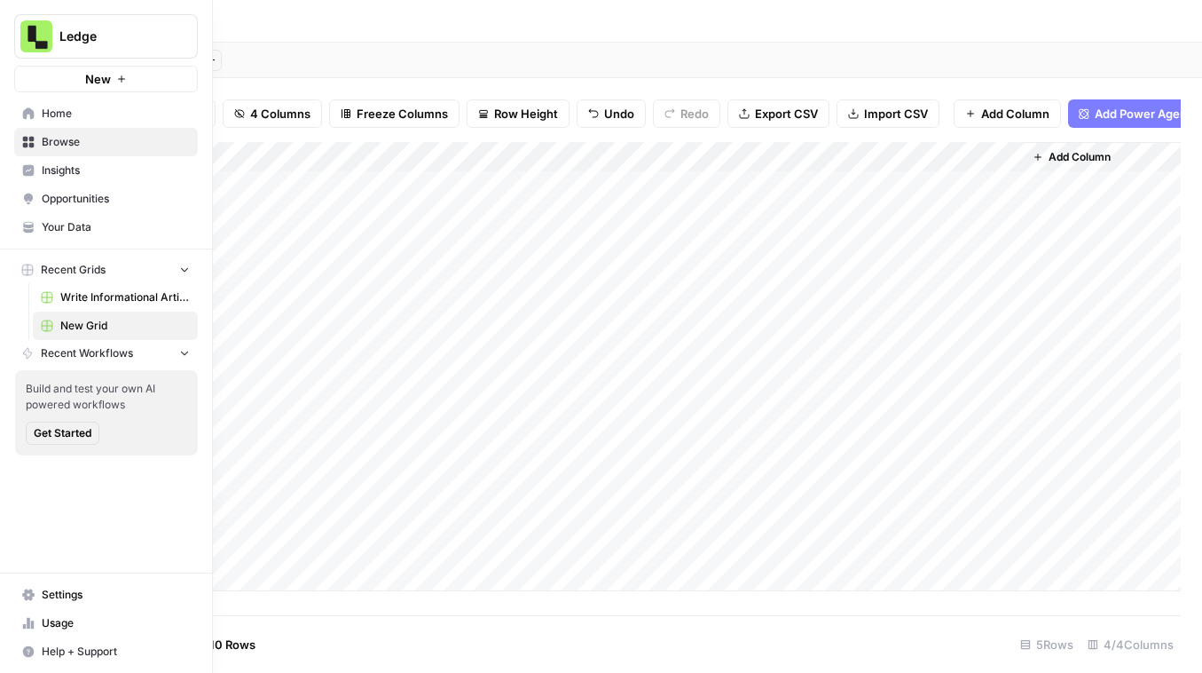
click at [34, 128] on link "Browse" at bounding box center [106, 142] width 184 height 28
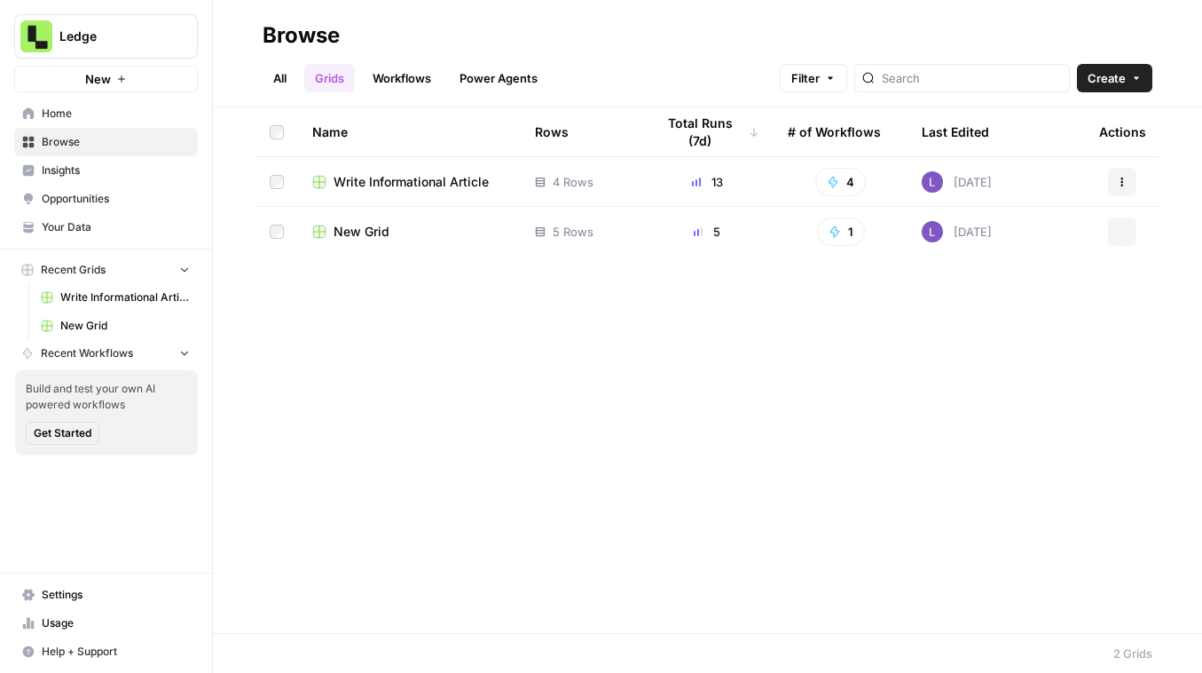
click at [51, 117] on span "Home" at bounding box center [116, 114] width 148 height 16
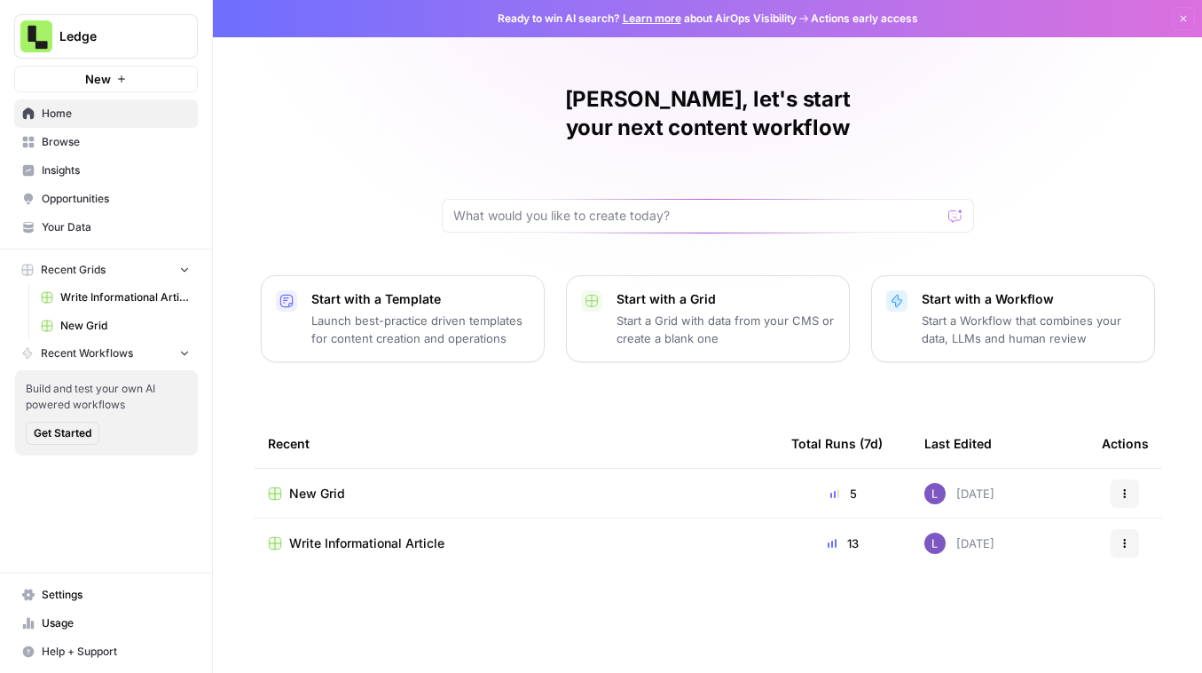
click at [106, 34] on span "Ledge" at bounding box center [112, 37] width 107 height 18
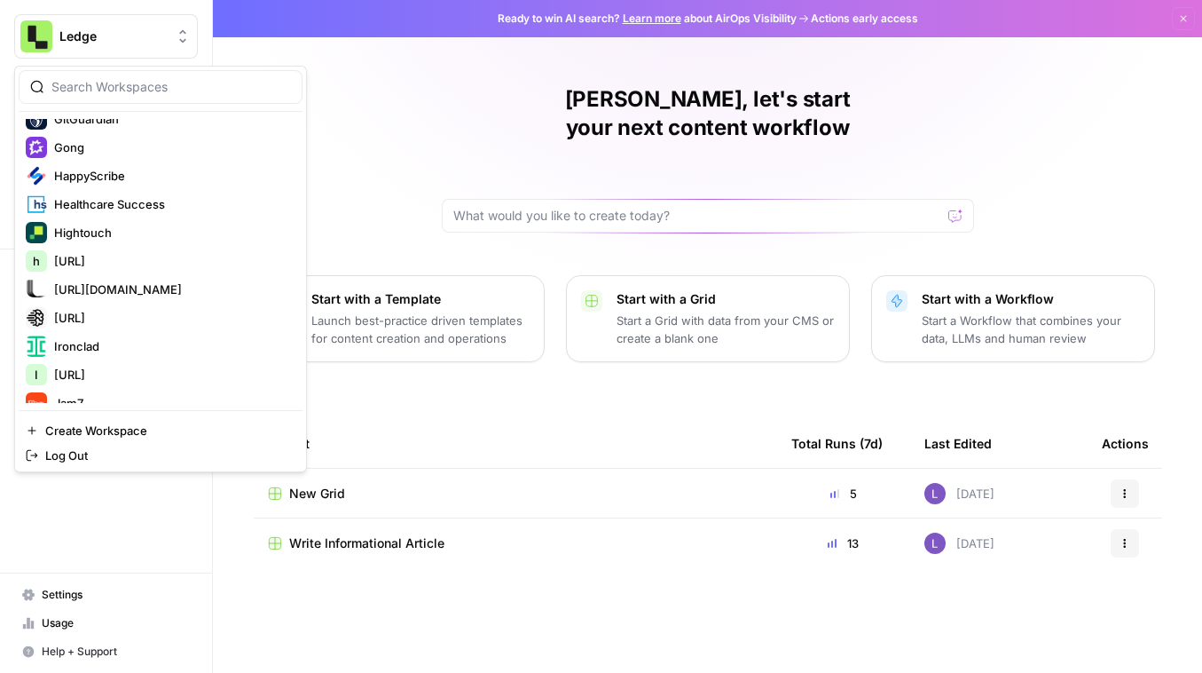
scroll to position [1515, 0]
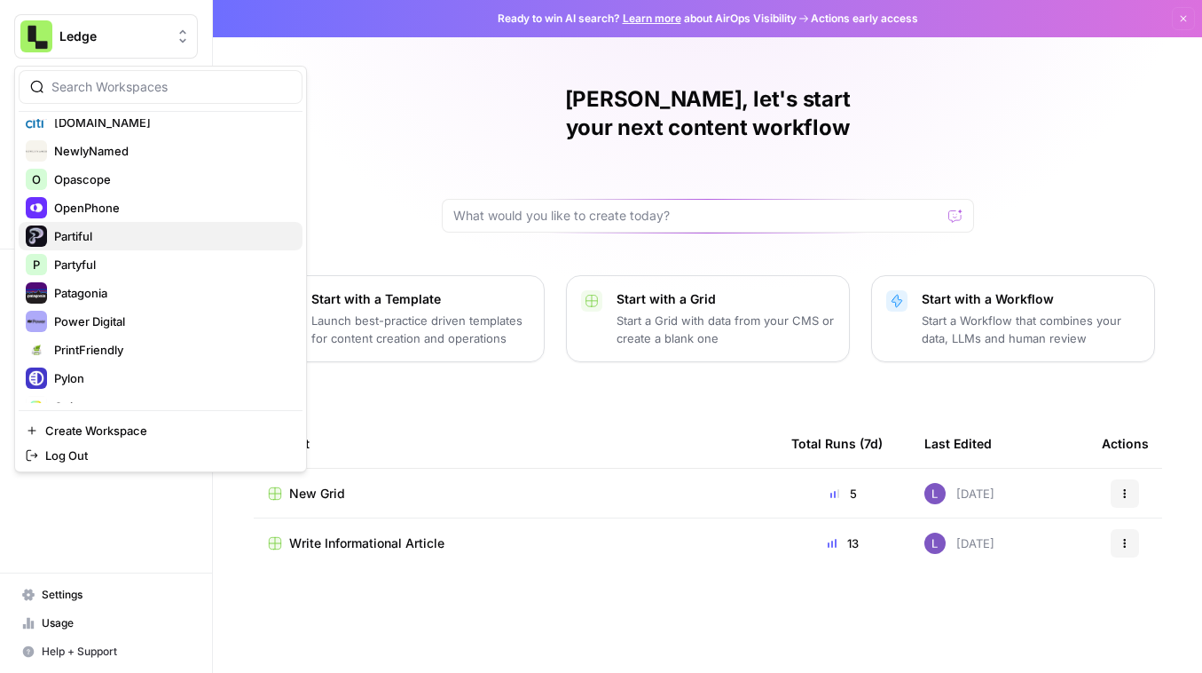
drag, startPoint x: 129, startPoint y: 373, endPoint x: 154, endPoint y: 224, distance: 150.4
click at [154, 224] on div "Ledge [AutoSave] AirOps 6th Man AirOps A AirOps GTM AirOps Marketing Alex Testi…" at bounding box center [161, 261] width 284 height 284
click at [154, 224] on button "Partiful" at bounding box center [161, 236] width 284 height 28
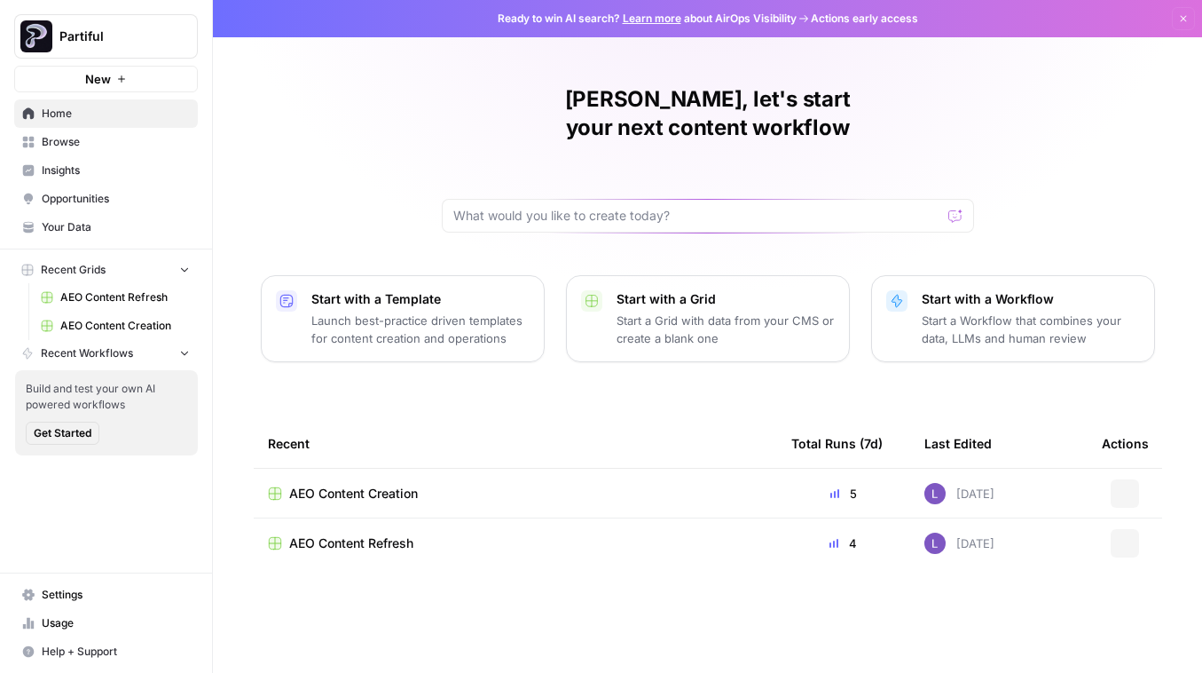
click at [112, 170] on span "Insights" at bounding box center [116, 170] width 148 height 16
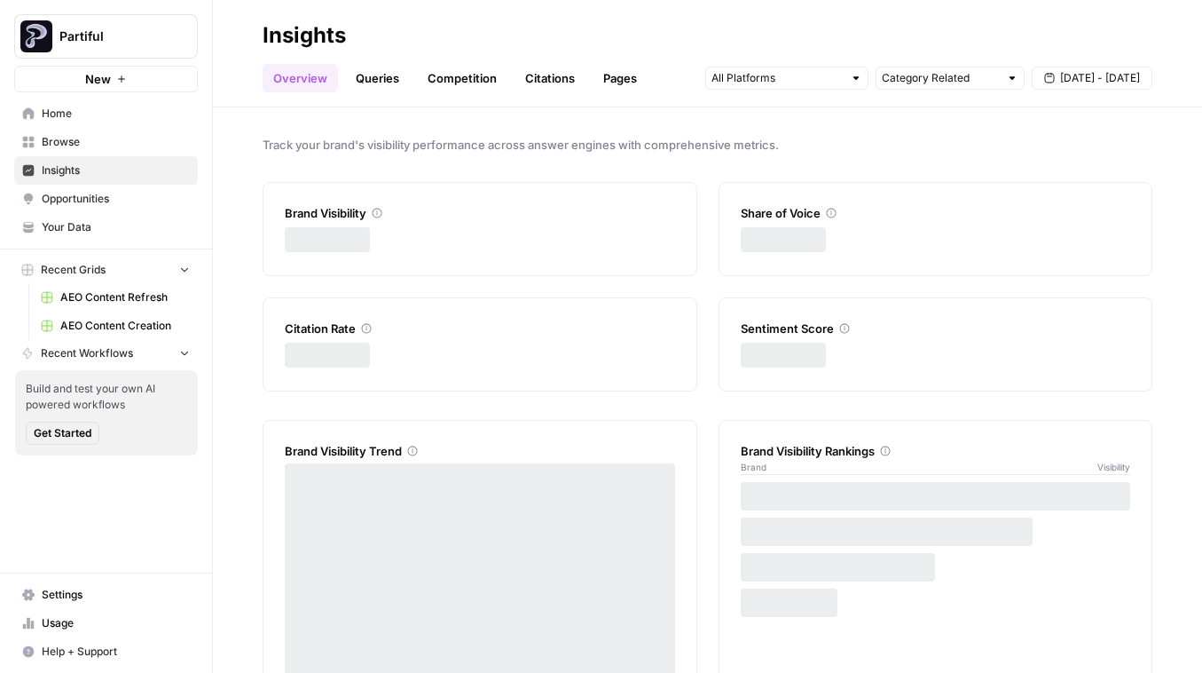
click at [116, 188] on link "Opportunities" at bounding box center [106, 199] width 184 height 28
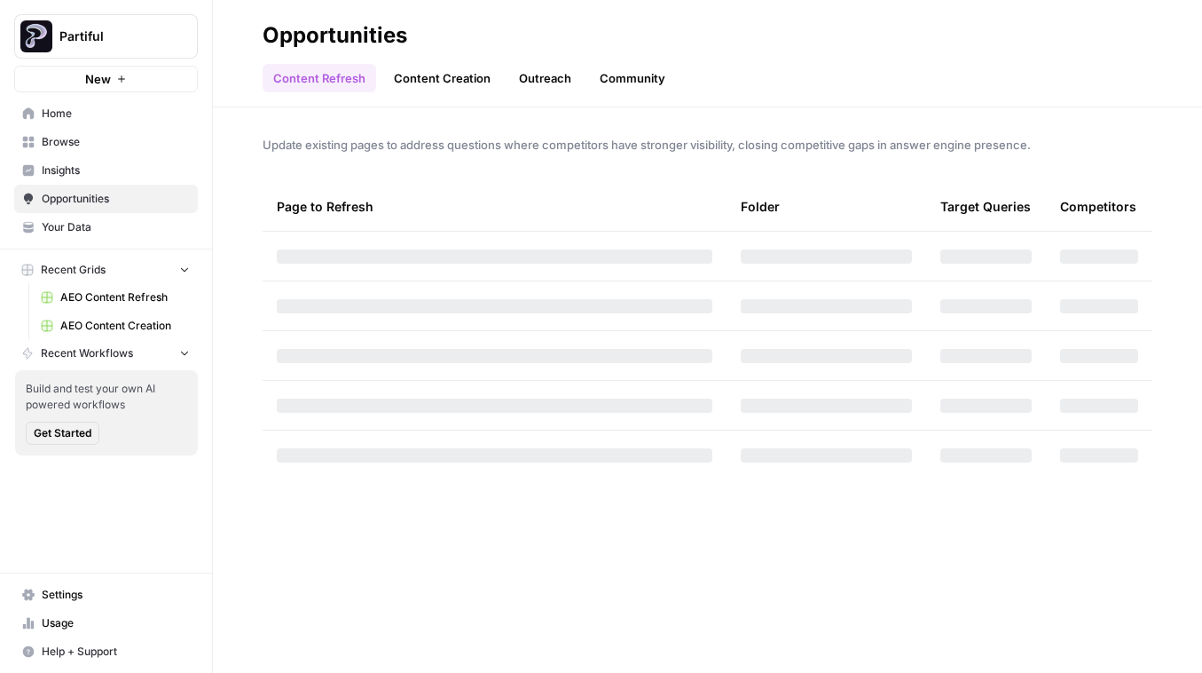
click at [122, 126] on link "Home" at bounding box center [106, 113] width 184 height 28
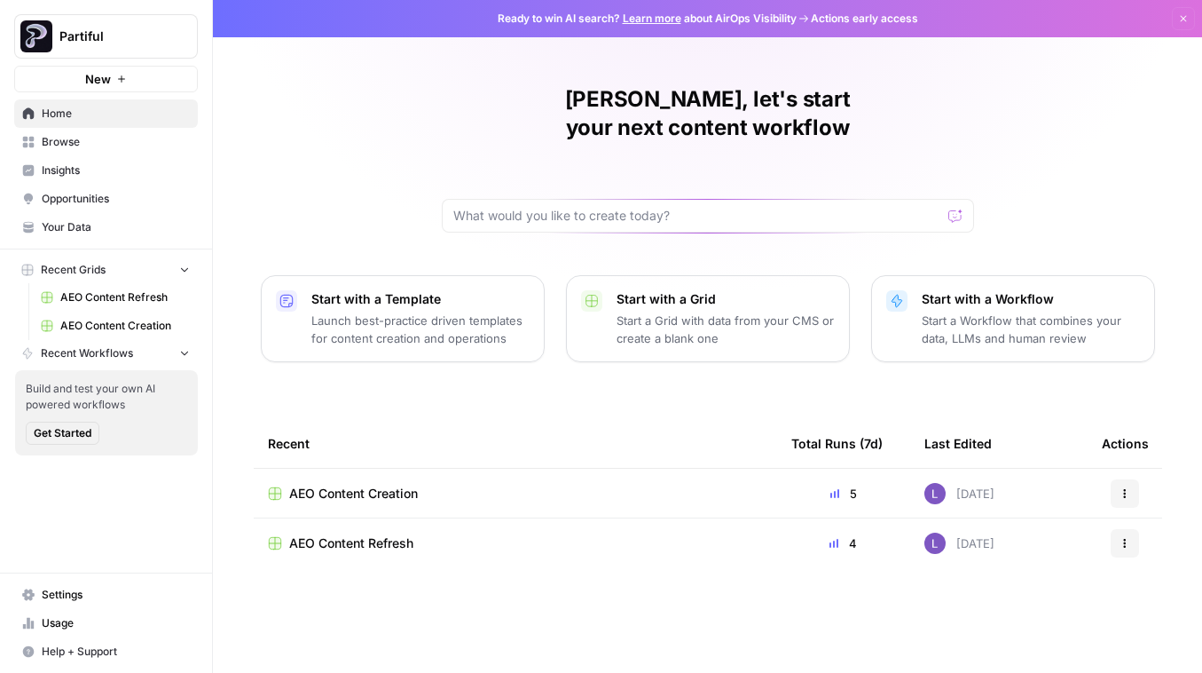
click at [125, 144] on span "Browse" at bounding box center [116, 142] width 148 height 16
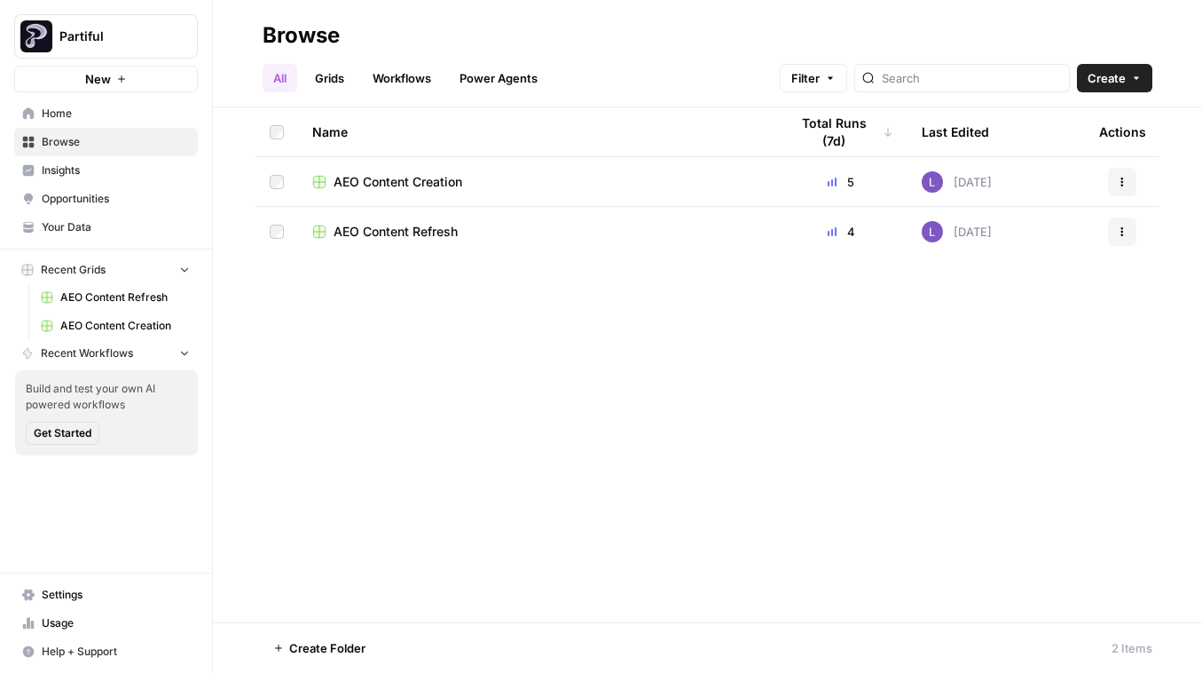
click at [120, 104] on link "Home" at bounding box center [106, 113] width 184 height 28
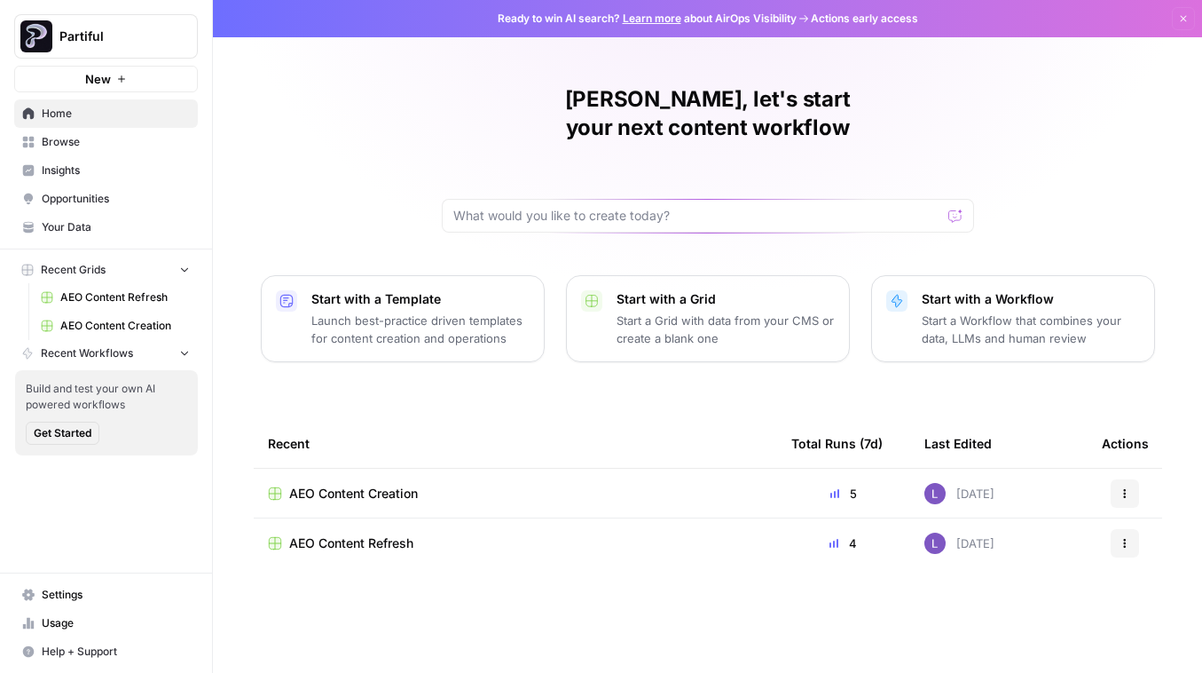
click at [368, 484] on span "AEO Content Creation" at bounding box center [353, 493] width 129 height 18
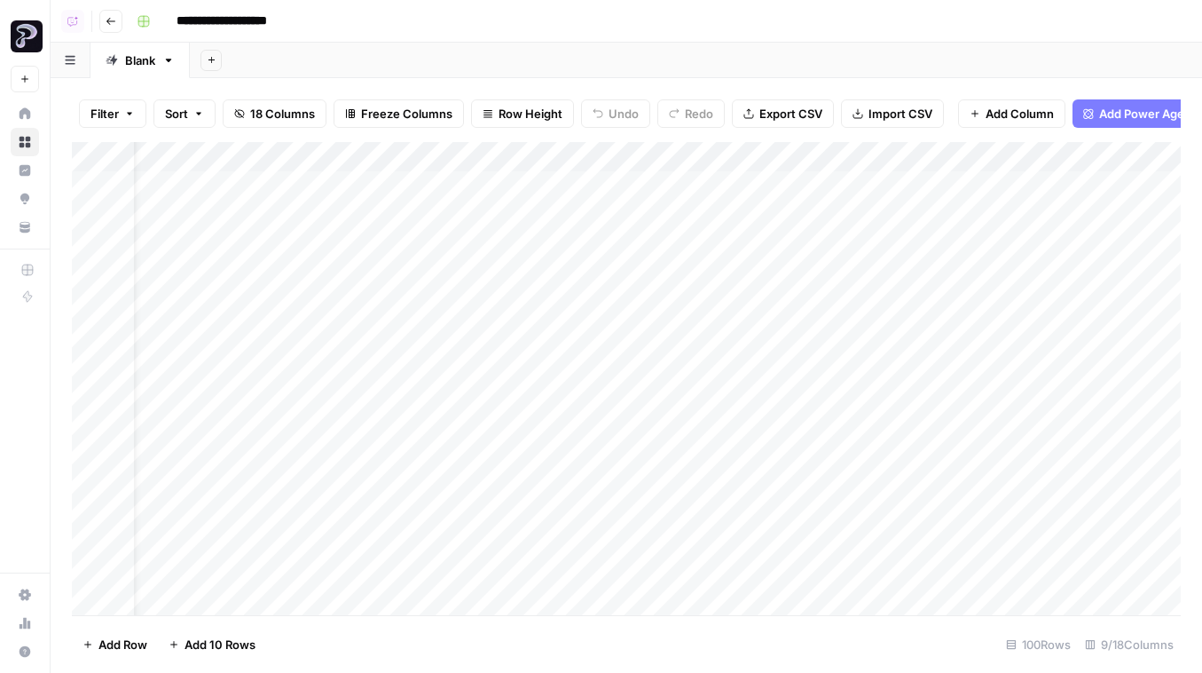
scroll to position [0, 130]
click at [919, 193] on div "Add Column" at bounding box center [626, 378] width 1109 height 473
click at [919, 225] on div "Add Column" at bounding box center [626, 378] width 1109 height 473
click at [919, 236] on div "Add Column" at bounding box center [626, 378] width 1109 height 473
click at [919, 279] on div "Add Column" at bounding box center [626, 378] width 1109 height 473
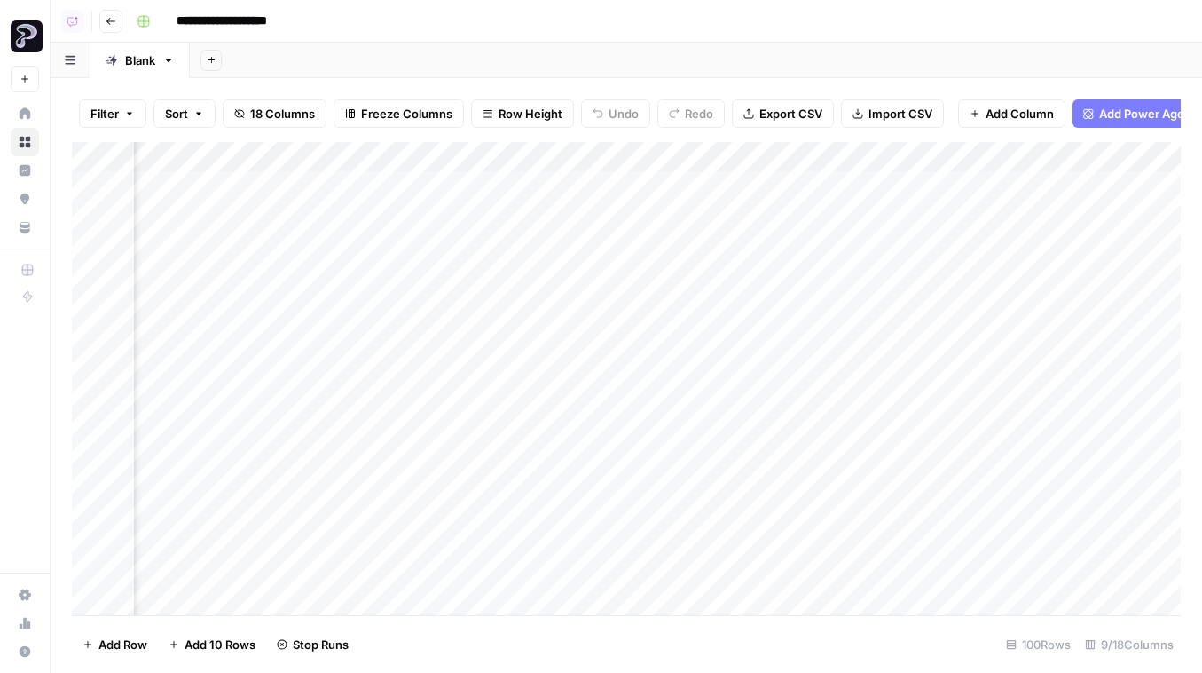
click at [919, 301] on div "Add Column" at bounding box center [626, 378] width 1109 height 473
click at [920, 181] on div "Add Column" at bounding box center [626, 378] width 1109 height 473
click at [520, 115] on span "Row Height" at bounding box center [531, 114] width 64 height 18
click at [580, 230] on span "Tall" at bounding box center [568, 225] width 128 height 18
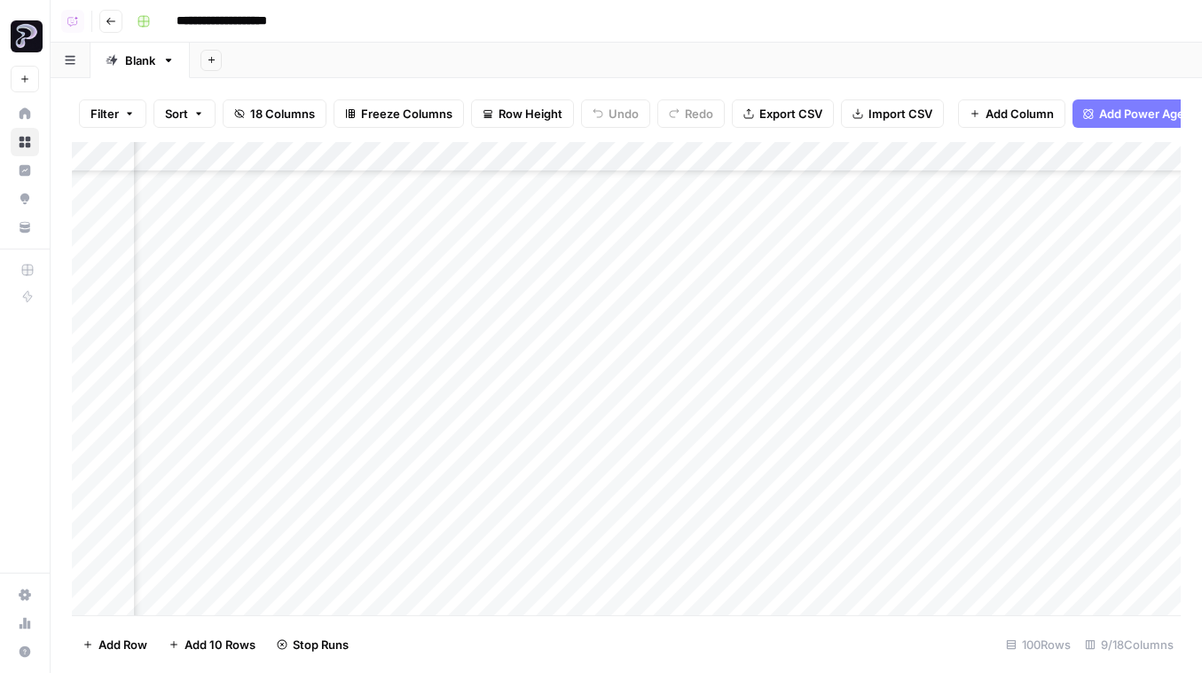
click at [521, 98] on div "Filter Sort 18 Columns Freeze Columns Row Height Undo Redo Export CSV Import CS…" at bounding box center [626, 113] width 1109 height 57
click at [521, 110] on span "Row Height" at bounding box center [531, 114] width 64 height 18
click at [545, 191] on span "Medium" at bounding box center [568, 200] width 128 height 18
click at [104, 18] on button "Go back" at bounding box center [110, 21] width 23 height 23
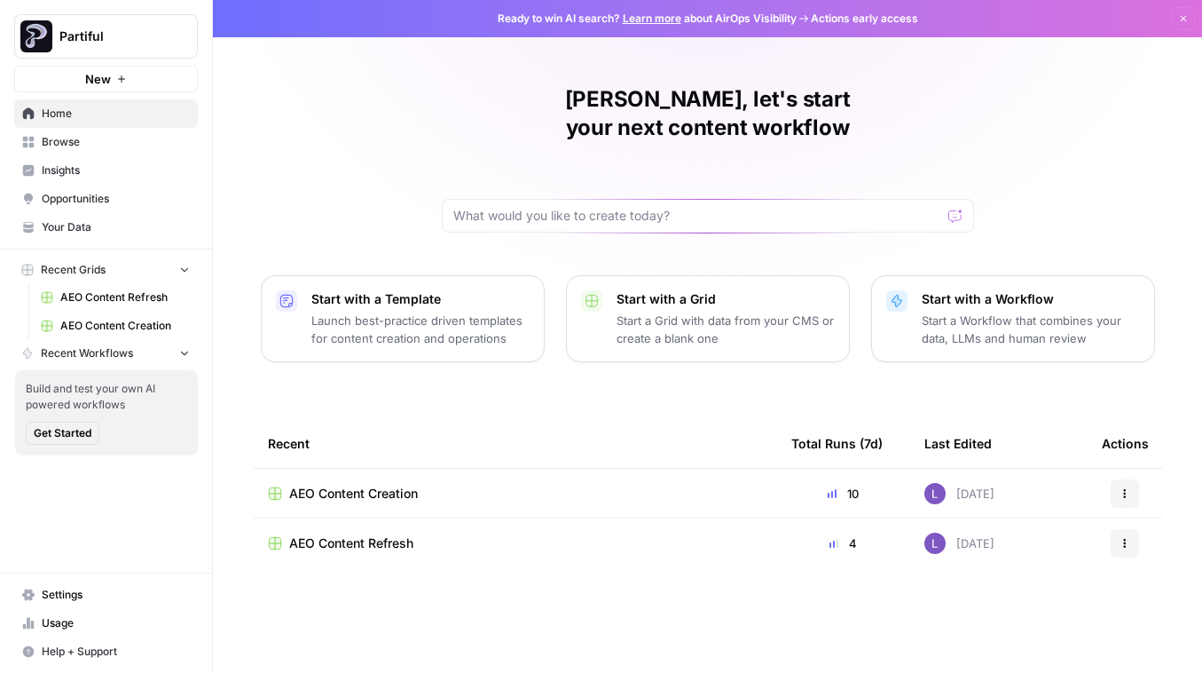
click at [366, 534] on span "AEO Content Refresh" at bounding box center [351, 543] width 124 height 18
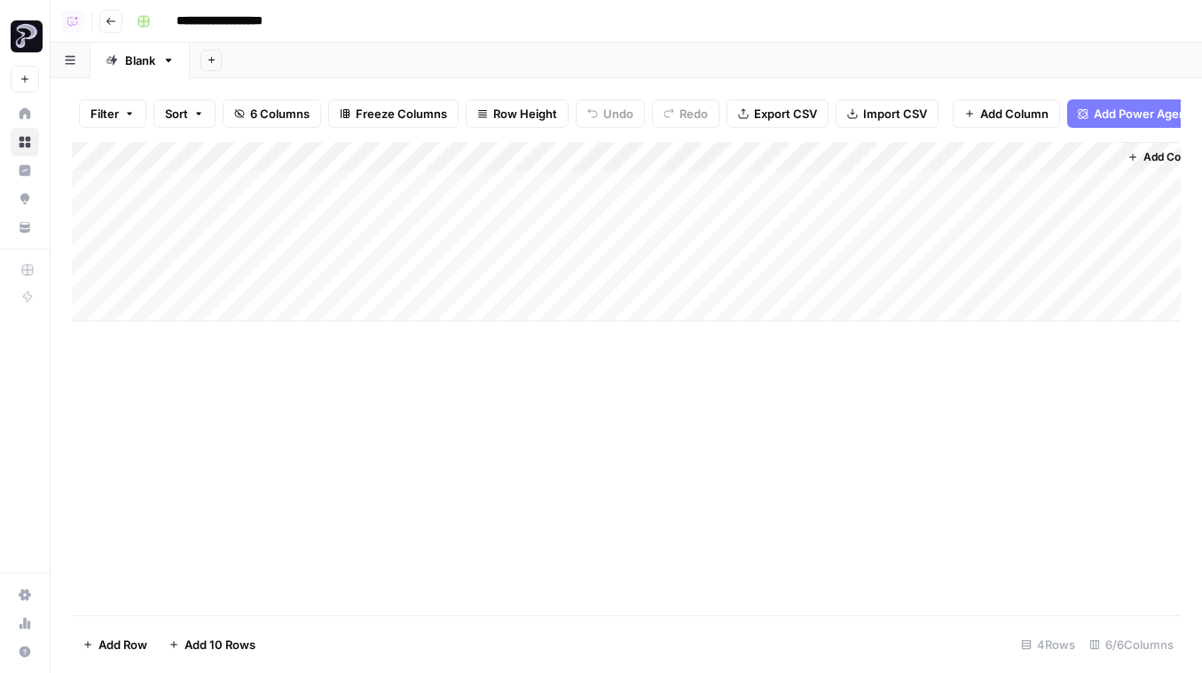
scroll to position [0, 35]
click at [882, 182] on div "Add Column" at bounding box center [626, 231] width 1109 height 179
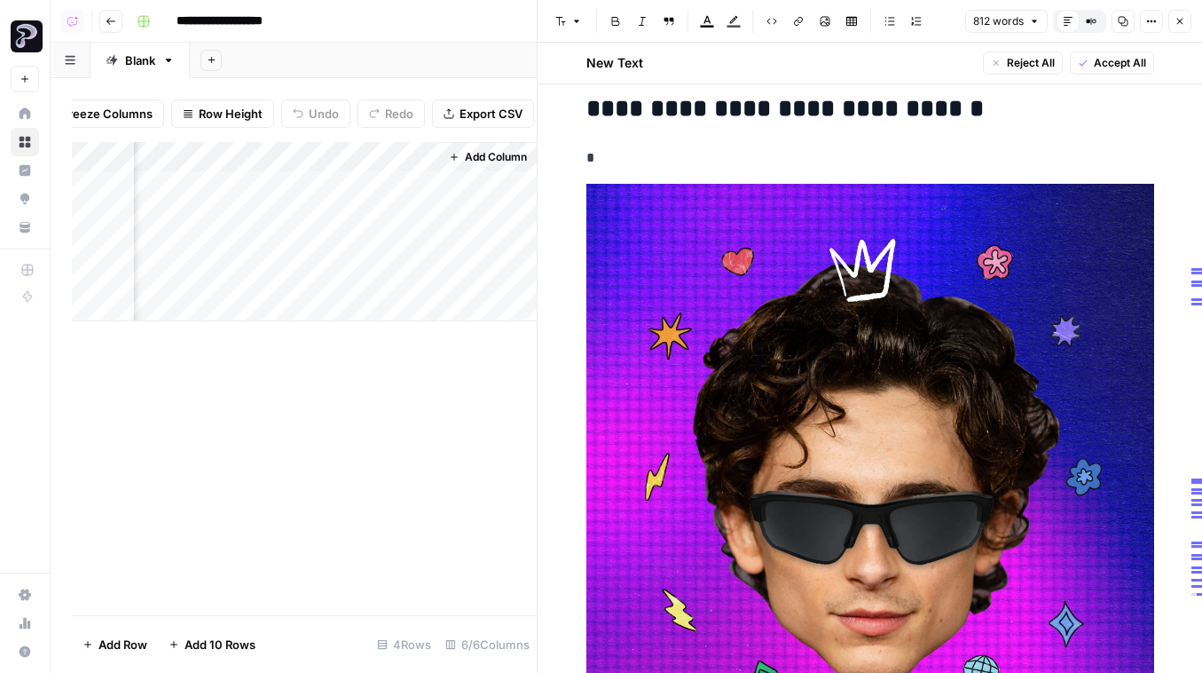
scroll to position [7551, 0]
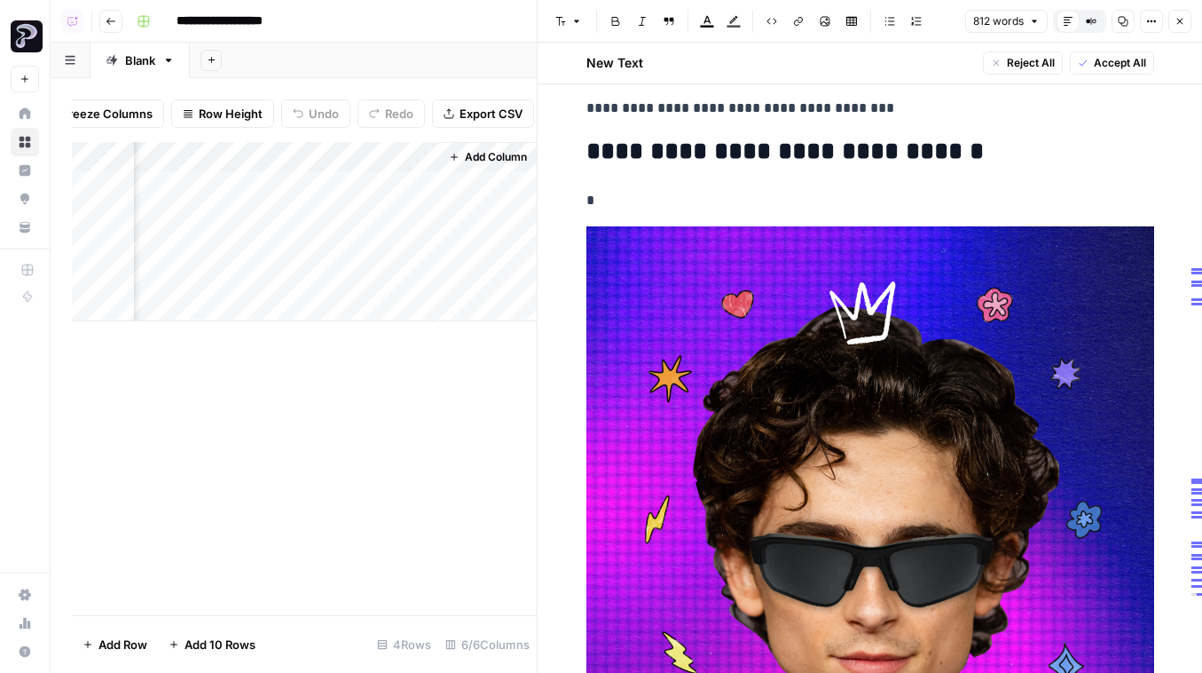
click at [1195, 26] on header "Font style Bold Italic Block quote Text color Highlight color Code block Link I…" at bounding box center [870, 21] width 665 height 43
click at [1179, 19] on icon "button" at bounding box center [1180, 21] width 11 height 11
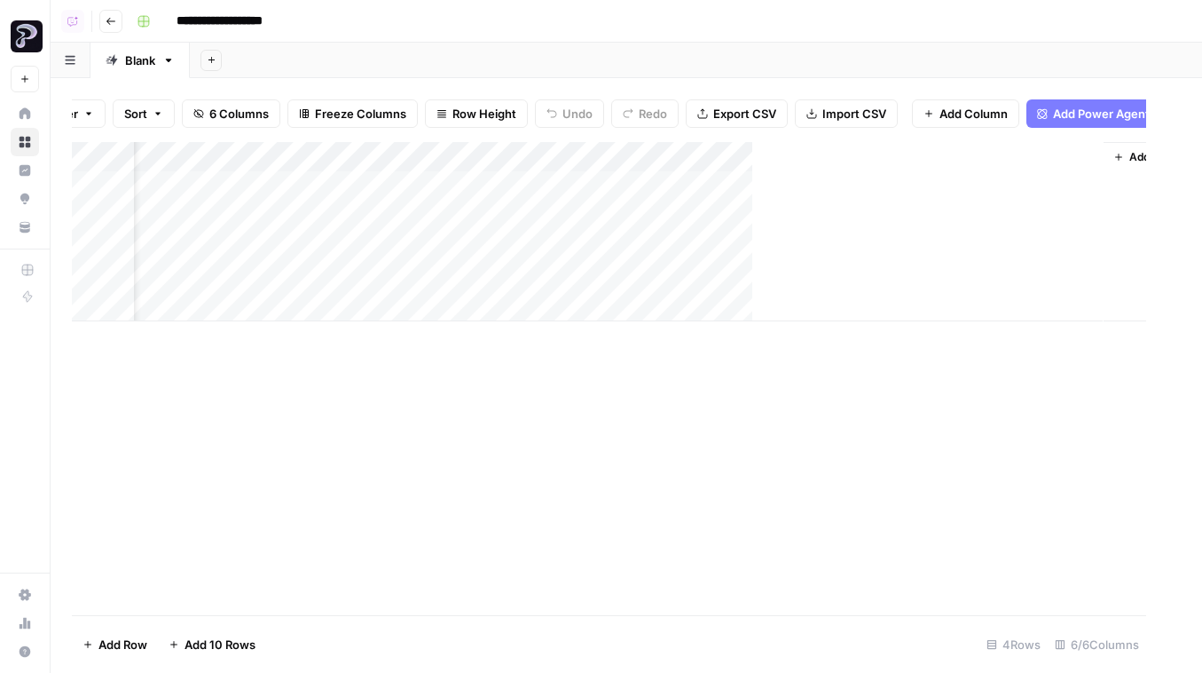
scroll to position [0, 14]
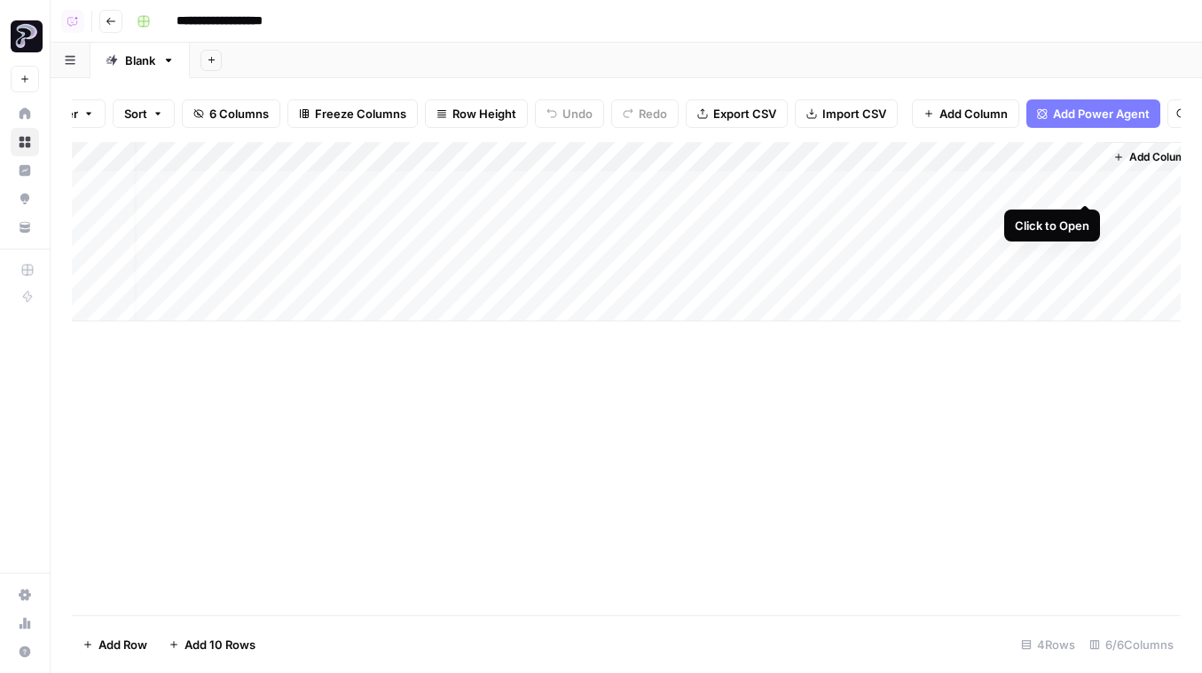
click at [1083, 185] on div "Add Column" at bounding box center [626, 231] width 1109 height 179
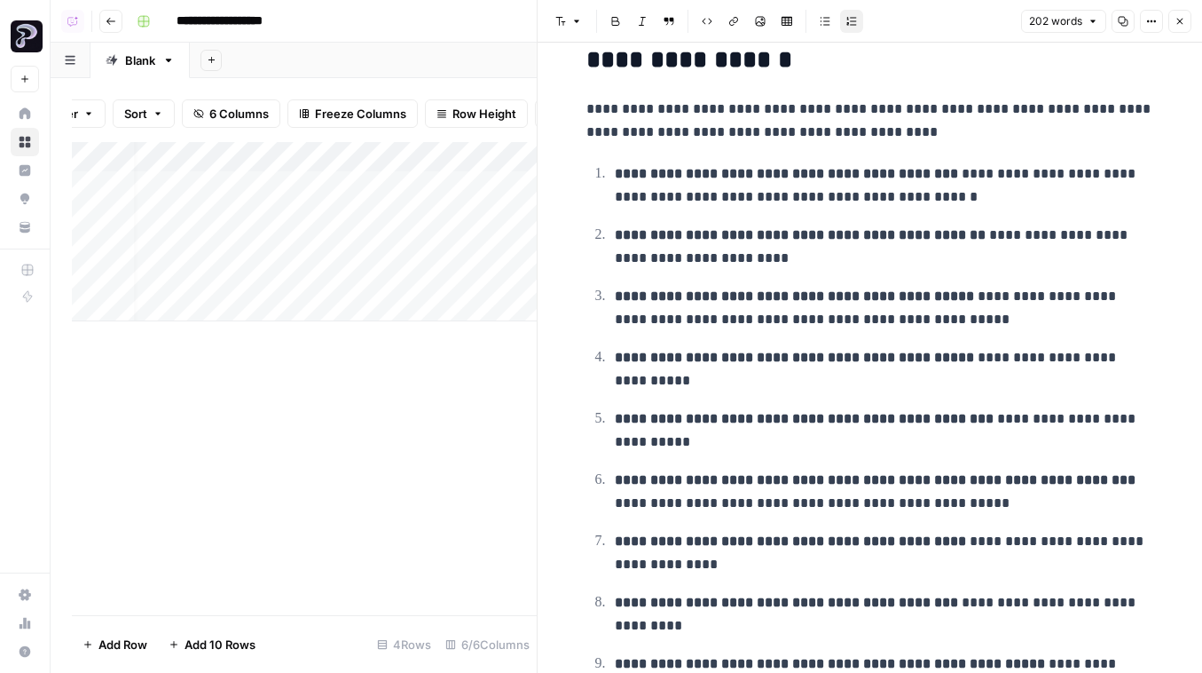
scroll to position [251, 0]
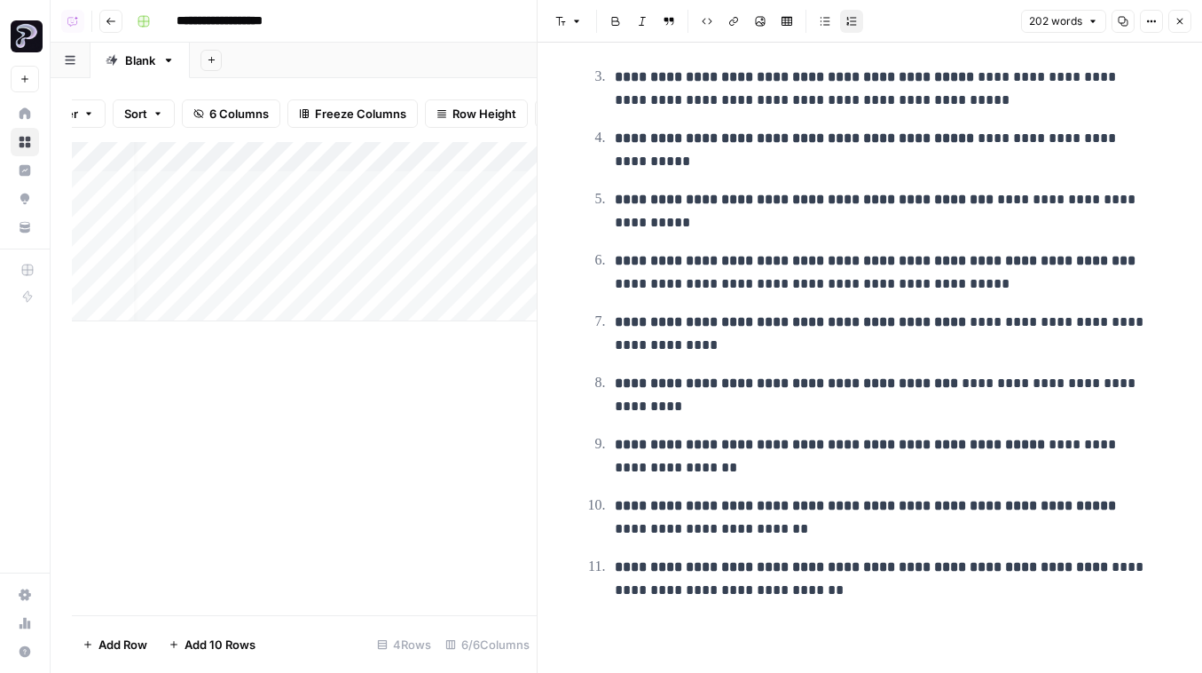
click at [1173, 28] on button "Close" at bounding box center [1179, 21] width 23 height 23
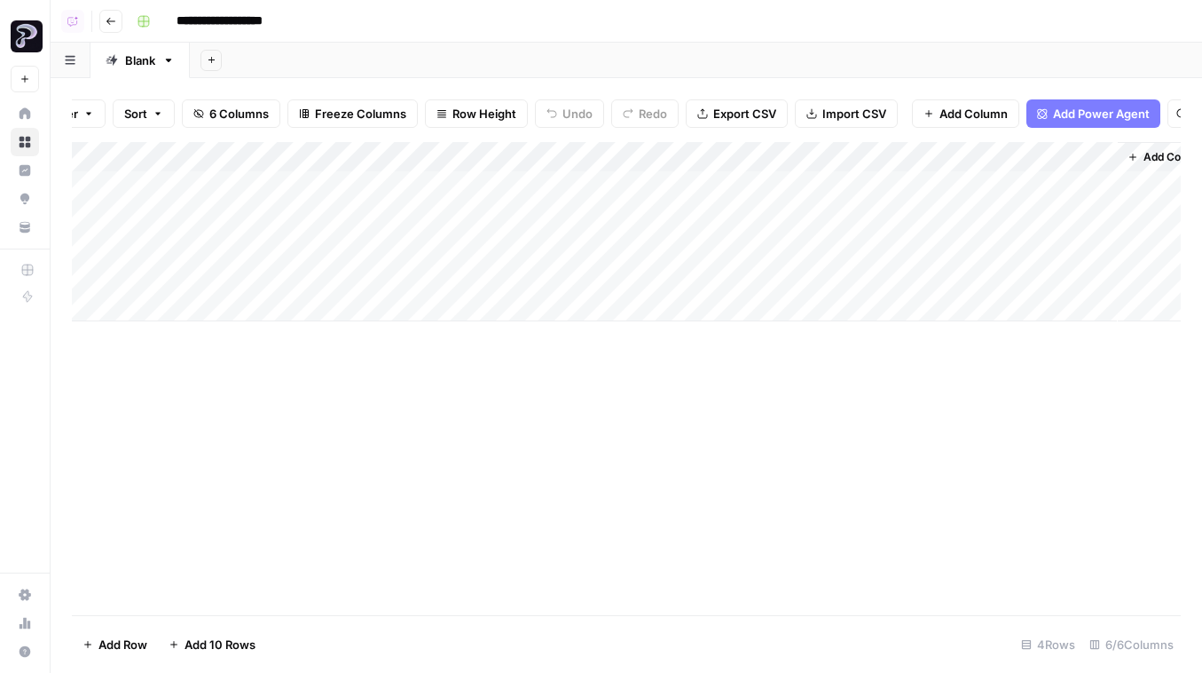
click at [566, 182] on div "Add Column" at bounding box center [626, 231] width 1109 height 179
click at [556, 187] on div "Add Column" at bounding box center [626, 231] width 1109 height 179
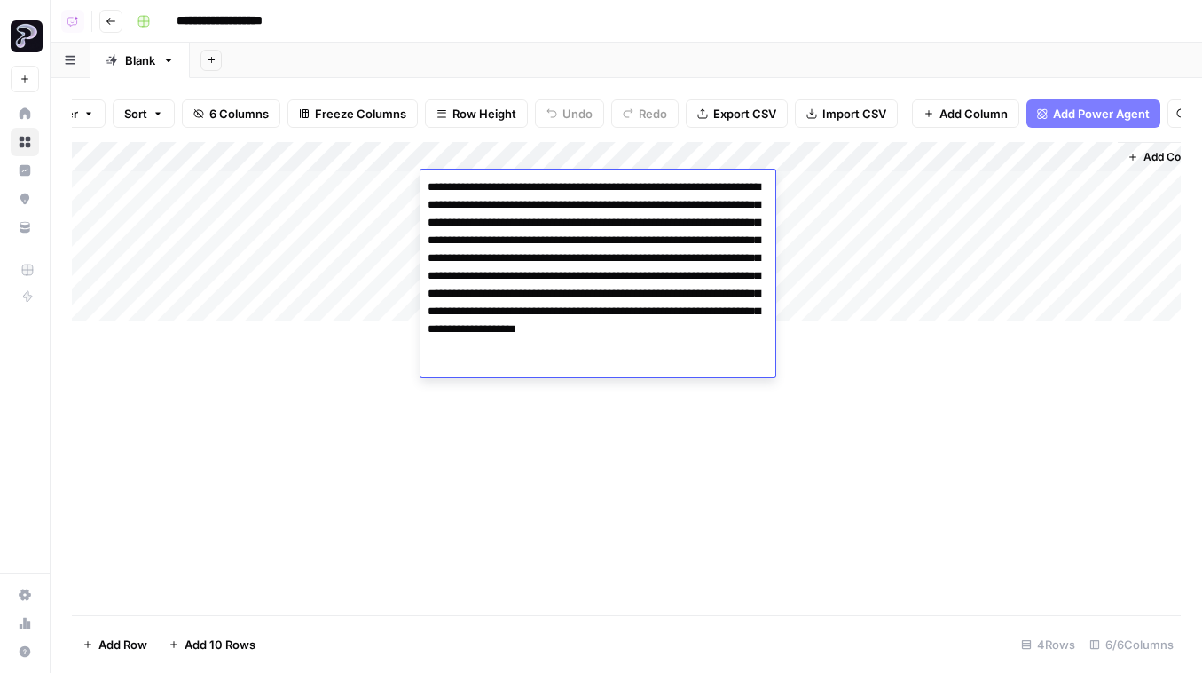
click at [435, 90] on div "Filter Sort 6 Columns Freeze Columns Row Height Undo Redo Export CSV Import CSV…" at bounding box center [626, 113] width 1109 height 57
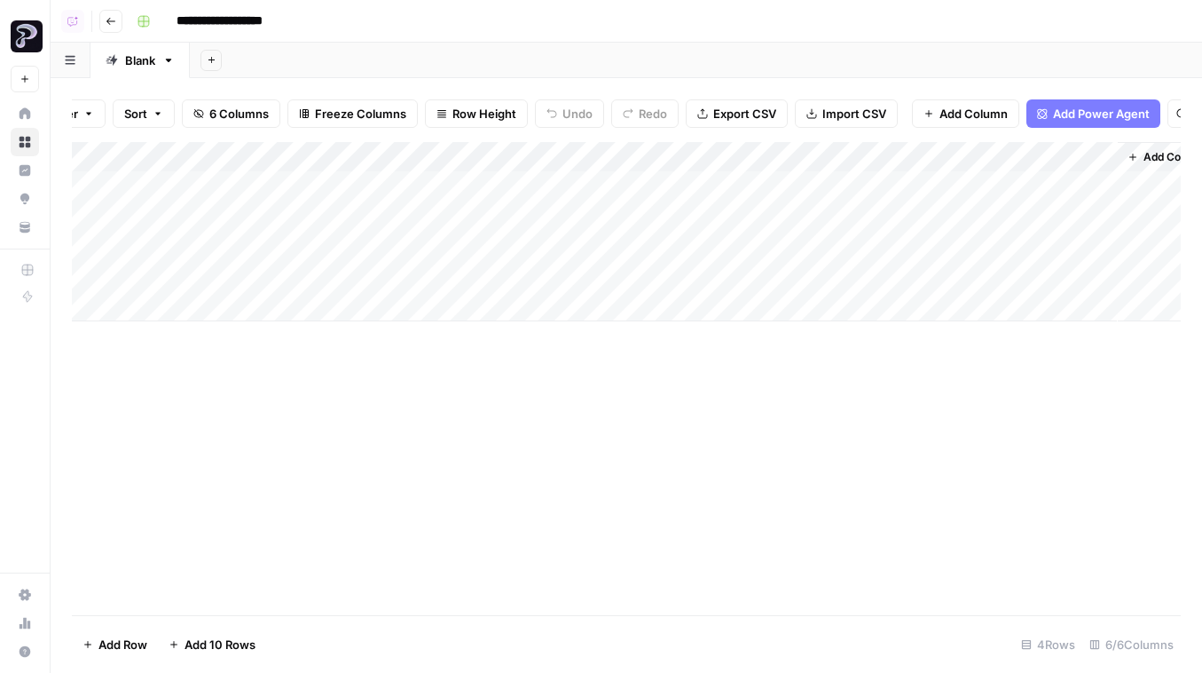
click at [366, 186] on div "Add Column" at bounding box center [626, 231] width 1109 height 179
click at [366, 186] on input "**********" at bounding box center [410, 190] width 284 height 21
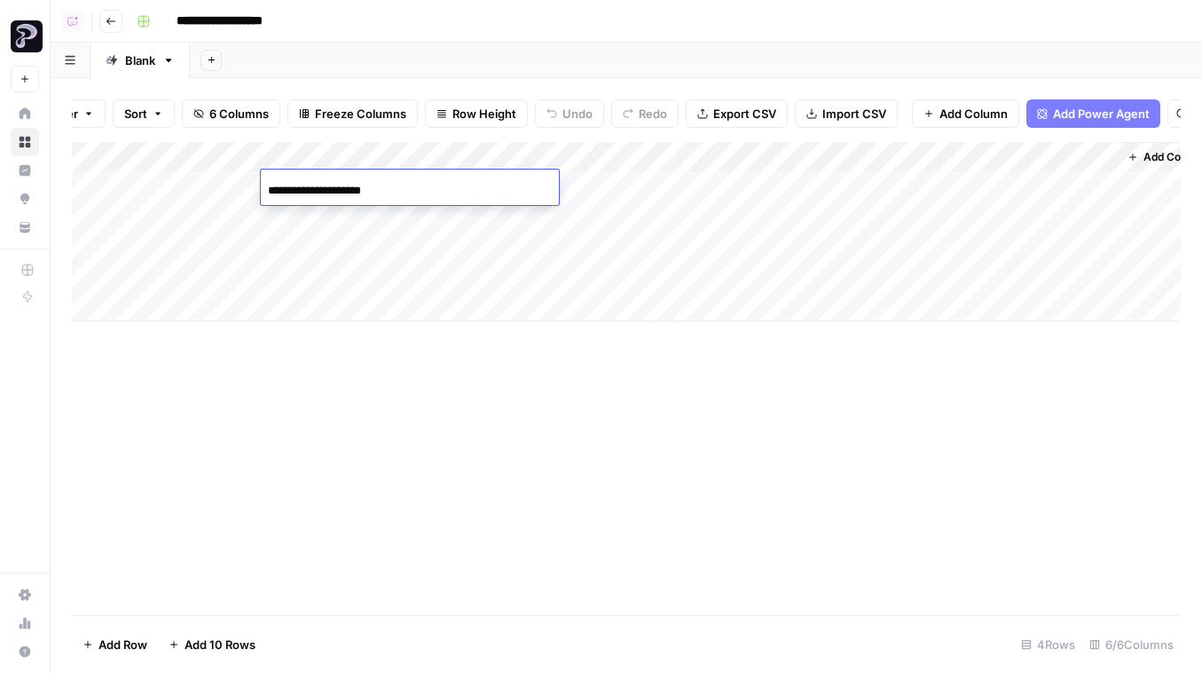
click at [321, 225] on div "Add Column" at bounding box center [626, 231] width 1109 height 179
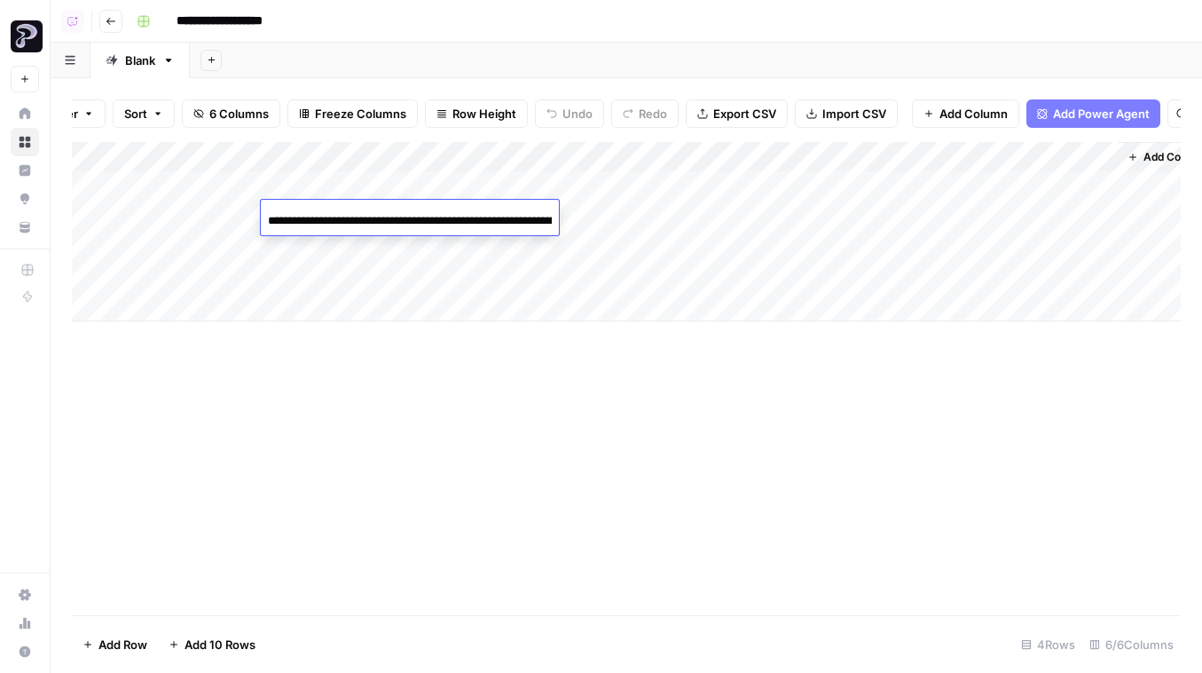
click at [419, 22] on div "**********" at bounding box center [657, 21] width 1055 height 28
click at [350, 244] on div "Add Column" at bounding box center [626, 231] width 1109 height 179
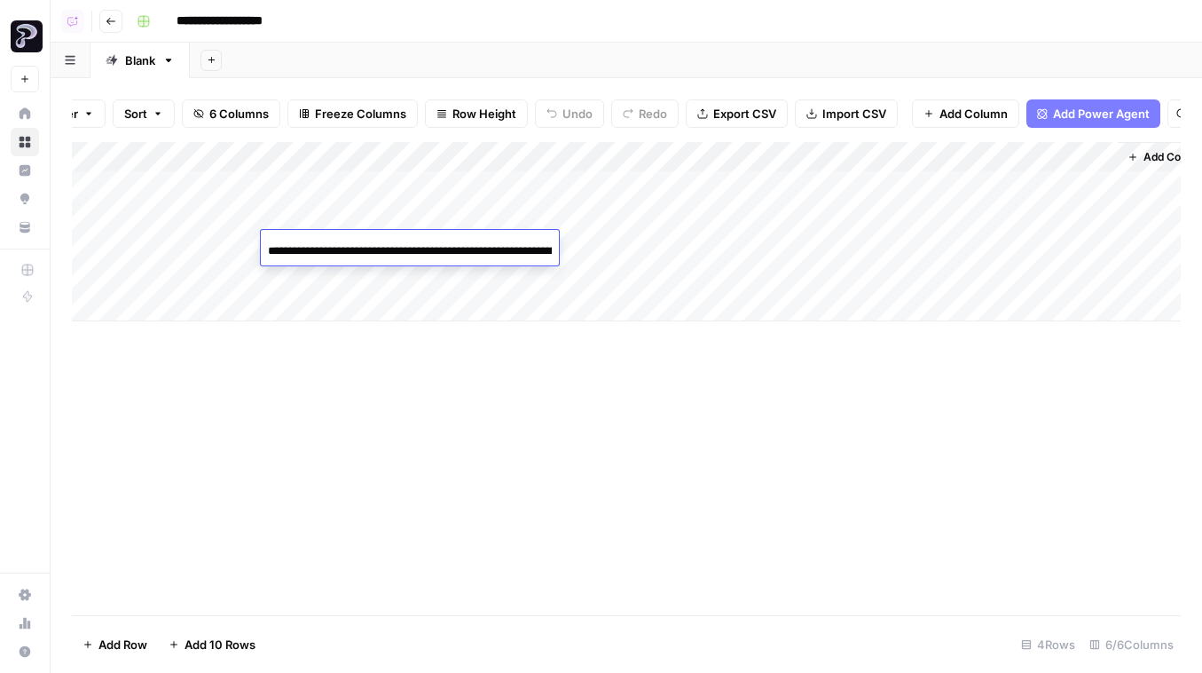
click at [350, 244] on input "**********" at bounding box center [410, 250] width 284 height 21
drag, startPoint x: 602, startPoint y: 438, endPoint x: 391, endPoint y: -66, distance: 546.0
click at [391, 0] on html "**********" at bounding box center [601, 336] width 1202 height 673
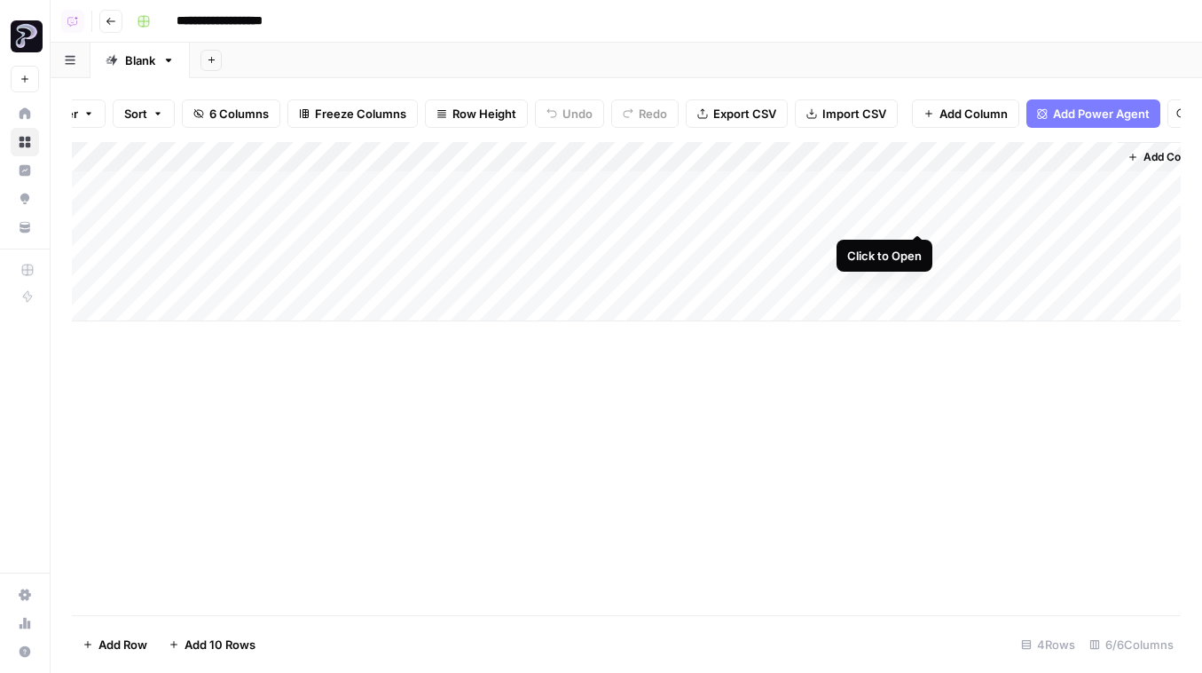
click at [914, 215] on div "Add Column" at bounding box center [626, 231] width 1109 height 179
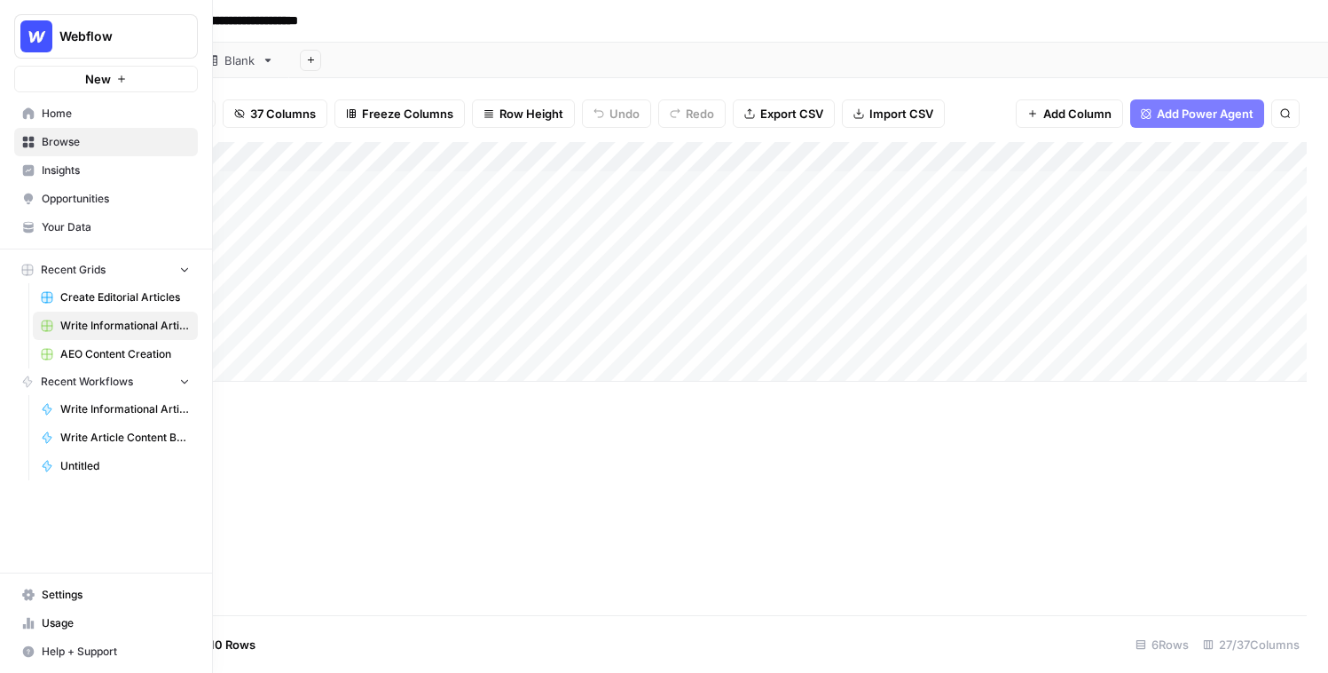
click at [120, 119] on span "Home" at bounding box center [116, 114] width 148 height 16
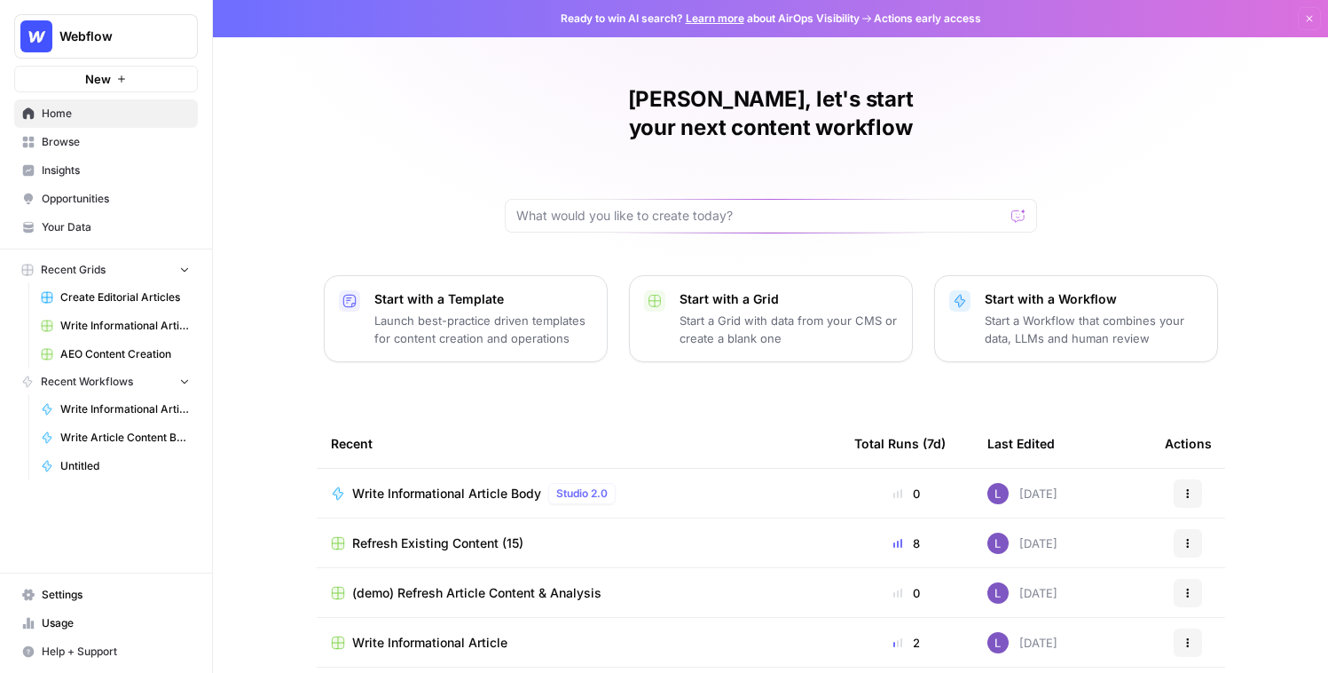
scroll to position [64, 0]
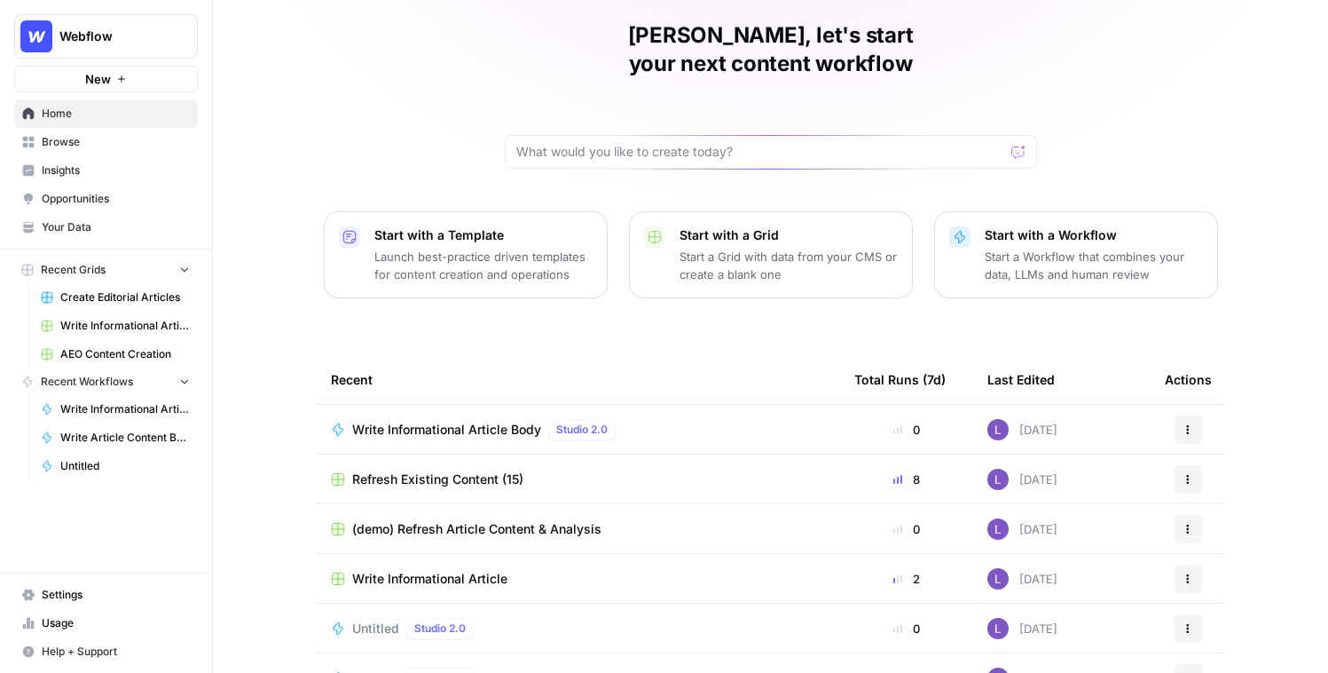
click at [70, 134] on span "Browse" at bounding box center [116, 142] width 148 height 16
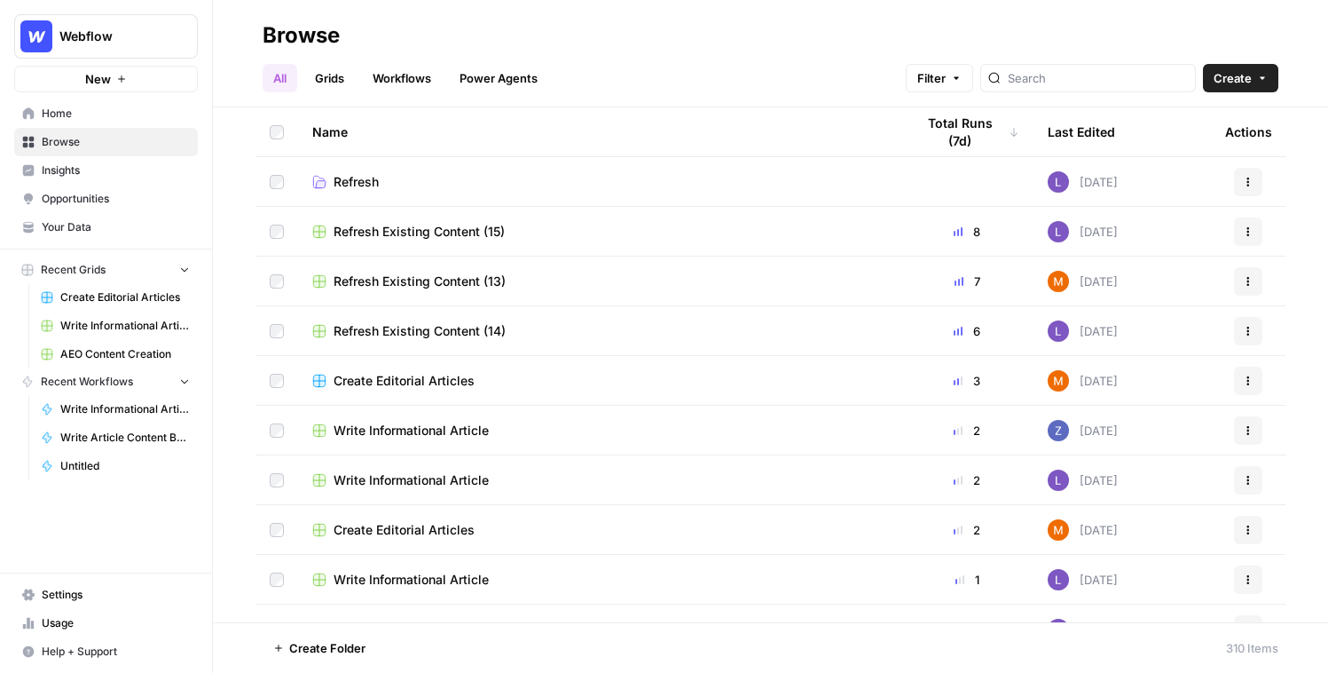
click at [499, 72] on link "Power Agents" at bounding box center [498, 78] width 99 height 28
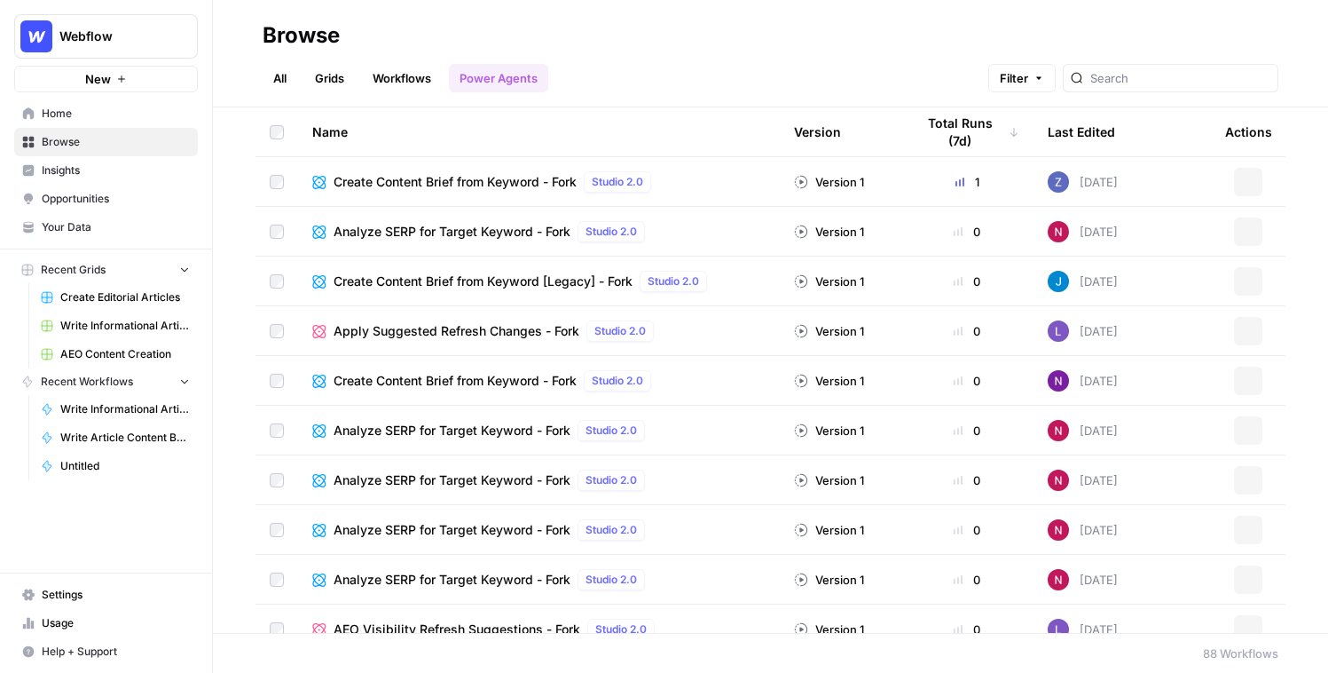
click at [333, 74] on link "Grids" at bounding box center [329, 78] width 51 height 28
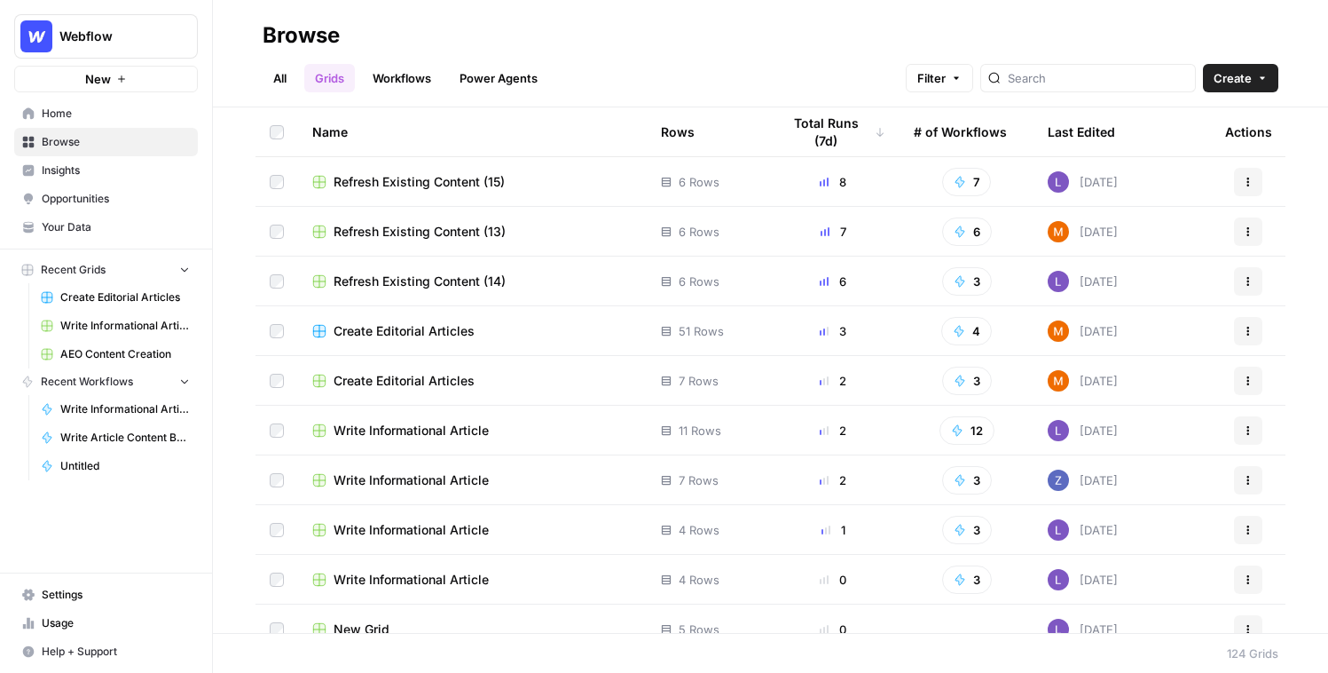
click at [816, 77] on span "Create" at bounding box center [1233, 78] width 38 height 18
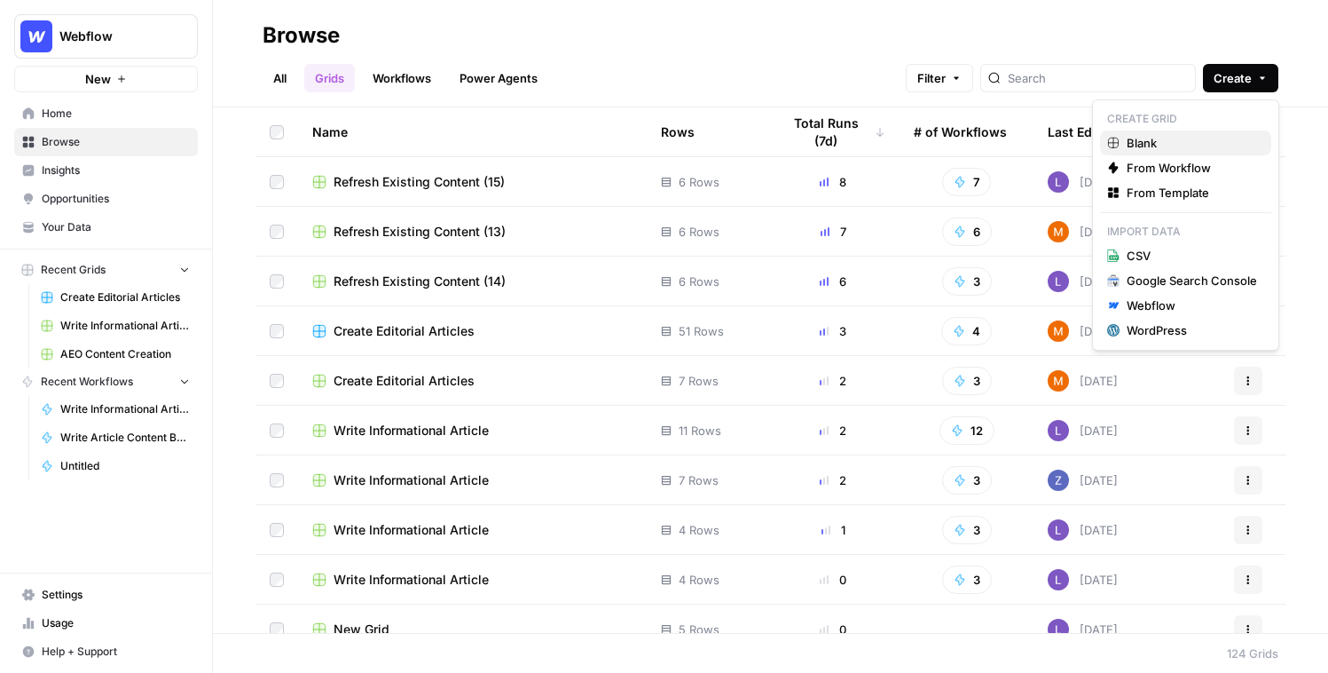
click at [816, 152] on link "Blank" at bounding box center [1185, 142] width 171 height 25
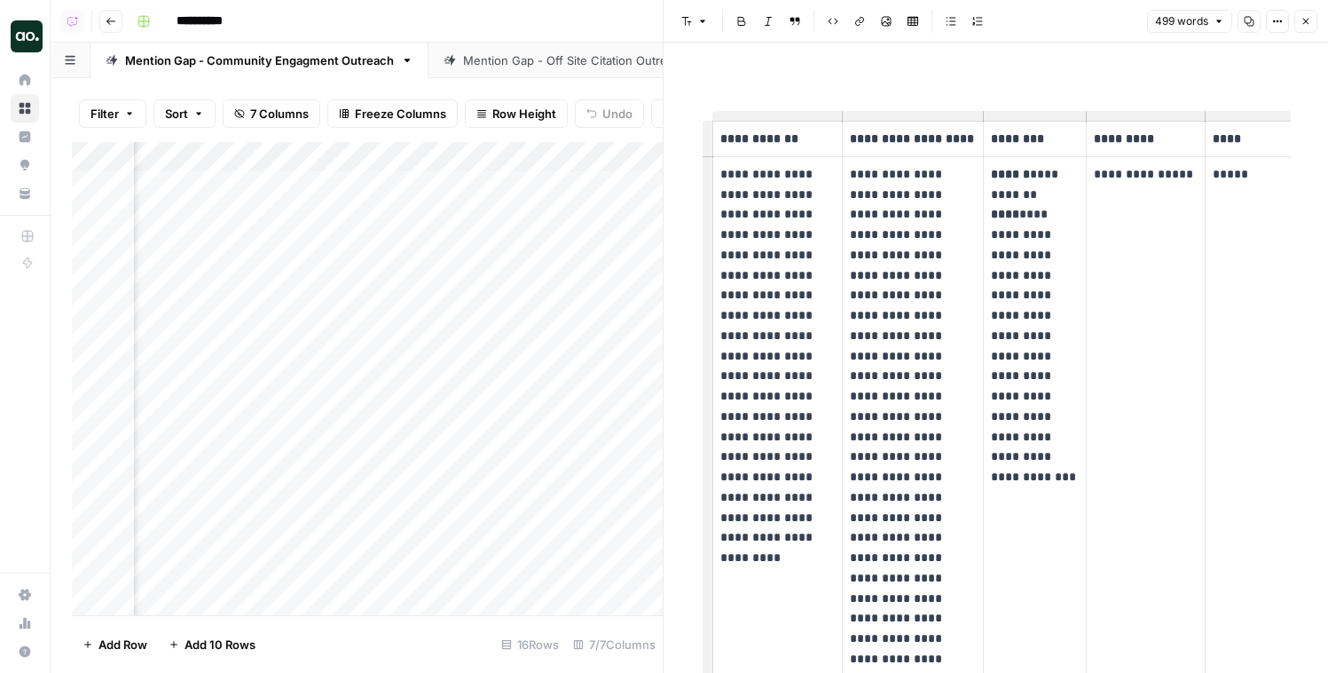
click at [530, 67] on div "Mention Gap - Off Site Citation Outreach" at bounding box center [575, 60] width 224 height 18
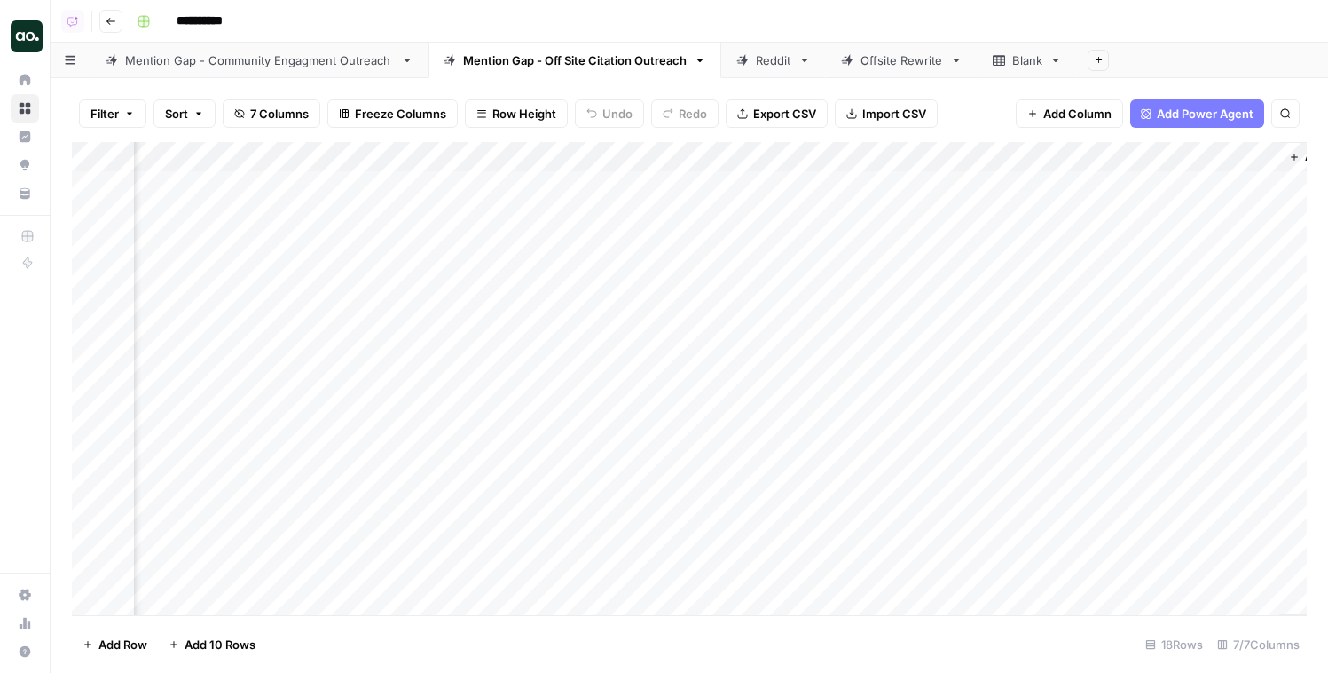
scroll to position [0, 435]
click at [1172, 188] on div "Add Column" at bounding box center [689, 378] width 1235 height 473
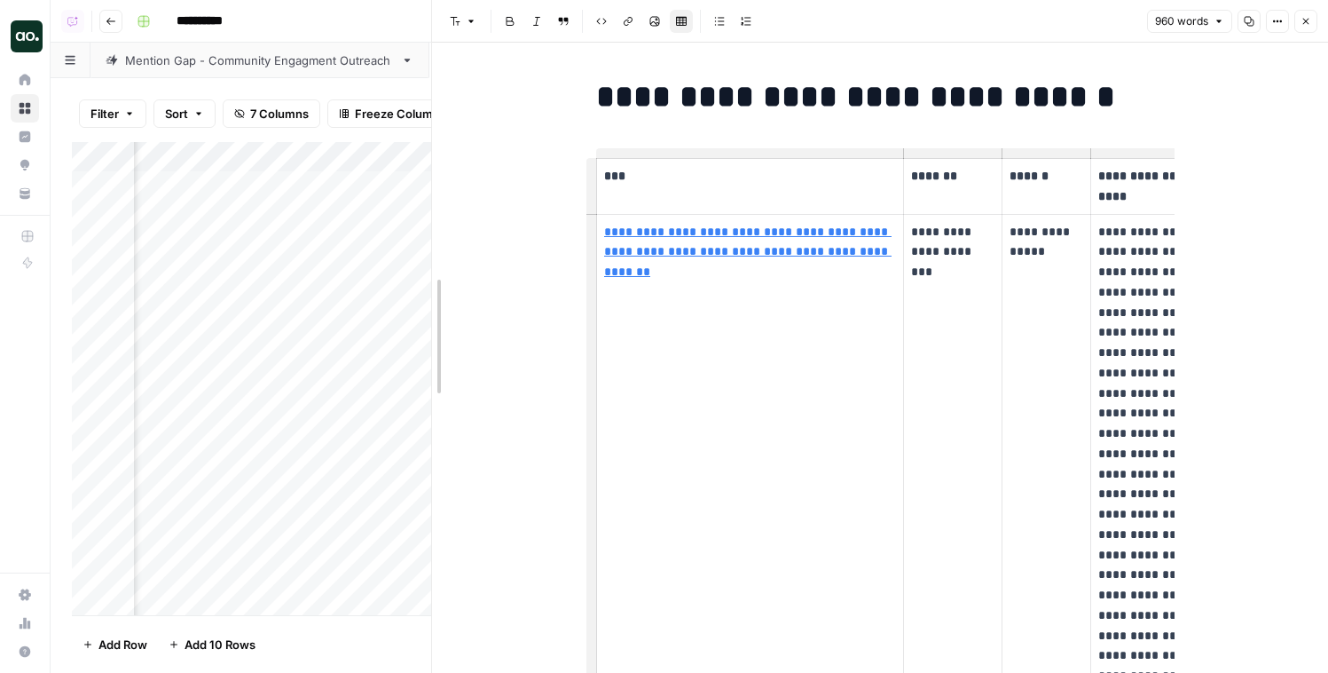
drag, startPoint x: 669, startPoint y: 263, endPoint x: 405, endPoint y: 278, distance: 263.9
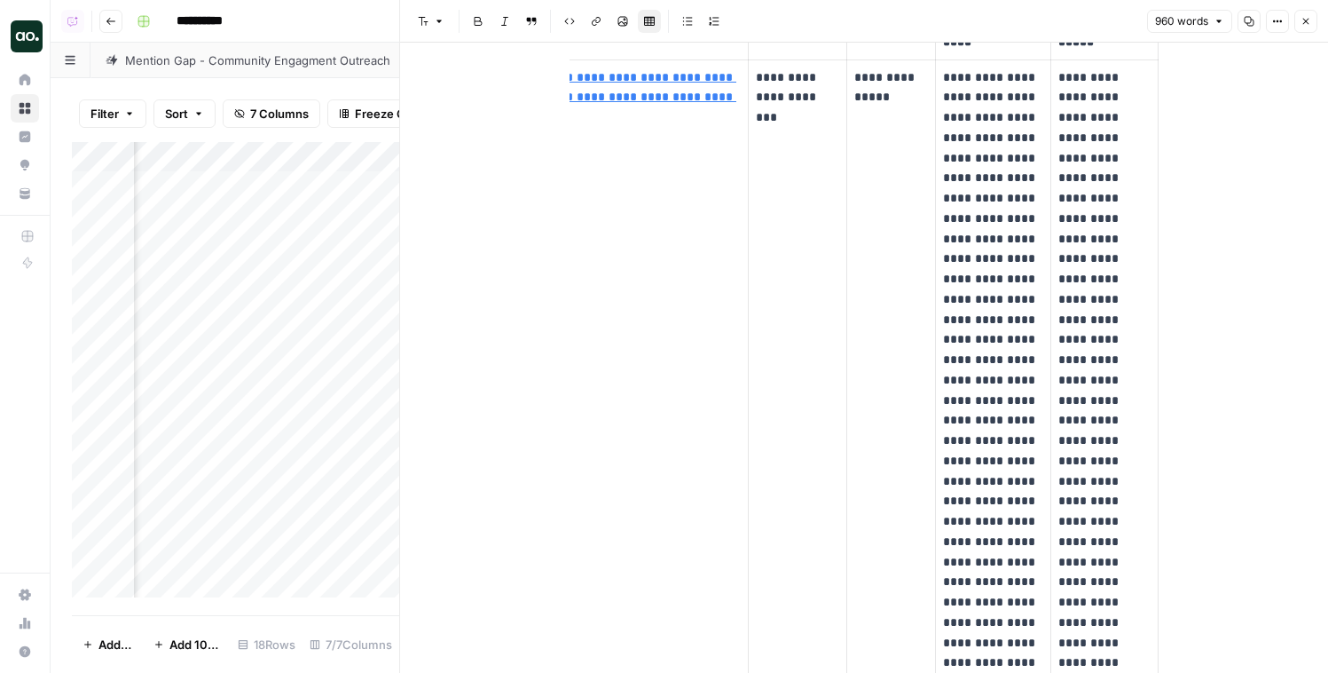
scroll to position [155, 0]
click at [285, 61] on div "Mention Gap - Community Engagment Outreach" at bounding box center [259, 60] width 269 height 18
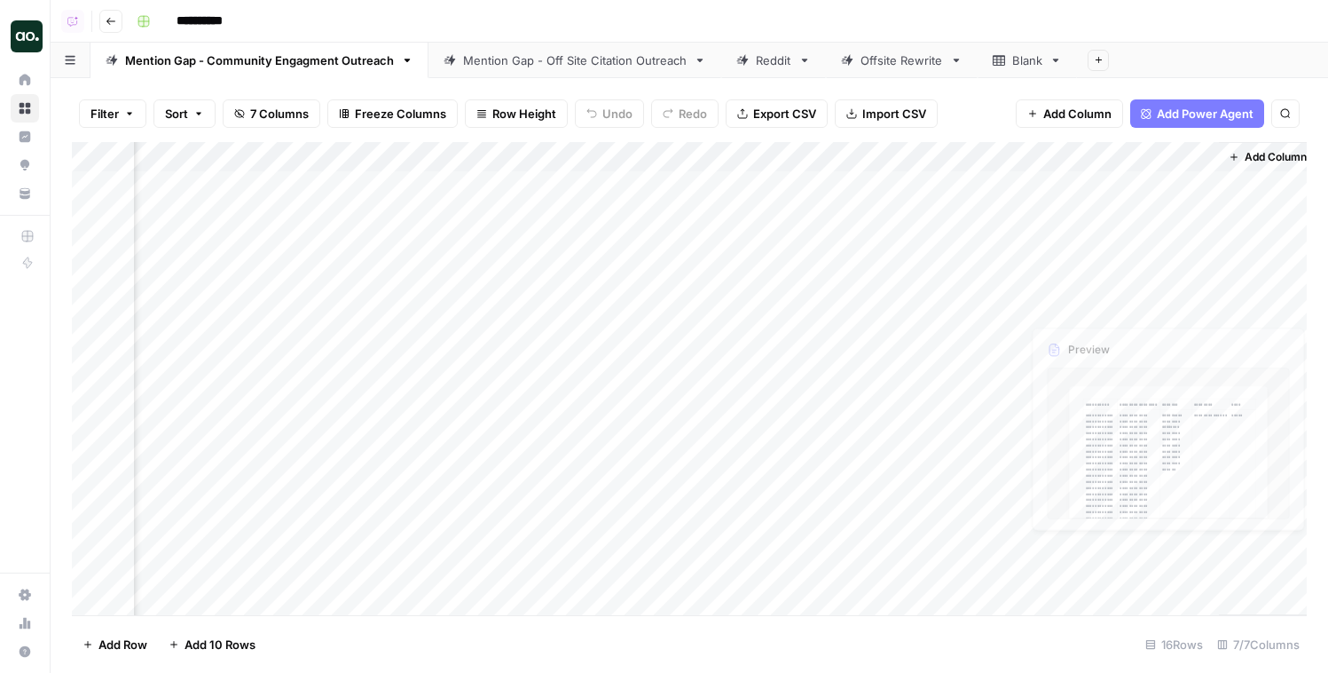
scroll to position [0, 1377]
click at [1168, 181] on div "Add Column" at bounding box center [689, 378] width 1235 height 473
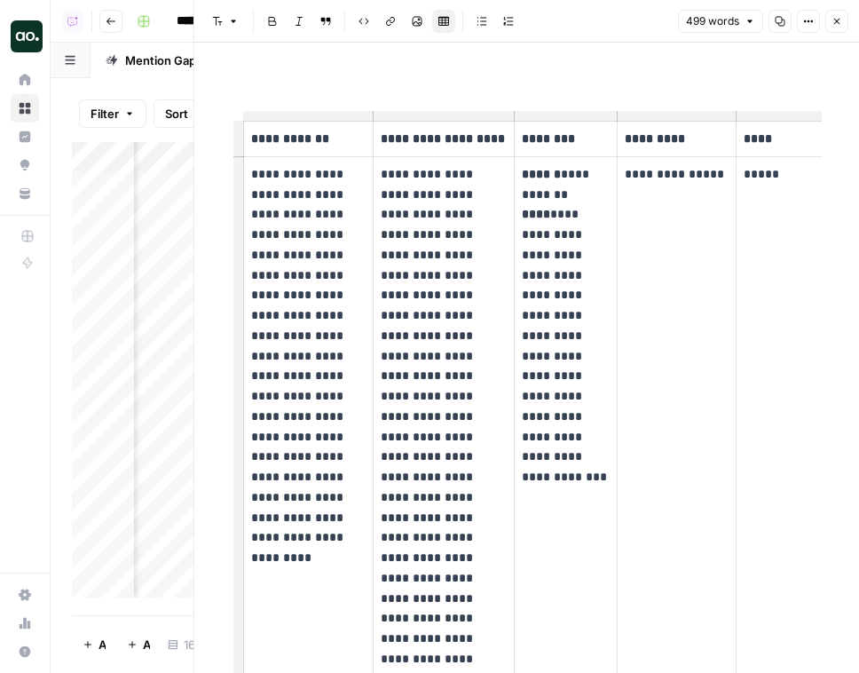
click at [19, 28] on img "Workspace: Dillon Test" at bounding box center [27, 36] width 32 height 32
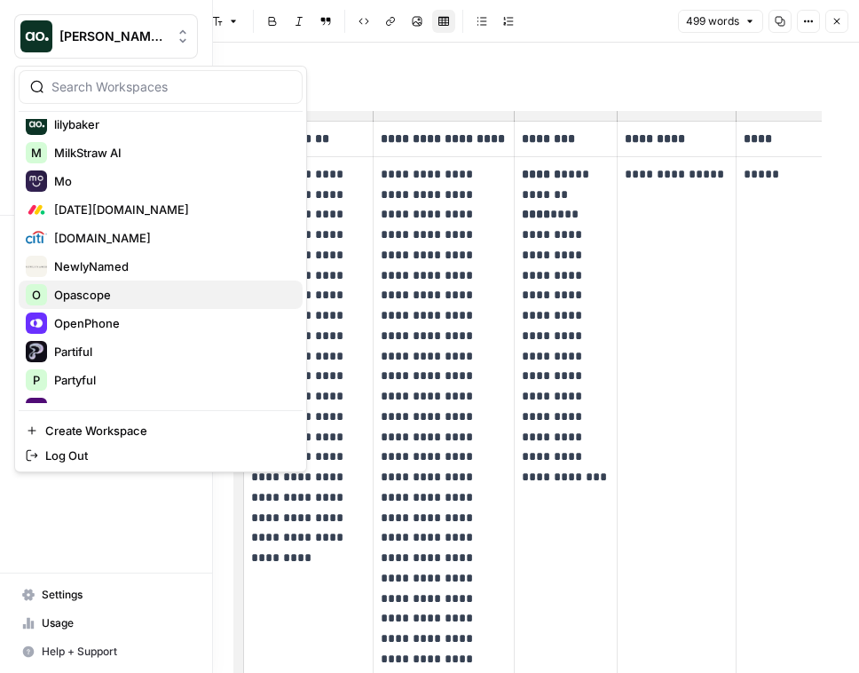
scroll to position [1440, 0]
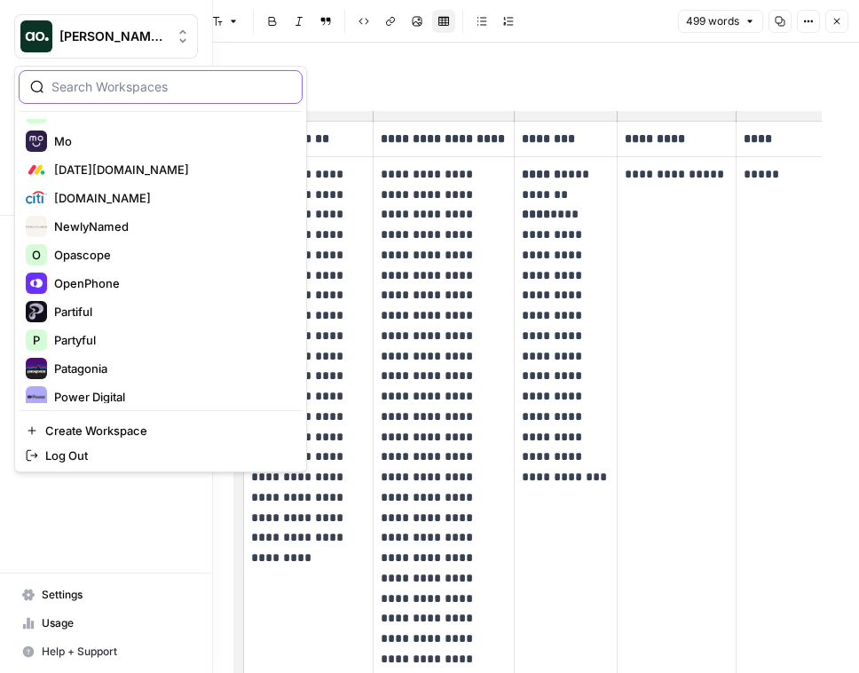
click at [108, 95] on input "search" at bounding box center [171, 87] width 240 height 18
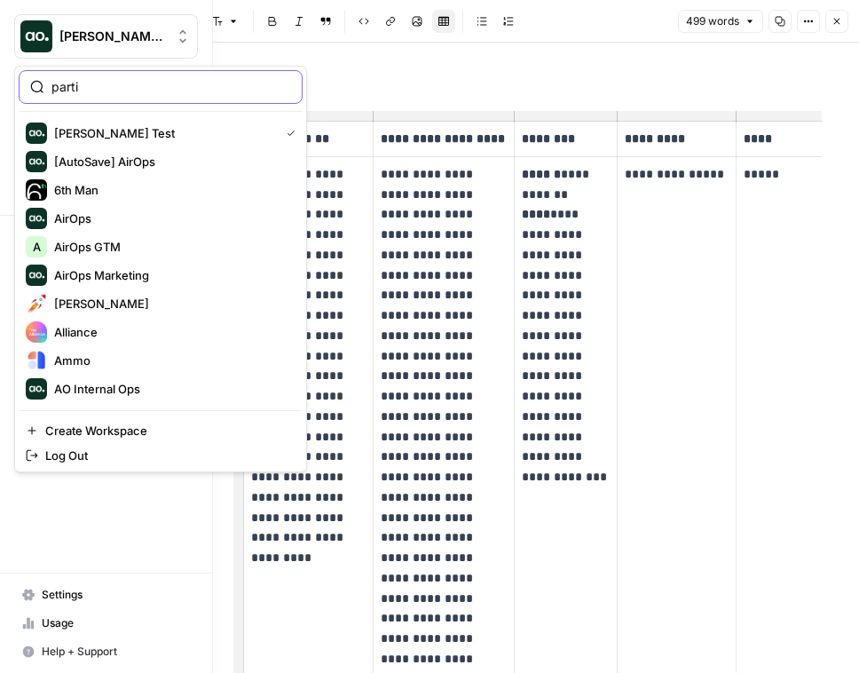
type input "parti"
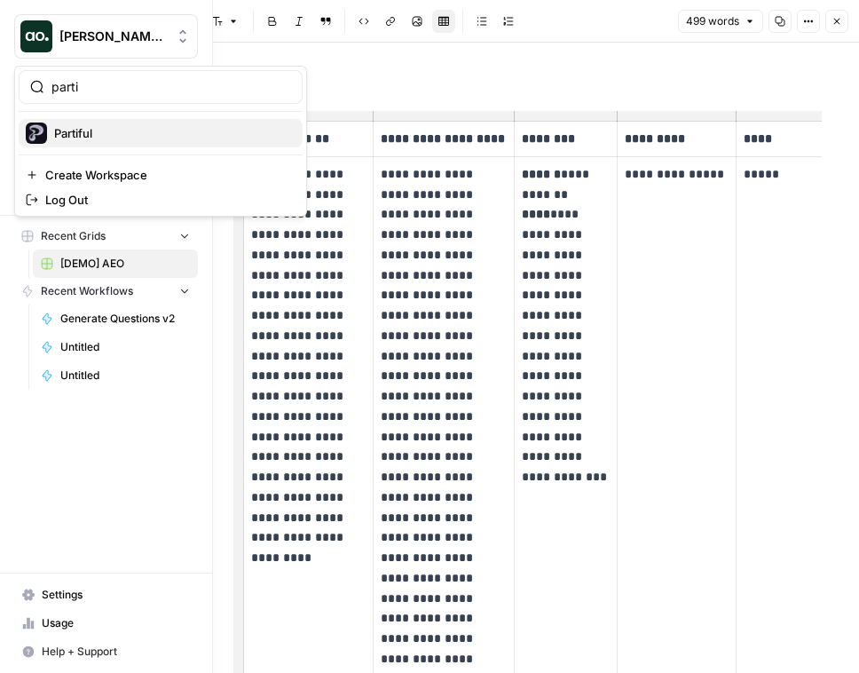
click at [80, 140] on span "Partiful" at bounding box center [171, 133] width 234 height 18
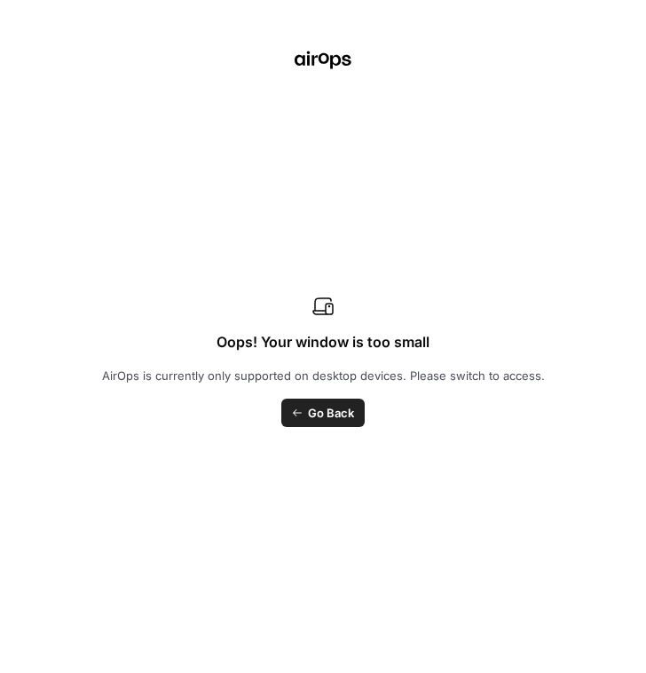
click at [296, 421] on link "Go Back" at bounding box center [322, 412] width 83 height 28
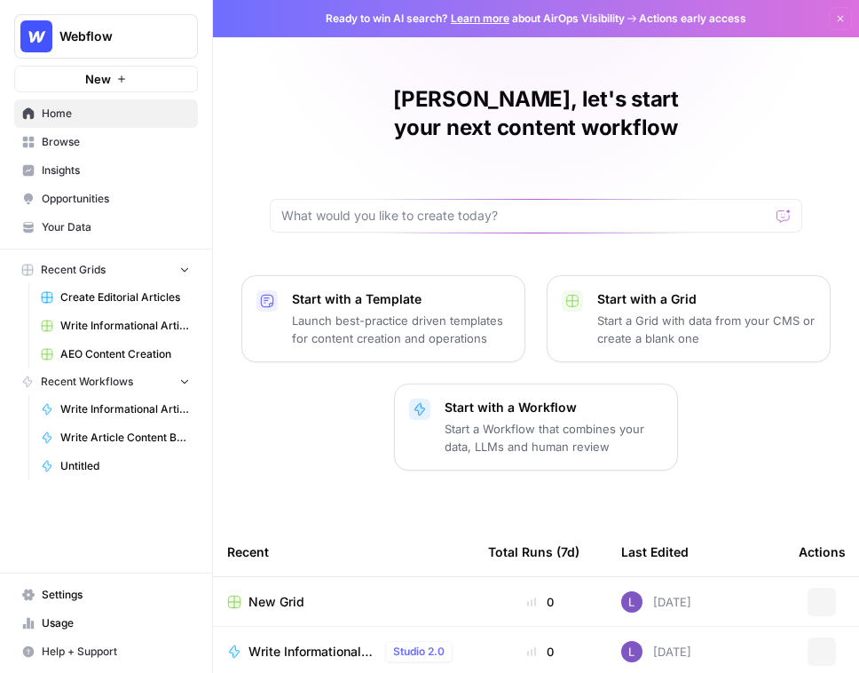
click at [35, 45] on img "Workspace: Webflow" at bounding box center [36, 36] width 32 height 32
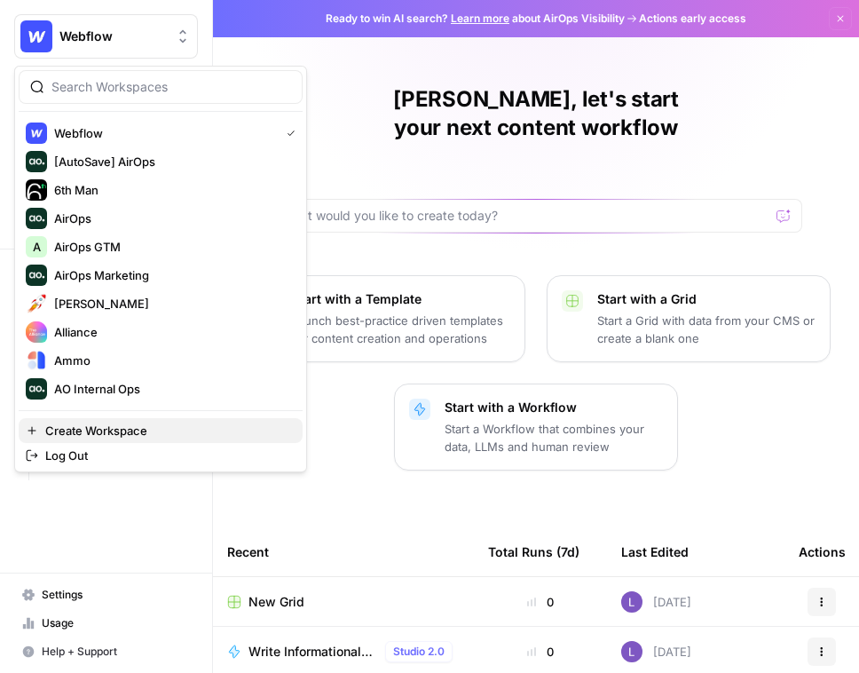
click at [74, 420] on button "Create Workspace" at bounding box center [161, 430] width 284 height 25
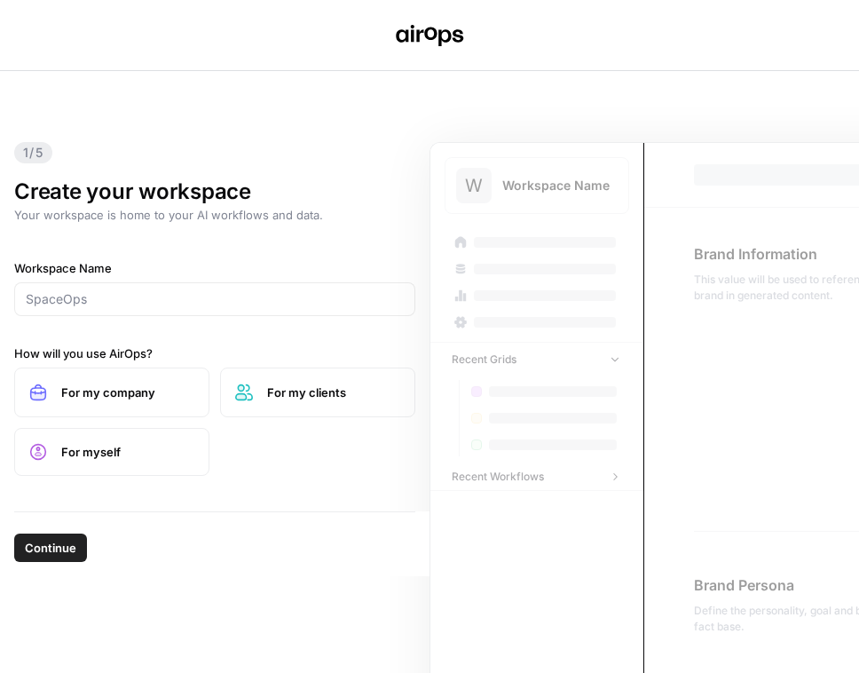
click at [122, 310] on div at bounding box center [214, 299] width 401 height 34
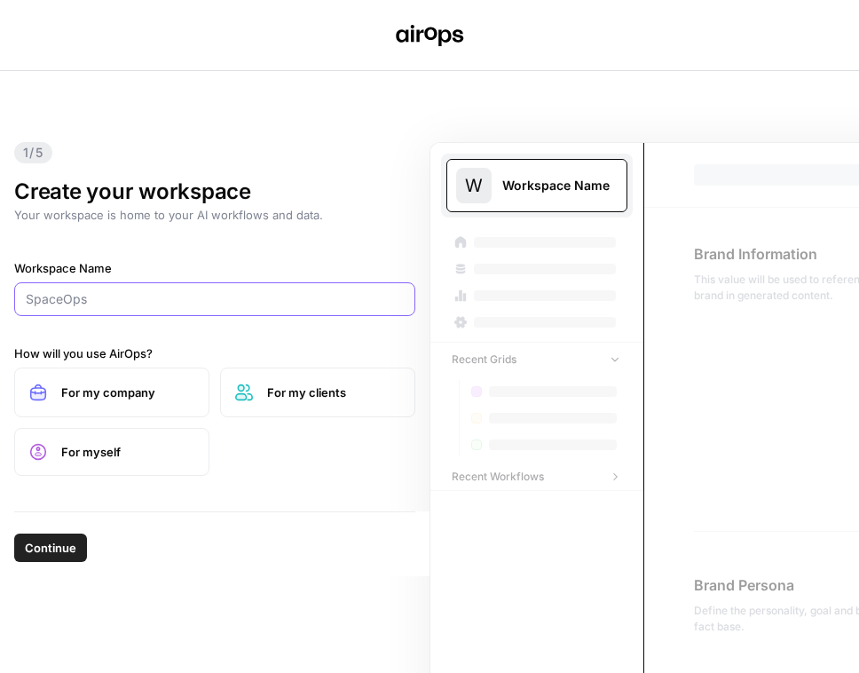
click at [142, 297] on input "Workspace Name" at bounding box center [215, 299] width 378 height 18
paste input "[PERSON_NAME][EMAIL_ADDRESS]"
drag, startPoint x: 138, startPoint y: 300, endPoint x: 20, endPoint y: 300, distance: 117.1
click at [20, 300] on div "[PERSON_NAME][EMAIL_ADDRESS]" at bounding box center [214, 299] width 401 height 34
type input "[PERSON_NAME][EMAIL_ADDRESS]"
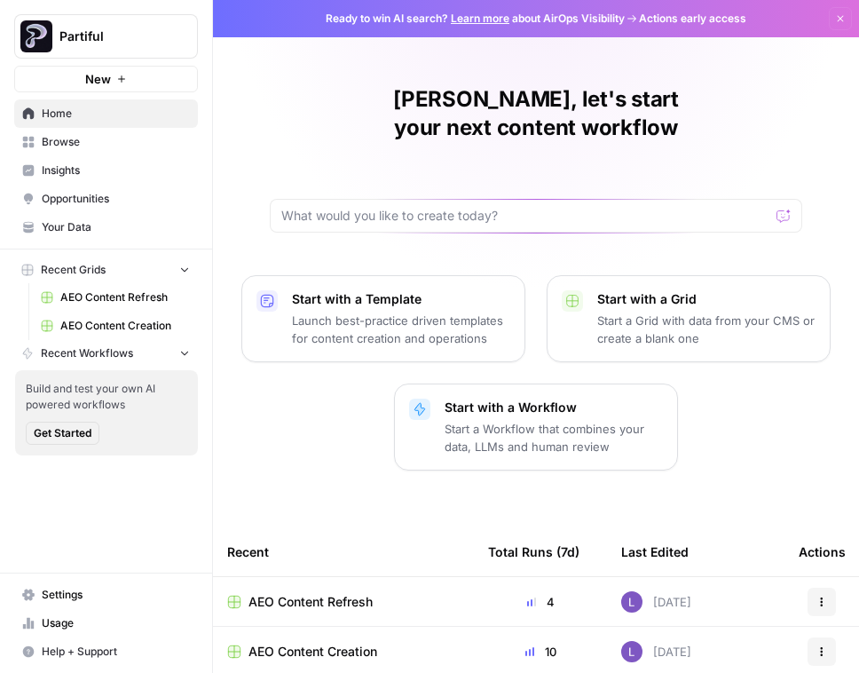
scroll to position [4, 0]
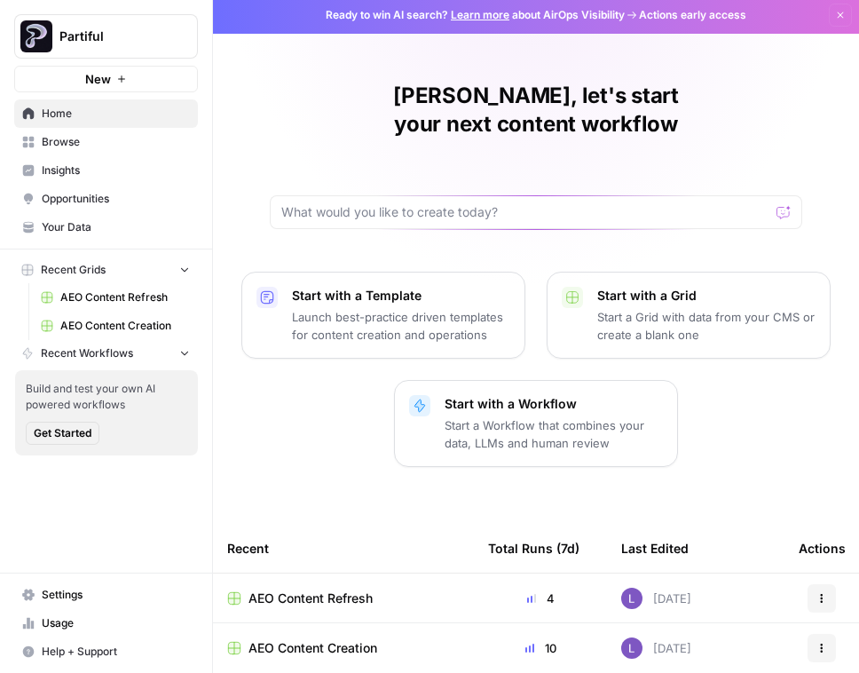
click at [285, 589] on span "AEO Content Refresh" at bounding box center [310, 598] width 124 height 18
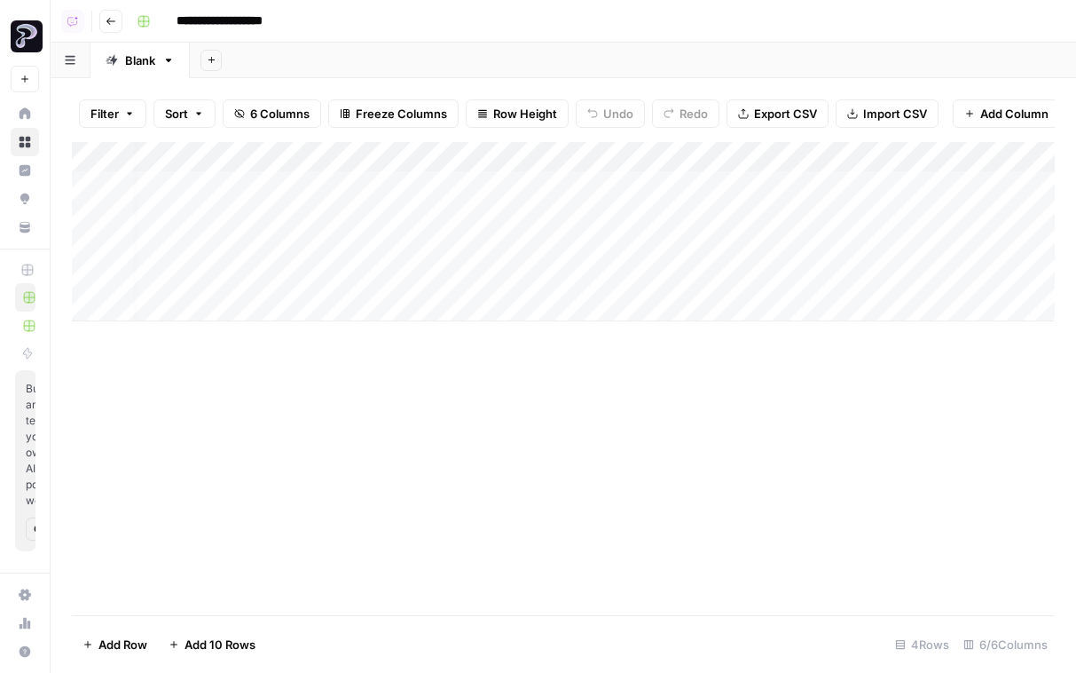
scroll to position [0, 161]
click at [760, 273] on div "Add Column" at bounding box center [563, 231] width 983 height 179
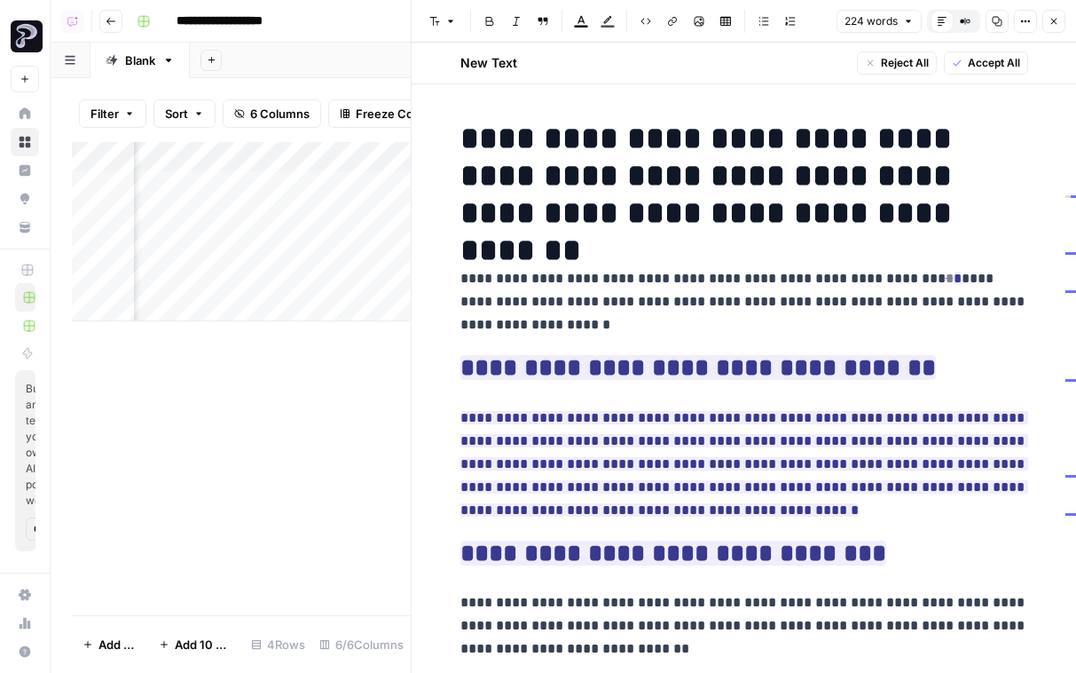
click at [314, 297] on div "Add Column" at bounding box center [241, 231] width 339 height 179
click at [293, 394] on div "Add Column" at bounding box center [241, 378] width 339 height 473
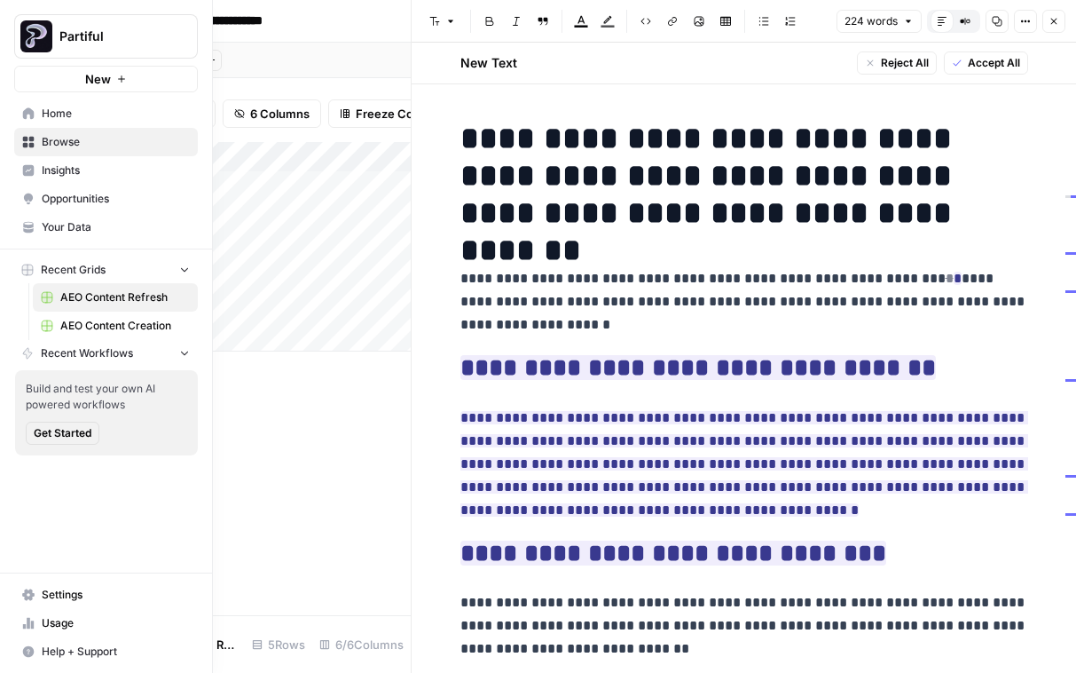
click at [48, 200] on span "Opportunities" at bounding box center [116, 199] width 148 height 16
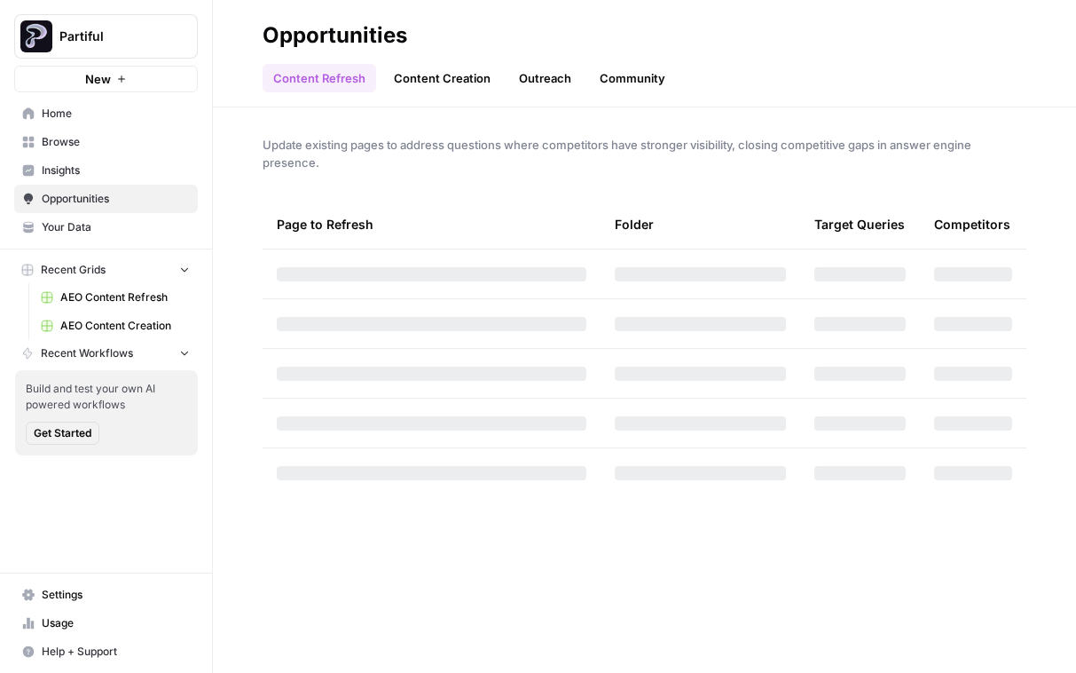
click at [444, 75] on link "Content Creation" at bounding box center [442, 78] width 118 height 28
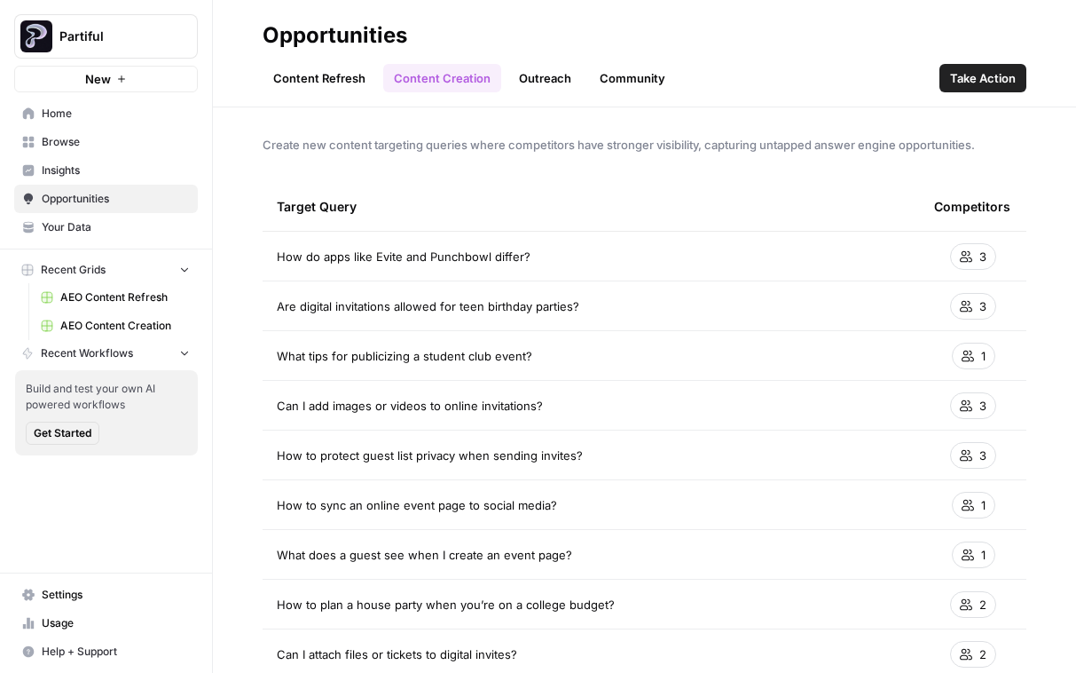
click at [325, 80] on link "Content Refresh" at bounding box center [320, 78] width 114 height 28
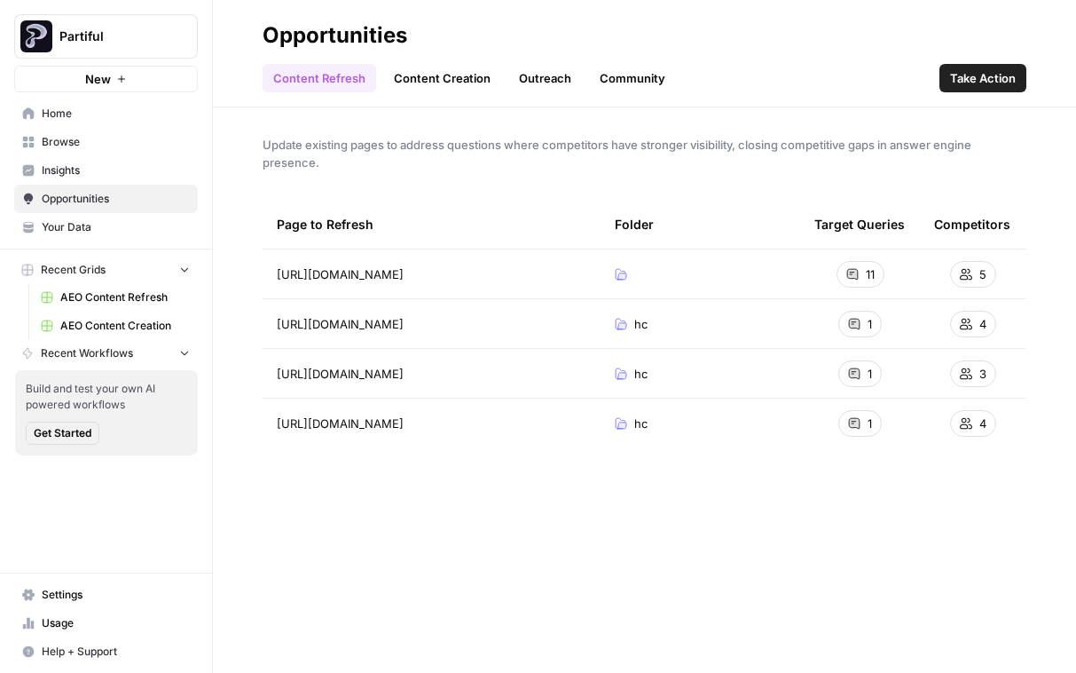
click at [81, 136] on span "Browse" at bounding box center [116, 142] width 148 height 16
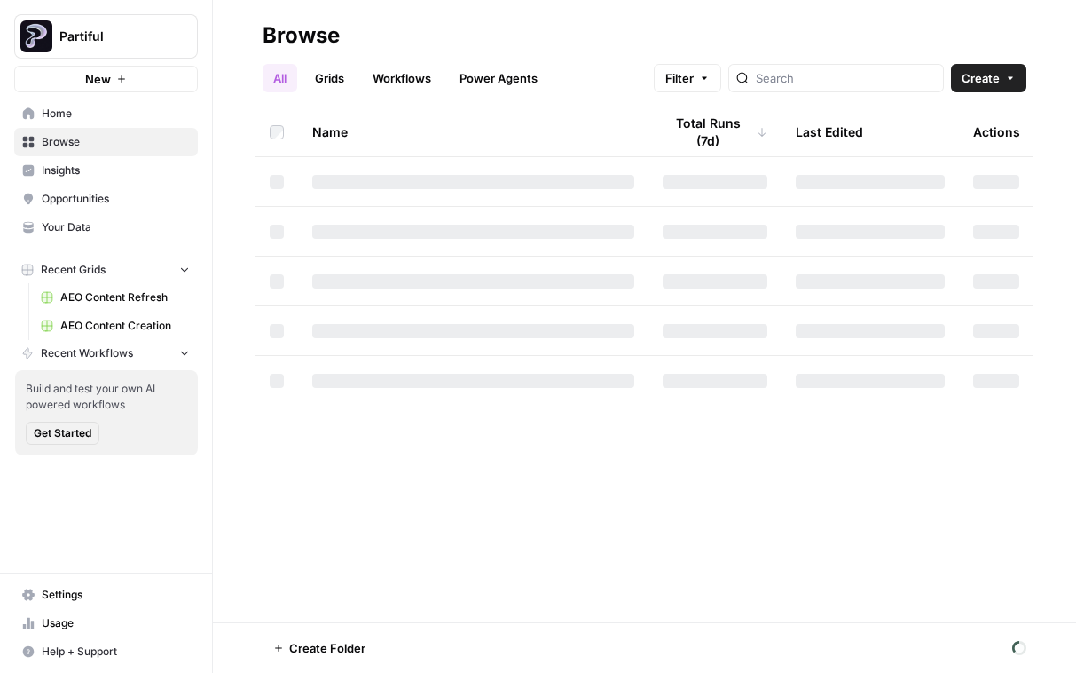
click at [114, 98] on nav "Home Browse Insights Opportunities Your Data" at bounding box center [106, 170] width 212 height 156
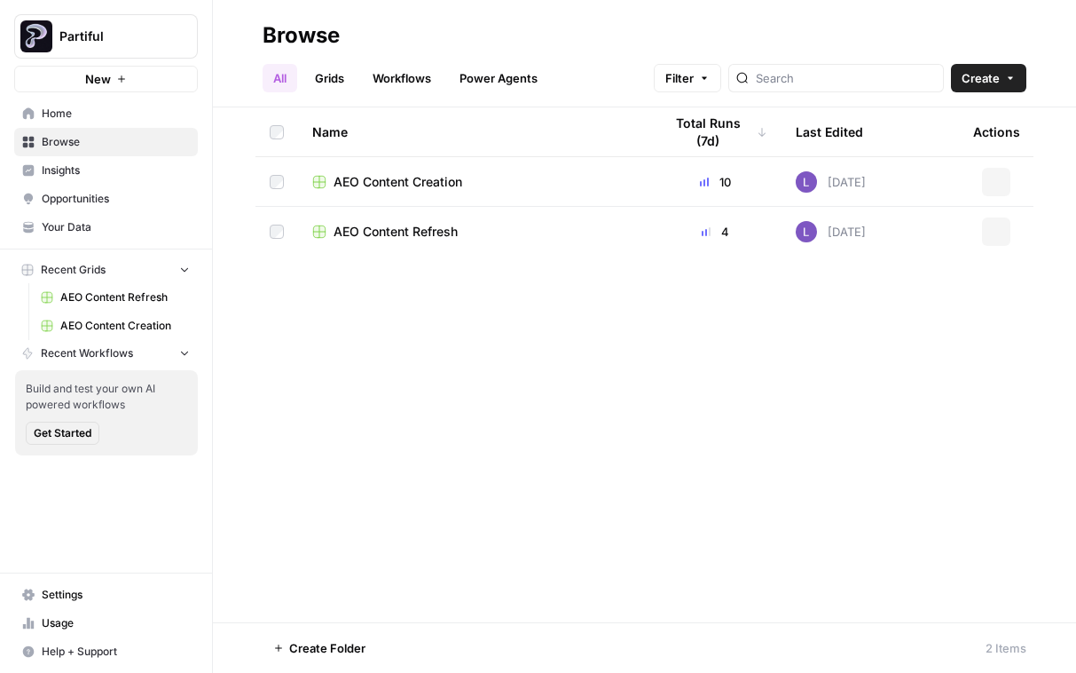
click at [112, 107] on span "Home" at bounding box center [116, 114] width 148 height 16
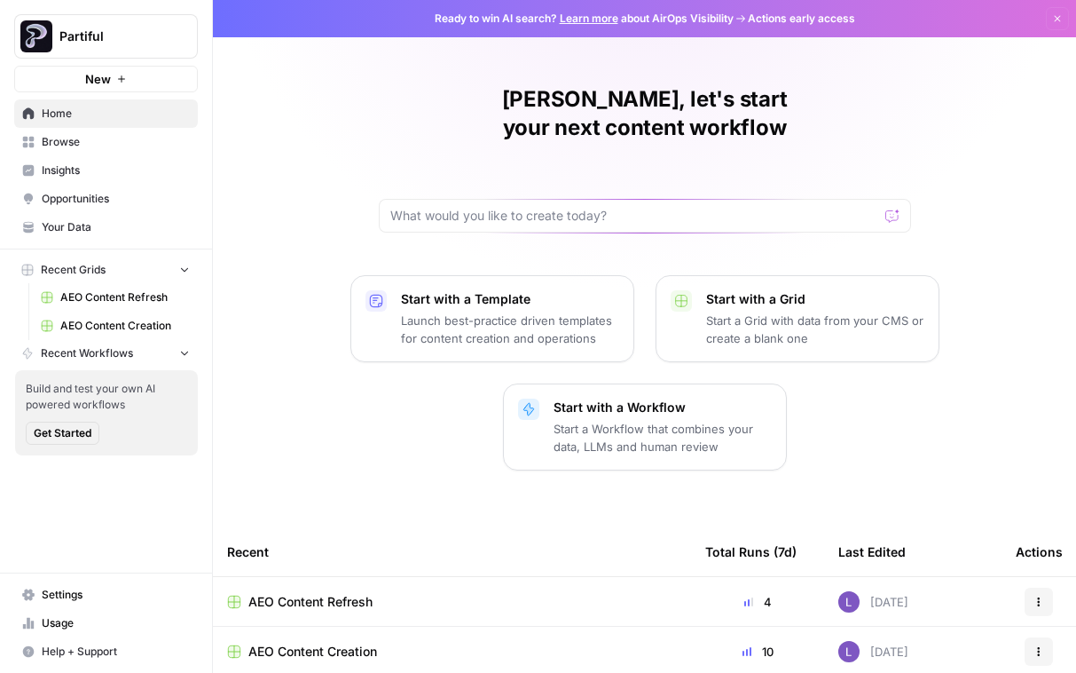
click at [75, 169] on span "Insights" at bounding box center [116, 170] width 148 height 16
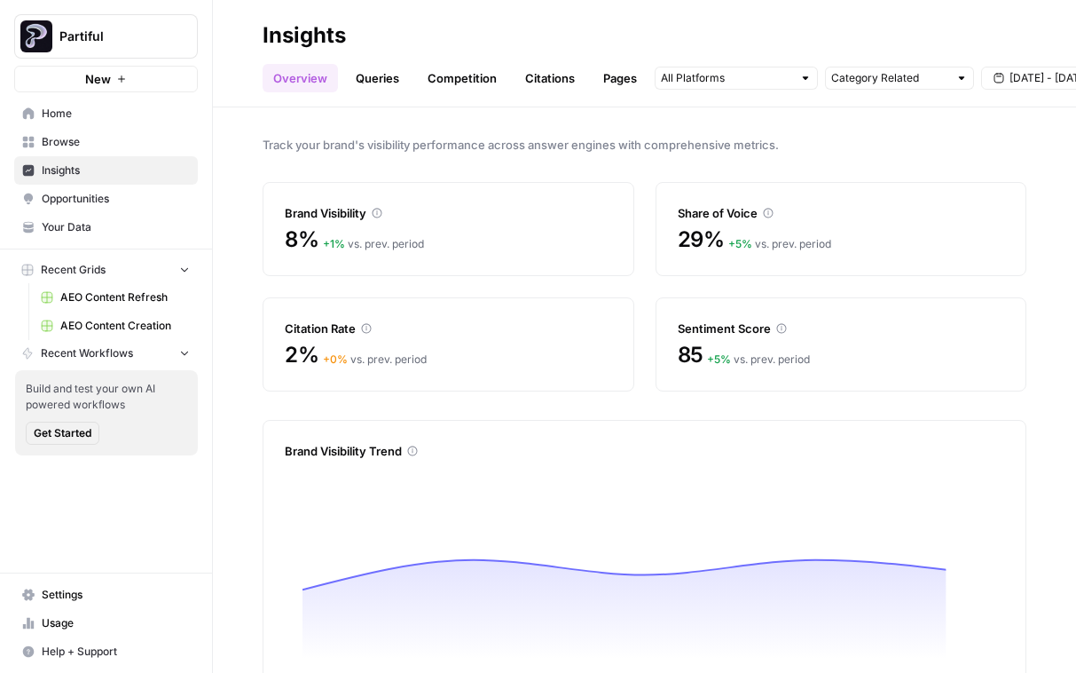
click at [858, 83] on div at bounding box center [962, 78] width 12 height 12
type input "Category Related"
click at [858, 75] on span "Aug 30 - Sep 5" at bounding box center [1050, 78] width 80 height 16
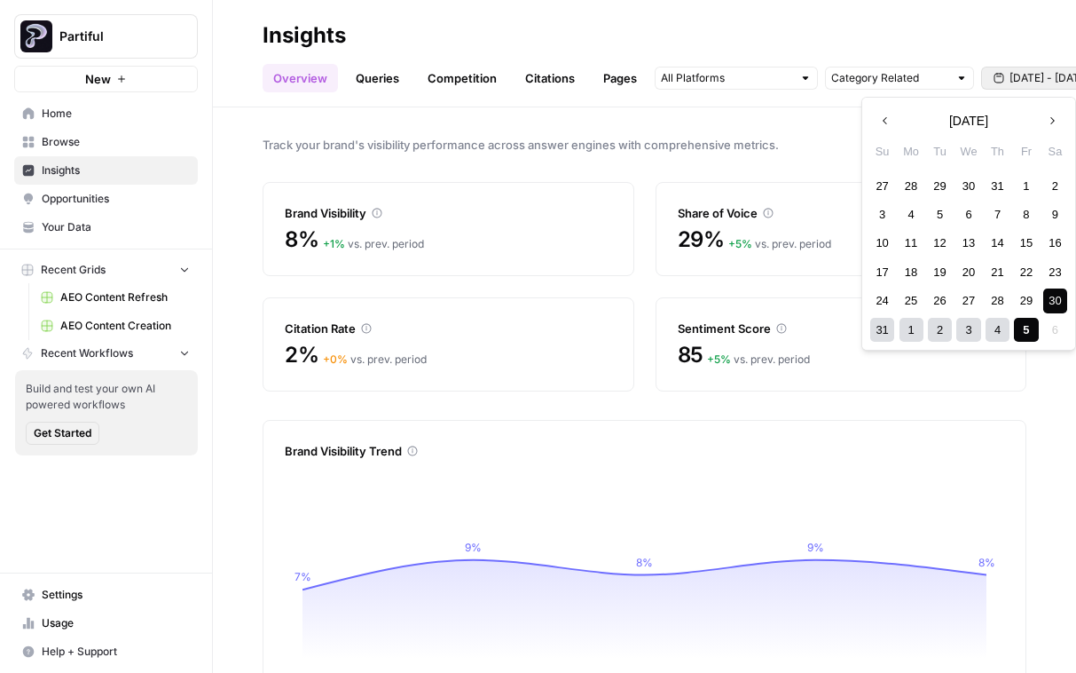
click at [121, 157] on link "Insights" at bounding box center [106, 170] width 184 height 28
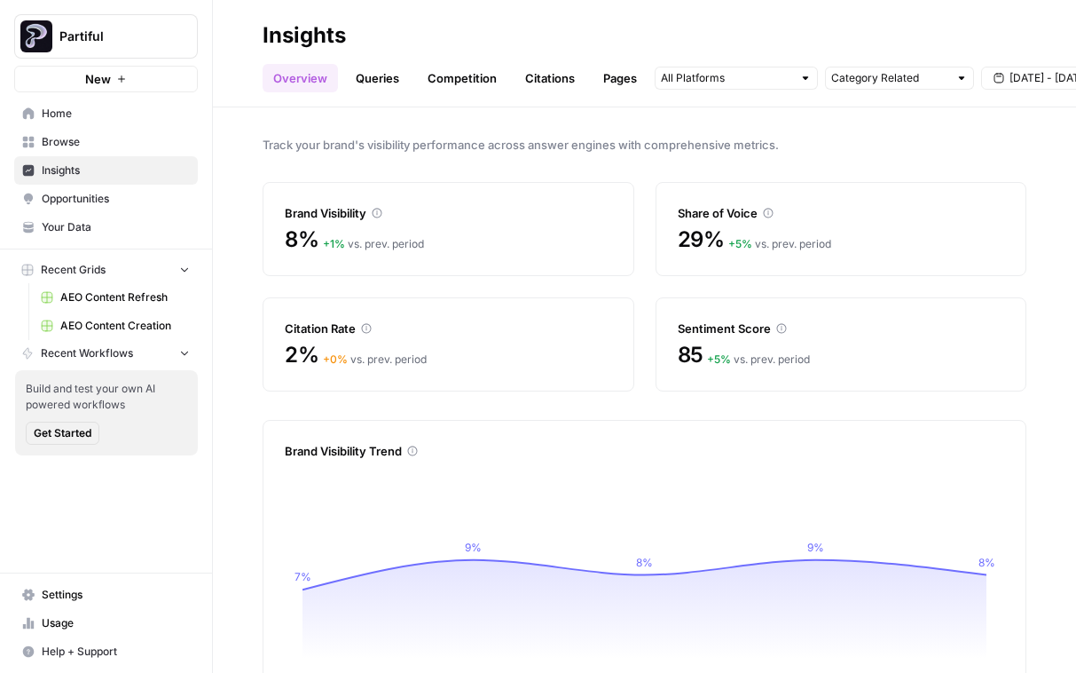
click at [133, 144] on span "Browse" at bounding box center [116, 142] width 148 height 16
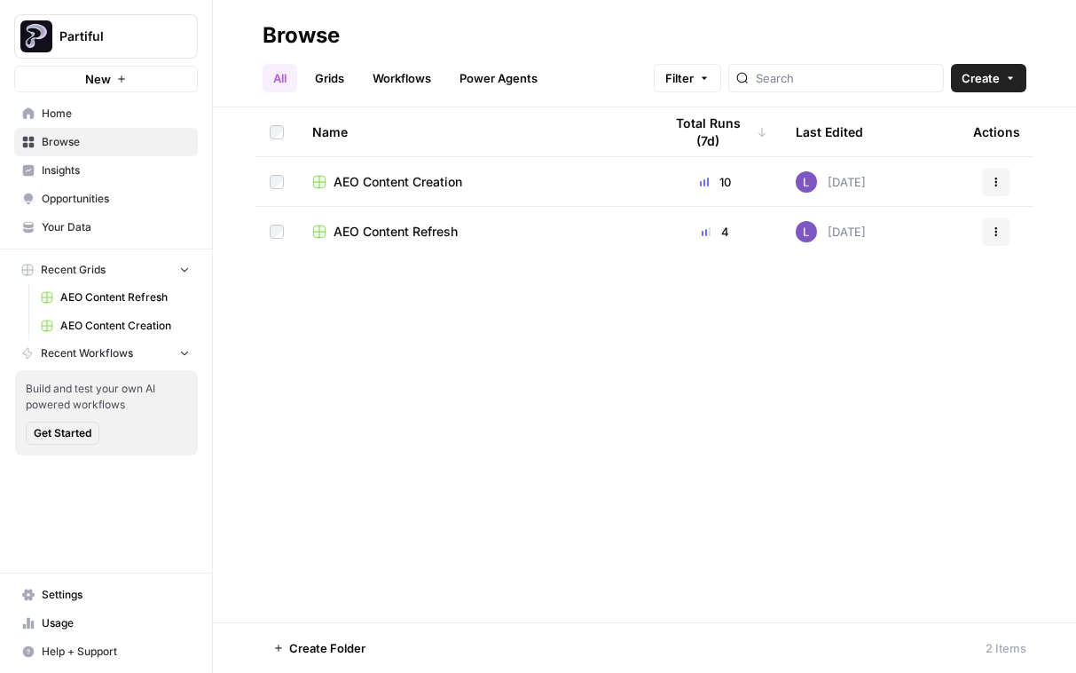
click at [382, 218] on td "AEO Content Refresh" at bounding box center [473, 232] width 350 height 50
click at [405, 225] on span "AEO Content Refresh" at bounding box center [396, 232] width 124 height 18
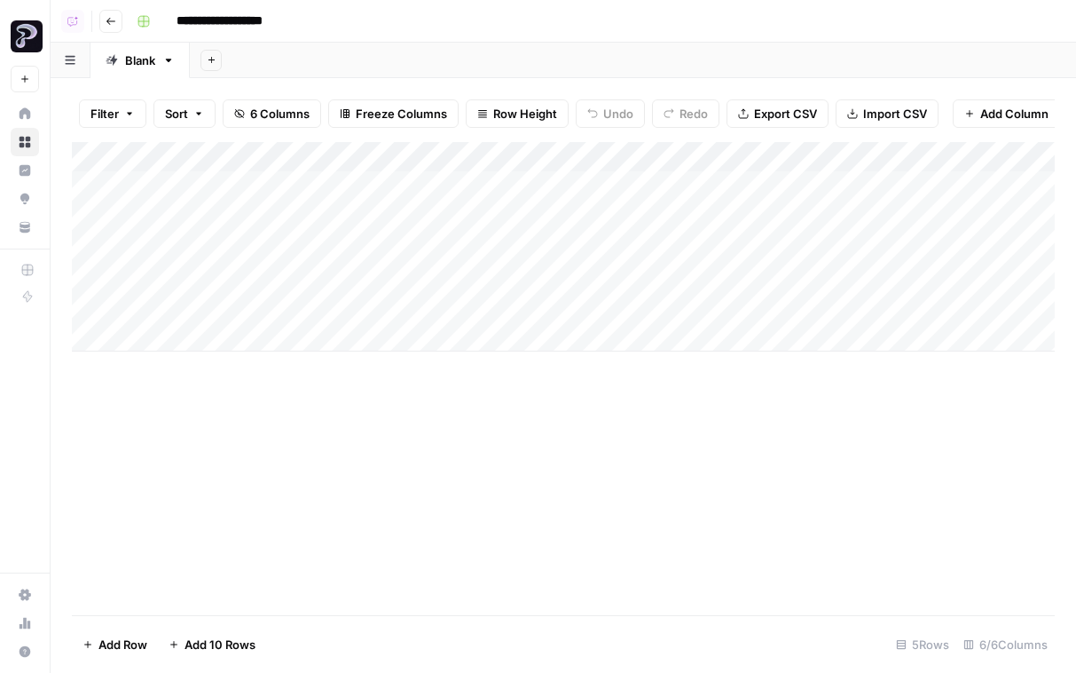
click at [215, 55] on icon "button" at bounding box center [212, 60] width 10 height 10
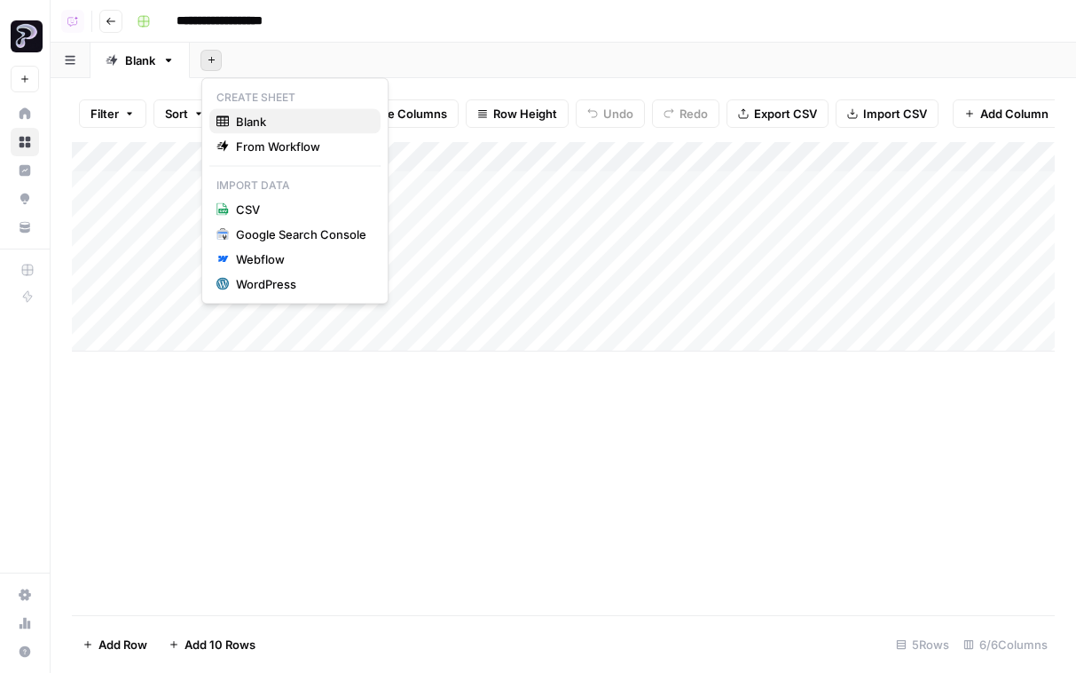
click at [266, 122] on span "Blank" at bounding box center [301, 122] width 130 height 18
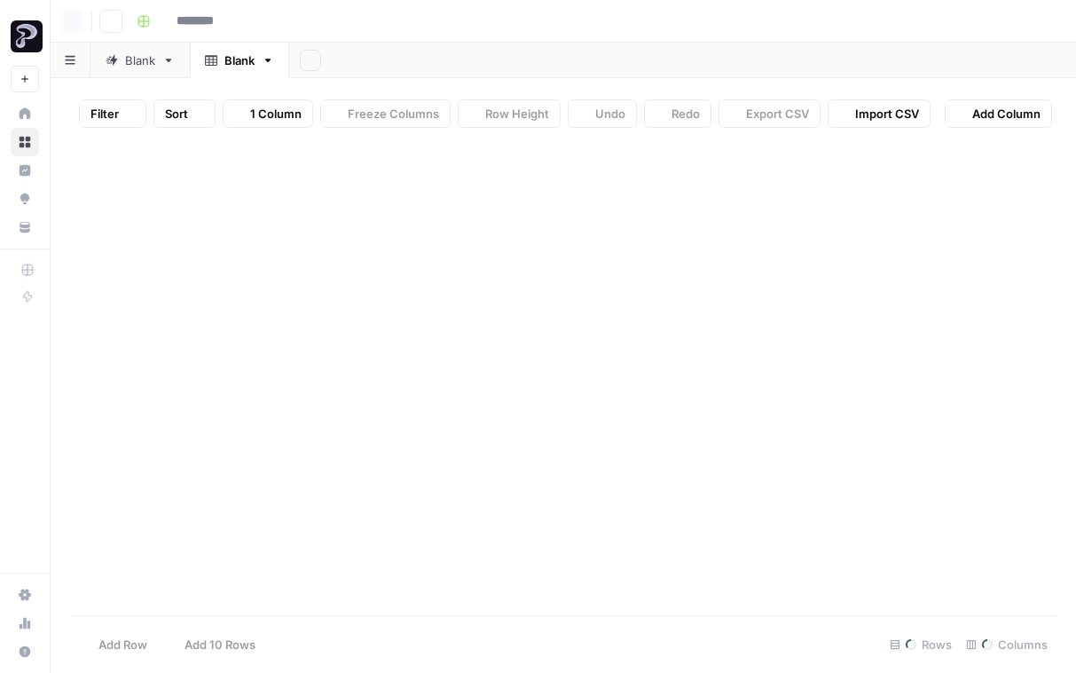
type input "**********"
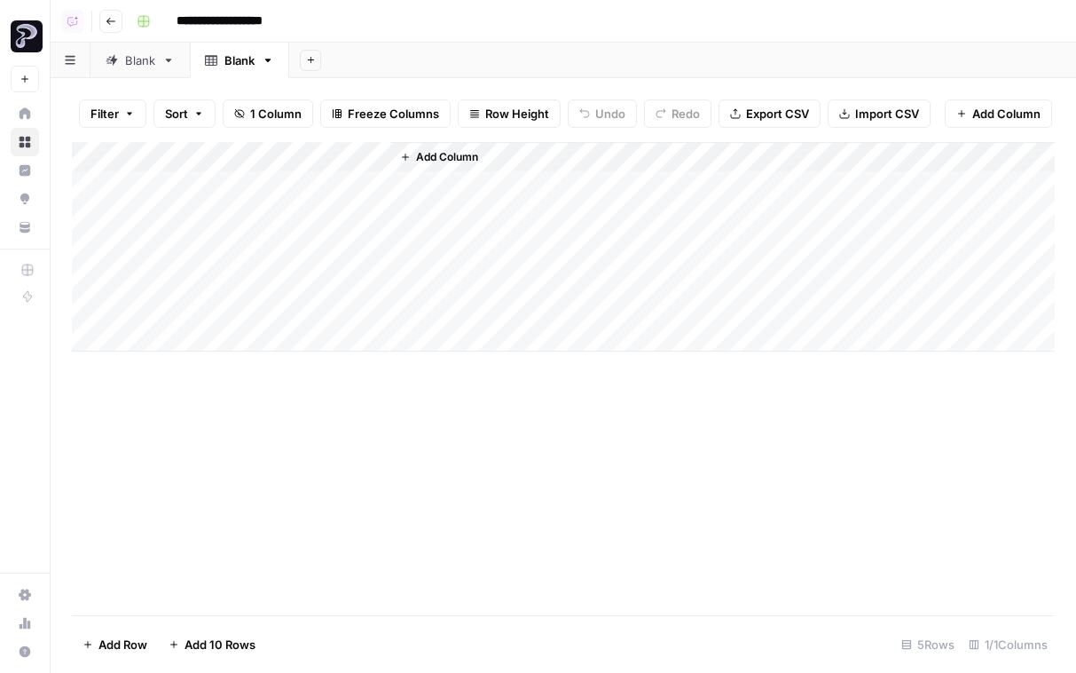
click at [250, 158] on div "Add Column" at bounding box center [563, 246] width 983 height 209
click at [435, 158] on span "Add Column" at bounding box center [447, 157] width 62 height 16
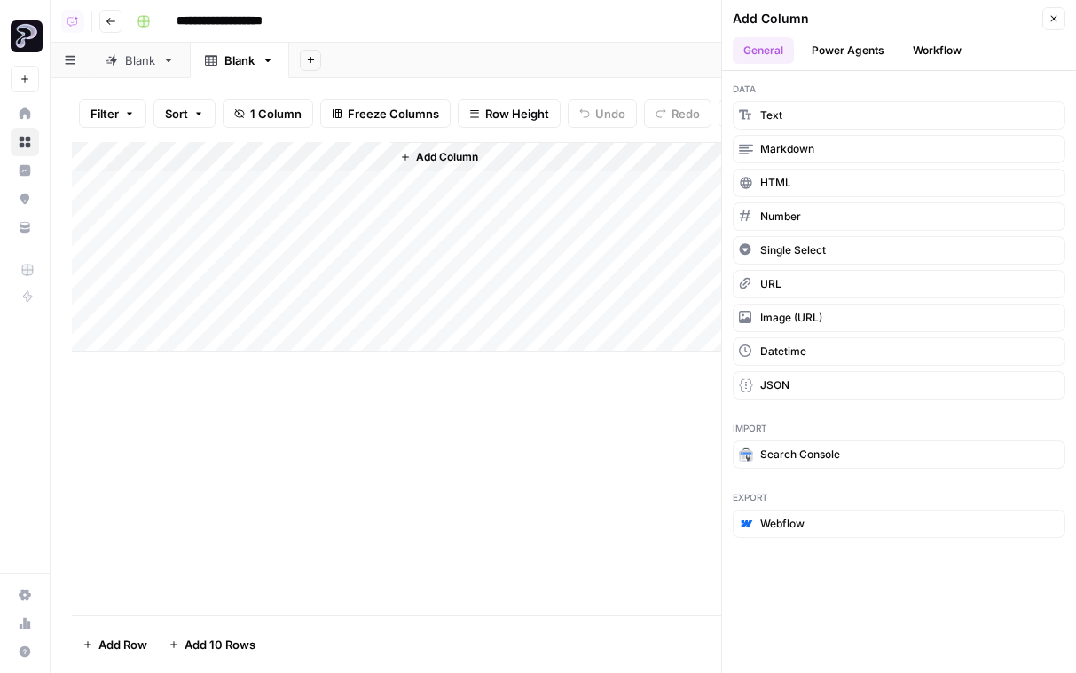
click at [858, 47] on button "Workflow" at bounding box center [937, 50] width 70 height 27
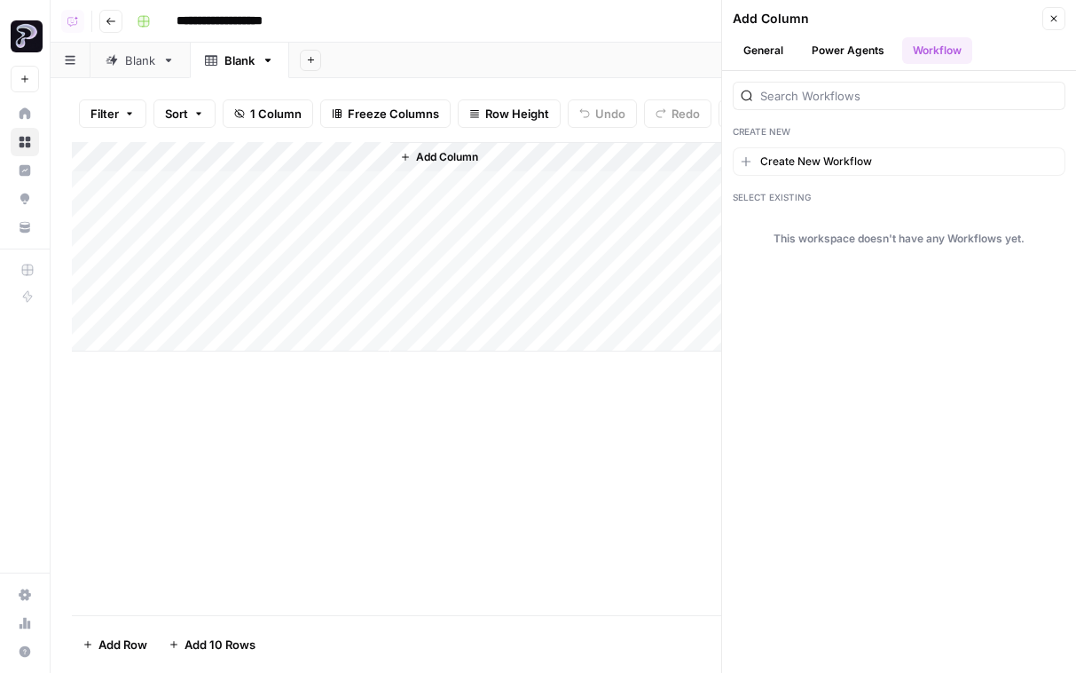
click at [858, 47] on button "Power Agents" at bounding box center [848, 50] width 94 height 27
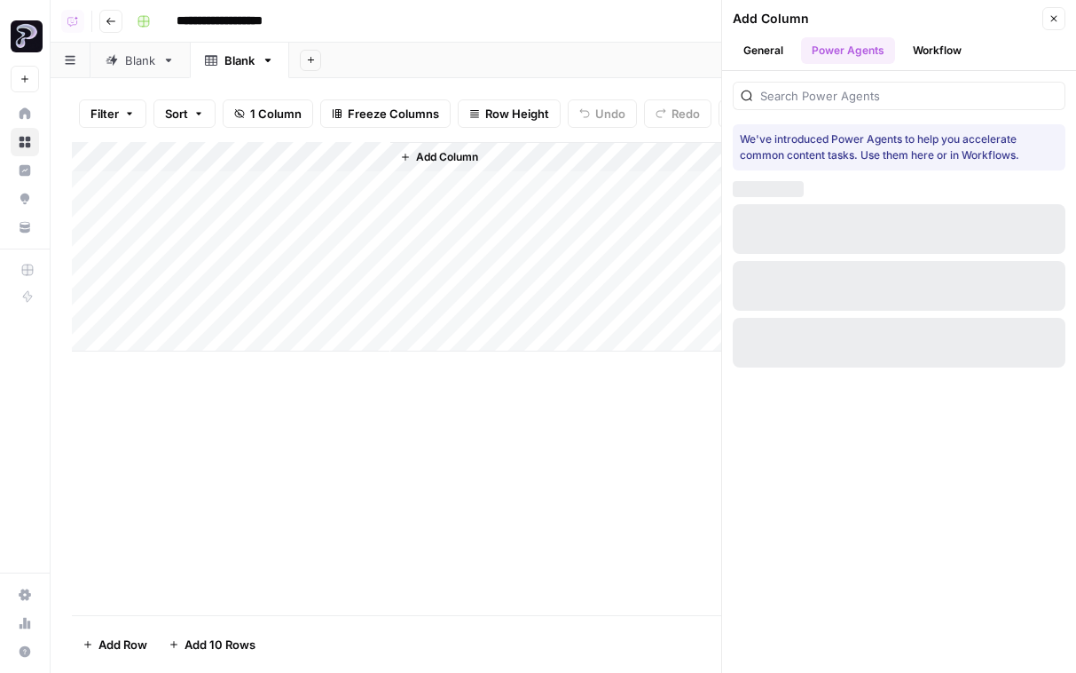
click at [858, 84] on div at bounding box center [899, 96] width 333 height 28
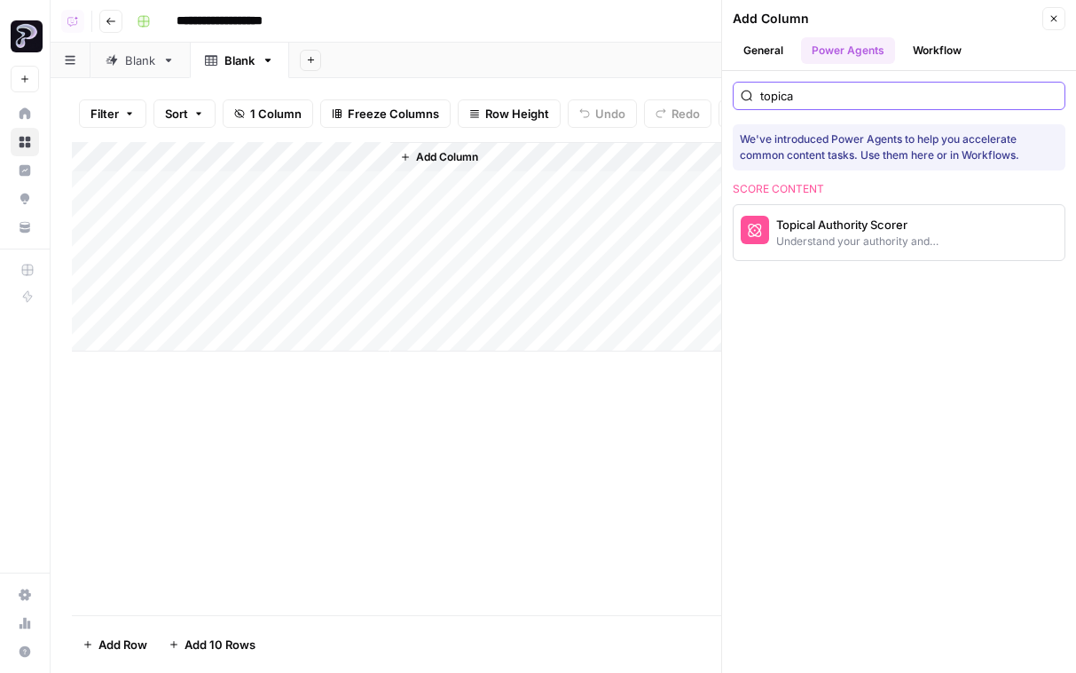
type input "topica"
click at [852, 225] on div "Topical Authority Scorer" at bounding box center [869, 225] width 186 height 18
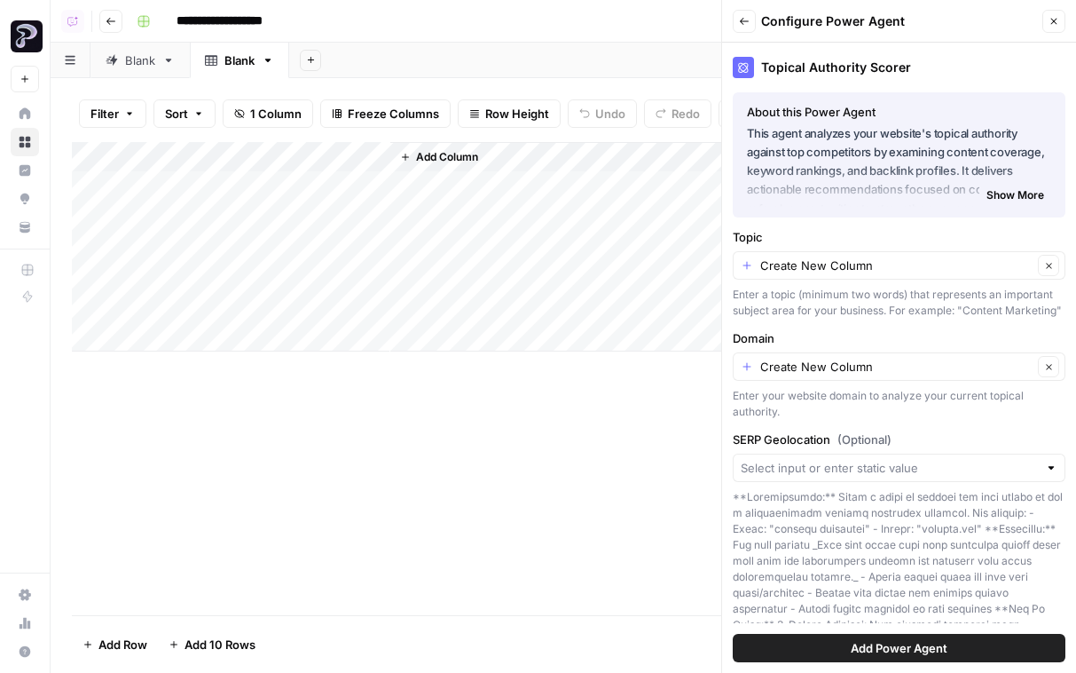
click at [858, 649] on span "Add Power Agent" at bounding box center [899, 648] width 97 height 18
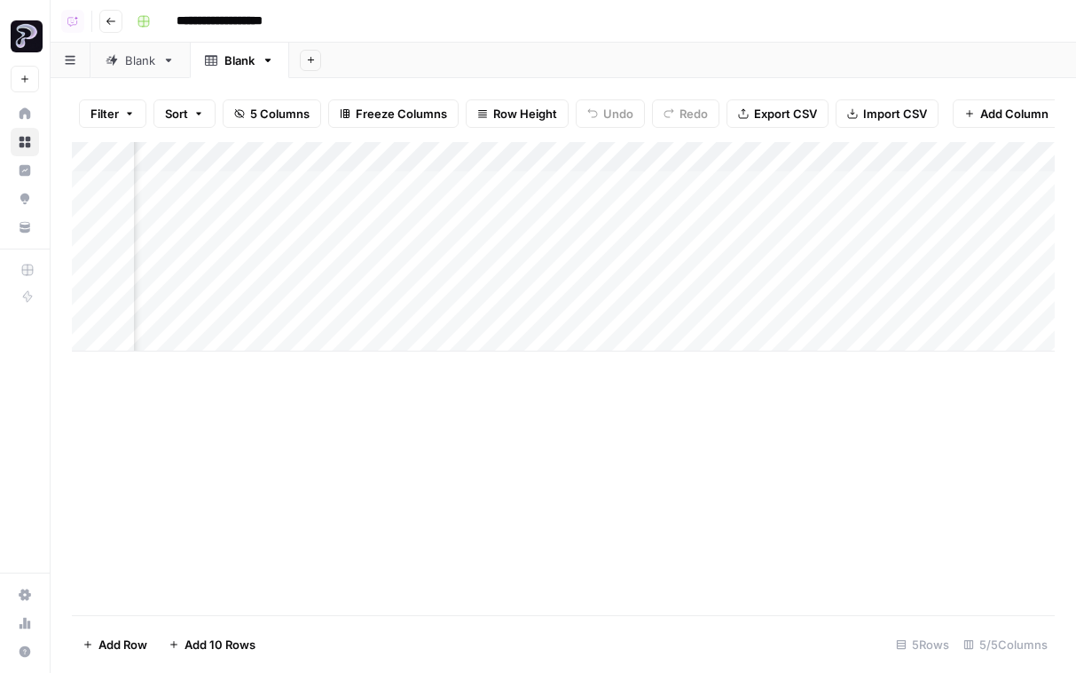
scroll to position [0, 197]
click at [184, 161] on div "Add Column" at bounding box center [563, 246] width 983 height 209
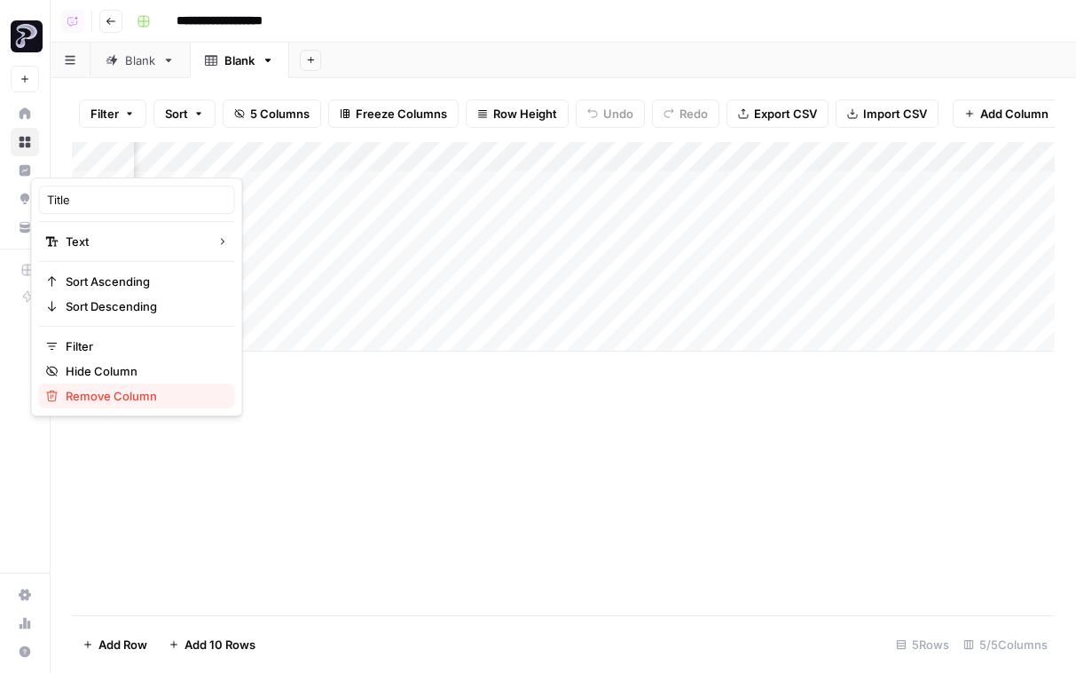
click at [127, 390] on span "Remove Column" at bounding box center [143, 396] width 155 height 18
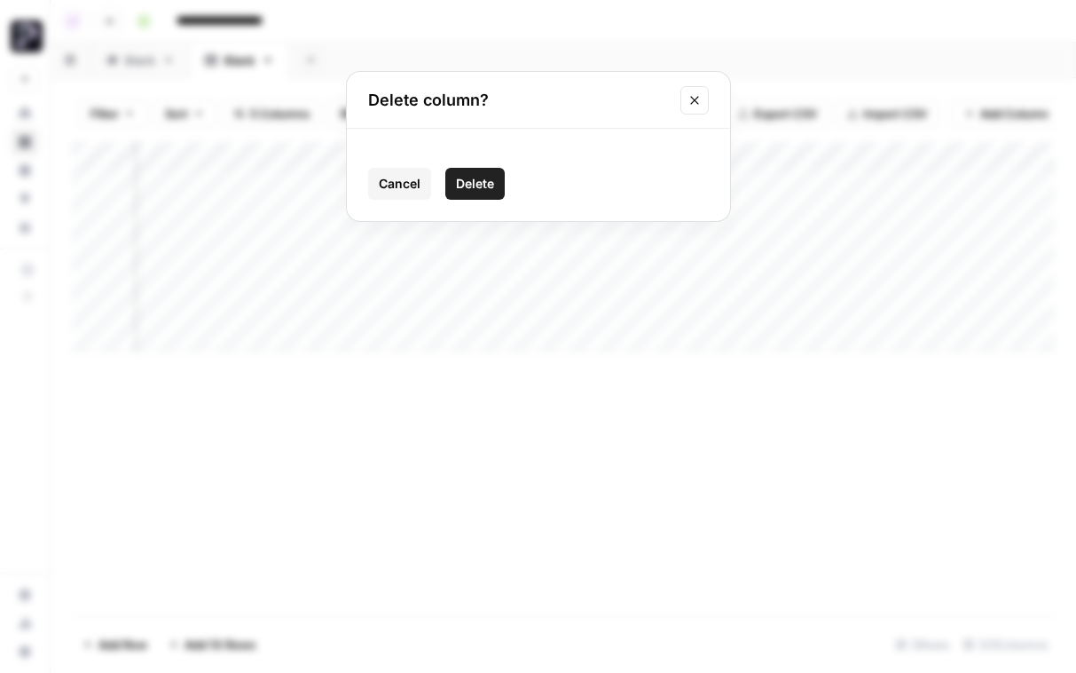
click at [487, 178] on span "Delete" at bounding box center [475, 184] width 38 height 18
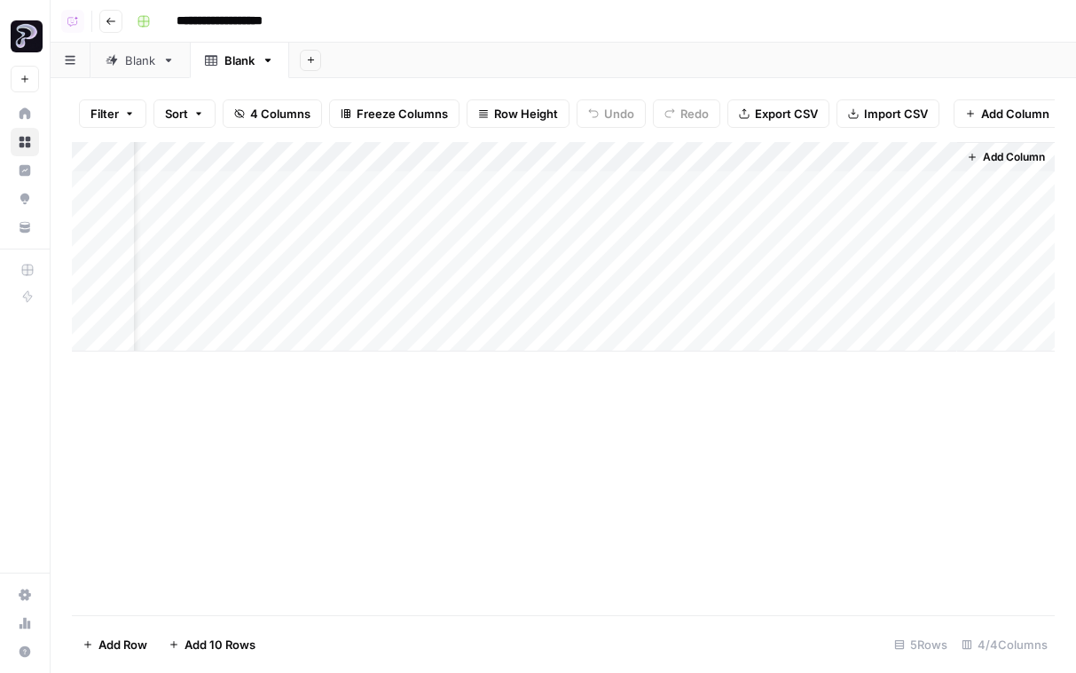
scroll to position [0, 67]
click at [246, 169] on div "Add Column" at bounding box center [563, 246] width 983 height 209
click at [290, 167] on div "Add Column" at bounding box center [563, 246] width 983 height 209
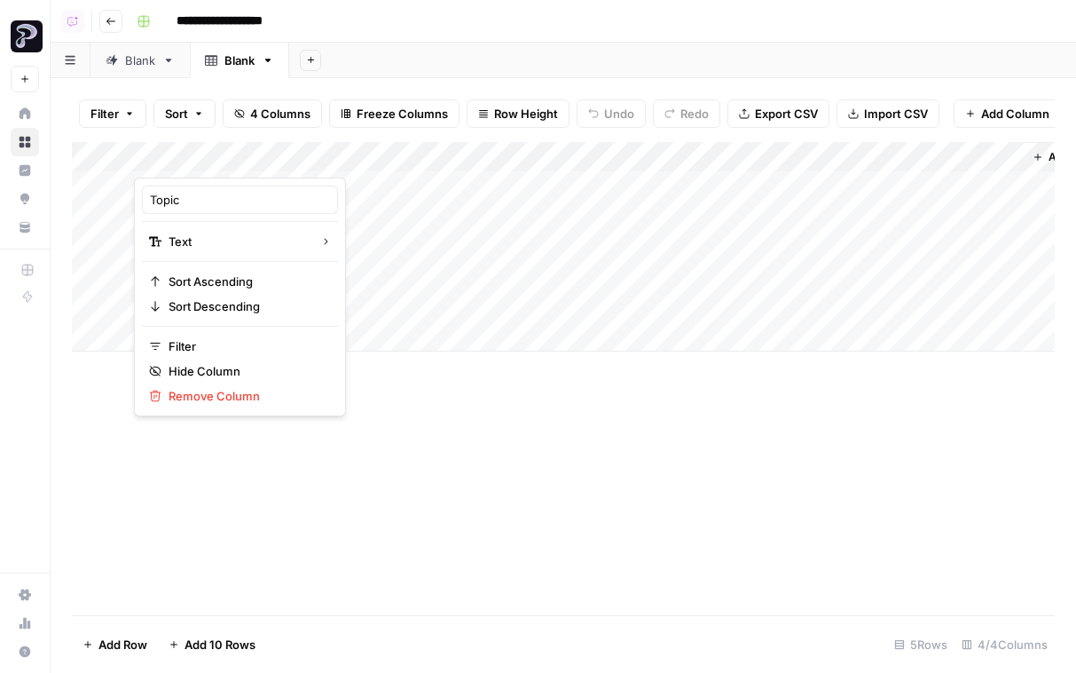
click at [359, 188] on div "Add Column" at bounding box center [563, 246] width 983 height 209
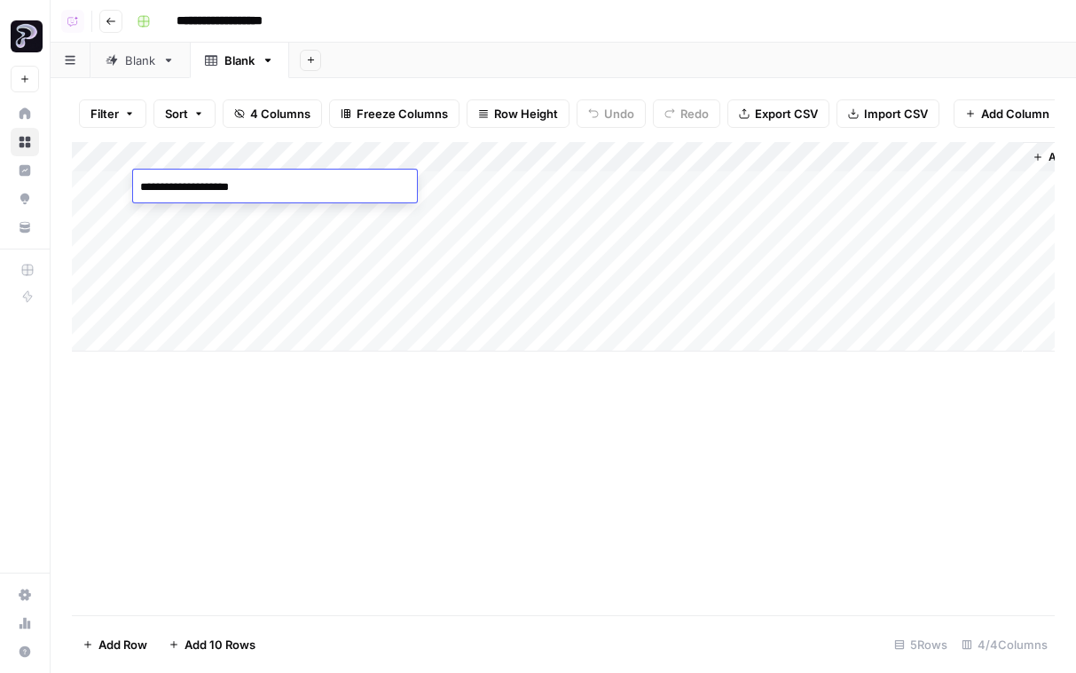
type textarea "**********"
click at [309, 224] on div "Add Column" at bounding box center [563, 246] width 983 height 209
click at [493, 173] on div "Add Column" at bounding box center [563, 246] width 983 height 209
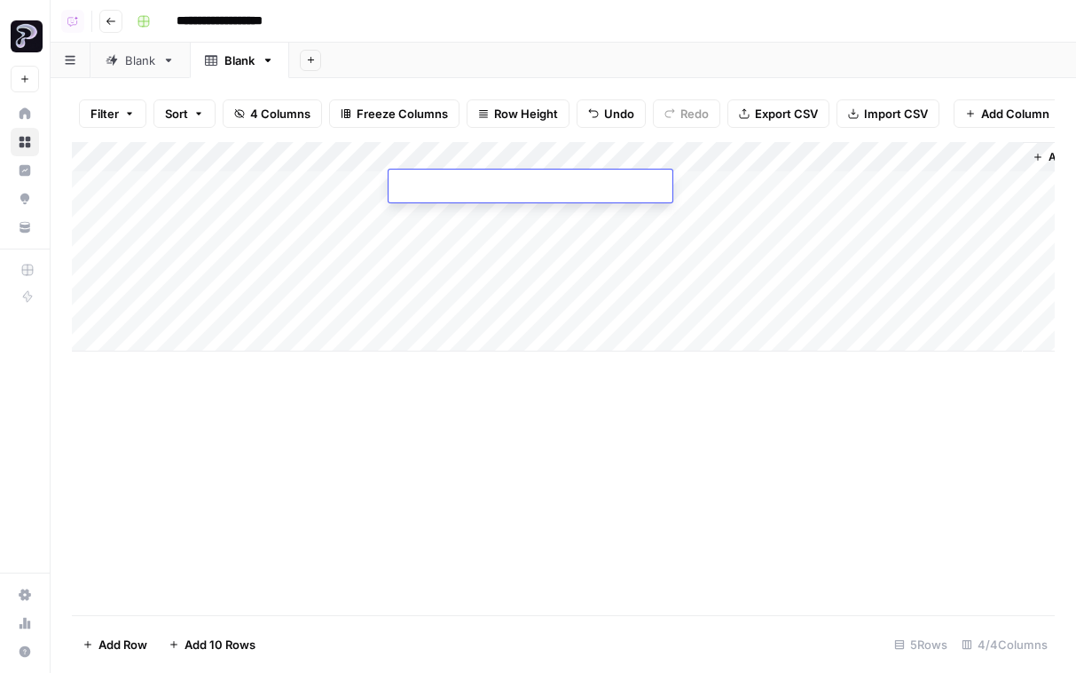
paste textarea "**********"
type textarea "**********"
click at [507, 215] on div "Add Column" at bounding box center [563, 246] width 983 height 209
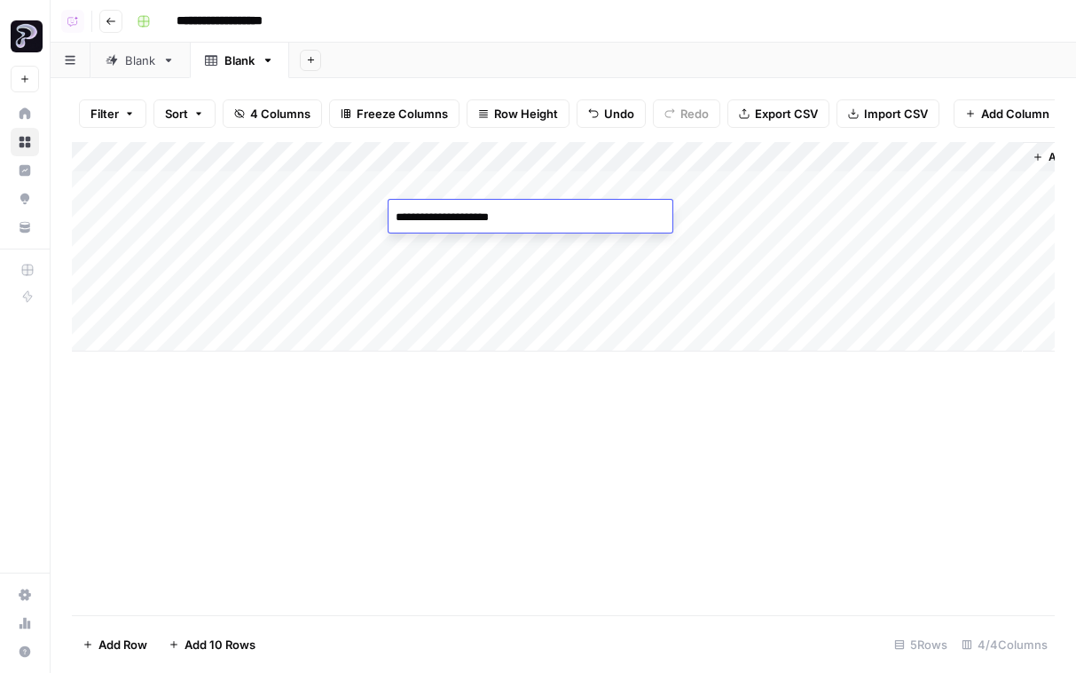
type textarea "**********"
click at [531, 256] on div "Add Column" at bounding box center [563, 246] width 983 height 209
click at [534, 240] on div "Add Column" at bounding box center [563, 246] width 983 height 209
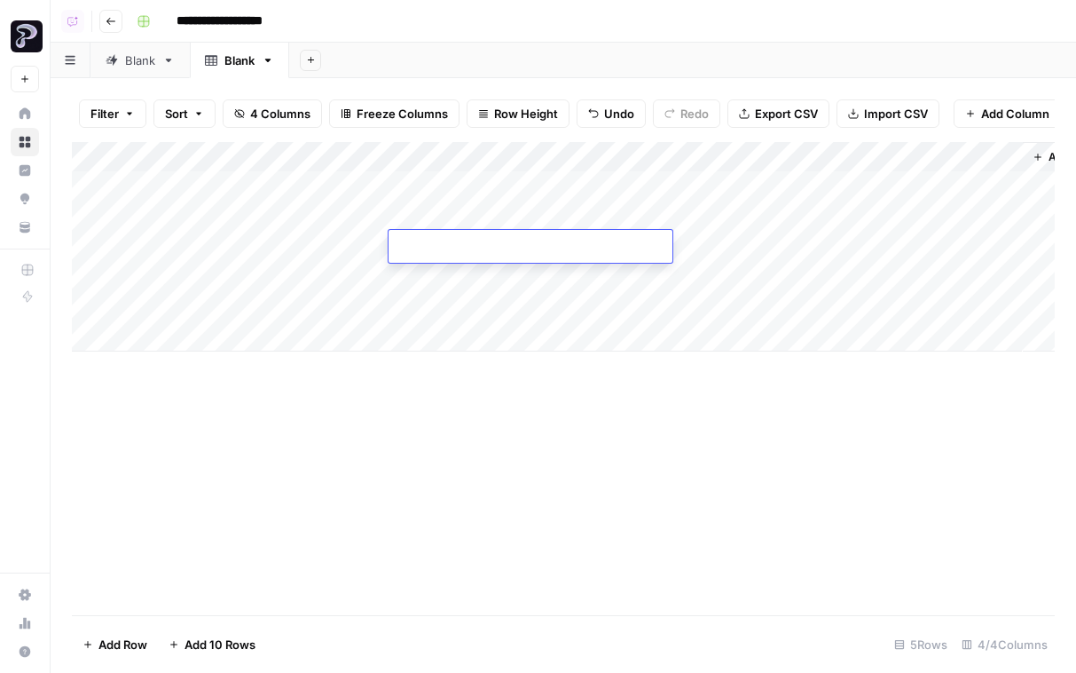
click at [534, 240] on textarea at bounding box center [531, 247] width 284 height 25
type textarea "**********"
click at [523, 275] on div "Add Column" at bounding box center [563, 246] width 983 height 209
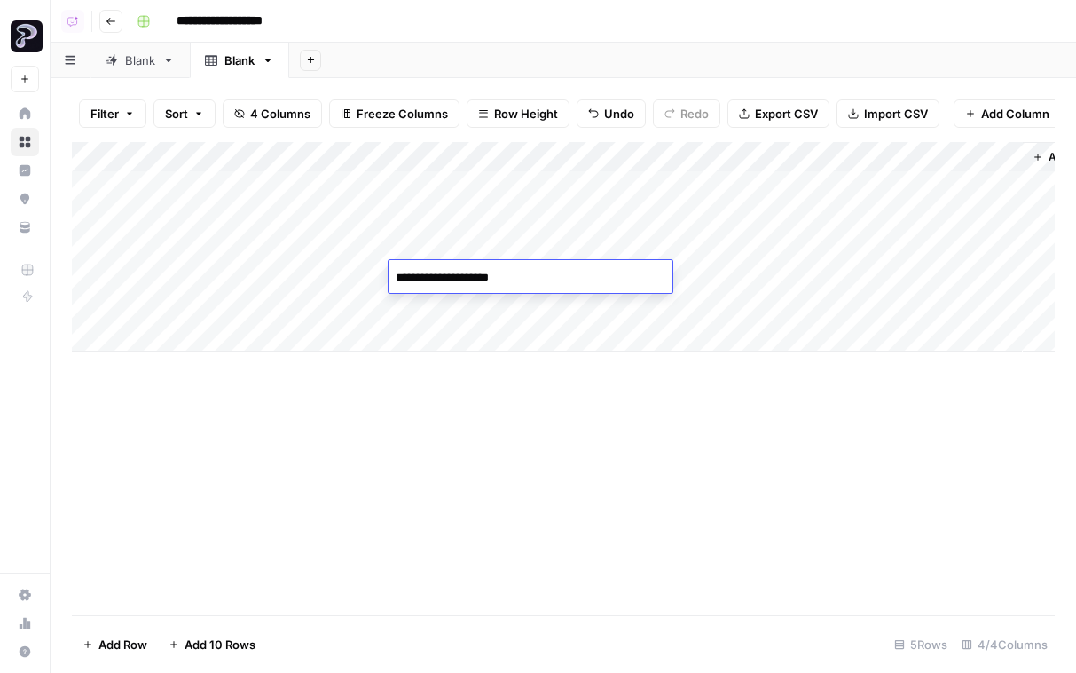
click at [523, 312] on div "Add Column" at bounding box center [563, 246] width 983 height 209
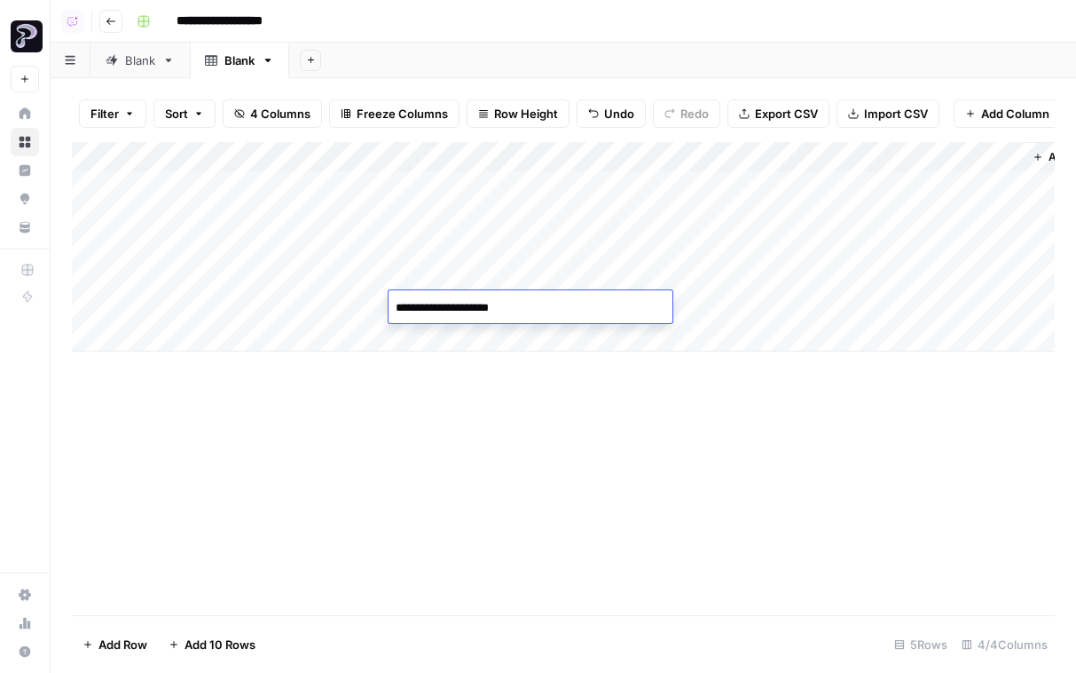
type textarea "**********"
click at [248, 239] on div "Add Column" at bounding box center [563, 246] width 983 height 209
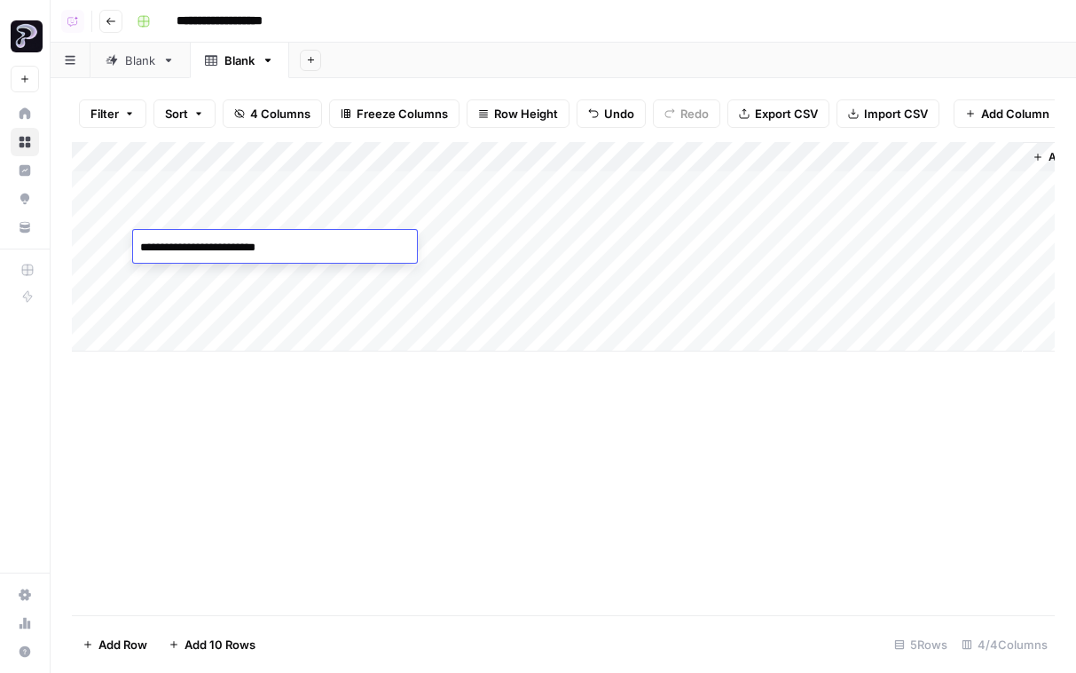
type textarea "**********"
click at [270, 271] on div "Add Column" at bounding box center [563, 246] width 983 height 209
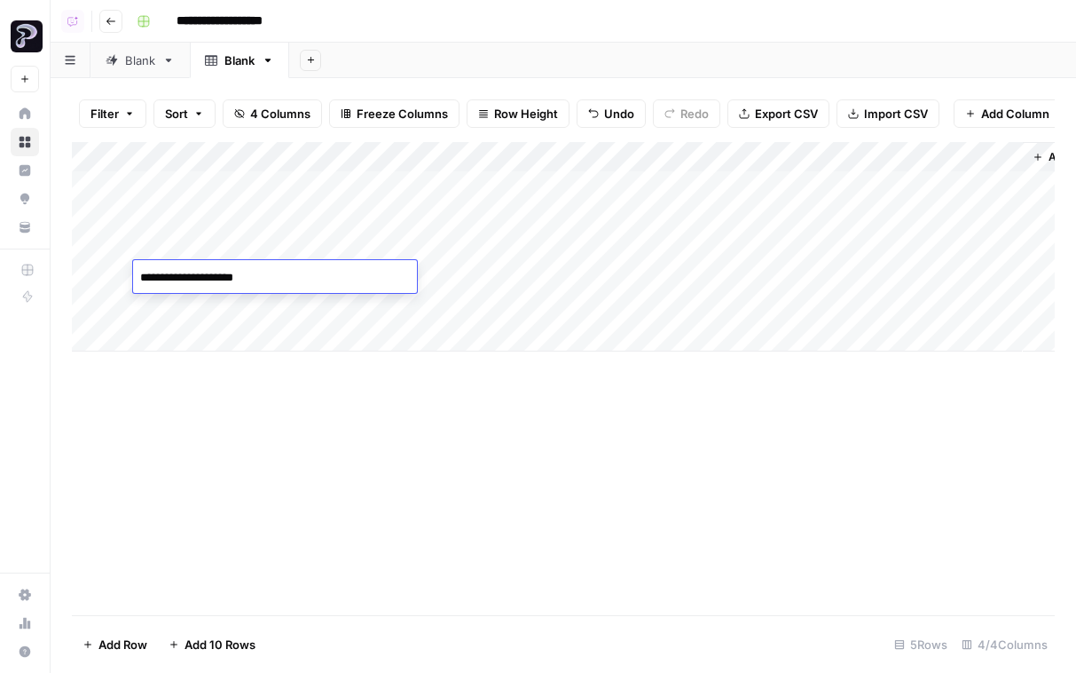
type textarea "**********"
click at [278, 296] on div "Add Column" at bounding box center [563, 246] width 983 height 209
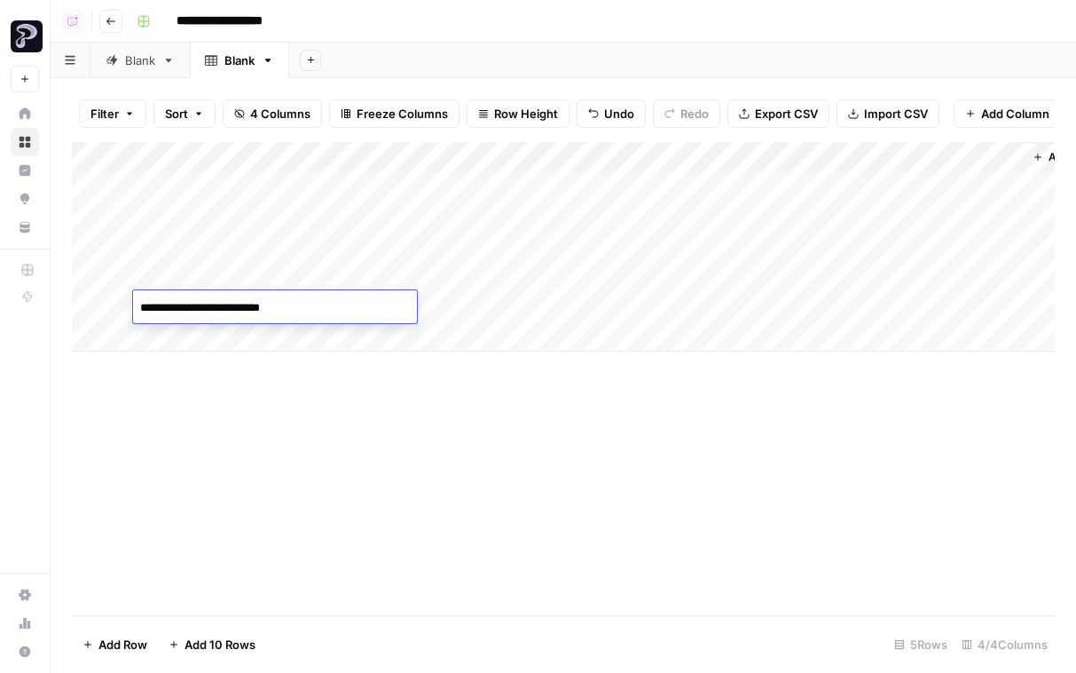
click at [292, 310] on textarea "**********" at bounding box center [275, 307] width 284 height 25
type textarea "**********"
click at [429, 367] on div "Add Column" at bounding box center [563, 378] width 983 height 473
click at [750, 192] on div "Add Column" at bounding box center [563, 246] width 983 height 209
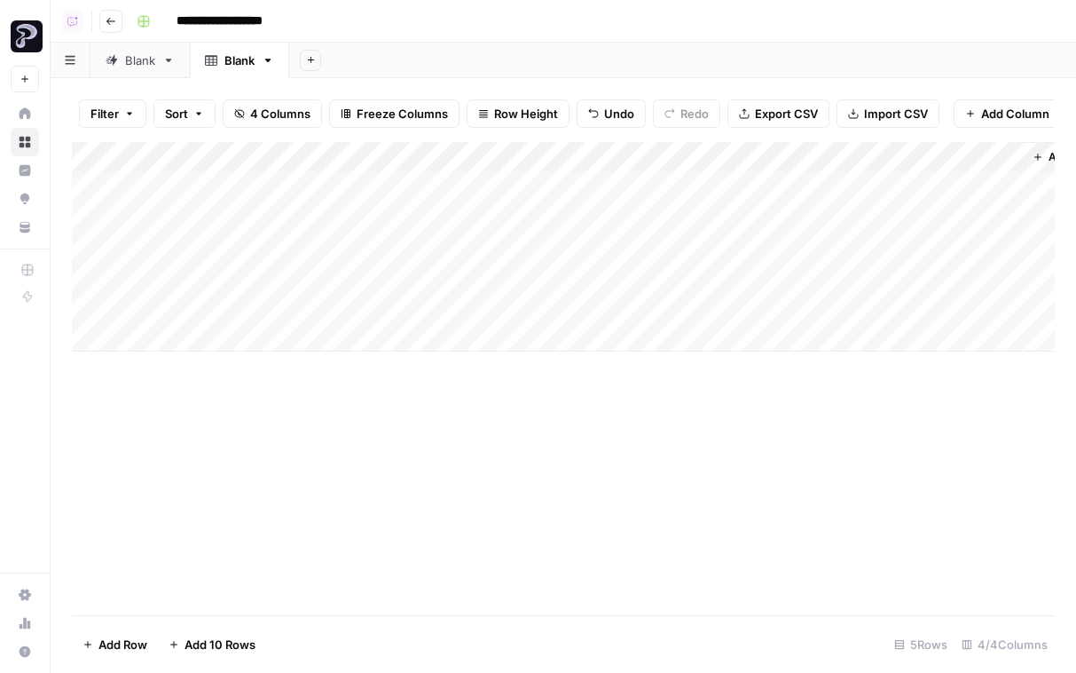
click at [750, 226] on div "Add Column" at bounding box center [563, 246] width 983 height 209
click at [749, 248] on div "Add Column" at bounding box center [563, 246] width 983 height 209
click at [749, 269] on div "Add Column" at bounding box center [563, 246] width 983 height 209
click at [749, 287] on div "Add Column" at bounding box center [563, 246] width 983 height 209
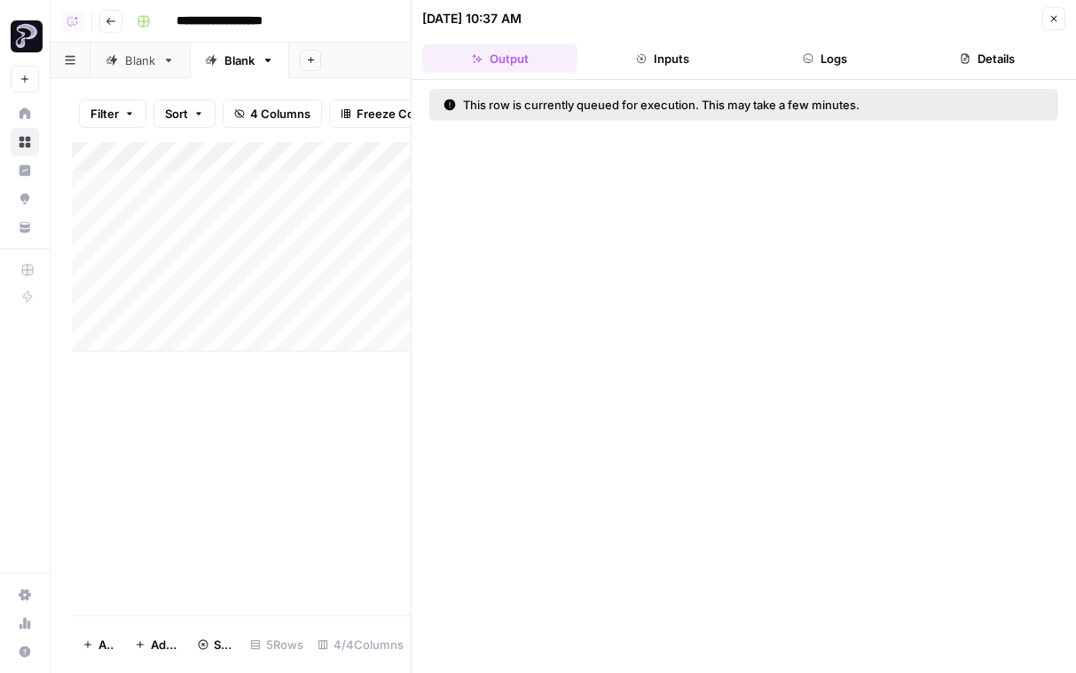
click at [858, 32] on header "09/05/25 at 10:37 AM Close Output Inputs Logs Details" at bounding box center [744, 40] width 665 height 80
click at [858, 26] on button "Close" at bounding box center [1053, 18] width 23 height 23
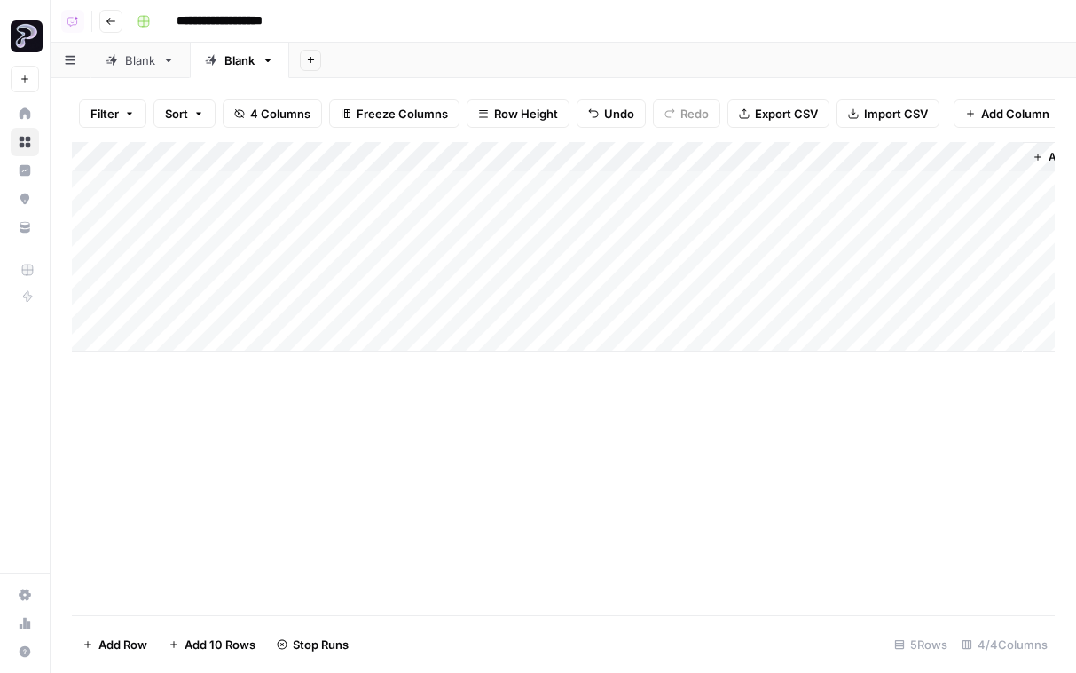
click at [733, 291] on div "Add Column" at bounding box center [563, 246] width 983 height 209
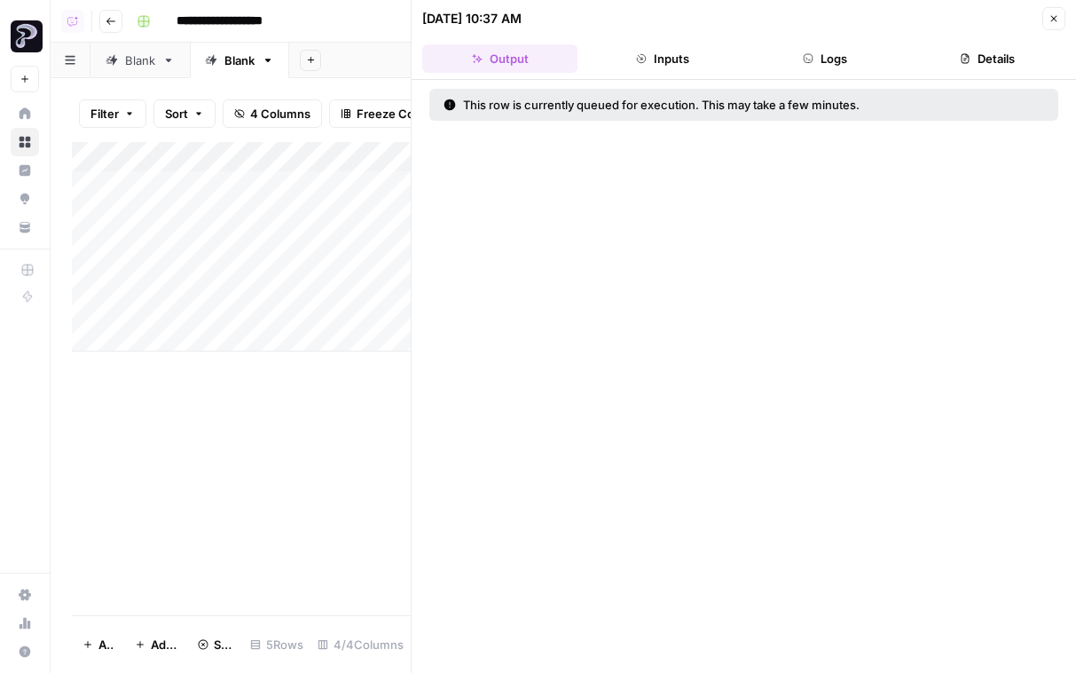
click at [858, 20] on icon "button" at bounding box center [1054, 19] width 6 height 6
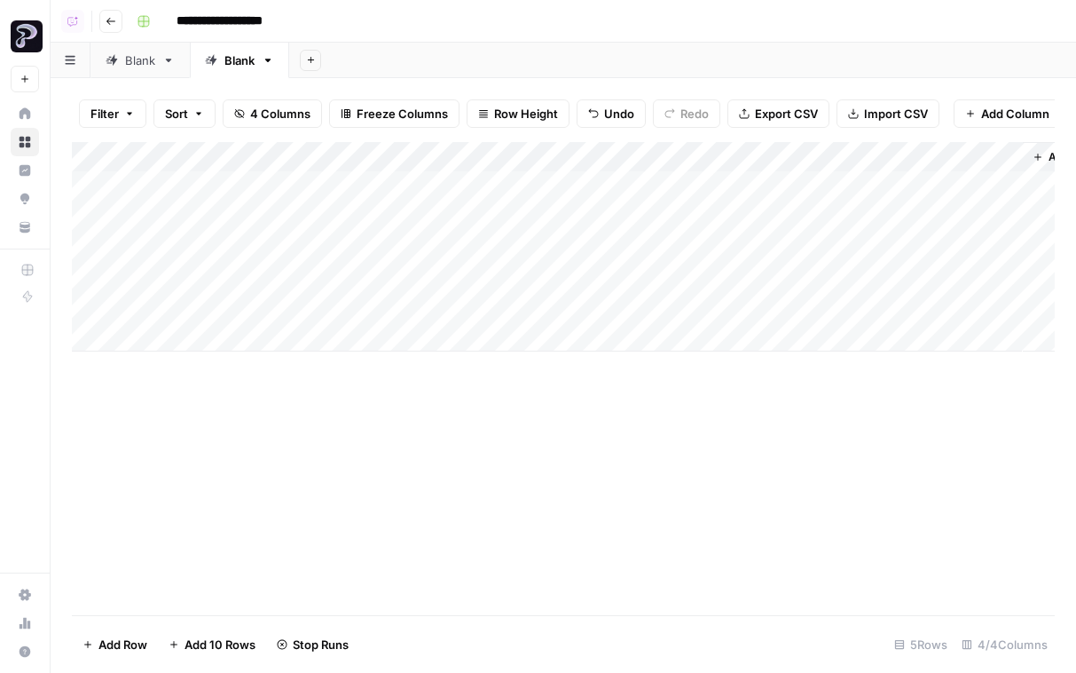
click at [763, 300] on div "Add Column" at bounding box center [563, 246] width 983 height 209
click at [146, 51] on div "Blank" at bounding box center [140, 60] width 30 height 18
click at [146, 61] on div "Blank" at bounding box center [140, 60] width 30 height 18
click at [146, 61] on input "*****" at bounding box center [141, 60] width 33 height 23
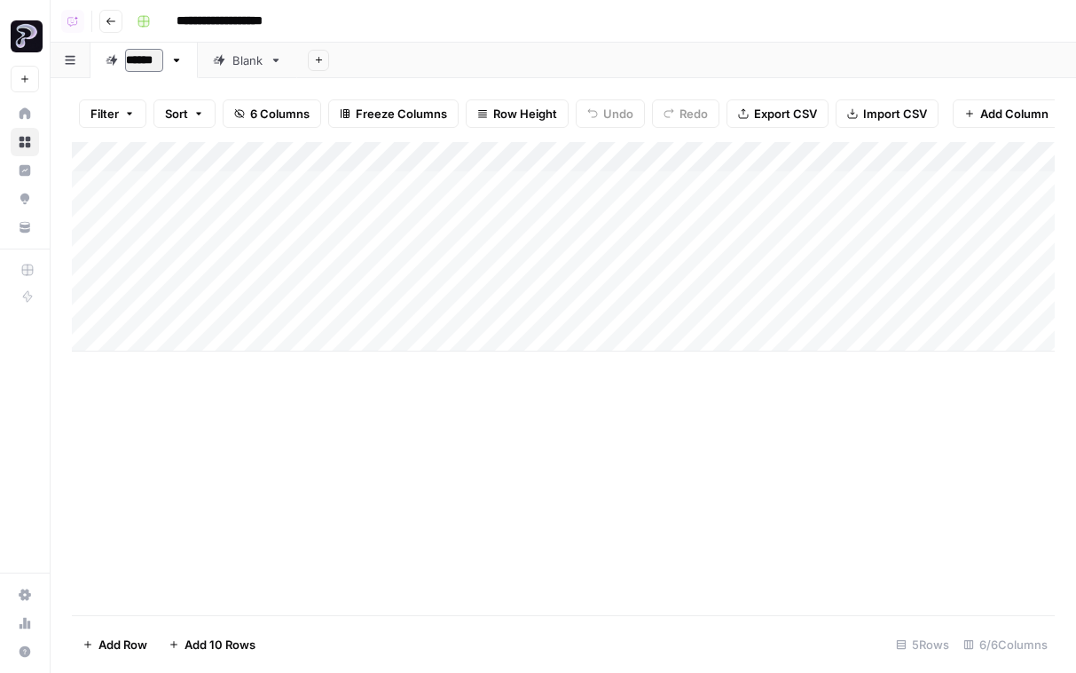
type input "*******"
click at [208, 303] on div "Add Column" at bounding box center [563, 246] width 983 height 209
click at [764, 150] on div "Add Column" at bounding box center [563, 246] width 983 height 209
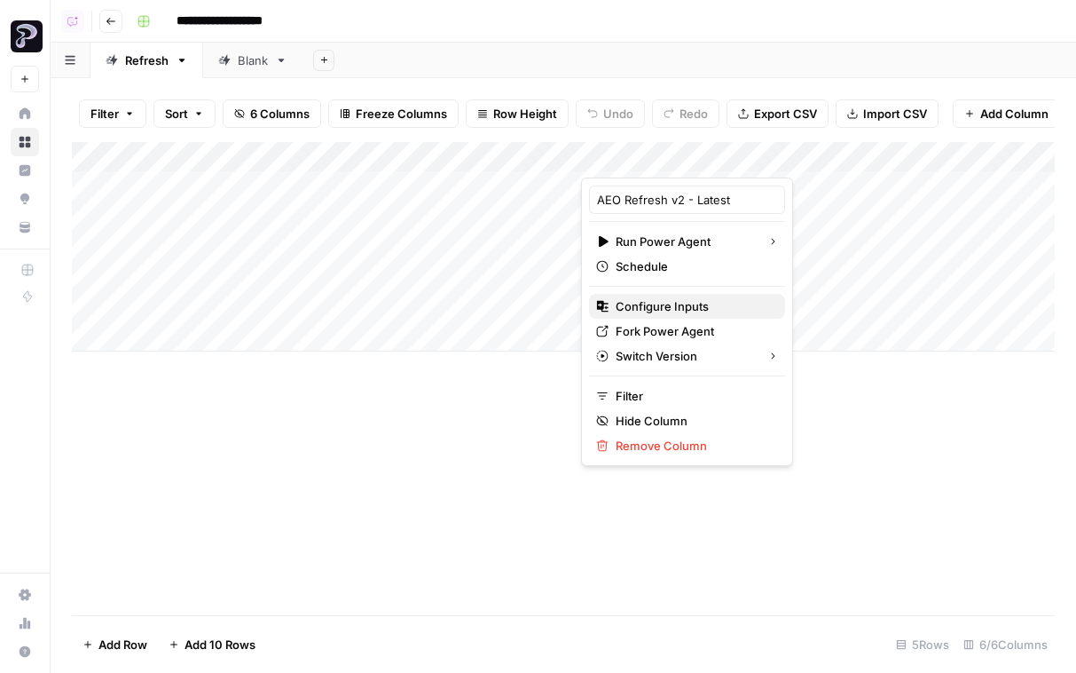
click at [657, 298] on span "Configure Inputs" at bounding box center [693, 306] width 155 height 18
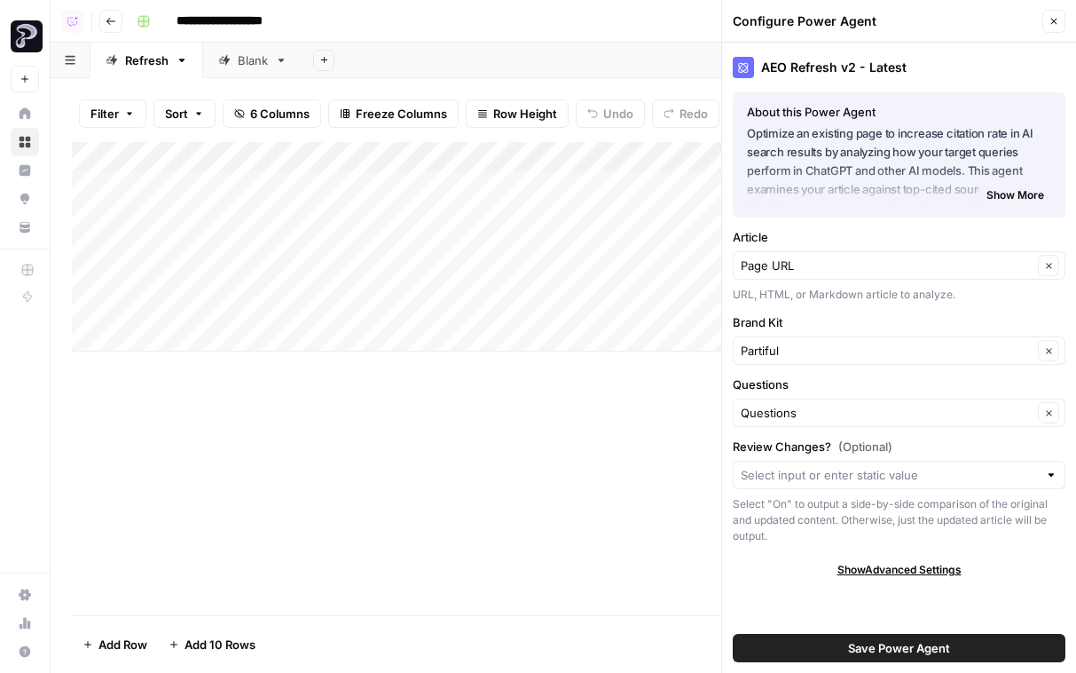
click at [858, 16] on icon "button" at bounding box center [1054, 21] width 11 height 11
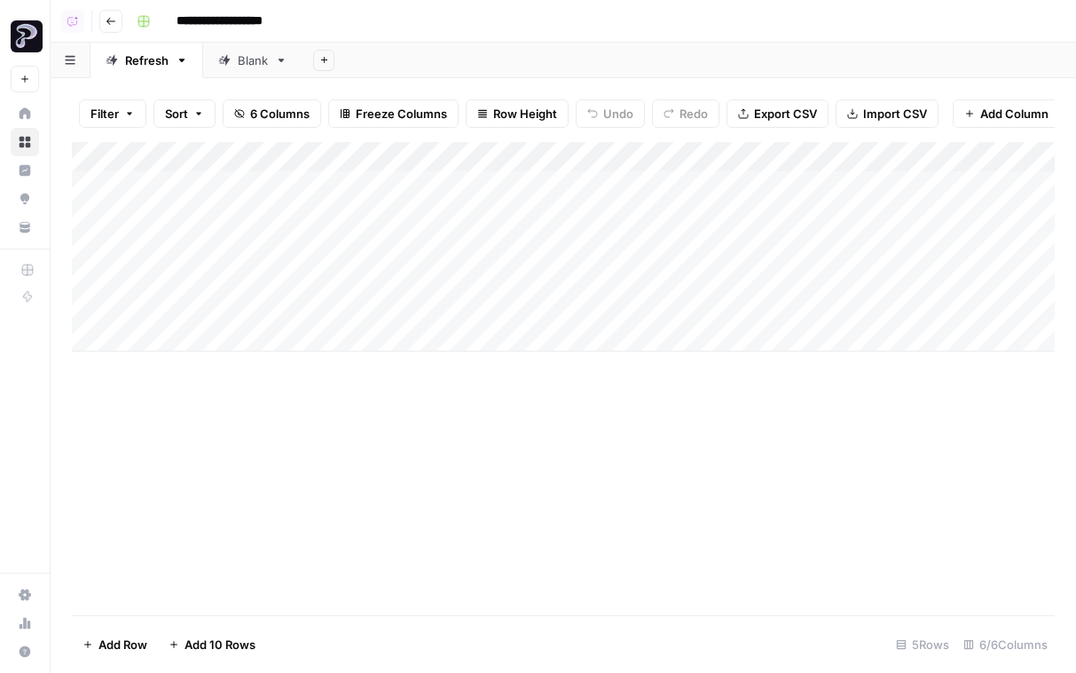
click at [158, 52] on div "Refresh" at bounding box center [146, 60] width 43 height 18
click at [162, 71] on link "Refresh" at bounding box center [146, 60] width 113 height 35
click at [159, 71] on link "Refresh" at bounding box center [146, 60] width 113 height 35
click at [128, 62] on input "*******" at bounding box center [147, 60] width 45 height 23
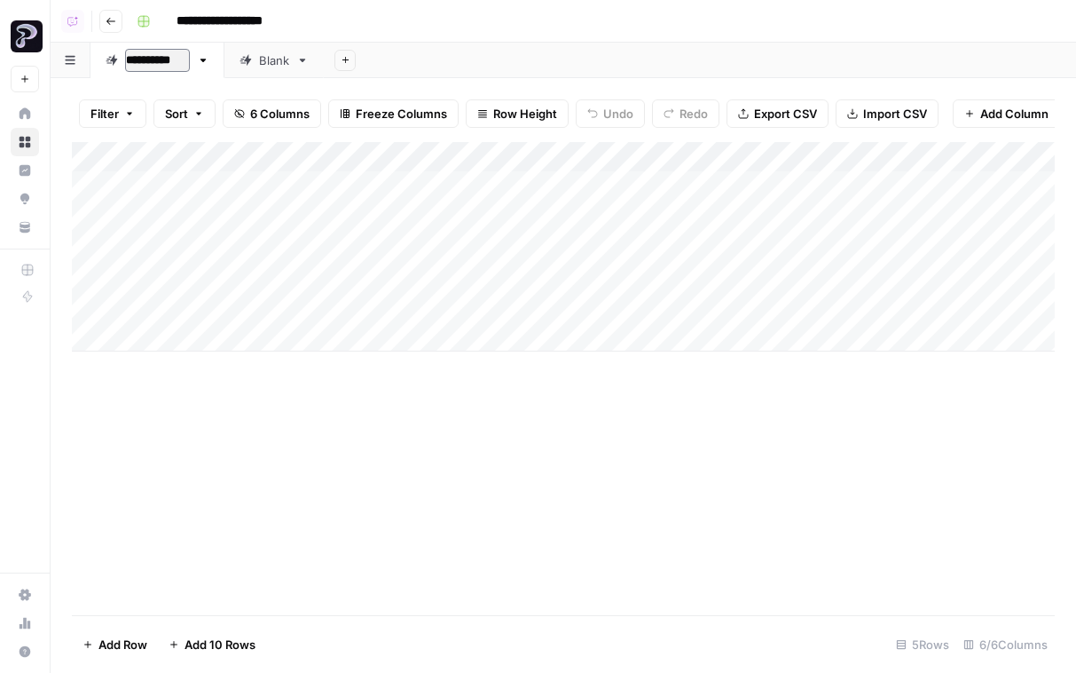
type input "**********"
click at [460, 32] on div "**********" at bounding box center [594, 21] width 929 height 28
click at [344, 53] on button "Add Sheet" at bounding box center [344, 60] width 21 height 21
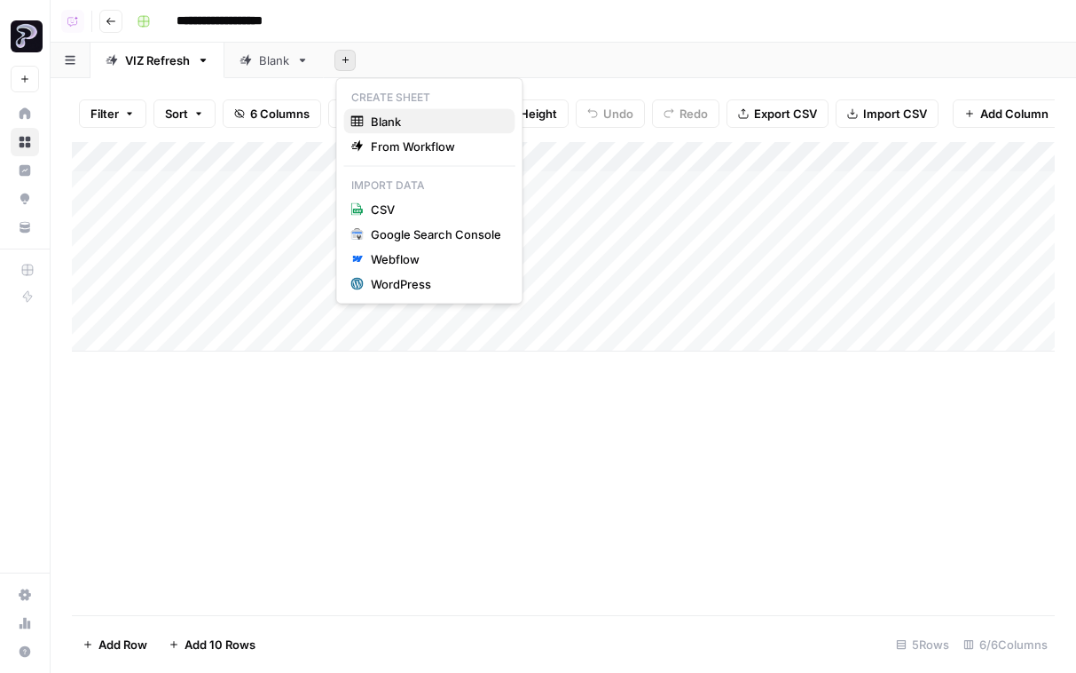
click at [424, 124] on span "Blank" at bounding box center [436, 122] width 130 height 18
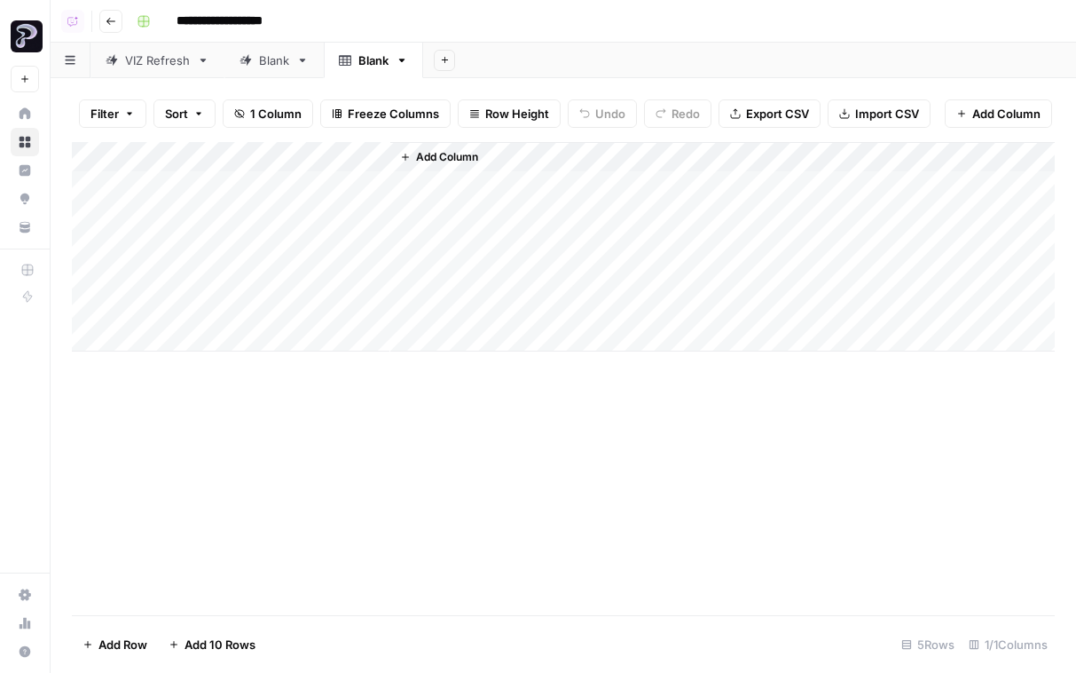
click at [252, 185] on div "Add Column" at bounding box center [563, 246] width 983 height 209
click at [414, 67] on link "Blank" at bounding box center [373, 60] width 99 height 35
click at [410, 62] on link "Blank" at bounding box center [373, 60] width 99 height 35
click at [403, 60] on icon "button" at bounding box center [402, 61] width 6 height 4
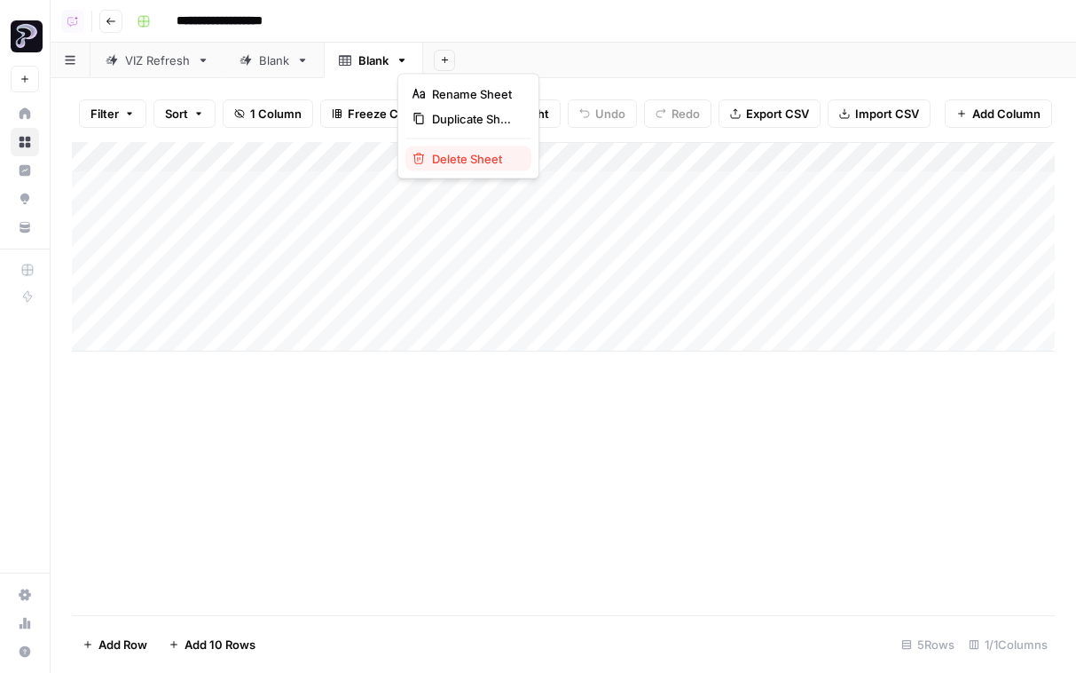
click at [502, 159] on span "Delete Sheet" at bounding box center [474, 159] width 85 height 18
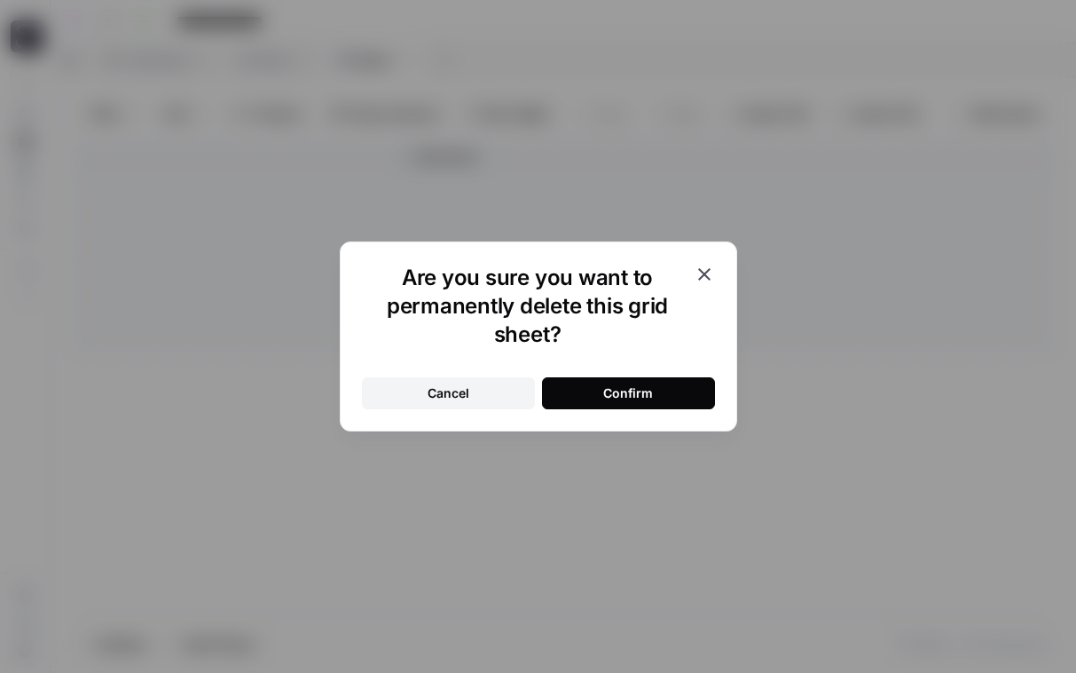
click at [625, 402] on button "Confirm" at bounding box center [628, 393] width 173 height 32
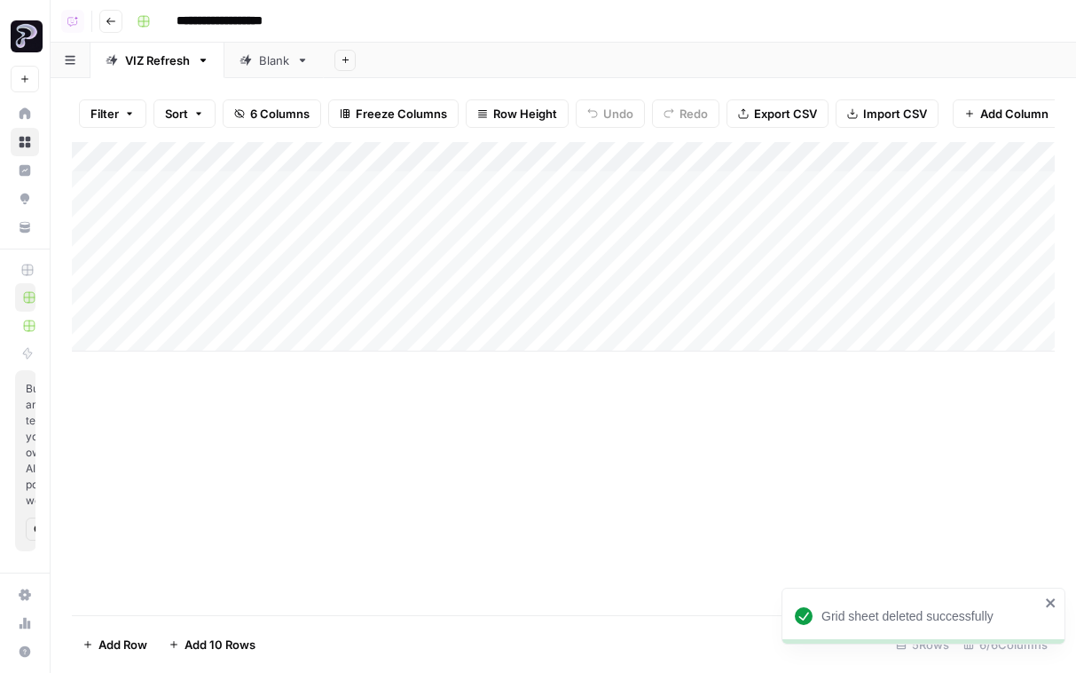
click at [115, 20] on icon "button" at bounding box center [111, 21] width 11 height 11
click at [111, 17] on icon "button" at bounding box center [111, 21] width 11 height 11
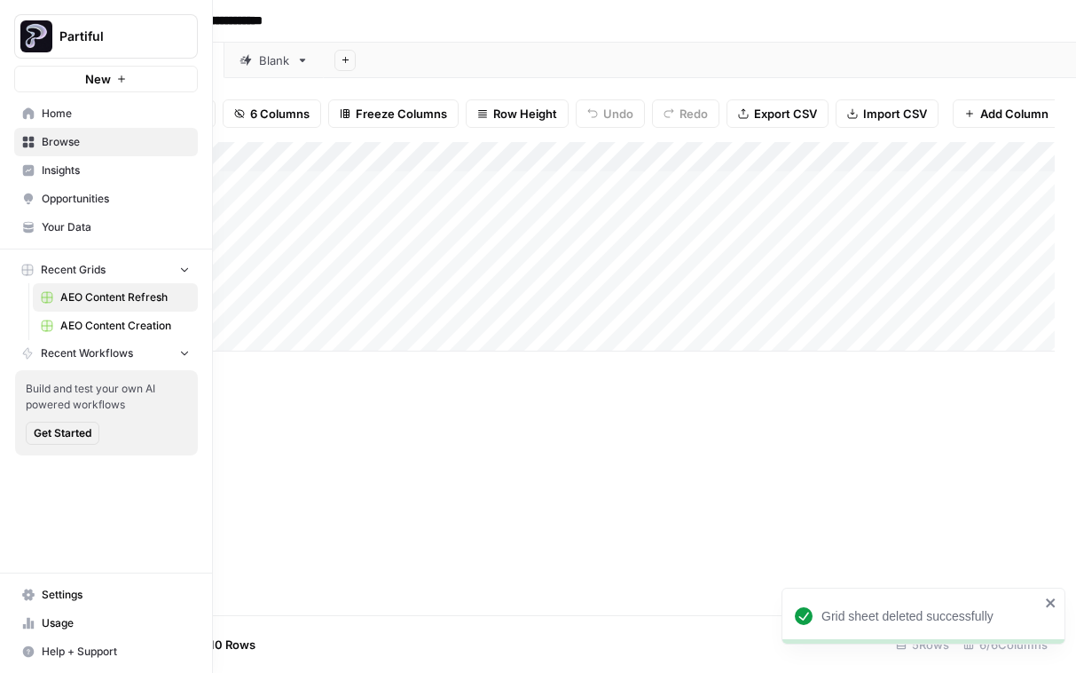
click at [62, 141] on span "Browse" at bounding box center [116, 142] width 148 height 16
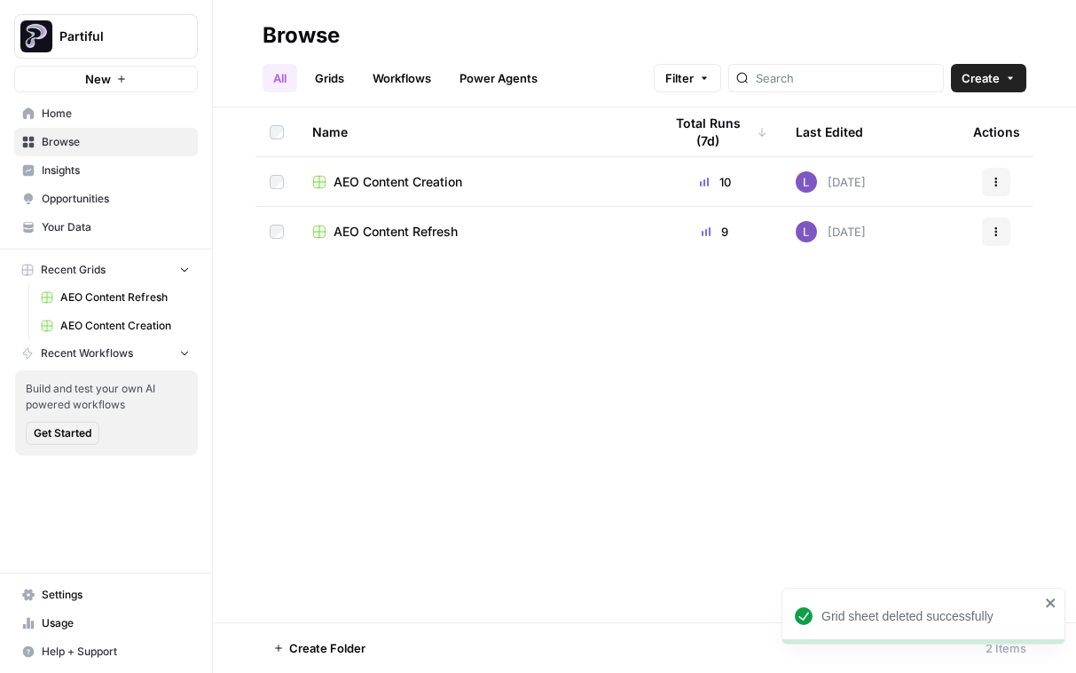
click at [858, 92] on header "Browse All Grids Workflows Power Agents Filter Create" at bounding box center [644, 53] width 863 height 107
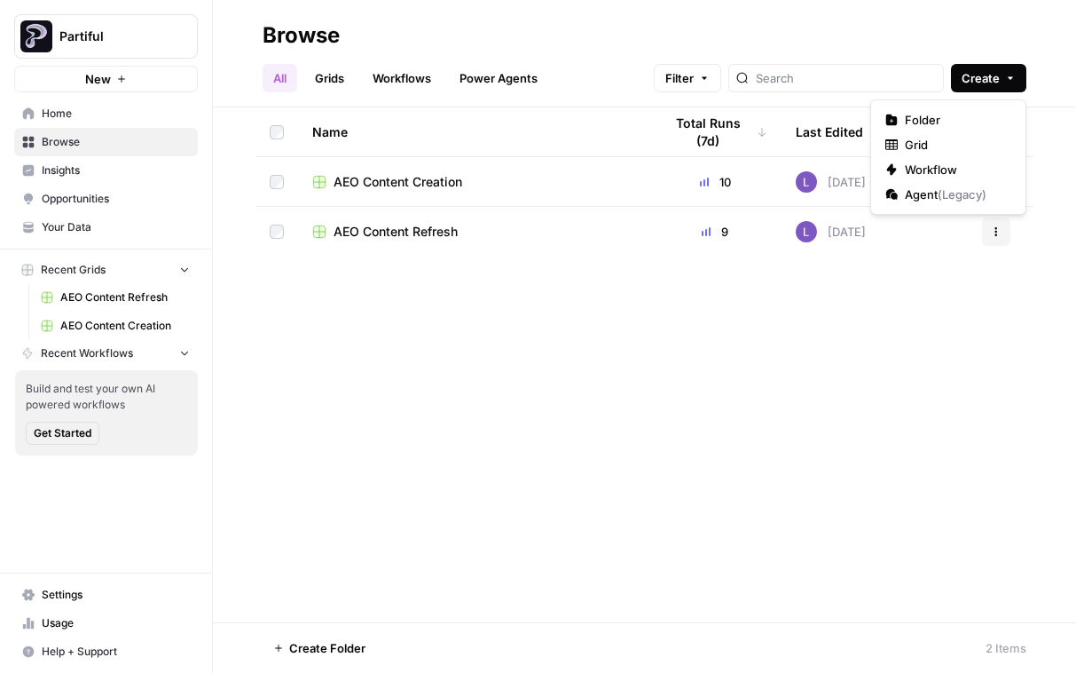
click at [858, 75] on span "Create" at bounding box center [981, 78] width 38 height 18
click at [858, 138] on span "Grid" at bounding box center [954, 145] width 99 height 18
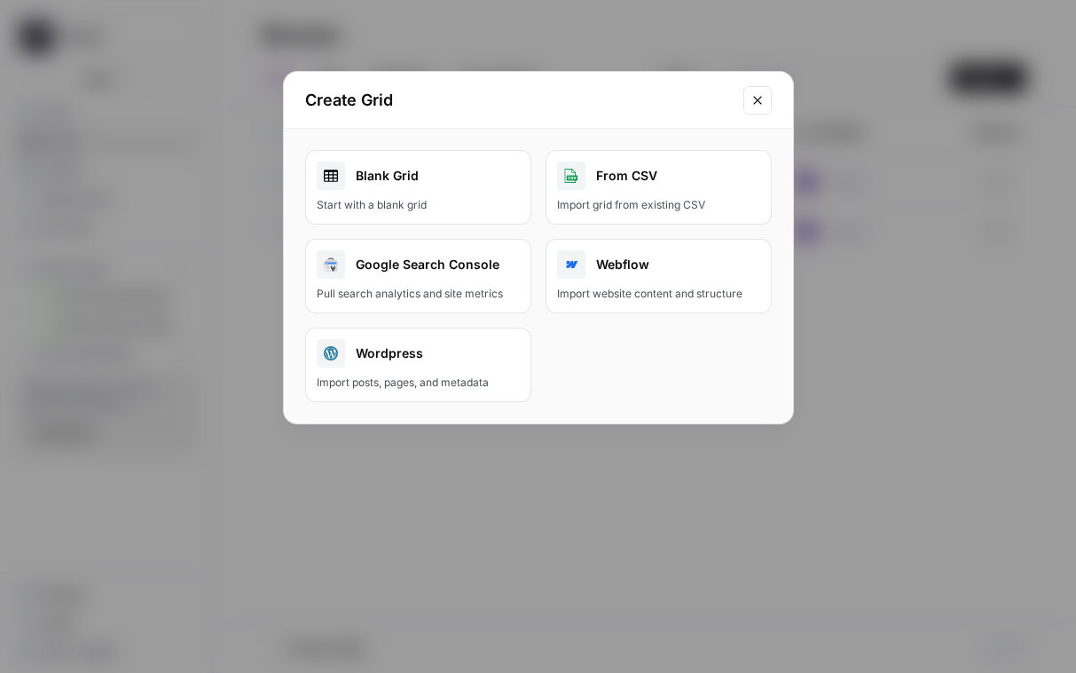
click at [431, 165] on div "Blank Grid" at bounding box center [418, 175] width 203 height 28
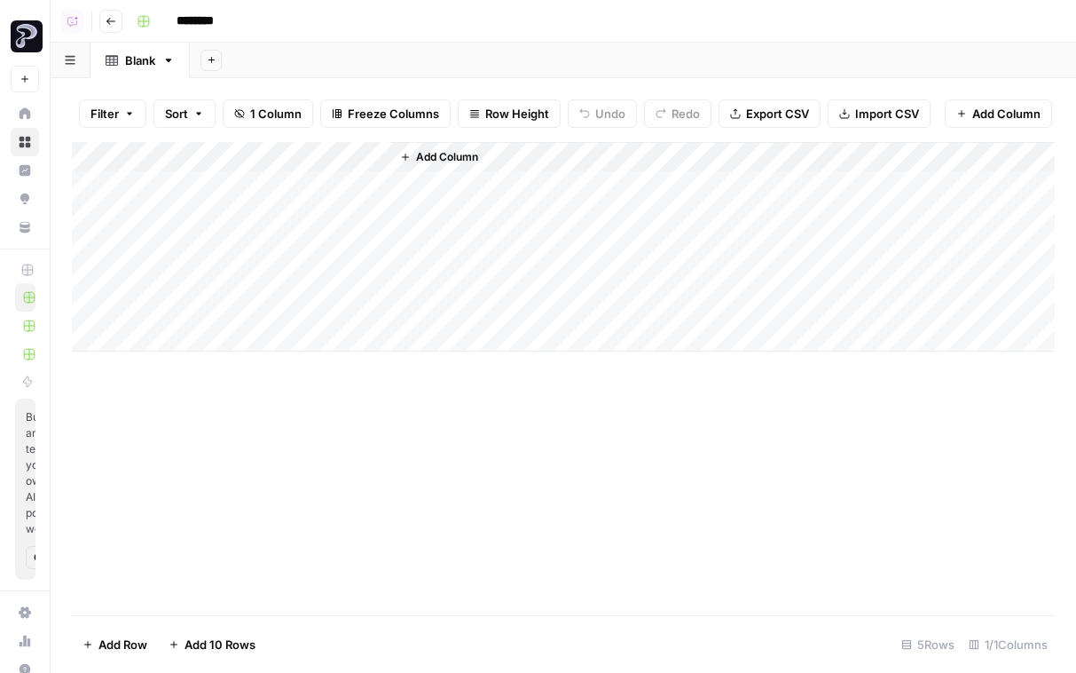
click at [113, 23] on icon "button" at bounding box center [111, 21] width 11 height 11
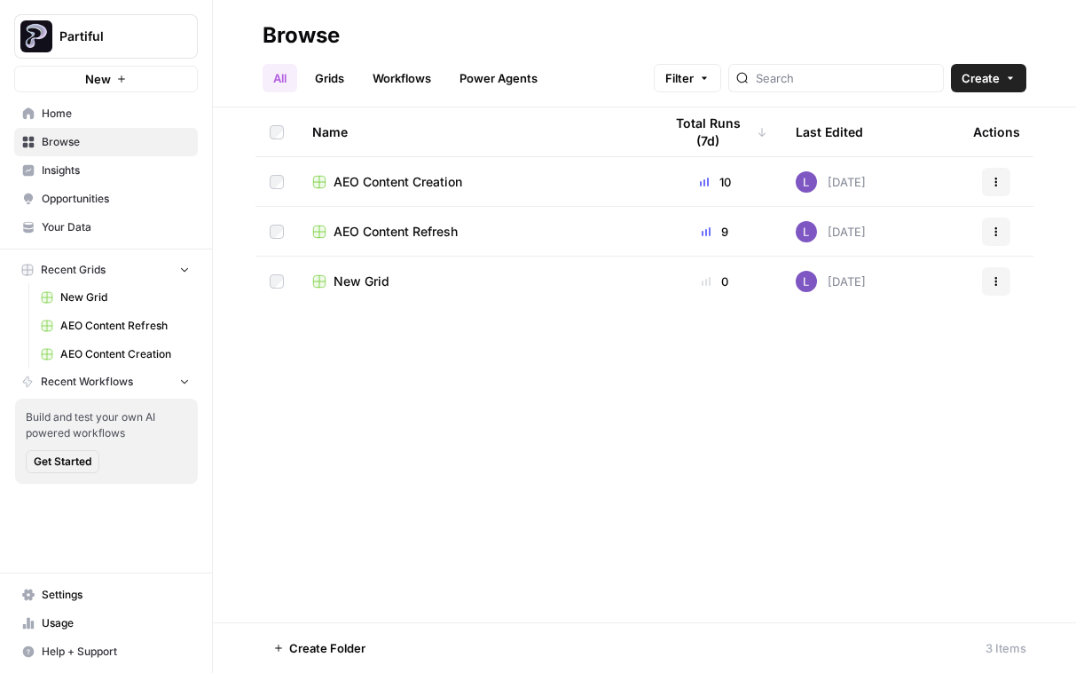
click at [858, 276] on icon "button" at bounding box center [996, 281] width 11 height 11
click at [858, 428] on span "Delete" at bounding box center [917, 428] width 142 height 18
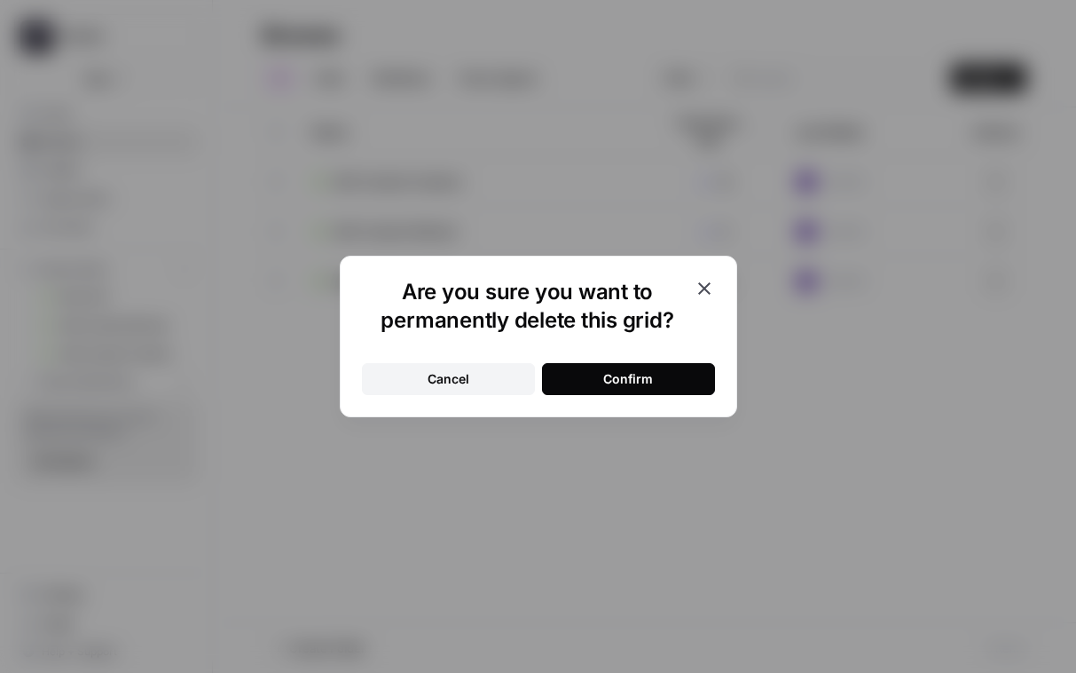
click at [625, 367] on button "Confirm" at bounding box center [628, 379] width 173 height 32
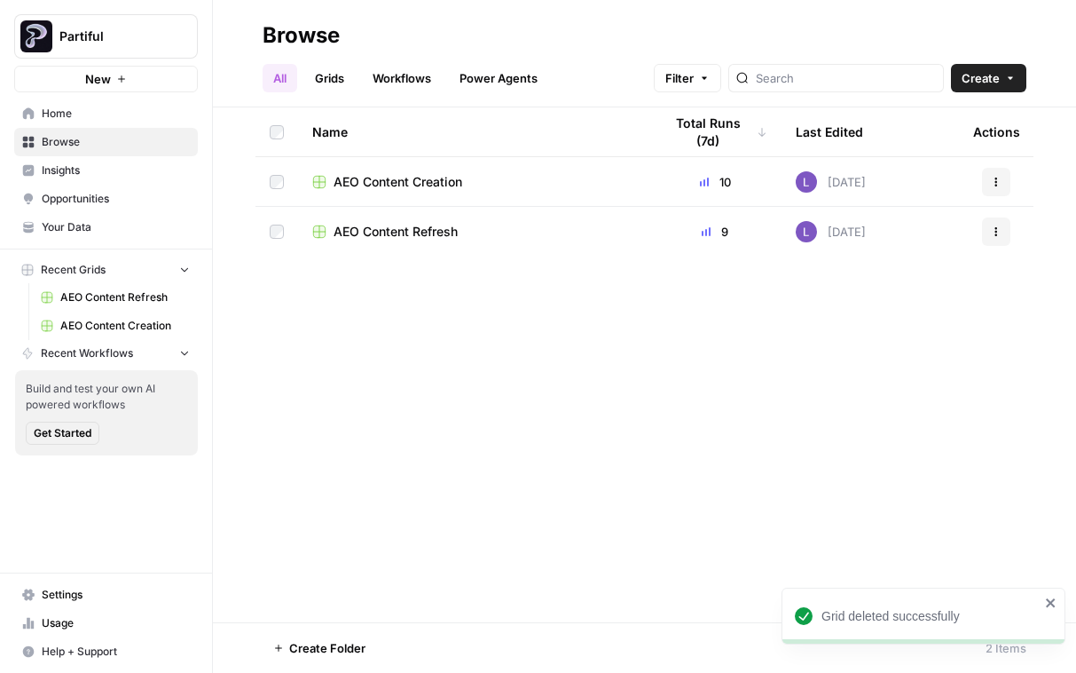
click at [858, 70] on button "Create" at bounding box center [988, 78] width 75 height 28
click at [362, 68] on ul "All Grids Workflows Power Agents" at bounding box center [406, 78] width 286 height 28
click at [338, 70] on link "Grids" at bounding box center [329, 78] width 51 height 28
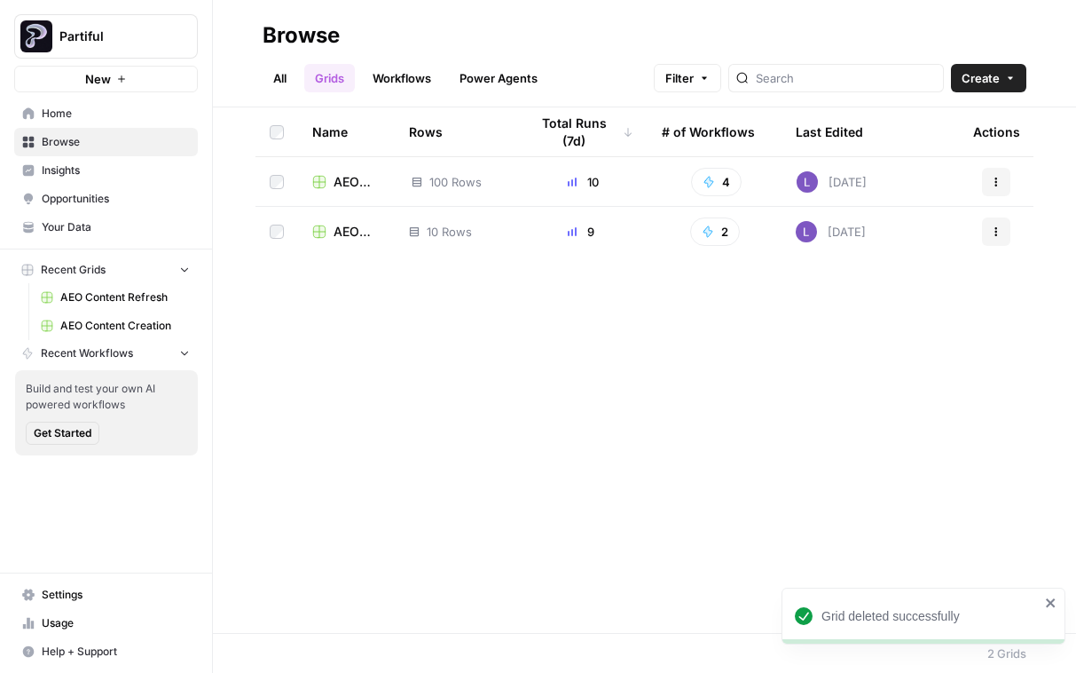
click at [858, 74] on span "Create" at bounding box center [981, 78] width 38 height 18
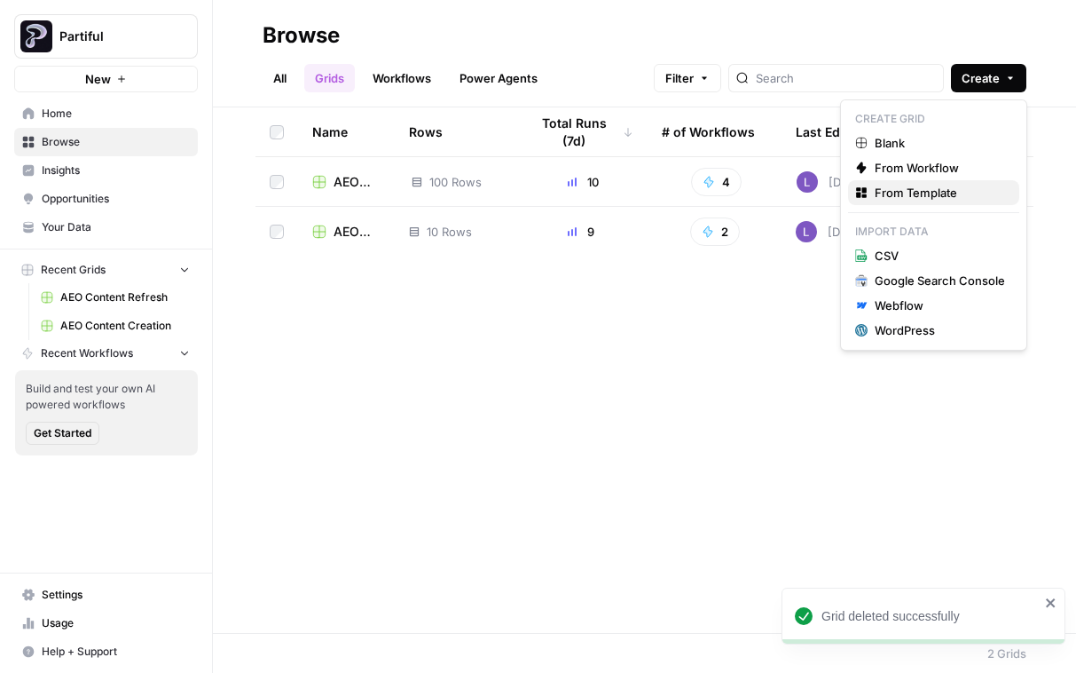
click at [858, 188] on span "From Template" at bounding box center [940, 193] width 130 height 18
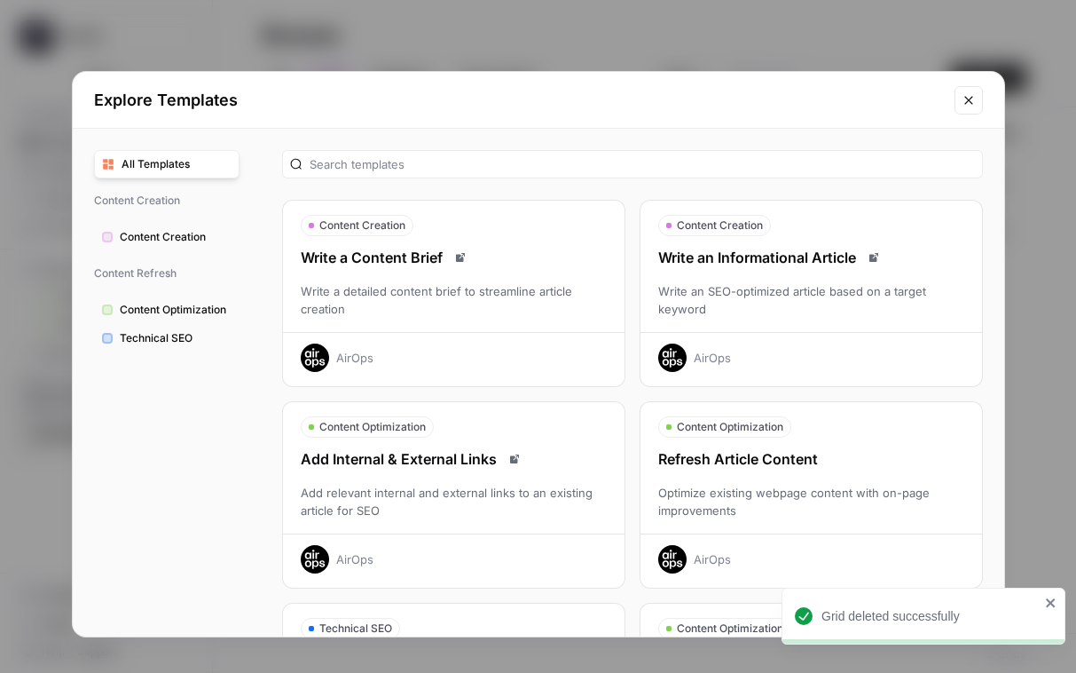
click at [794, 451] on div "Refresh Article Content" at bounding box center [812, 458] width 342 height 21
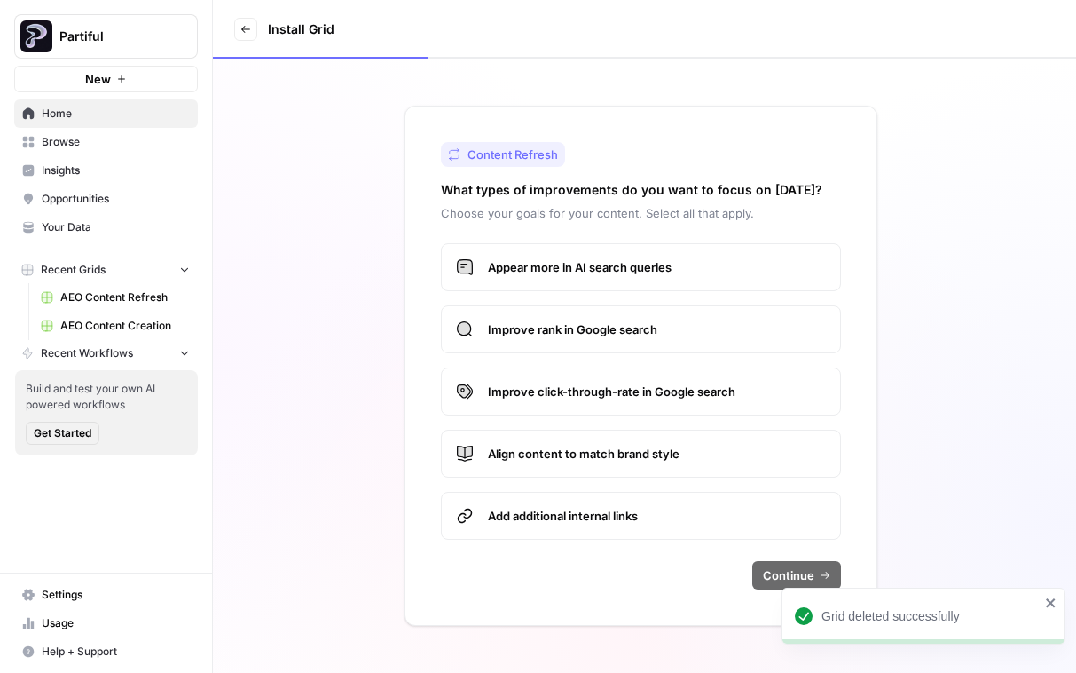
click at [627, 278] on label "Appear more in AI search queries" at bounding box center [641, 267] width 400 height 48
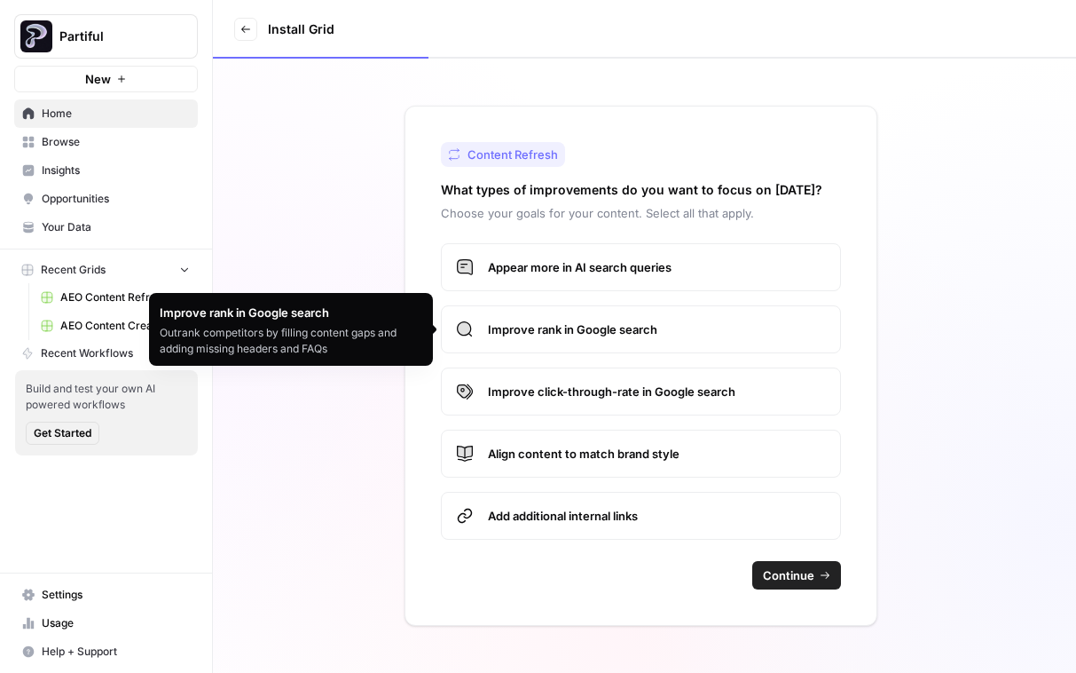
click at [785, 323] on span "Improve rank in Google search" at bounding box center [657, 329] width 338 height 18
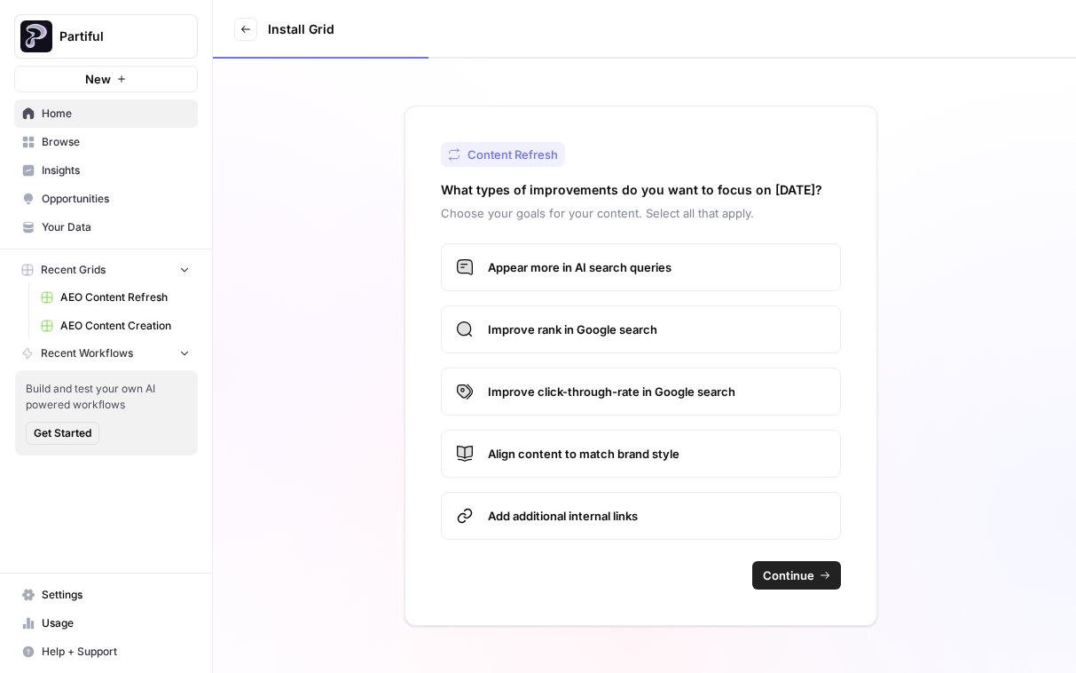
click at [802, 567] on span "Continue" at bounding box center [788, 575] width 51 height 18
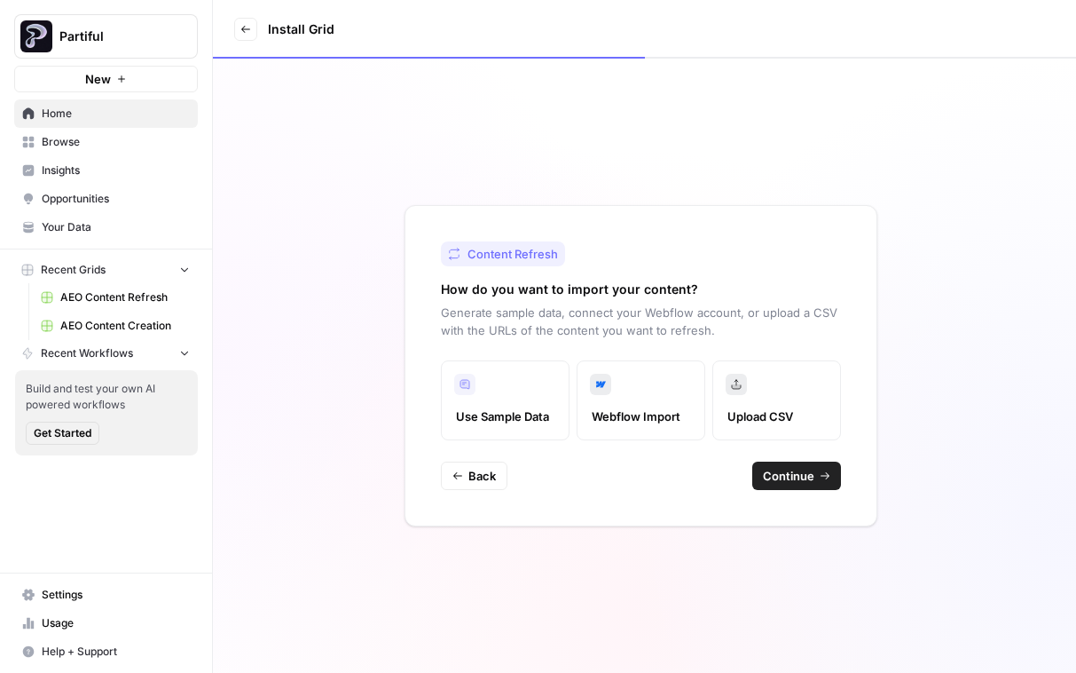
click at [776, 443] on div "Content Refresh How do you want to import your content? Generate sample data, c…" at bounding box center [641, 365] width 473 height 321
click at [776, 468] on span "Continue" at bounding box center [788, 476] width 51 height 18
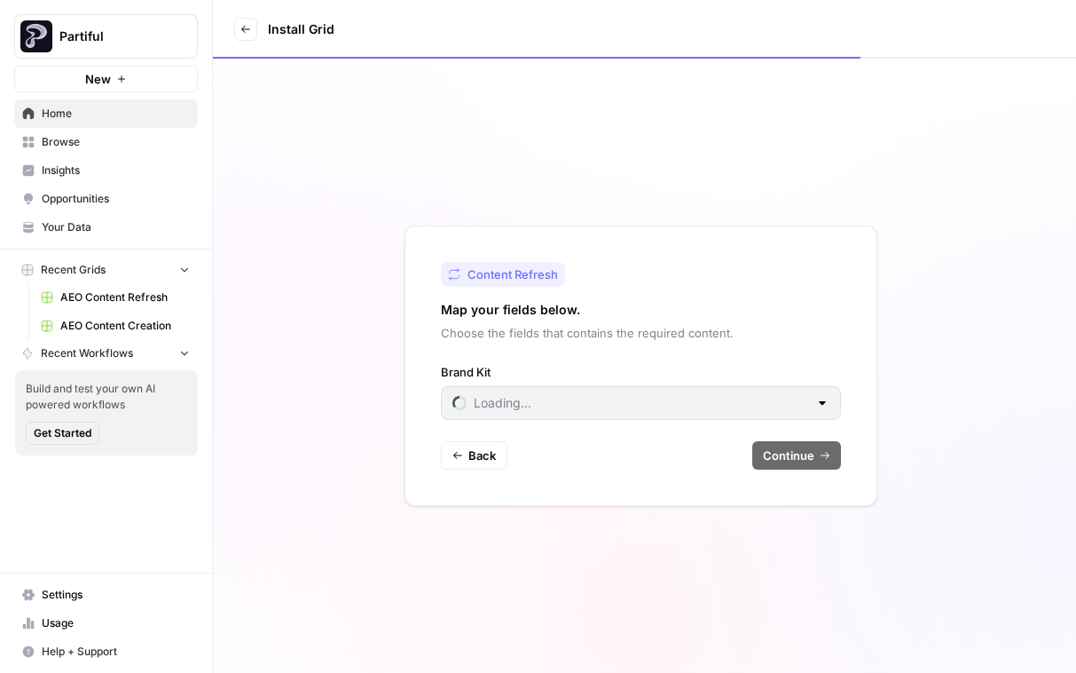
type input "Partiful"
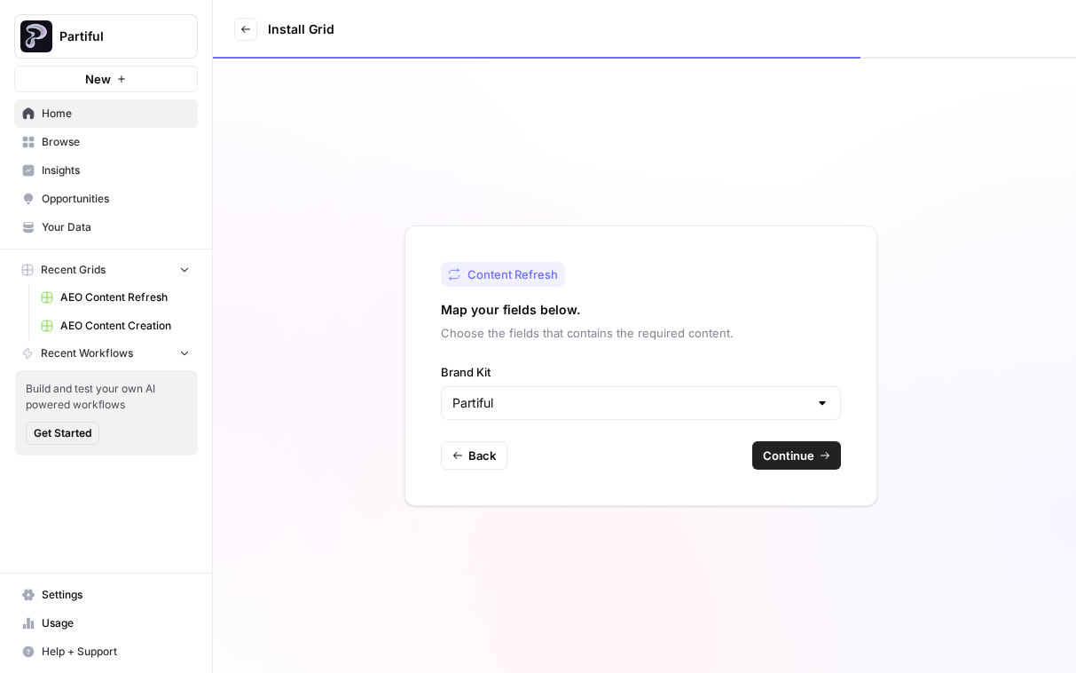
click at [819, 453] on button "Continue" at bounding box center [796, 455] width 89 height 28
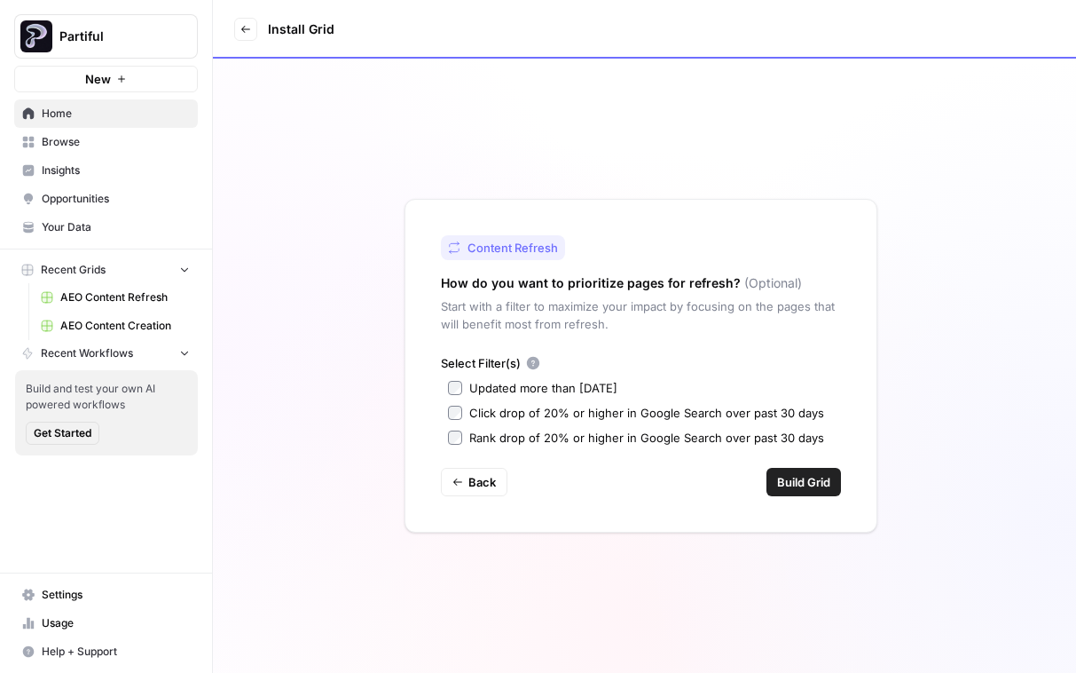
click at [525, 395] on div "Updated more than 90 days ago" at bounding box center [543, 388] width 148 height 18
click at [833, 491] on button "Build Grid" at bounding box center [804, 482] width 75 height 28
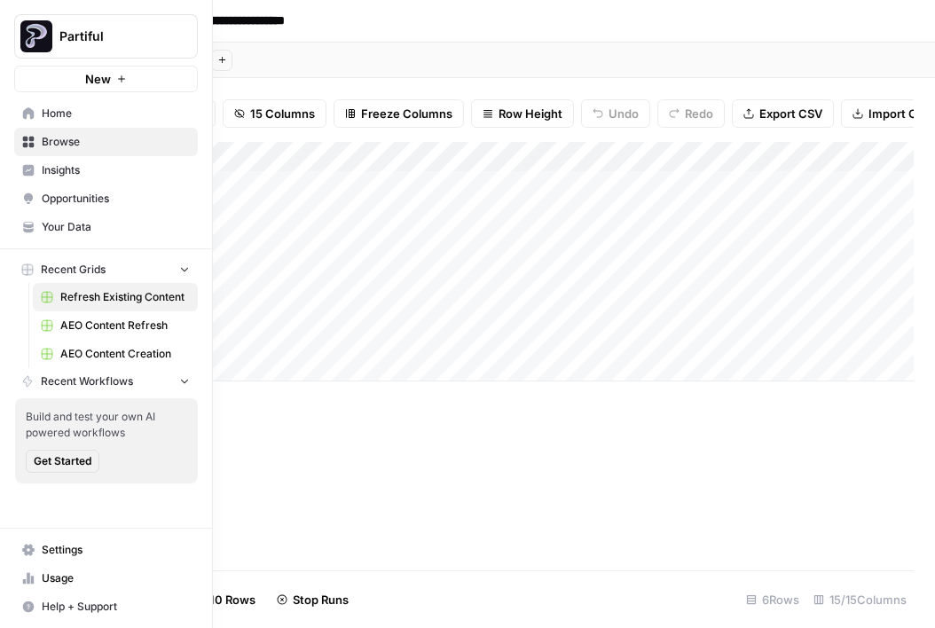
click at [93, 136] on span "Browse" at bounding box center [116, 142] width 148 height 16
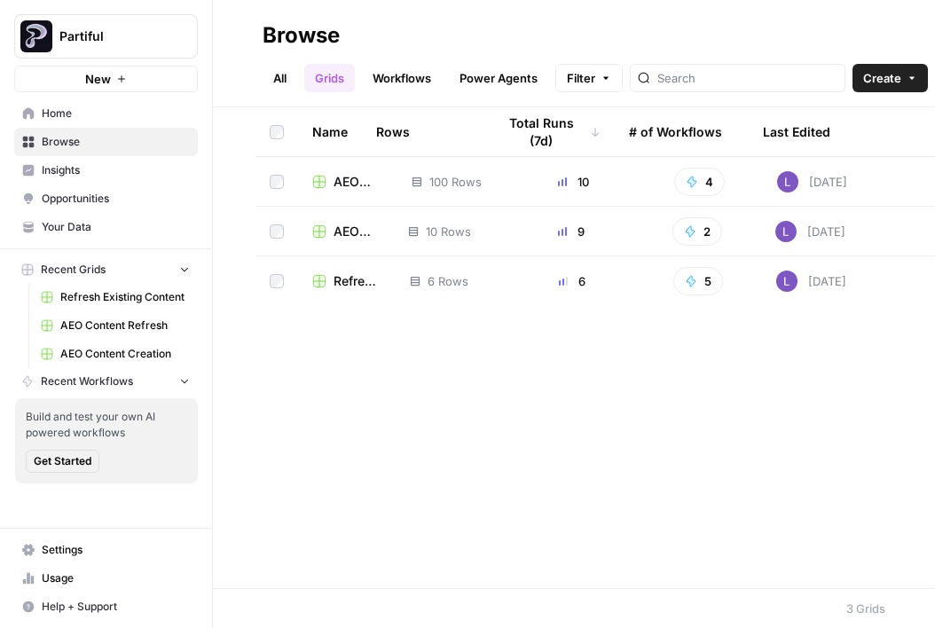
click at [342, 234] on span "AEO Content Refresh" at bounding box center [357, 232] width 46 height 18
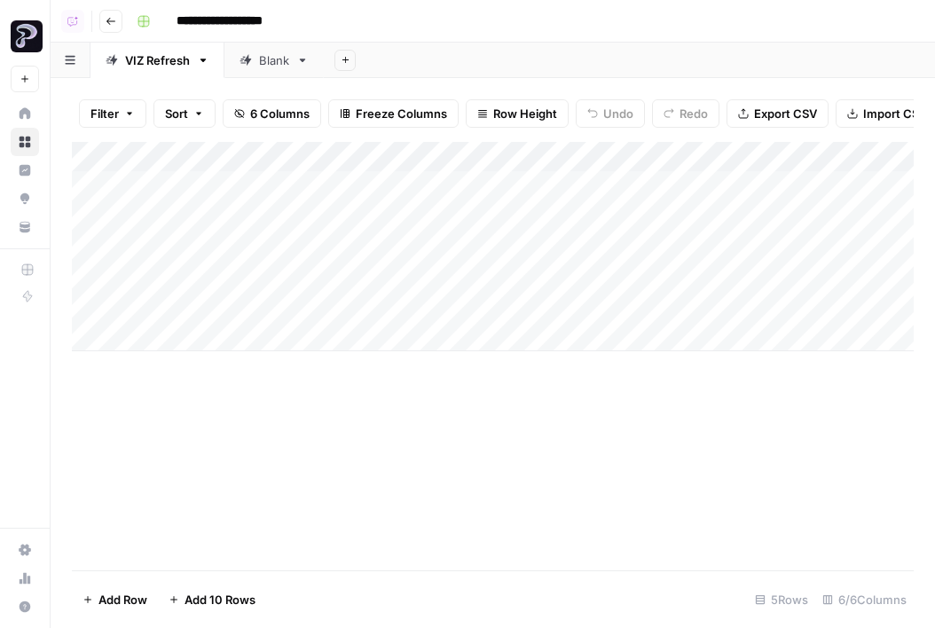
click at [111, 31] on button "Go back" at bounding box center [110, 21] width 23 height 23
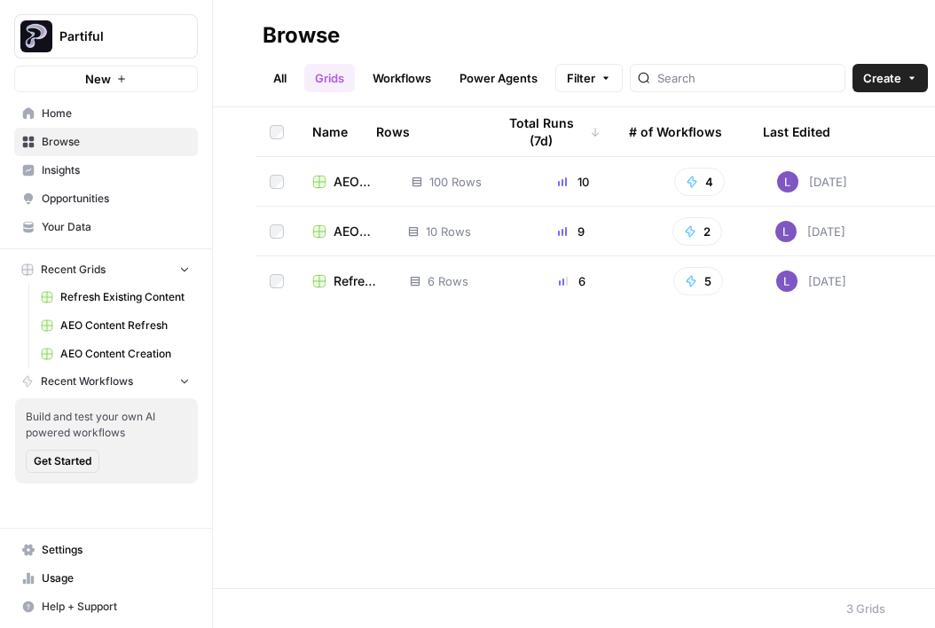
click at [342, 193] on td "AEO Content Creation" at bounding box center [347, 181] width 99 height 49
click at [350, 181] on span "AEO Content Creation" at bounding box center [359, 182] width 50 height 18
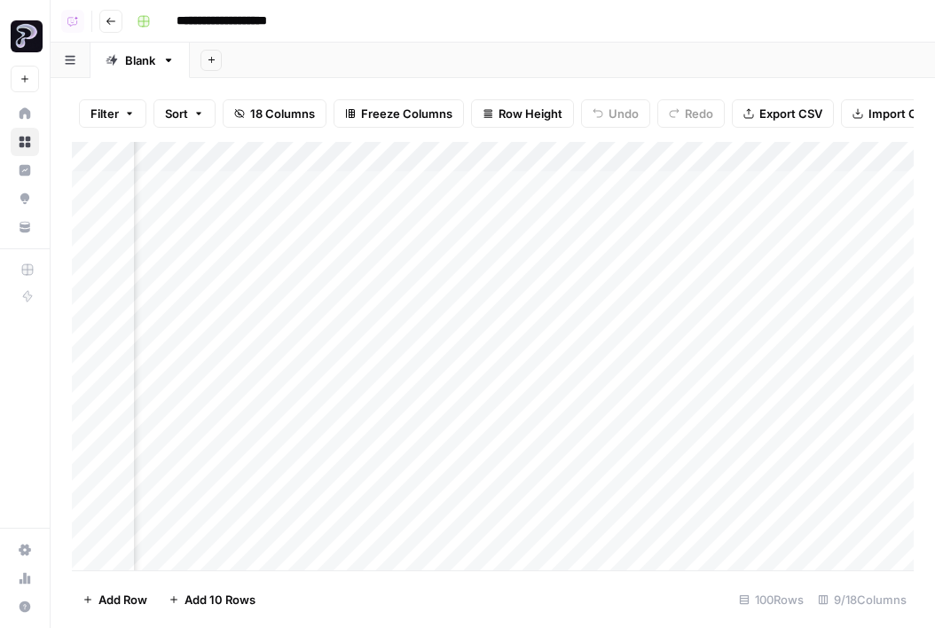
scroll to position [0, 507]
click at [543, 187] on div "Add Column" at bounding box center [493, 356] width 842 height 429
click at [544, 173] on div "Add Column" at bounding box center [493, 356] width 842 height 429
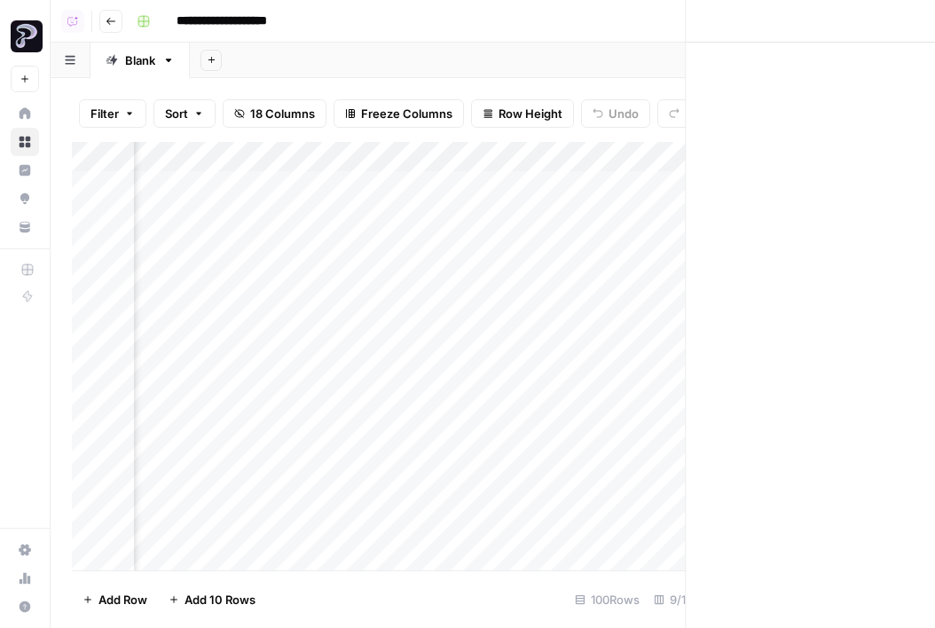
click at [544, 173] on div at bounding box center [560, 193] width 223 height 49
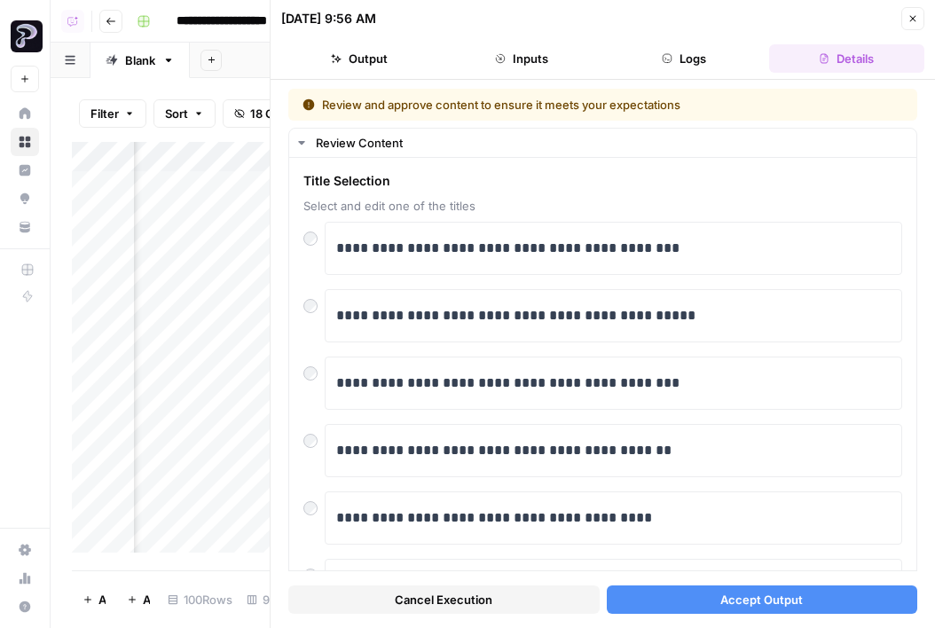
click at [814, 607] on button "Accept Output" at bounding box center [762, 600] width 311 height 28
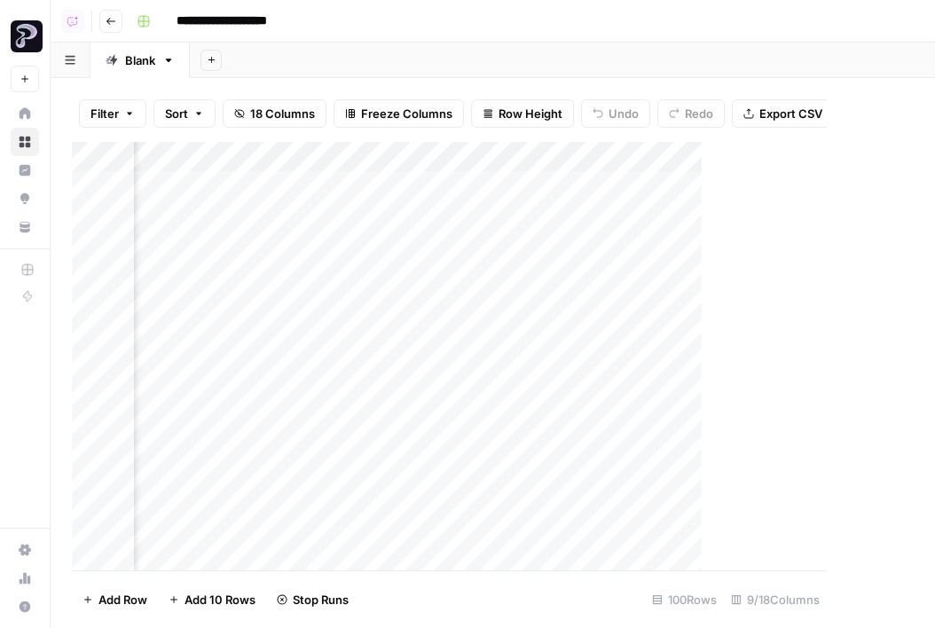
click at [858, 28] on header "**********" at bounding box center [493, 21] width 885 height 43
click at [617, 208] on div "Add Column" at bounding box center [493, 356] width 842 height 429
click at [617, 223] on div at bounding box center [860, 336] width 665 height 586
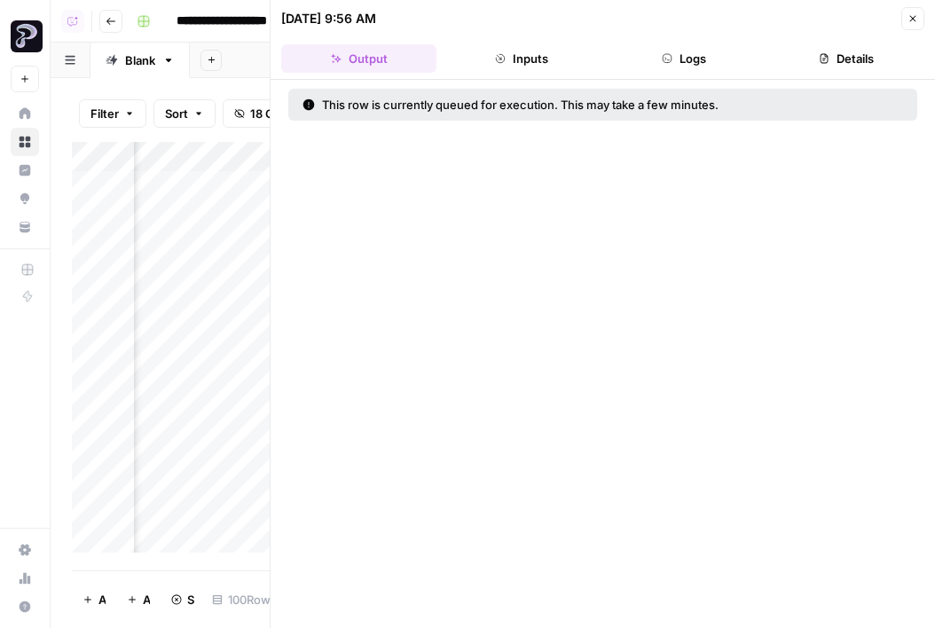
click at [617, 223] on div "This row is currently queued for execution. This may take a few minutes." at bounding box center [603, 354] width 665 height 548
click at [858, 22] on button "Close" at bounding box center [912, 18] width 23 height 23
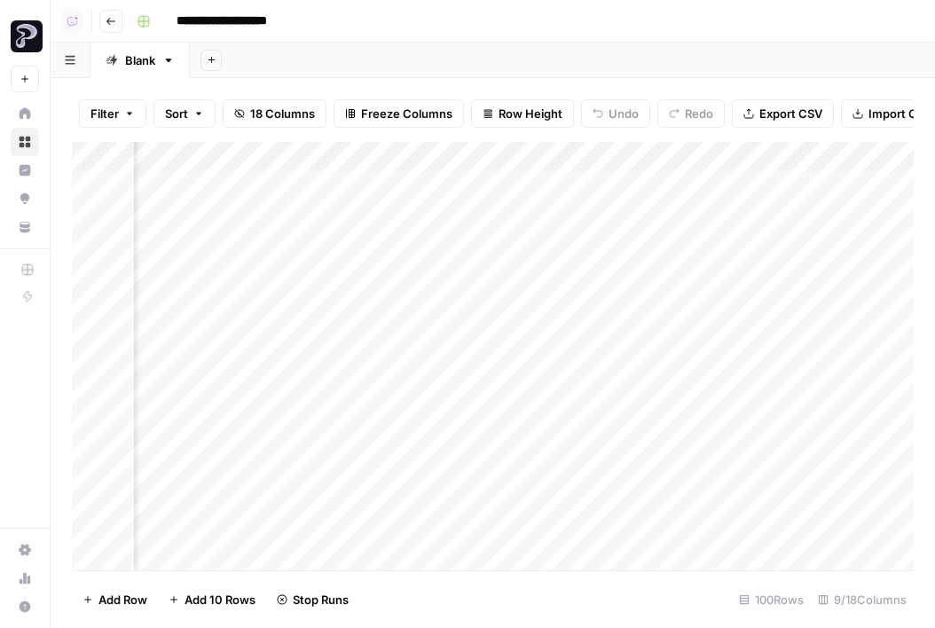
click at [538, 240] on div "Add Column" at bounding box center [493, 356] width 842 height 429
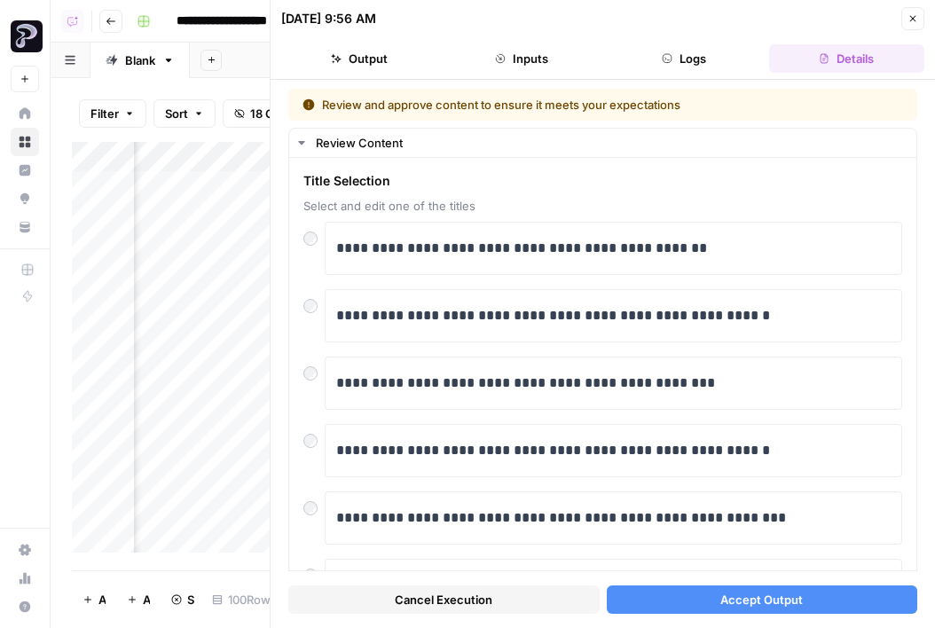
click at [719, 578] on div "Cancel Execution Accept Output" at bounding box center [602, 595] width 629 height 48
click at [728, 609] on button "Accept Output" at bounding box center [762, 600] width 311 height 28
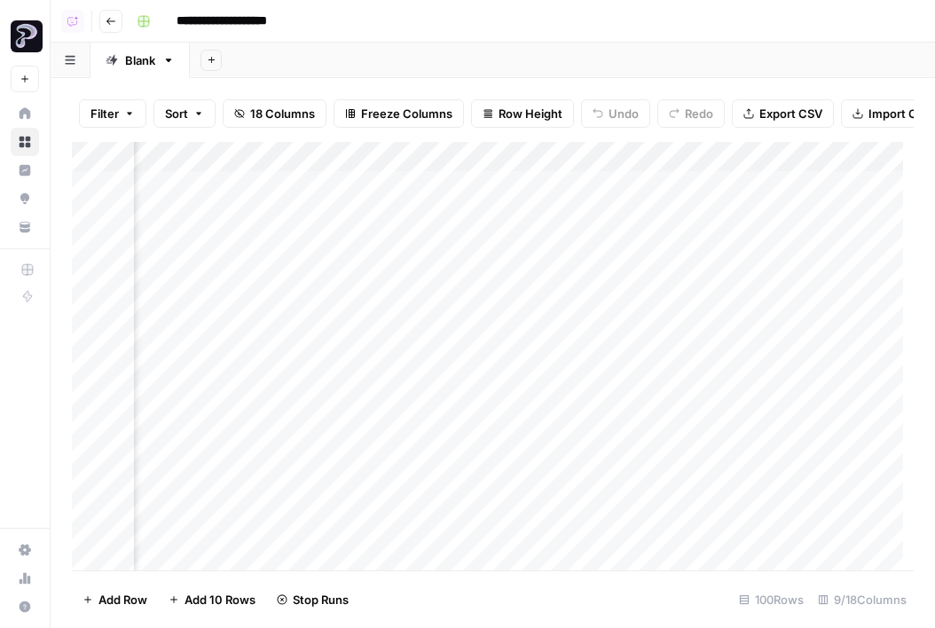
click at [531, 310] on div "Add Column" at bounding box center [493, 356] width 842 height 429
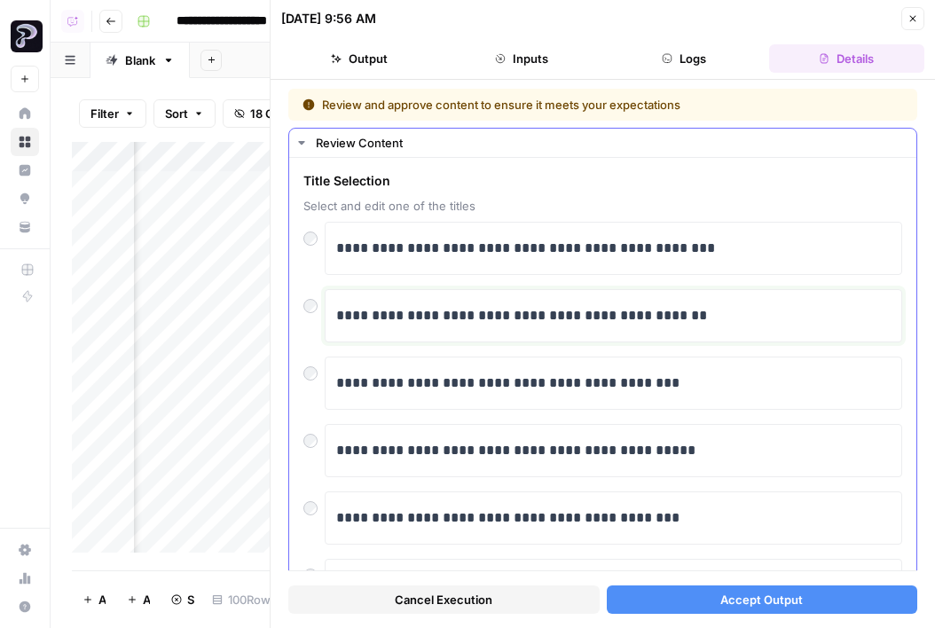
click at [397, 309] on p "**********" at bounding box center [613, 315] width 555 height 23
click at [669, 599] on button "Accept Output" at bounding box center [762, 600] width 311 height 28
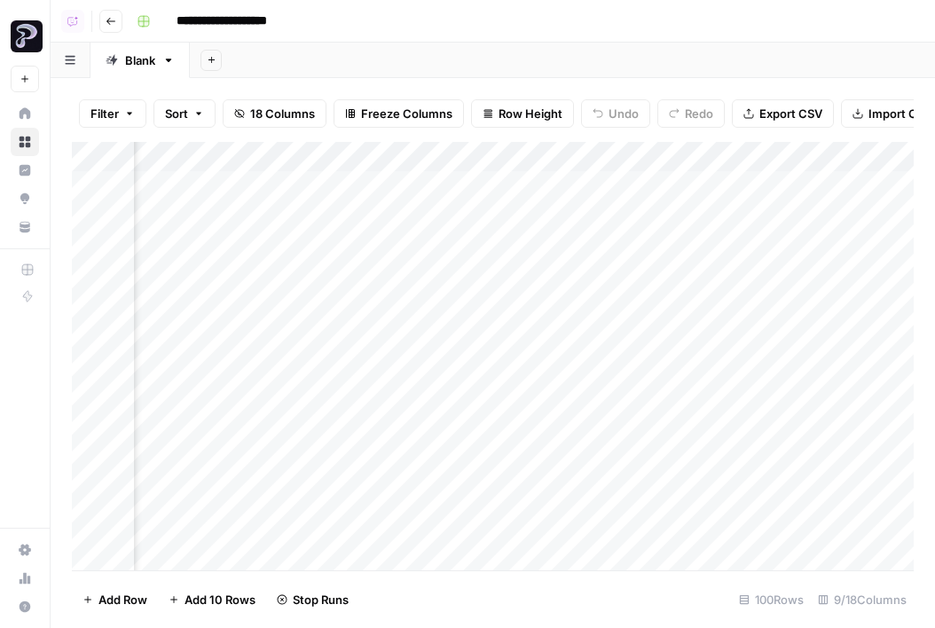
click at [547, 278] on div "Add Column" at bounding box center [493, 356] width 842 height 429
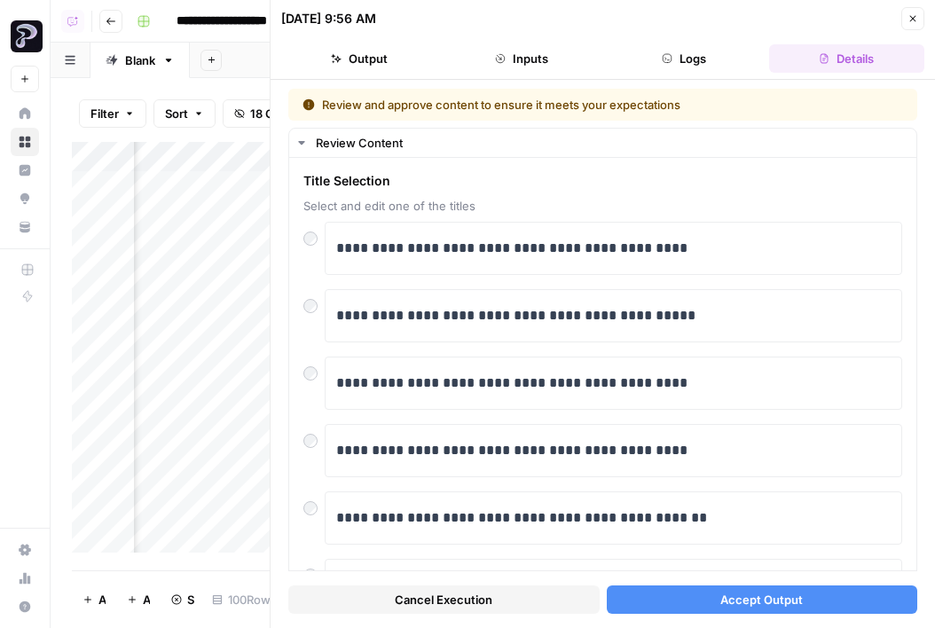
click at [712, 594] on button "Accept Output" at bounding box center [762, 600] width 311 height 28
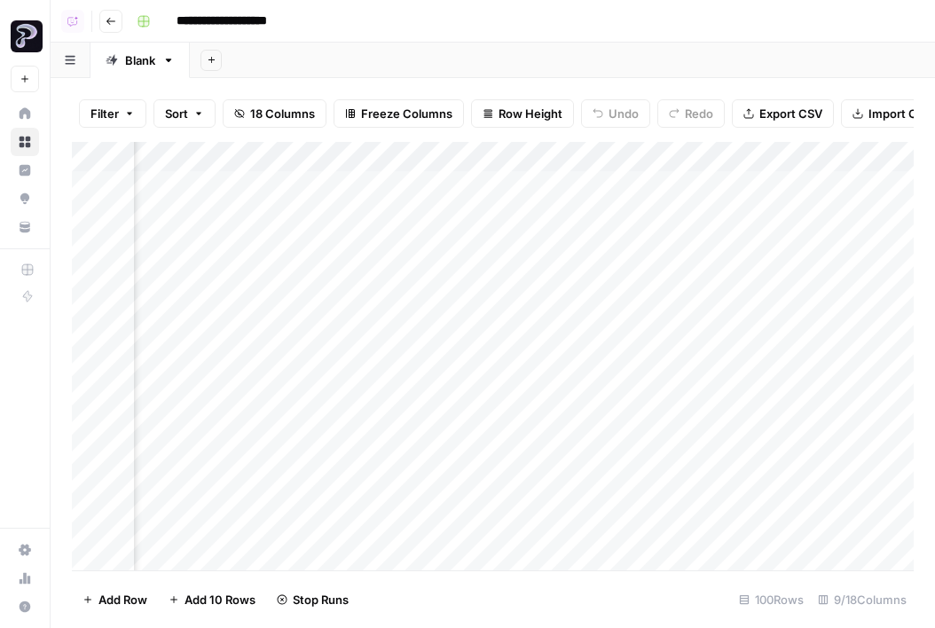
click at [27, 111] on icon at bounding box center [26, 113] width 12 height 12
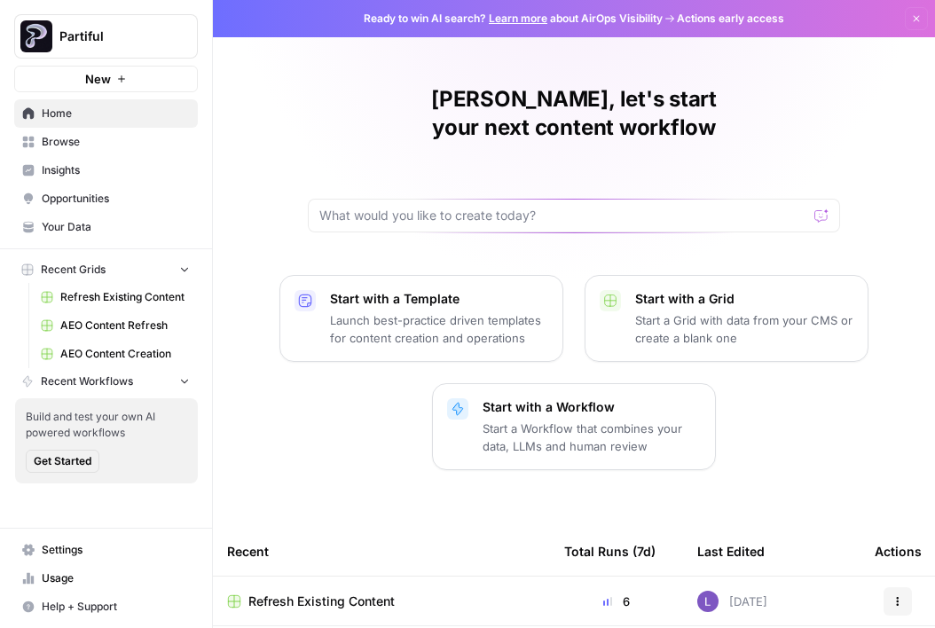
click at [126, 228] on span "Your Data" at bounding box center [116, 227] width 148 height 16
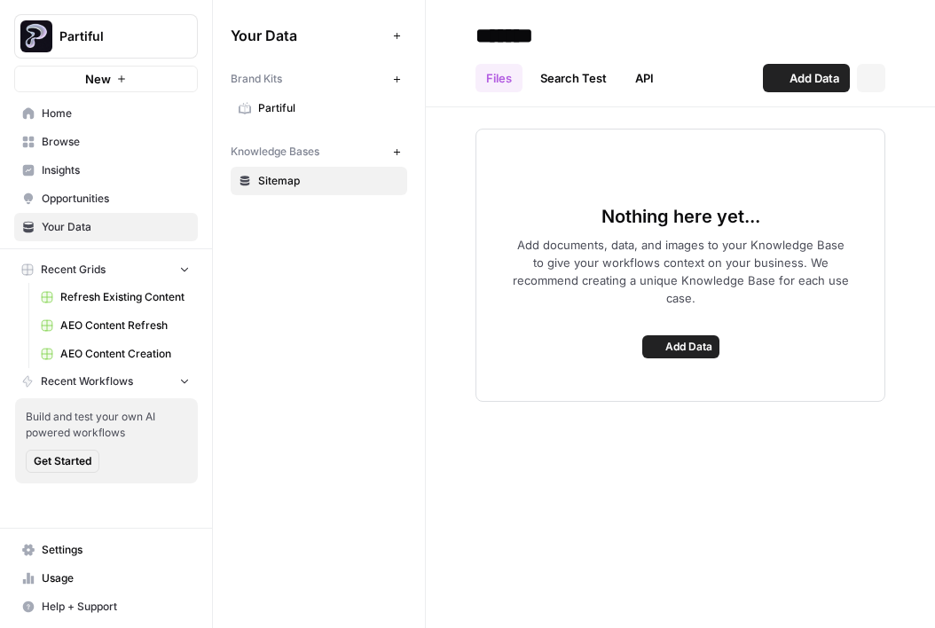
click at [309, 112] on span "Partiful" at bounding box center [328, 108] width 141 height 16
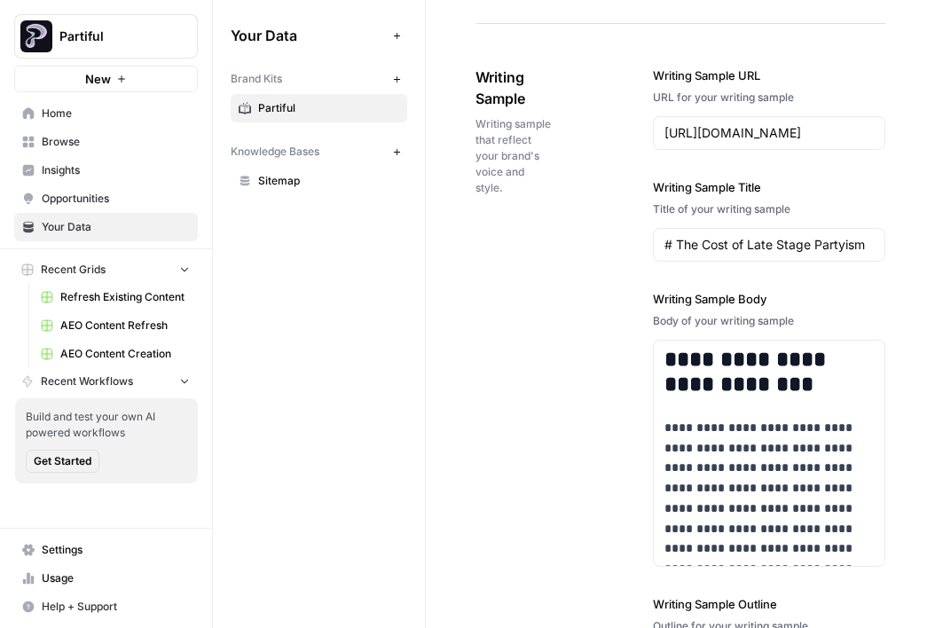
scroll to position [2470, 0]
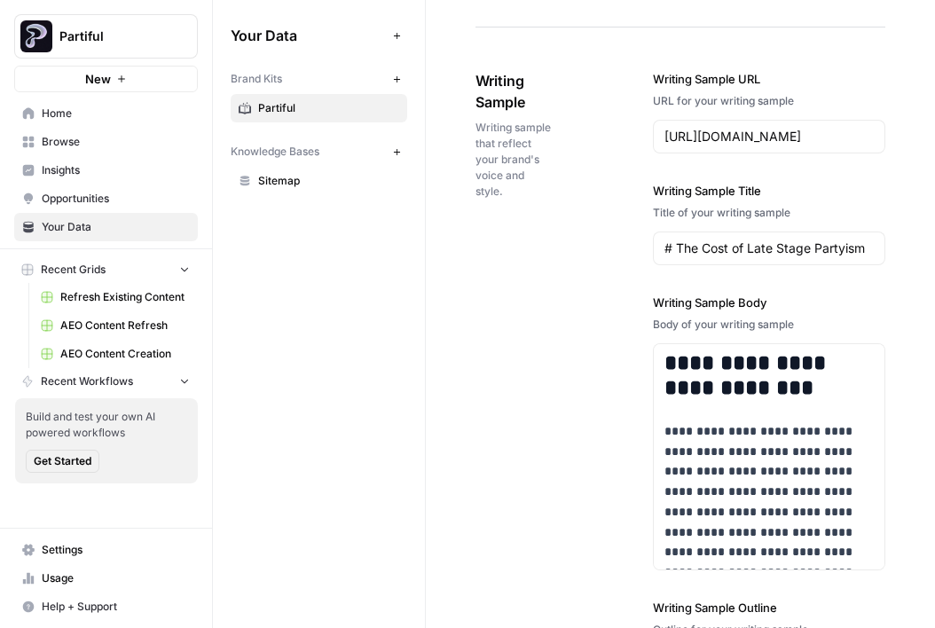
click at [86, 113] on span "Home" at bounding box center [116, 114] width 148 height 16
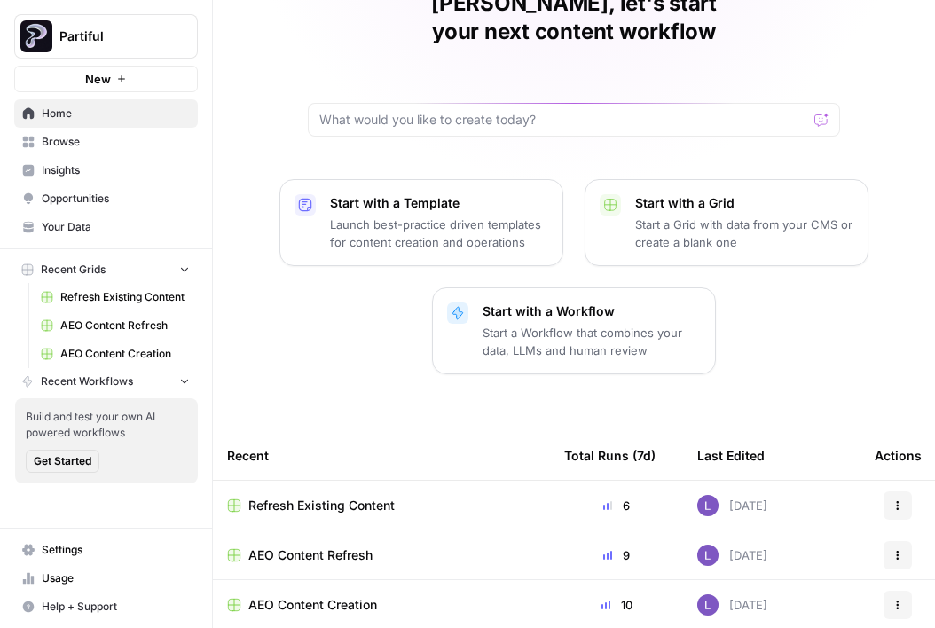
scroll to position [98, 0]
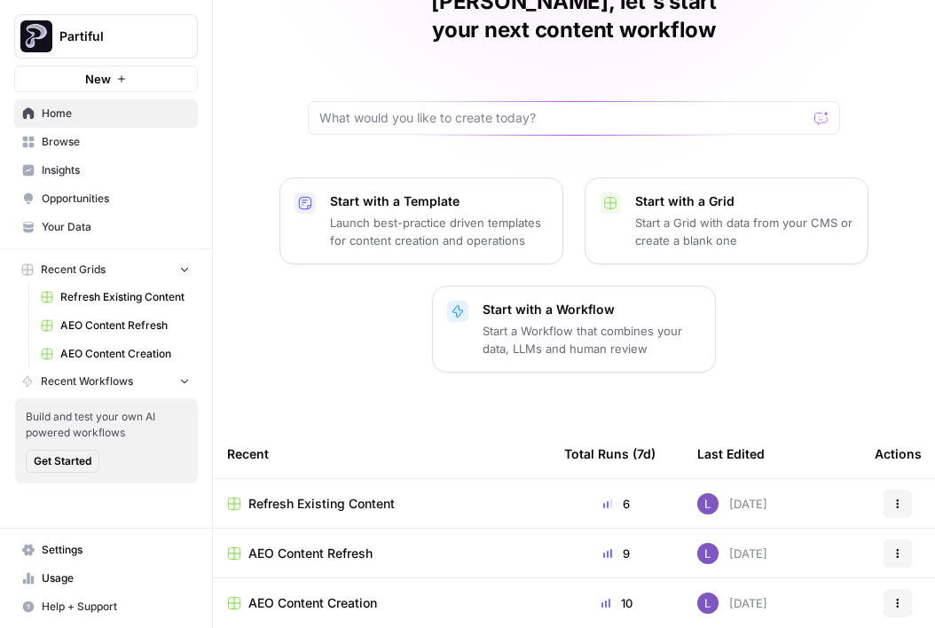
click at [346, 495] on span "Refresh Existing Content" at bounding box center [321, 504] width 146 height 18
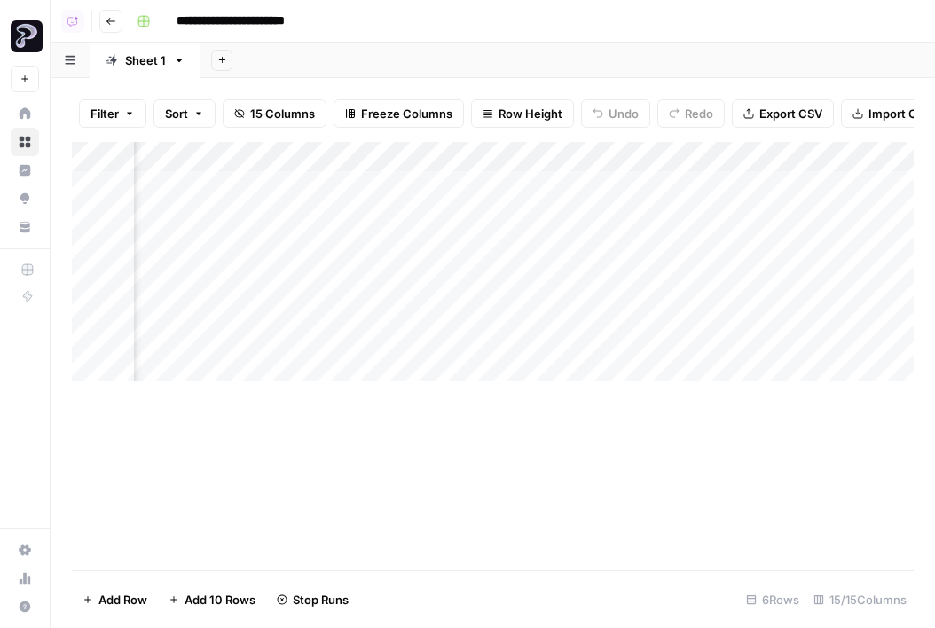
scroll to position [0, 622]
click at [672, 187] on div "Add Column" at bounding box center [493, 262] width 842 height 240
click at [671, 221] on div "Add Column" at bounding box center [493, 262] width 842 height 240
click at [671, 247] on div "Add Column" at bounding box center [493, 262] width 842 height 240
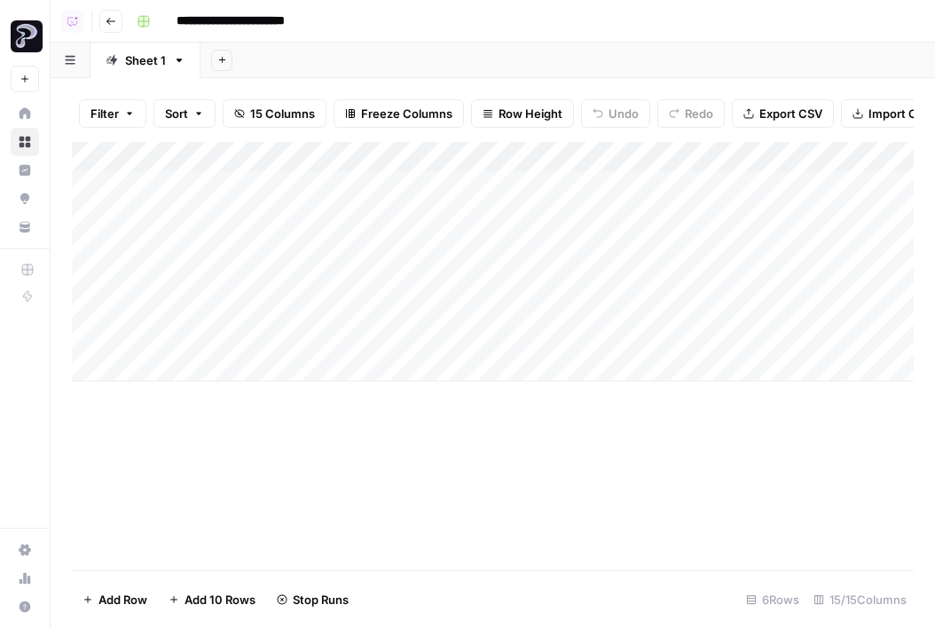
click at [109, 276] on div "Add Column" at bounding box center [493, 262] width 842 height 240
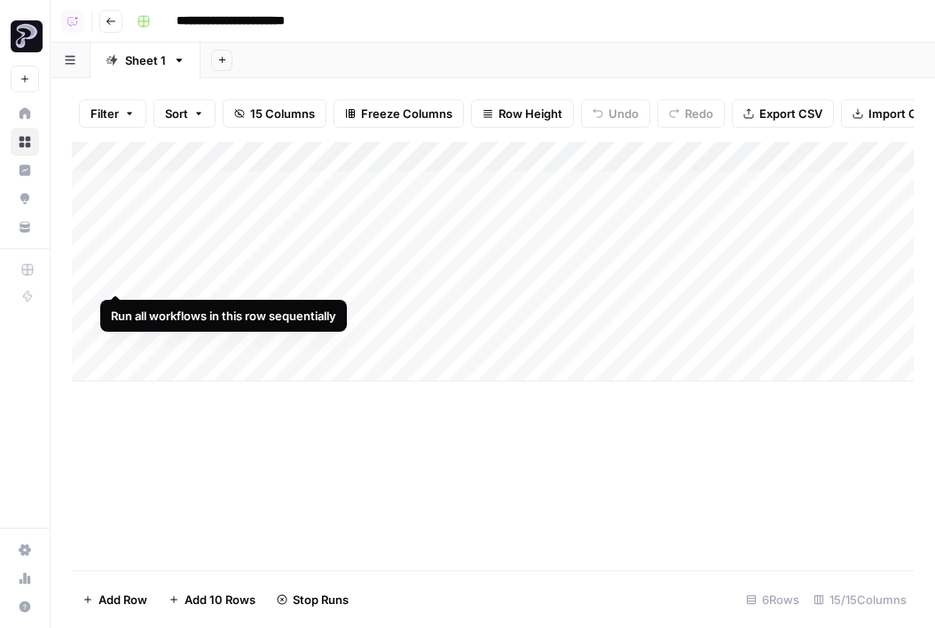
click at [83, 279] on div "Add Column" at bounding box center [493, 262] width 842 height 240
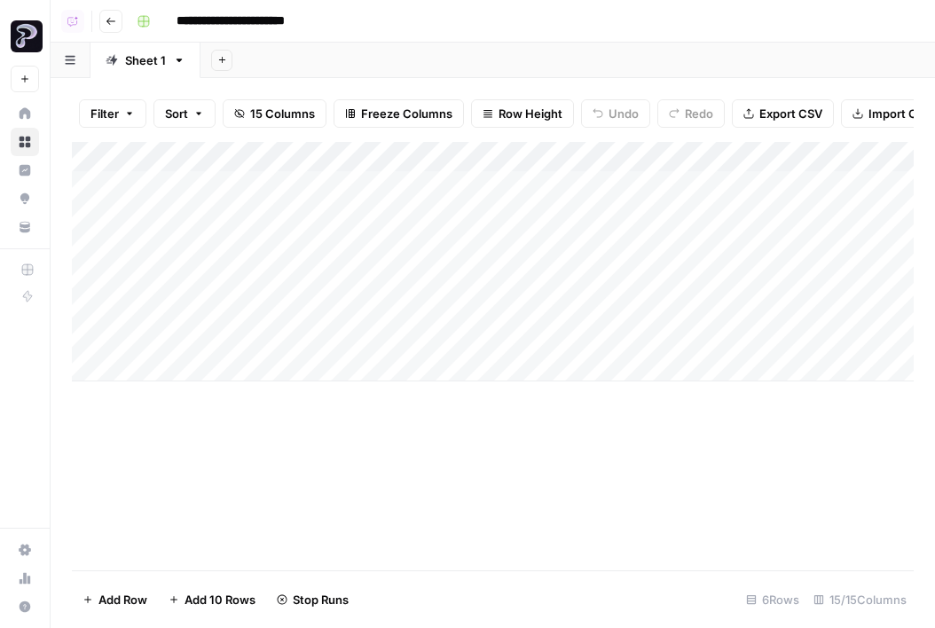
click at [91, 285] on div "Add Column" at bounding box center [493, 262] width 842 height 240
click at [91, 296] on div "Add Column" at bounding box center [493, 262] width 842 height 240
click at [91, 333] on div "Add Column" at bounding box center [493, 262] width 842 height 240
click at [91, 312] on div "Add Column" at bounding box center [493, 262] width 842 height 240
click at [133, 581] on footer "Delete 3 Rows Unselect 6 Rows 15/15 Columns" at bounding box center [493, 599] width 842 height 58
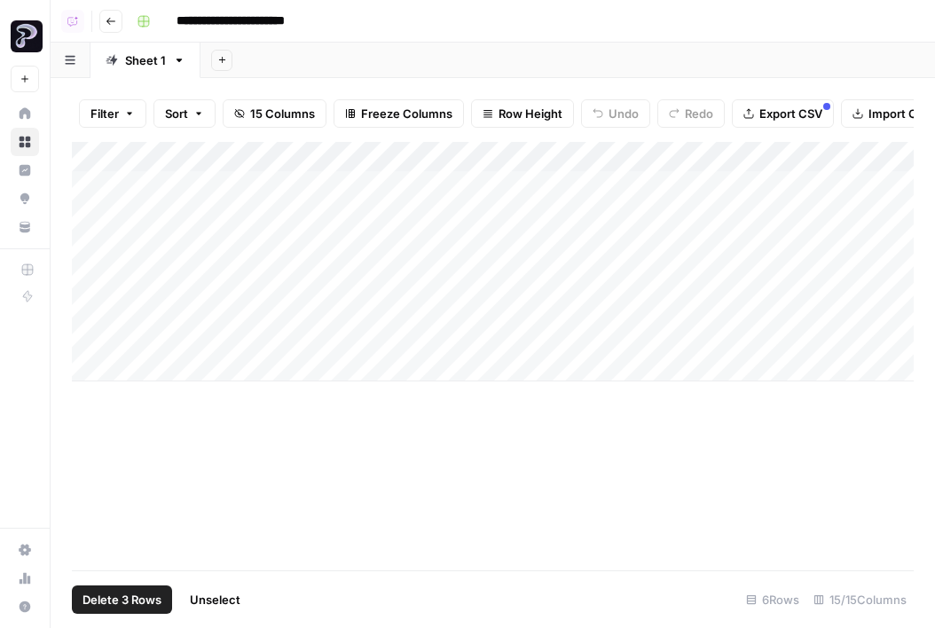
click at [140, 593] on span "Delete 3 Rows" at bounding box center [122, 600] width 79 height 18
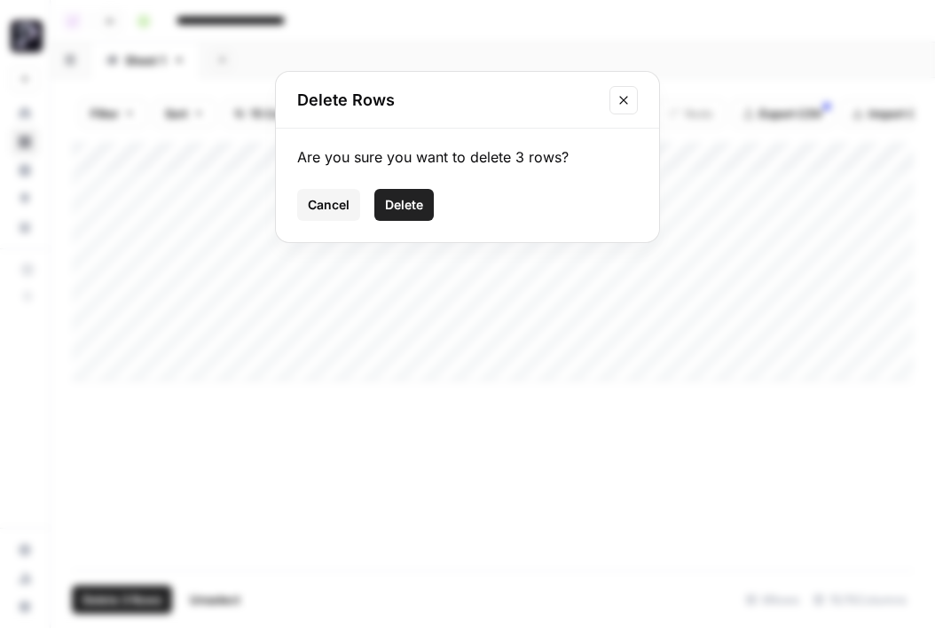
click at [429, 216] on button "Delete" at bounding box center [403, 205] width 59 height 32
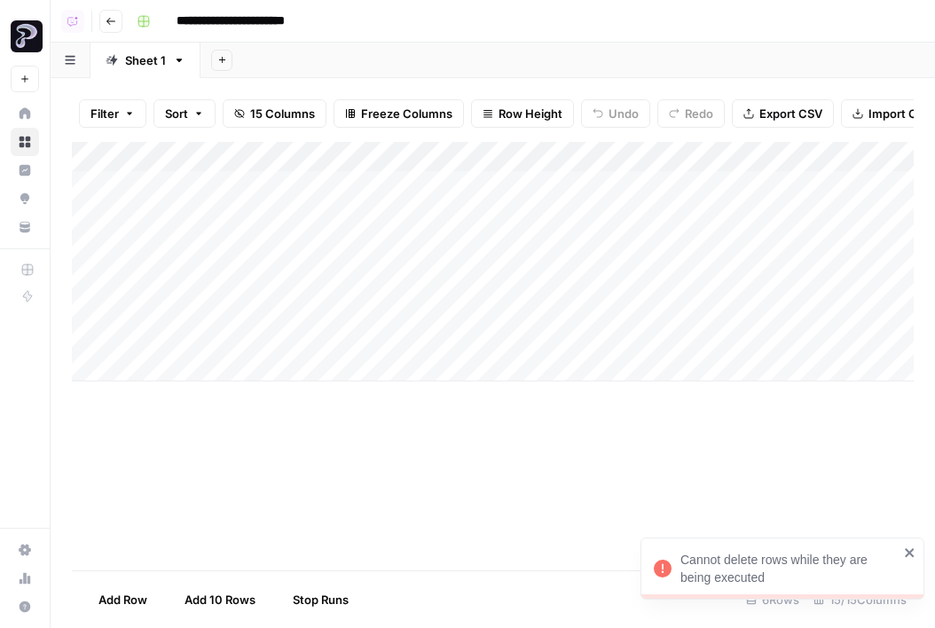
click at [184, 183] on div "Add Column" at bounding box center [493, 262] width 842 height 240
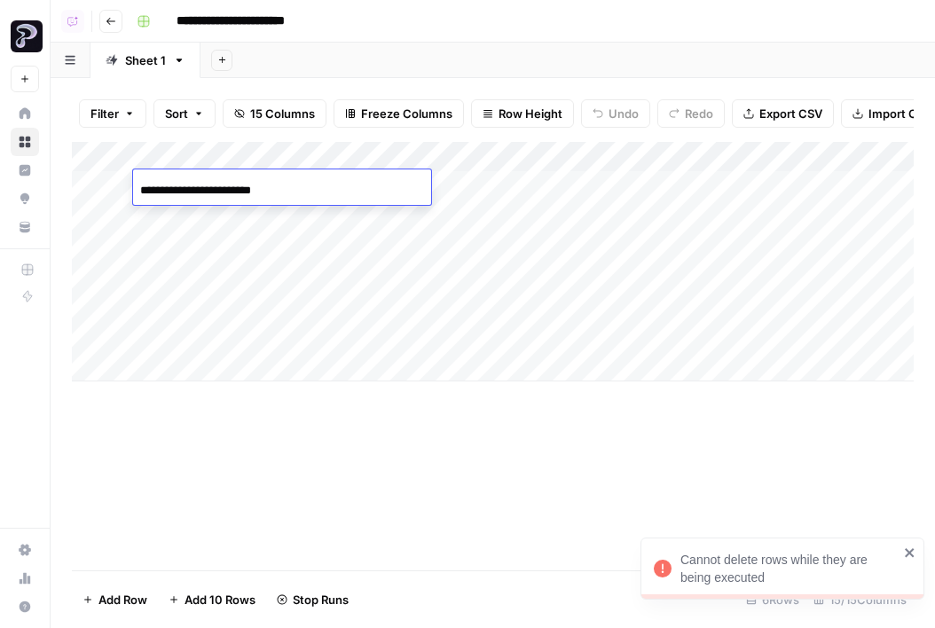
click at [184, 183] on input "**********" at bounding box center [282, 190] width 284 height 21
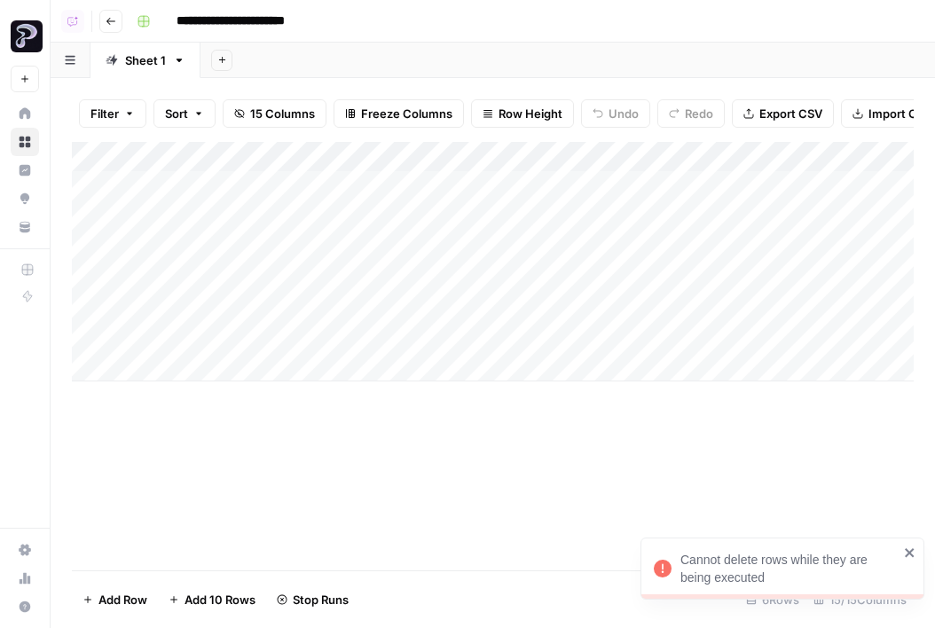
click at [205, 222] on div "Add Column" at bounding box center [493, 262] width 842 height 240
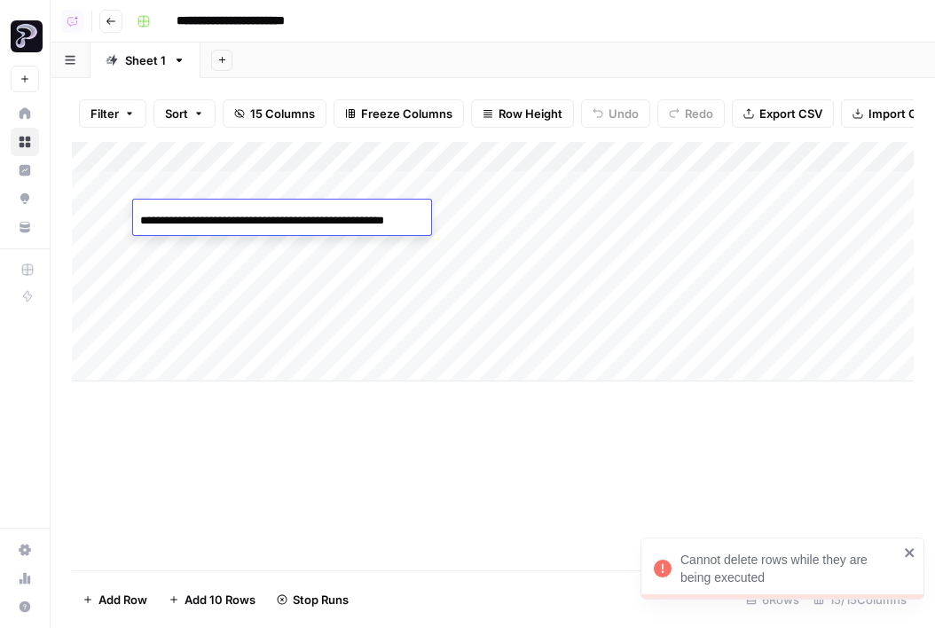
click at [205, 222] on input "**********" at bounding box center [282, 220] width 284 height 21
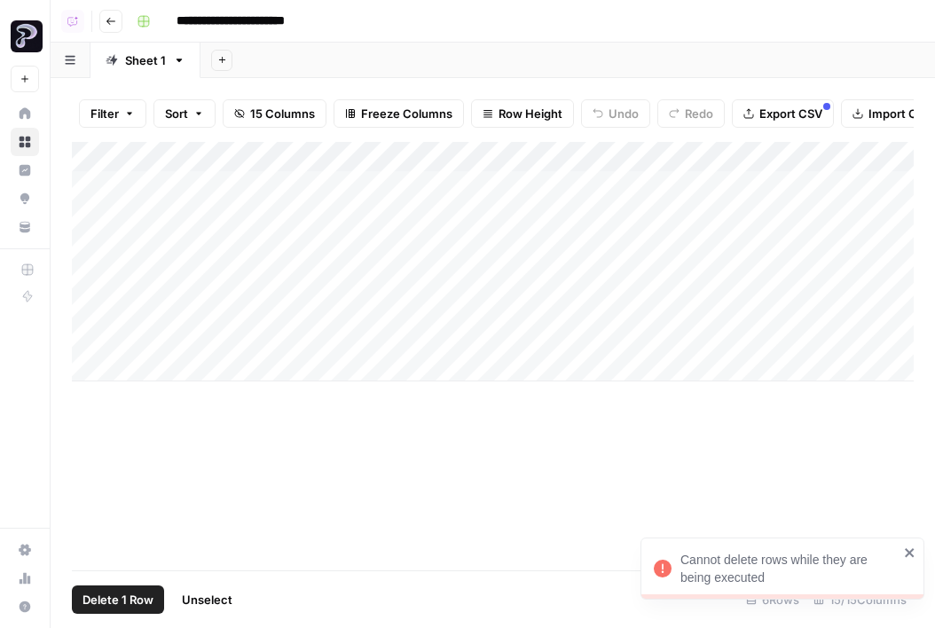
click at [96, 181] on div "Add Column" at bounding box center [493, 262] width 842 height 240
click at [109, 607] on span "Delete 1 Row" at bounding box center [118, 600] width 71 height 18
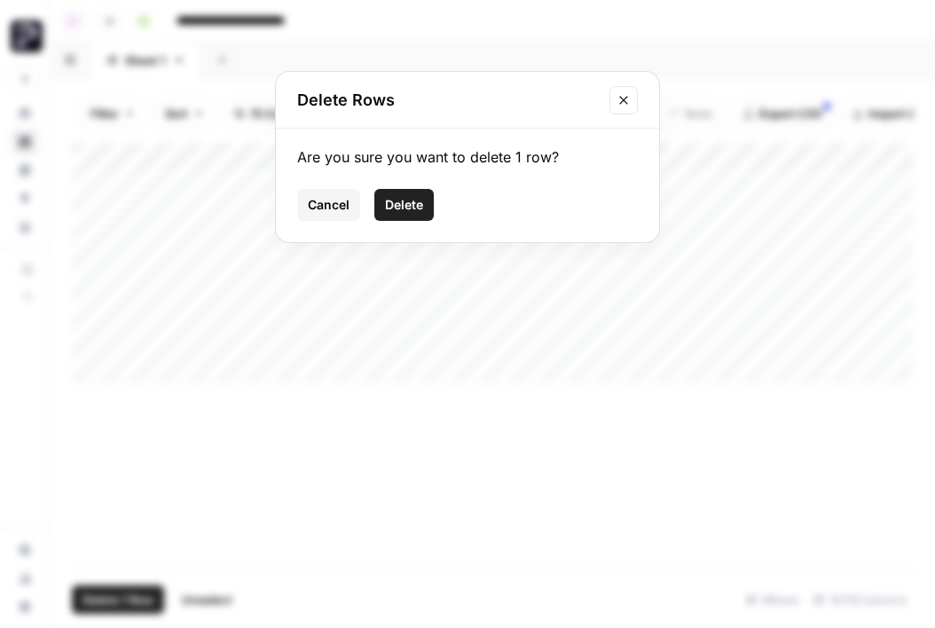
click at [407, 208] on span "Delete" at bounding box center [404, 205] width 38 height 18
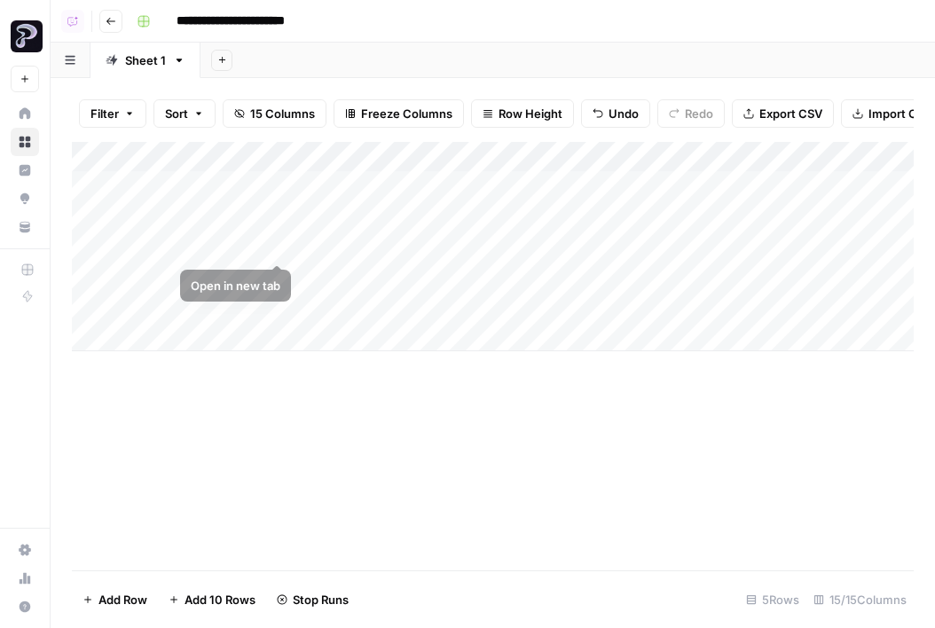
click at [205, 245] on div "Add Column" at bounding box center [493, 246] width 842 height 209
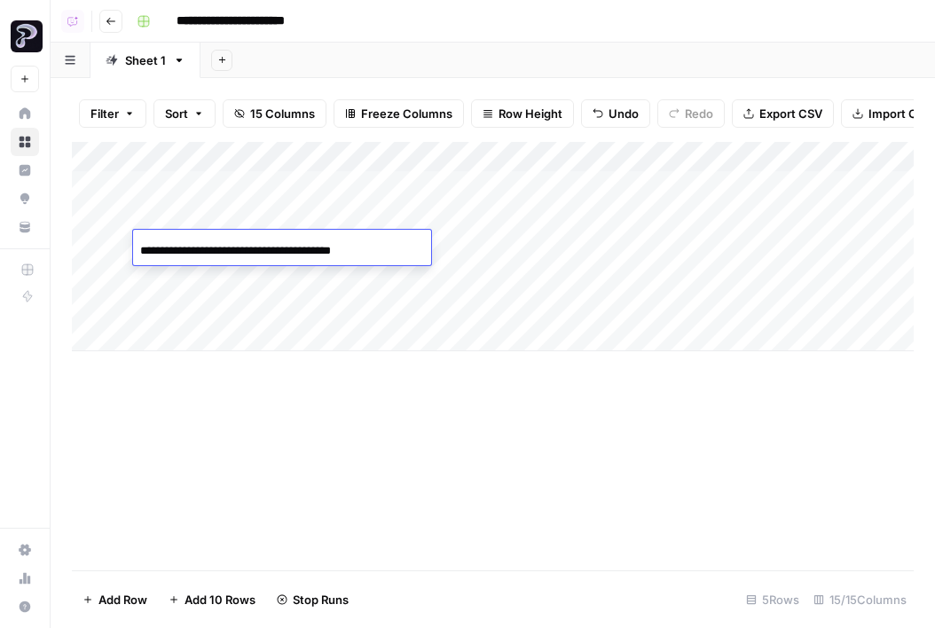
click at [205, 245] on input "**********" at bounding box center [282, 250] width 284 height 21
click at [201, 213] on div "Add Column" at bounding box center [493, 246] width 842 height 209
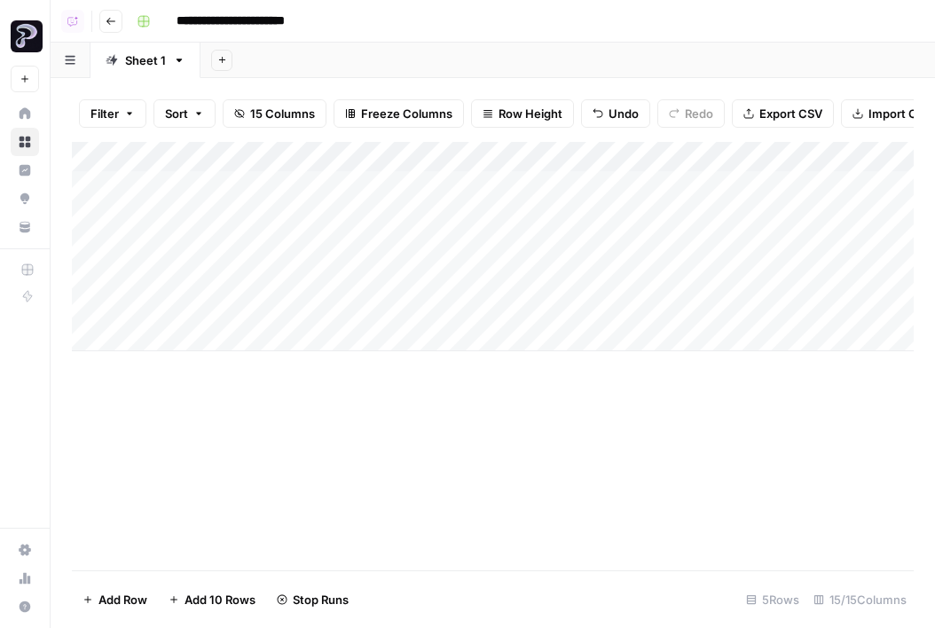
click at [201, 213] on div "Add Column" at bounding box center [493, 246] width 842 height 209
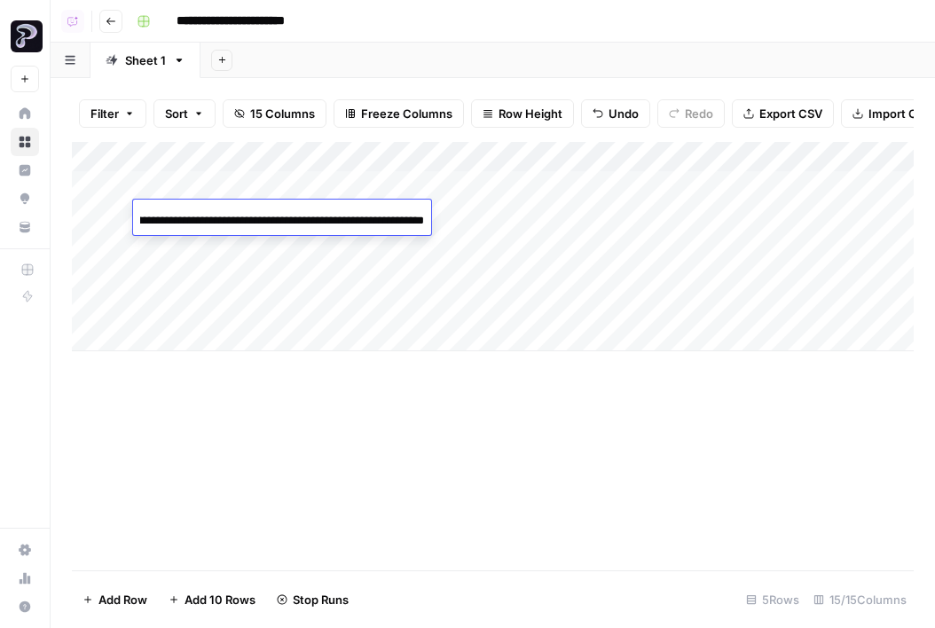
scroll to position [0, 0]
click at [206, 200] on div "**********" at bounding box center [282, 217] width 298 height 35
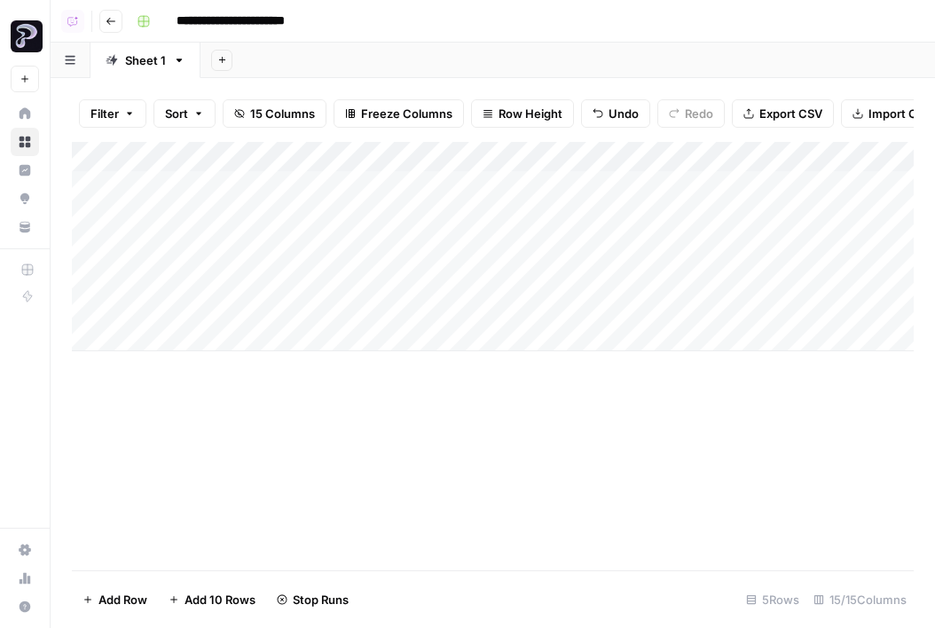
click at [222, 191] on div "Add Column" at bounding box center [493, 246] width 842 height 209
drag, startPoint x: 75, startPoint y: 244, endPoint x: 75, endPoint y: 339, distance: 94.9
click at [75, 340] on div "Add Column" at bounding box center [493, 246] width 842 height 209
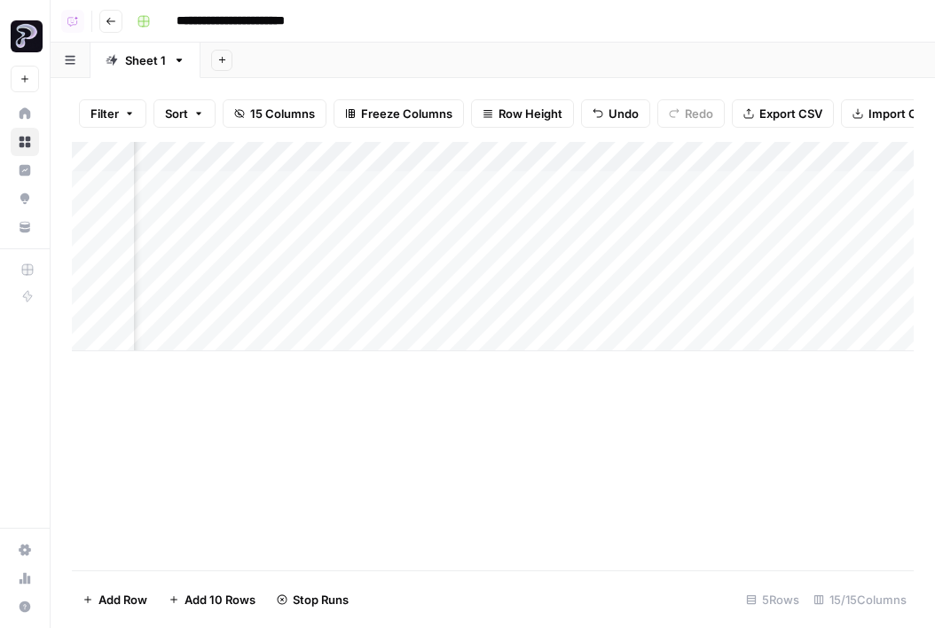
click at [457, 242] on div "Add Column" at bounding box center [493, 246] width 842 height 209
click at [417, 243] on div "Add Column" at bounding box center [493, 246] width 842 height 209
click at [851, 246] on div "Add Column" at bounding box center [493, 246] width 842 height 209
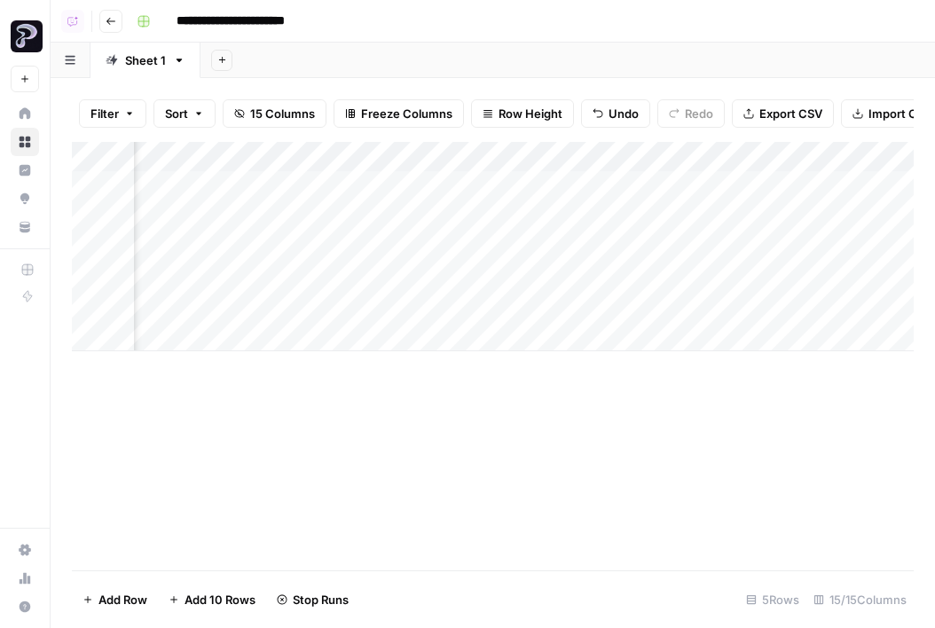
click at [788, 279] on div "Add Column" at bounding box center [493, 246] width 842 height 209
click at [210, 278] on div "Add Column" at bounding box center [493, 246] width 842 height 209
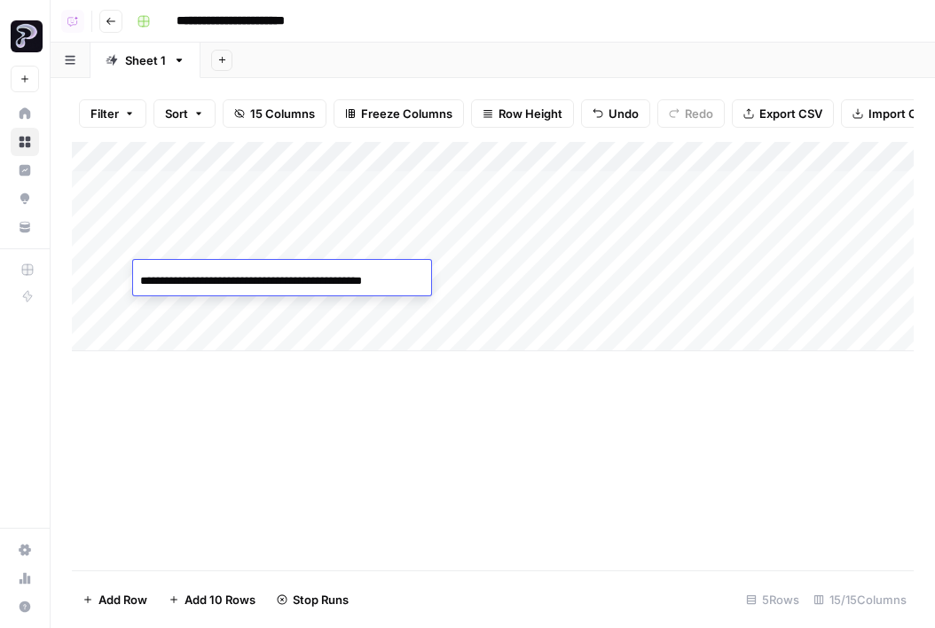
click at [210, 278] on input "**********" at bounding box center [282, 281] width 284 height 21
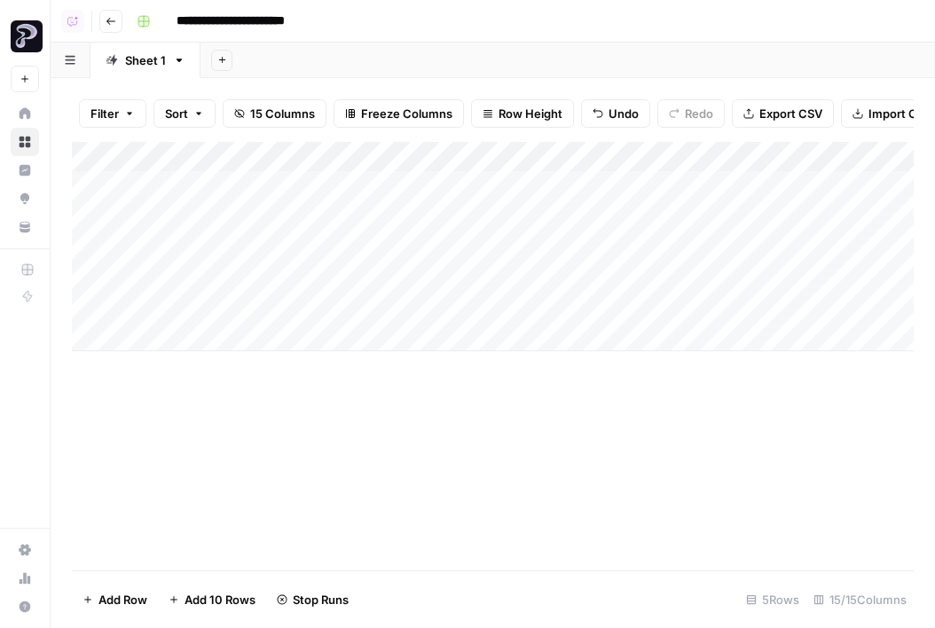
drag, startPoint x: 75, startPoint y: 275, endPoint x: 75, endPoint y: 245, distance: 30.2
click at [75, 245] on div "Add Column" at bounding box center [493, 246] width 842 height 209
click at [114, 22] on icon "button" at bounding box center [111, 21] width 11 height 11
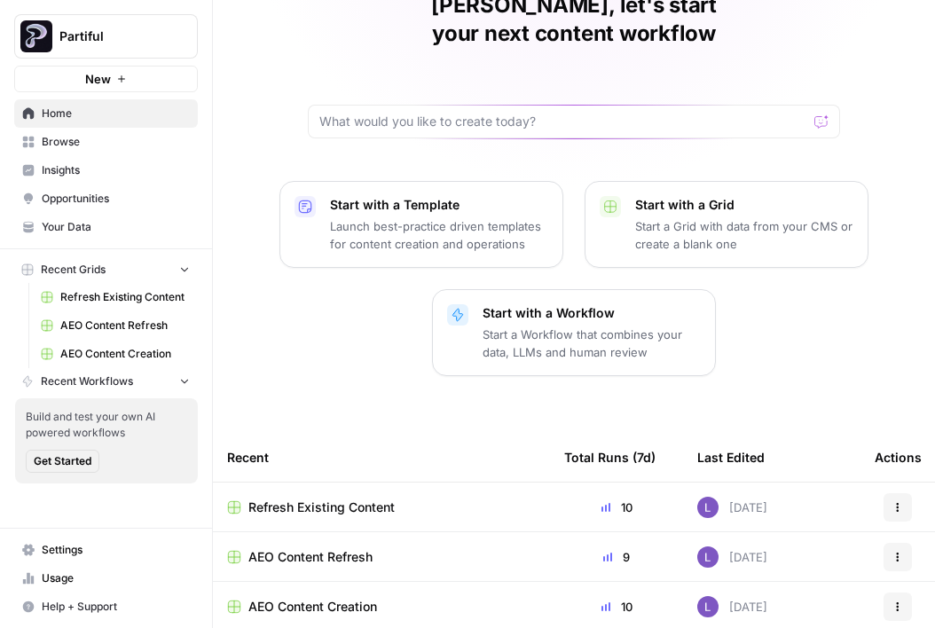
scroll to position [98, 0]
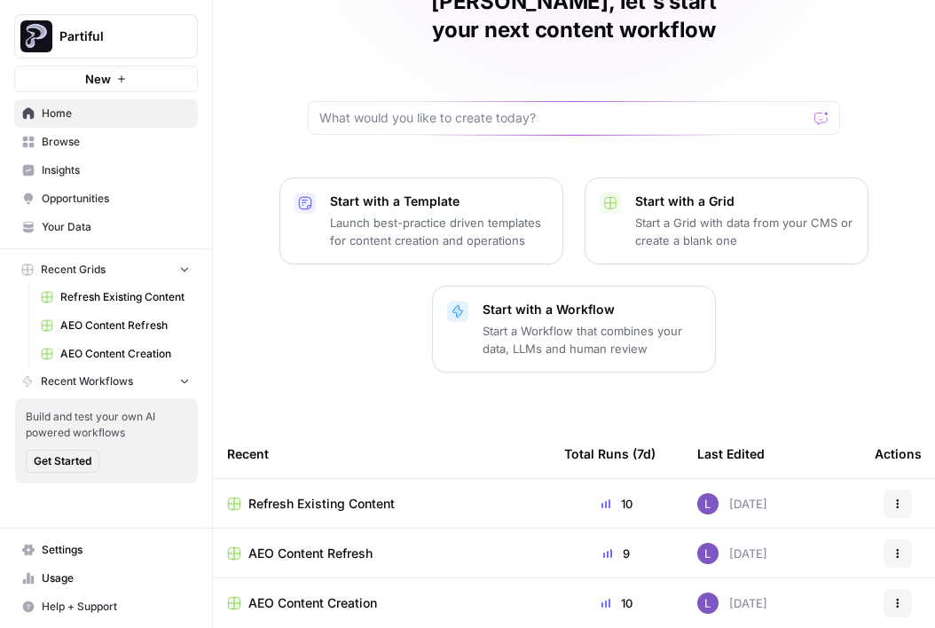
click at [331, 594] on span "AEO Content Creation" at bounding box center [312, 603] width 129 height 18
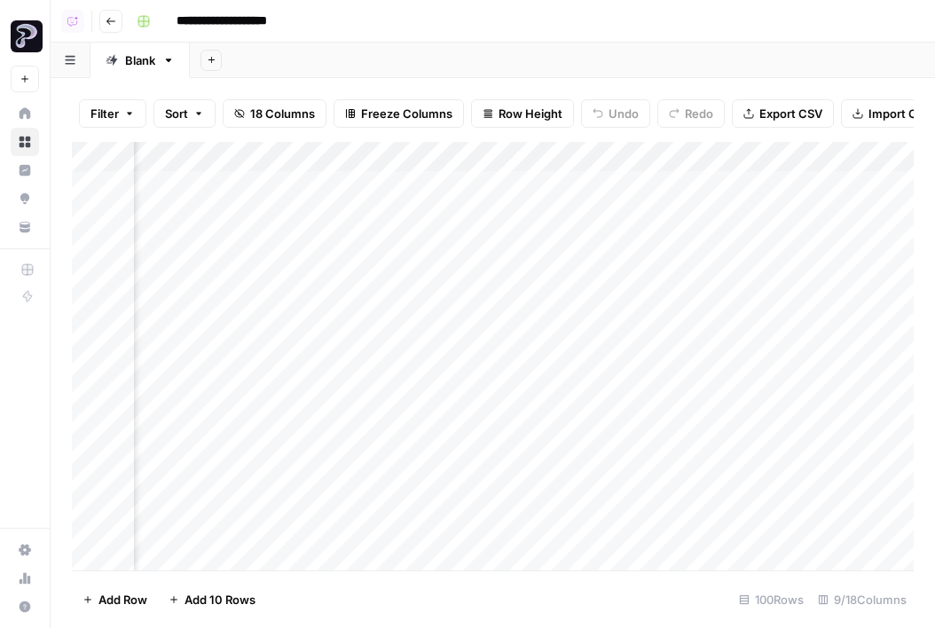
scroll to position [0, 463]
click at [112, 16] on icon "button" at bounding box center [111, 21] width 11 height 11
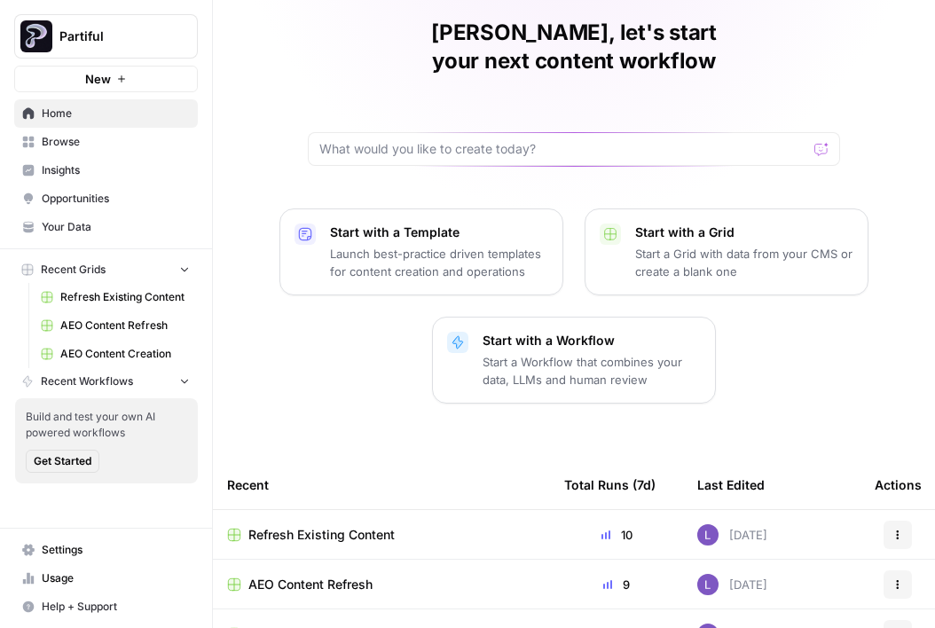
scroll to position [78, 0]
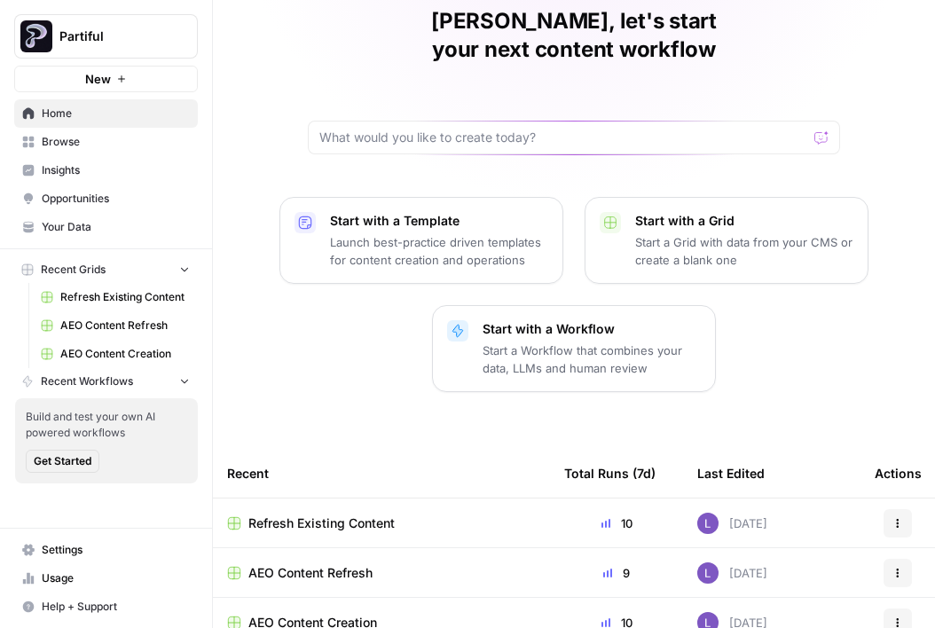
click at [311, 564] on span "AEO Content Refresh" at bounding box center [310, 573] width 124 height 18
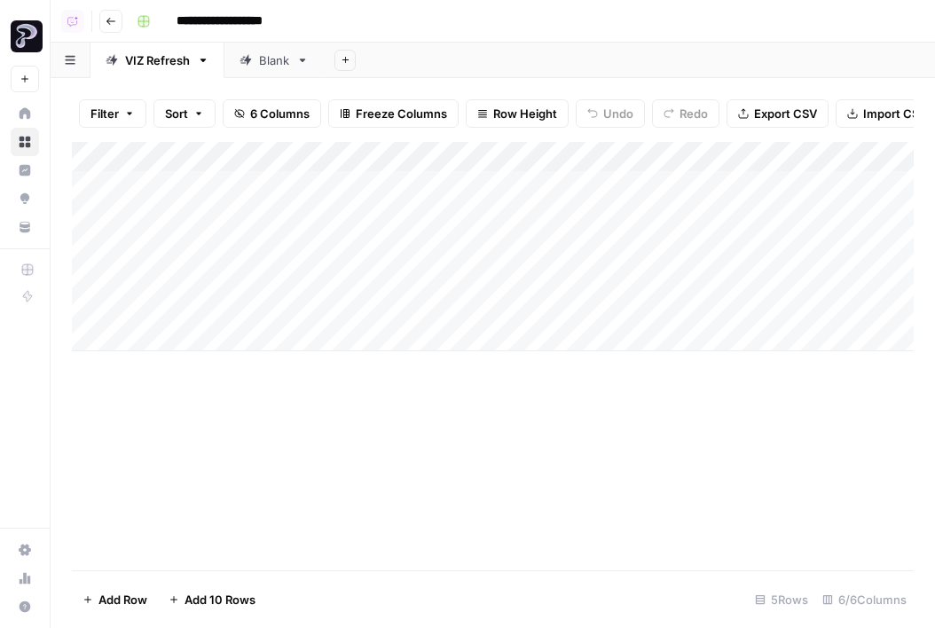
scroll to position [0, 303]
click at [103, 24] on button "Go back" at bounding box center [110, 21] width 23 height 23
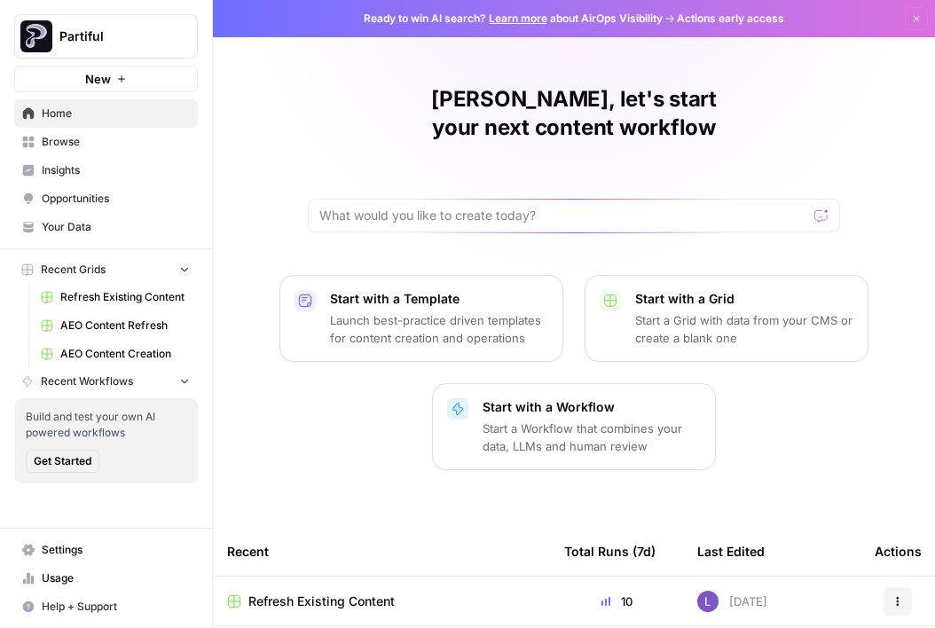
click at [308, 593] on span "Refresh Existing Content" at bounding box center [321, 602] width 146 height 18
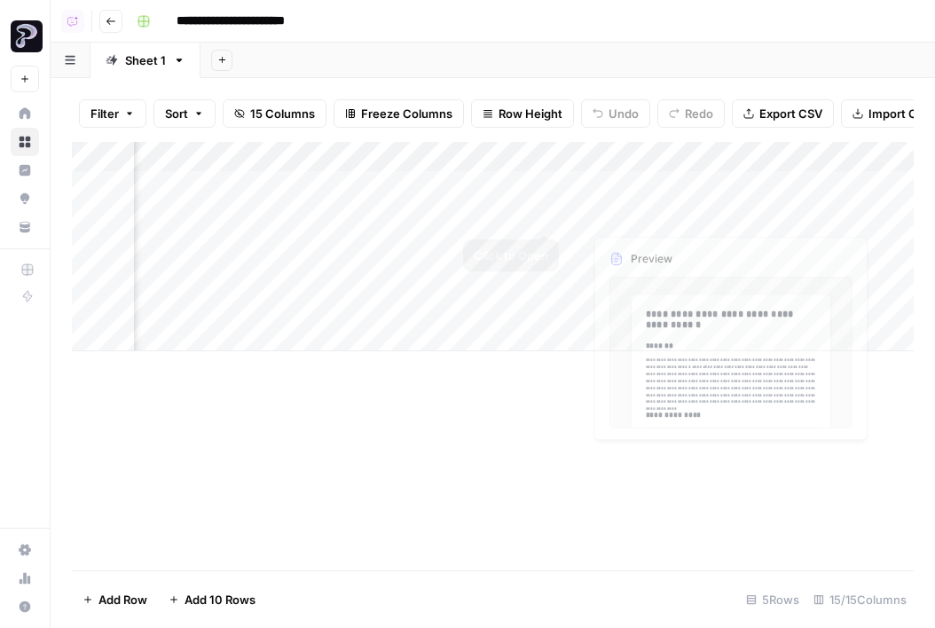
scroll to position [0, 1236]
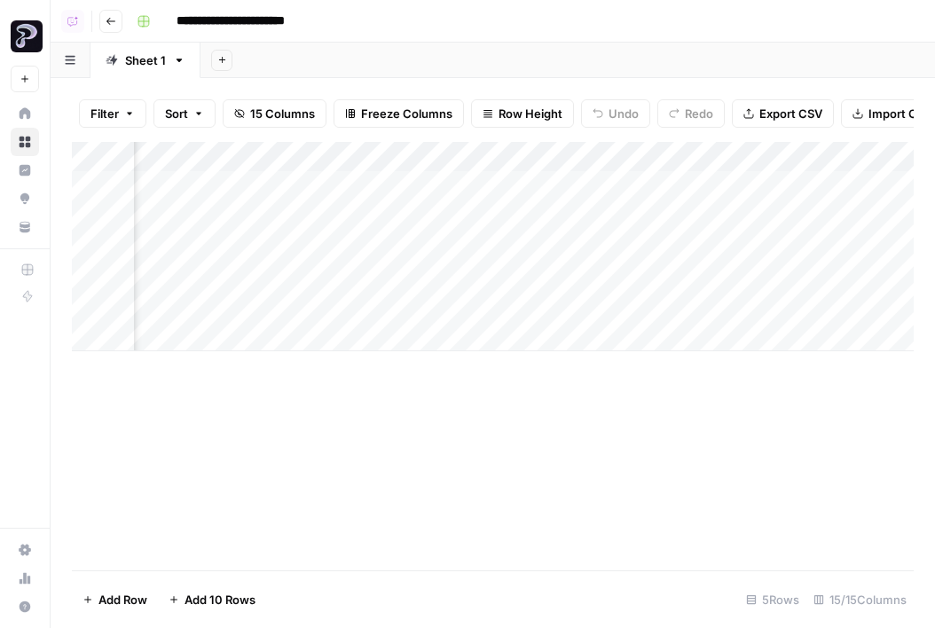
click at [548, 185] on div "Add Column" at bounding box center [493, 246] width 842 height 209
click at [548, 208] on div "Add Column" at bounding box center [493, 246] width 842 height 209
click at [504, 179] on div "Add Column" at bounding box center [493, 246] width 842 height 209
click at [498, 247] on div "Add Column" at bounding box center [493, 246] width 842 height 209
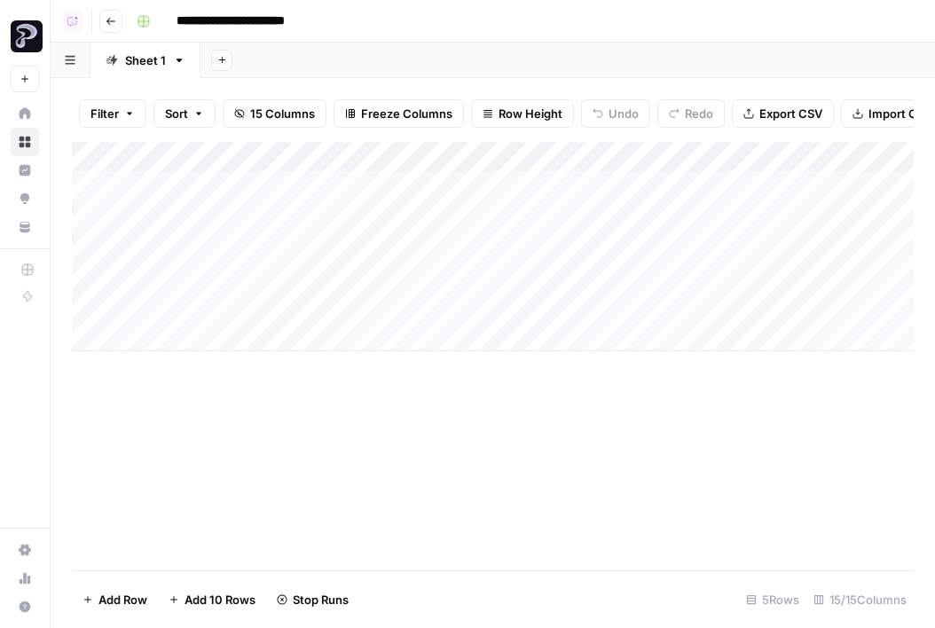
click at [78, 274] on div "Add Column" at bounding box center [493, 246] width 842 height 209
click at [96, 306] on div "Add Column" at bounding box center [493, 246] width 842 height 209
click at [114, 612] on button "Delete 1 Row" at bounding box center [118, 600] width 92 height 28
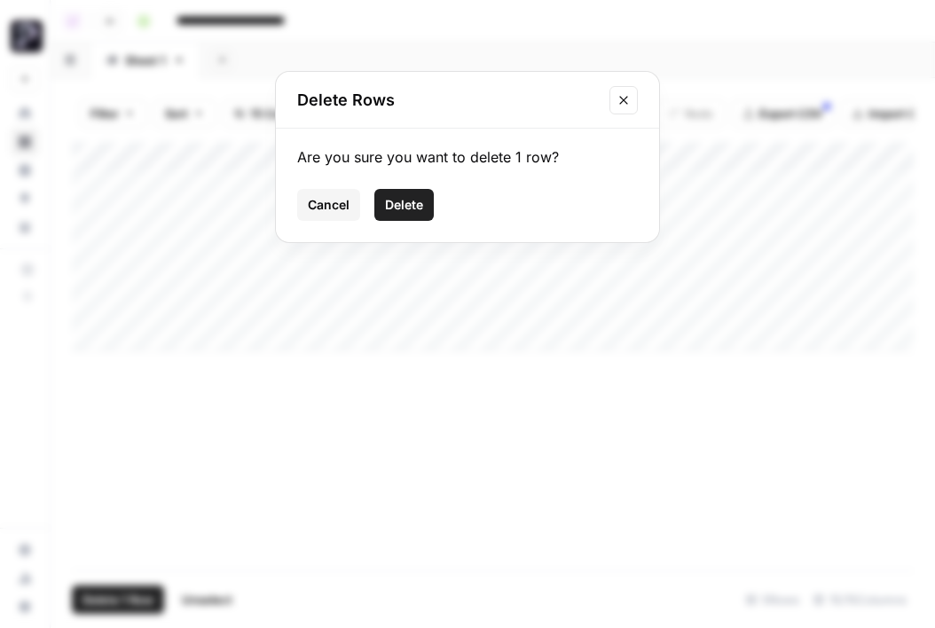
click at [415, 209] on span "Delete" at bounding box center [404, 205] width 38 height 18
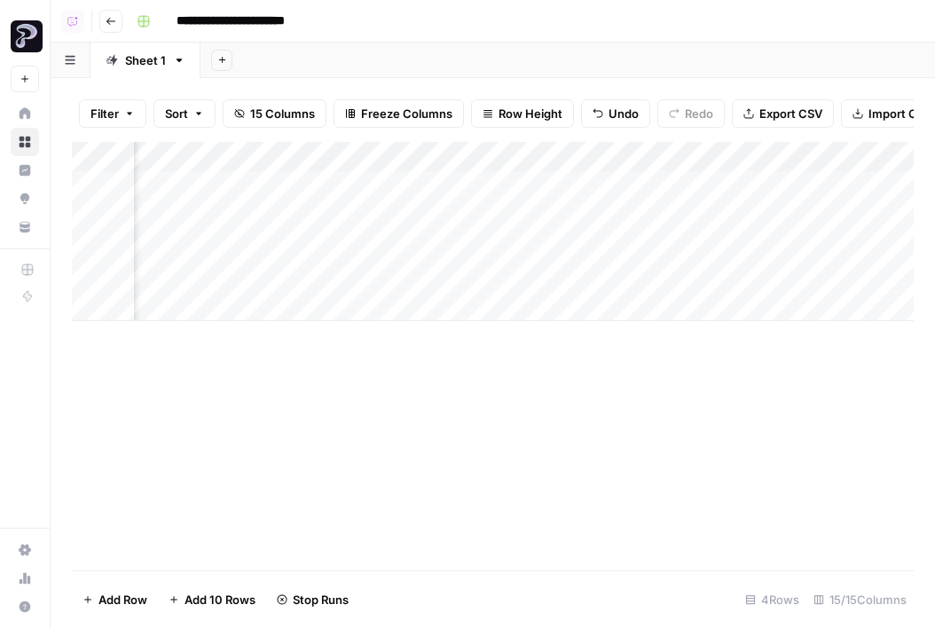
scroll to position [0, 644]
click at [586, 277] on div "Add Column" at bounding box center [493, 231] width 842 height 179
click at [334, 270] on div "Add Column" at bounding box center [493, 231] width 842 height 179
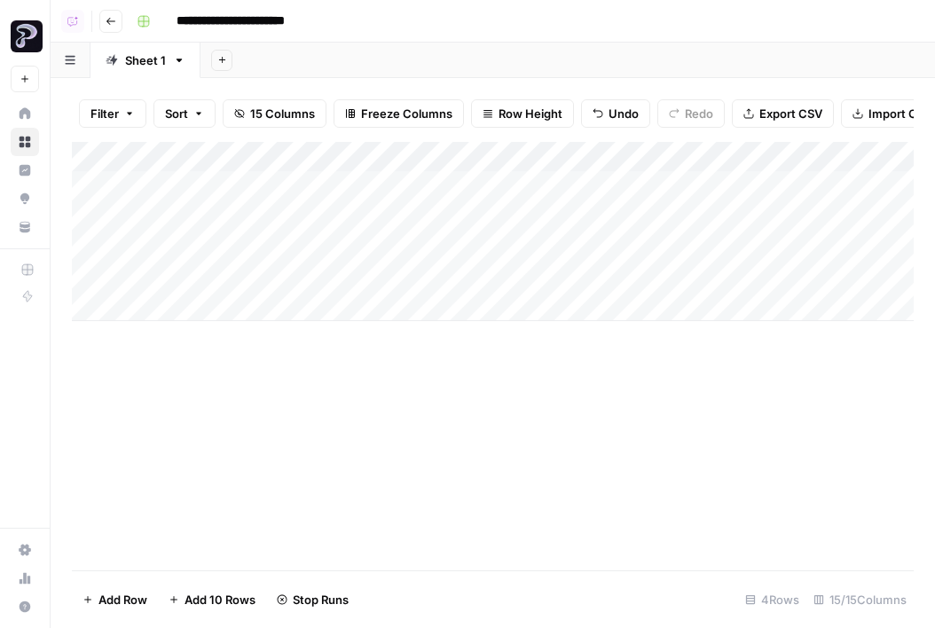
click at [113, 20] on icon "button" at bounding box center [110, 21] width 9 height 7
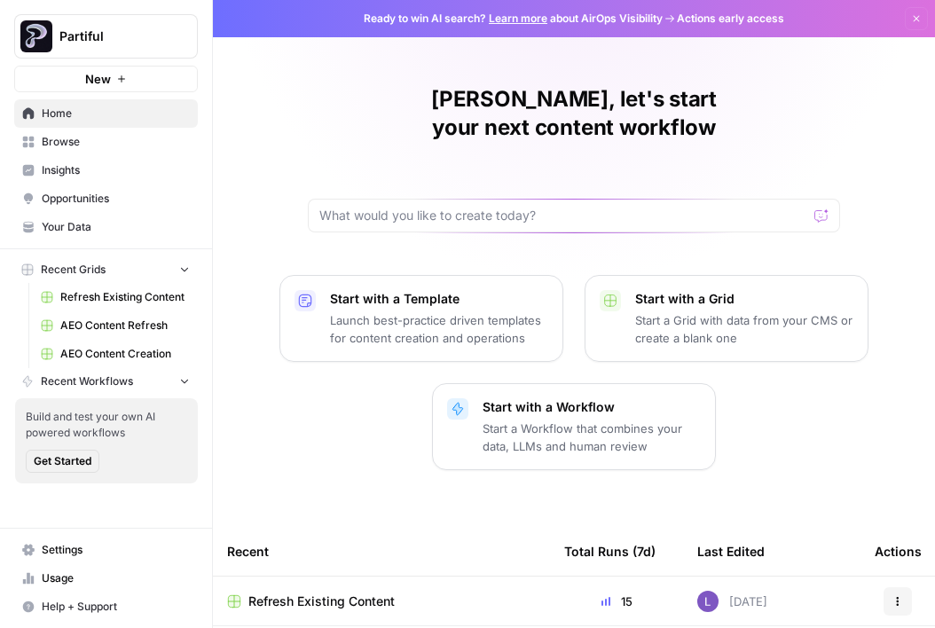
scroll to position [98, 0]
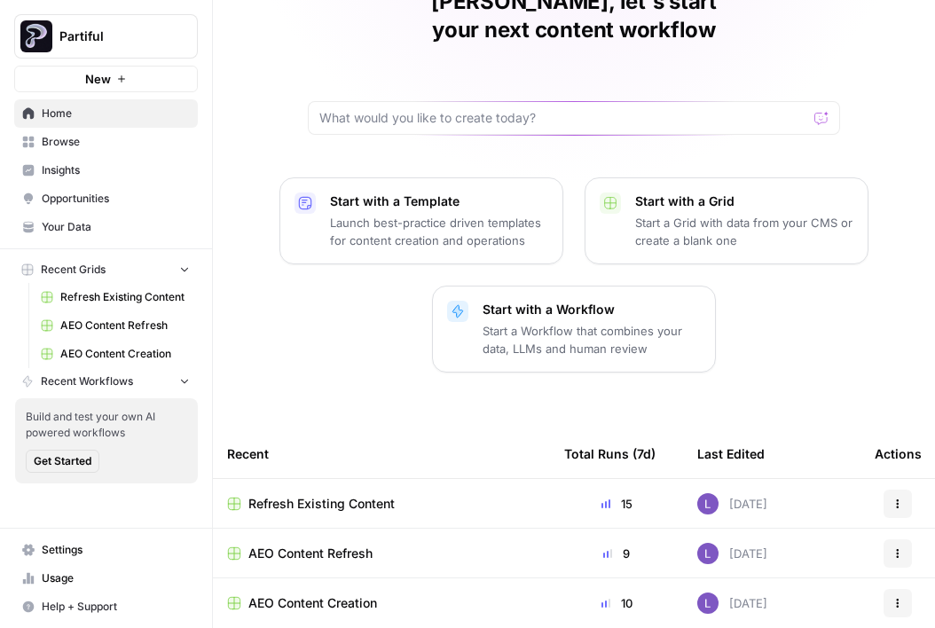
click at [307, 594] on span "AEO Content Creation" at bounding box center [312, 603] width 129 height 18
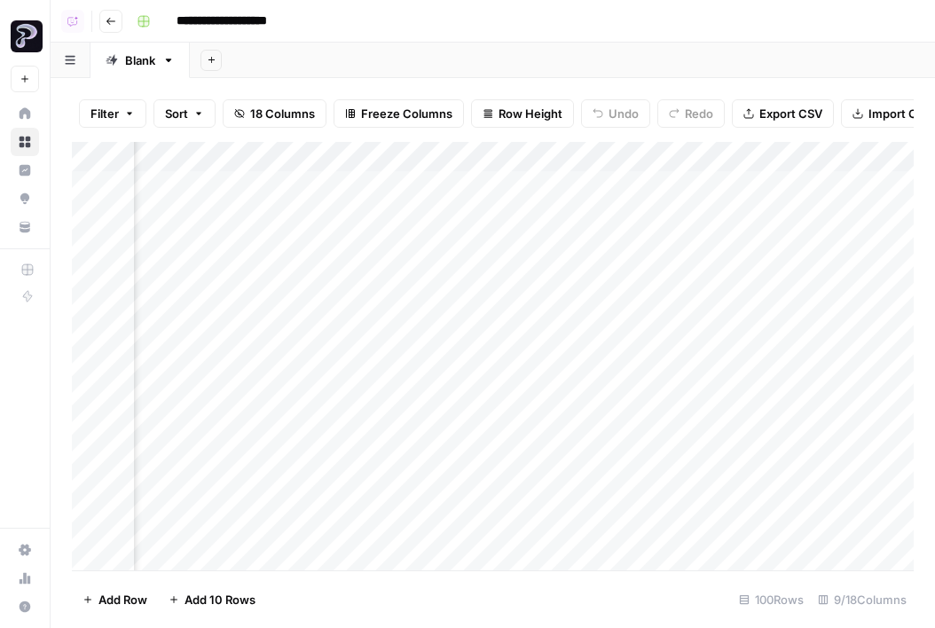
scroll to position [0, 429]
click at [115, 16] on icon "button" at bounding box center [111, 21] width 11 height 11
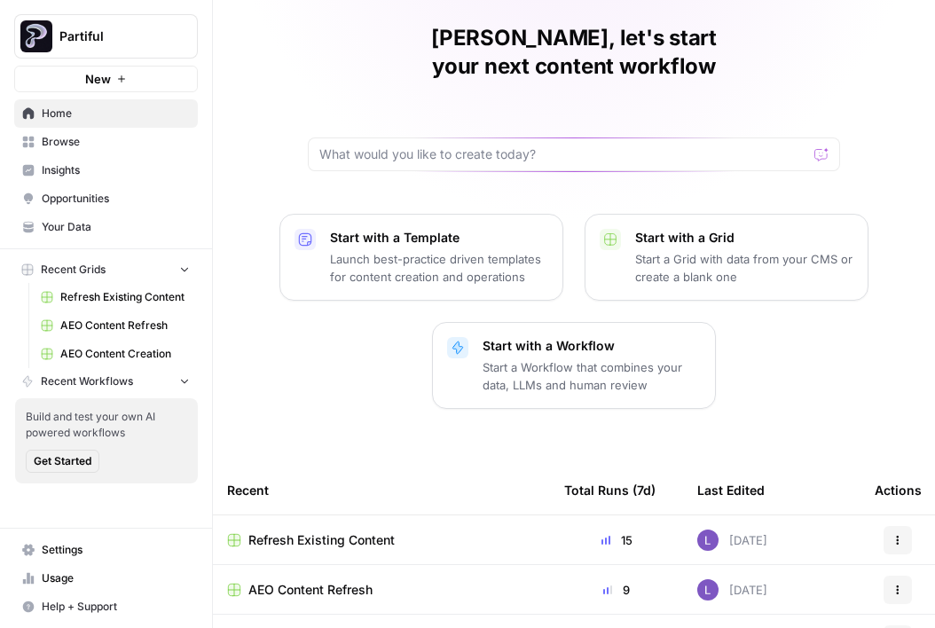
scroll to position [77, 0]
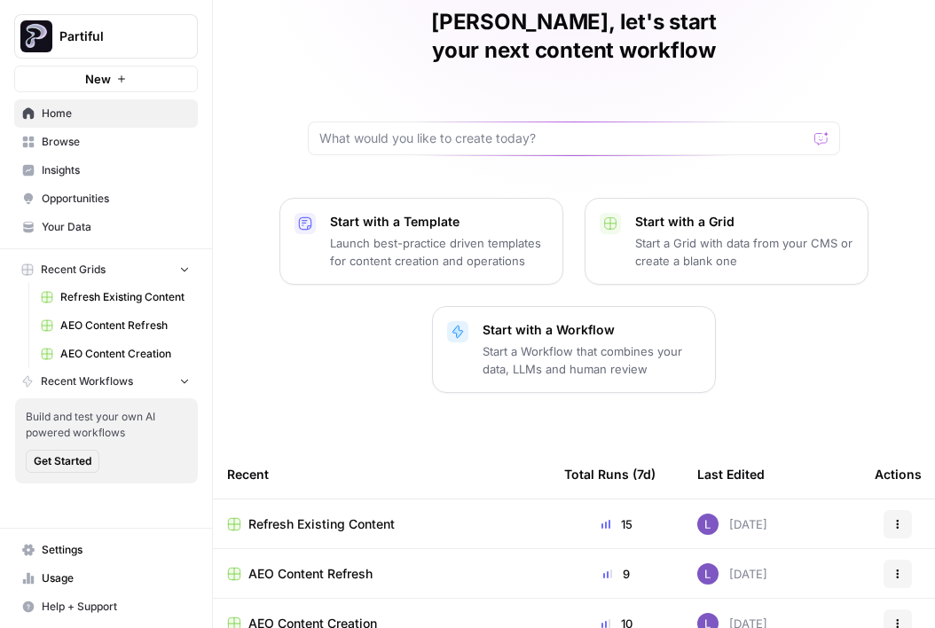
click at [342, 565] on span "AEO Content Refresh" at bounding box center [310, 574] width 124 height 18
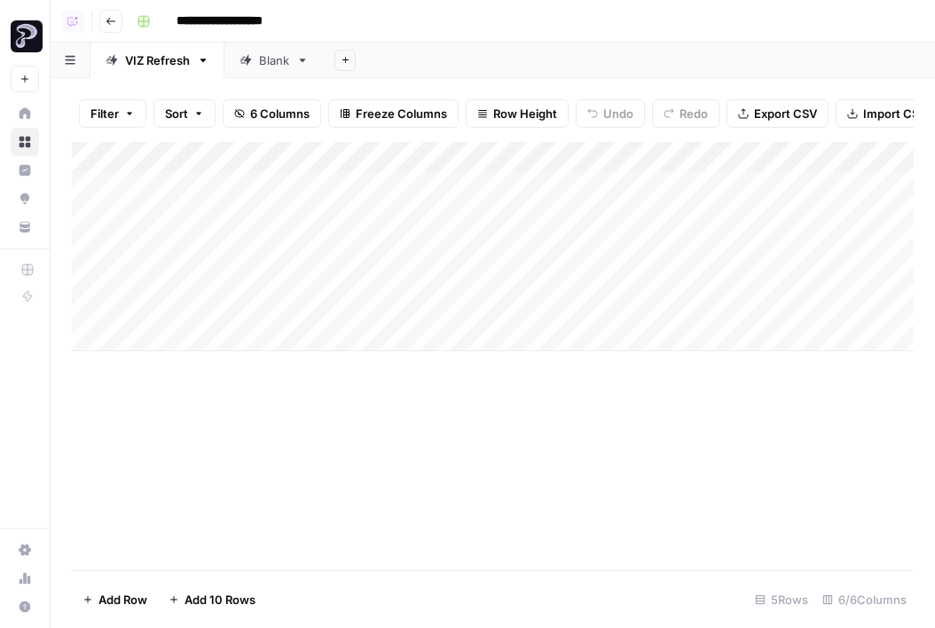
scroll to position [0, 303]
click at [264, 57] on div "Blank" at bounding box center [274, 60] width 30 height 18
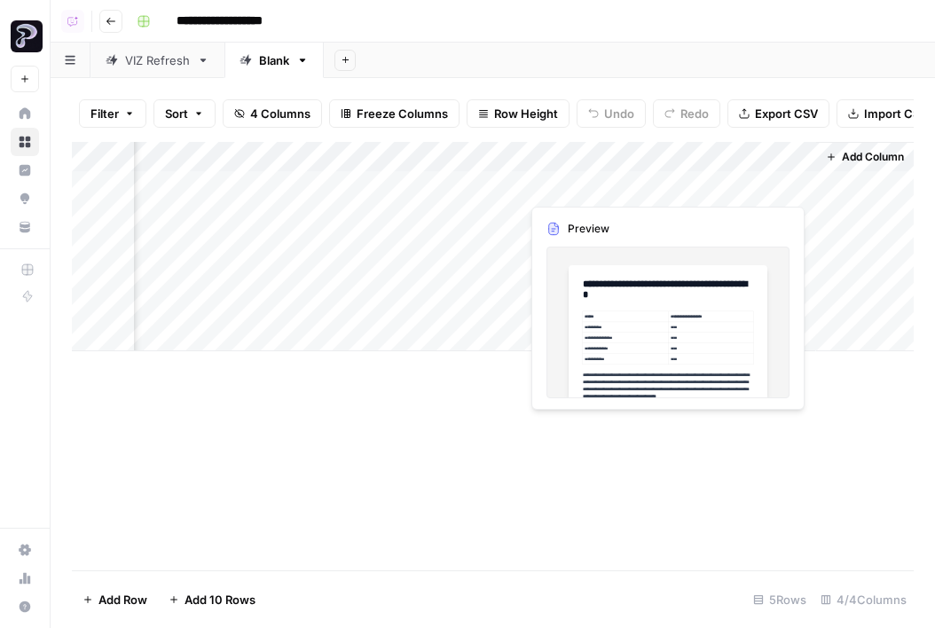
click at [792, 186] on div "Add Column" at bounding box center [493, 246] width 842 height 209
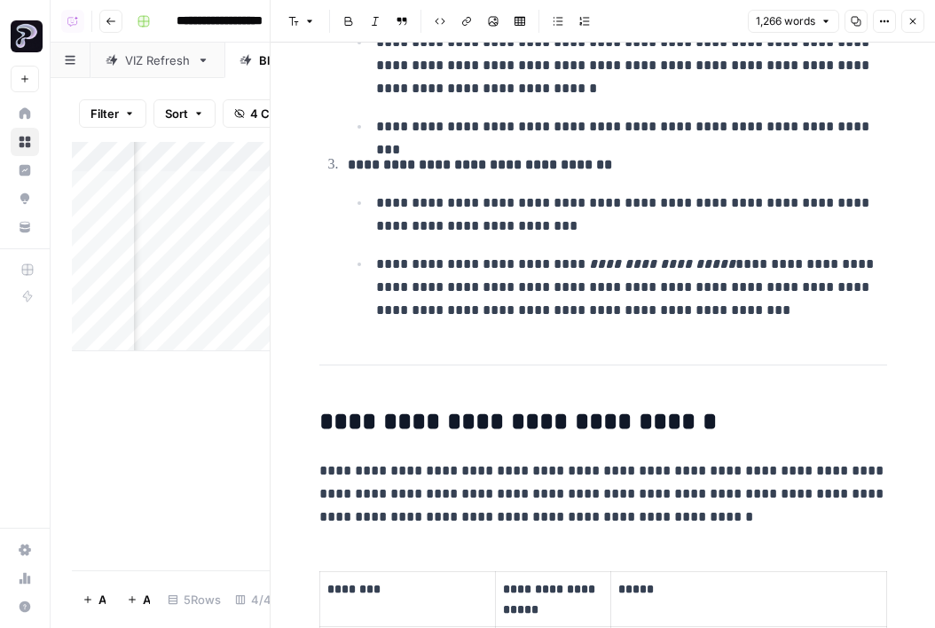
scroll to position [1742, 0]
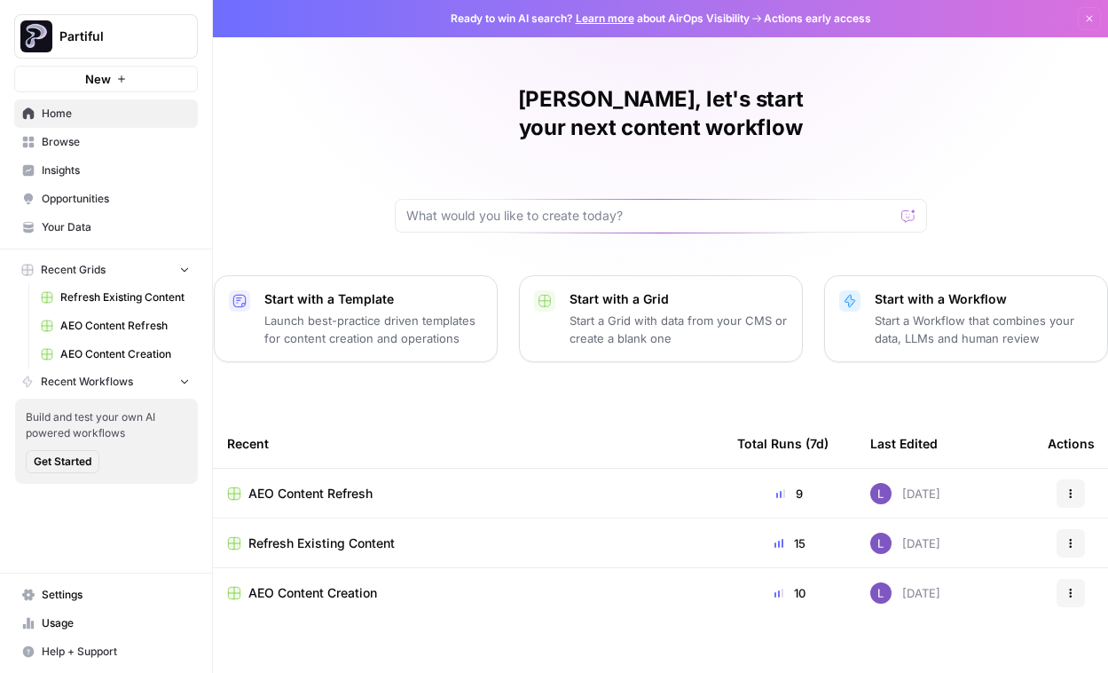
click at [323, 484] on span "AEO Content Refresh" at bounding box center [310, 493] width 124 height 18
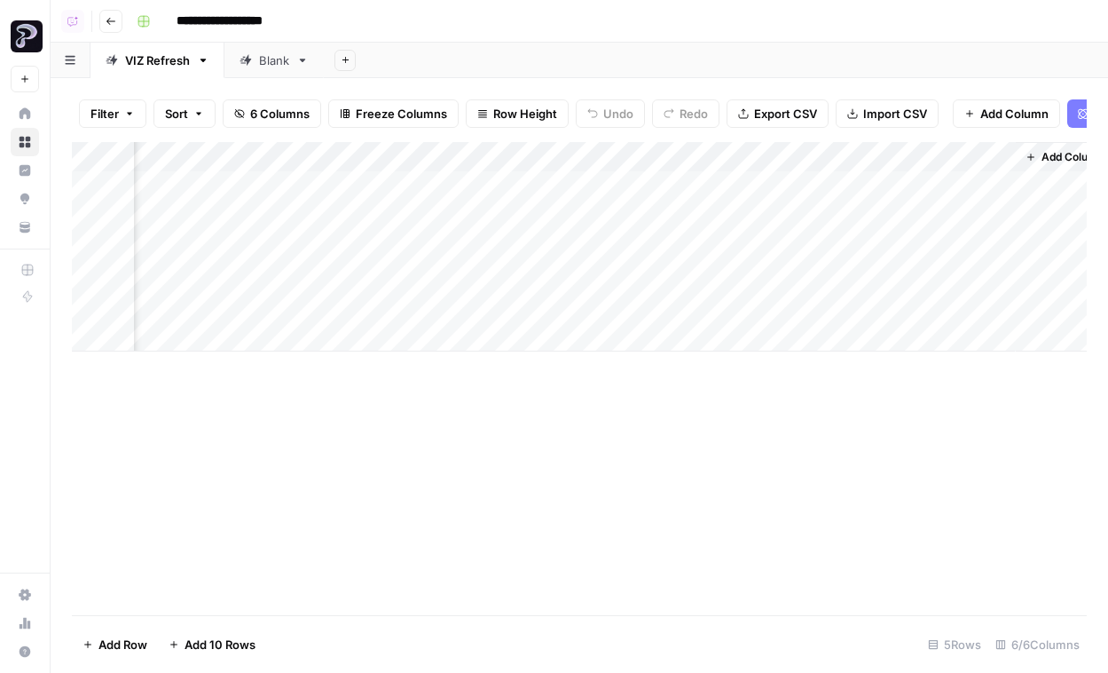
scroll to position [0, 130]
click at [116, 26] on button "Go back" at bounding box center [110, 21] width 23 height 23
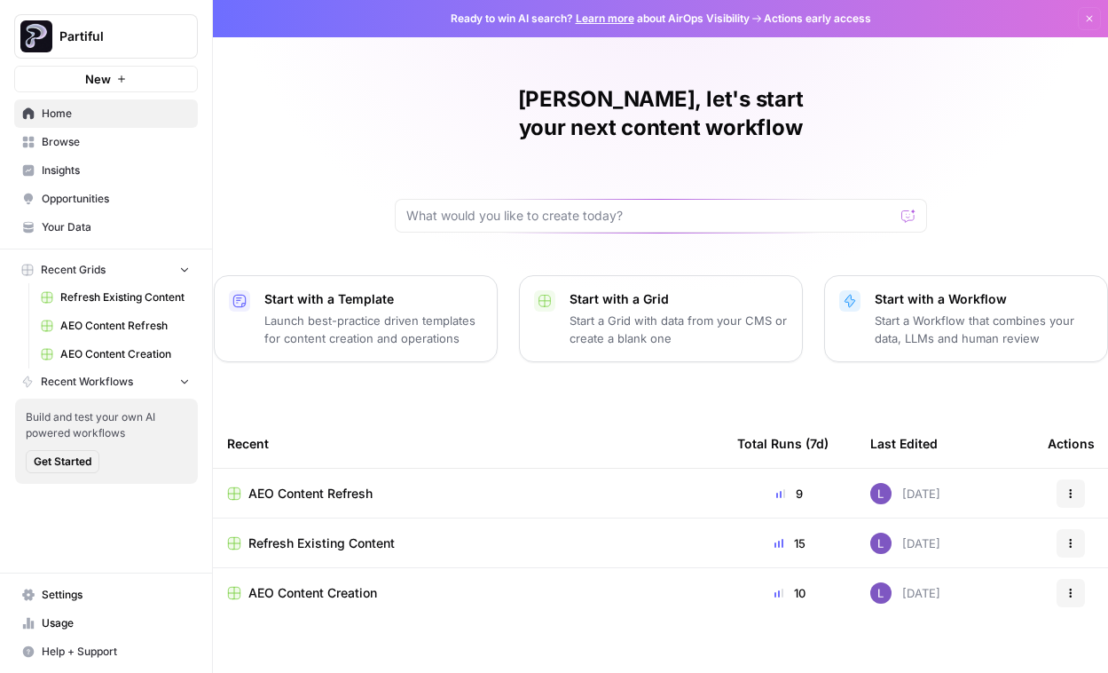
click at [331, 534] on span "Refresh Existing Content" at bounding box center [321, 543] width 146 height 18
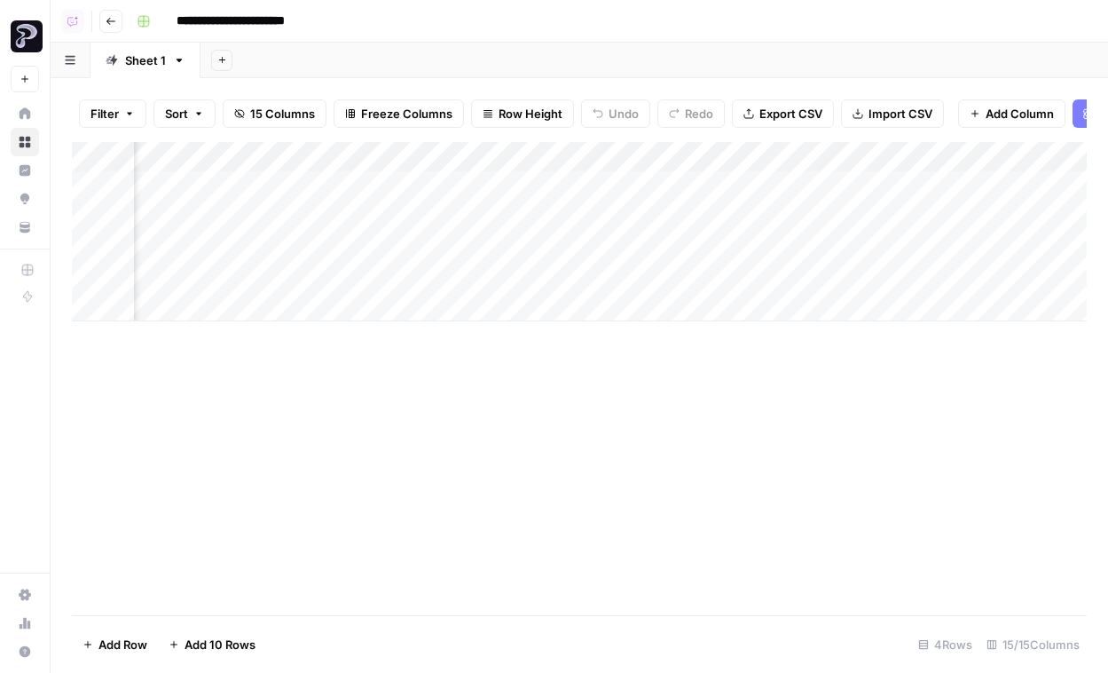
scroll to position [0, 1527]
click at [844, 177] on div "Add Column" at bounding box center [579, 231] width 1015 height 179
click at [836, 225] on div "Add Column" at bounding box center [579, 231] width 1015 height 179
click at [825, 251] on div "Add Column" at bounding box center [579, 231] width 1015 height 179
click at [106, 18] on icon "button" at bounding box center [111, 21] width 11 height 11
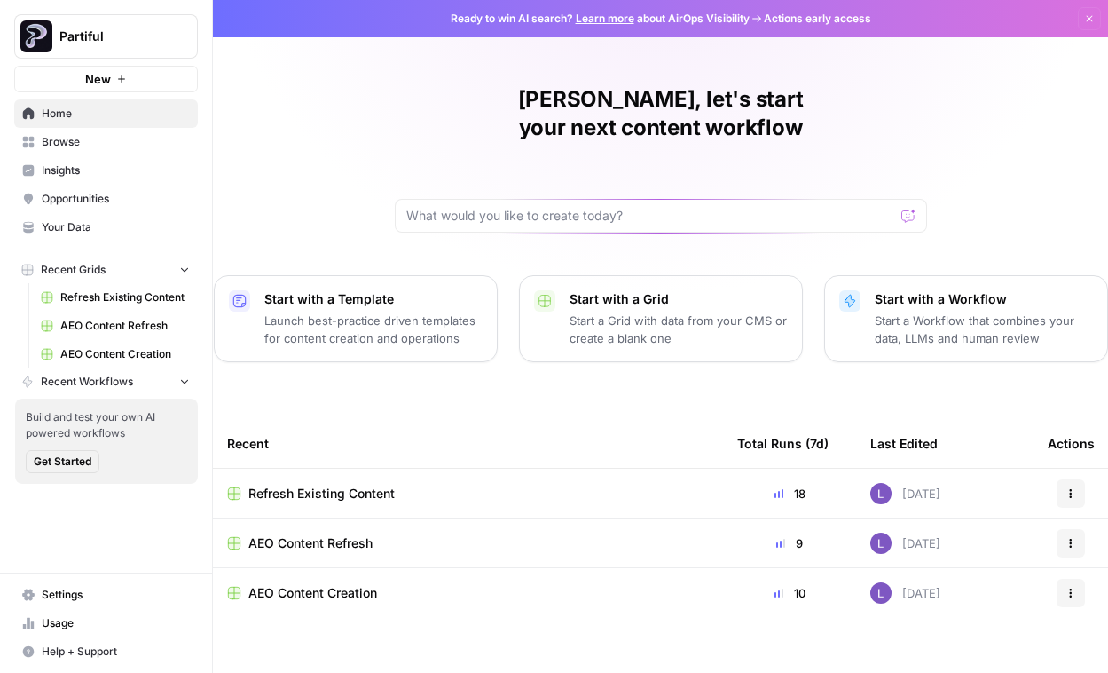
click at [319, 576] on td "AEO Content Creation" at bounding box center [468, 593] width 510 height 50
click at [326, 584] on span "AEO Content Creation" at bounding box center [312, 593] width 129 height 18
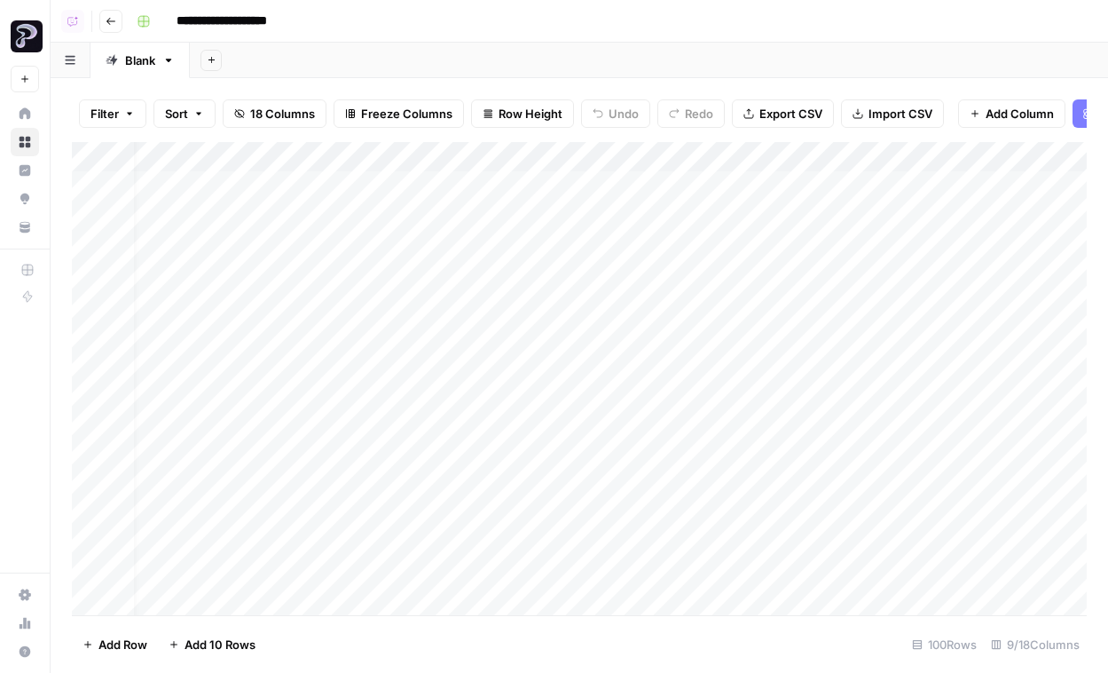
scroll to position [0, 583]
click at [562, 232] on div "Add Column" at bounding box center [579, 378] width 1015 height 473
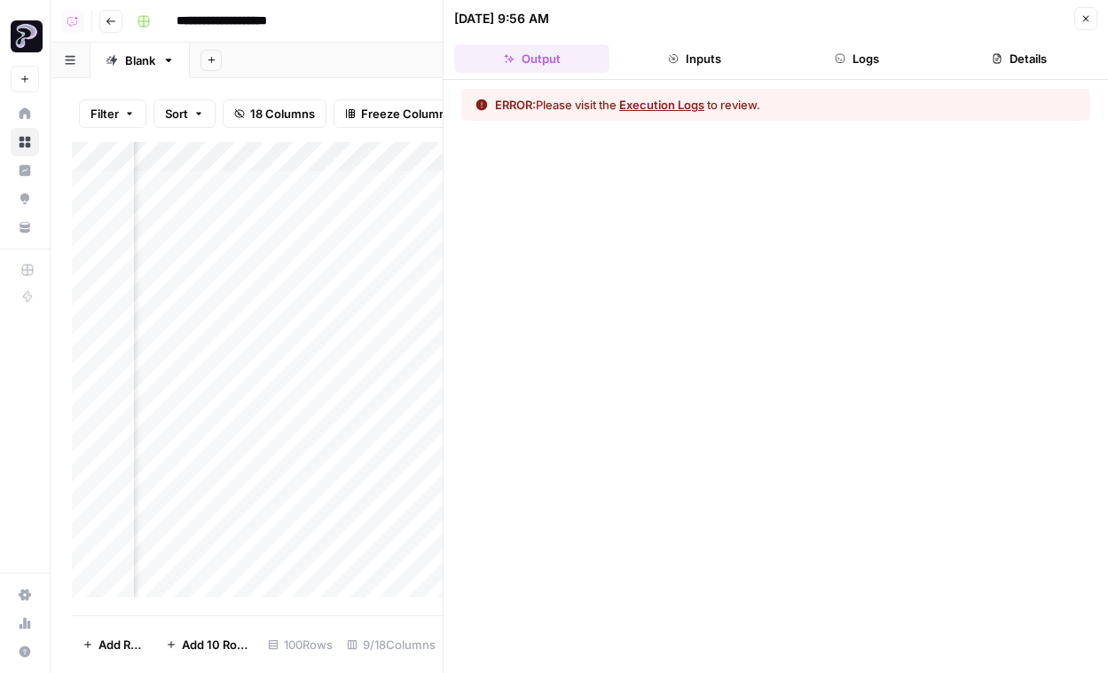
click at [689, 103] on button "Execution Logs" at bounding box center [661, 105] width 85 height 18
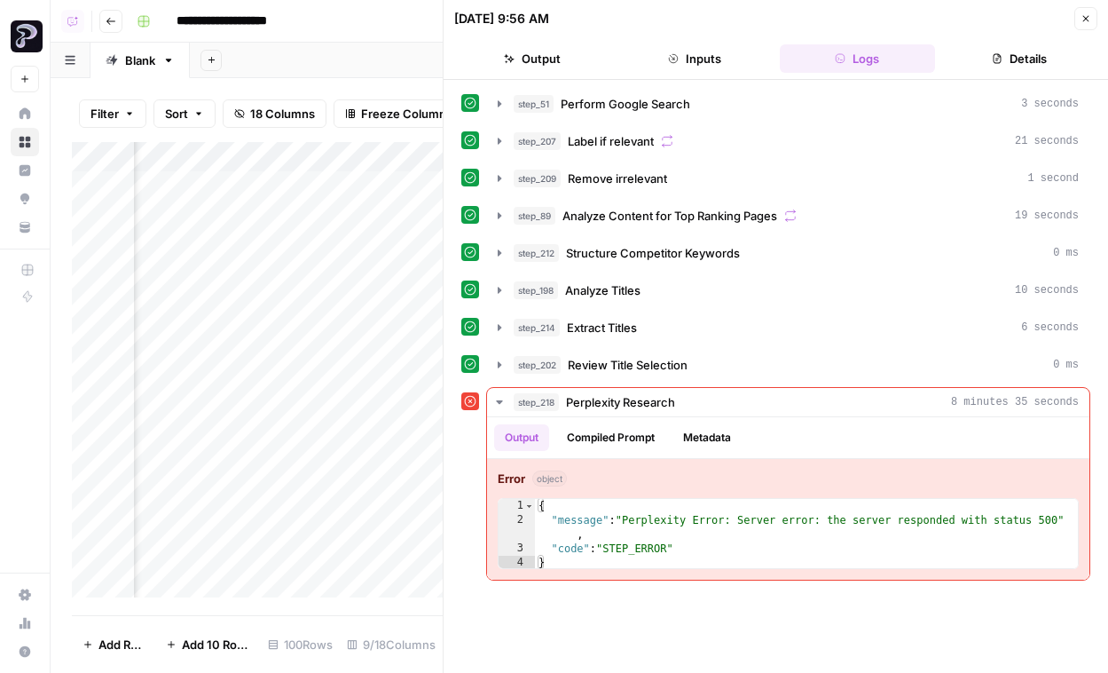
click at [1082, 16] on icon "button" at bounding box center [1086, 18] width 11 height 11
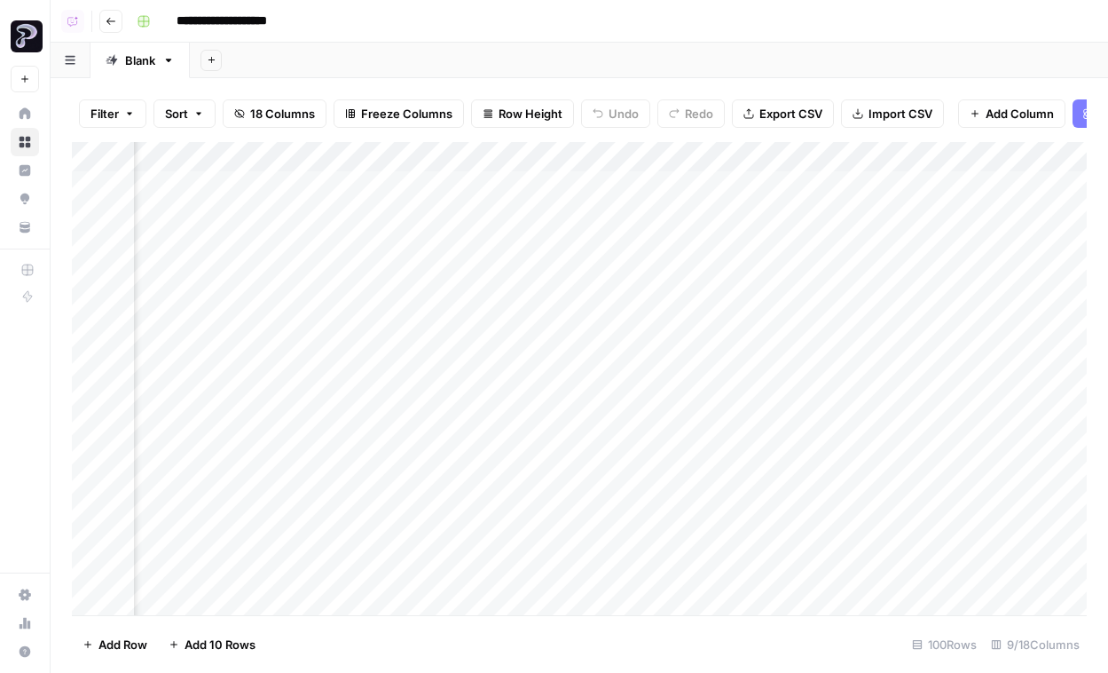
click at [565, 153] on div "Add Column" at bounding box center [579, 378] width 1015 height 473
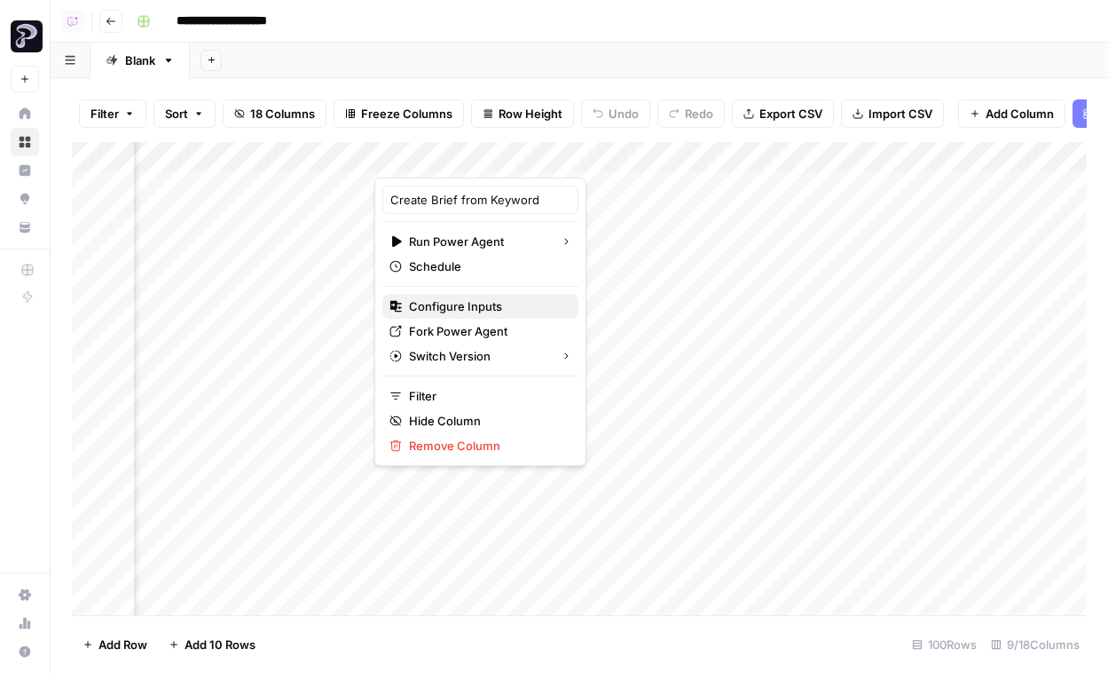
click at [478, 304] on span "Configure Inputs" at bounding box center [486, 306] width 155 height 18
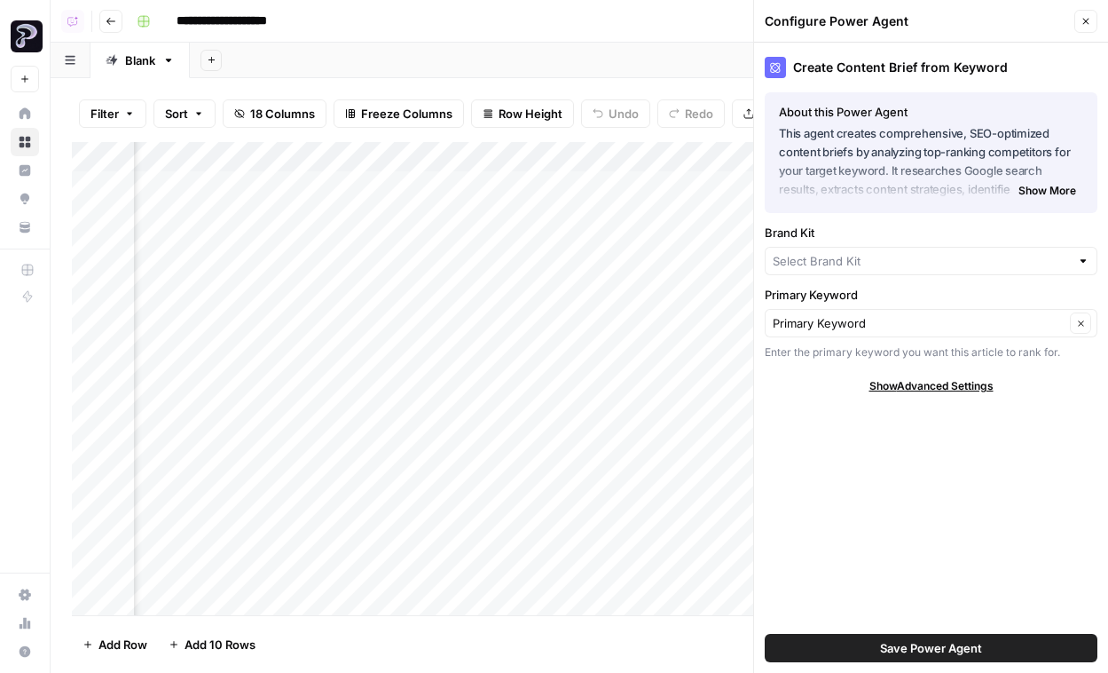
type input "Partiful"
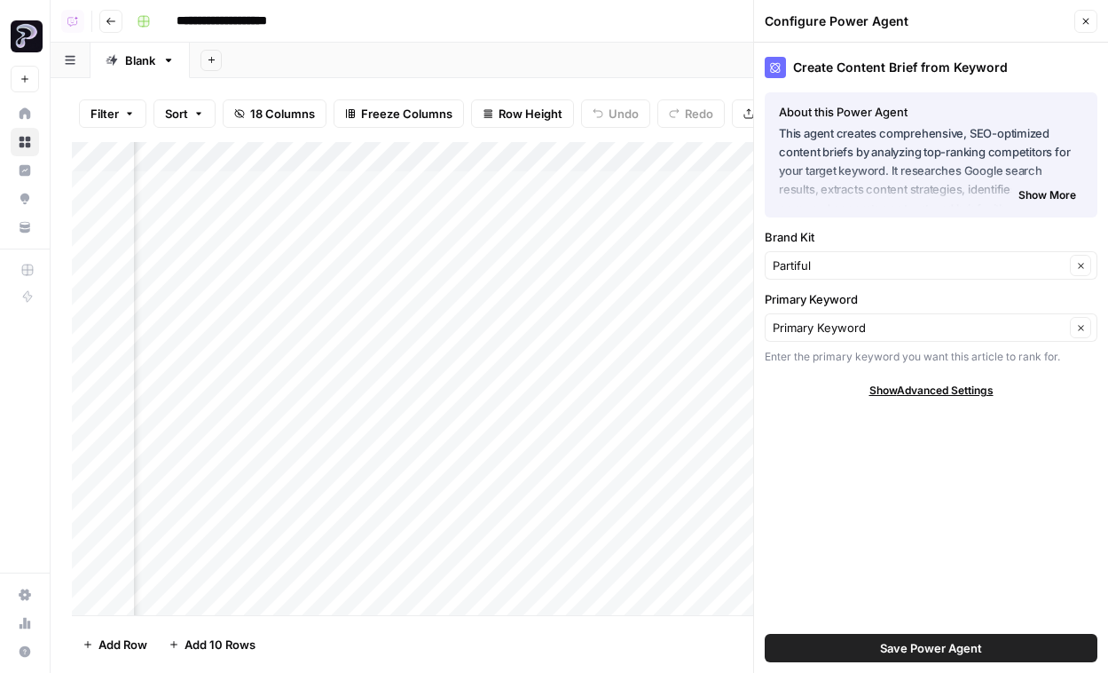
scroll to position [0, 452]
click at [1090, 24] on icon "button" at bounding box center [1086, 21] width 11 height 11
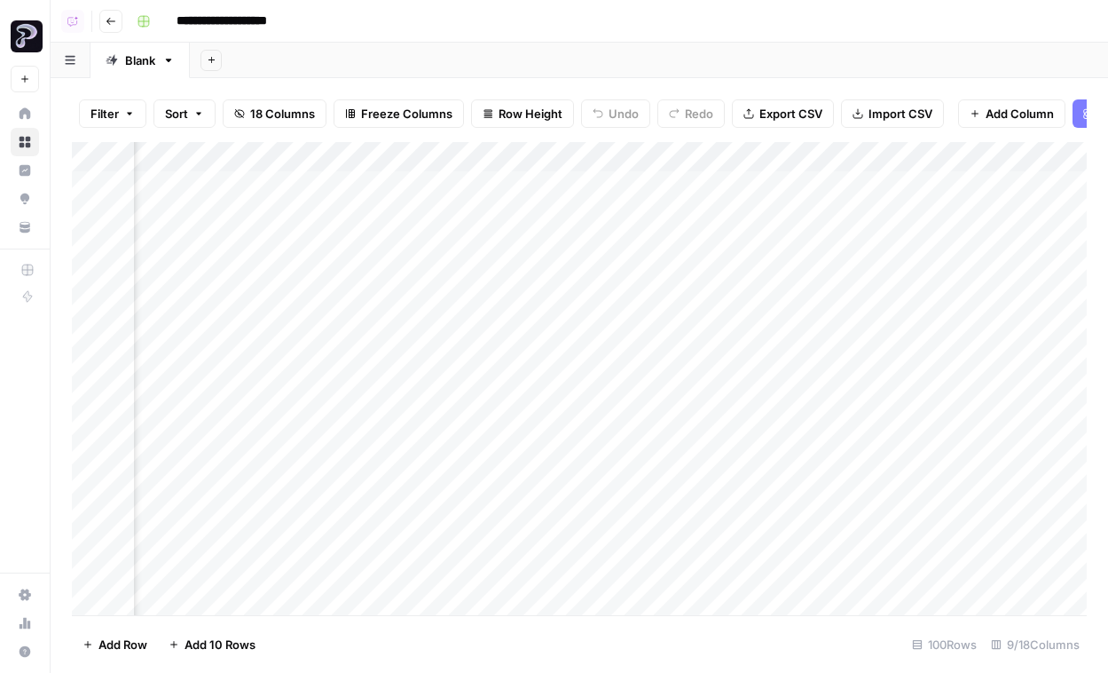
scroll to position [0, 178]
click at [910, 243] on div "Add Column" at bounding box center [579, 378] width 1015 height 473
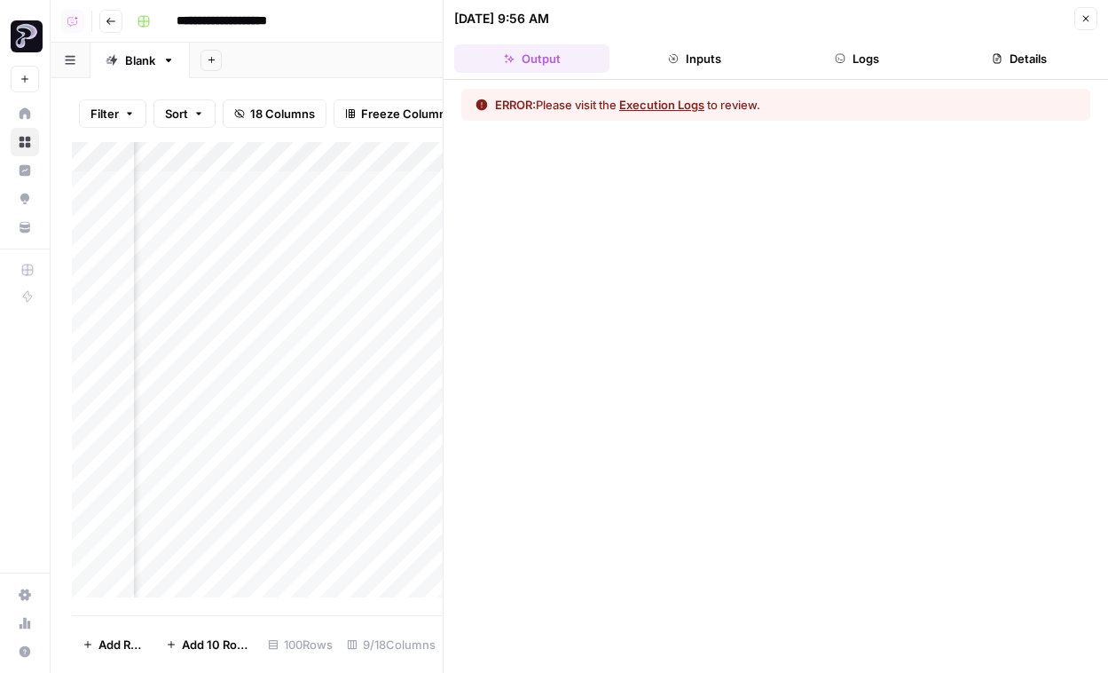
click at [861, 69] on button "Logs" at bounding box center [857, 58] width 155 height 28
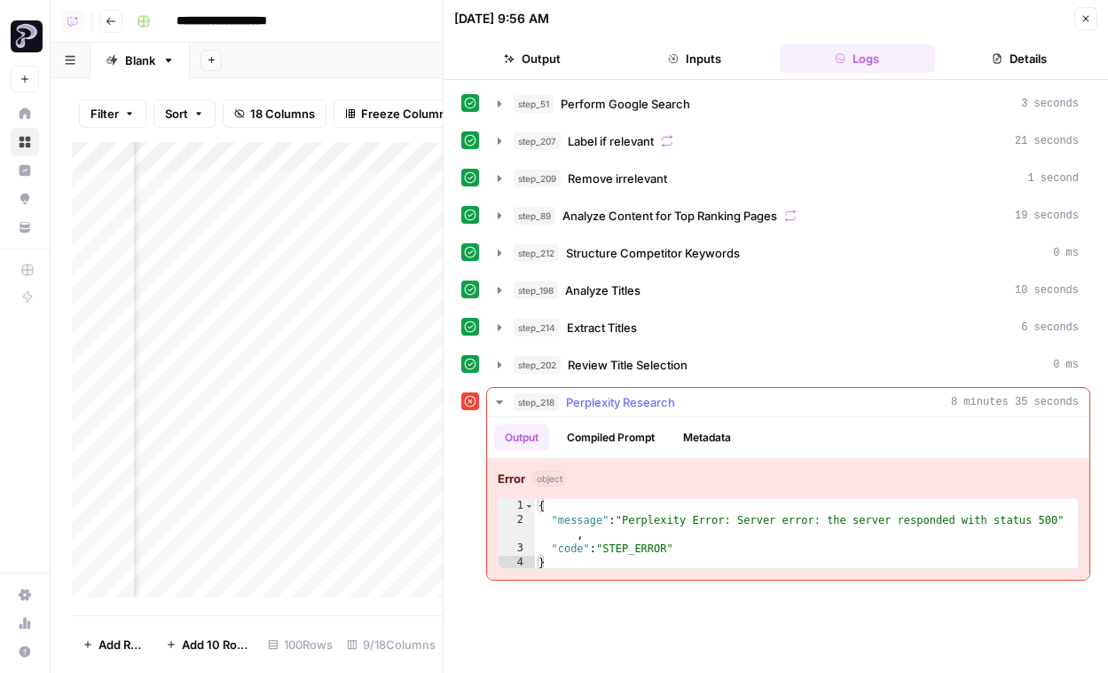
click at [616, 434] on button "Compiled Prompt" at bounding box center [610, 437] width 109 height 27
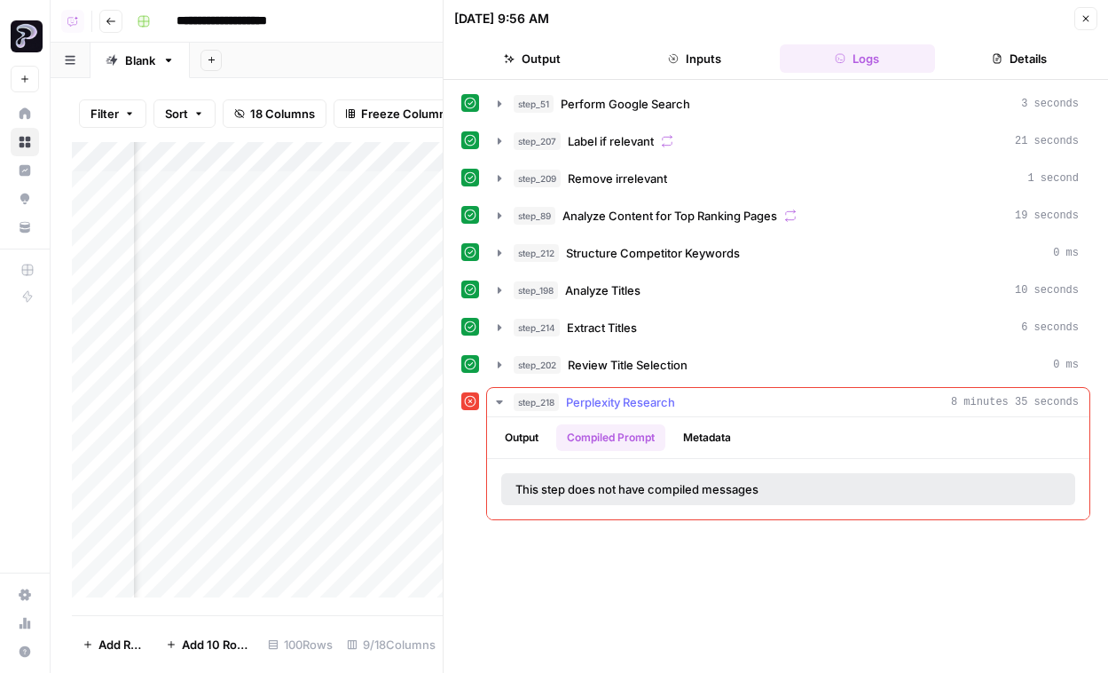
click at [688, 434] on button "Metadata" at bounding box center [707, 437] width 69 height 27
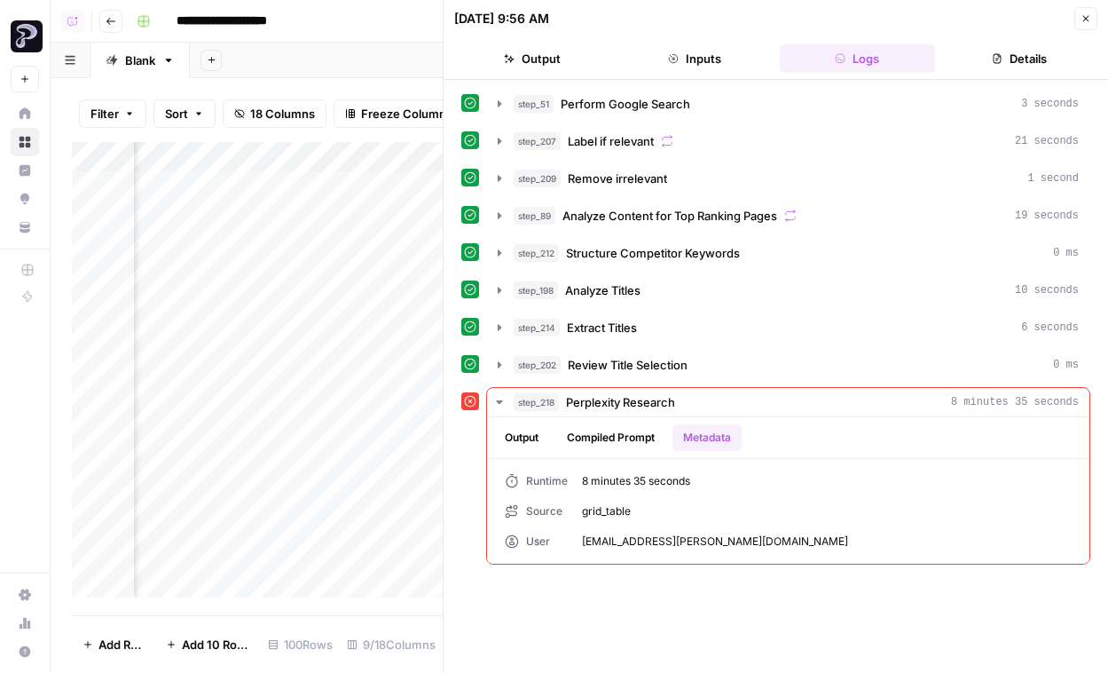
click at [1011, 80] on div "step_51 Perform Google Search 3 seconds step_207 Label if relevant 21 seconds s…" at bounding box center [776, 376] width 665 height 593
click at [1025, 63] on button "Details" at bounding box center [1019, 58] width 155 height 28
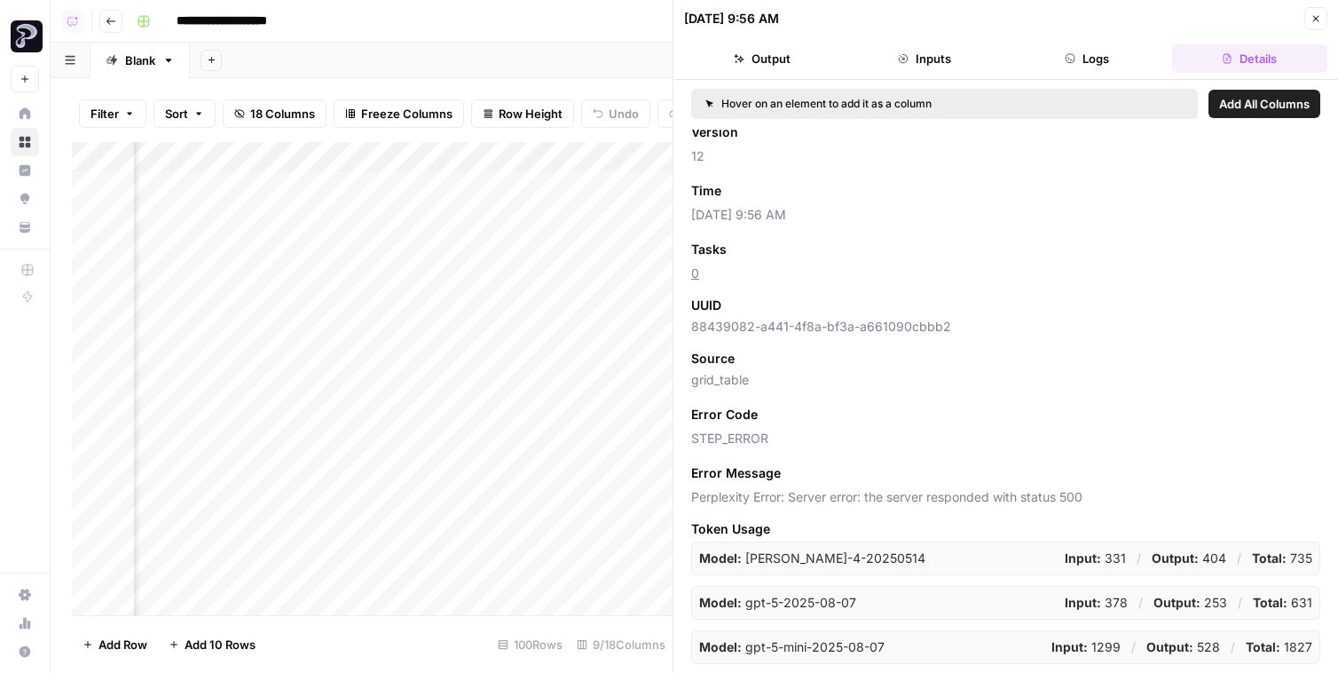
scroll to position [0, 657]
click at [1106, 22] on div "[DATE] 9:56 AM Close" at bounding box center [1005, 18] width 643 height 23
click at [1106, 22] on icon "button" at bounding box center [1315, 18] width 11 height 11
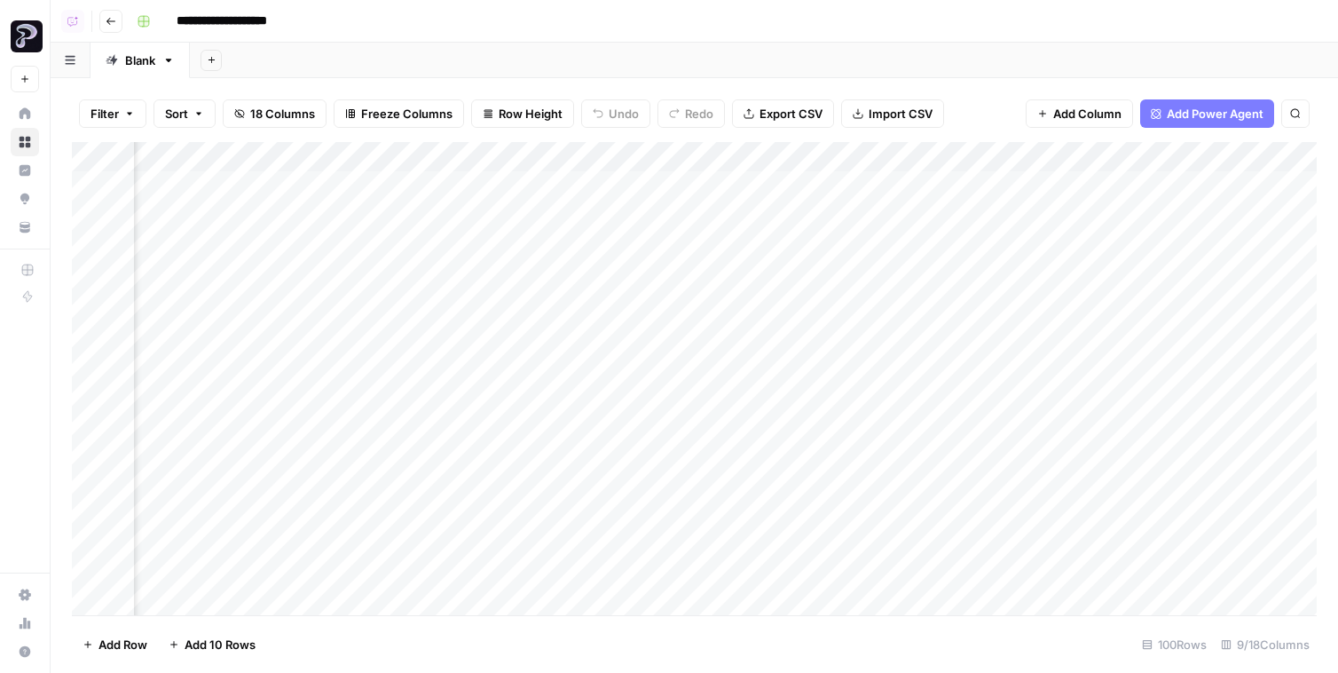
scroll to position [0, 276]
click at [795, 380] on div "Add Column" at bounding box center [694, 378] width 1245 height 473
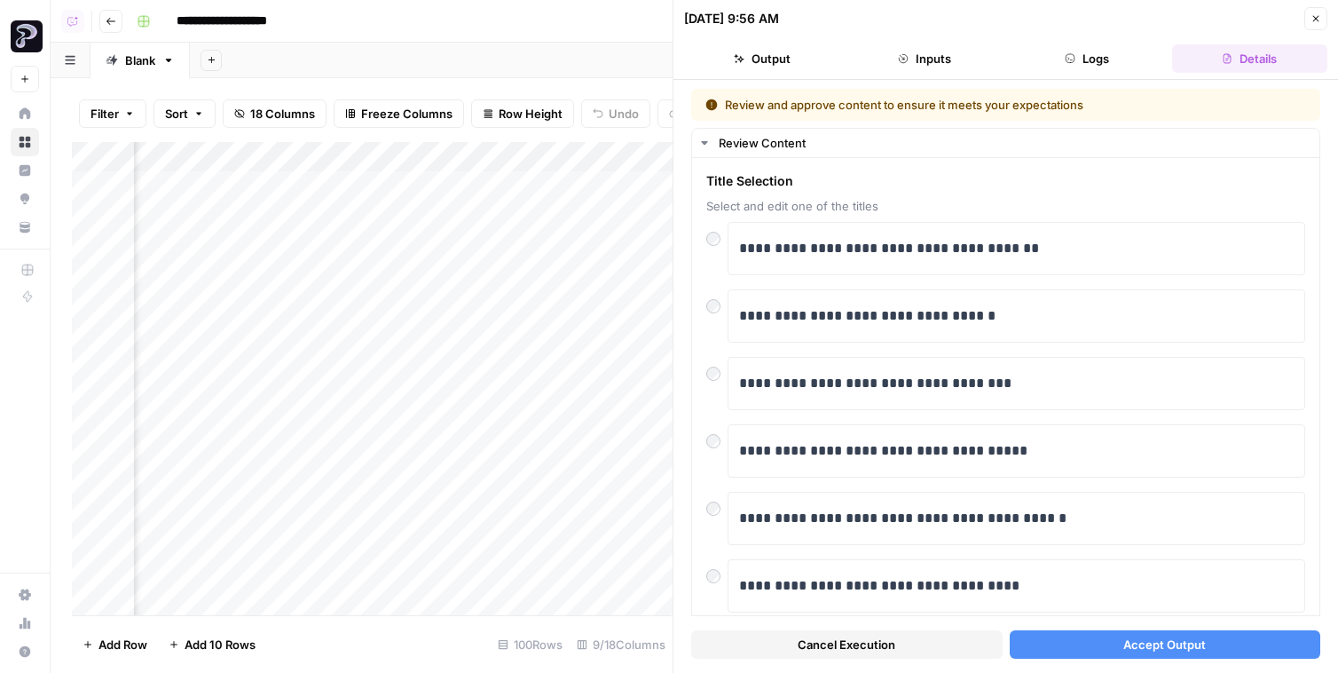
click at [1106, 641] on button "Accept Output" at bounding box center [1165, 644] width 311 height 28
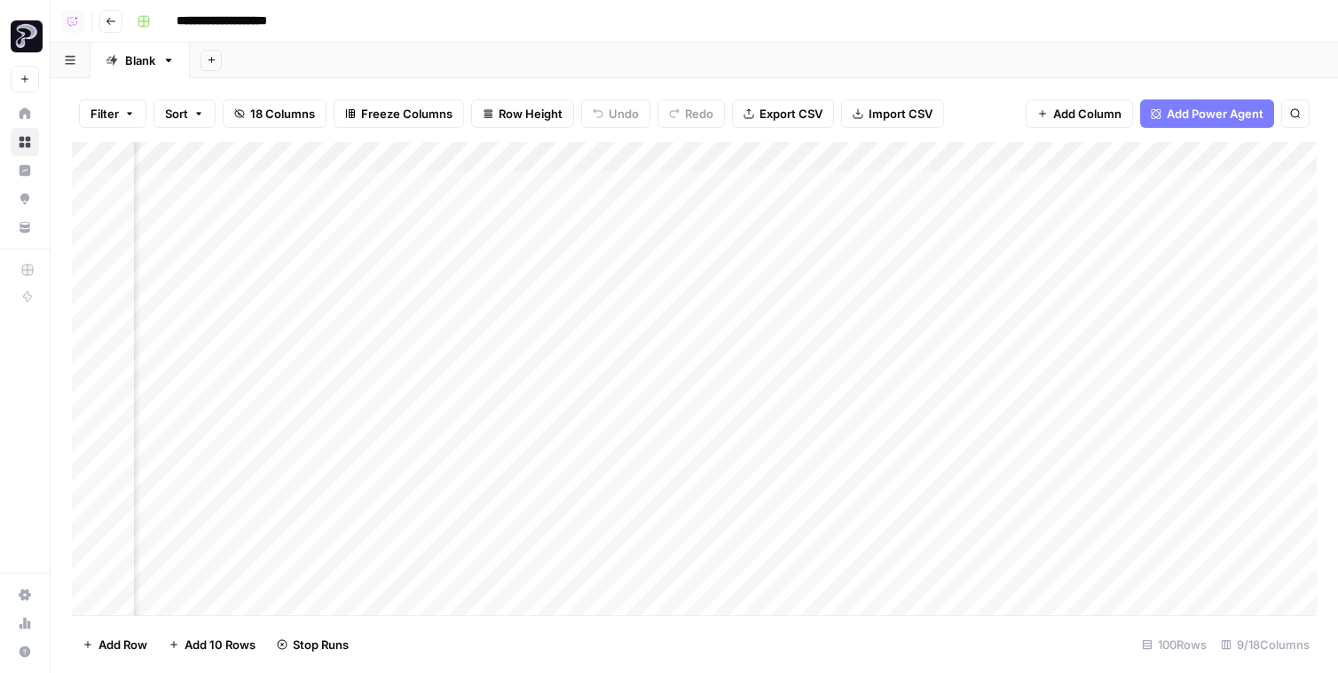
click at [815, 256] on div "Add Column" at bounding box center [694, 378] width 1245 height 473
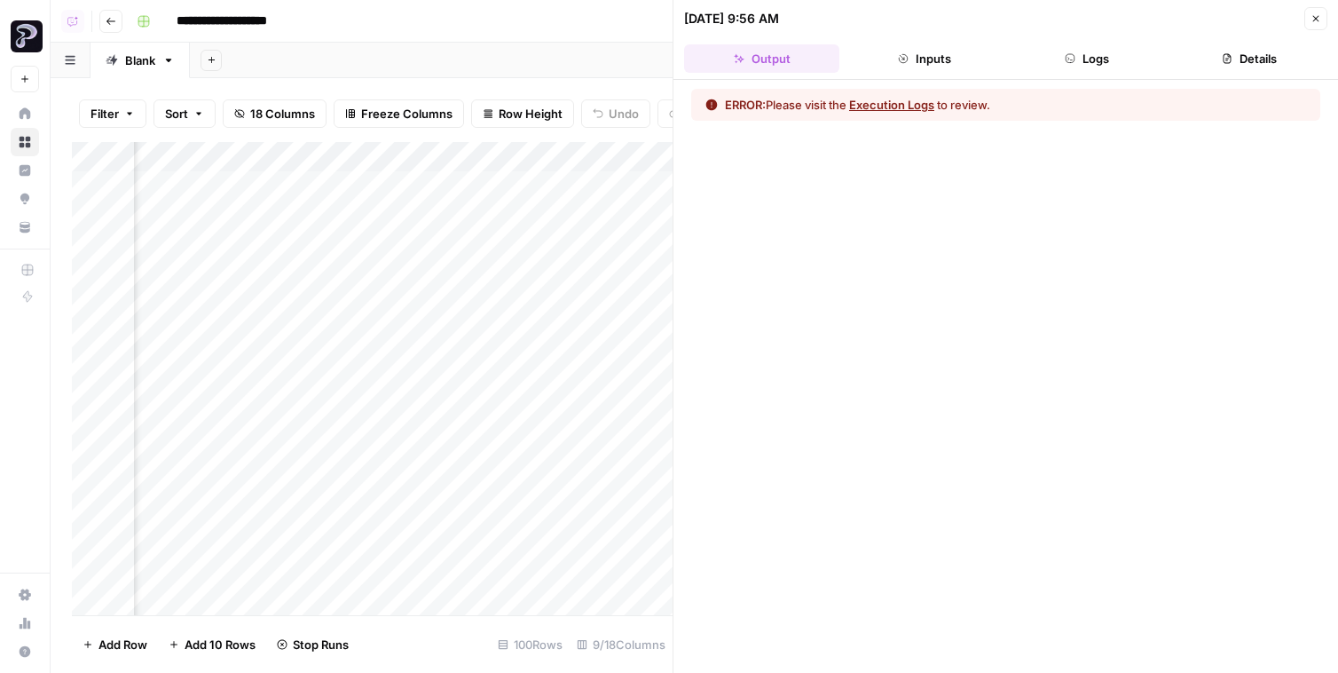
scroll to position [0, 658]
click at [483, 161] on div "Add Column" at bounding box center [372, 378] width 601 height 473
click at [921, 108] on button "Execution Logs" at bounding box center [891, 105] width 85 height 18
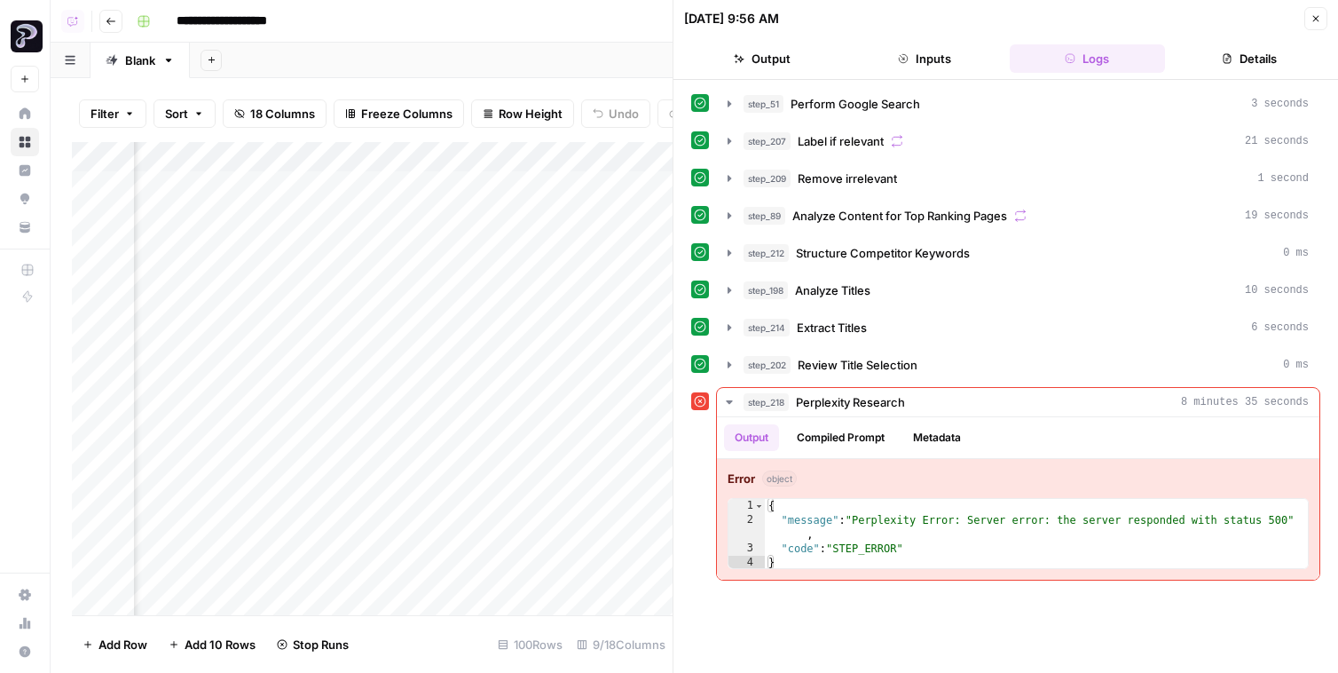
click at [482, 157] on div "Add Column" at bounding box center [372, 378] width 601 height 473
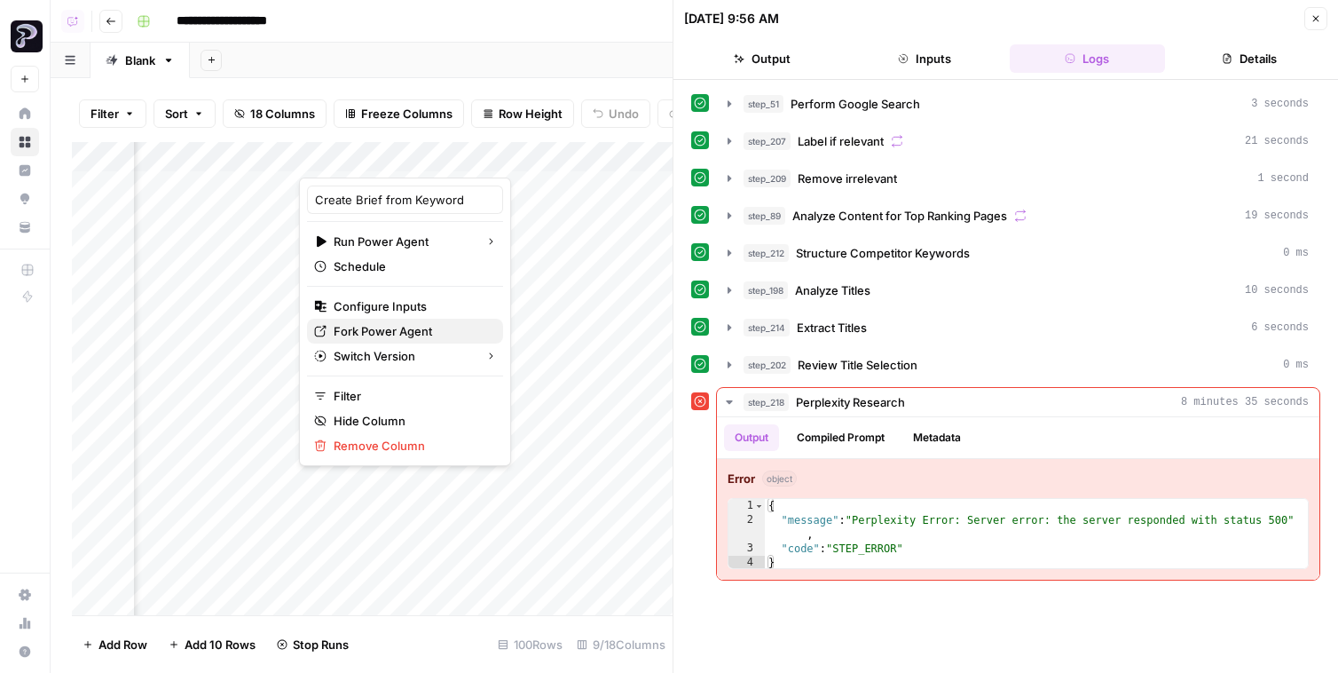
click at [380, 336] on span "Fork Power Agent" at bounding box center [411, 331] width 155 height 18
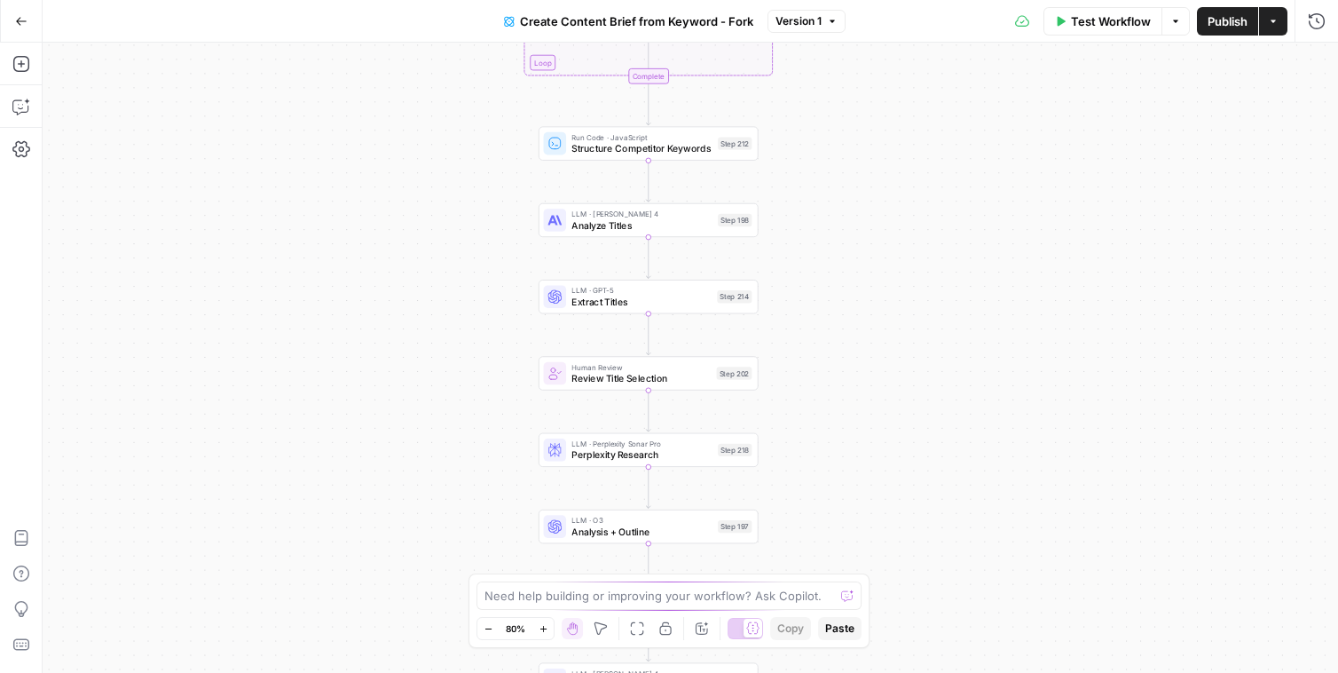
click at [589, 468] on div "Workflow Set Inputs Inputs Google Search Perform Google Search Step 51 Loop Ite…" at bounding box center [690, 358] width 1295 height 630
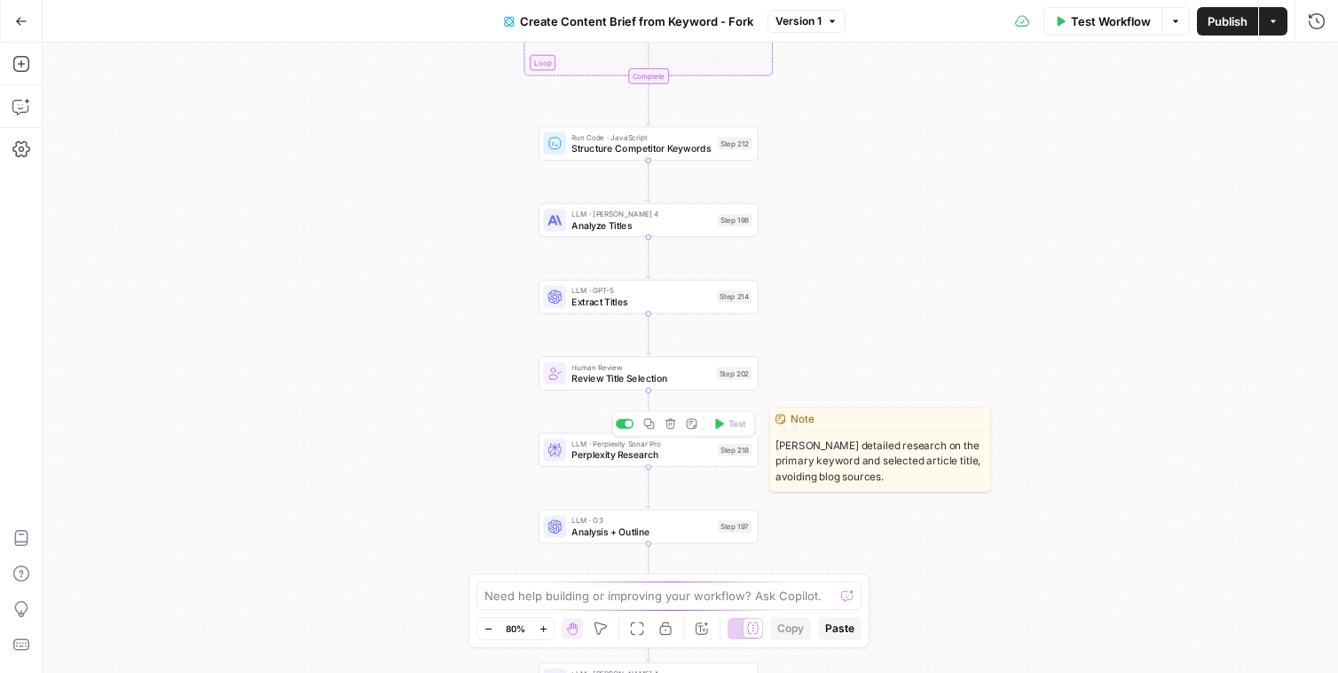
click at [586, 456] on span "Perplexity Research" at bounding box center [641, 454] width 140 height 14
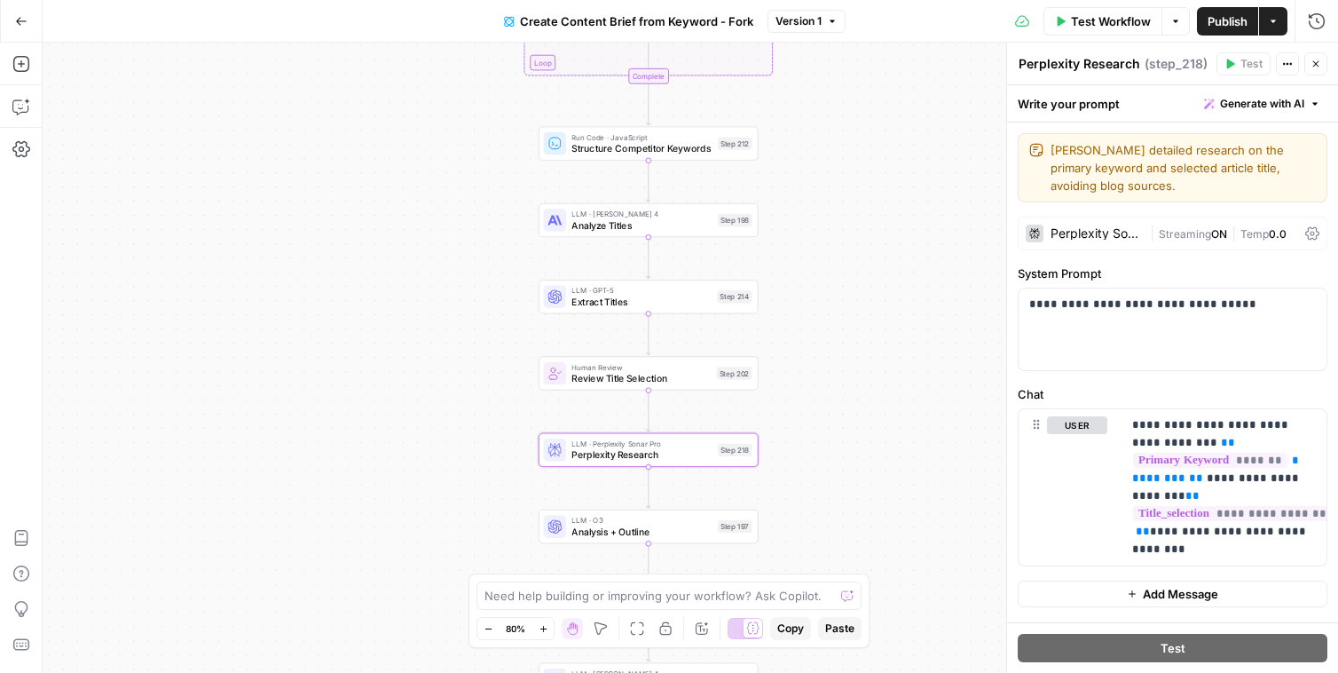
click at [1170, 247] on div "Perplexity Sonar Pro | Streaming ON | Temp 0.0" at bounding box center [1173, 233] width 310 height 34
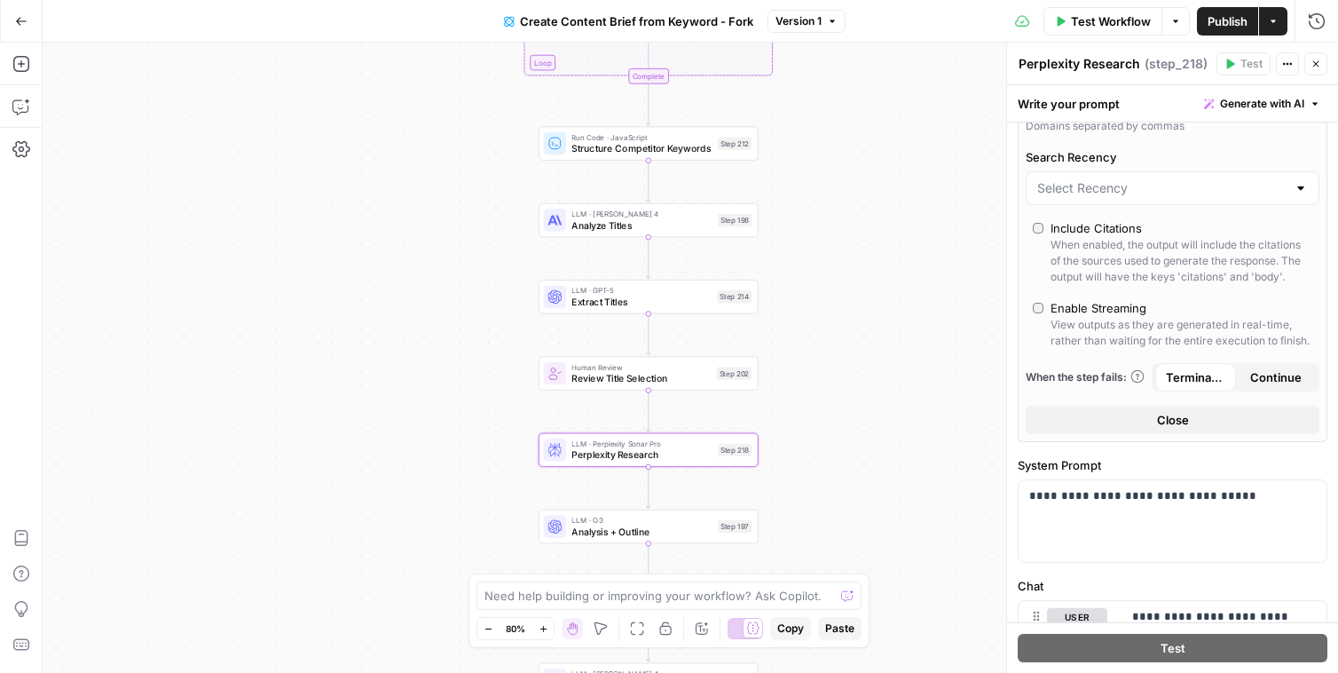
scroll to position [716, 0]
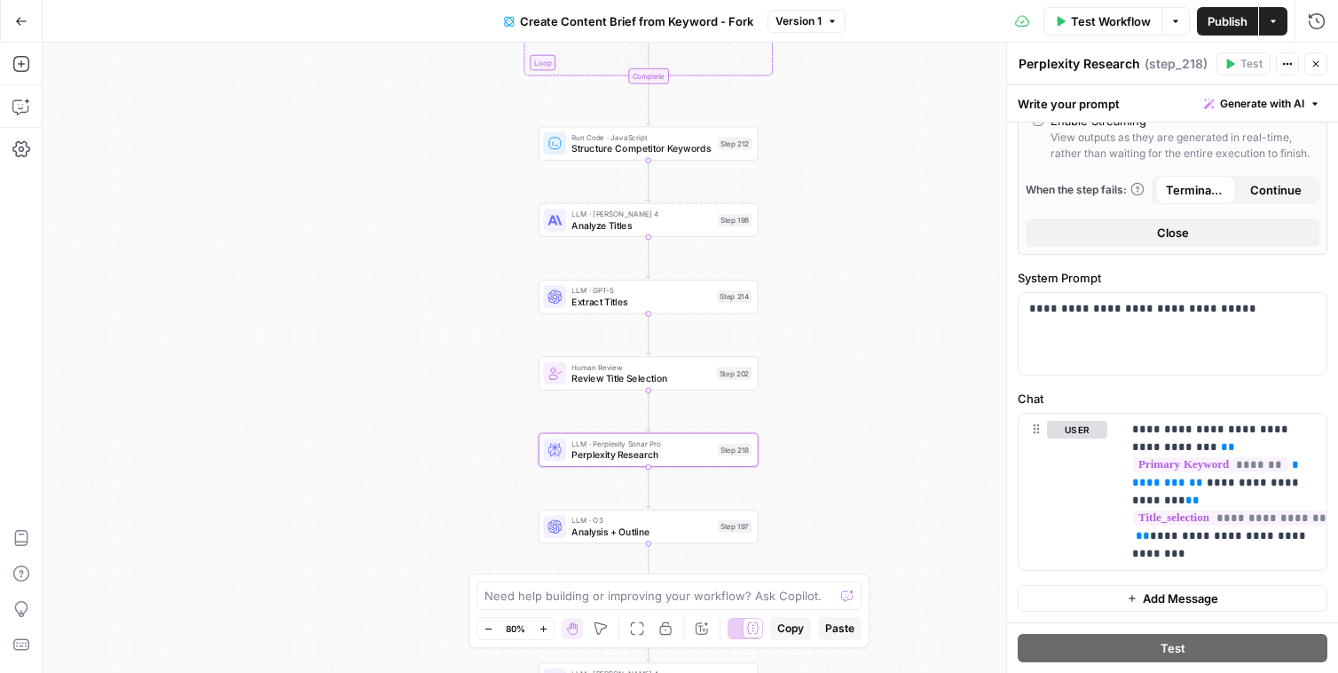
click at [1264, 197] on span "Continue" at bounding box center [1275, 190] width 51 height 18
click at [1235, 35] on div "Test Workflow Options Publish Actions Run History" at bounding box center [1087, 21] width 503 height 42
click at [1235, 27] on span "Publish" at bounding box center [1227, 21] width 40 height 18
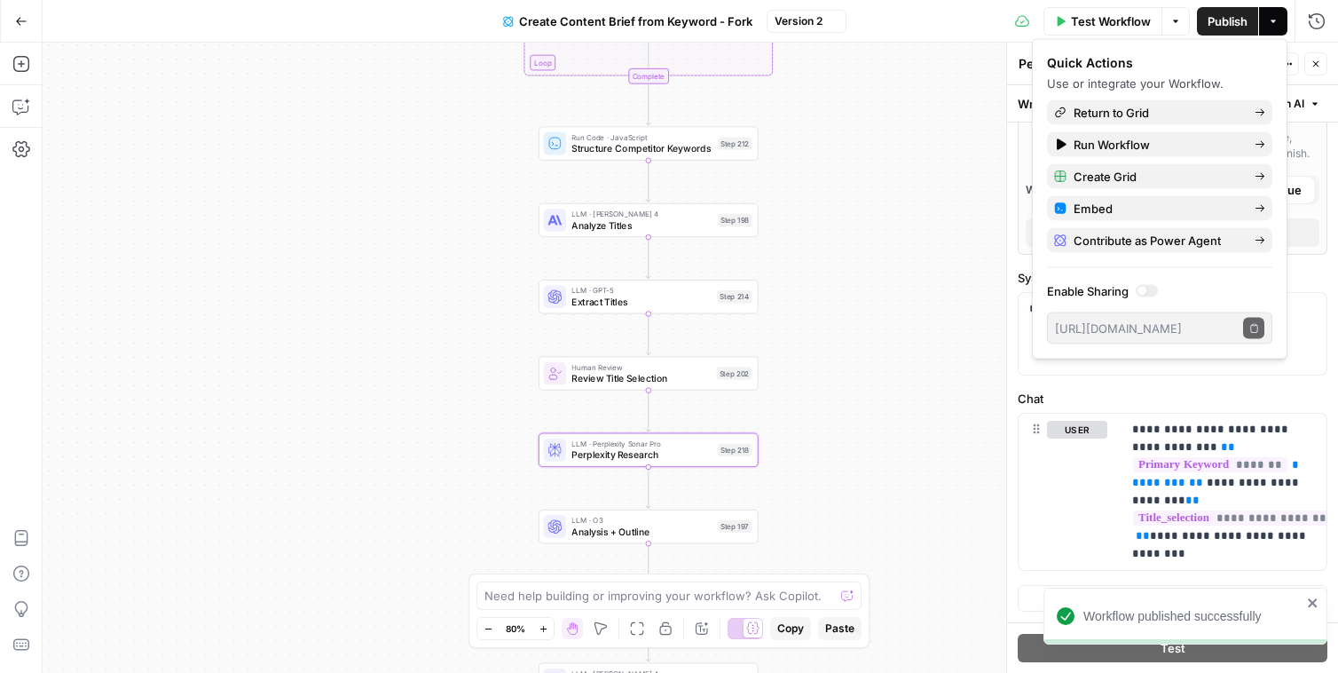
click at [1154, 98] on div "Quick Actions Use or integrate your Workflow. Return to Grid Run Workflow Creat…" at bounding box center [1159, 199] width 225 height 290
click at [1160, 107] on span "Return to Grid" at bounding box center [1157, 113] width 167 height 18
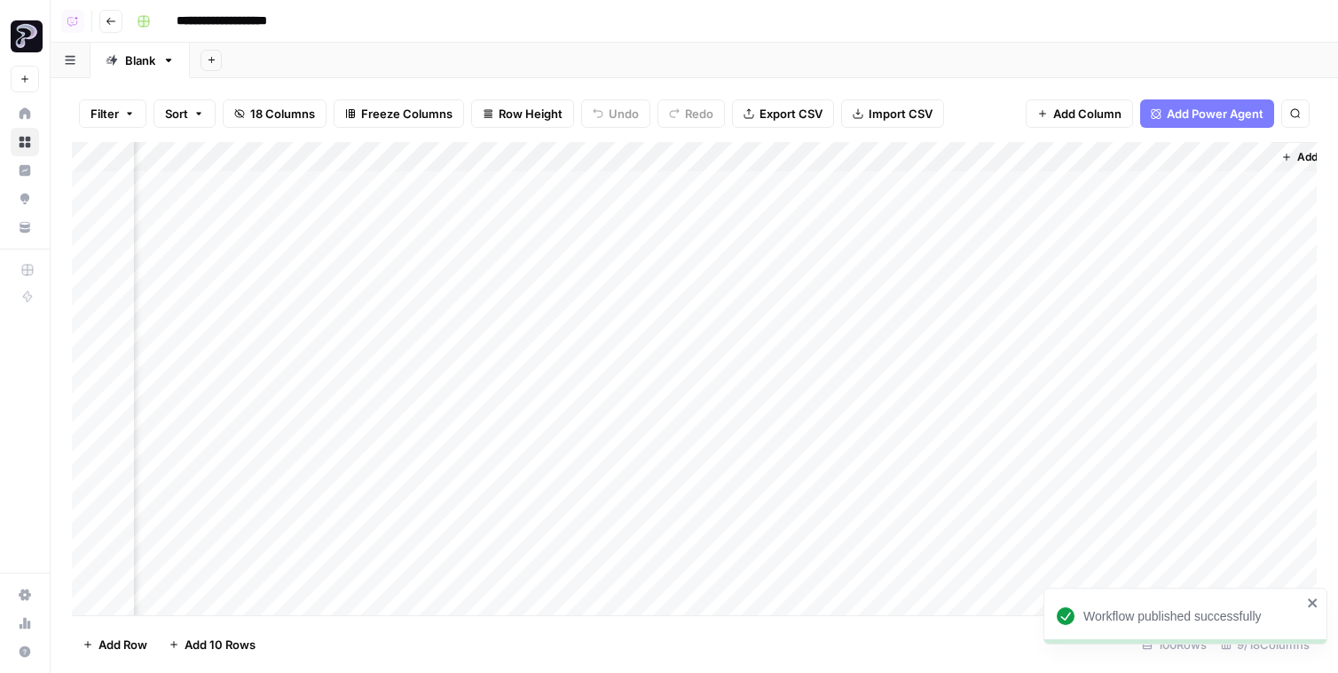
scroll to position [0, 662]
click at [493, 232] on div "Add Column" at bounding box center [694, 378] width 1245 height 473
click at [496, 271] on div "Add Column" at bounding box center [694, 378] width 1245 height 473
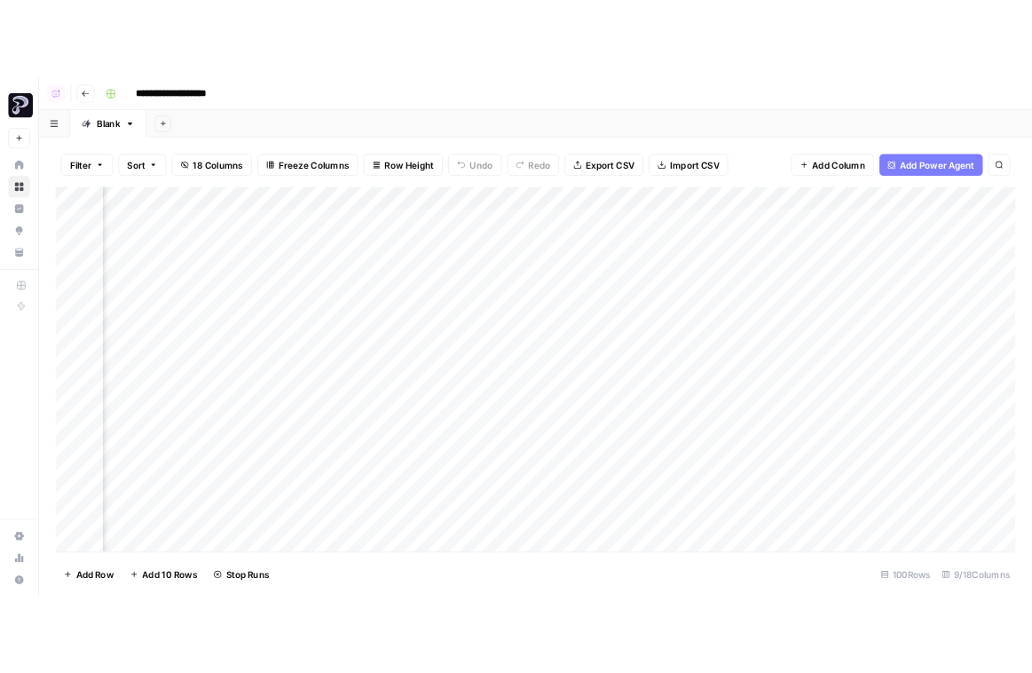
scroll to position [0, 0]
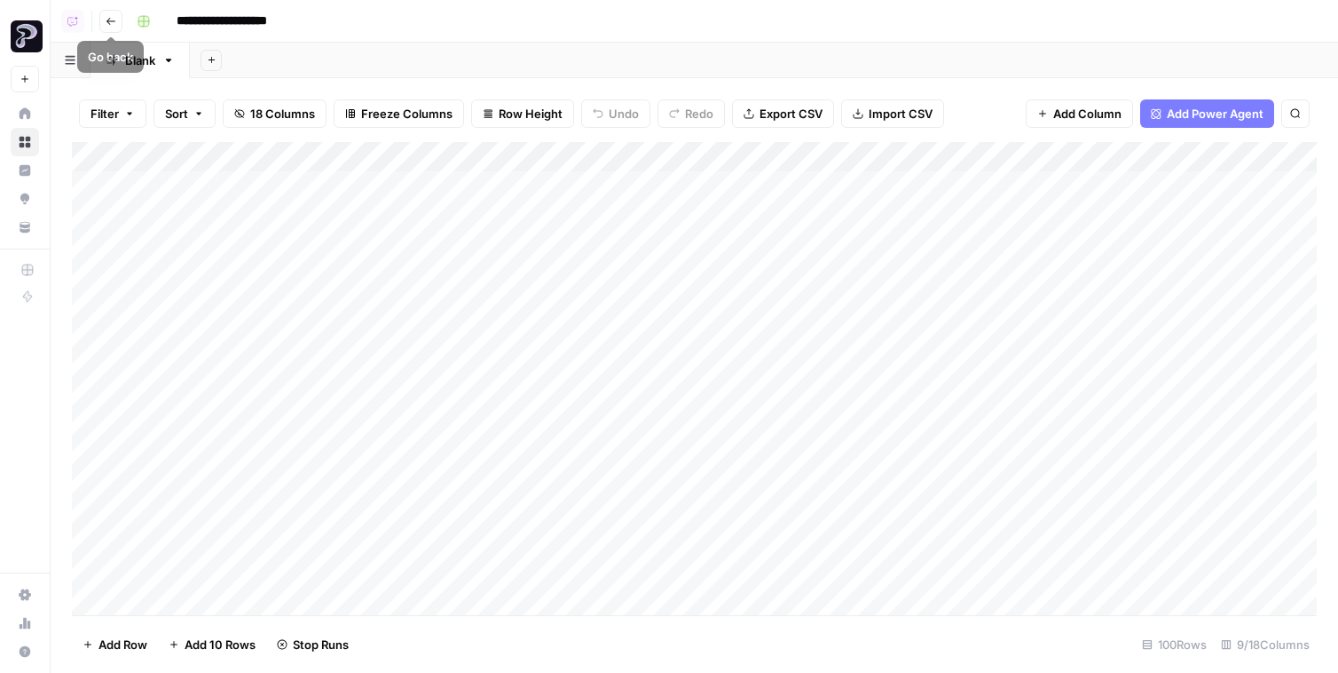
click at [106, 24] on icon "button" at bounding box center [111, 21] width 11 height 11
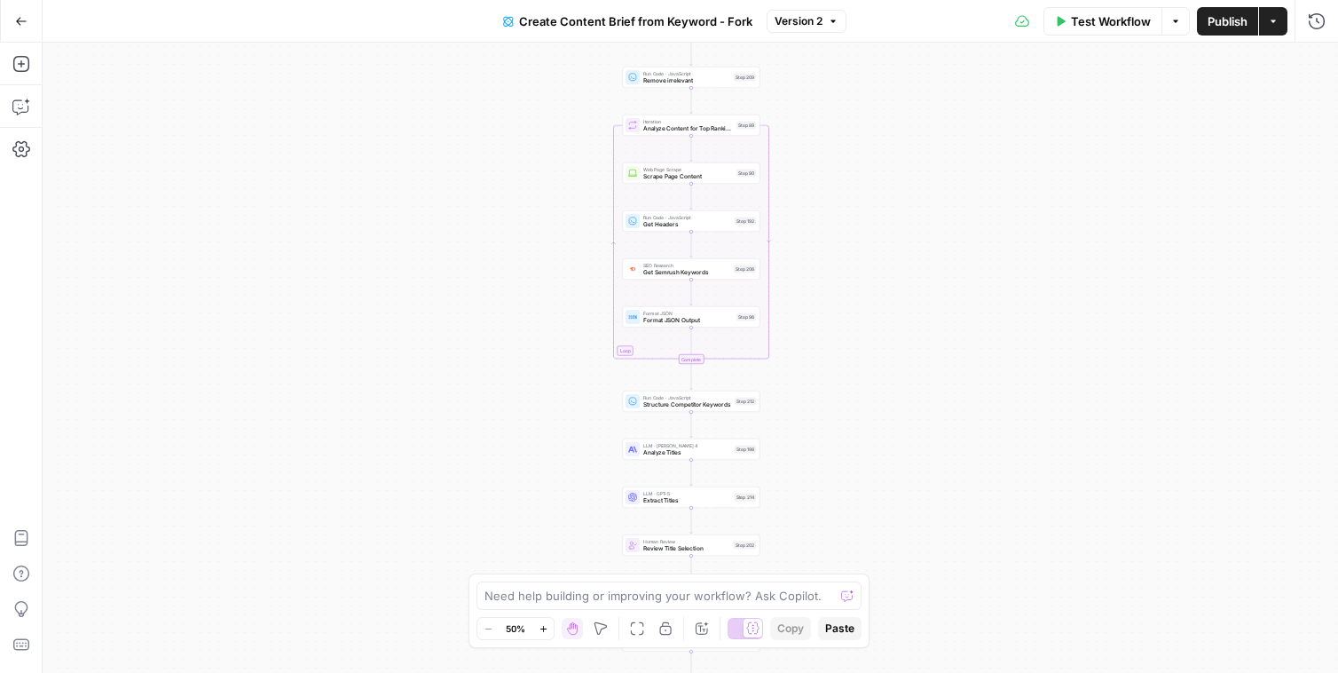
click at [26, 23] on icon "button" at bounding box center [21, 21] width 12 height 12
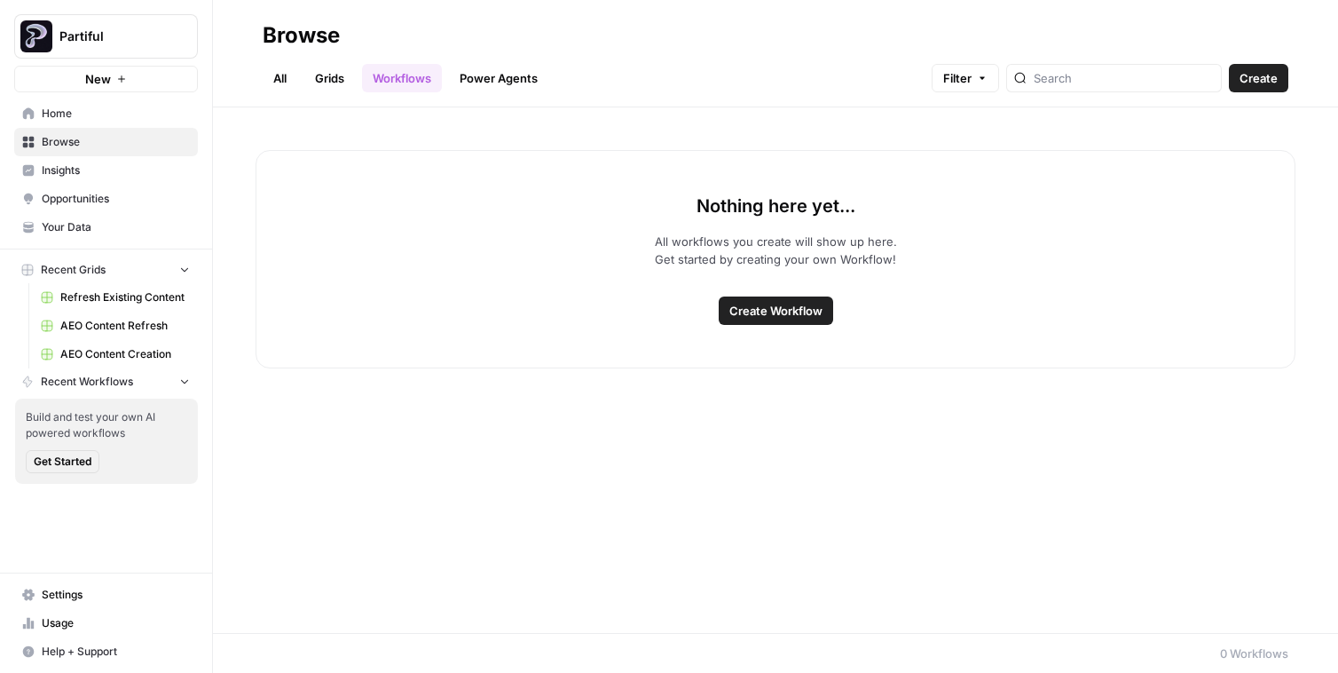
click at [339, 78] on link "Grids" at bounding box center [329, 78] width 51 height 28
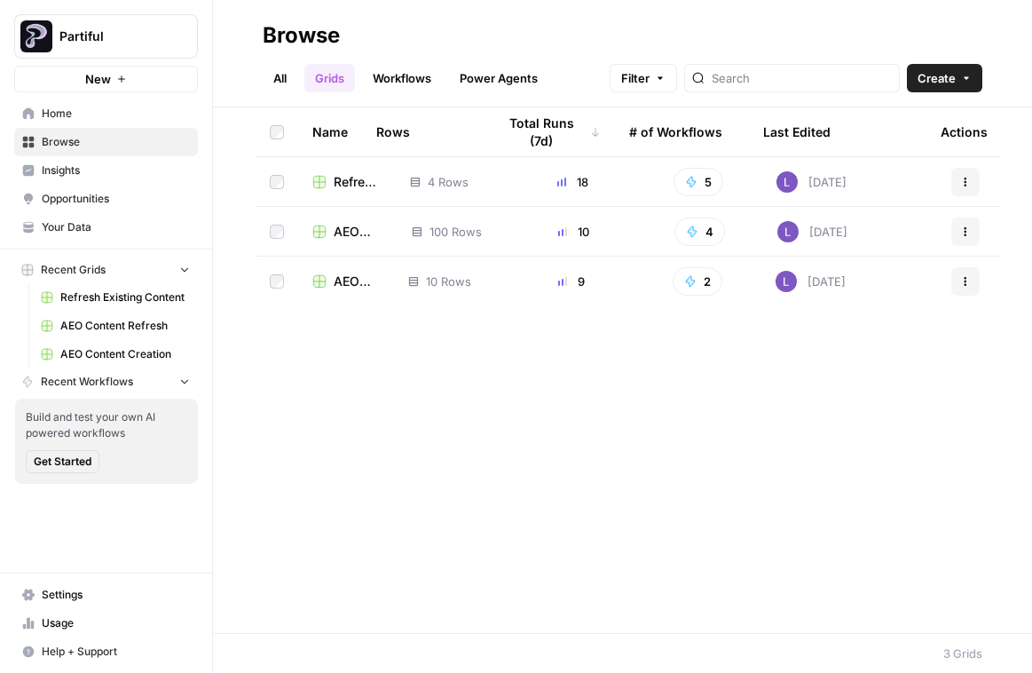
click at [346, 229] on span "AEO Content Creation" at bounding box center [359, 232] width 50 height 18
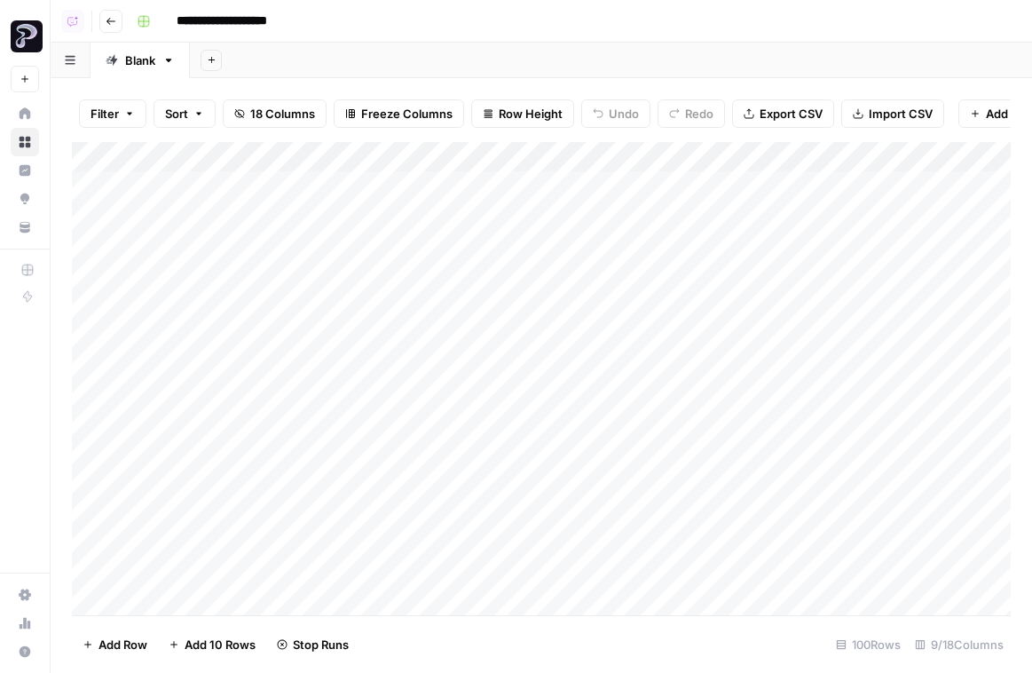
click at [90, 335] on div "Add Column" at bounding box center [541, 378] width 939 height 473
click at [120, 643] on span "Delete 1 Row" at bounding box center [118, 644] width 71 height 18
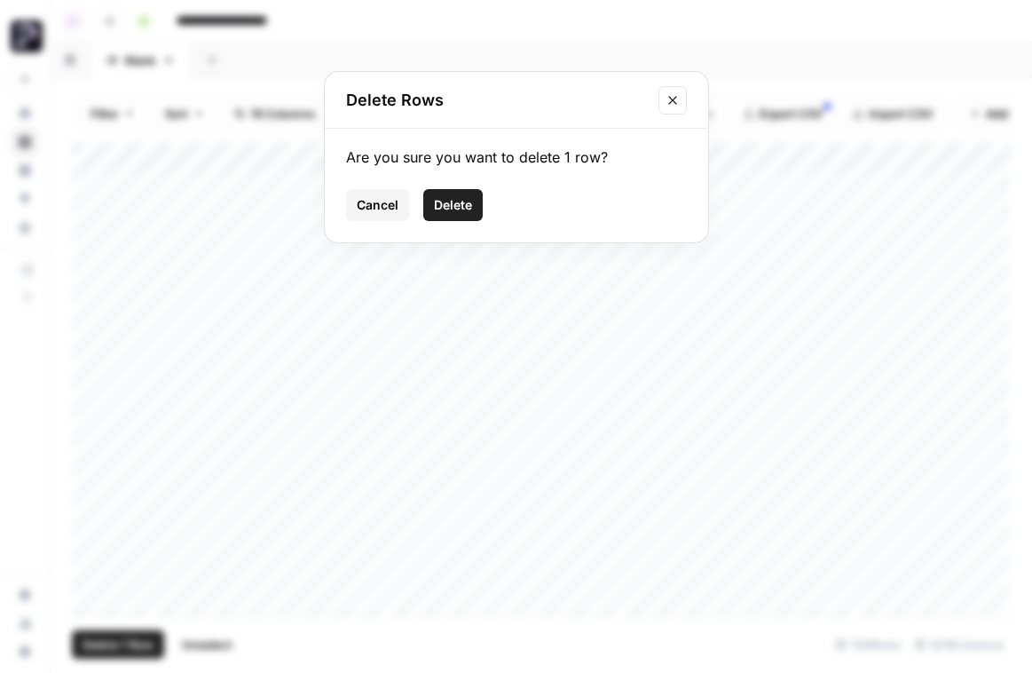
click at [465, 201] on span "Delete" at bounding box center [453, 205] width 38 height 18
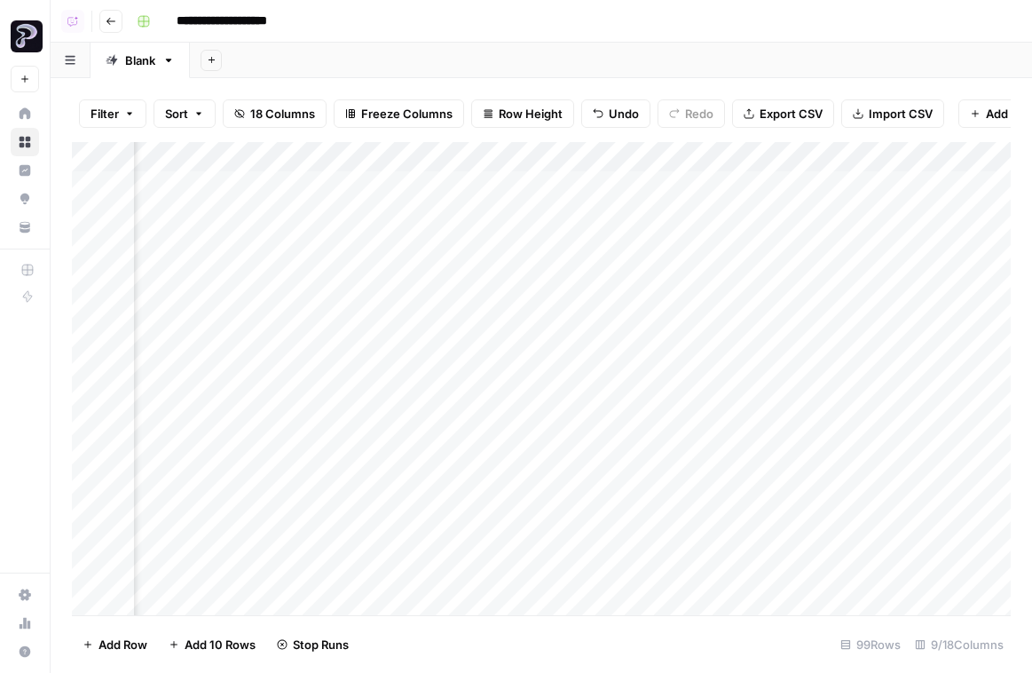
scroll to position [0, 651]
click at [111, 23] on icon "button" at bounding box center [111, 21] width 11 height 11
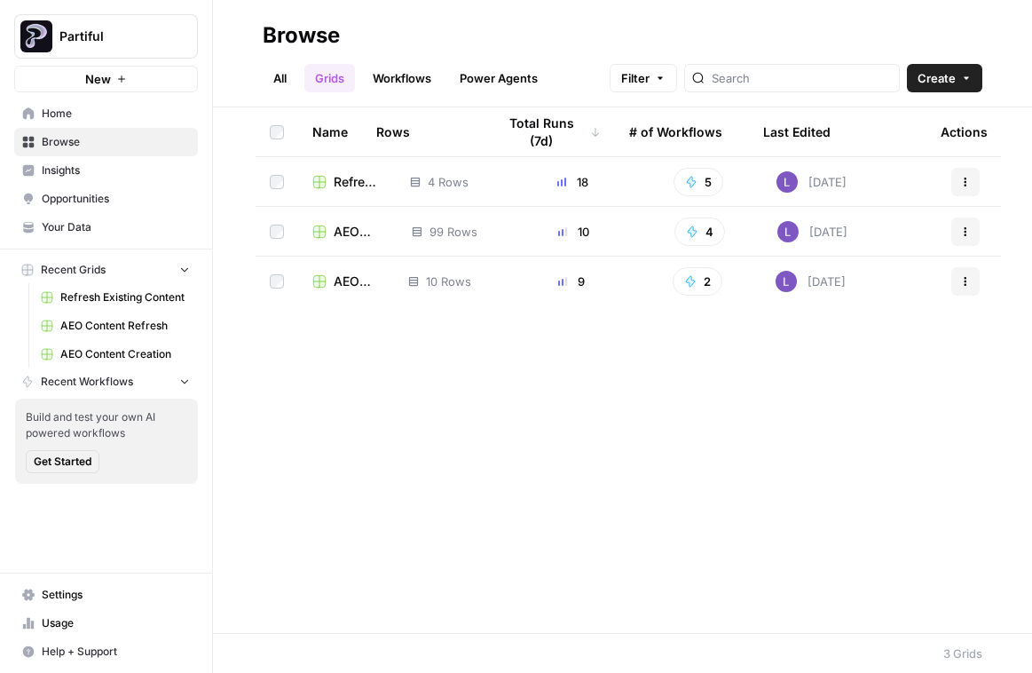
click at [358, 285] on span "AEO Content Refresh" at bounding box center [357, 281] width 46 height 18
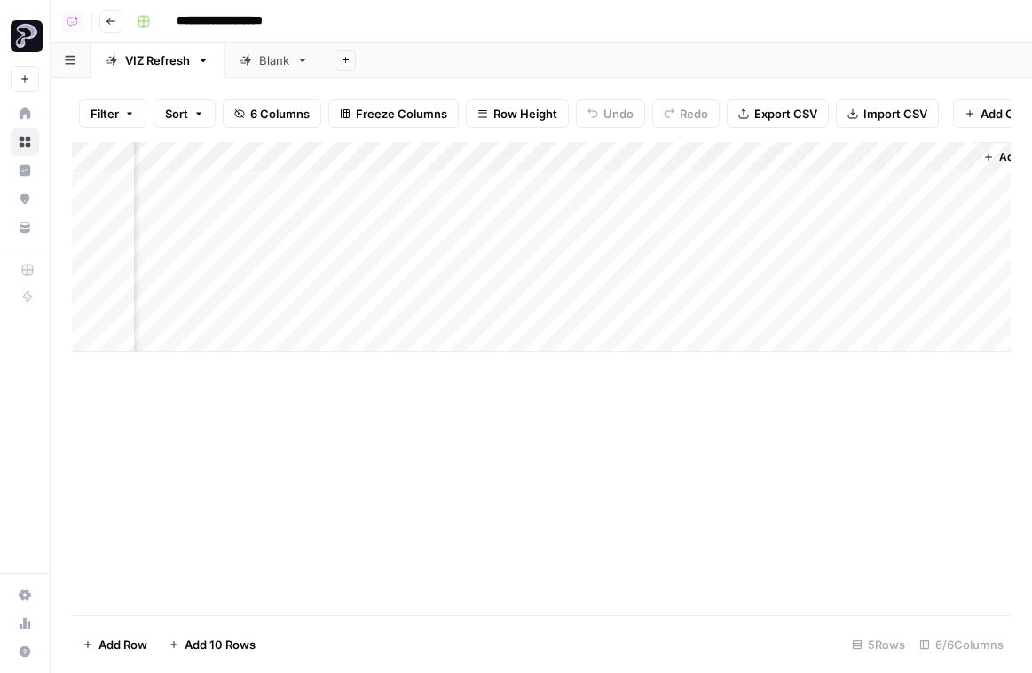
scroll to position [0, 155]
click at [116, 29] on button "Go back" at bounding box center [110, 21] width 23 height 23
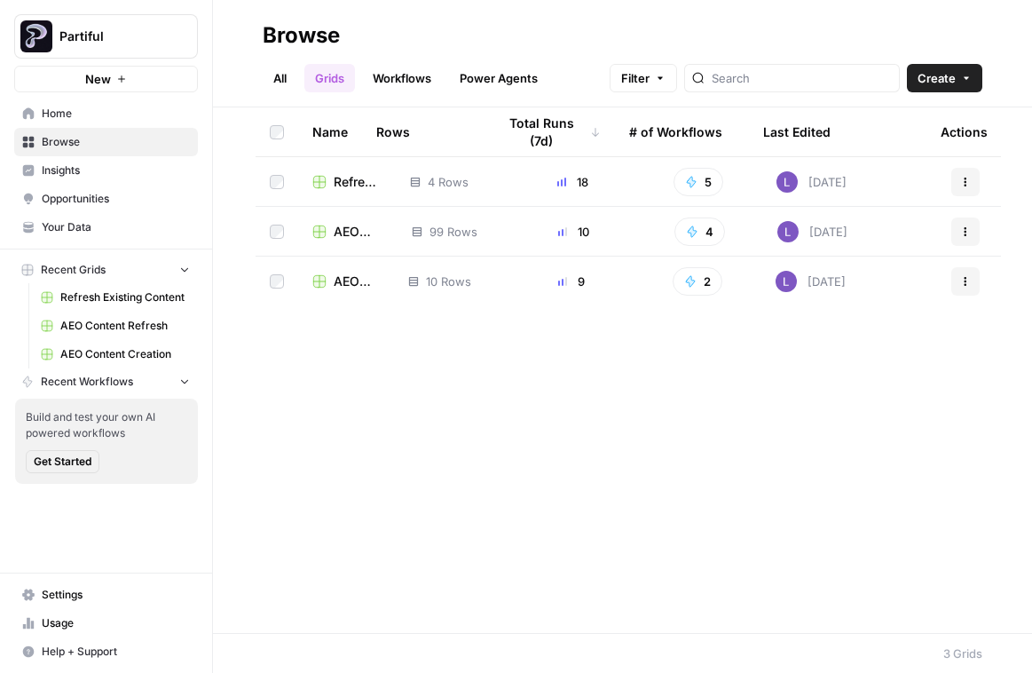
click at [348, 236] on span "AEO Content Creation" at bounding box center [359, 232] width 50 height 18
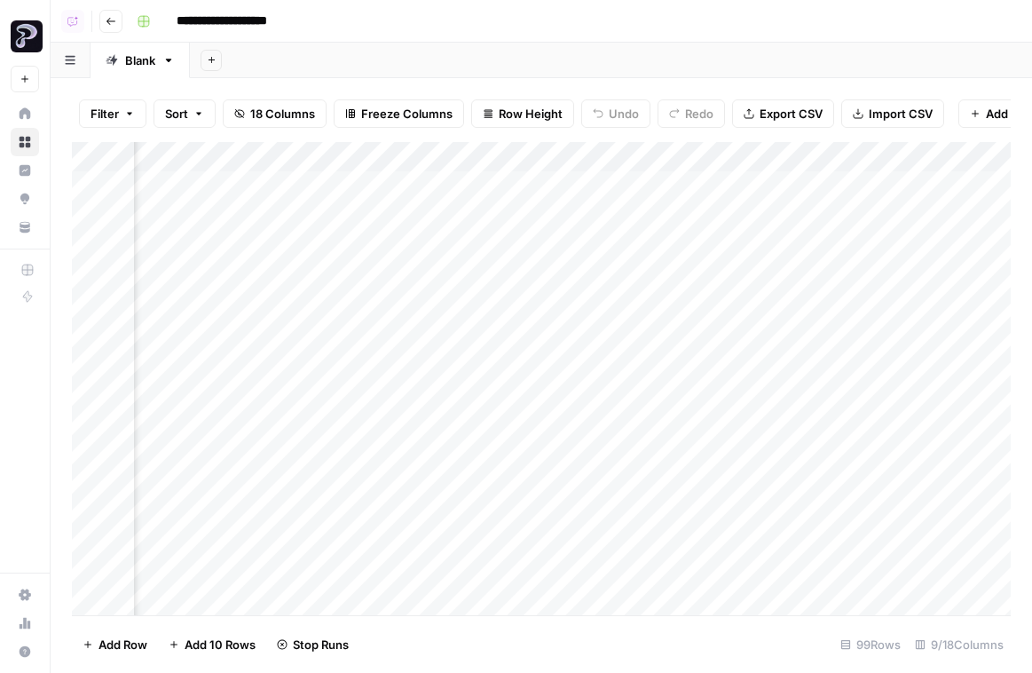
scroll to position [0, 740]
click at [715, 331] on div "Add Column" at bounding box center [541, 378] width 939 height 473
click at [691, 198] on div "Add Column" at bounding box center [541, 378] width 939 height 473
click at [107, 26] on icon "button" at bounding box center [111, 21] width 11 height 11
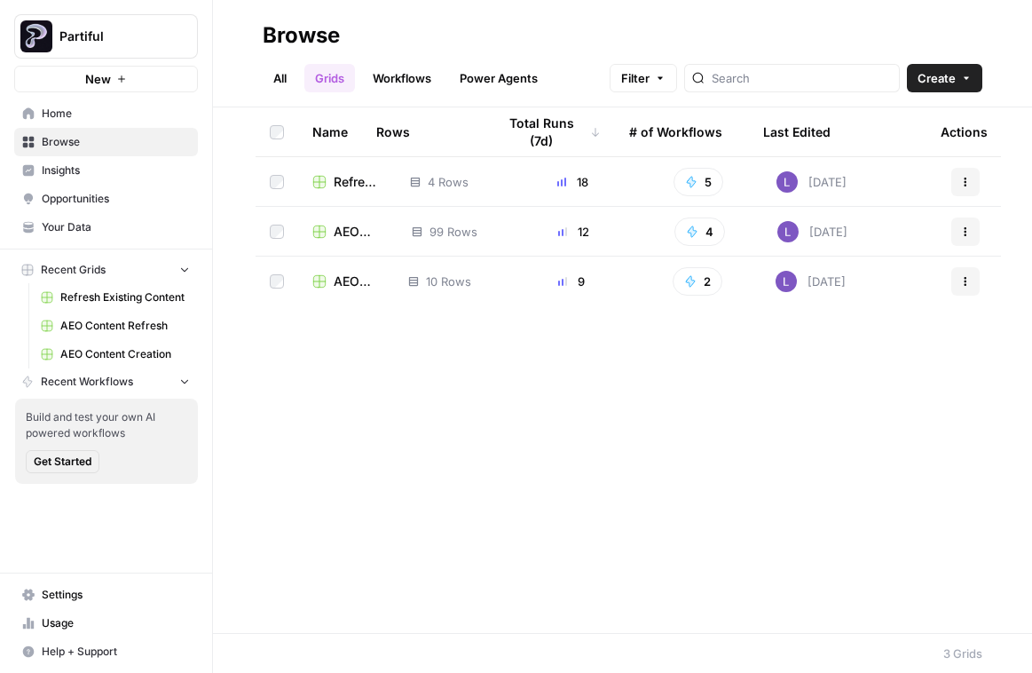
click at [320, 240] on td "AEO Content Creation" at bounding box center [347, 231] width 99 height 49
click at [338, 235] on span "AEO Content Creation" at bounding box center [359, 232] width 50 height 18
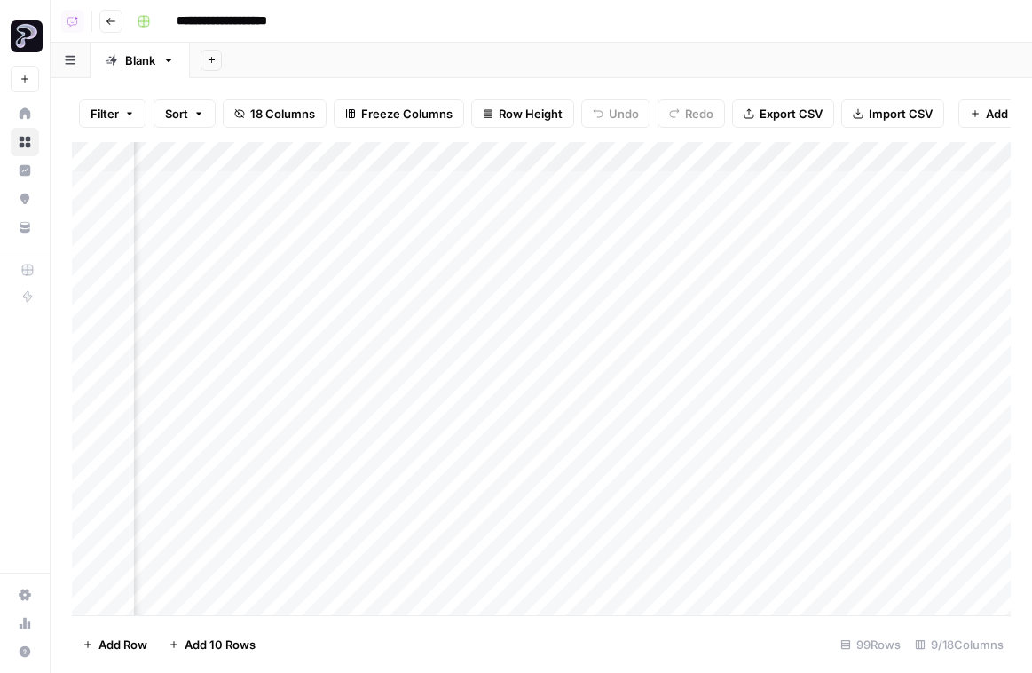
scroll to position [0, 985]
click at [113, 16] on icon "button" at bounding box center [111, 21] width 11 height 11
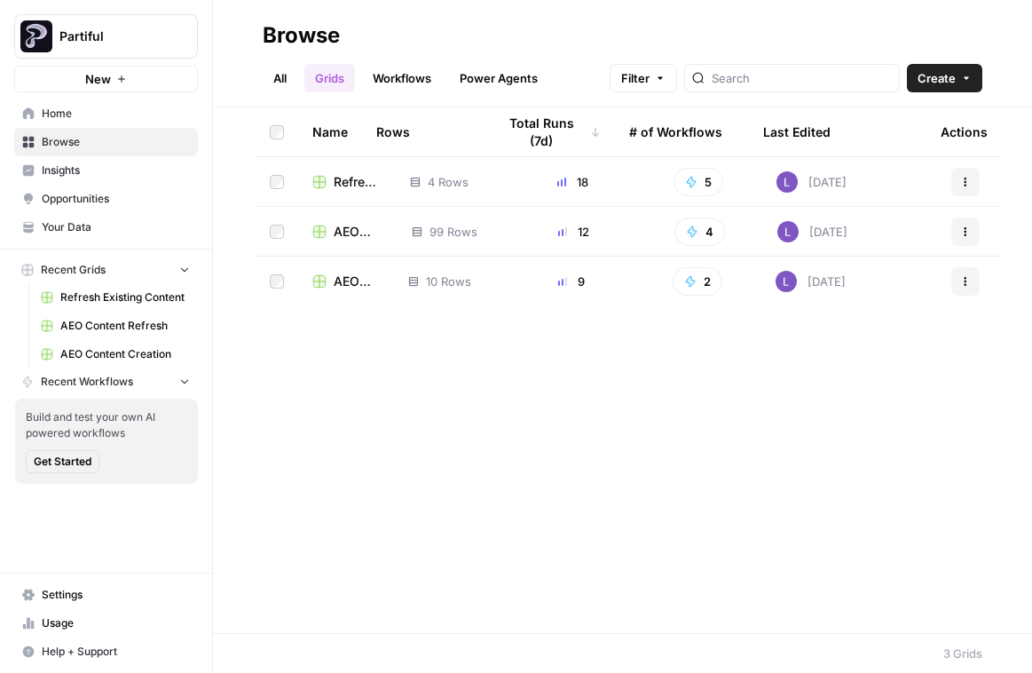
click at [342, 184] on span "Refresh Existing Content" at bounding box center [358, 182] width 48 height 18
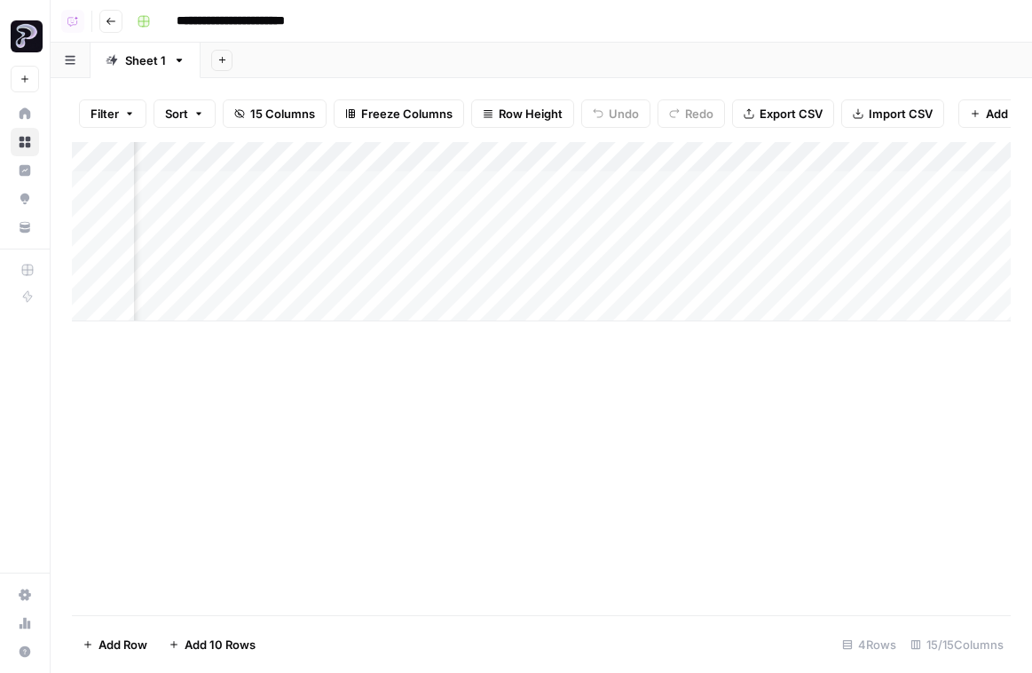
scroll to position [0, 710]
click at [118, 21] on button "Go back" at bounding box center [110, 21] width 23 height 23
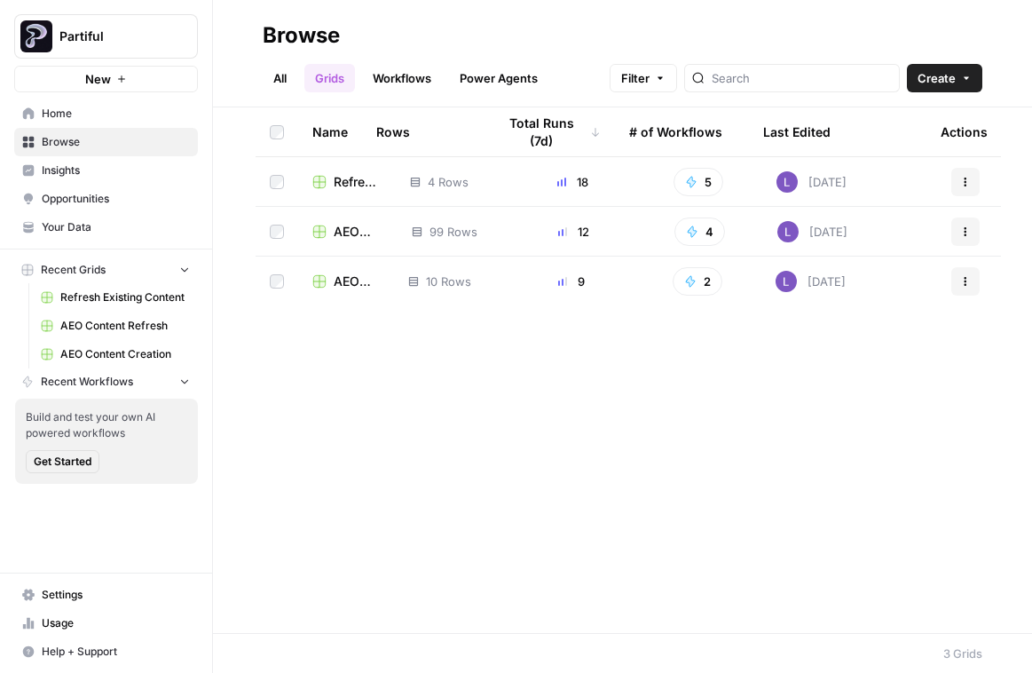
click at [103, 120] on span "Home" at bounding box center [116, 114] width 148 height 16
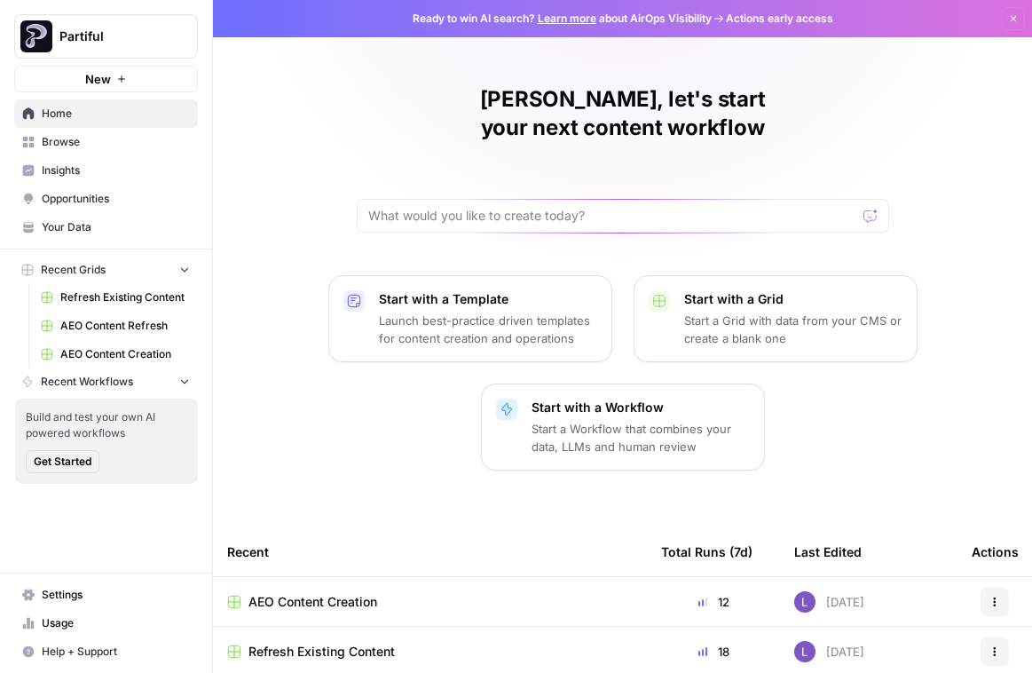
scroll to position [53, 0]
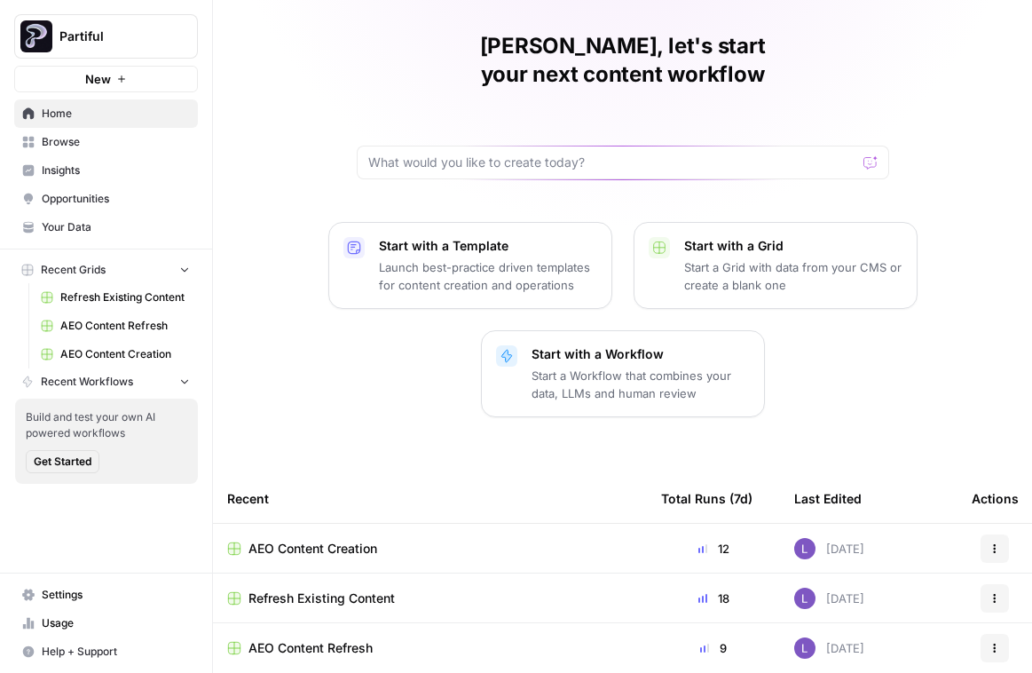
click at [113, 148] on span "Browse" at bounding box center [116, 142] width 148 height 16
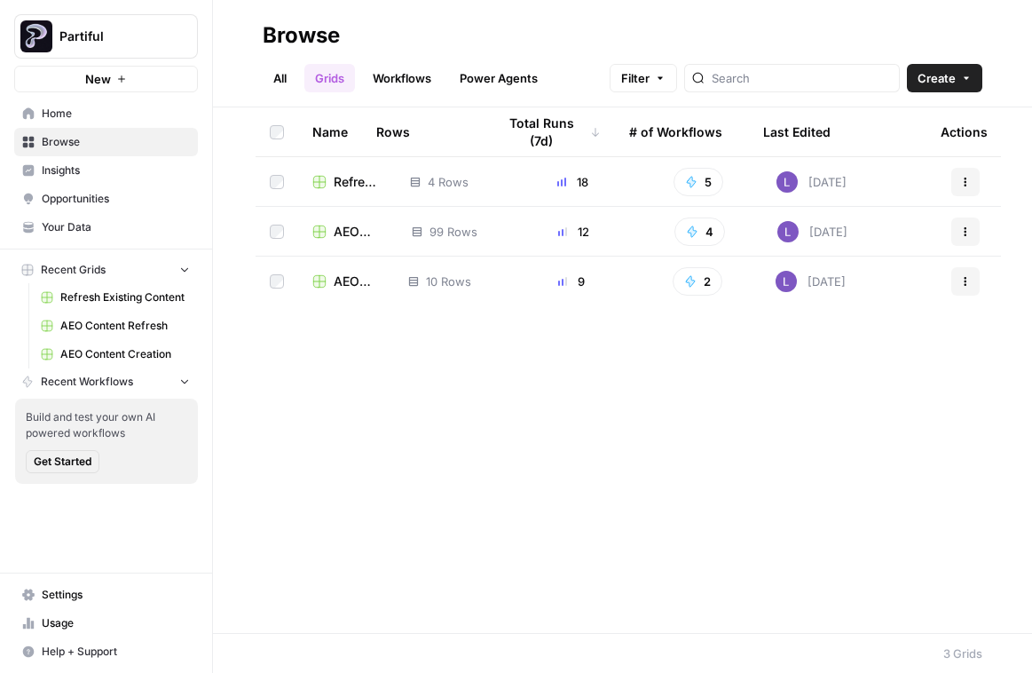
click at [356, 232] on span "AEO Content Creation" at bounding box center [359, 232] width 50 height 18
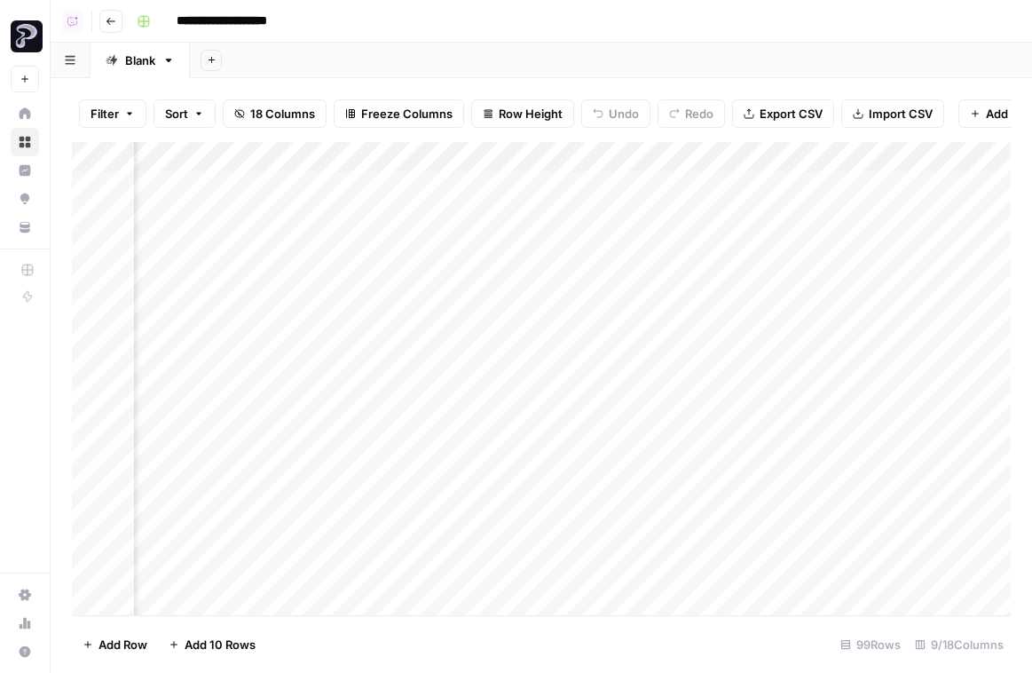
scroll to position [0, 776]
click at [358, 280] on div "Add Column" at bounding box center [541, 378] width 939 height 473
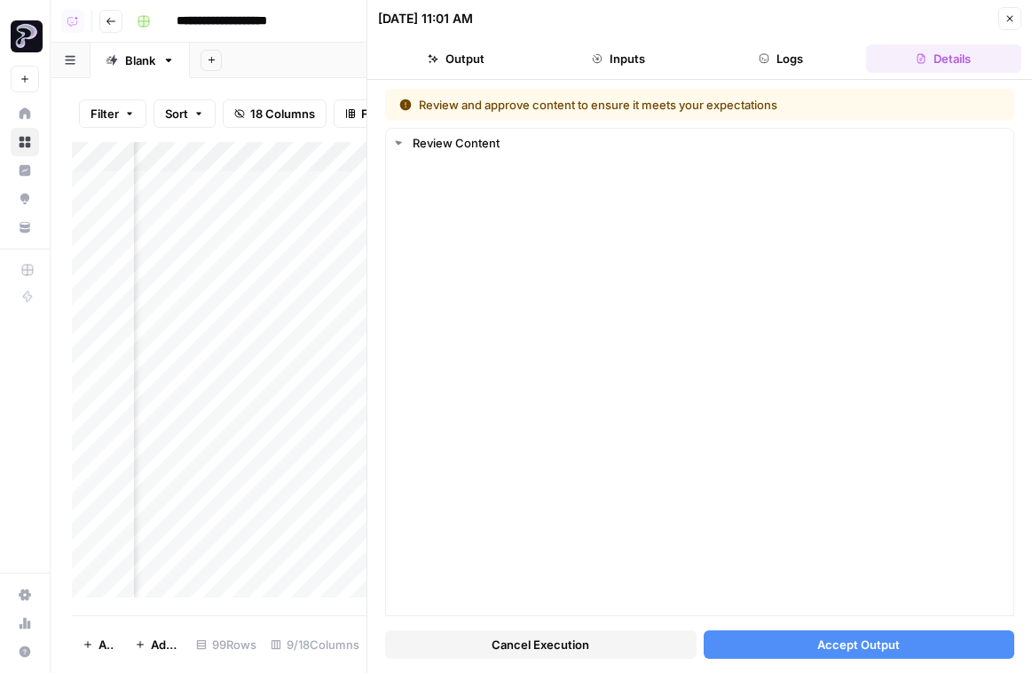
click at [891, 631] on button "Accept Output" at bounding box center [859, 644] width 311 height 28
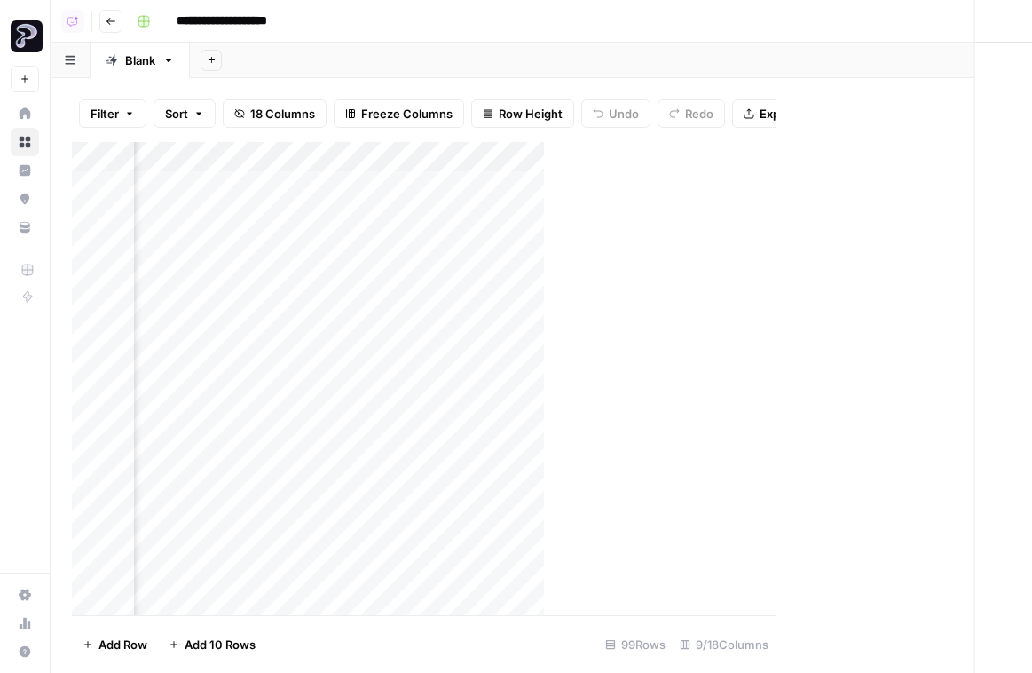
click at [1000, 24] on div "**********" at bounding box center [572, 21] width 885 height 28
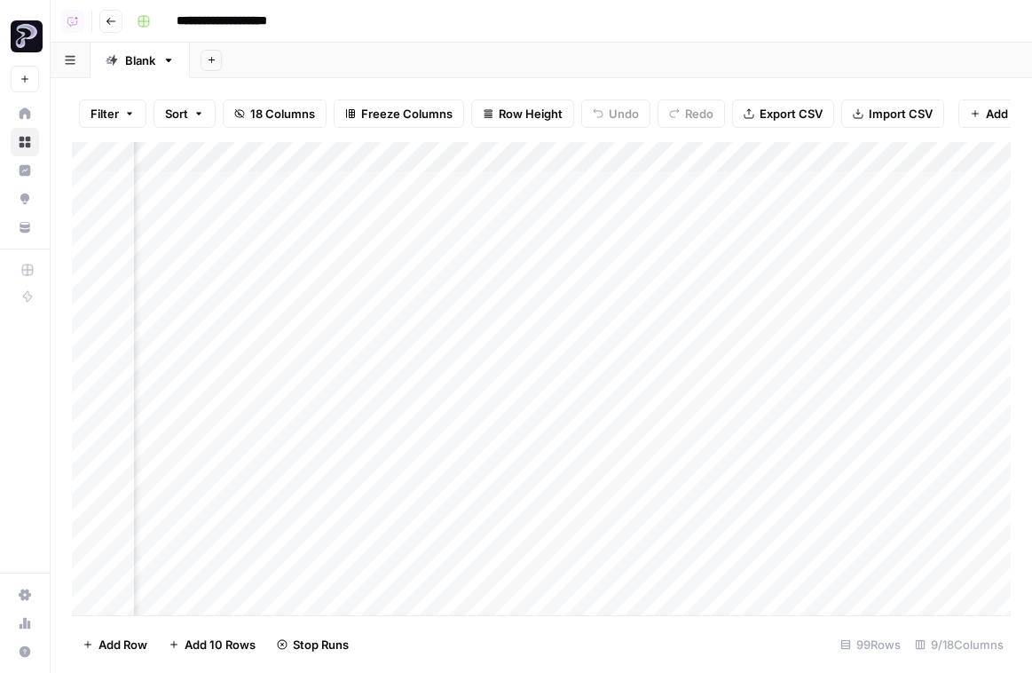
scroll to position [0, 721]
click at [334, 204] on div "Add Column" at bounding box center [541, 378] width 939 height 473
click at [331, 235] on div "Add Column" at bounding box center [541, 378] width 939 height 473
click at [331, 235] on div at bounding box center [346, 240] width 223 height 49
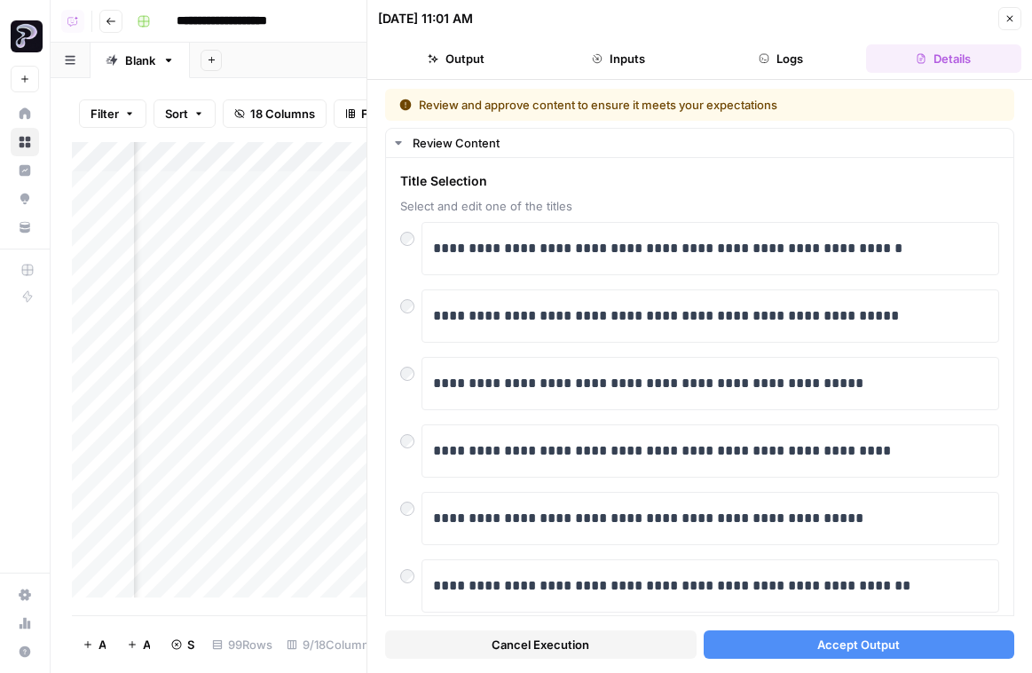
click at [889, 642] on span "Accept Output" at bounding box center [858, 644] width 83 height 18
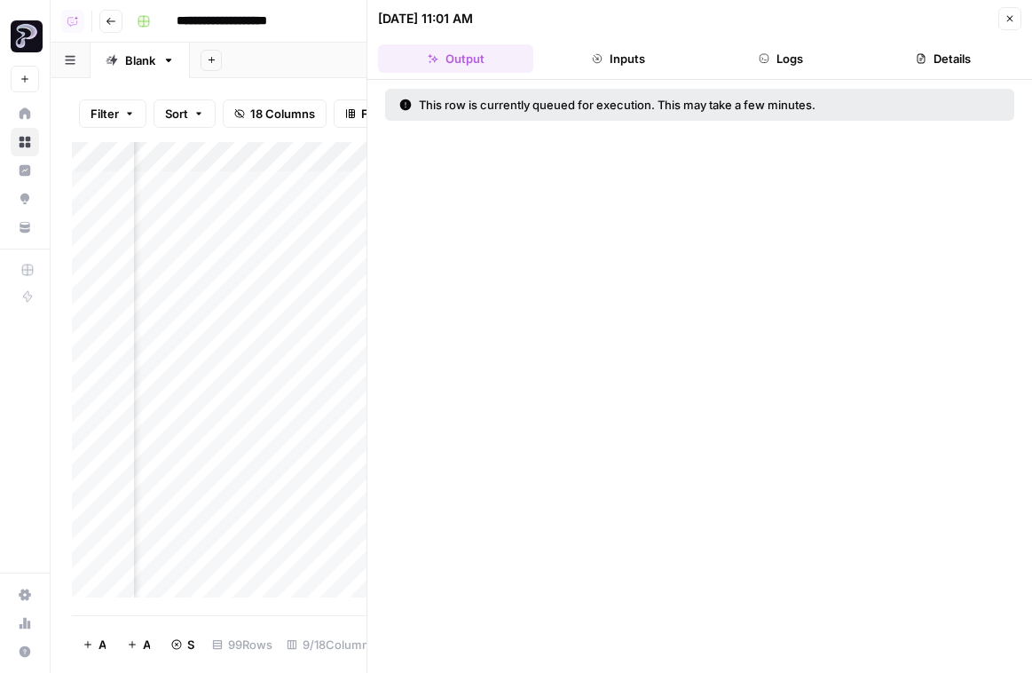
click at [1009, 27] on div "09/05/25 at 11:01 AM Close" at bounding box center [699, 18] width 643 height 23
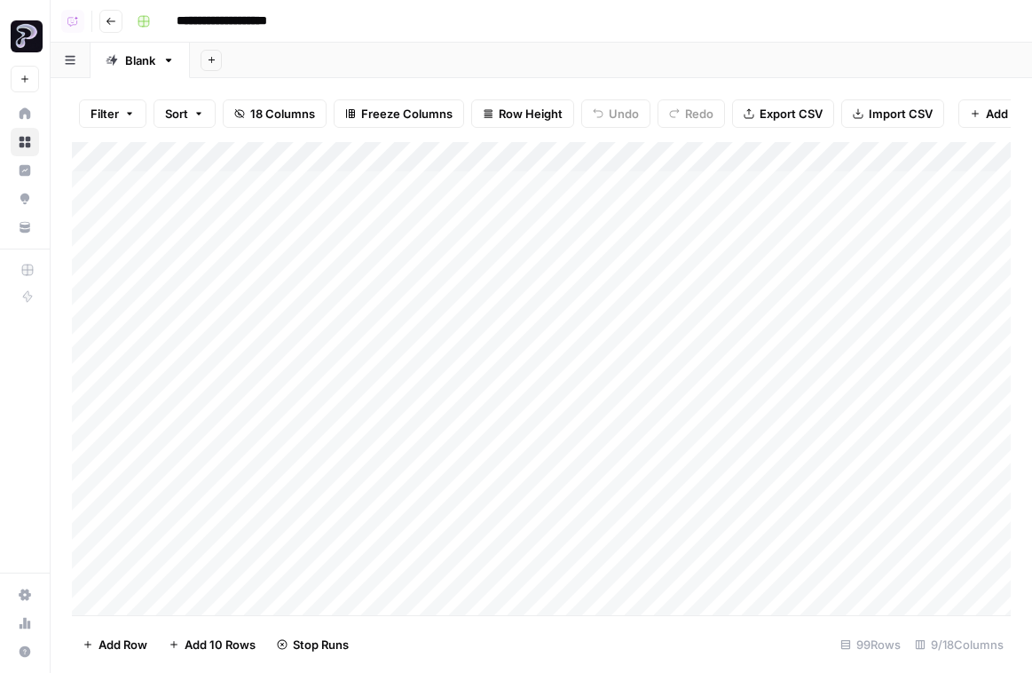
drag, startPoint x: 75, startPoint y: 330, endPoint x: 75, endPoint y: 245, distance: 85.2
click at [75, 245] on div "Add Column" at bounding box center [541, 378] width 939 height 473
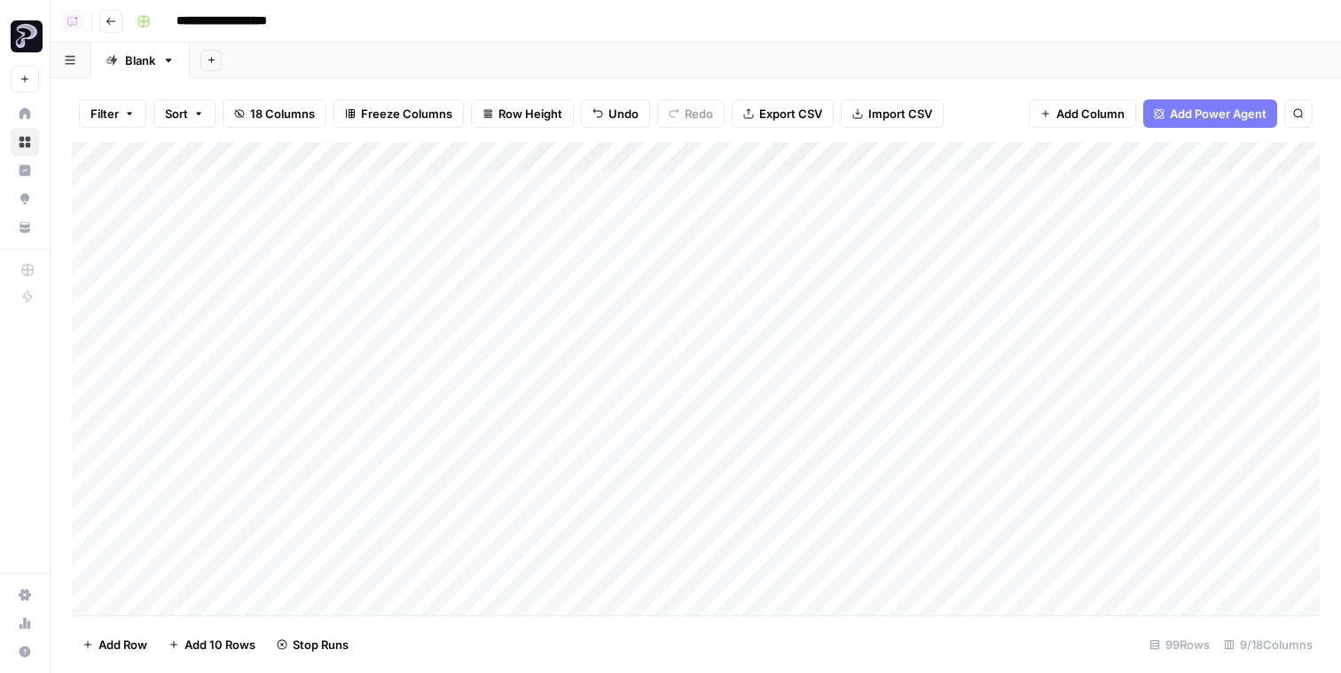
click at [27, 117] on icon at bounding box center [25, 113] width 12 height 12
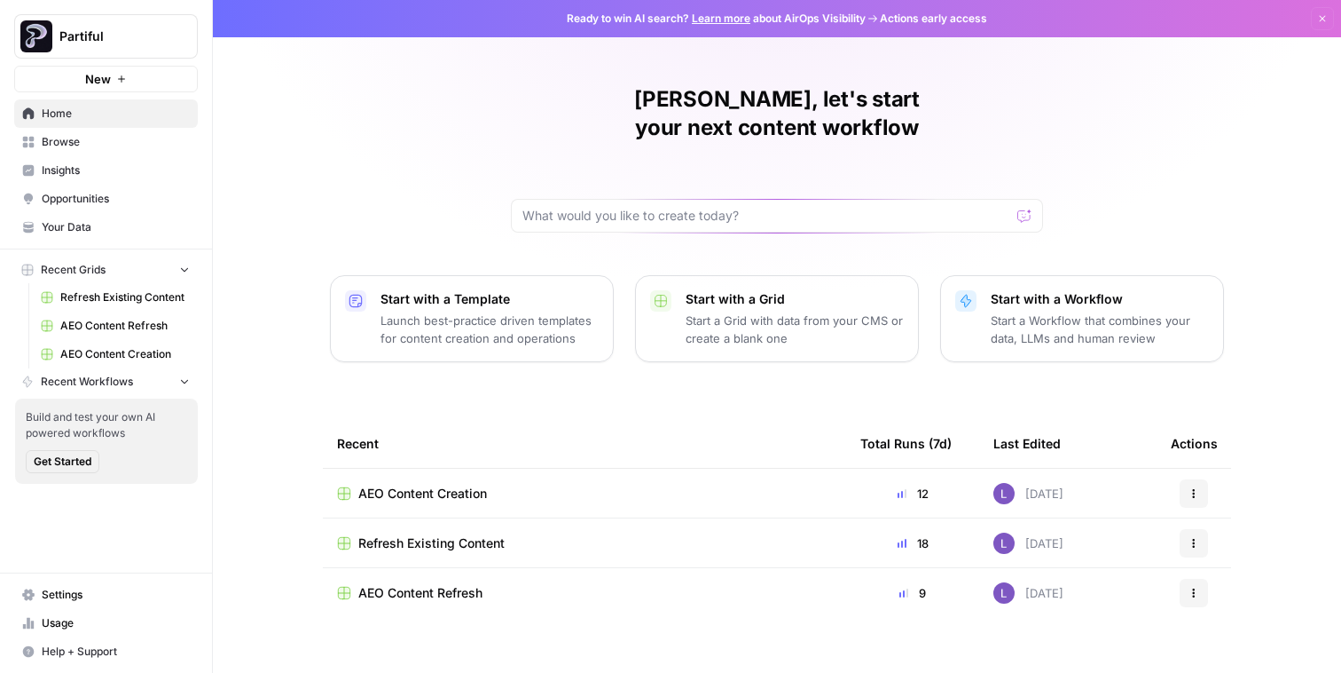
click at [68, 237] on link "Your Data" at bounding box center [106, 227] width 184 height 28
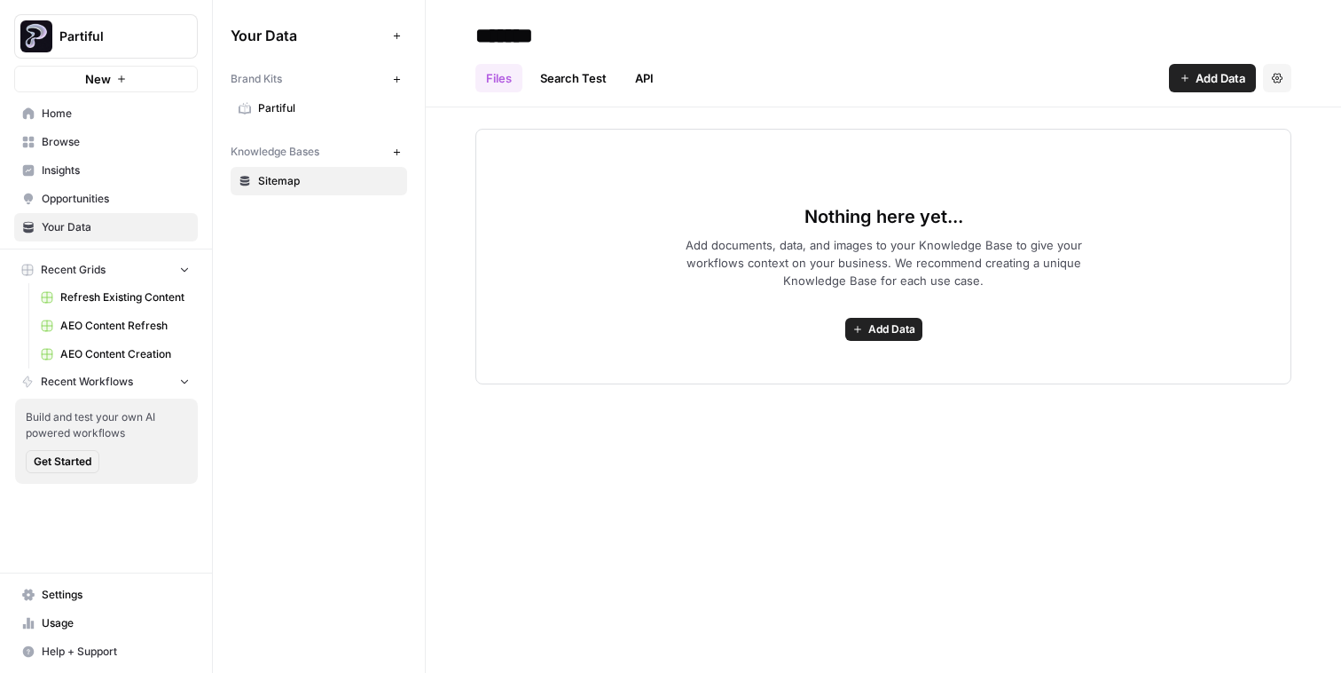
click at [338, 97] on link "Partiful" at bounding box center [319, 108] width 177 height 28
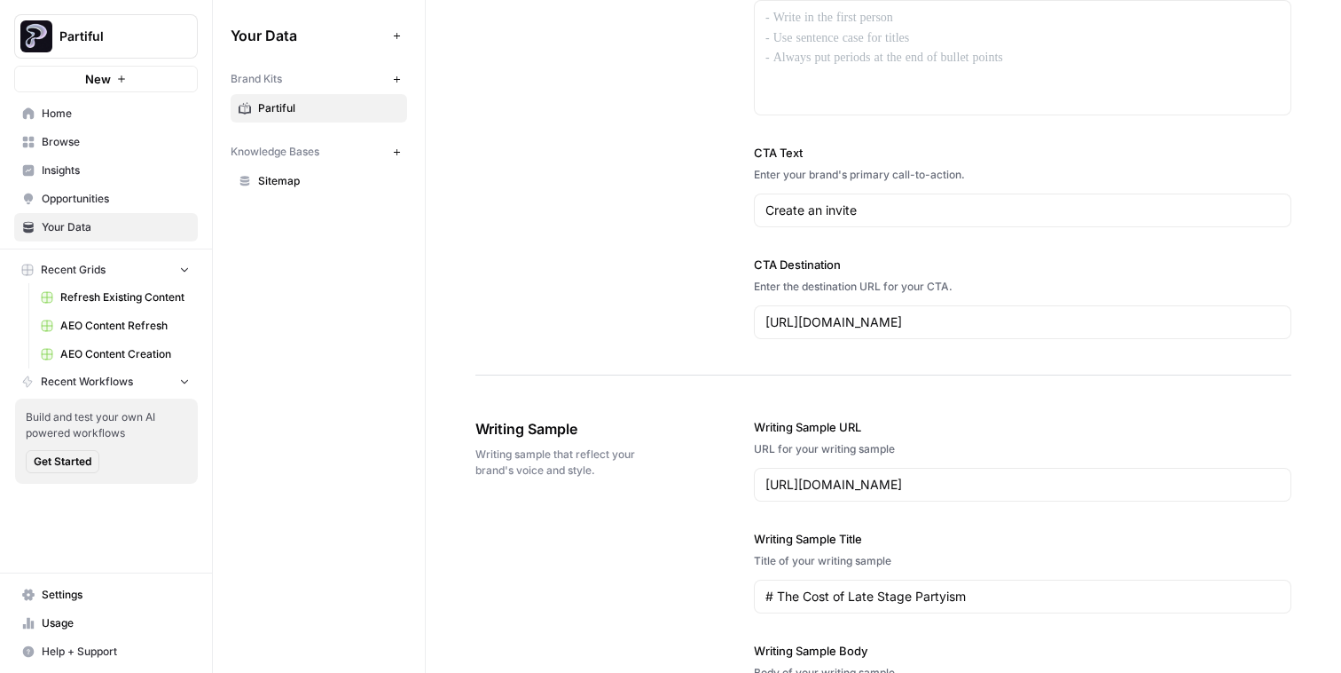
scroll to position [1624, 0]
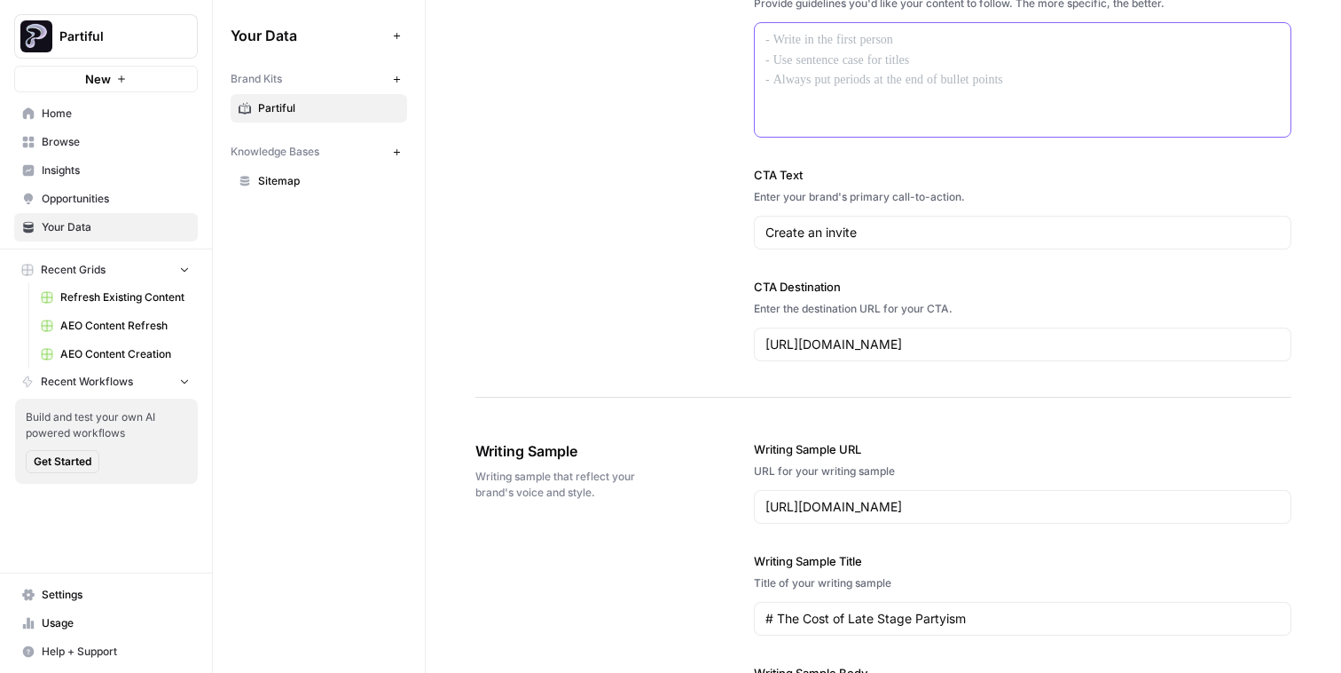
click at [917, 118] on div at bounding box center [1023, 80] width 536 height 114
drag, startPoint x: 772, startPoint y: 38, endPoint x: 821, endPoint y: 140, distance: 113.1
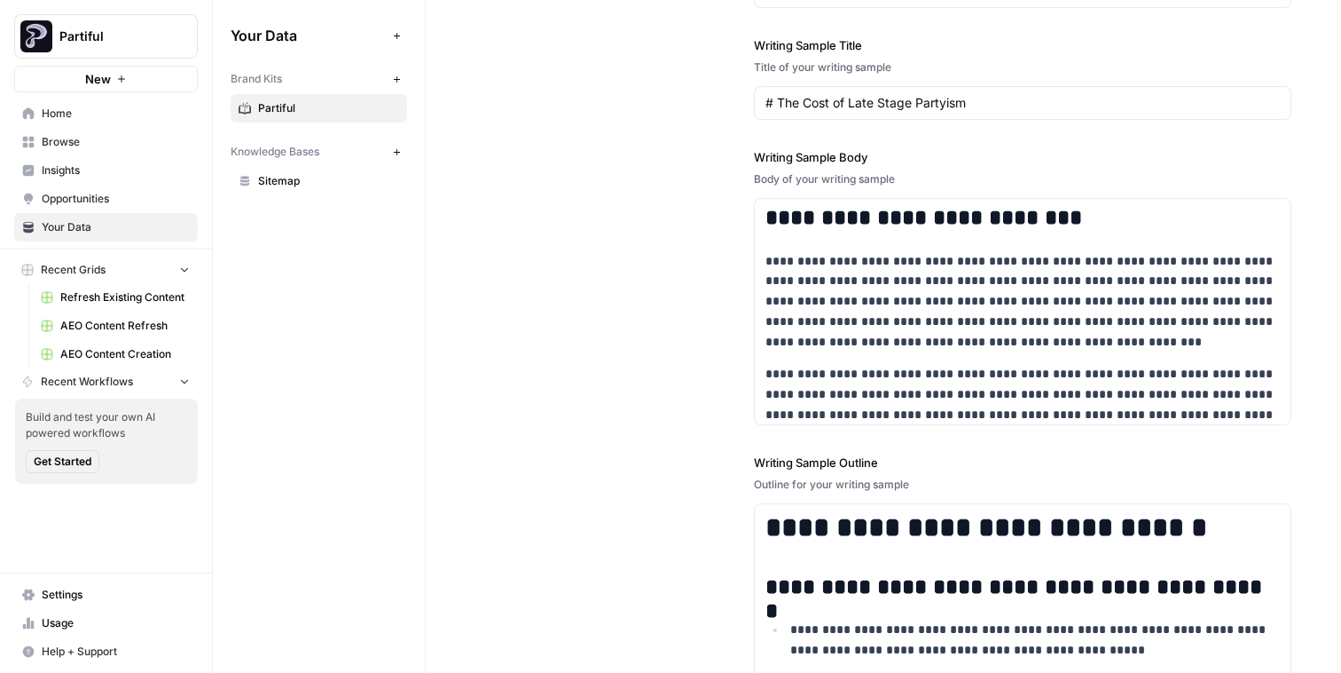
scroll to position [2387, 0]
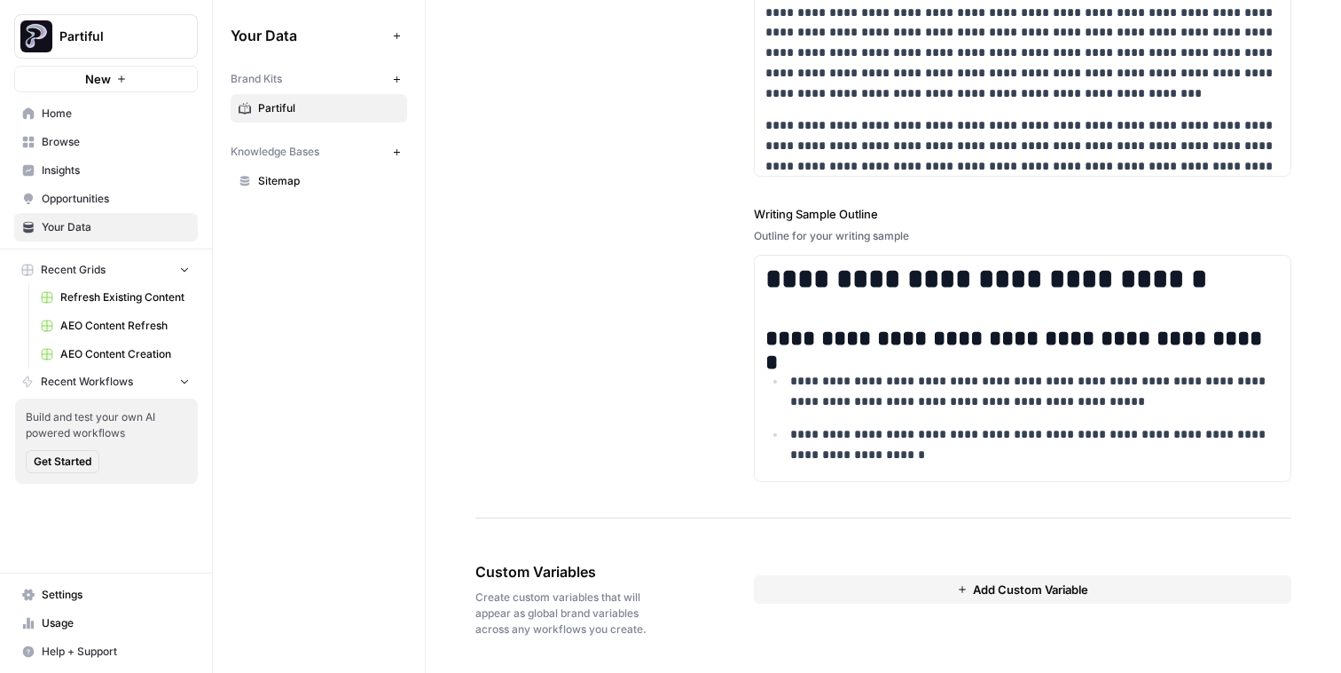
click at [920, 578] on button "Add Custom Variable" at bounding box center [1023, 589] width 538 height 28
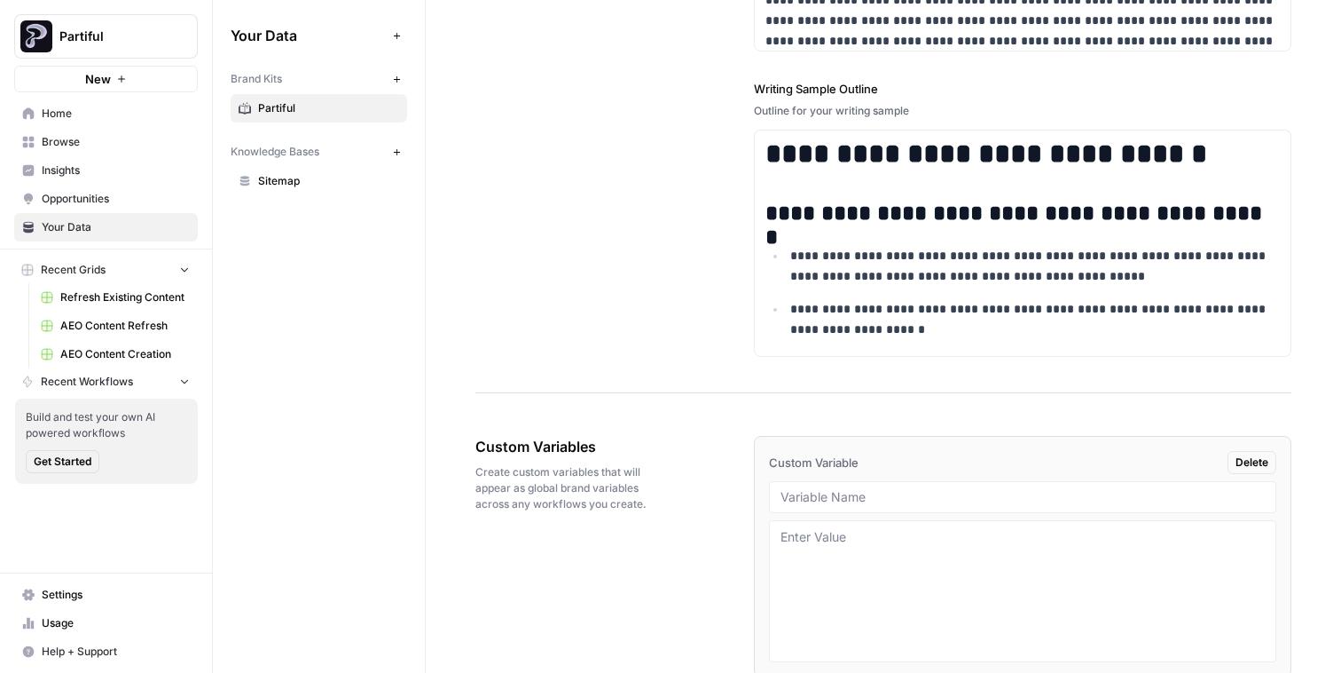
scroll to position [2595, 0]
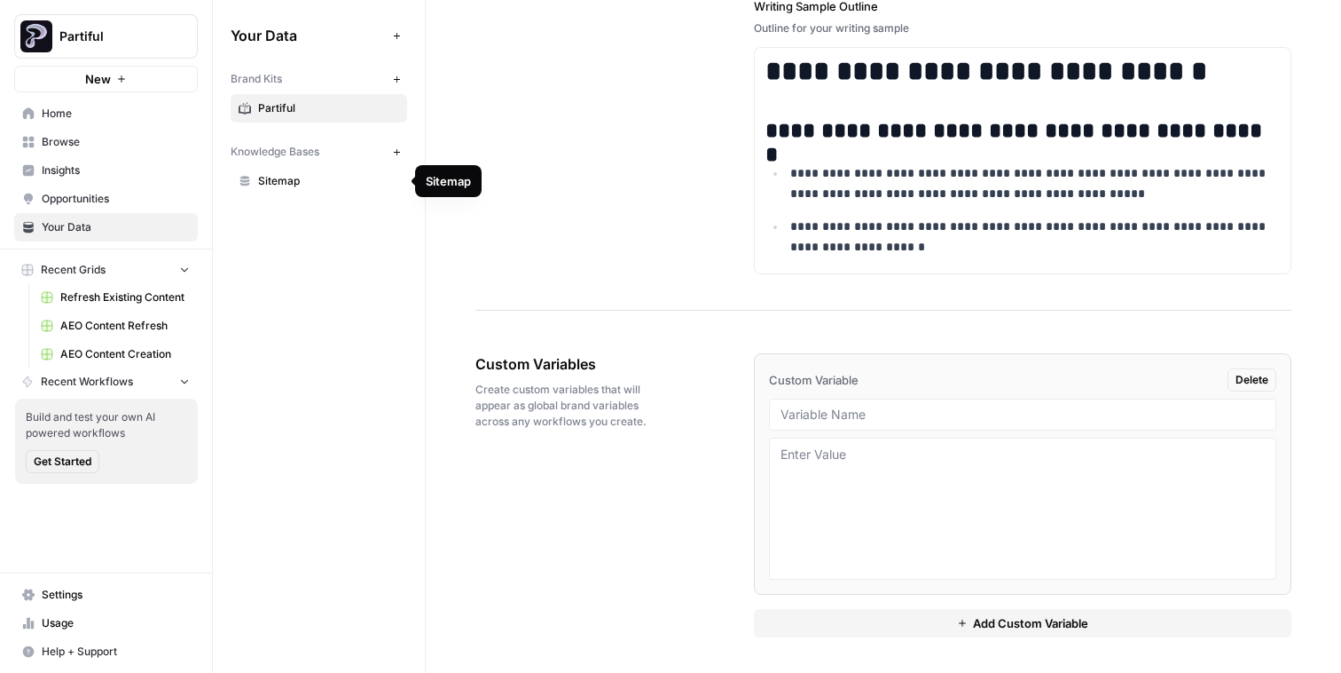
click at [258, 183] on span "Sitemap" at bounding box center [328, 181] width 141 height 16
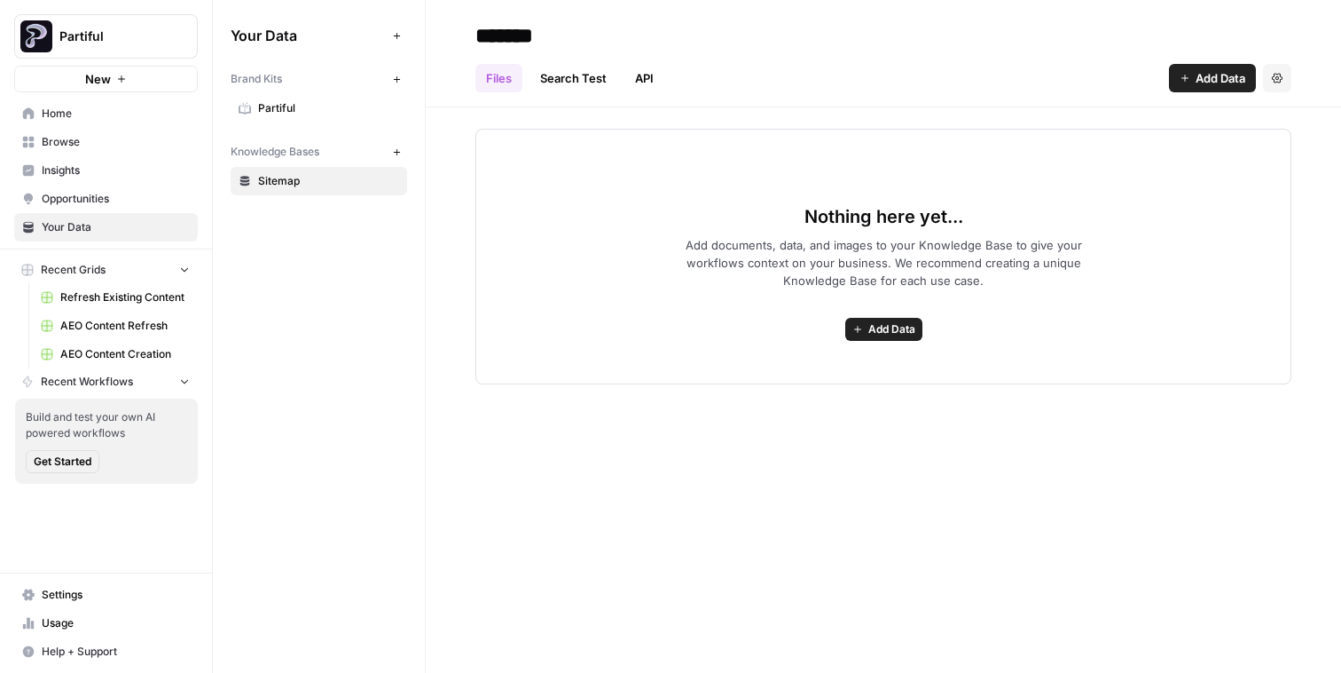
click at [1199, 55] on div "Files Search Test API Add Data Settings" at bounding box center [884, 71] width 816 height 43
click at [1211, 69] on span "Add Data" at bounding box center [1221, 78] width 50 height 18
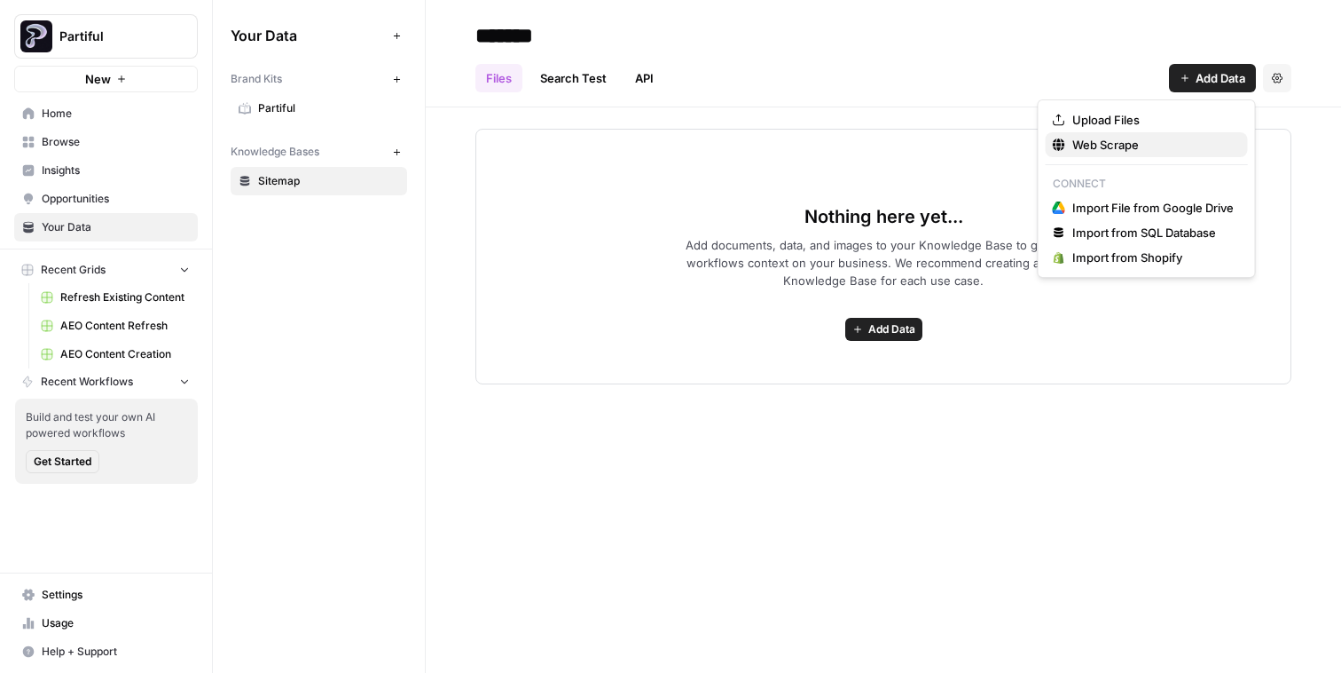
click at [1170, 137] on span "Web Scrape" at bounding box center [1153, 145] width 161 height 18
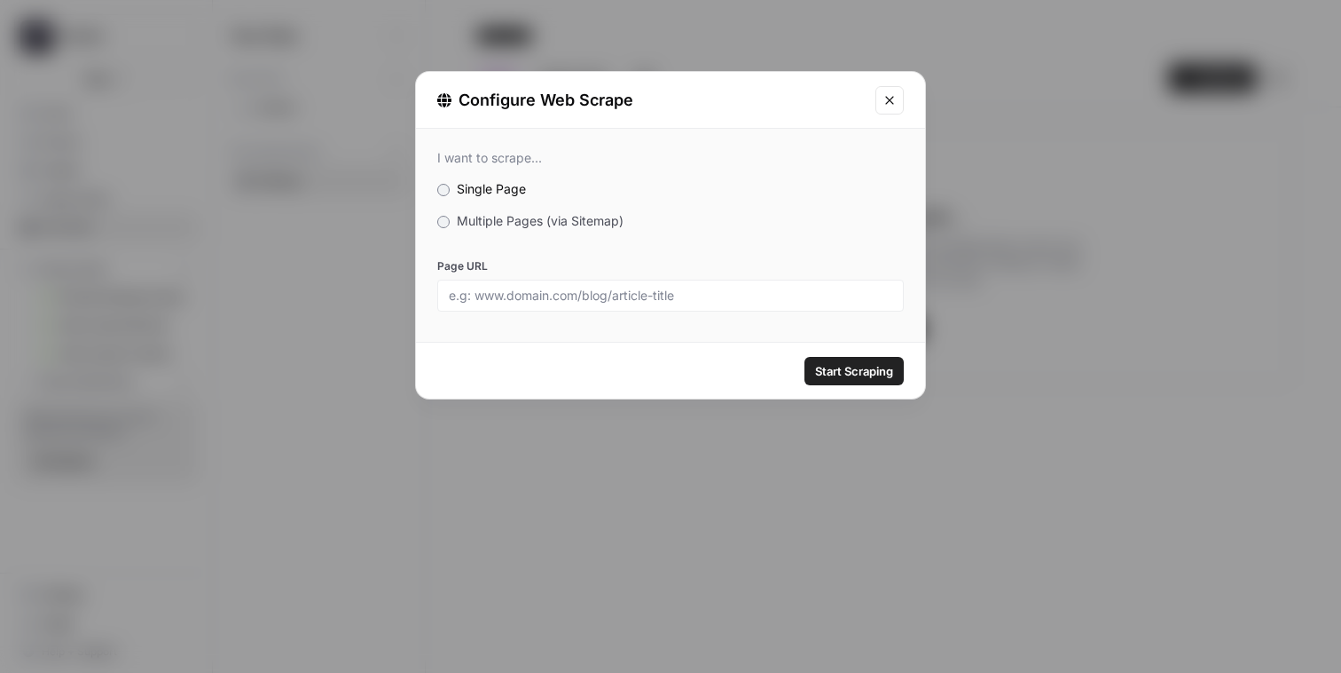
click at [529, 232] on div "I want to scrape... Single Page Multiple Pages (via Sitemap) Page URL" at bounding box center [670, 231] width 509 height 204
click at [510, 206] on div "I want to scrape... Single Page Multiple Pages (via Sitemap) Page URL" at bounding box center [670, 231] width 509 height 204
click at [531, 224] on span "Multiple Pages (via Sitemap)" at bounding box center [540, 220] width 167 height 15
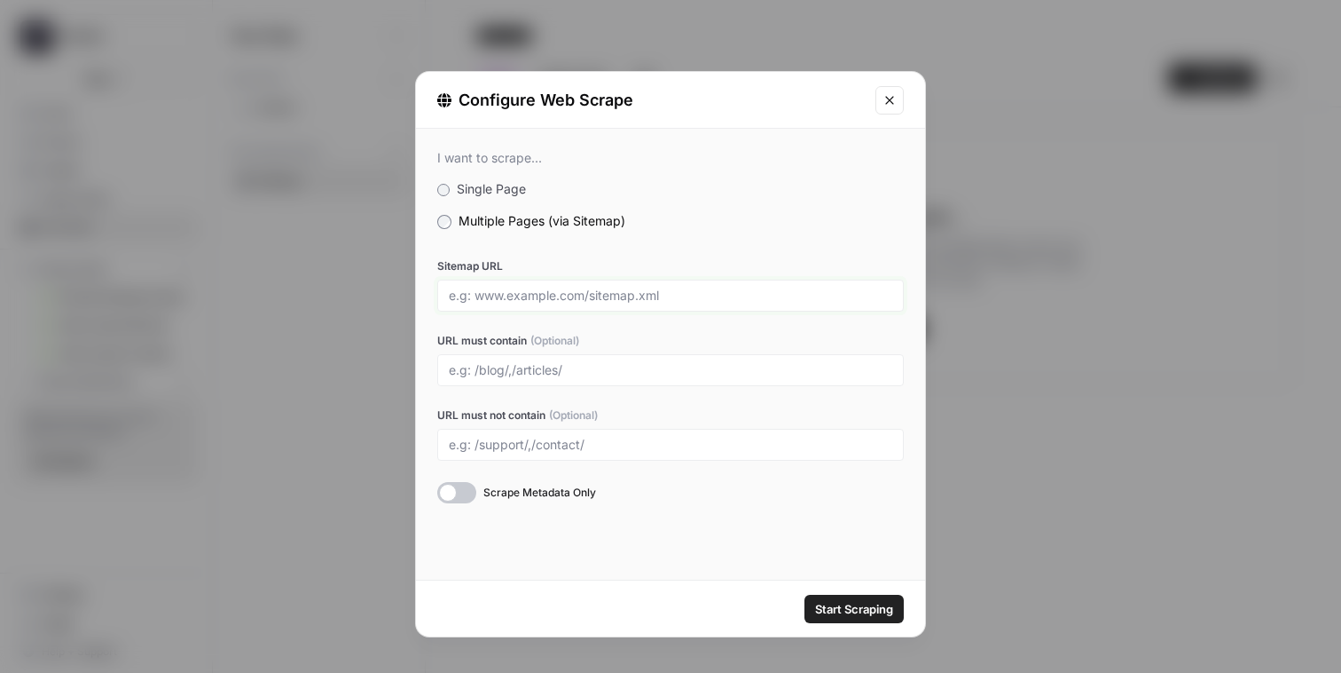
click at [507, 290] on input "Sitemap URL" at bounding box center [671, 295] width 444 height 16
drag, startPoint x: 585, startPoint y: 295, endPoint x: 688, endPoint y: 296, distance: 103.8
click at [688, 296] on input "Sitemap URL" at bounding box center [671, 295] width 444 height 16
click at [799, 296] on input "Sitemap URL" at bounding box center [671, 295] width 444 height 16
click at [801, 380] on div at bounding box center [670, 370] width 467 height 32
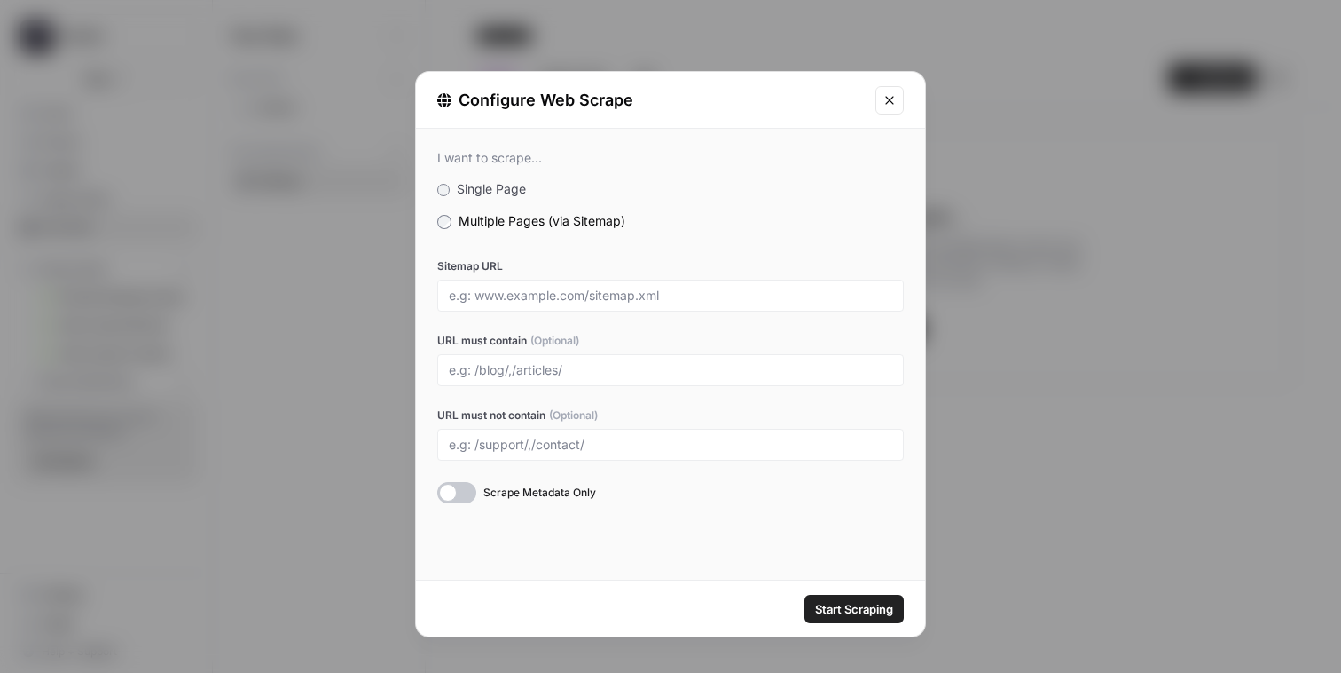
click at [891, 103] on icon "Close modal" at bounding box center [890, 100] width 14 height 14
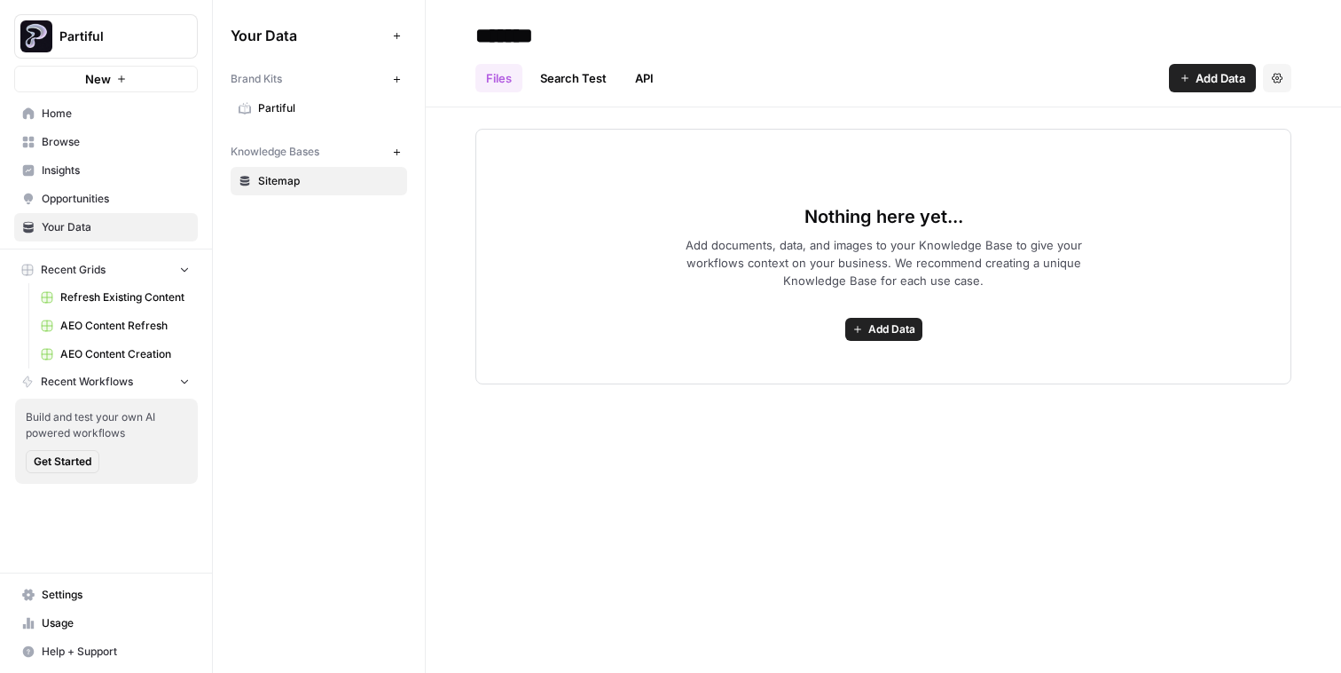
click at [98, 148] on span "Browse" at bounding box center [116, 142] width 148 height 16
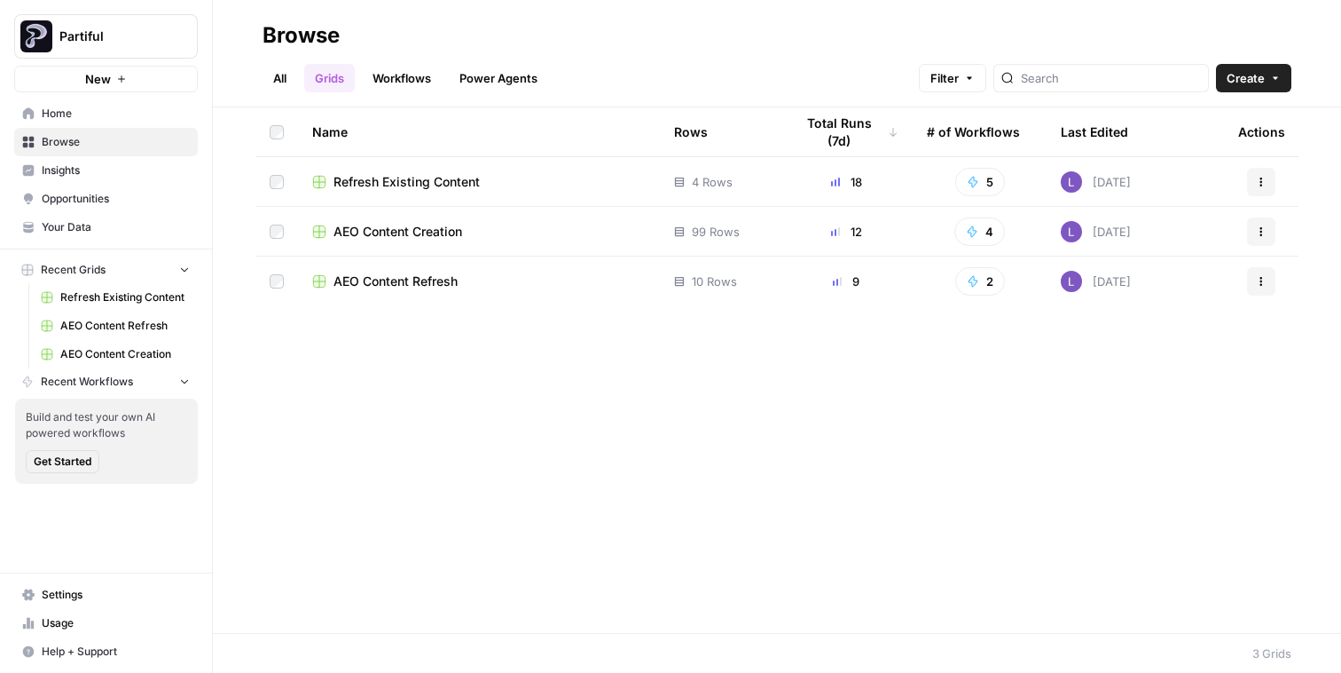
click at [397, 231] on span "AEO Content Creation" at bounding box center [398, 232] width 129 height 18
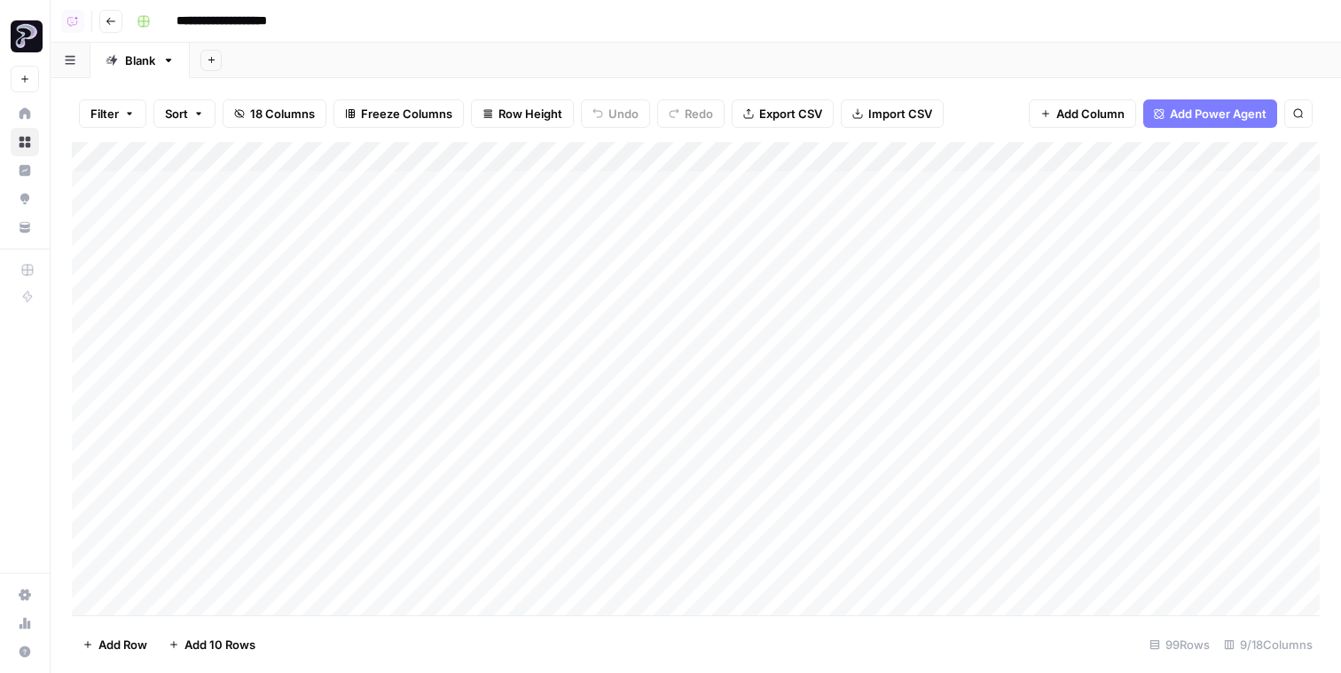
click at [111, 20] on icon "button" at bounding box center [110, 21] width 9 height 7
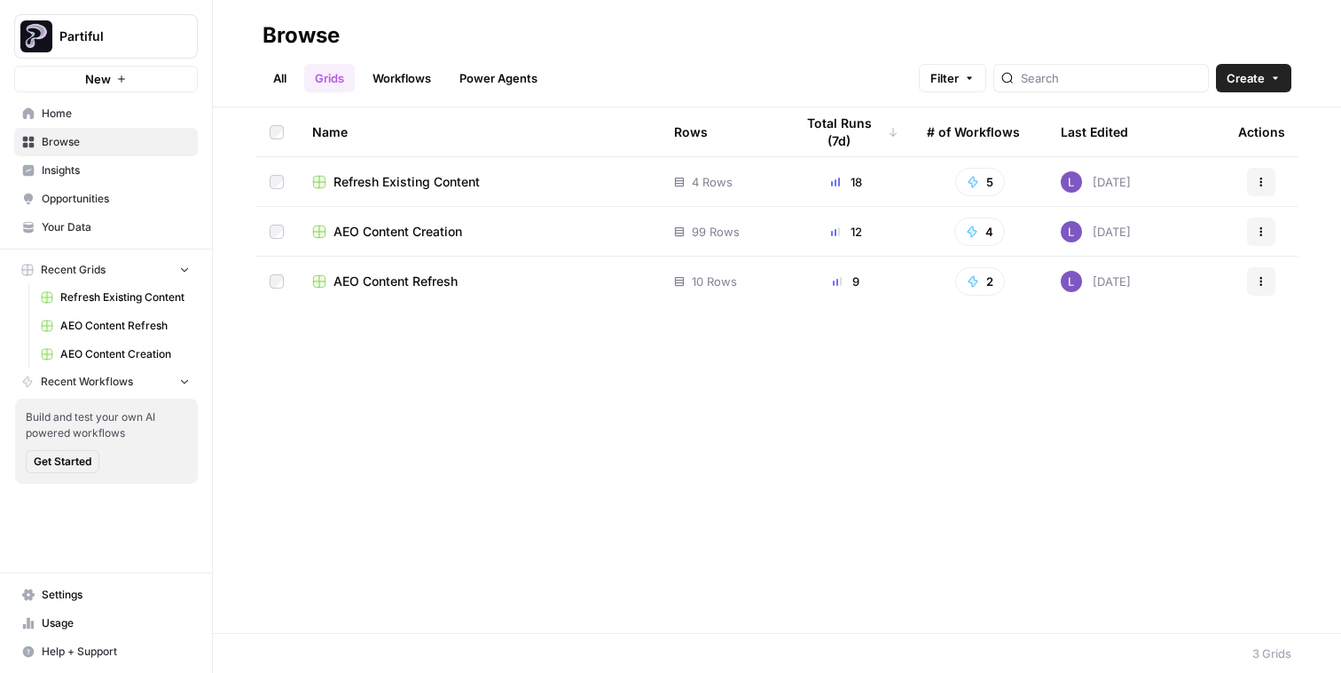
click at [88, 174] on span "Insights" at bounding box center [116, 170] width 148 height 16
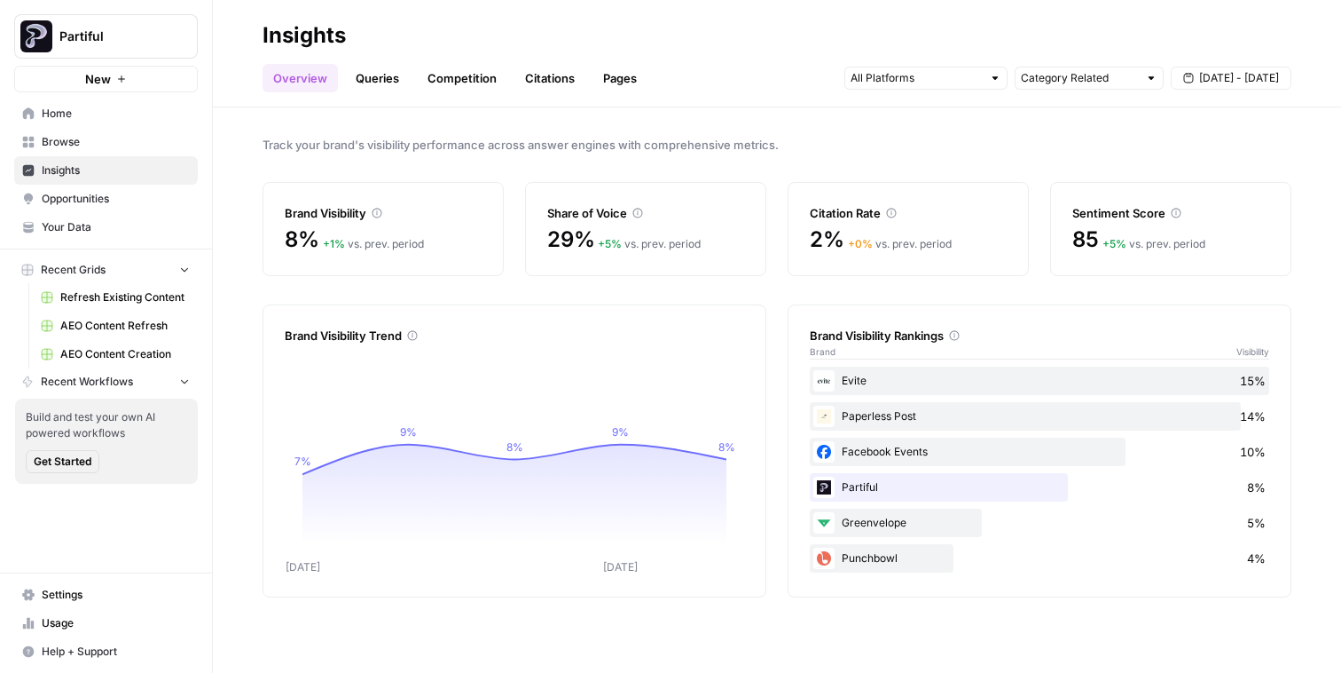
click at [1003, 80] on div at bounding box center [926, 78] width 163 height 23
click at [1143, 78] on div "Category Related" at bounding box center [1089, 78] width 149 height 23
type input "Category Related"
click at [1234, 78] on span "Aug 30 - Sep 5" at bounding box center [1240, 78] width 80 height 16
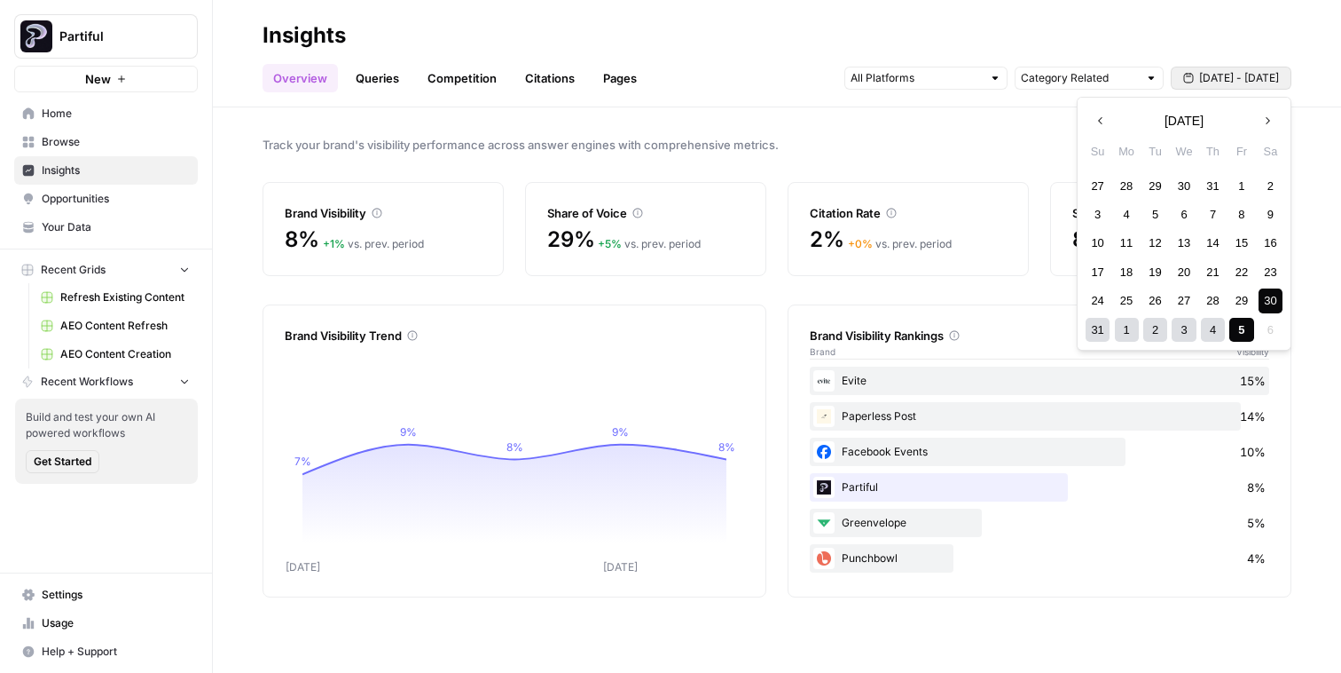
click at [763, 61] on div "Overview Queries Competition Citations Pages Category Related Aug 30 - Sep 5" at bounding box center [777, 71] width 1029 height 43
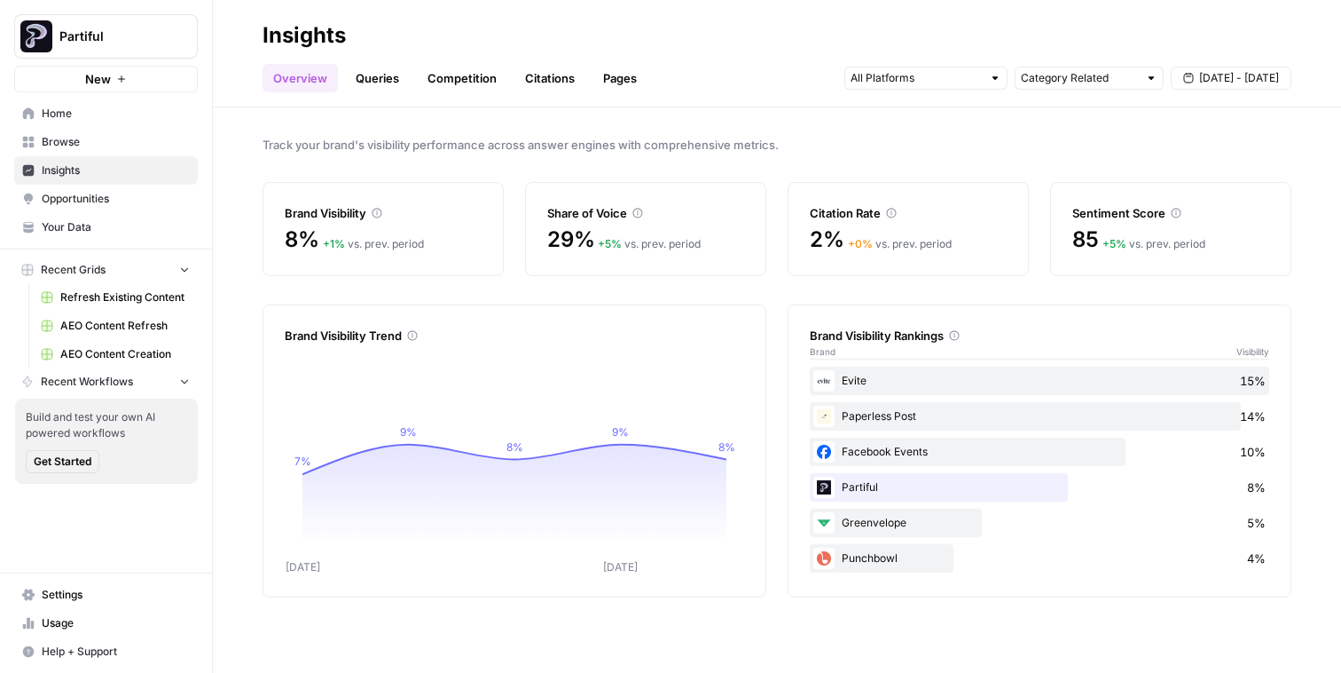
click at [396, 80] on link "Queries" at bounding box center [377, 78] width 65 height 28
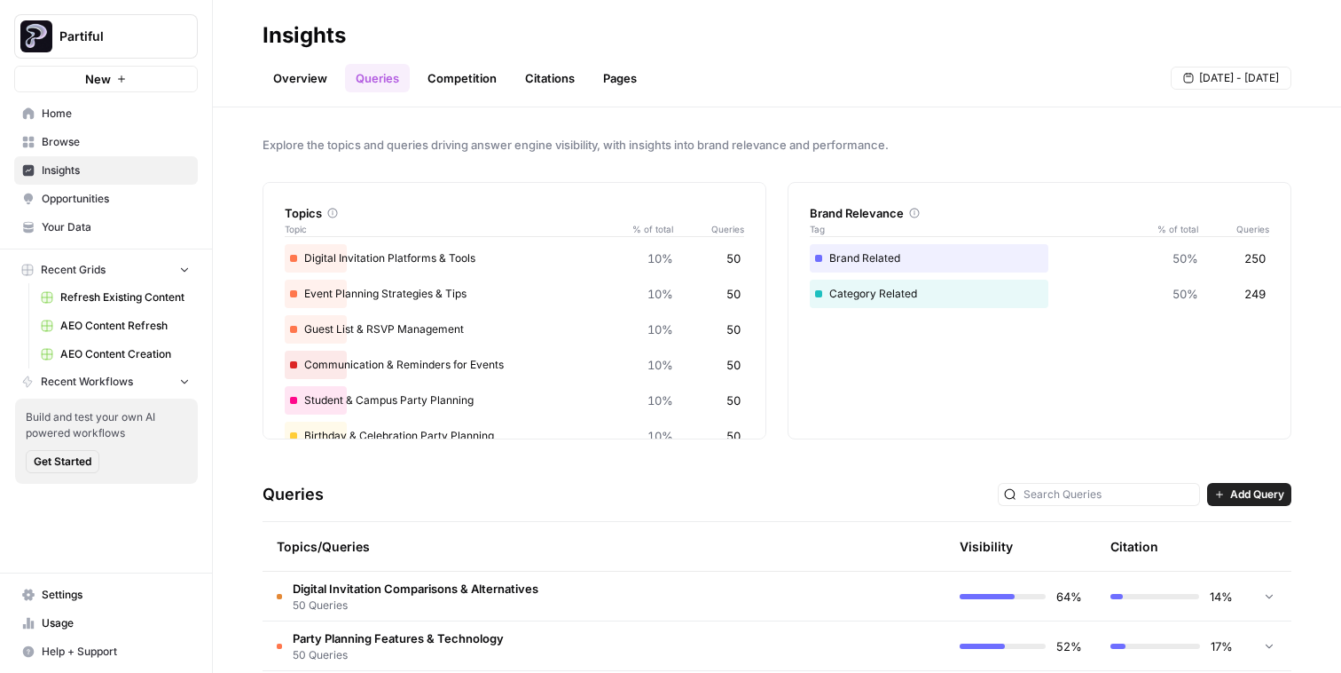
click at [325, 75] on link "Overview" at bounding box center [300, 78] width 75 height 28
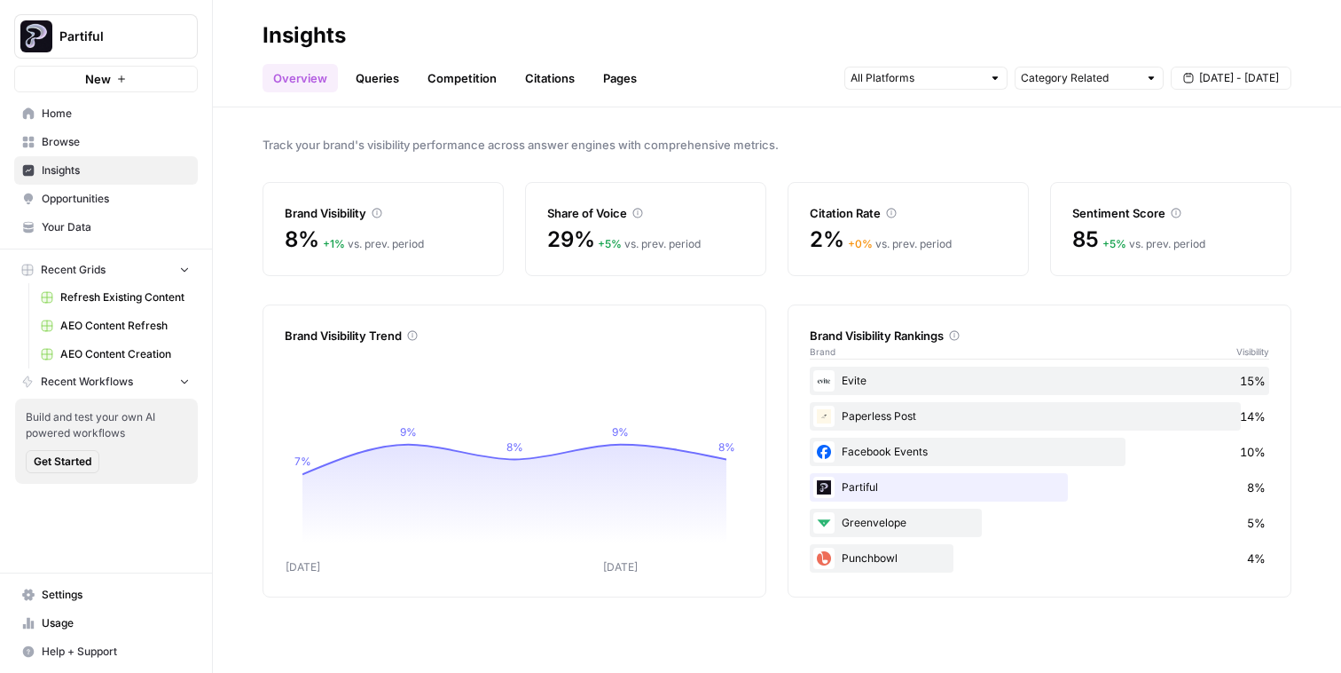
click at [367, 80] on link "Queries" at bounding box center [377, 78] width 65 height 28
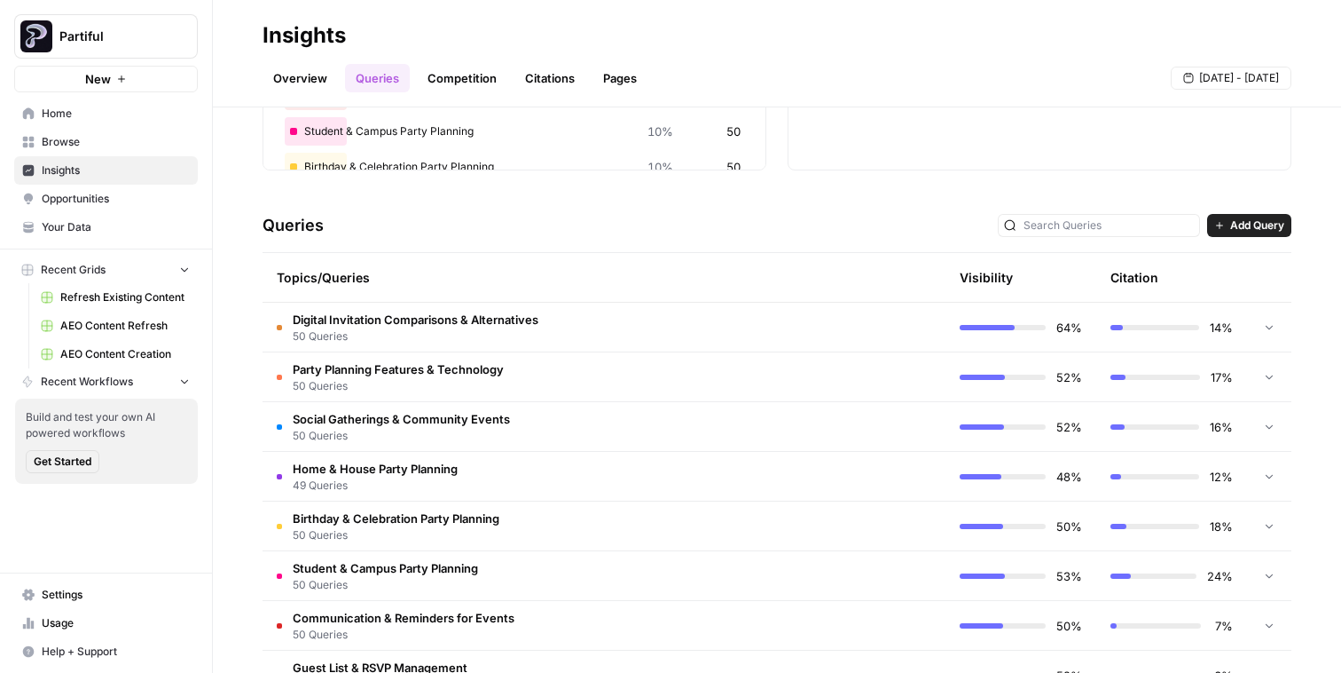
scroll to position [240, 0]
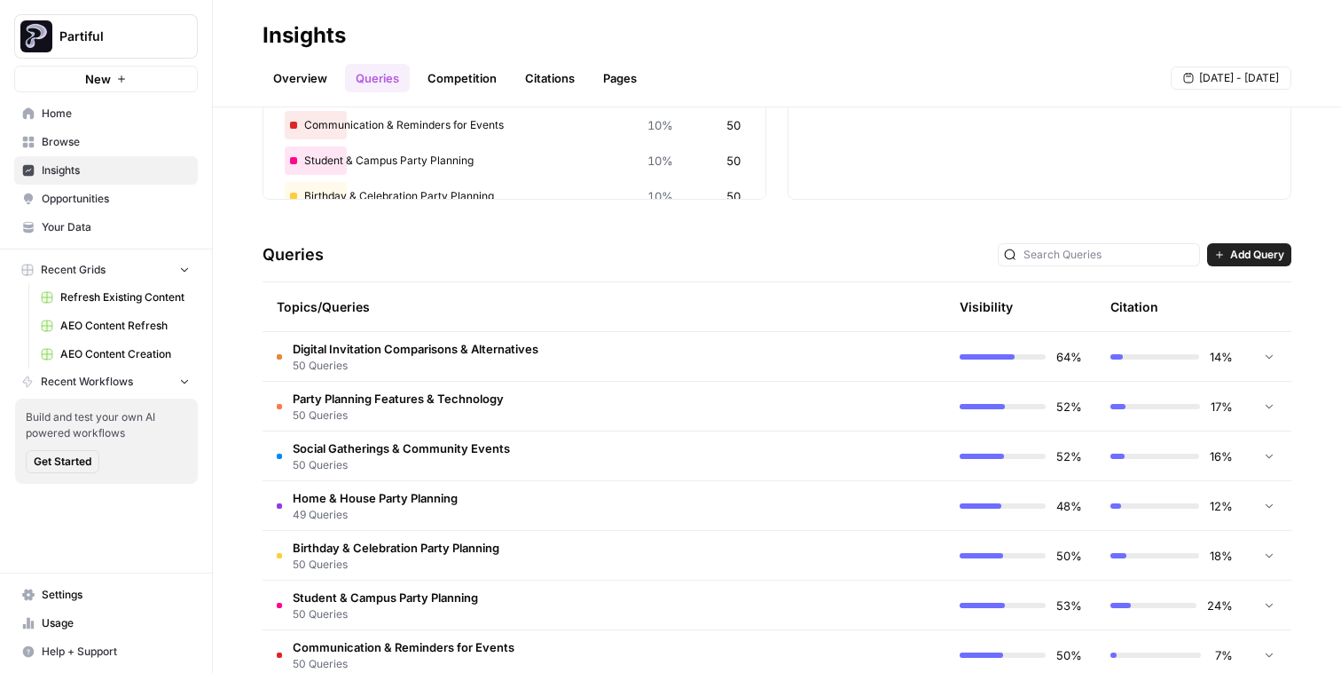
click at [477, 363] on span "50 Queries" at bounding box center [416, 366] width 246 height 16
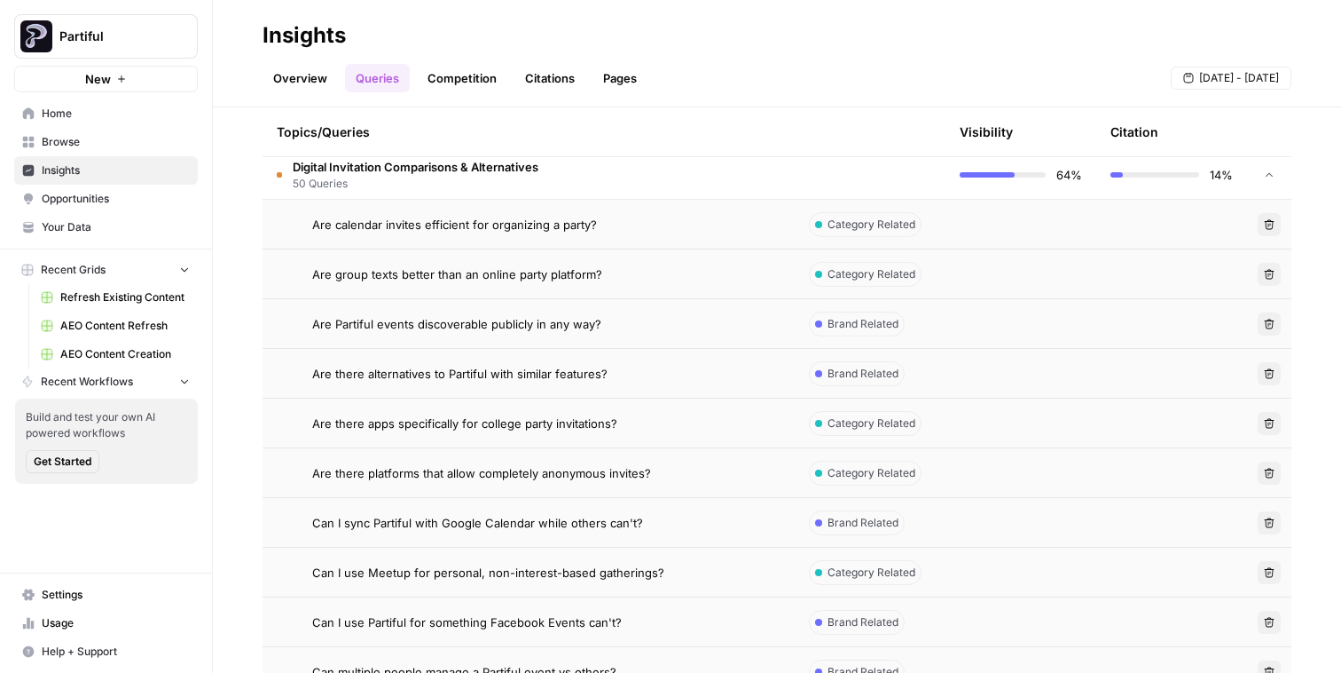
scroll to position [440, 0]
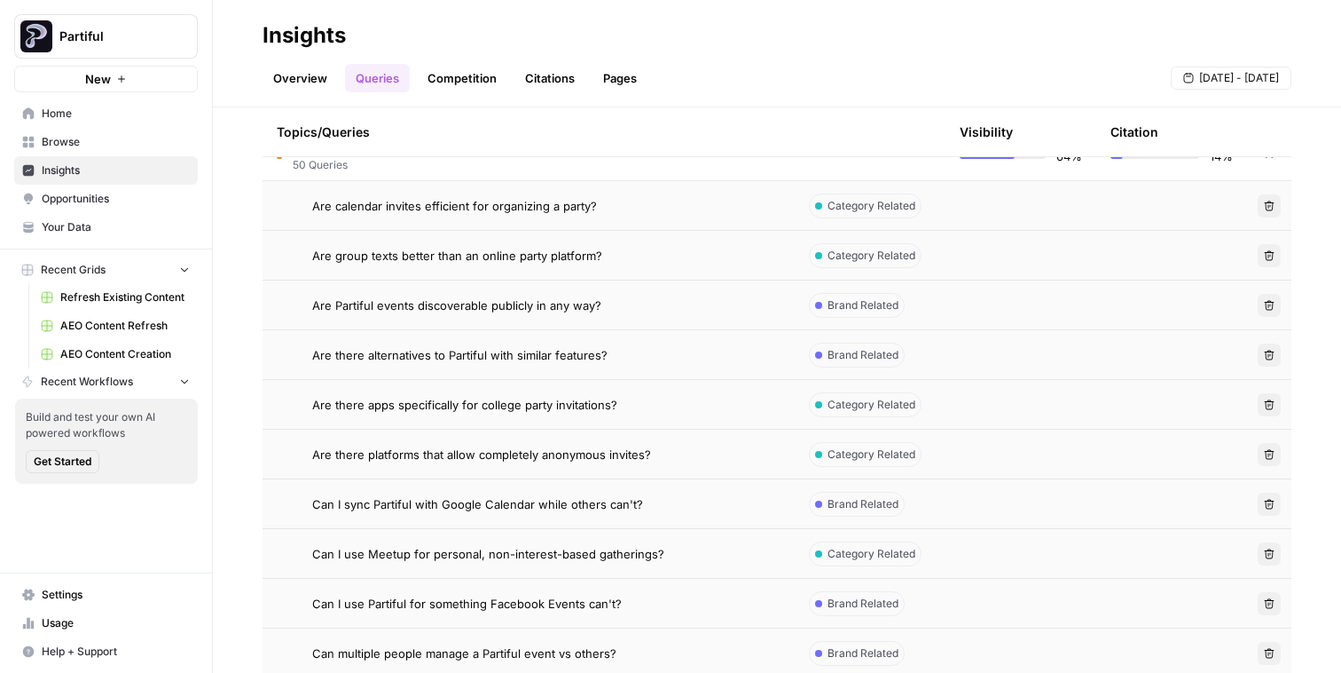
click at [980, 232] on td at bounding box center [1021, 255] width 151 height 49
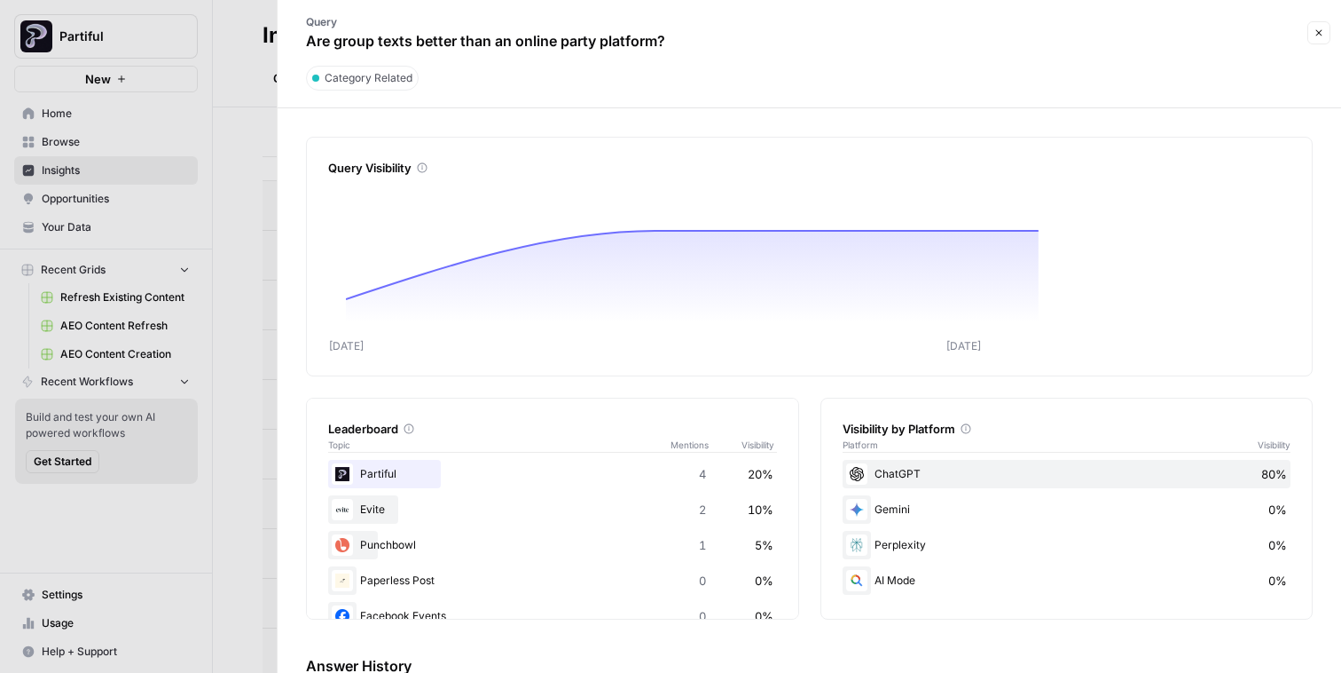
click at [1329, 26] on button "Close" at bounding box center [1319, 32] width 23 height 23
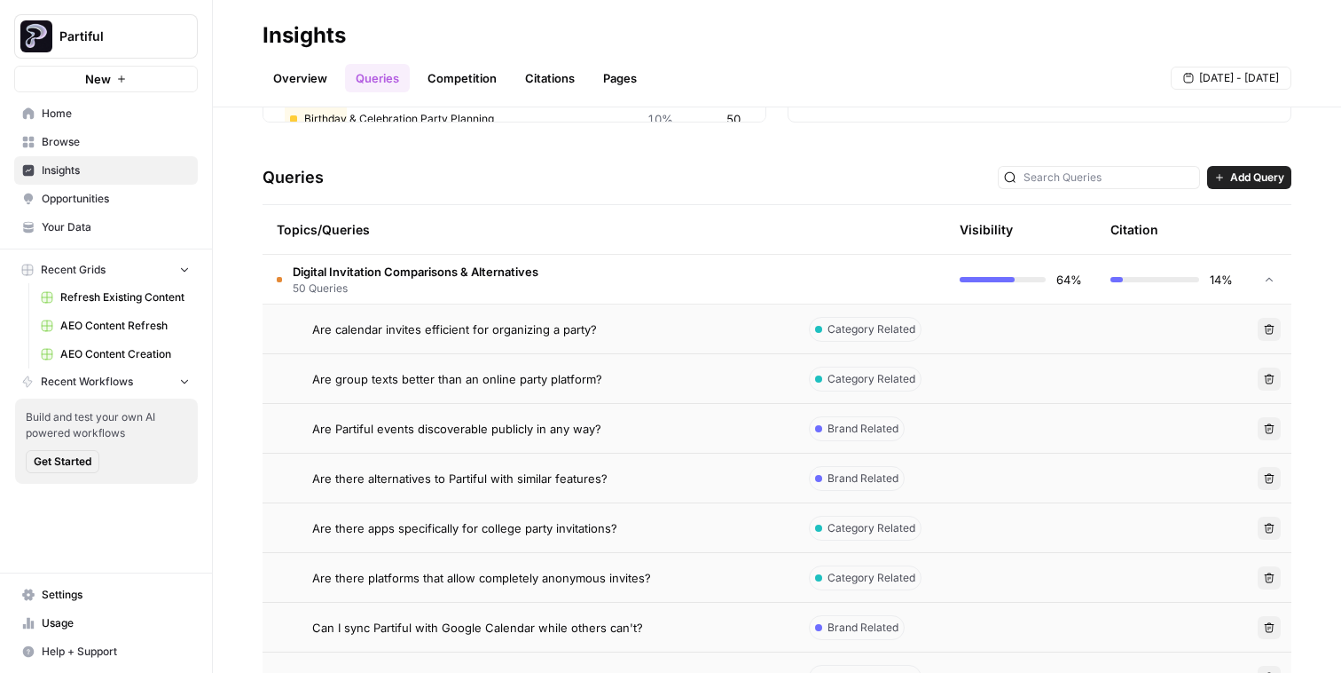
scroll to position [319, 0]
click at [968, 330] on td at bounding box center [1021, 326] width 151 height 49
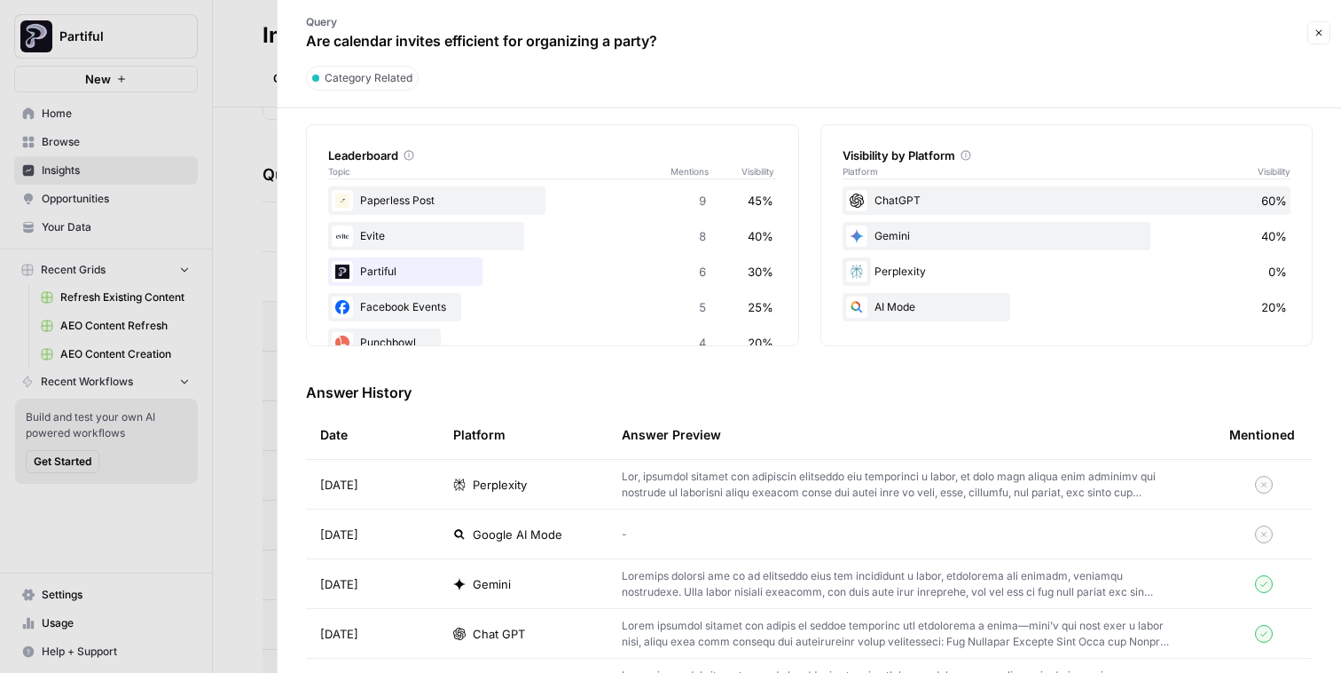
scroll to position [271, 0]
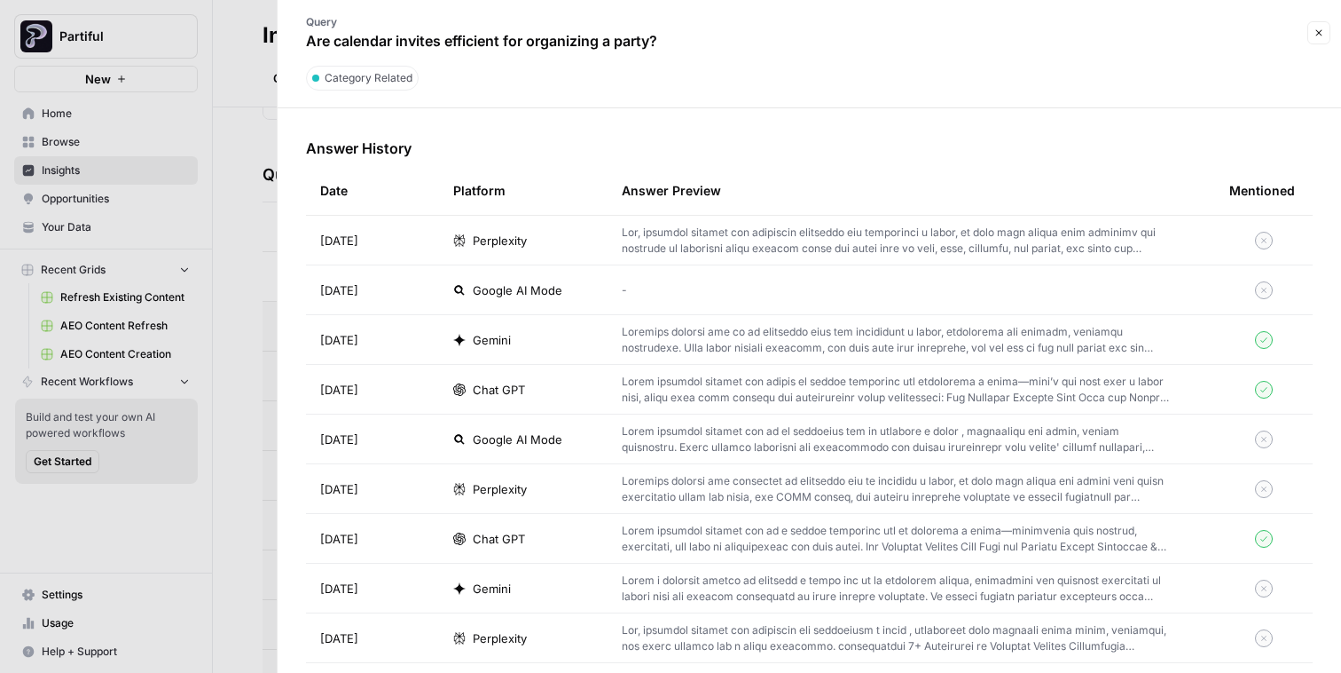
click at [775, 256] on p at bounding box center [897, 240] width 551 height 32
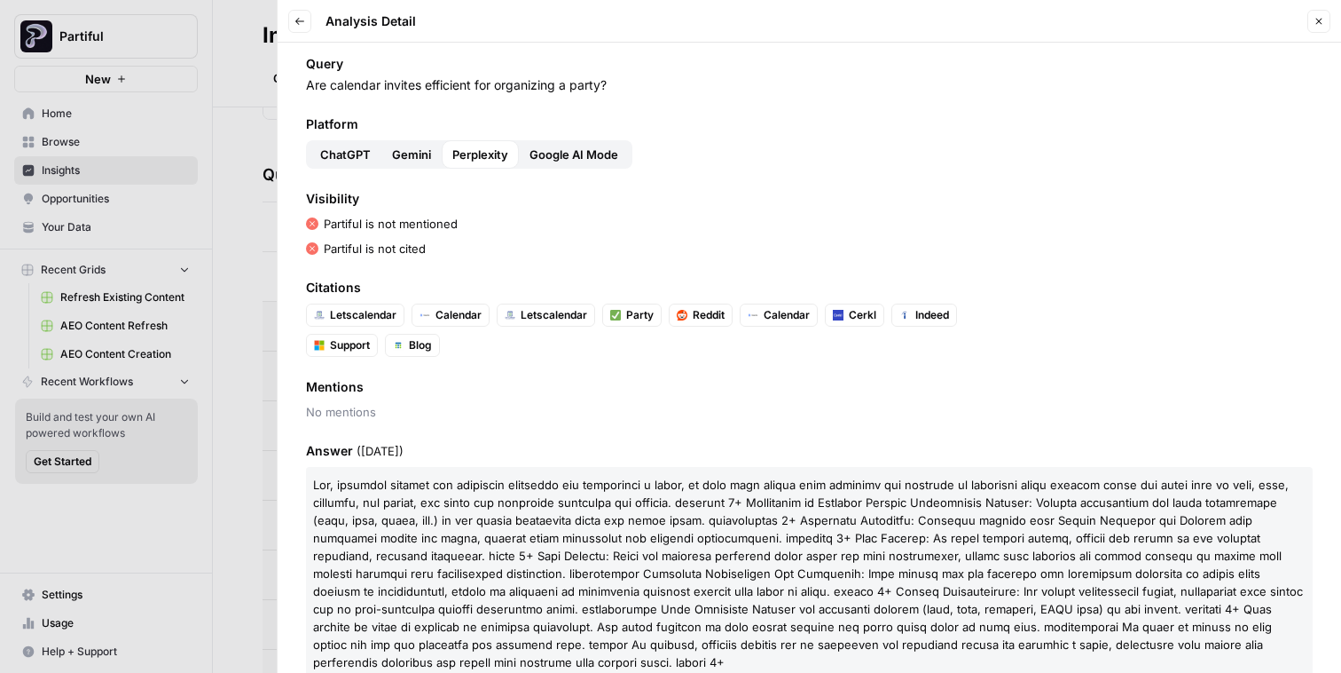
scroll to position [34, 0]
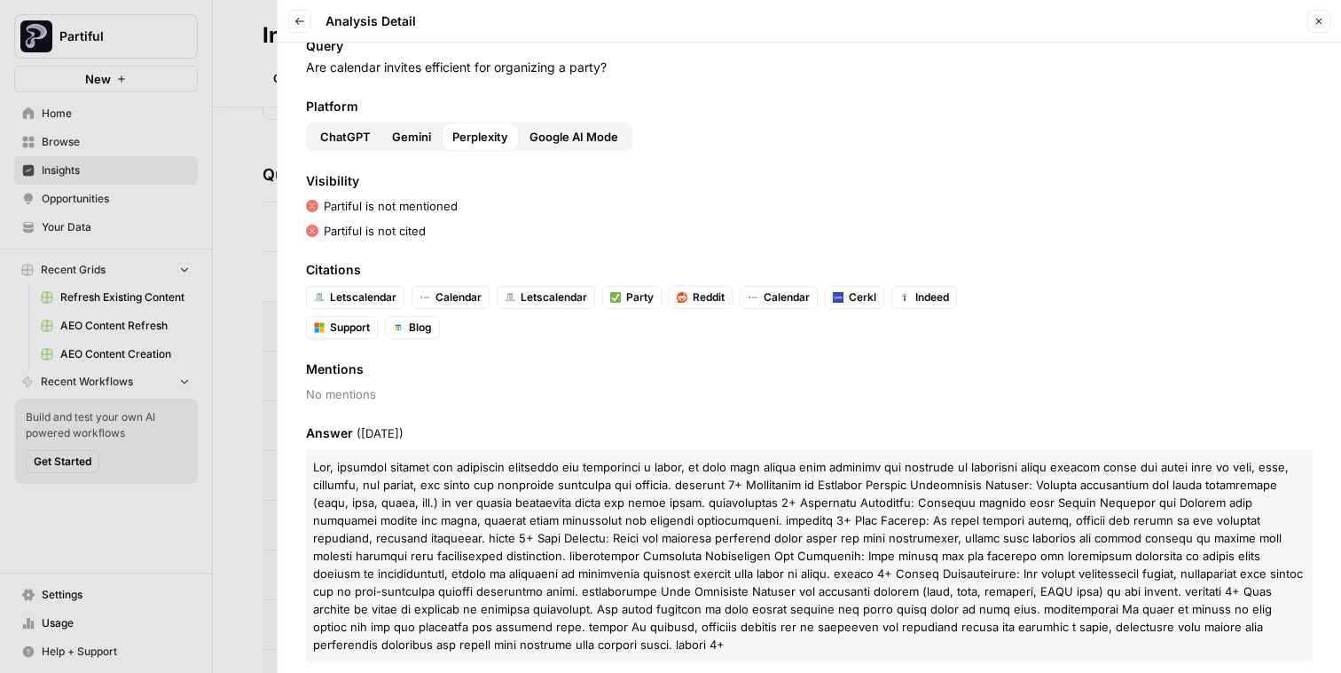
click at [507, 142] on span "Perplexity" at bounding box center [480, 137] width 56 height 18
click at [550, 142] on span "Google AI Mode" at bounding box center [574, 137] width 89 height 18
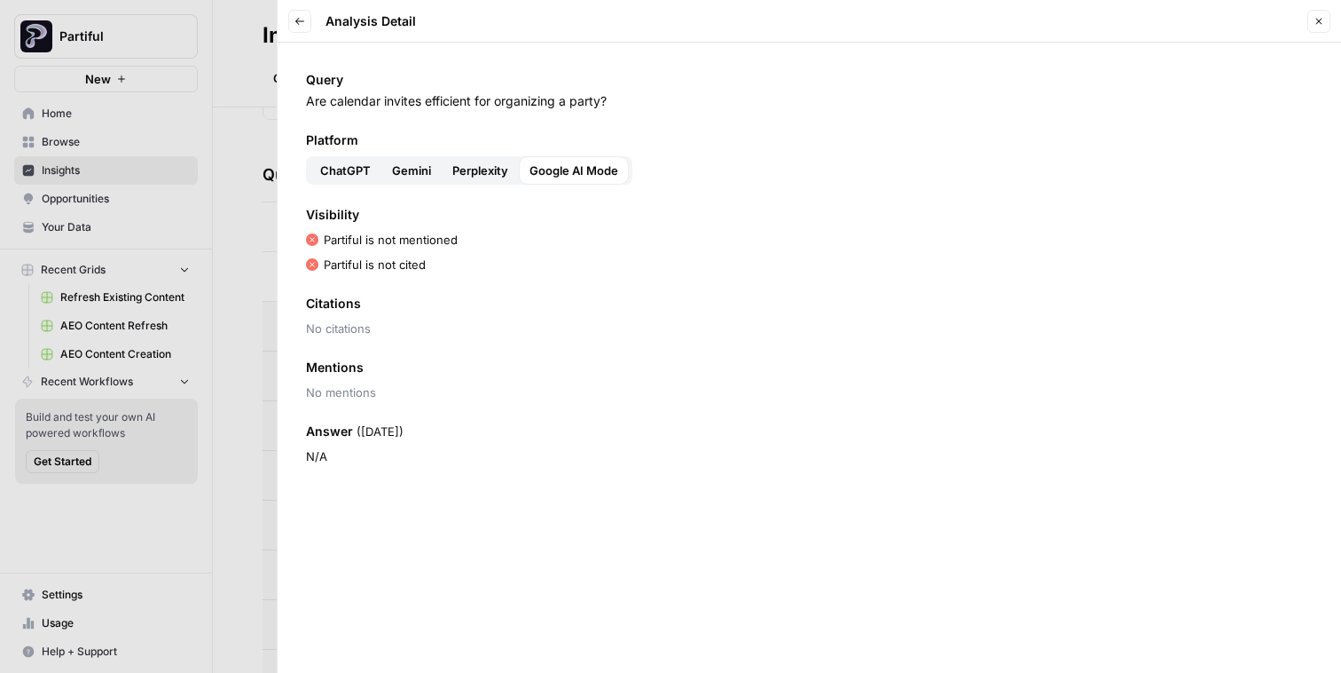
click at [333, 171] on span "ChatGPT" at bounding box center [345, 170] width 51 height 18
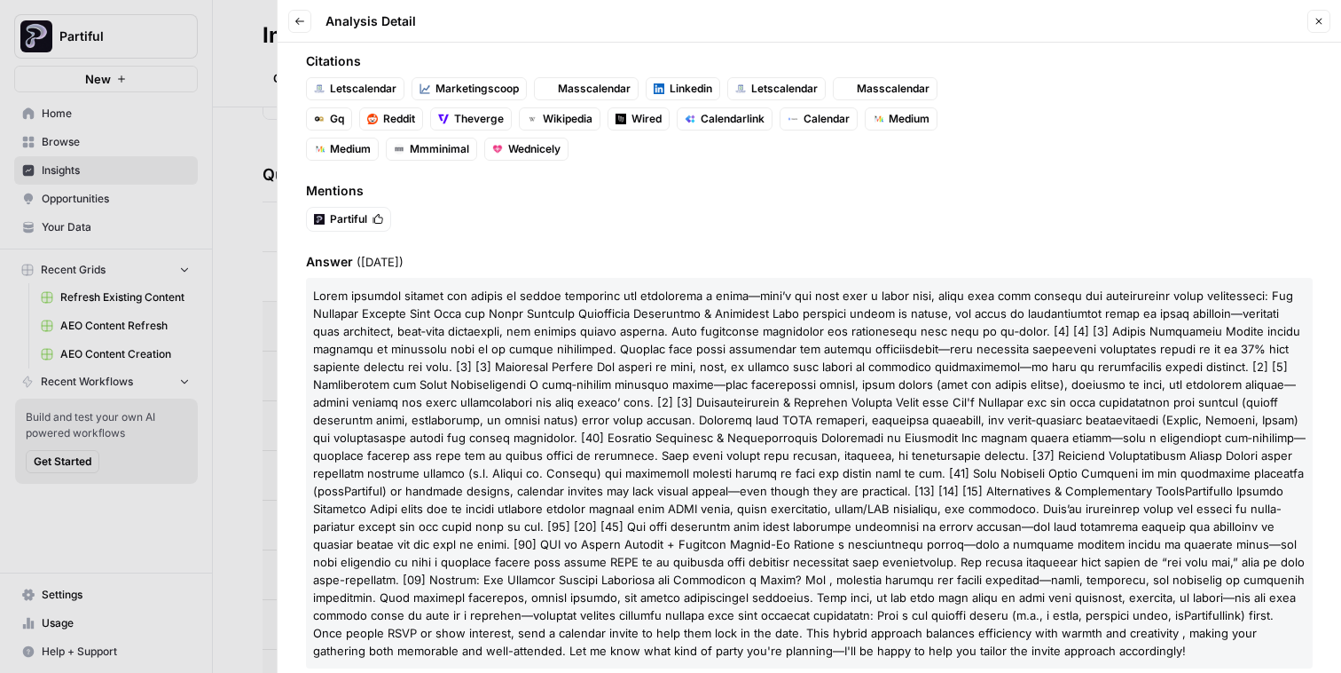
scroll to position [216, 0]
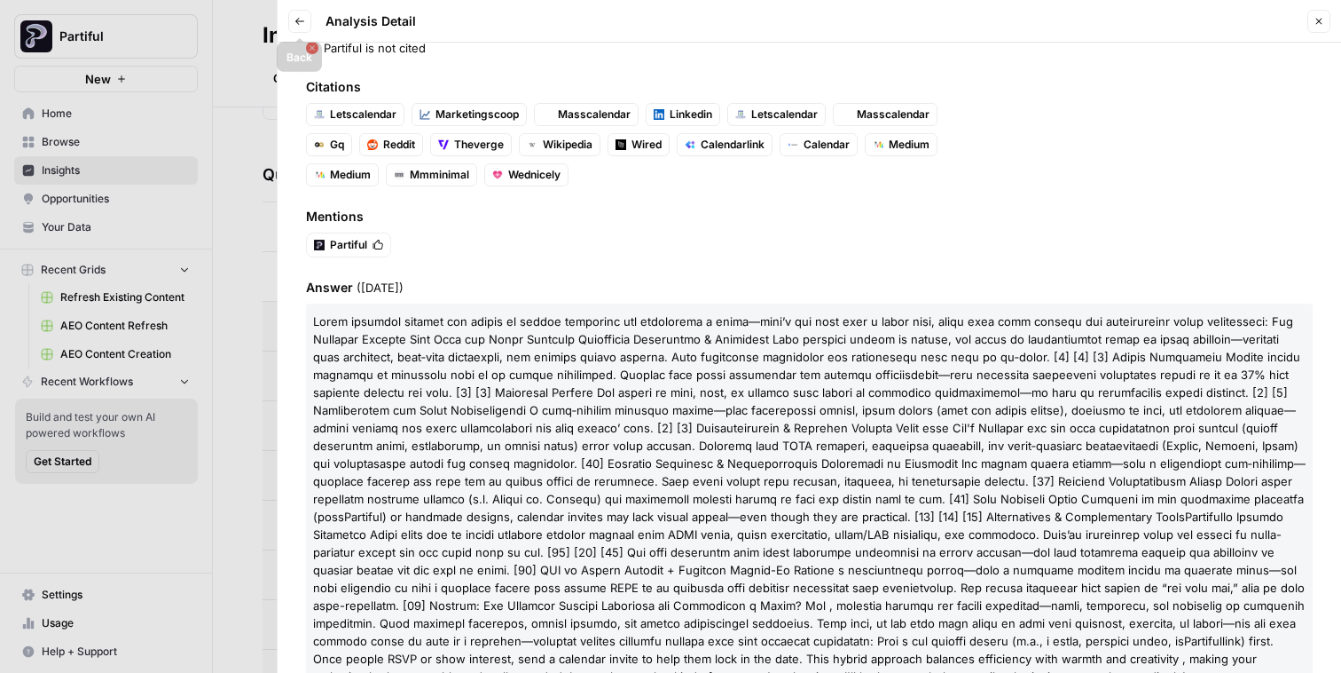
click at [297, 18] on icon "button" at bounding box center [300, 21] width 11 height 11
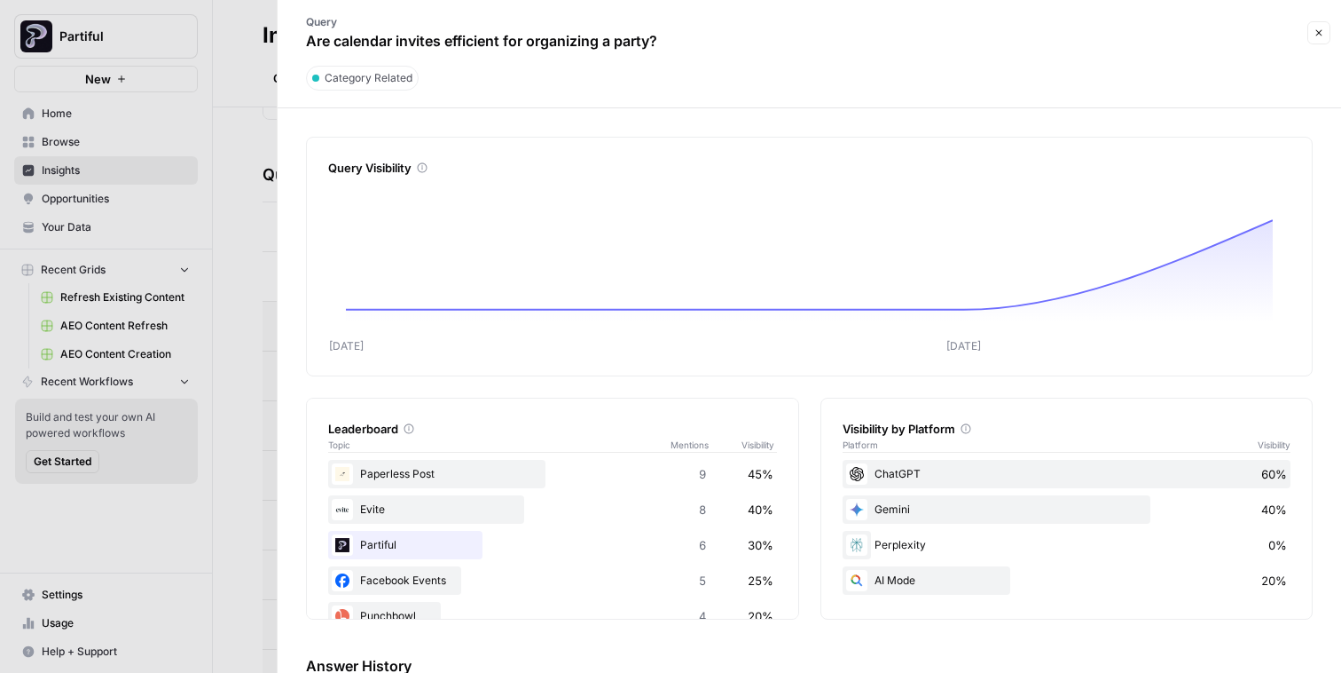
click at [1331, 35] on header "Query Are calendar invites efficient for organizing a party? Close Category Rel…" at bounding box center [810, 54] width 1064 height 108
click at [1325, 34] on button "Close" at bounding box center [1319, 32] width 23 height 23
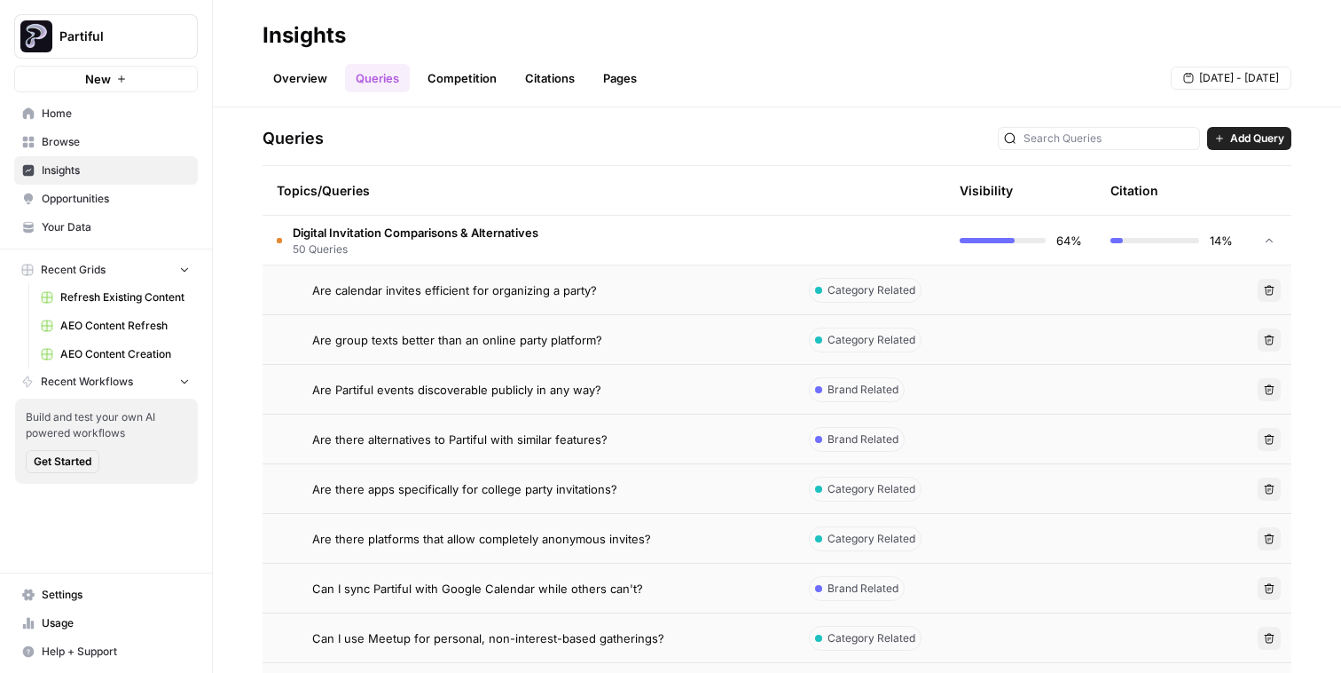
scroll to position [386, 0]
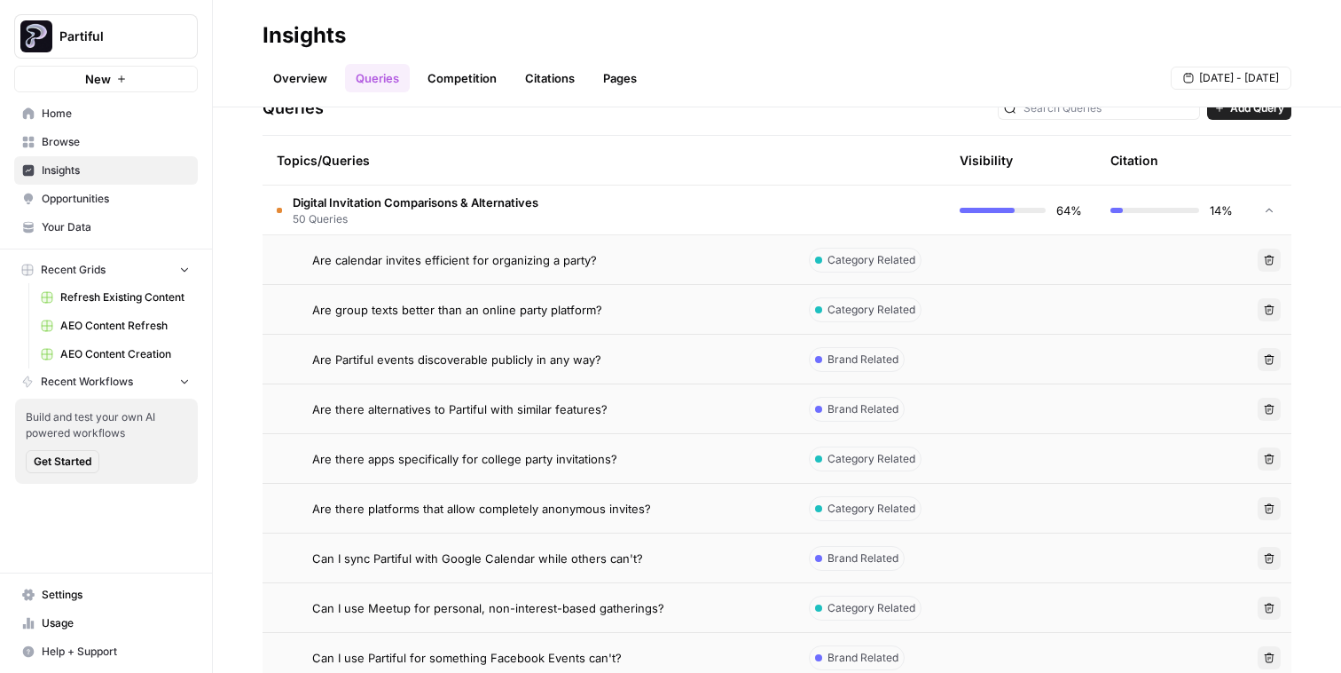
click at [666, 253] on div "Are calendar invites efficient for organizing a party?" at bounding box center [546, 260] width 468 height 18
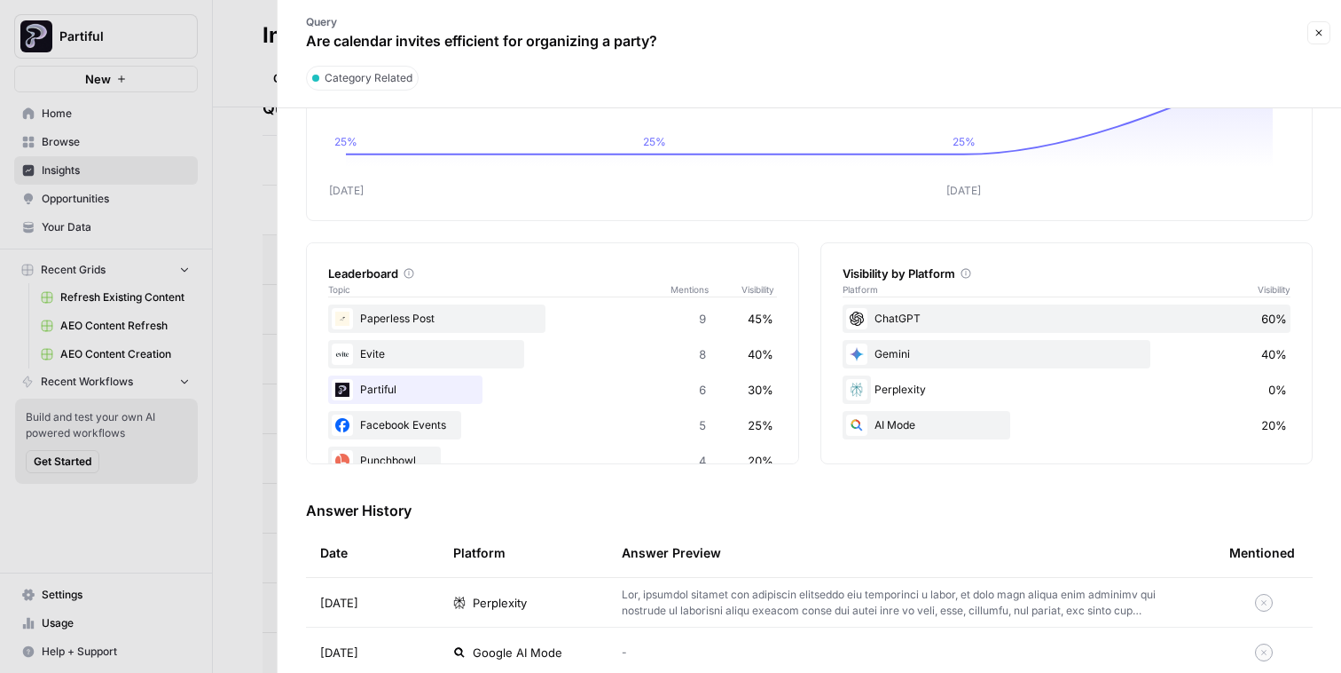
scroll to position [157, 0]
click at [1319, 35] on icon "button" at bounding box center [1319, 33] width 11 height 11
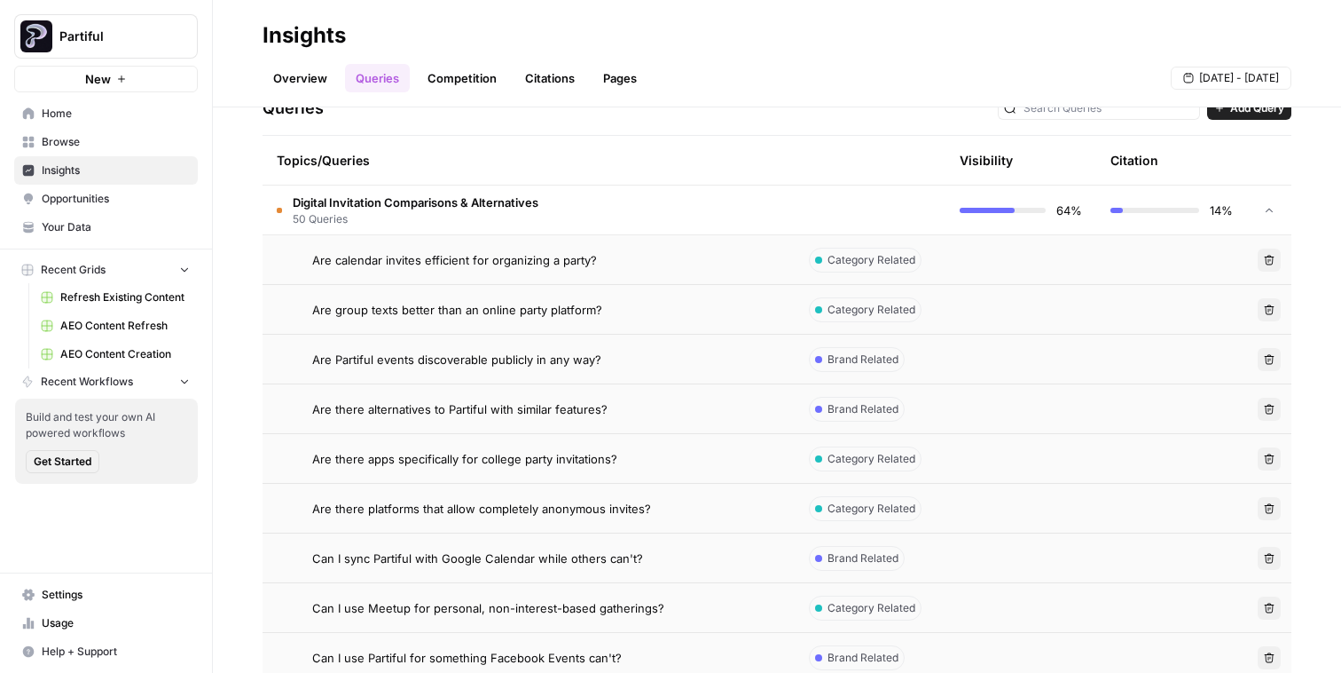
scroll to position [408, 0]
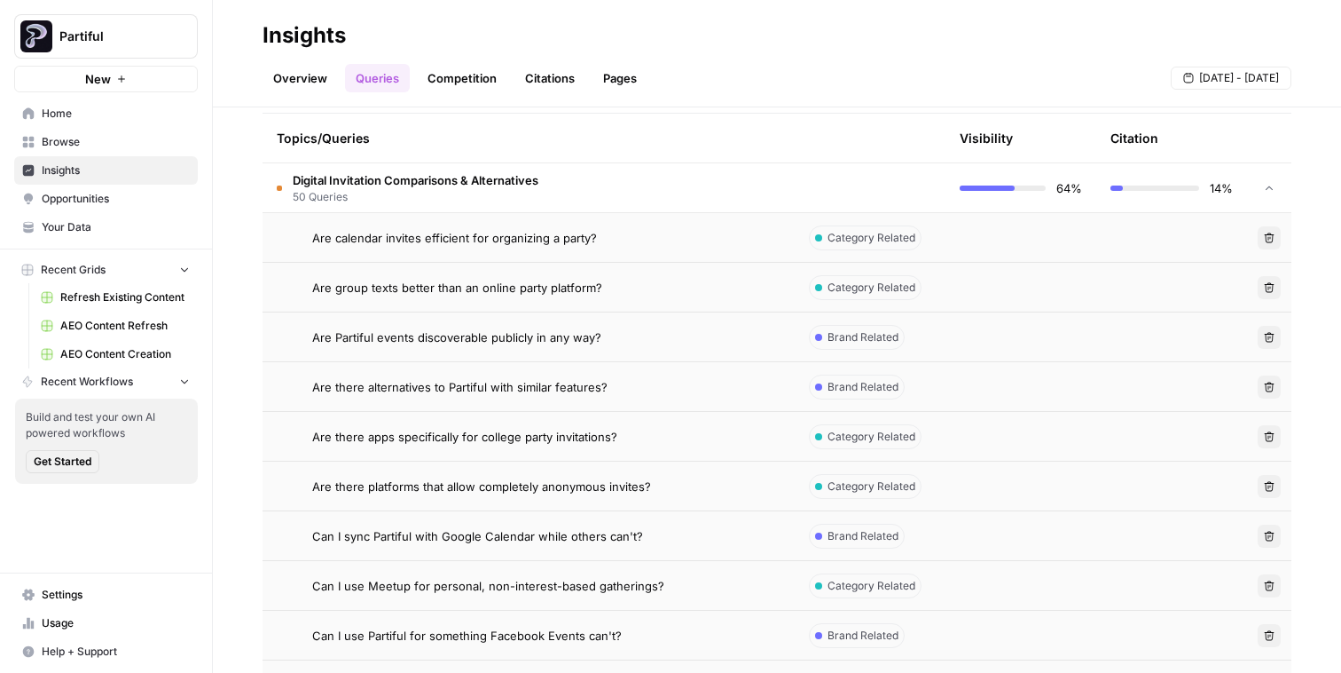
click at [585, 207] on td "Digital Invitation Comparisons & Alternatives 50 Queries" at bounding box center [529, 187] width 532 height 49
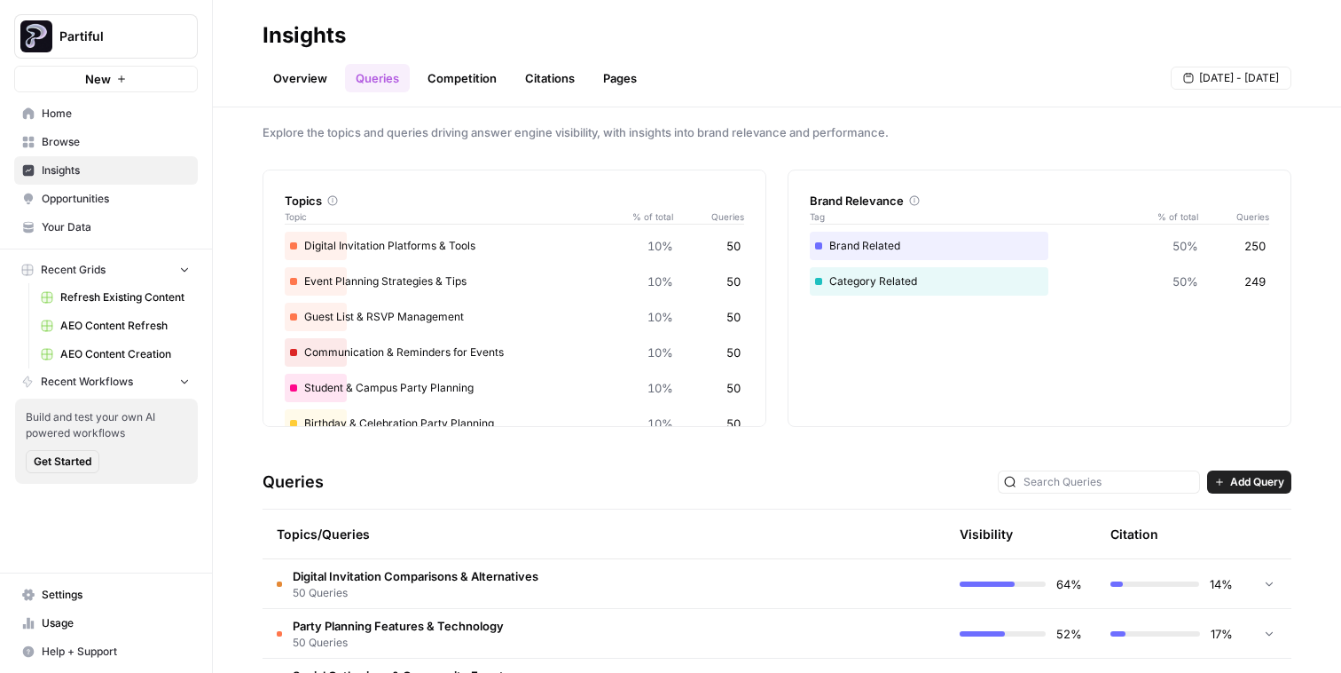
scroll to position [0, 0]
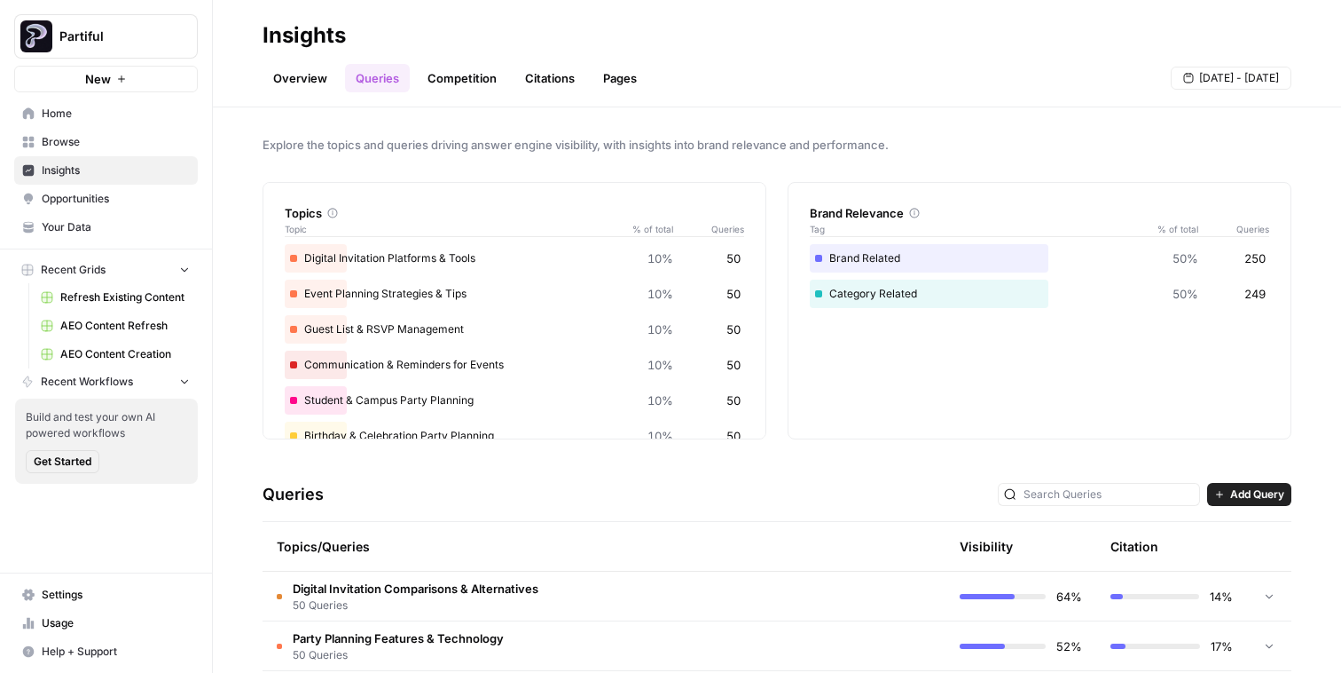
click at [441, 91] on link "Competition" at bounding box center [462, 78] width 90 height 28
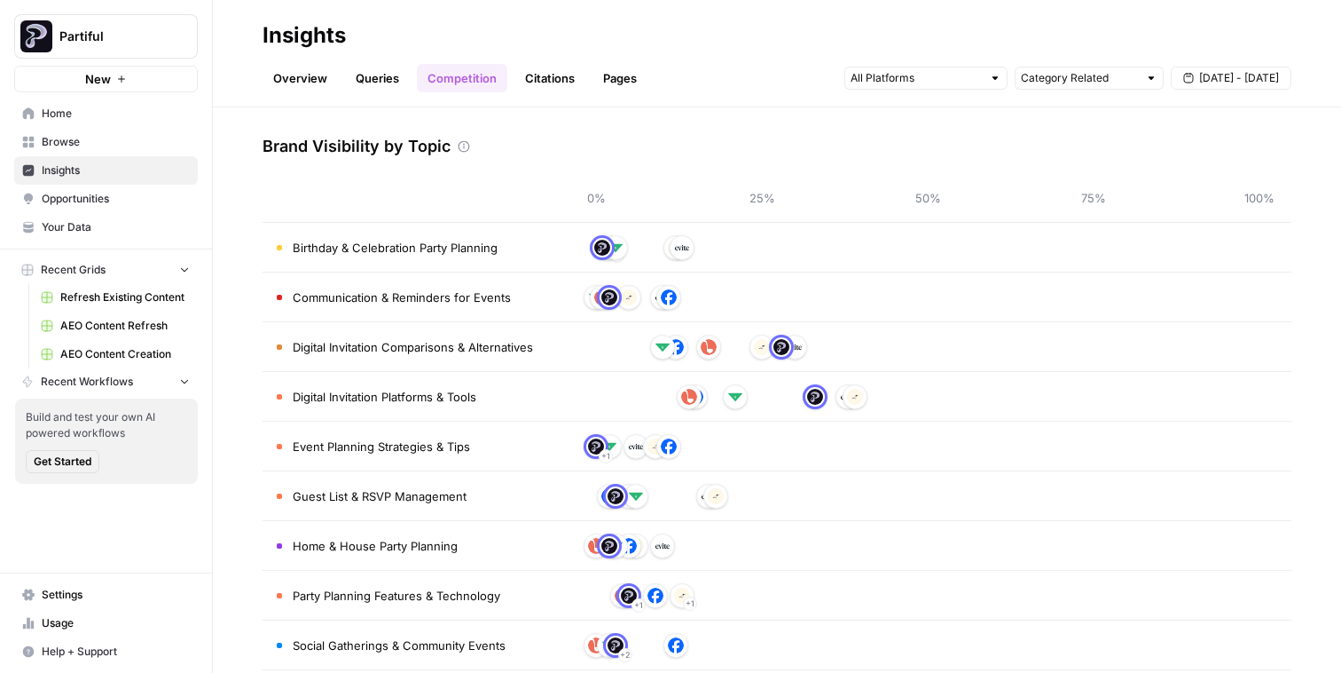
scroll to position [67, 0]
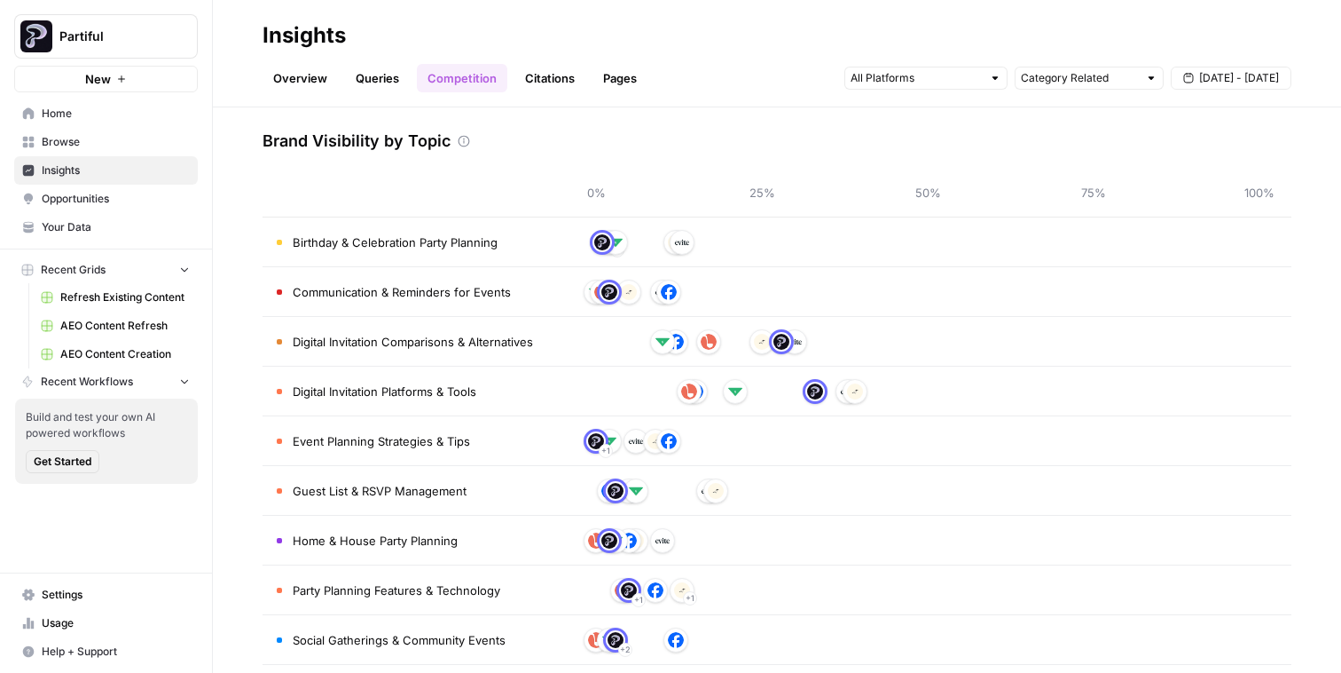
click at [523, 240] on td "Birthday & Celebration Party Planning" at bounding box center [414, 241] width 302 height 49
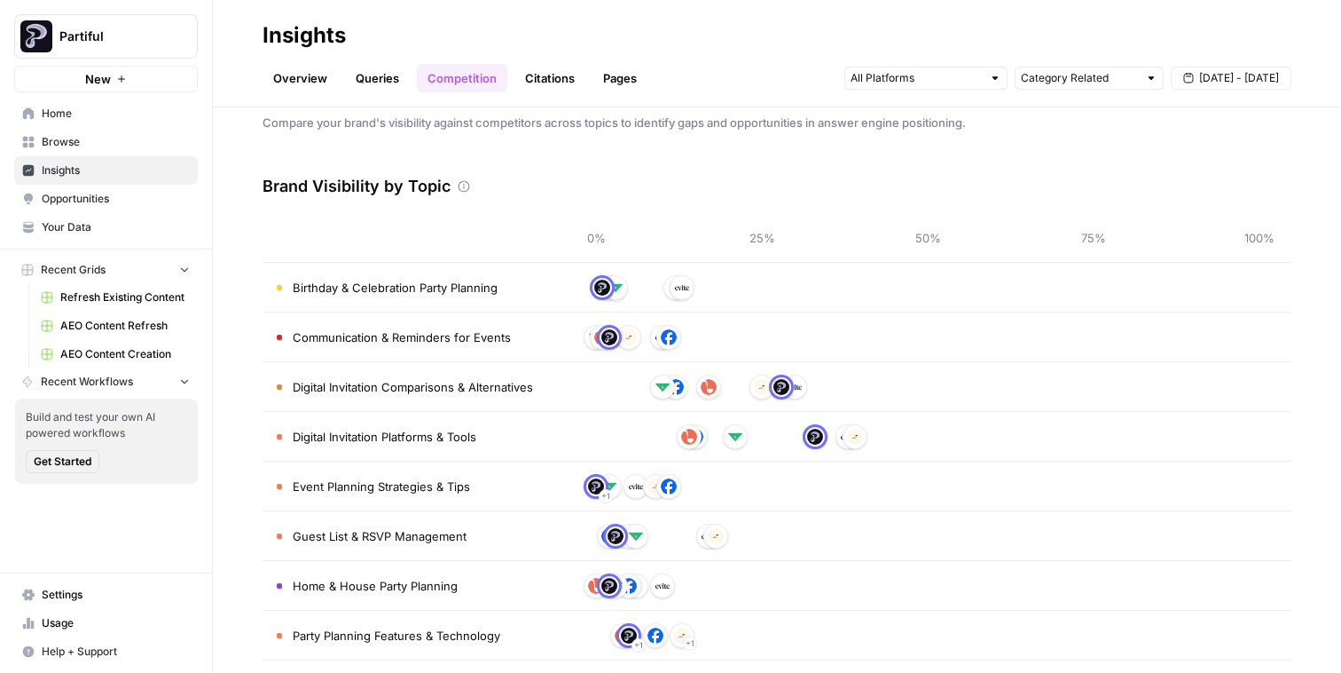
scroll to position [64, 0]
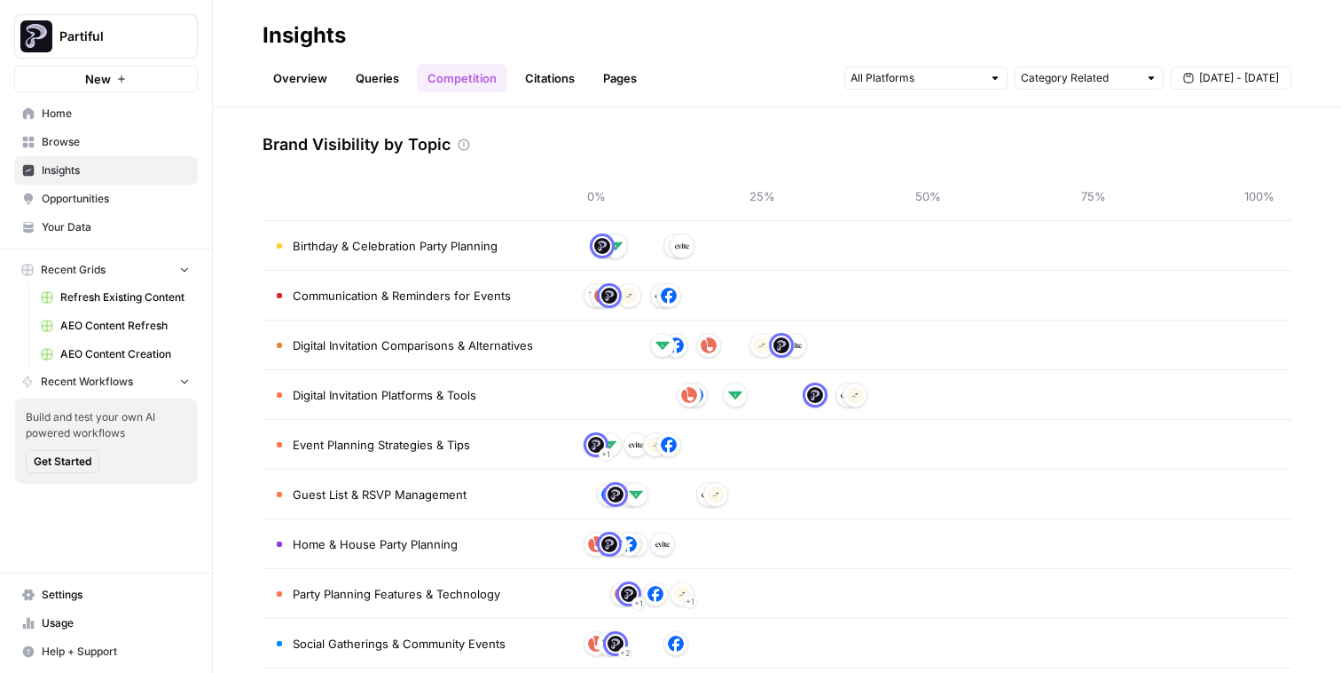
click at [561, 75] on link "Citations" at bounding box center [550, 78] width 71 height 28
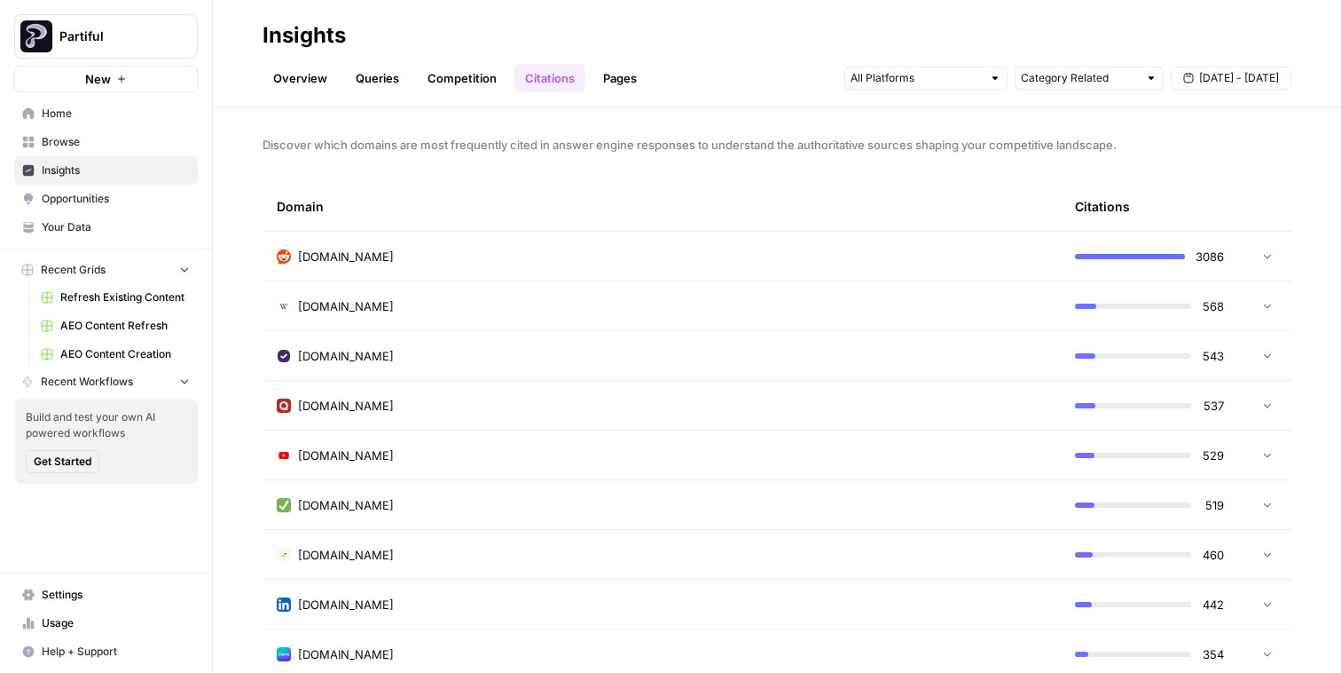
scroll to position [26, 0]
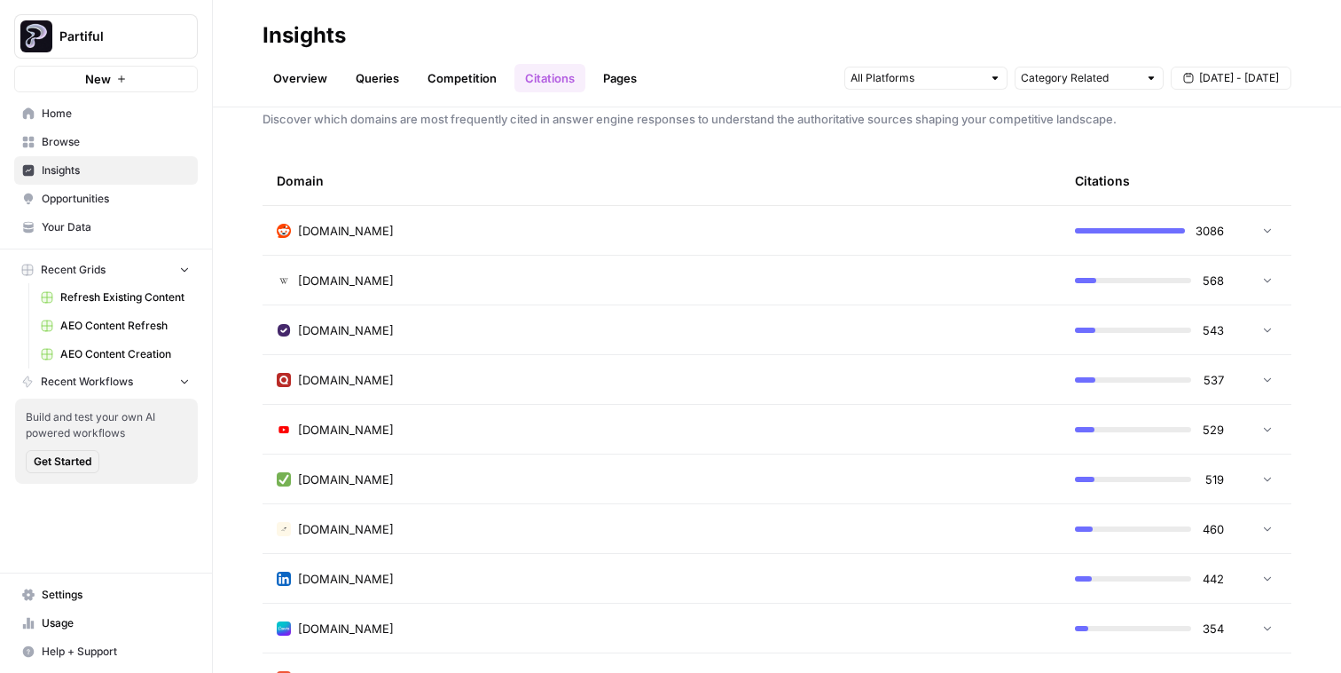
click at [476, 241] on td "reddit.com" at bounding box center [662, 230] width 798 height 49
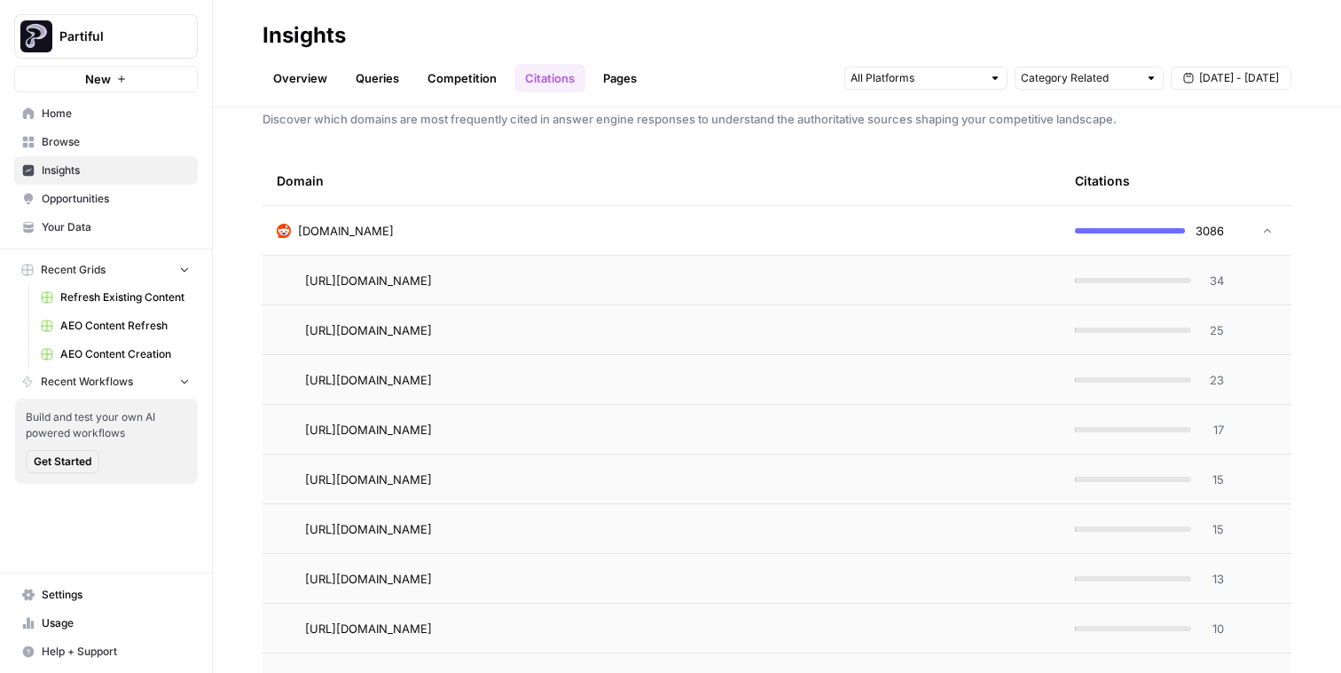
drag, startPoint x: 281, startPoint y: 295, endPoint x: 922, endPoint y: 289, distance: 640.6
click at [922, 289] on td "https://www.reddit.com/r/weddingplanning/comments/1bqo8cb/best_online_invitatio…" at bounding box center [662, 280] width 798 height 49
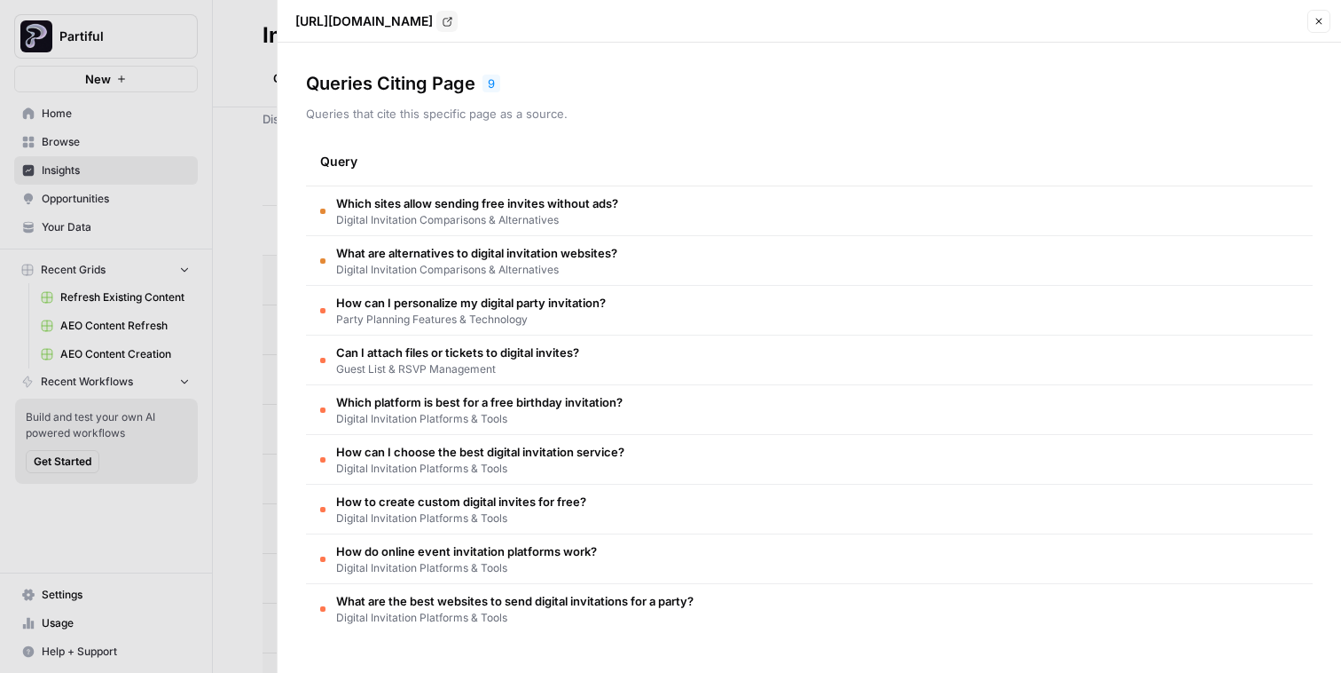
click at [1312, 27] on button "Close" at bounding box center [1319, 21] width 23 height 23
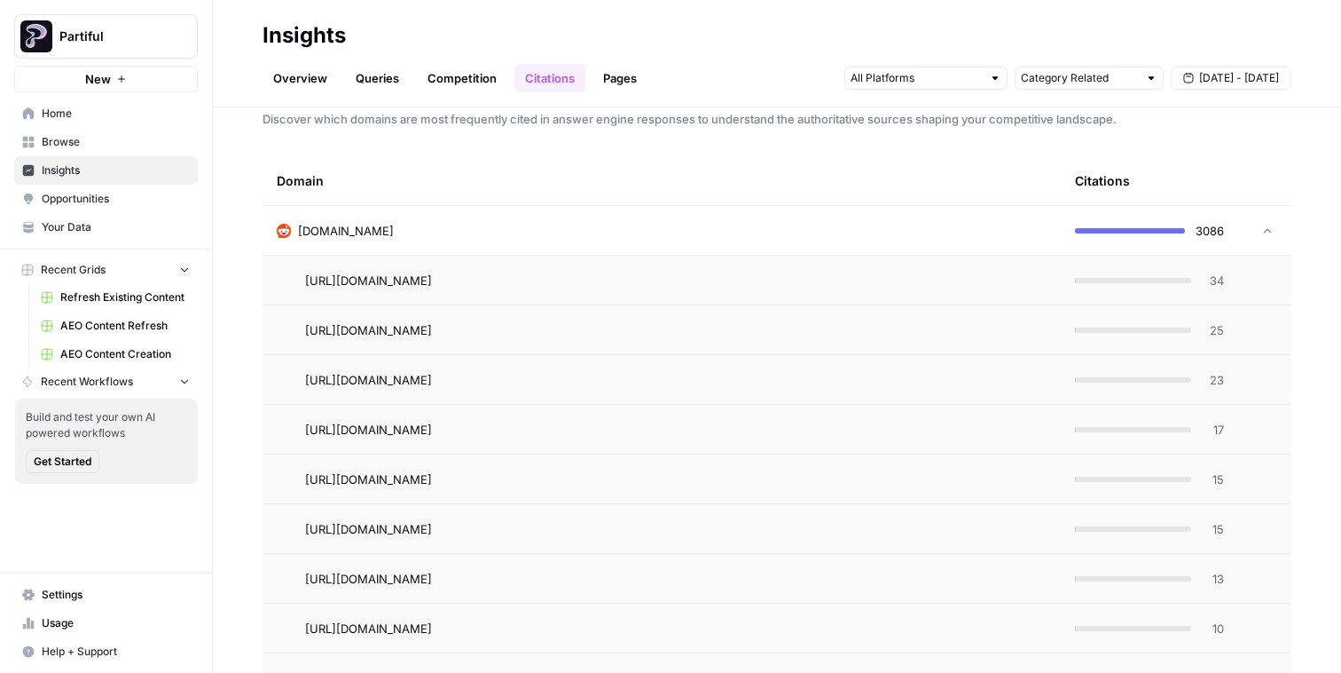
click at [468, 270] on link "Go to page" at bounding box center [456, 280] width 21 height 21
click at [1204, 276] on span "34" at bounding box center [1213, 280] width 22 height 18
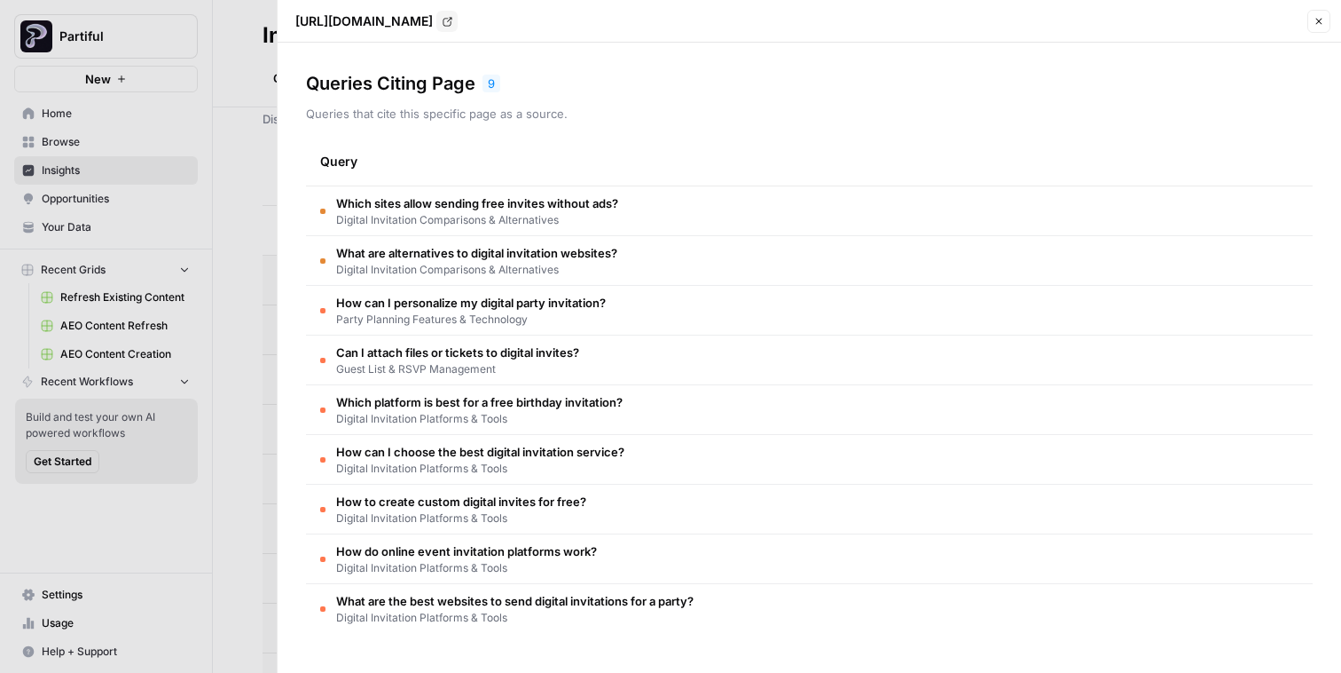
click at [1320, 27] on button "Close" at bounding box center [1319, 21] width 23 height 23
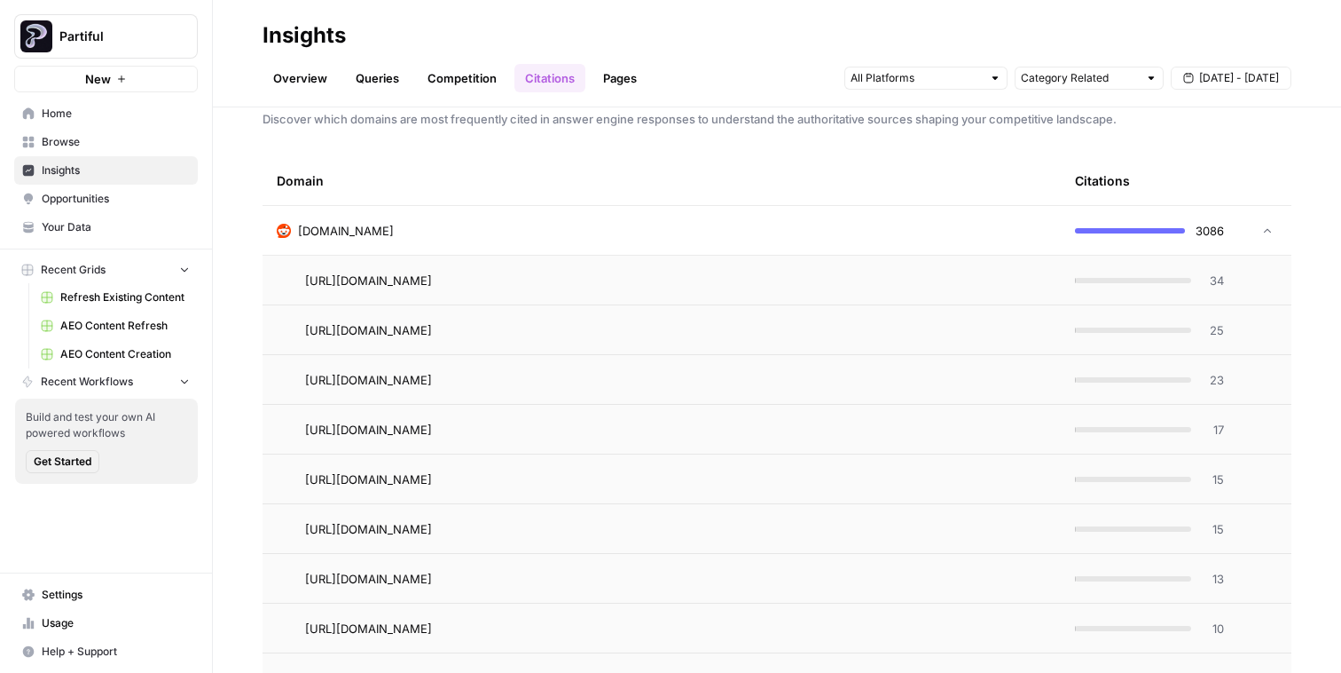
click at [977, 282] on div "https://www.reddit.com/r/weddingplanning/comments/1bqo8cb/best_online_invitatio…" at bounding box center [676, 280] width 742 height 21
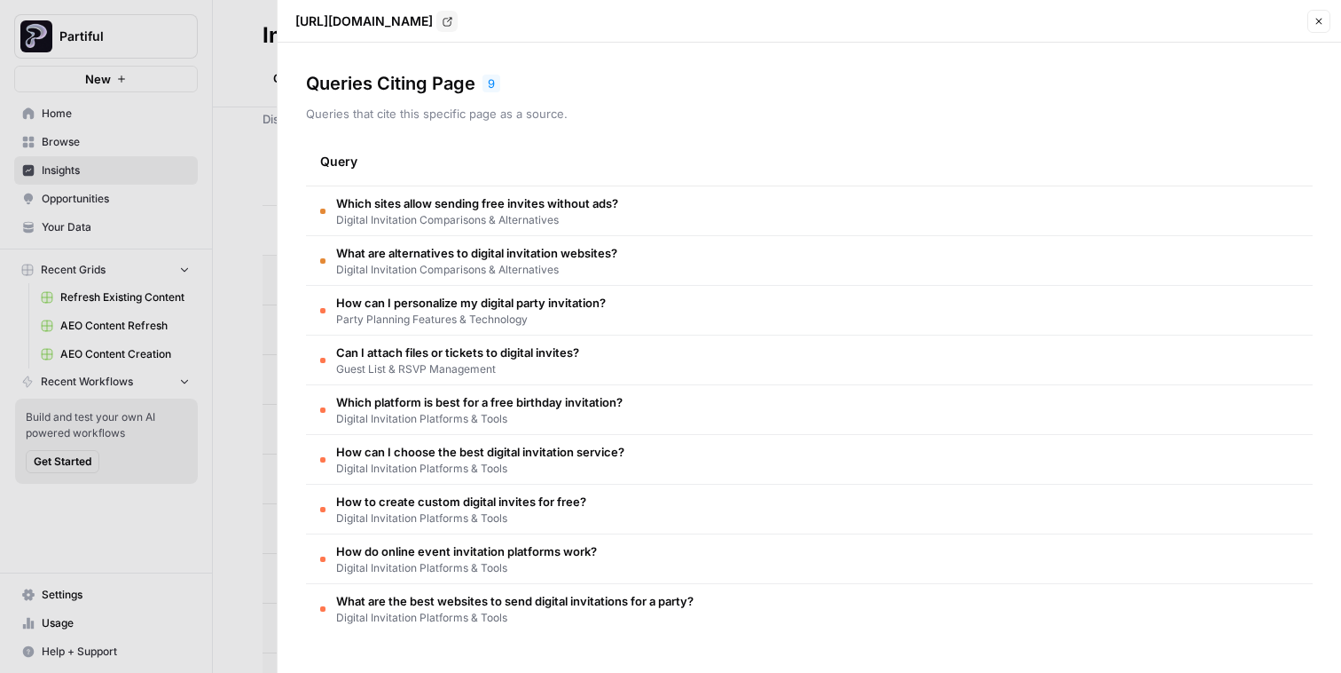
click at [255, 236] on div at bounding box center [670, 336] width 1341 height 673
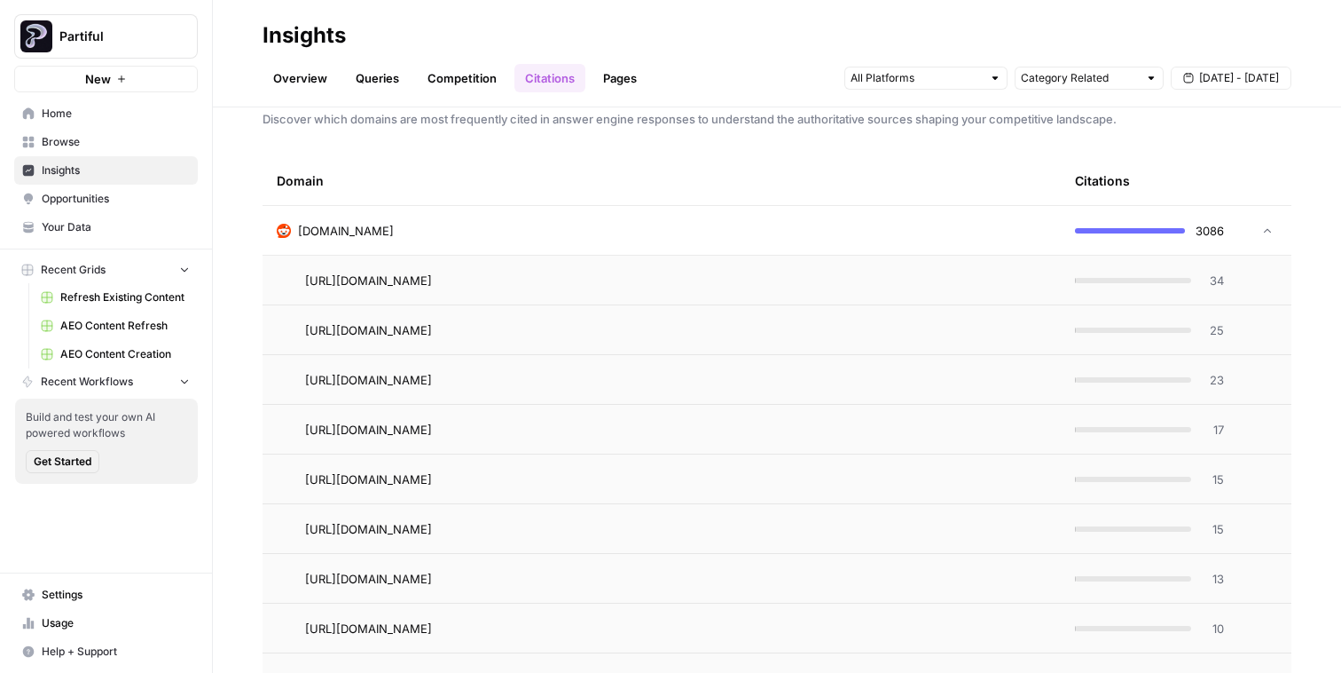
scroll to position [0, 0]
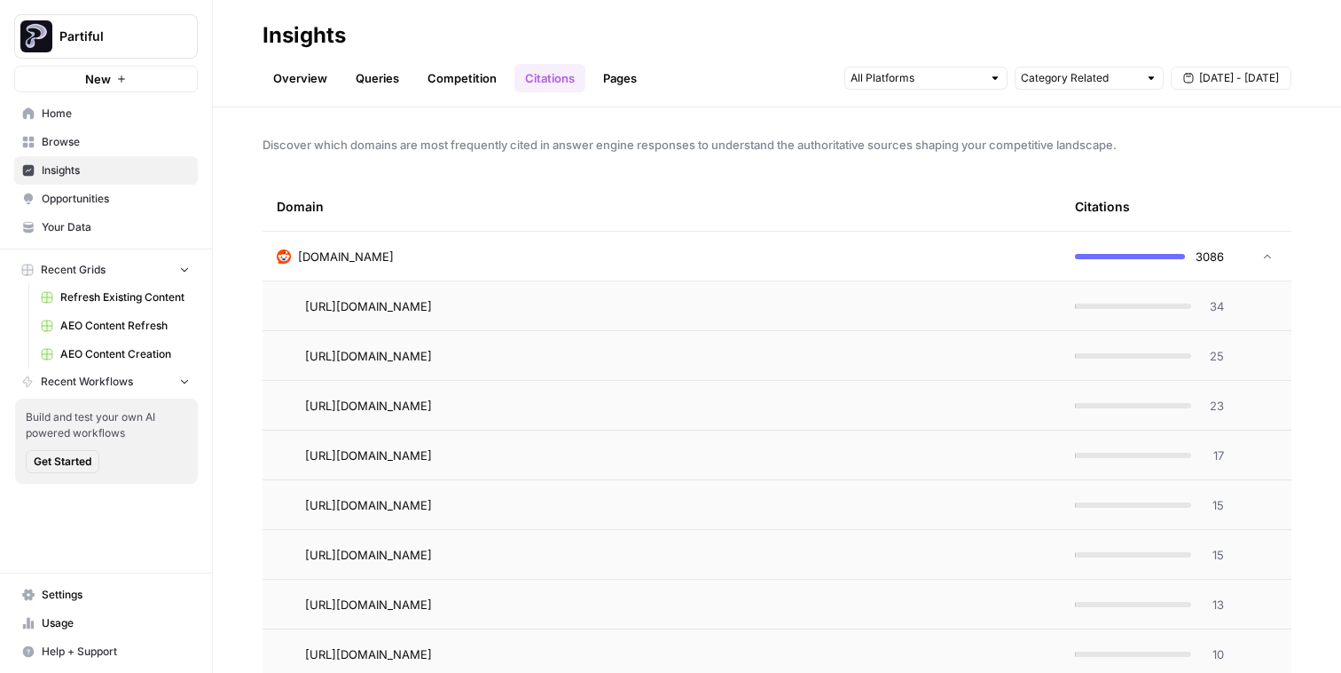
click at [953, 246] on td "reddit.com" at bounding box center [662, 256] width 798 height 49
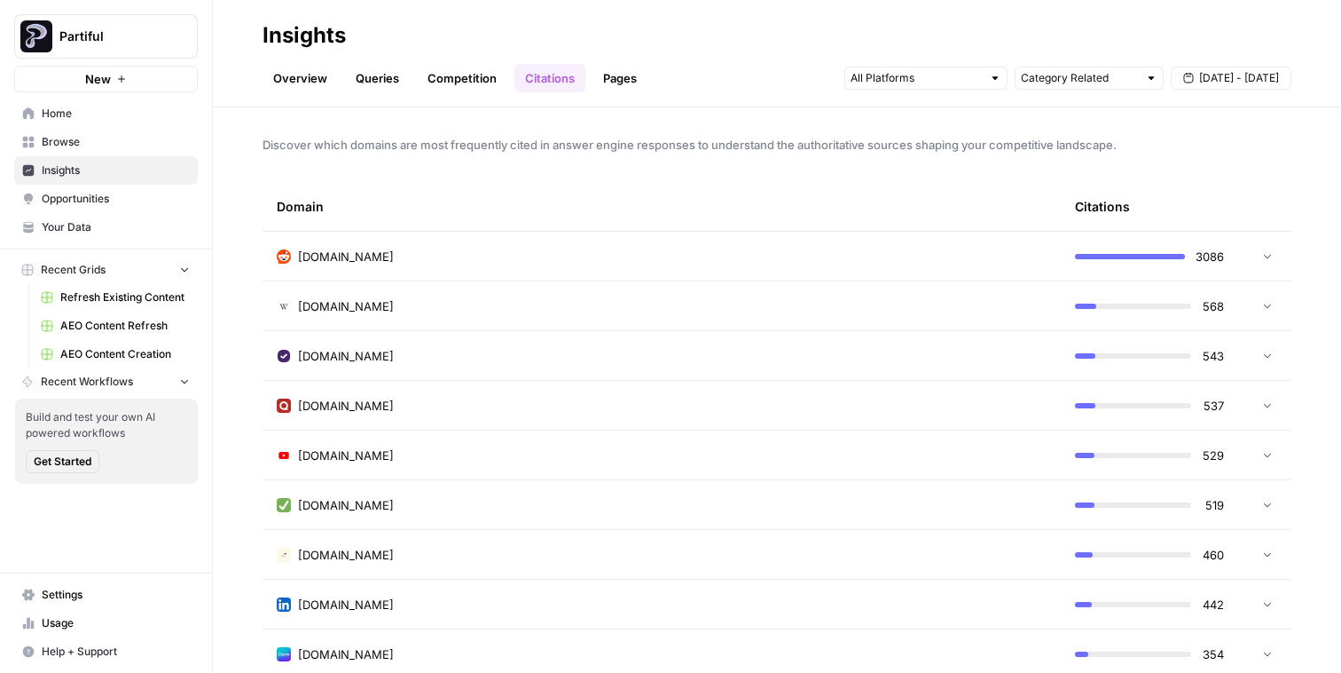
click at [618, 82] on link "Pages" at bounding box center [620, 78] width 55 height 28
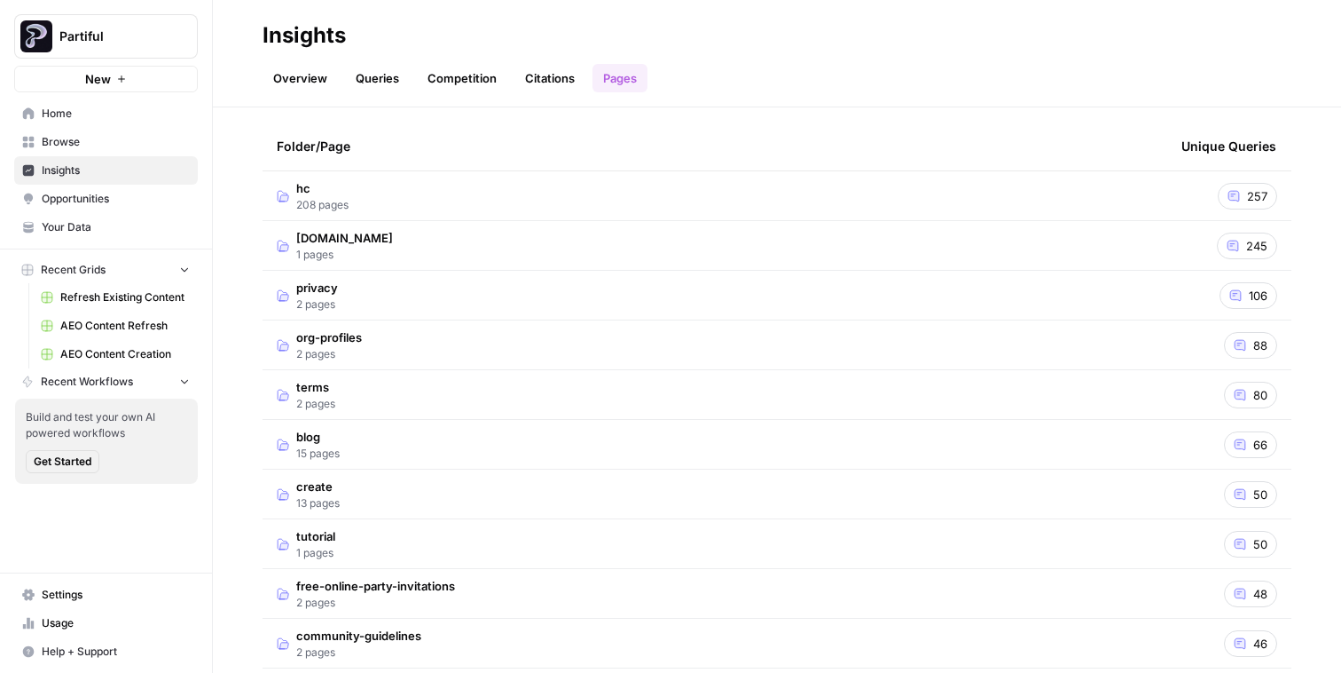
scroll to position [120, 0]
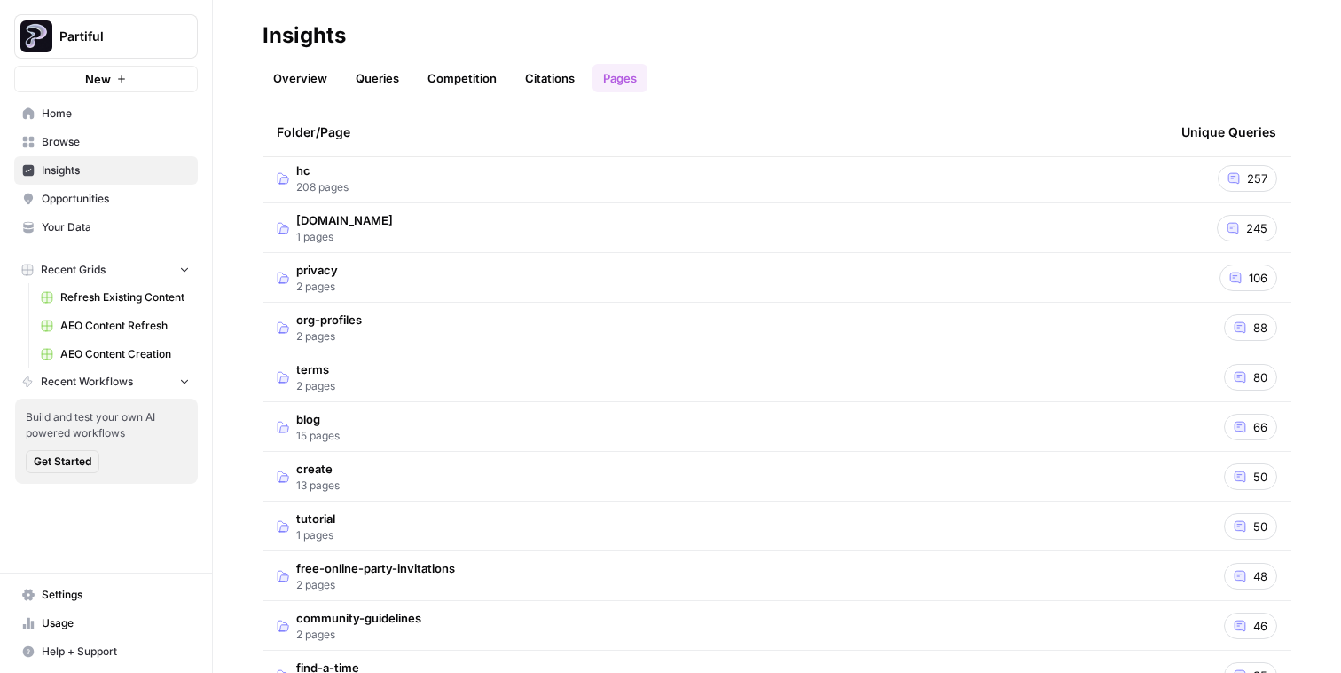
click at [452, 428] on td "blog 15 pages" at bounding box center [715, 426] width 905 height 49
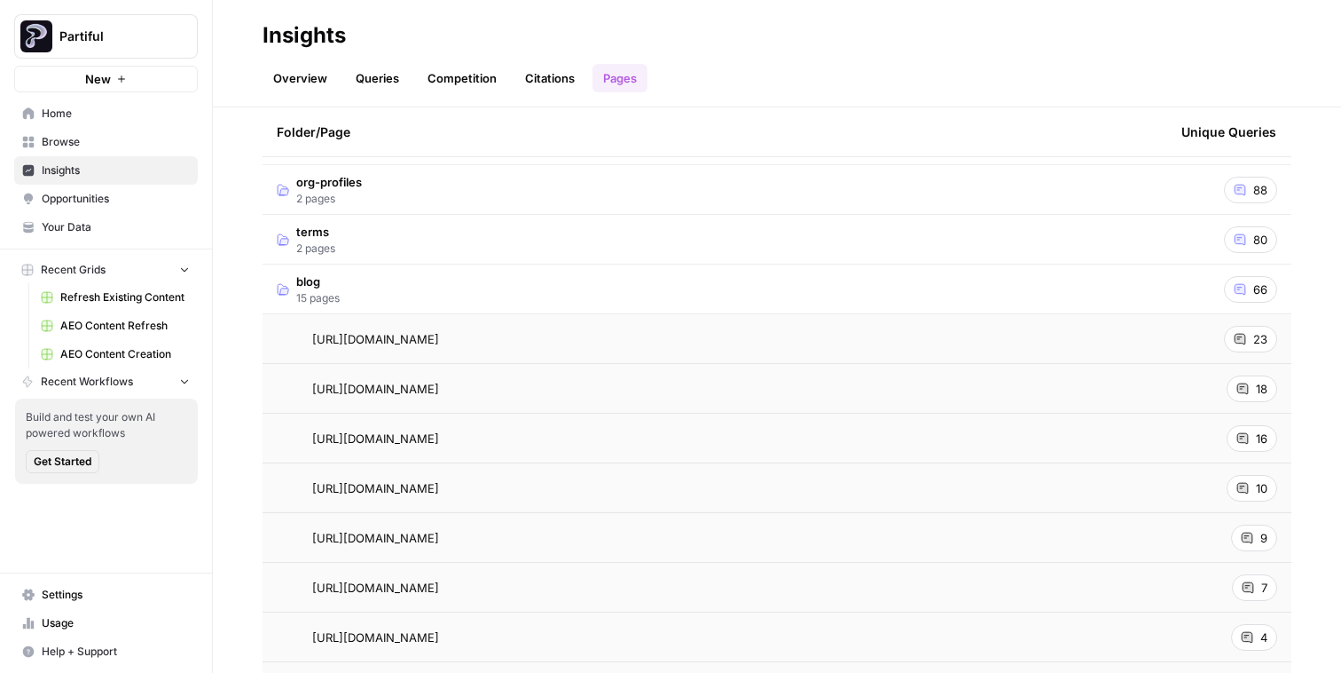
scroll to position [217, 0]
drag, startPoint x: 289, startPoint y: 334, endPoint x: 594, endPoint y: 348, distance: 305.5
click at [596, 348] on td "https://partiful.com/blog/post/2024-year-in-review Go to page" at bounding box center [715, 336] width 905 height 49
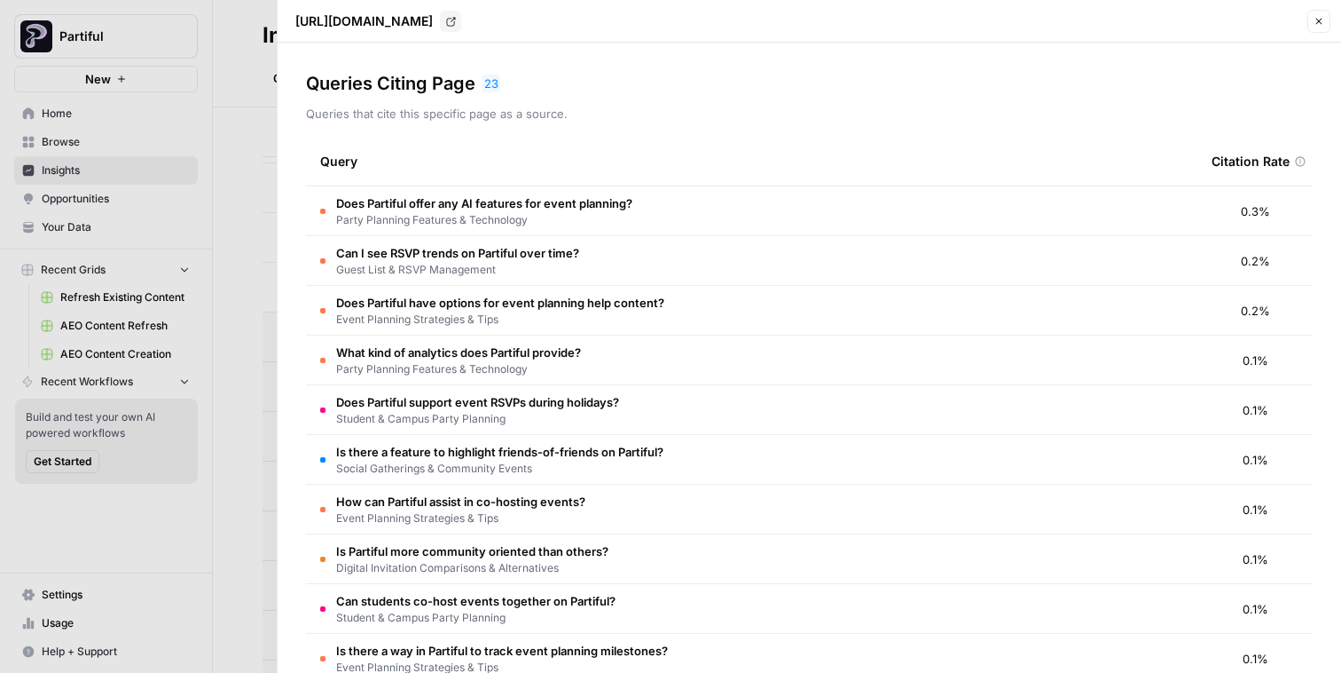
click at [1313, 28] on button "Close" at bounding box center [1319, 21] width 23 height 23
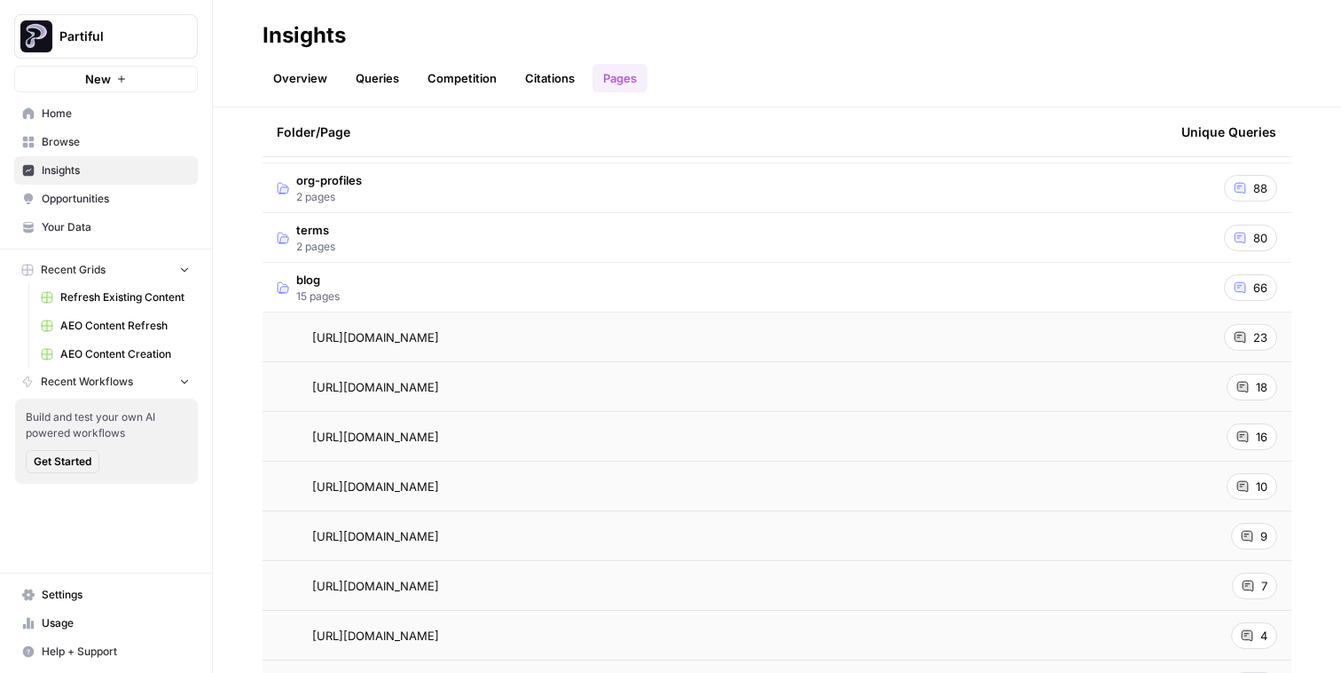
click at [1229, 340] on div "23" at bounding box center [1250, 337] width 53 height 27
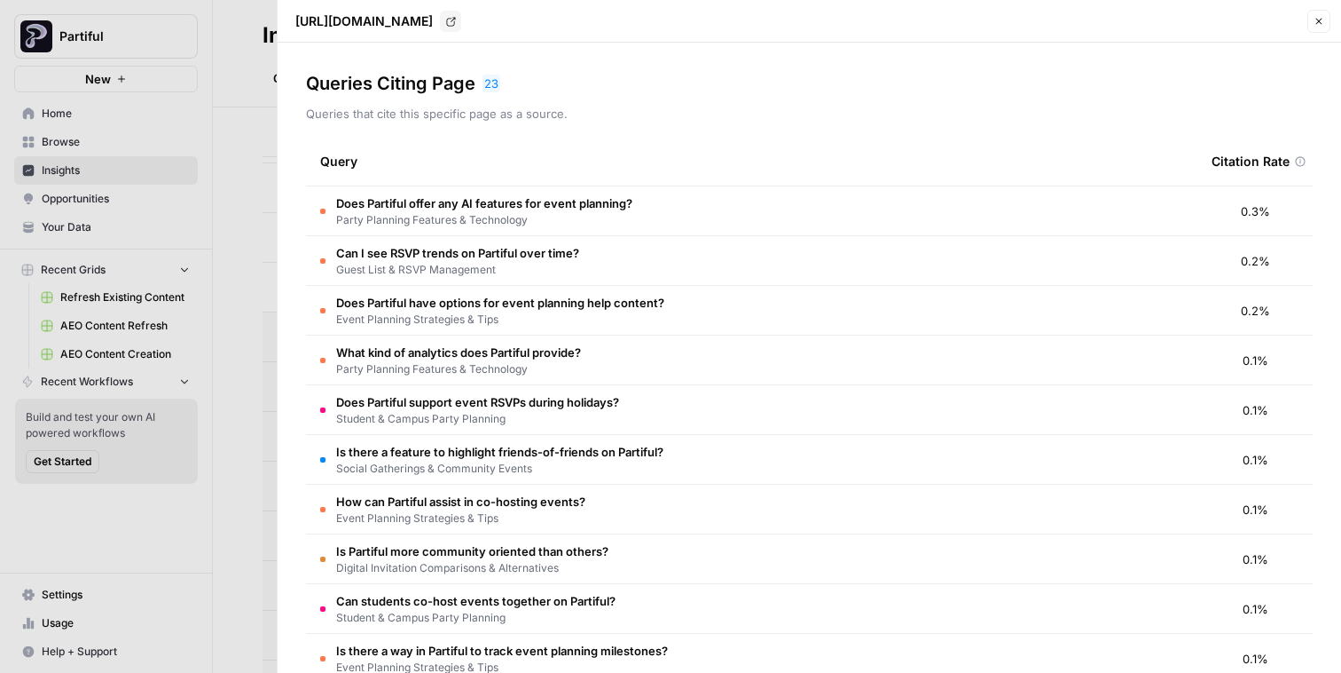
click at [702, 213] on td "Does Partiful offer any AI features for event planning? Party Planning Features…" at bounding box center [752, 210] width 892 height 49
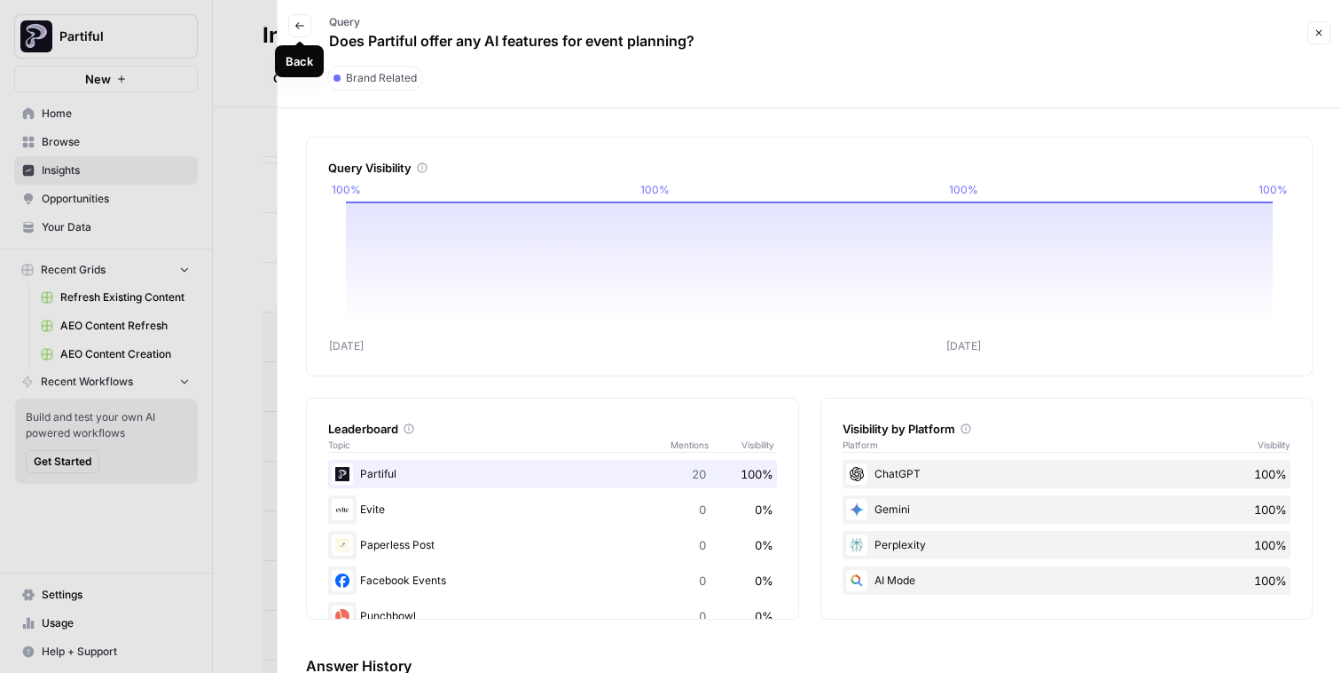
click at [303, 25] on icon "button" at bounding box center [299, 25] width 9 height 7
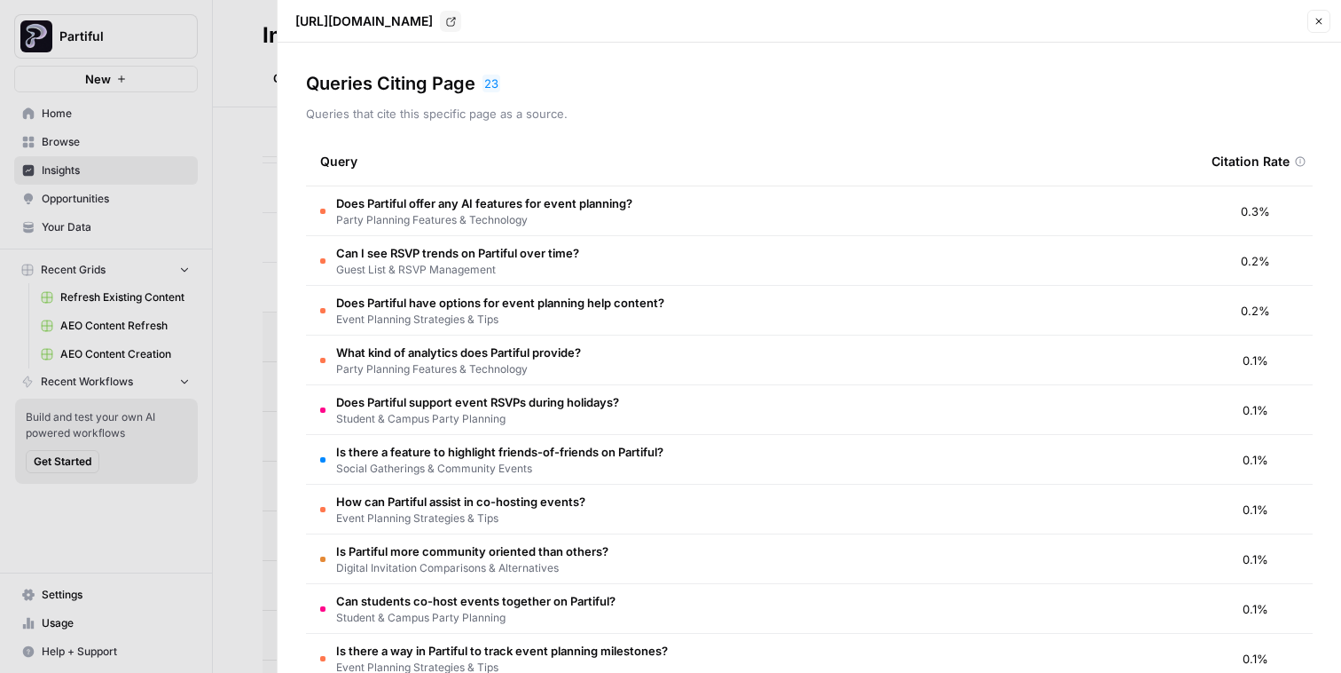
click at [1323, 21] on icon "button" at bounding box center [1319, 21] width 11 height 11
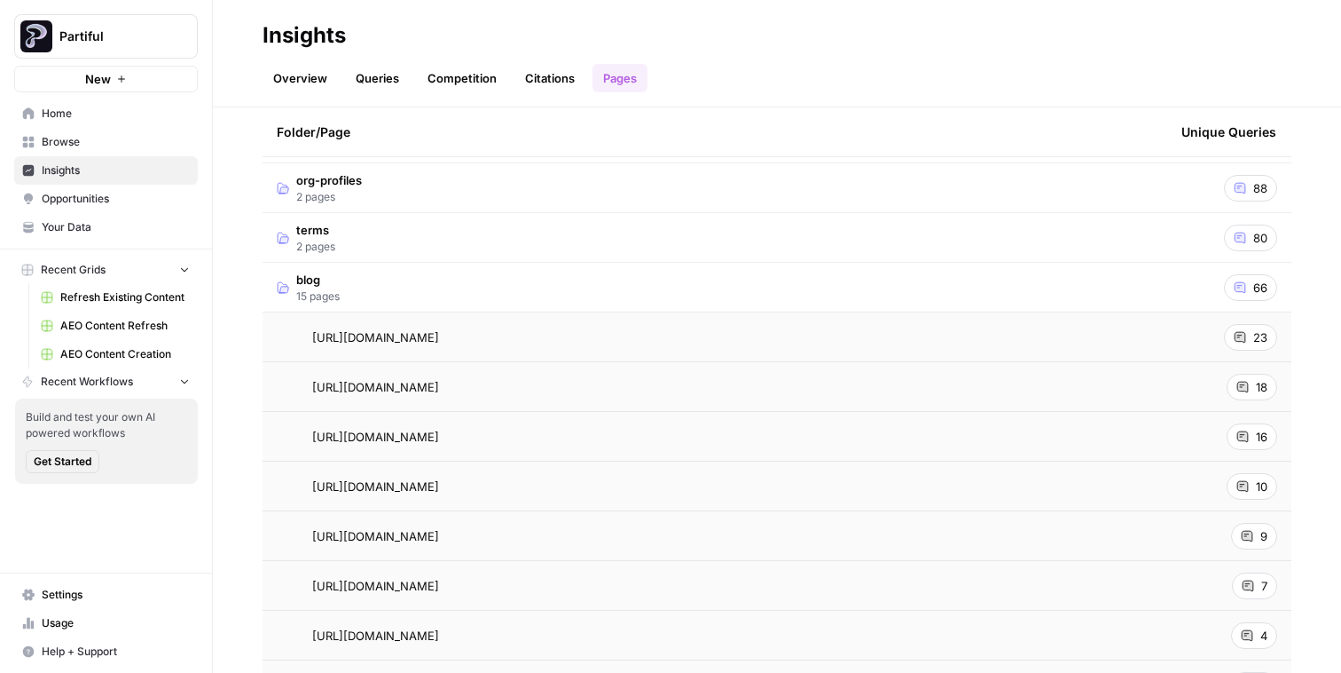
click at [311, 93] on header "Insights Overview Queries Competition Citations Pages" at bounding box center [777, 53] width 1129 height 107
click at [310, 86] on link "Overview" at bounding box center [300, 78] width 75 height 28
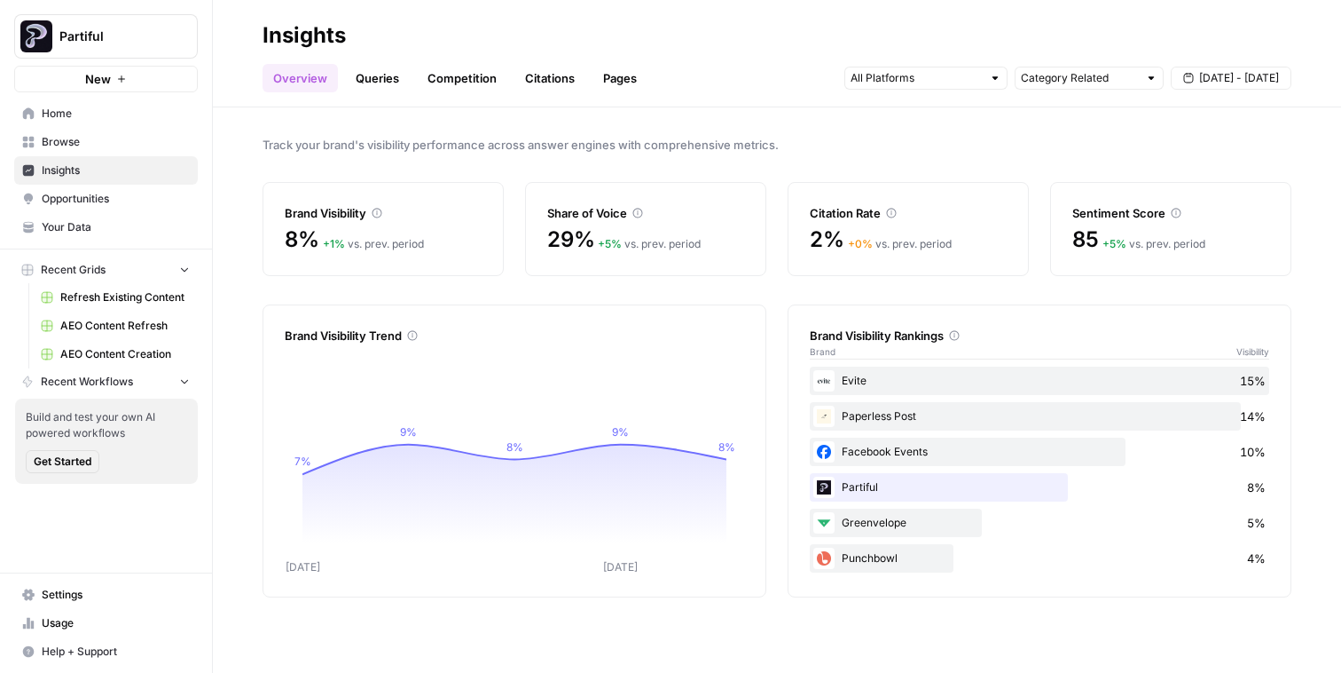
click at [141, 191] on span "Opportunities" at bounding box center [116, 199] width 148 height 16
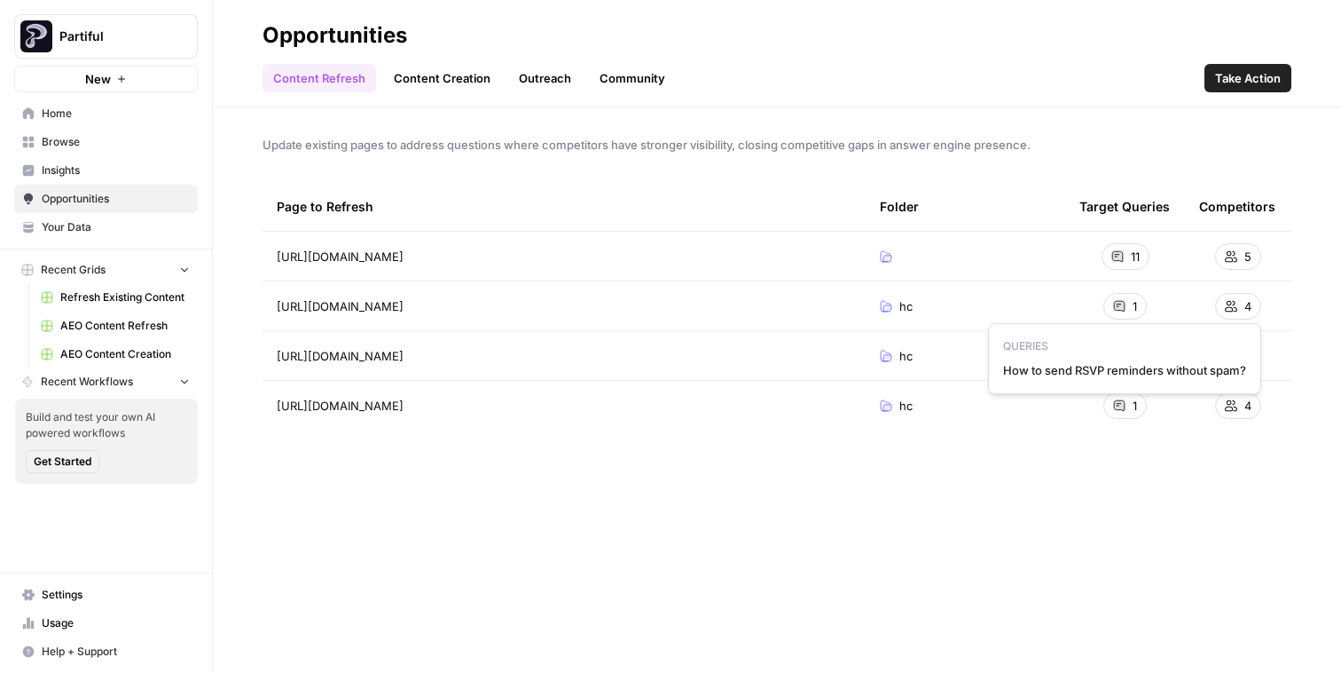
click at [1115, 311] on icon at bounding box center [1119, 306] width 12 height 12
click at [1250, 309] on span "4" at bounding box center [1248, 306] width 7 height 18
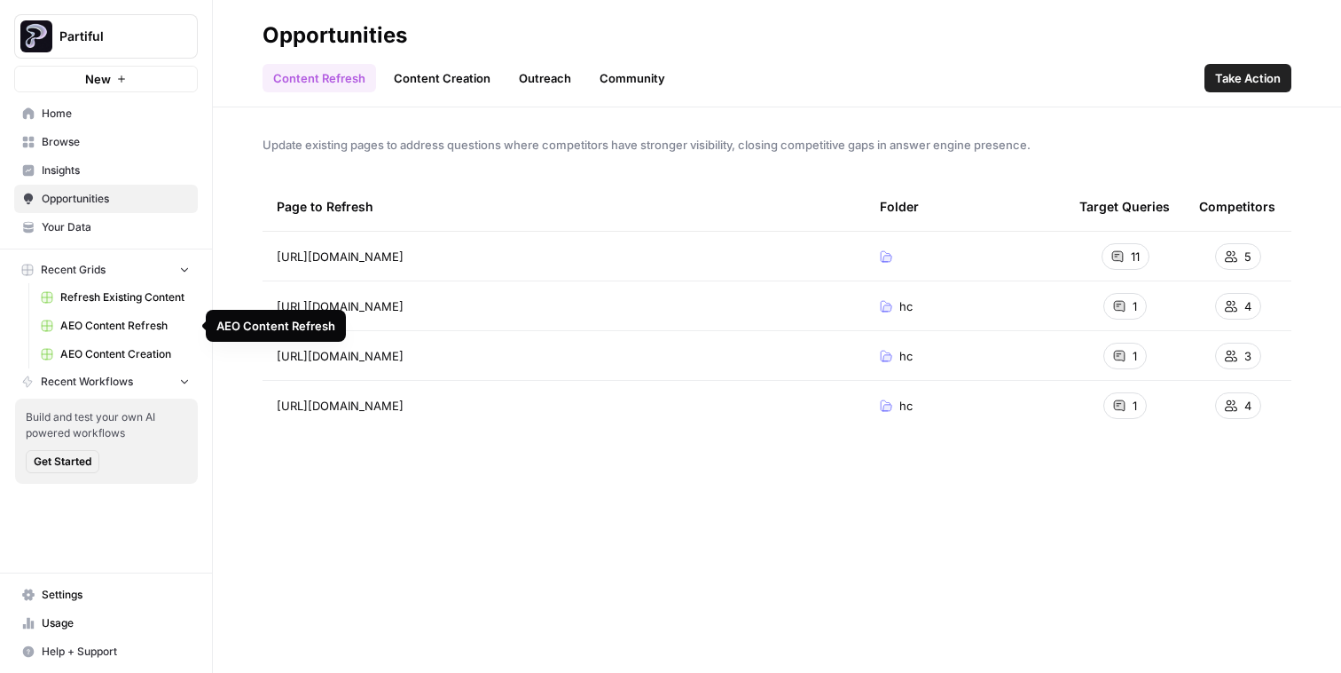
click at [106, 326] on span "AEO Content Refresh" at bounding box center [125, 326] width 130 height 16
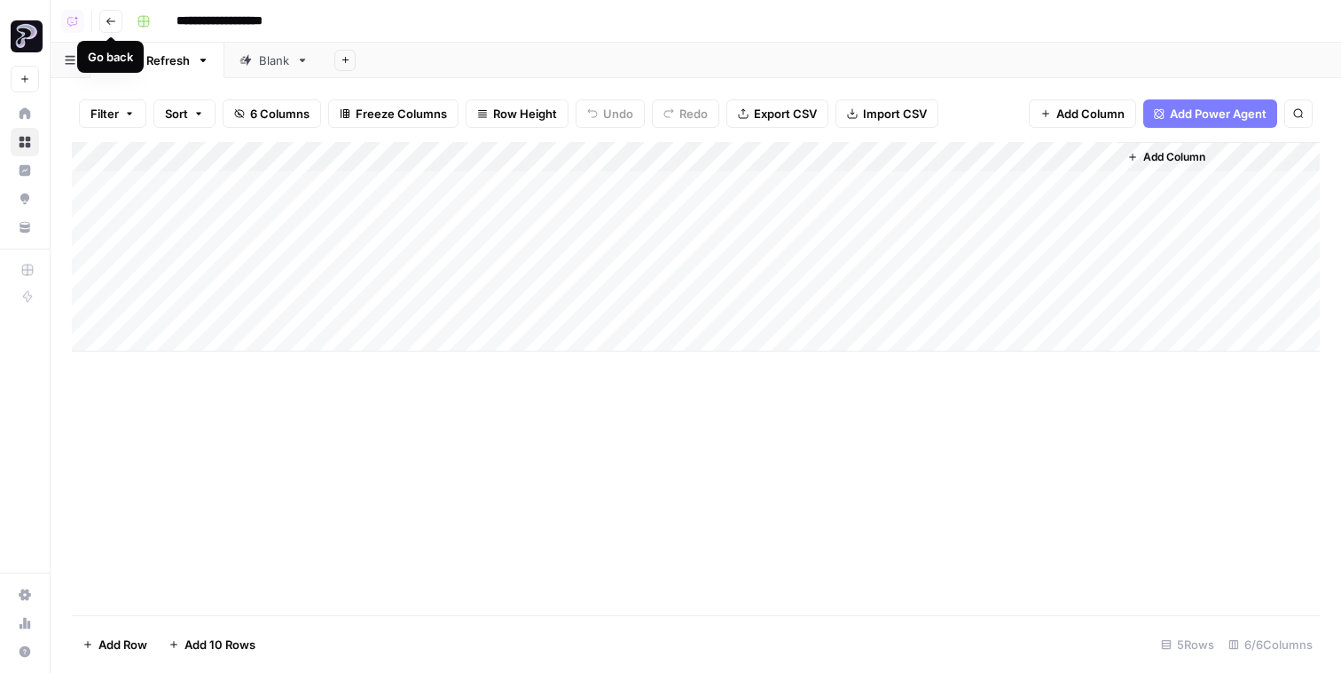
click at [118, 28] on button "Go back" at bounding box center [110, 21] width 23 height 23
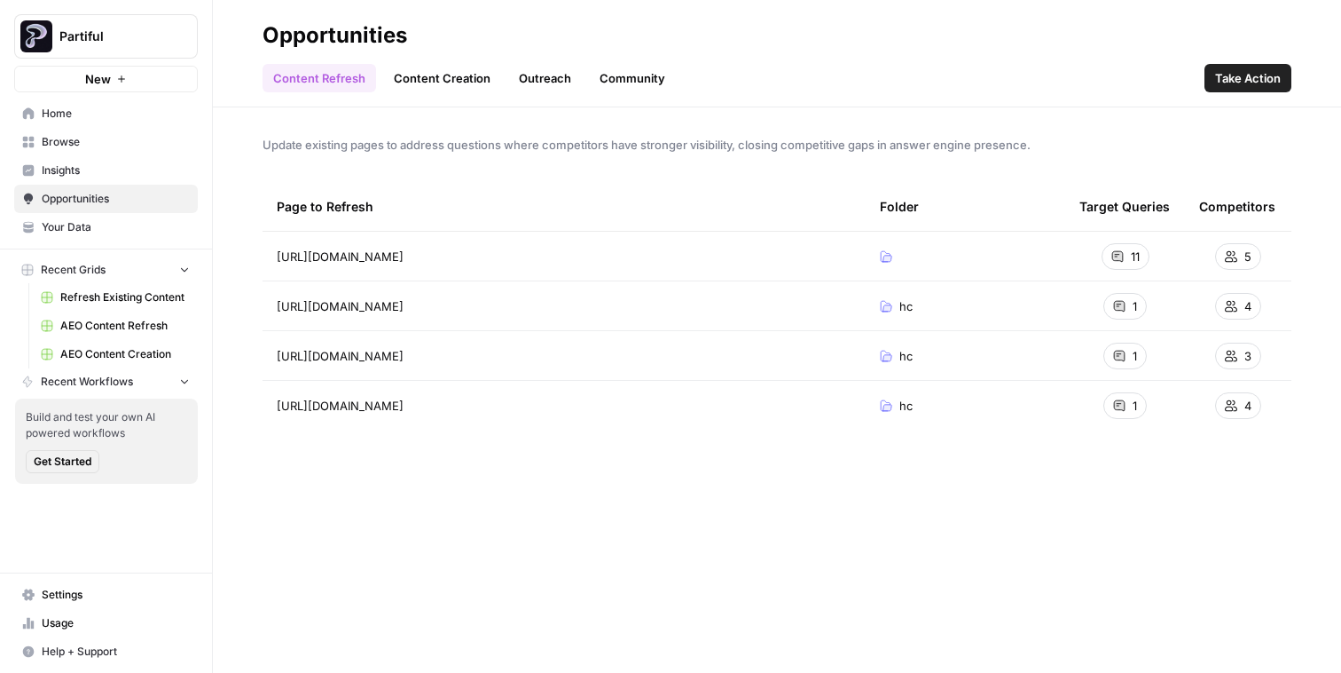
click at [112, 293] on span "Refresh Existing Content" at bounding box center [125, 297] width 130 height 16
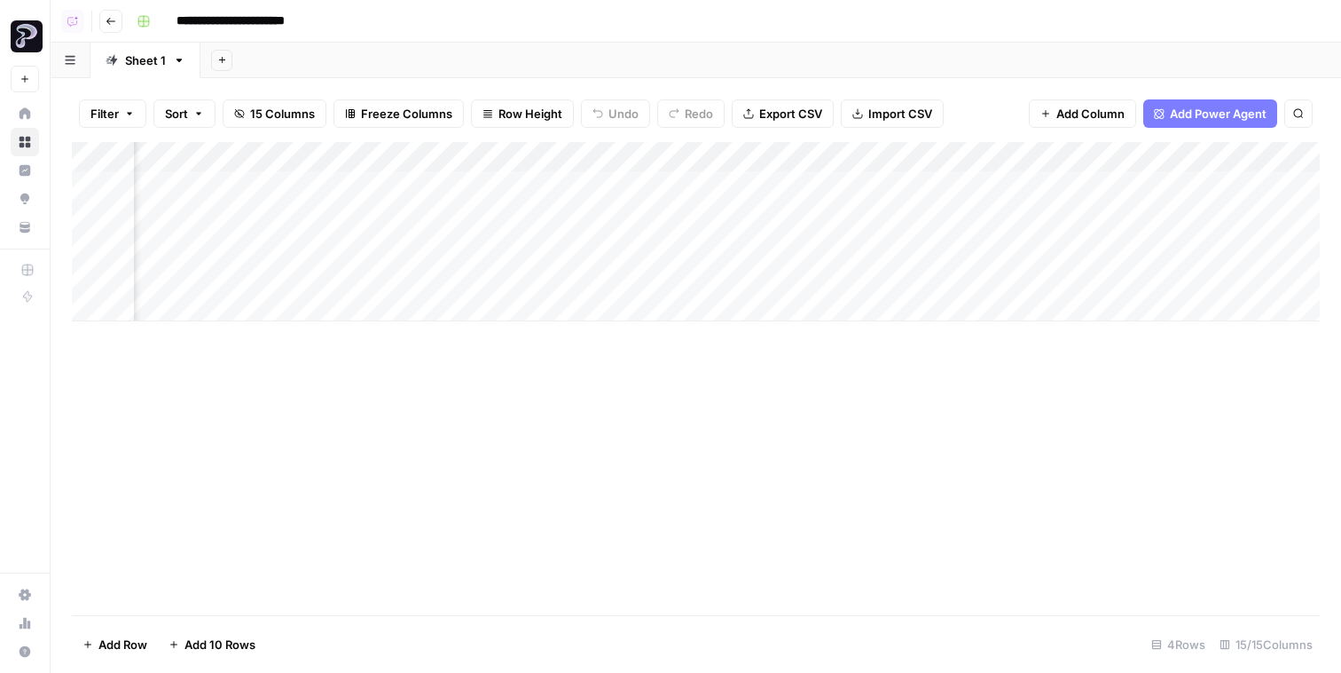
scroll to position [0, 398]
click at [1171, 185] on div "Add Column" at bounding box center [696, 231] width 1248 height 179
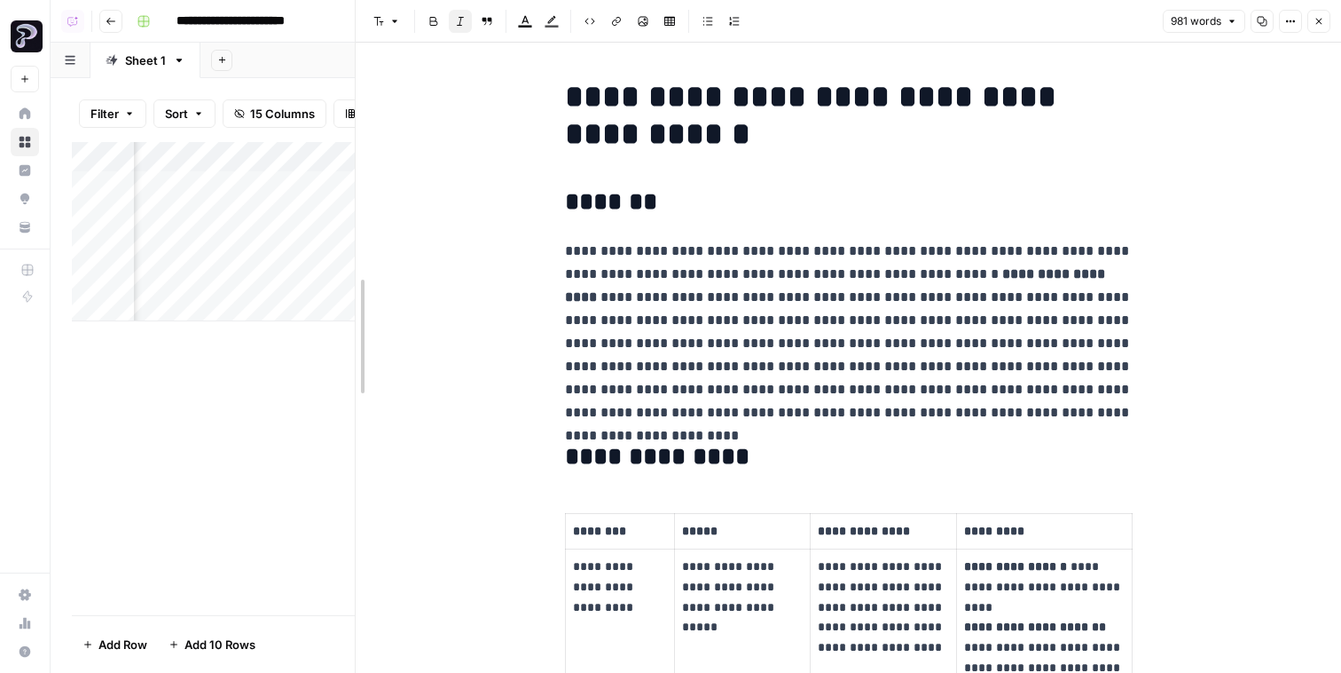
drag, startPoint x: 295, startPoint y: 278, endPoint x: 179, endPoint y: 282, distance: 115.4
click at [179, 282] on body "**********" at bounding box center [670, 336] width 1341 height 673
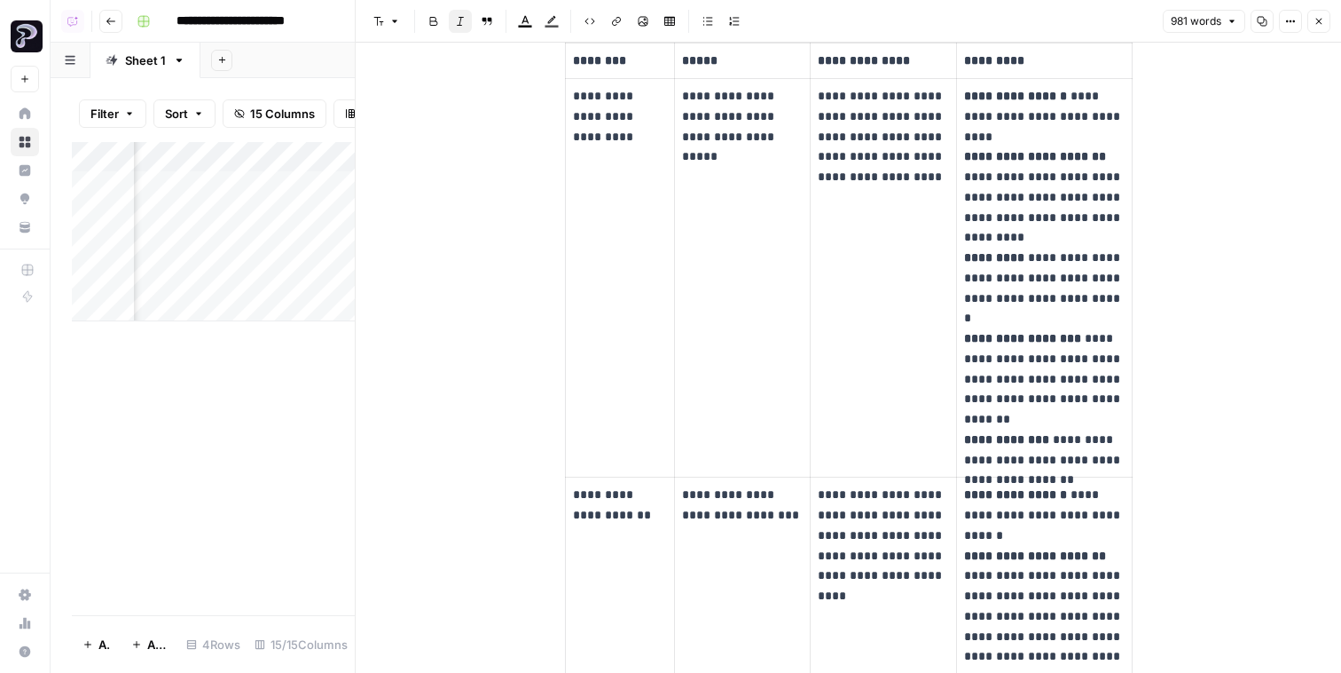
scroll to position [469, 0]
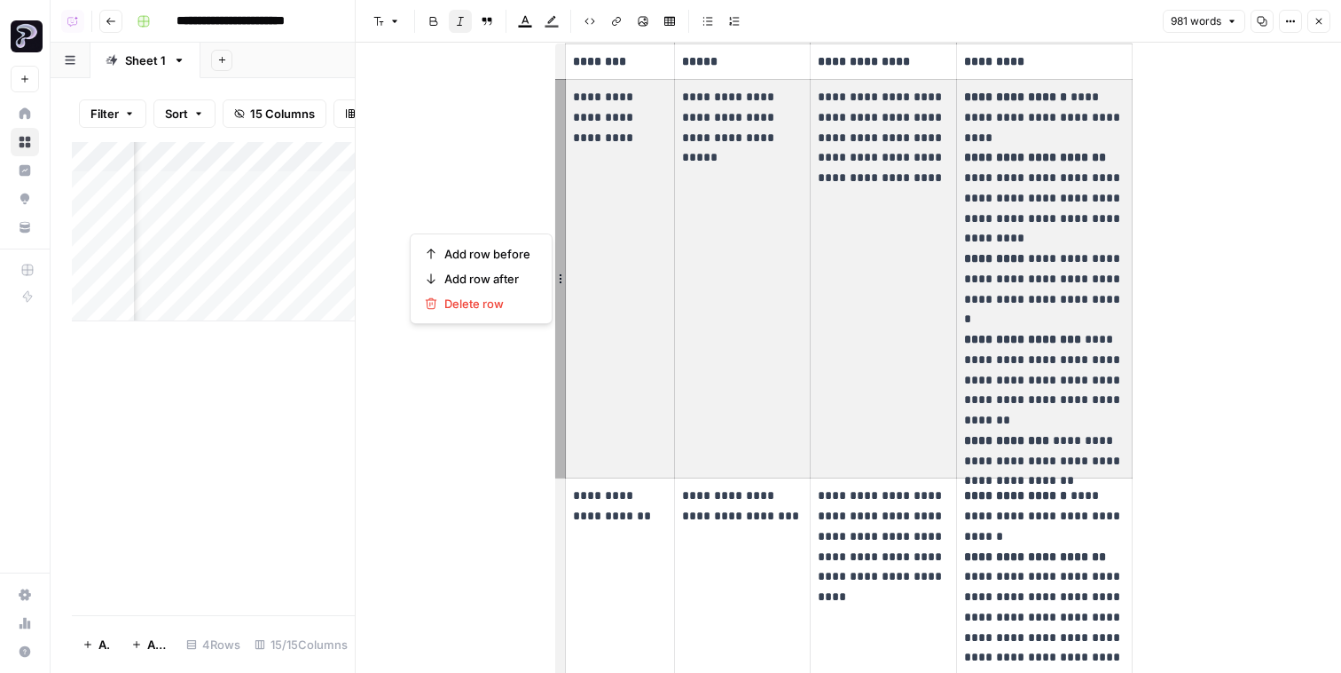
drag, startPoint x: 572, startPoint y: 97, endPoint x: 986, endPoint y: 310, distance: 465.1
click at [986, 310] on tr "**********" at bounding box center [848, 279] width 567 height 398
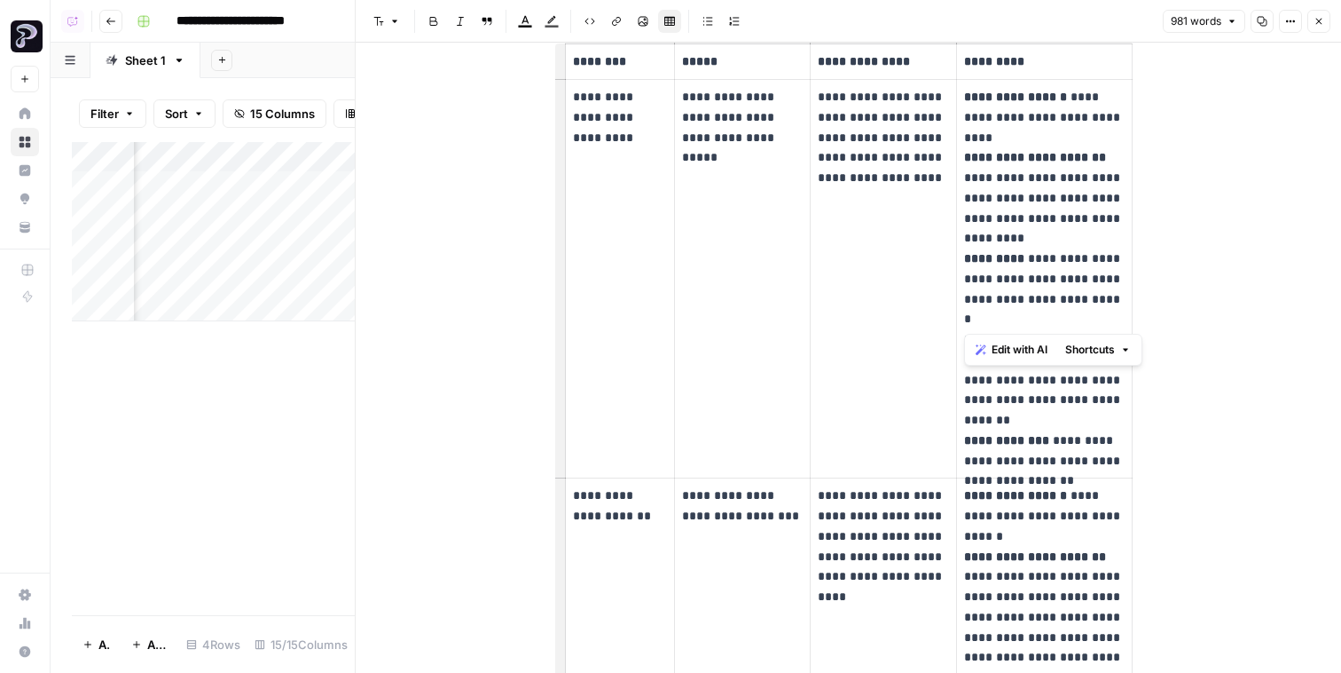
click at [1069, 333] on strong "**********" at bounding box center [1022, 339] width 117 height 12
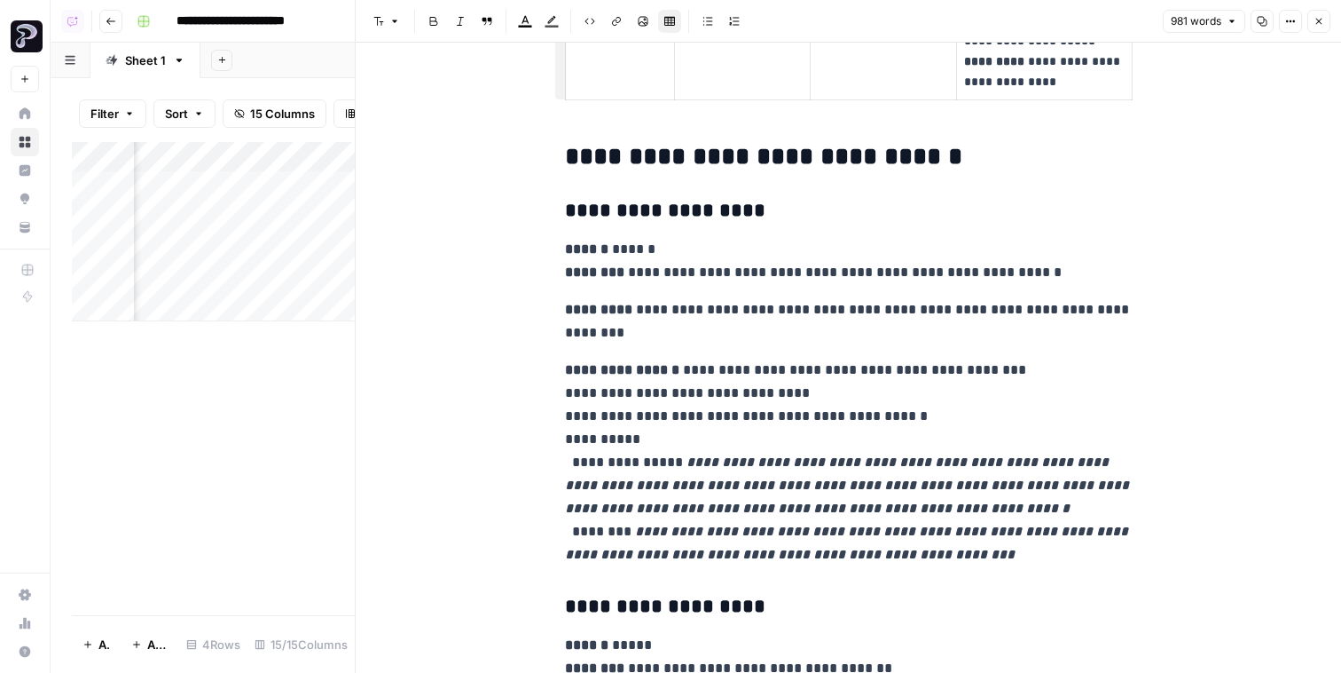
scroll to position [1988, 0]
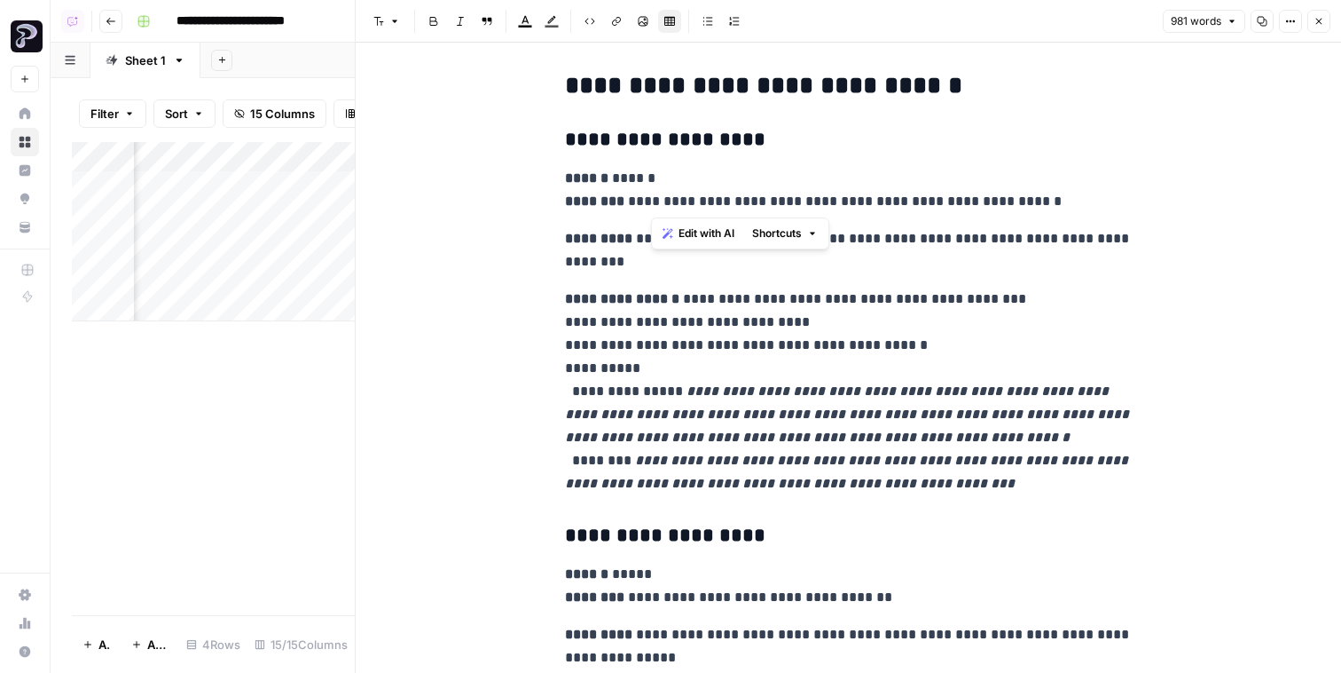
drag, startPoint x: 668, startPoint y: 191, endPoint x: 527, endPoint y: 191, distance: 141.1
click at [530, 191] on div "**********" at bounding box center [849, 322] width 986 height 4537
click at [887, 418] on em "**********" at bounding box center [849, 413] width 568 height 59
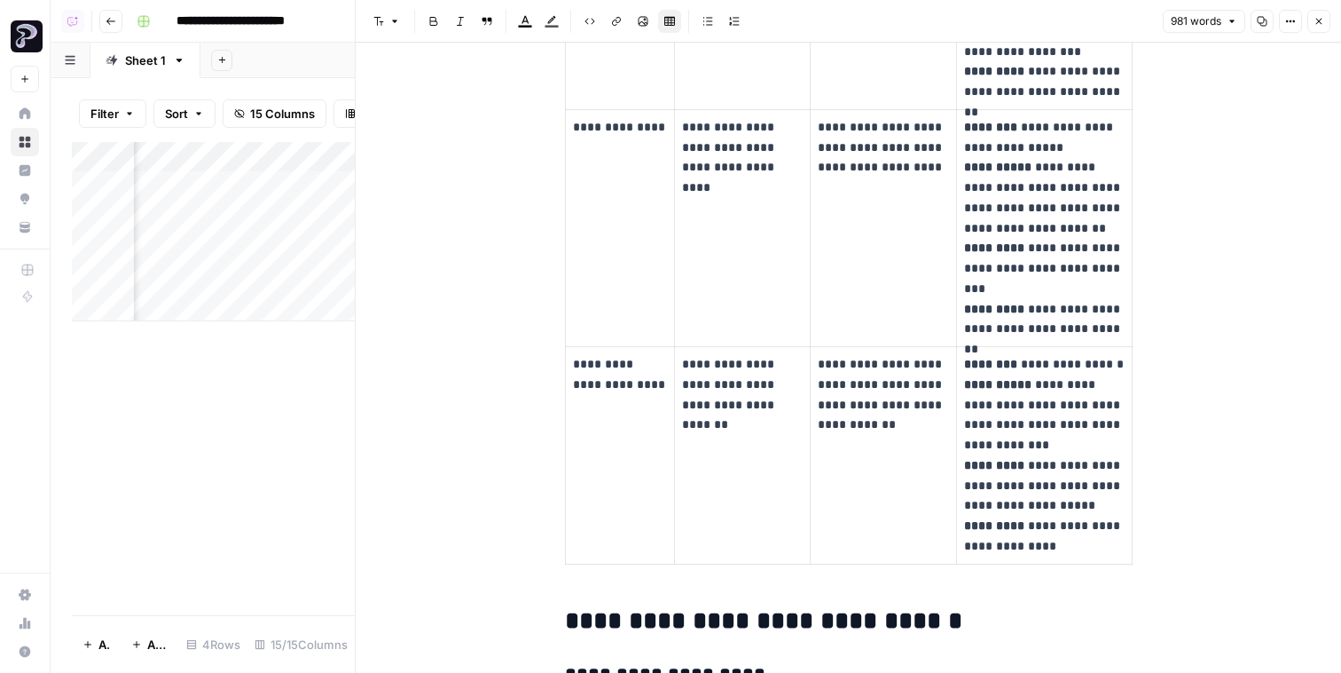
scroll to position [1452, 0]
click at [1331, 33] on header "Font style Bold Italic Block quote Text color Highlight color Code block Link I…" at bounding box center [849, 21] width 986 height 43
click at [1329, 27] on button "Close" at bounding box center [1319, 21] width 23 height 23
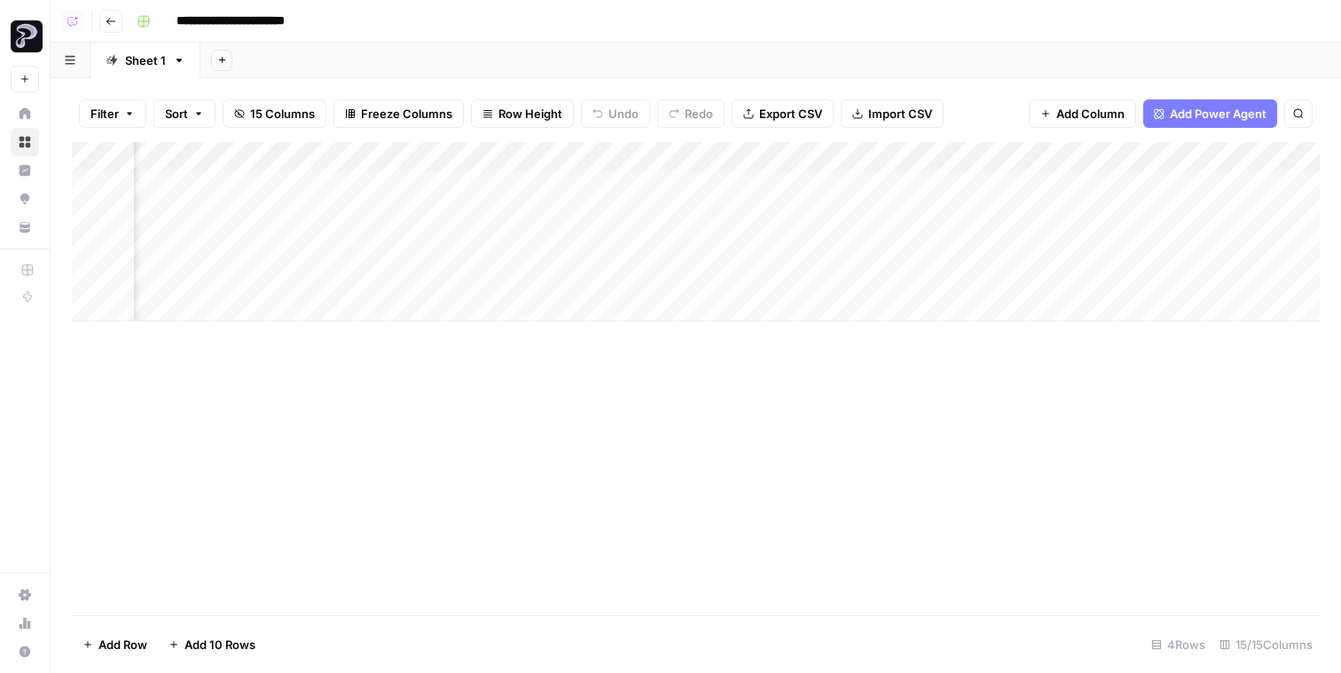
scroll to position [0, 1462]
click at [1250, 224] on div "Add Column" at bounding box center [696, 231] width 1248 height 179
click at [1250, 241] on div "Add Column" at bounding box center [696, 231] width 1248 height 179
click at [1209, 213] on div "Add Column" at bounding box center [696, 231] width 1248 height 179
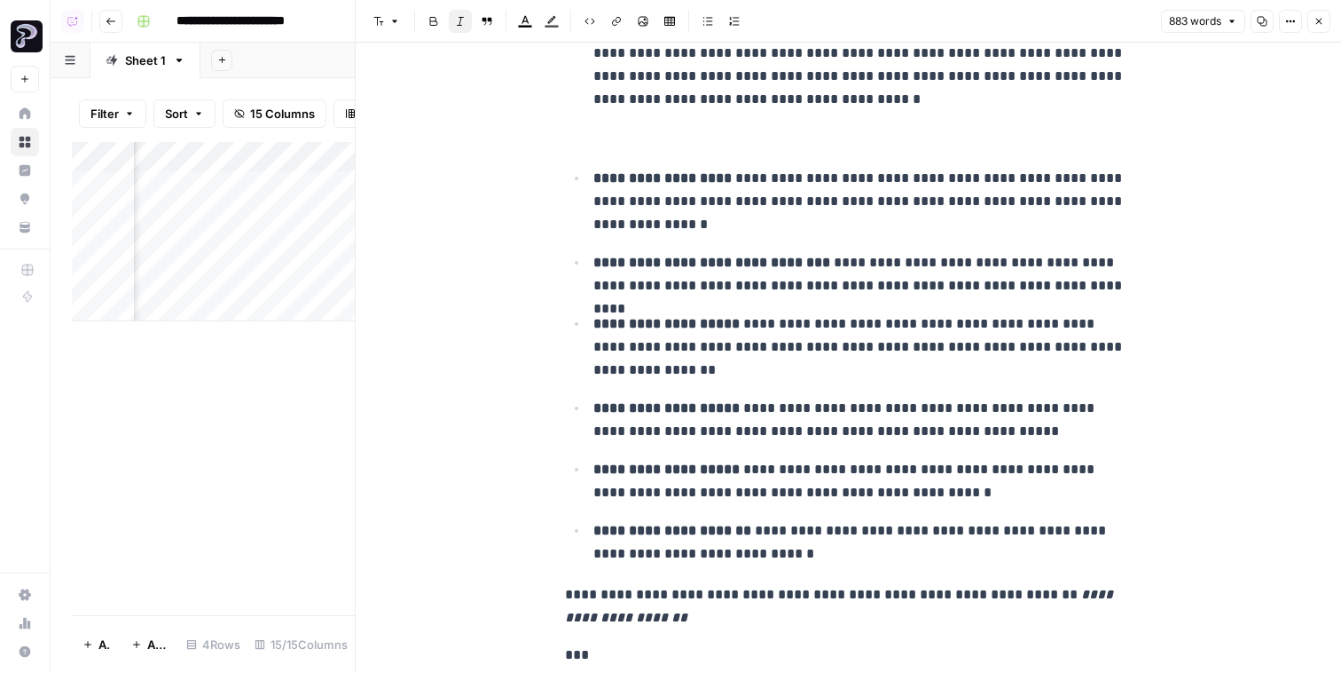
scroll to position [873, 0]
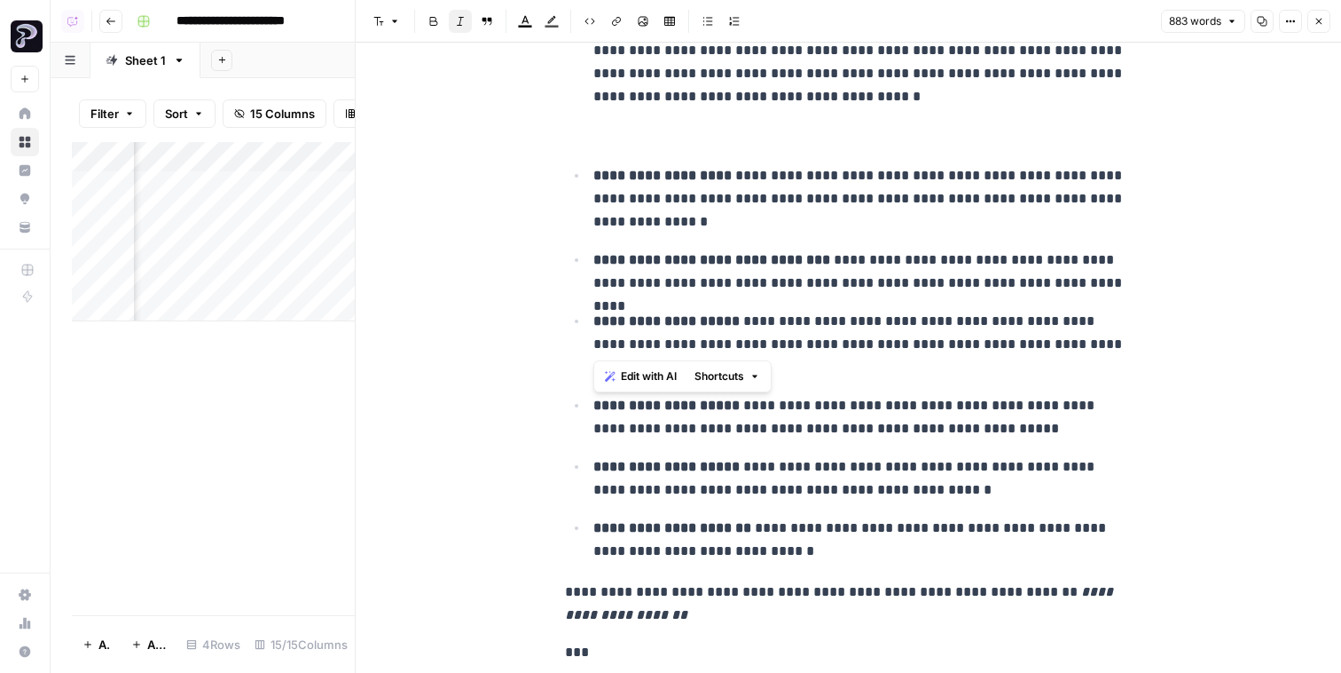
drag, startPoint x: 1122, startPoint y: 353, endPoint x: 586, endPoint y: 178, distance: 563.7
click at [586, 178] on ul "**********" at bounding box center [849, 362] width 568 height 399
click at [625, 378] on span "Edit with AI" at bounding box center [649, 376] width 56 height 16
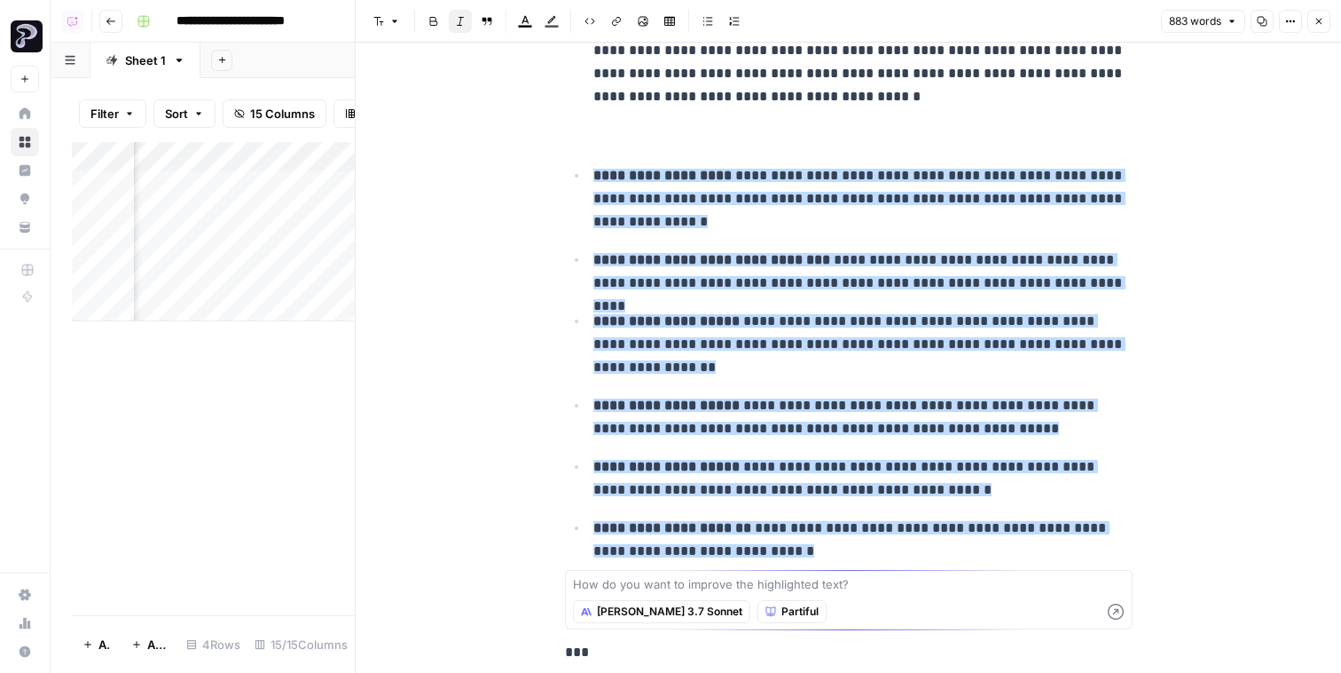
click at [925, 360] on p "**********" at bounding box center [863, 344] width 539 height 69
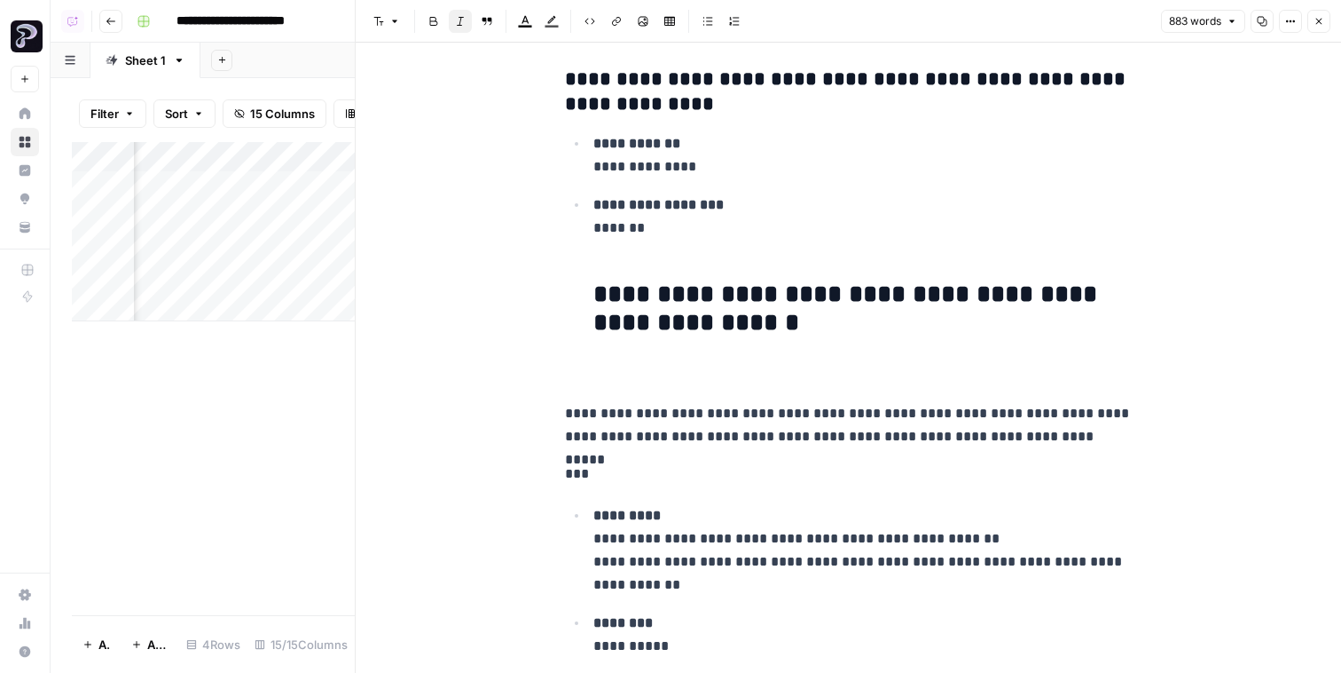
scroll to position [4519, 0]
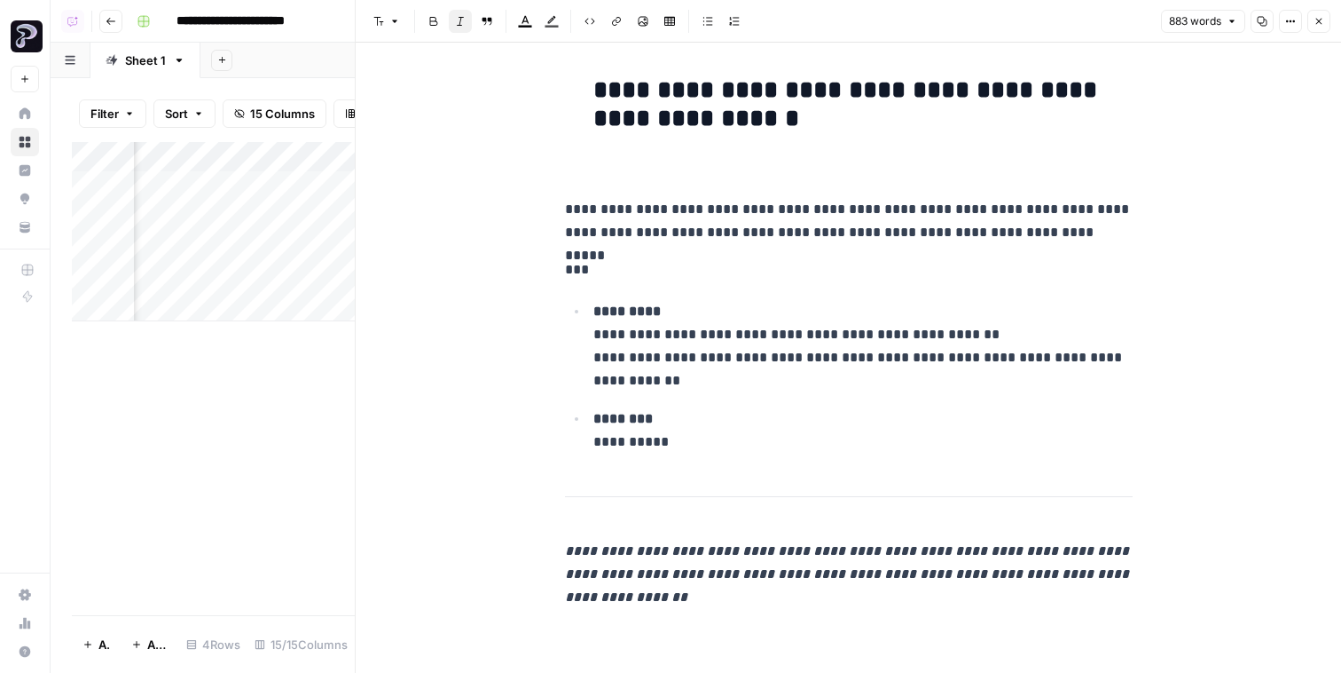
click at [1329, 18] on button "Close" at bounding box center [1319, 21] width 23 height 23
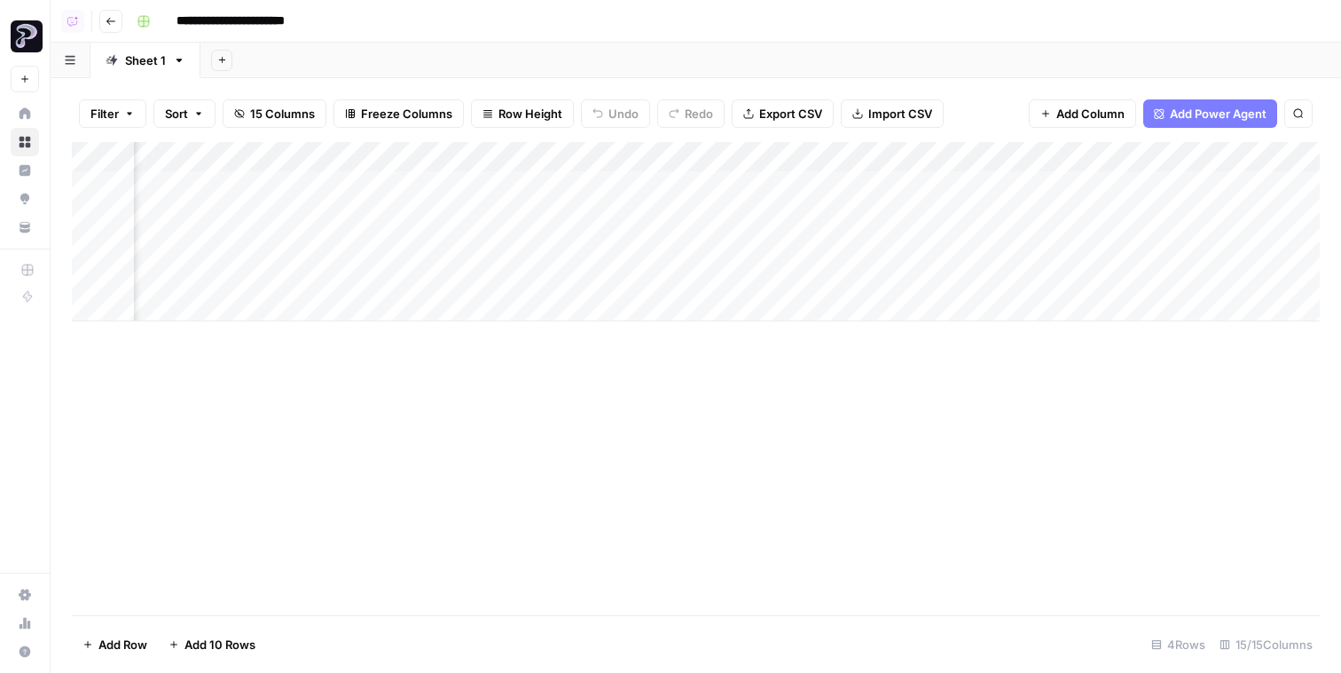
scroll to position [0, 742]
click at [112, 32] on header "**********" at bounding box center [696, 21] width 1291 height 43
click at [114, 25] on icon "button" at bounding box center [111, 21] width 11 height 11
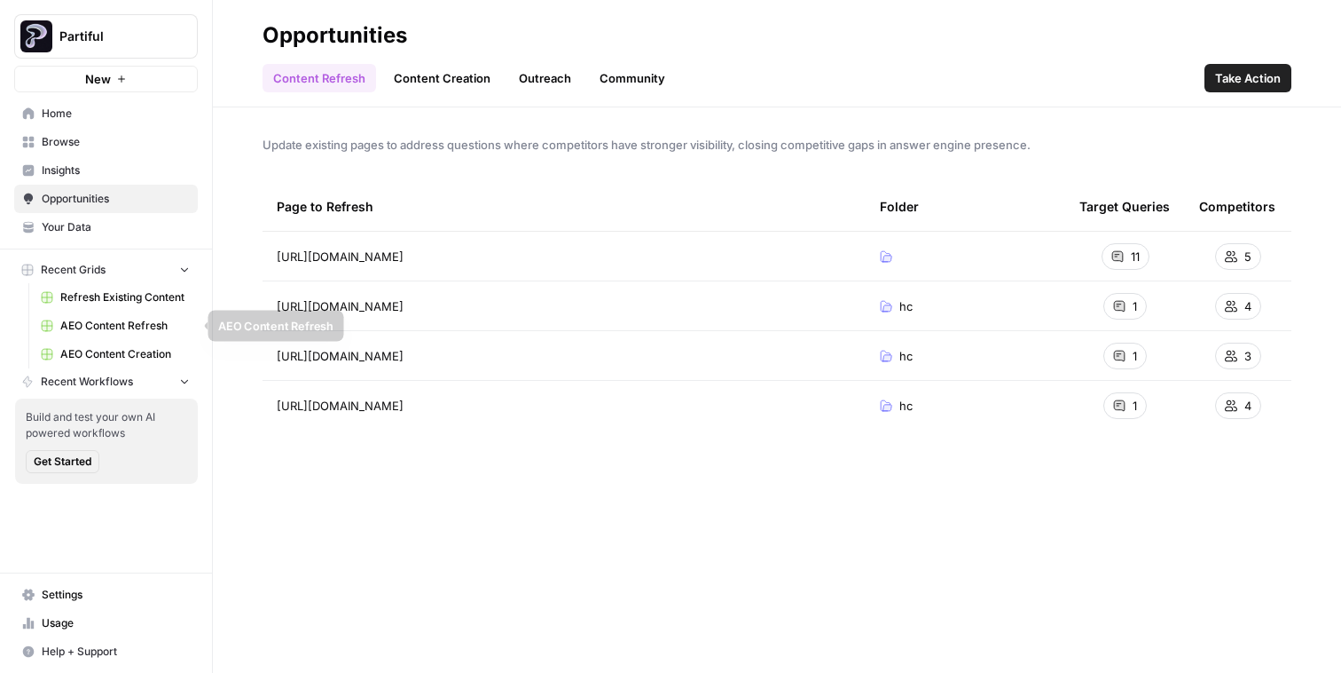
click at [105, 326] on span "AEO Content Refresh" at bounding box center [125, 326] width 130 height 16
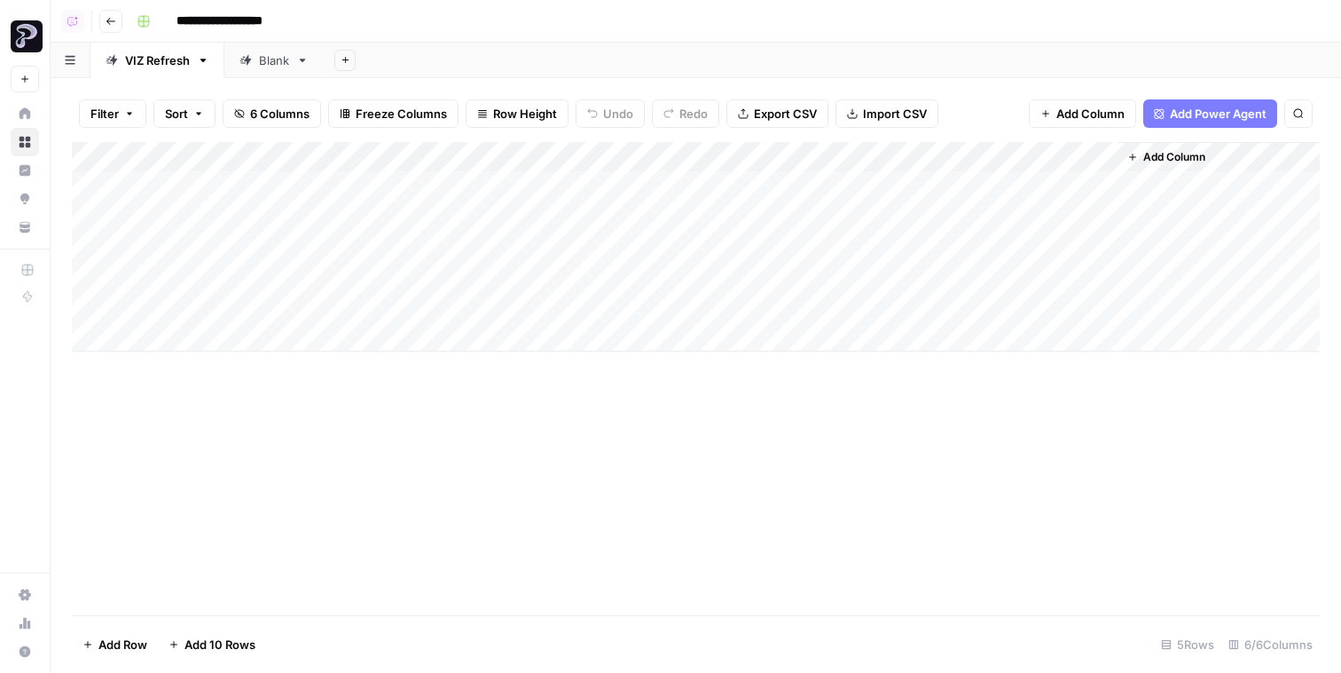
click at [255, 62] on div "Blank" at bounding box center [265, 60] width 50 height 18
click at [979, 184] on div "Add Column" at bounding box center [696, 246] width 1248 height 209
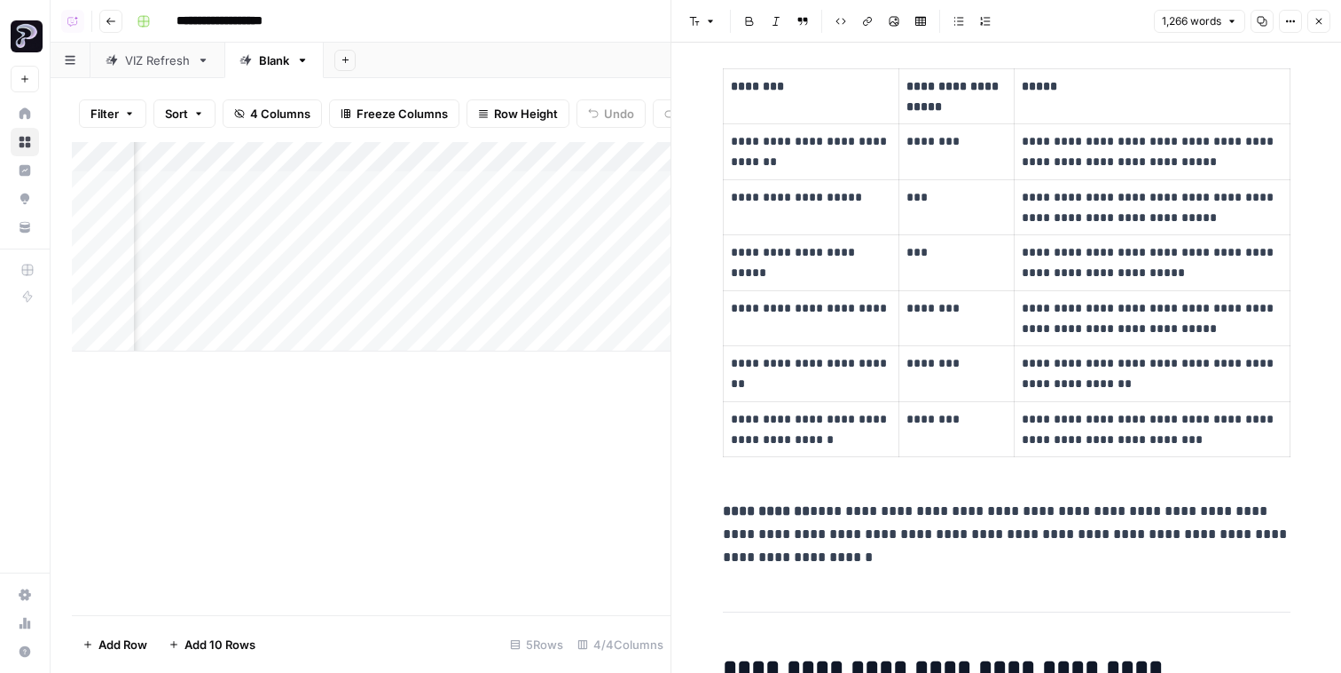
scroll to position [1454, 0]
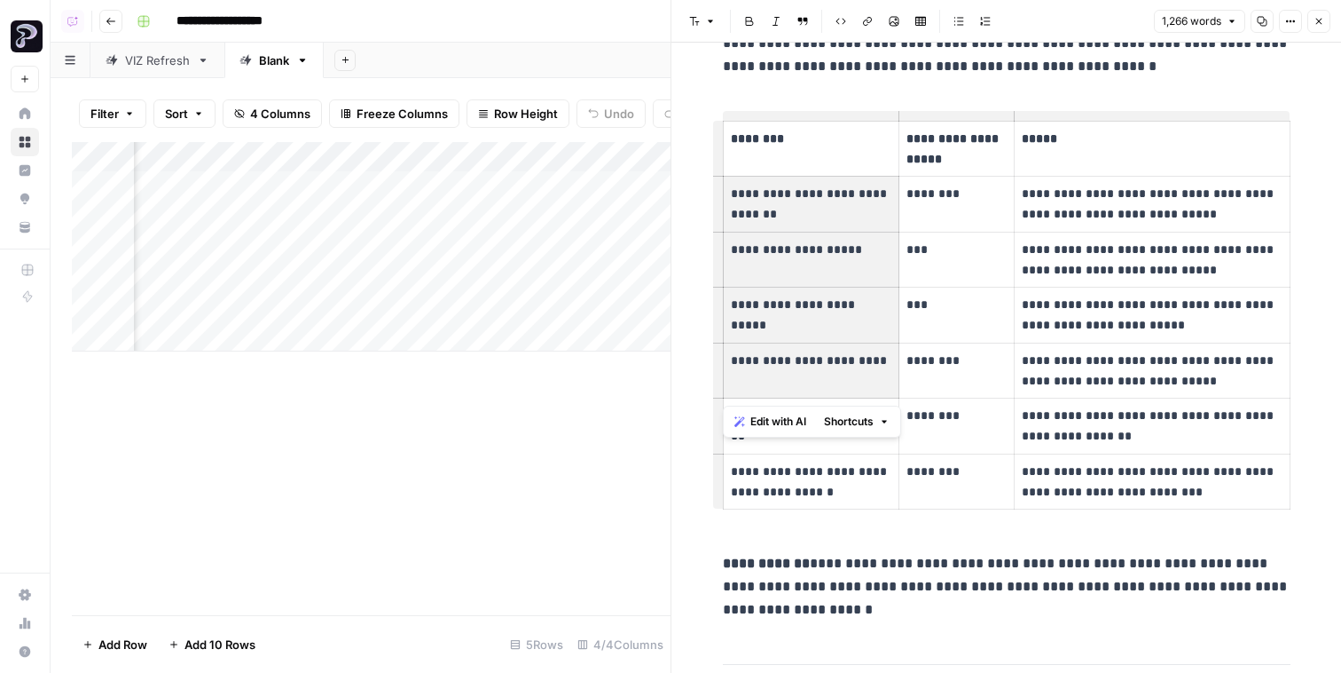
drag, startPoint x: 750, startPoint y: 188, endPoint x: 787, endPoint y: 359, distance: 175.2
click at [787, 359] on tbody "**********" at bounding box center [1006, 315] width 567 height 389
click at [916, 341] on td "***" at bounding box center [957, 315] width 115 height 56
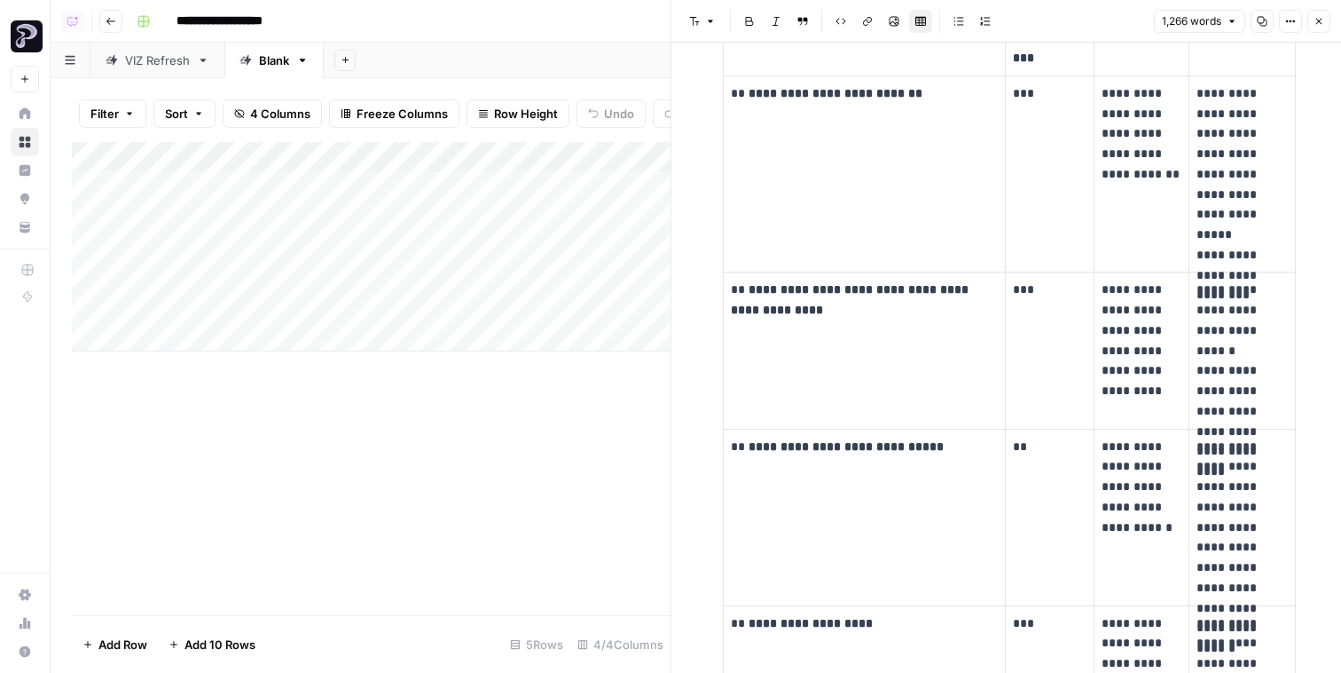
scroll to position [4138, 0]
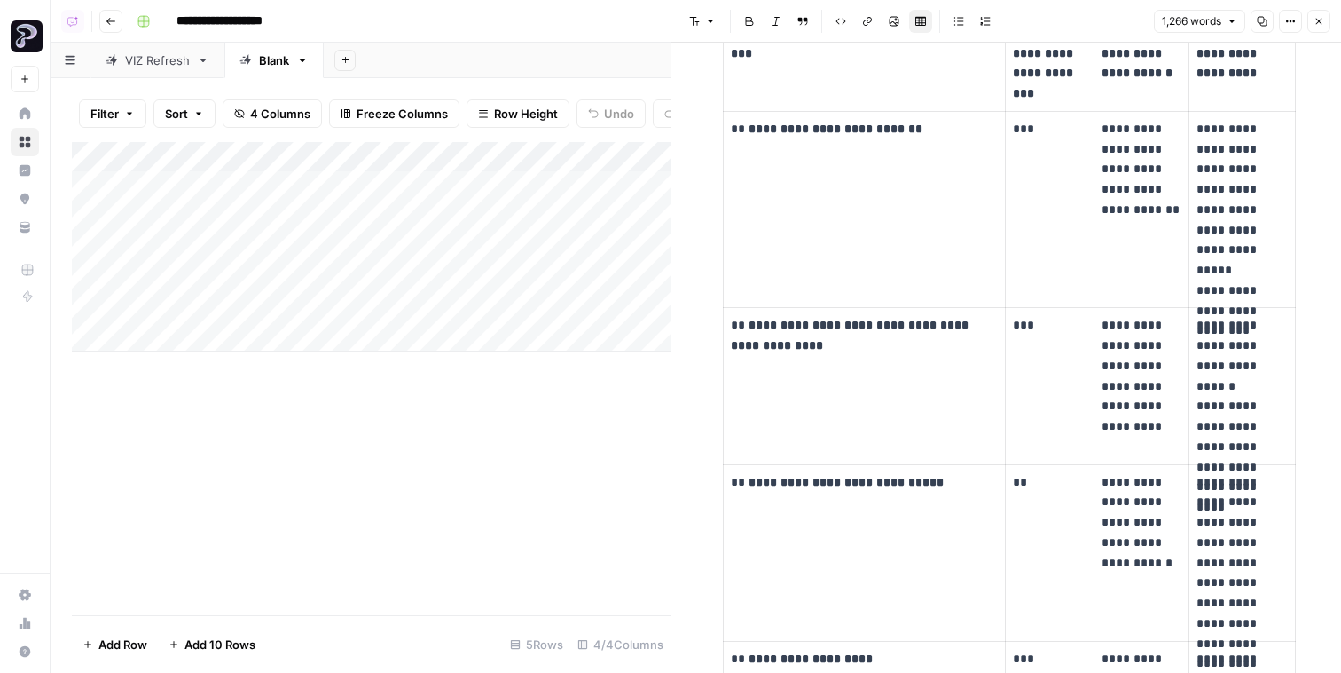
click at [948, 224] on td "**********" at bounding box center [864, 209] width 283 height 197
click at [1171, 220] on p "**********" at bounding box center [1142, 169] width 80 height 101
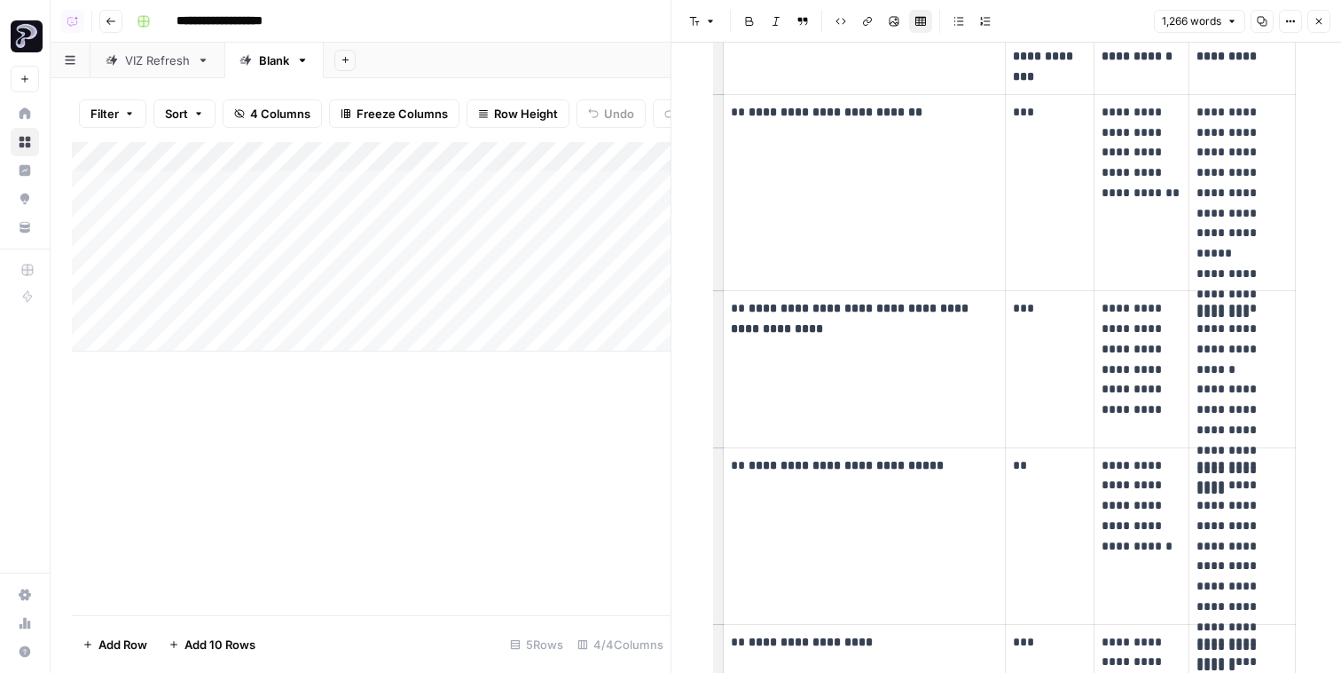
scroll to position [4193, 0]
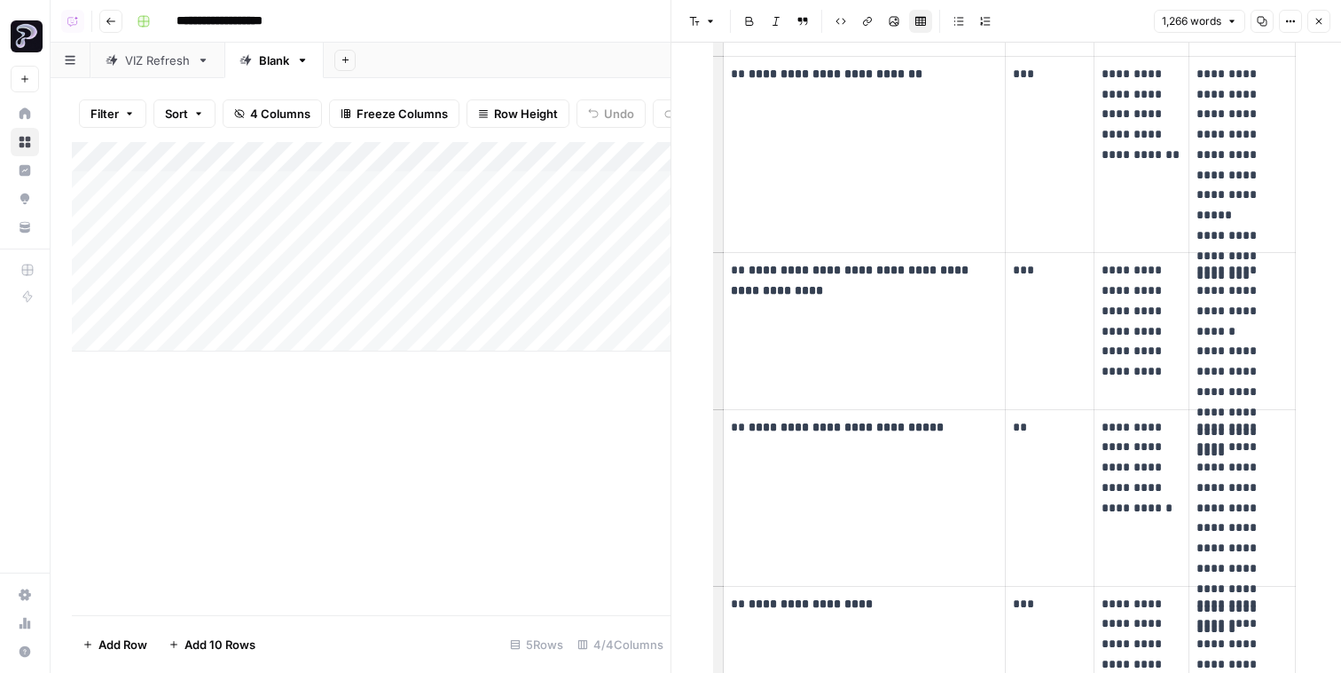
click at [1321, 26] on button "Close" at bounding box center [1319, 21] width 23 height 23
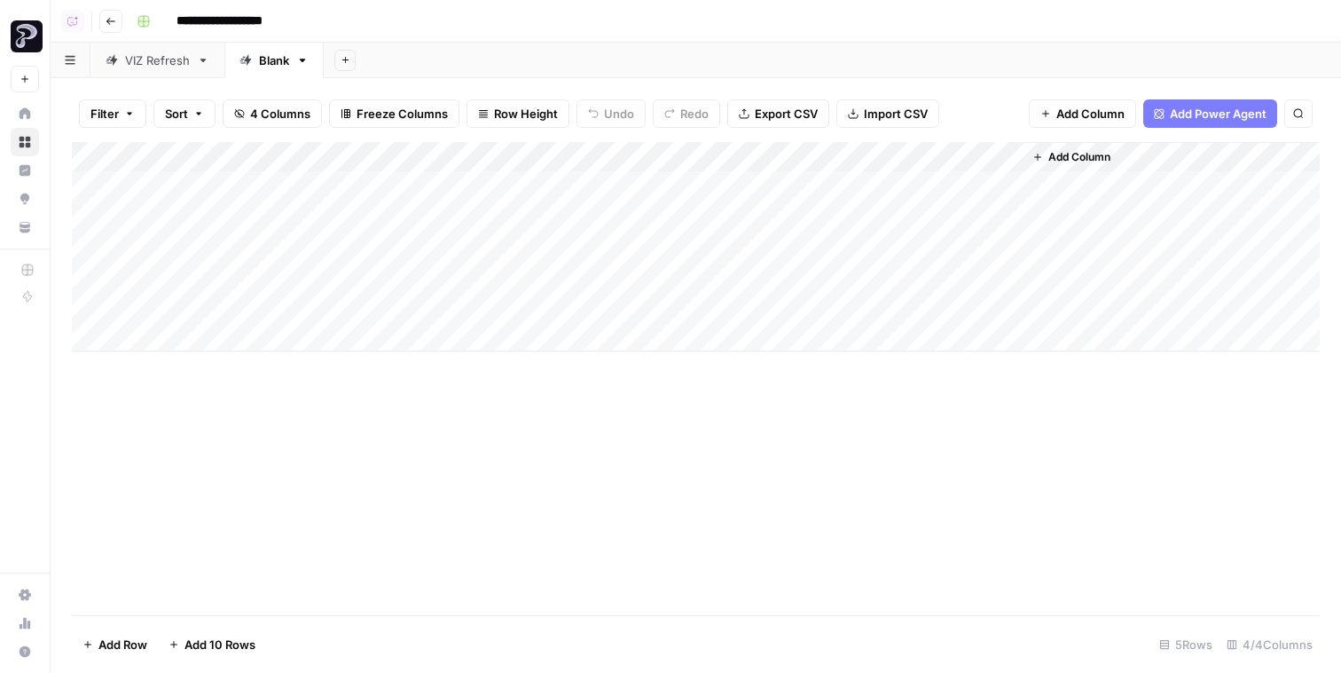
click at [116, 28] on button "Go back" at bounding box center [110, 21] width 23 height 23
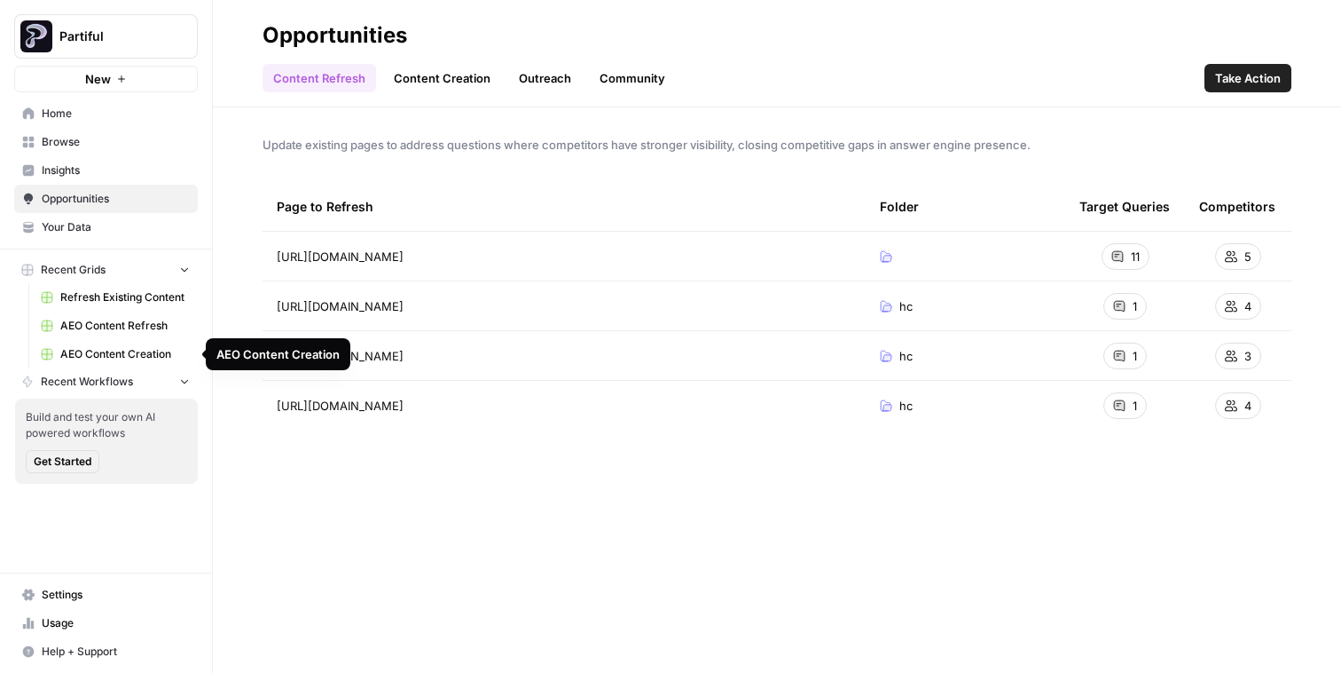
click at [128, 354] on span "AEO Content Creation" at bounding box center [125, 354] width 130 height 16
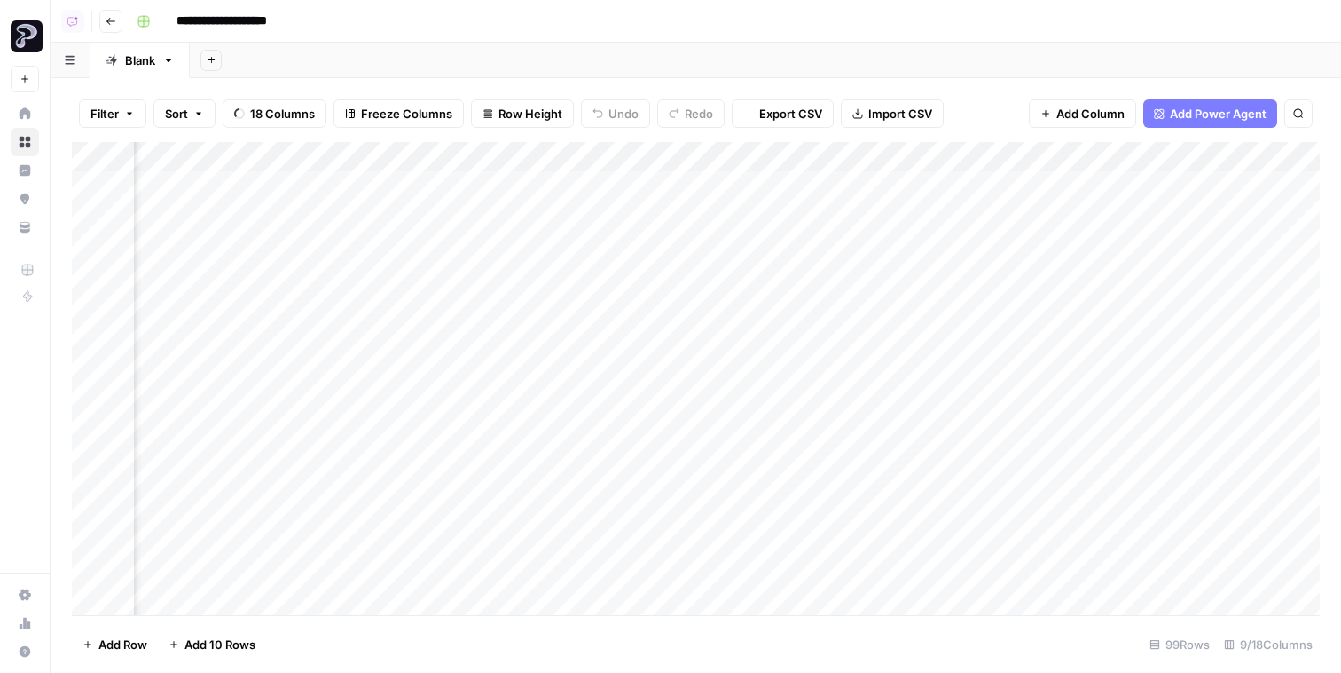
scroll to position [0, 830]
click at [990, 196] on div "Add Column" at bounding box center [696, 378] width 1248 height 473
click at [982, 230] on div "Add Column" at bounding box center [696, 378] width 1248 height 473
click at [833, 282] on div "Add Column" at bounding box center [696, 378] width 1248 height 473
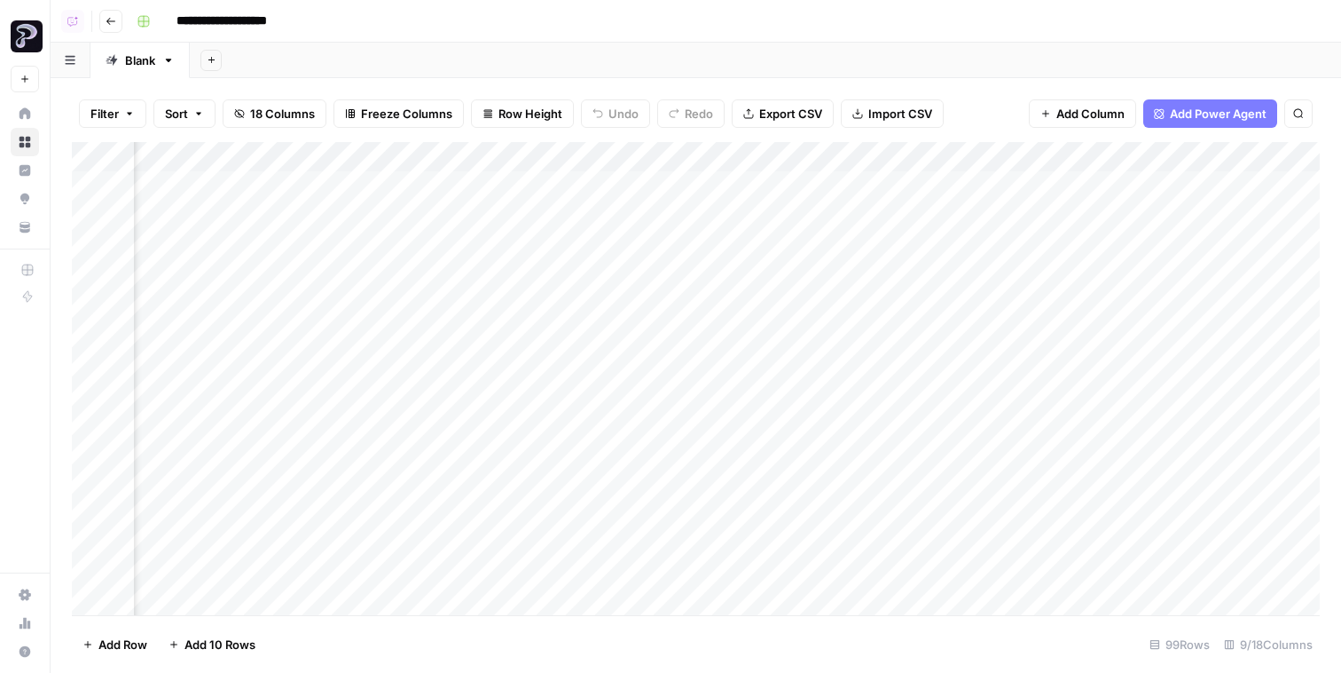
scroll to position [0, 518]
click at [796, 189] on div "Add Column" at bounding box center [696, 378] width 1248 height 473
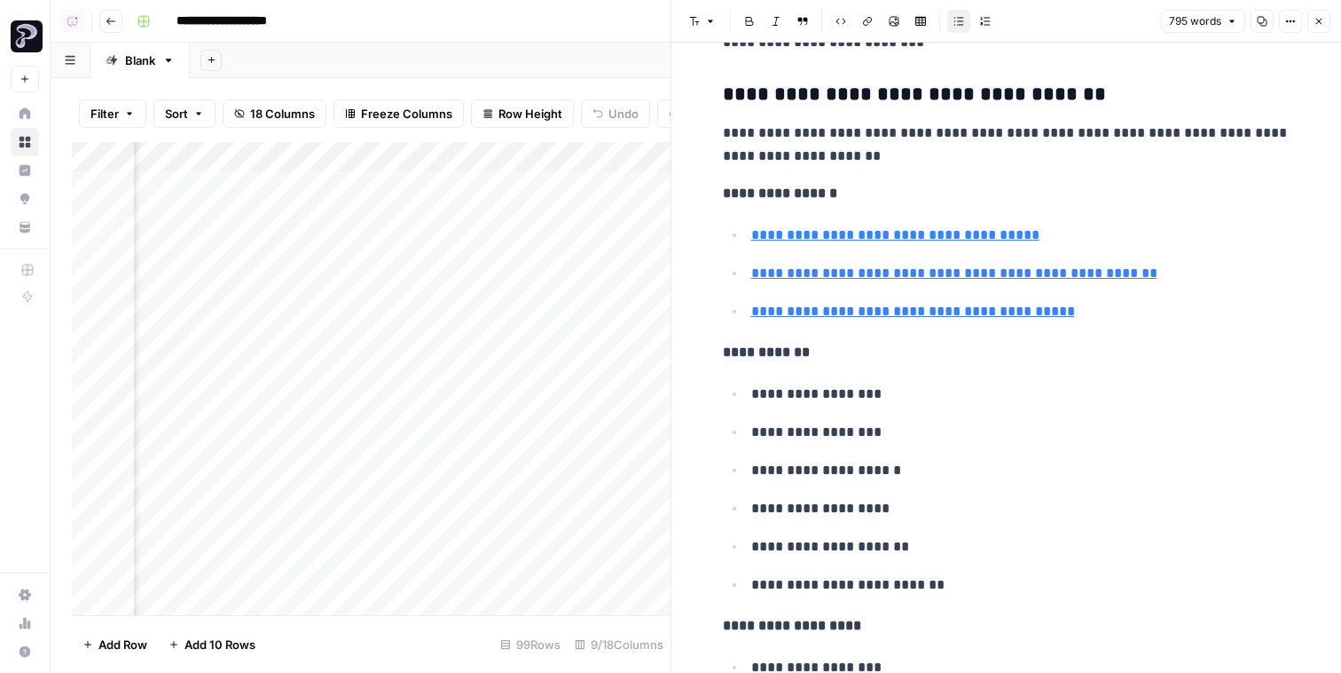
scroll to position [4919, 0]
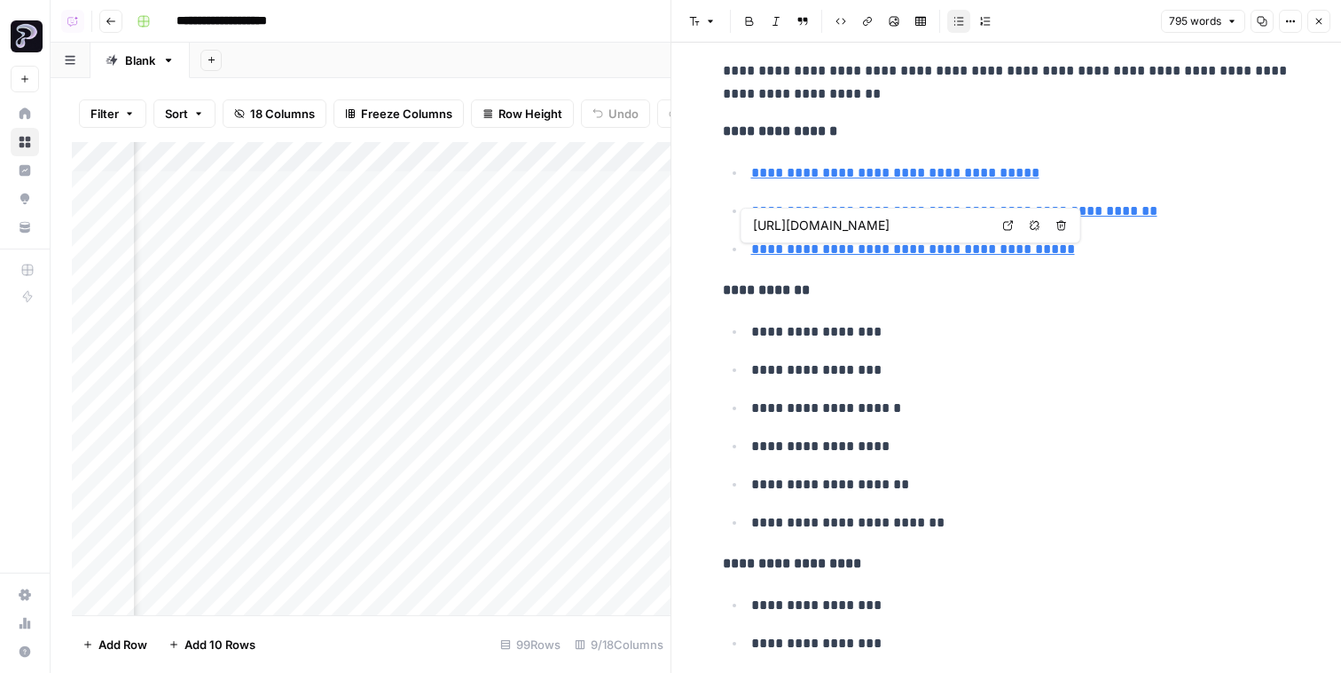
type input "https://www.reddit.com/r/selfhosted/comments/eqddfy/party_rsvp_replacement_for_…"
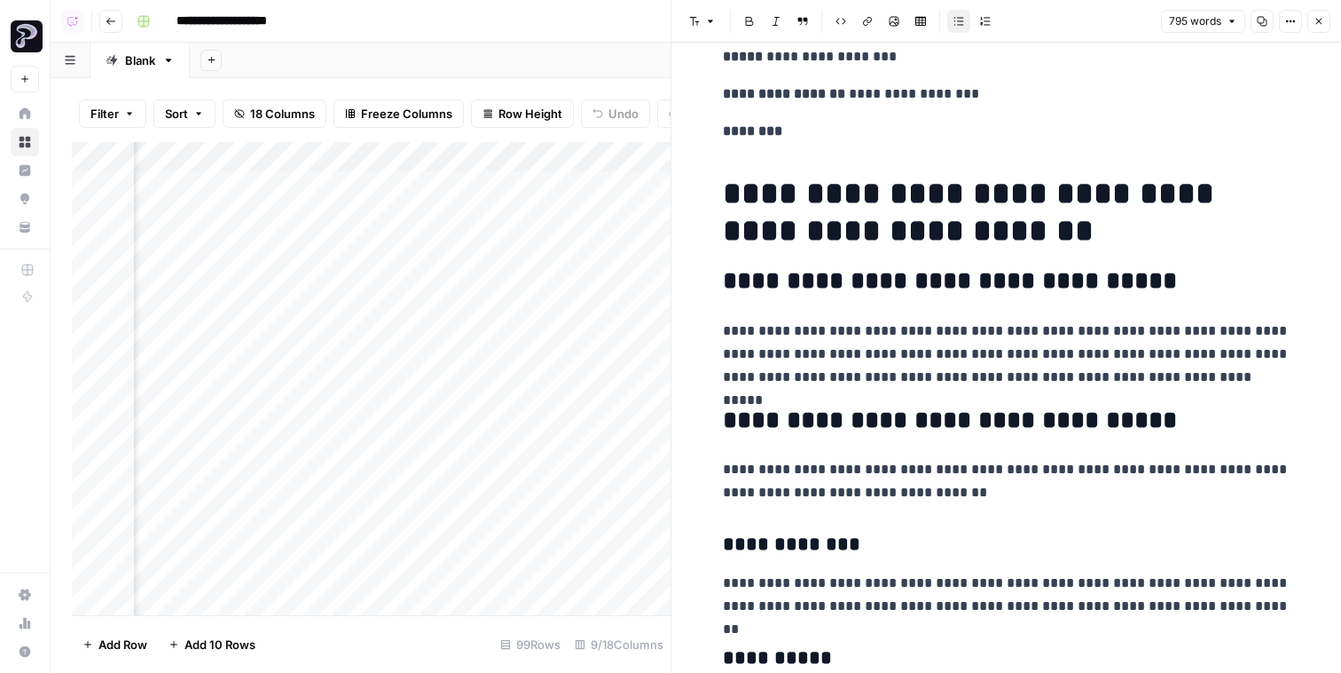
scroll to position [0, 0]
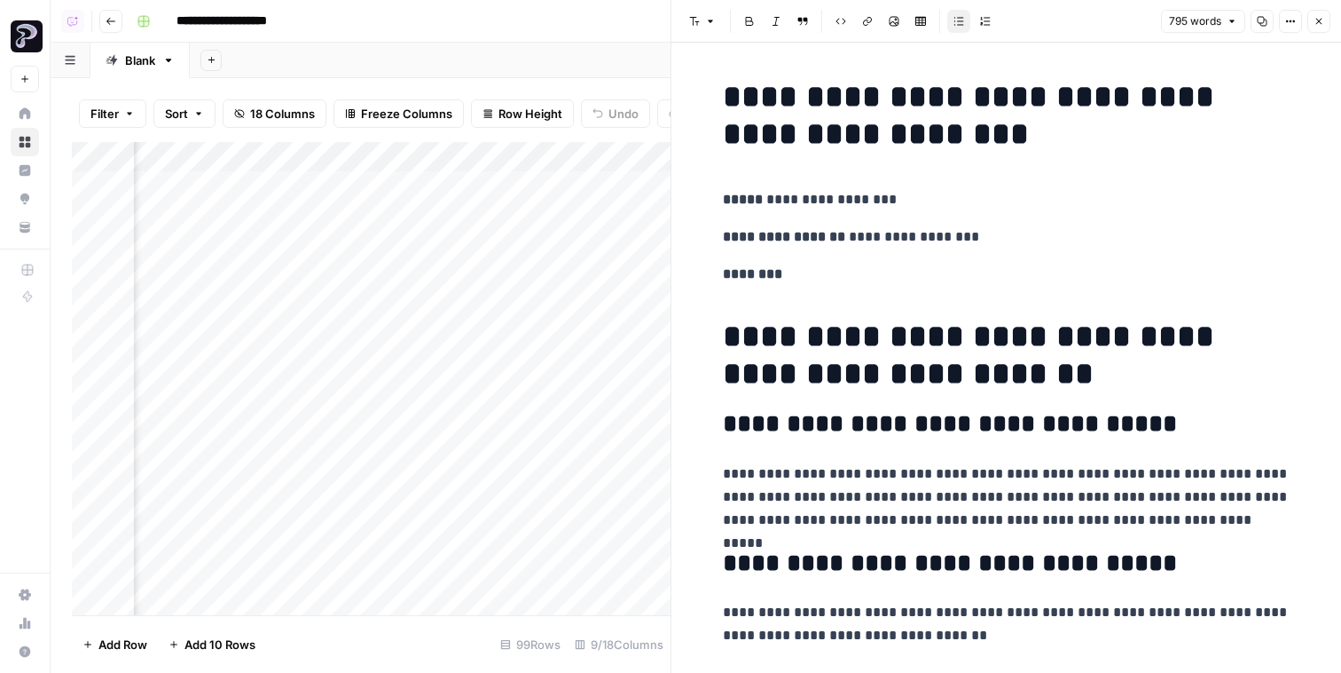
click at [1321, 22] on icon "button" at bounding box center [1319, 21] width 11 height 11
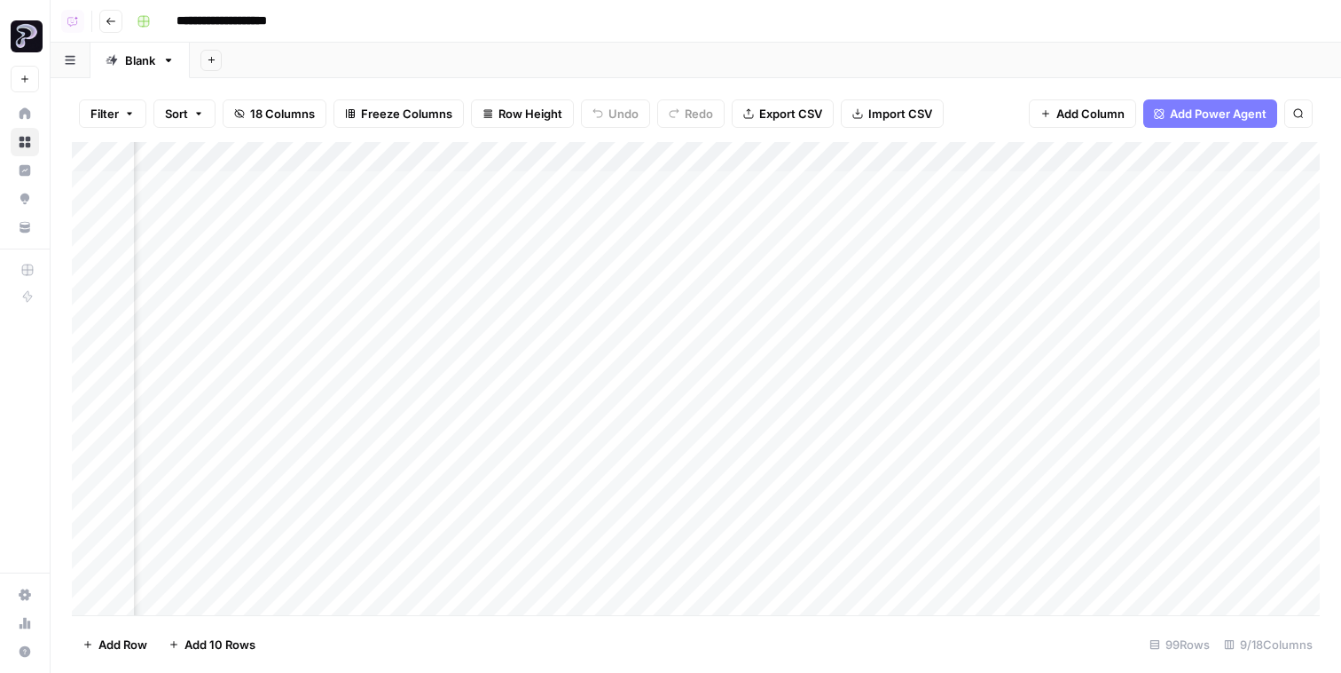
scroll to position [0, 610]
click at [1085, 190] on div "Add Column" at bounding box center [696, 378] width 1248 height 473
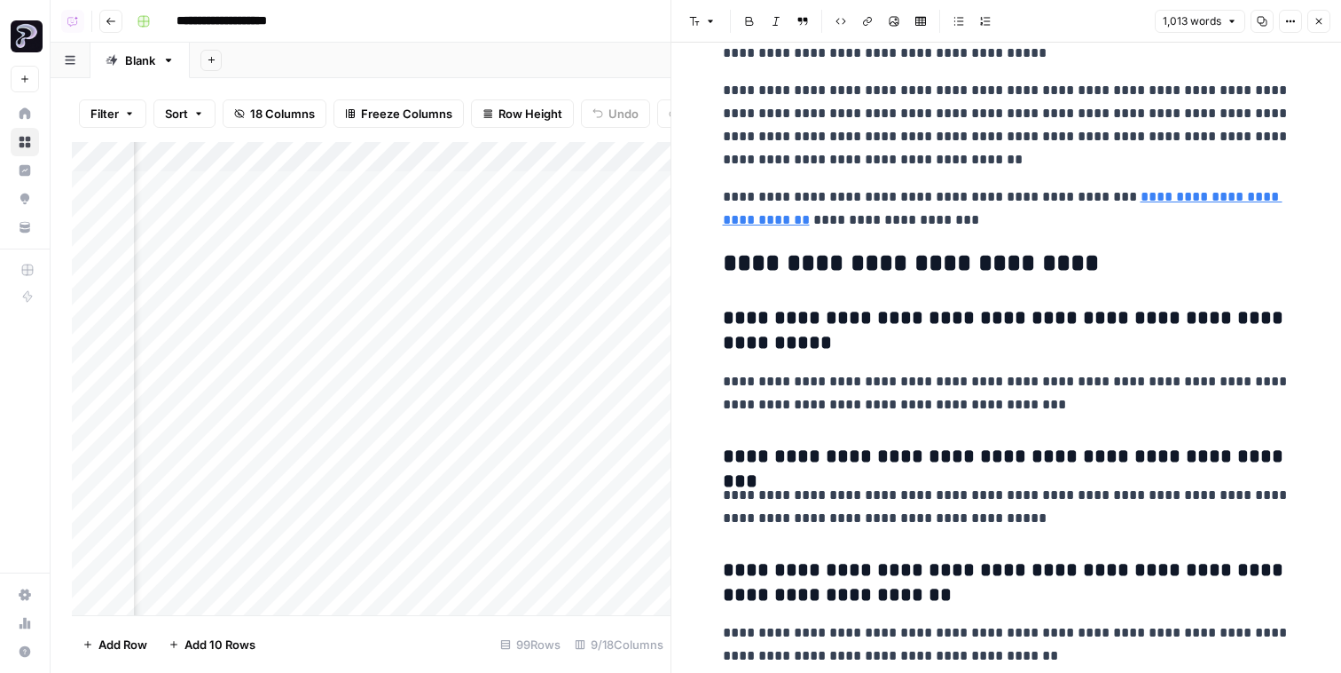
scroll to position [3411, 0]
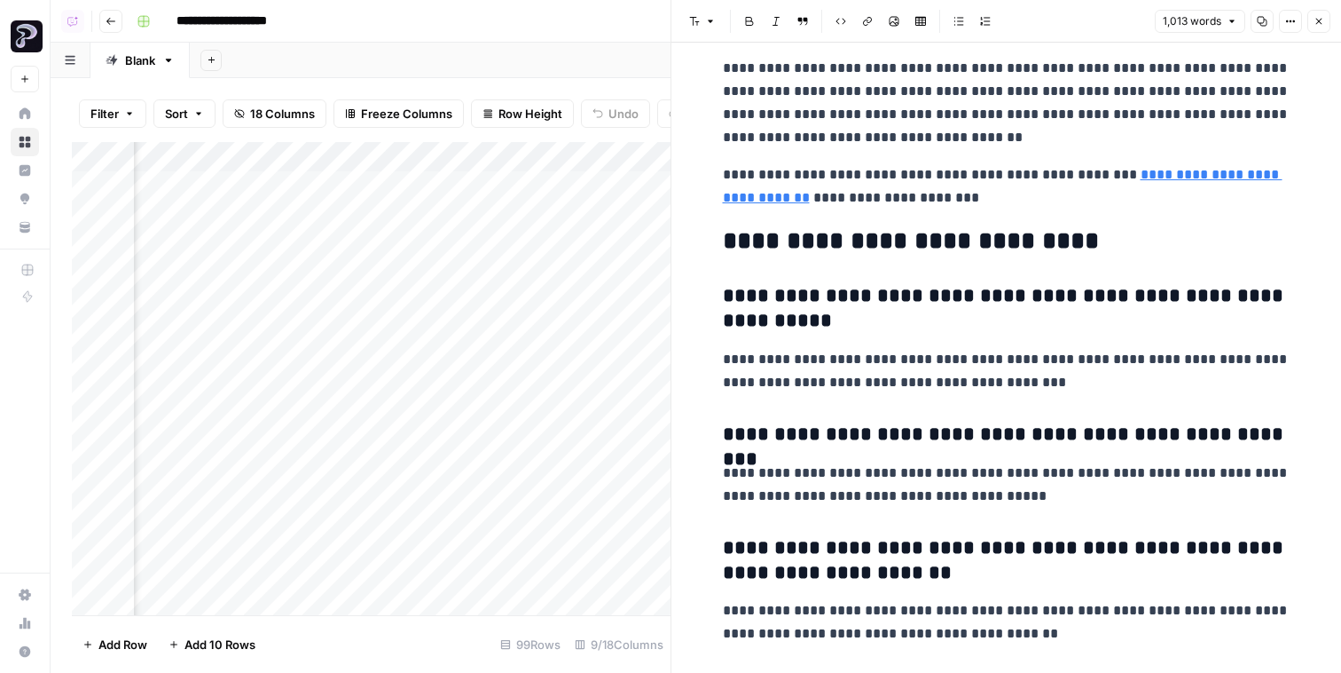
click at [1308, 24] on button "Close" at bounding box center [1319, 21] width 23 height 23
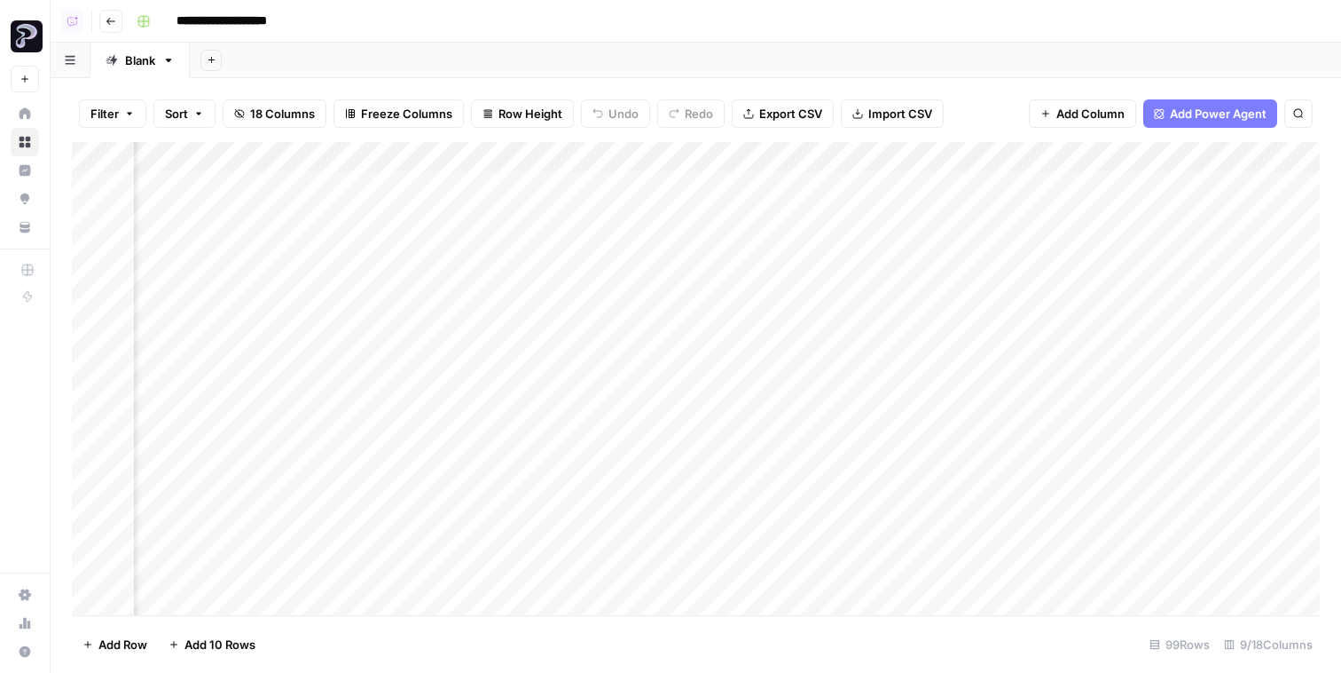
scroll to position [0, 830]
click at [841, 184] on div "Add Column" at bounding box center [696, 378] width 1248 height 473
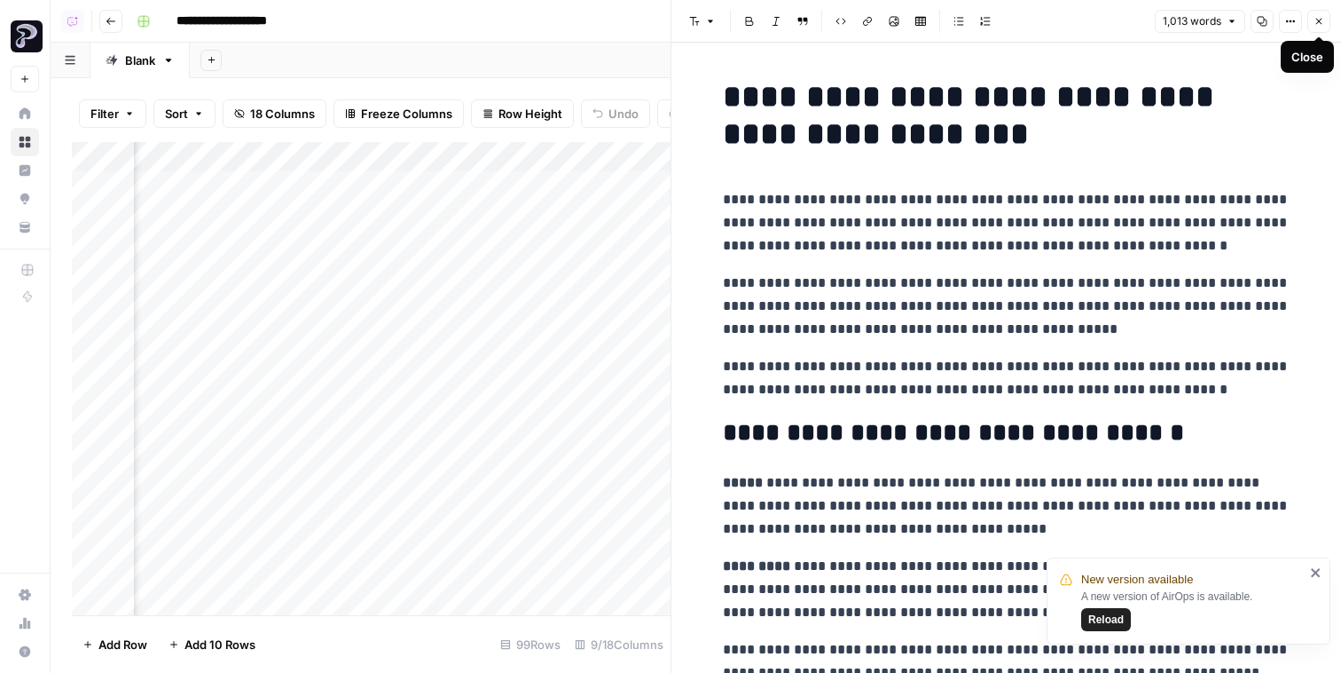
click at [1314, 27] on button "Close" at bounding box center [1319, 21] width 23 height 23
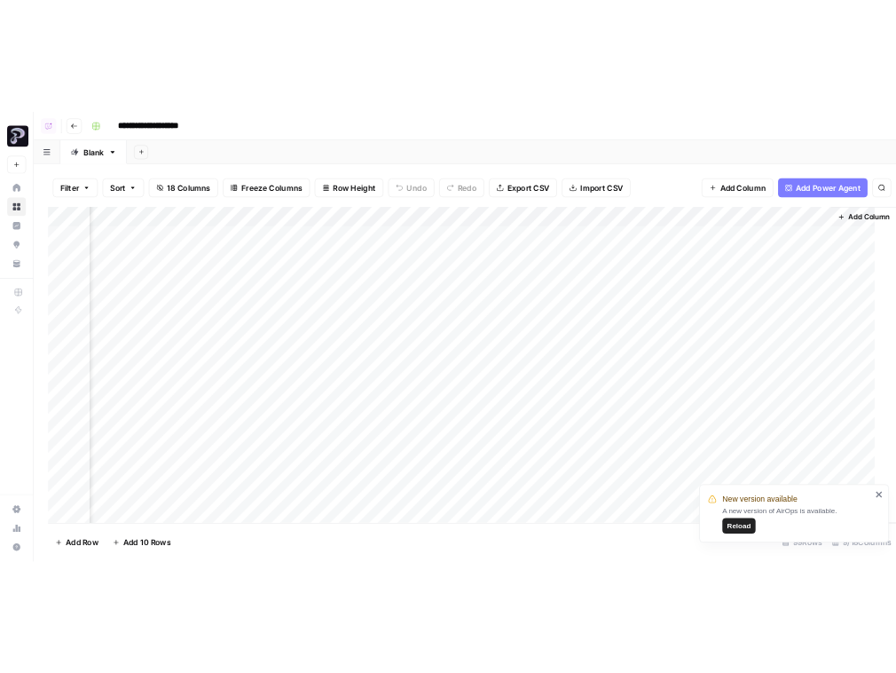
scroll to position [0, 809]
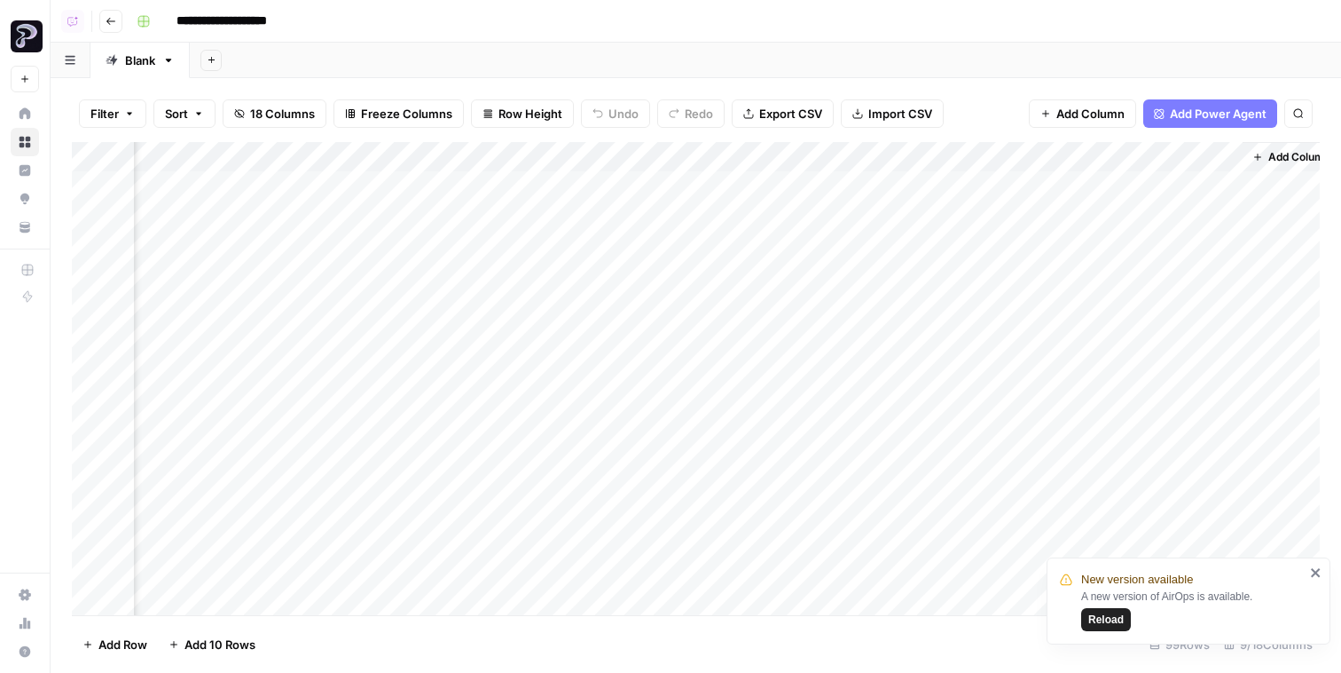
click at [122, 15] on header "**********" at bounding box center [696, 21] width 1291 height 43
click at [116, 17] on button "Go back" at bounding box center [110, 21] width 23 height 23
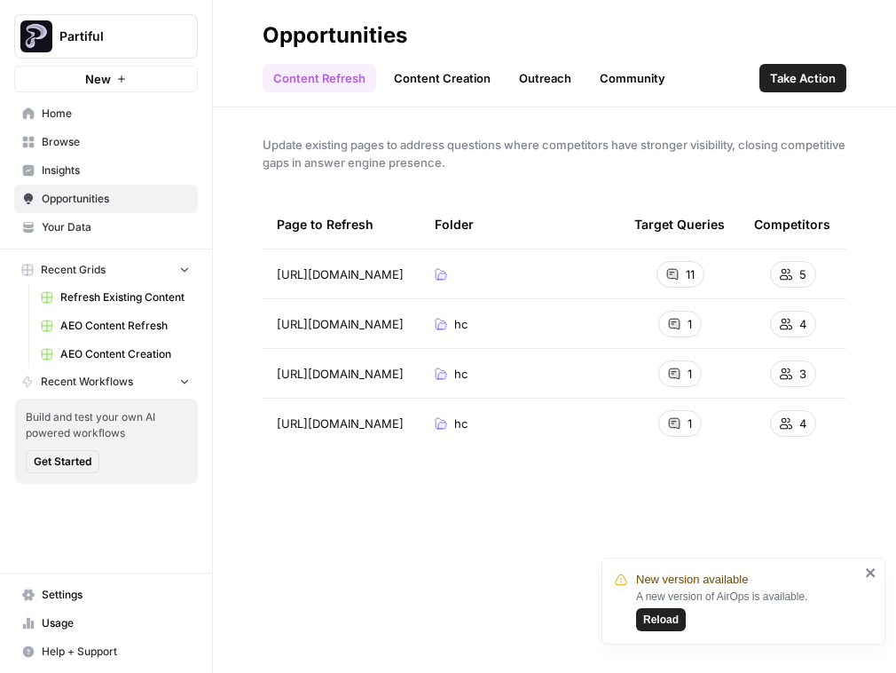
click at [104, 36] on span "Partiful" at bounding box center [112, 37] width 107 height 18
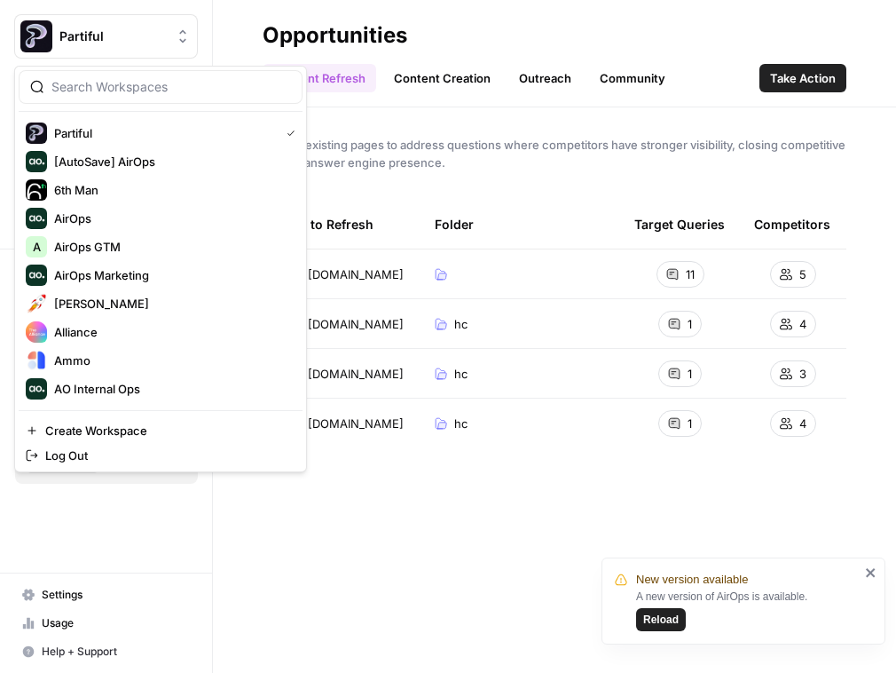
click at [104, 95] on input "search" at bounding box center [171, 87] width 240 height 18
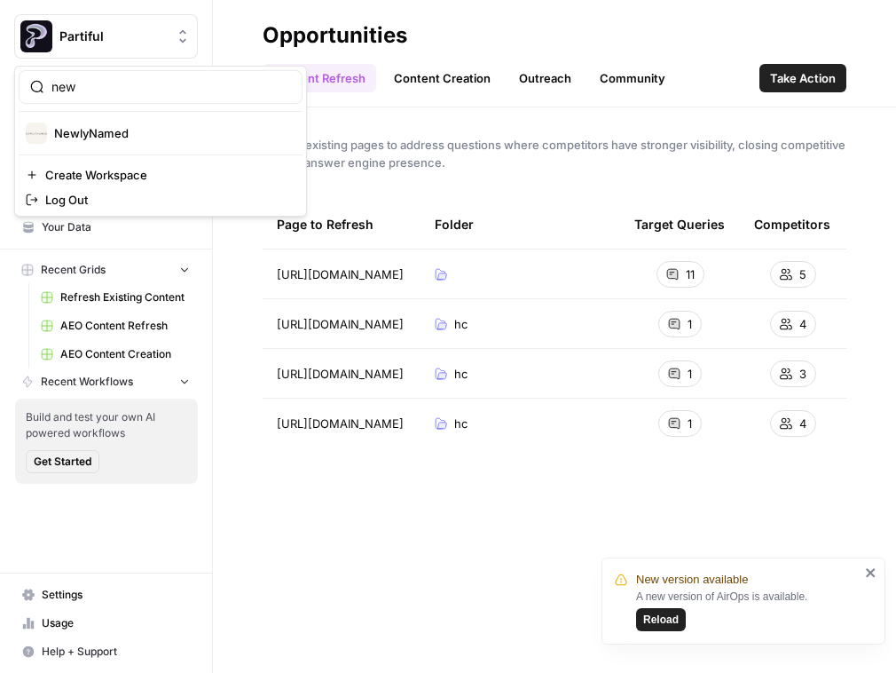
type input "new"
click at [96, 131] on span "NewlyNamed" at bounding box center [171, 133] width 234 height 18
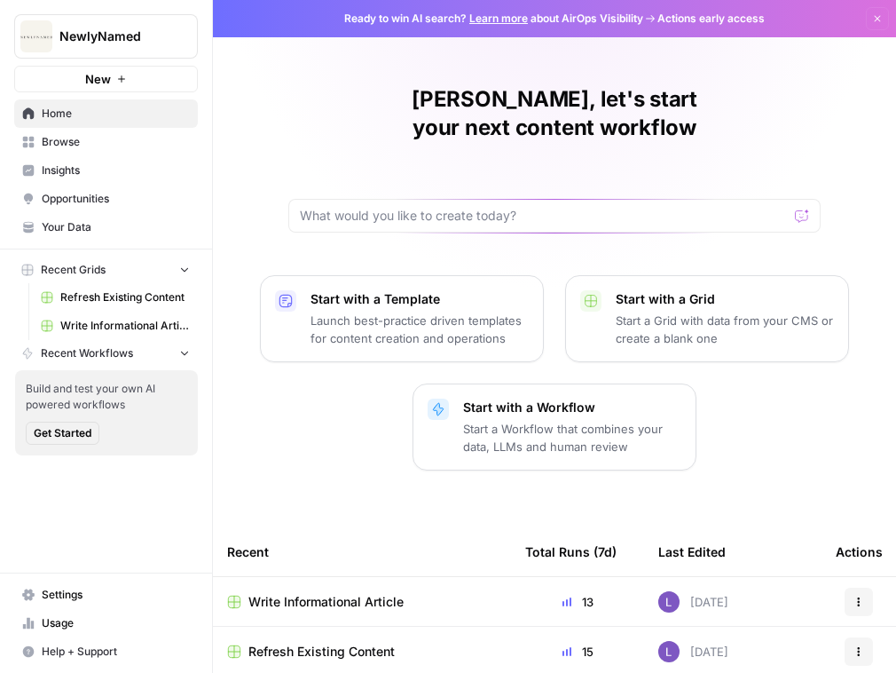
click at [98, 304] on span "Refresh Existing Content" at bounding box center [125, 297] width 130 height 16
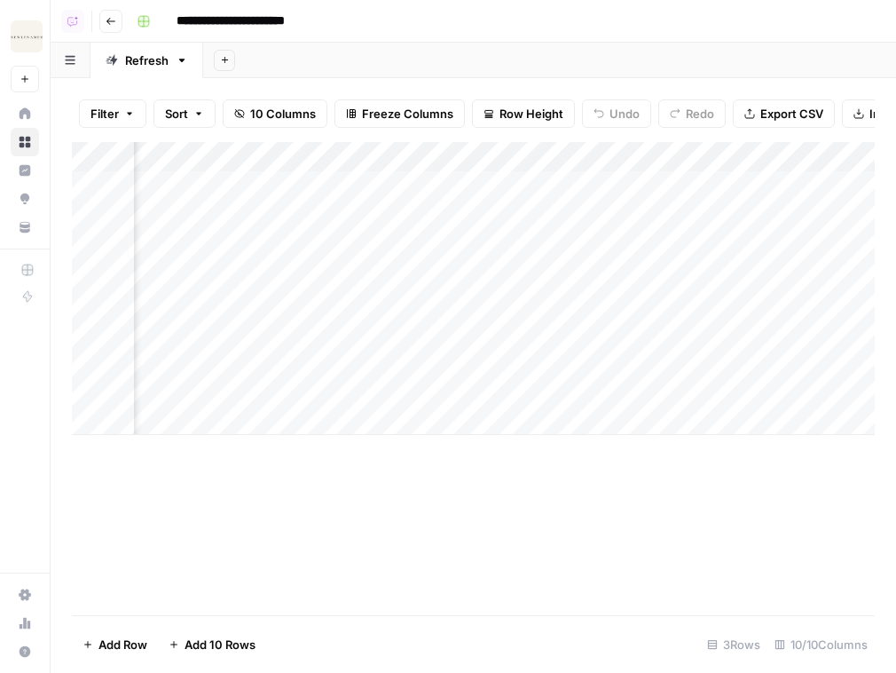
scroll to position [0, 1243]
click at [102, 23] on button "Go back" at bounding box center [110, 21] width 23 height 23
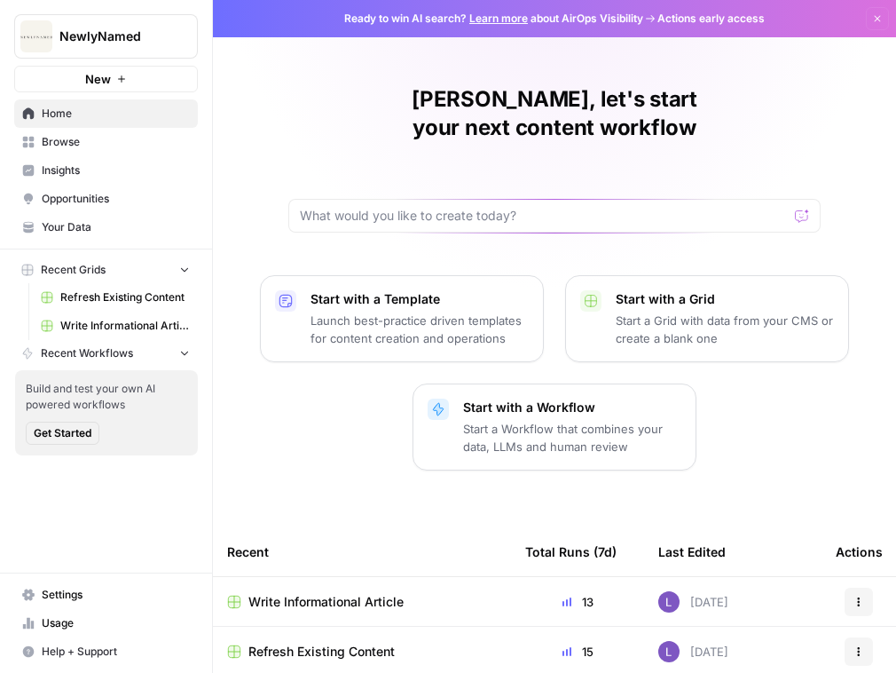
click at [98, 320] on span "Write Informational Article" at bounding box center [125, 326] width 130 height 16
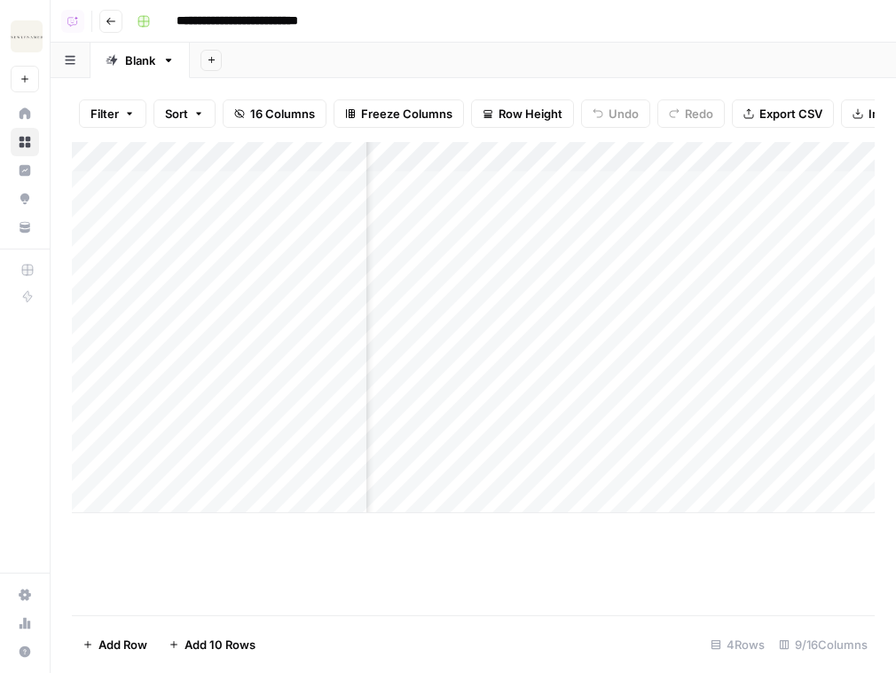
scroll to position [0, 48]
click at [115, 20] on span "Go back" at bounding box center [115, 20] width 1 height 1
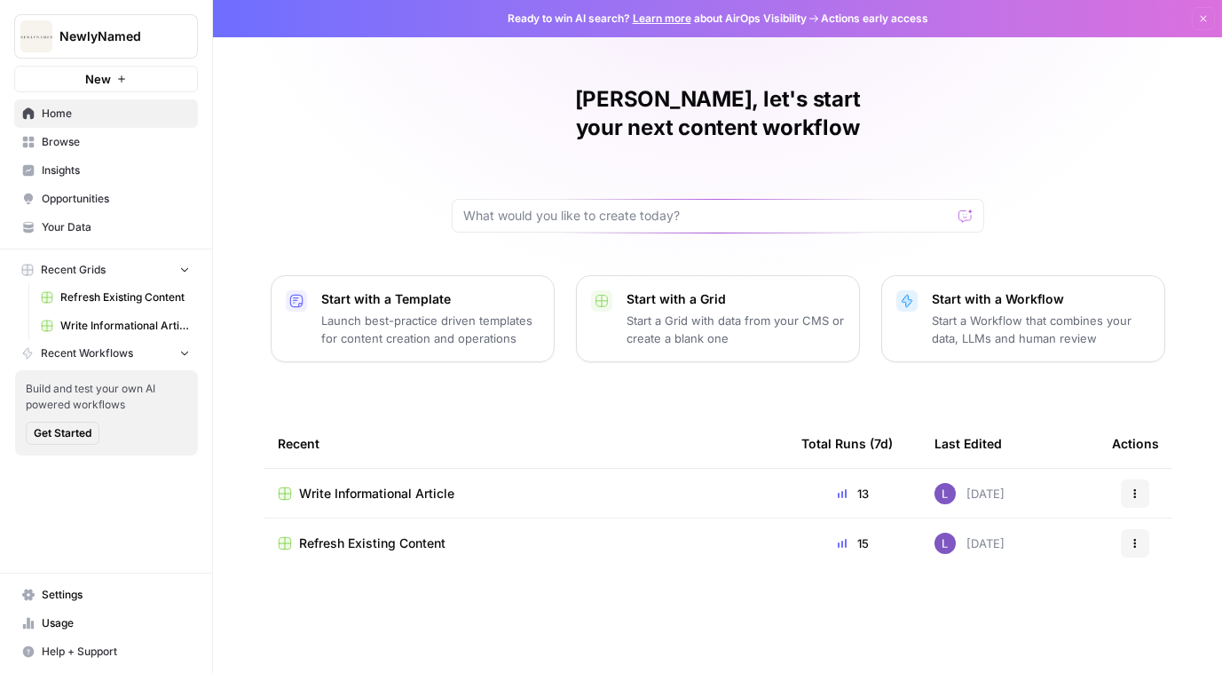
click at [150, 53] on button "NewlyNamed" at bounding box center [106, 36] width 184 height 44
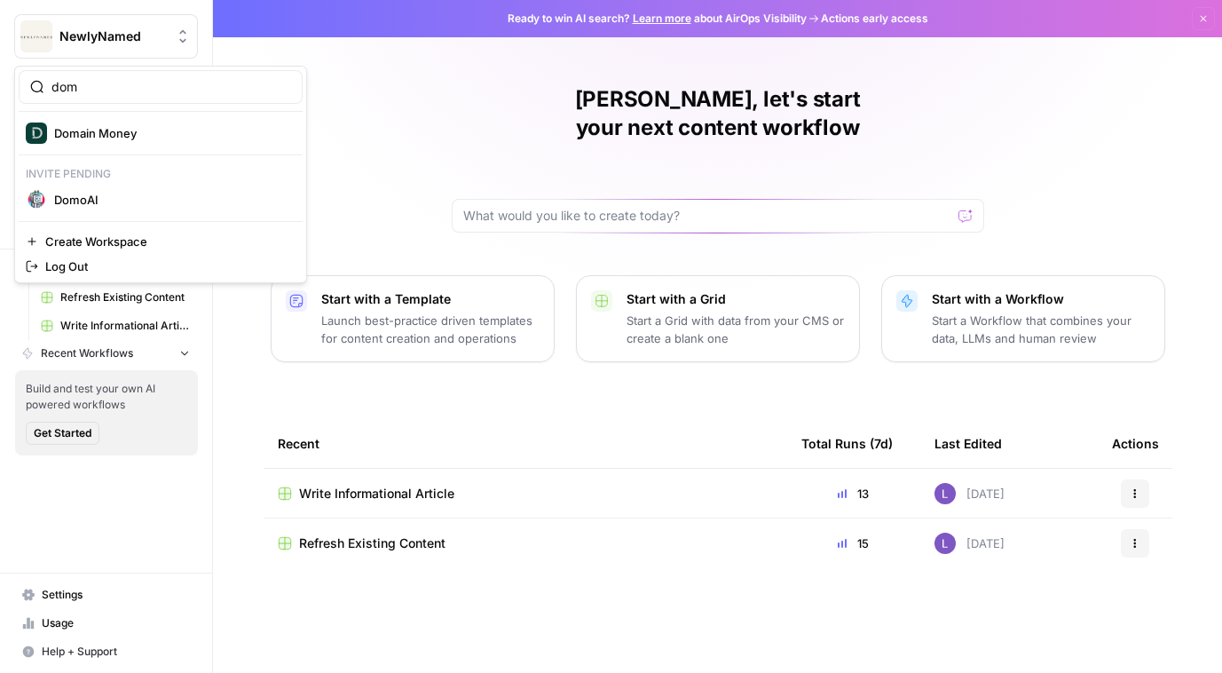
type input "dom"
click at [97, 130] on span "Domain Money" at bounding box center [171, 133] width 234 height 18
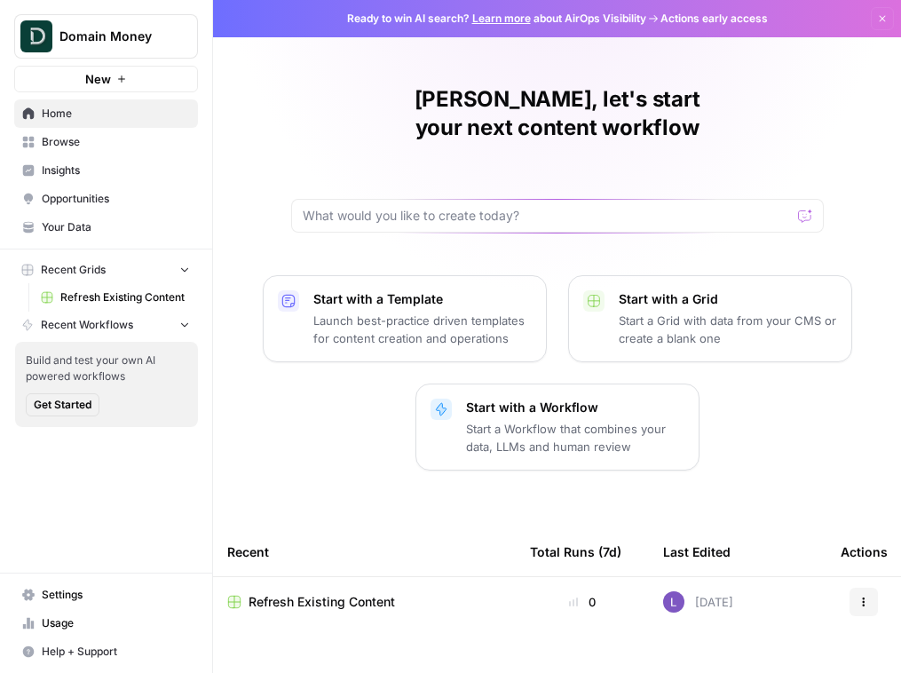
click at [118, 44] on span "Domain Money" at bounding box center [112, 37] width 107 height 18
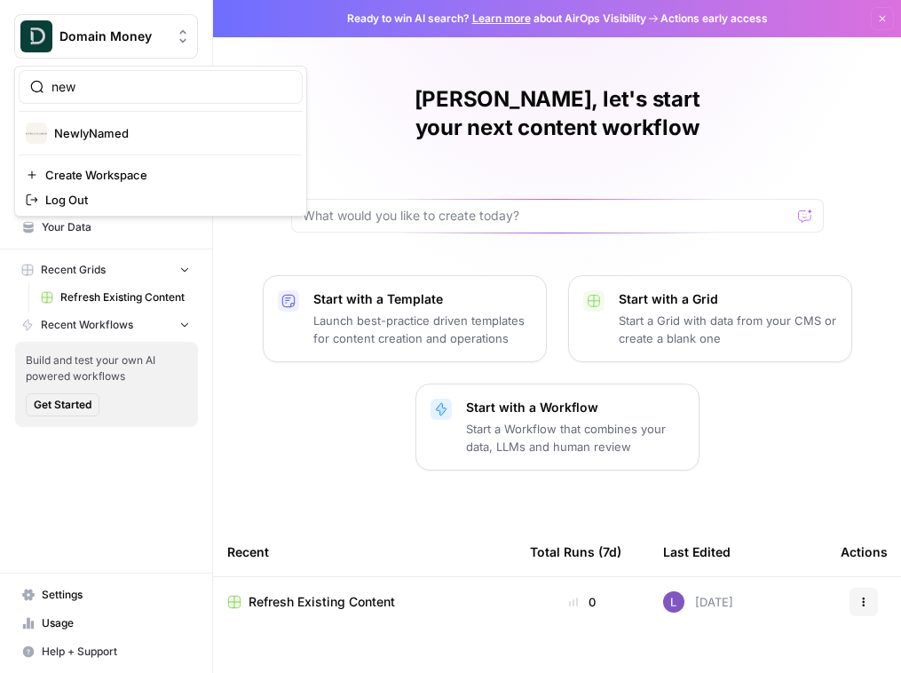
type input "new"
click button "NewlyNamed" at bounding box center [161, 133] width 284 height 28
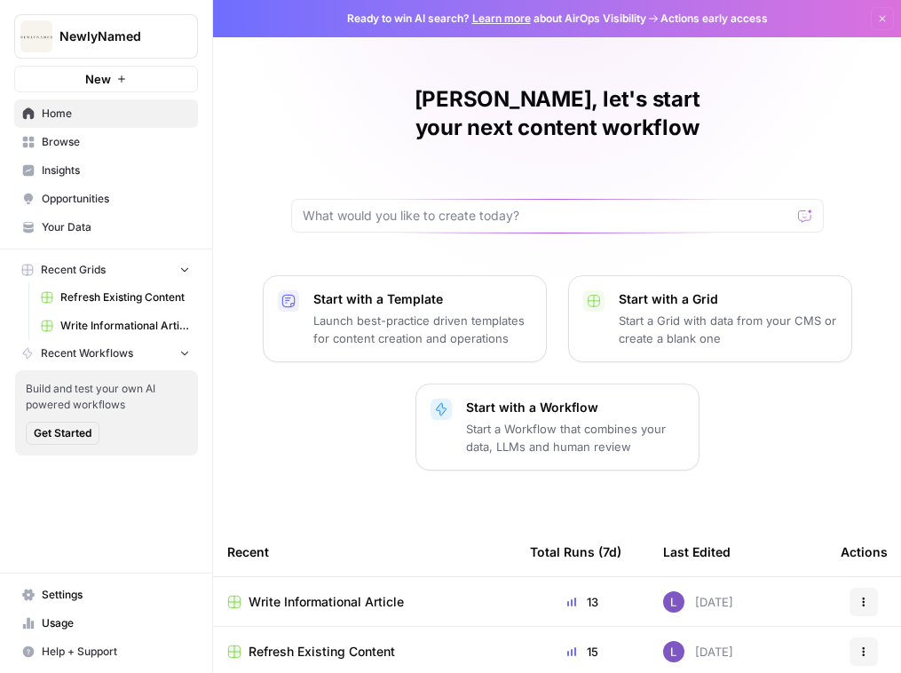
click at [80, 165] on span "Insights" at bounding box center [116, 170] width 148 height 16
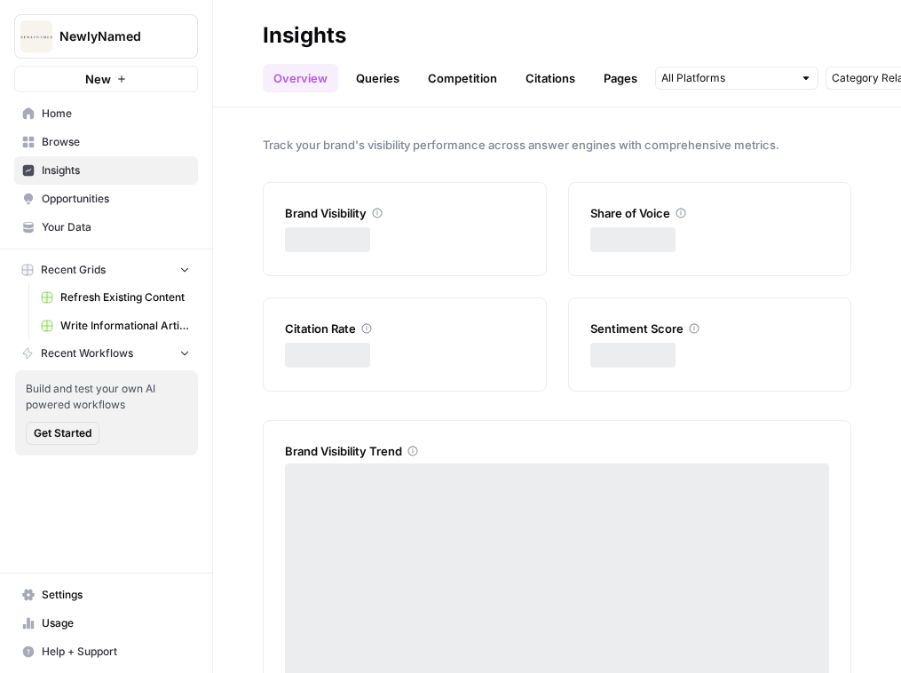
click at [80, 165] on span "Insights" at bounding box center [116, 170] width 148 height 16
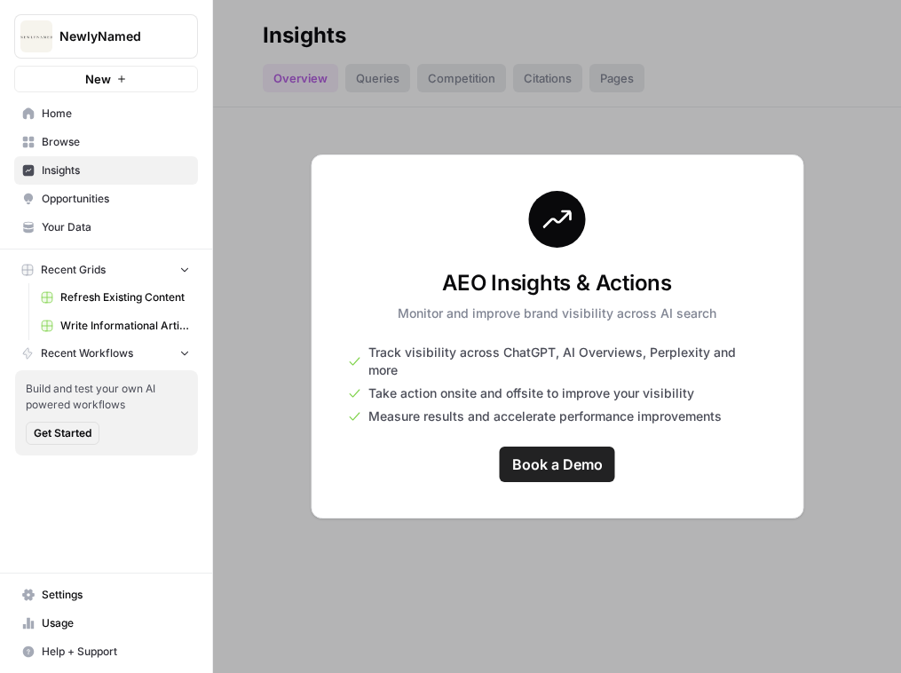
click at [85, 211] on link "Opportunities" at bounding box center [106, 199] width 184 height 28
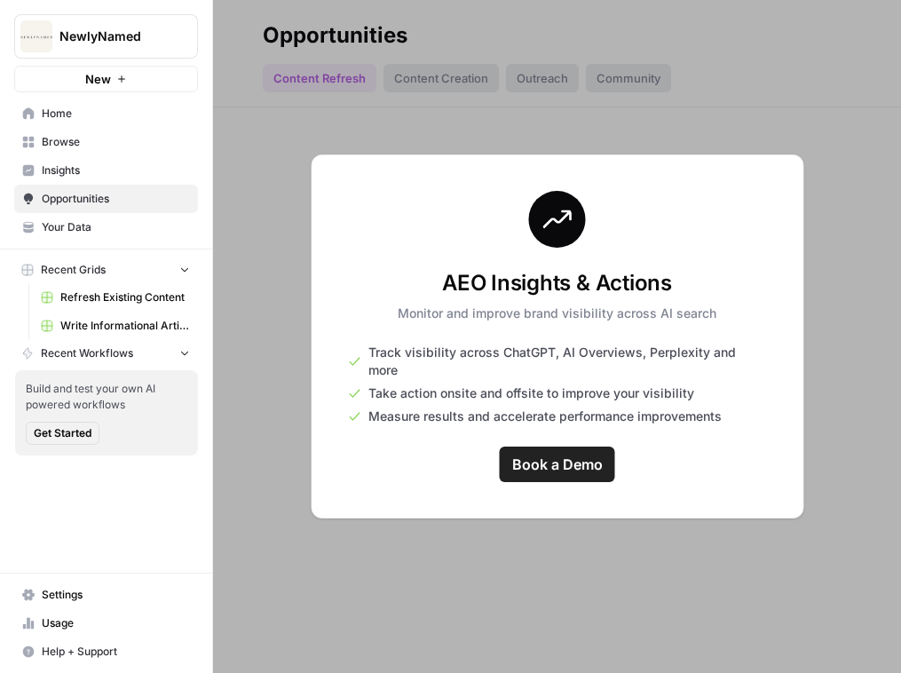
click at [89, 172] on span "Insights" at bounding box center [116, 170] width 148 height 16
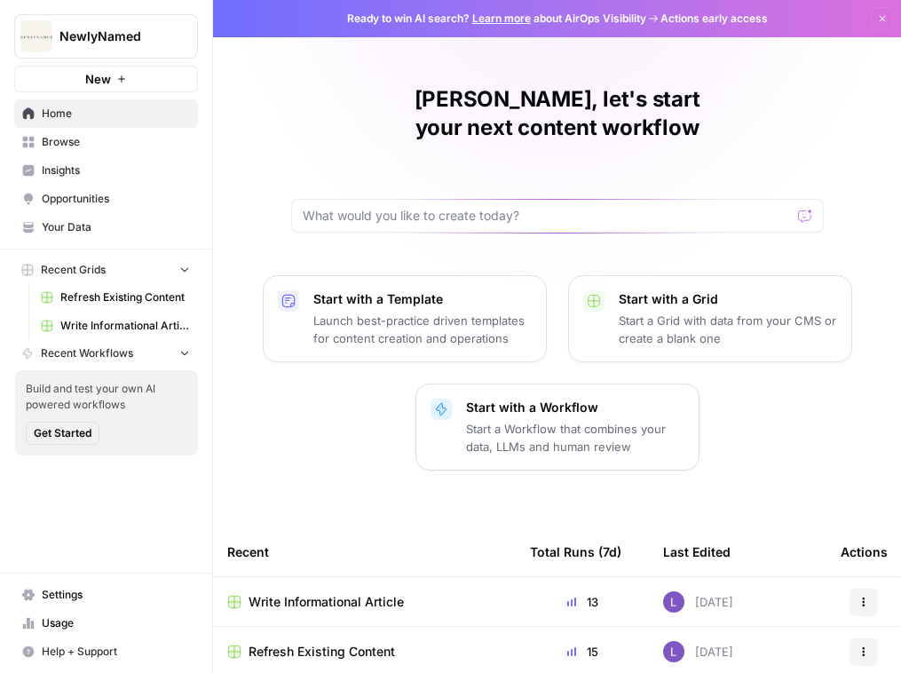
click at [102, 152] on link "Browse" at bounding box center [106, 142] width 184 height 28
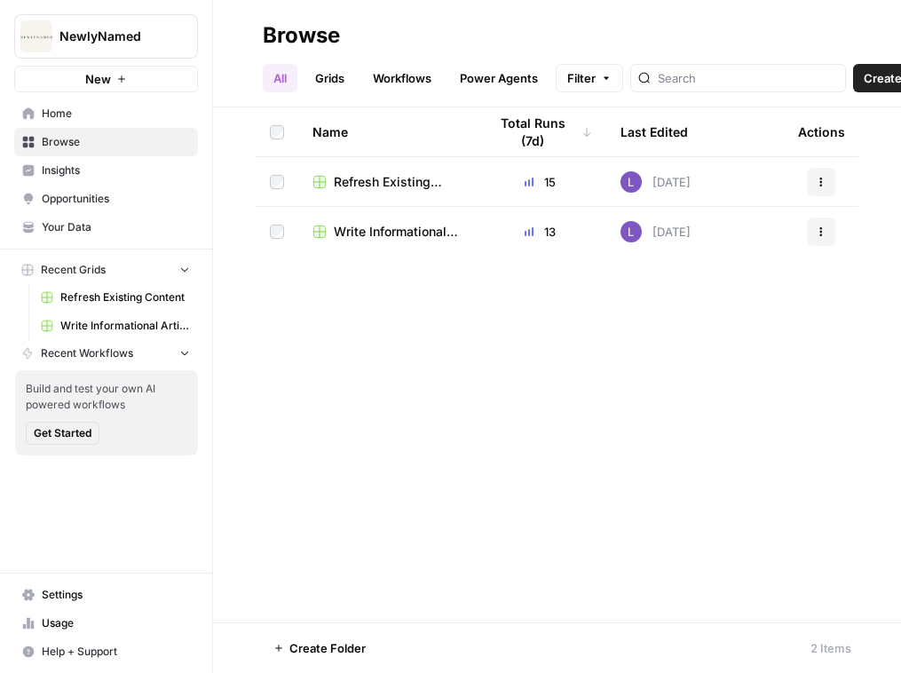
click at [388, 179] on span "Refresh Existing Content" at bounding box center [396, 182] width 125 height 18
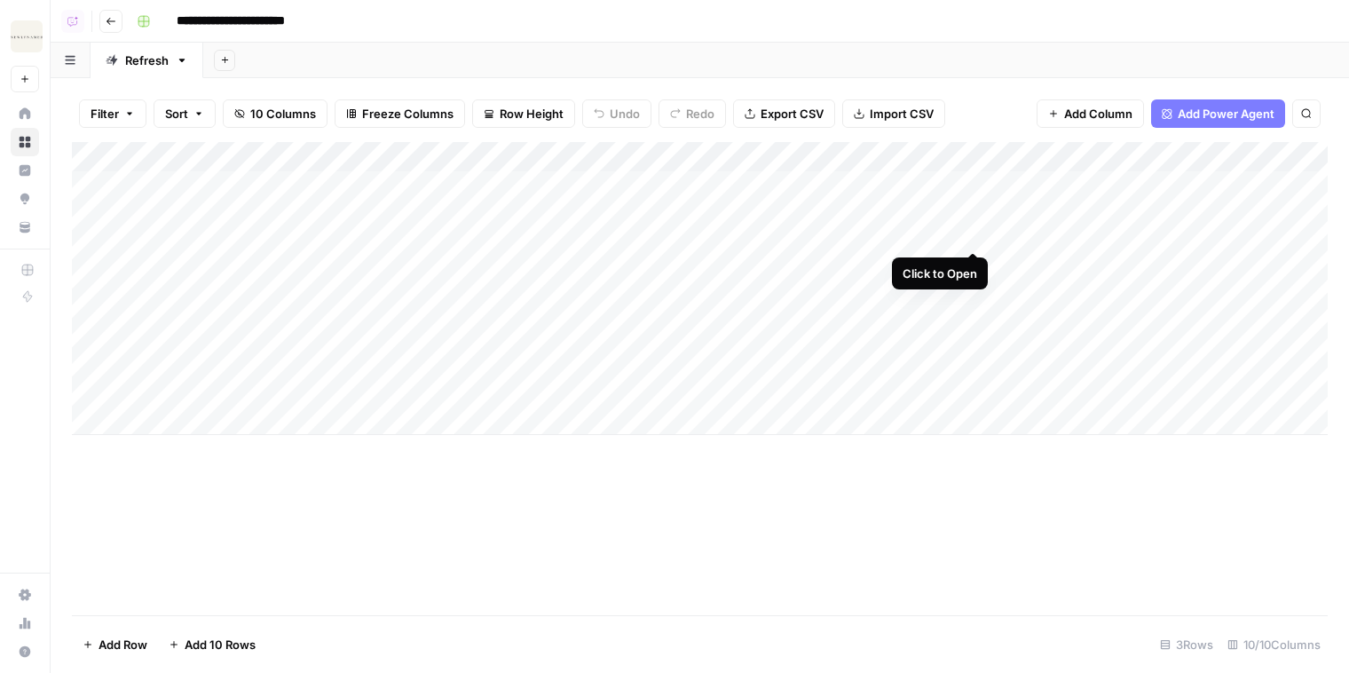
click at [900, 189] on div "Add Column" at bounding box center [699, 288] width 1255 height 293
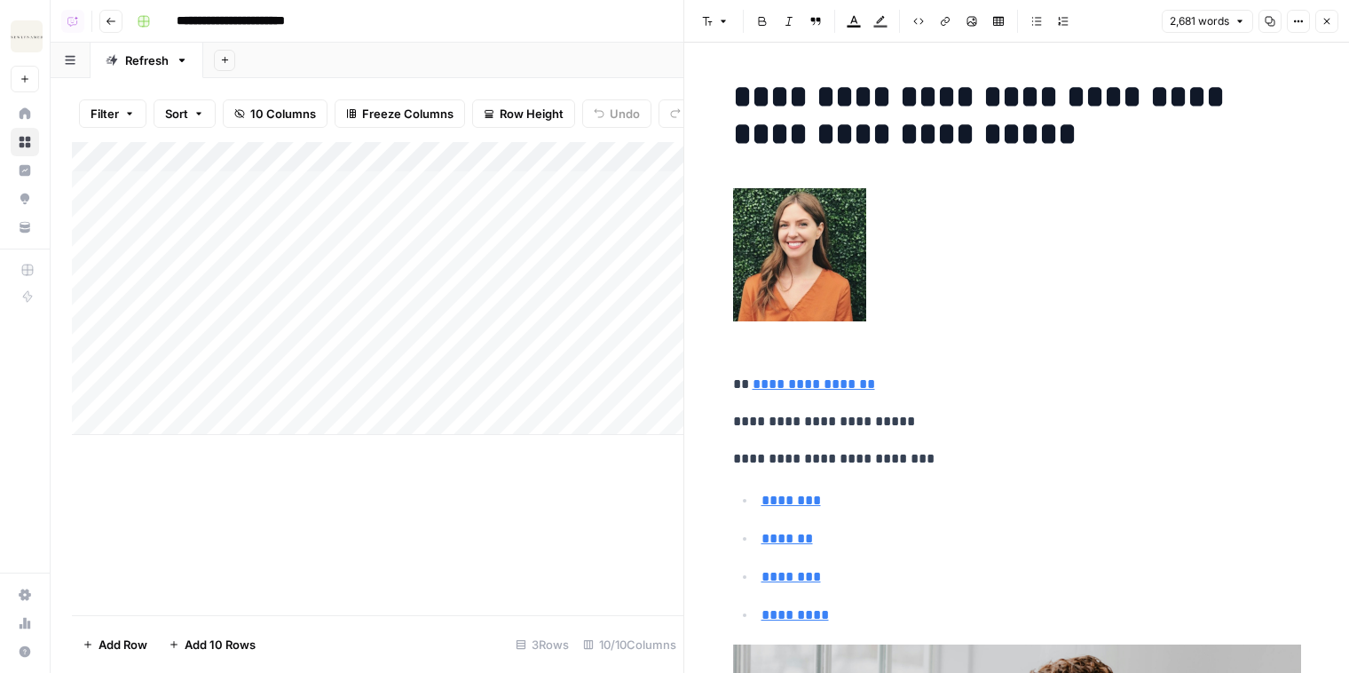
click at [900, 16] on header "Font style Bold Italic Block quote Text color Highlight color Code block Link I…" at bounding box center [1016, 21] width 665 height 43
click at [900, 20] on button "Close" at bounding box center [1326, 21] width 23 height 23
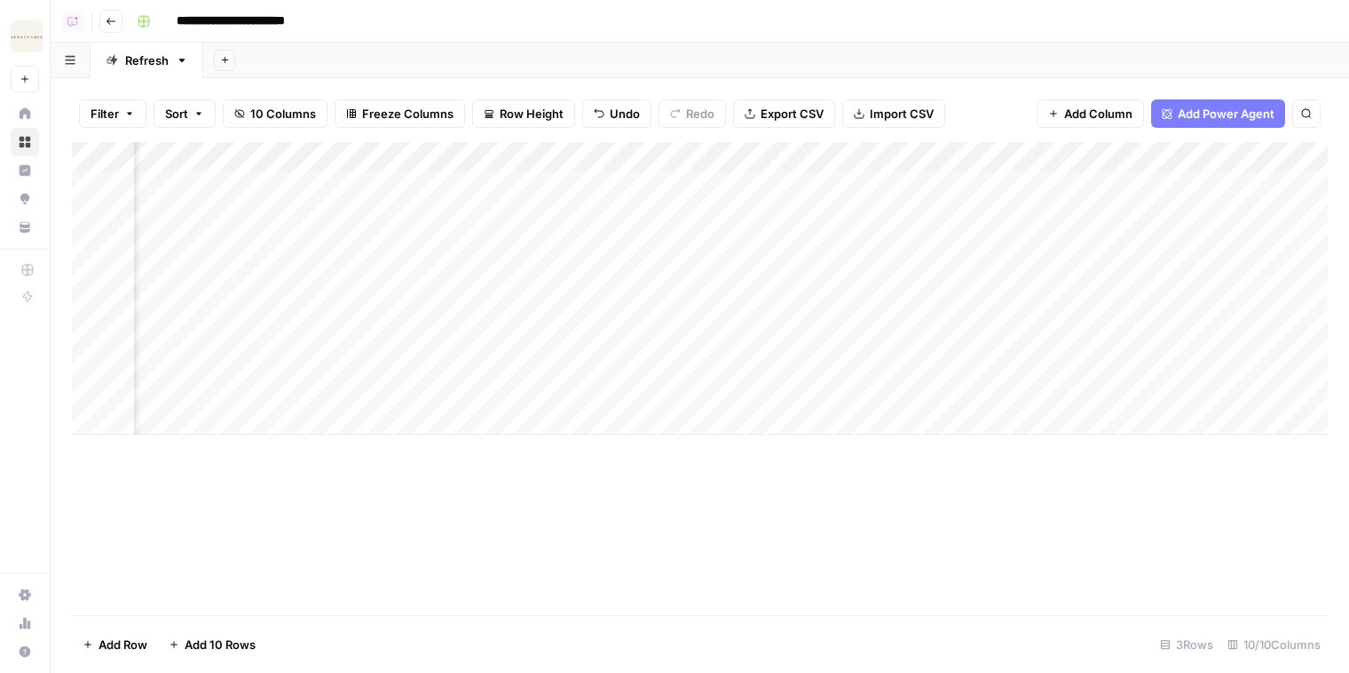
scroll to position [0, 699]
click at [867, 185] on div "Add Column" at bounding box center [699, 288] width 1255 height 293
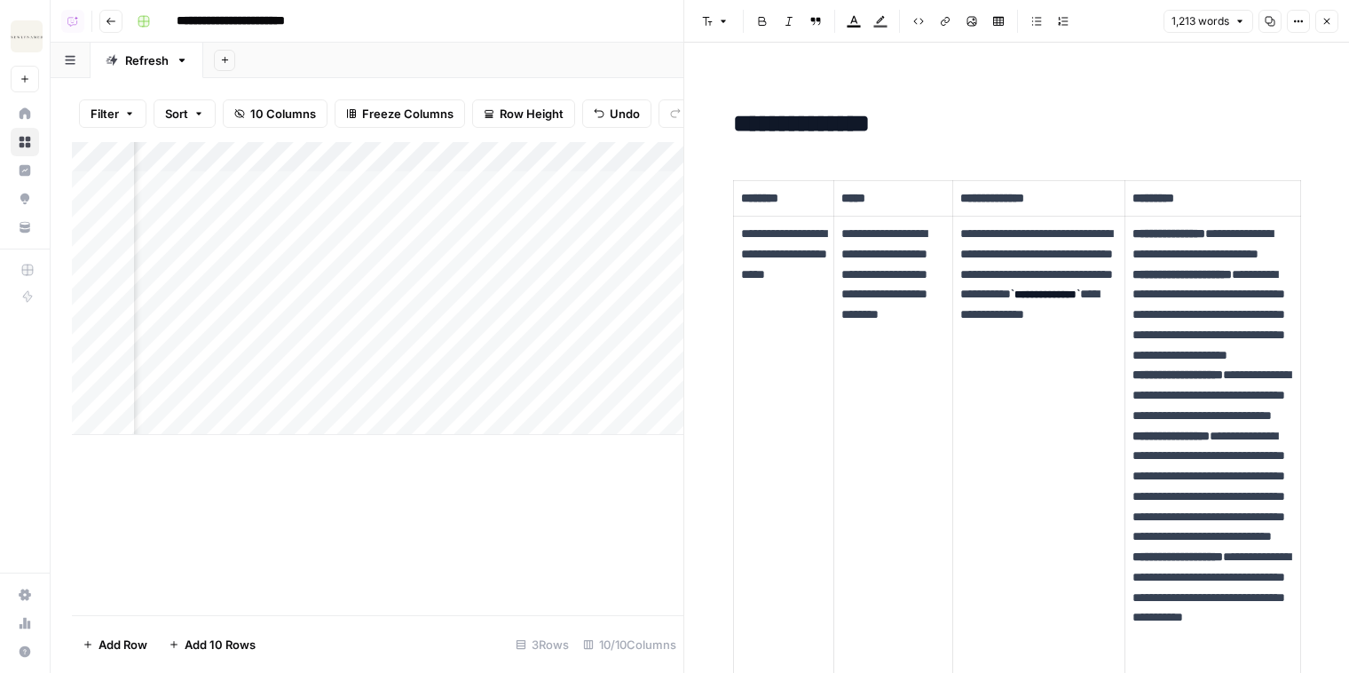
scroll to position [379, 0]
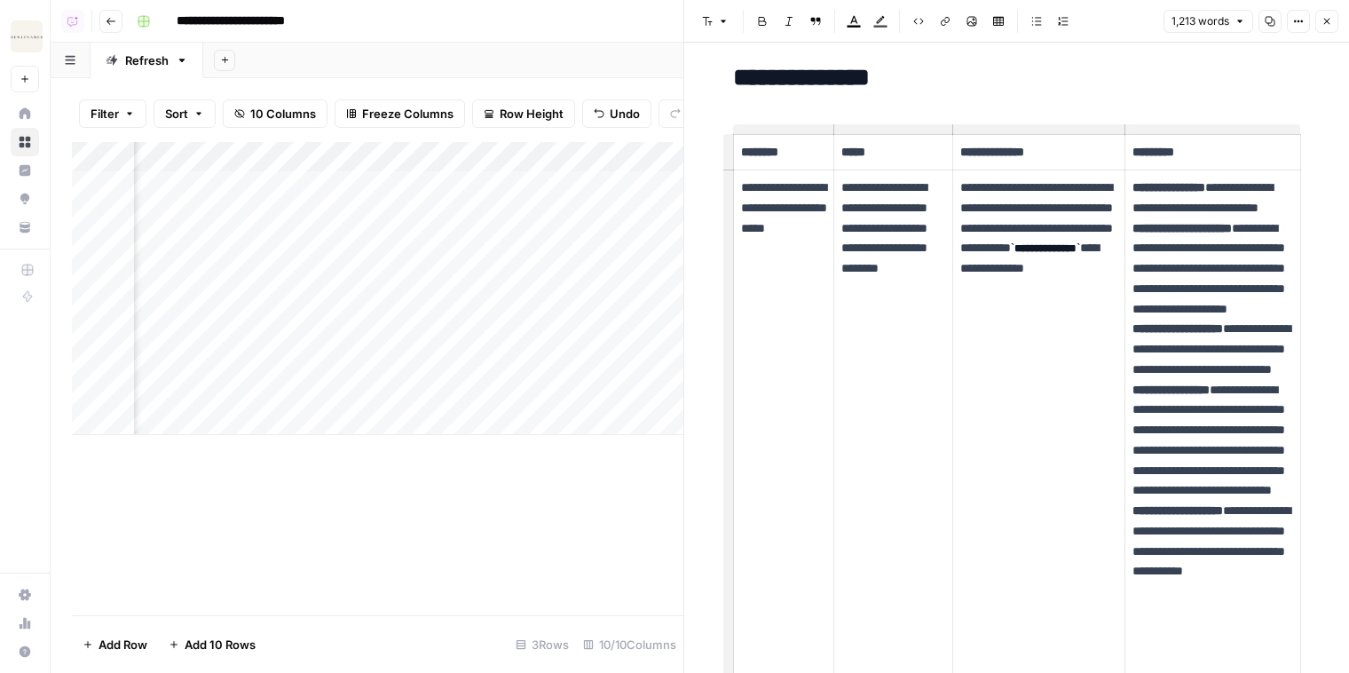
drag, startPoint x: 862, startPoint y: 185, endPoint x: 876, endPoint y: 274, distance: 90.6
click at [876, 272] on p "**********" at bounding box center [893, 238] width 105 height 122
drag, startPoint x: 1027, startPoint y: 330, endPoint x: 966, endPoint y: 200, distance: 144.1
click at [900, 200] on td "**********" at bounding box center [1039, 470] width 172 height 601
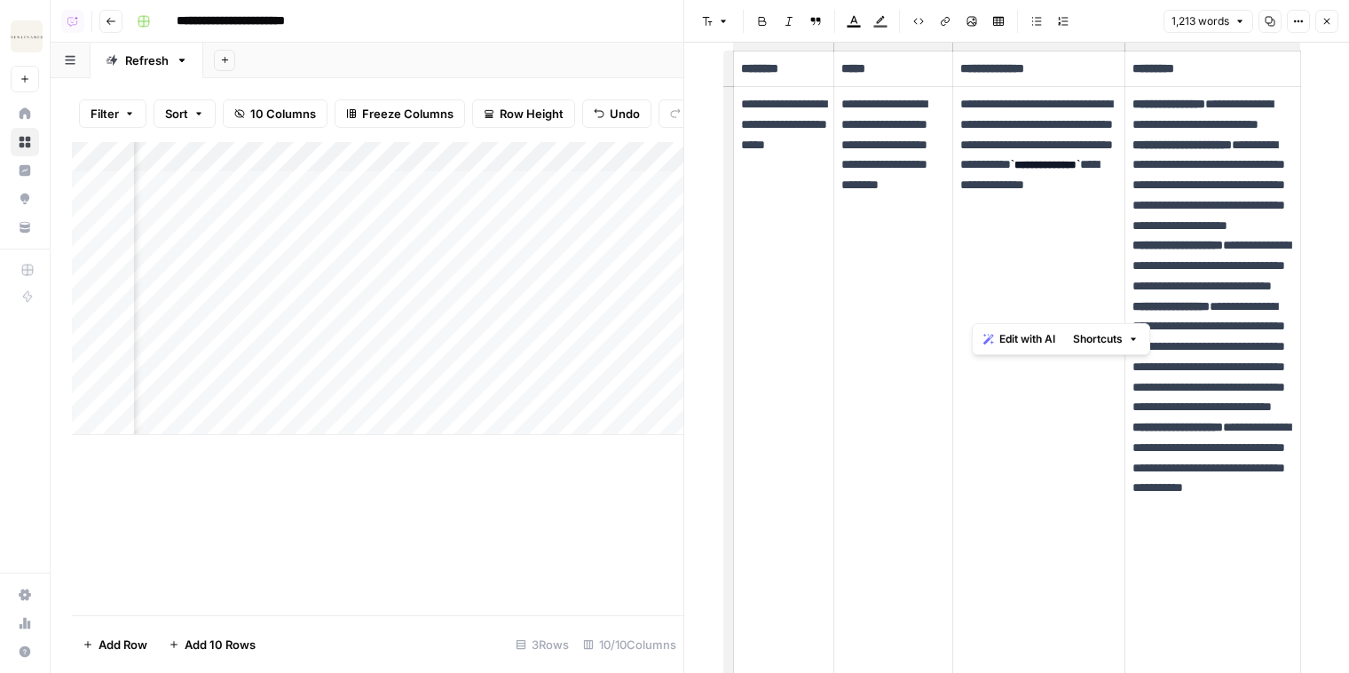
scroll to position [566, 0]
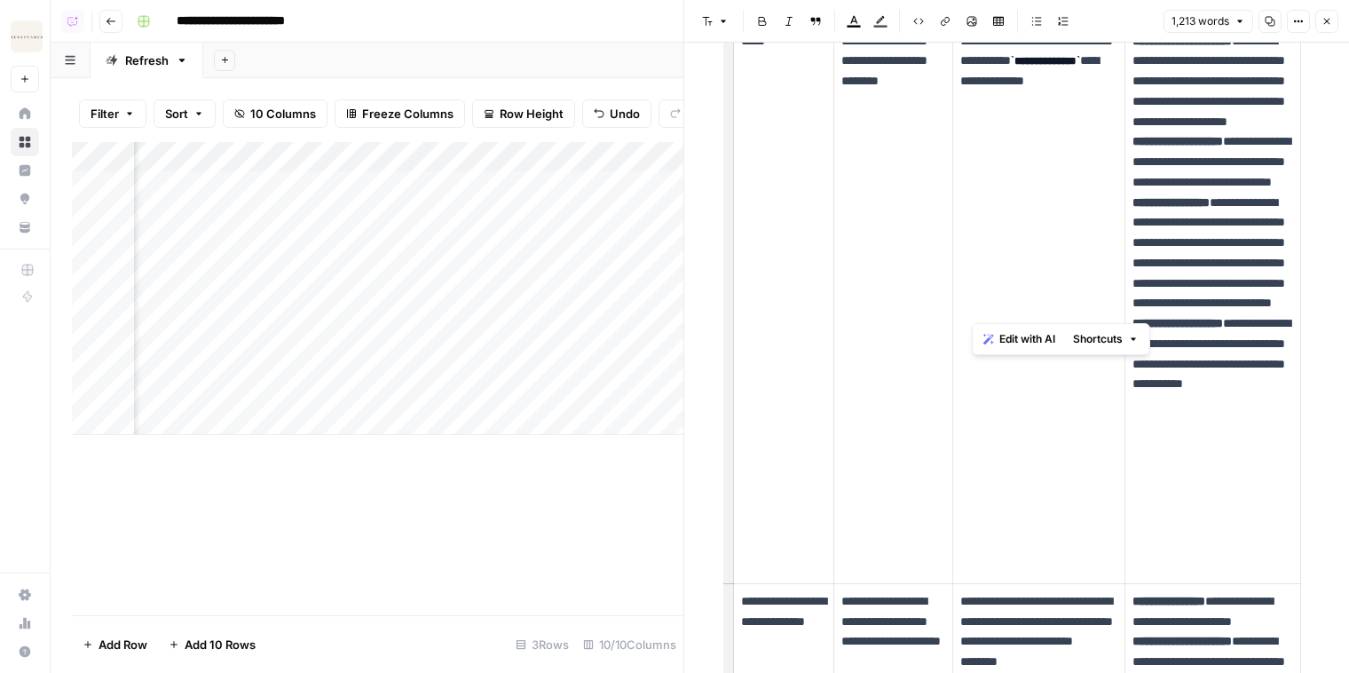
click at [900, 169] on p "**********" at bounding box center [1212, 283] width 160 height 586
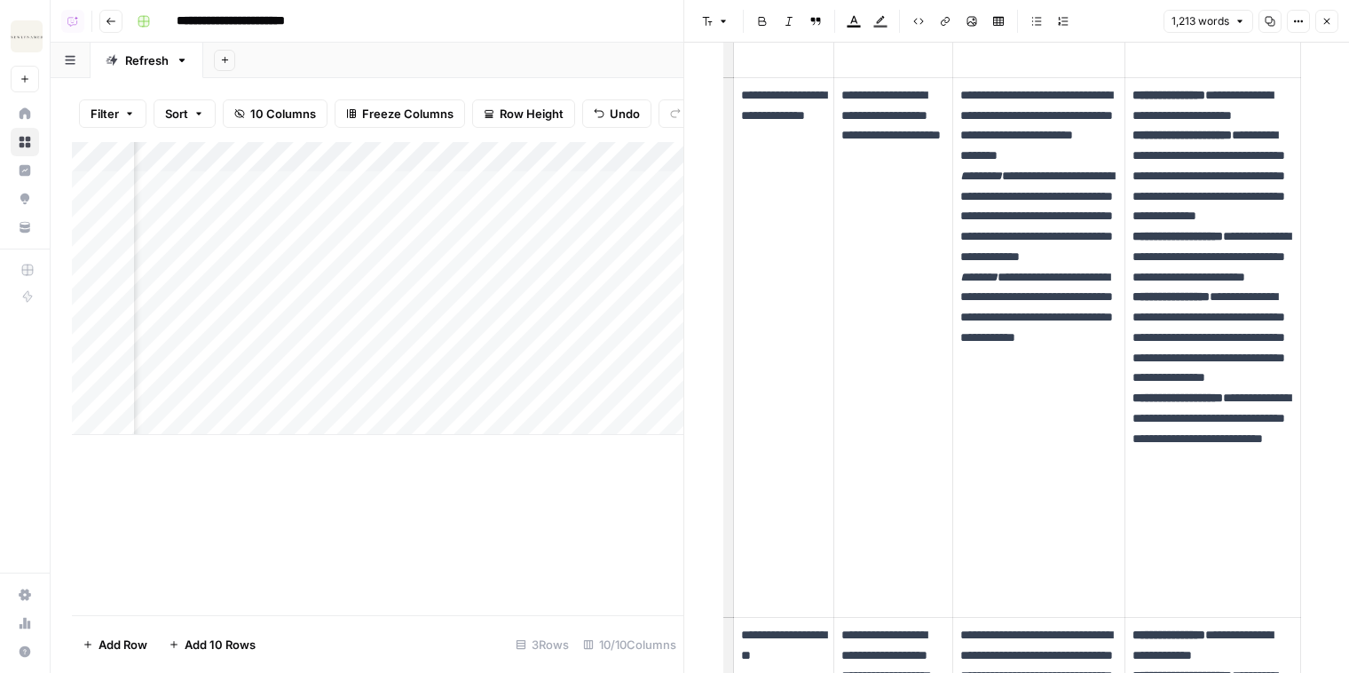
scroll to position [1057, 0]
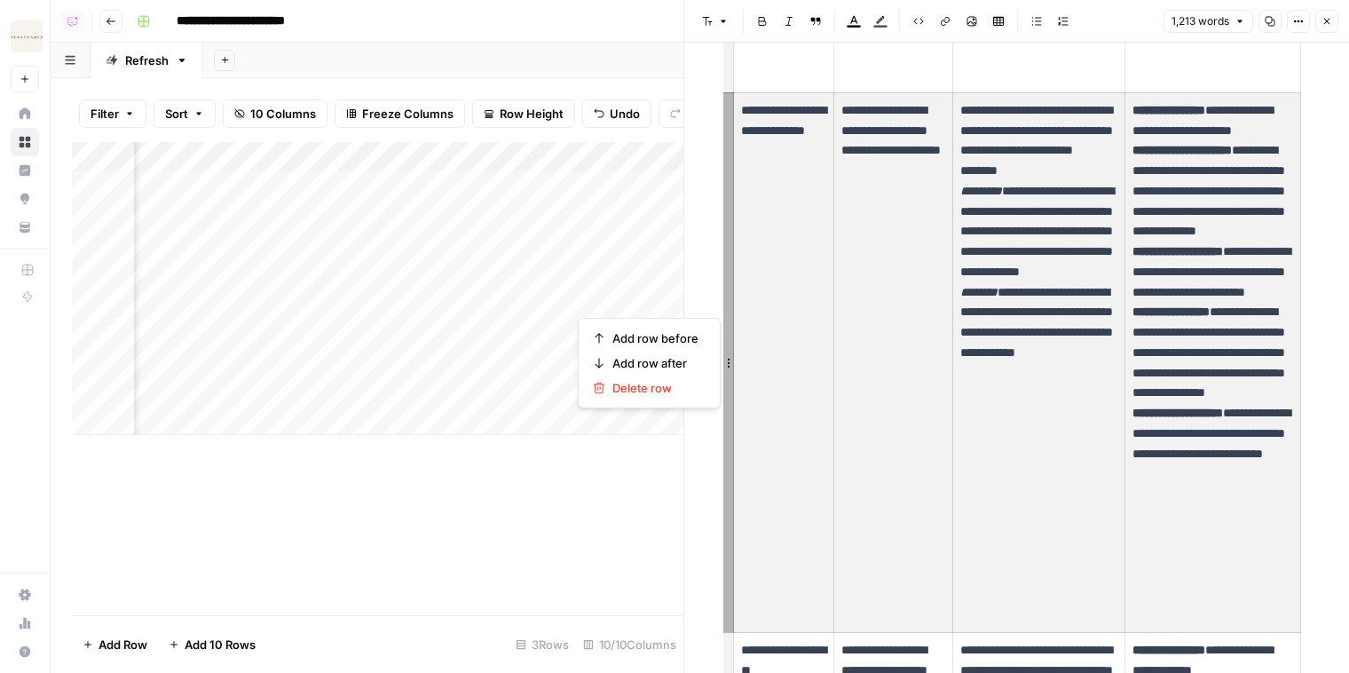
drag, startPoint x: 743, startPoint y: 107, endPoint x: 1206, endPoint y: 507, distance: 612.0
click at [900, 512] on tr "**********" at bounding box center [1016, 362] width 567 height 540
click at [900, 604] on p "**********" at bounding box center [1212, 362] width 160 height 525
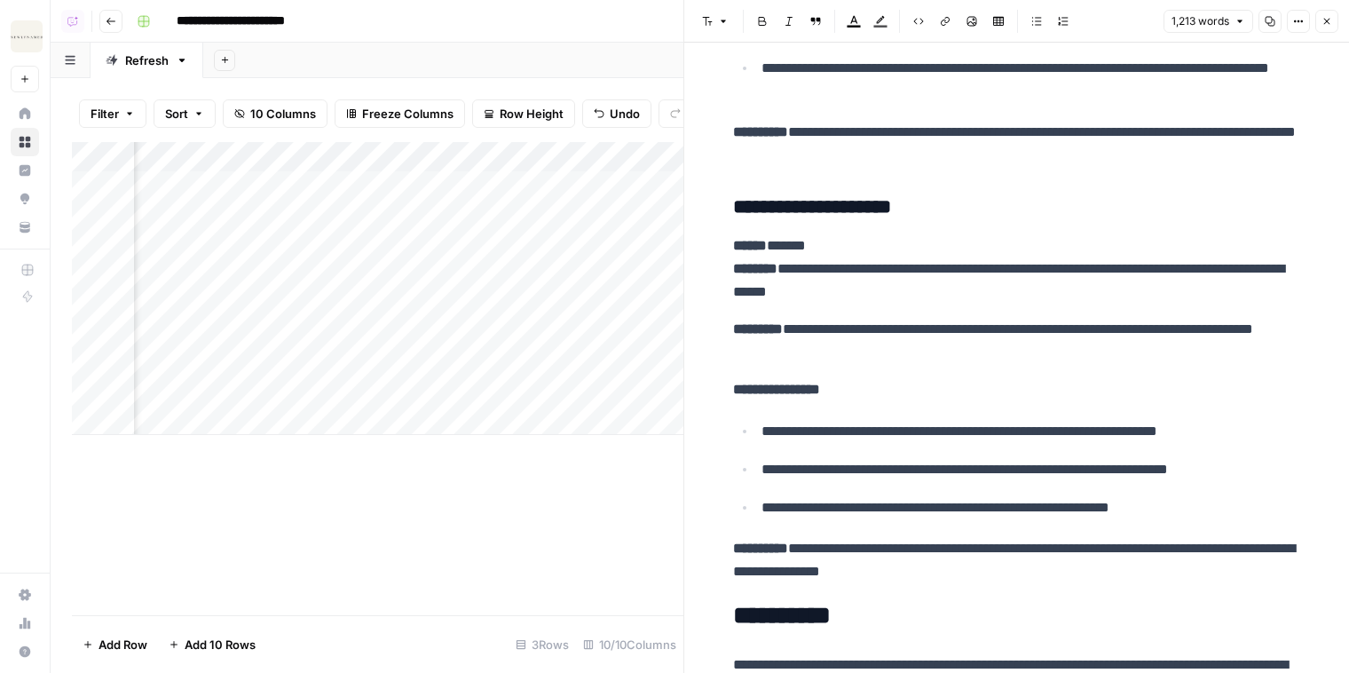
scroll to position [5052, 0]
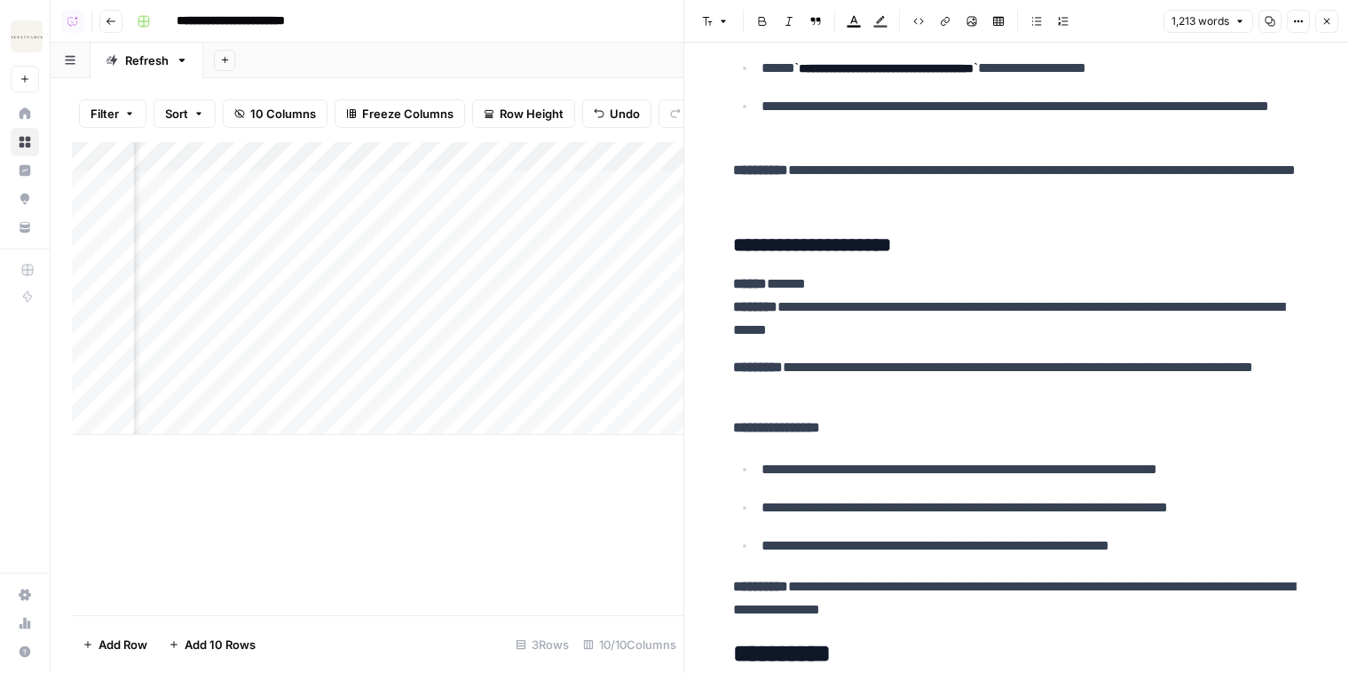
click at [900, 22] on icon "button" at bounding box center [1326, 21] width 11 height 11
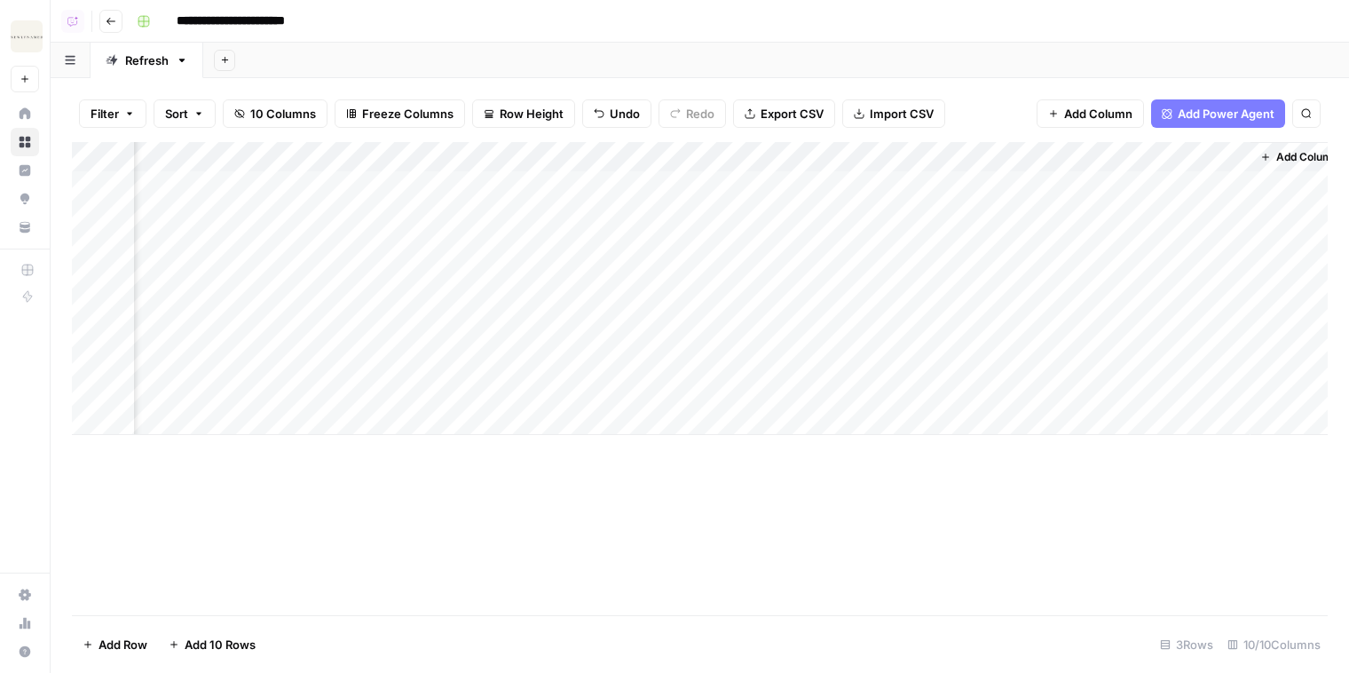
scroll to position [0, 791]
click at [900, 185] on div "Add Column" at bounding box center [699, 288] width 1255 height 293
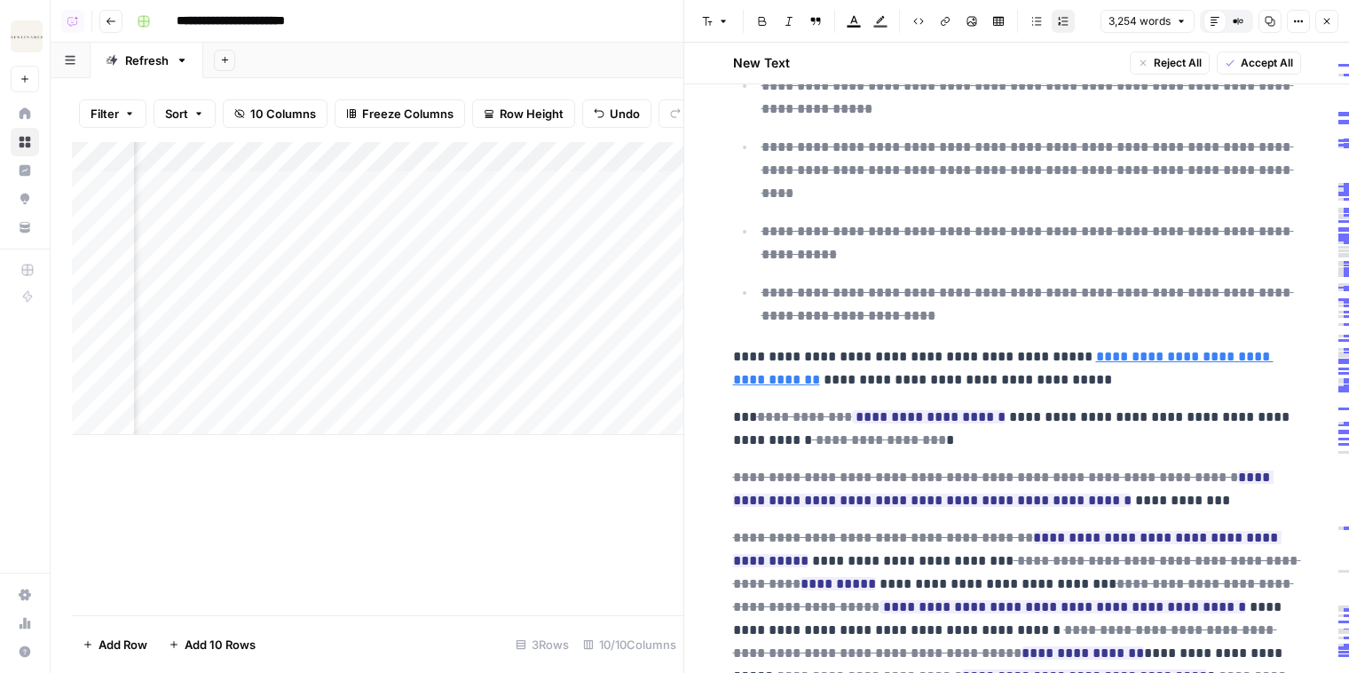
scroll to position [3988, 0]
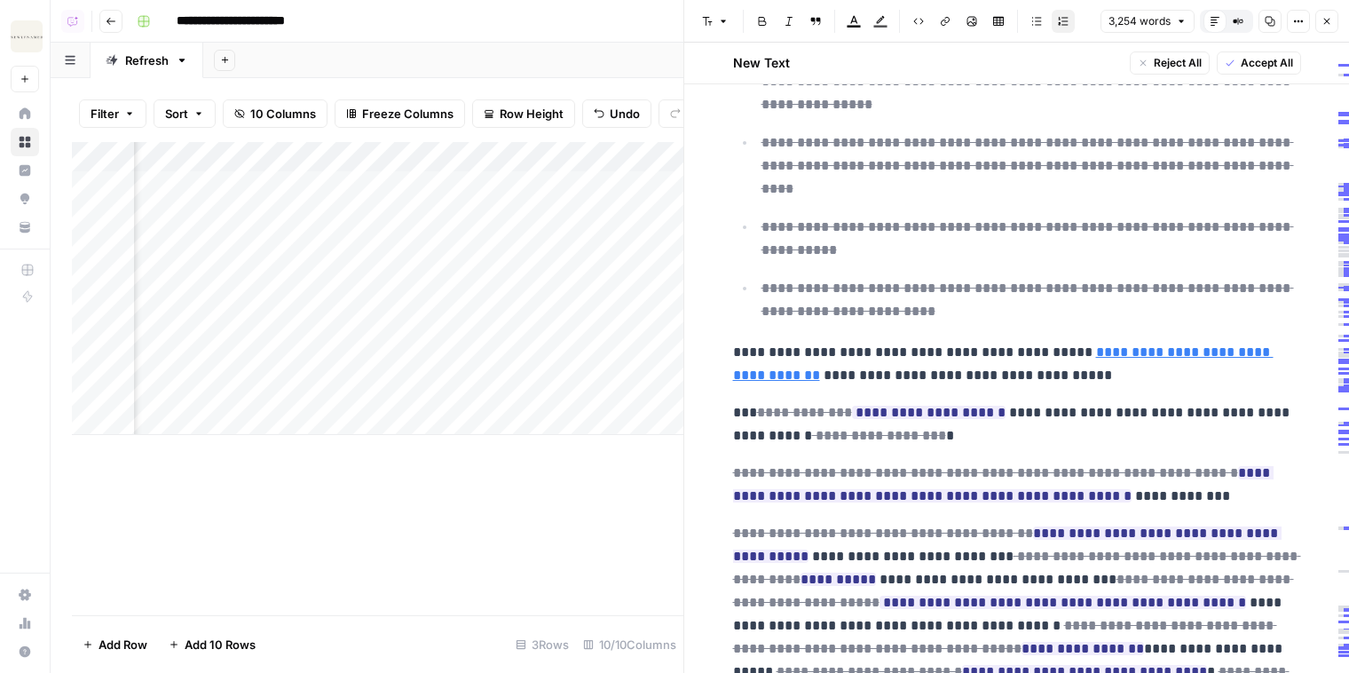
click at [900, 6] on header "Font style Bold Italic Block quote Text color Highlight color Code block Link I…" at bounding box center [1016, 21] width 665 height 43
click at [900, 13] on button "Close" at bounding box center [1326, 21] width 23 height 23
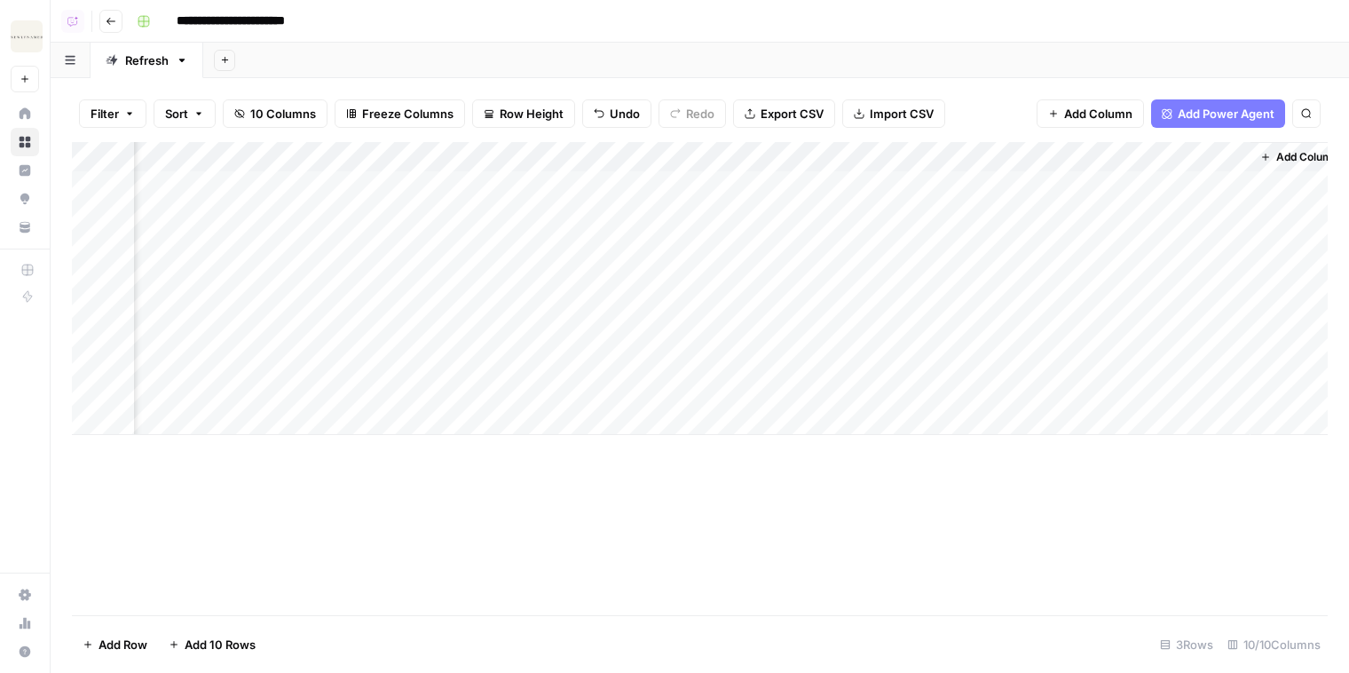
scroll to position [0, 791]
click at [900, 127] on div "Filter Sort 10 Columns Freeze Columns Row Height Undo Redo Export CSV Import CS…" at bounding box center [699, 113] width 1255 height 57
click at [900, 121] on span "Add Power Agent" at bounding box center [1225, 114] width 97 height 18
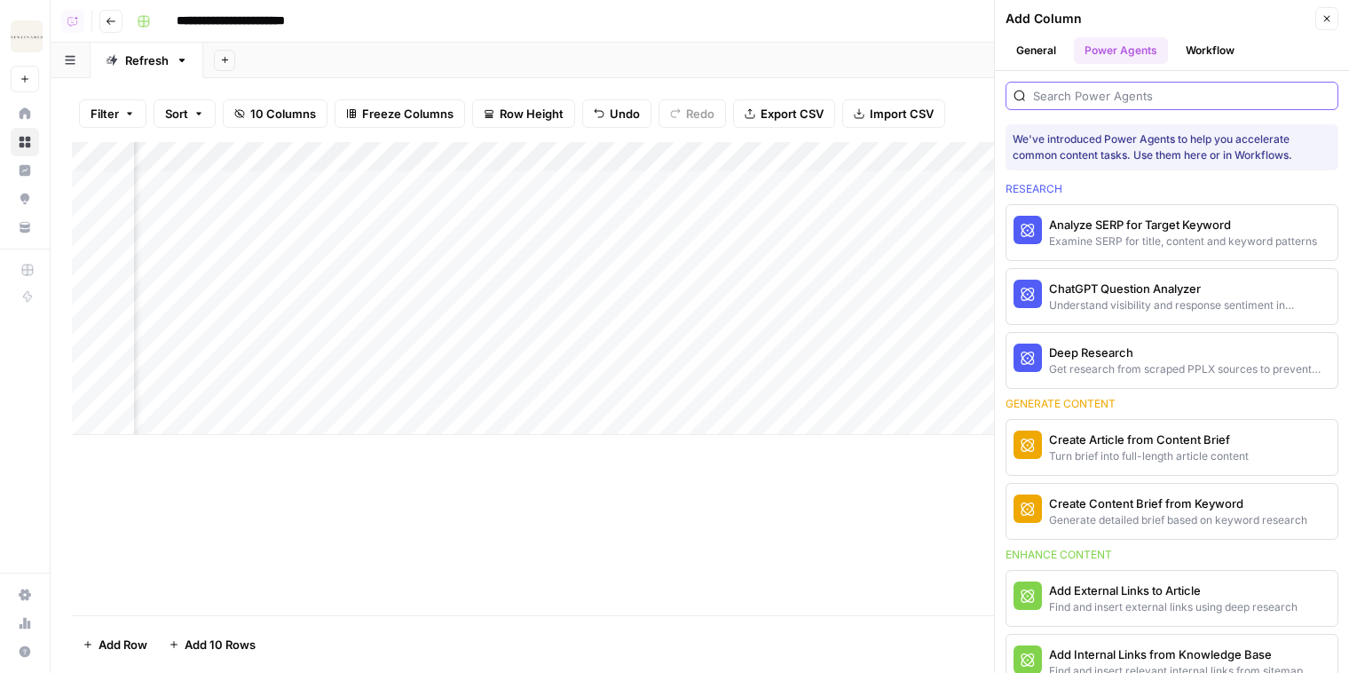
click at [900, 89] on input "search" at bounding box center [1181, 96] width 297 height 18
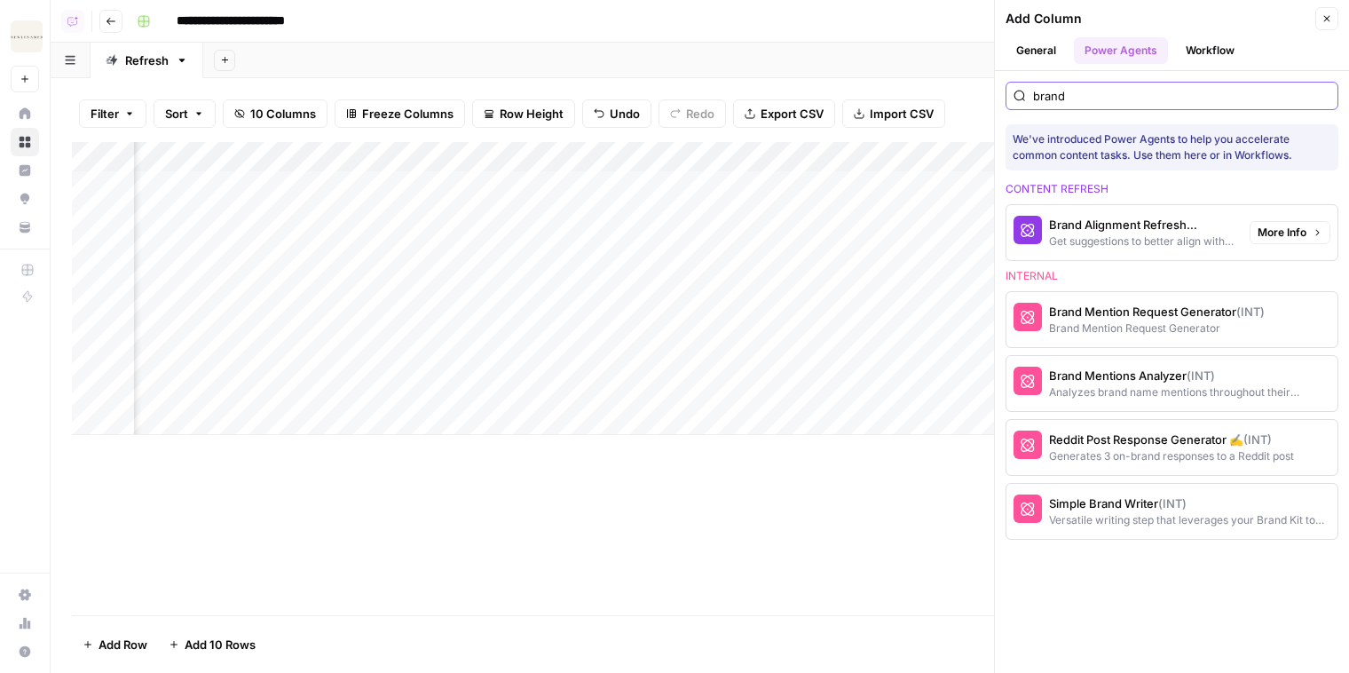
type input "brand"
click at [900, 234] on span "More Info" at bounding box center [1281, 232] width 49 height 16
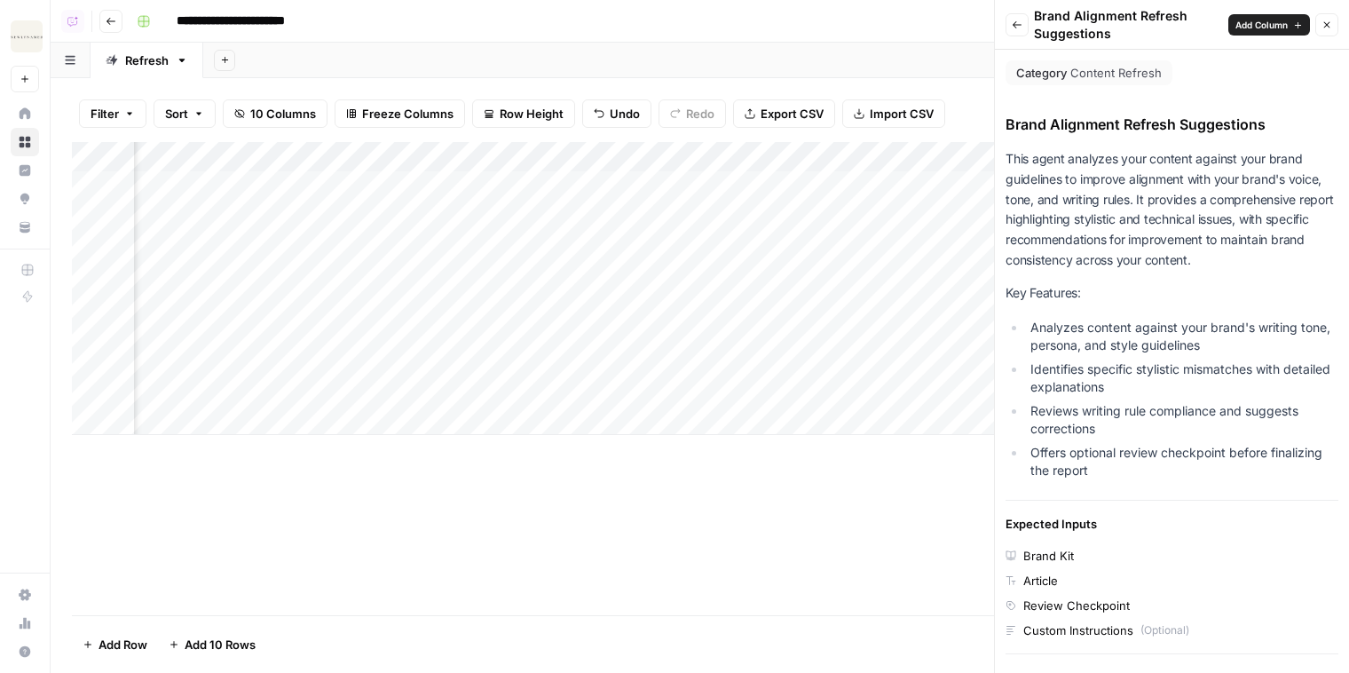
drag, startPoint x: 994, startPoint y: 346, endPoint x: 866, endPoint y: 345, distance: 127.8
click at [866, 345] on div "**********" at bounding box center [700, 336] width 1298 height 673
click at [900, 354] on ul "Analyzes content against your brand's writing tone, persona, and style guidelin…" at bounding box center [1171, 399] width 333 height 161
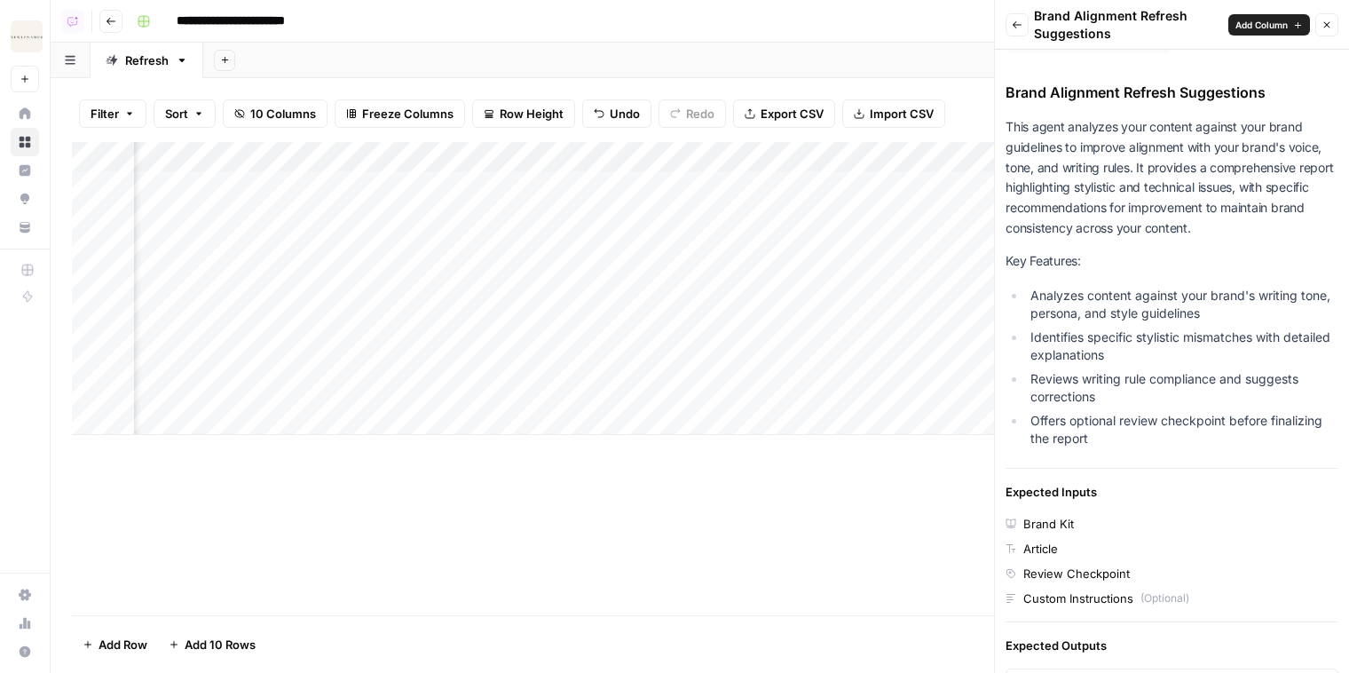
click at [900, 23] on icon "button" at bounding box center [1326, 25] width 11 height 11
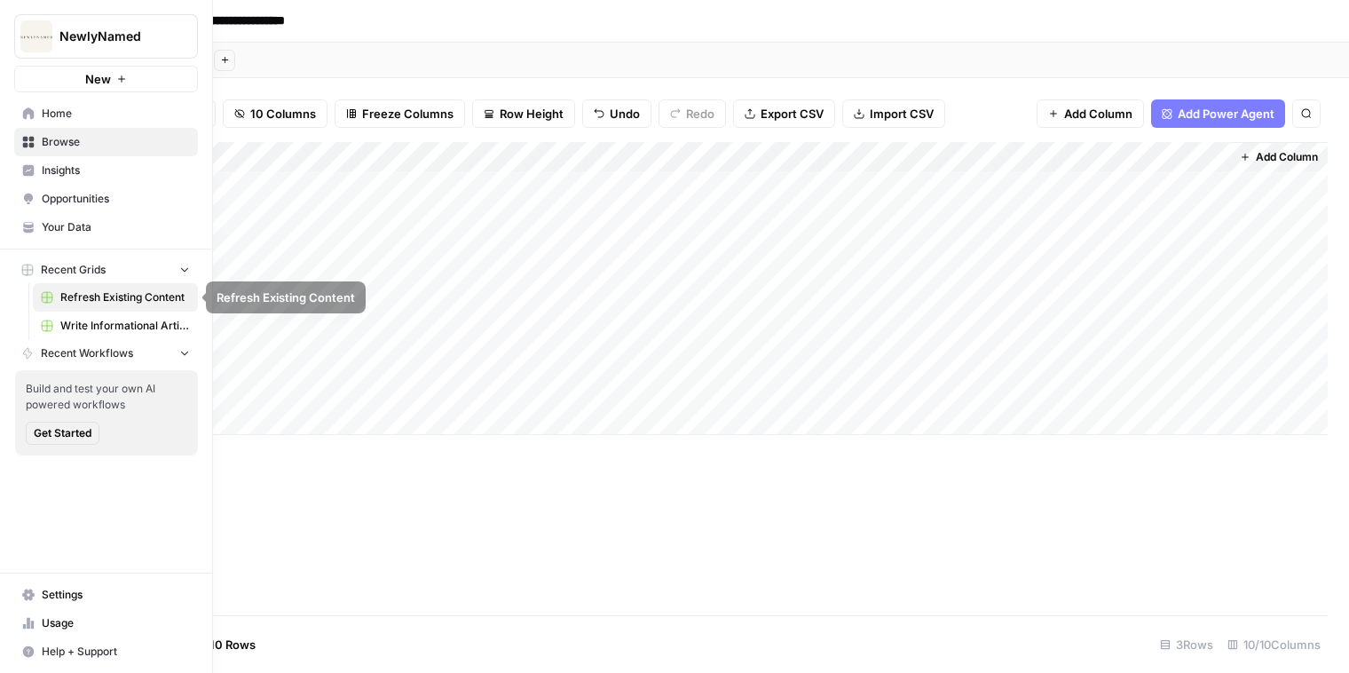
click at [105, 322] on span "Write Informational Article" at bounding box center [125, 326] width 130 height 16
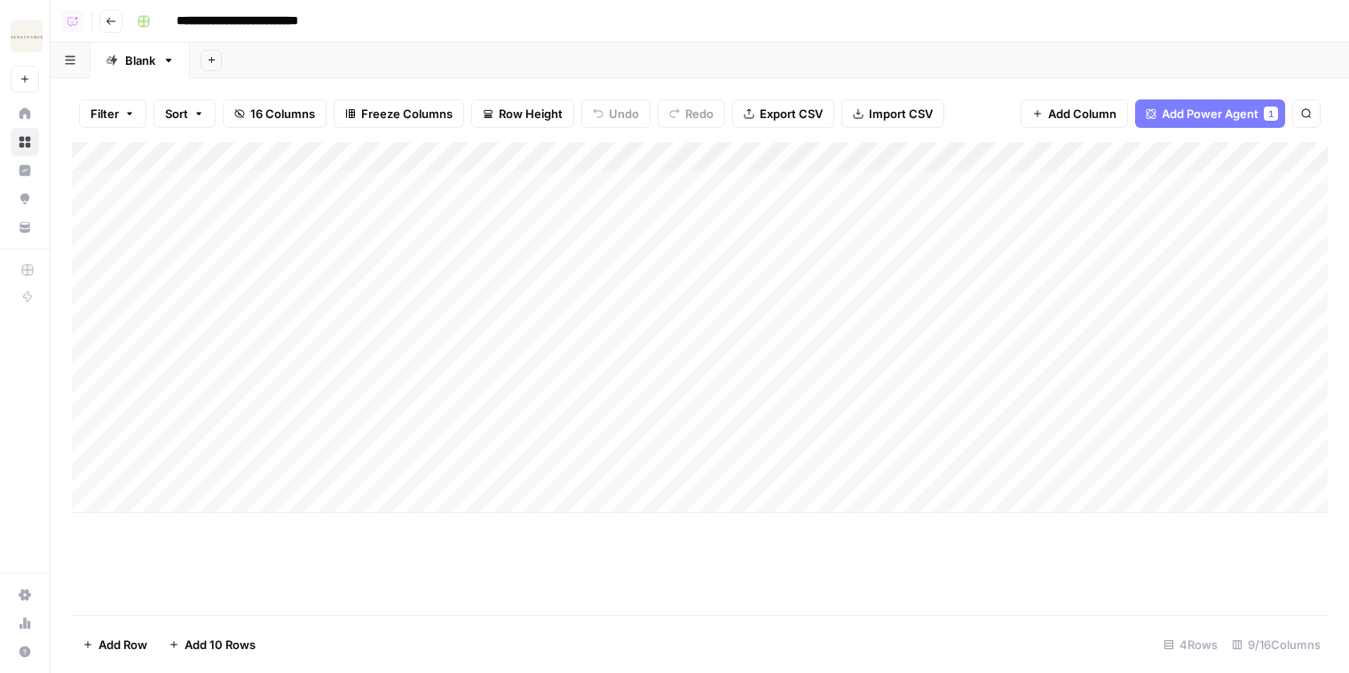
click at [107, 13] on button "Go back" at bounding box center [110, 21] width 23 height 23
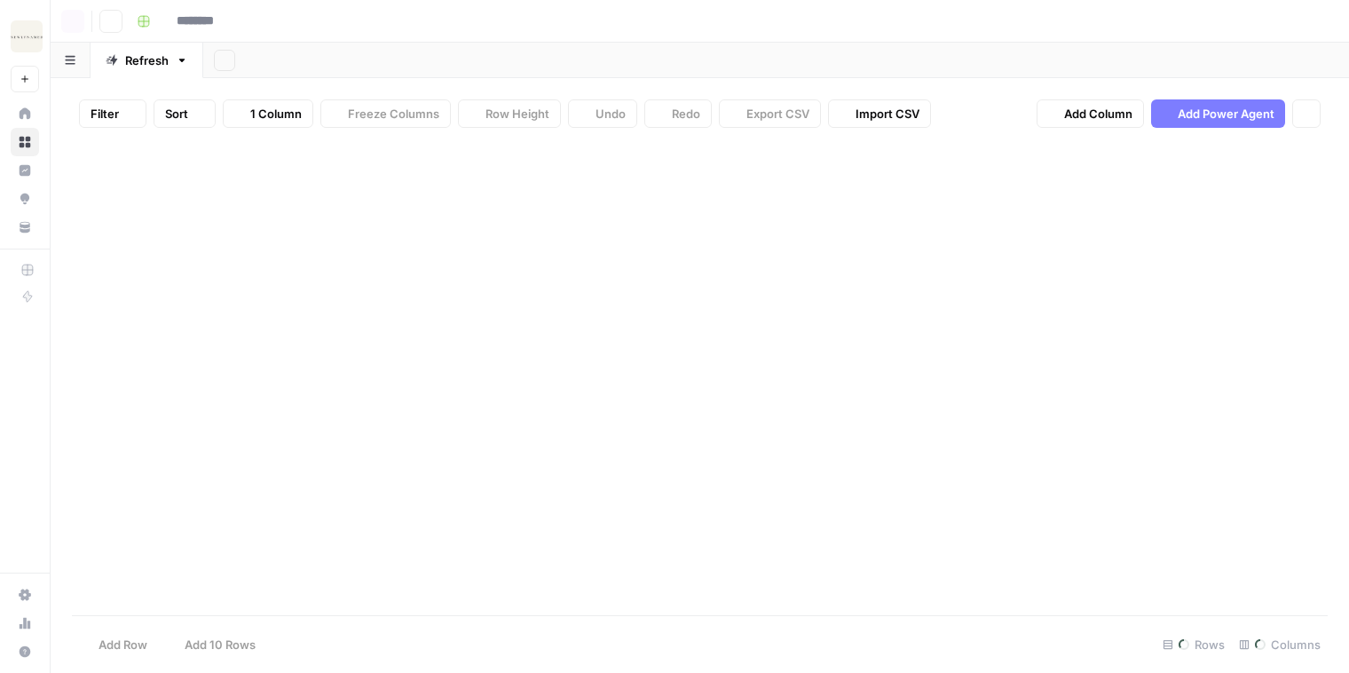
type input "**********"
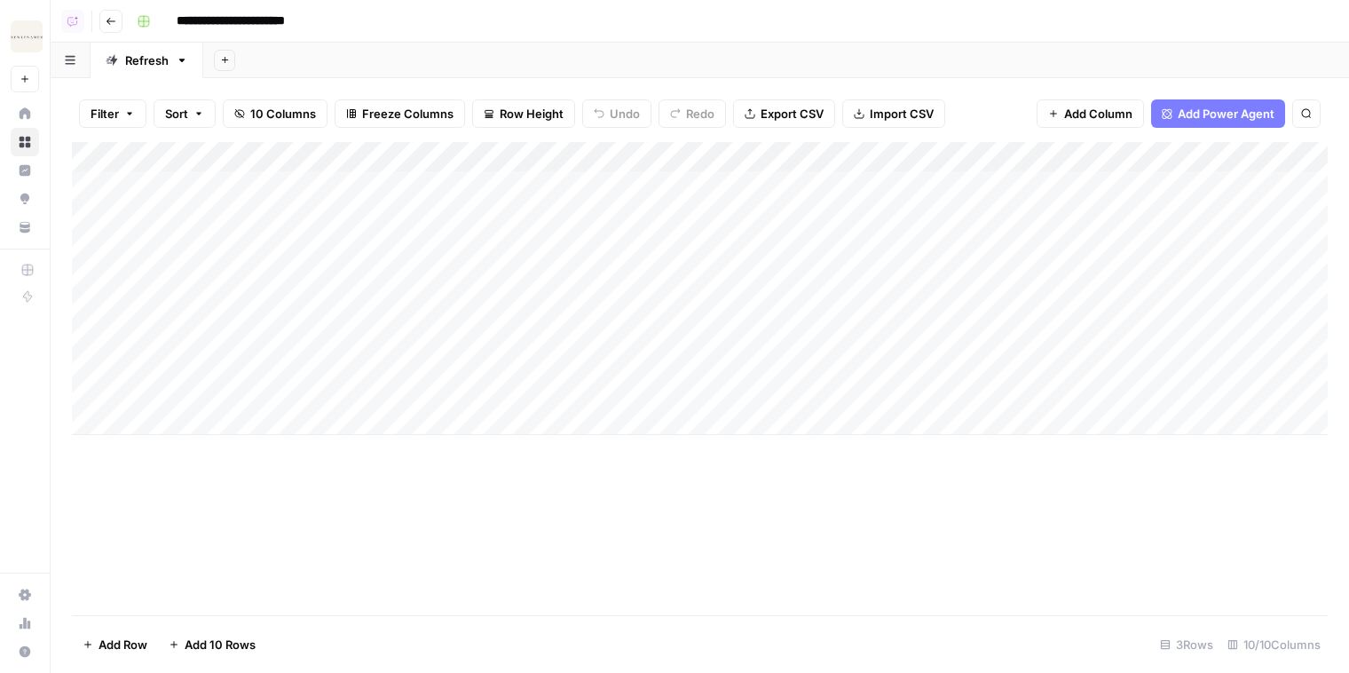
click at [107, 22] on icon "button" at bounding box center [111, 21] width 11 height 11
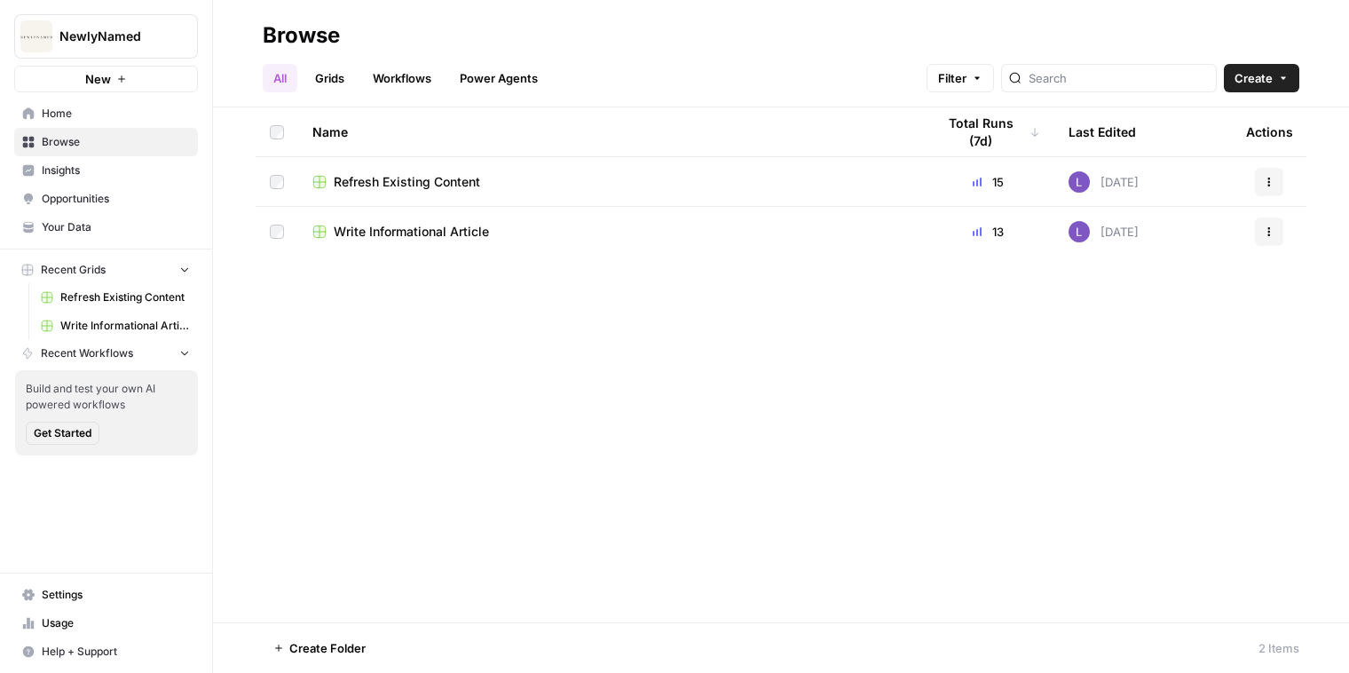
click at [396, 184] on span "Refresh Existing Content" at bounding box center [407, 182] width 146 height 18
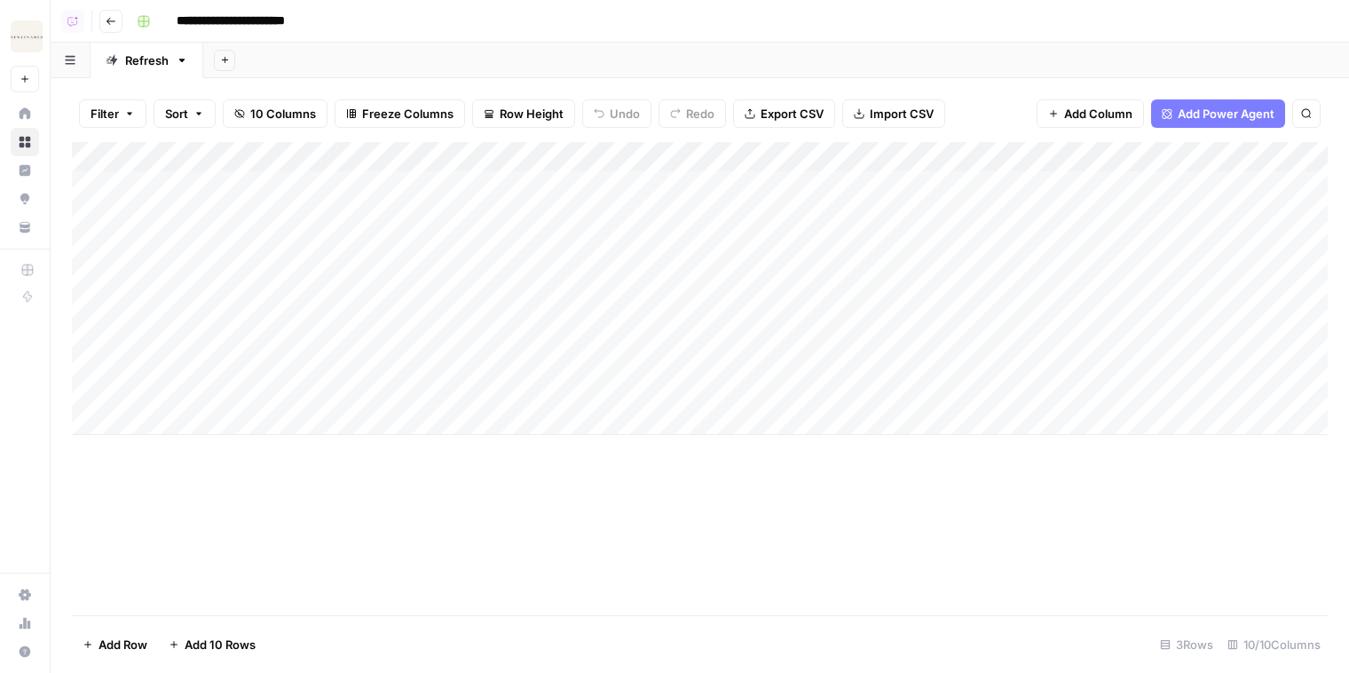
click at [208, 53] on div "Add Sheet" at bounding box center [775, 60] width 1145 height 35
click at [222, 56] on icon "button" at bounding box center [225, 60] width 10 height 10
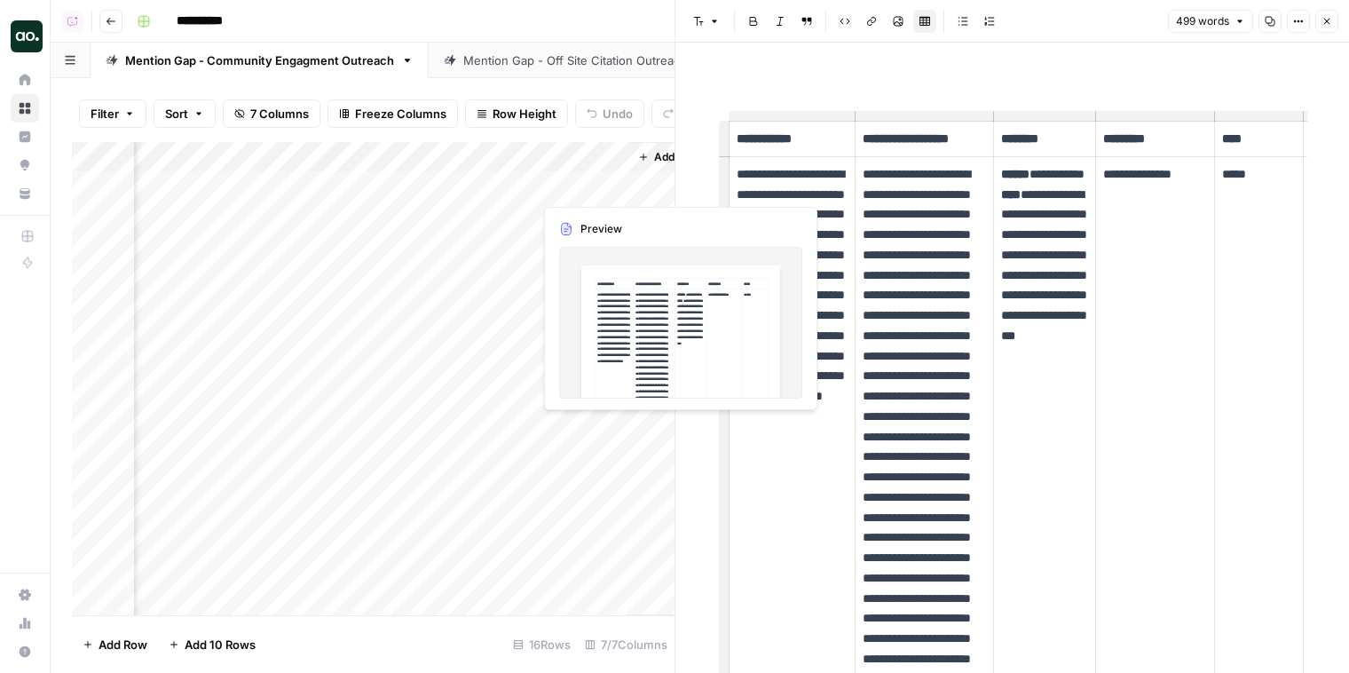
scroll to position [0, 2010]
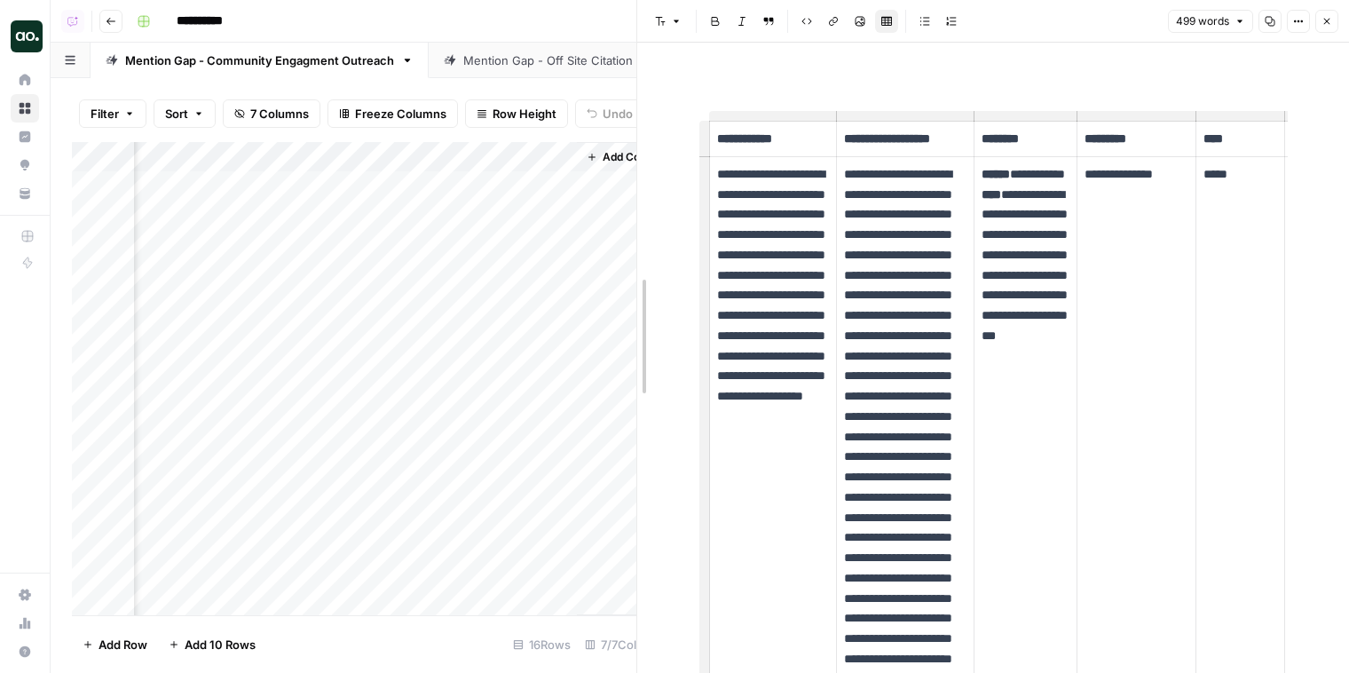
drag, startPoint x: 672, startPoint y: 312, endPoint x: 454, endPoint y: 308, distance: 217.4
click at [628, 308] on div at bounding box center [637, 336] width 18 height 673
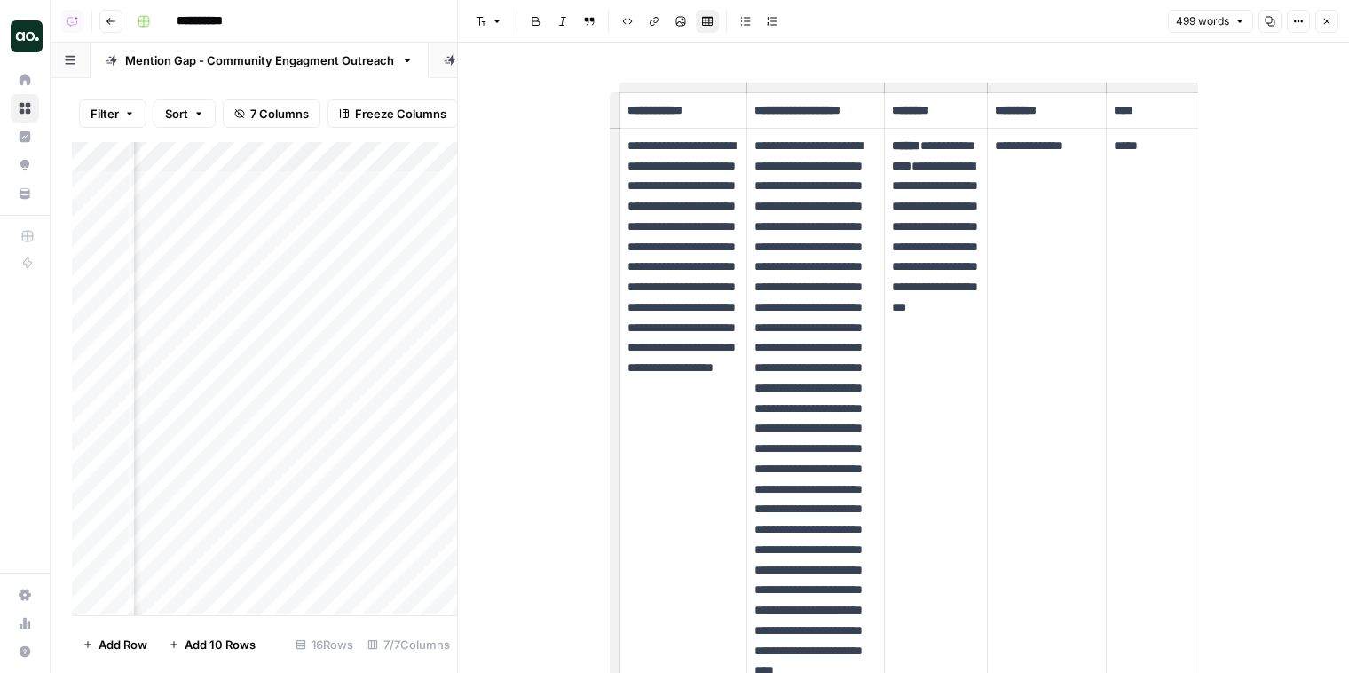
scroll to position [31, 0]
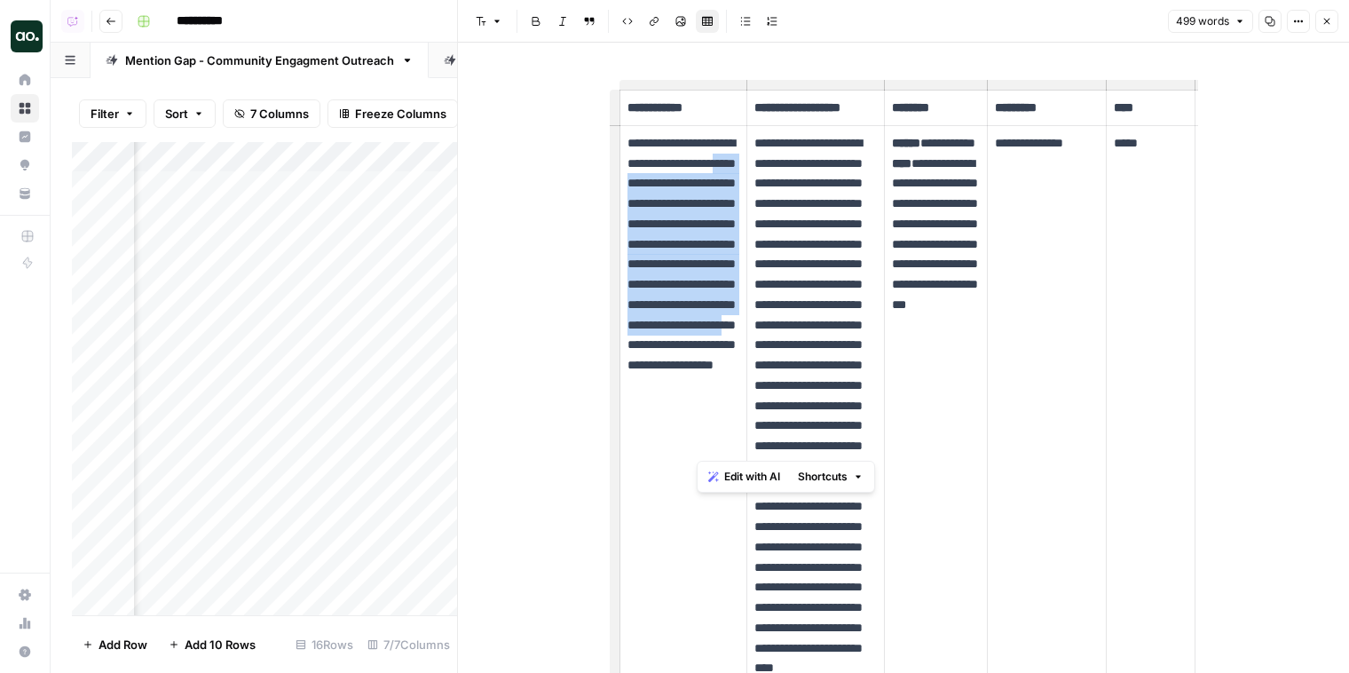
drag, startPoint x: 696, startPoint y: 453, endPoint x: 695, endPoint y: 208, distance: 244.9
click at [695, 208] on p "**********" at bounding box center [683, 315] width 112 height 364
click at [437, 68] on link "Mention Gap - Off Site Citation Outreach" at bounding box center [575, 60] width 293 height 35
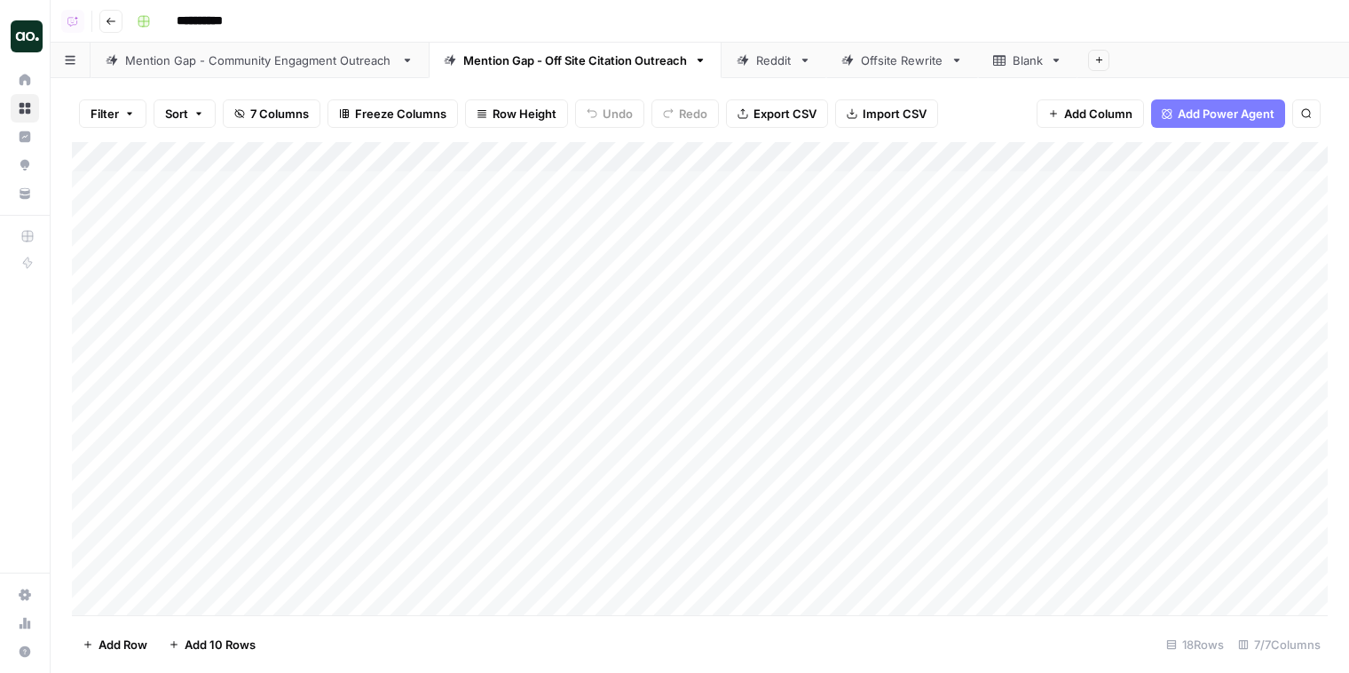
click at [303, 79] on div "Filter Sort 7 Columns Freeze Columns Row Height Undo Redo Export CSV Import CSV…" at bounding box center [700, 375] width 1298 height 594
click at [309, 72] on link "Mention Gap - Community Engagment Outreach" at bounding box center [259, 60] width 338 height 35
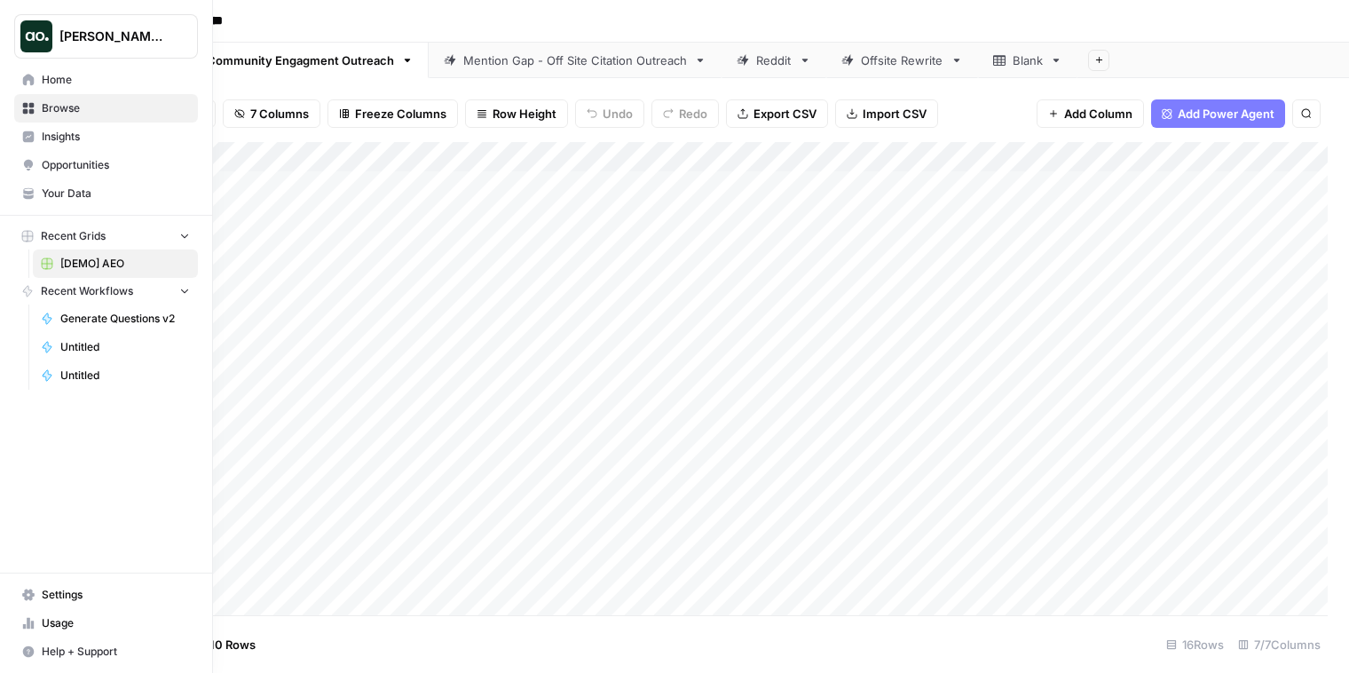
click at [40, 149] on link "Insights" at bounding box center [106, 136] width 184 height 28
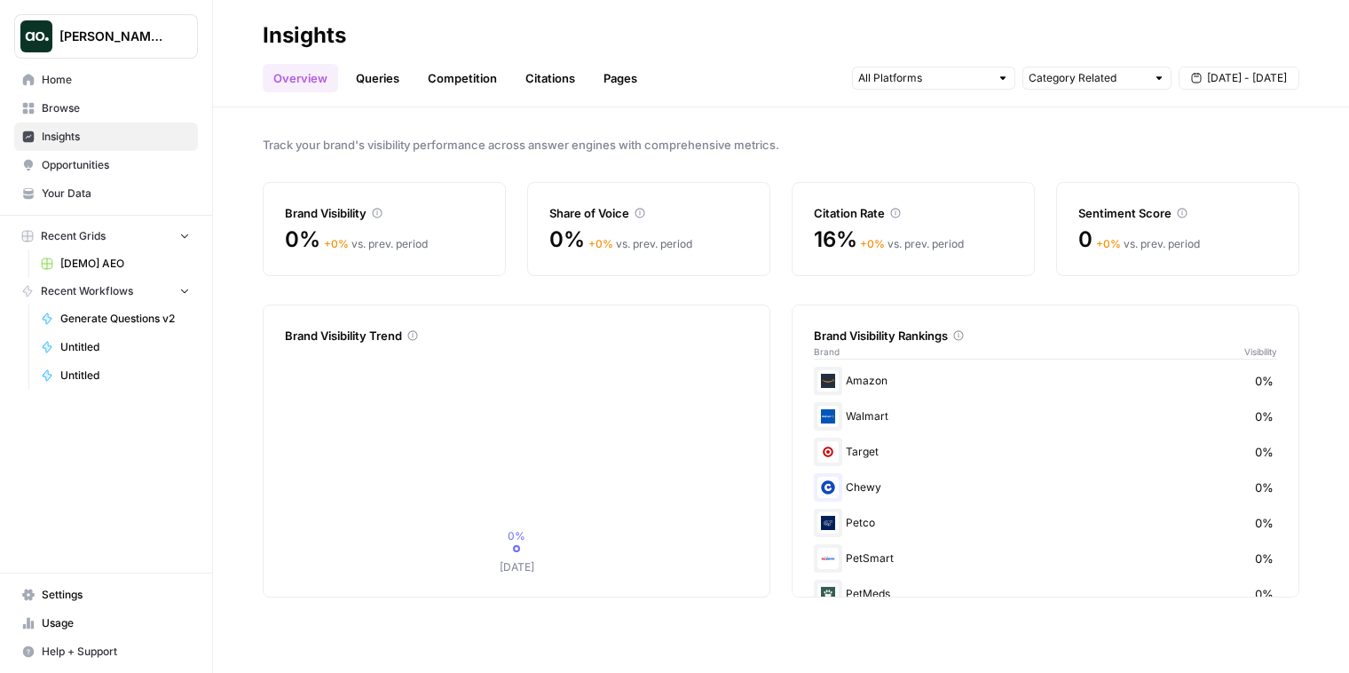
click at [396, 68] on link "Queries" at bounding box center [377, 78] width 65 height 28
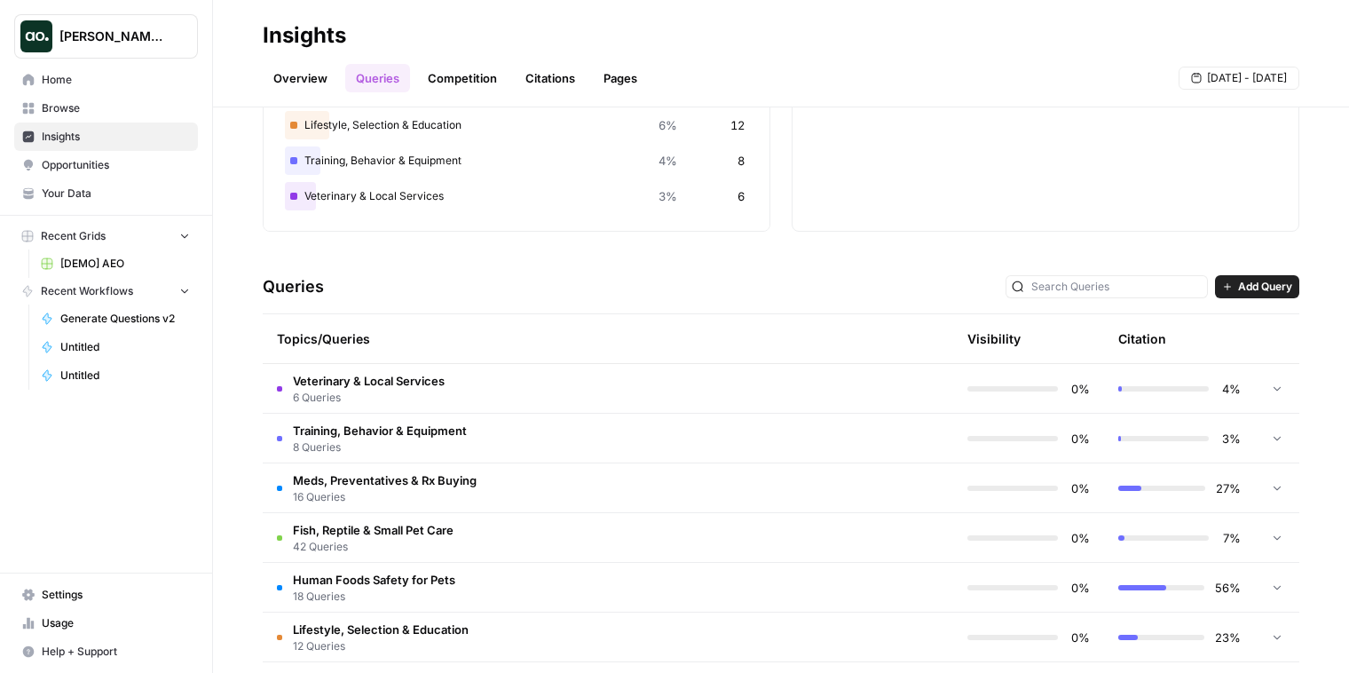
scroll to position [223, 0]
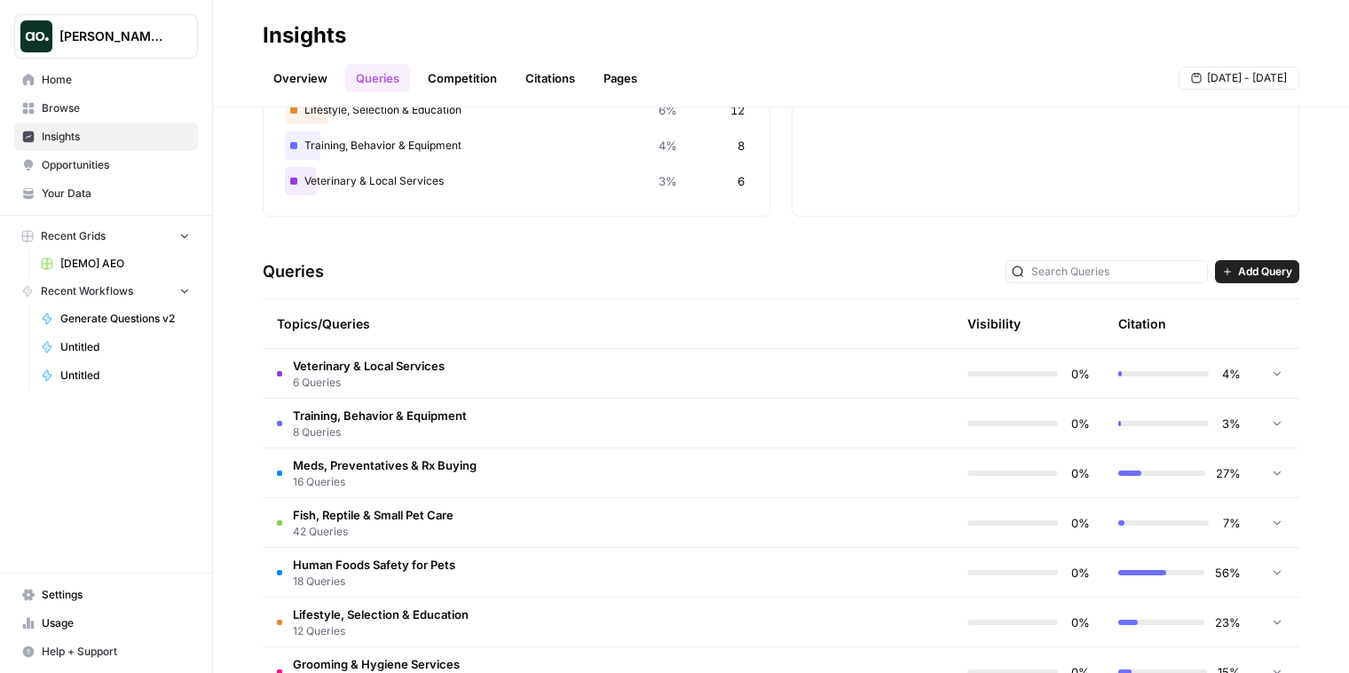
click at [640, 357] on td "Veterinary & Local Services 6 Queries" at bounding box center [532, 373] width 539 height 49
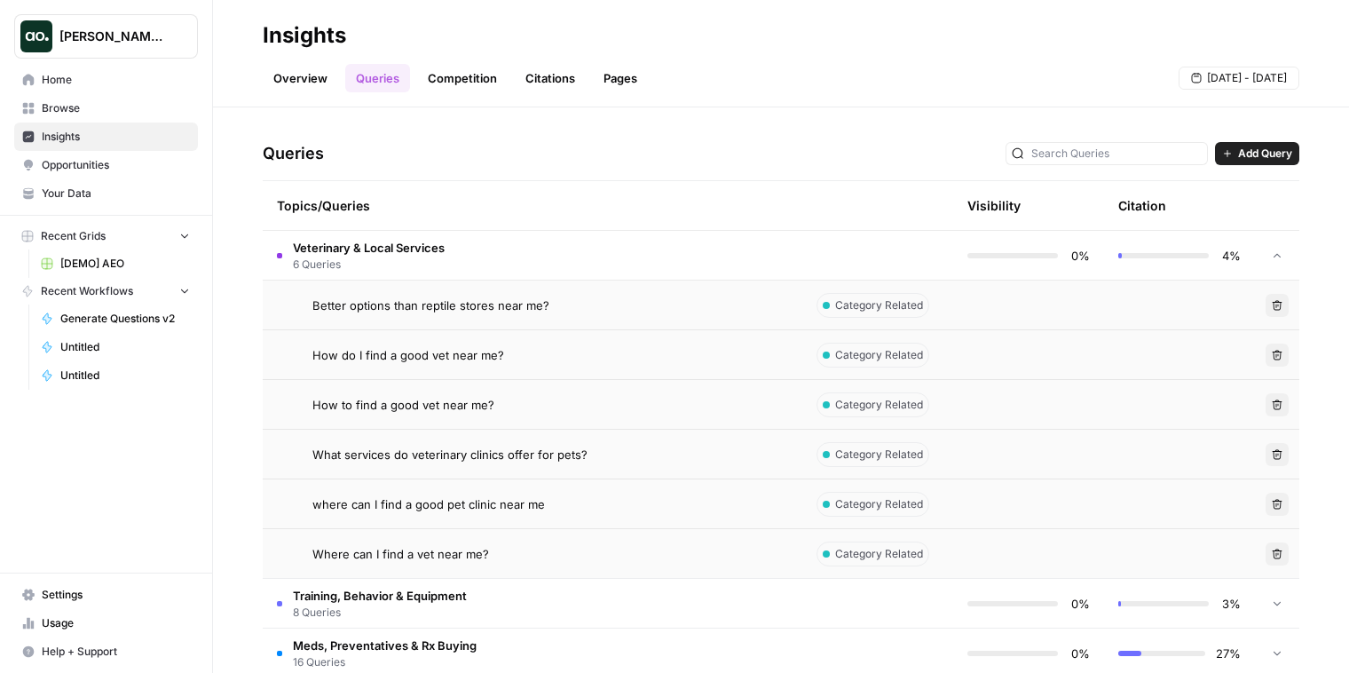
scroll to position [332, 0]
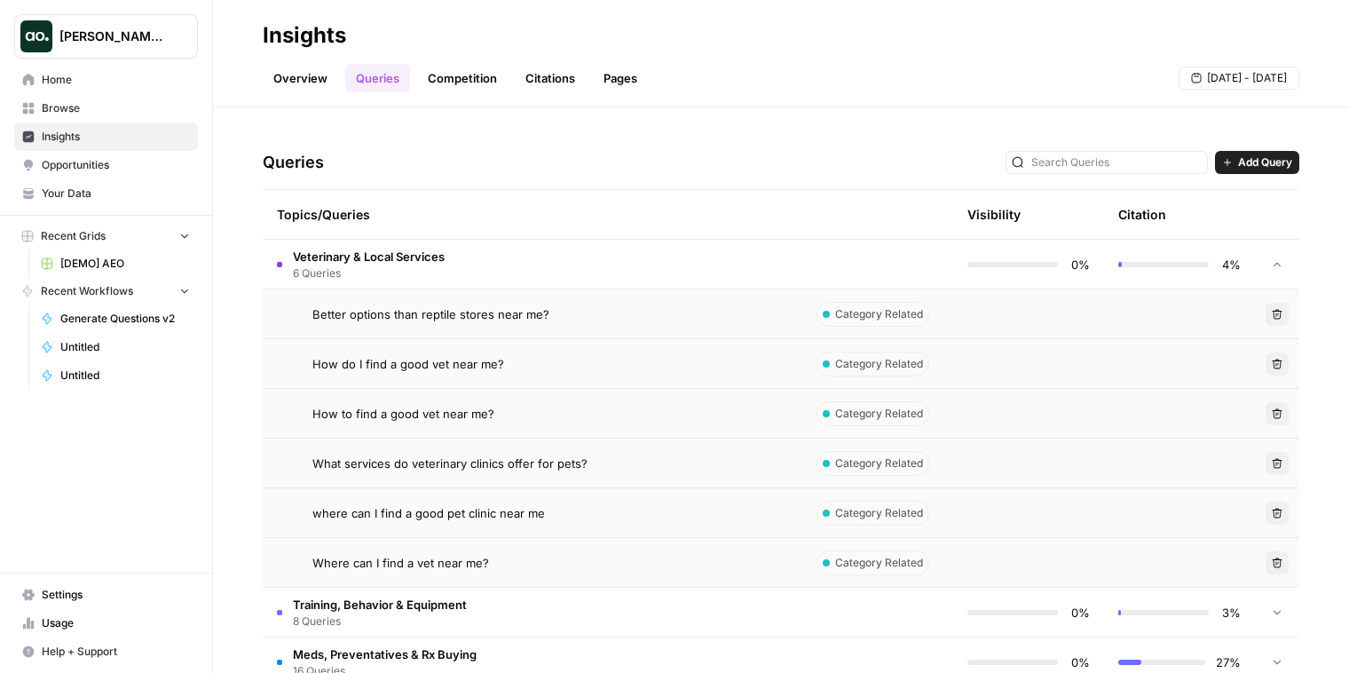
click at [1026, 322] on td at bounding box center [1028, 313] width 151 height 49
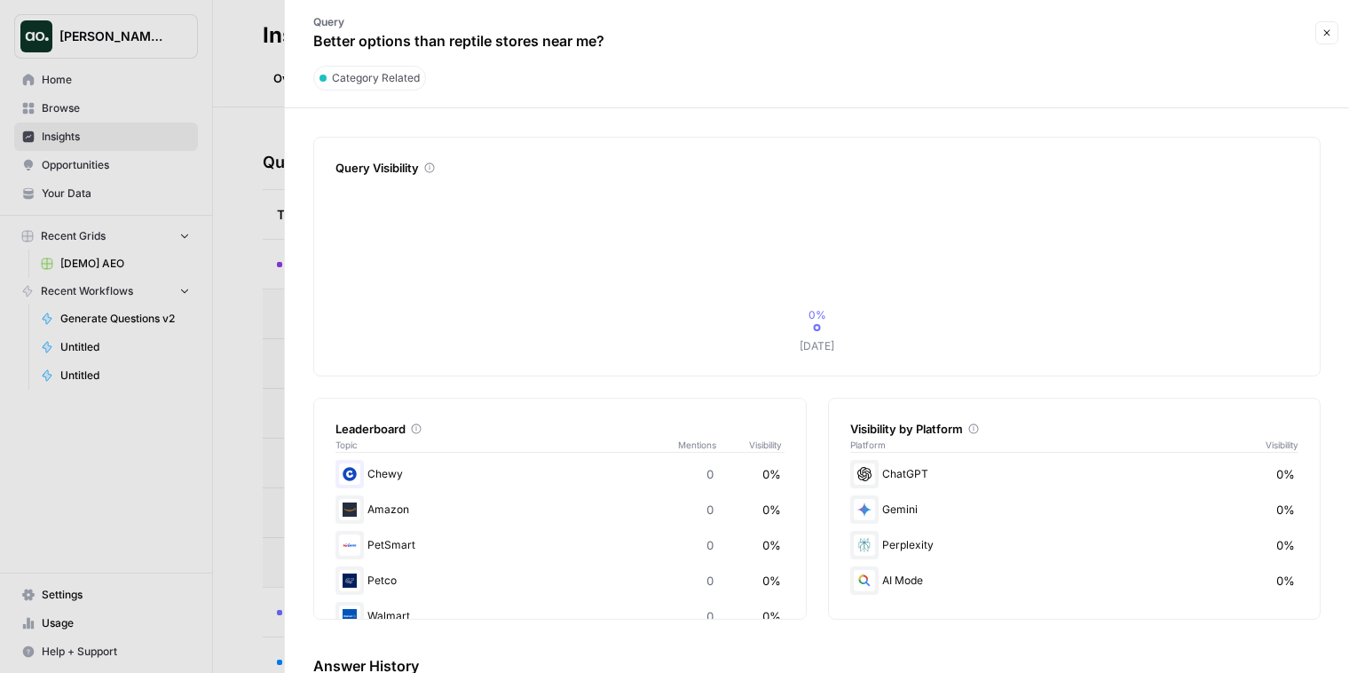
click at [254, 347] on div at bounding box center [674, 336] width 1349 height 673
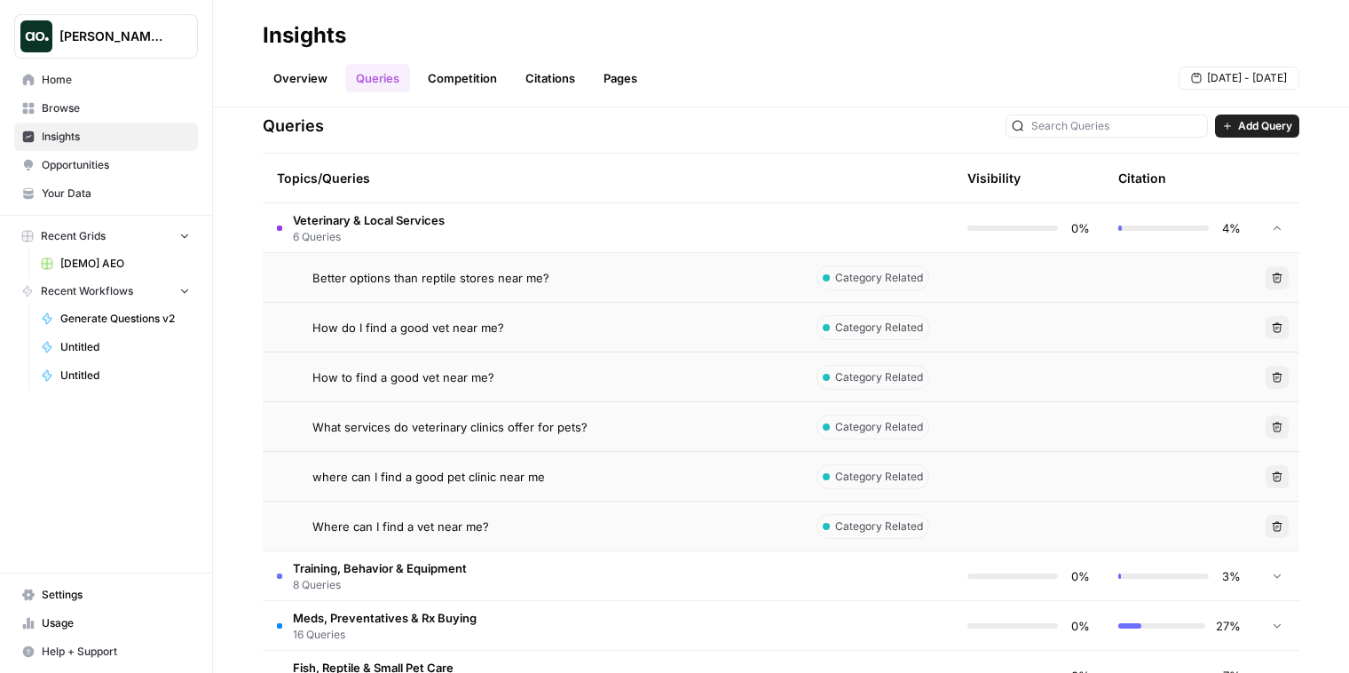
scroll to position [338, 0]
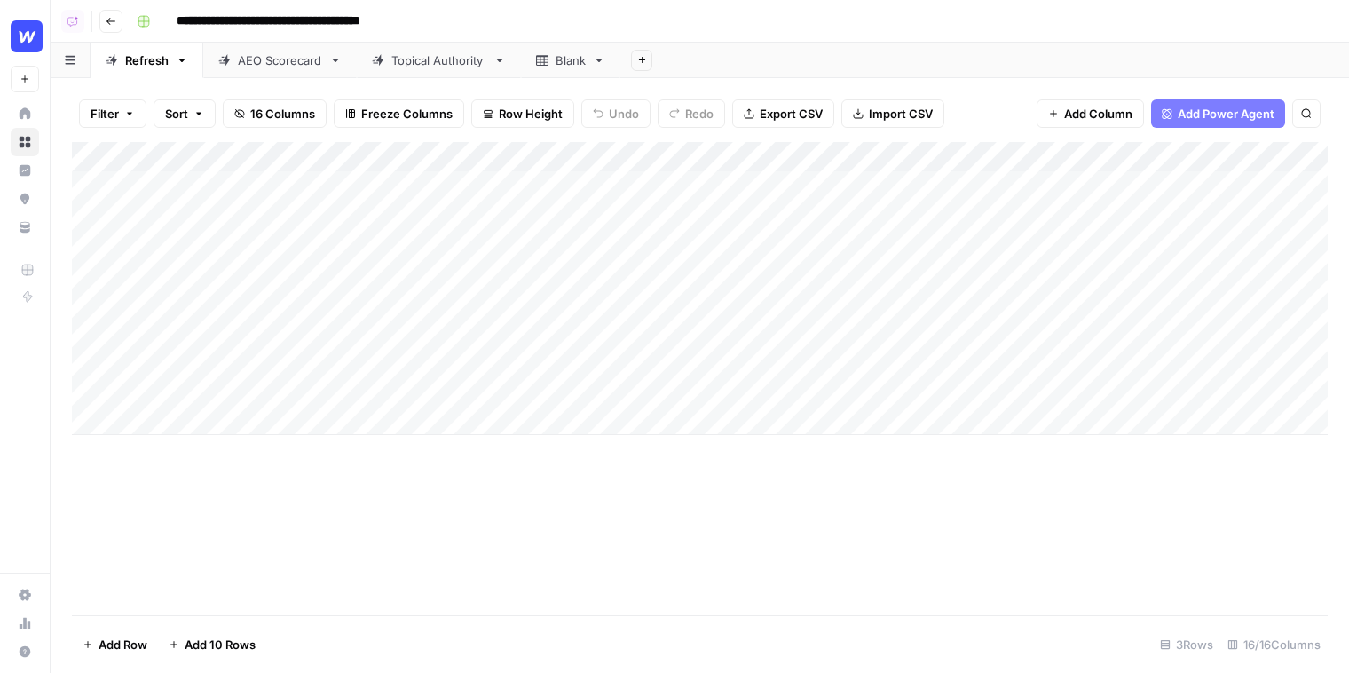
click at [423, 68] on div "Topical Authority" at bounding box center [438, 60] width 95 height 18
click at [980, 185] on div "Add Column" at bounding box center [699, 231] width 1255 height 179
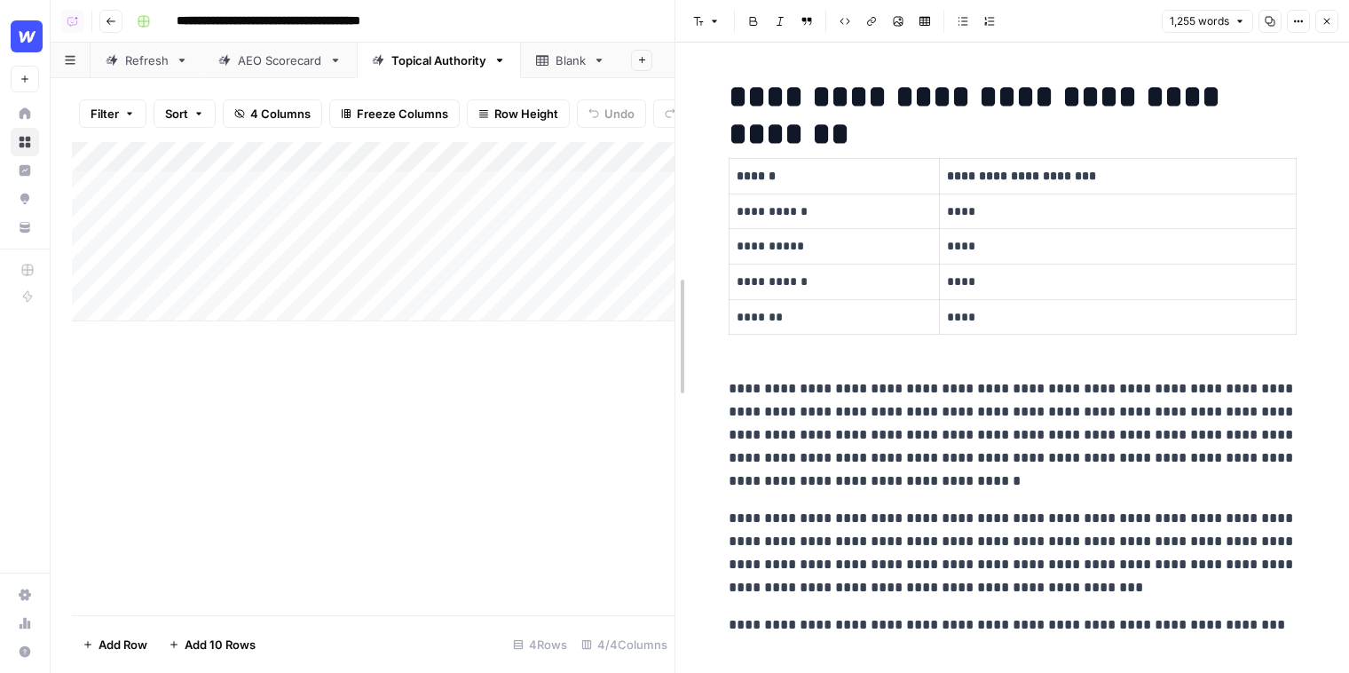
drag, startPoint x: 675, startPoint y: 244, endPoint x: 356, endPoint y: 245, distance: 319.4
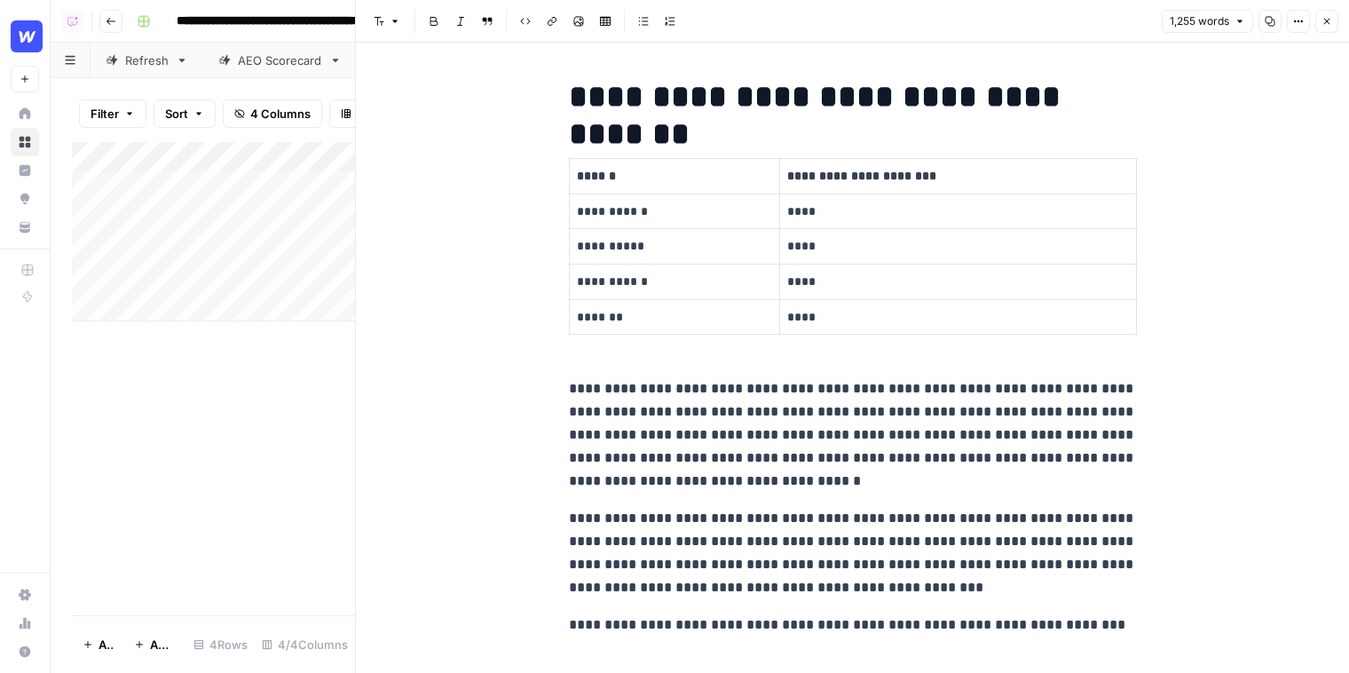
click at [1333, 17] on button "Close" at bounding box center [1326, 21] width 23 height 23
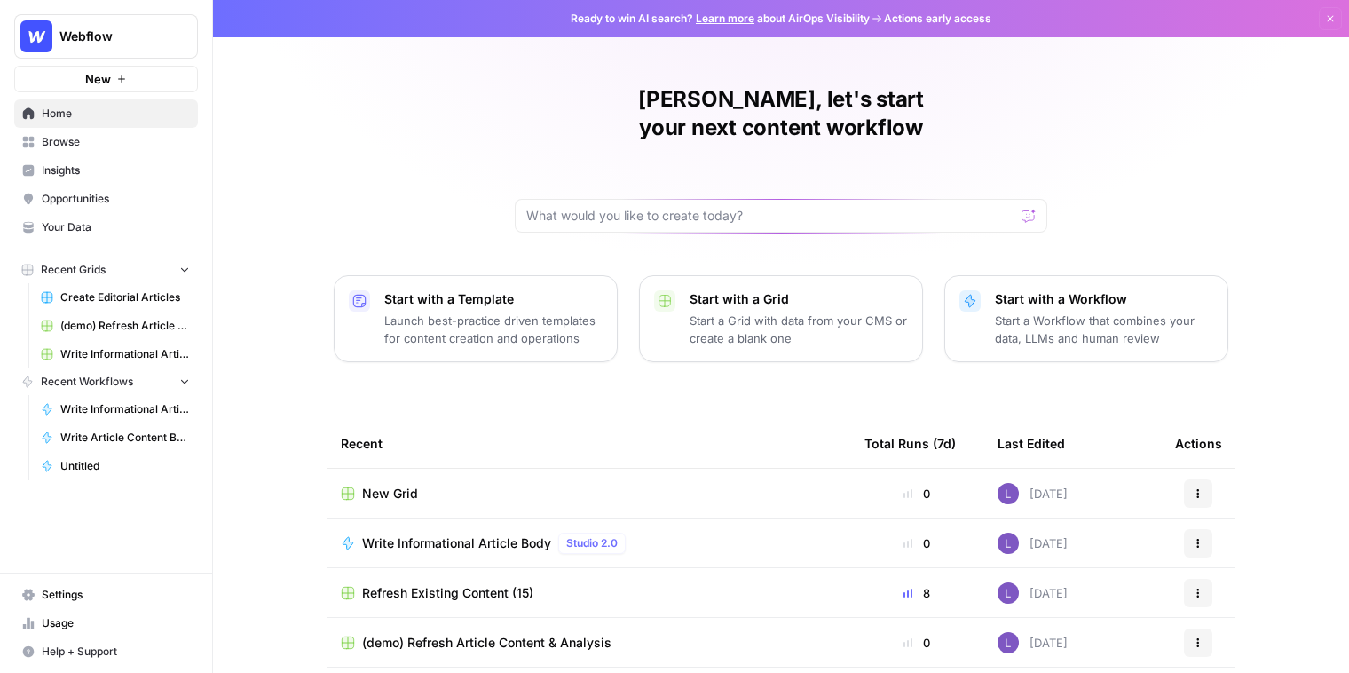
click at [395, 484] on span "New Grid" at bounding box center [390, 493] width 56 height 18
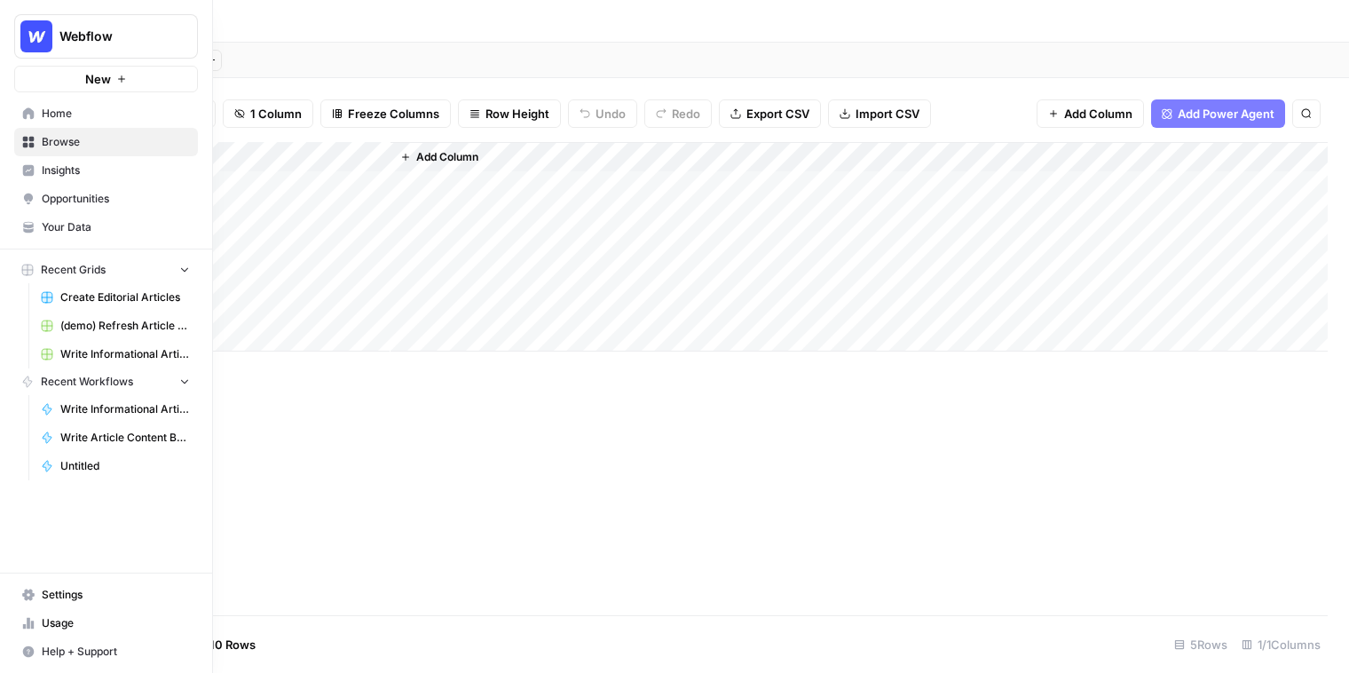
click at [98, 50] on button "Webflow" at bounding box center [106, 36] width 184 height 44
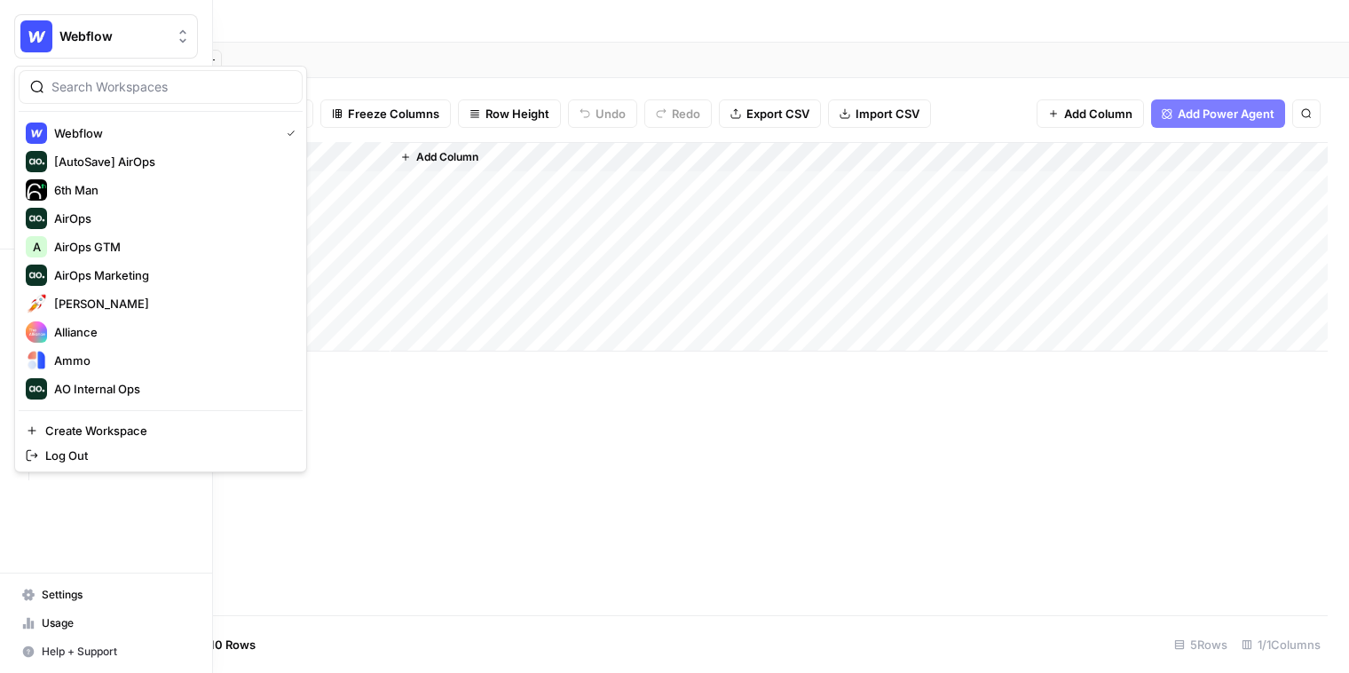
click at [121, 93] on input "search" at bounding box center [171, 87] width 240 height 18
type input "lily"
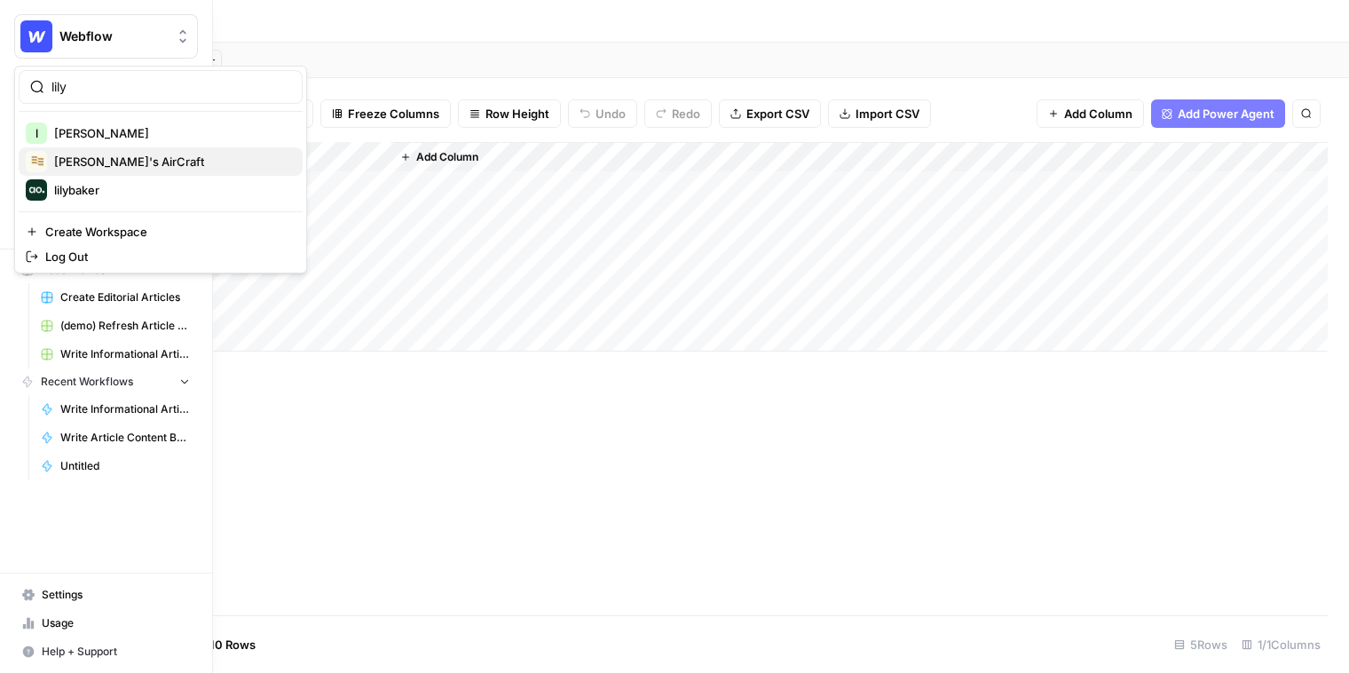
click at [107, 162] on span "Lily's AirCraft" at bounding box center [171, 162] width 234 height 18
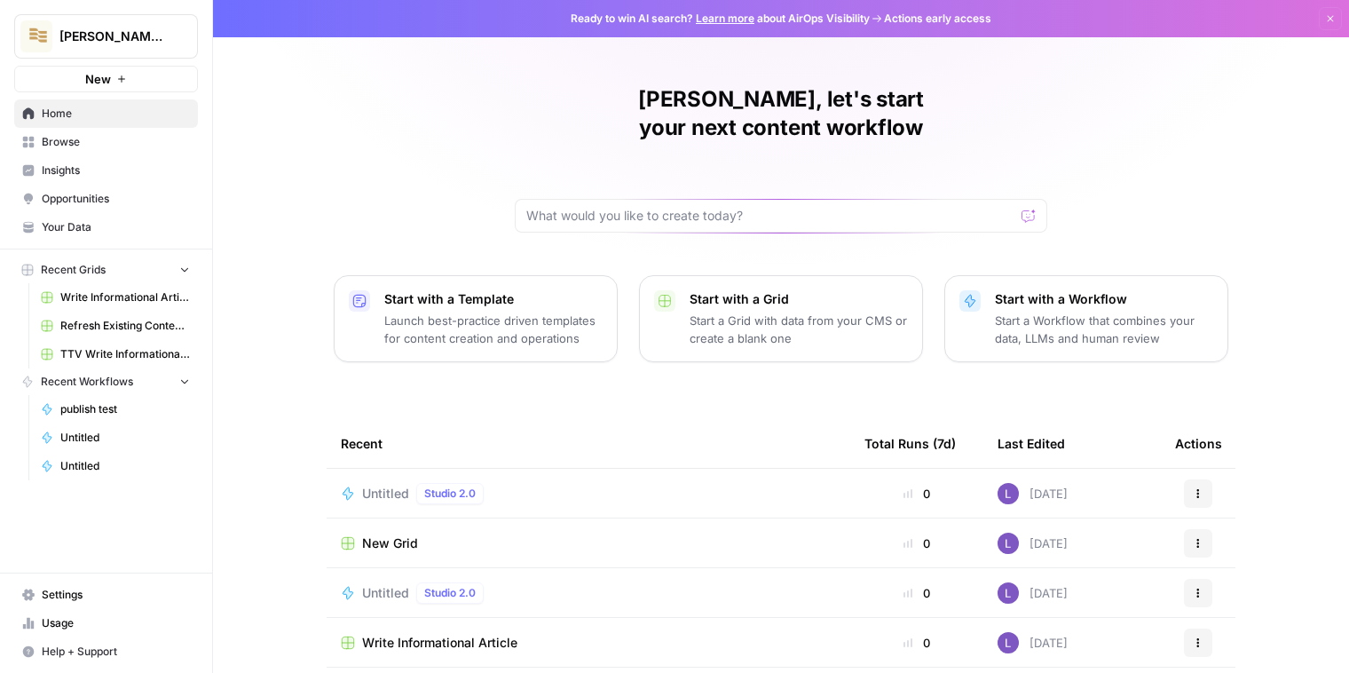
click at [378, 484] on span "Untitled" at bounding box center [385, 493] width 47 height 18
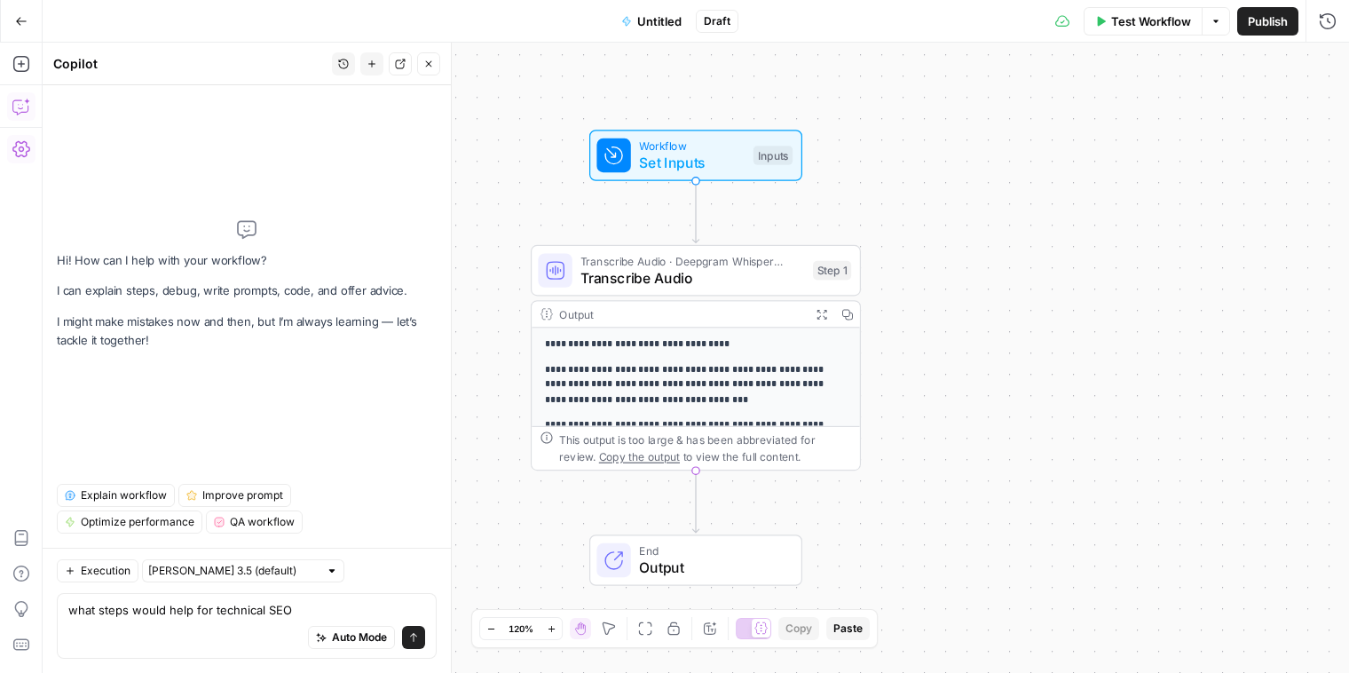
click at [183, 610] on textarea "what steps would help for technical SEO" at bounding box center [246, 610] width 357 height 18
type textarea "what steps would i use for technical SEO"
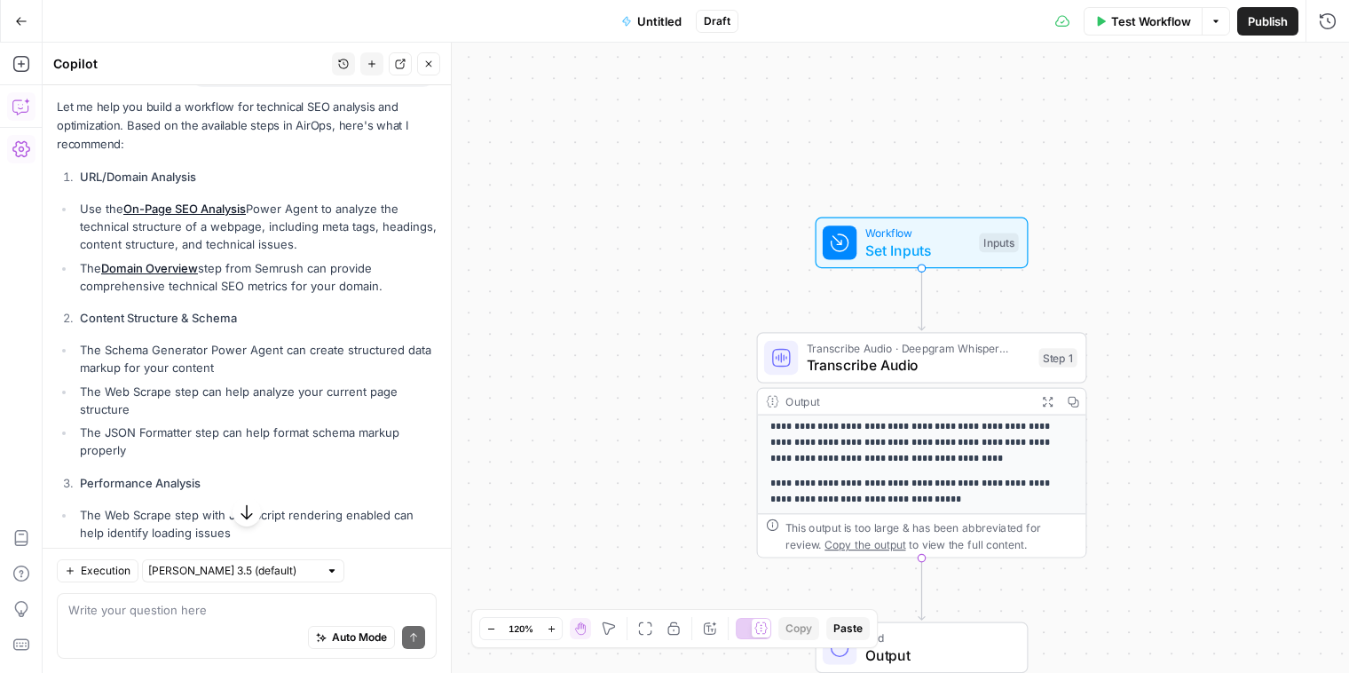
scroll to position [21, 0]
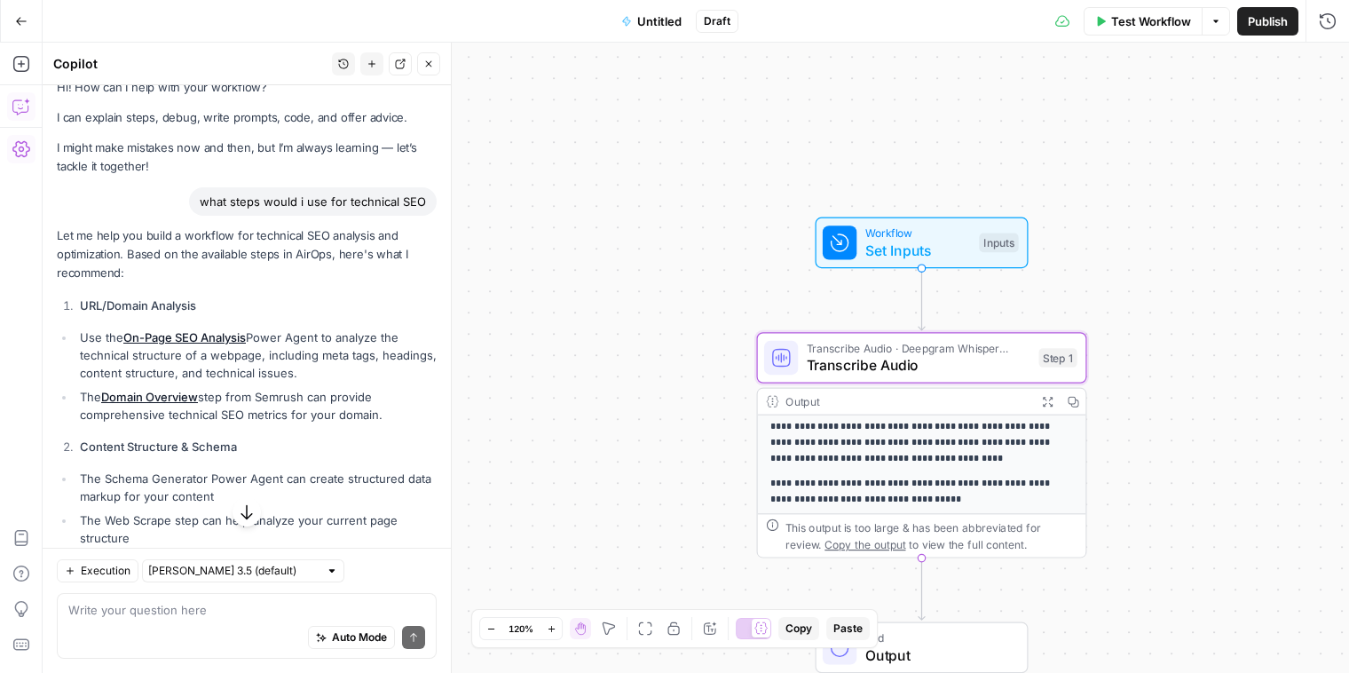
click at [181, 341] on link "On-Page SEO Analysis" at bounding box center [184, 337] width 122 height 14
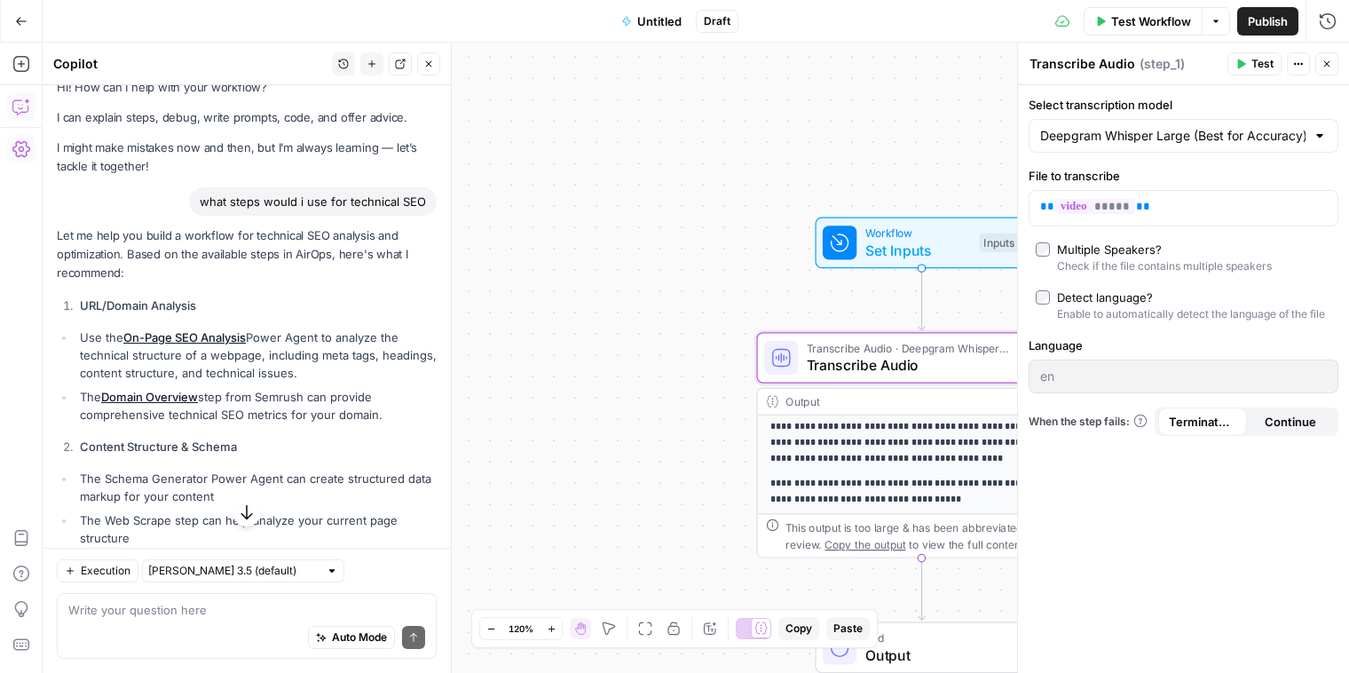
click at [205, 333] on link "On-Page SEO Analysis" at bounding box center [184, 337] width 122 height 14
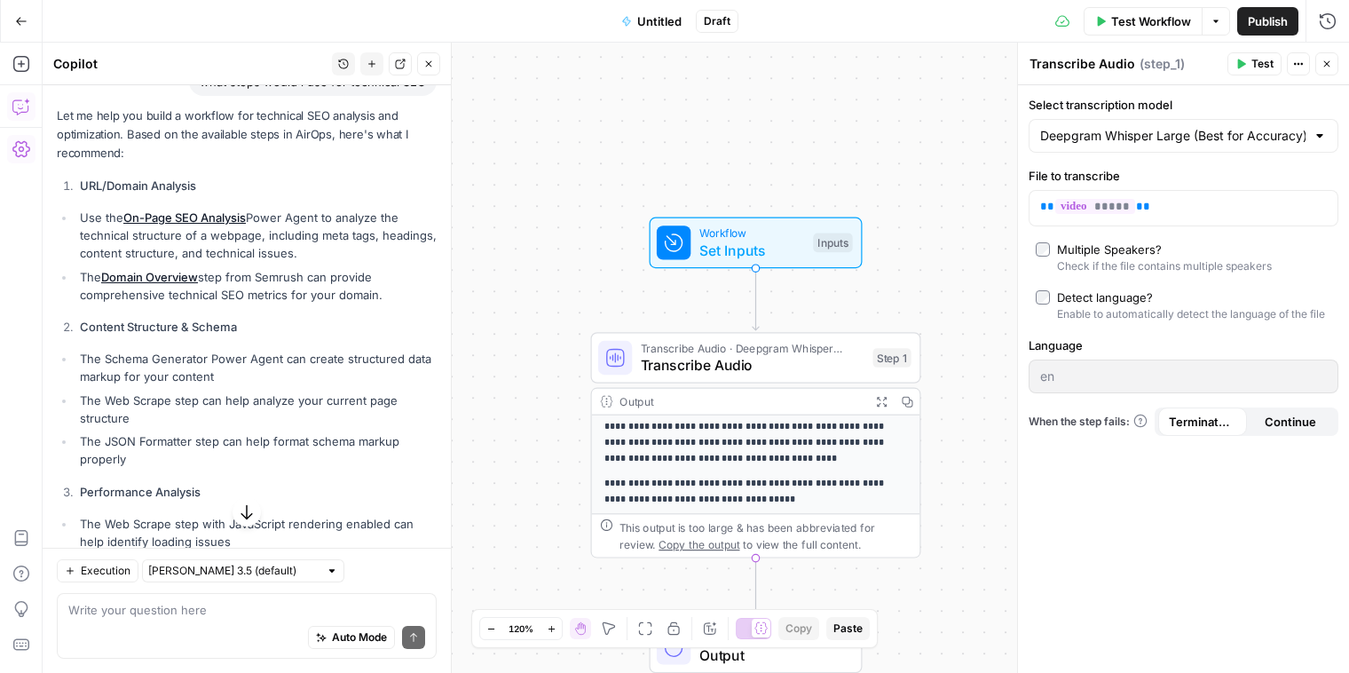
scroll to position [151, 0]
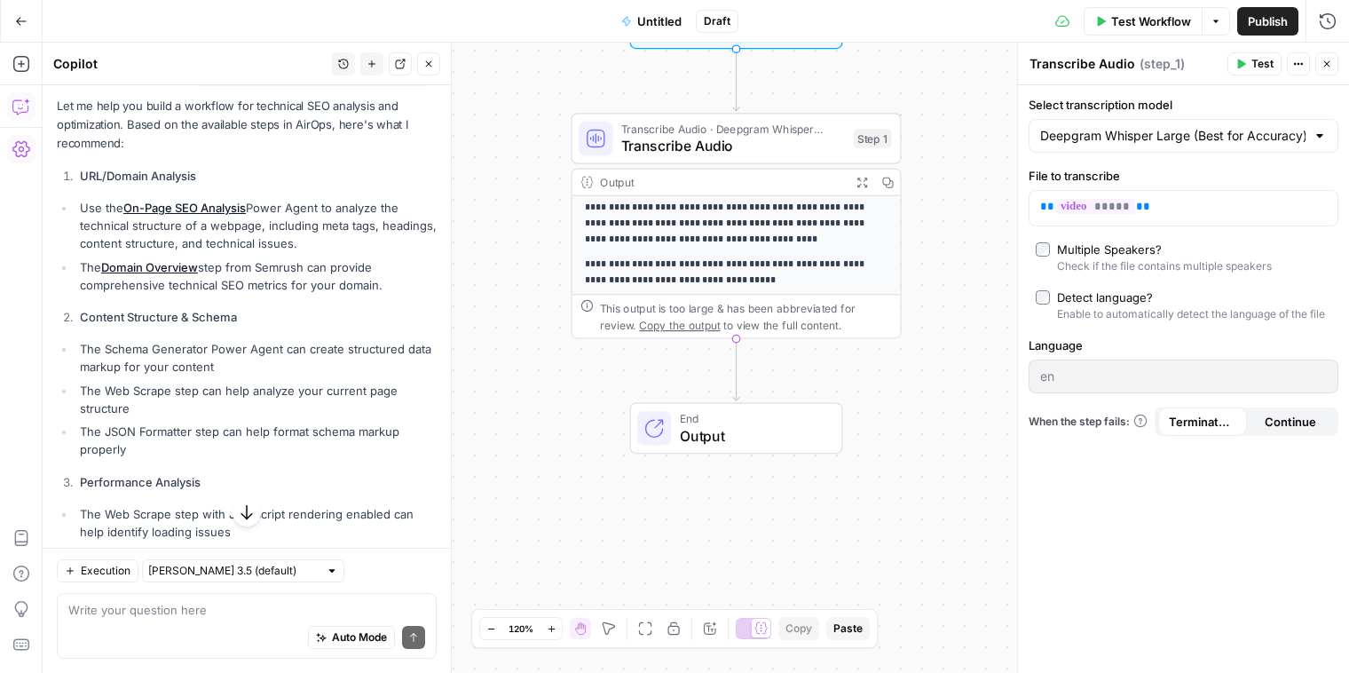
click at [747, 371] on div "**********" at bounding box center [696, 358] width 1306 height 630
click at [737, 374] on icon "Edge from step_1 to end" at bounding box center [736, 370] width 6 height 62
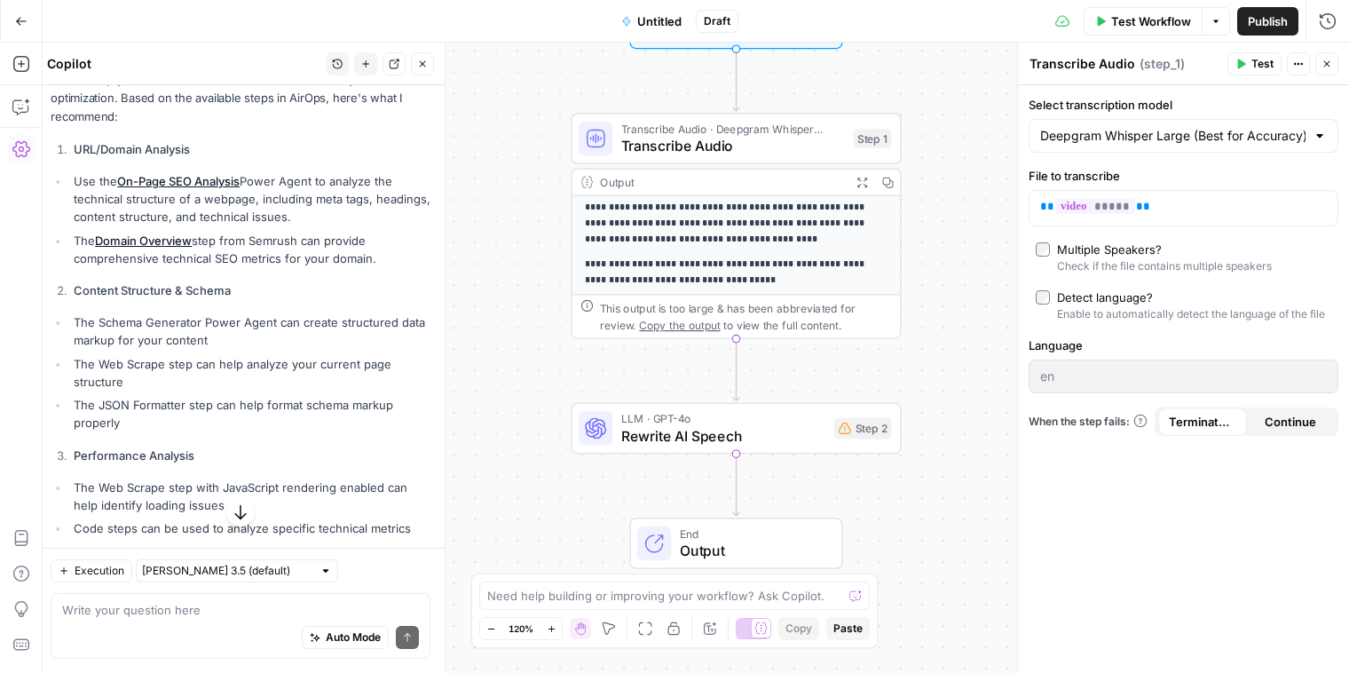
scroll to position [271, 0]
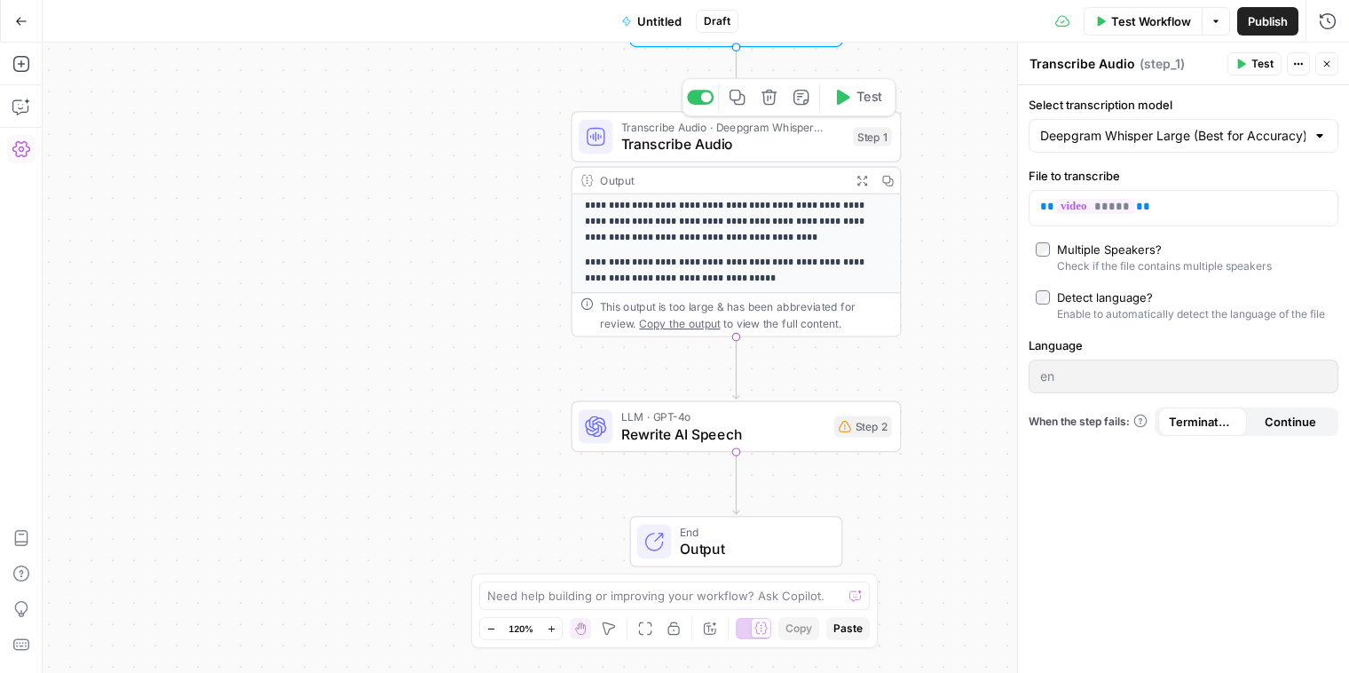
click at [763, 93] on icon "button" at bounding box center [768, 97] width 15 height 15
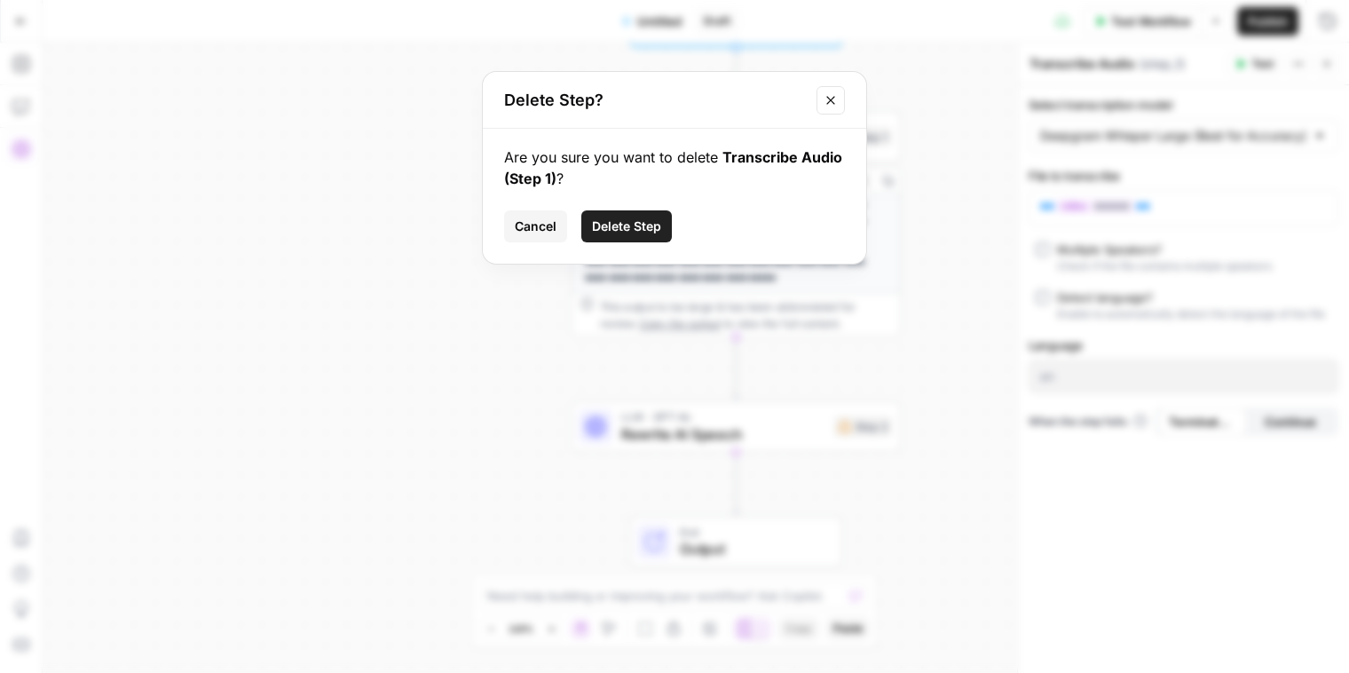
click at [641, 223] on span "Delete Step" at bounding box center [626, 226] width 69 height 18
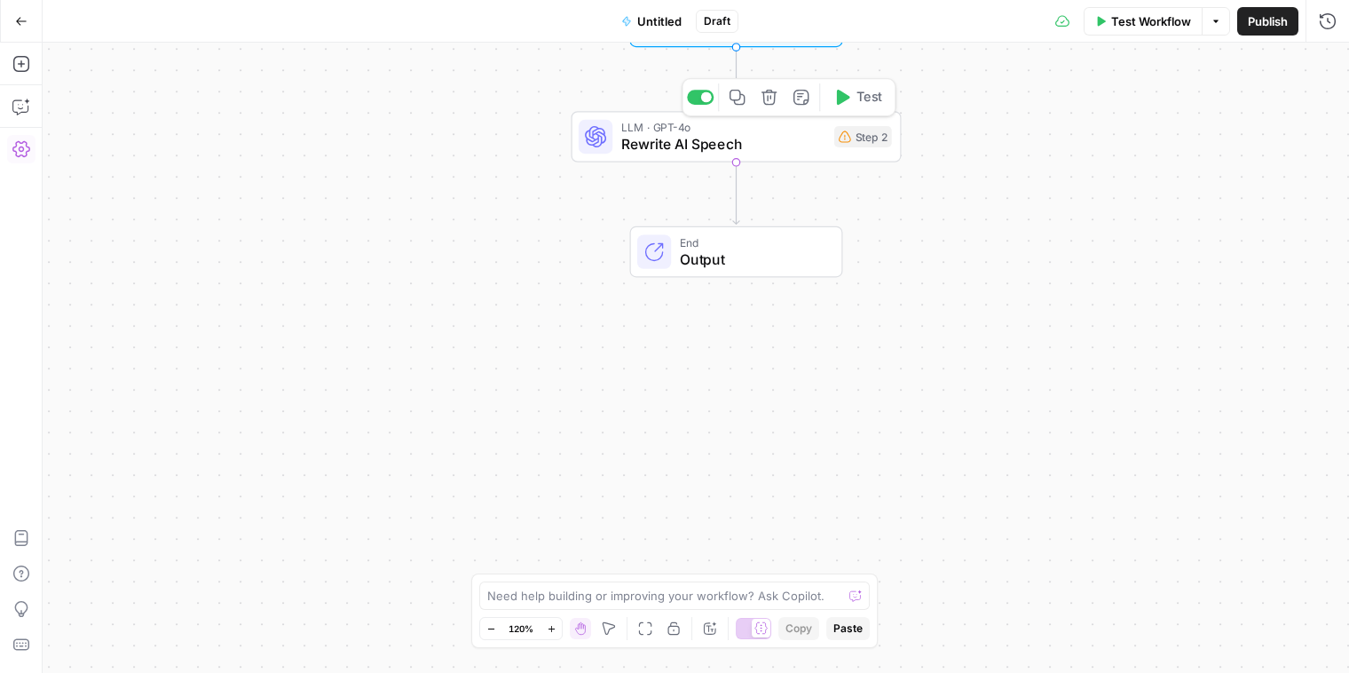
click at [767, 102] on icon "button" at bounding box center [768, 97] width 17 height 17
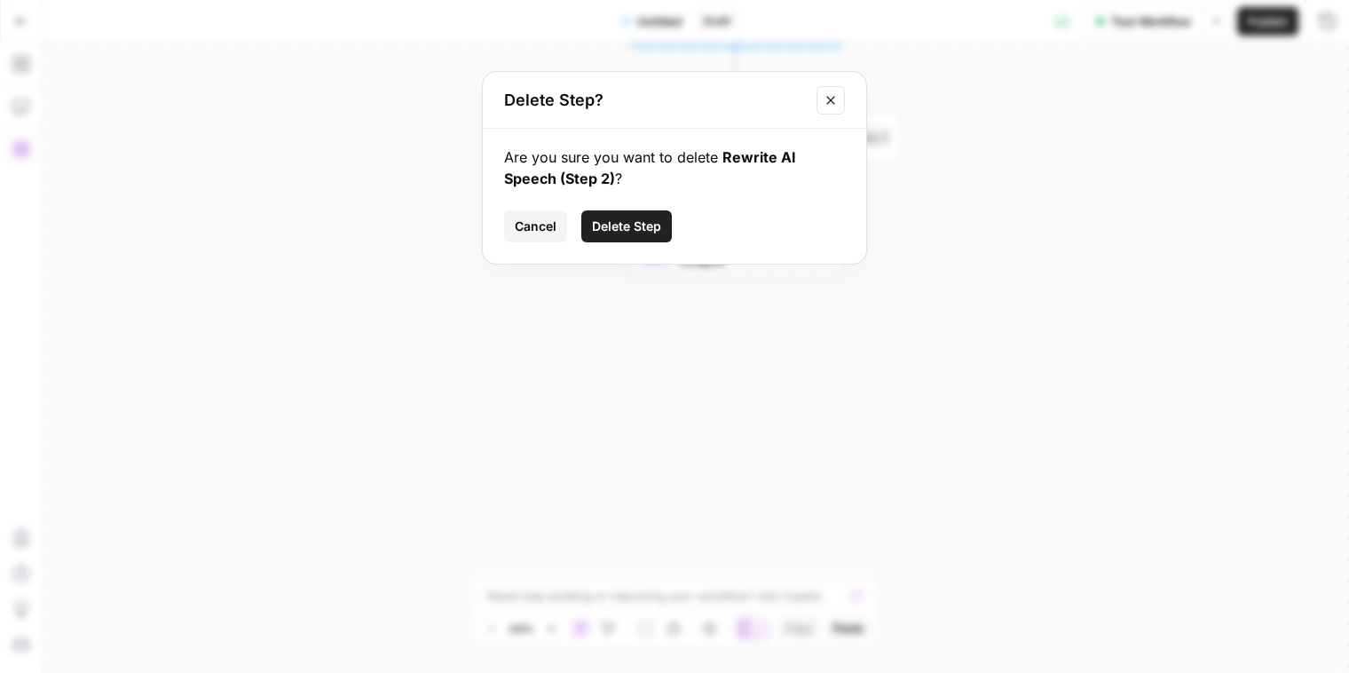
click at [624, 253] on div "Are you sure you want to delete Rewrite AI Speech (Step 2) ? Cancel Delete Step" at bounding box center [674, 196] width 383 height 135
click at [635, 219] on span "Delete Step" at bounding box center [626, 226] width 69 height 18
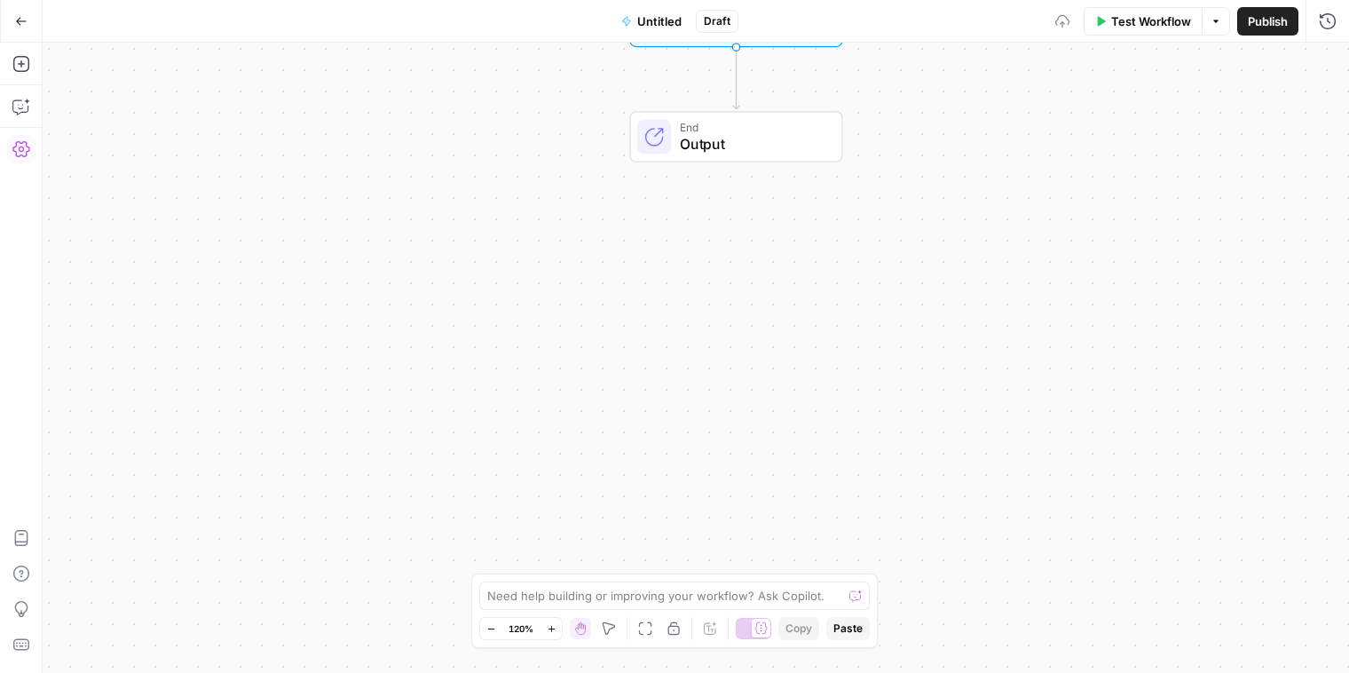
click at [13, 116] on button "Copilot" at bounding box center [21, 106] width 28 height 28
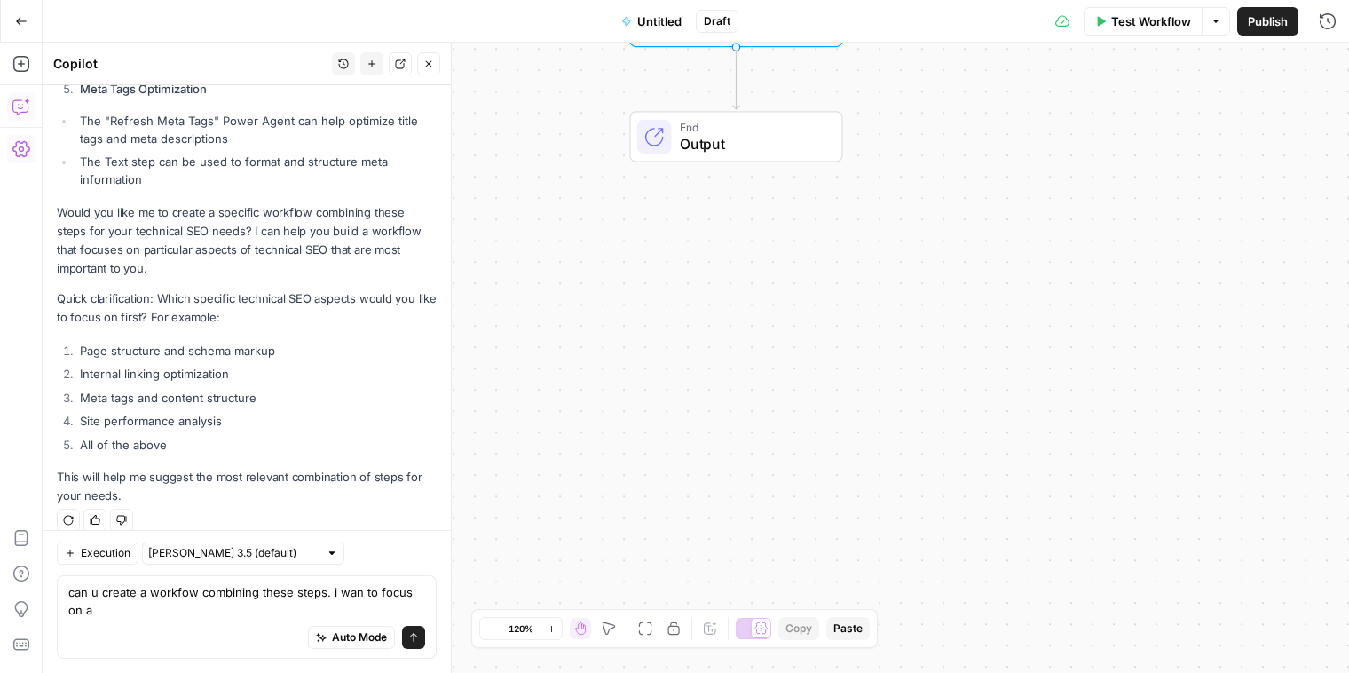
scroll to position [819, 0]
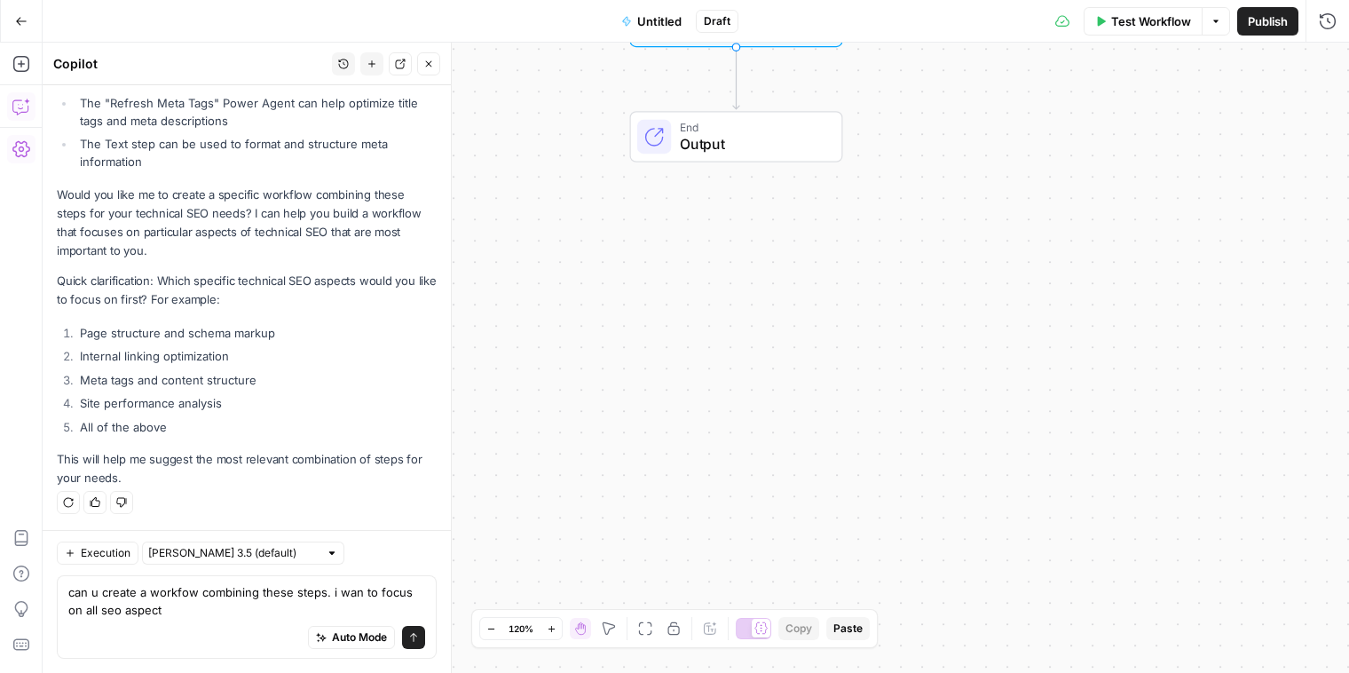
type textarea "can u create a workfow combining these steps. i wan to focus on all seo aspects"
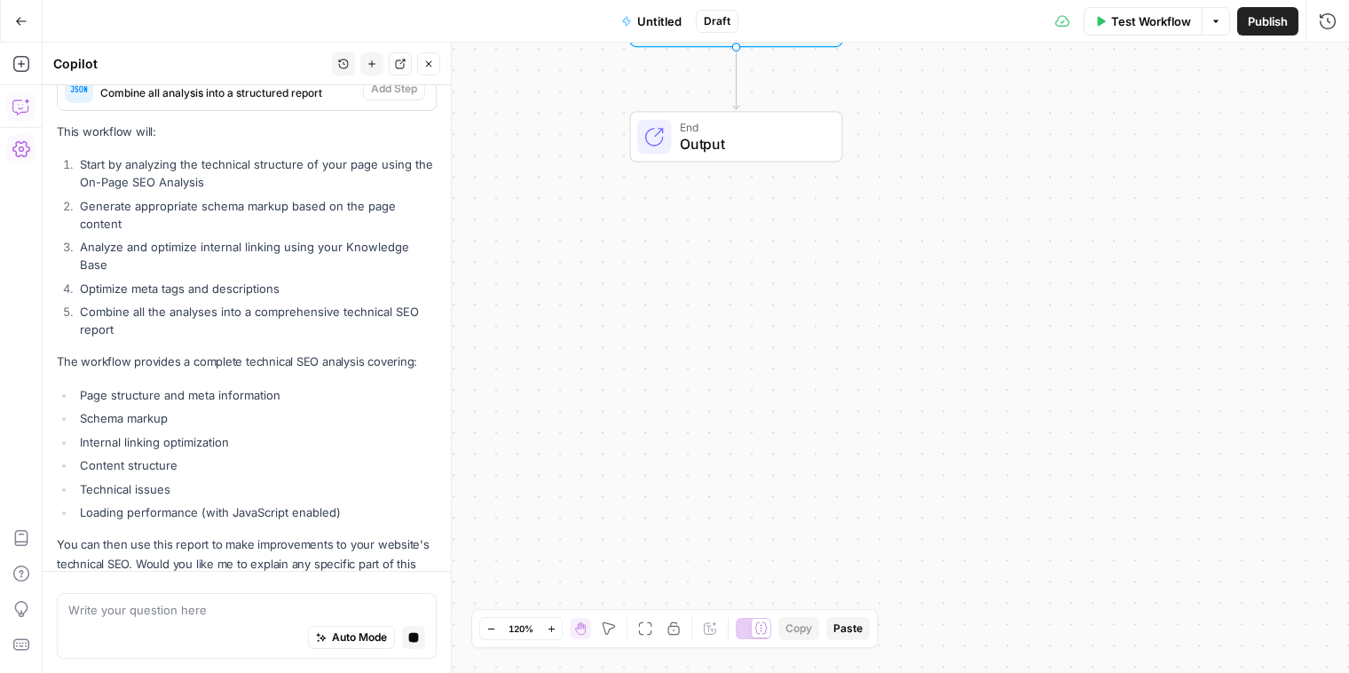
scroll to position [2139, 0]
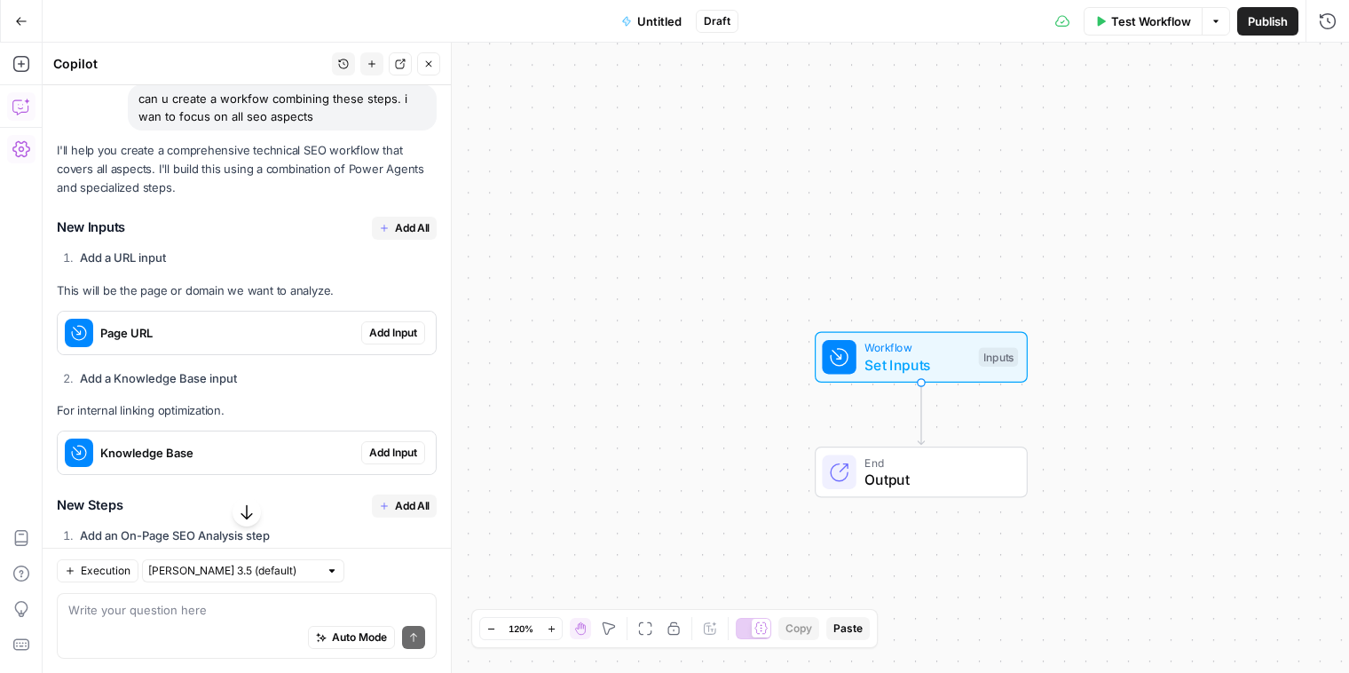
click at [402, 234] on span "Add All" at bounding box center [412, 228] width 35 height 16
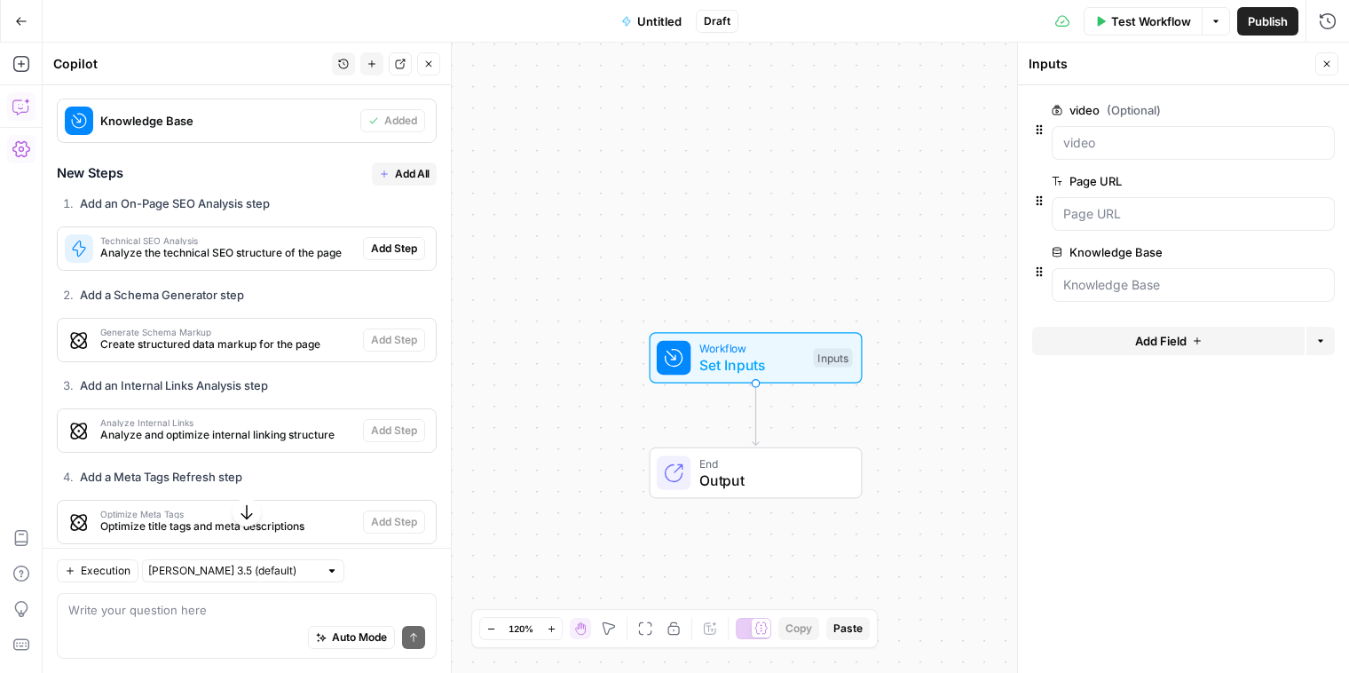
scroll to position [1624, 0]
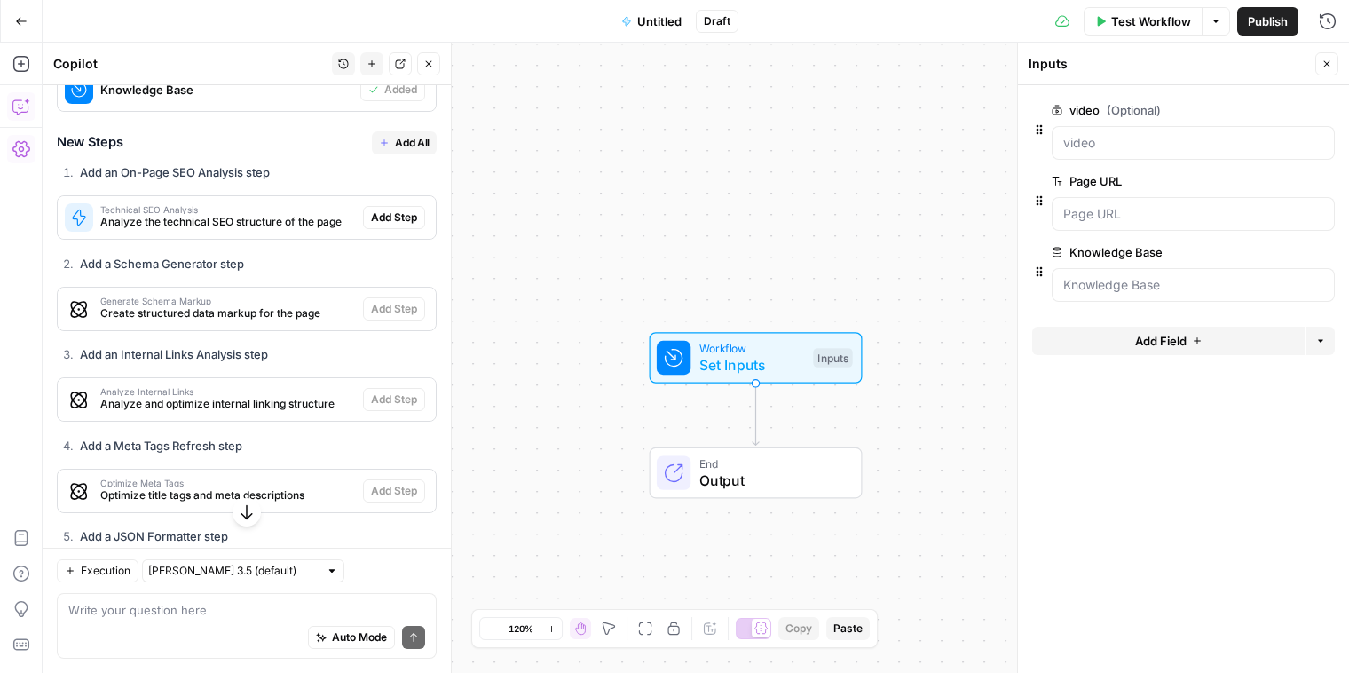
click at [243, 208] on span "Technical SEO Analysis" at bounding box center [228, 209] width 256 height 9
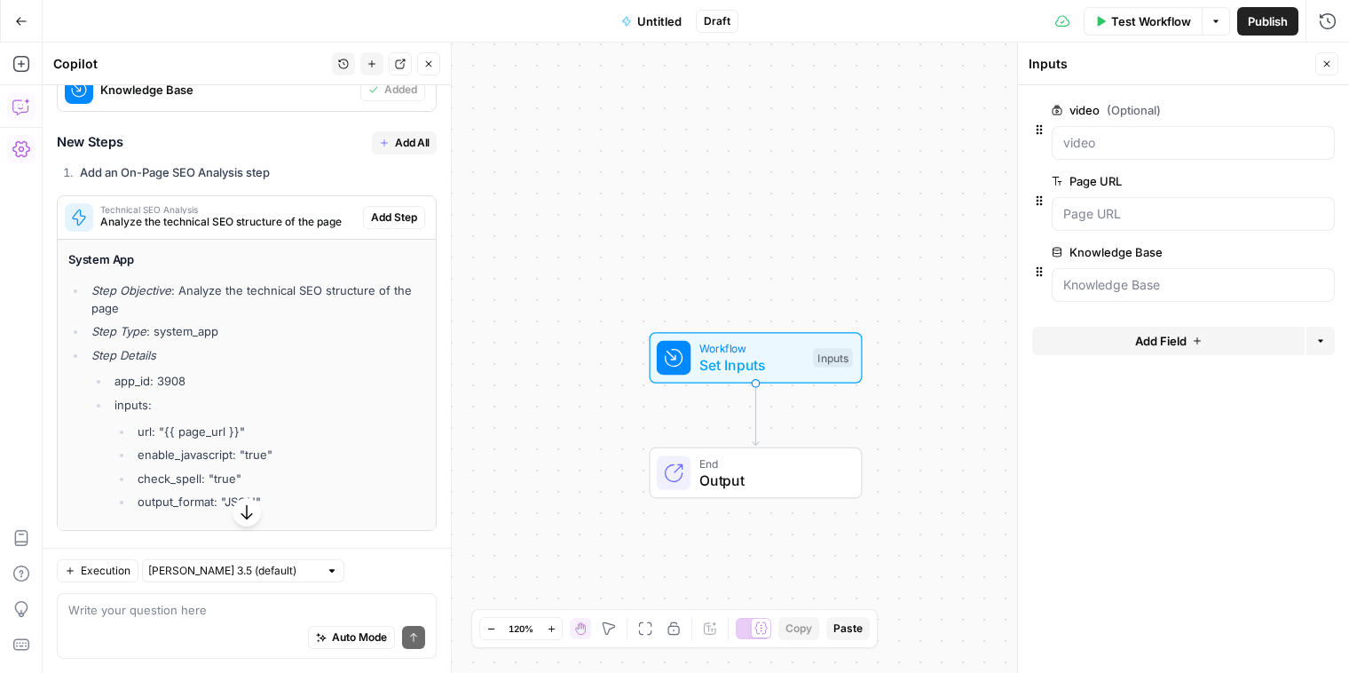
scroll to position [1648, 0]
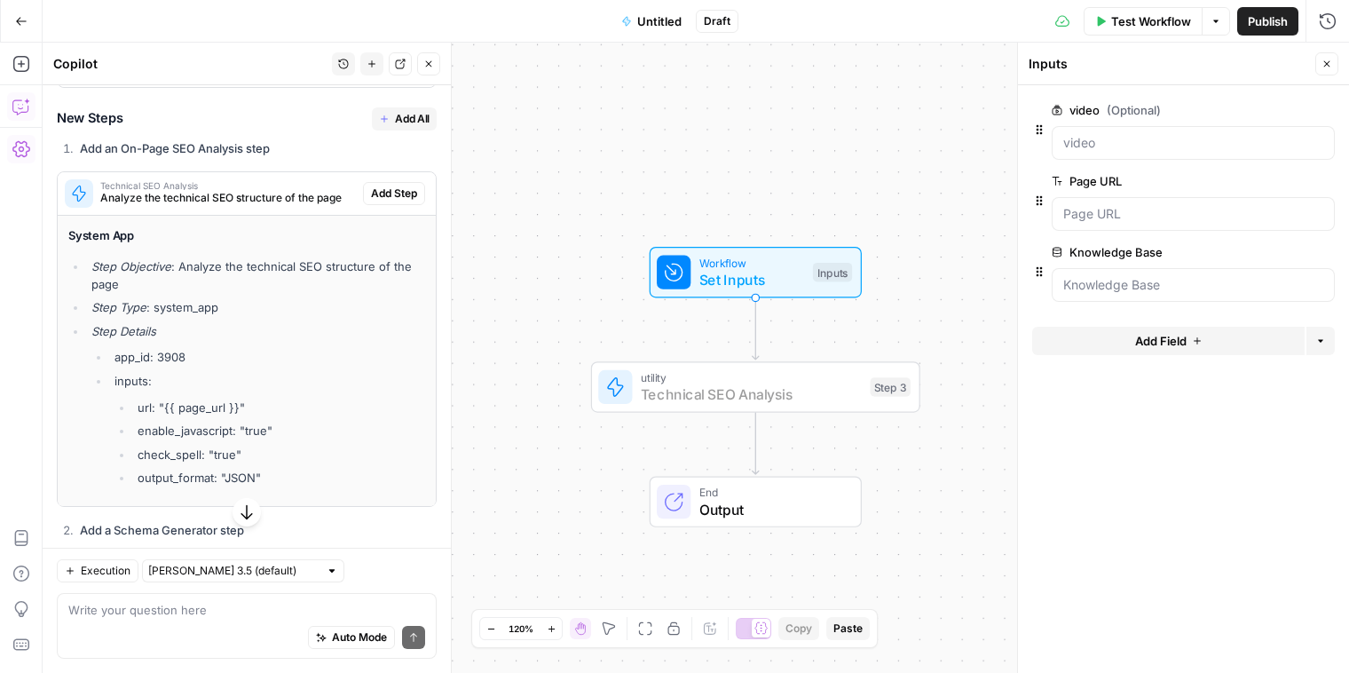
click at [399, 204] on button "Add Step" at bounding box center [394, 193] width 62 height 23
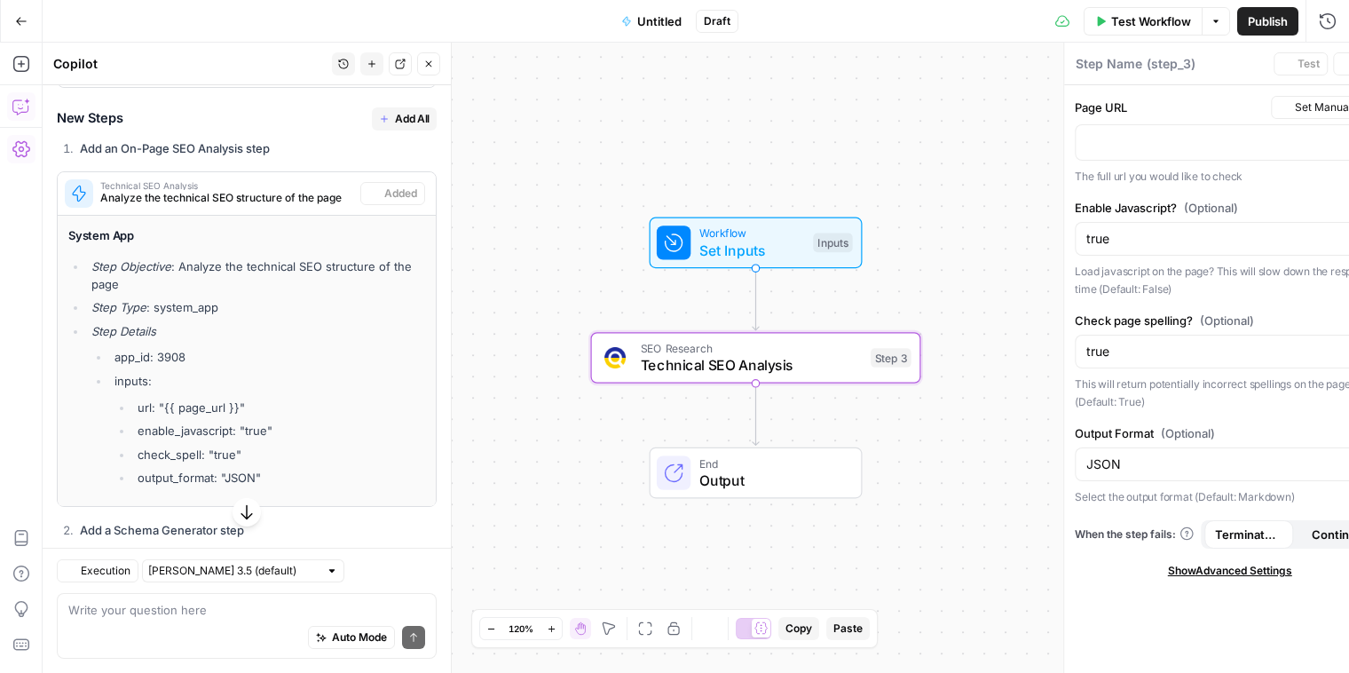
type textarea "Technical SEO Analysis"
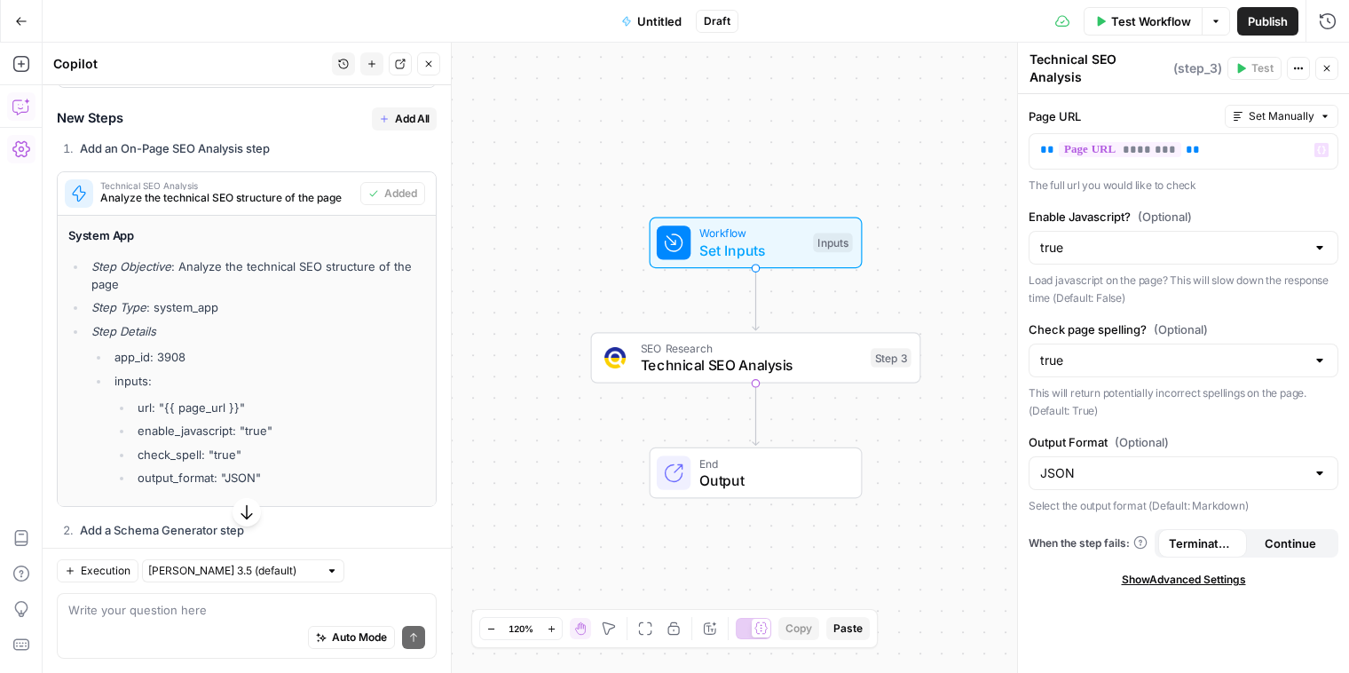
click at [1070, 51] on textarea "Technical SEO Analysis" at bounding box center [1098, 68] width 139 height 35
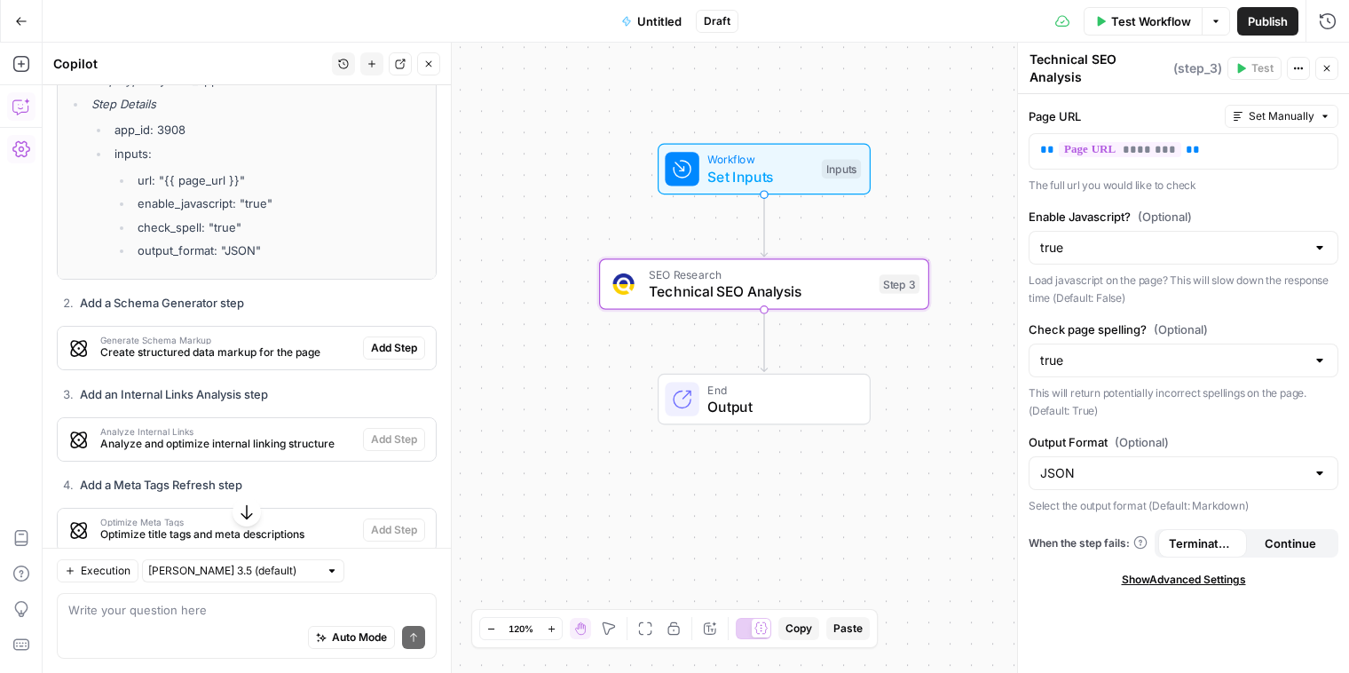
scroll to position [1877, 0]
click at [364, 342] on button "Add Step" at bounding box center [394, 345] width 62 height 23
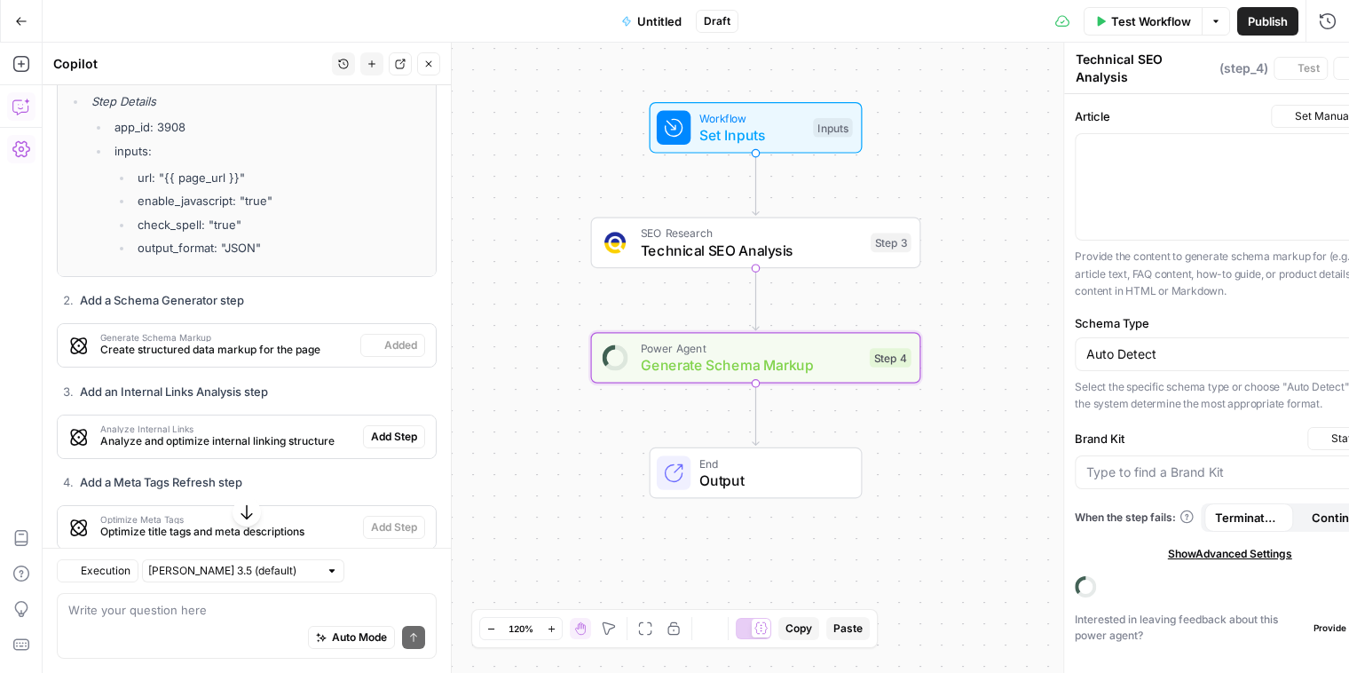
type textarea "Generate Schema Markup"
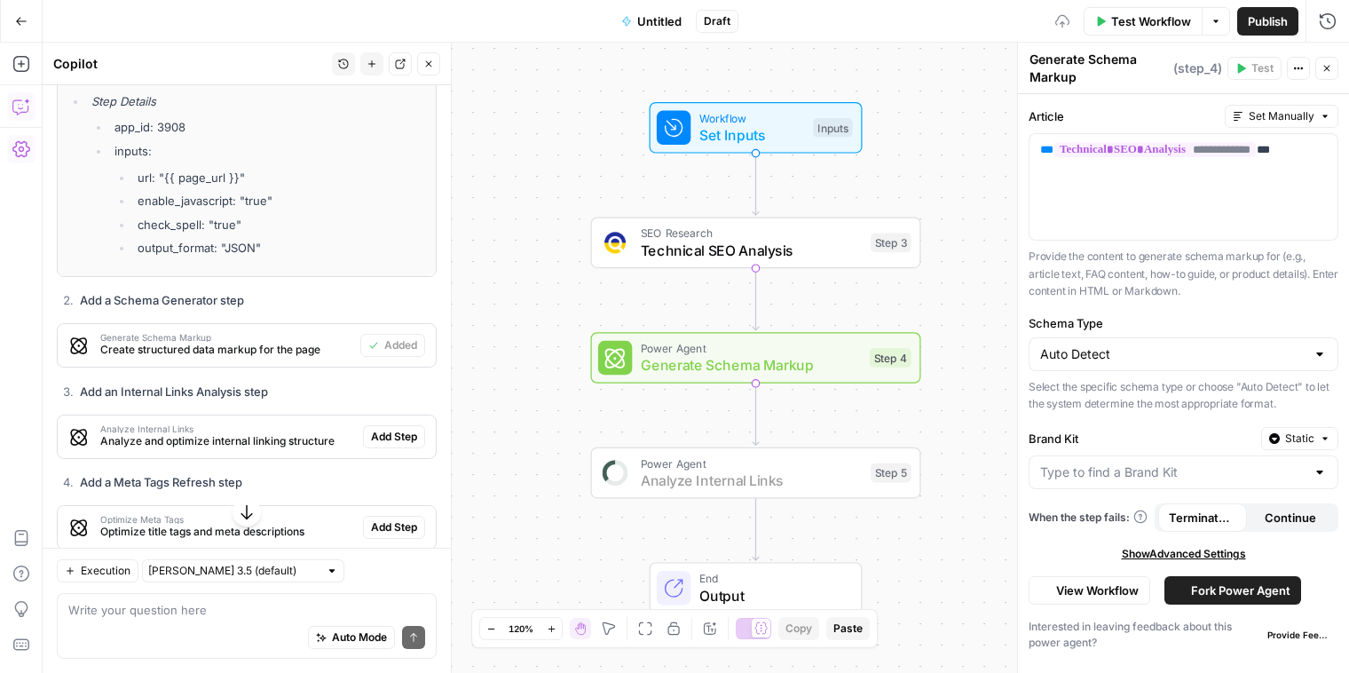
click at [370, 446] on button "Add Step" at bounding box center [394, 436] width 62 height 23
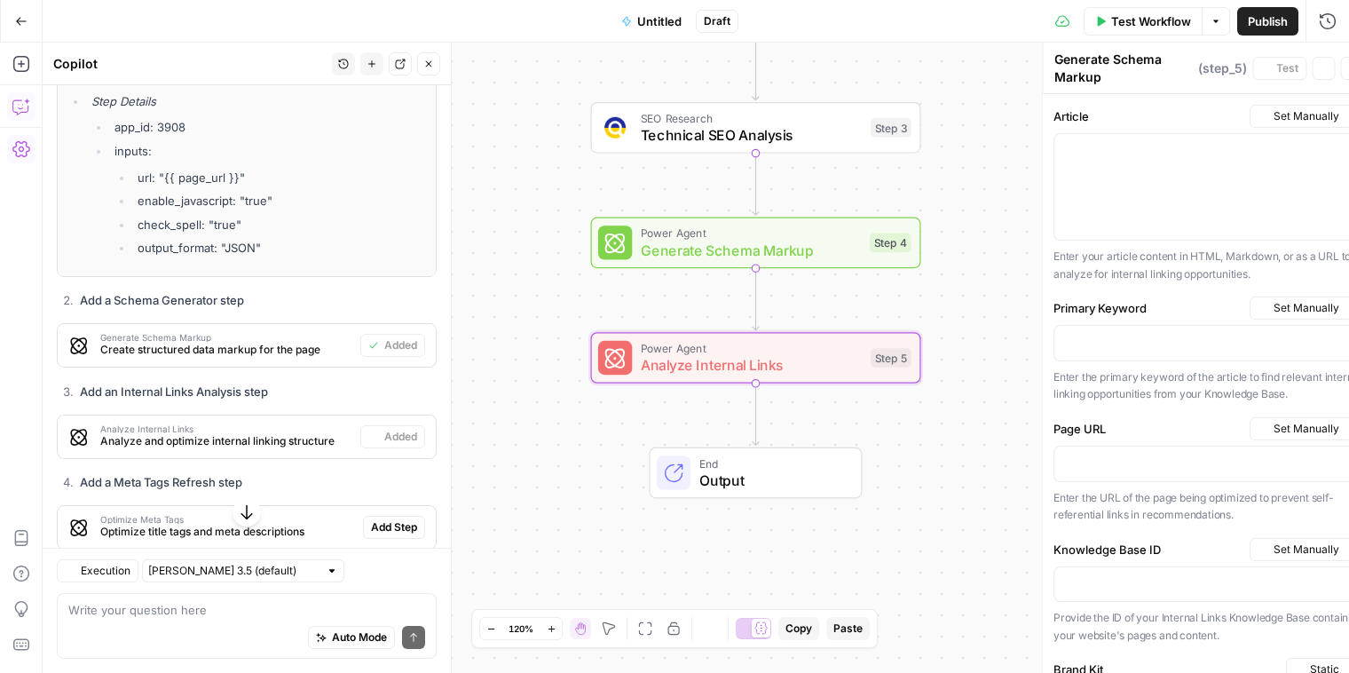
type textarea "Analyze Internal Links"
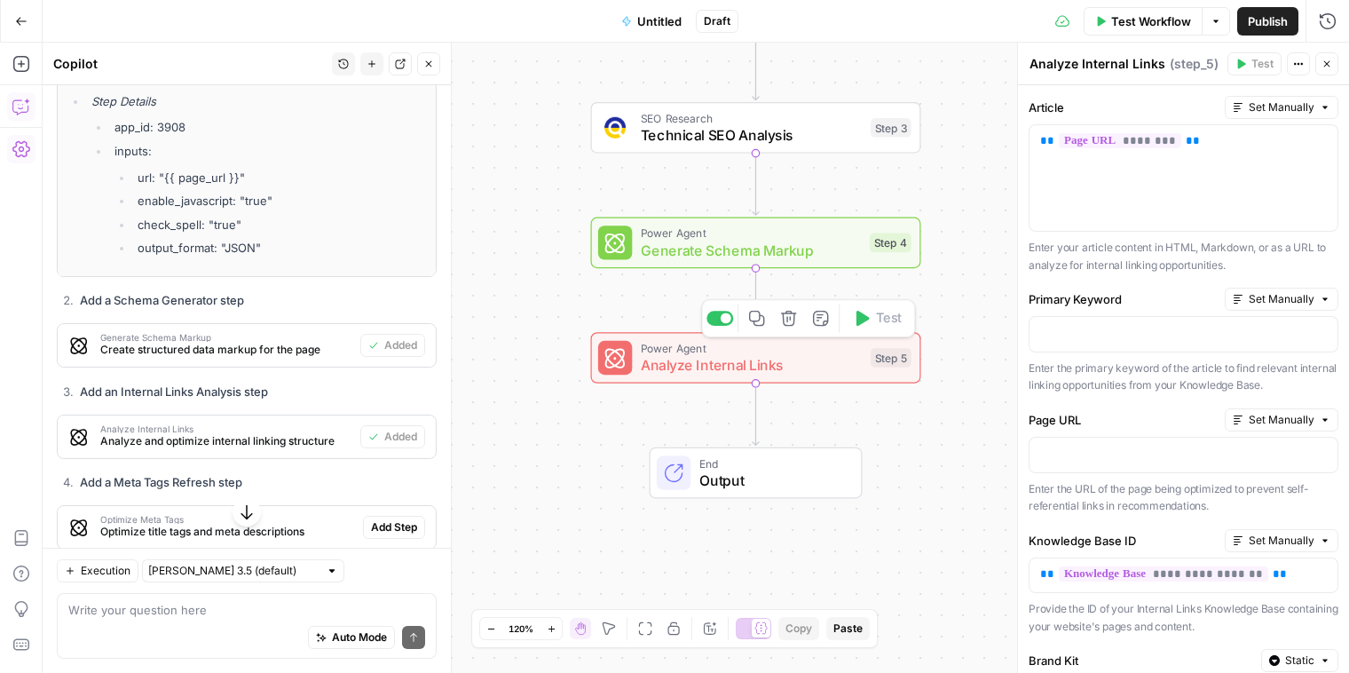
click at [786, 359] on span "Analyze Internal Links" at bounding box center [752, 364] width 222 height 21
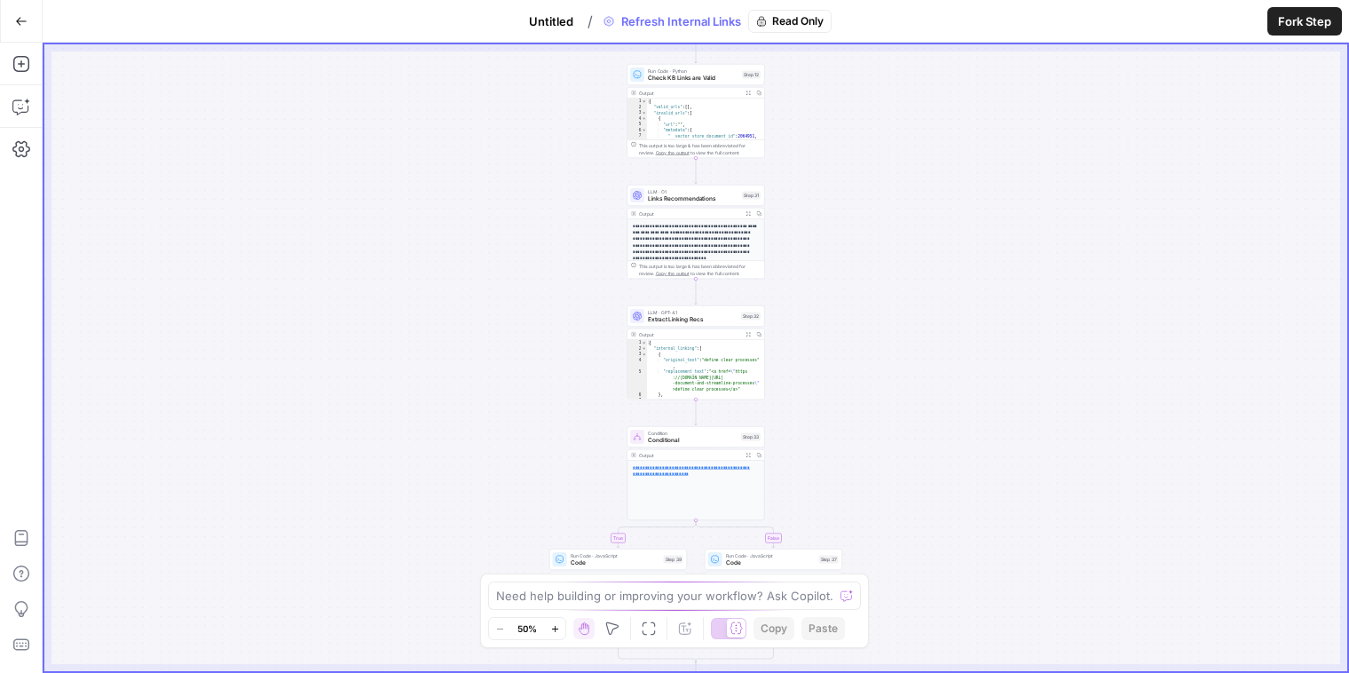
click at [25, 15] on icon "button" at bounding box center [21, 21] width 12 height 12
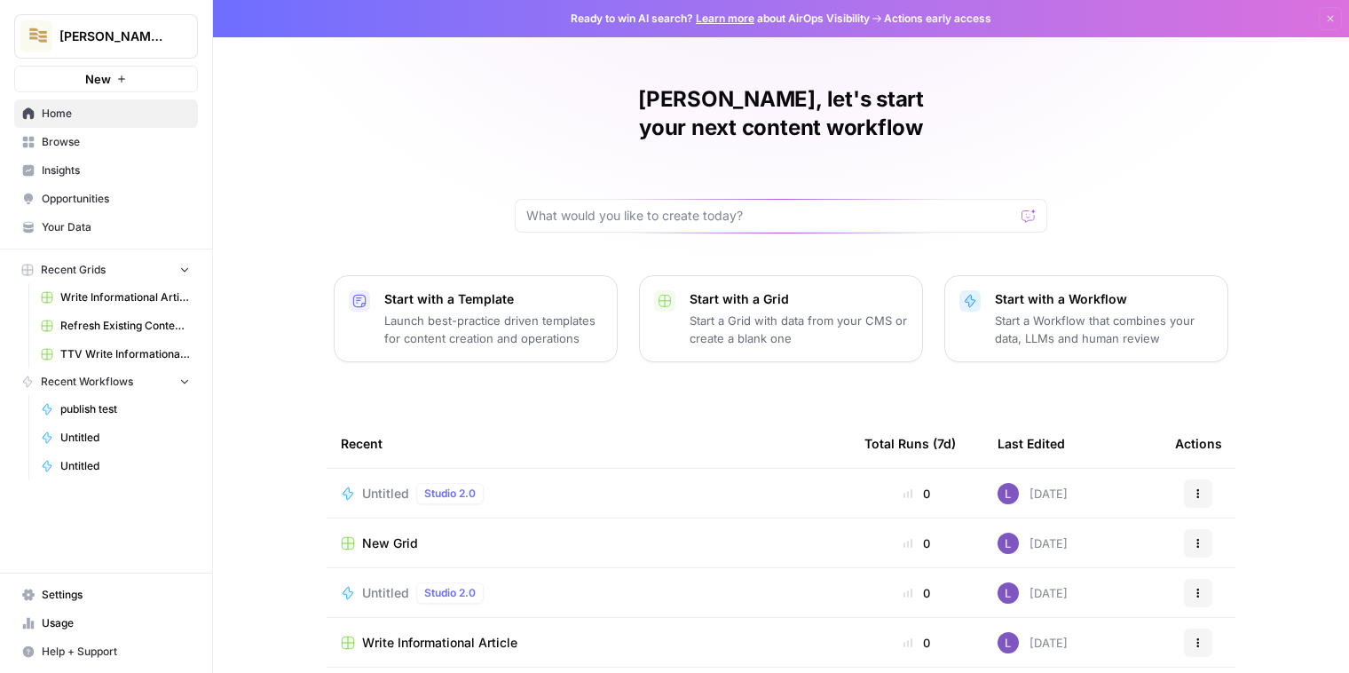
click at [380, 484] on span "Untitled" at bounding box center [385, 493] width 47 height 18
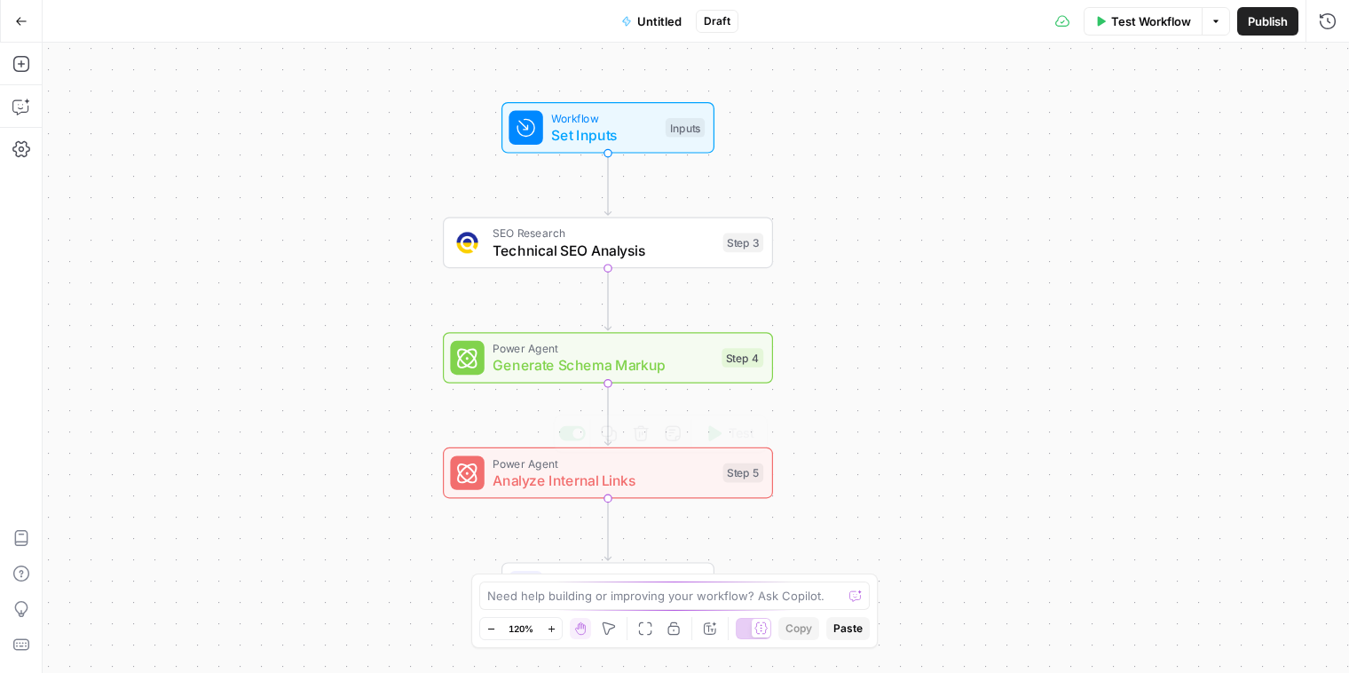
click at [566, 358] on span "Generate Schema Markup" at bounding box center [602, 364] width 220 height 21
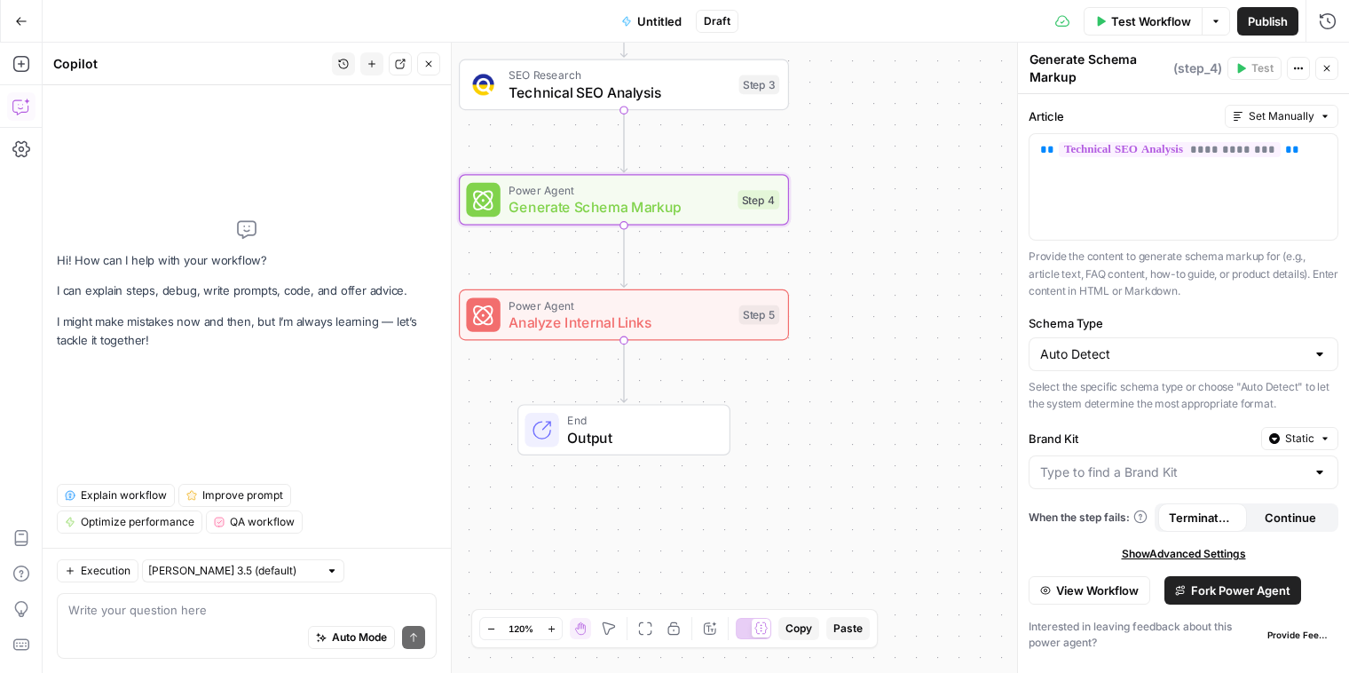
click at [22, 20] on icon "button" at bounding box center [21, 21] width 12 height 12
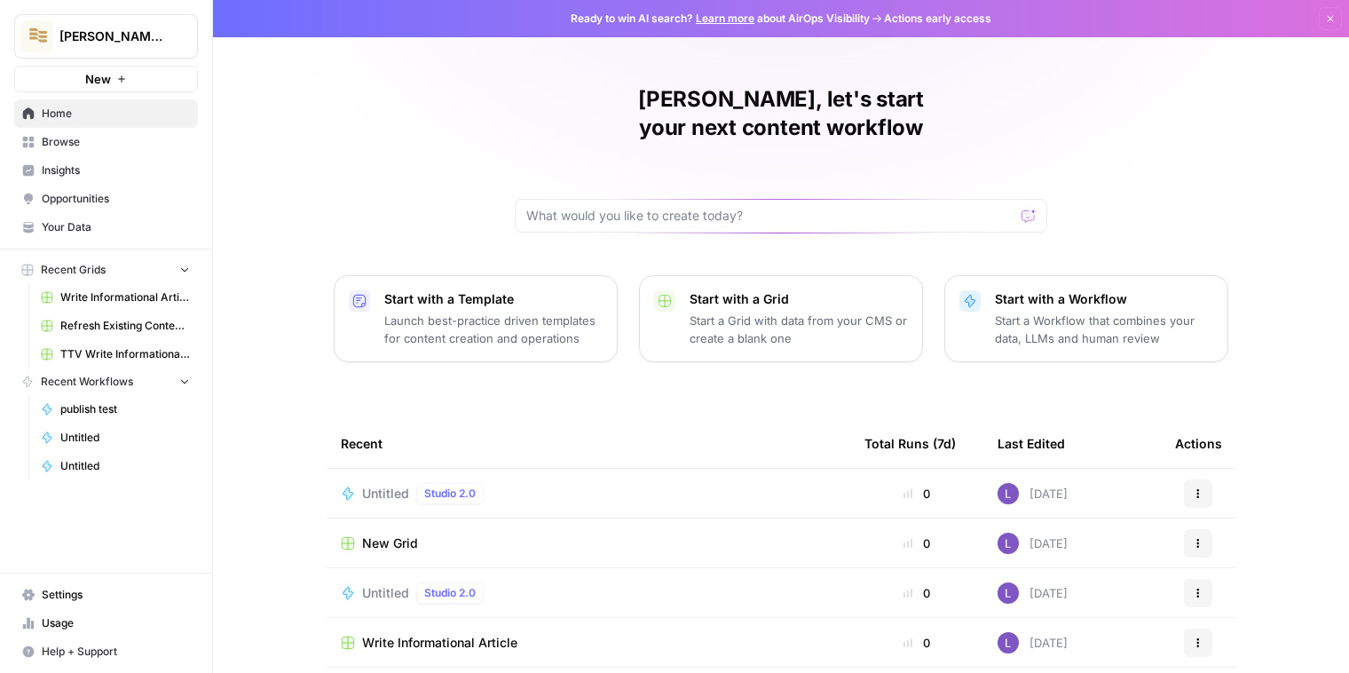
click at [104, 140] on span "Browse" at bounding box center [116, 142] width 148 height 16
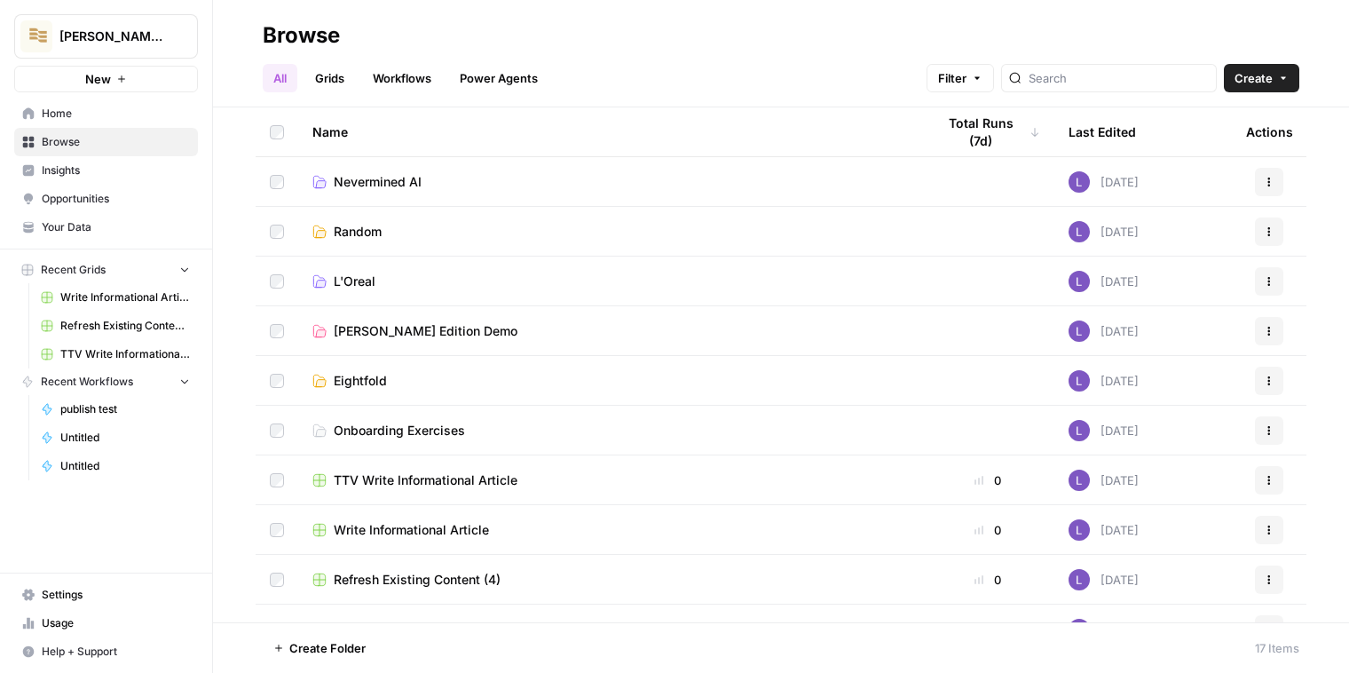
click at [411, 72] on link "Workflows" at bounding box center [402, 78] width 80 height 28
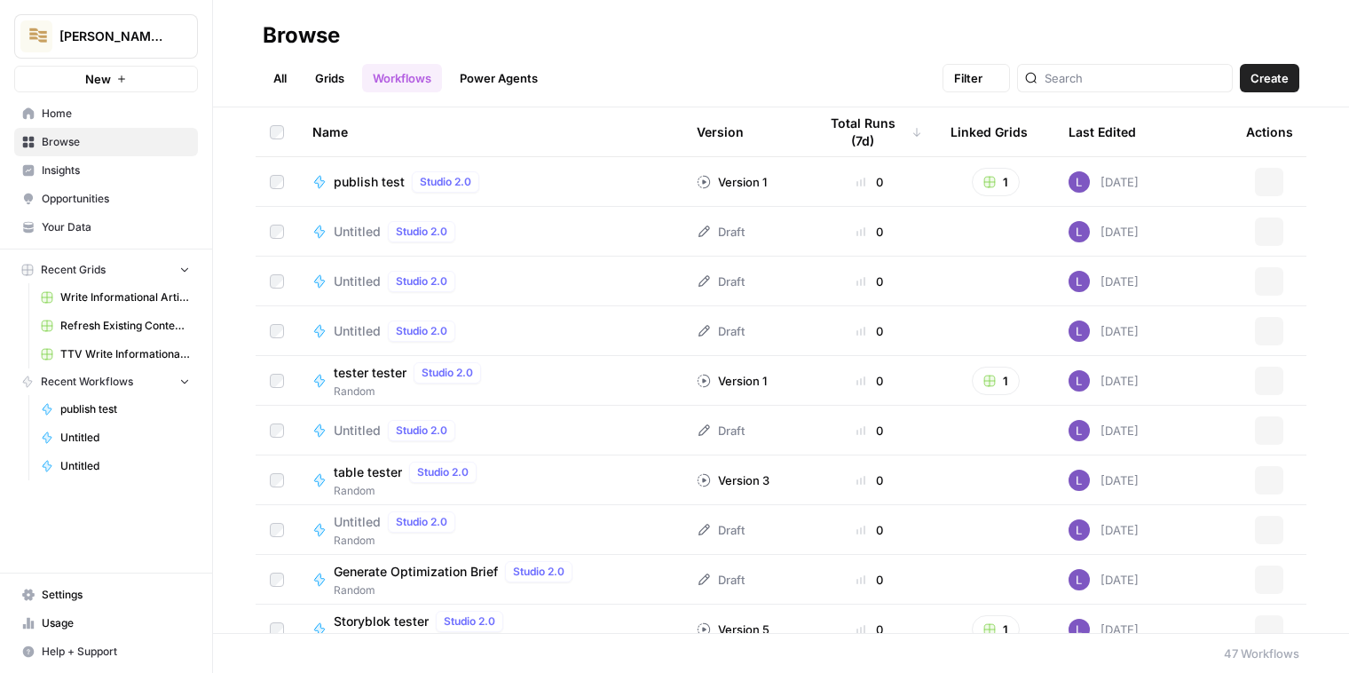
click at [1270, 81] on span "Create" at bounding box center [1269, 78] width 38 height 18
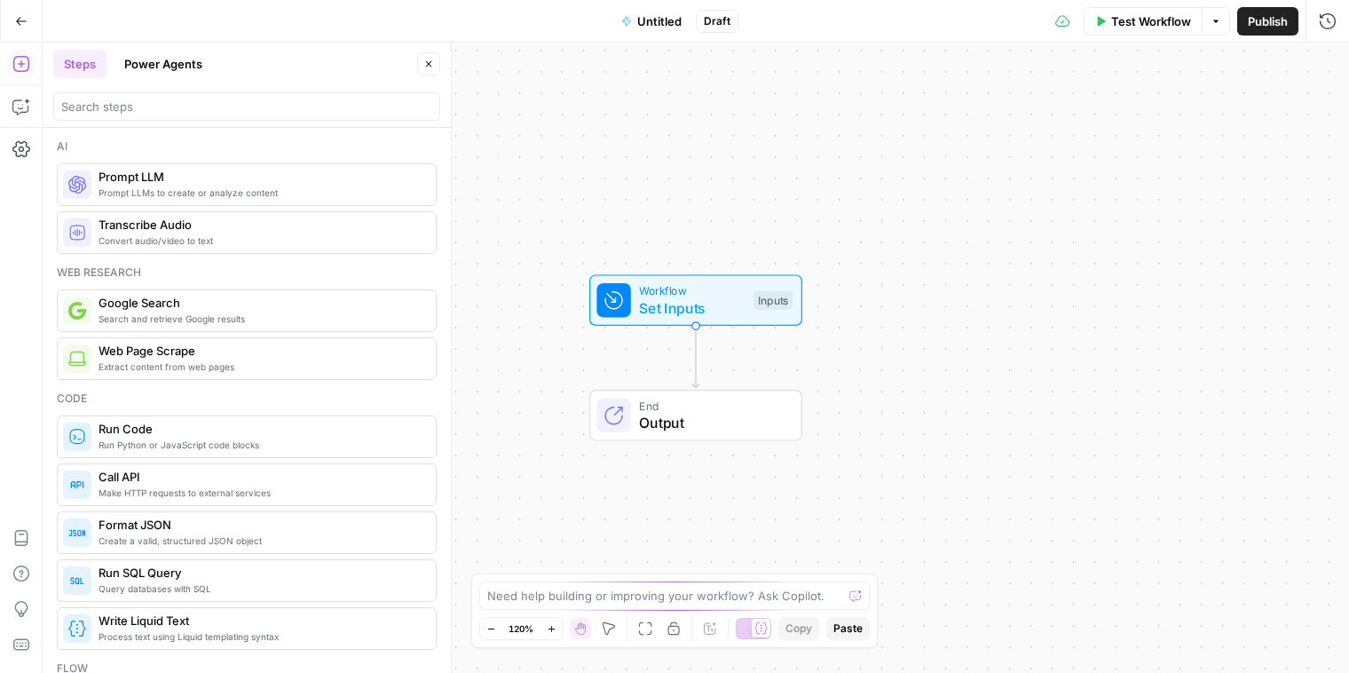
click at [114, 93] on div at bounding box center [246, 106] width 387 height 28
click at [11, 110] on button "Copilot" at bounding box center [21, 106] width 28 height 28
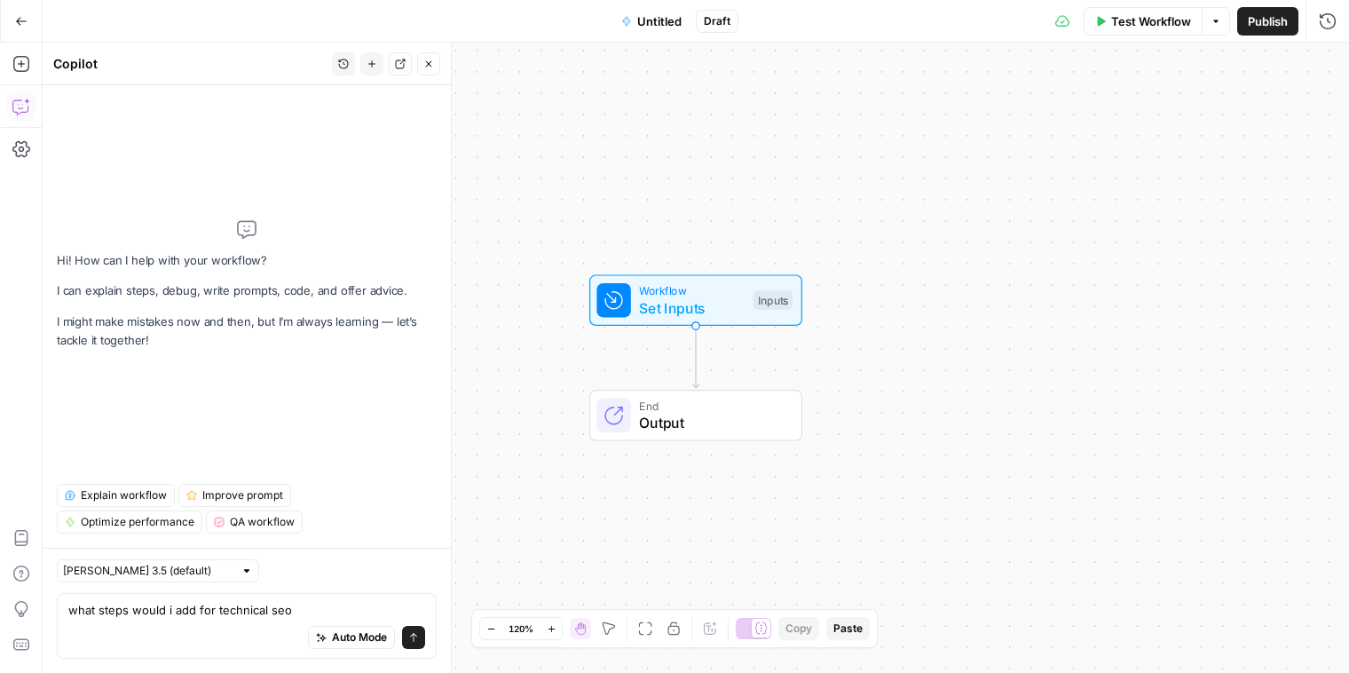
type textarea "what steps would i add for technical seo"
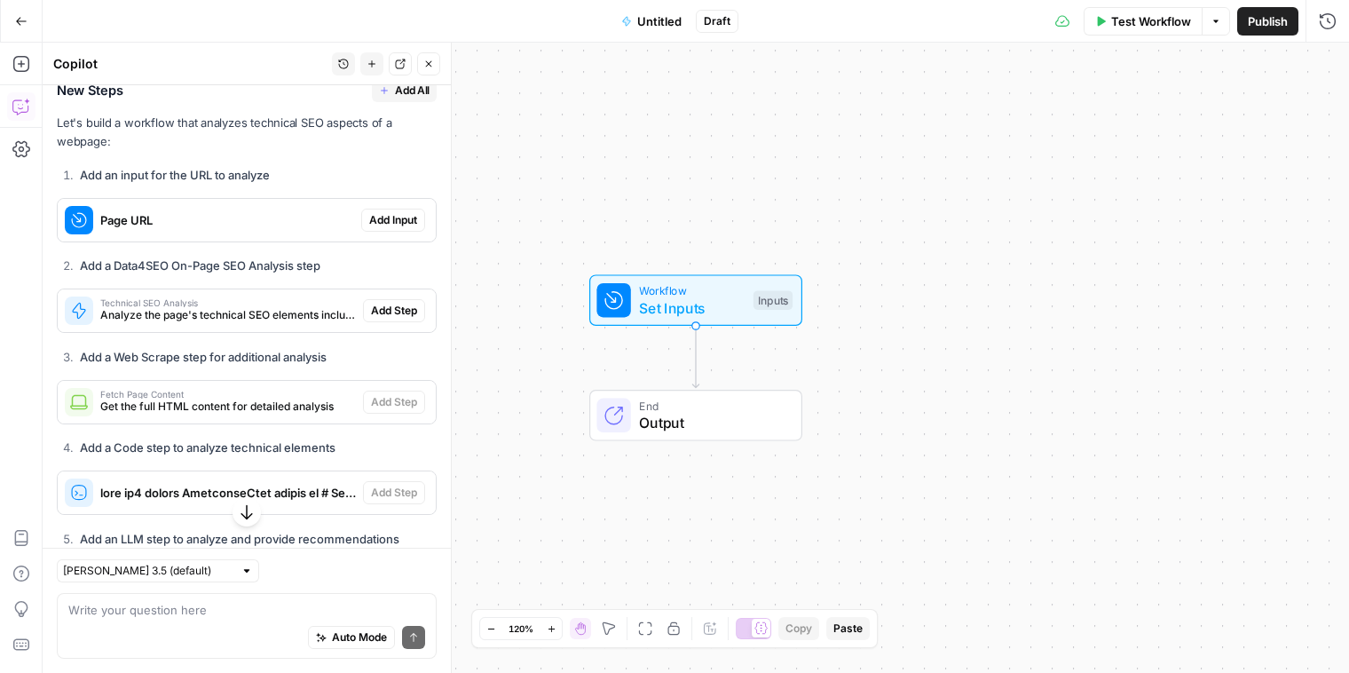
scroll to position [245, 0]
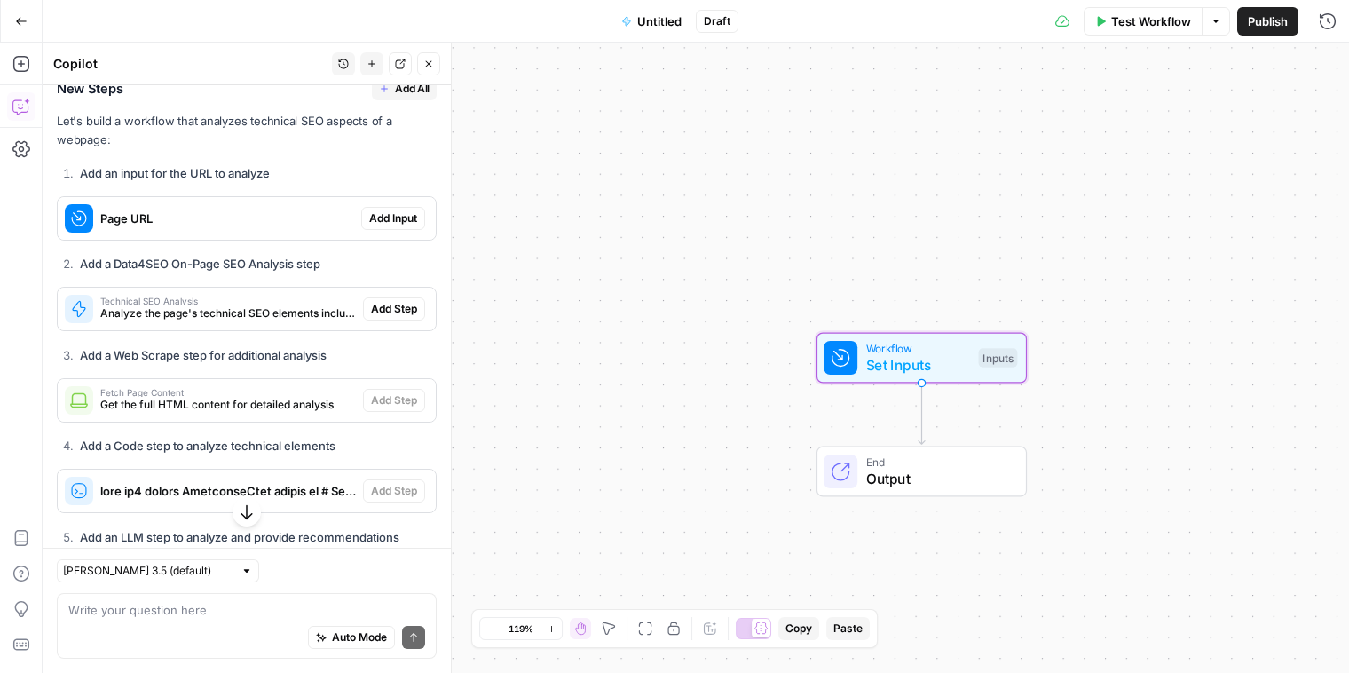
click at [381, 213] on span "Add Input" at bounding box center [393, 218] width 48 height 16
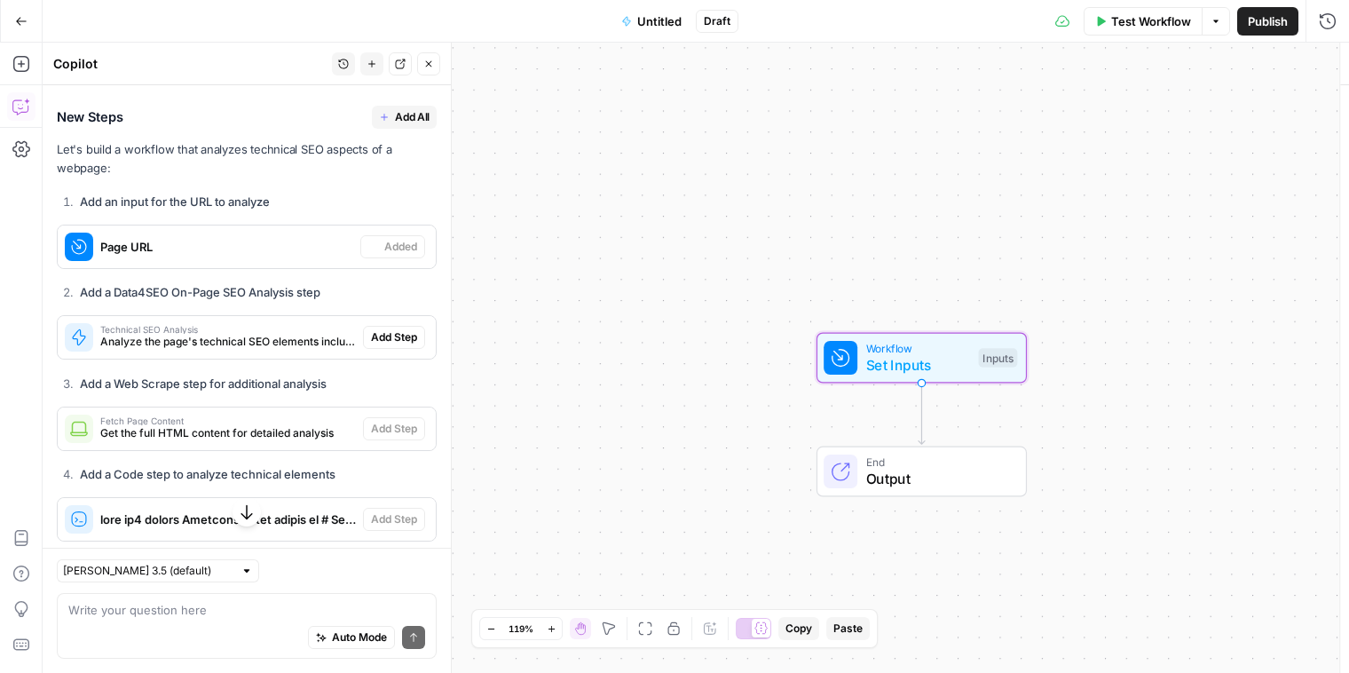
scroll to position [273, 0]
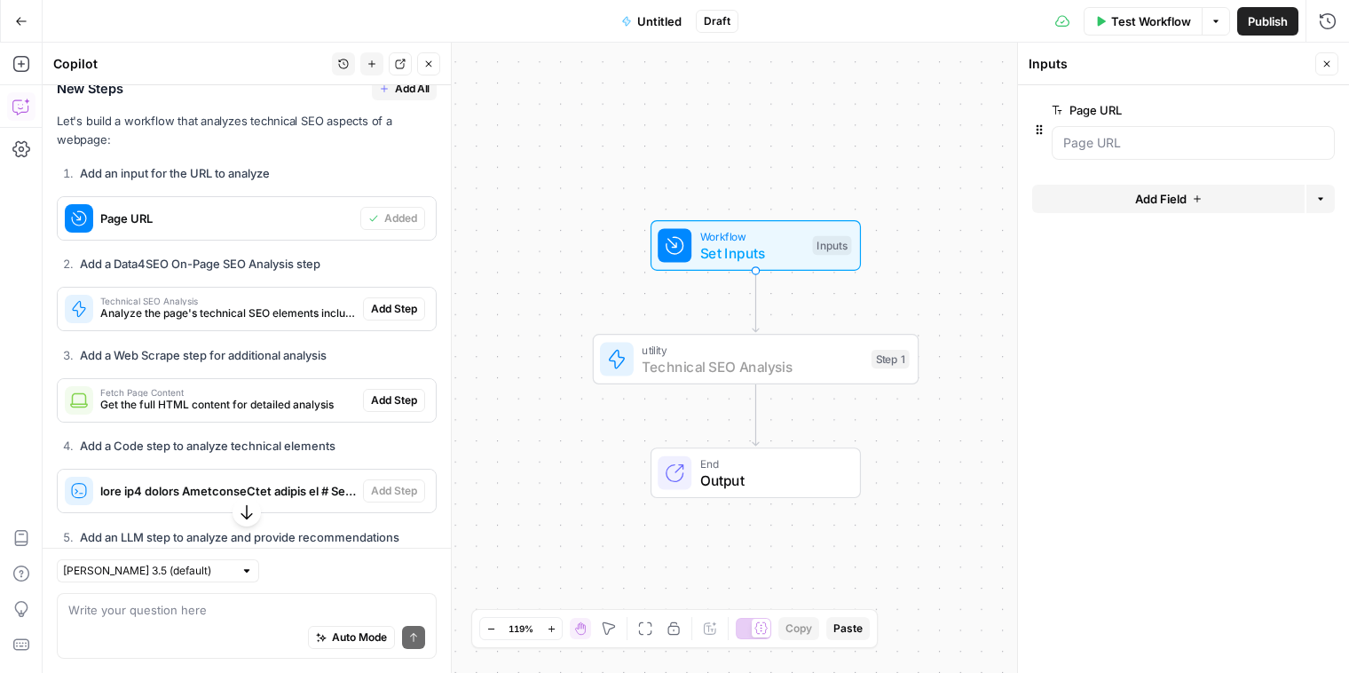
click at [399, 314] on span "Add Step" at bounding box center [394, 309] width 46 height 16
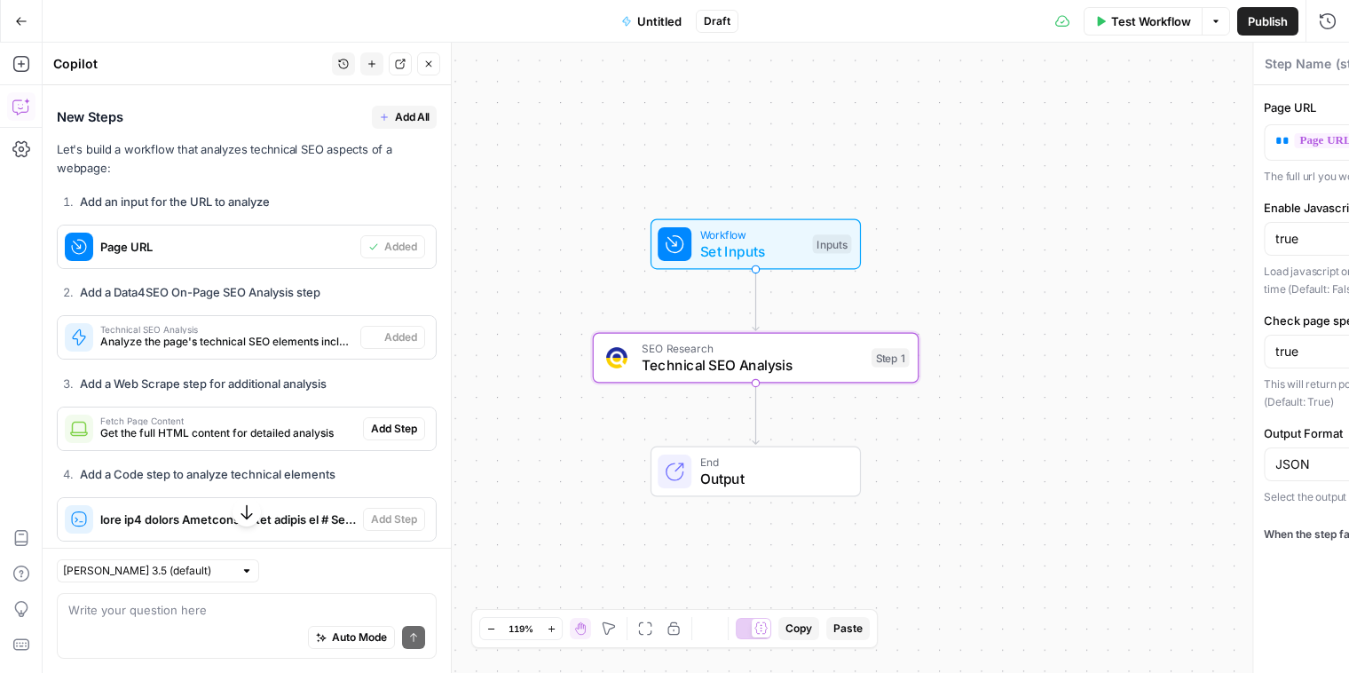
type textarea "Technical SEO Analysis"
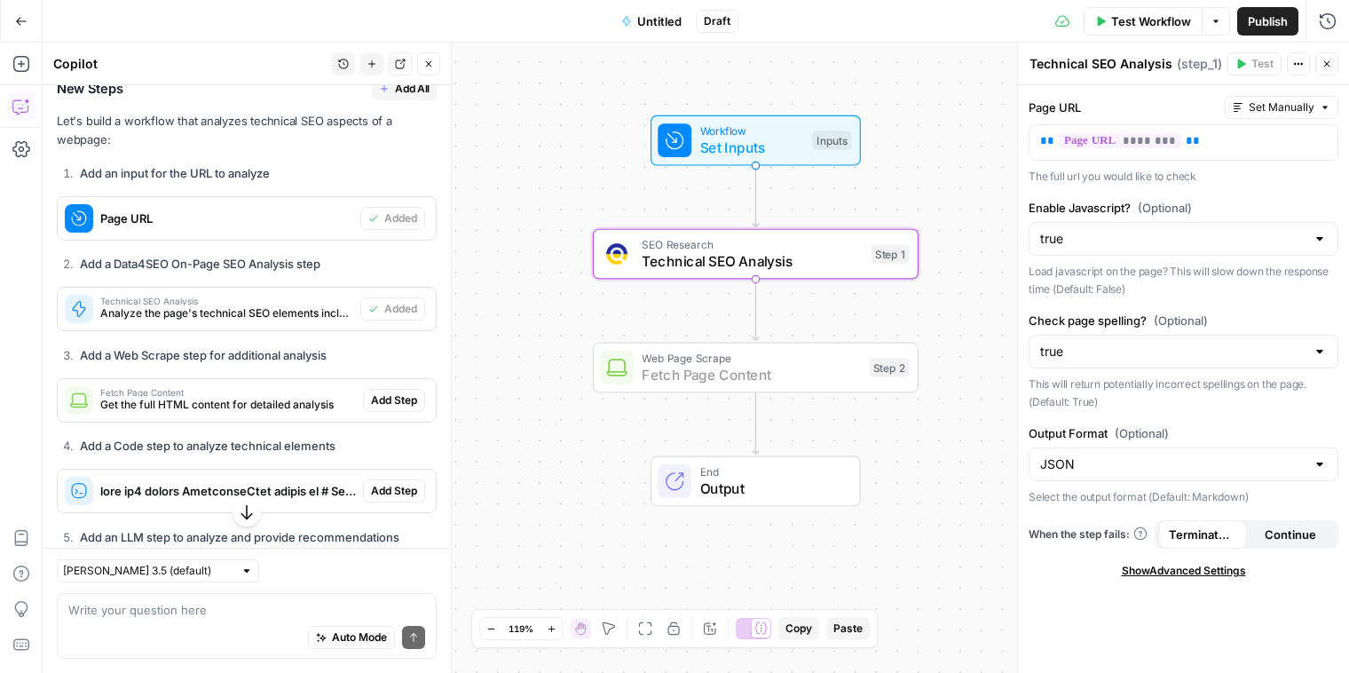
click at [390, 397] on span "Add Step" at bounding box center [394, 400] width 46 height 16
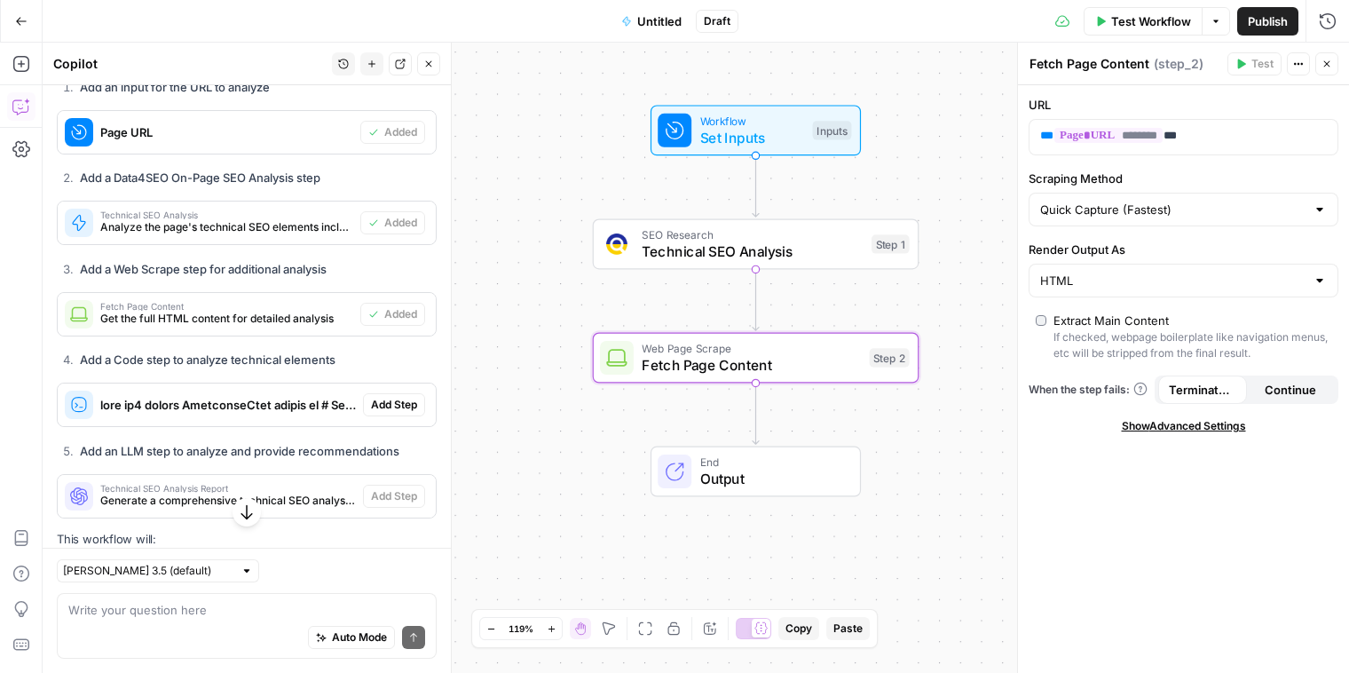
scroll to position [360, 0]
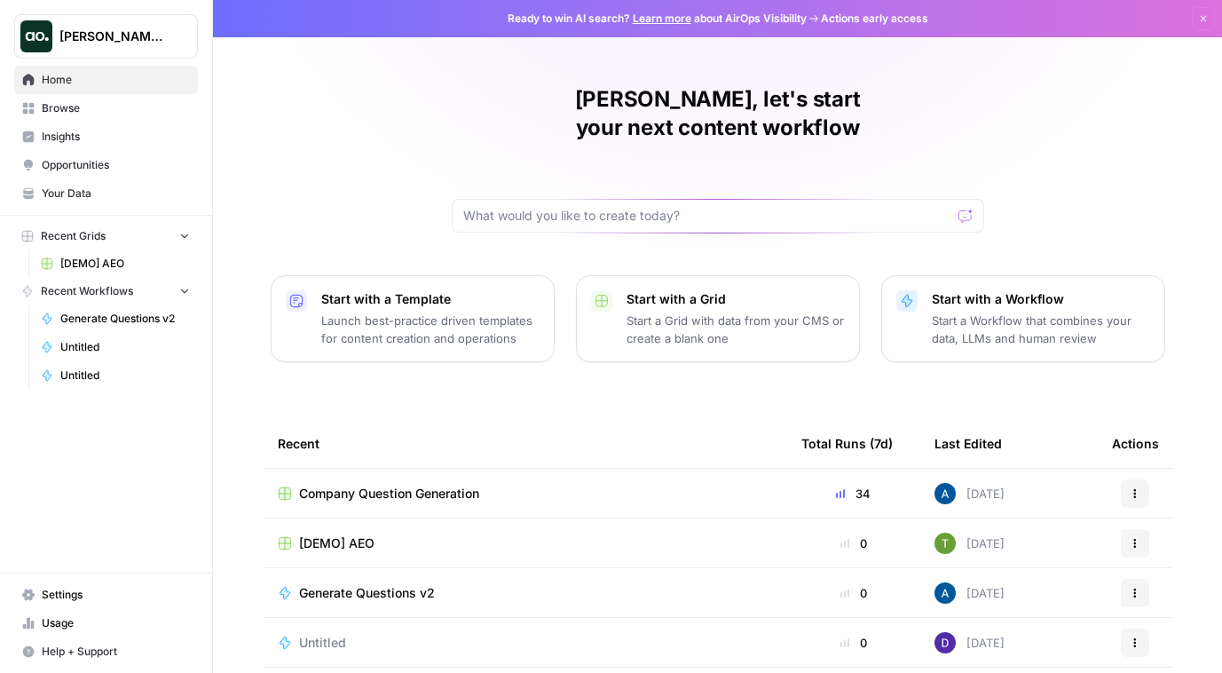
click at [76, 40] on span "[PERSON_NAME] Test" at bounding box center [112, 37] width 107 height 18
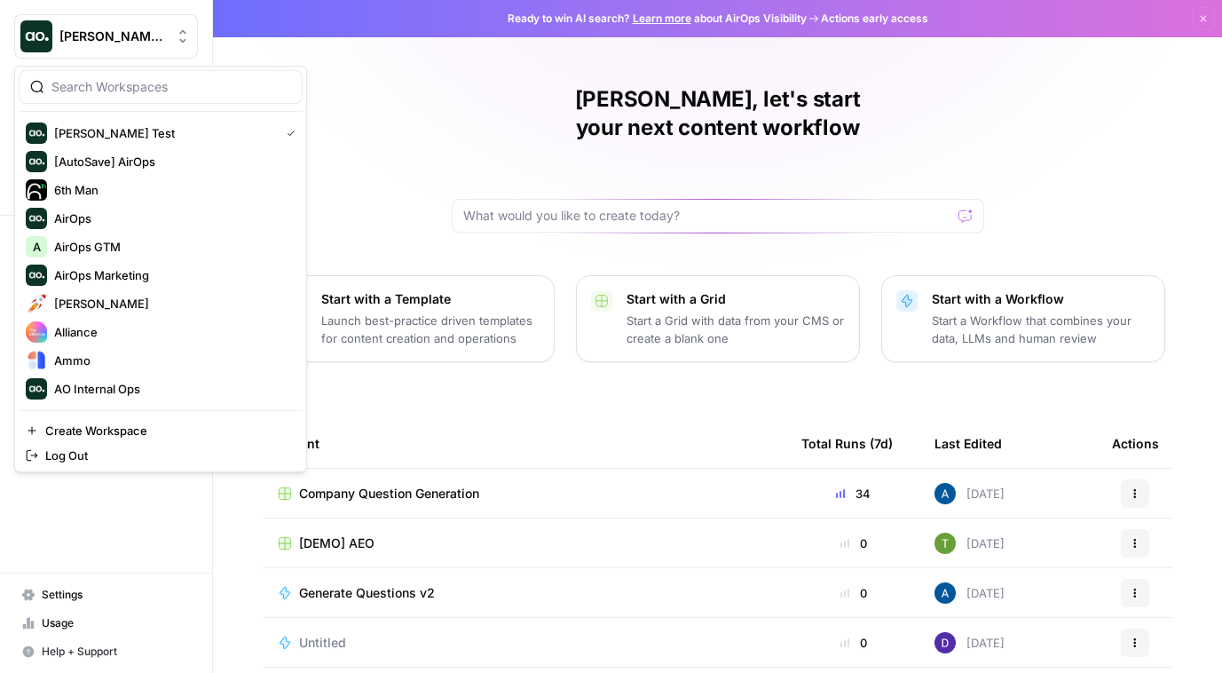
click at [110, 89] on input "search" at bounding box center [171, 87] width 240 height 18
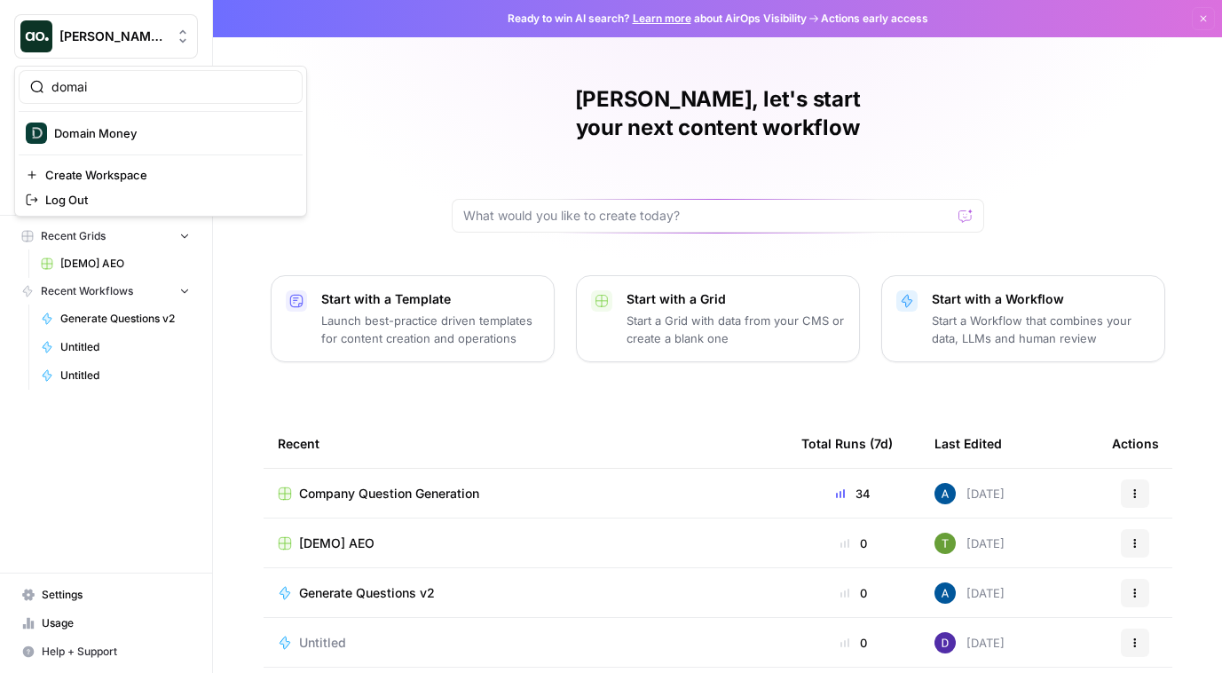
type input "domai"
click at [116, 134] on span "Domain Money" at bounding box center [171, 133] width 234 height 18
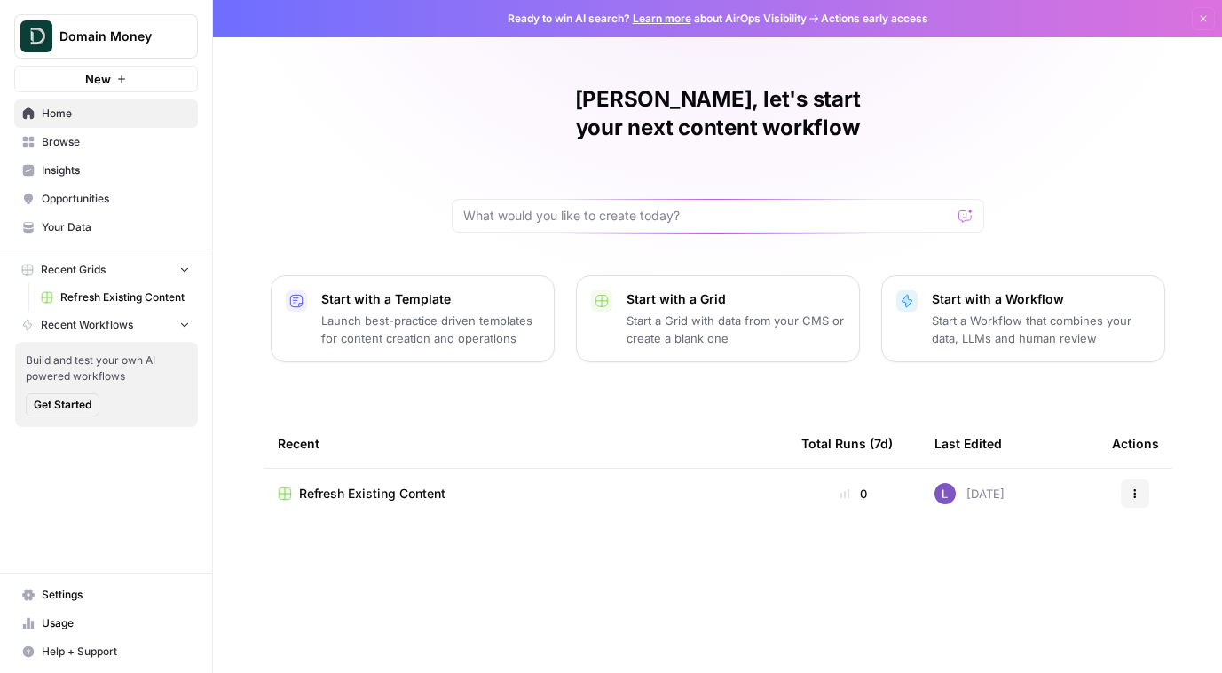
click at [108, 166] on span "Insights" at bounding box center [116, 170] width 148 height 16
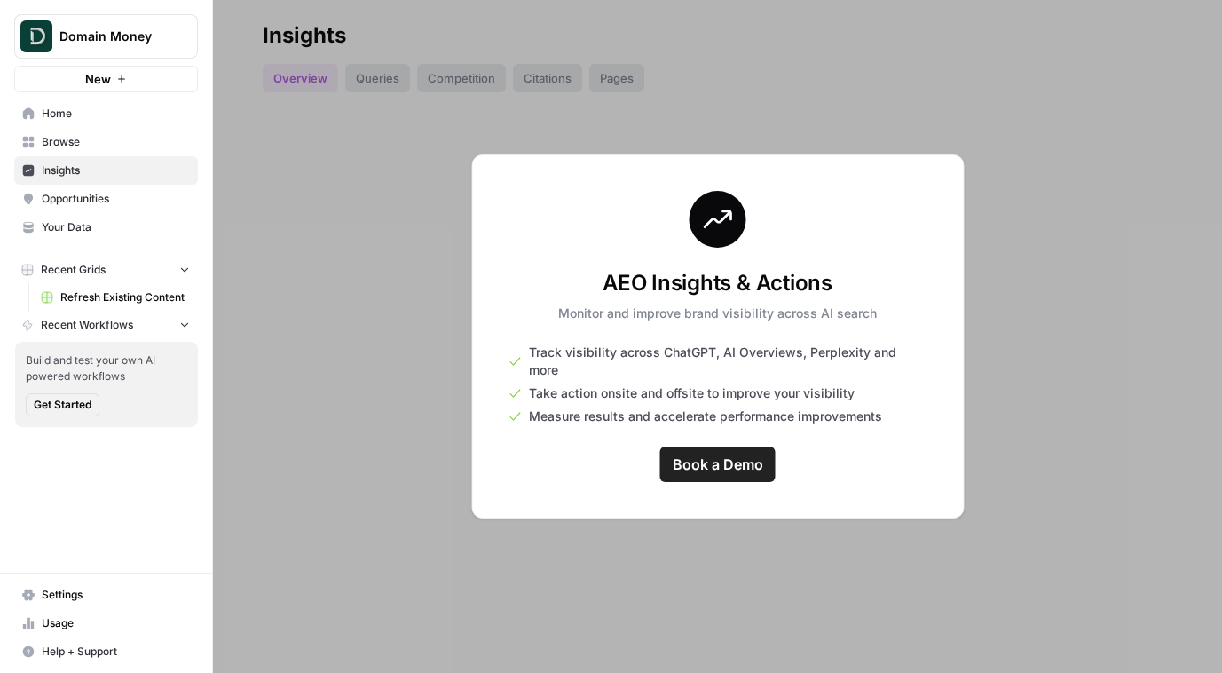
click at [94, 143] on span "Browse" at bounding box center [116, 142] width 148 height 16
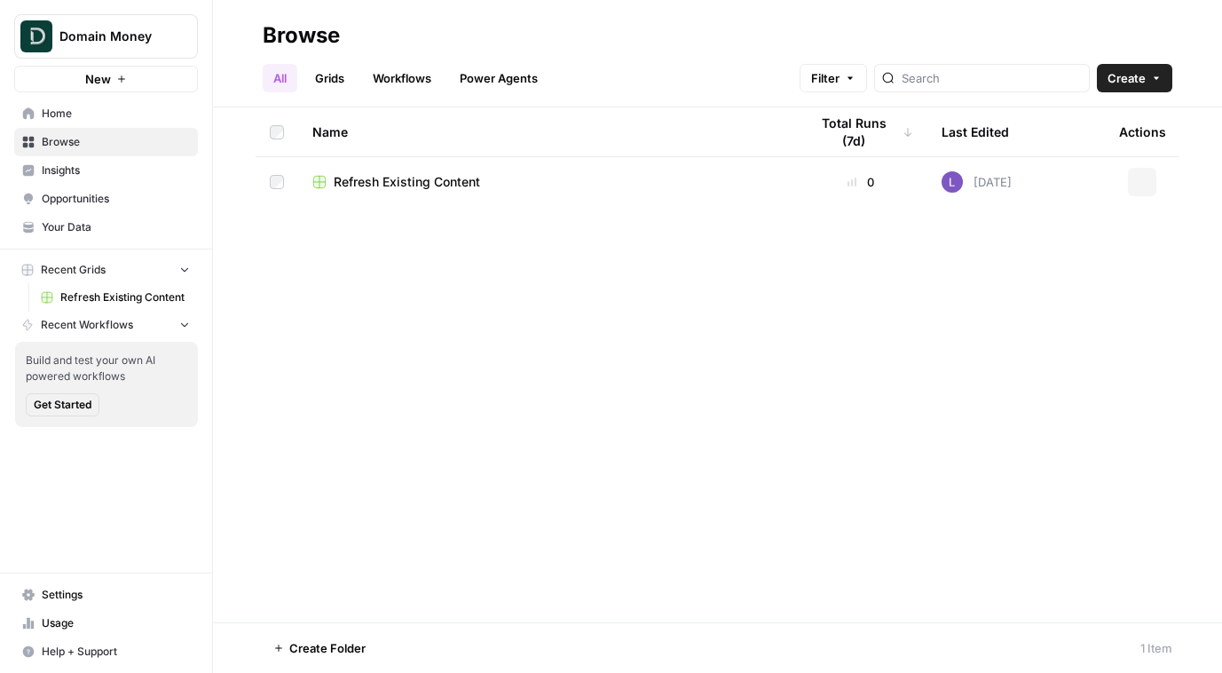
click at [106, 174] on span "Insights" at bounding box center [116, 170] width 148 height 16
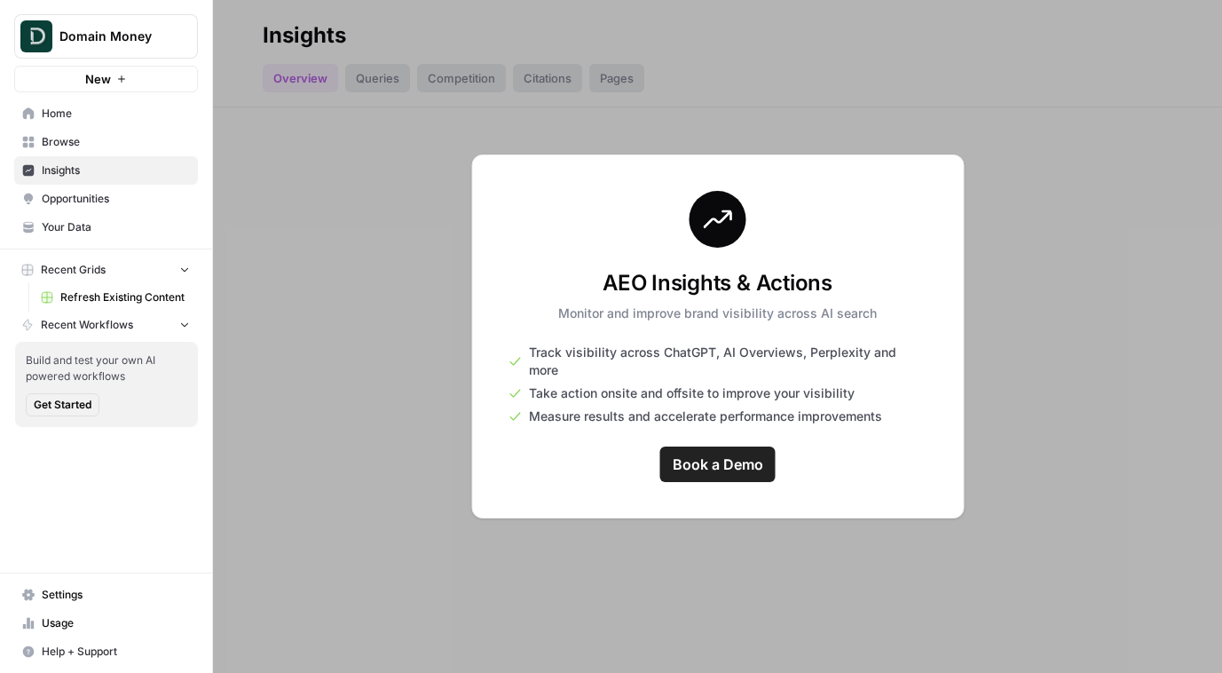
click at [108, 193] on span "Opportunities" at bounding box center [116, 199] width 148 height 16
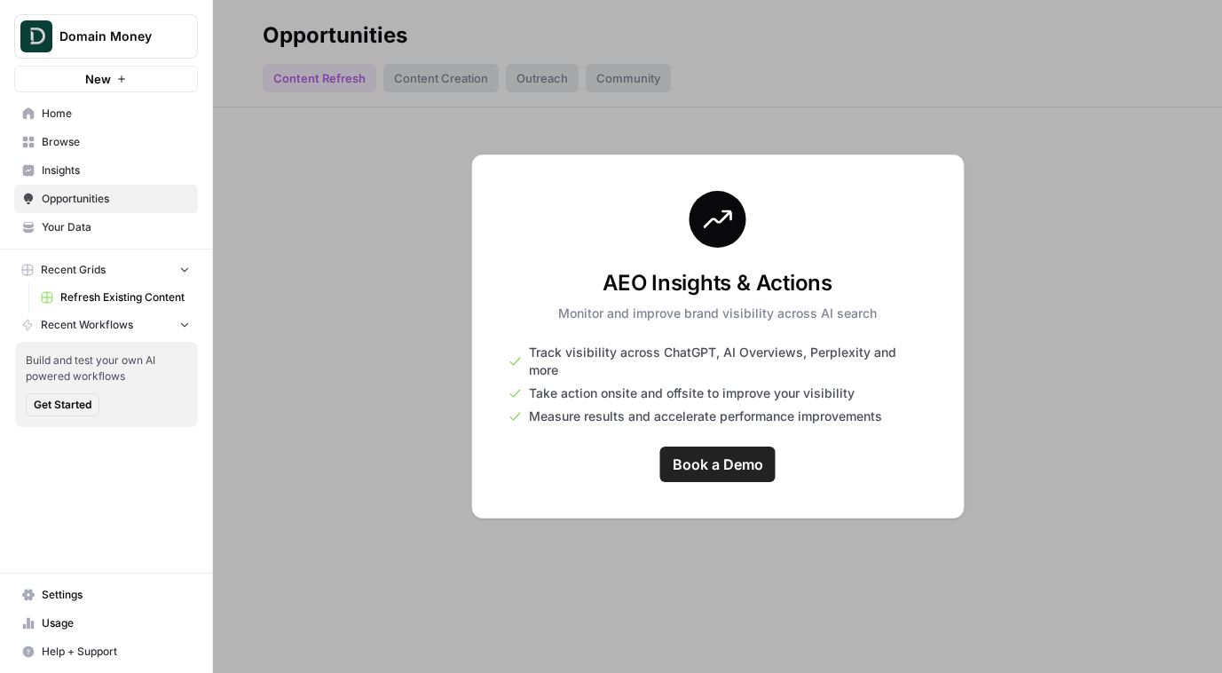
click at [110, 167] on span "Insights" at bounding box center [116, 170] width 148 height 16
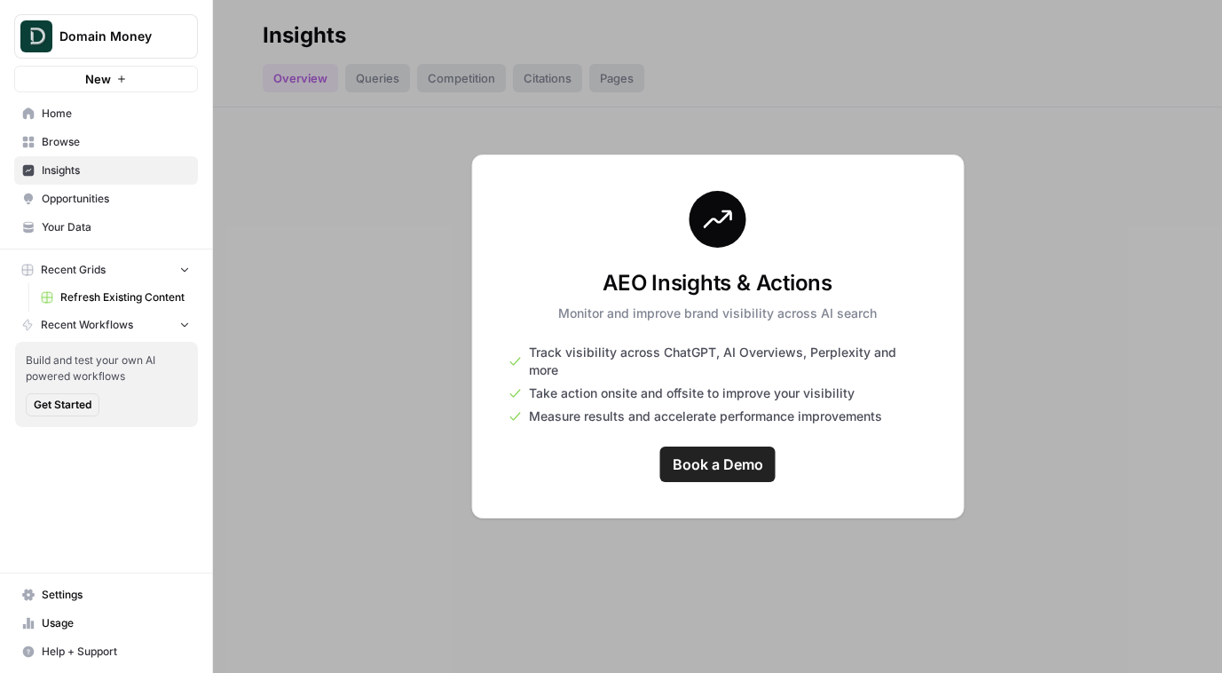
click at [109, 145] on span "Browse" at bounding box center [116, 142] width 148 height 16
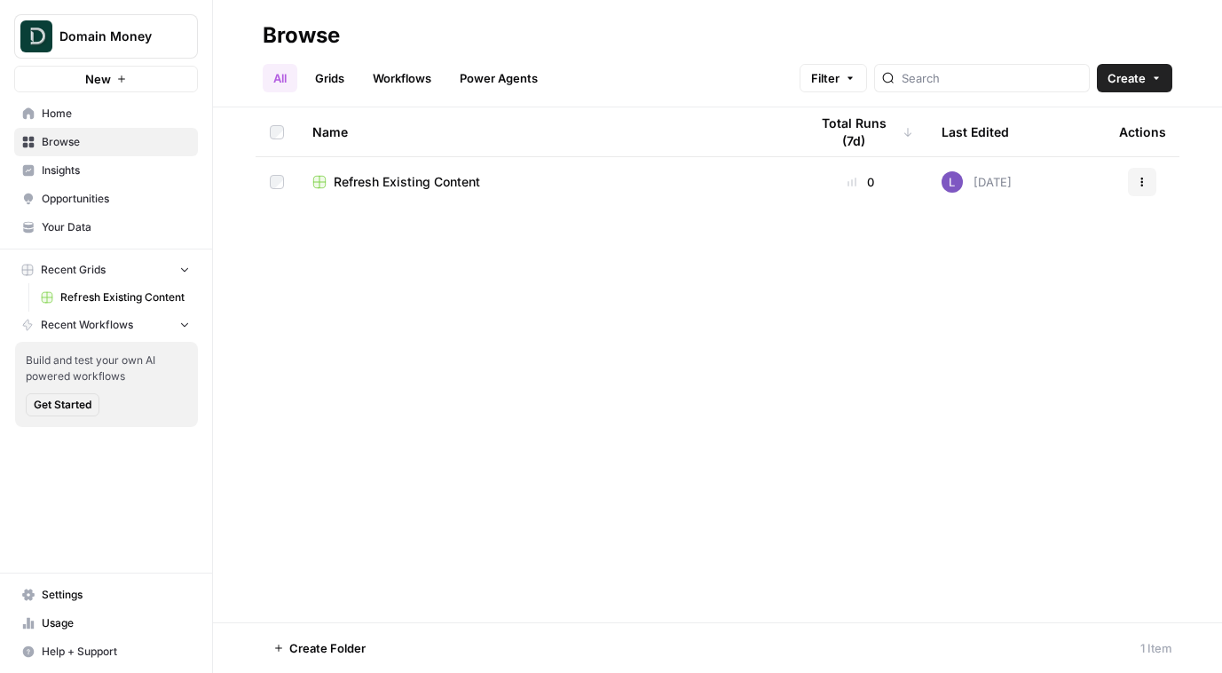
click at [410, 185] on span "Refresh Existing Content" at bounding box center [407, 182] width 146 height 18
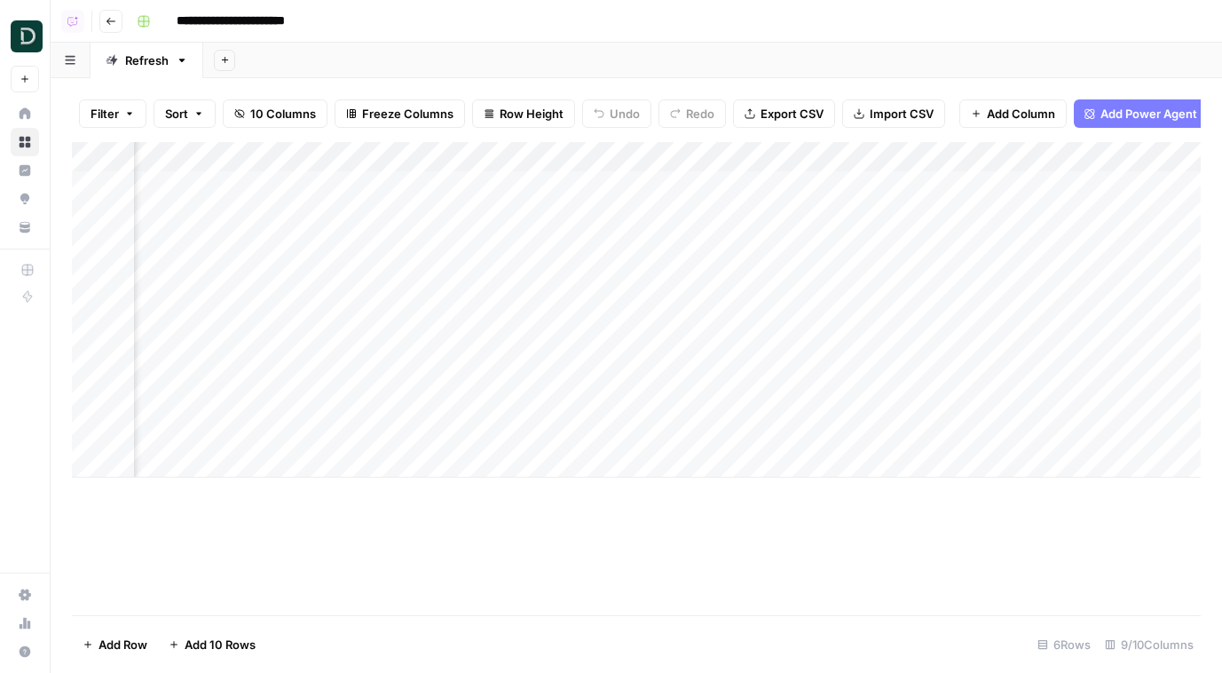
scroll to position [0, 758]
click at [924, 279] on div "Add Column" at bounding box center [636, 309] width 1129 height 335
click at [1064, 233] on div "Add Column" at bounding box center [636, 309] width 1129 height 335
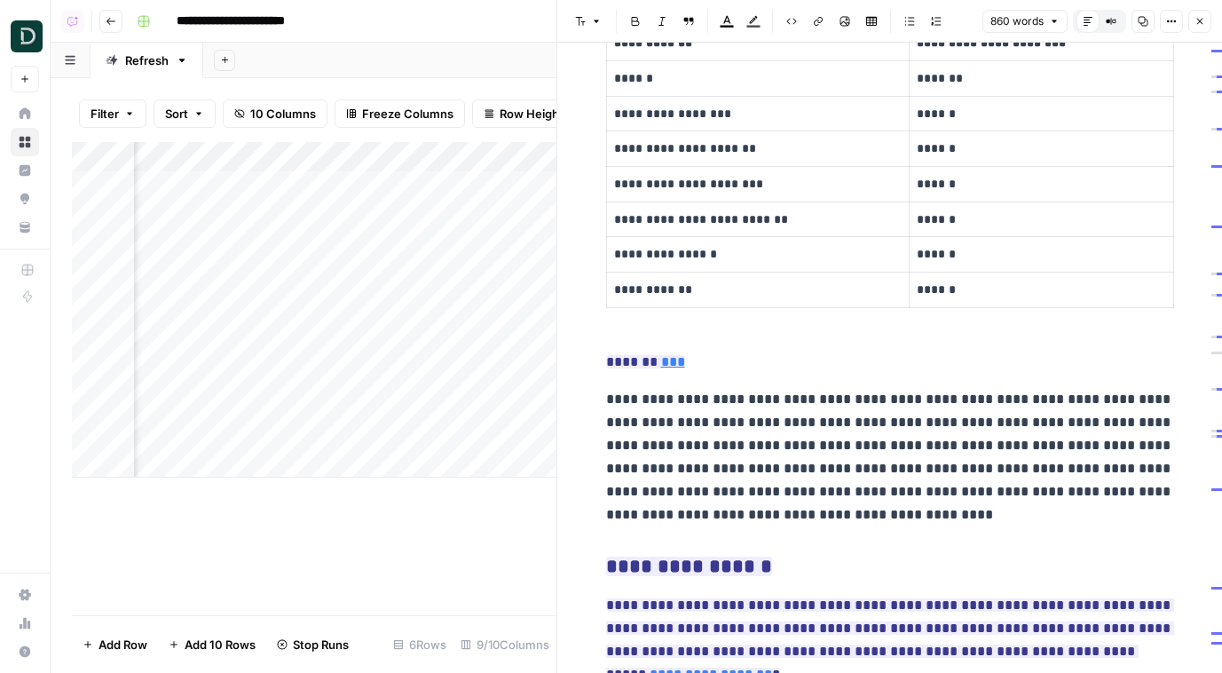
scroll to position [2095, 0]
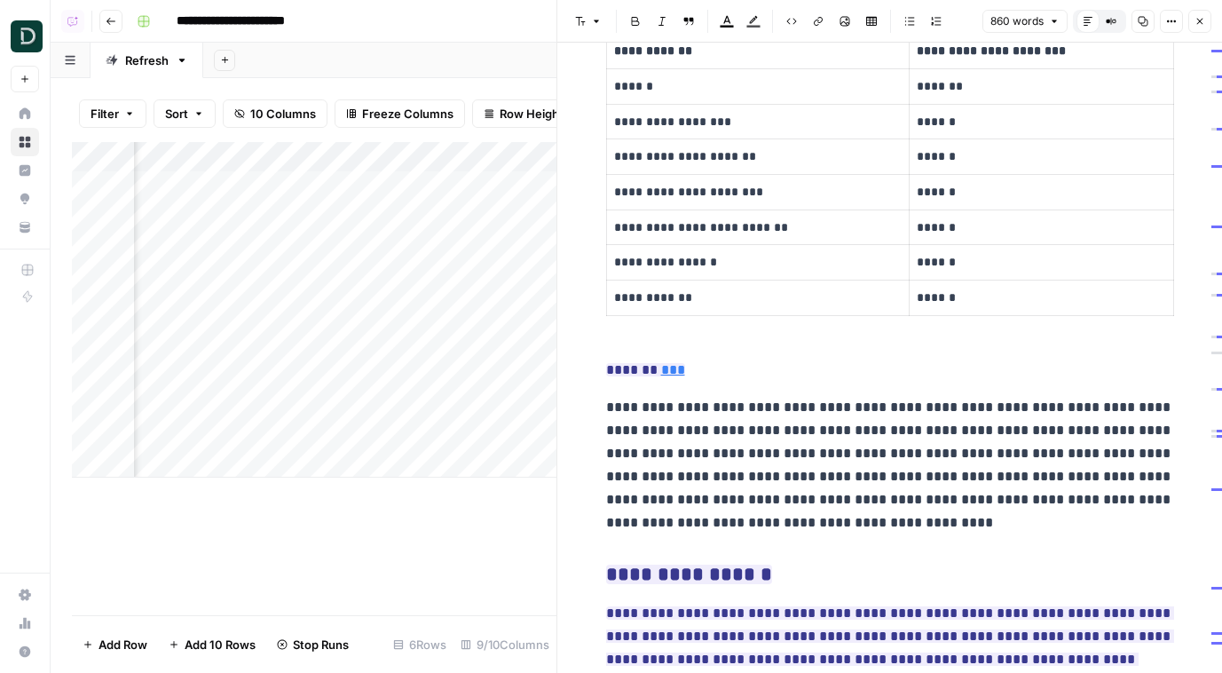
click at [1198, 29] on button "Close" at bounding box center [1199, 21] width 23 height 23
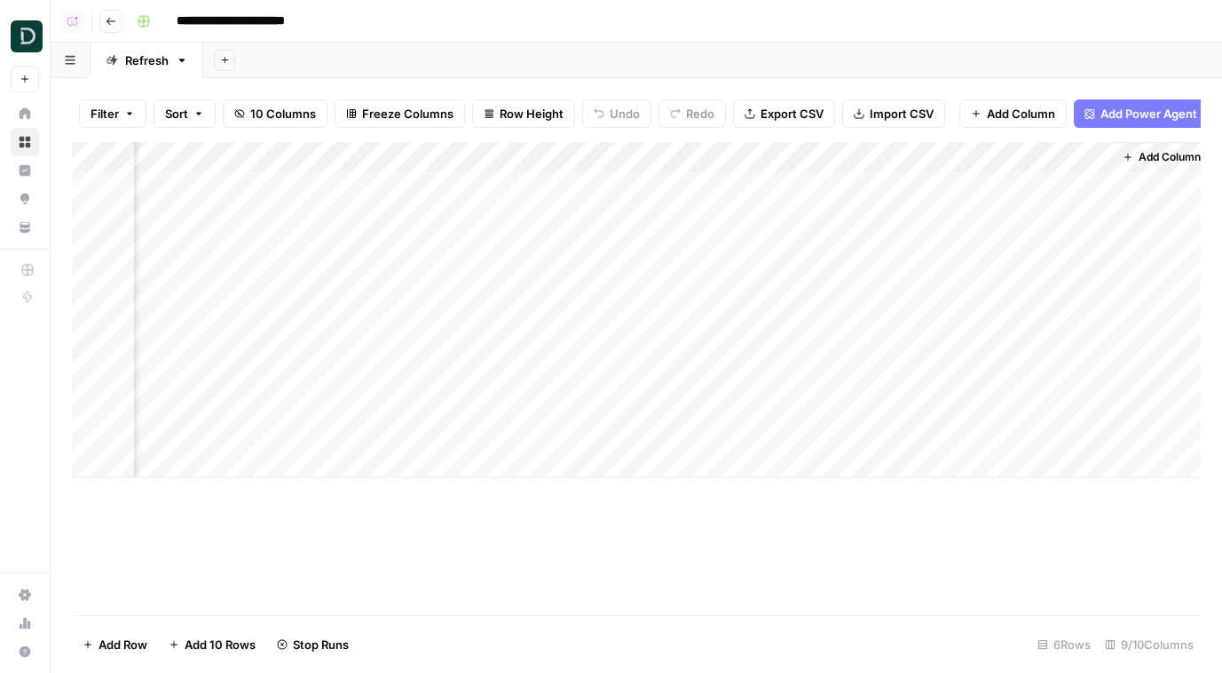
scroll to position [0, 736]
click at [1082, 319] on div "Add Column" at bounding box center [636, 309] width 1129 height 335
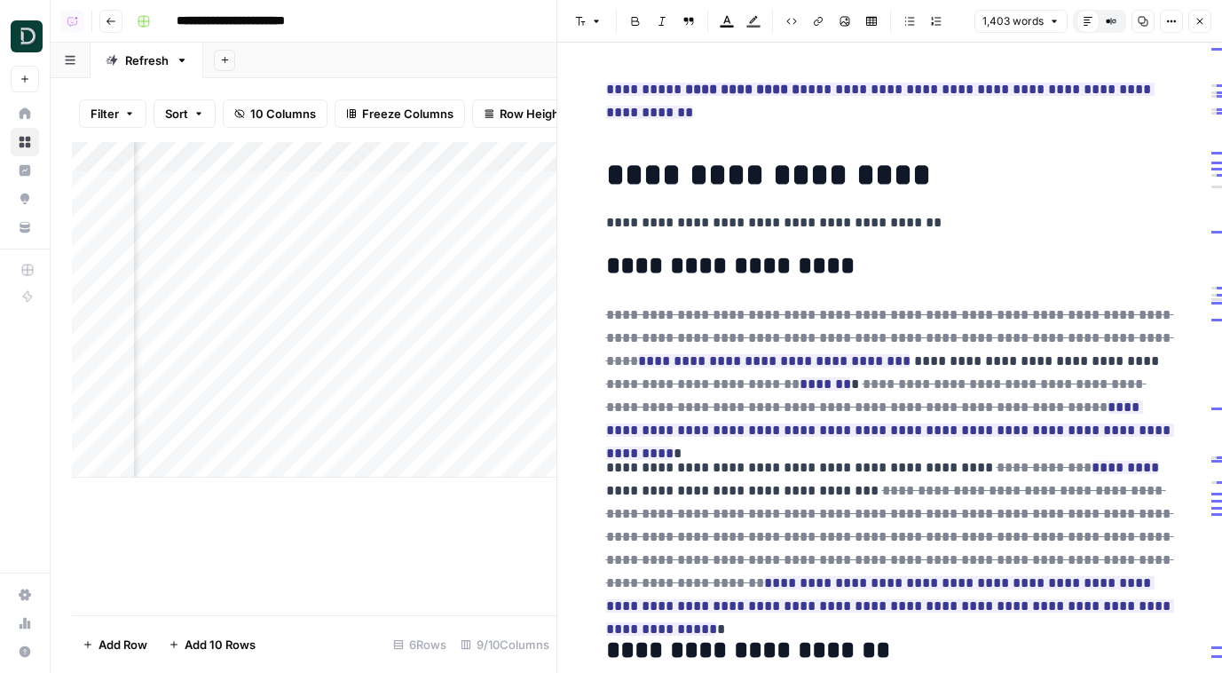
click at [1199, 25] on icon "button" at bounding box center [1199, 21] width 11 height 11
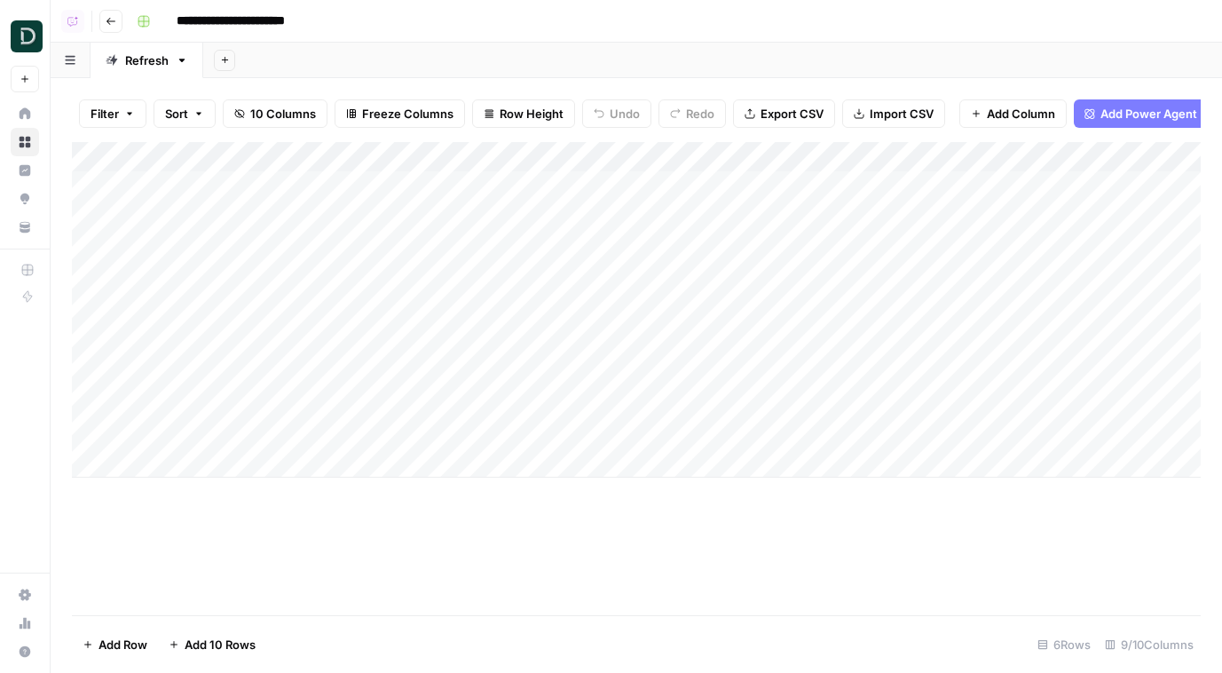
click at [106, 27] on button "Go back" at bounding box center [110, 21] width 23 height 23
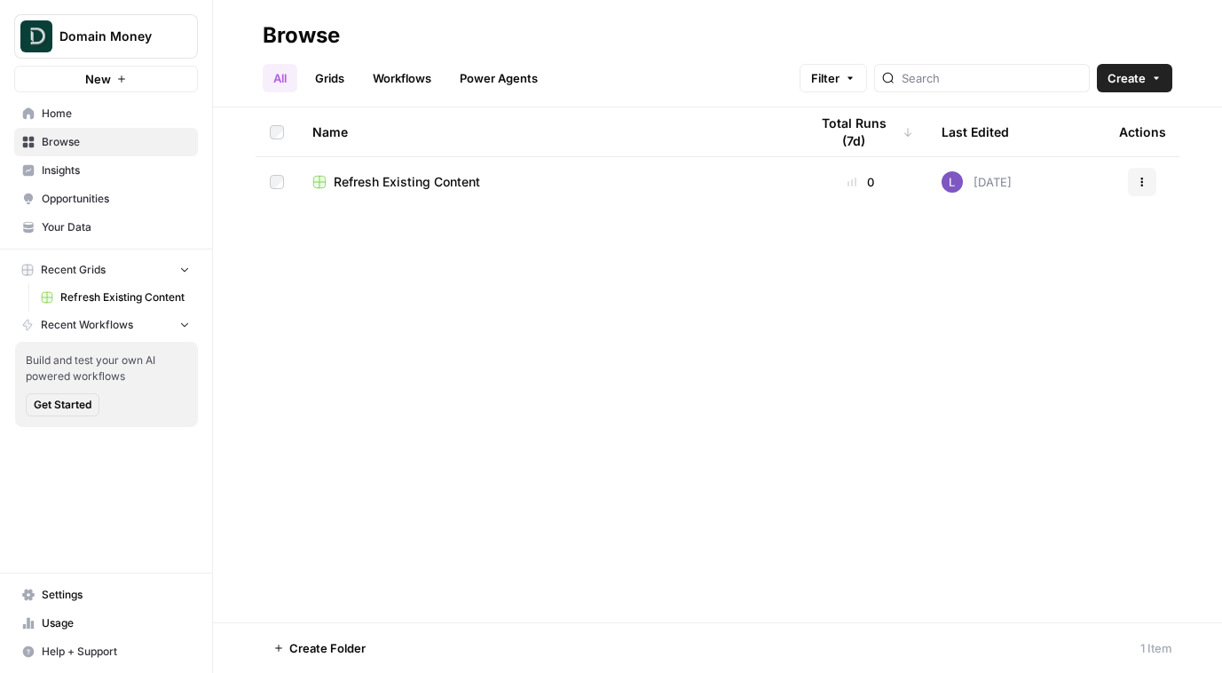
click at [405, 170] on td "Refresh Existing Content" at bounding box center [546, 182] width 496 height 50
click at [408, 171] on td "Refresh Existing Content" at bounding box center [546, 182] width 496 height 50
click at [427, 182] on span "Refresh Existing Content" at bounding box center [407, 182] width 146 height 18
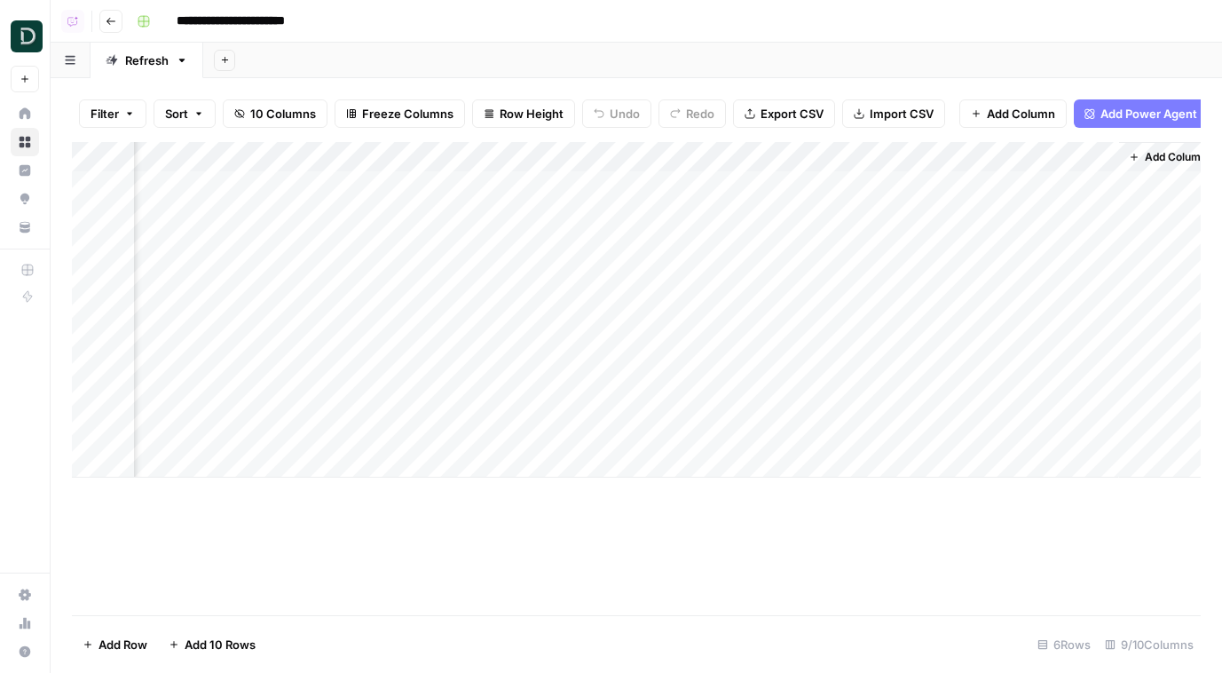
scroll to position [0, 733]
click at [811, 187] on div "Add Column" at bounding box center [636, 309] width 1129 height 335
click at [105, 22] on button "Go back" at bounding box center [110, 21] width 23 height 23
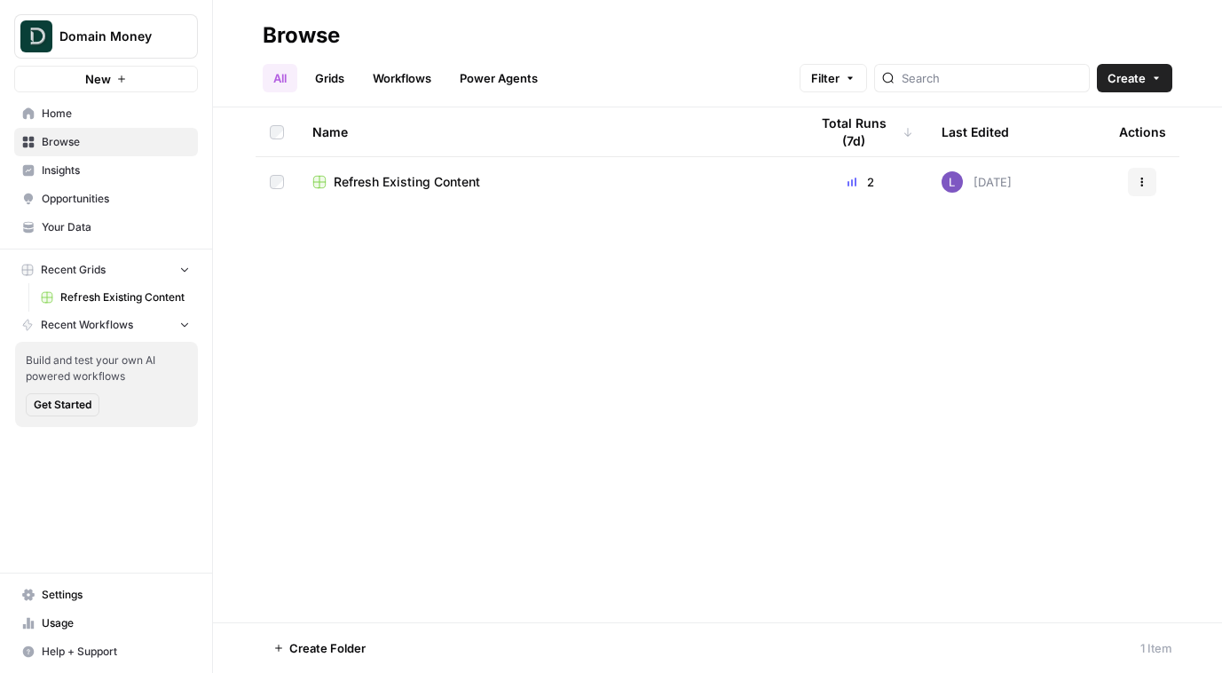
click at [468, 76] on link "Power Agents" at bounding box center [498, 78] width 99 height 28
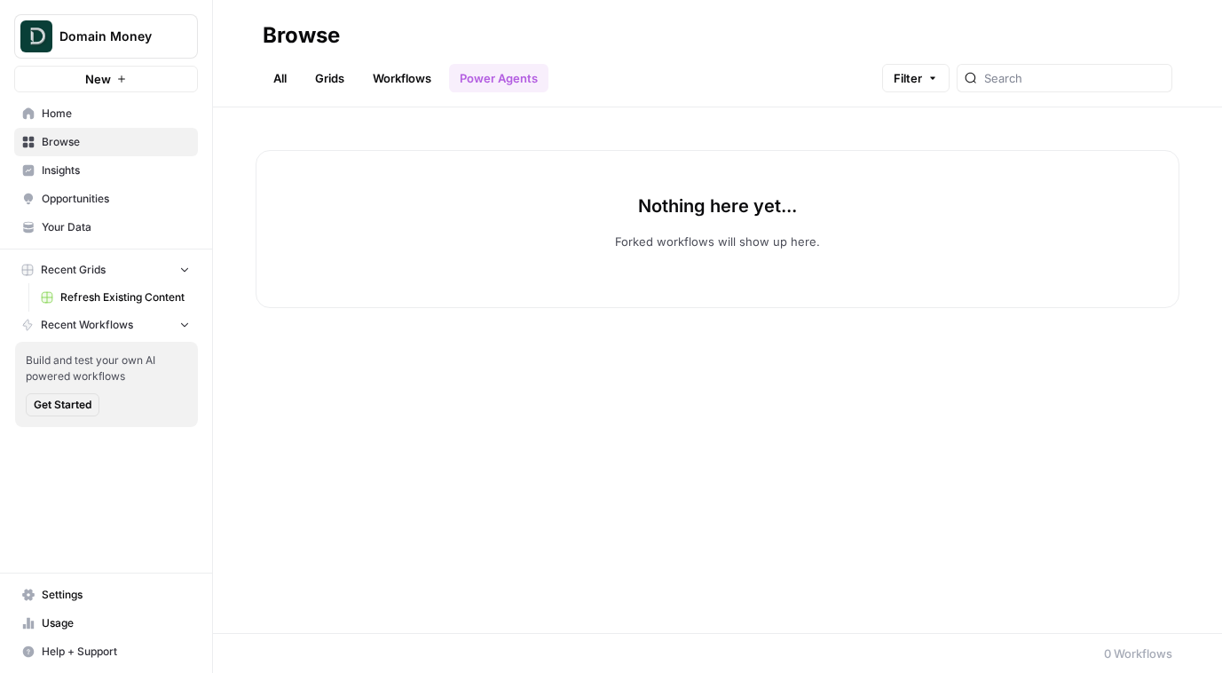
click at [359, 74] on ul "All Grids Workflows Power Agents" at bounding box center [406, 78] width 286 height 28
click at [336, 77] on link "Grids" at bounding box center [329, 78] width 51 height 28
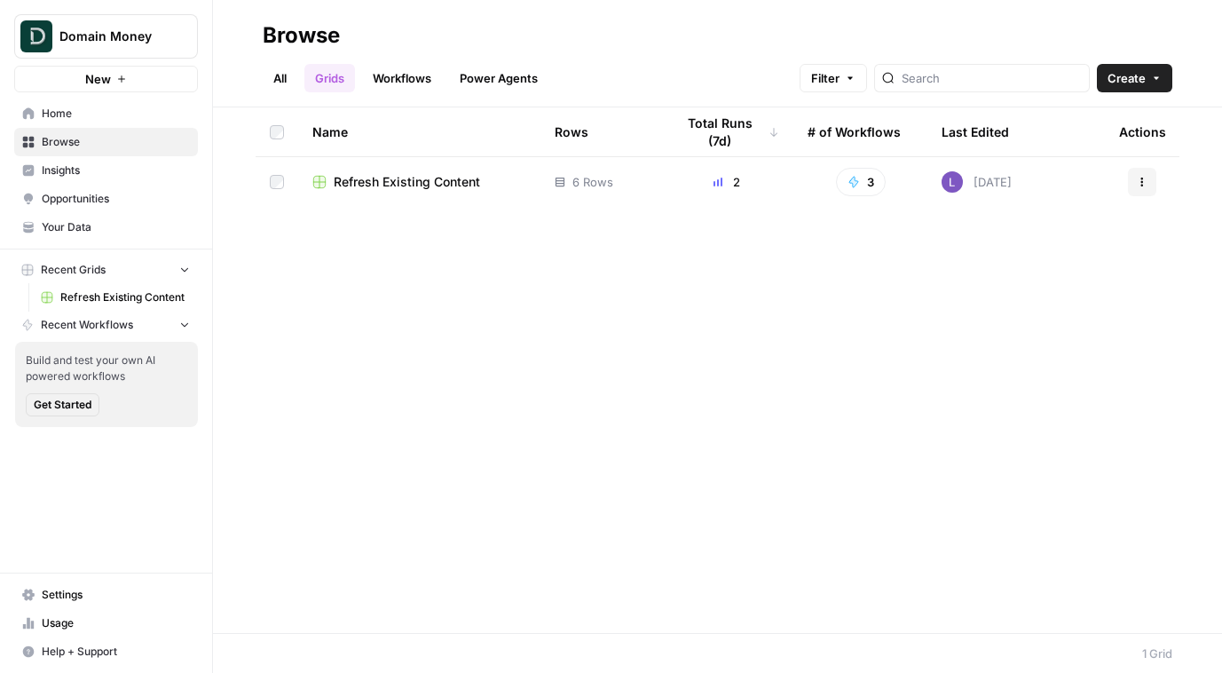
click at [400, 77] on link "Workflows" at bounding box center [402, 78] width 80 height 28
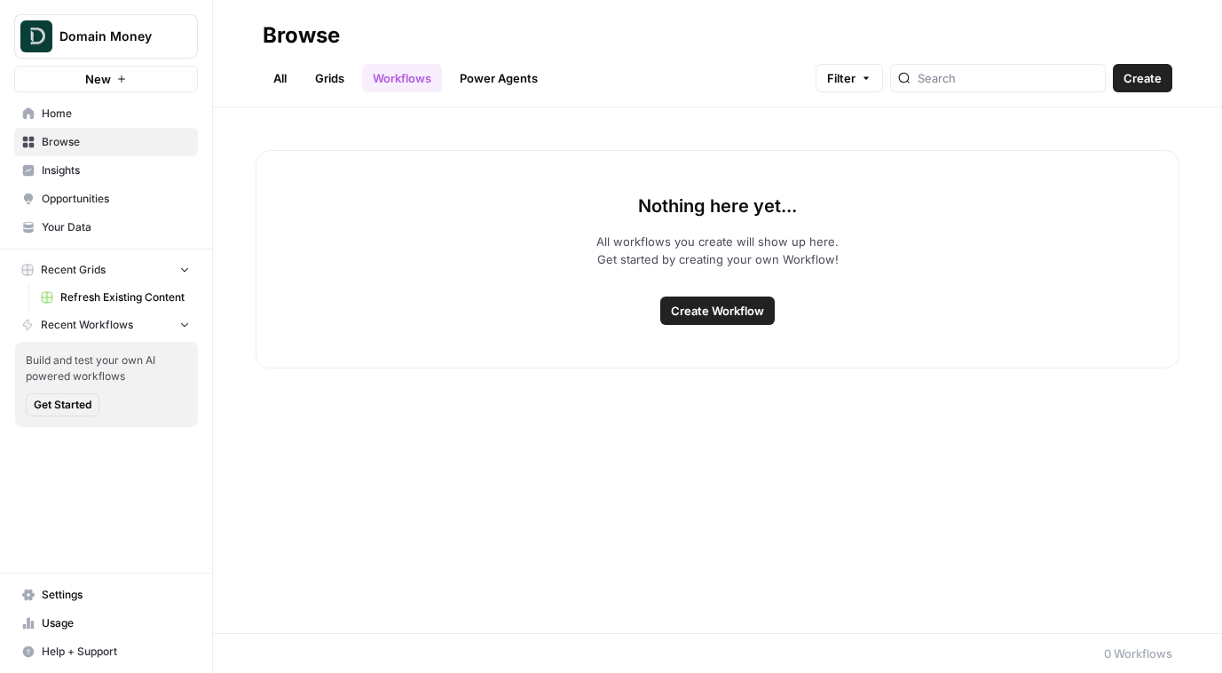
click at [307, 75] on link "Grids" at bounding box center [329, 78] width 51 height 28
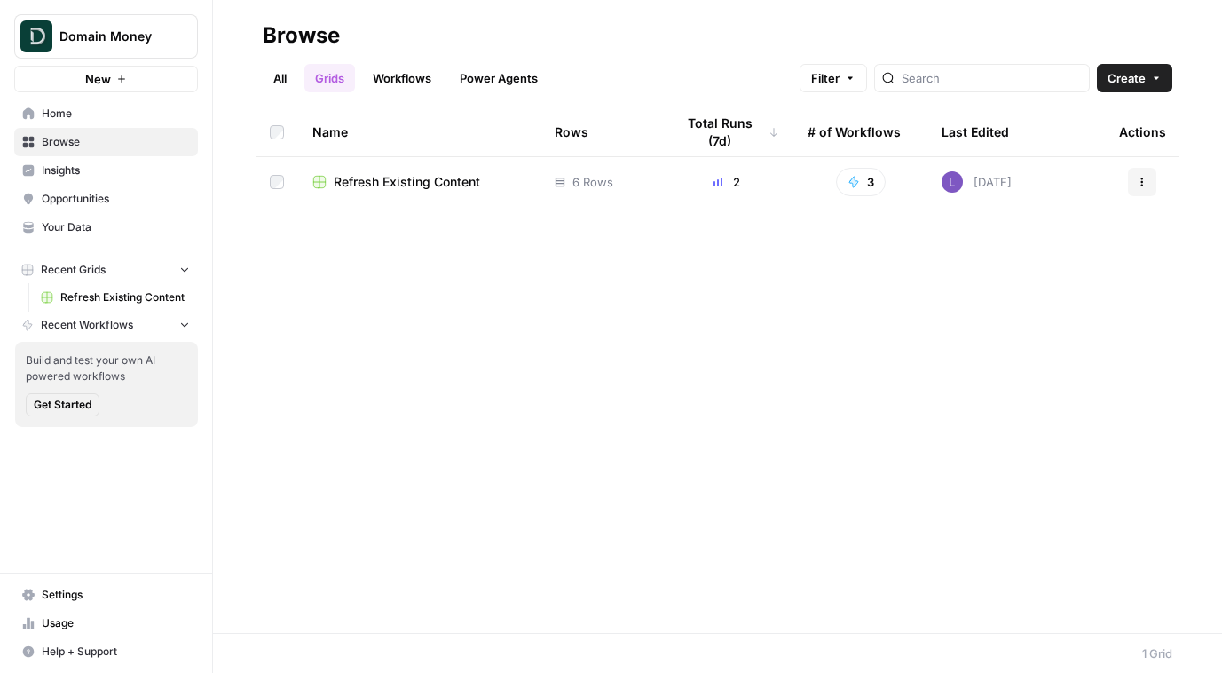
click at [1117, 70] on span "Create" at bounding box center [1126, 78] width 38 height 18
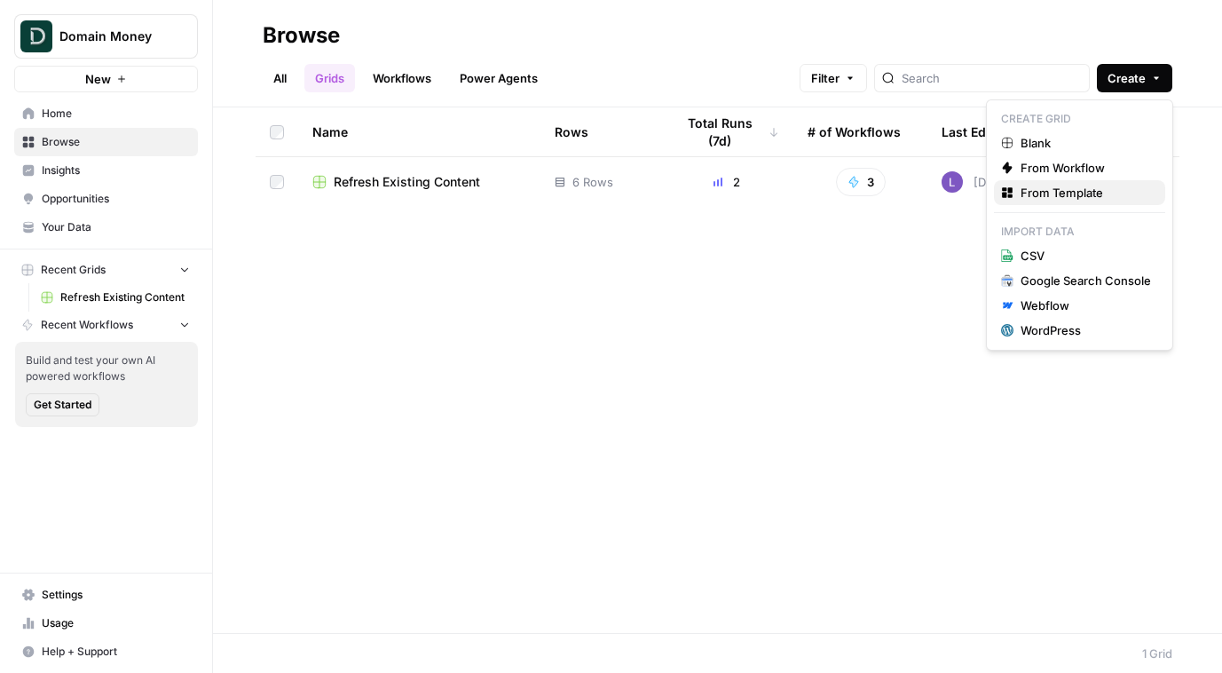
click at [1092, 201] on button "From Template" at bounding box center [1079, 192] width 171 height 25
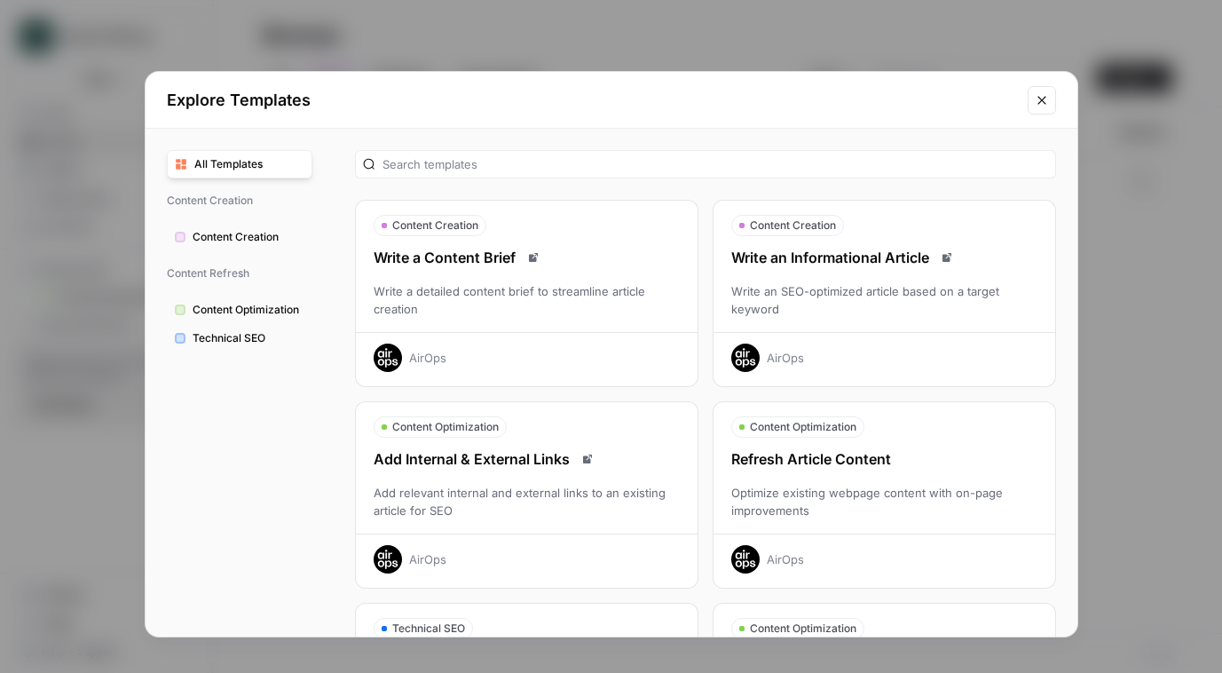
click at [894, 339] on div "AirOps" at bounding box center [884, 352] width 342 height 40
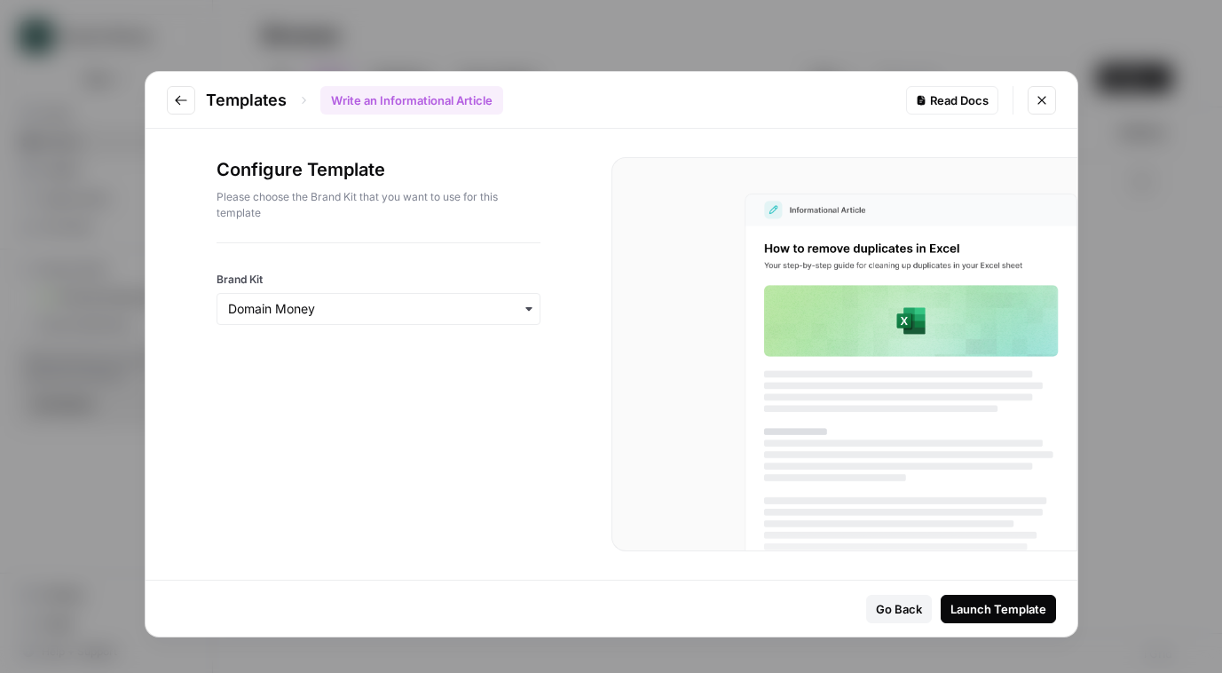
click at [185, 104] on icon "Go to previous step" at bounding box center [181, 100] width 14 height 14
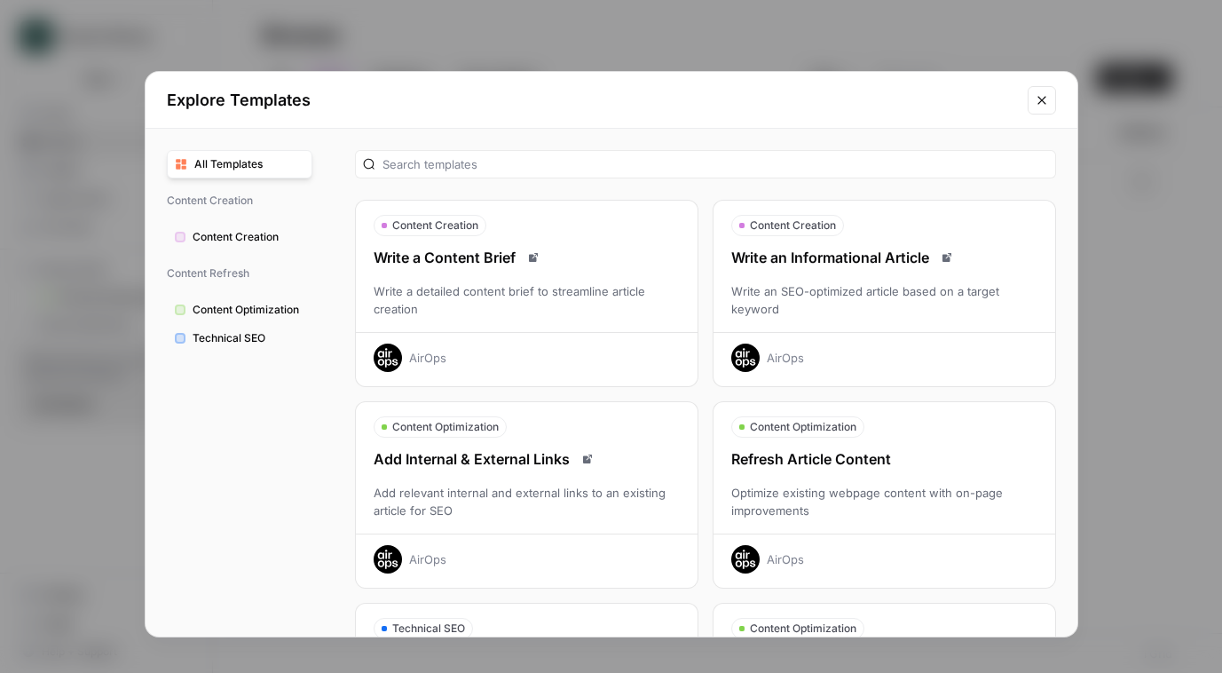
click at [841, 493] on div "Optimize existing webpage content with on-page improvements" at bounding box center [884, 501] width 342 height 35
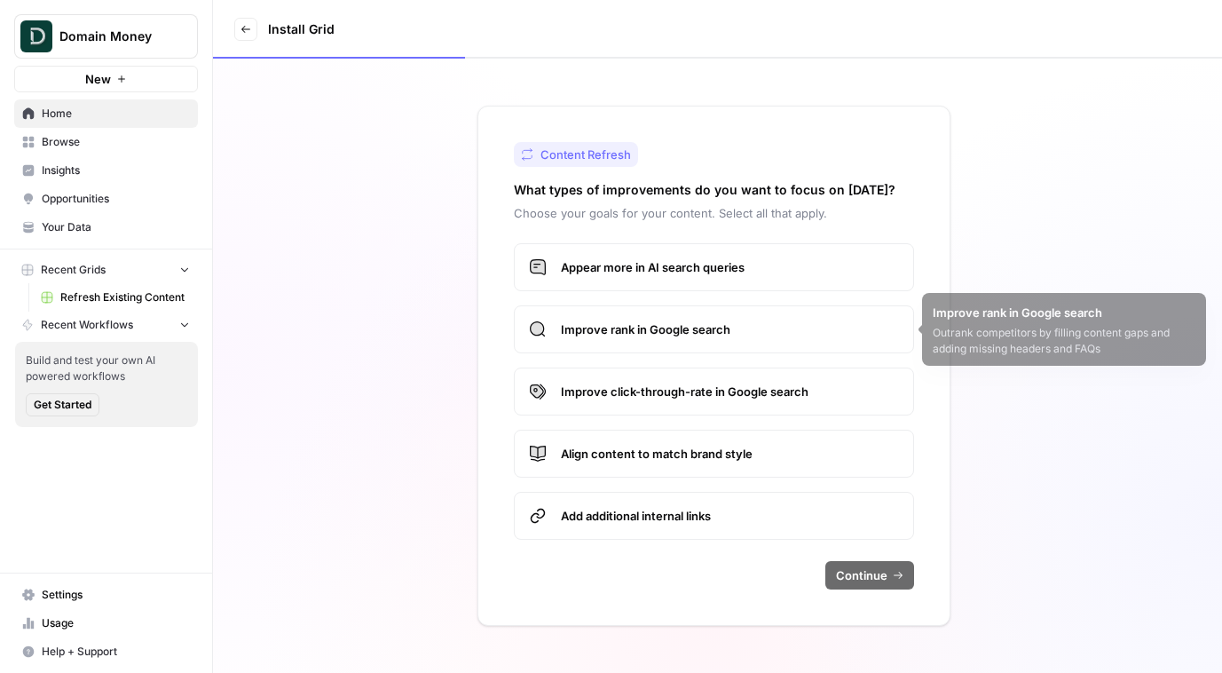
click at [644, 279] on label "Appear more in AI search queries" at bounding box center [714, 267] width 400 height 48
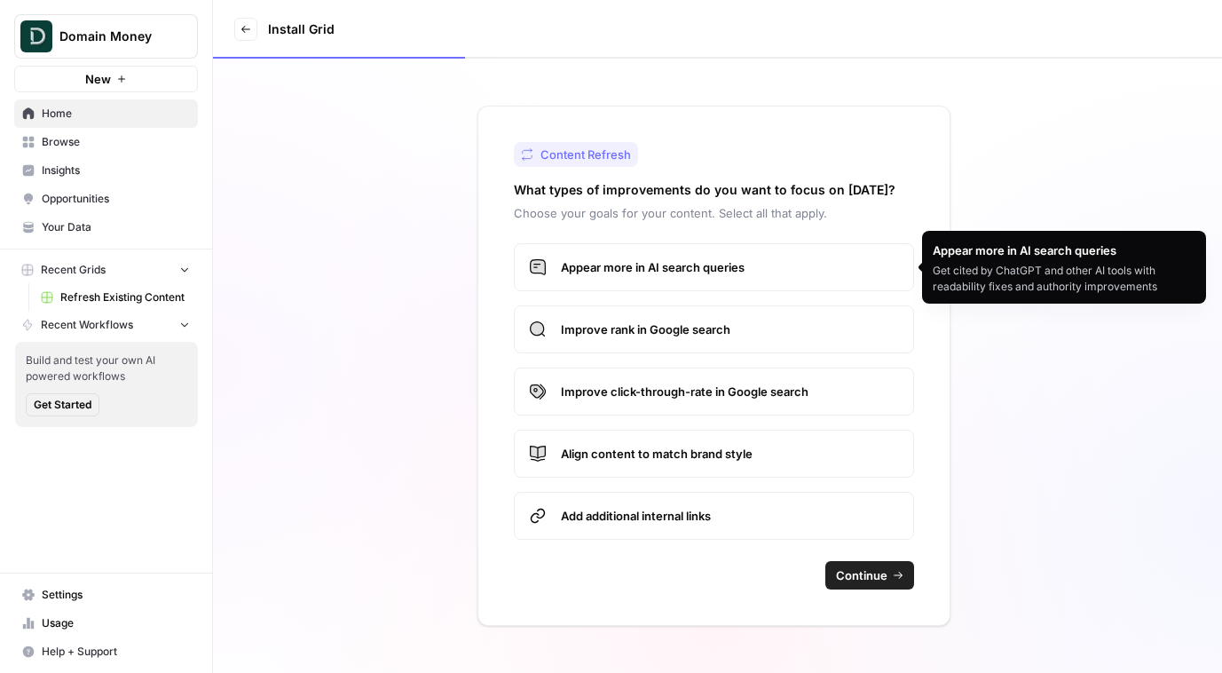
click at [660, 324] on span "Improve rank in Google search" at bounding box center [730, 329] width 338 height 18
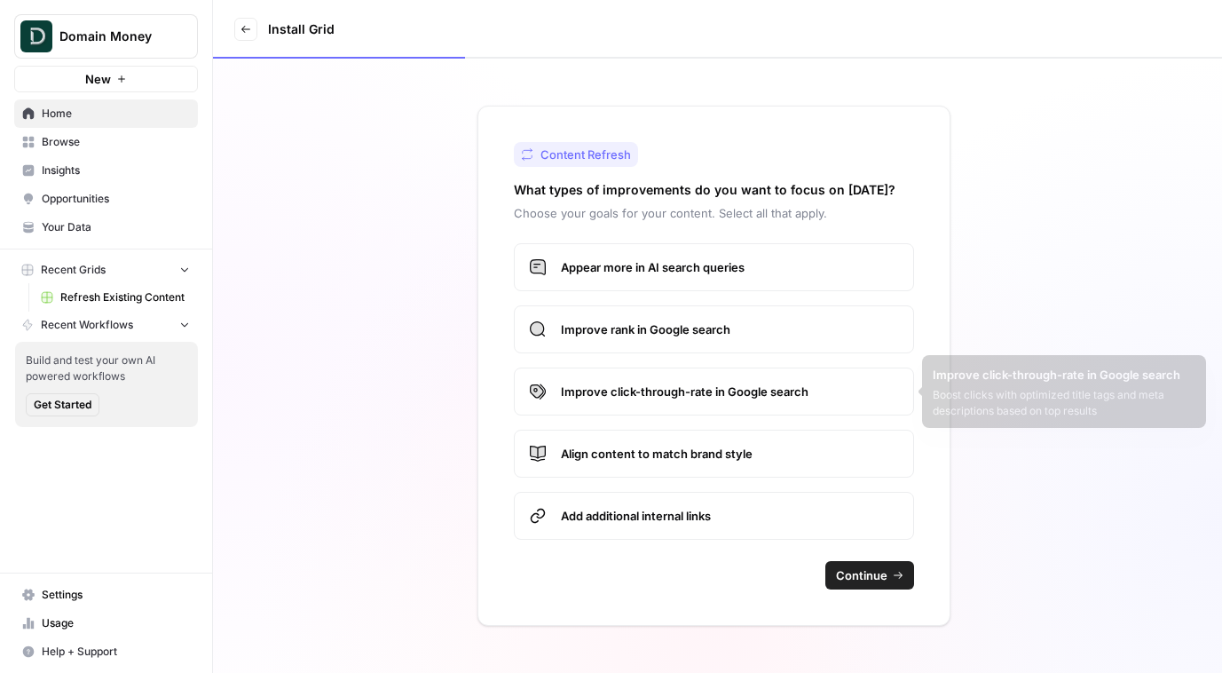
click at [719, 454] on span "Align content to match brand style" at bounding box center [730, 453] width 338 height 18
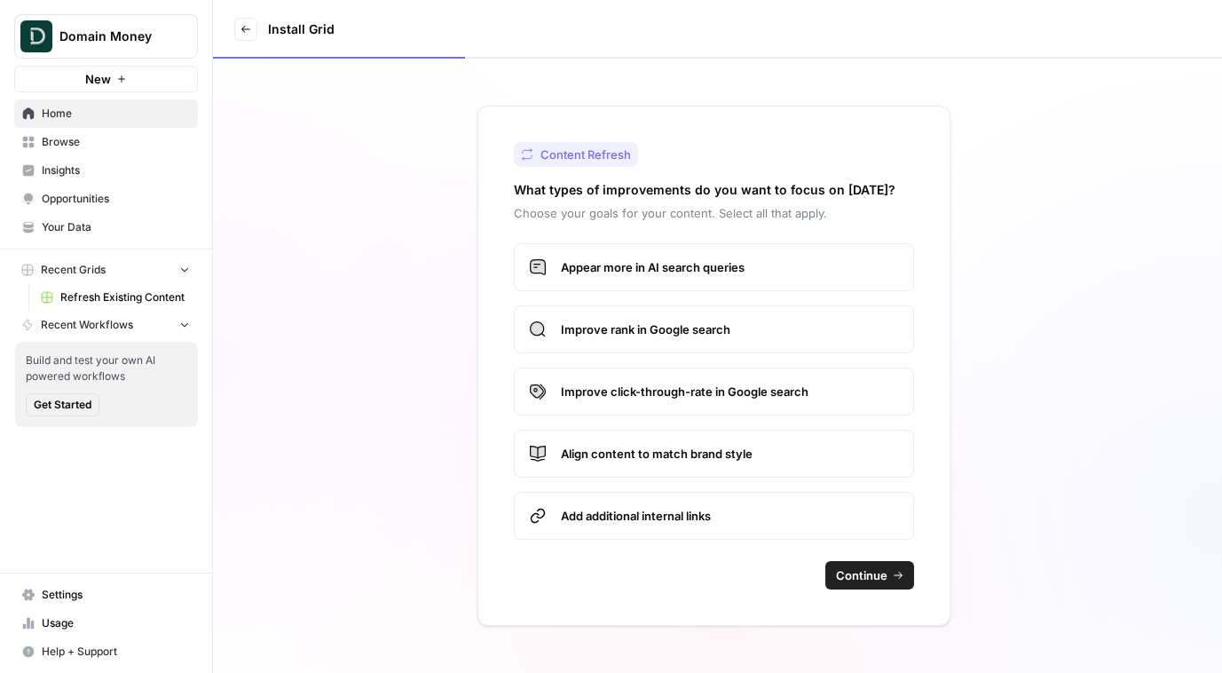
click at [709, 517] on span "Add additional internal links" at bounding box center [730, 516] width 338 height 18
click at [684, 453] on span "Align content to match brand style" at bounding box center [730, 453] width 338 height 18
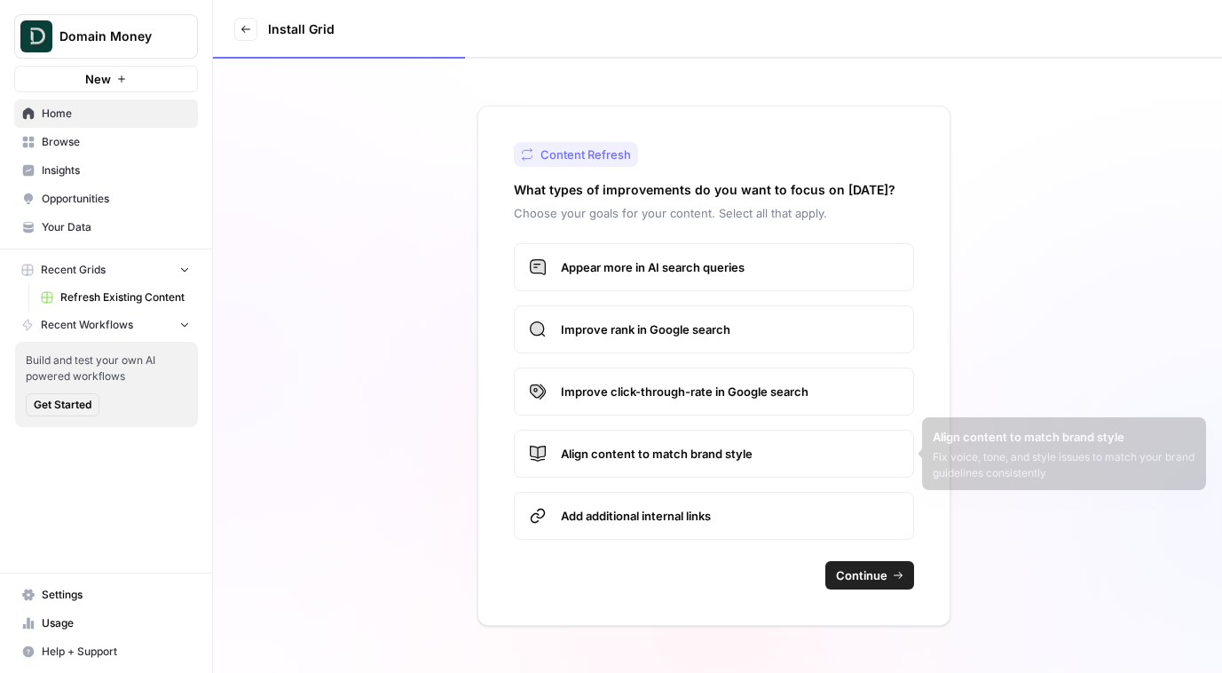
click at [856, 586] on button "Continue" at bounding box center [869, 575] width 89 height 28
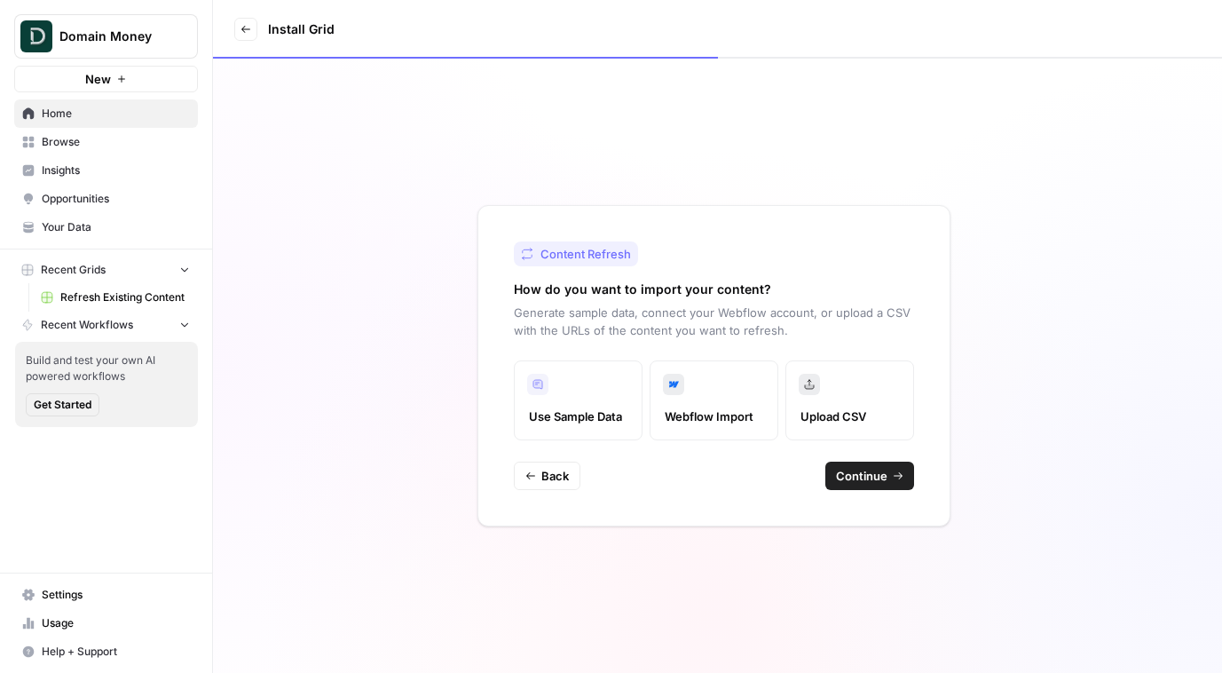
click at [807, 404] on label "Upload CSV" at bounding box center [849, 400] width 129 height 80
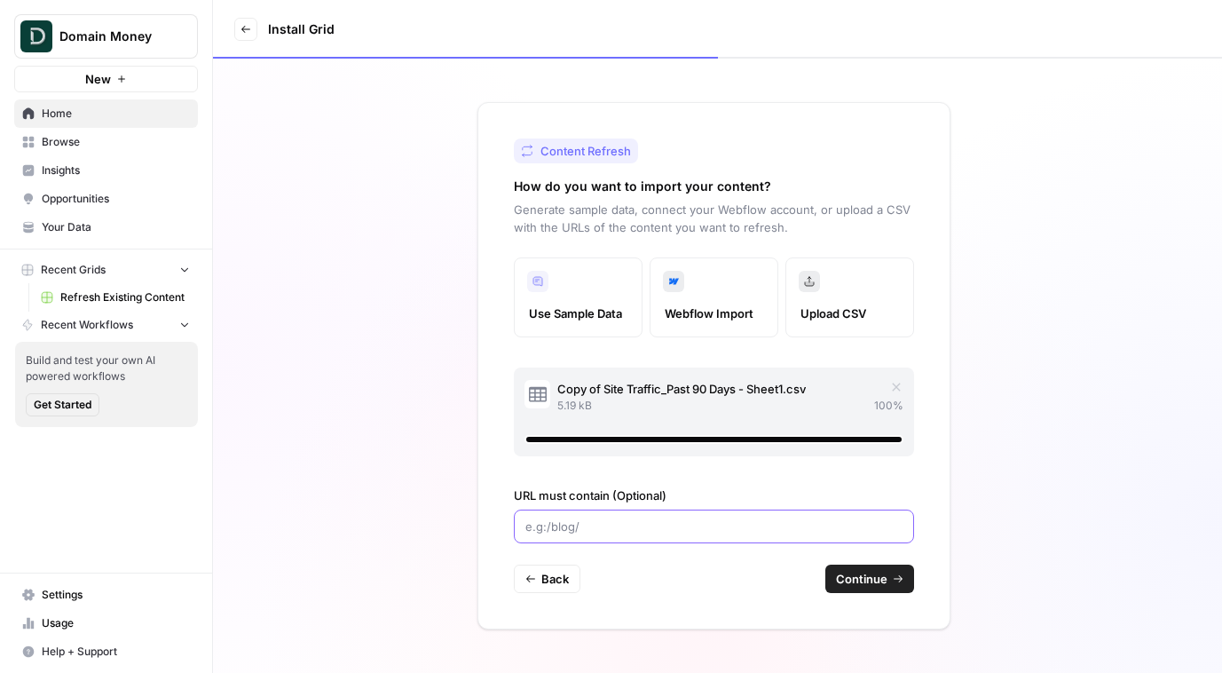
click at [668, 521] on input "URL must contain (Optional)" at bounding box center [713, 526] width 377 height 18
click at [855, 578] on span "Continue" at bounding box center [861, 579] width 51 height 18
click at [625, 516] on div at bounding box center [714, 526] width 400 height 34
click at [624, 385] on span "Copy of Site Traffic_Past 90 Days - Sheet1.csv" at bounding box center [681, 389] width 248 height 18
click at [639, 405] on div "5.19 kB 100 %" at bounding box center [730, 405] width 346 height 16
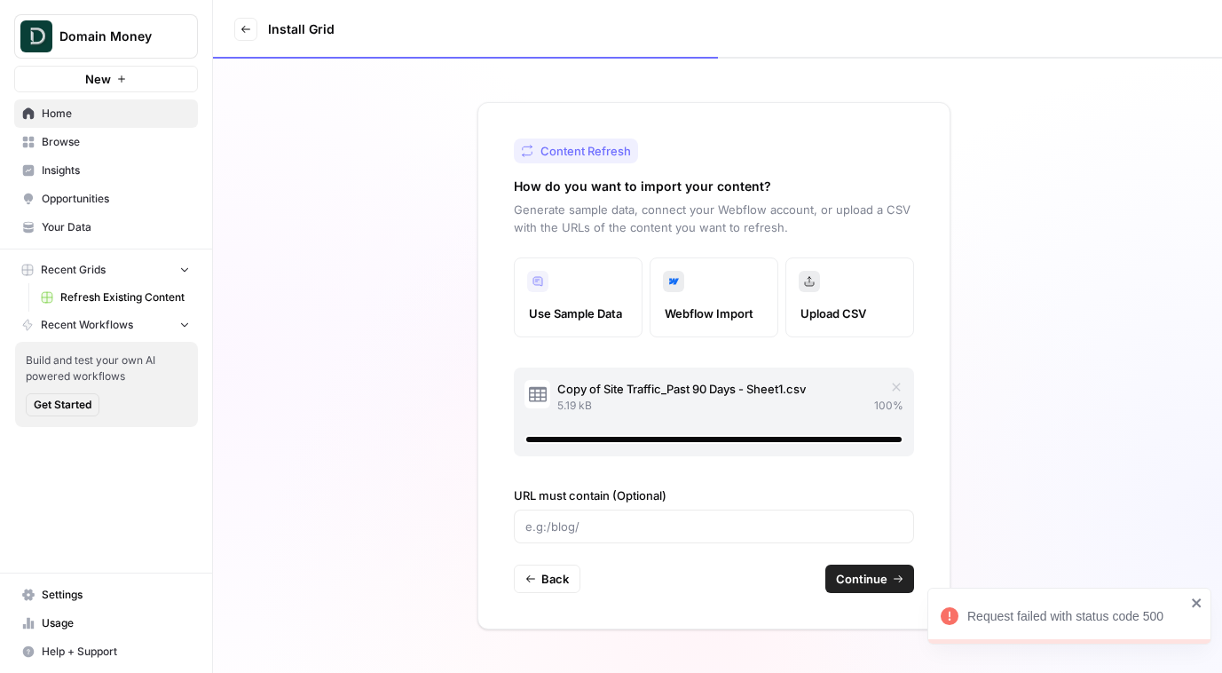
click at [706, 444] on div "Copy of Site Traffic_Past 90 Days - Sheet1.csv 5.19 kB 100 %" at bounding box center [714, 411] width 400 height 89
click at [820, 375] on div "Copy of Site Traffic_Past 90 Days - Sheet1.csv 5.19 kB 100 %" at bounding box center [714, 411] width 400 height 89
click at [891, 374] on div "Copy of Site Traffic_Past 90 Days - Sheet1.csv 5.19 kB 100 %" at bounding box center [714, 411] width 400 height 89
click at [893, 381] on icon "button" at bounding box center [896, 387] width 14 height 14
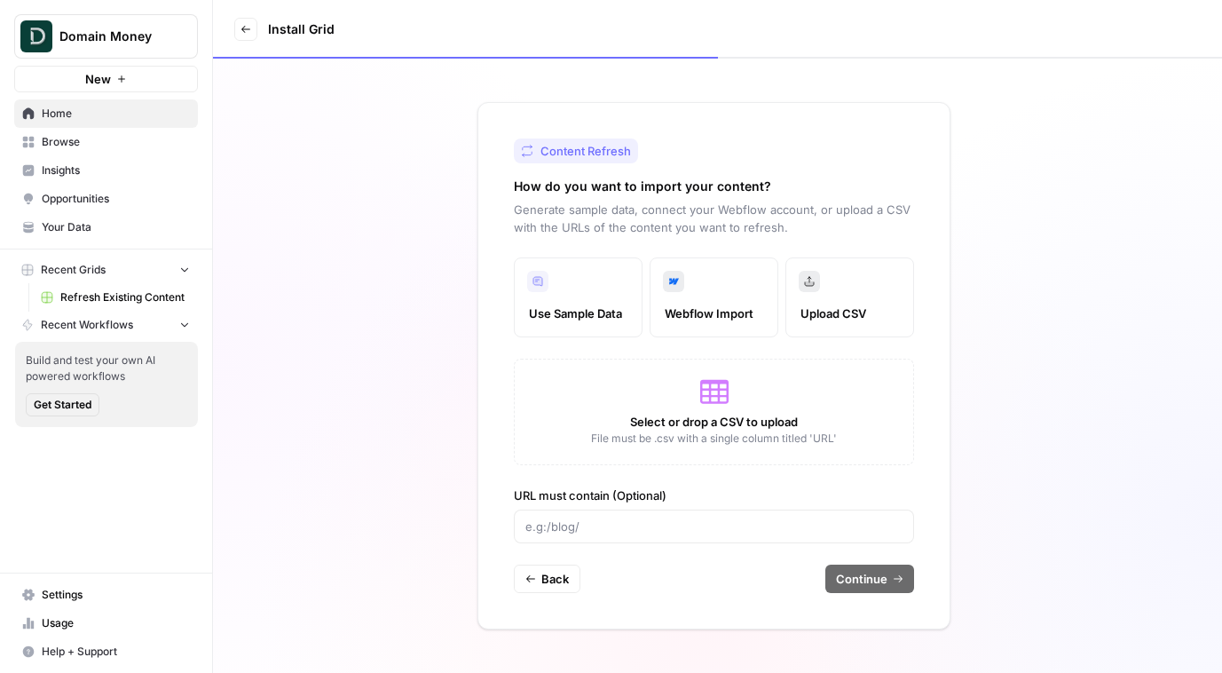
click at [767, 431] on span "File must be .csv with a single column titled 'URL'" at bounding box center [714, 438] width 246 height 16
click at [28, 349] on div "Build and test your own AI powered workflows Get Started" at bounding box center [106, 384] width 183 height 85
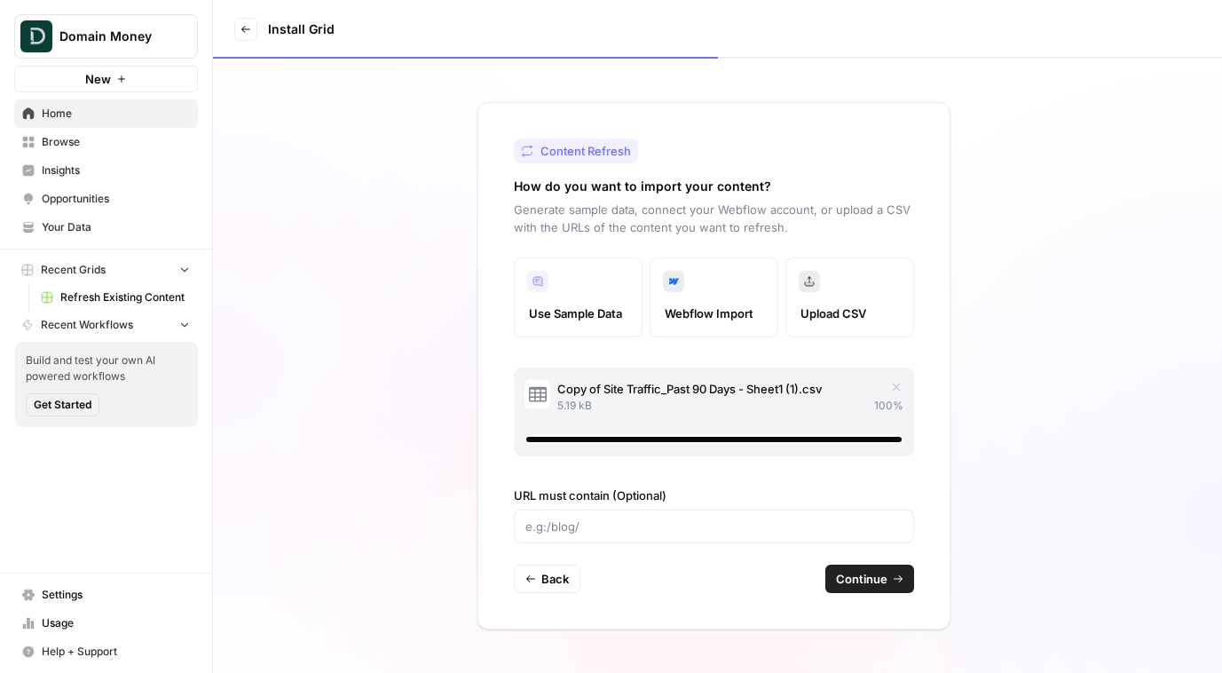
click at [860, 576] on span "Continue" at bounding box center [861, 579] width 51 height 18
click at [887, 586] on button "Continue" at bounding box center [869, 578] width 89 height 28
click at [691, 418] on div "Copy of Site Traffic_Past 90 Days - Sheet1 (1).csv 5.19 kB 100 %" at bounding box center [714, 411] width 400 height 89
click at [704, 397] on div "5.19 kB 100 %" at bounding box center [730, 405] width 346 height 16
click at [591, 327] on label "Use Sample Data" at bounding box center [578, 297] width 129 height 80
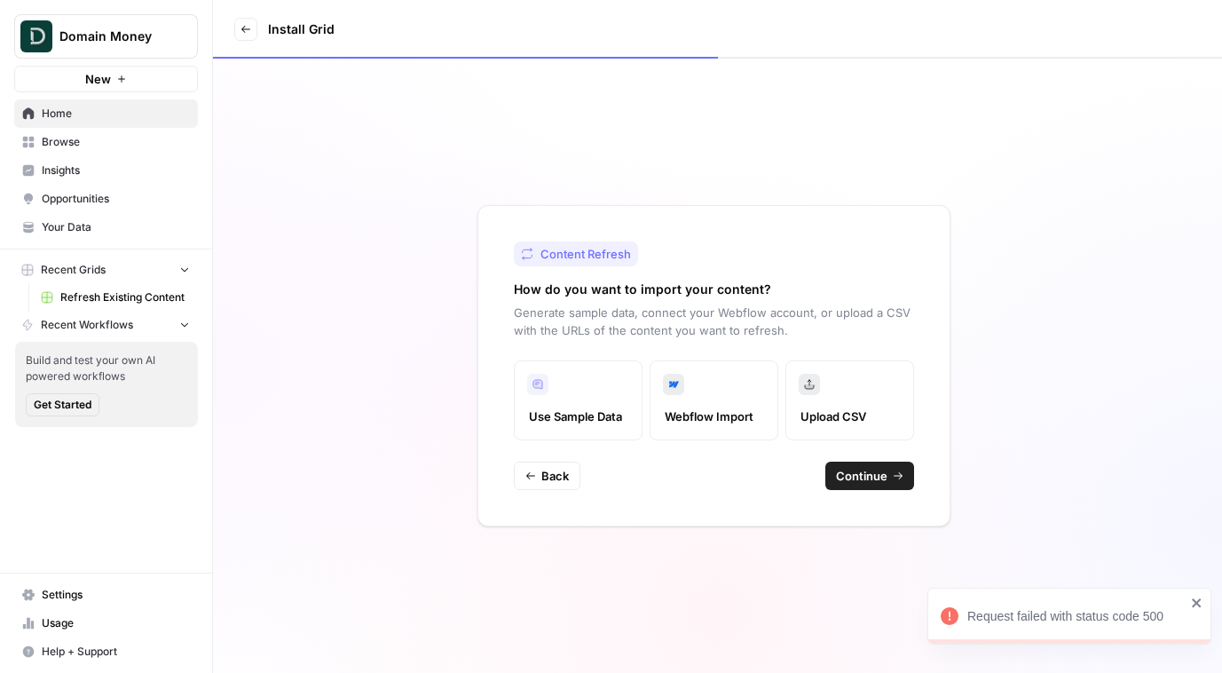
click at [880, 481] on span "Continue" at bounding box center [861, 476] width 51 height 18
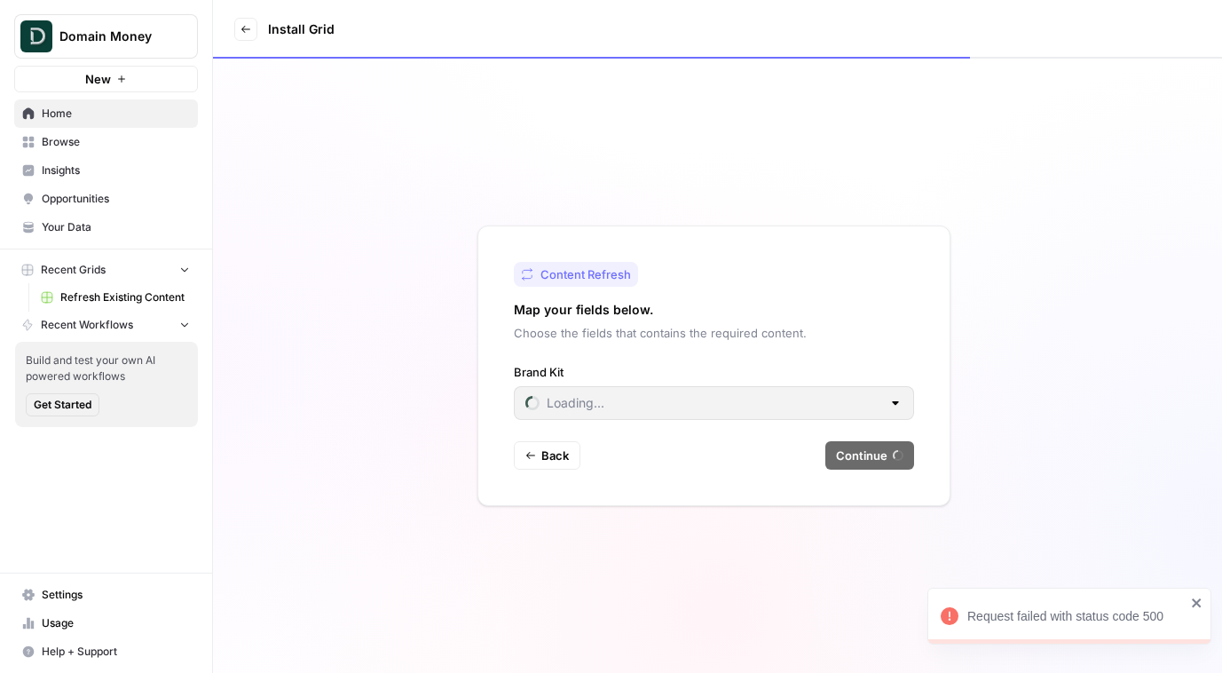
type input "Domain Money"
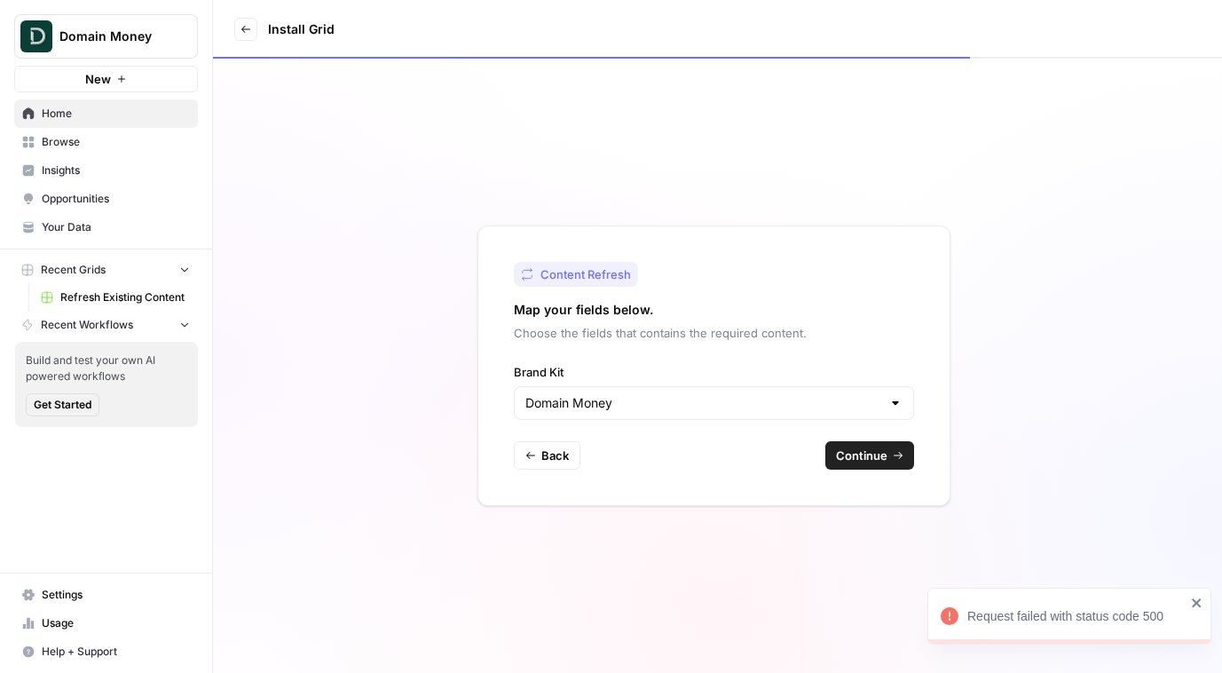
click at [869, 457] on span "Continue" at bounding box center [861, 455] width 51 height 18
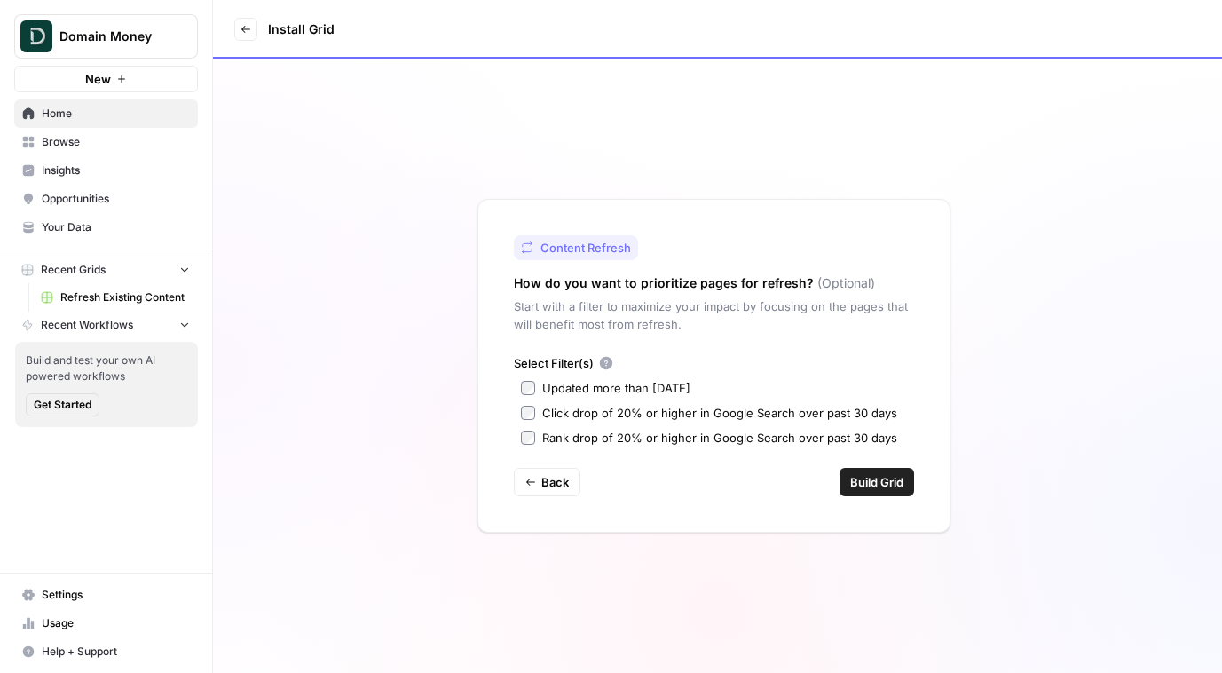
click at [551, 386] on div "Updated more than 90 days ago" at bounding box center [616, 388] width 148 height 18
click at [869, 476] on span "Build Grid" at bounding box center [876, 482] width 53 height 18
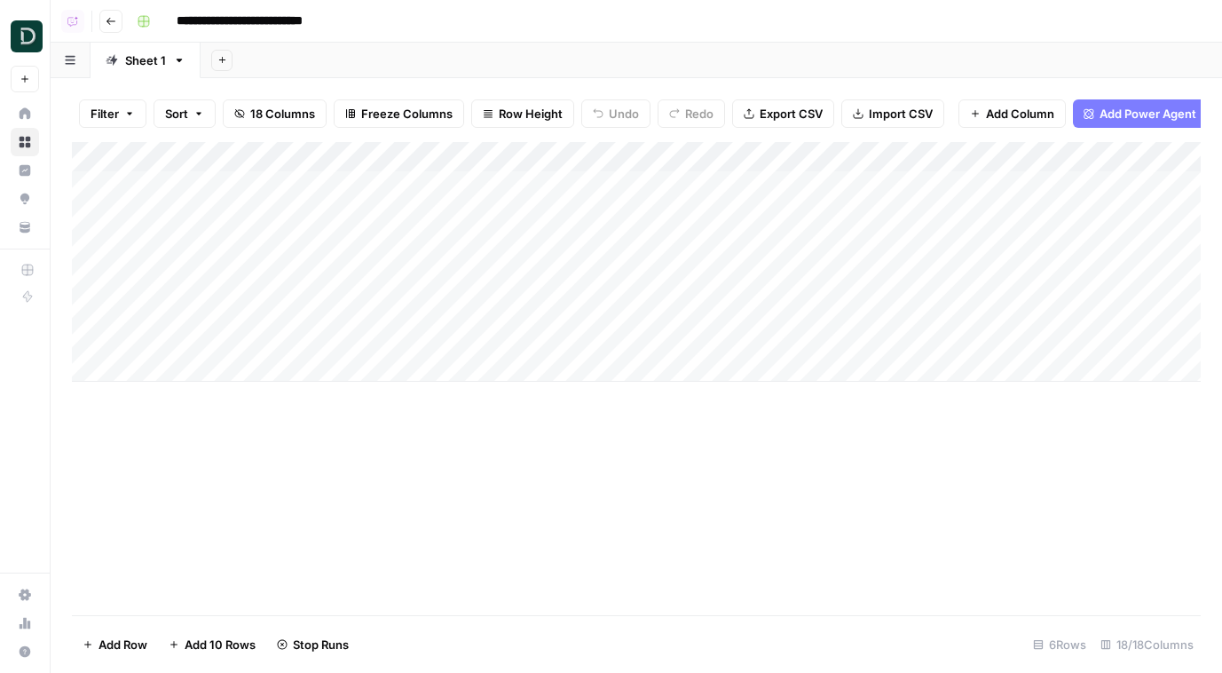
click at [500, 180] on div "Add Column" at bounding box center [636, 262] width 1129 height 240
click at [486, 212] on div "Add Column" at bounding box center [636, 262] width 1129 height 240
click at [487, 254] on div "Add Column" at bounding box center [636, 262] width 1129 height 240
click at [501, 291] on div "Add Column" at bounding box center [636, 262] width 1129 height 240
click at [500, 303] on div "Add Column" at bounding box center [636, 262] width 1129 height 240
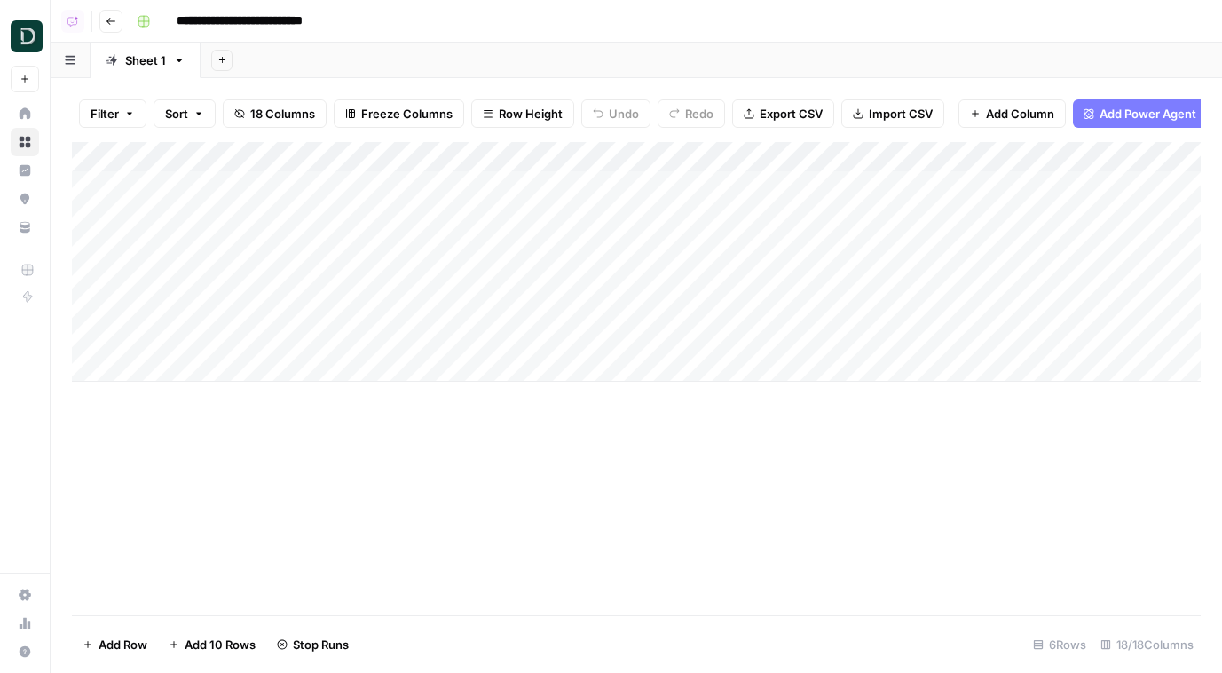
drag, startPoint x: 500, startPoint y: 329, endPoint x: 500, endPoint y: 305, distance: 24.0
click at [500, 328] on div "Add Column" at bounding box center [636, 262] width 1129 height 240
click at [494, 268] on div "Add Column" at bounding box center [636, 262] width 1129 height 240
click at [893, 112] on span "Import CSV" at bounding box center [901, 114] width 64 height 18
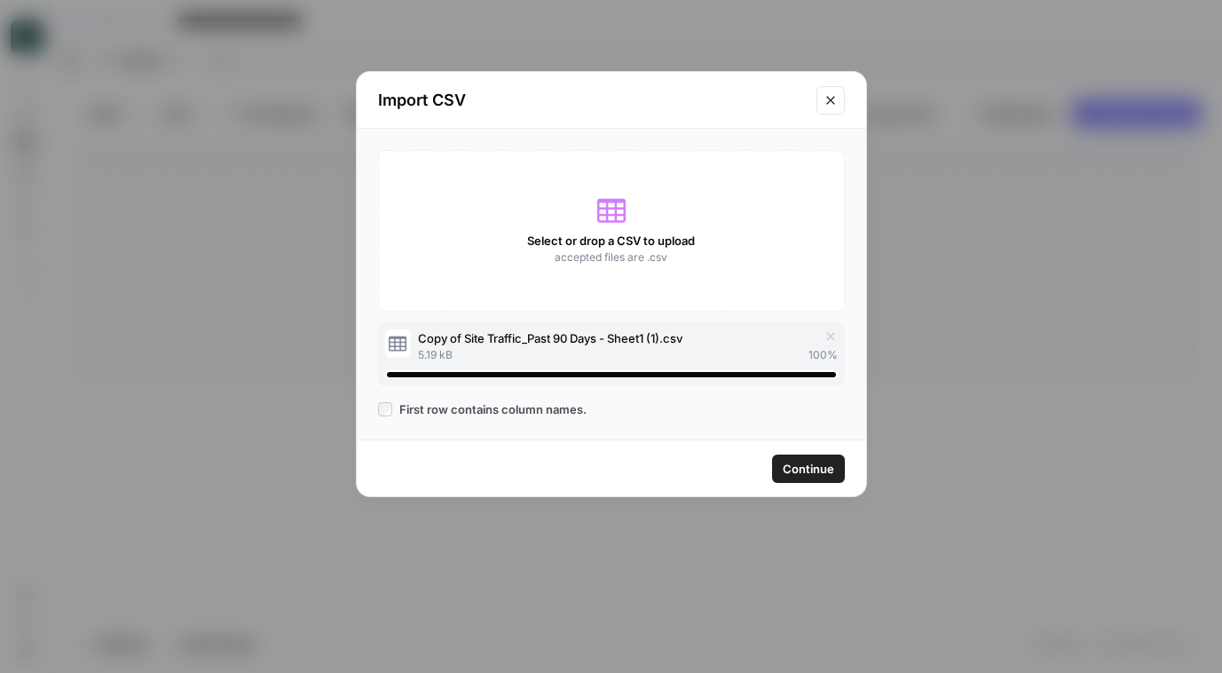
click at [801, 474] on span "Continue" at bounding box center [808, 469] width 51 height 18
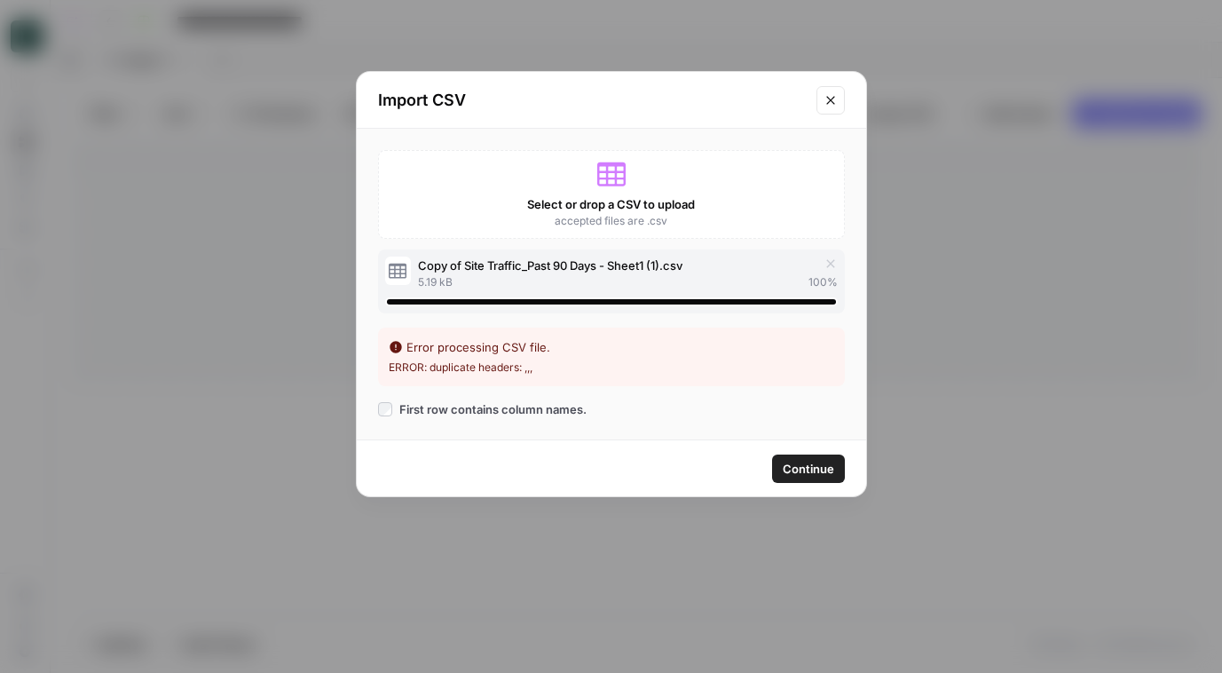
click at [606, 371] on li "ERROR: duplicate headers: ,,," at bounding box center [611, 367] width 445 height 16
click at [444, 374] on li "ERROR: duplicate headers: ,,," at bounding box center [611, 367] width 445 height 16
click at [518, 368] on li "ERROR: duplicate headers: ,,," at bounding box center [611, 367] width 445 height 16
click at [491, 415] on span "First row contains column names." at bounding box center [492, 409] width 187 height 18
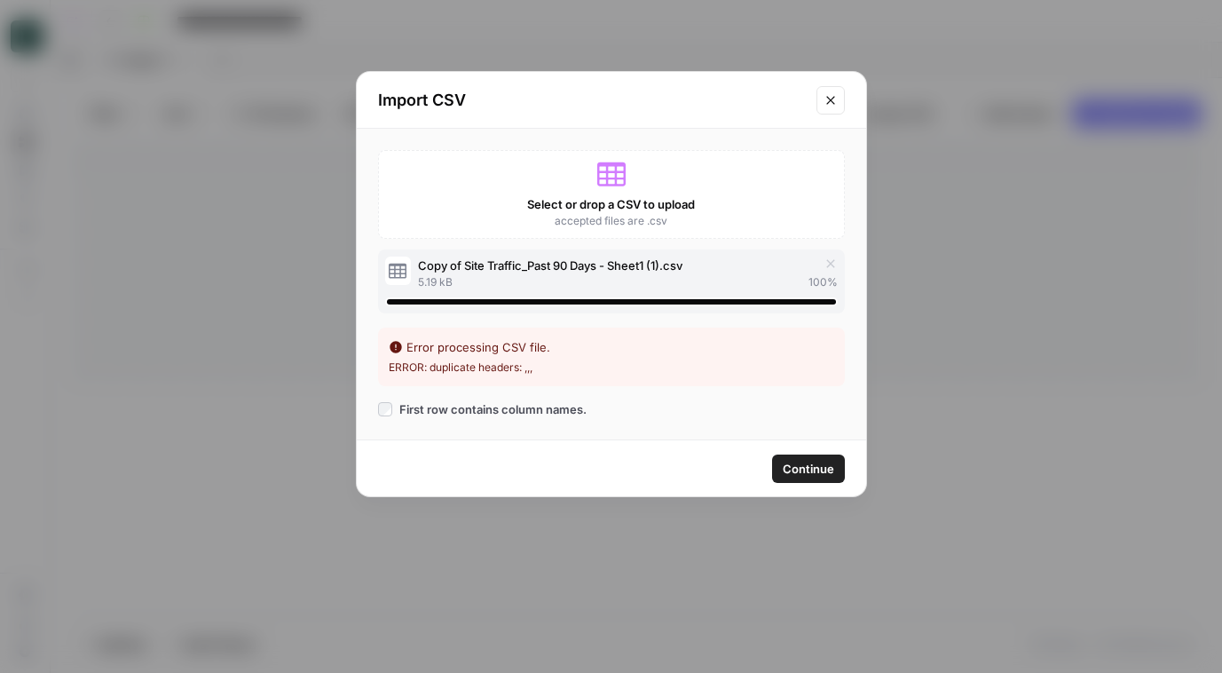
click at [828, 256] on icon "button" at bounding box center [830, 263] width 14 height 14
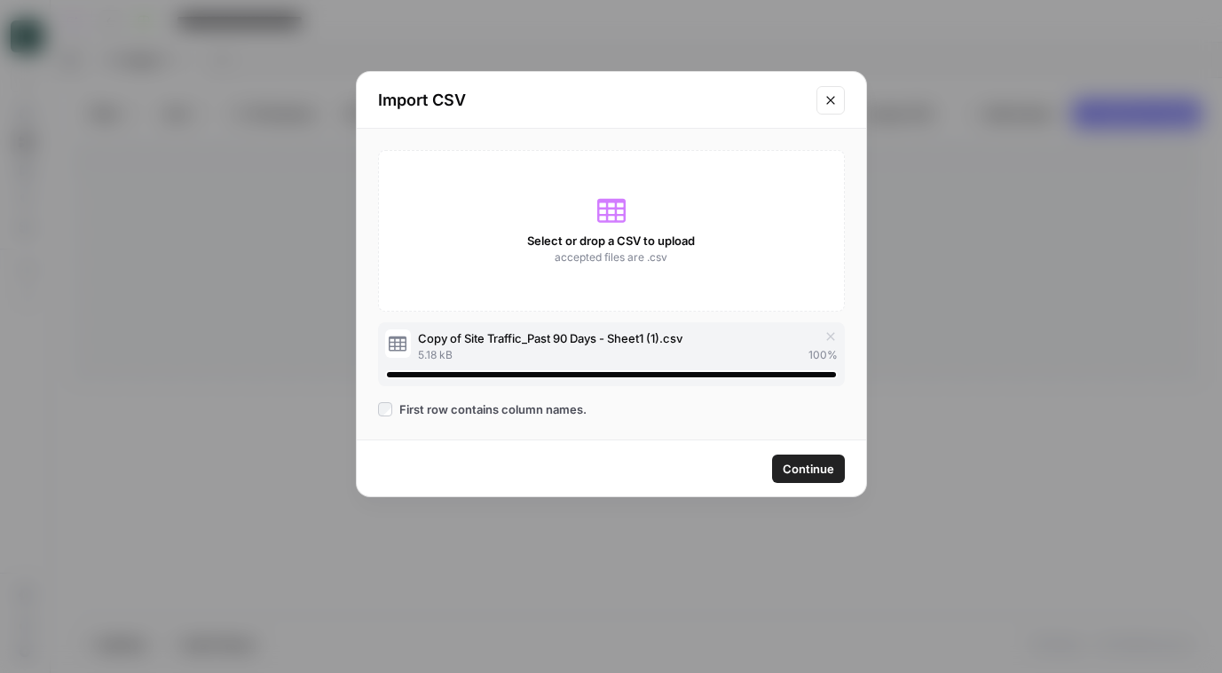
click at [796, 473] on span "Continue" at bounding box center [808, 469] width 51 height 18
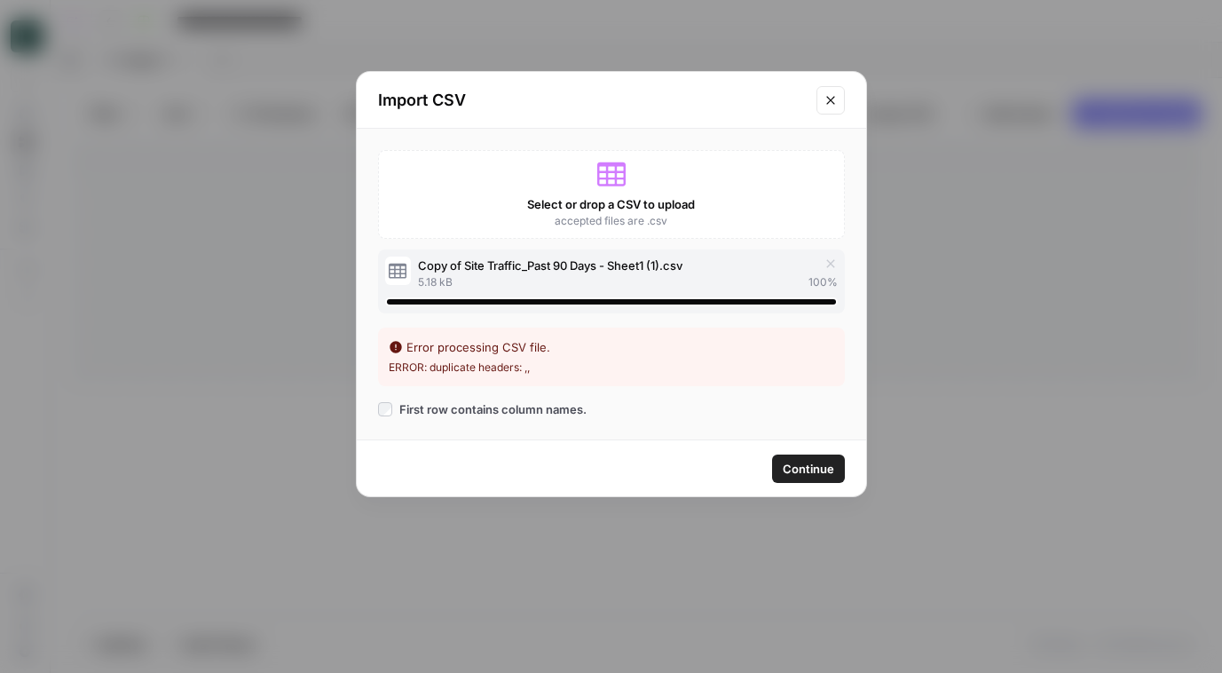
click at [503, 361] on li "ERROR: duplicate headers: ,," at bounding box center [611, 367] width 445 height 16
click at [635, 354] on div "Error processing CSV file." at bounding box center [611, 347] width 445 height 18
click at [795, 232] on div "Select or drop a CSV to upload accepted files are .csv" at bounding box center [611, 194] width 467 height 89
click at [832, 261] on icon "button" at bounding box center [830, 263] width 14 height 14
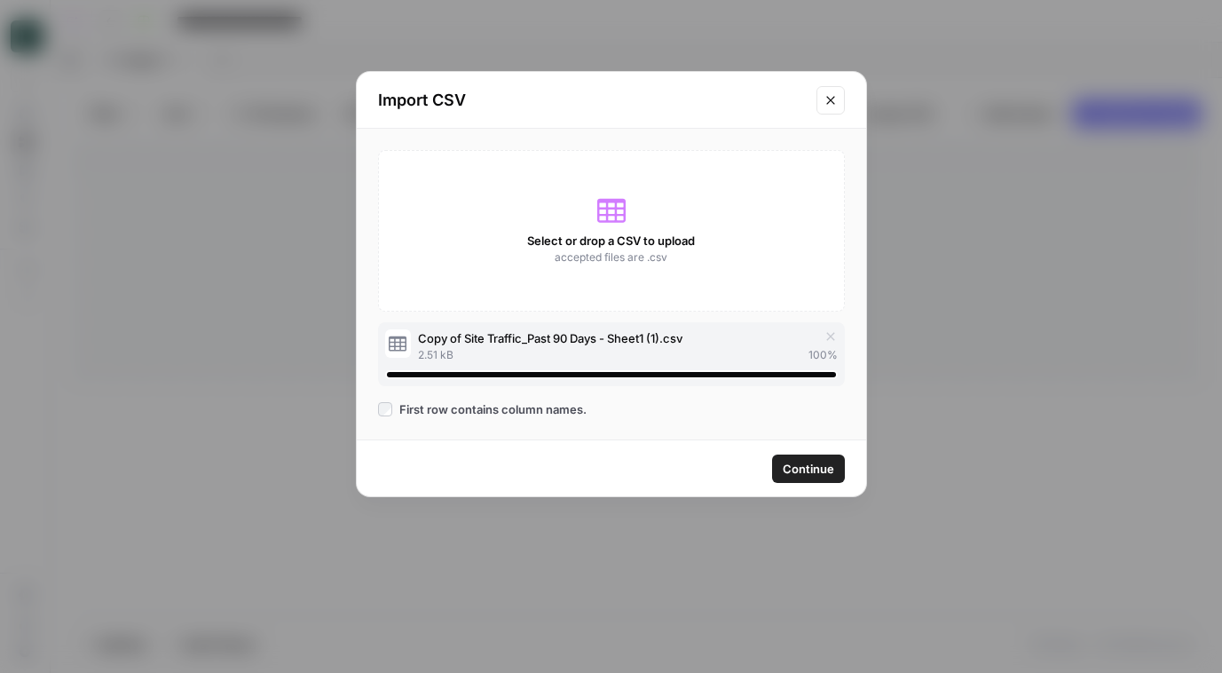
click at [806, 468] on span "Continue" at bounding box center [808, 469] width 51 height 18
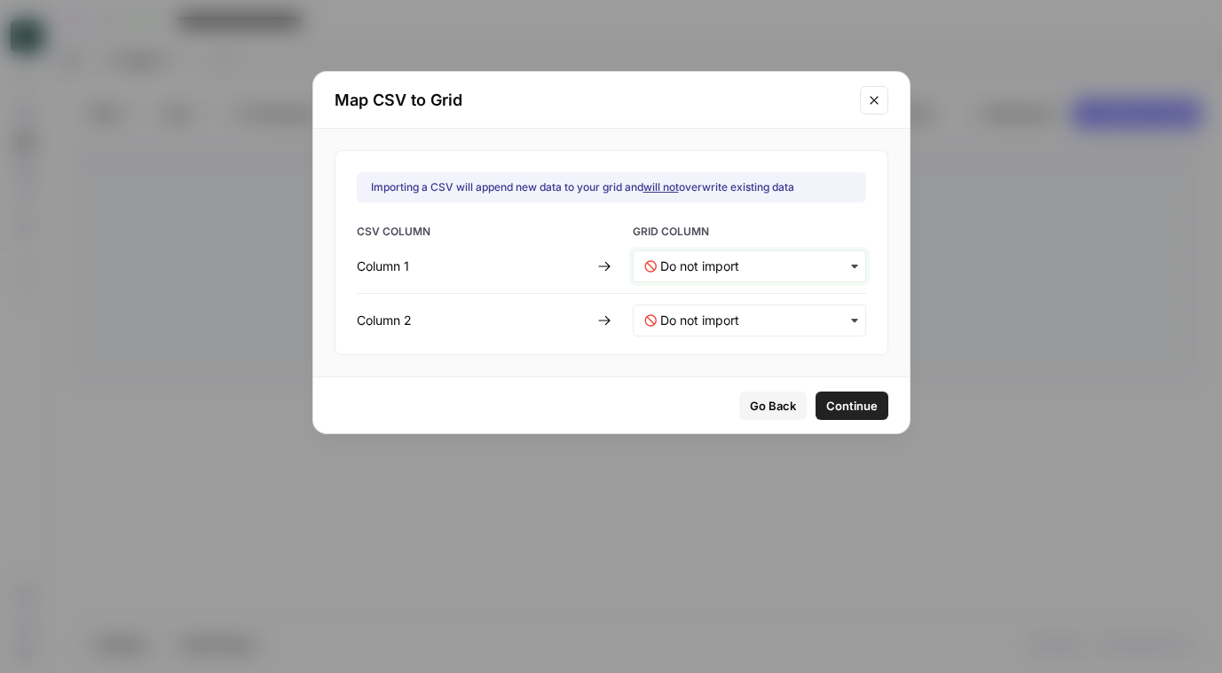
click at [687, 269] on 1-mapping "text" at bounding box center [757, 266] width 194 height 18
click at [728, 312] on div "URL" at bounding box center [737, 313] width 208 height 32
click at [574, 271] on div "Column 1" at bounding box center [473, 266] width 233 height 18
click at [703, 323] on 2-mapping "text" at bounding box center [757, 320] width 194 height 18
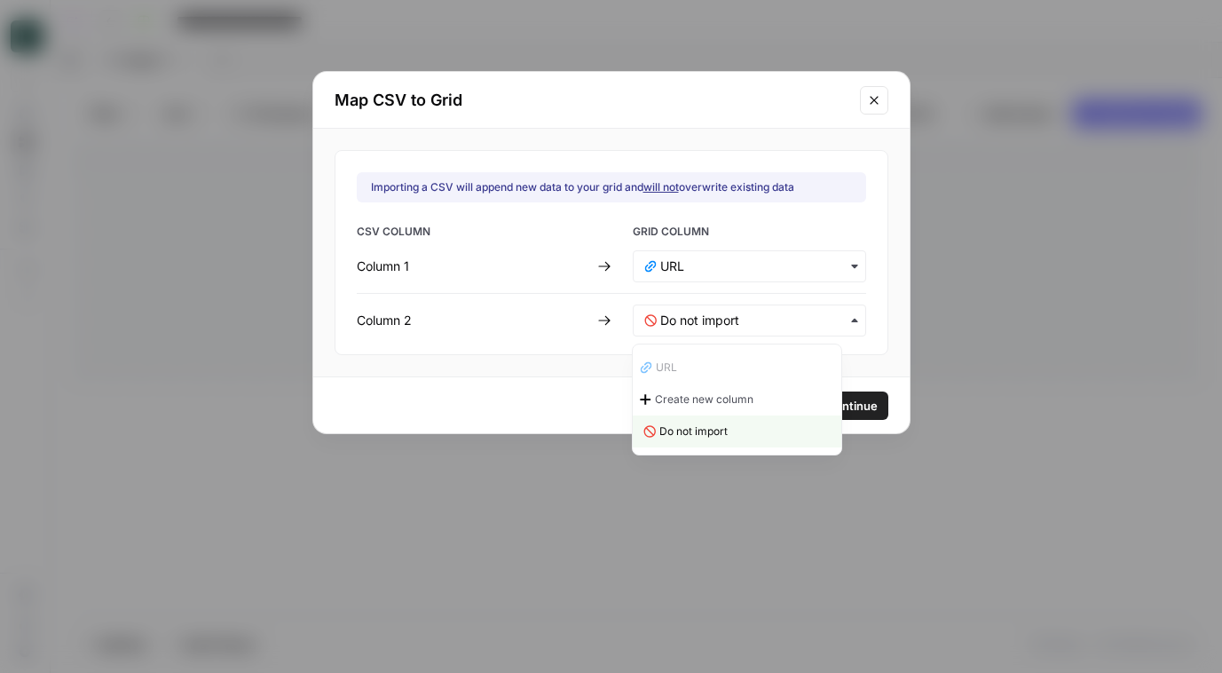
click at [863, 403] on button "Continue" at bounding box center [851, 405] width 73 height 28
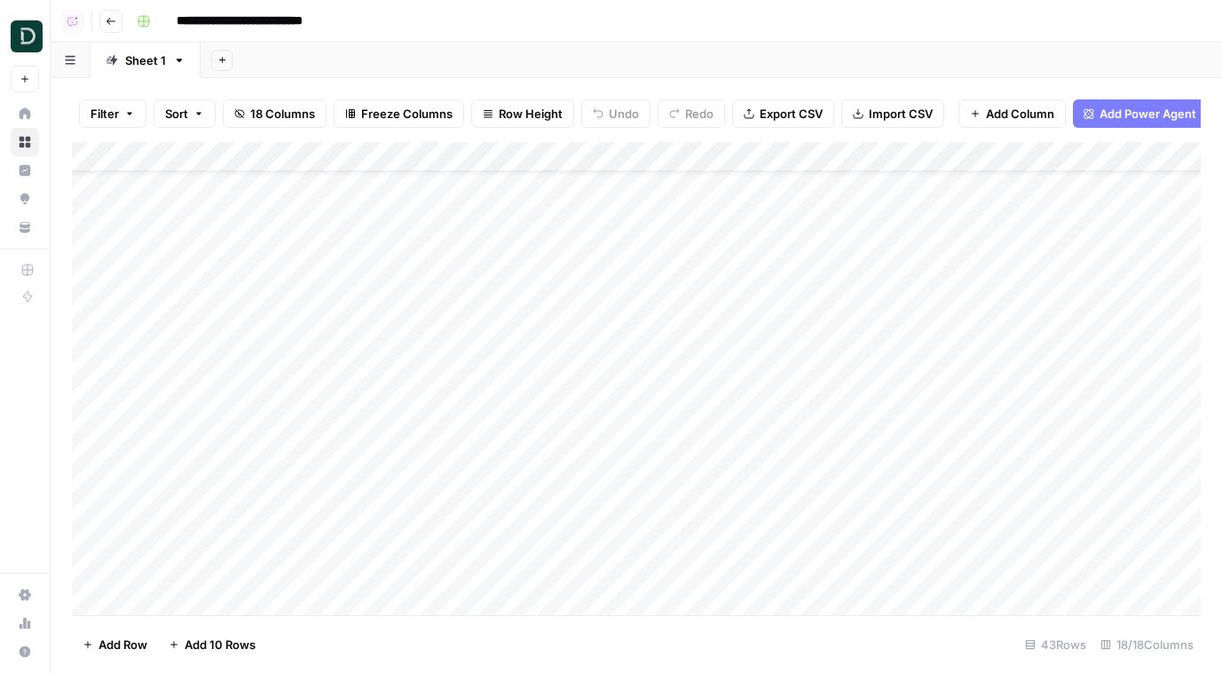
scroll to position [63, 0]
click at [173, 302] on div "Add Column" at bounding box center [636, 378] width 1129 height 473
click at [645, 306] on div "Add Column" at bounding box center [636, 378] width 1129 height 473
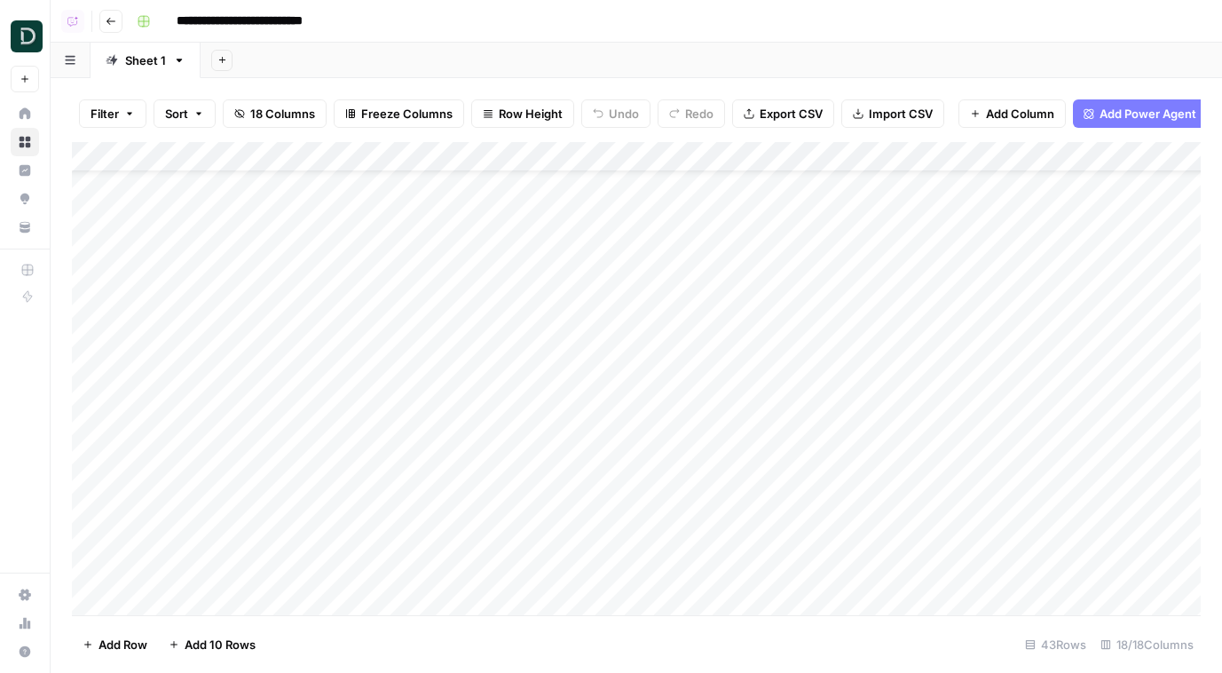
click at [197, 301] on div "Add Column" at bounding box center [636, 378] width 1129 height 473
click at [197, 301] on input "*****" at bounding box center [282, 308] width 284 height 21
click at [699, 479] on div "Add Column" at bounding box center [636, 378] width 1129 height 473
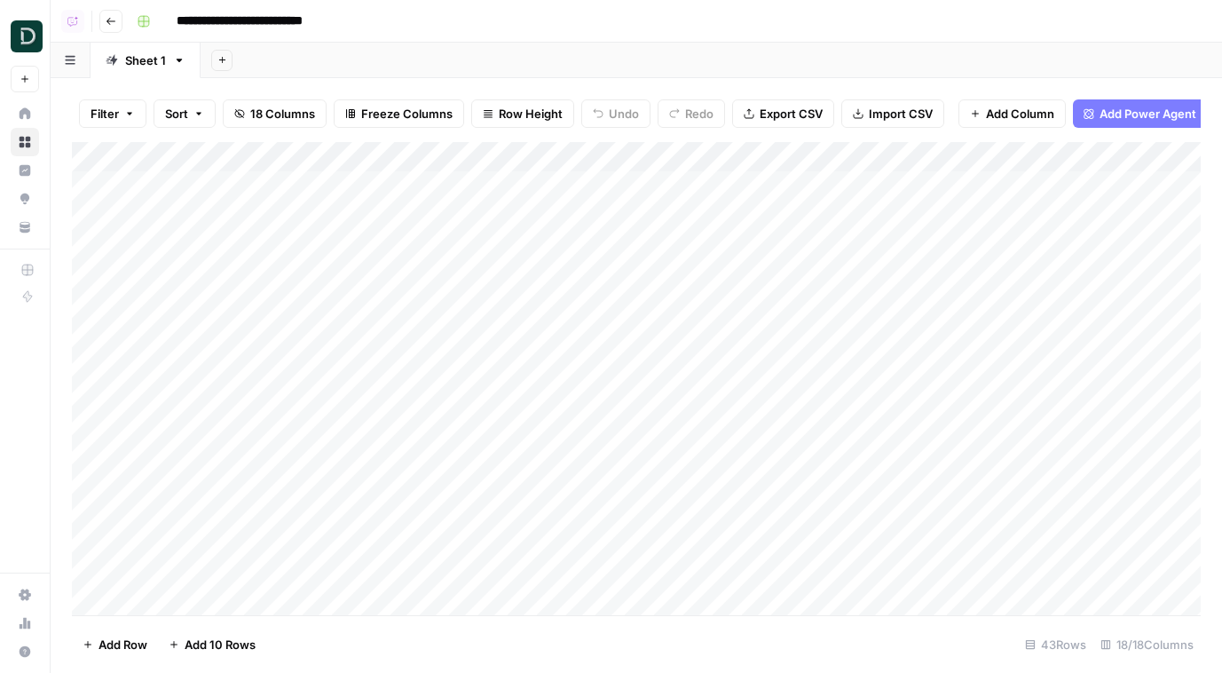
click at [1001, 108] on span "Add Column" at bounding box center [1020, 114] width 68 height 18
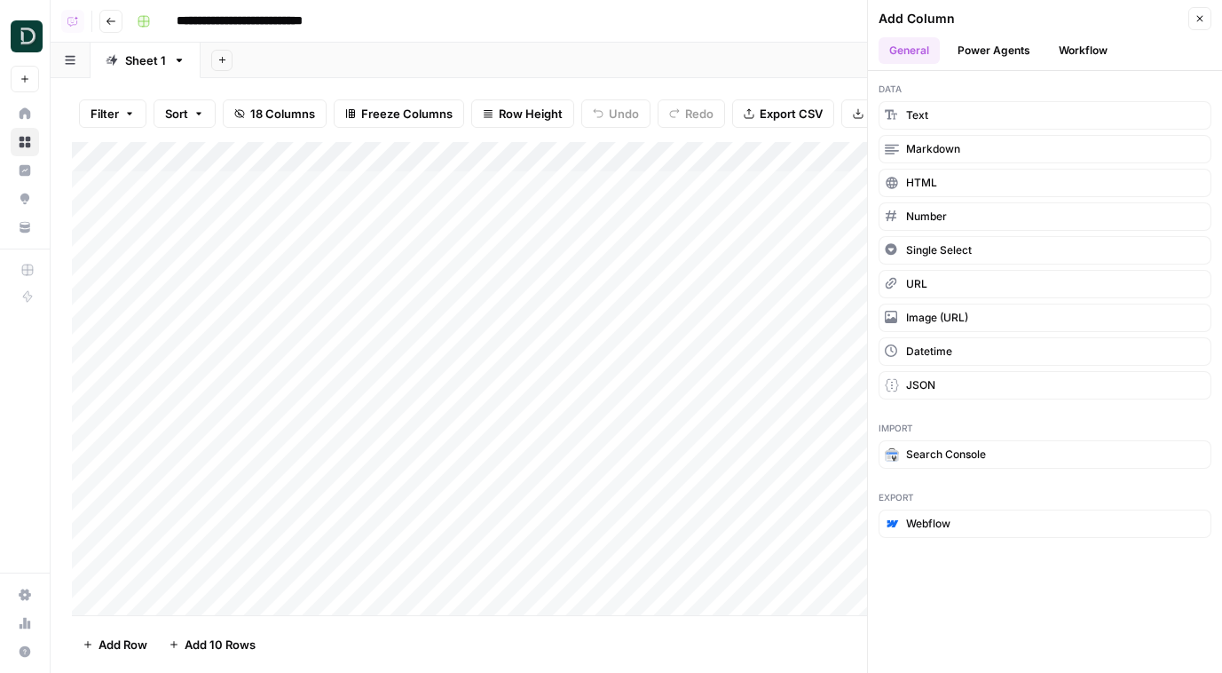
click at [814, 115] on span "Export CSV" at bounding box center [790, 114] width 63 height 18
click at [1197, 10] on button "Close" at bounding box center [1199, 18] width 23 height 23
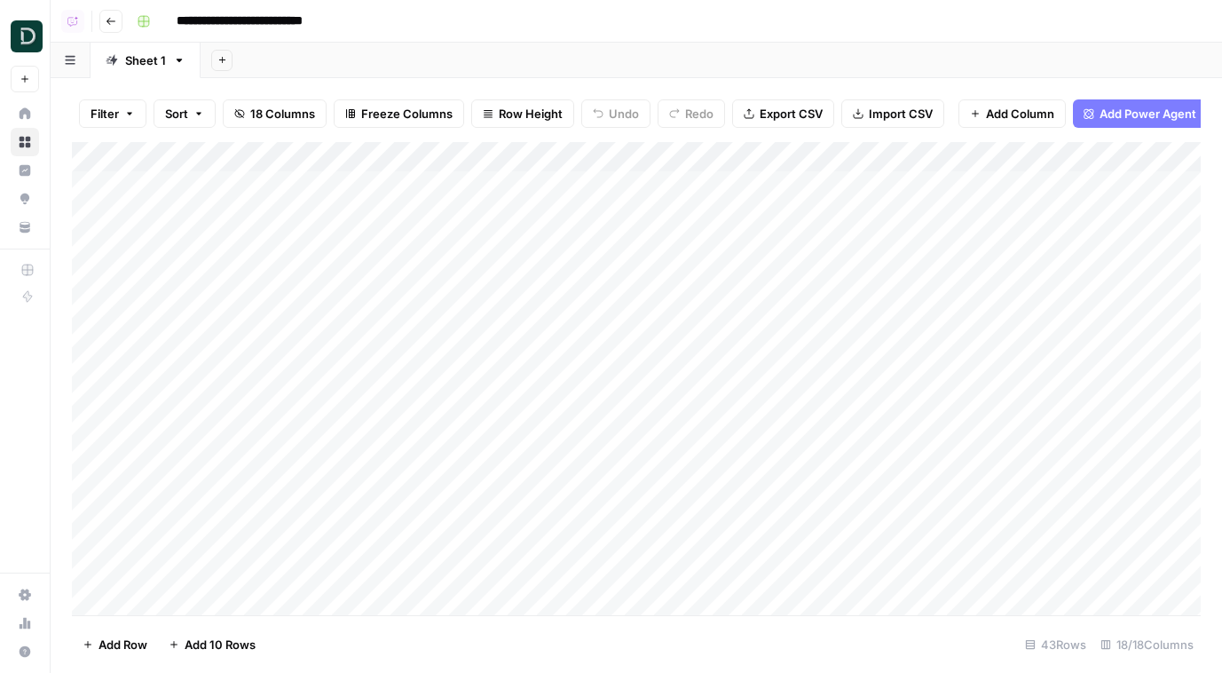
click at [943, 100] on div "Filter Sort 18 Columns Freeze Columns Row Height Undo Redo Export CSV Import CS…" at bounding box center [636, 113] width 1129 height 57
click at [909, 102] on button "Import CSV" at bounding box center [892, 113] width 103 height 28
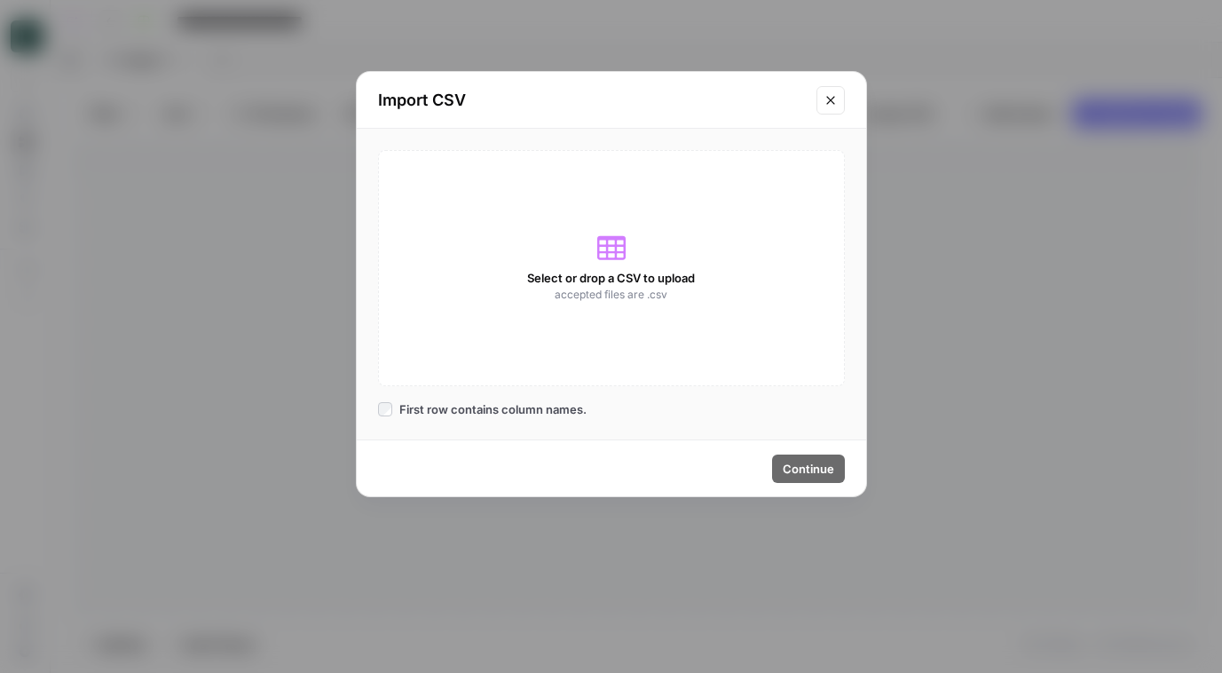
click at [528, 244] on div "Select or drop a CSV to upload accepted files are .csv" at bounding box center [611, 268] width 467 height 236
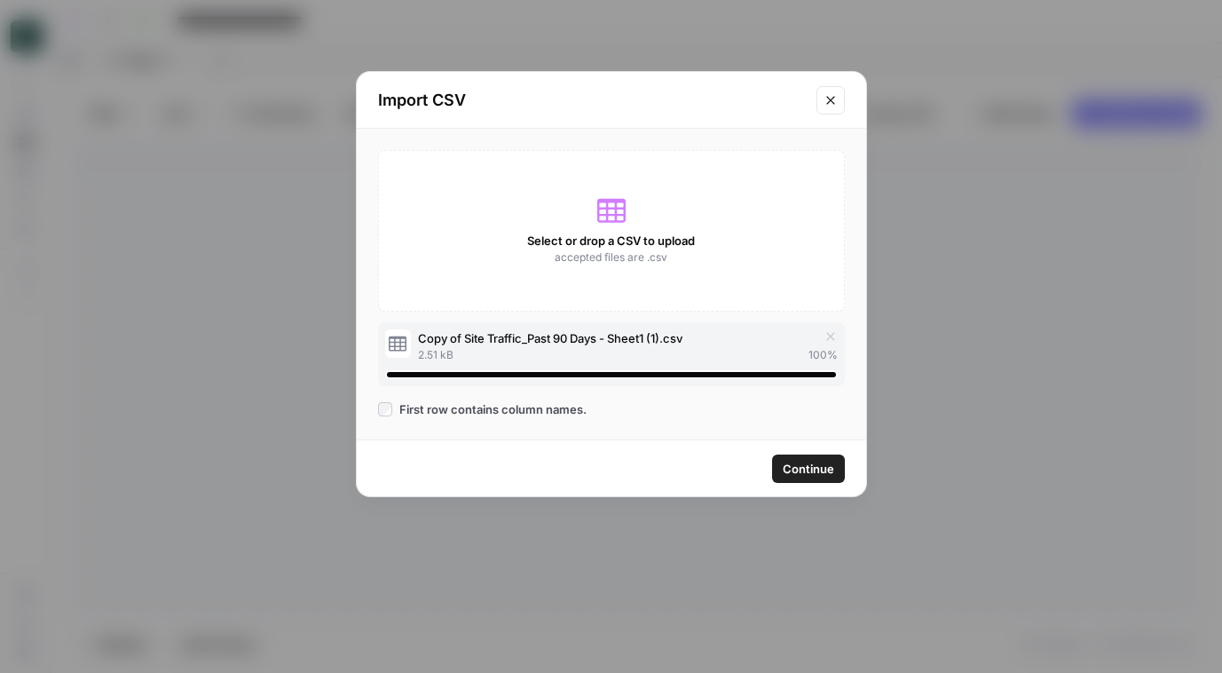
click at [810, 457] on button "Continue" at bounding box center [808, 468] width 73 height 28
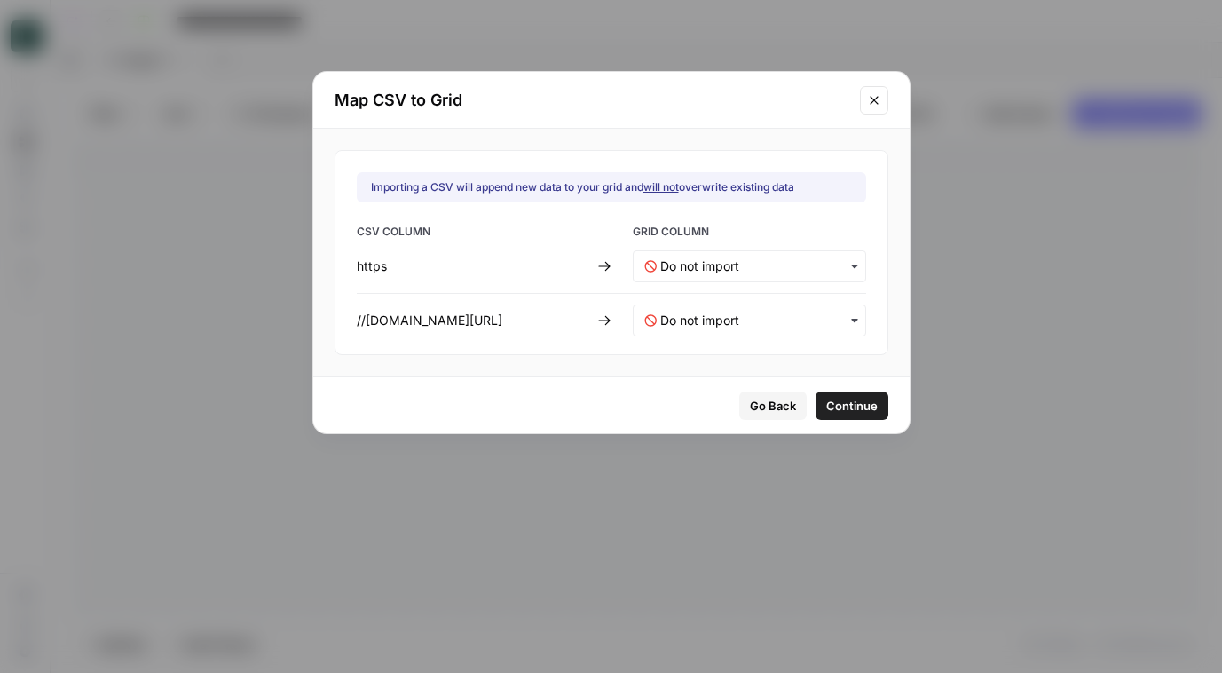
click at [599, 266] on icon at bounding box center [604, 267] width 12 height 10
click at [703, 276] on div "button" at bounding box center [749, 266] width 233 height 32
click at [734, 316] on div "URL" at bounding box center [754, 313] width 243 height 32
click at [736, 316] on input "text" at bounding box center [757, 320] width 194 height 18
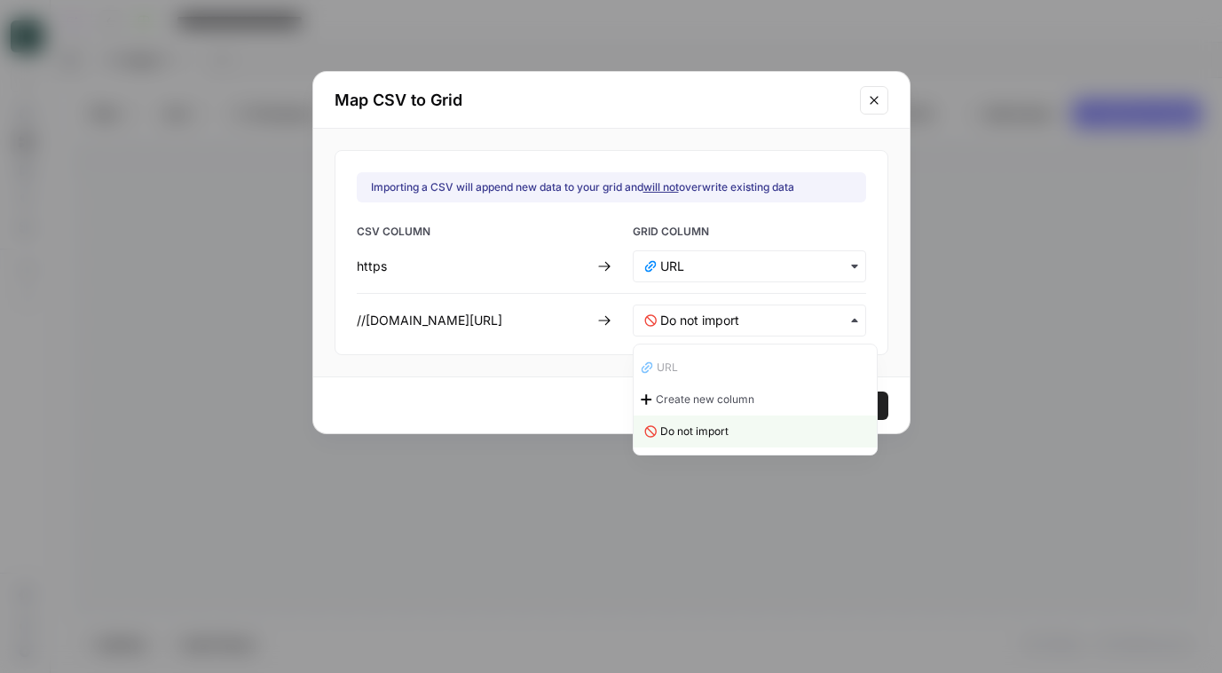
click at [737, 367] on div "URL" at bounding box center [754, 367] width 243 height 32
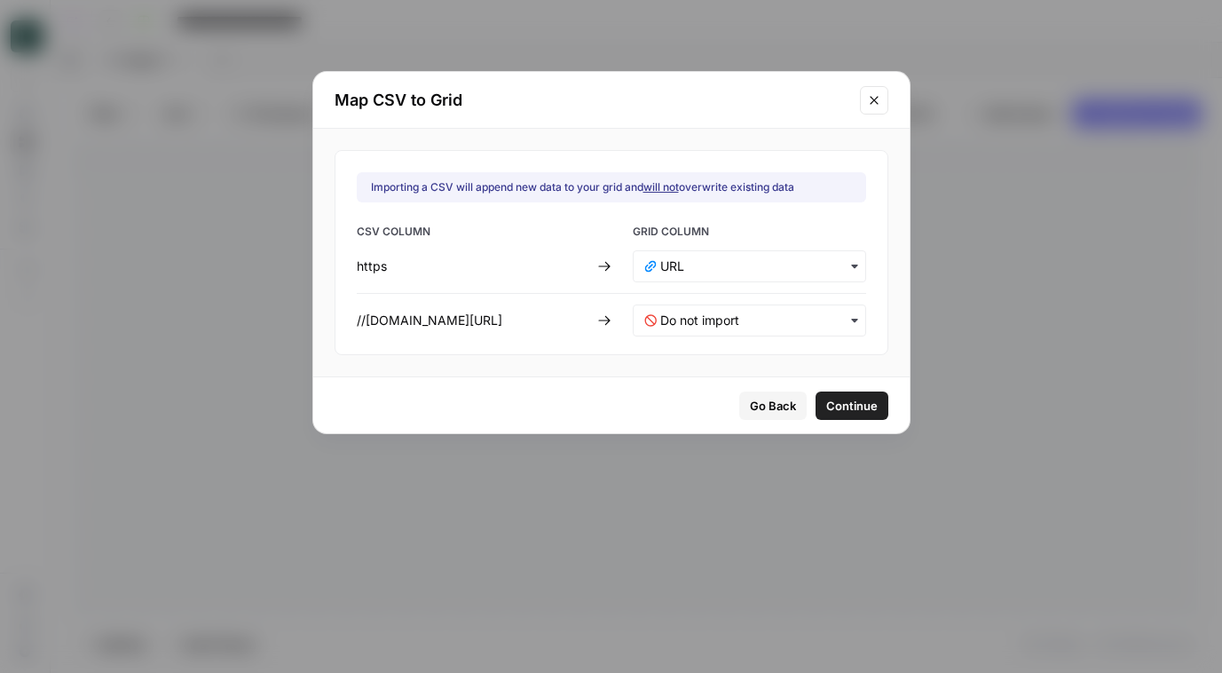
click at [457, 307] on div "CSV COLUMN GRID COLUMN https //www.domainmoney.com/calculators/rsu" at bounding box center [611, 280] width 509 height 113
drag, startPoint x: 348, startPoint y: 261, endPoint x: 604, endPoint y: 343, distance: 269.4
click at [604, 343] on div "Importing a CSV will append new data to your grid and will not overwrite existi…" at bounding box center [611, 252] width 554 height 205
click at [381, 274] on div "https" at bounding box center [473, 266] width 233 height 18
drag, startPoint x: 573, startPoint y: 323, endPoint x: 602, endPoint y: 323, distance: 29.3
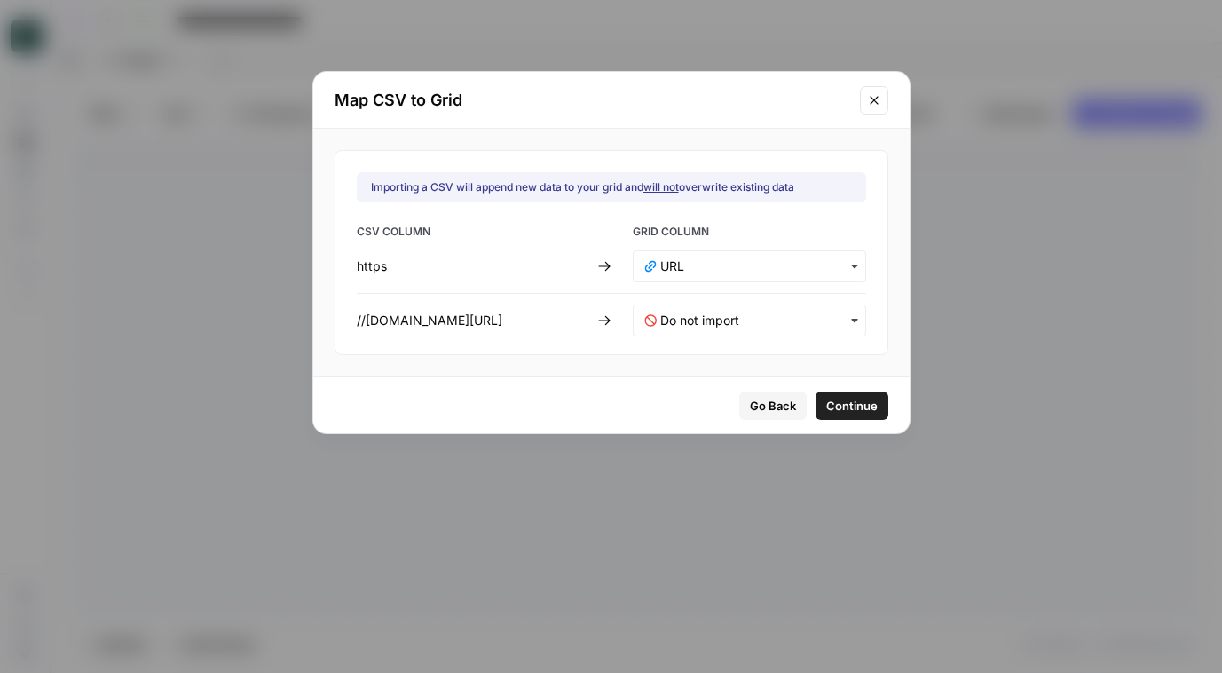
click at [602, 323] on div "CSV COLUMN GRID COLUMN https //www.domainmoney.com/calculators/rsu" at bounding box center [611, 280] width 509 height 113
click at [797, 322] on input "text" at bounding box center [757, 320] width 194 height 18
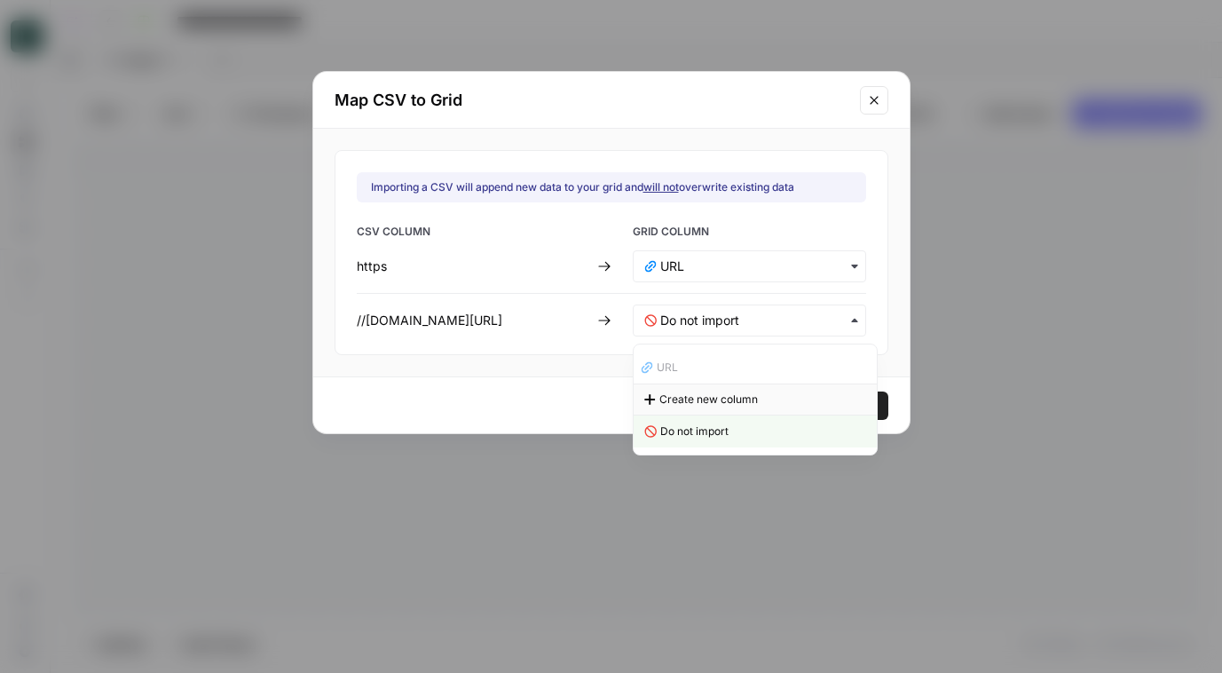
click at [752, 393] on span "Create new column" at bounding box center [708, 399] width 98 height 16
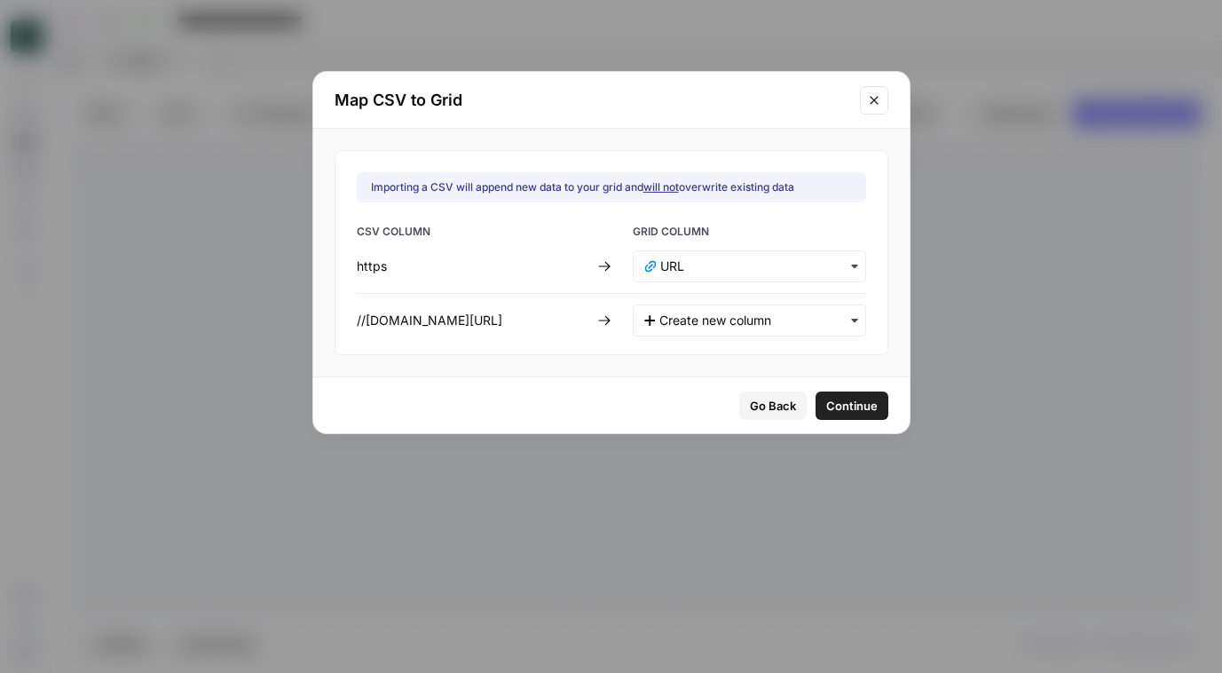
click at [837, 398] on button "Continue" at bounding box center [851, 405] width 73 height 28
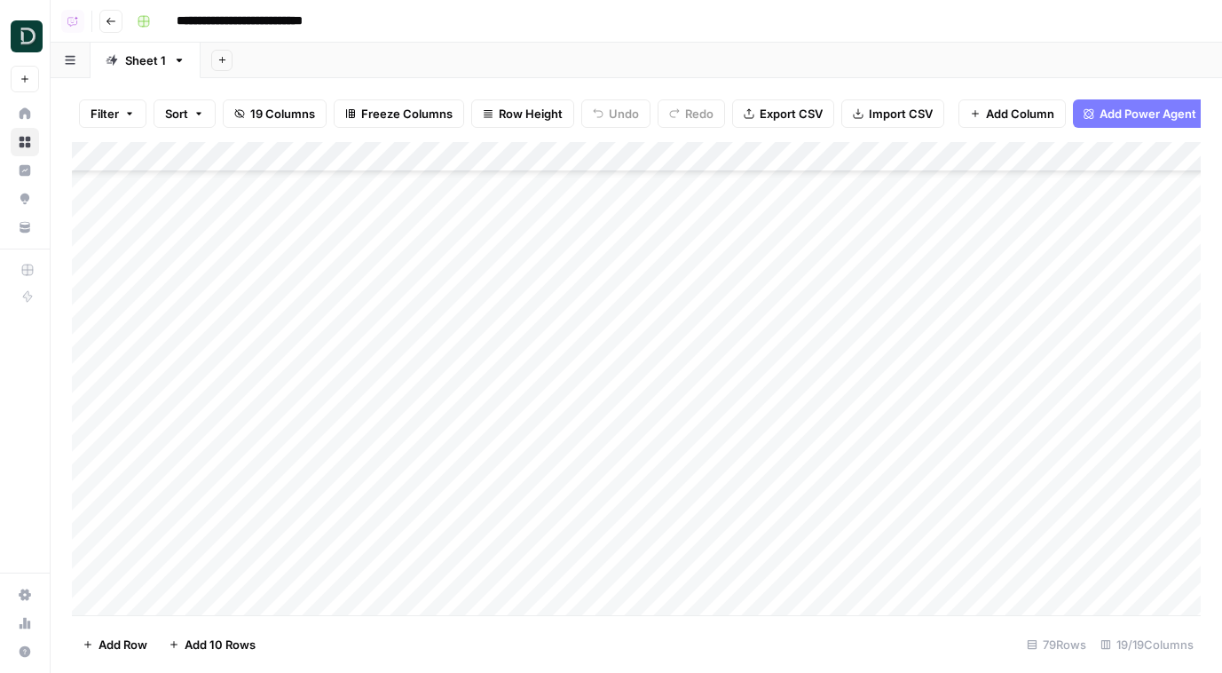
scroll to position [1772, 0]
click at [224, 399] on div "Add Column" at bounding box center [636, 378] width 1129 height 473
click at [224, 399] on input "*****" at bounding box center [282, 409] width 284 height 21
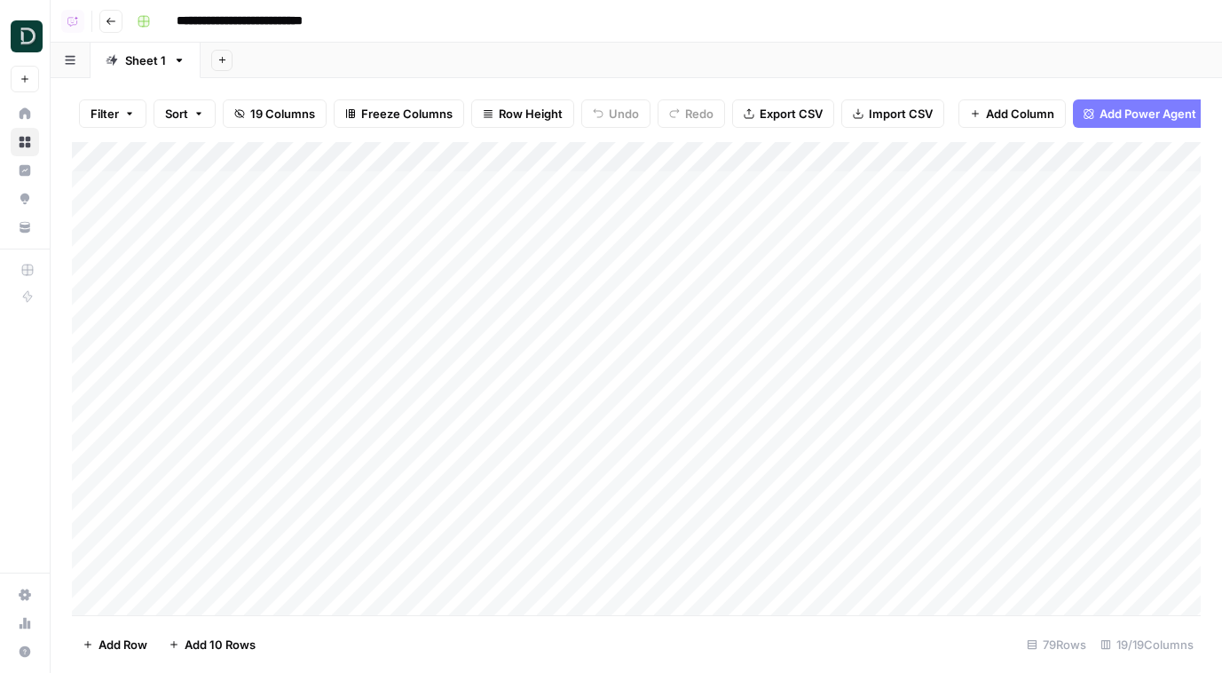
click at [108, 374] on div "Add Column" at bounding box center [636, 378] width 1129 height 473
click at [92, 366] on div "Add Column" at bounding box center [636, 378] width 1129 height 473
click at [92, 394] on div "Add Column" at bounding box center [636, 378] width 1129 height 473
click at [92, 424] on div "Add Column" at bounding box center [636, 378] width 1129 height 473
click at [92, 459] on div "Add Column" at bounding box center [636, 378] width 1129 height 473
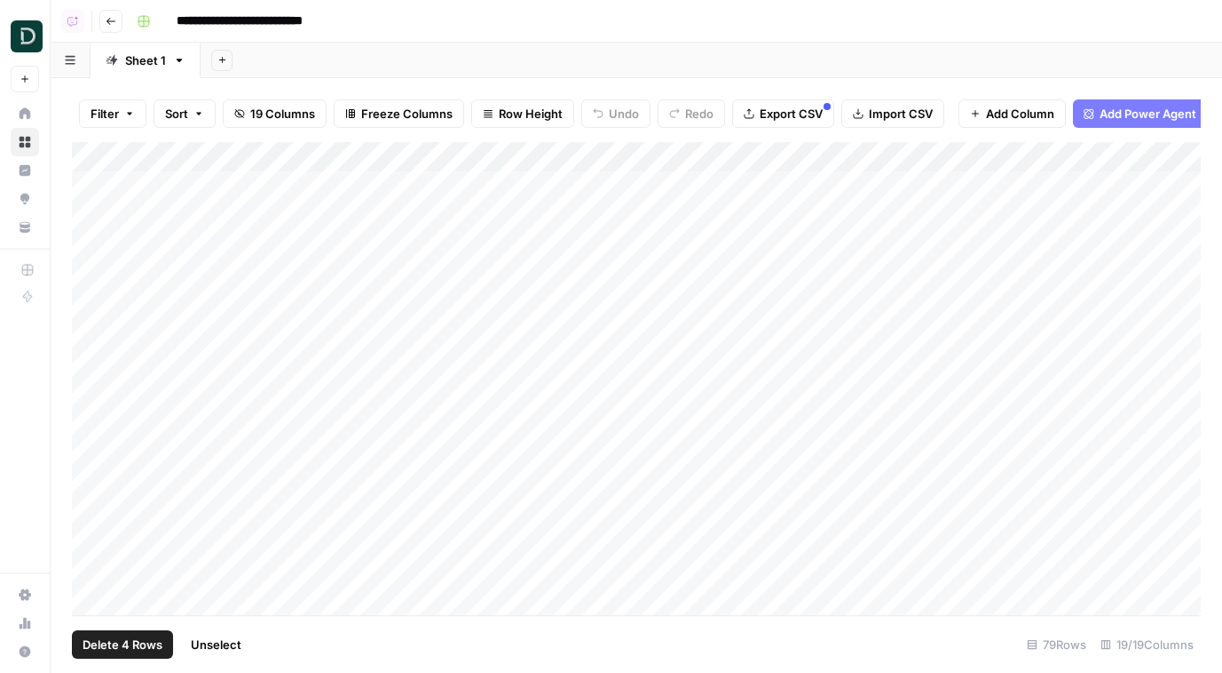
click at [92, 482] on div "Add Column" at bounding box center [636, 378] width 1129 height 473
click at [93, 515] on div "Add Column" at bounding box center [636, 378] width 1129 height 473
click at [93, 577] on div "Add Column" at bounding box center [636, 378] width 1129 height 473
click at [93, 587] on div "Add Column" at bounding box center [636, 378] width 1129 height 473
drag, startPoint x: 93, startPoint y: 602, endPoint x: 93, endPoint y: 583, distance: 19.5
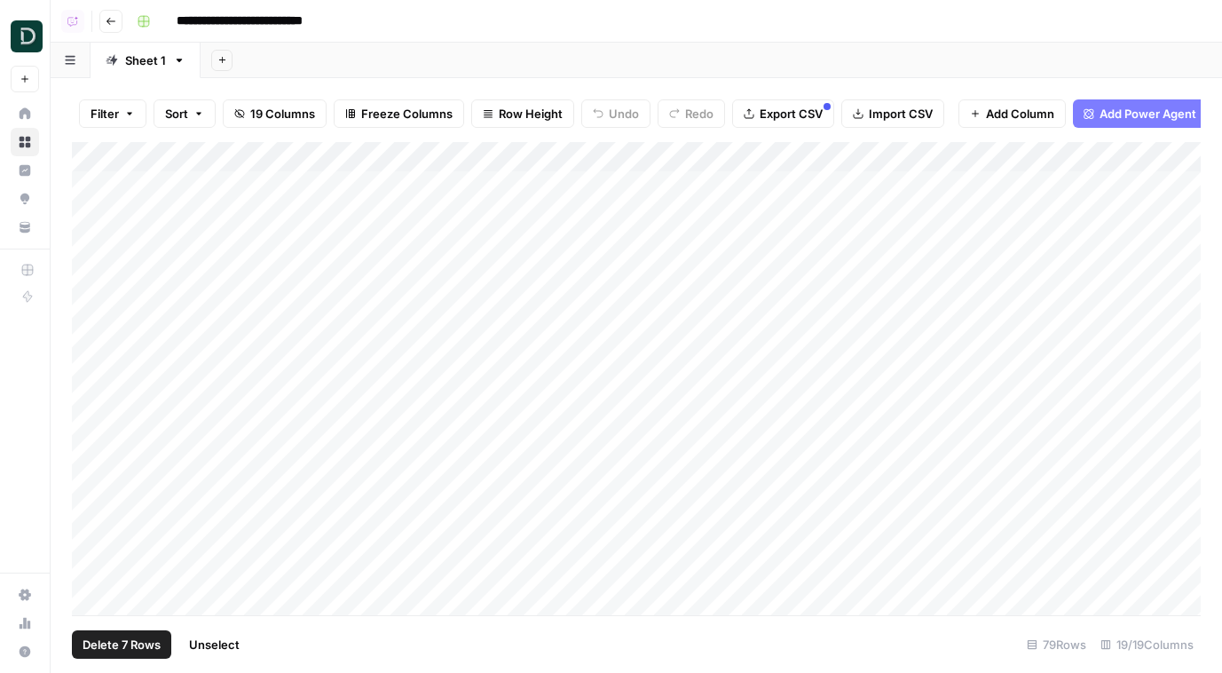
click at [93, 594] on div "Add Column" at bounding box center [636, 378] width 1129 height 473
click at [93, 573] on div "Add Column" at bounding box center [636, 378] width 1129 height 473
click at [95, 555] on div "Add Column" at bounding box center [636, 378] width 1129 height 473
click at [95, 592] on div "Add Column" at bounding box center [636, 378] width 1129 height 473
click at [94, 577] on div "Add Column" at bounding box center [636, 378] width 1129 height 473
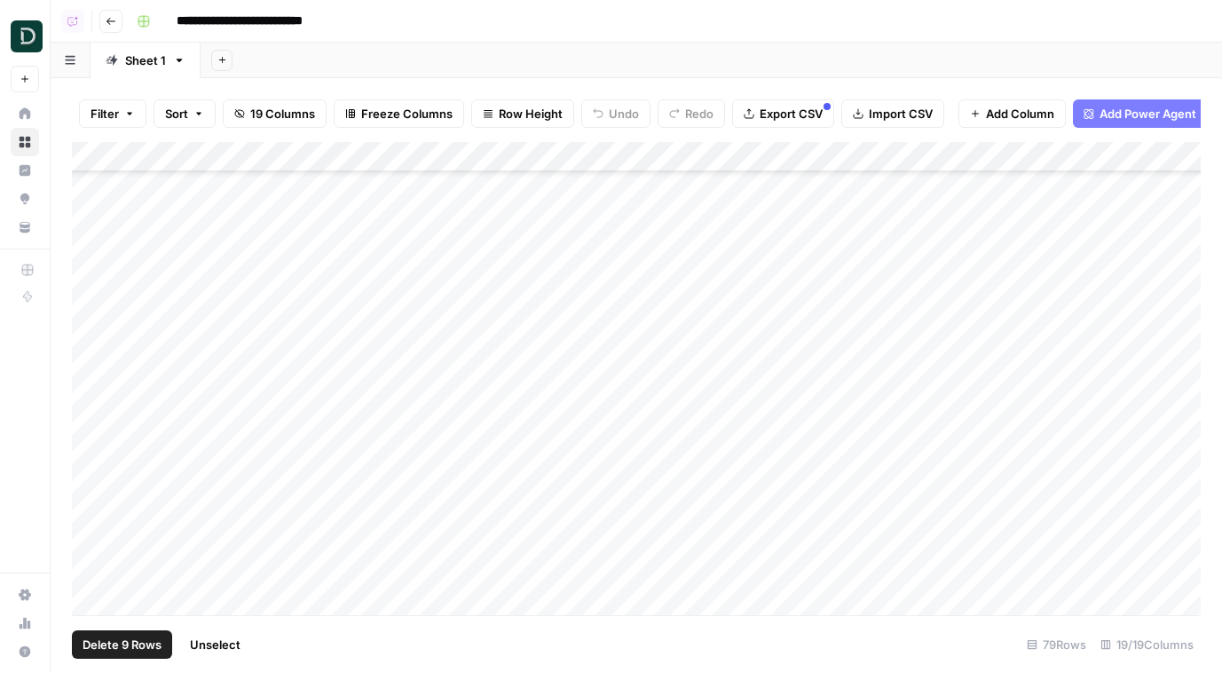
scroll to position [474, 0]
click at [100, 233] on div "Add Column" at bounding box center [636, 378] width 1129 height 473
click at [100, 262] on div "Add Column" at bounding box center [636, 378] width 1129 height 473
click at [100, 284] on div "Add Column" at bounding box center [636, 378] width 1129 height 473
click at [100, 339] on div "Add Column" at bounding box center [636, 378] width 1129 height 473
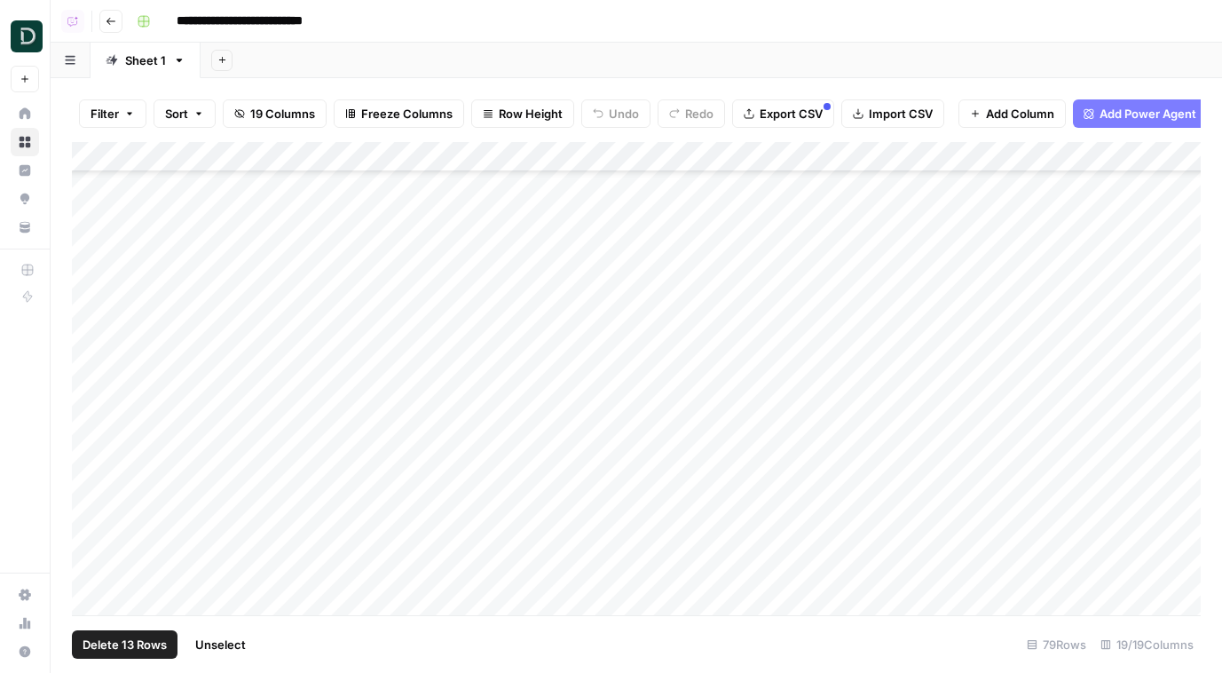
drag, startPoint x: 100, startPoint y: 385, endPoint x: 100, endPoint y: 429, distance: 43.5
click at [100, 387] on div "Add Column" at bounding box center [636, 378] width 1129 height 473
click at [100, 429] on div "Add Column" at bounding box center [636, 378] width 1129 height 473
click at [100, 309] on div "Add Column" at bounding box center [636, 378] width 1129 height 473
click at [100, 360] on div "Add Column" at bounding box center [636, 378] width 1129 height 473
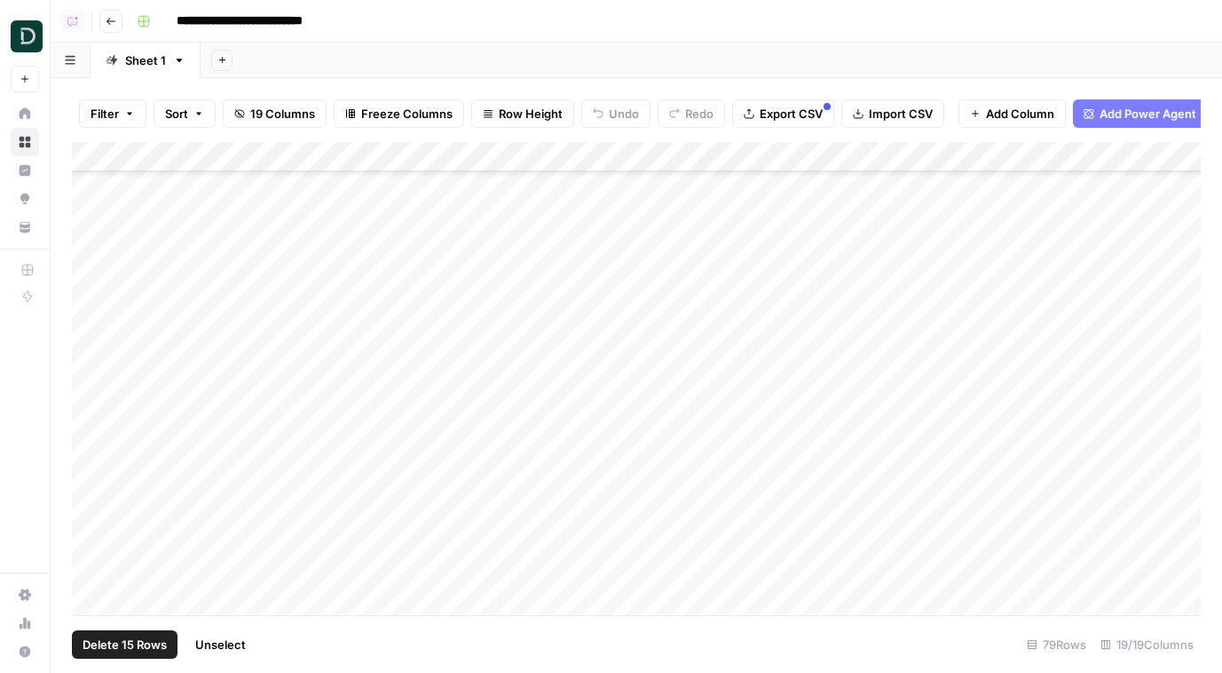
click at [106, 35] on header "**********" at bounding box center [636, 21] width 1171 height 43
click at [125, 15] on header "**********" at bounding box center [636, 21] width 1171 height 43
click at [122, 21] on header "**********" at bounding box center [636, 21] width 1171 height 43
click at [114, 21] on icon "button" at bounding box center [111, 21] width 11 height 11
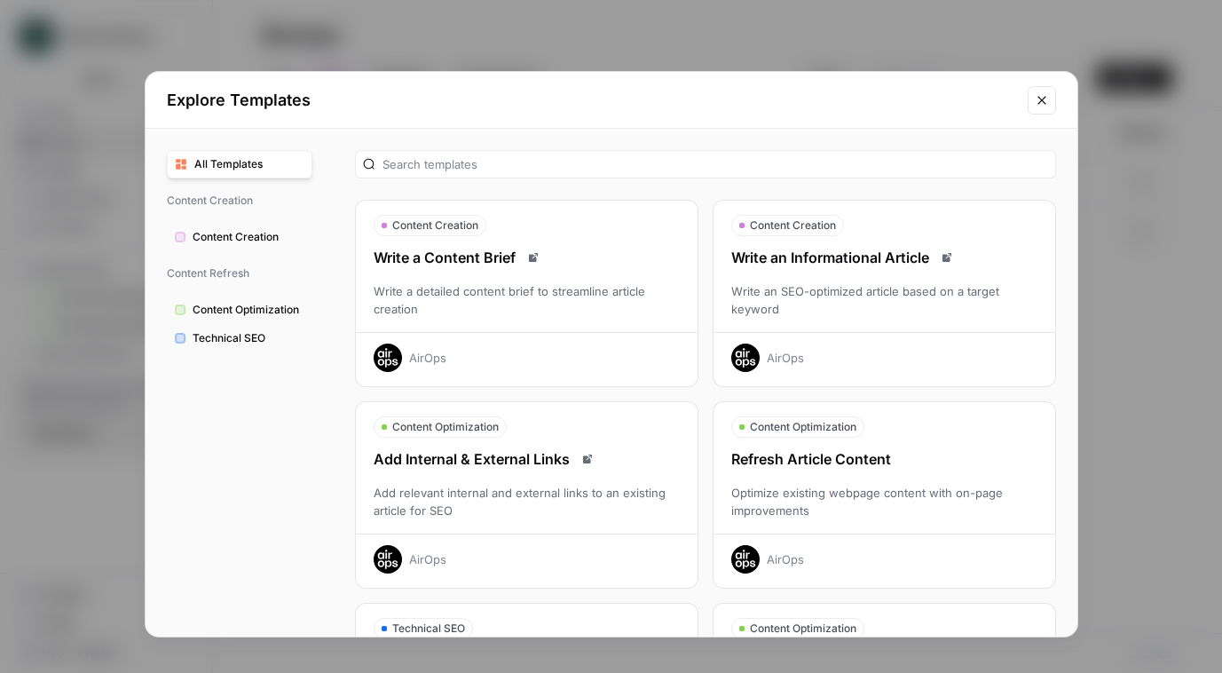
click at [1031, 98] on button "Close modal" at bounding box center [1041, 100] width 28 height 28
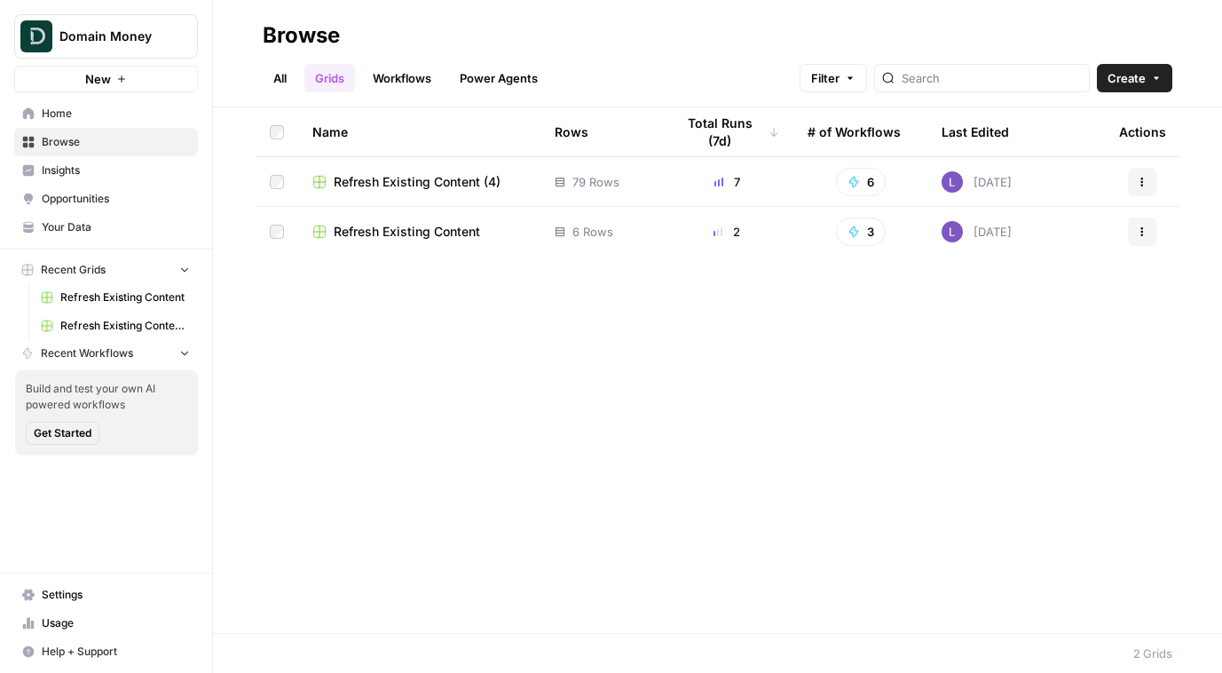
click at [1129, 173] on button "Actions" at bounding box center [1142, 182] width 28 height 28
click at [1045, 335] on span "Delete" at bounding box center [1063, 328] width 142 height 18
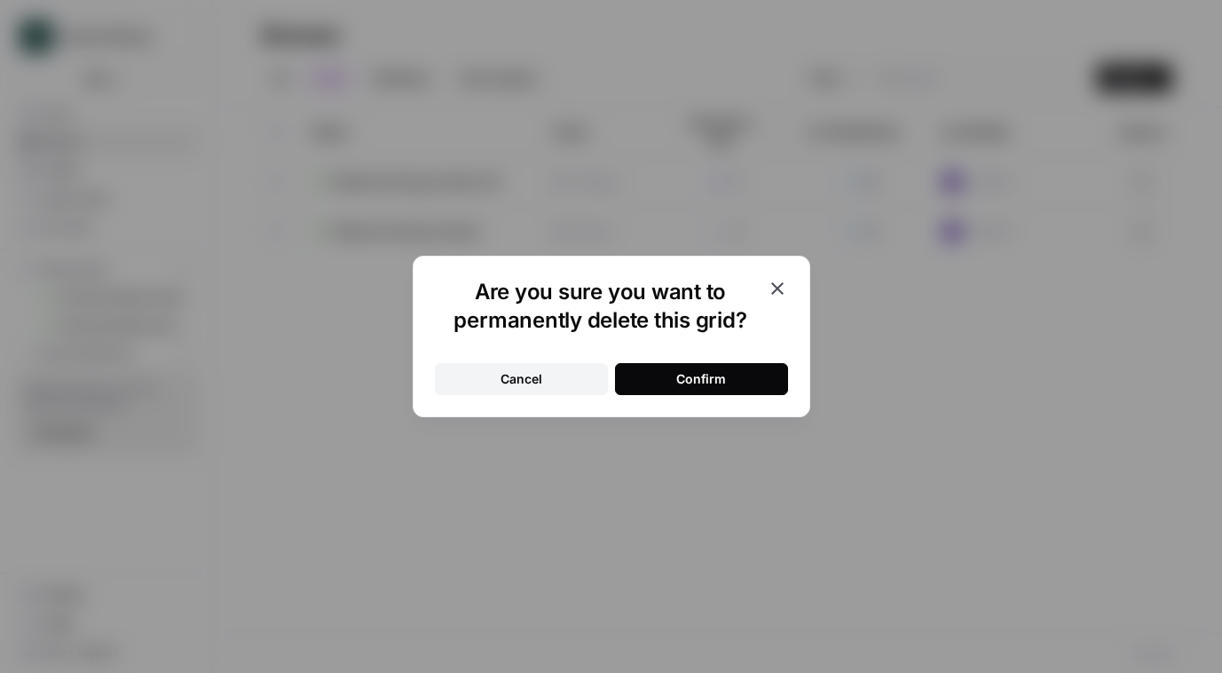
click at [683, 382] on div "Confirm" at bounding box center [701, 379] width 50 height 18
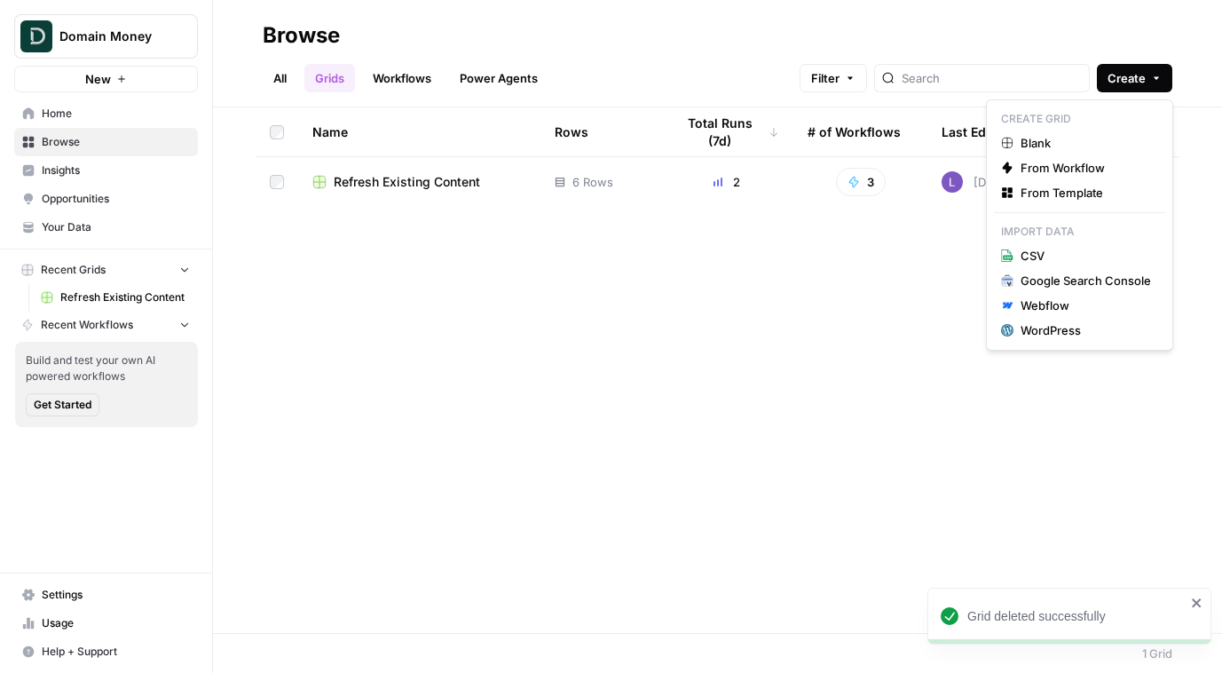
click at [1137, 65] on button "Create" at bounding box center [1134, 78] width 75 height 28
click at [1120, 201] on span "From Template" at bounding box center [1085, 193] width 130 height 18
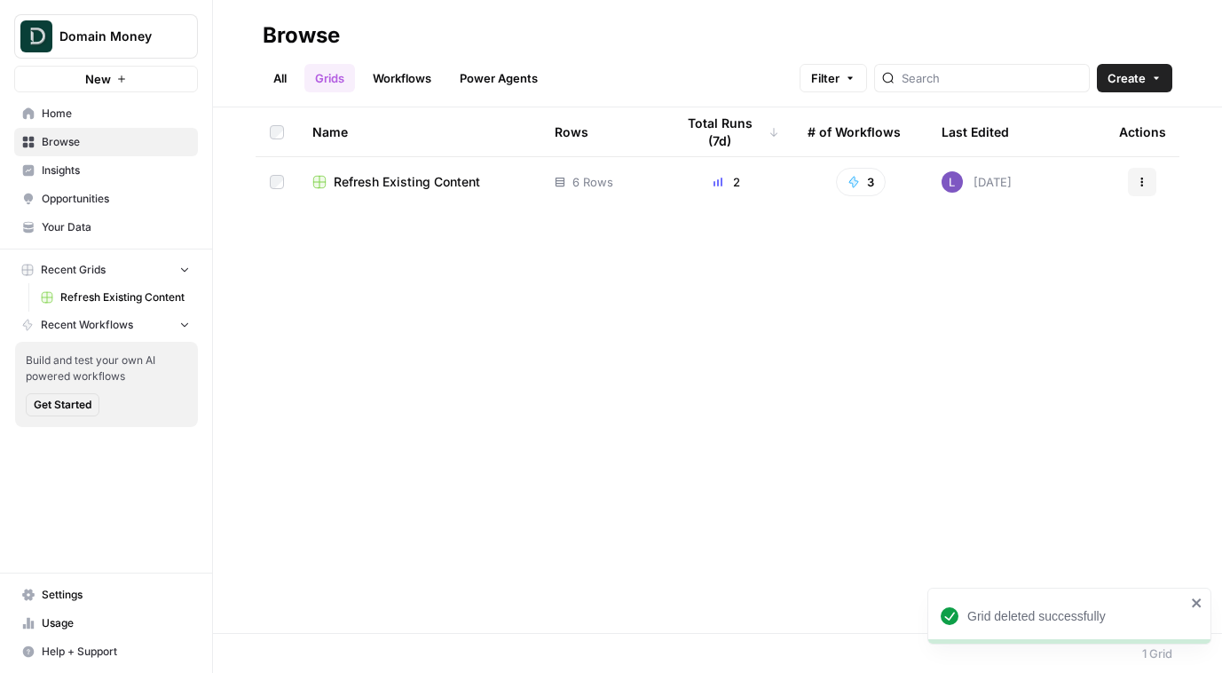
click at [1137, 87] on button "Create" at bounding box center [1134, 78] width 75 height 28
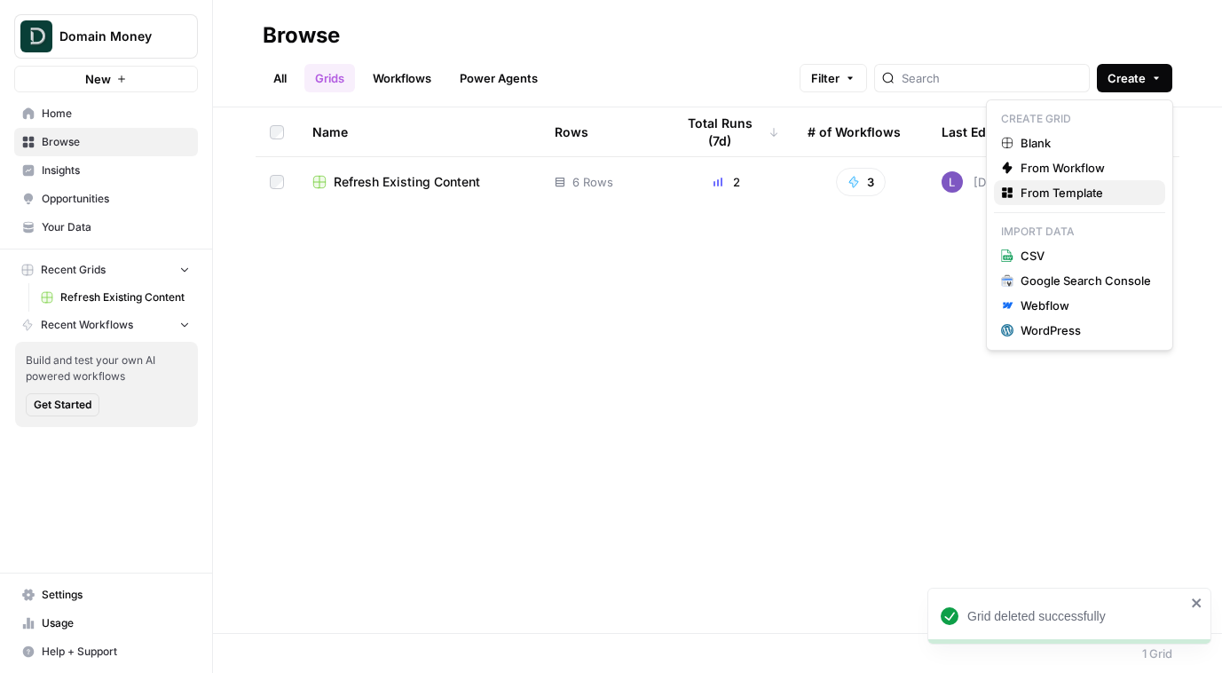
click at [1086, 198] on span "From Template" at bounding box center [1085, 193] width 130 height 18
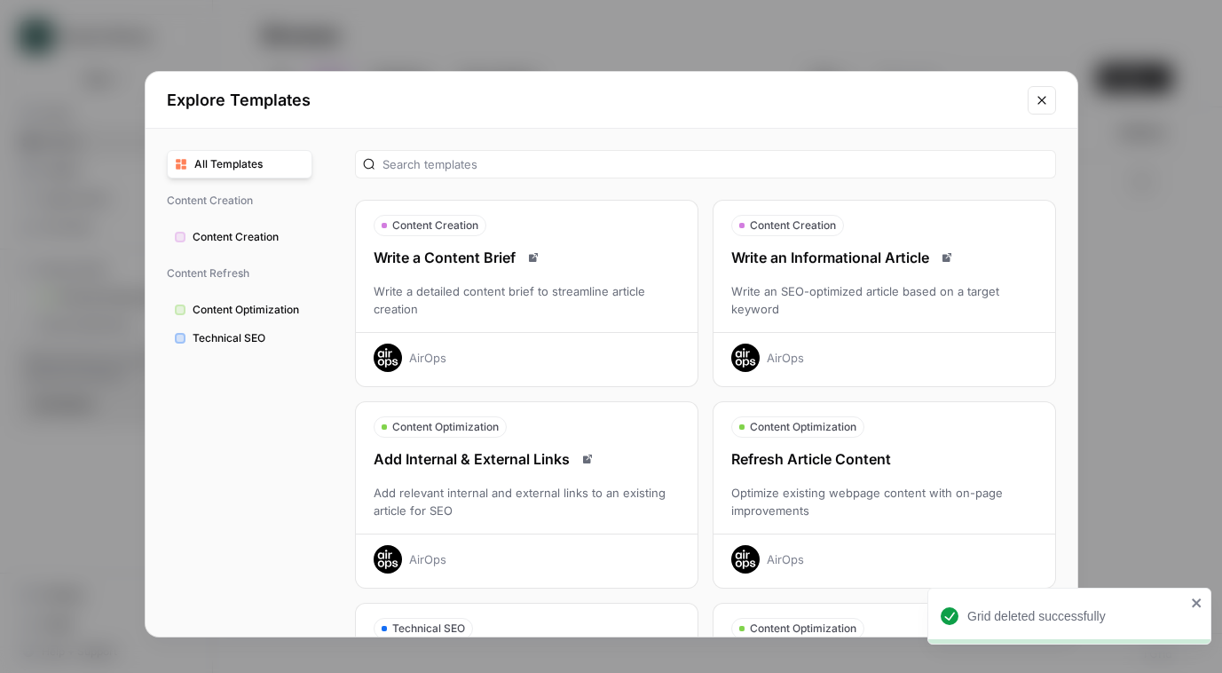
click at [842, 510] on div "Optimize existing webpage content with on-page improvements" at bounding box center [884, 501] width 342 height 35
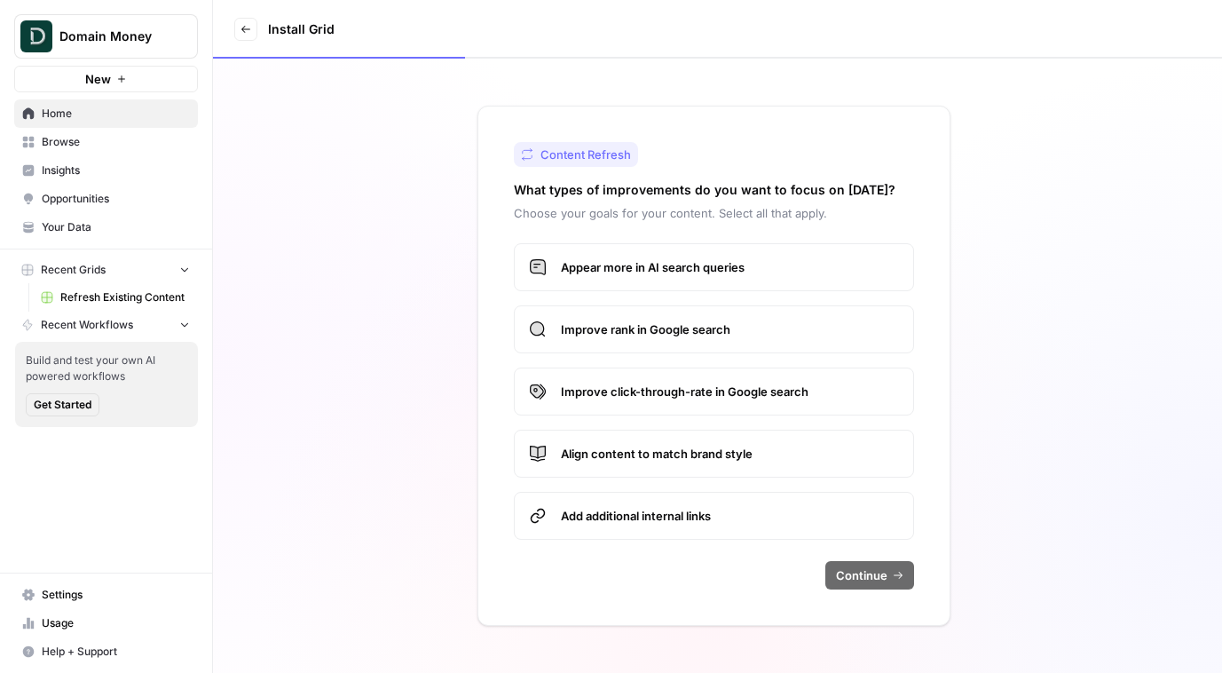
click at [672, 271] on span "Appear more in AI search queries" at bounding box center [730, 267] width 338 height 18
click at [672, 335] on span "Improve rank in Google search" at bounding box center [730, 329] width 338 height 18
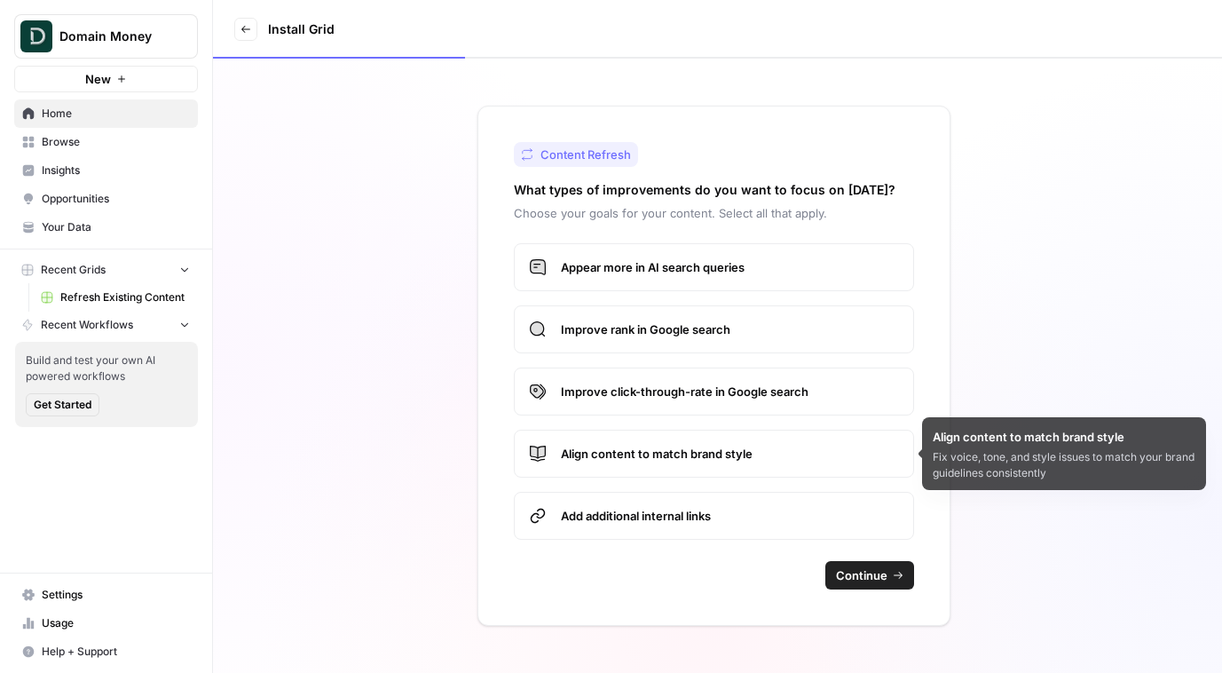
click at [743, 526] on label "Add additional internal links" at bounding box center [714, 516] width 400 height 48
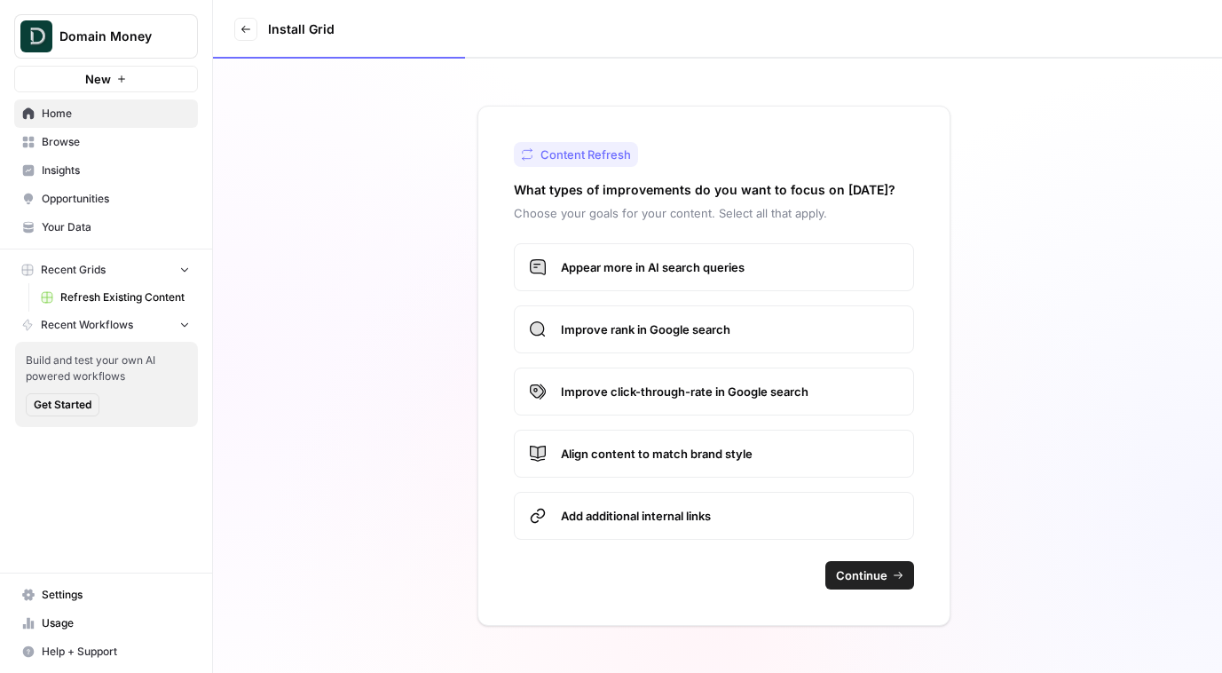
click at [879, 582] on span "Continue" at bounding box center [861, 575] width 51 height 18
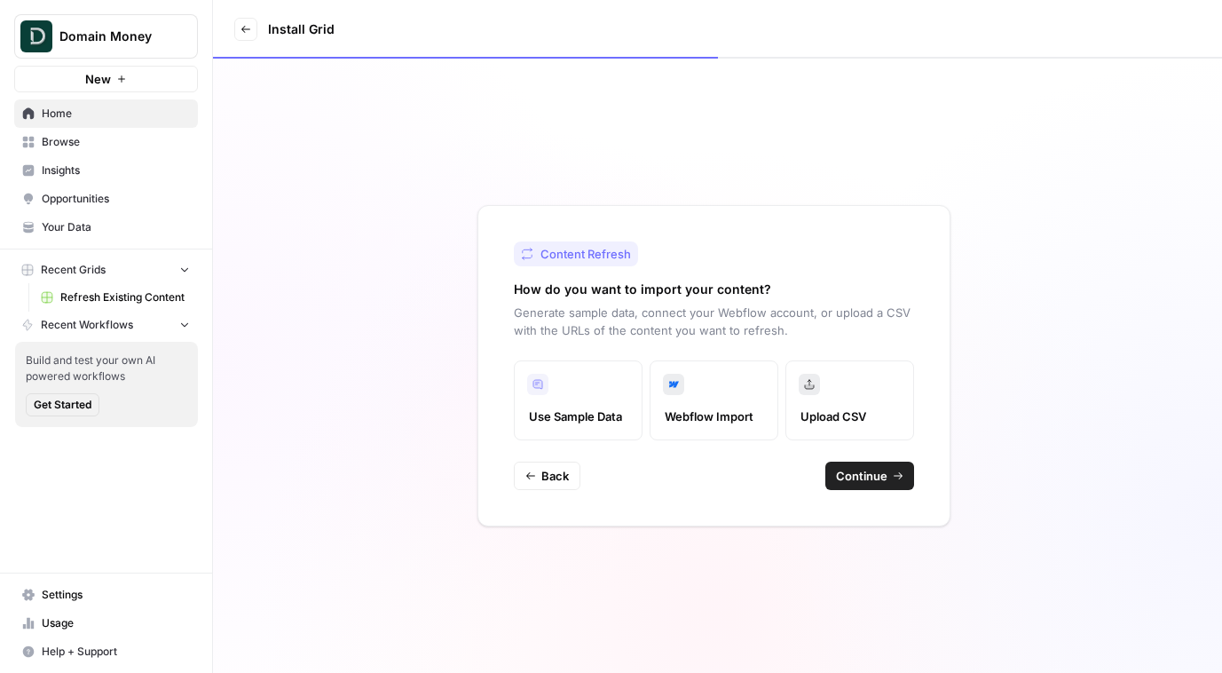
click at [861, 476] on span "Continue" at bounding box center [861, 476] width 51 height 18
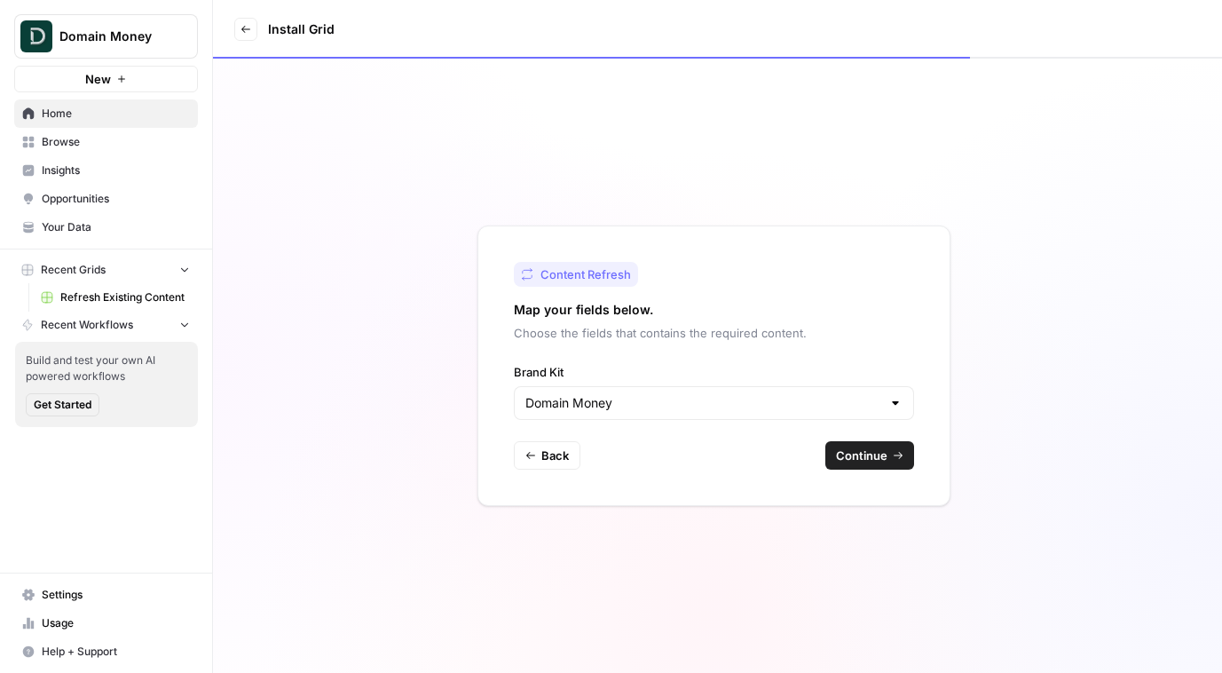
click at [530, 456] on icon "button" at bounding box center [530, 455] width 11 height 11
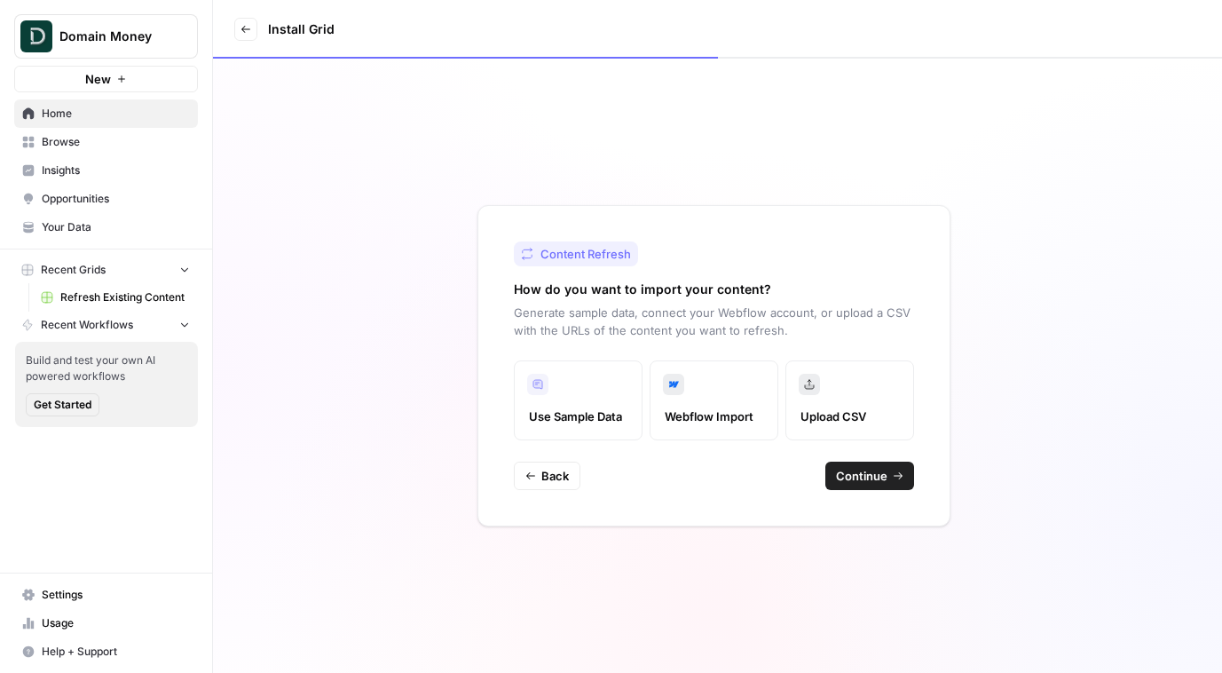
click at [887, 360] on label "Upload CSV" at bounding box center [849, 400] width 129 height 80
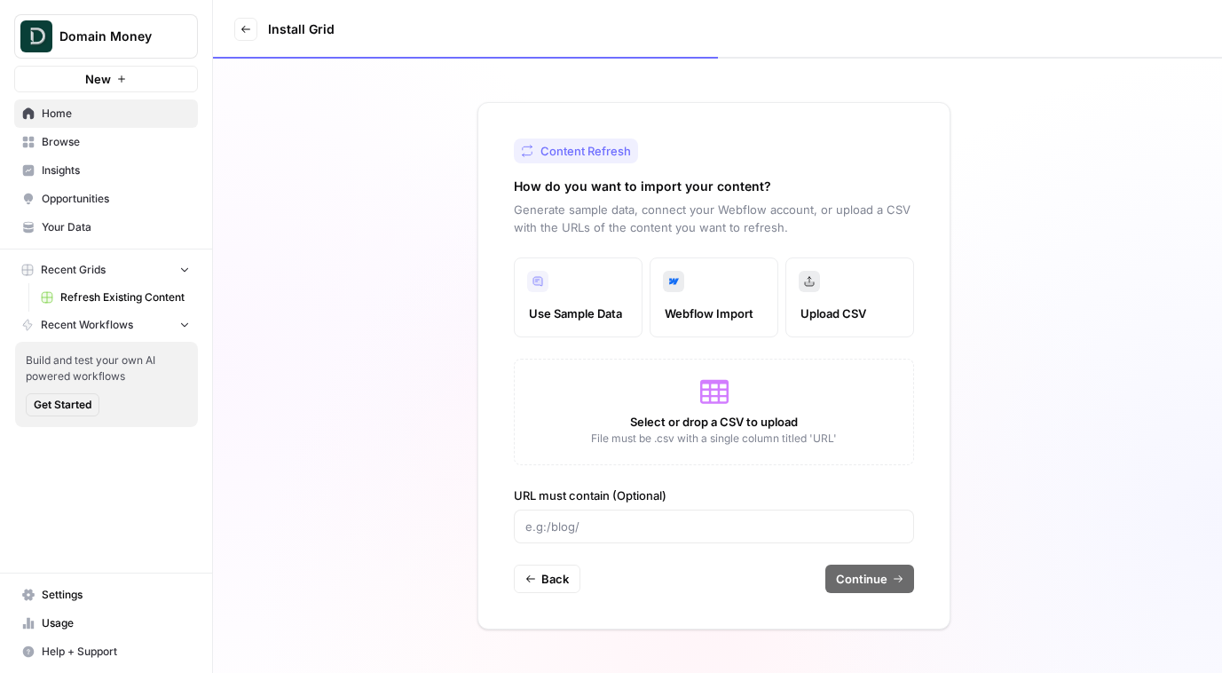
click at [651, 386] on div "Select or drop a CSV to upload File must be .csv with a single column titled 'U…" at bounding box center [714, 411] width 400 height 106
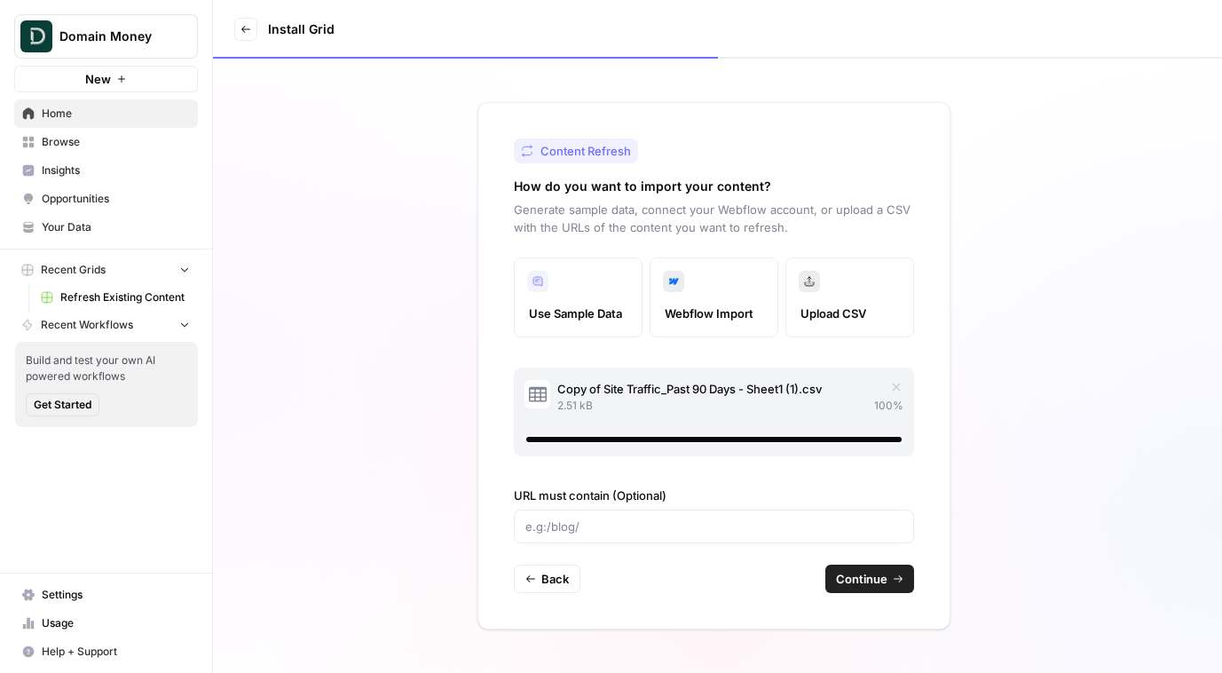
click at [887, 581] on button "Continue" at bounding box center [869, 578] width 89 height 28
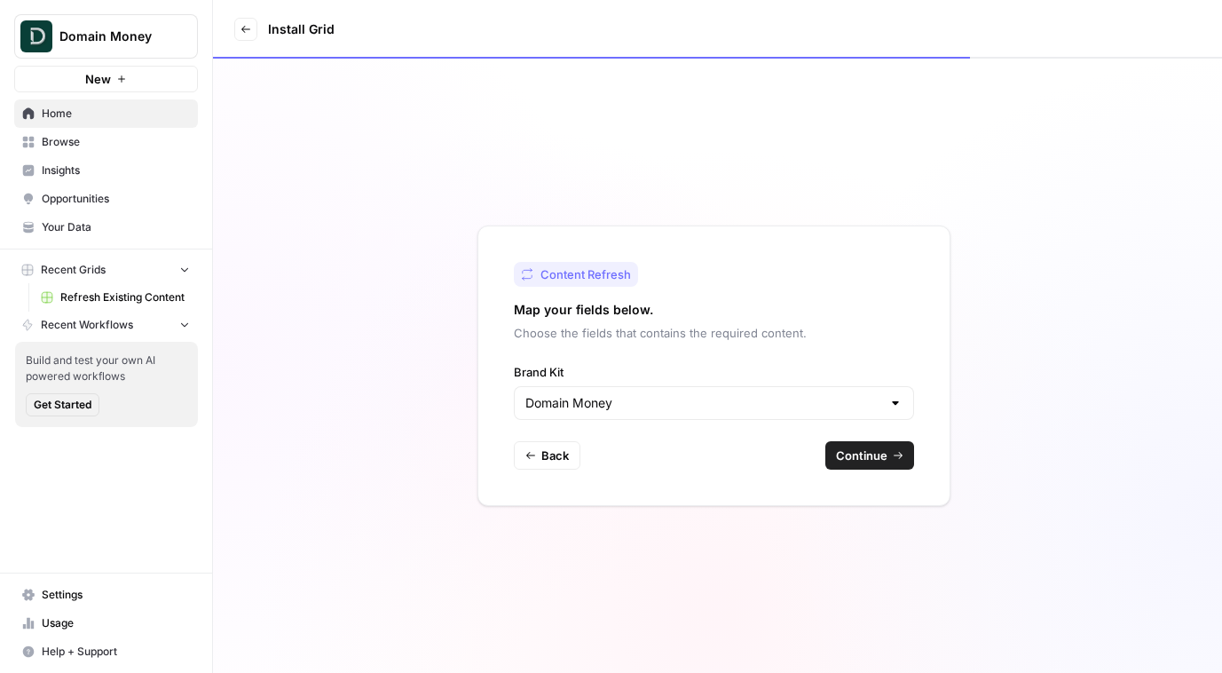
click at [885, 470] on div "Content Refresh Map your fields below. Choose the fields that contains the requ…" at bounding box center [713, 365] width 473 height 280
click at [887, 452] on button "Continue" at bounding box center [869, 455] width 89 height 28
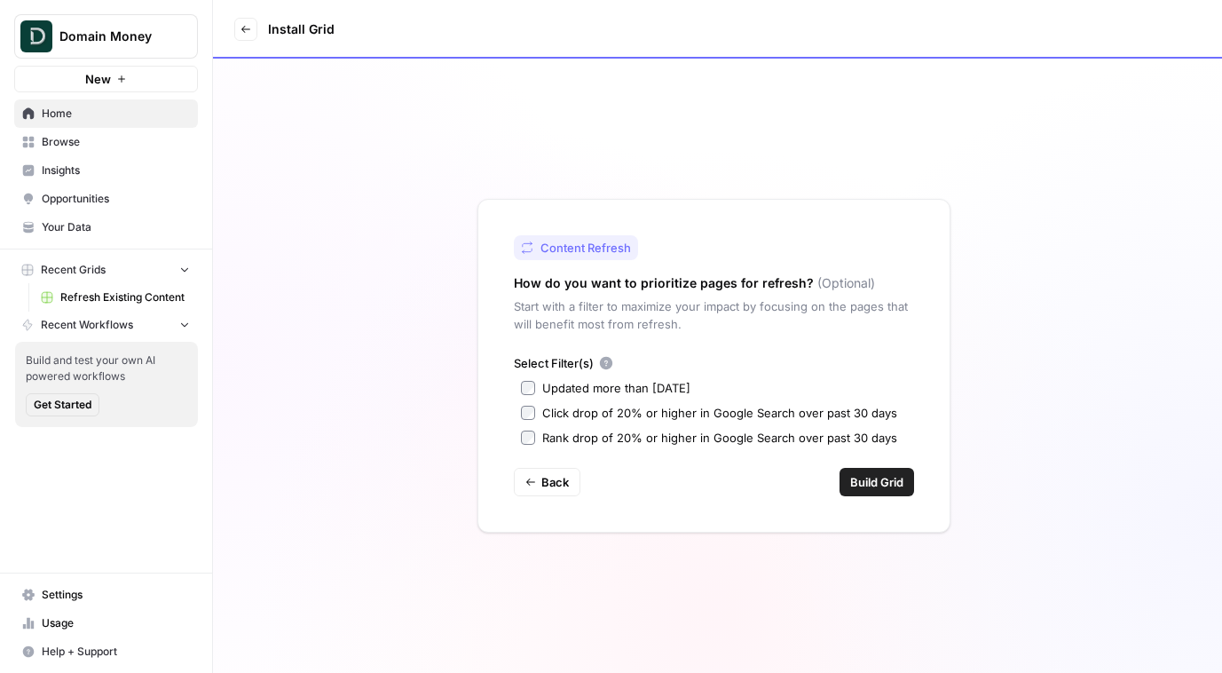
click at [610, 388] on div "Updated more than 90 days ago" at bounding box center [616, 388] width 148 height 18
click at [885, 480] on span "Build Grid" at bounding box center [876, 482] width 53 height 18
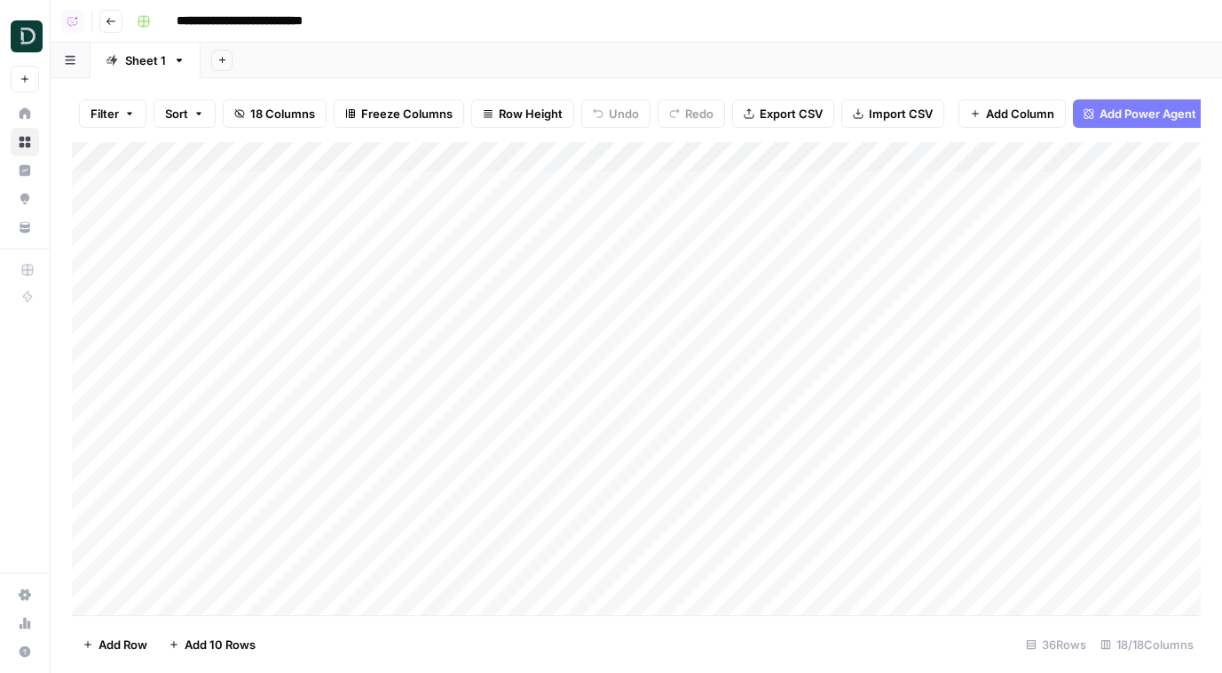
click at [184, 180] on div "Add Column" at bounding box center [636, 378] width 1129 height 473
click at [193, 249] on div "Add Column" at bounding box center [636, 378] width 1129 height 473
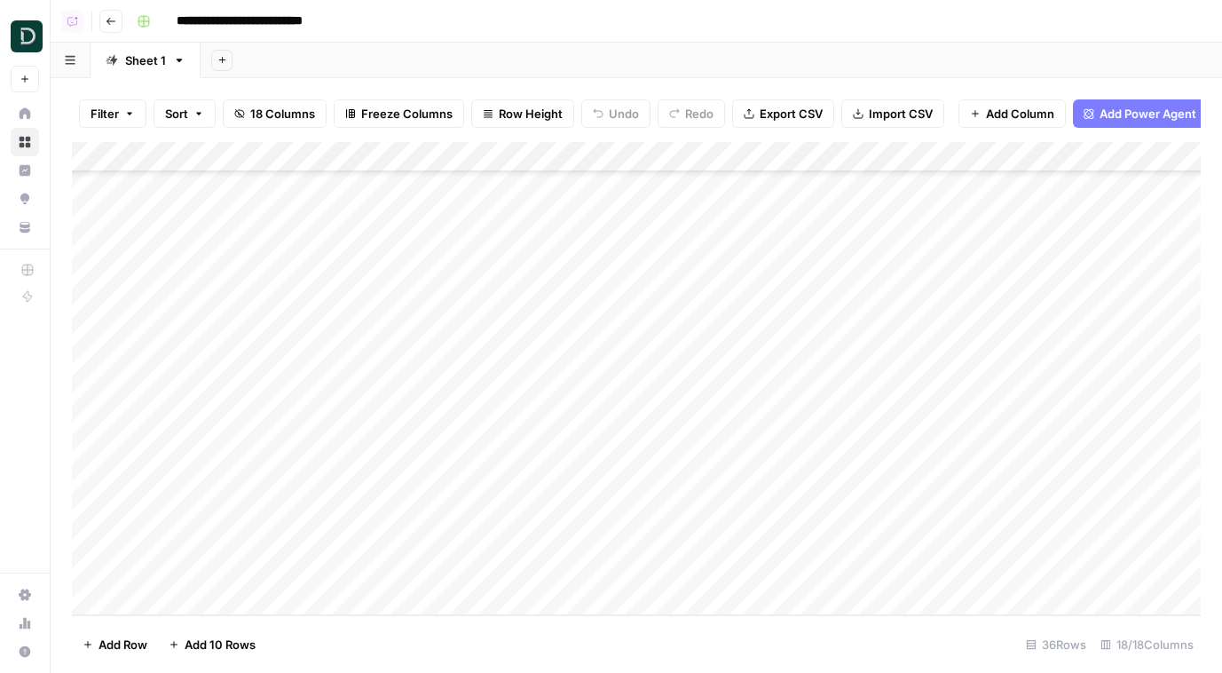
click at [629, 201] on div "Add Column" at bounding box center [636, 378] width 1129 height 473
click at [877, 114] on span "Import CSV" at bounding box center [901, 114] width 64 height 18
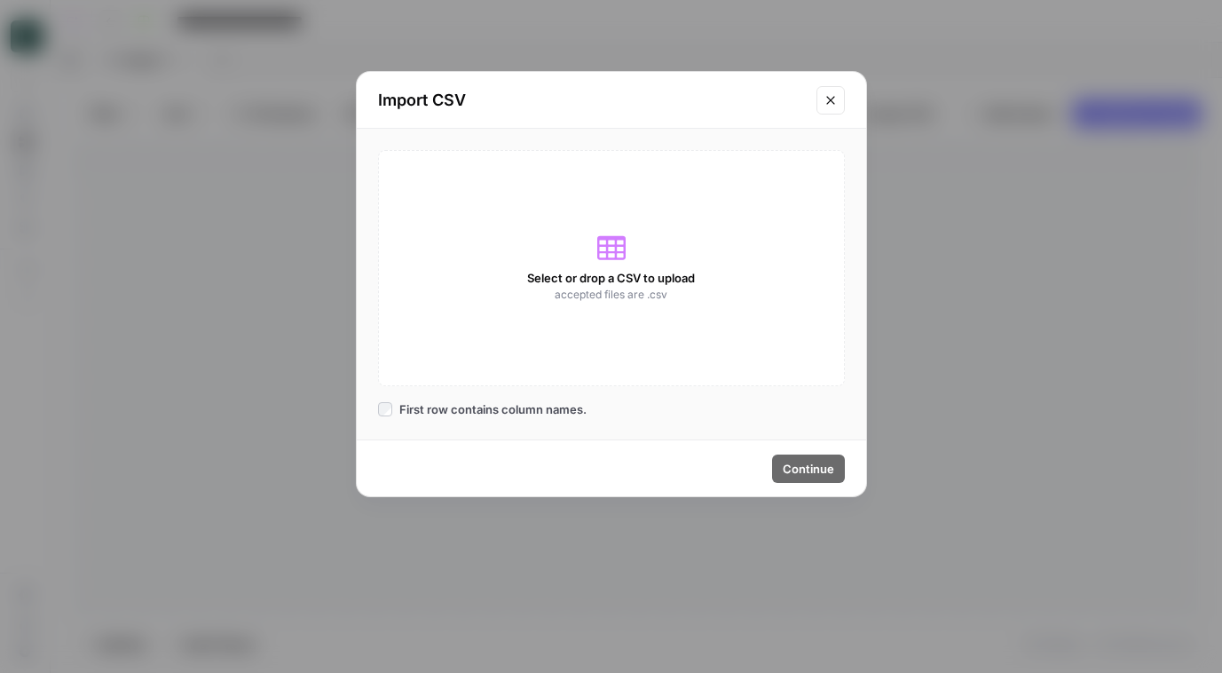
click at [625, 240] on div "Select or drop a CSV to upload accepted files are .csv" at bounding box center [611, 268] width 467 height 236
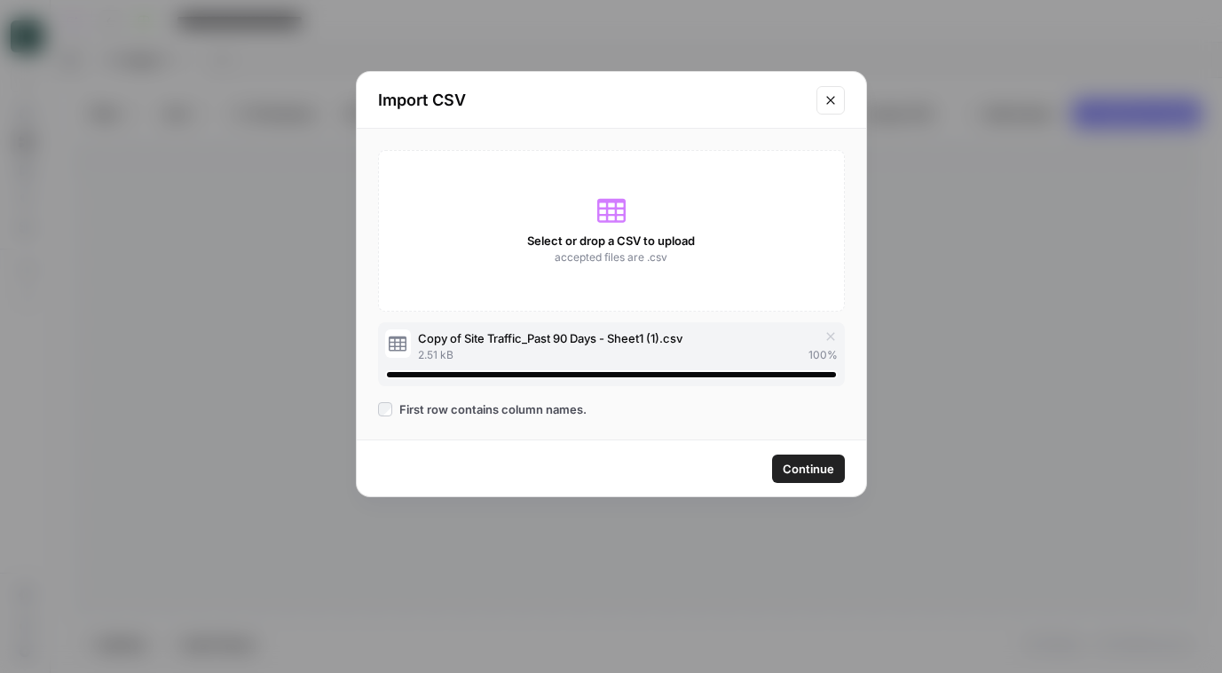
click at [812, 464] on span "Continue" at bounding box center [808, 469] width 51 height 18
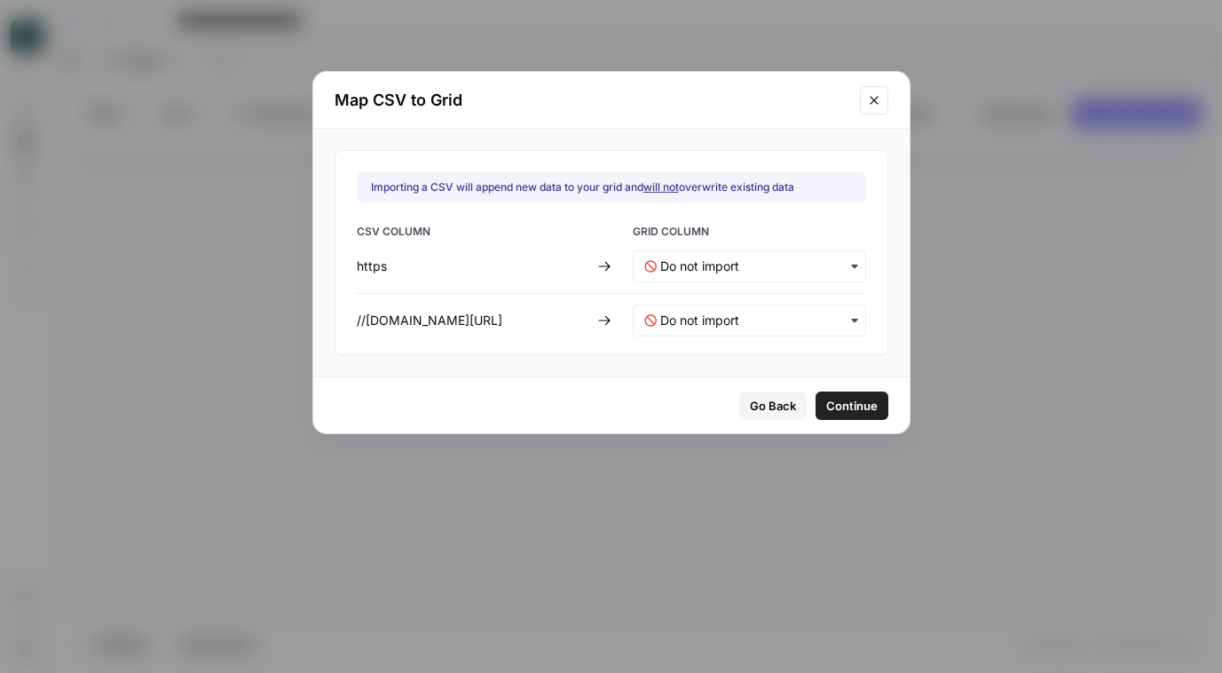
click at [881, 106] on icon "Close modal" at bounding box center [874, 100] width 14 height 14
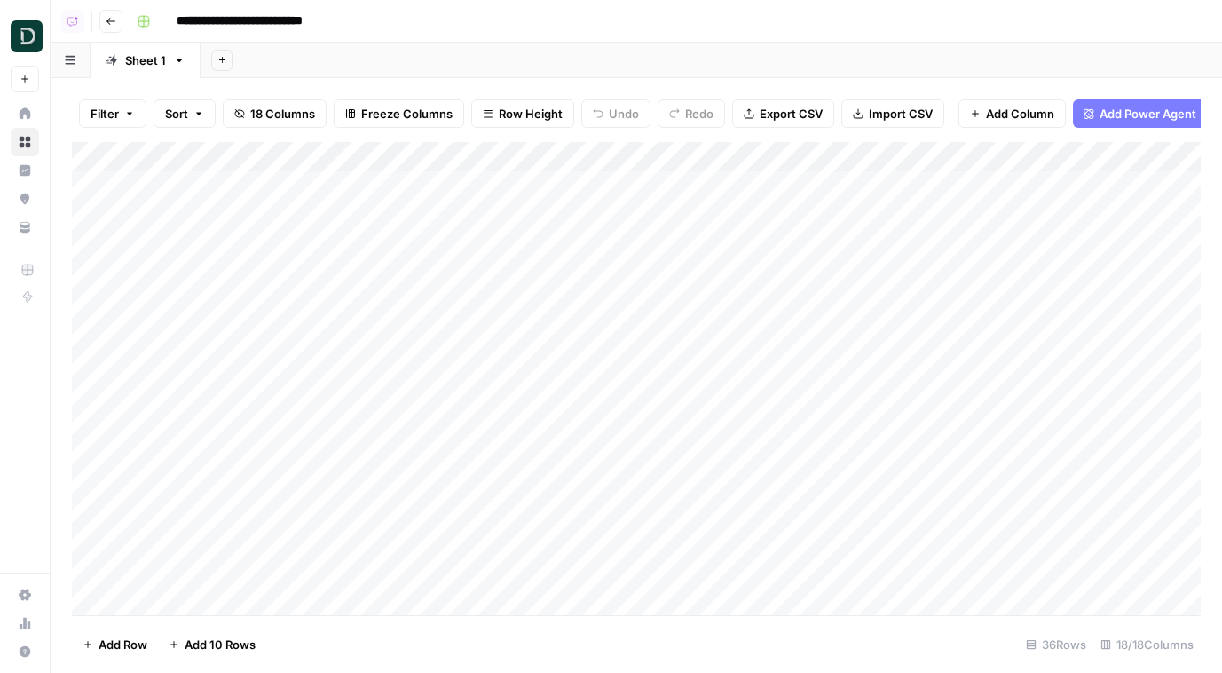
click at [244, 180] on div "Add Column" at bounding box center [636, 378] width 1129 height 473
paste input "**********"
type input "**********"
click at [220, 219] on div "Add Column" at bounding box center [636, 378] width 1129 height 473
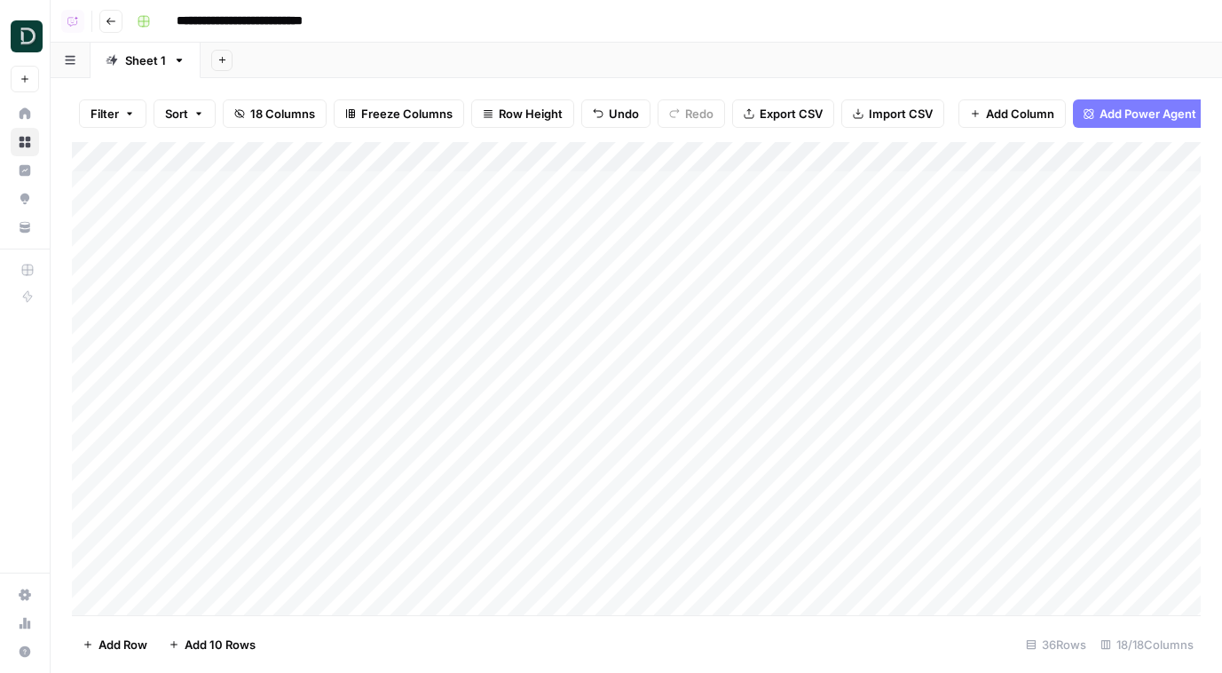
click at [220, 219] on div "Add Column" at bounding box center [636, 378] width 1129 height 473
type input "**********"
click at [223, 248] on div "Add Column" at bounding box center [636, 378] width 1129 height 473
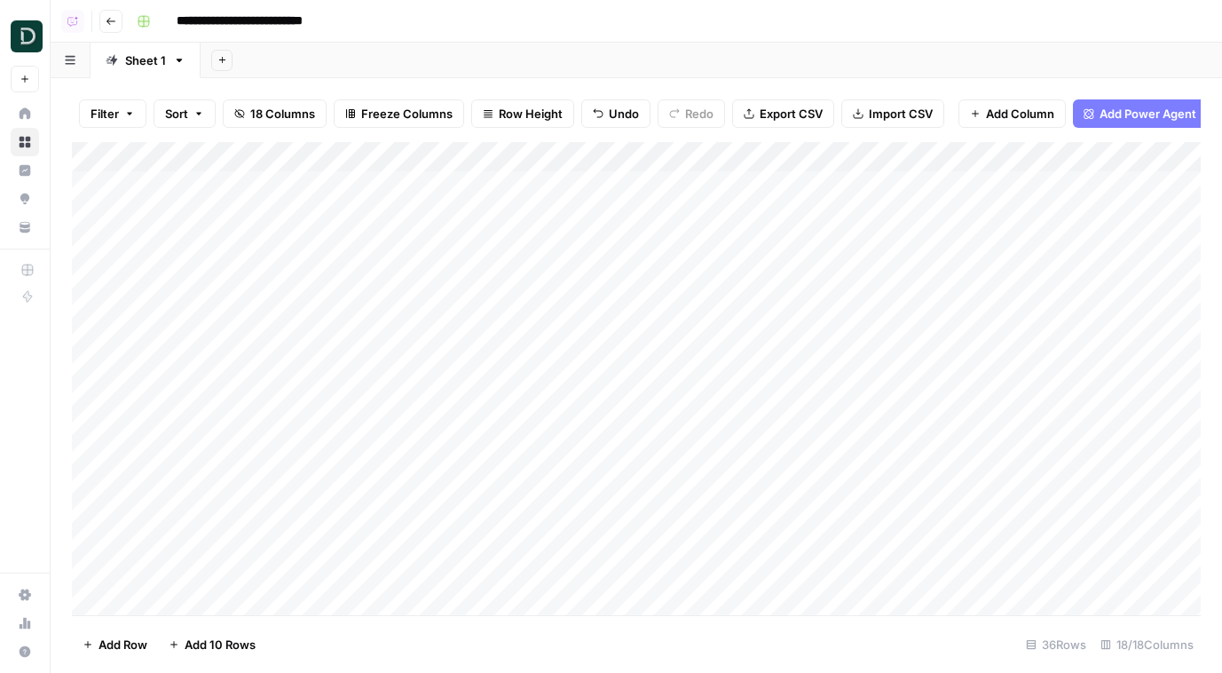
click at [223, 248] on div "Add Column" at bounding box center [636, 378] width 1129 height 473
type input "**********"
click at [224, 287] on div "Add Column" at bounding box center [636, 378] width 1129 height 473
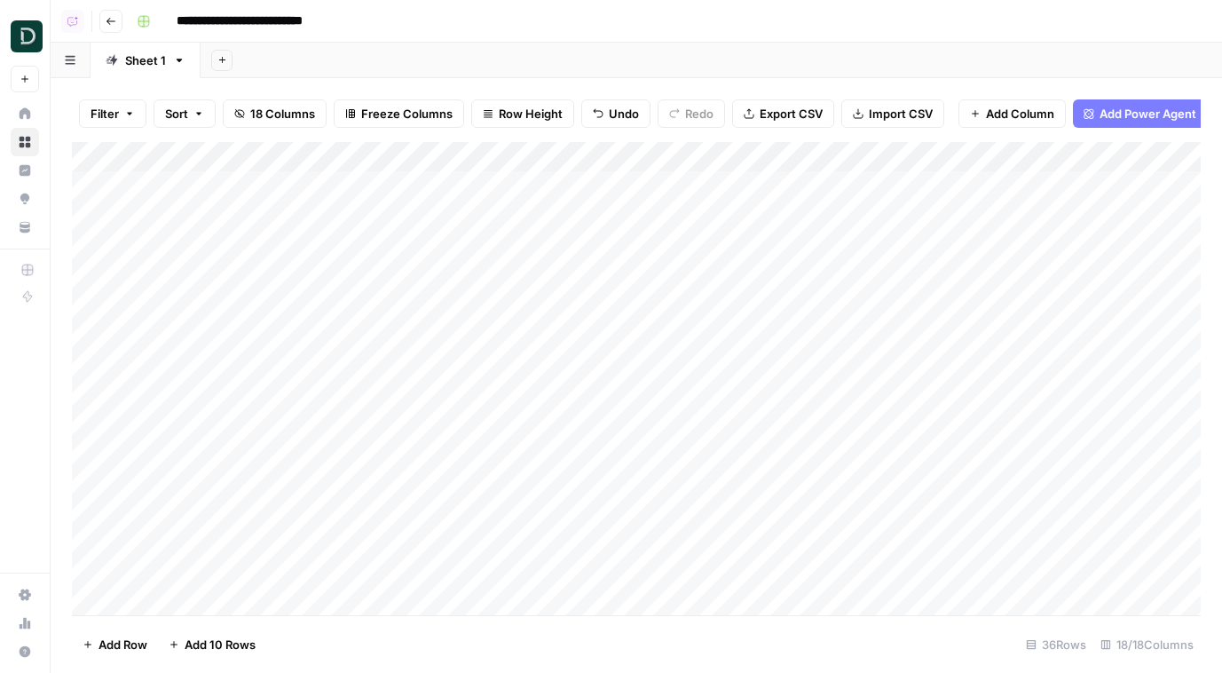
click at [224, 287] on div "Add Column" at bounding box center [636, 378] width 1129 height 473
type input "**********"
click at [232, 311] on div "Add Column" at bounding box center [636, 378] width 1129 height 473
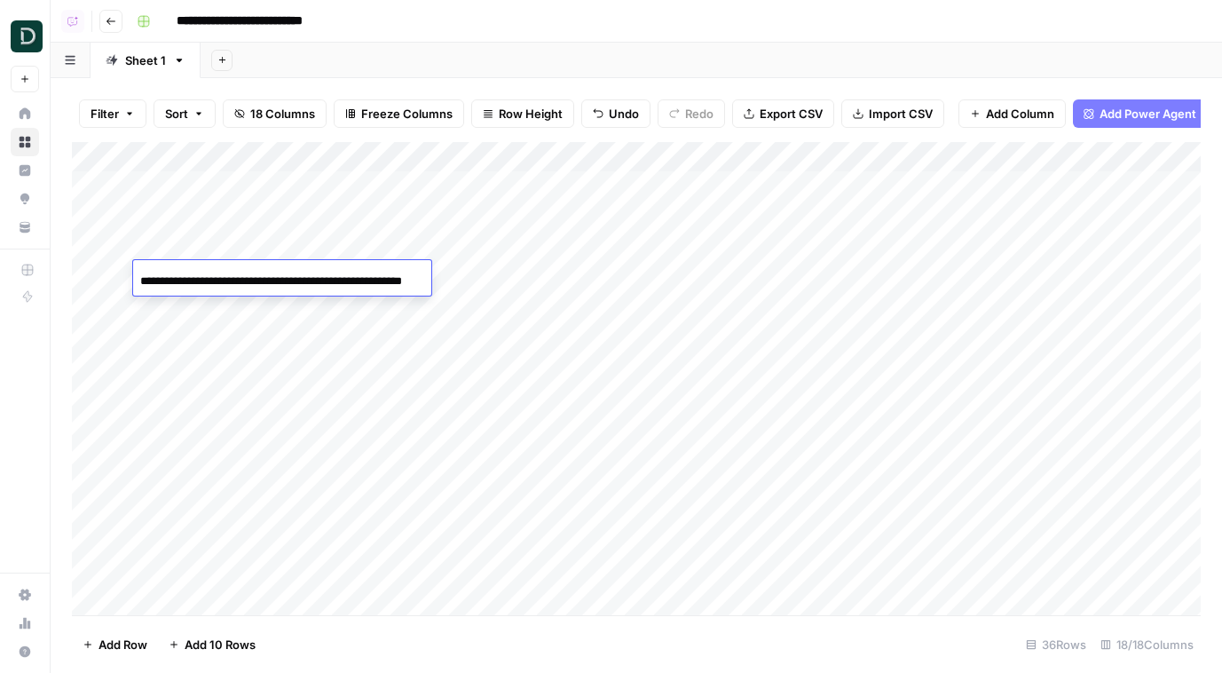
click at [232, 311] on div "Add Column" at bounding box center [636, 378] width 1129 height 473
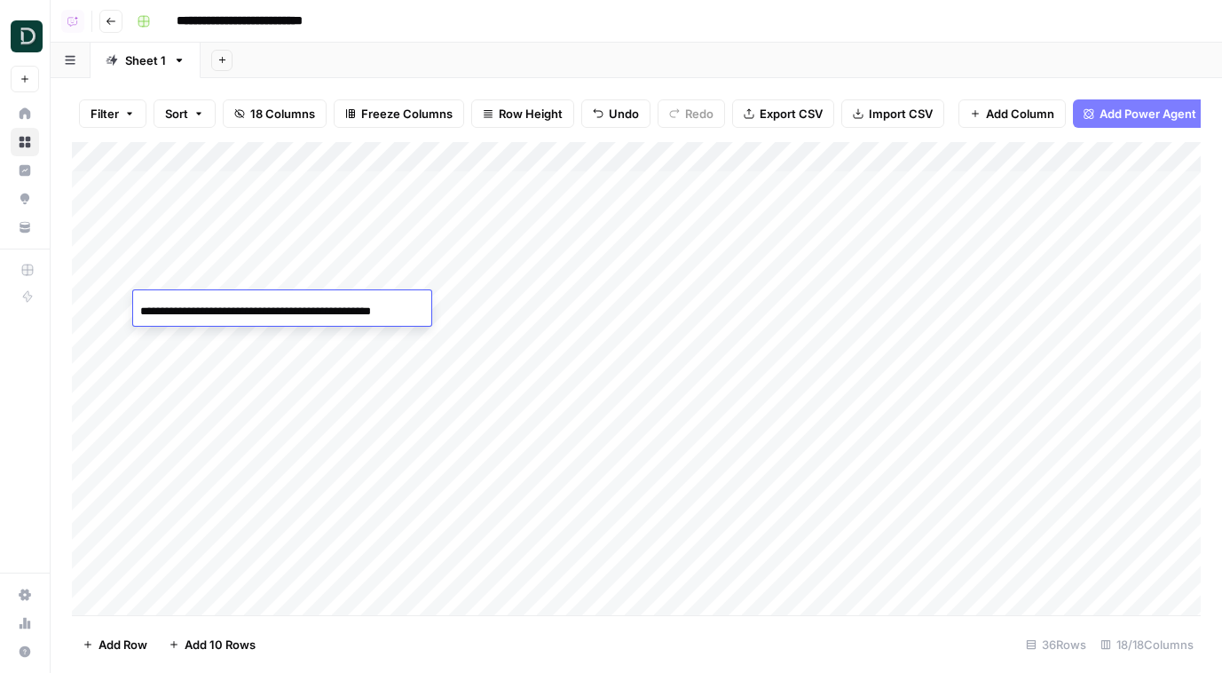
scroll to position [0, 26]
type input "**********"
click at [267, 342] on div "Add Column" at bounding box center [636, 378] width 1129 height 473
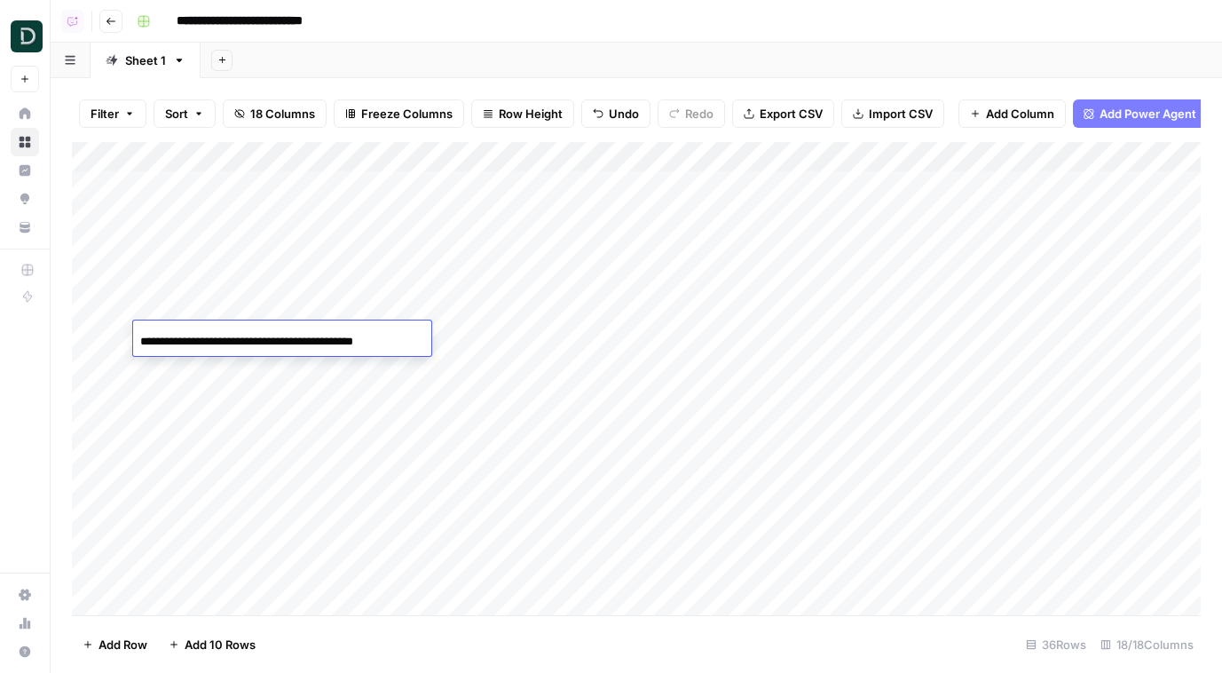
scroll to position [0, 6]
type input "**********"
click at [219, 368] on div "Add Column" at bounding box center [636, 378] width 1129 height 473
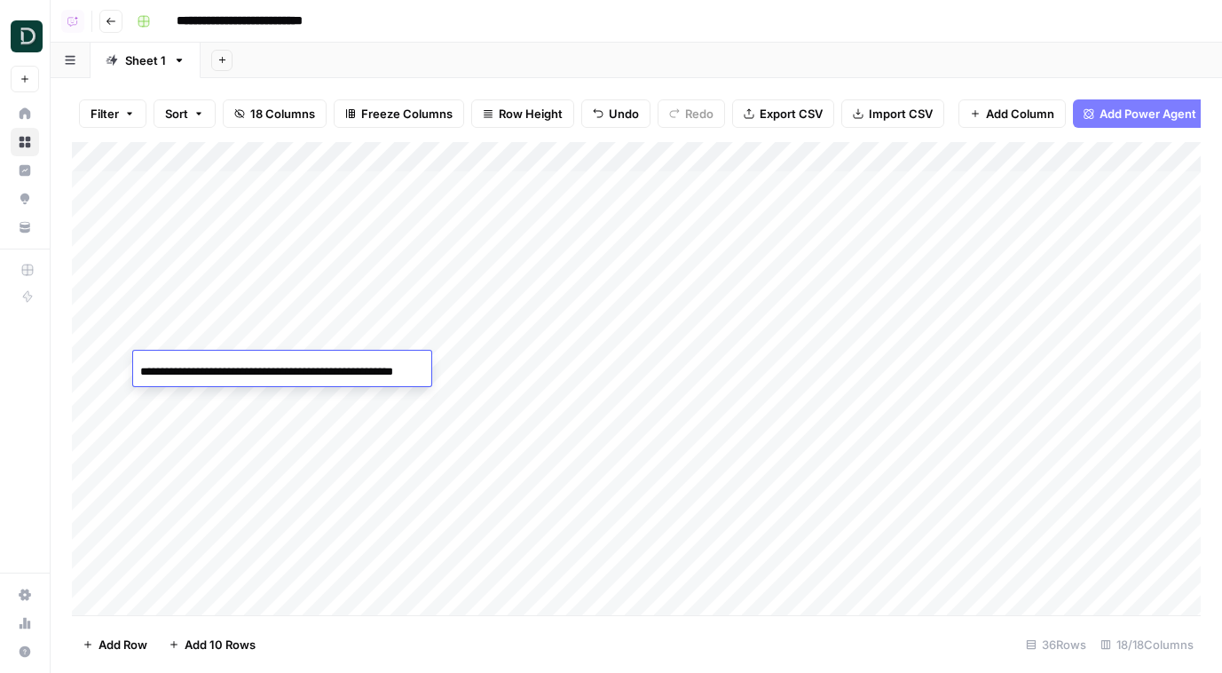
scroll to position [0, 64]
type input "**********"
click at [240, 404] on div "Add Column" at bounding box center [636, 378] width 1129 height 473
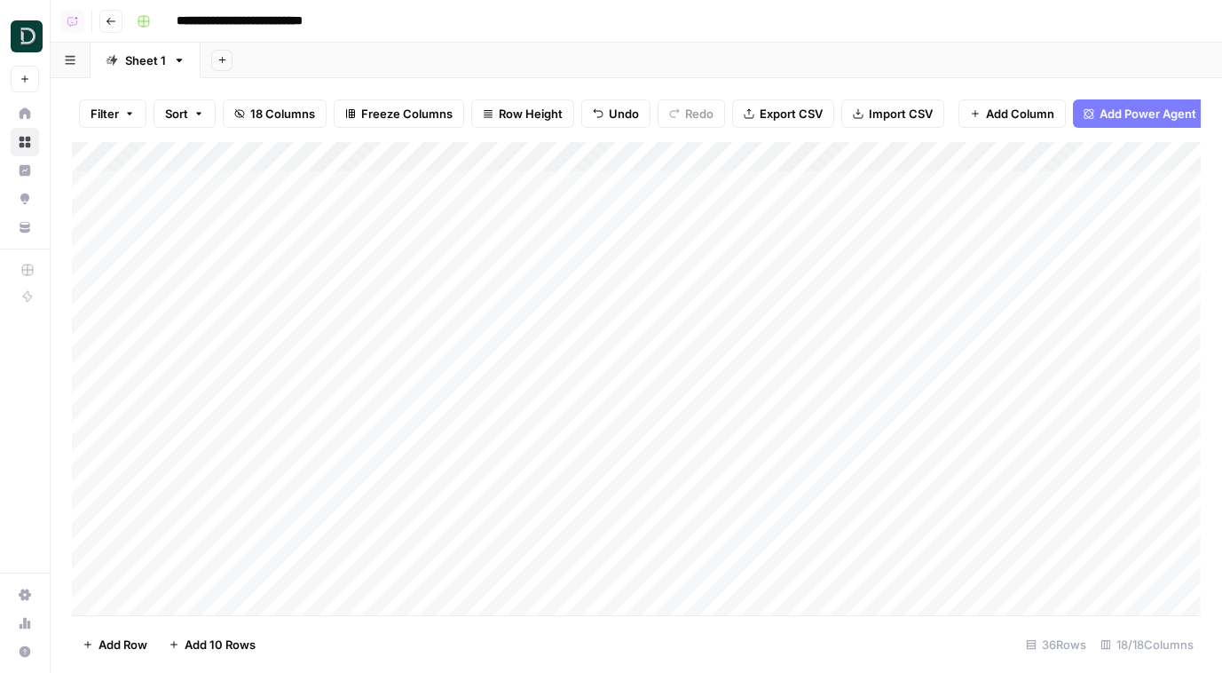
click at [240, 404] on div "Add Column" at bounding box center [636, 378] width 1129 height 473
type input "**********"
click at [172, 430] on div "Add Column" at bounding box center [636, 378] width 1129 height 473
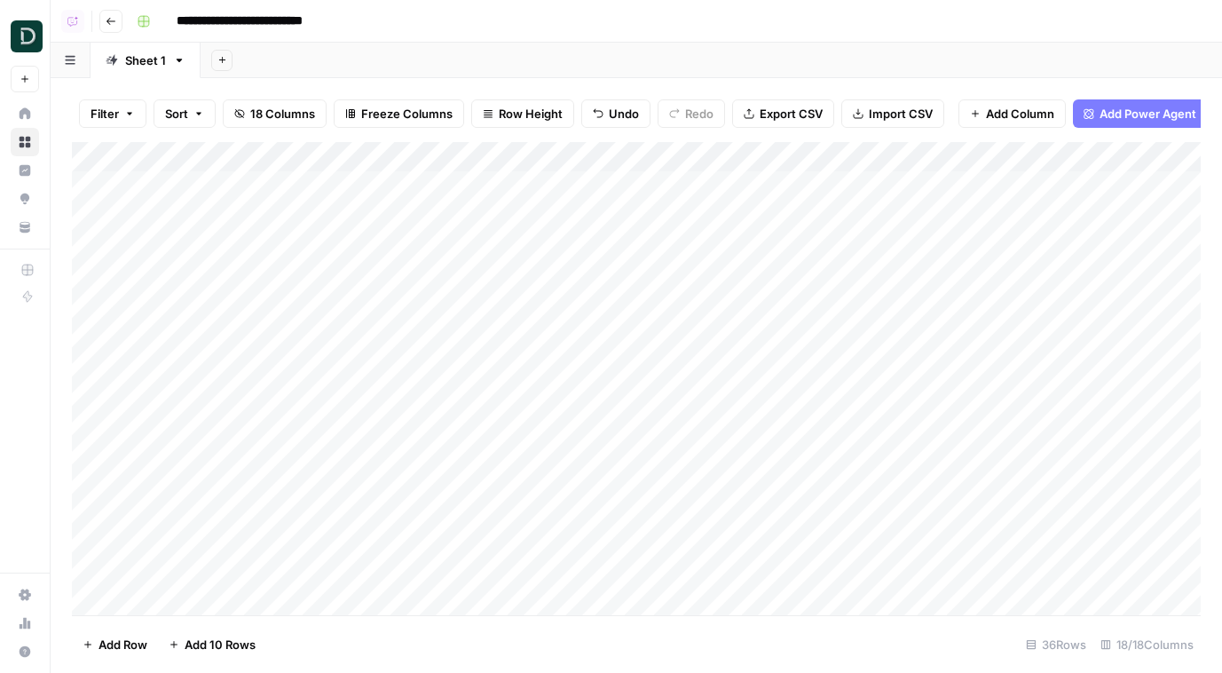
click at [172, 430] on div "Add Column" at bounding box center [636, 378] width 1129 height 473
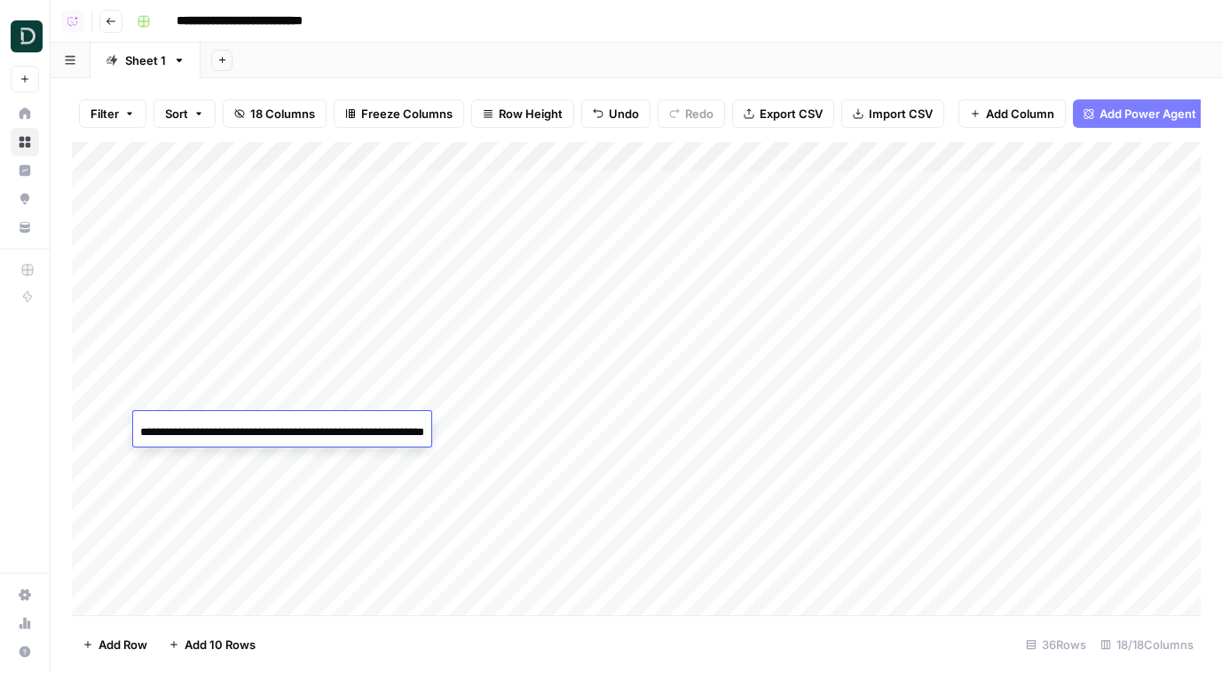
scroll to position [0, 89]
type input "**********"
click at [218, 463] on div "Add Column" at bounding box center [636, 378] width 1129 height 473
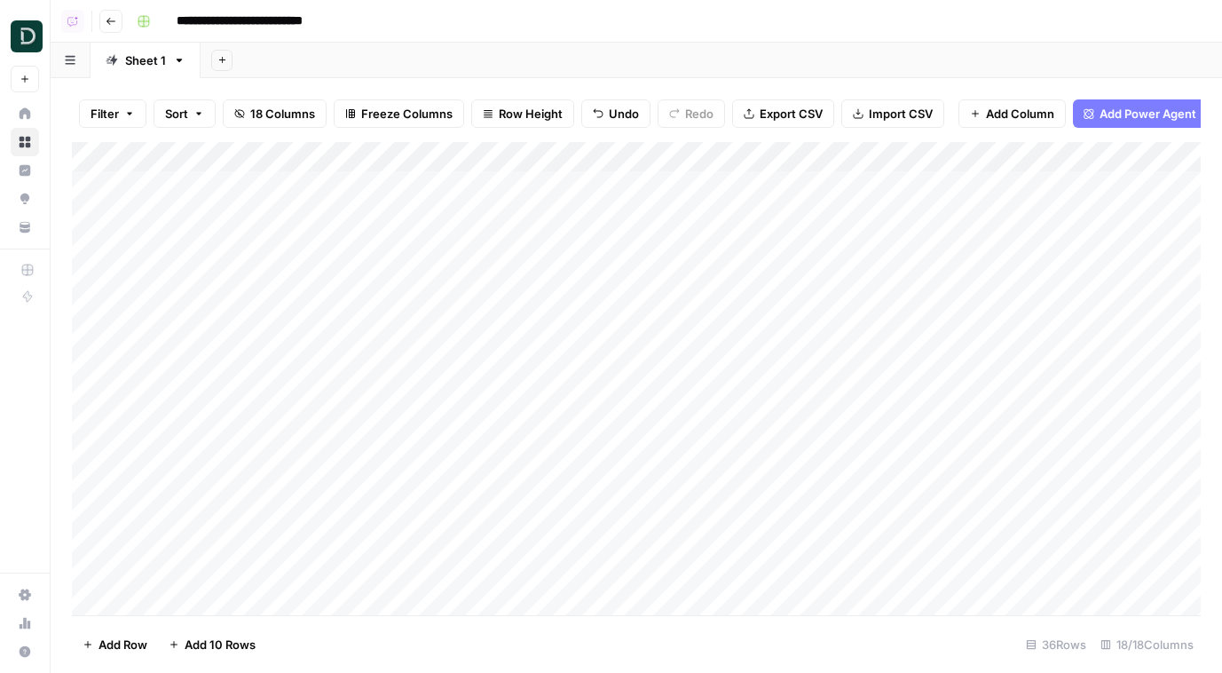
click at [218, 463] on div "Add Column" at bounding box center [636, 378] width 1129 height 473
type input "**********"
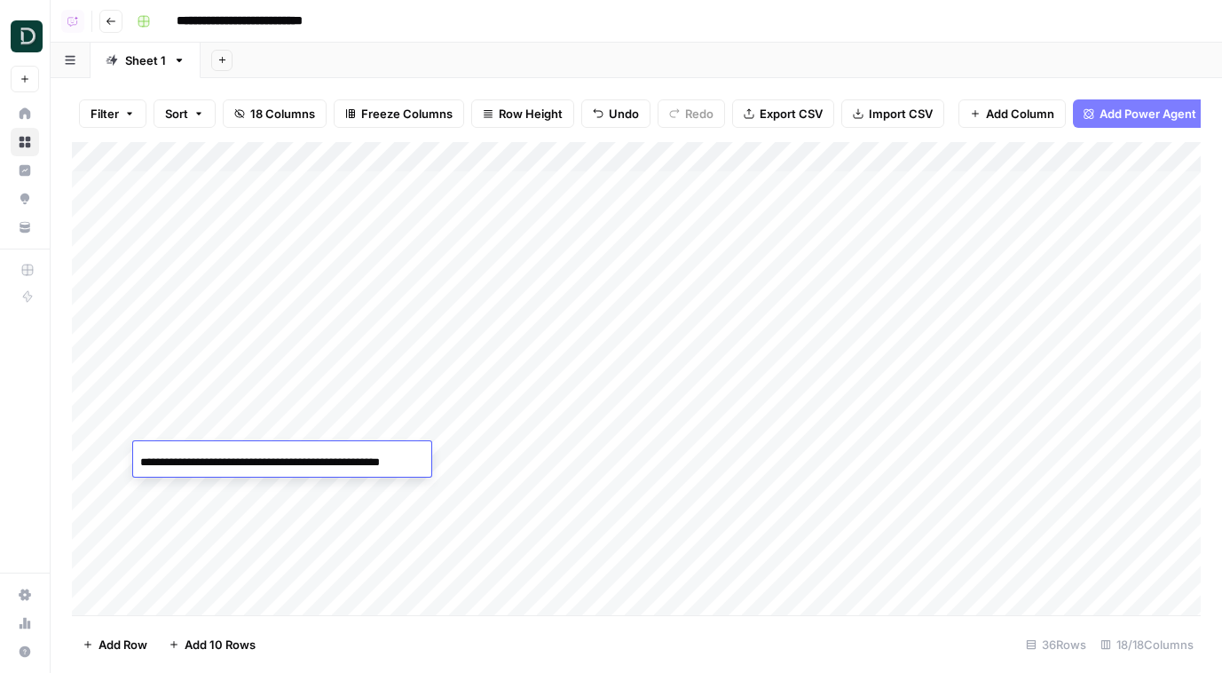
scroll to position [0, 38]
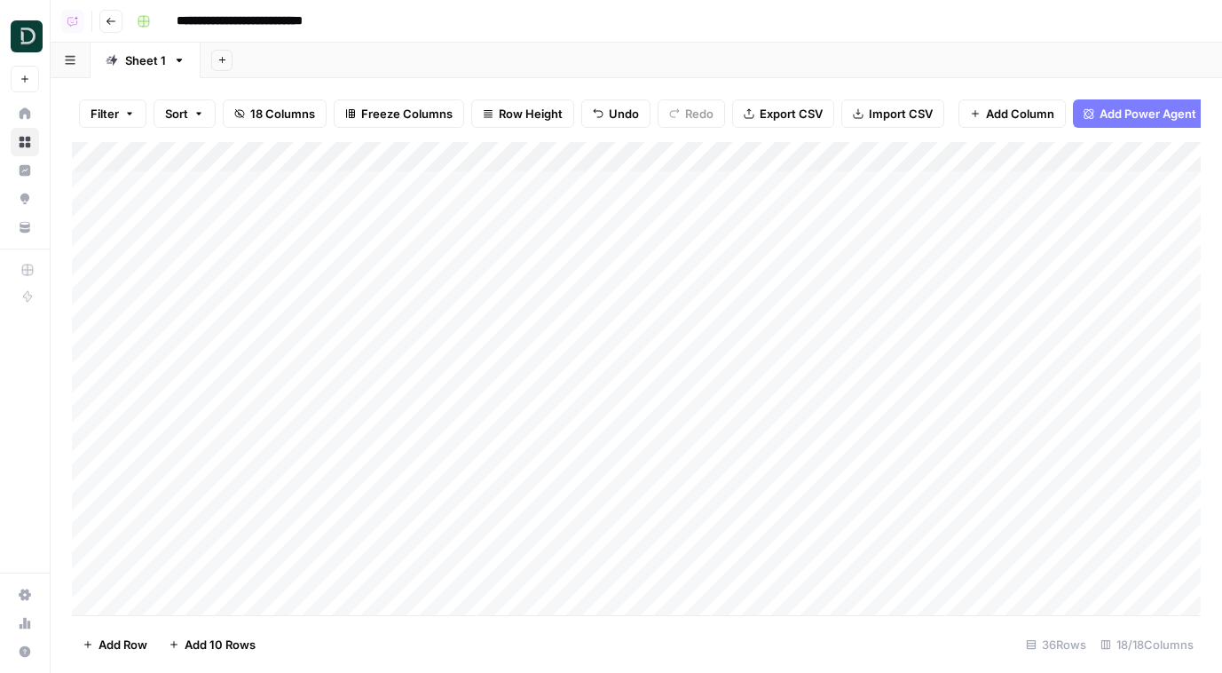
click at [382, 185] on div "Add Column" at bounding box center [636, 378] width 1129 height 473
click at [382, 208] on div "Add Column" at bounding box center [636, 378] width 1129 height 473
click at [382, 226] on div "Add Column" at bounding box center [636, 378] width 1129 height 473
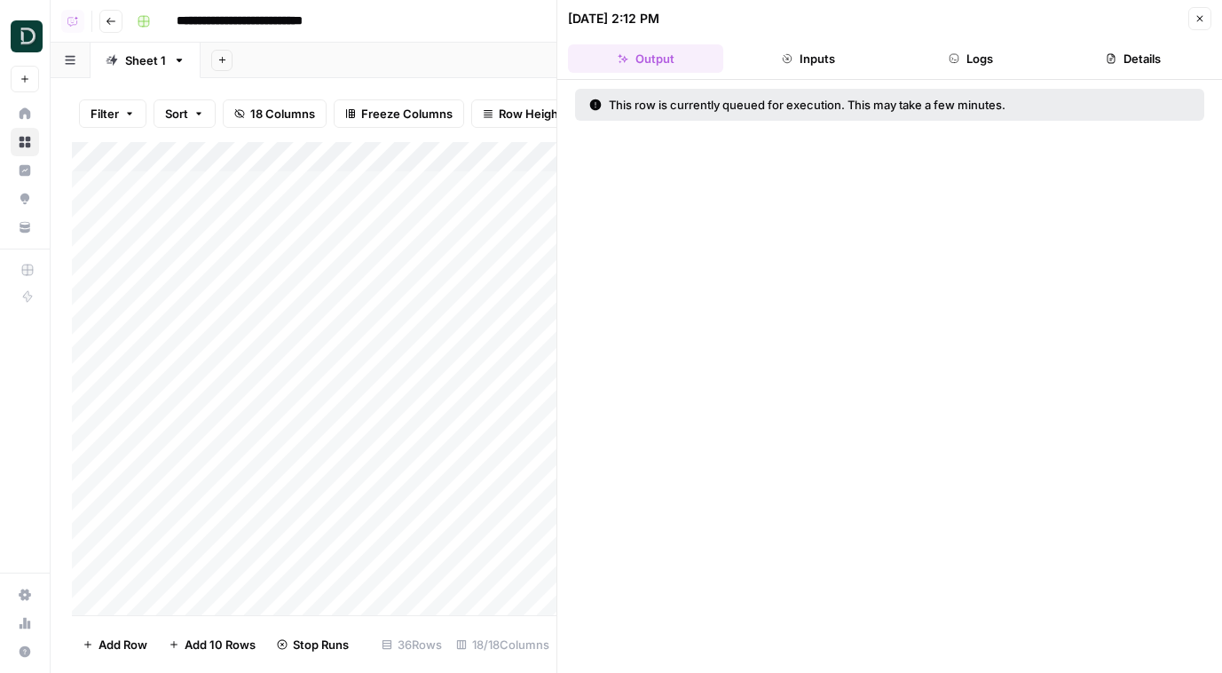
click at [399, 242] on div "Add Column" at bounding box center [314, 378] width 484 height 473
click at [399, 298] on div "Add Column" at bounding box center [314, 378] width 484 height 473
click at [404, 281] on div "Add Column" at bounding box center [314, 378] width 484 height 473
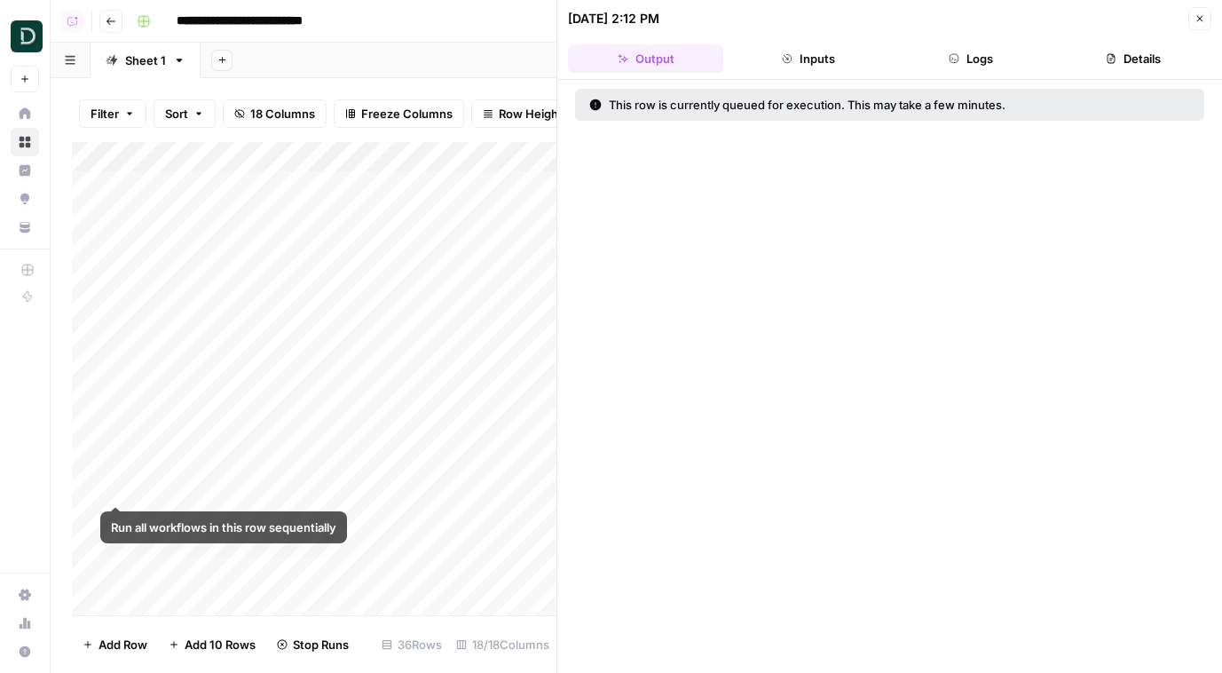
click at [88, 487] on div "Add Column" at bounding box center [314, 378] width 484 height 473
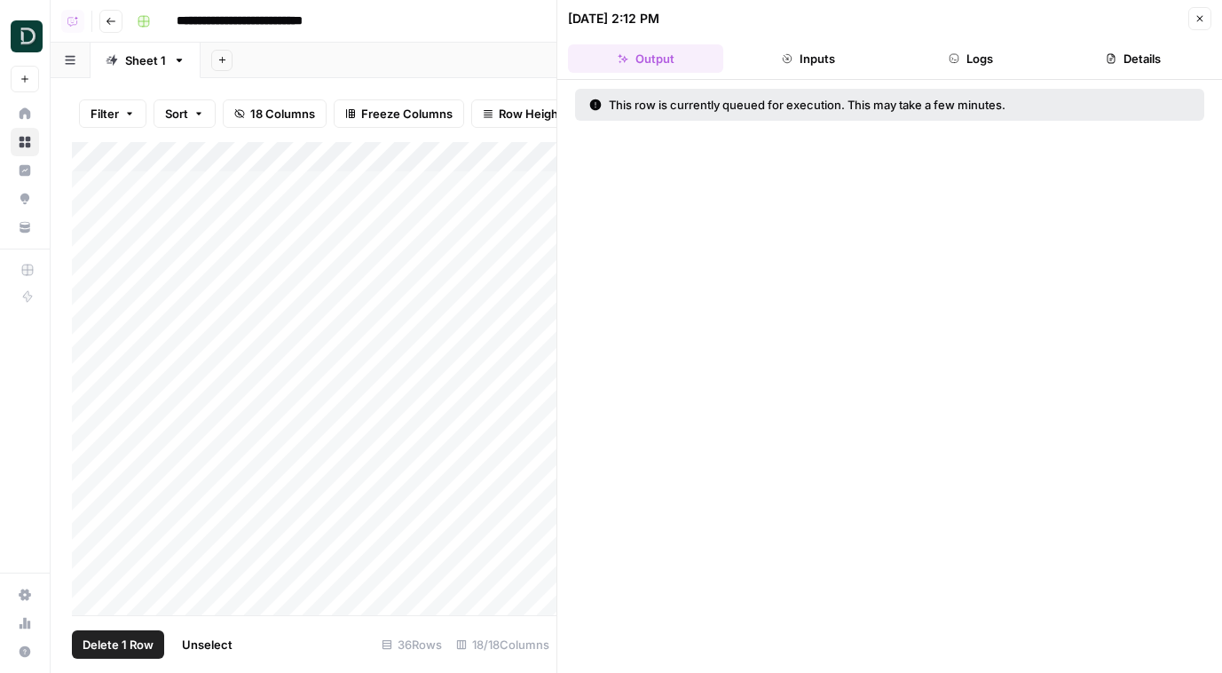
click at [88, 536] on div "Add Column" at bounding box center [314, 378] width 484 height 473
click at [88, 561] on div "Add Column" at bounding box center [314, 378] width 484 height 473
click at [88, 523] on div "Add Column" at bounding box center [314, 378] width 484 height 473
drag, startPoint x: 88, startPoint y: 540, endPoint x: 88, endPoint y: 556, distance: 16.0
click at [88, 539] on div "Add Column" at bounding box center [314, 378] width 484 height 473
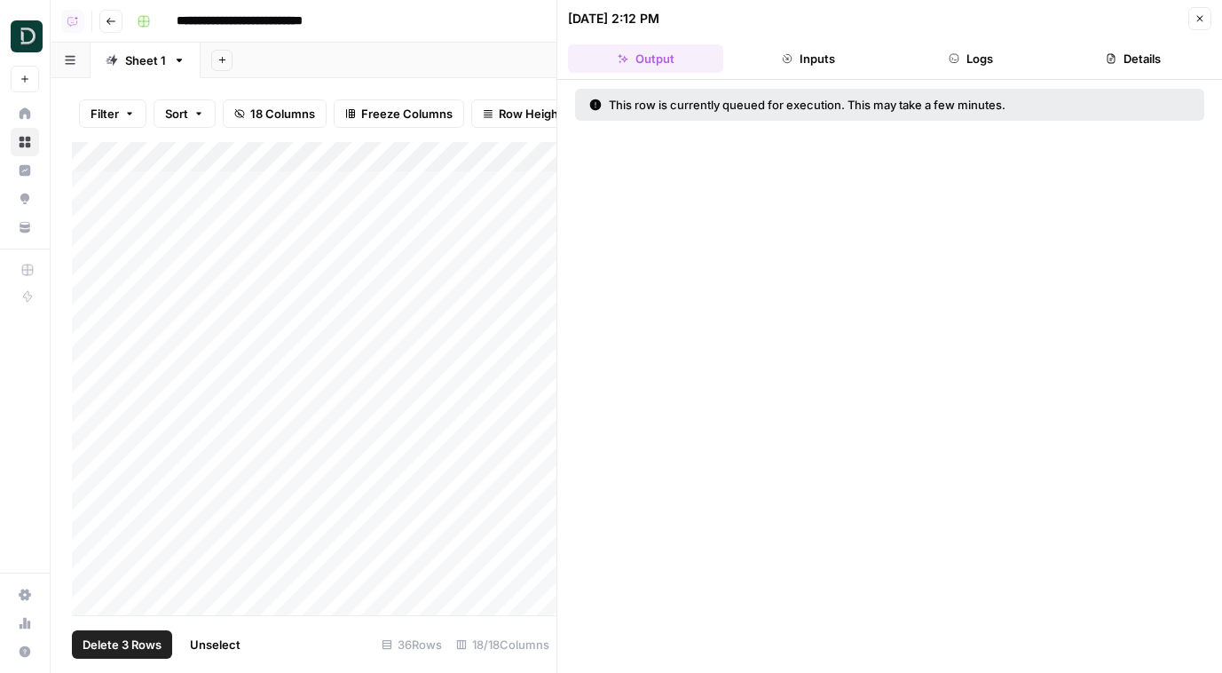
click at [88, 564] on div "Add Column" at bounding box center [314, 378] width 484 height 473
click at [90, 280] on div "Add Column" at bounding box center [314, 378] width 484 height 473
click at [90, 309] on div "Add Column" at bounding box center [314, 378] width 484 height 473
click at [90, 338] on div "Add Column" at bounding box center [314, 378] width 484 height 473
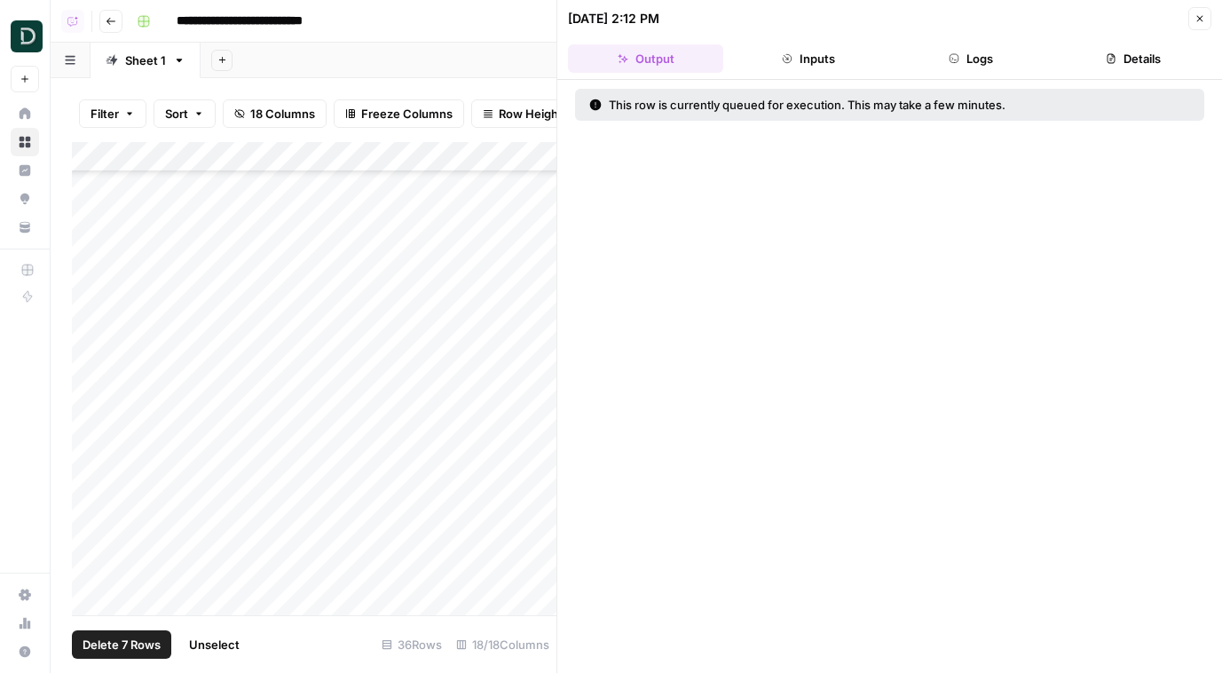
click at [90, 374] on div "Add Column" at bounding box center [314, 378] width 484 height 473
click at [90, 411] on div "Add Column" at bounding box center [314, 378] width 484 height 473
click at [90, 452] on div "Add Column" at bounding box center [314, 378] width 484 height 473
click at [91, 448] on div "Add Column" at bounding box center [314, 378] width 484 height 473
click at [91, 429] on div "Add Column" at bounding box center [314, 378] width 484 height 473
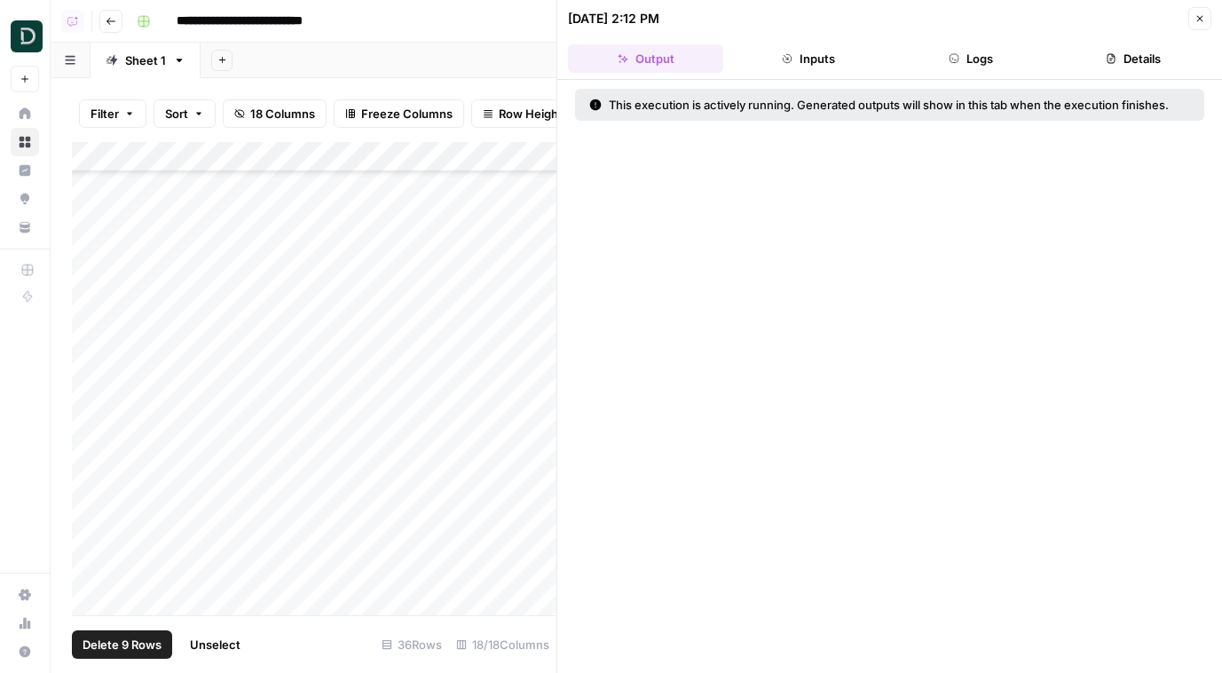
click at [91, 416] on div "Add Column" at bounding box center [314, 378] width 484 height 473
click at [91, 402] on div "Add Column" at bounding box center [314, 378] width 484 height 473
click at [92, 336] on div "Add Column" at bounding box center [314, 378] width 484 height 473
click at [92, 413] on div "Add Column" at bounding box center [314, 378] width 484 height 473
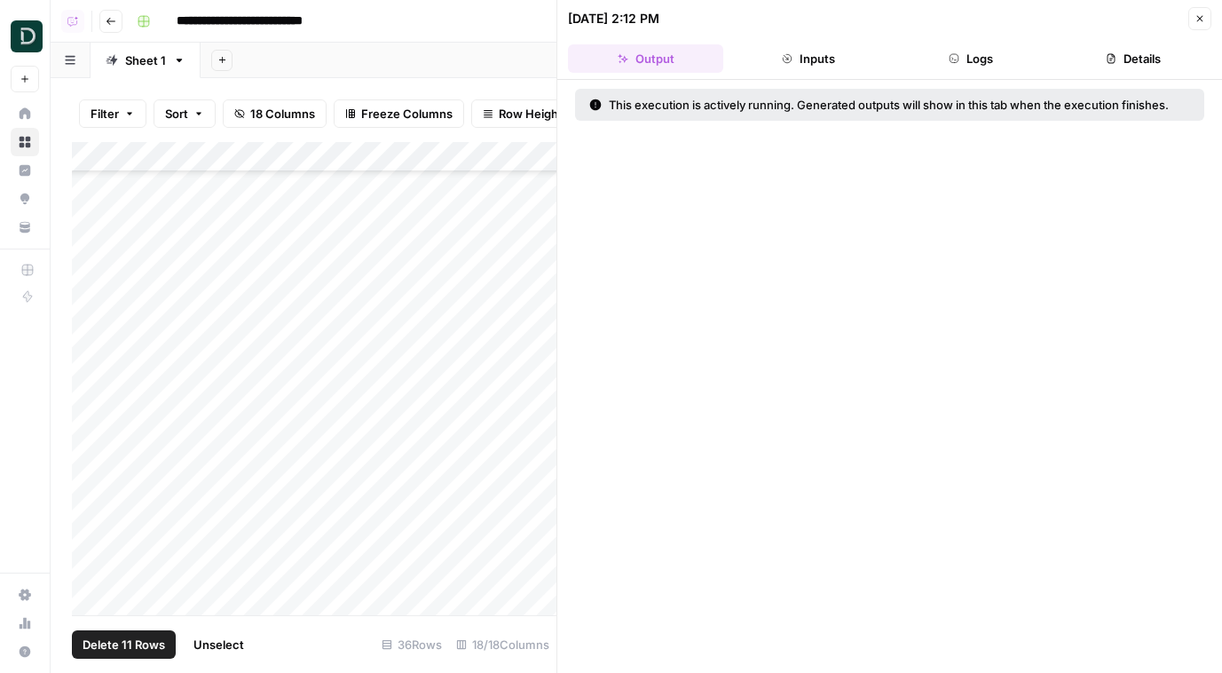
click at [92, 479] on div "Add Column" at bounding box center [314, 378] width 484 height 473
click at [92, 453] on div "Add Column" at bounding box center [314, 378] width 484 height 473
click at [92, 430] on div "Add Column" at bounding box center [314, 378] width 484 height 473
click at [92, 413] on div "Add Column" at bounding box center [314, 378] width 484 height 473
click at [92, 376] on div "Add Column" at bounding box center [314, 378] width 484 height 473
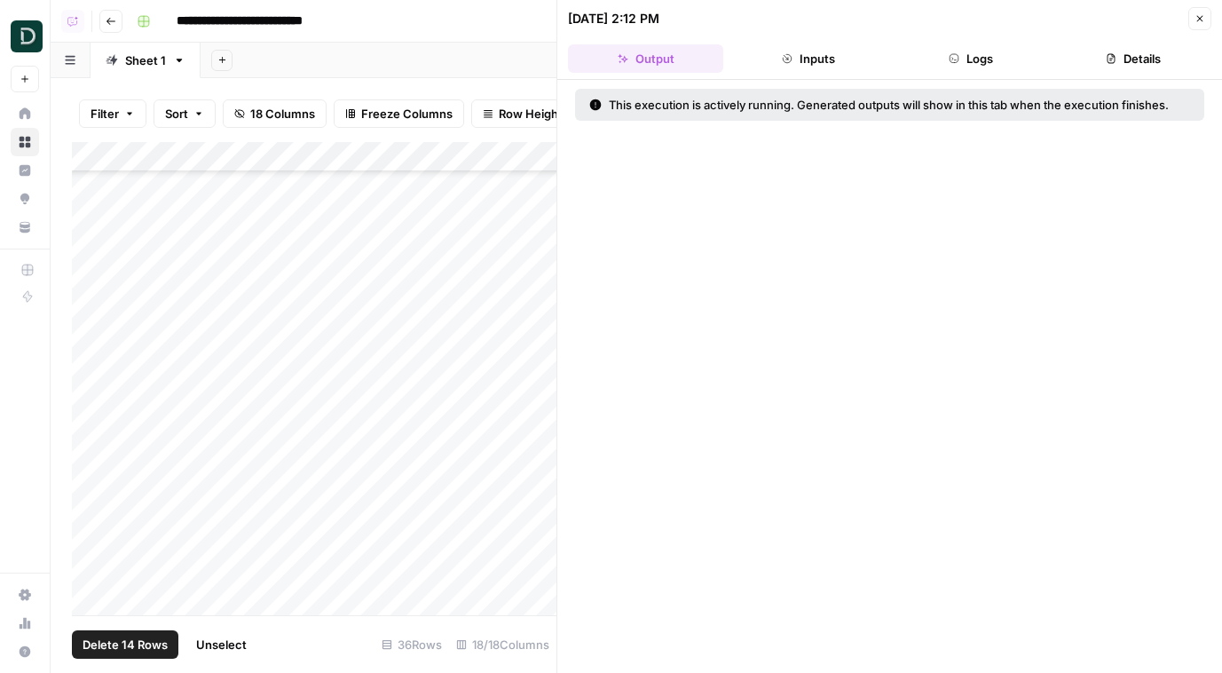
click at [92, 397] on div "Add Column" at bounding box center [314, 378] width 484 height 473
click at [90, 357] on div "Add Column" at bounding box center [314, 378] width 484 height 473
click at [90, 381] on div "Add Column" at bounding box center [314, 378] width 484 height 473
click at [90, 405] on div "Add Column" at bounding box center [314, 378] width 484 height 473
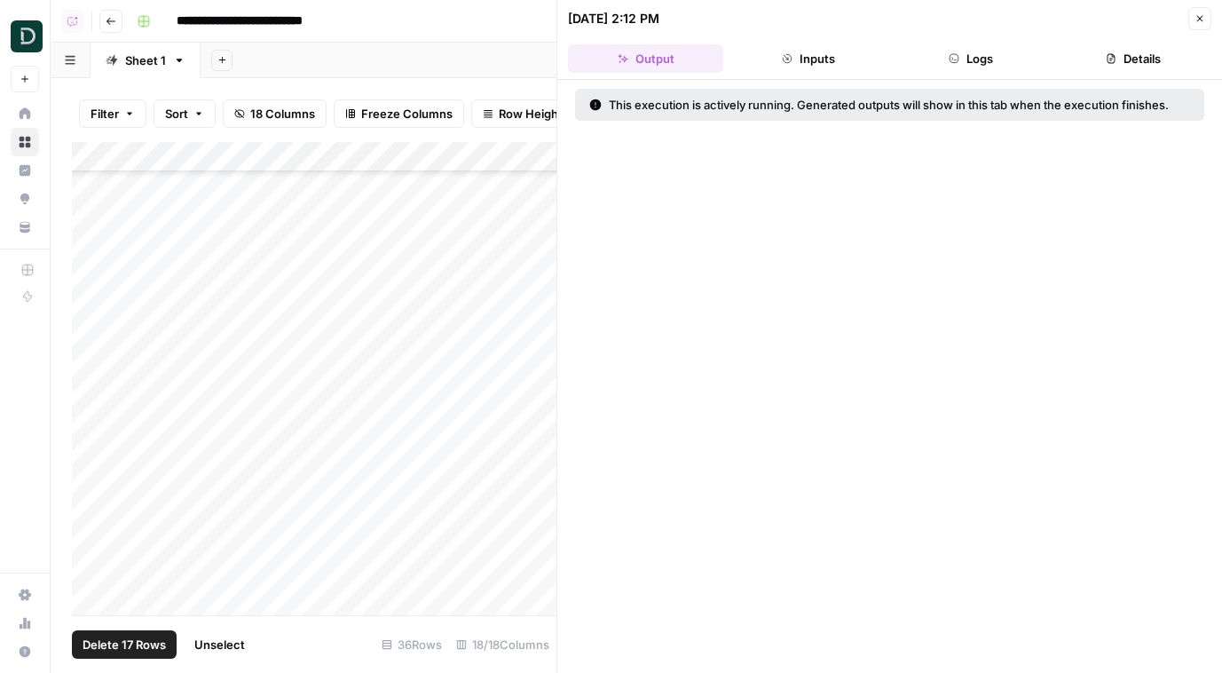
click at [90, 461] on div "Add Column" at bounding box center [314, 378] width 484 height 473
click at [90, 498] on div "Add Column" at bounding box center [314, 378] width 484 height 473
click at [91, 449] on div "Add Column" at bounding box center [314, 378] width 484 height 473
click at [91, 433] on div "Add Column" at bounding box center [314, 378] width 484 height 473
click at [91, 419] on div "Add Column" at bounding box center [314, 378] width 484 height 473
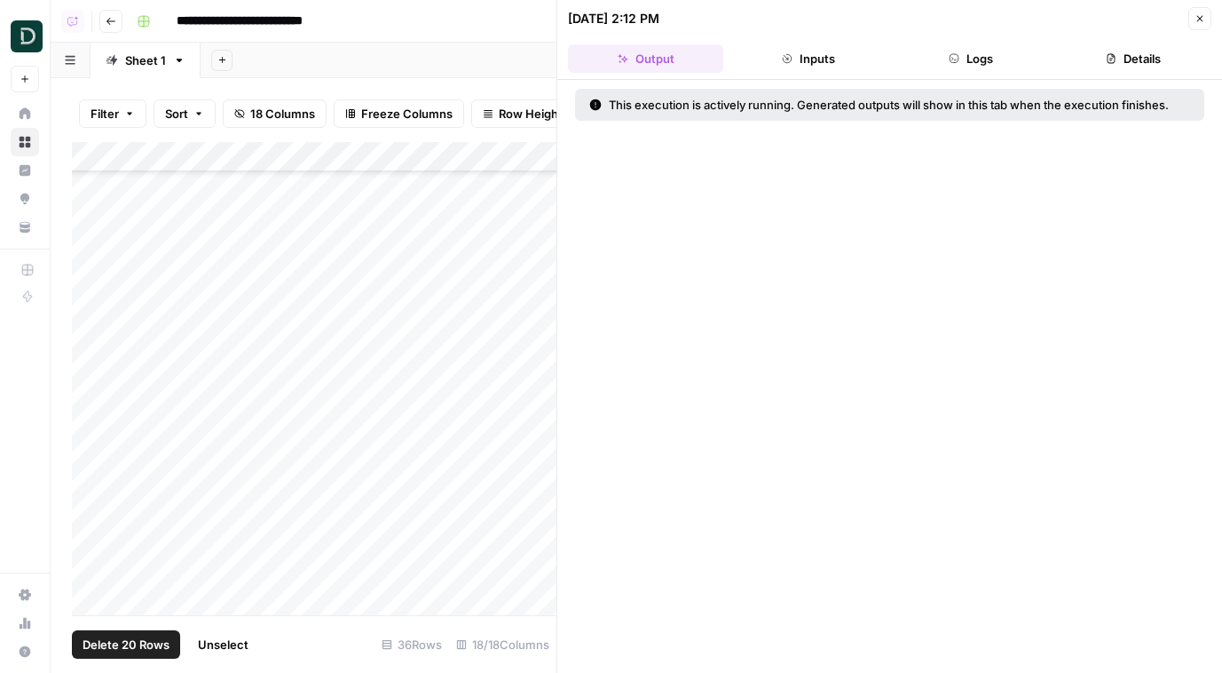
click at [91, 470] on div "Add Column" at bounding box center [314, 378] width 484 height 473
click at [99, 649] on span "Delete 21 Rows" at bounding box center [125, 644] width 84 height 18
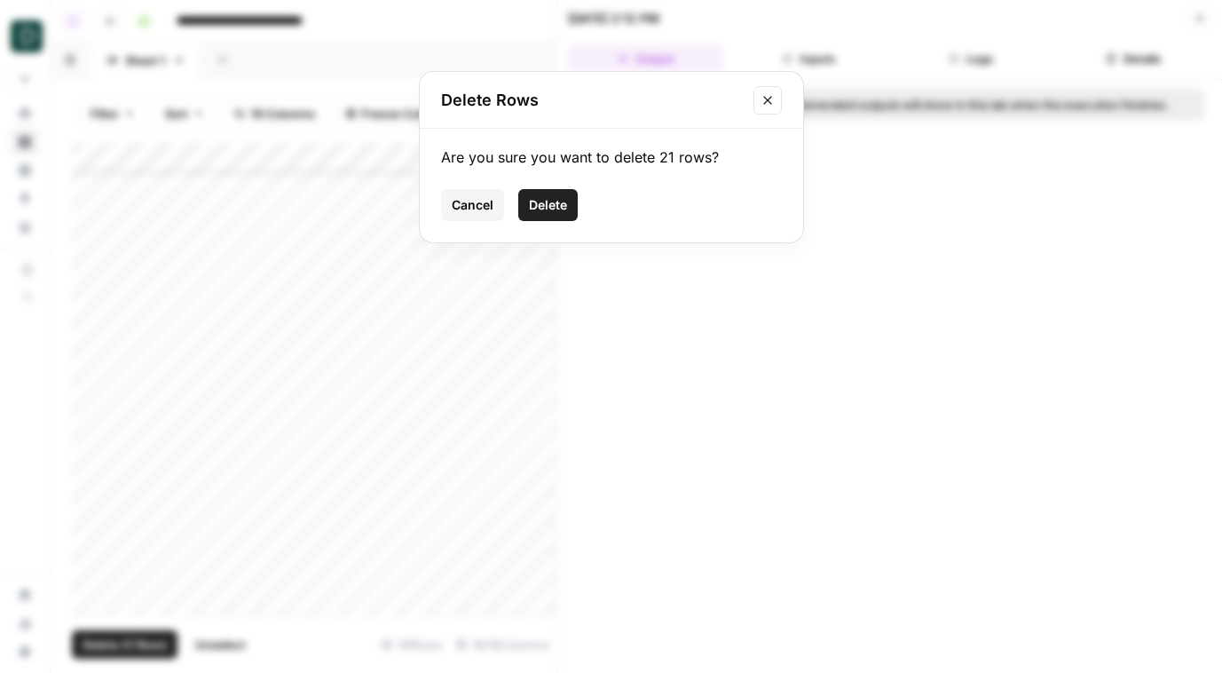
click at [531, 208] on span "Delete" at bounding box center [548, 205] width 38 height 18
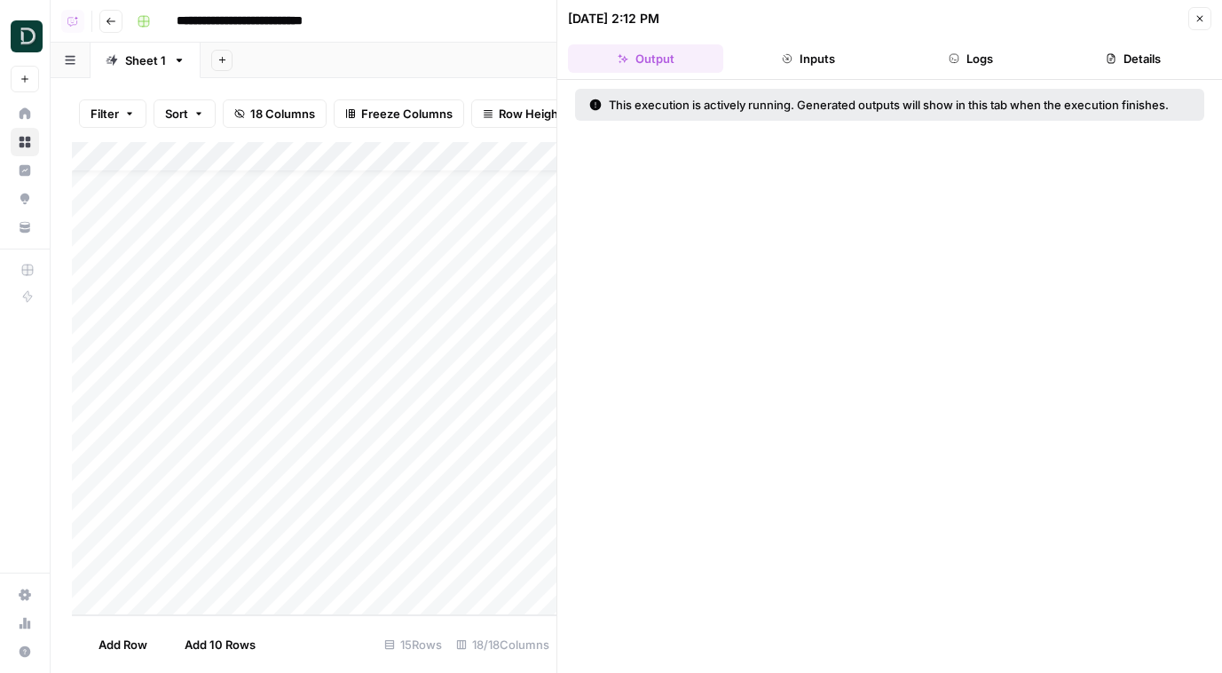
scroll to position [38, 0]
click at [90, 452] on div "Add Column" at bounding box center [314, 378] width 484 height 473
click at [90, 512] on div "Add Column" at bounding box center [314, 378] width 484 height 473
click at [90, 566] on div "Add Column" at bounding box center [314, 378] width 484 height 473
click at [90, 544] on div "Add Column" at bounding box center [314, 378] width 484 height 473
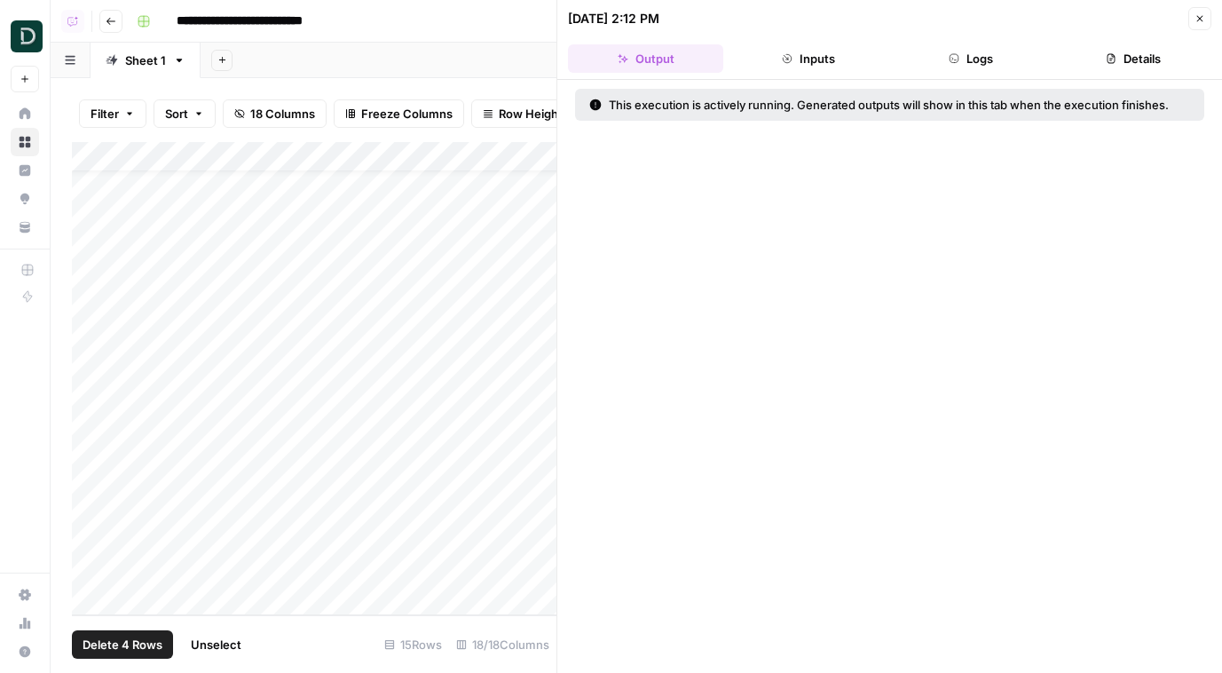
click at [90, 482] on div "Add Column" at bounding box center [314, 378] width 484 height 473
click at [142, 642] on span "Delete 5 Rows" at bounding box center [122, 644] width 79 height 18
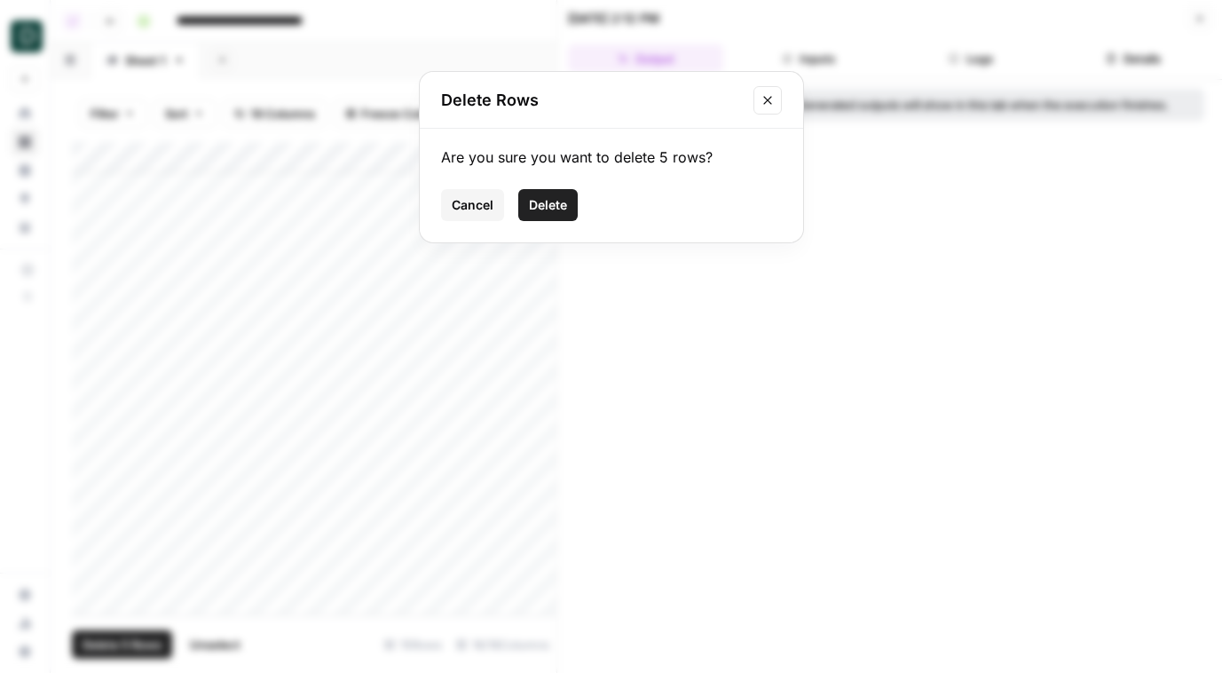
click at [546, 193] on button "Delete" at bounding box center [547, 205] width 59 height 32
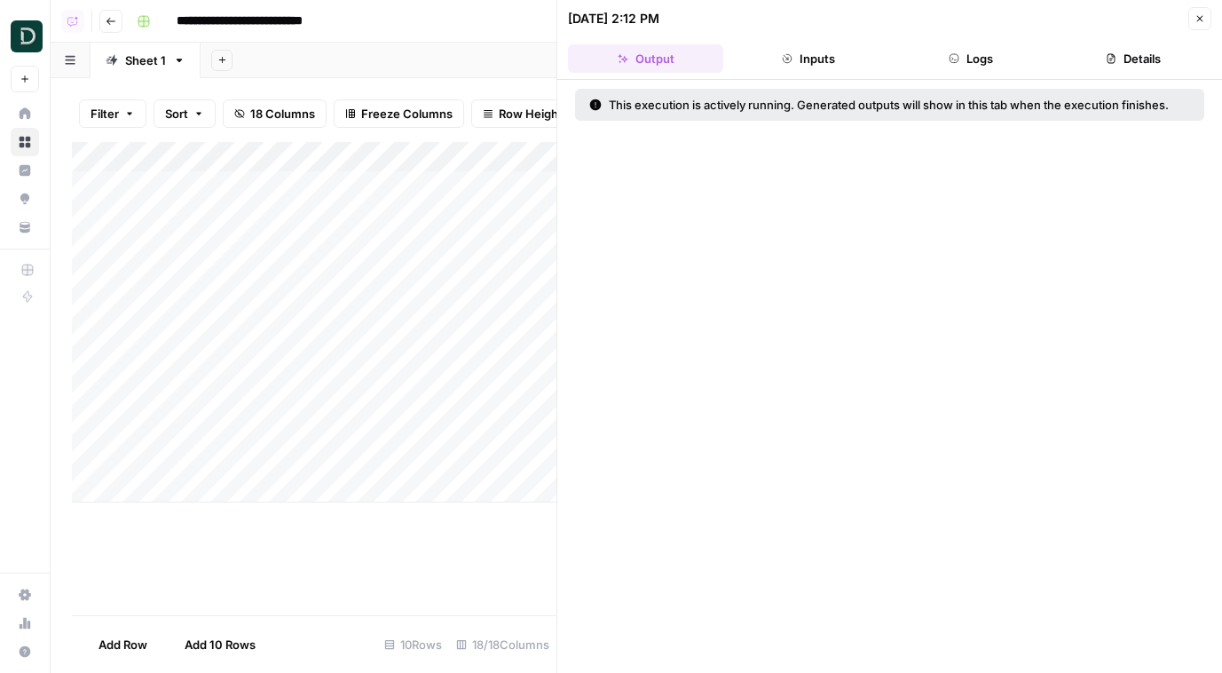
scroll to position [0, 0]
click at [1198, 15] on icon "button" at bounding box center [1199, 18] width 11 height 11
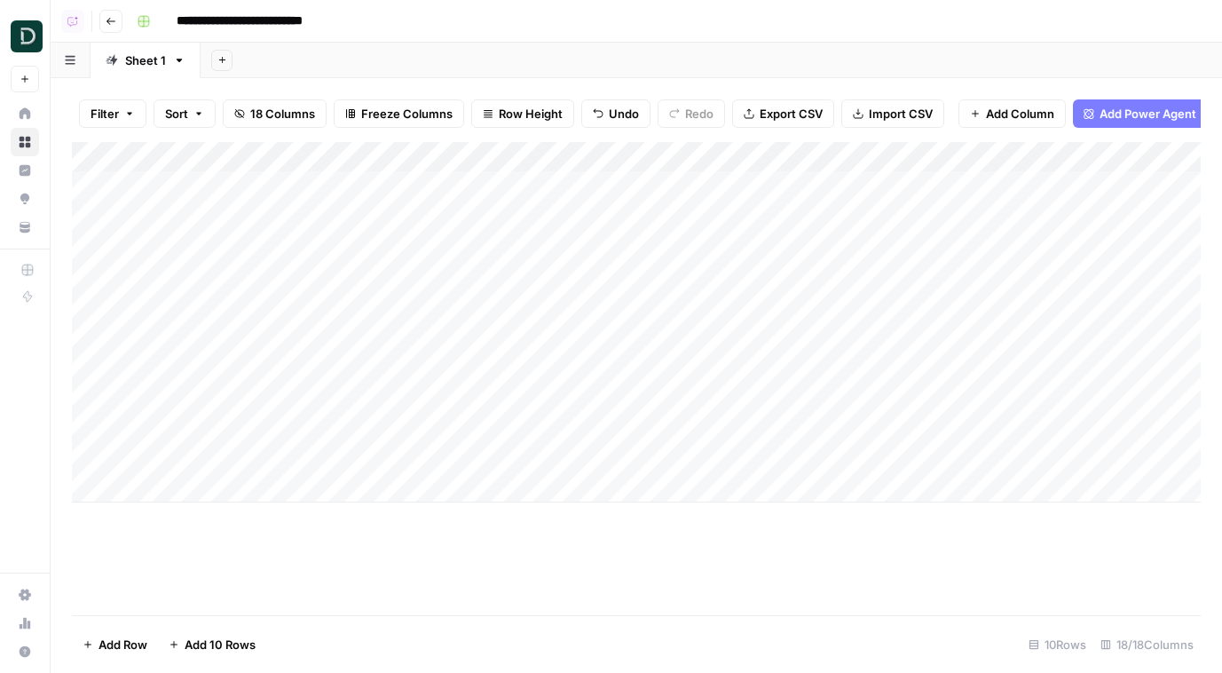
click at [319, 20] on input "**********" at bounding box center [261, 21] width 185 height 28
click at [341, 21] on input "**********" at bounding box center [261, 21] width 185 height 28
click at [469, 279] on div "Add Column" at bounding box center [636, 322] width 1129 height 360
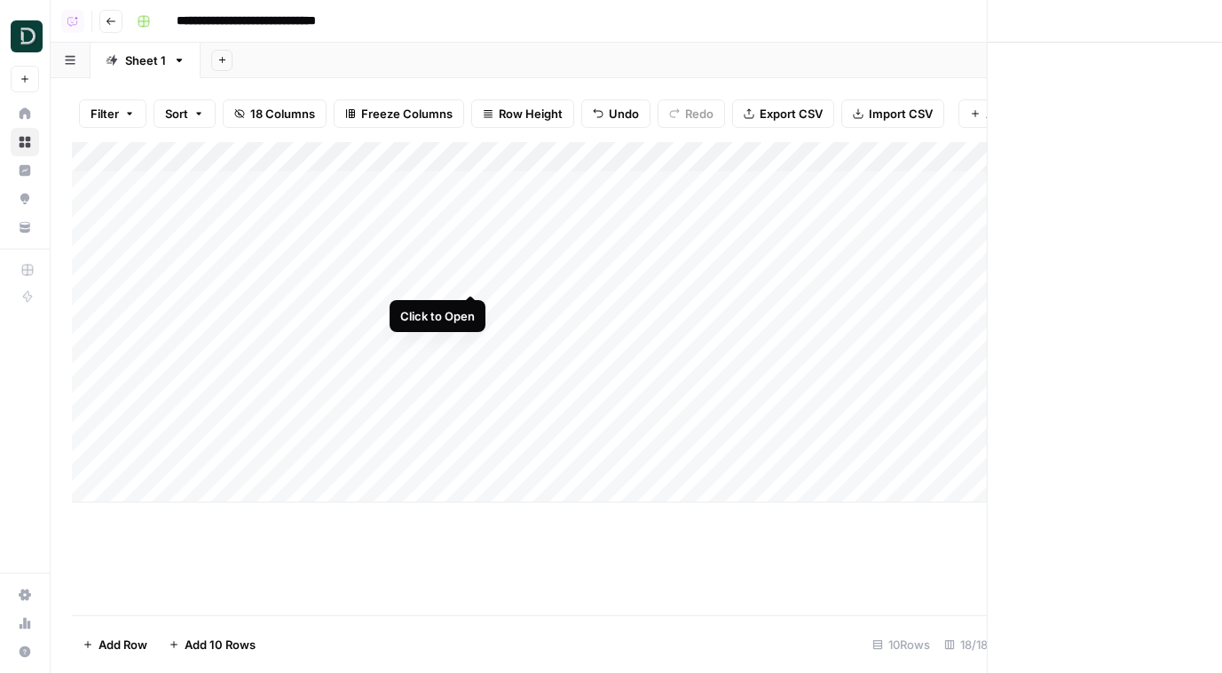
type input "**********"
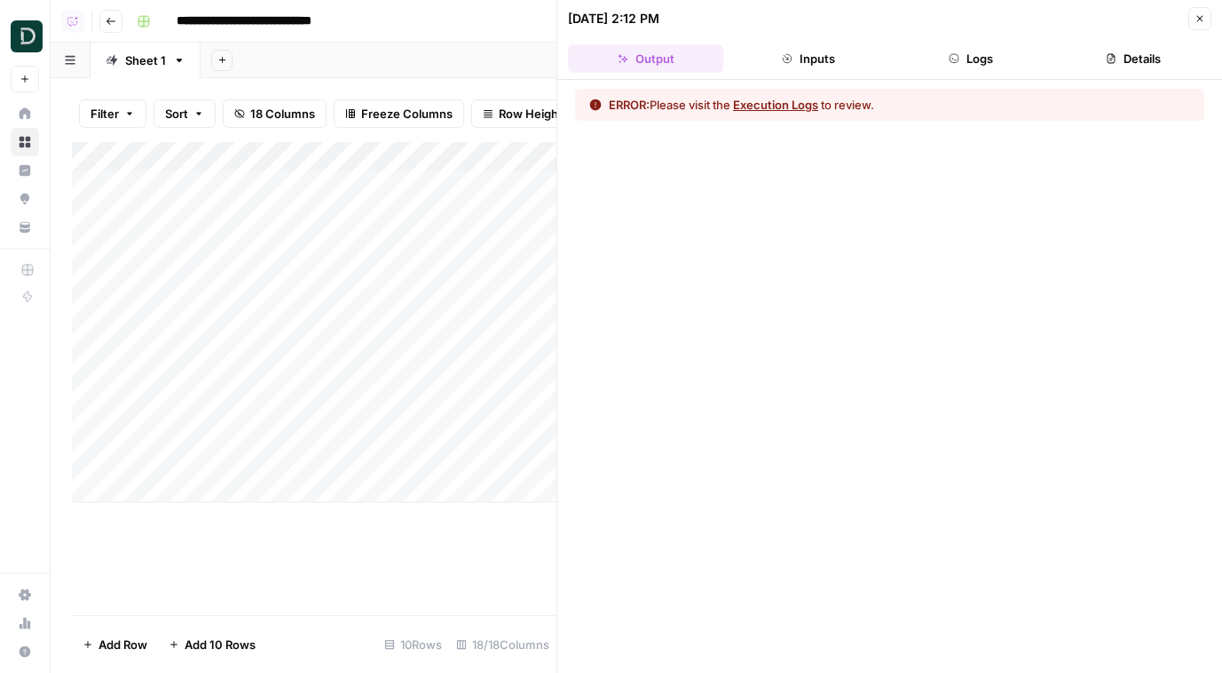
click at [789, 106] on button "Execution Logs" at bounding box center [775, 105] width 85 height 18
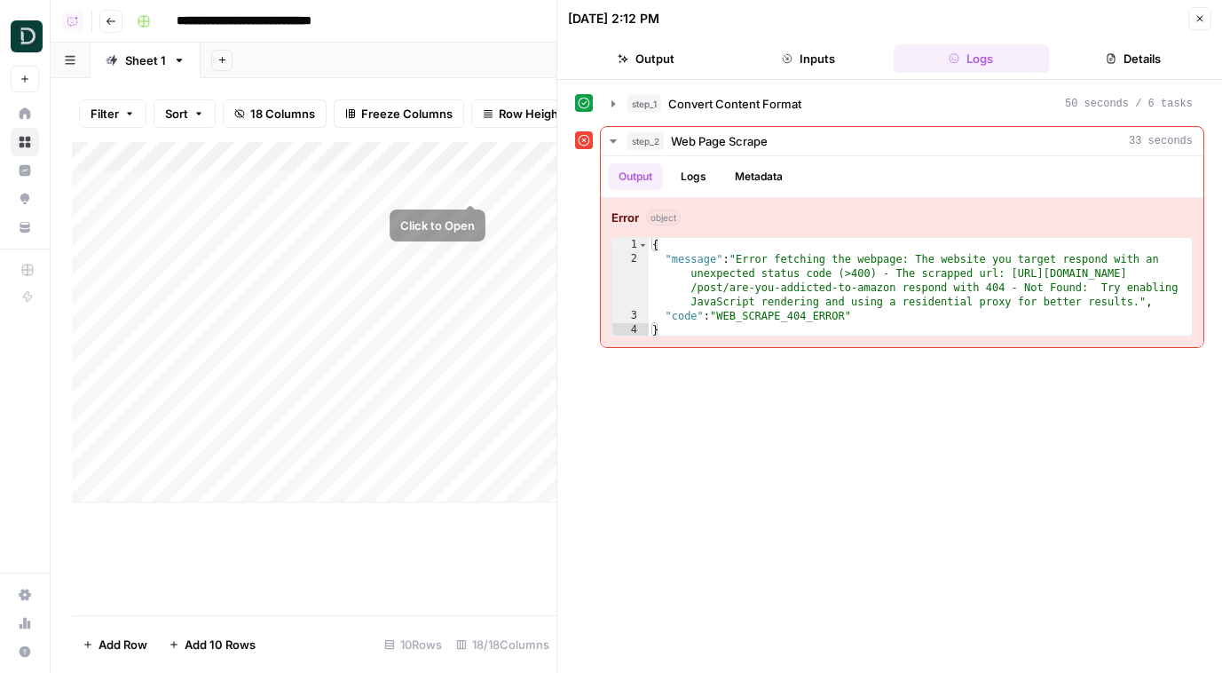
click at [474, 153] on div "Add Column" at bounding box center [314, 322] width 484 height 360
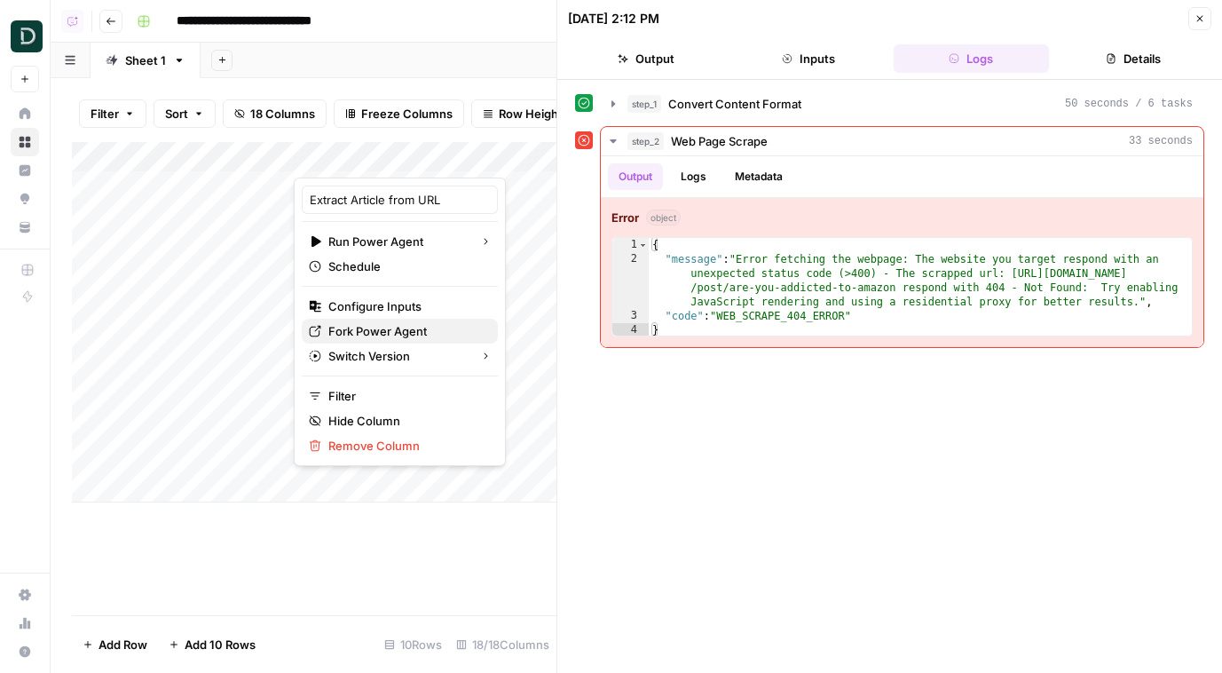
click at [388, 322] on span "Fork Power Agent" at bounding box center [405, 331] width 155 height 18
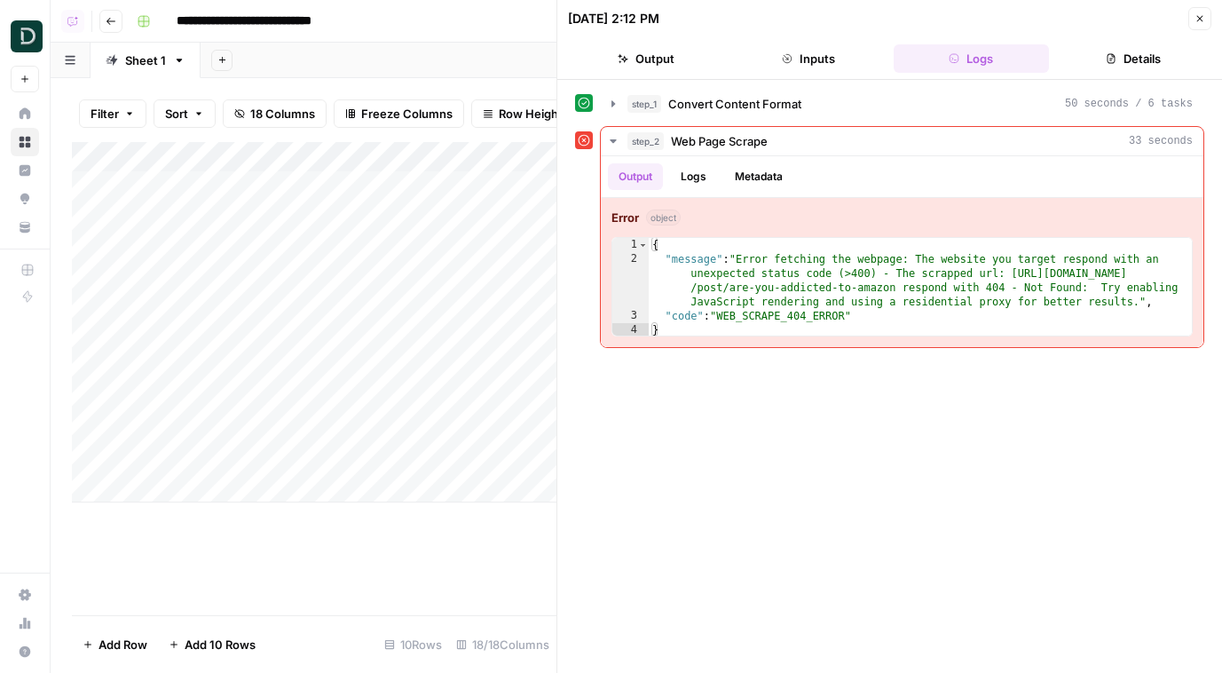
click at [1209, 20] on button "Close" at bounding box center [1199, 18] width 23 height 23
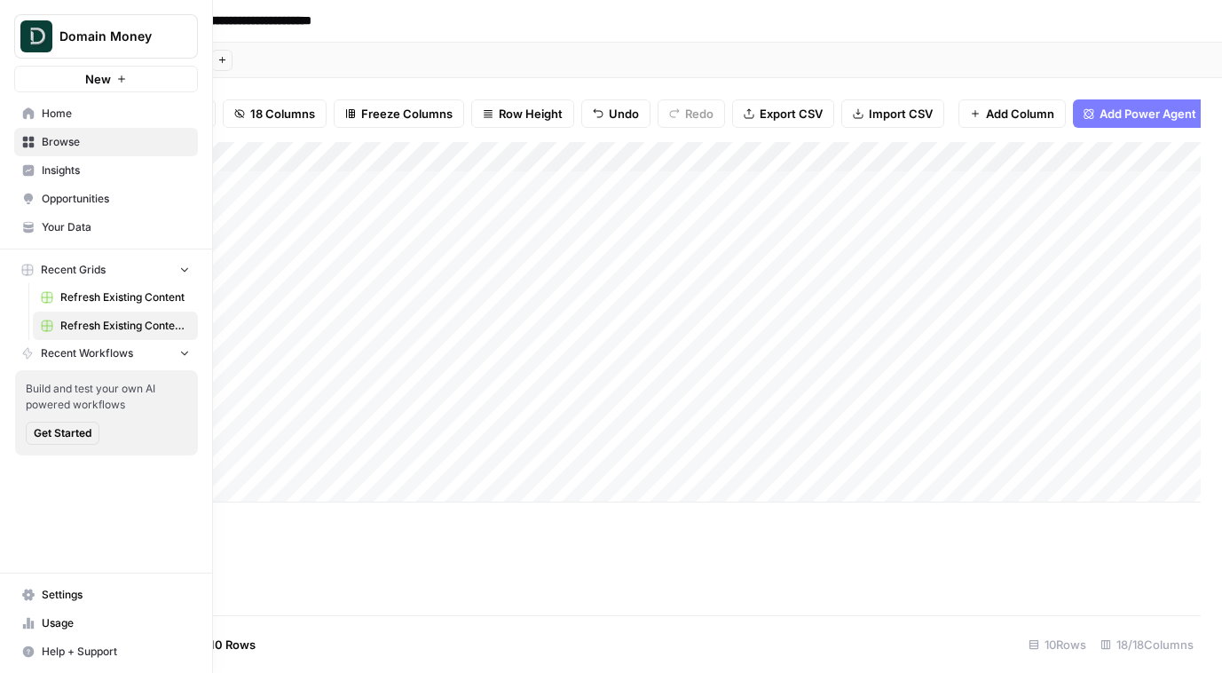
click at [43, 171] on span "Insights" at bounding box center [116, 170] width 148 height 16
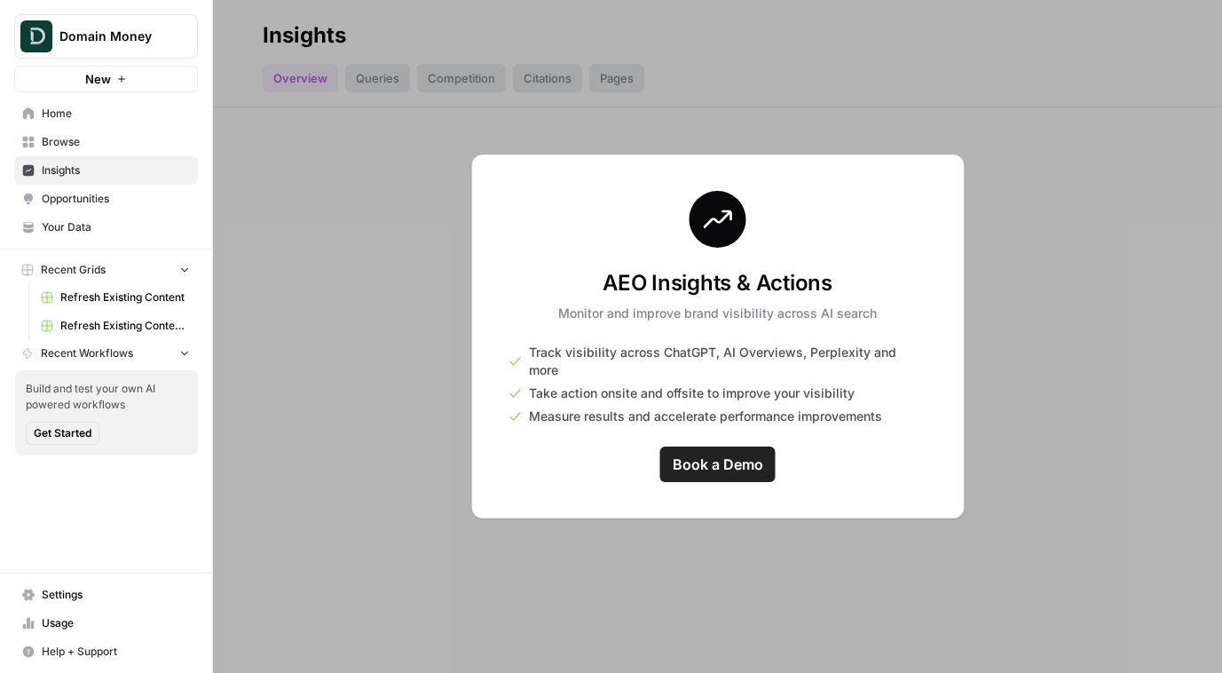
click at [98, 199] on span "Opportunities" at bounding box center [116, 199] width 148 height 16
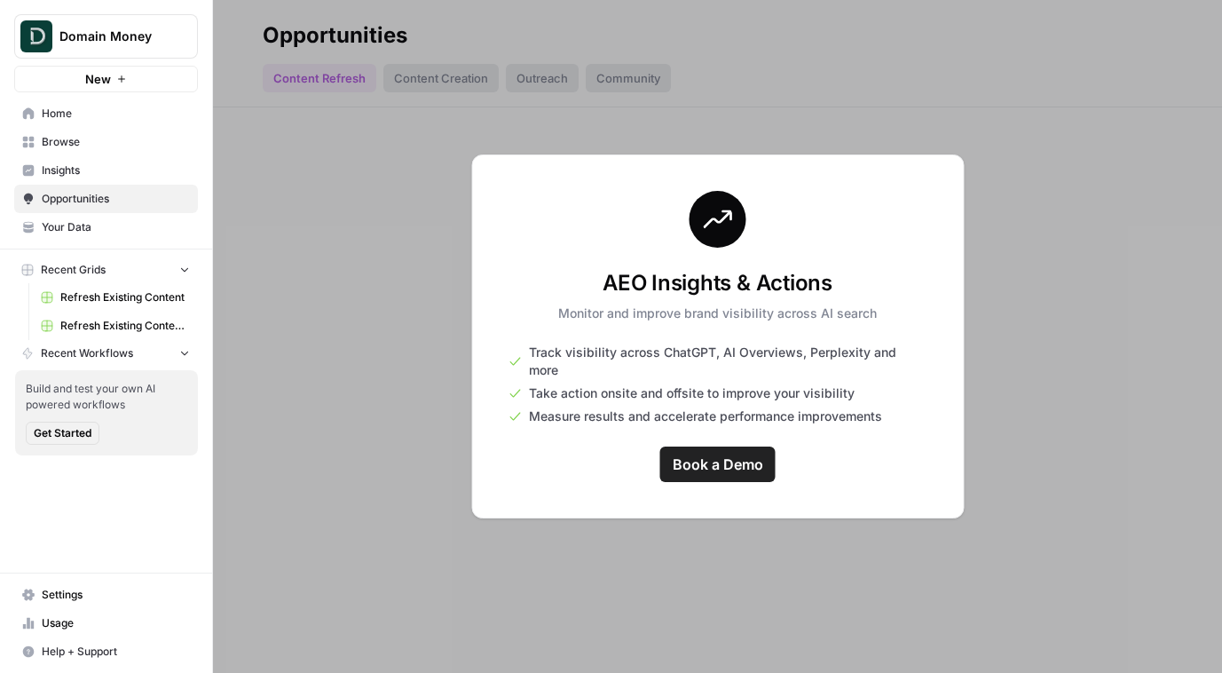
click at [83, 161] on link "Insights" at bounding box center [106, 170] width 184 height 28
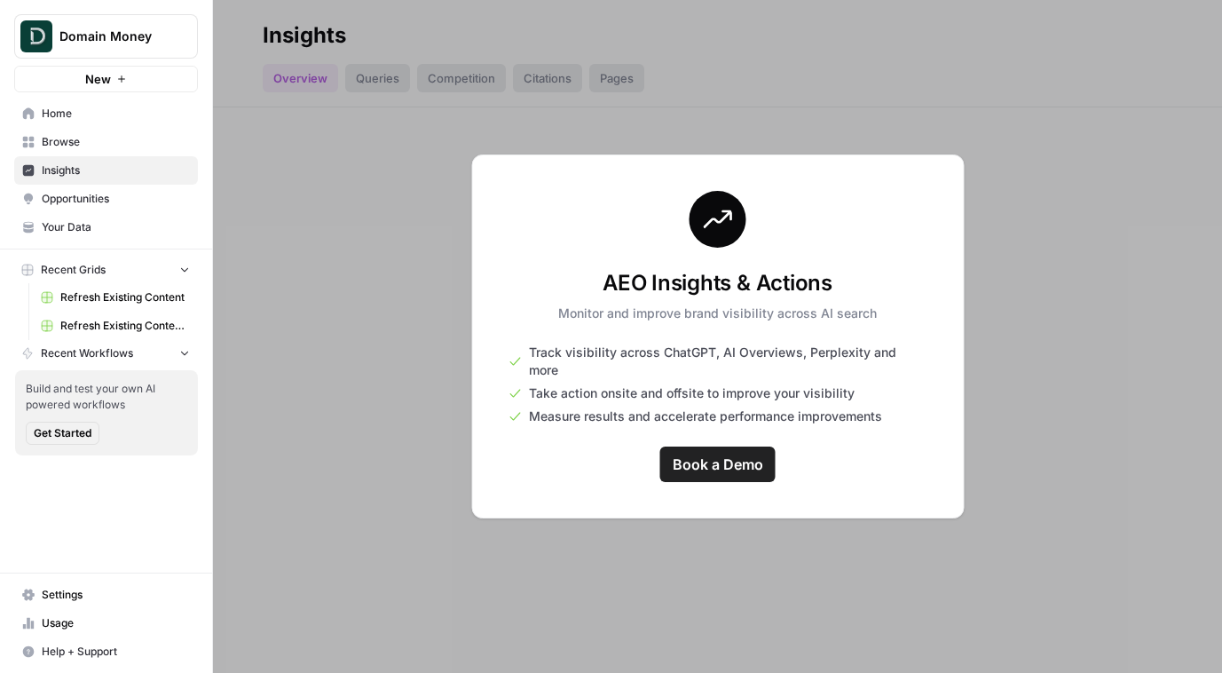
click at [90, 134] on span "Browse" at bounding box center [116, 142] width 148 height 16
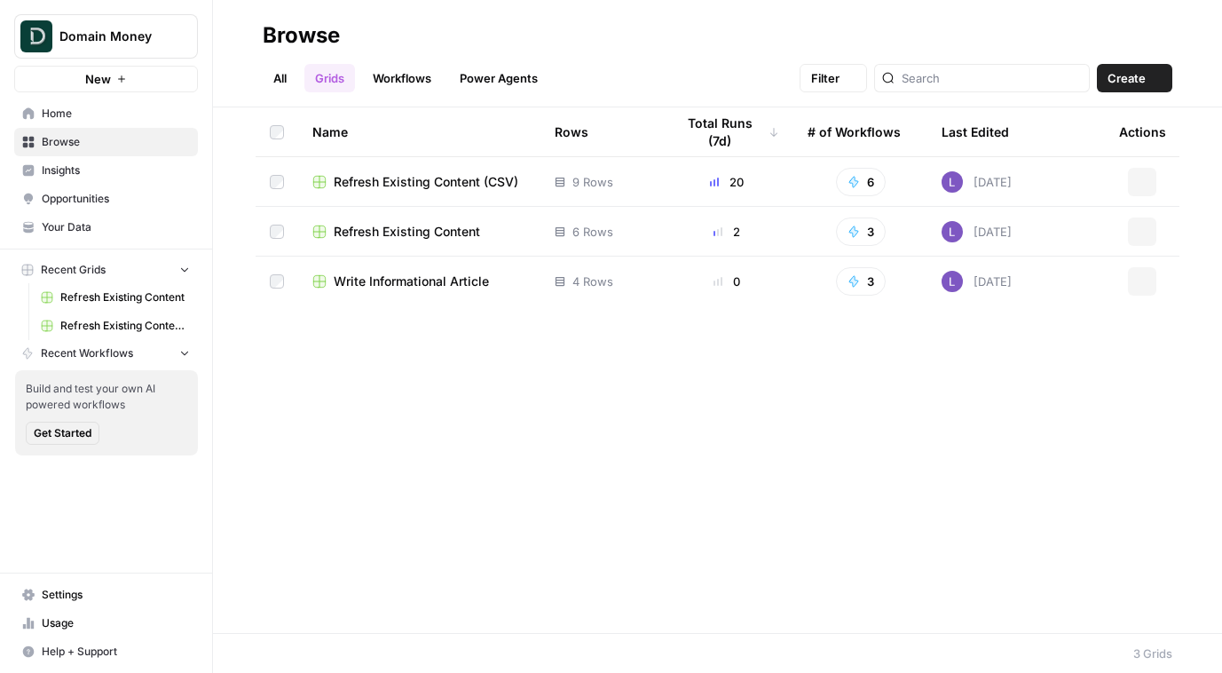
click at [95, 112] on span "Home" at bounding box center [116, 114] width 148 height 16
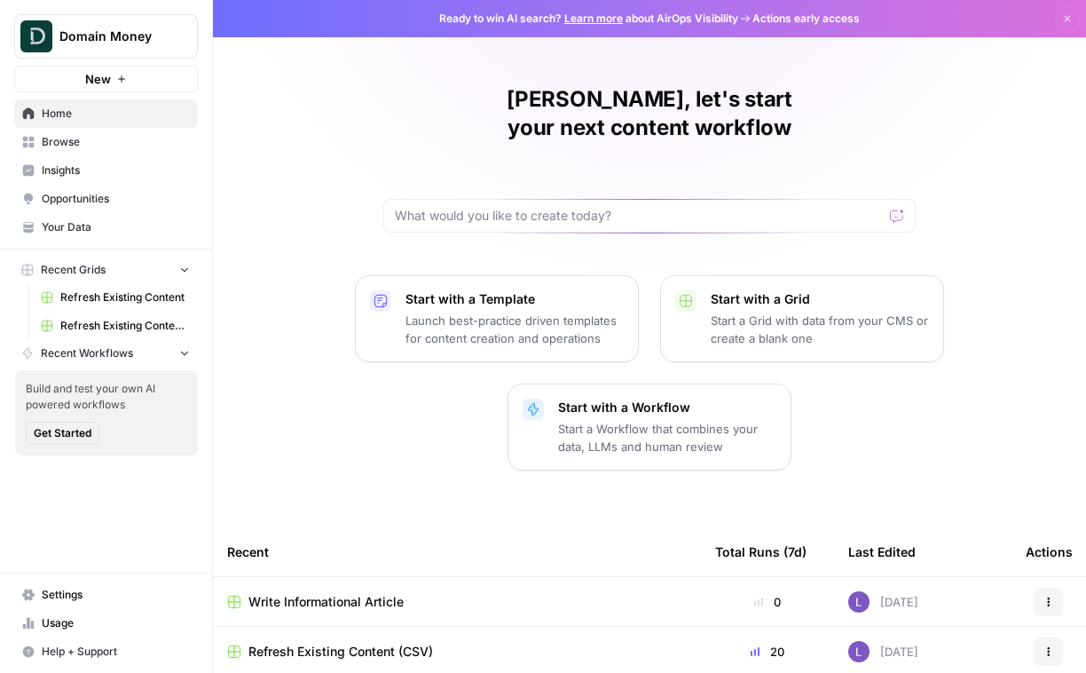
click at [1070, 20] on icon "button" at bounding box center [1067, 18] width 11 height 11
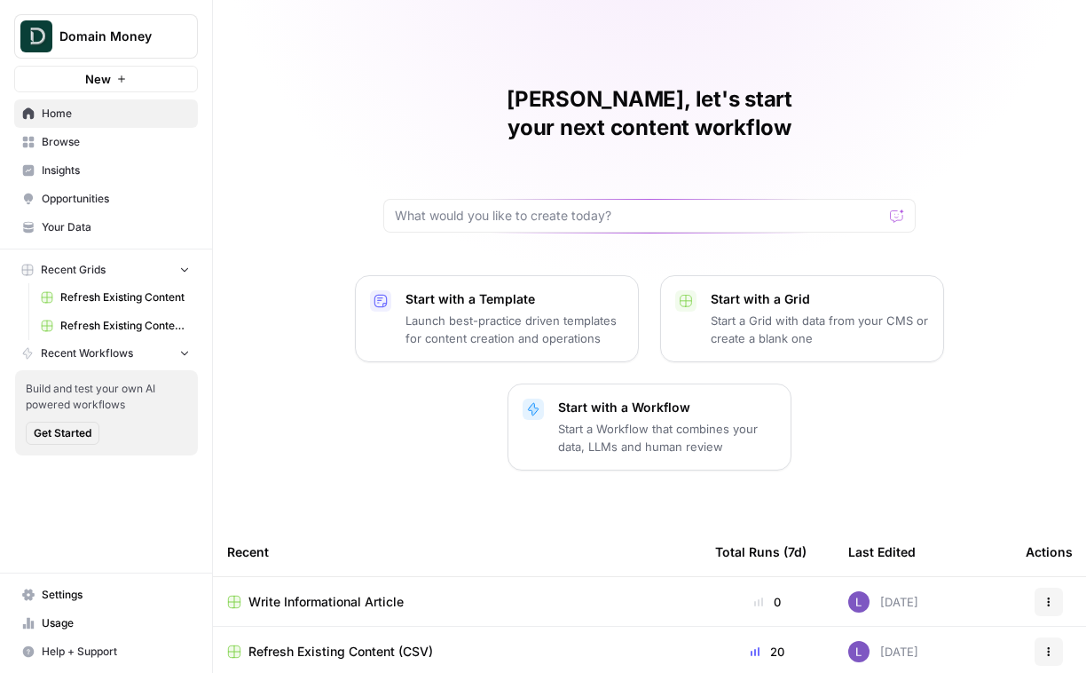
click at [74, 611] on link "Usage" at bounding box center [106, 623] width 184 height 28
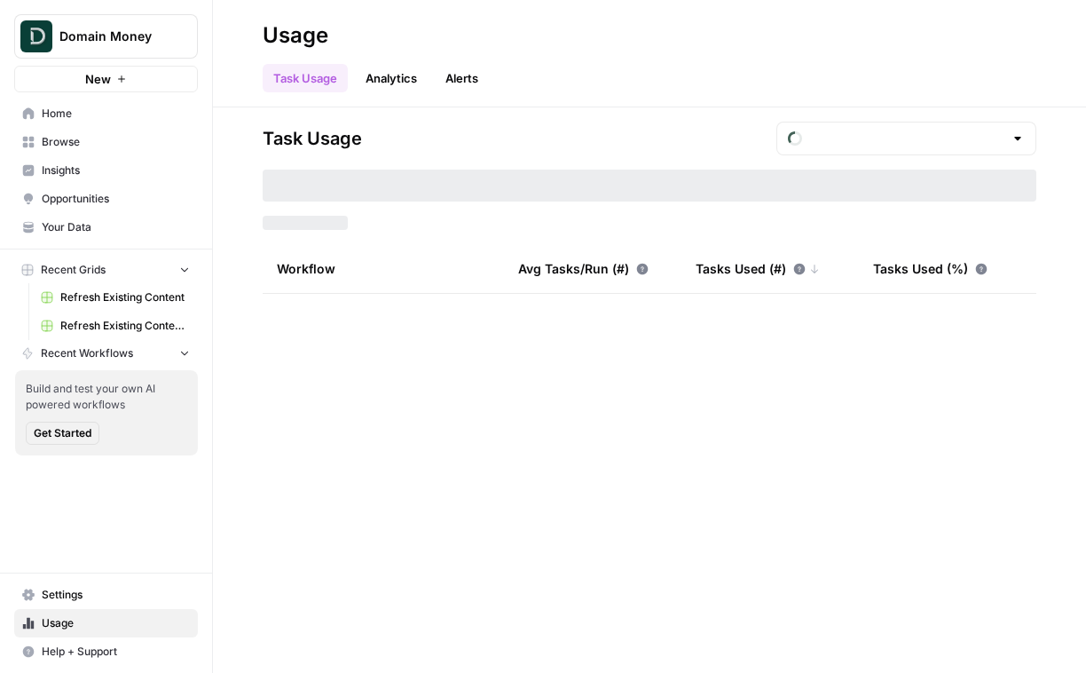
click at [74, 591] on span "Settings" at bounding box center [116, 594] width 148 height 16
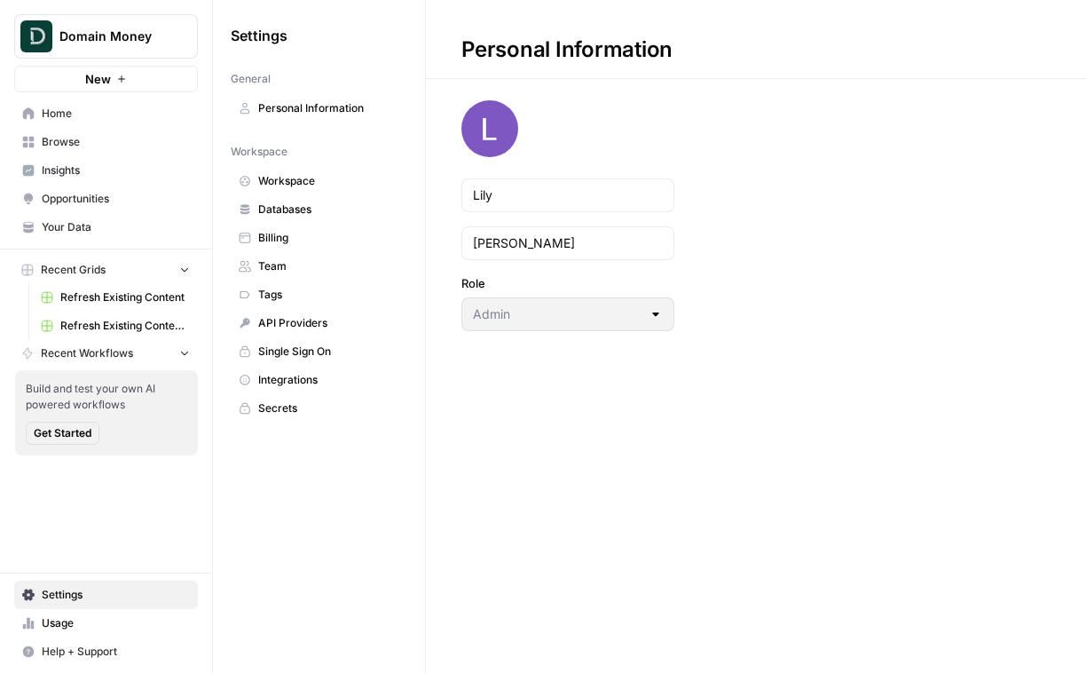
click at [276, 180] on span "Workspace" at bounding box center [328, 181] width 141 height 16
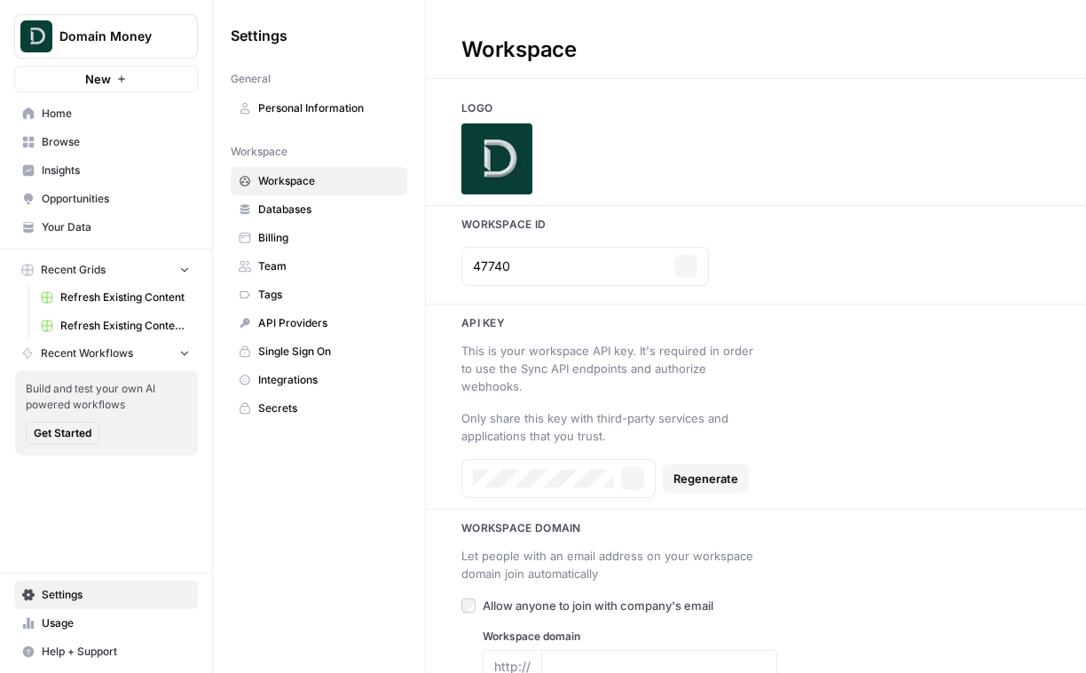
type input "https://www.domainmoney.com/"
click at [489, 248] on div "47740 Copy" at bounding box center [585, 266] width 248 height 39
click at [489, 264] on input "47740" at bounding box center [570, 266] width 194 height 18
click at [21, 136] on link "Browse" at bounding box center [106, 142] width 184 height 28
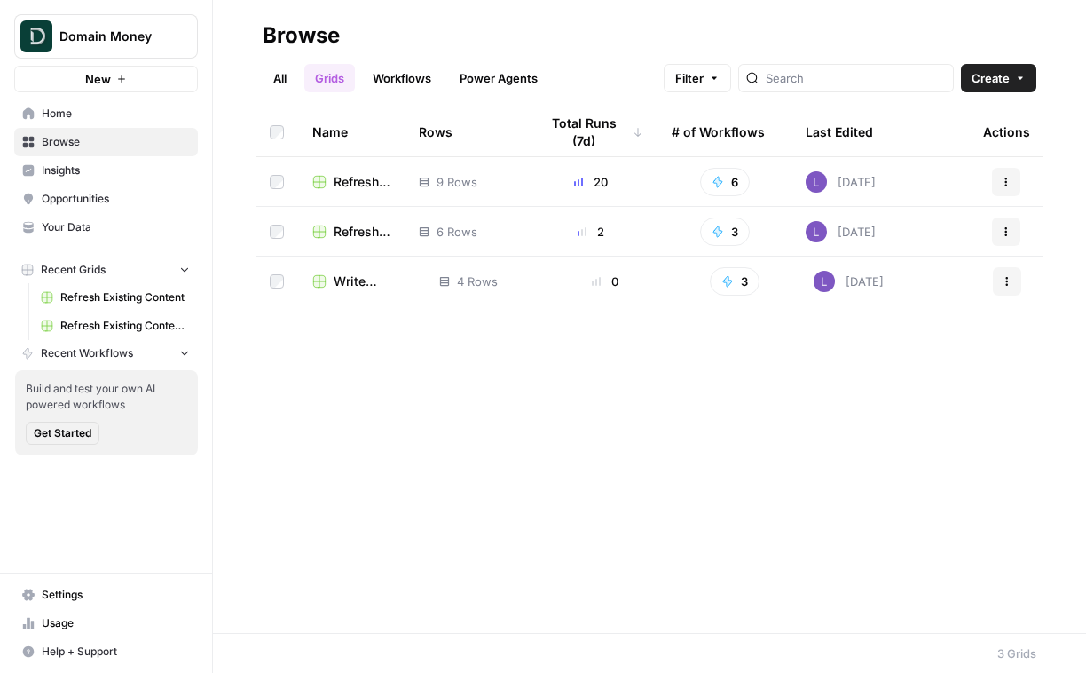
click at [335, 281] on span "Write Informational Article" at bounding box center [372, 281] width 77 height 18
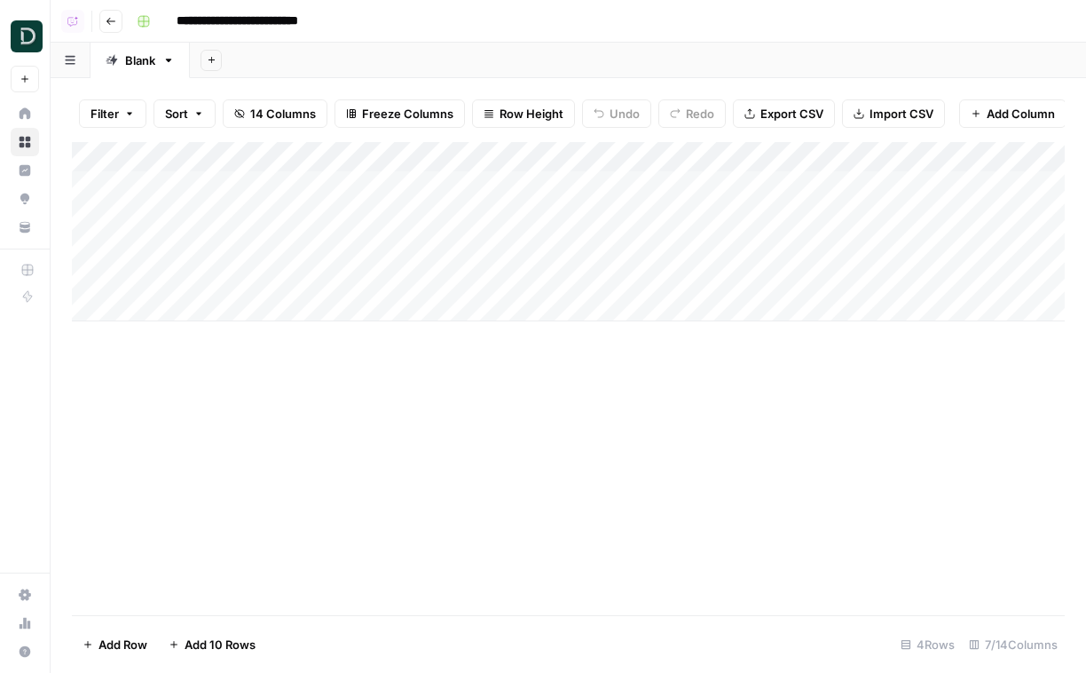
click at [506, 186] on div "Add Column" at bounding box center [568, 231] width 993 height 179
click at [506, 213] on div "Add Column" at bounding box center [568, 231] width 993 height 179
click at [500, 240] on div "Add Column" at bounding box center [568, 231] width 993 height 179
click at [499, 268] on div "Add Column" at bounding box center [568, 231] width 993 height 179
click at [98, 18] on header "**********" at bounding box center [568, 21] width 1035 height 43
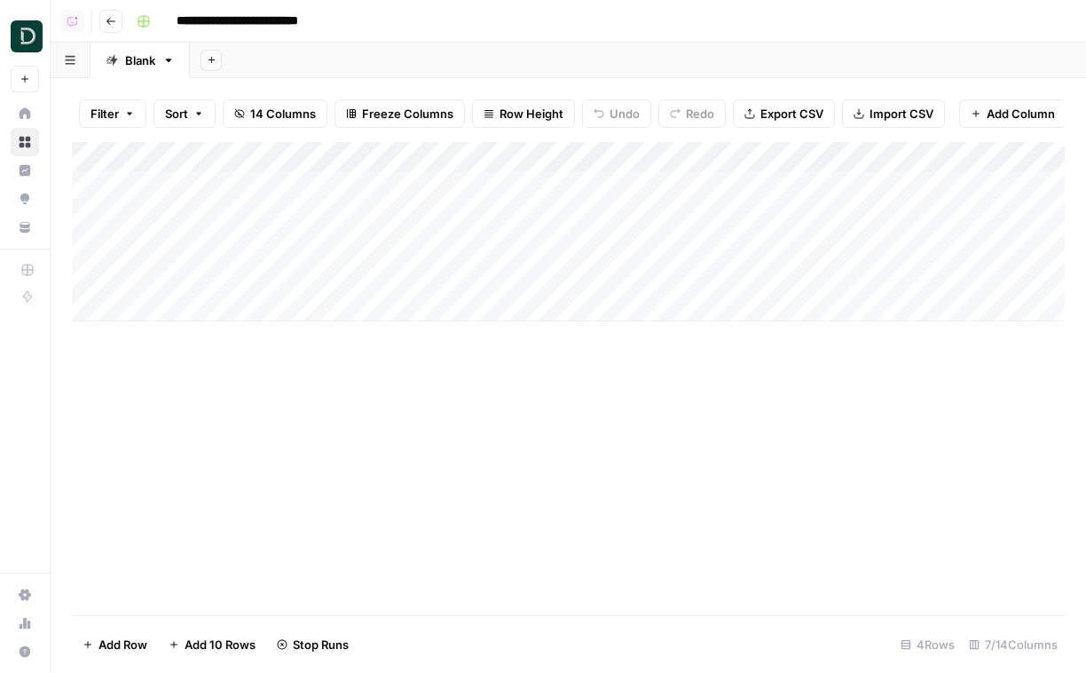
click at [103, 19] on button "Go back" at bounding box center [110, 21] width 23 height 23
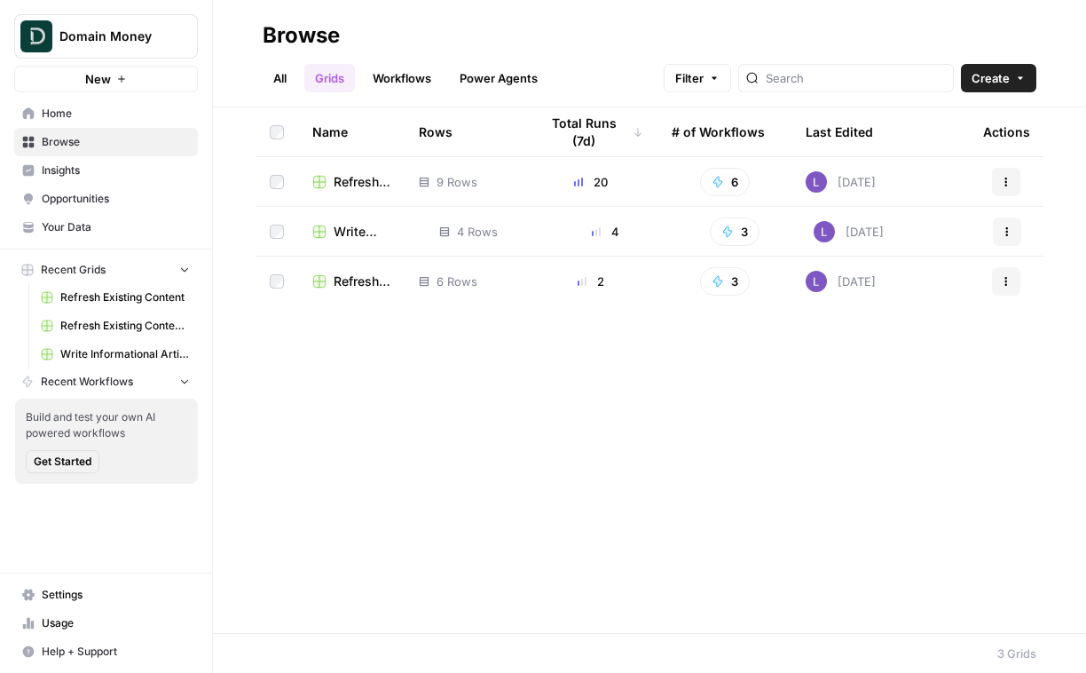
click at [342, 233] on span "Write Informational Article" at bounding box center [372, 232] width 77 height 18
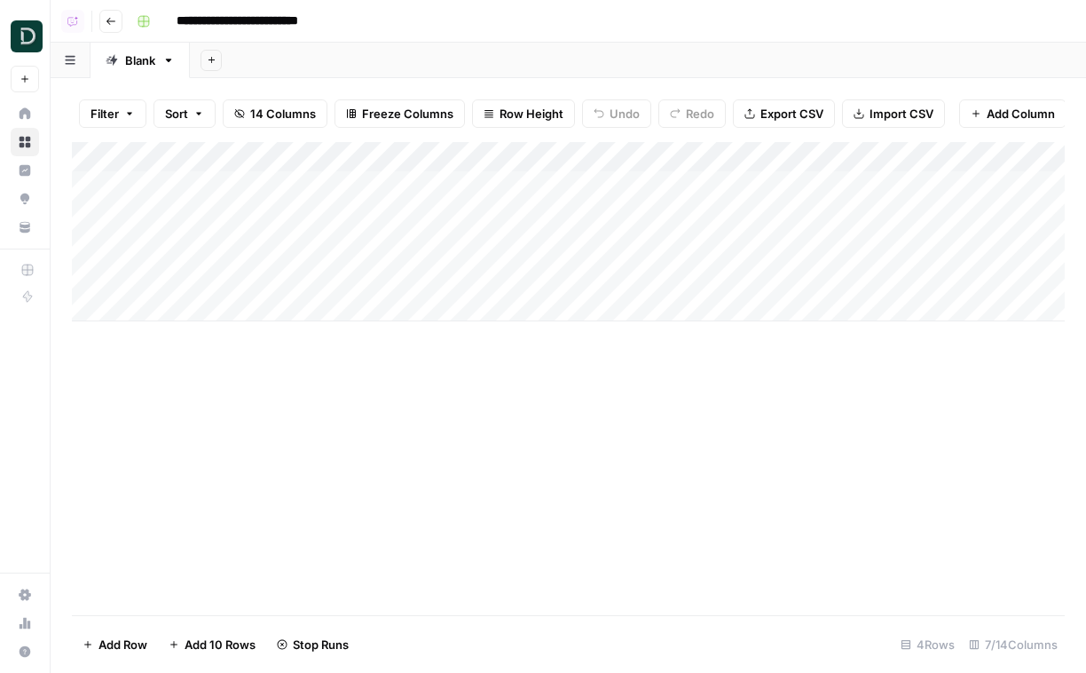
click at [115, 20] on span "Go back" at bounding box center [115, 20] width 1 height 1
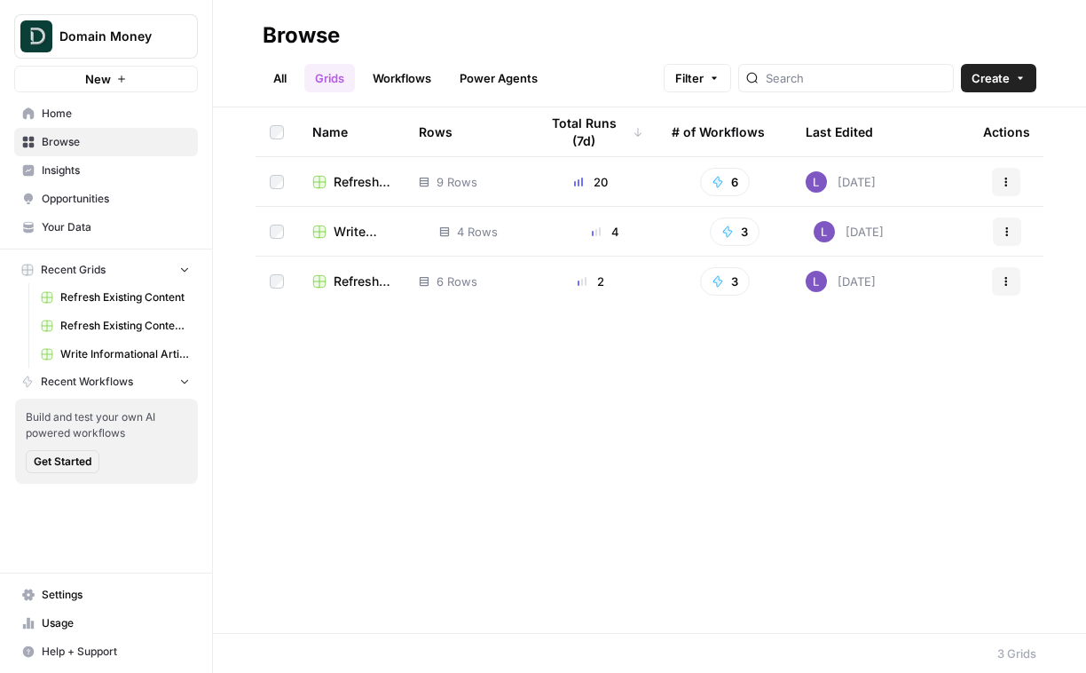
click at [344, 282] on span "Refresh Existing Content" at bounding box center [362, 281] width 57 height 18
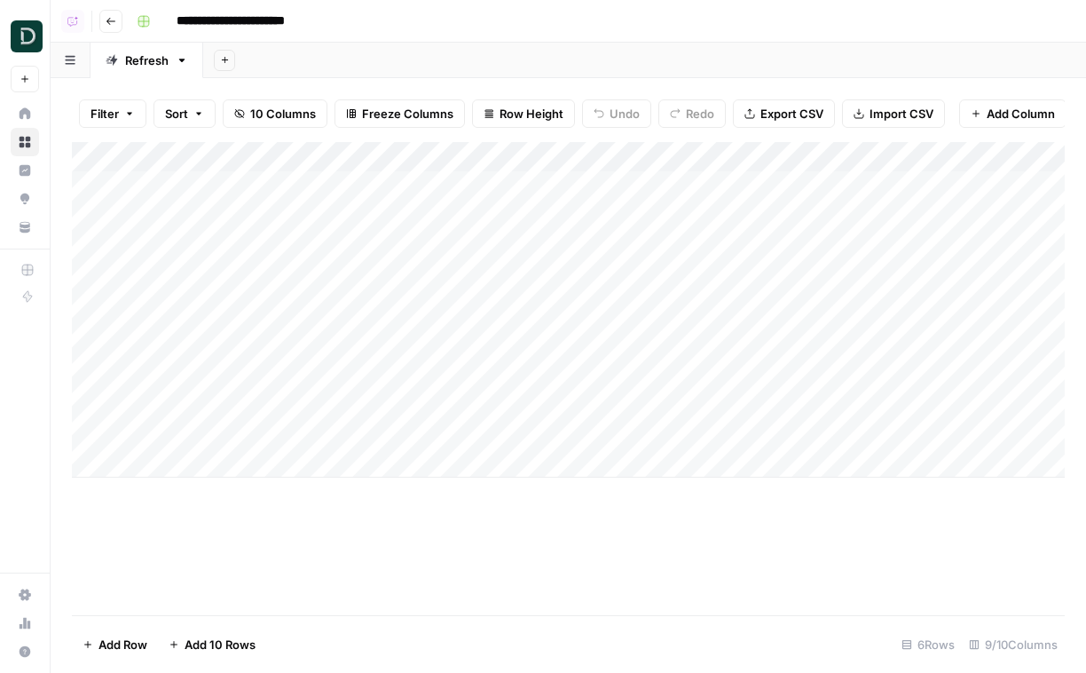
click at [114, 26] on button "Go back" at bounding box center [110, 21] width 23 height 23
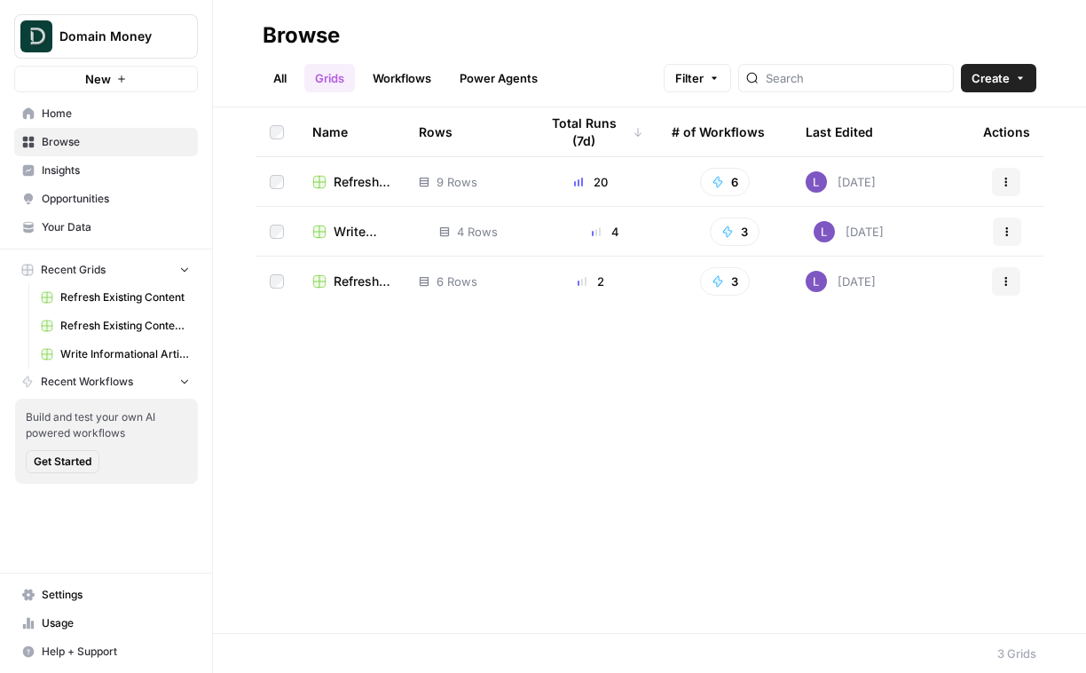
click at [341, 165] on td "Refresh Existing Content (CSV)" at bounding box center [351, 181] width 106 height 49
click at [352, 175] on span "Refresh Existing Content (CSV)" at bounding box center [362, 182] width 57 height 18
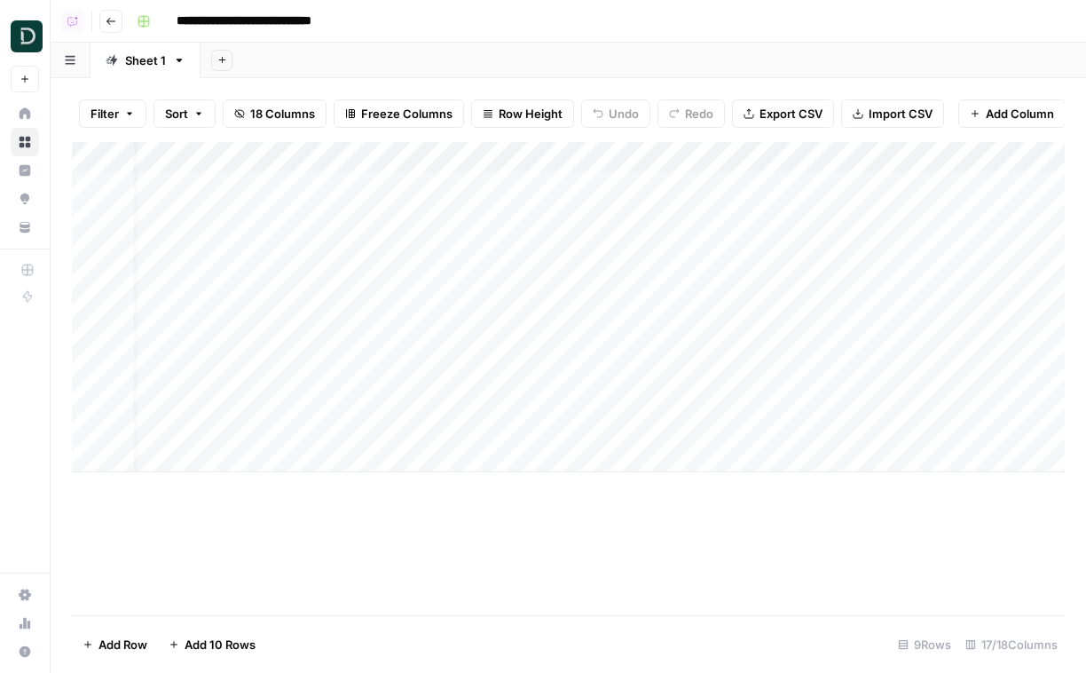
scroll to position [0, 28]
click at [434, 341] on div "Add Column" at bounding box center [568, 307] width 993 height 330
click at [165, 309] on div "Add Column" at bounding box center [568, 307] width 993 height 330
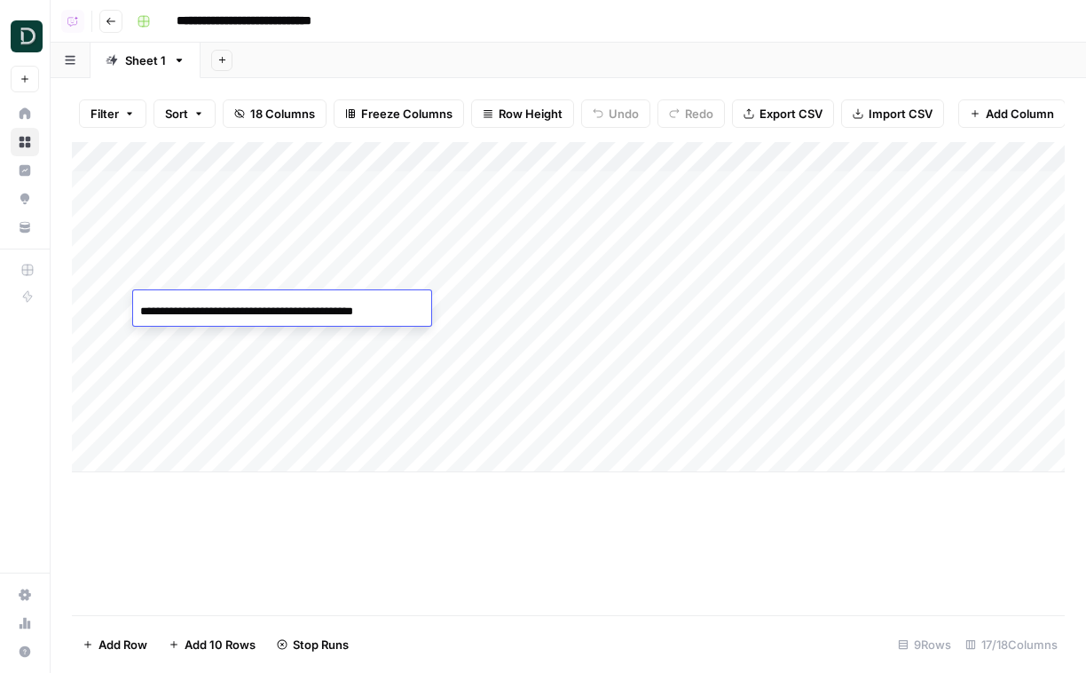
click at [165, 309] on input "**********" at bounding box center [282, 311] width 284 height 21
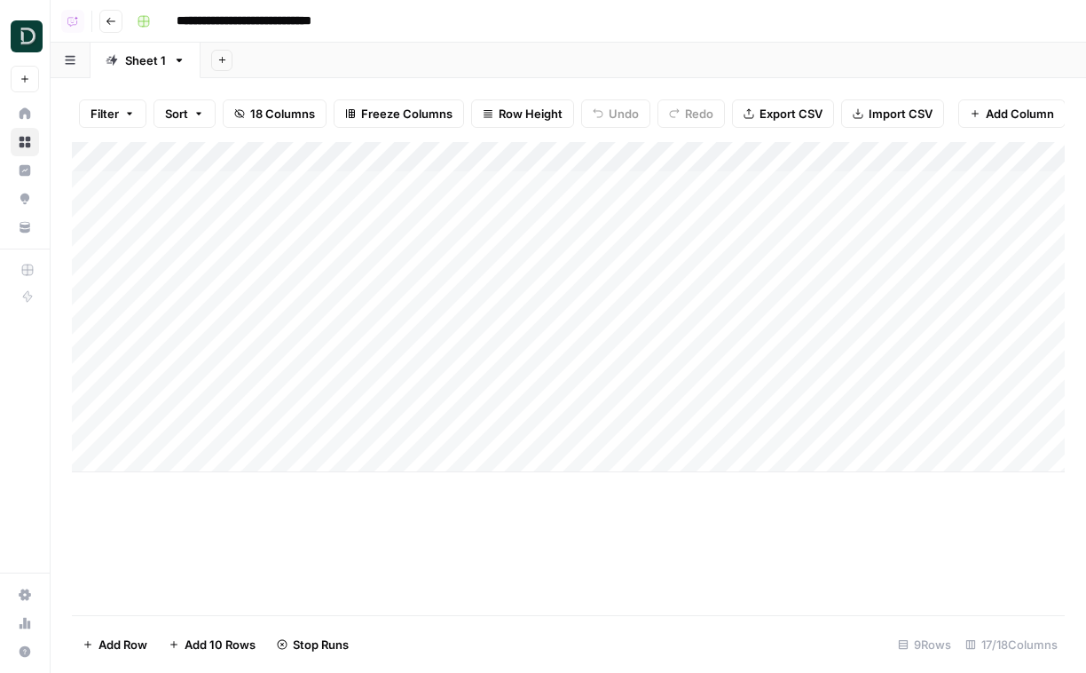
click at [189, 374] on div "Add Column" at bounding box center [568, 307] width 993 height 330
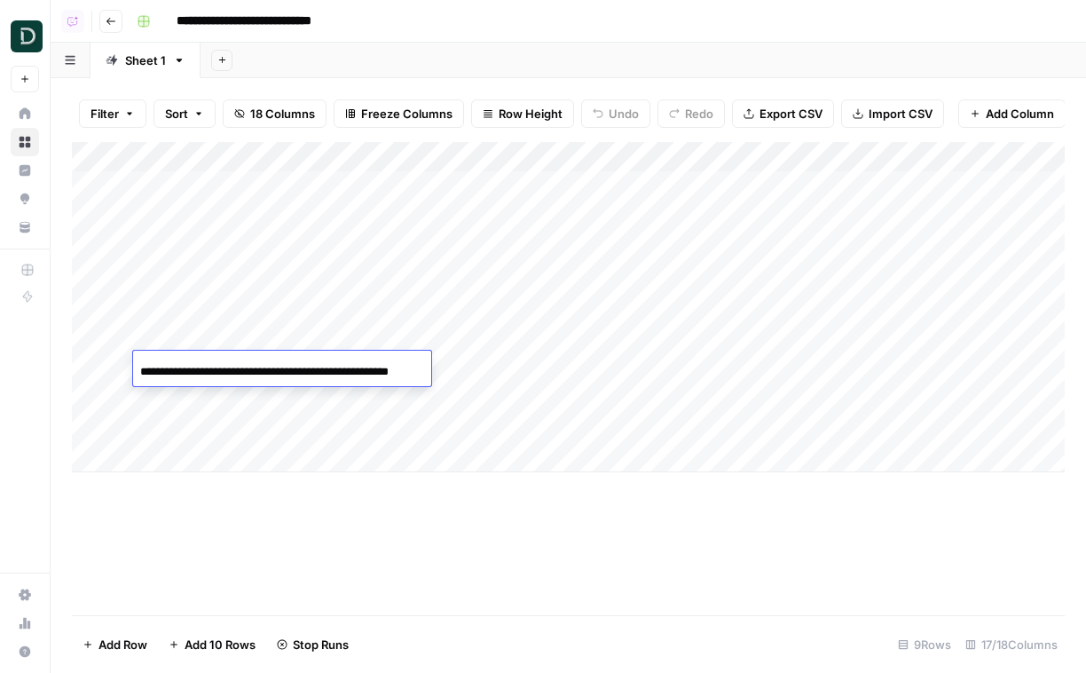
click at [189, 374] on input "**********" at bounding box center [282, 371] width 284 height 21
click at [545, 386] on div "Add Column" at bounding box center [568, 307] width 993 height 330
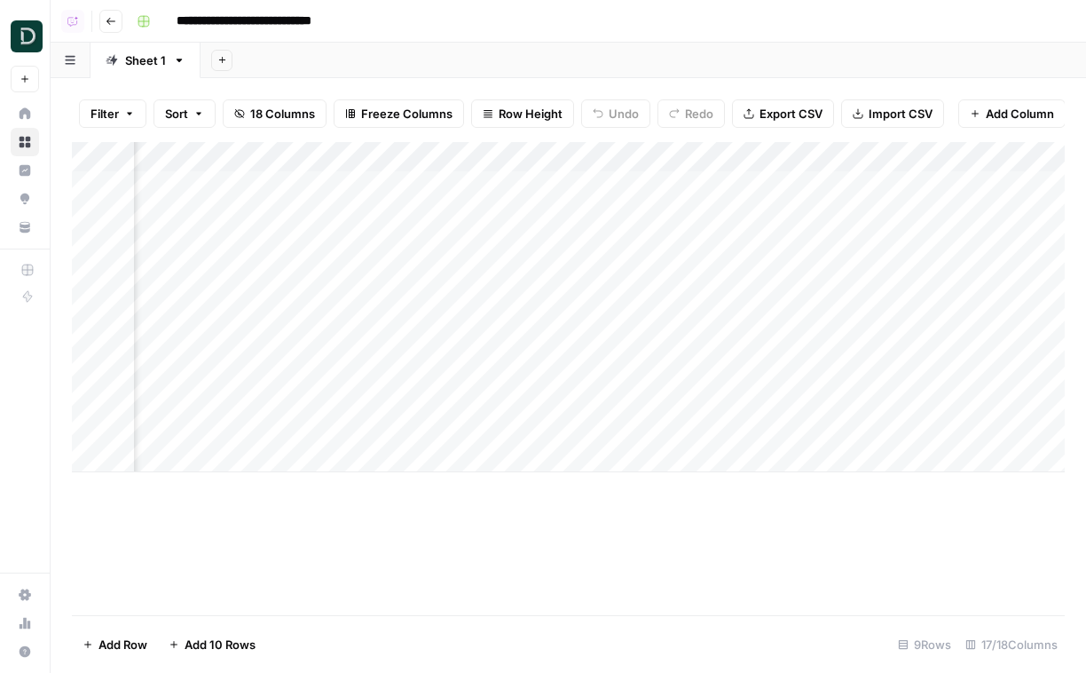
scroll to position [0, 0]
drag, startPoint x: 75, startPoint y: 339, endPoint x: 77, endPoint y: 302, distance: 37.4
click at [77, 302] on div "Add Column" at bounding box center [568, 307] width 993 height 330
click at [670, 305] on div "Add Column" at bounding box center [568, 307] width 993 height 330
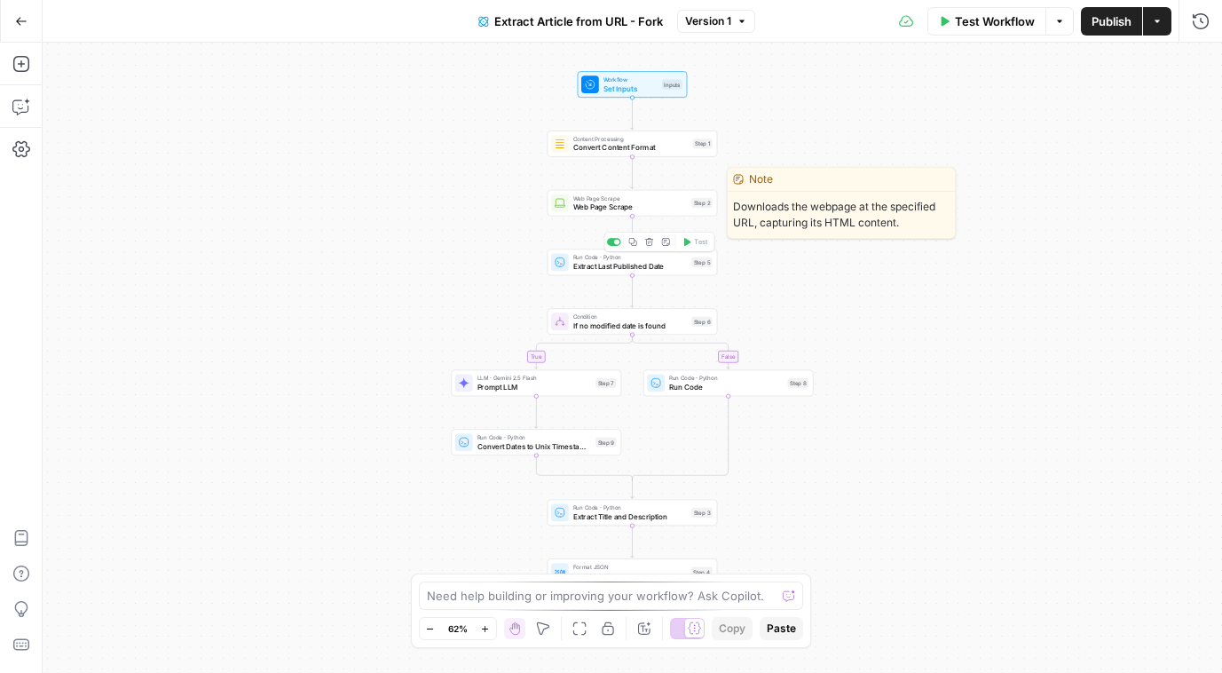
click at [585, 208] on span "Web Page Scrape" at bounding box center [630, 206] width 114 height 11
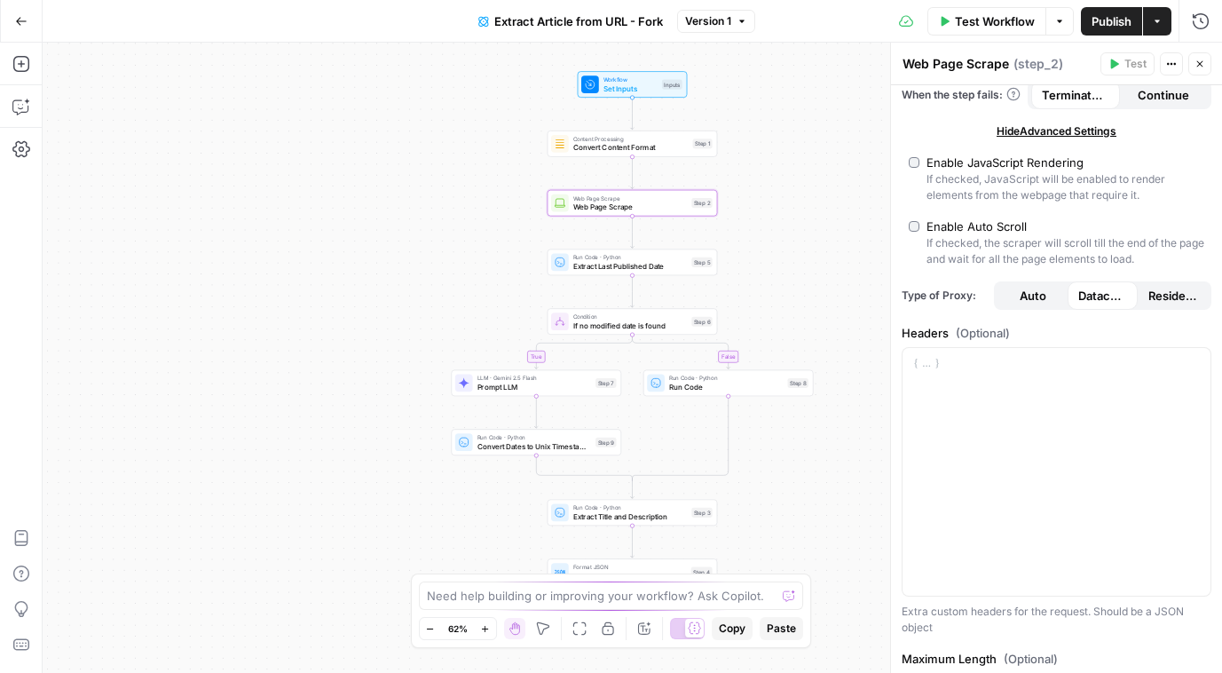
scroll to position [351, 0]
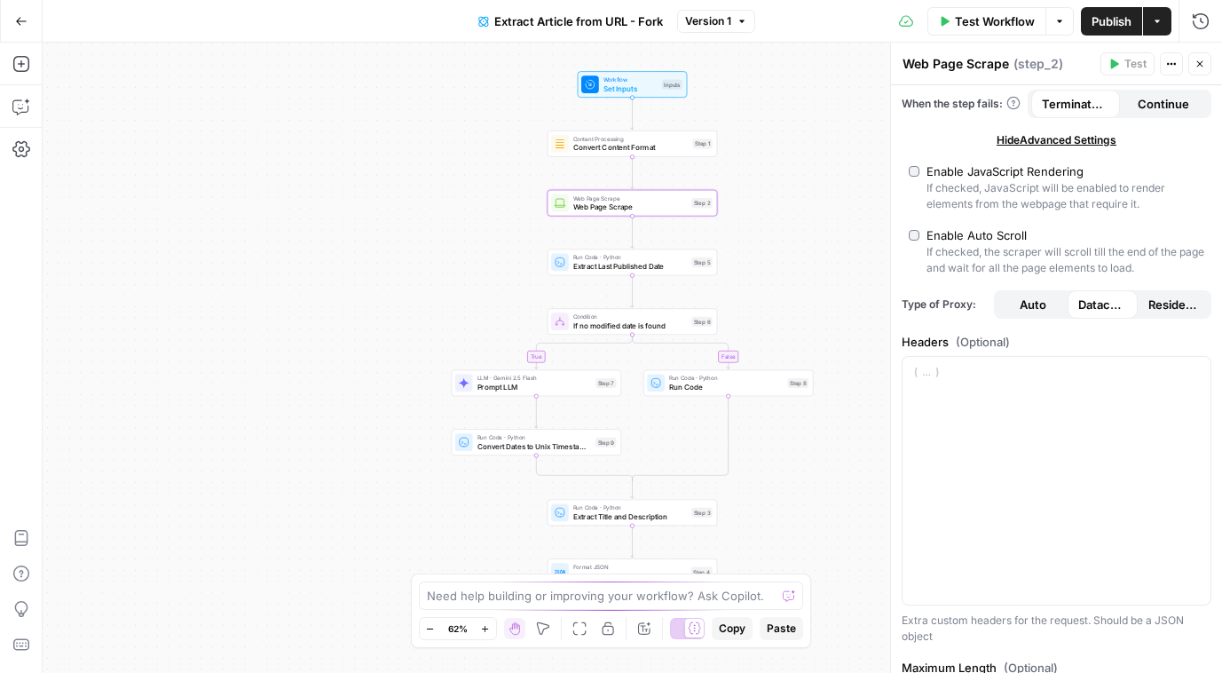
click at [1147, 316] on button "Residential" at bounding box center [1172, 304] width 70 height 28
click at [1152, 303] on span "Residential" at bounding box center [1172, 304] width 49 height 18
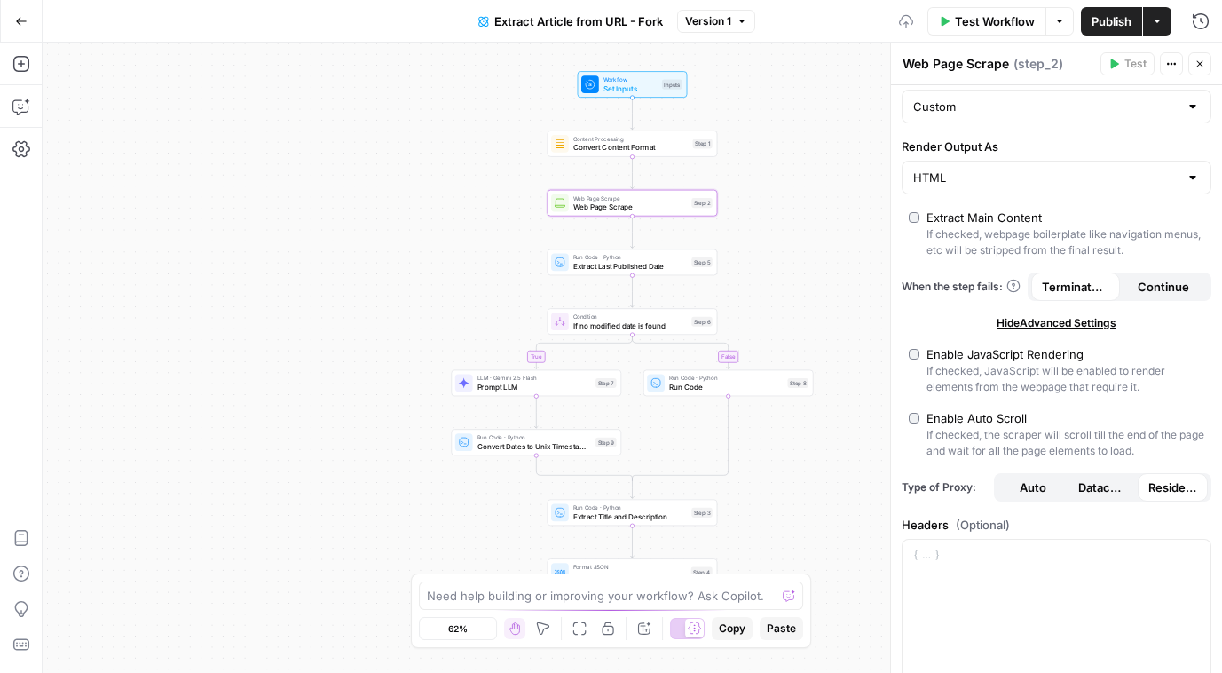
scroll to position [141, 0]
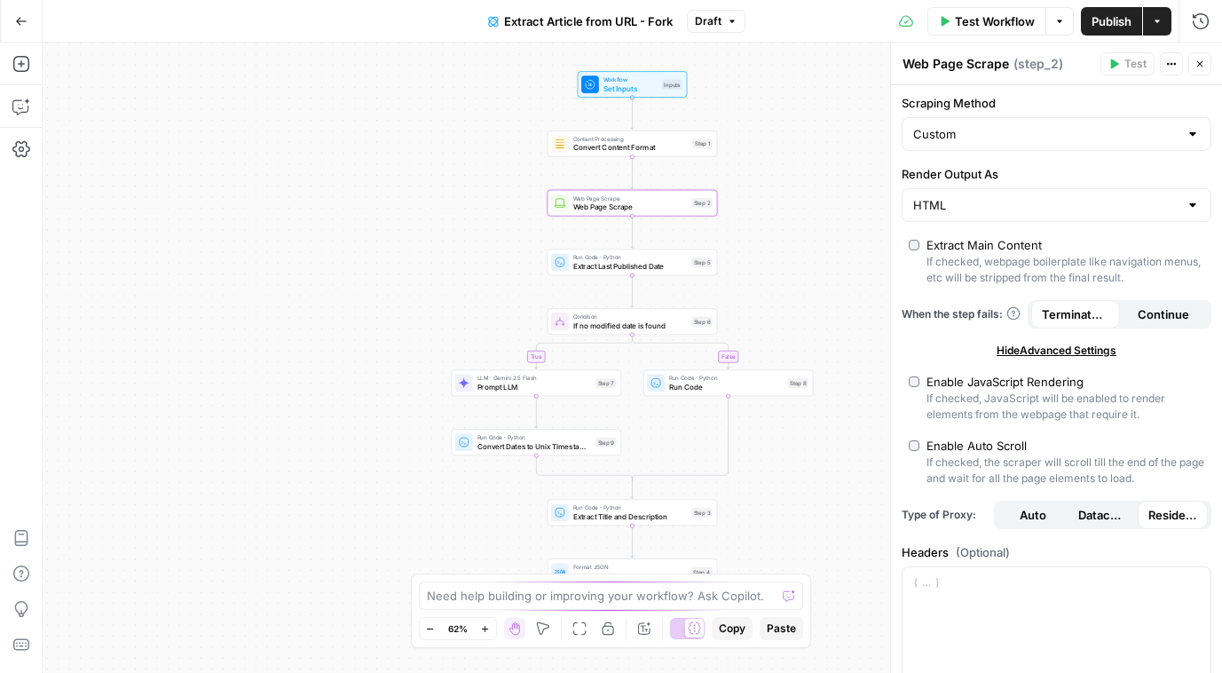
click at [1118, 22] on span "Publish" at bounding box center [1111, 21] width 40 height 18
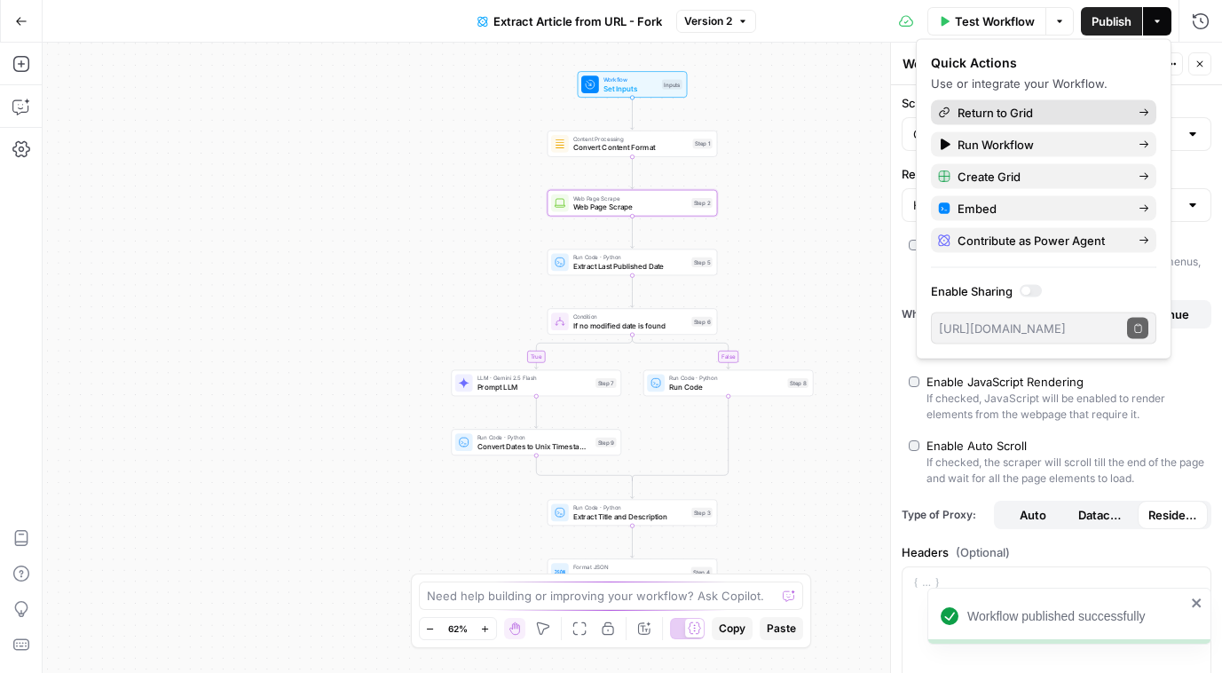
click at [1016, 111] on span "Return to Grid" at bounding box center [1040, 113] width 167 height 18
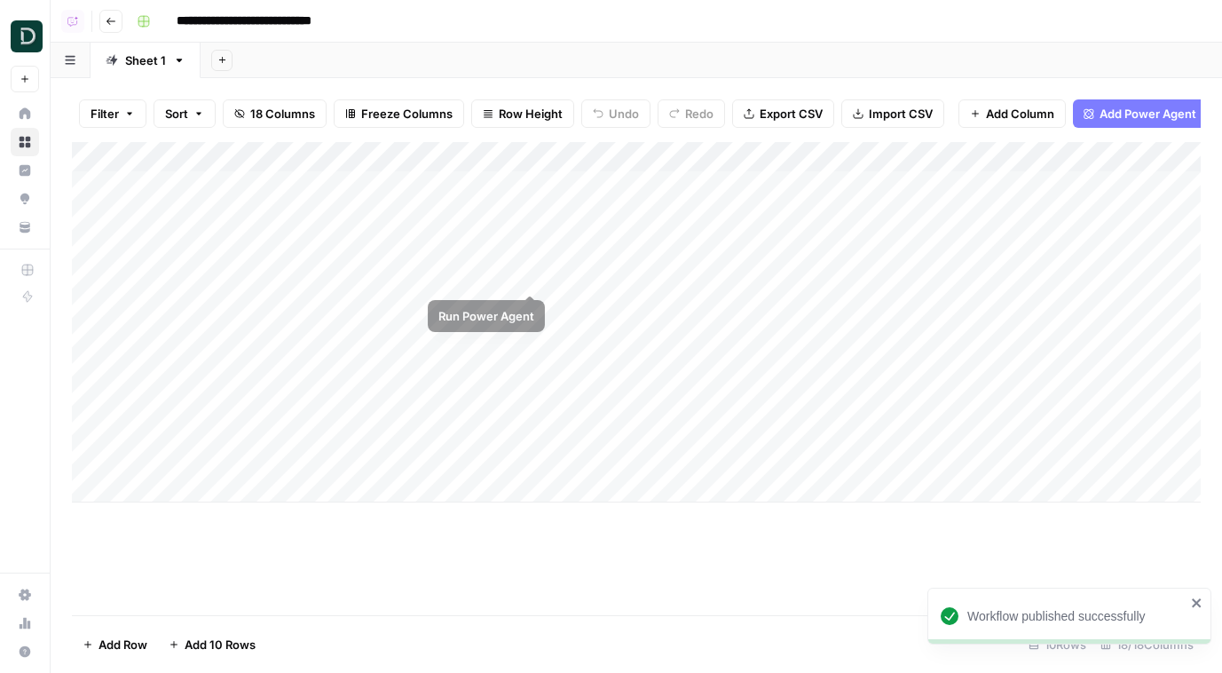
click at [528, 274] on div "Add Column" at bounding box center [636, 322] width 1129 height 360
click at [725, 151] on div "Add Column" at bounding box center [636, 322] width 1129 height 360
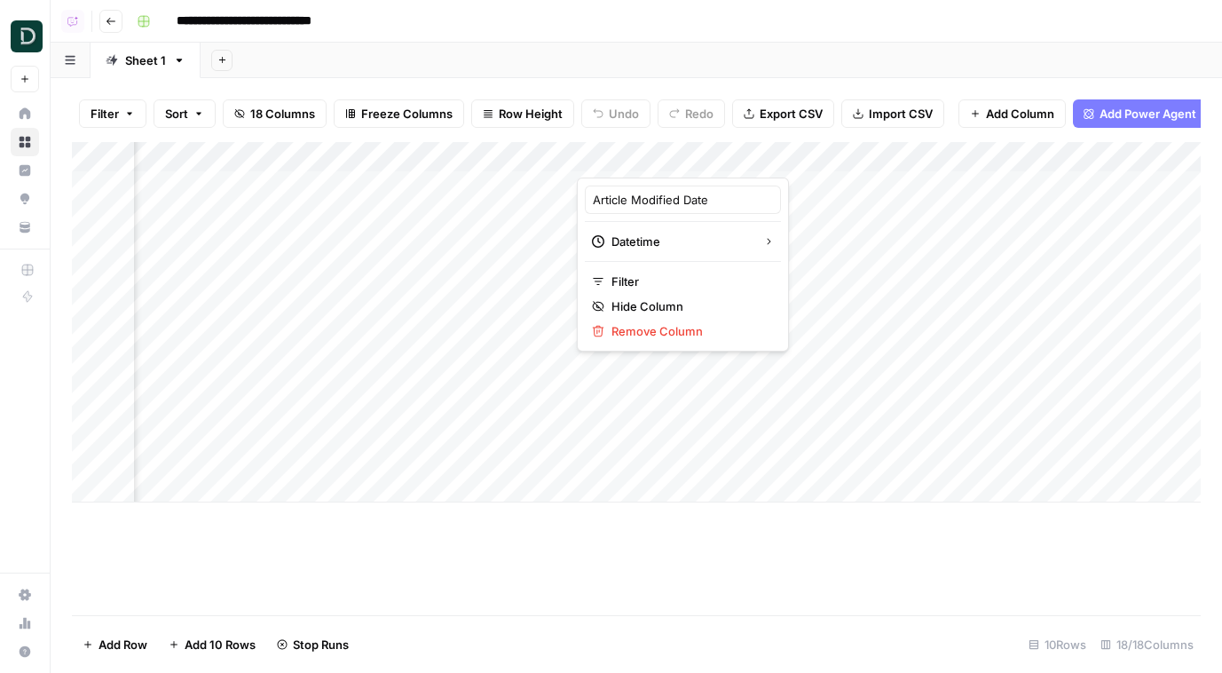
click at [642, 292] on div "Article Modified Date Datetime Filter Hide Column Remove Column" at bounding box center [683, 264] width 212 height 174
click at [668, 307] on span "Hide Column" at bounding box center [688, 306] width 155 height 18
click at [725, 185] on div "Add Column" at bounding box center [636, 322] width 1129 height 360
click at [725, 220] on div "Add Column" at bounding box center [636, 322] width 1129 height 360
click at [722, 259] on div "Add Column" at bounding box center [636, 322] width 1129 height 360
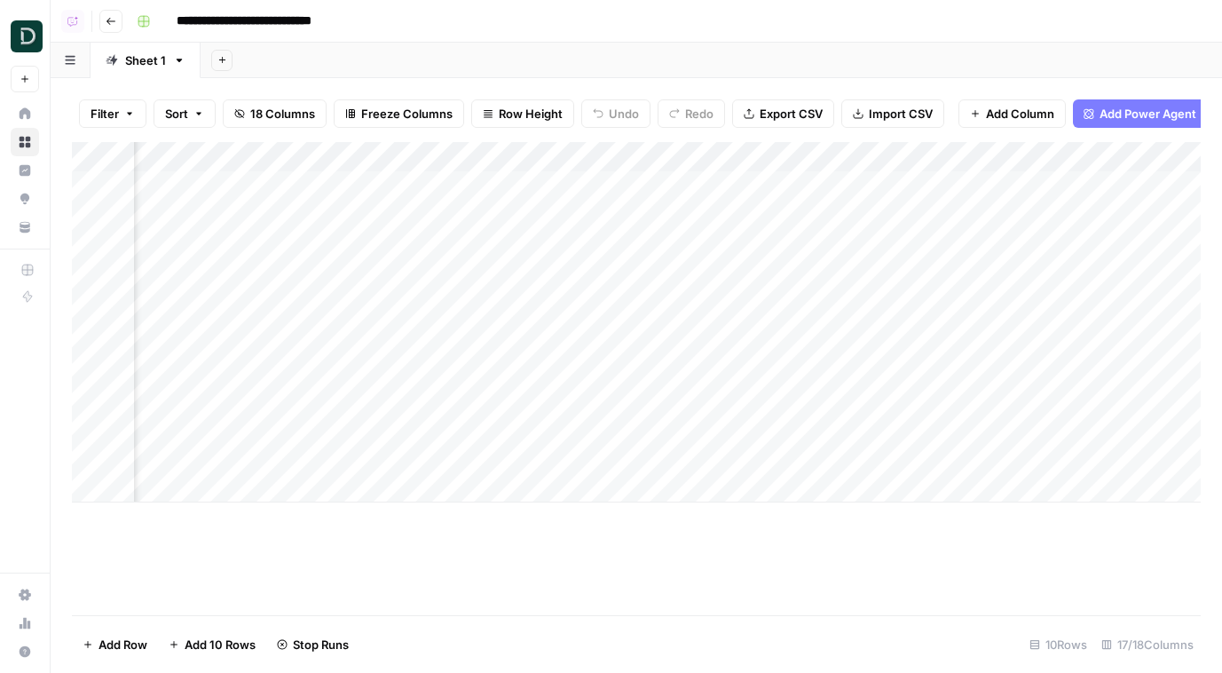
click at [721, 291] on div "Add Column" at bounding box center [636, 322] width 1129 height 360
click at [706, 307] on div "Add Column" at bounding box center [636, 322] width 1129 height 360
click at [683, 222] on div "Add Column" at bounding box center [636, 322] width 1129 height 360
click at [944, 185] on div "Add Column" at bounding box center [636, 322] width 1129 height 360
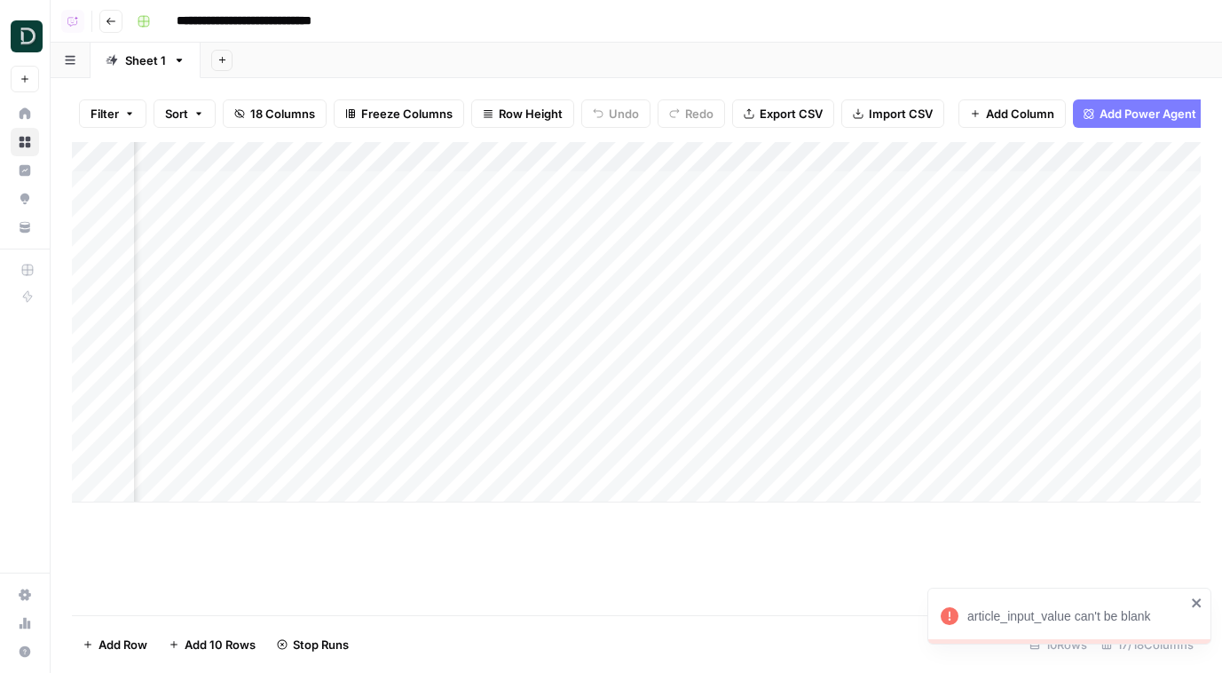
click at [950, 220] on div "Add Column" at bounding box center [636, 322] width 1129 height 360
click at [973, 258] on div "Add Column" at bounding box center [636, 322] width 1129 height 360
click at [995, 300] on div "Add Column" at bounding box center [636, 322] width 1129 height 360
click at [742, 197] on div "Add Column" at bounding box center [636, 322] width 1129 height 360
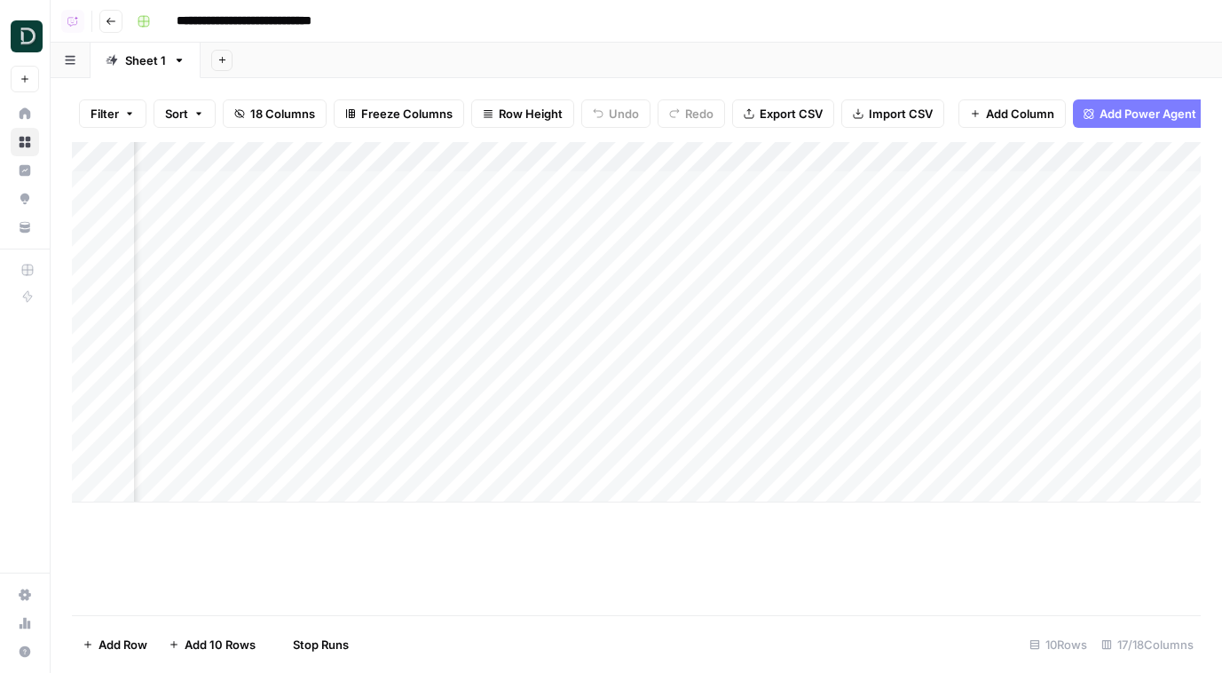
click at [739, 212] on div "Add Column" at bounding box center [636, 322] width 1129 height 360
click at [739, 242] on div "Add Column" at bounding box center [636, 322] width 1129 height 360
click at [737, 304] on div "Add Column" at bounding box center [636, 322] width 1129 height 360
click at [387, 273] on div "Add Column" at bounding box center [636, 322] width 1129 height 360
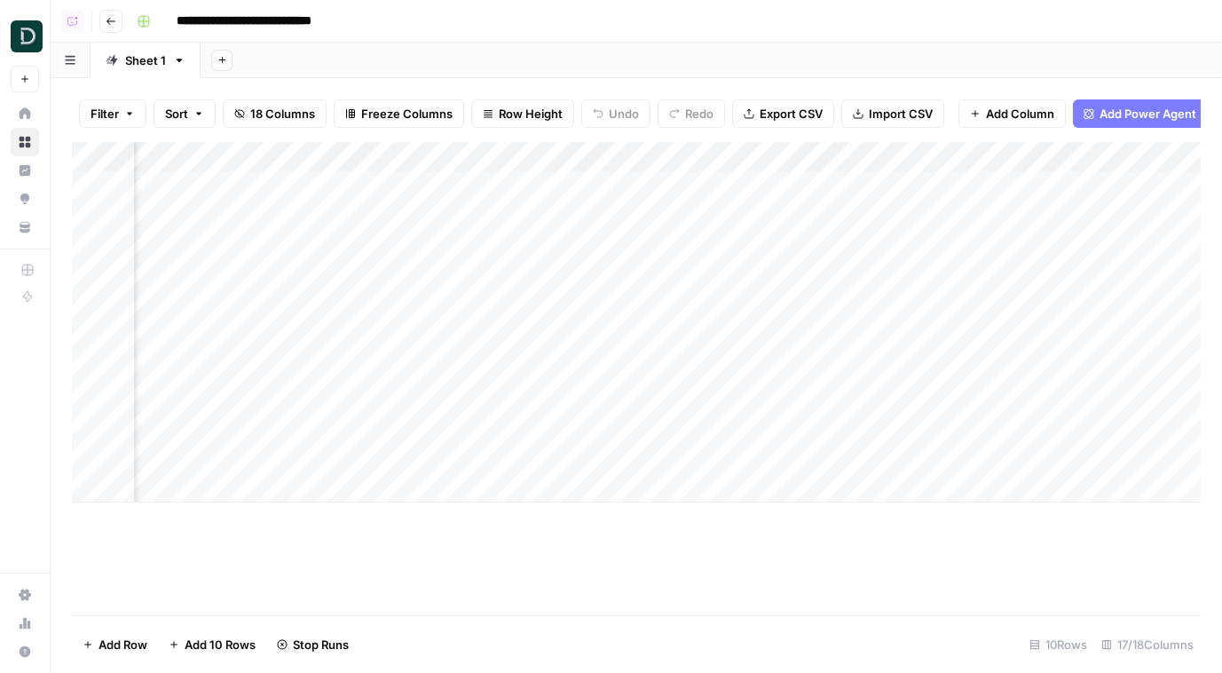
scroll to position [0, 1082]
click at [540, 271] on div "Add Column" at bounding box center [636, 322] width 1129 height 360
click at [177, 274] on div "Add Column" at bounding box center [636, 322] width 1129 height 360
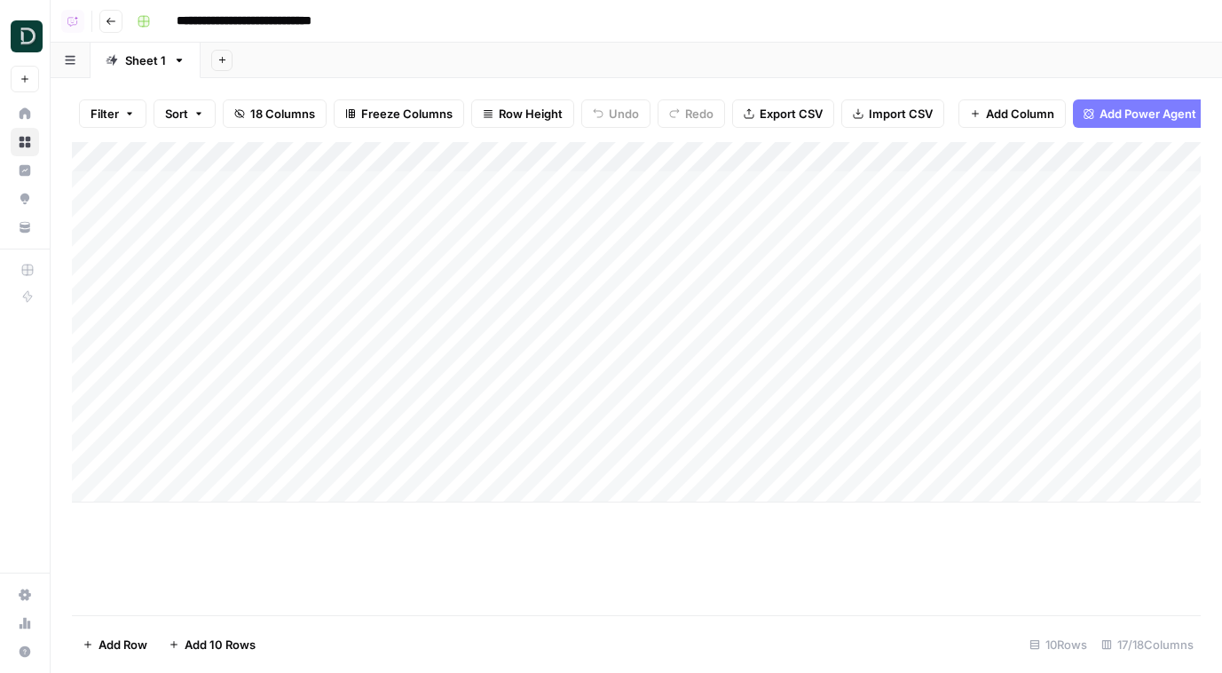
click at [177, 274] on div "Add Column" at bounding box center [636, 322] width 1129 height 360
click at [335, 272] on input "**********" at bounding box center [282, 281] width 284 height 21
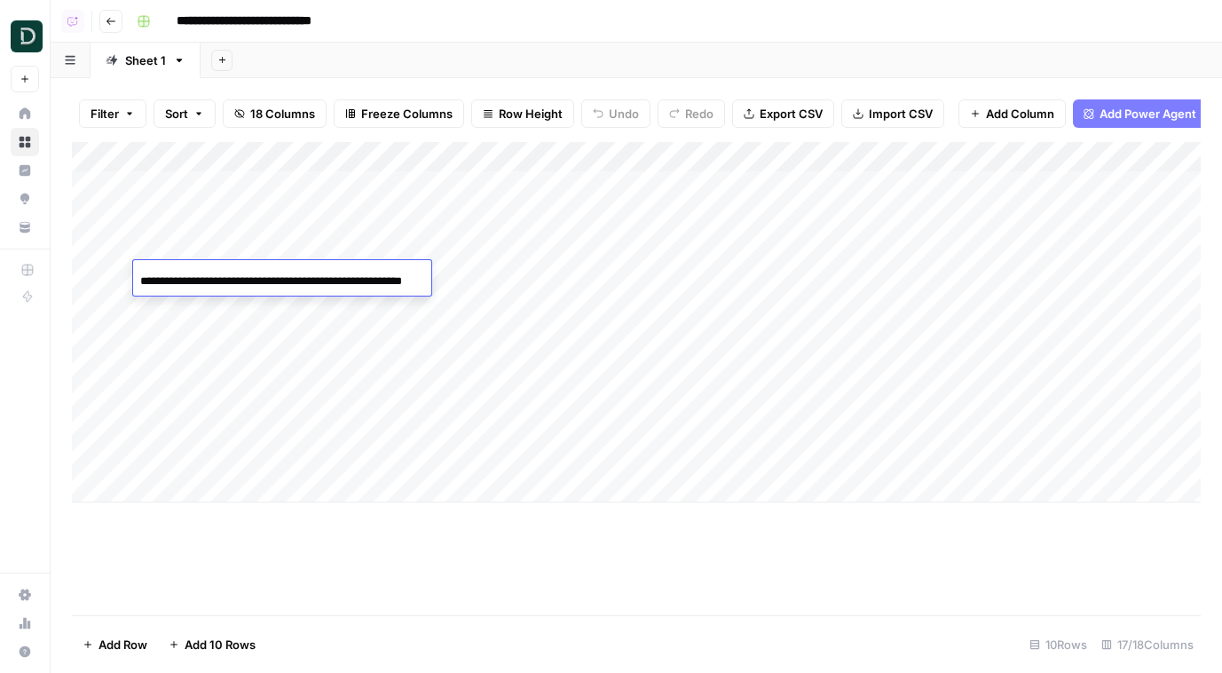
scroll to position [0, 0]
click at [176, 314] on div "Add Column" at bounding box center [636, 322] width 1129 height 360
click at [180, 328] on div "Add Column" at bounding box center [636, 322] width 1129 height 360
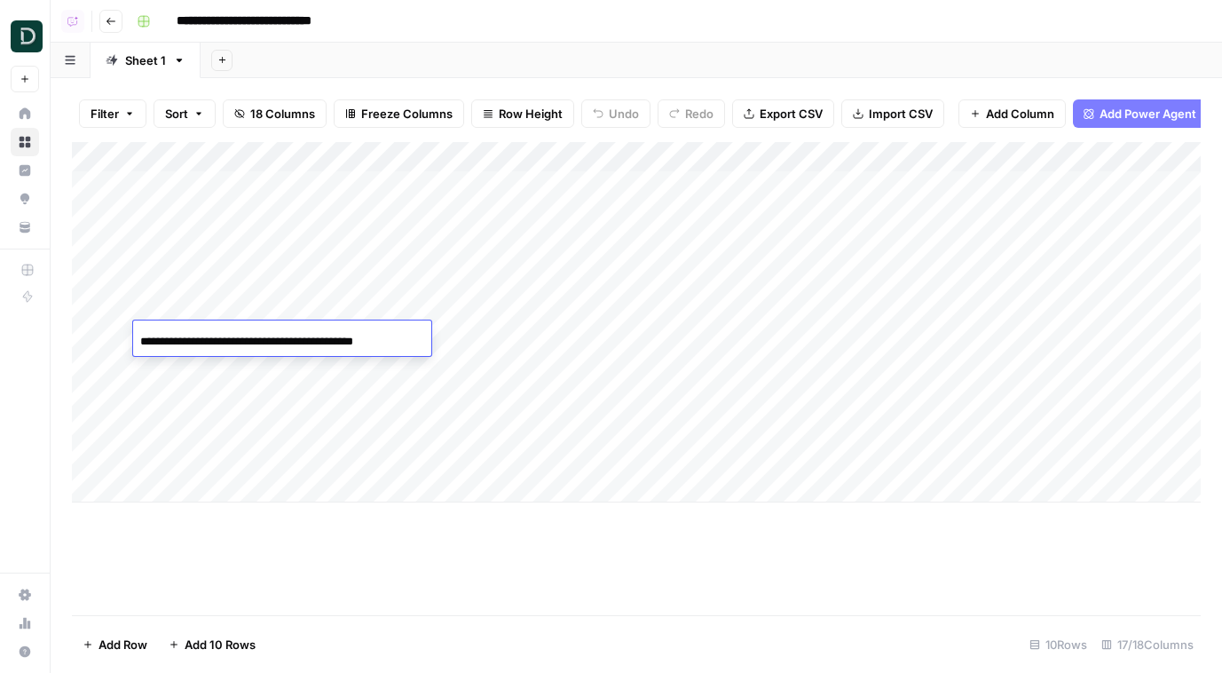
click at [180, 328] on div "**********" at bounding box center [282, 341] width 298 height 30
click at [189, 366] on div "Add Column" at bounding box center [636, 322] width 1129 height 360
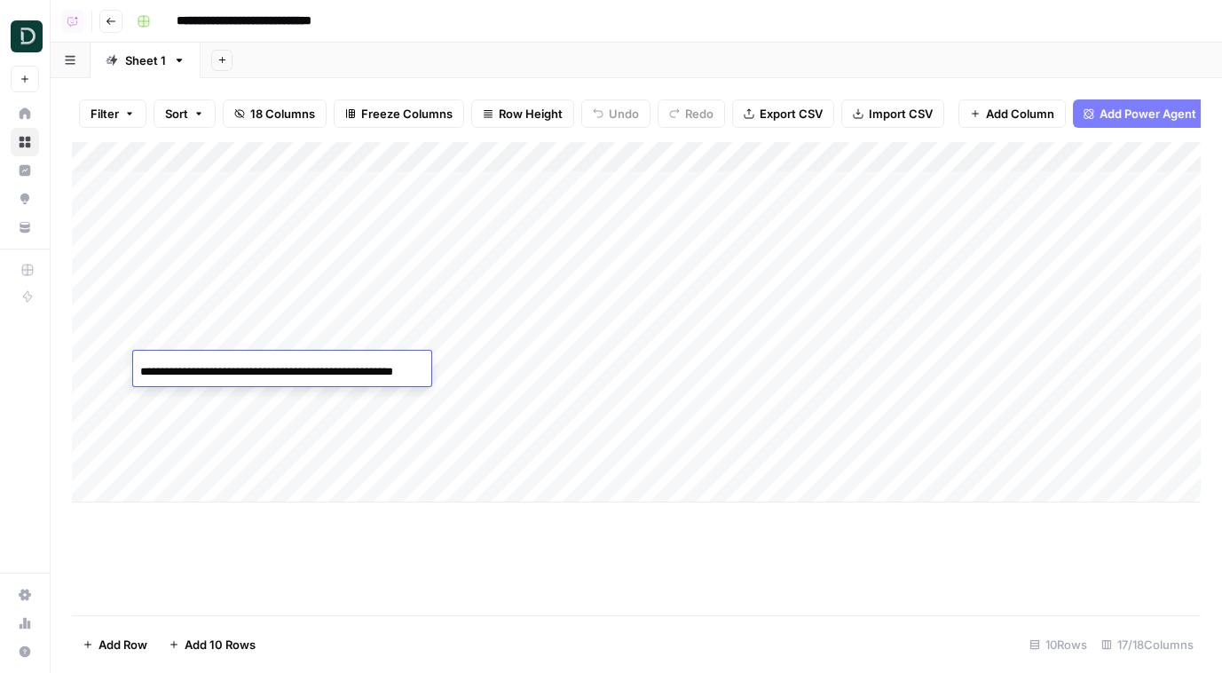
click at [189, 366] on input "**********" at bounding box center [282, 371] width 284 height 21
click at [196, 235] on div "Add Column" at bounding box center [636, 322] width 1129 height 360
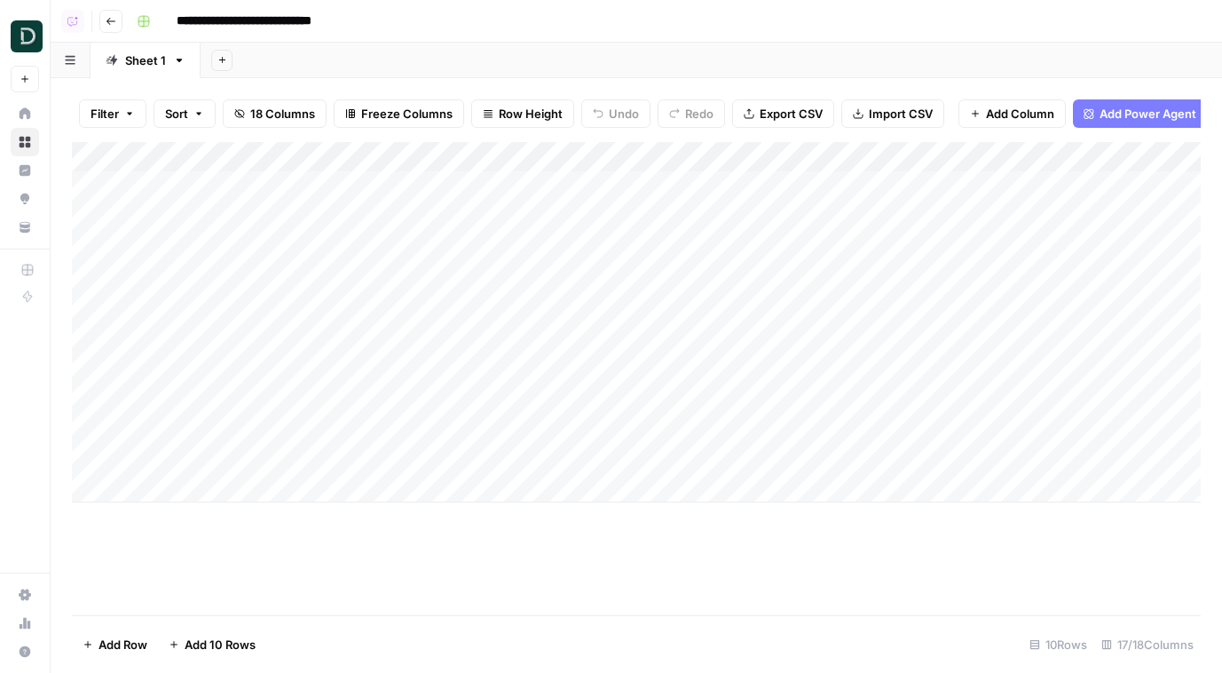
click at [196, 235] on div "Add Column" at bounding box center [636, 322] width 1129 height 360
click at [98, 276] on div "Add Column" at bounding box center [636, 322] width 1129 height 360
click at [109, 638] on span "Delete 1 Row" at bounding box center [118, 644] width 71 height 18
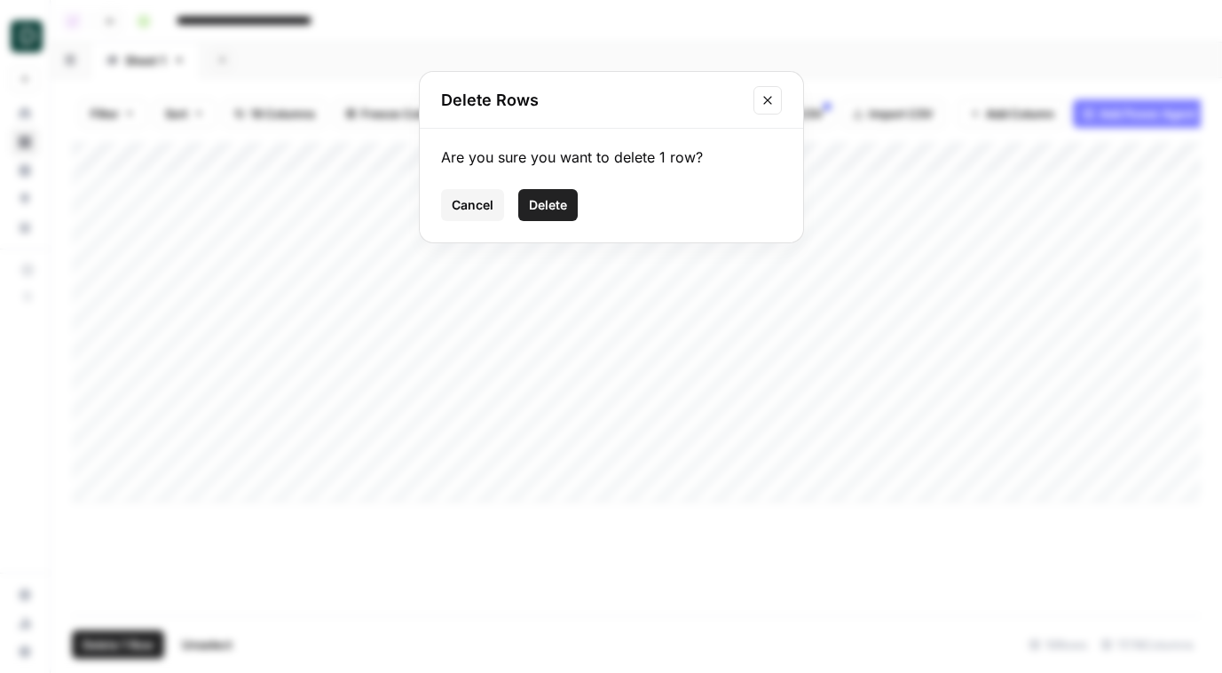
click at [555, 206] on span "Delete" at bounding box center [548, 205] width 38 height 18
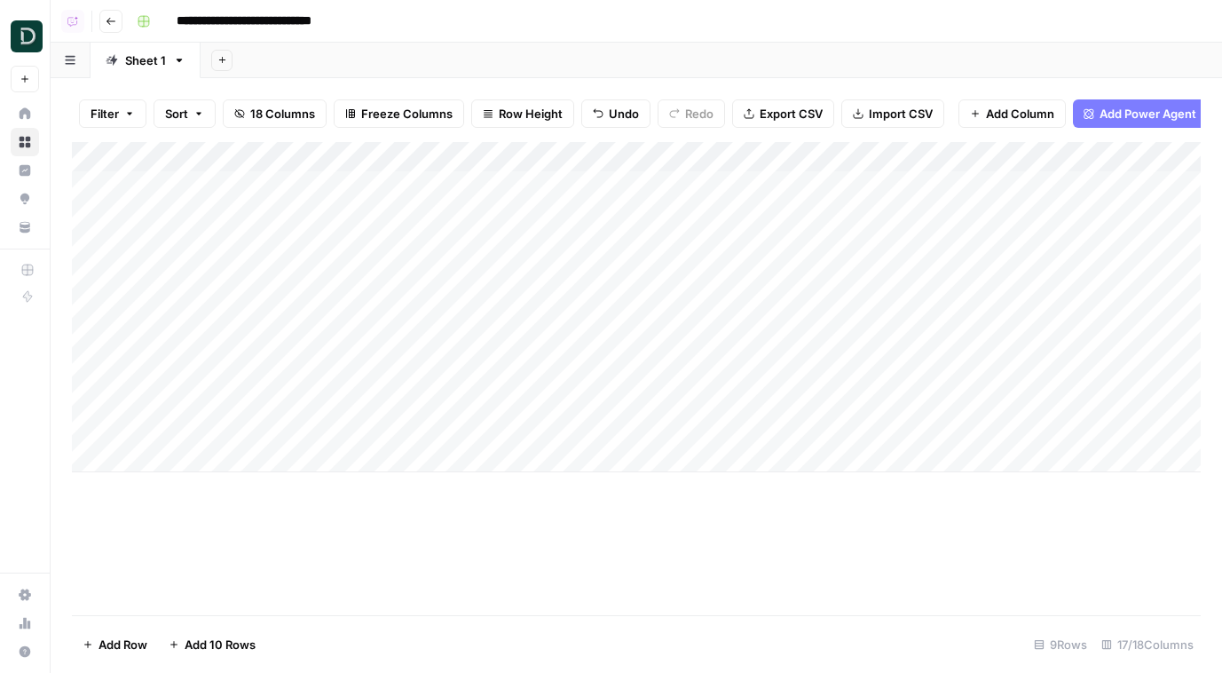
click at [455, 302] on div "Add Column" at bounding box center [636, 307] width 1129 height 330
click at [104, 23] on button "Go back" at bounding box center [110, 21] width 23 height 23
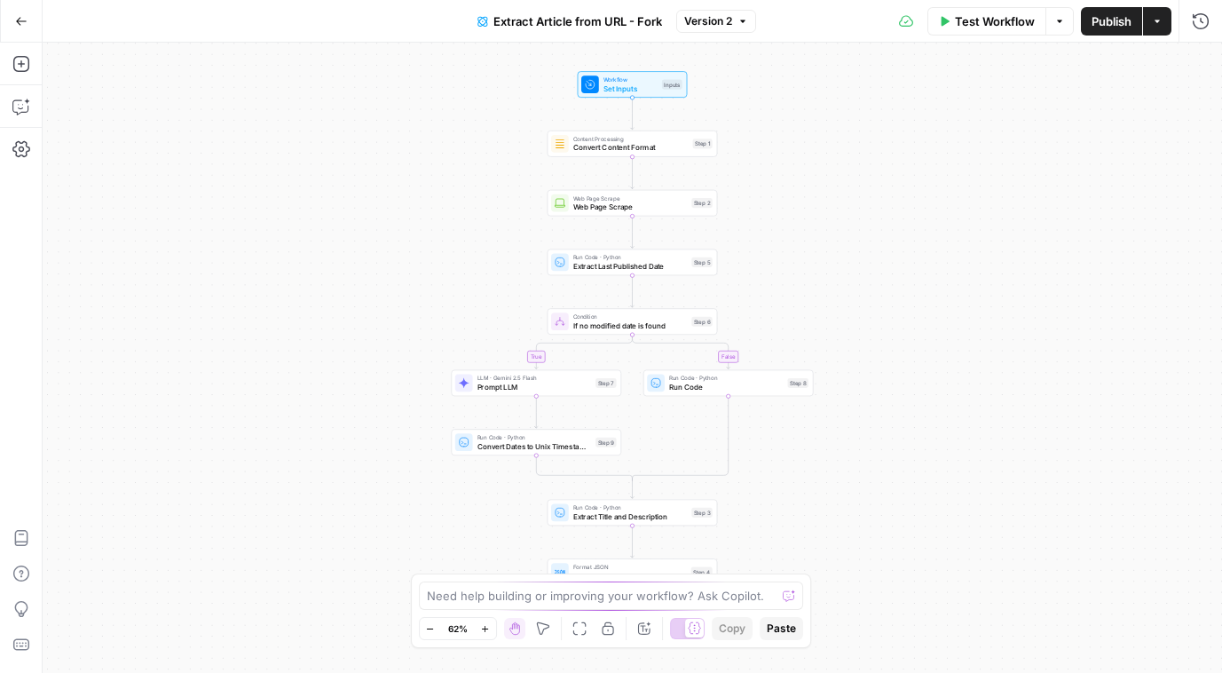
click at [20, 23] on icon "button" at bounding box center [21, 21] width 12 height 12
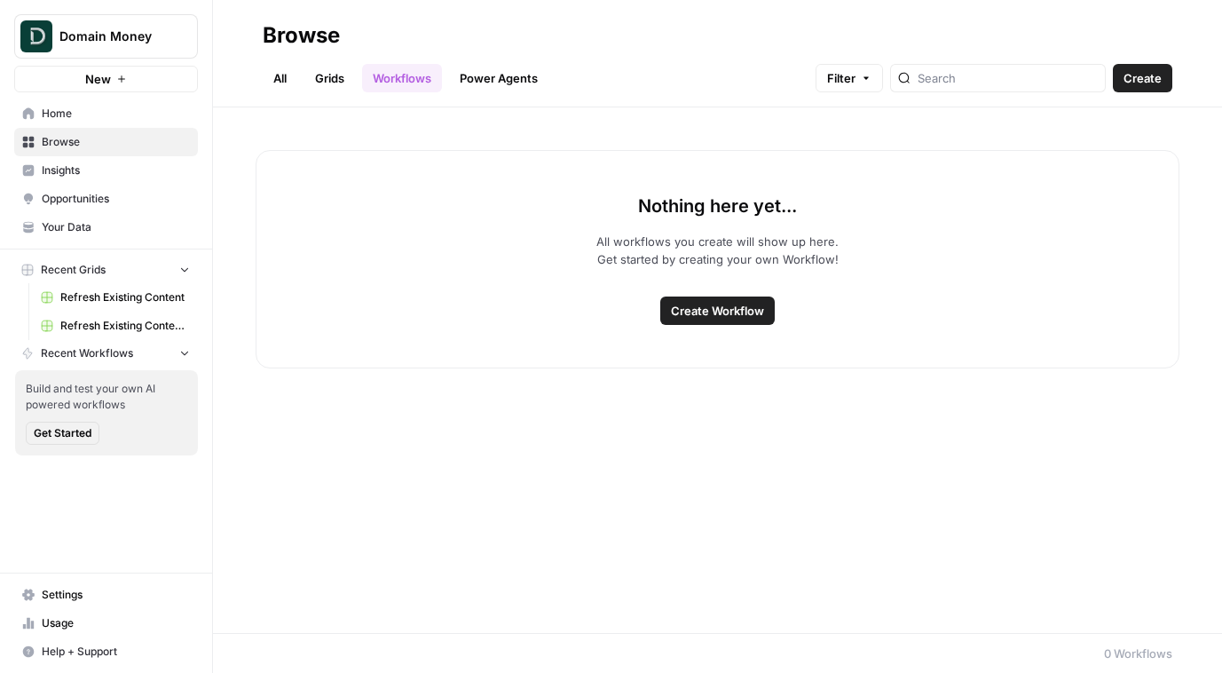
click at [334, 76] on link "Grids" at bounding box center [329, 78] width 51 height 28
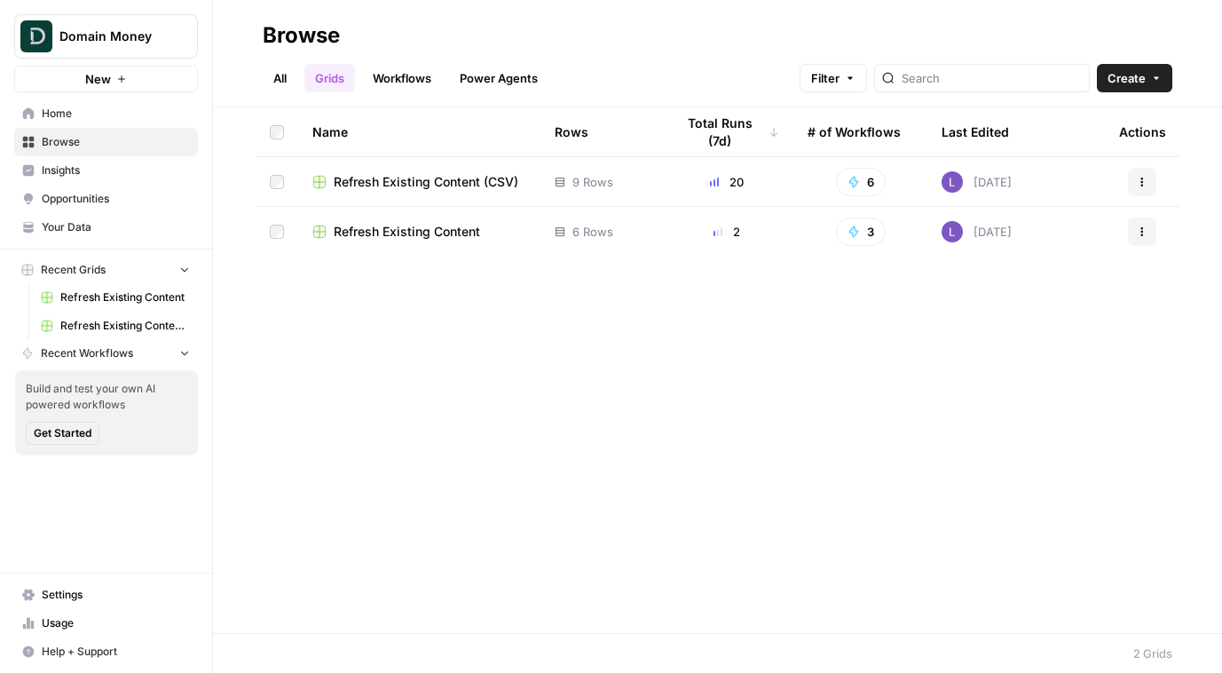
click at [1134, 77] on span "Create" at bounding box center [1126, 78] width 38 height 18
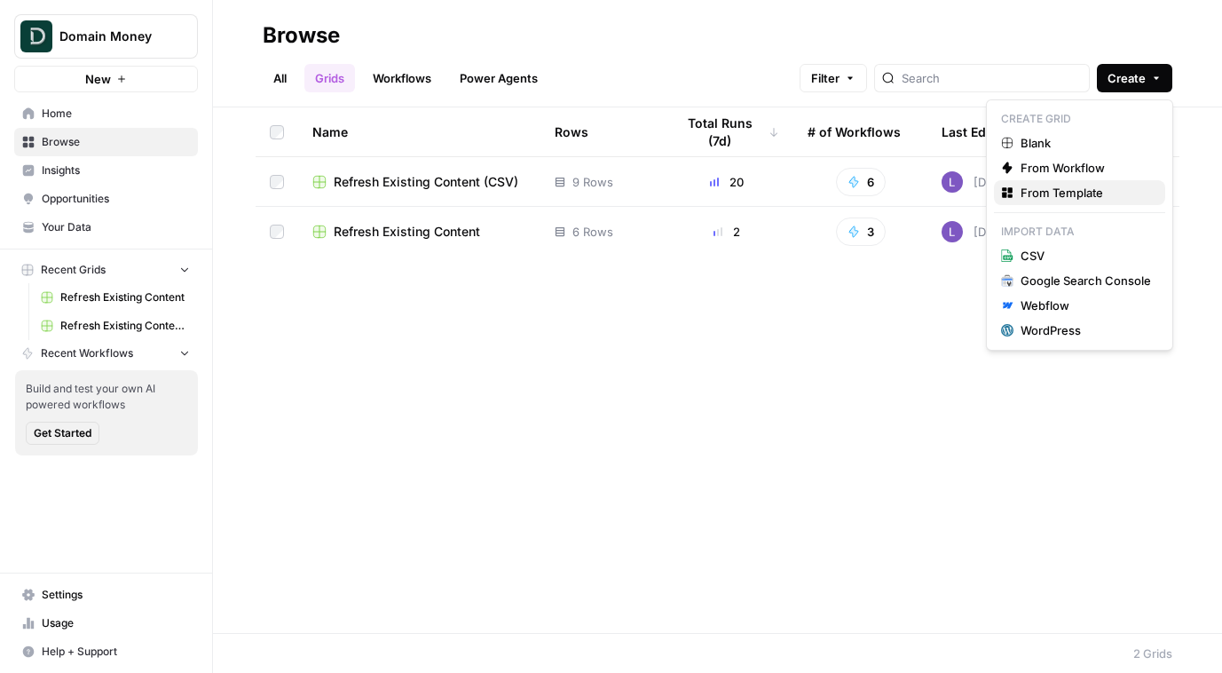
click at [1079, 193] on span "From Template" at bounding box center [1085, 193] width 130 height 18
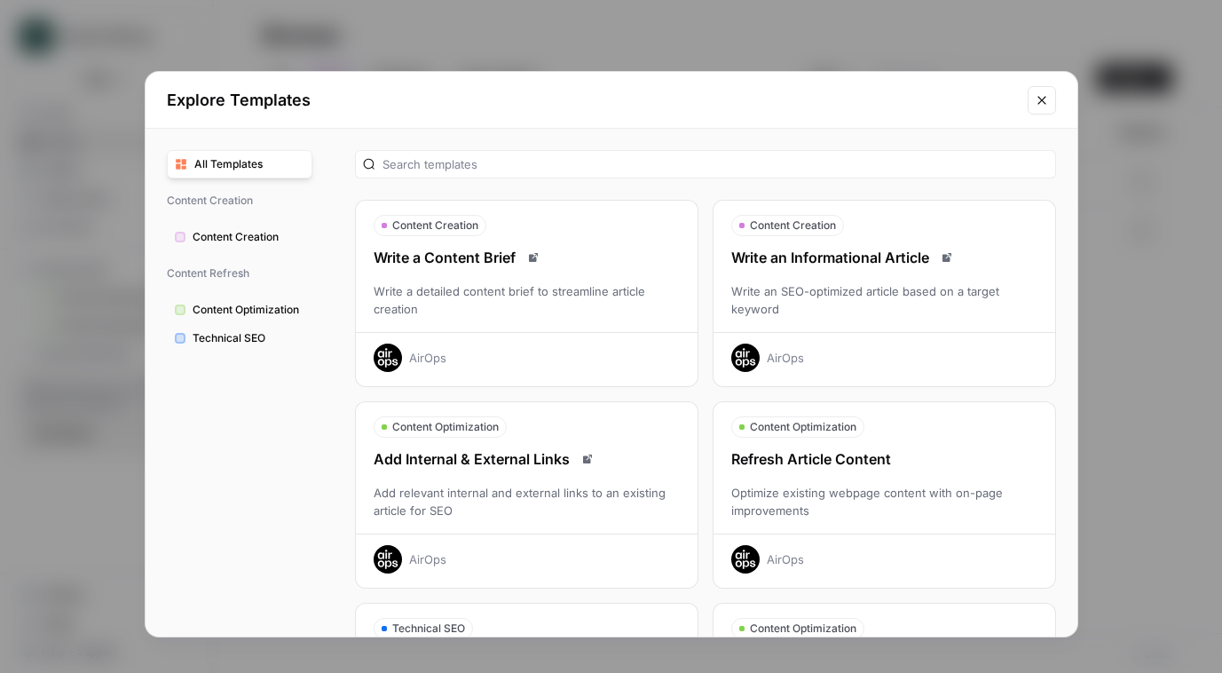
click at [898, 293] on div "Write an SEO-optimized article based on a target keyword" at bounding box center [884, 299] width 342 height 35
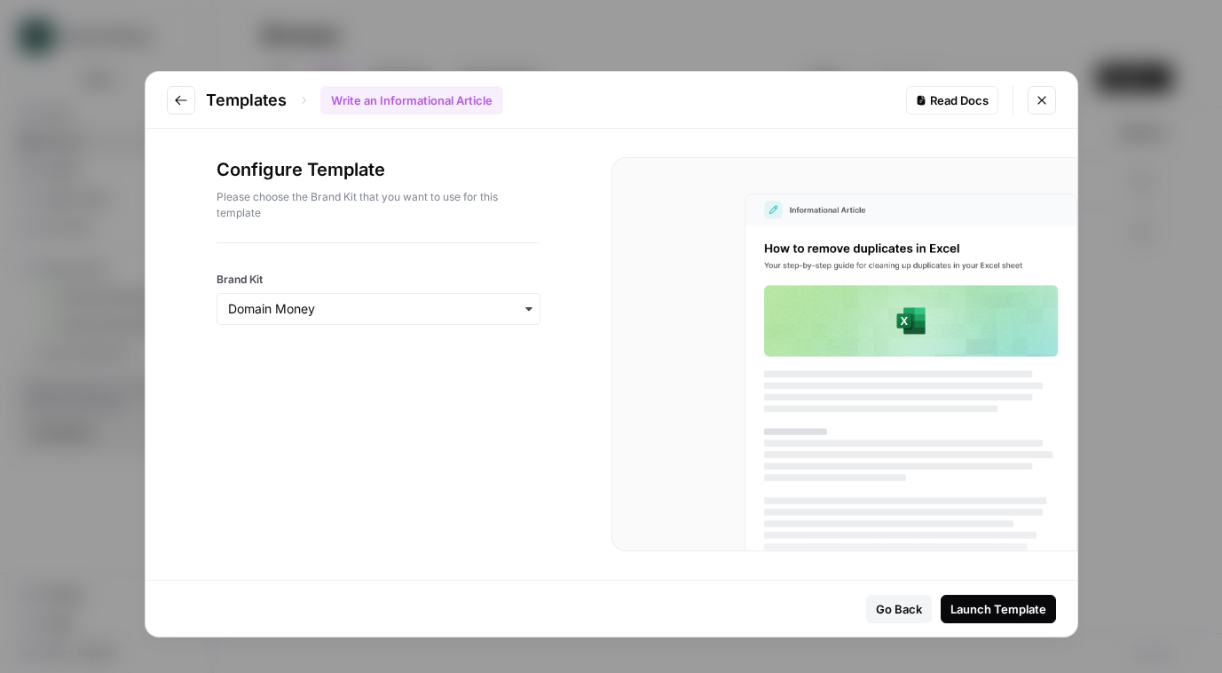
click at [1006, 596] on button "Launch Template" at bounding box center [997, 608] width 115 height 28
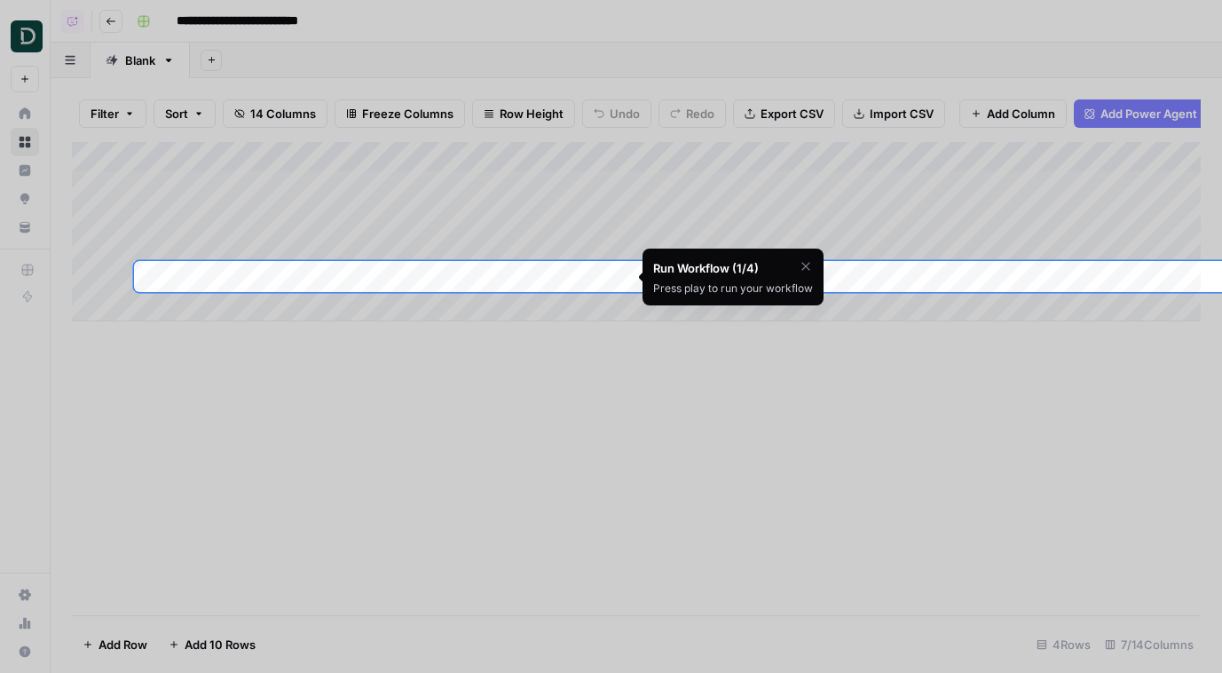
click at [23, 145] on div at bounding box center [611, 130] width 1222 height 261
click at [25, 122] on div at bounding box center [611, 130] width 1222 height 261
drag, startPoint x: 717, startPoint y: 400, endPoint x: 798, endPoint y: 281, distance: 143.7
click at [717, 400] on div at bounding box center [611, 628] width 1222 height 673
click at [802, 264] on icon "button" at bounding box center [805, 266] width 8 height 8
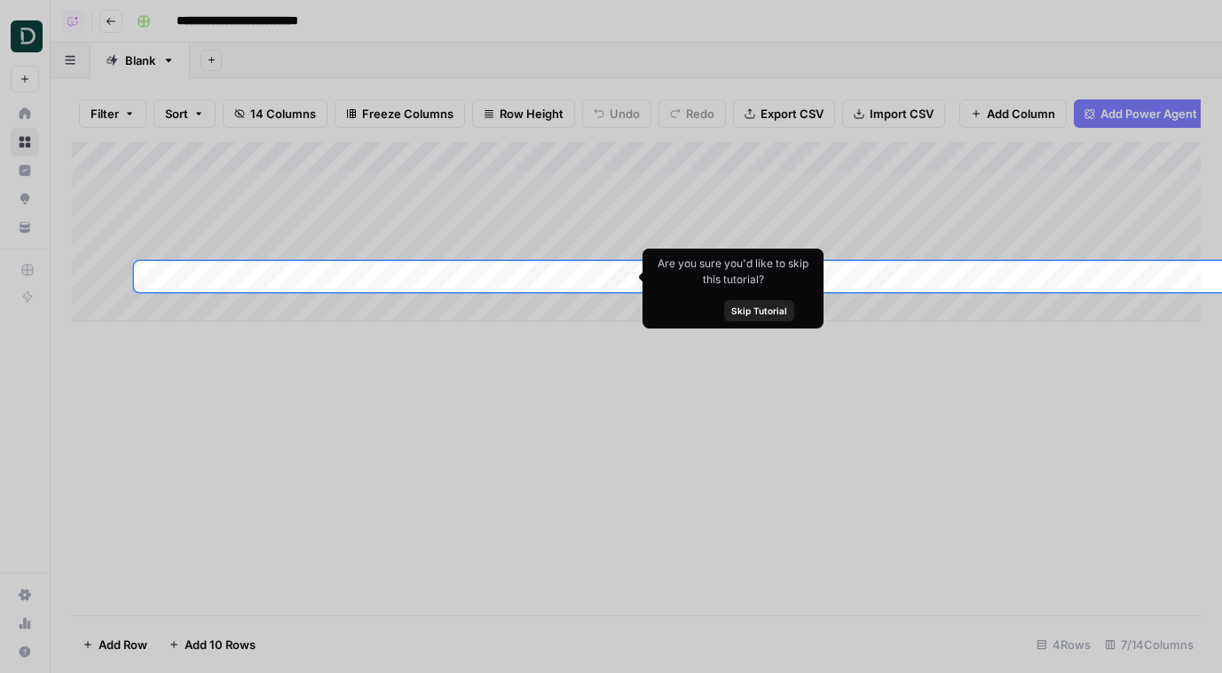
click at [776, 303] on span "Skip Tutorial" at bounding box center [759, 310] width 56 height 14
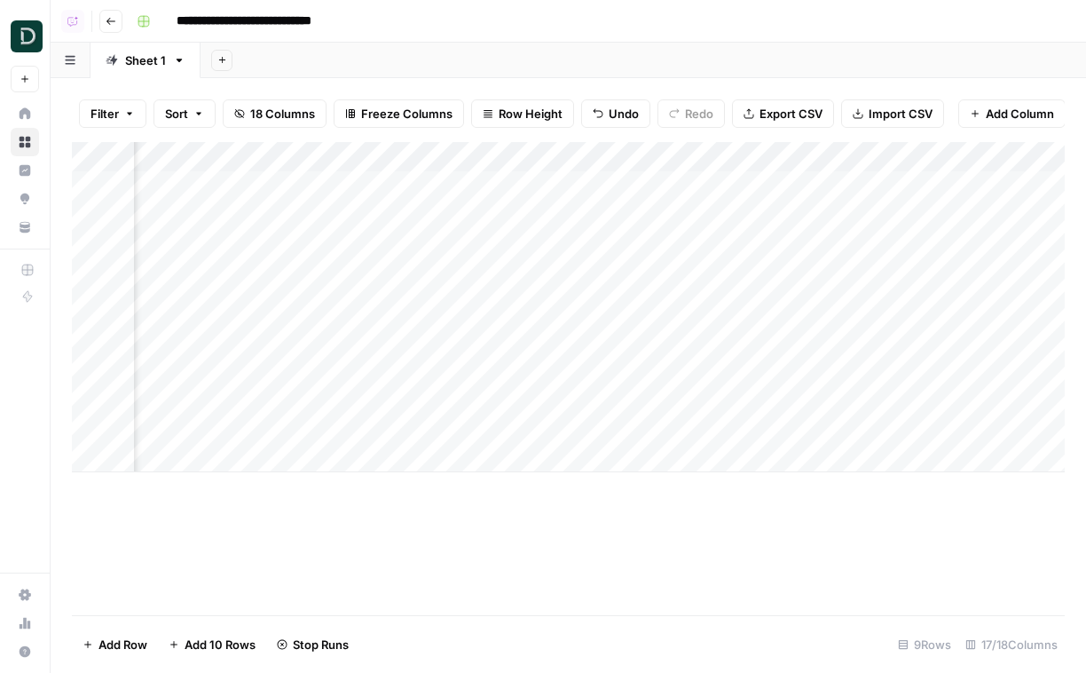
scroll to position [0, 1009]
click at [609, 299] on div "Add Column" at bounding box center [568, 307] width 993 height 330
click at [484, 184] on div "Add Column" at bounding box center [568, 307] width 993 height 330
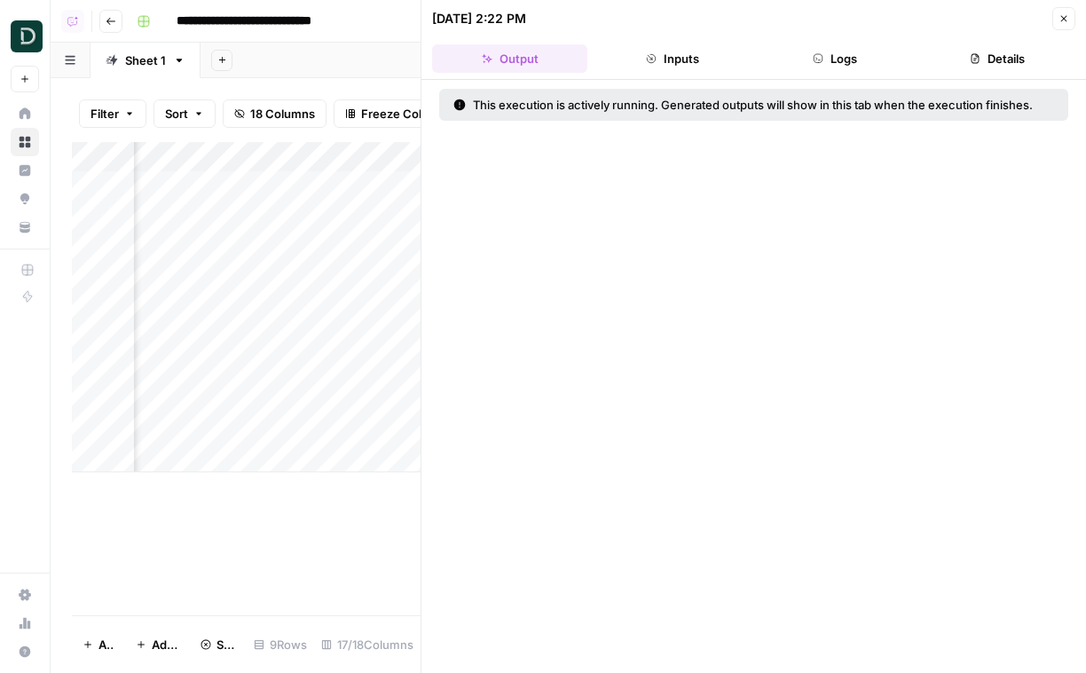
click at [847, 60] on button "Logs" at bounding box center [835, 58] width 155 height 28
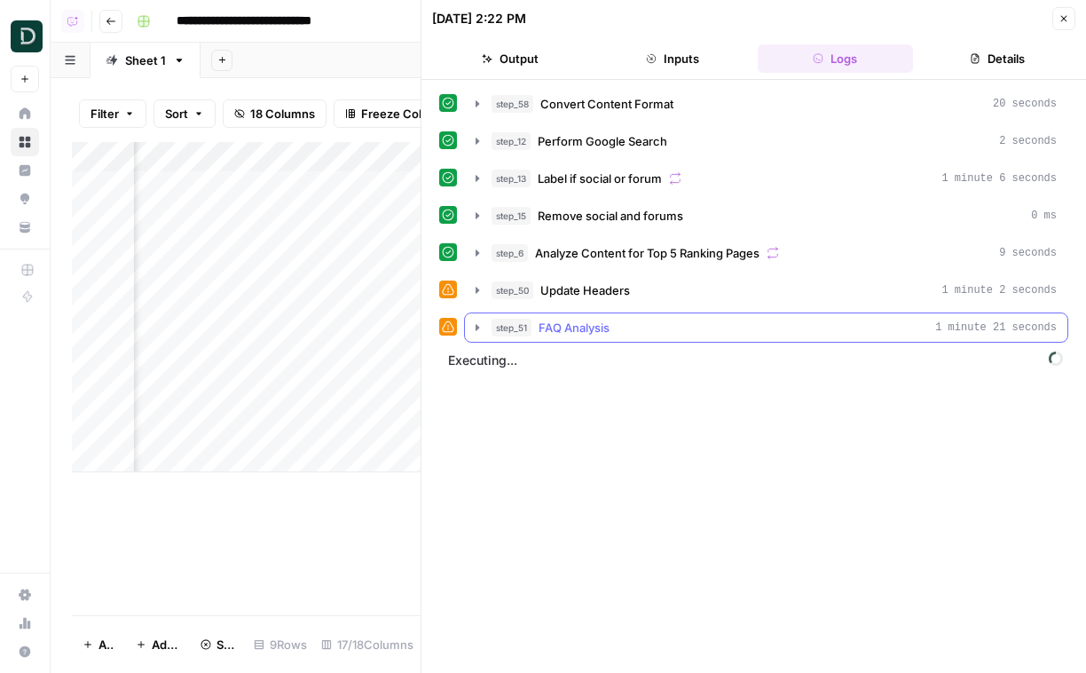
click at [798, 334] on div "step_51 FAQ Analysis 1 minute 21 seconds" at bounding box center [774, 328] width 565 height 18
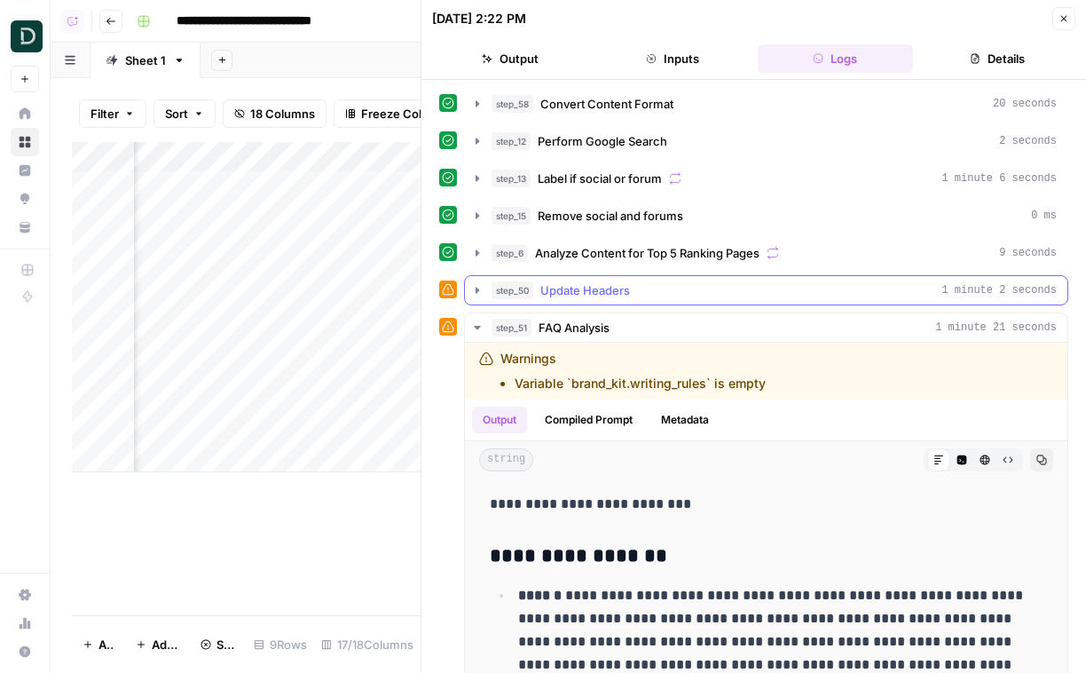
click at [793, 295] on div "step_50 Update Headers 1 minute 2 seconds" at bounding box center [774, 290] width 565 height 18
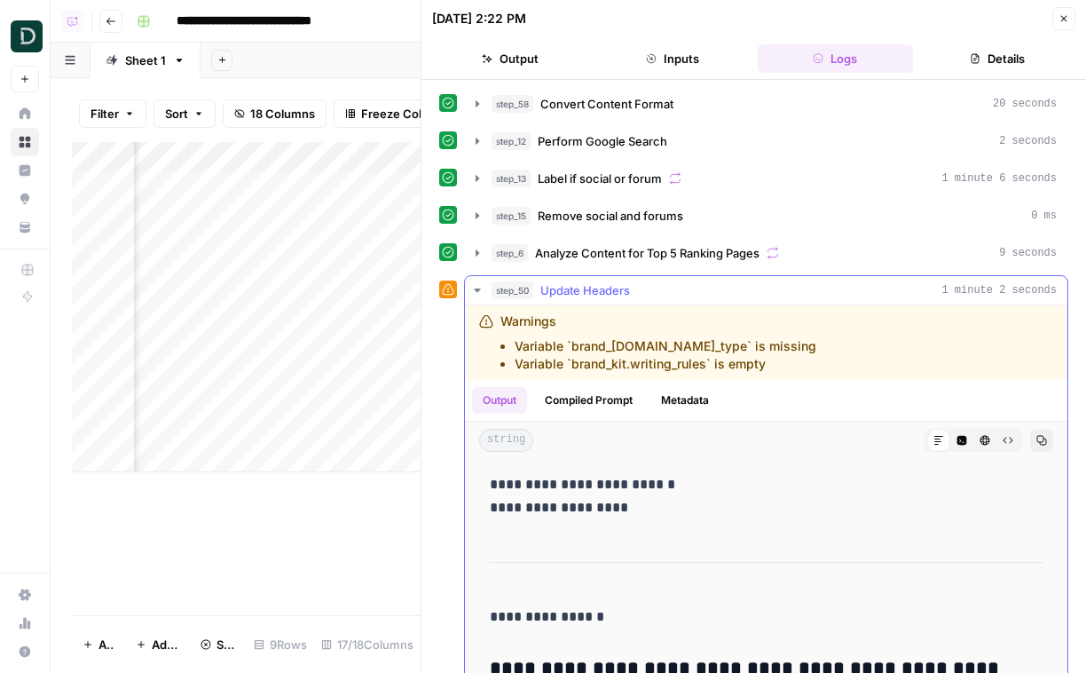
click at [791, 292] on div "step_50 Update Headers 1 minute 2 seconds" at bounding box center [774, 290] width 565 height 18
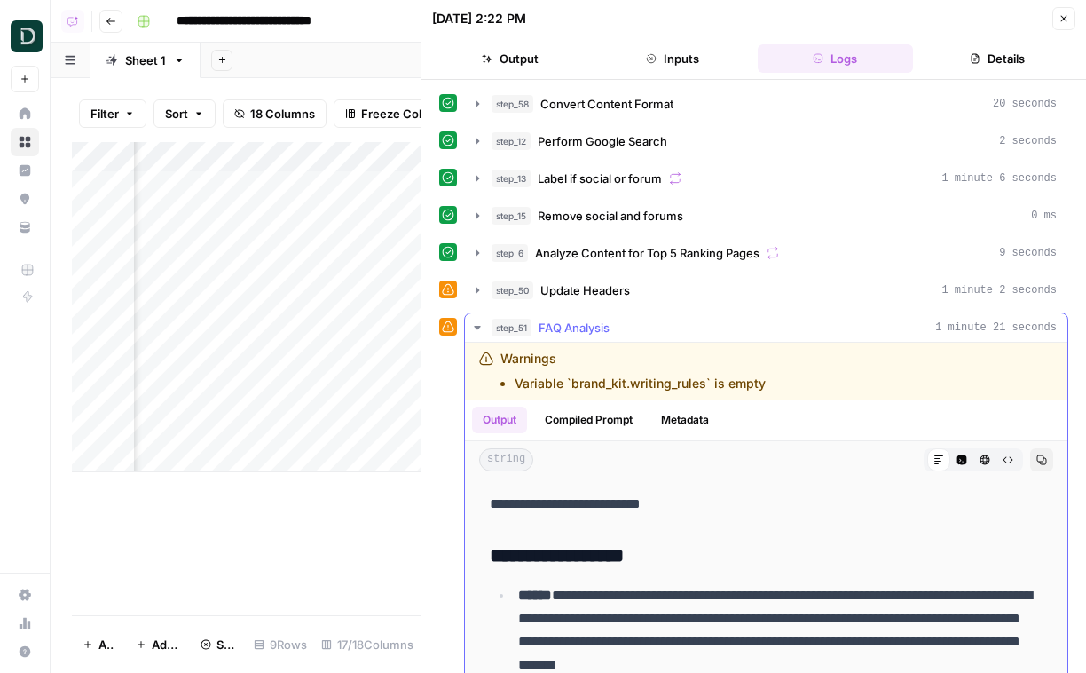
click at [786, 326] on div "step_51 FAQ Analysis 1 minute 21 seconds" at bounding box center [774, 328] width 565 height 18
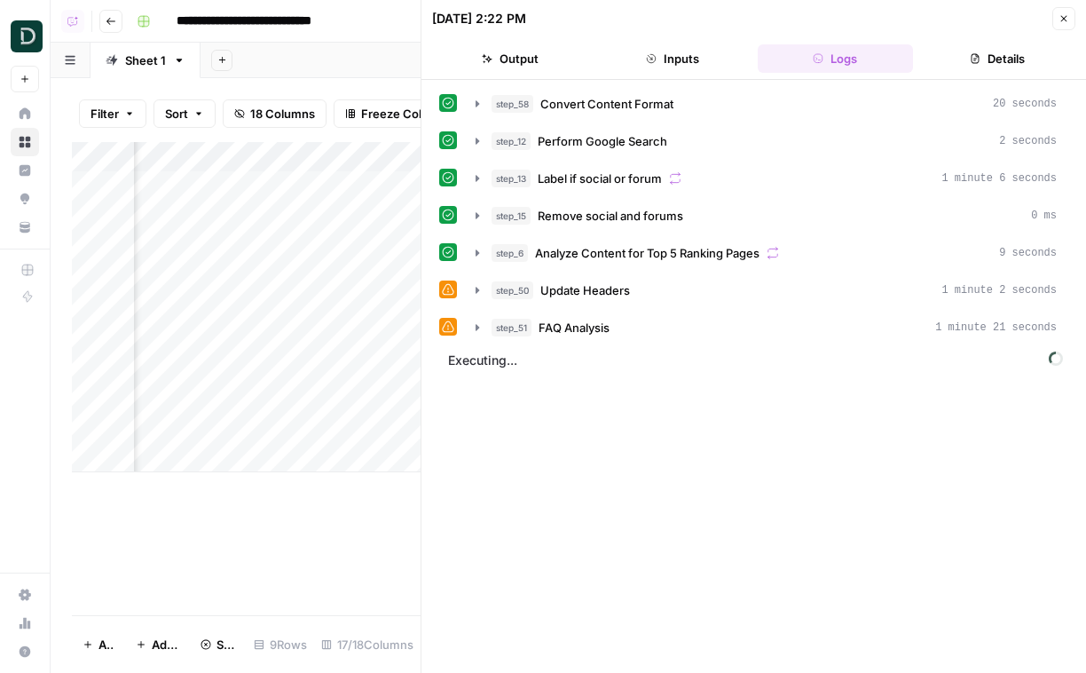
click at [1067, 19] on icon "button" at bounding box center [1063, 18] width 11 height 11
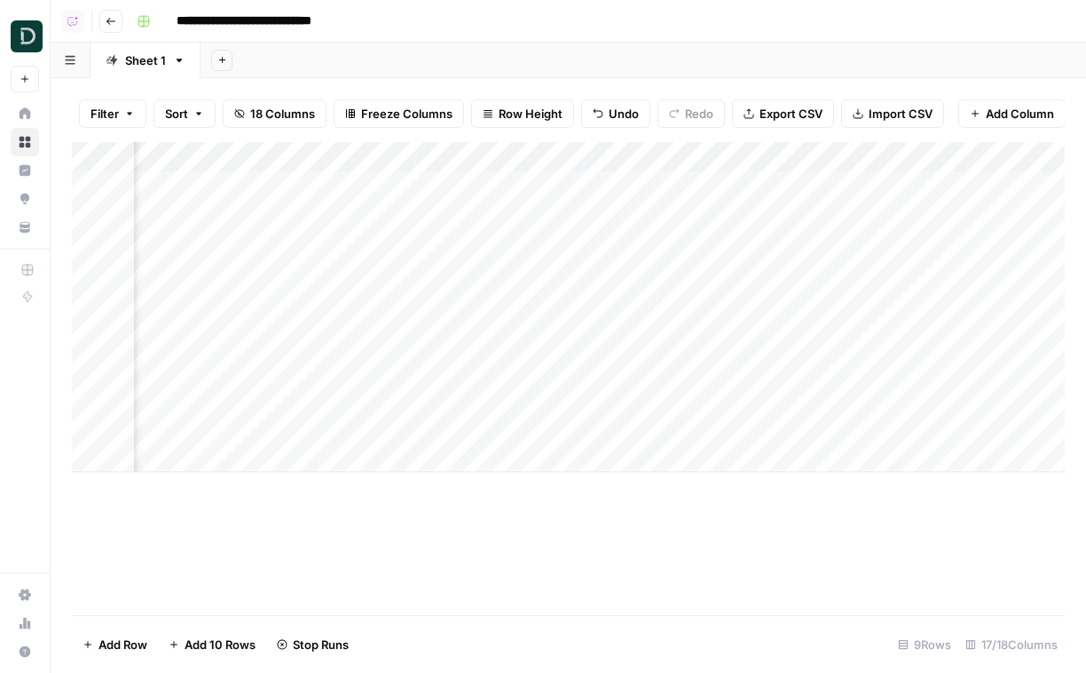
scroll to position [0, 1676]
click at [841, 243] on div "Add Column" at bounding box center [568, 307] width 993 height 330
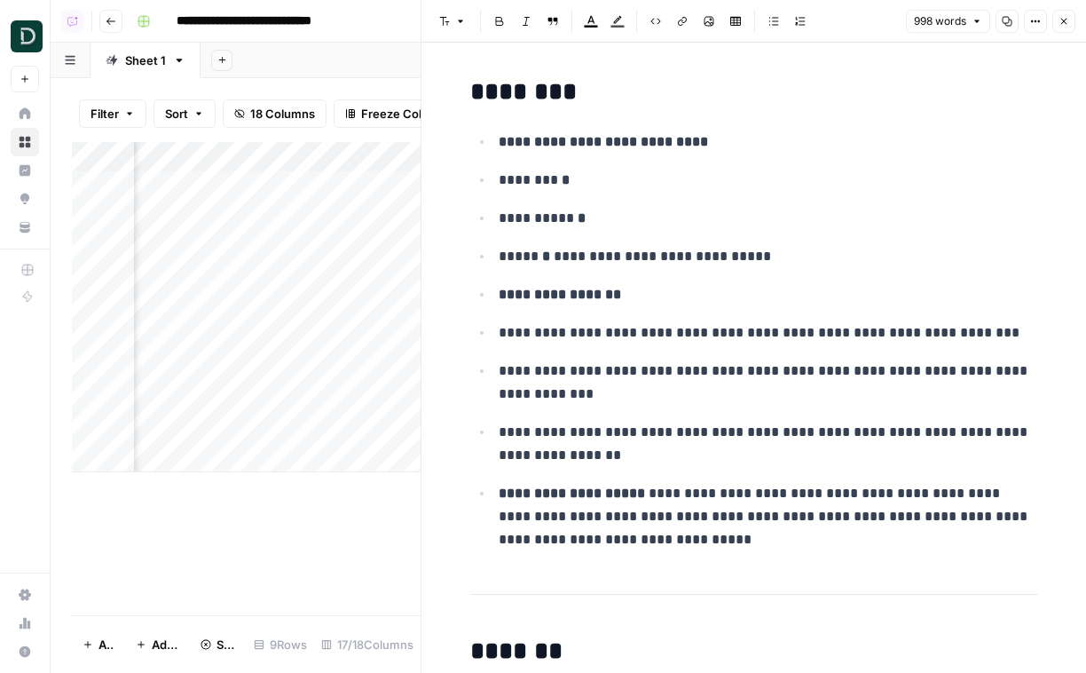
click at [1060, 21] on icon "button" at bounding box center [1063, 21] width 11 height 11
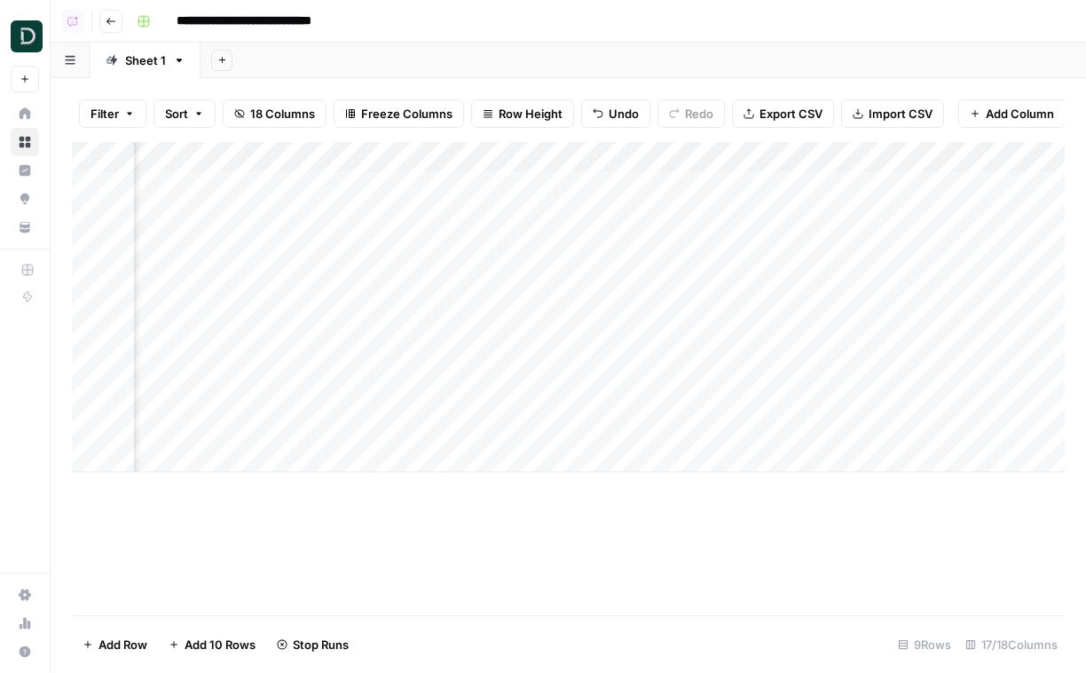
click at [958, 245] on div "Add Column" at bounding box center [568, 307] width 993 height 330
click at [882, 274] on div "Add Column" at bounding box center [568, 307] width 993 height 330
click at [728, 306] on div "Add Column" at bounding box center [568, 307] width 993 height 330
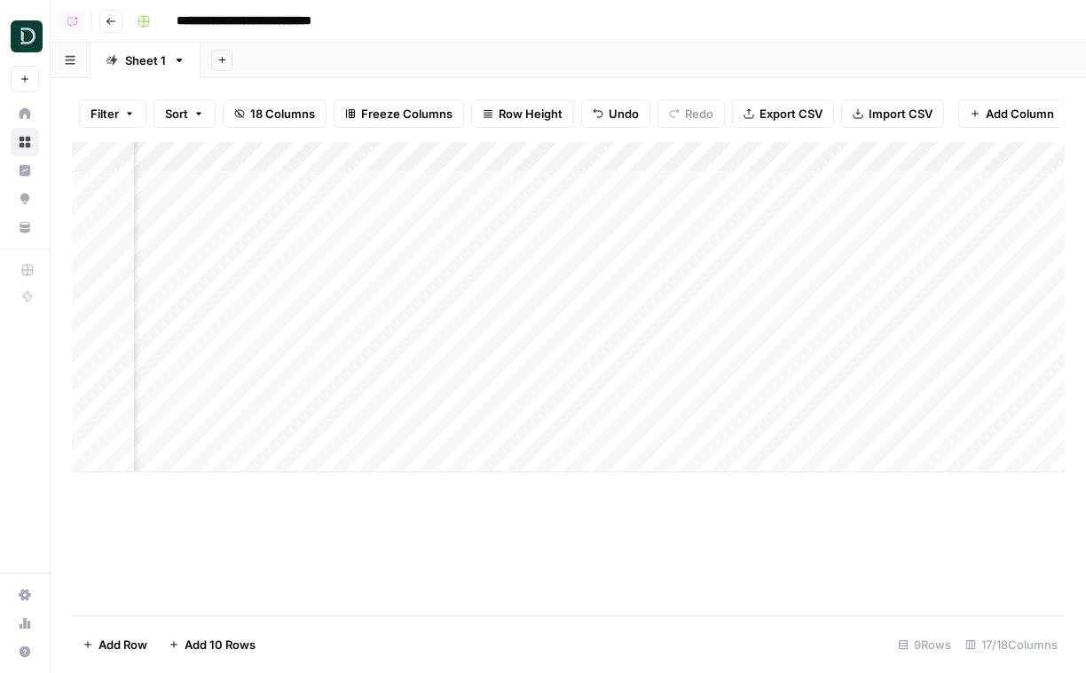
scroll to position [0, 1761]
click at [111, 20] on icon "button" at bounding box center [111, 21] width 11 height 11
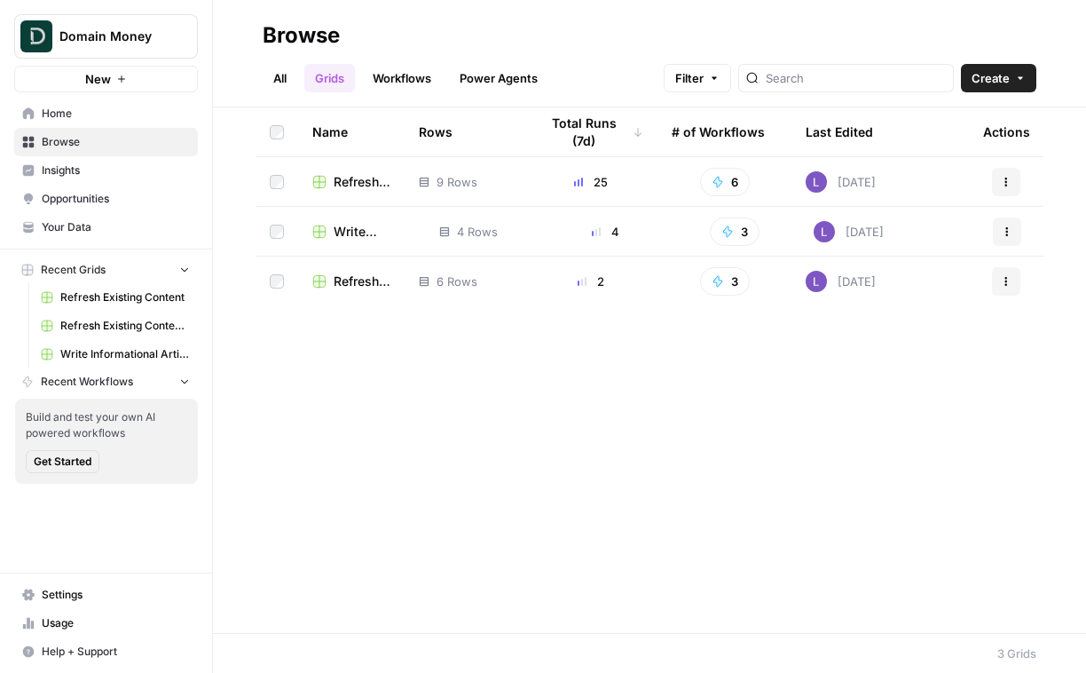
click at [356, 247] on td "Write Informational Article" at bounding box center [361, 231] width 127 height 49
click at [348, 232] on span "Write Informational Article" at bounding box center [372, 232] width 77 height 18
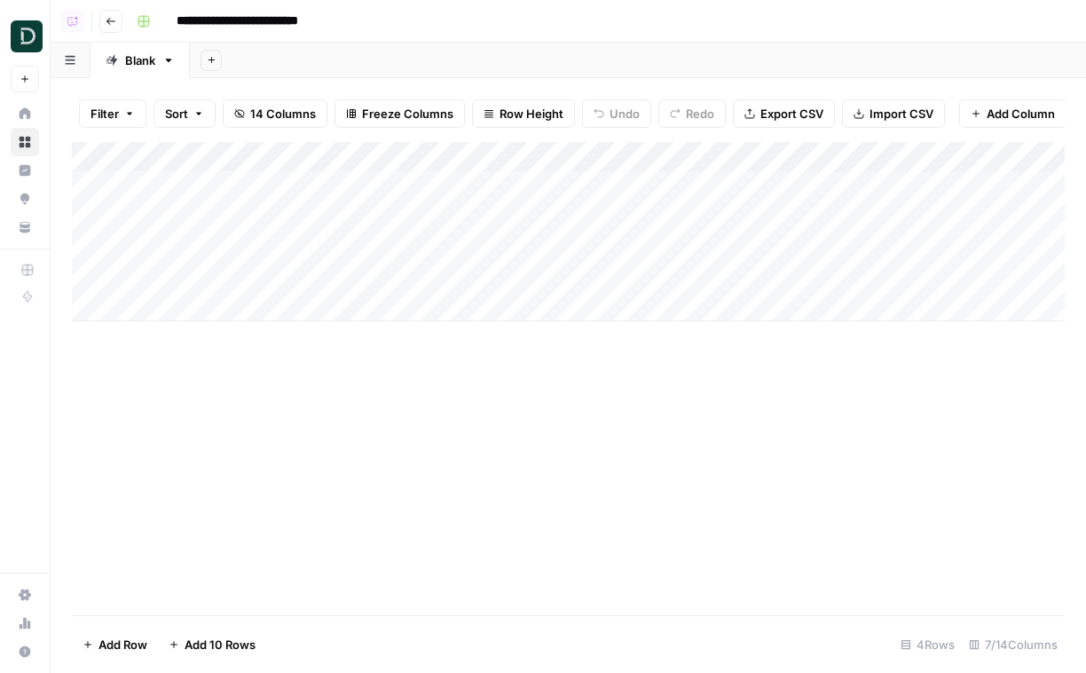
click at [529, 180] on div "Add Column" at bounding box center [568, 231] width 993 height 179
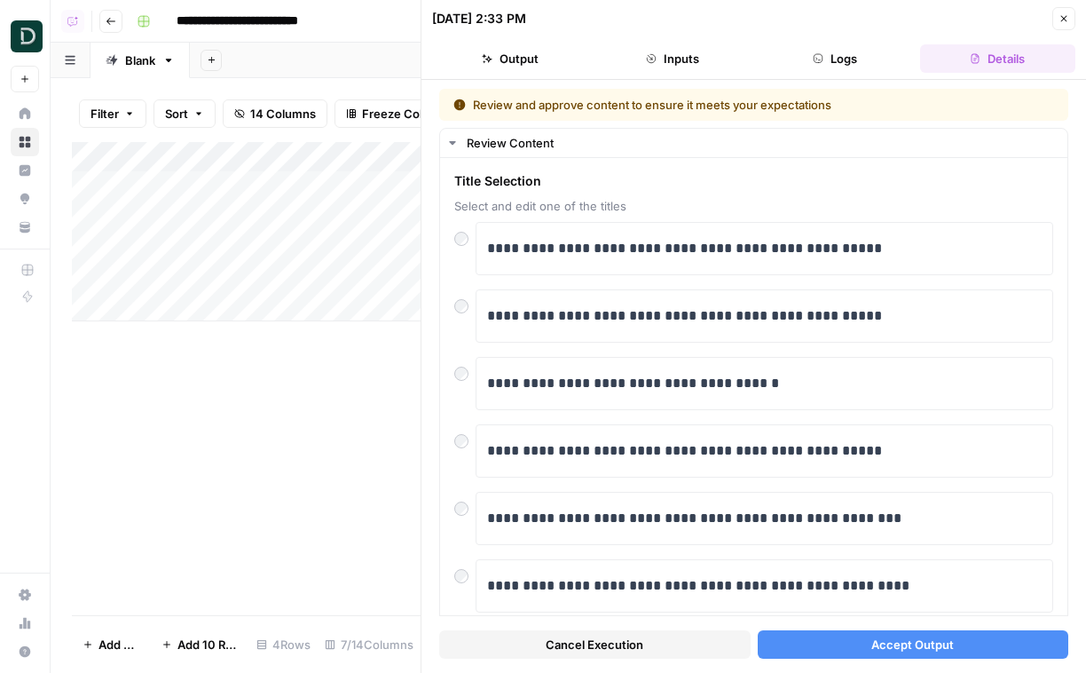
click at [884, 633] on button "Accept Output" at bounding box center [913, 644] width 311 height 28
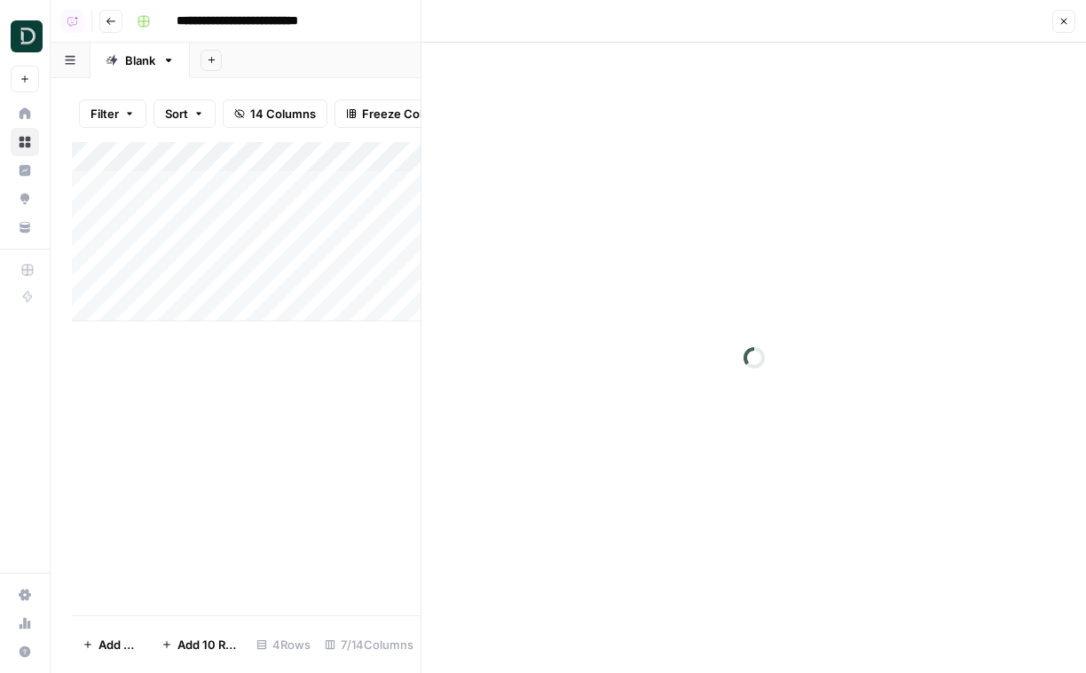
click at [393, 218] on div "Add Column" at bounding box center [246, 231] width 349 height 179
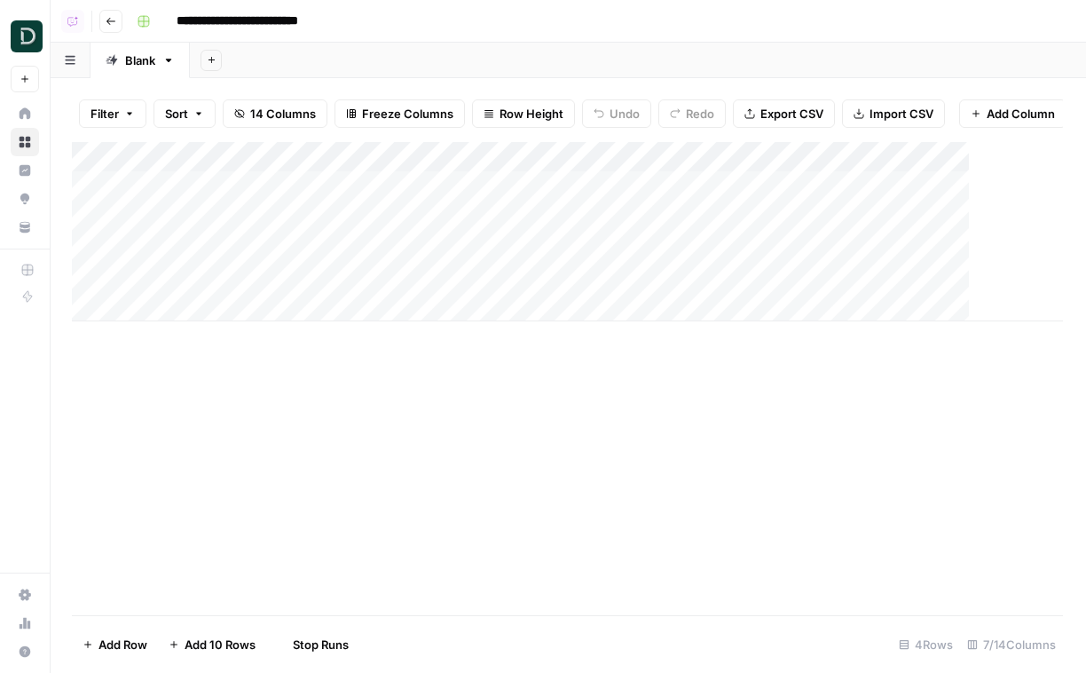
click at [393, 218] on div "Add Column" at bounding box center [567, 231] width 991 height 179
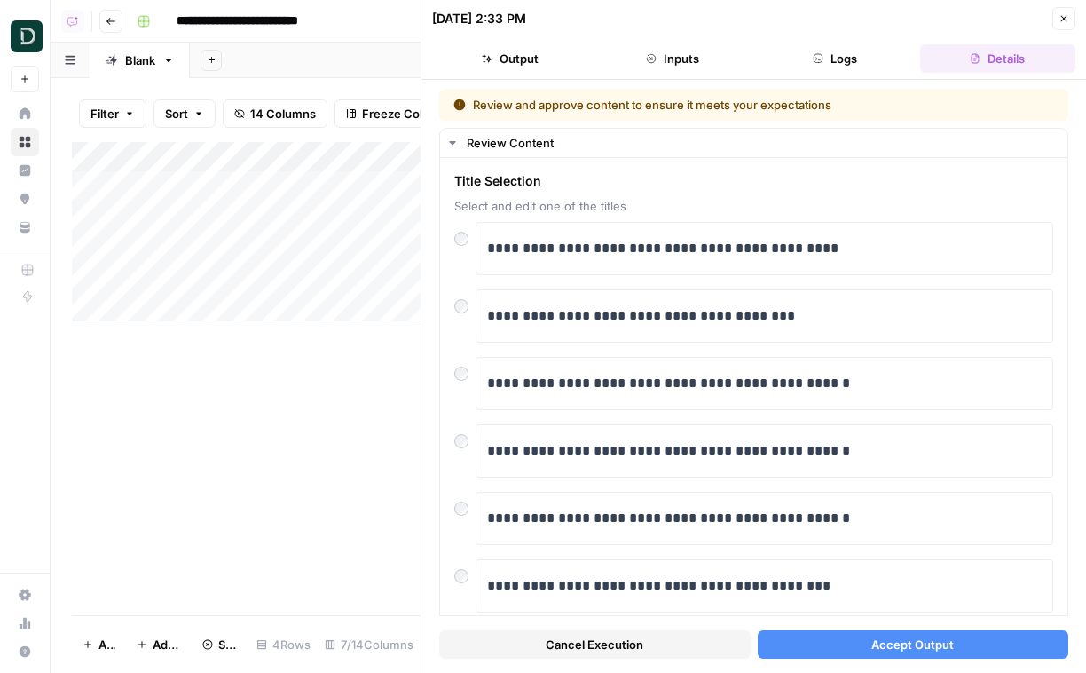
click at [877, 647] on span "Accept Output" at bounding box center [912, 644] width 83 height 18
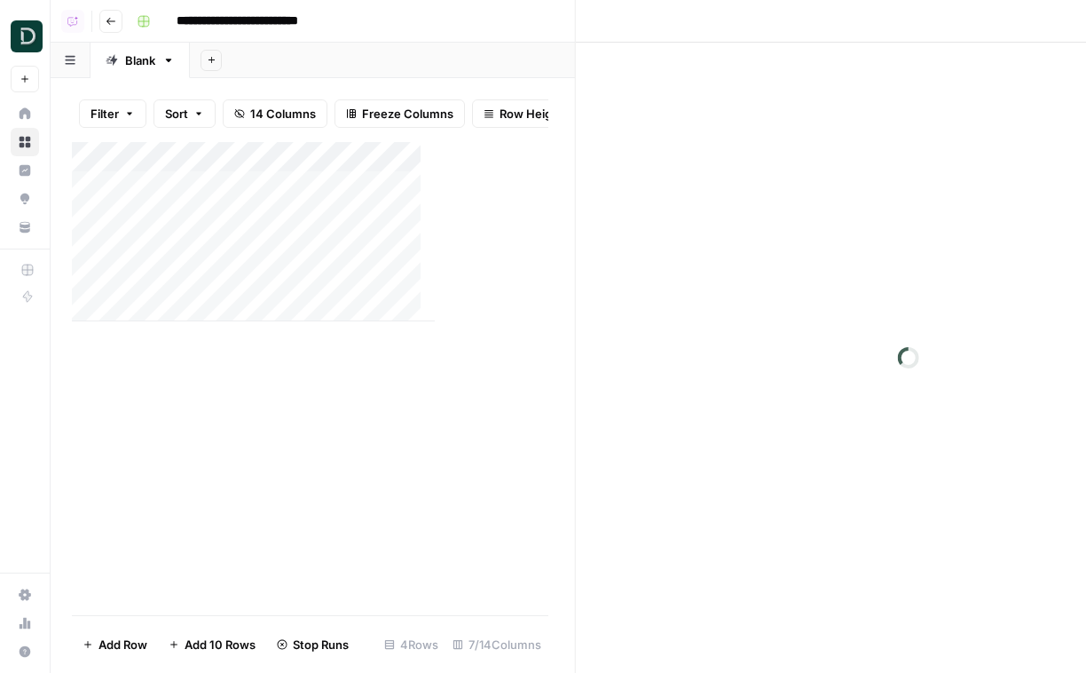
click at [407, 246] on div "Add Column" at bounding box center [253, 231] width 363 height 179
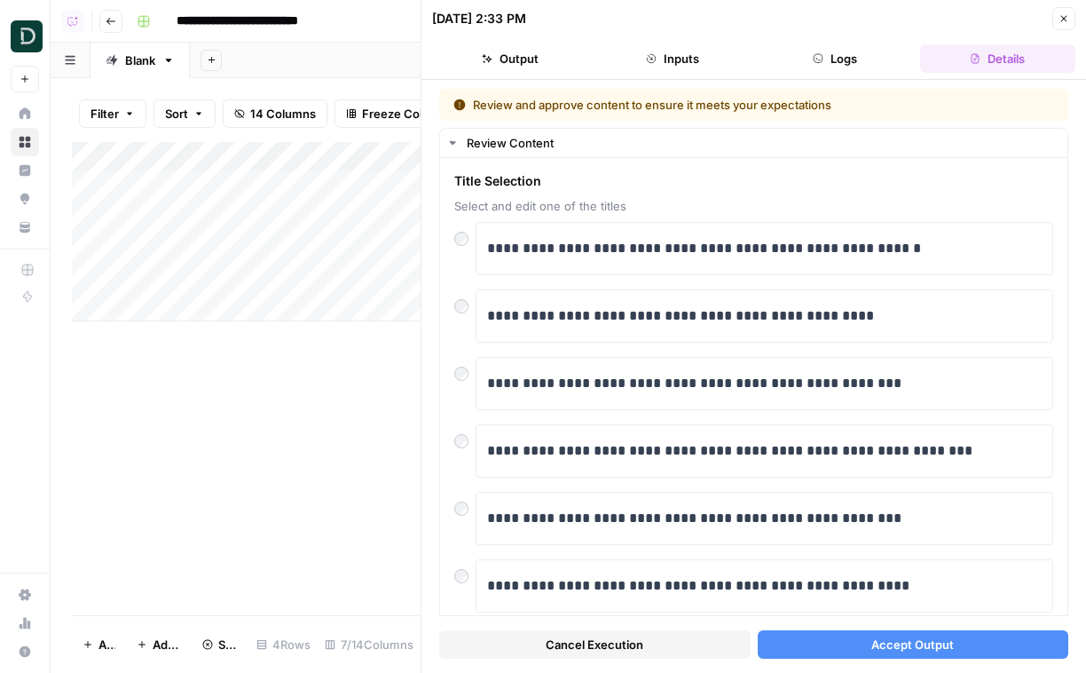
click at [902, 638] on span "Accept Output" at bounding box center [912, 644] width 83 height 18
click at [1078, 19] on div "**********" at bounding box center [753, 336] width 665 height 673
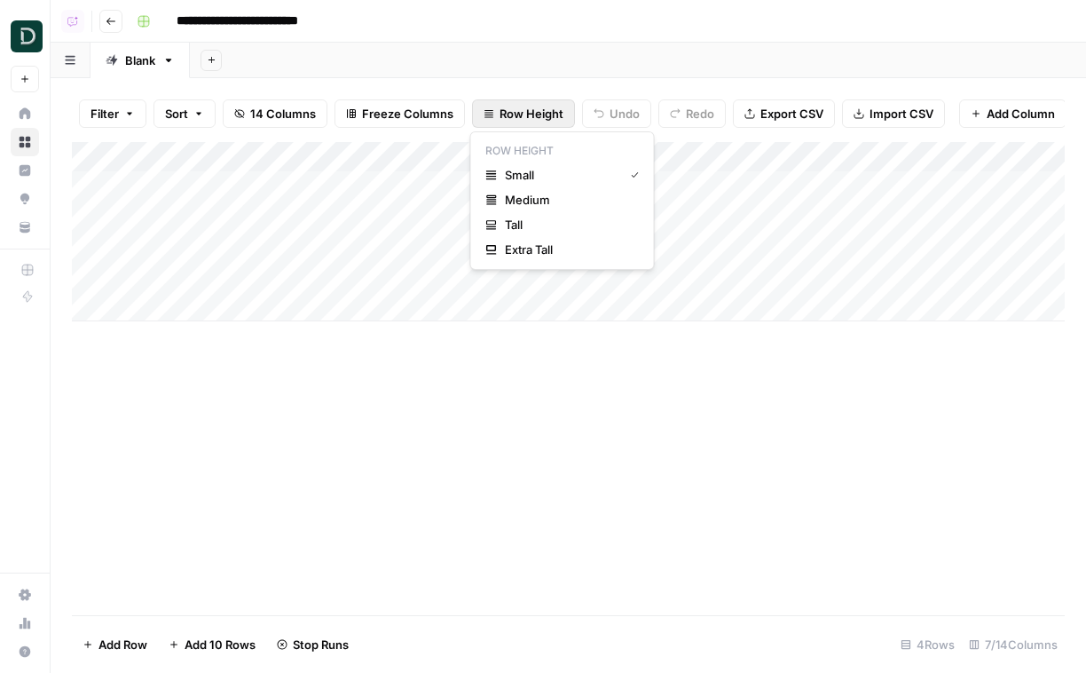
click at [550, 108] on span "Row Height" at bounding box center [532, 114] width 64 height 18
click at [528, 227] on span "Tall" at bounding box center [569, 225] width 128 height 18
click at [101, 20] on button "Go back" at bounding box center [110, 21] width 23 height 23
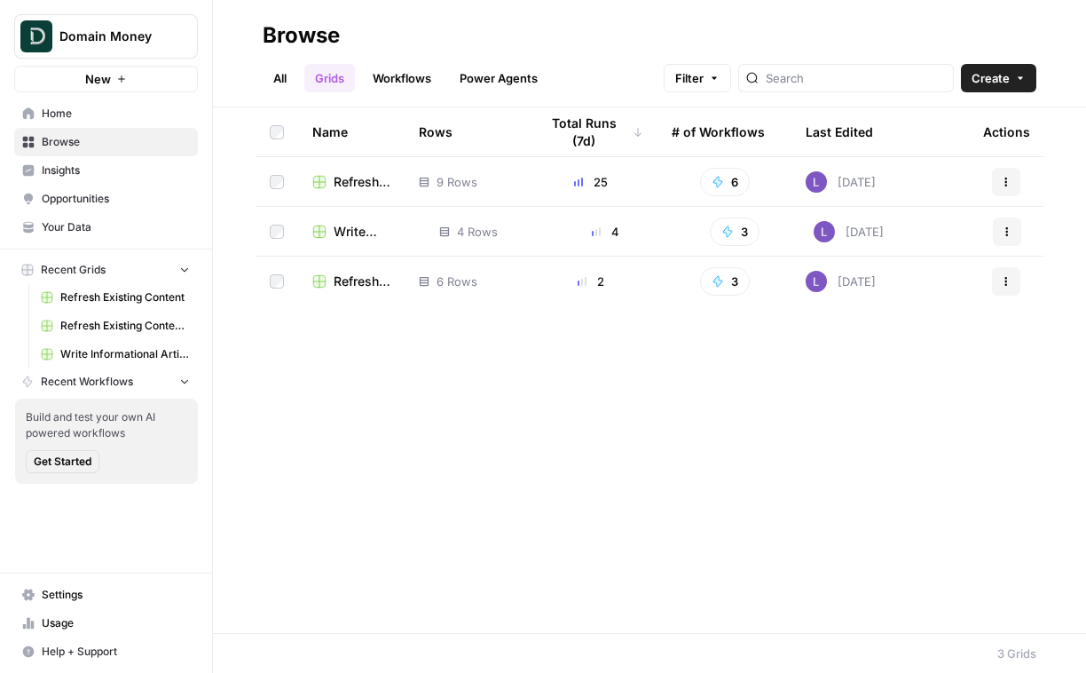
click at [342, 183] on span "Refresh Existing Content (CSV)" at bounding box center [362, 182] width 57 height 18
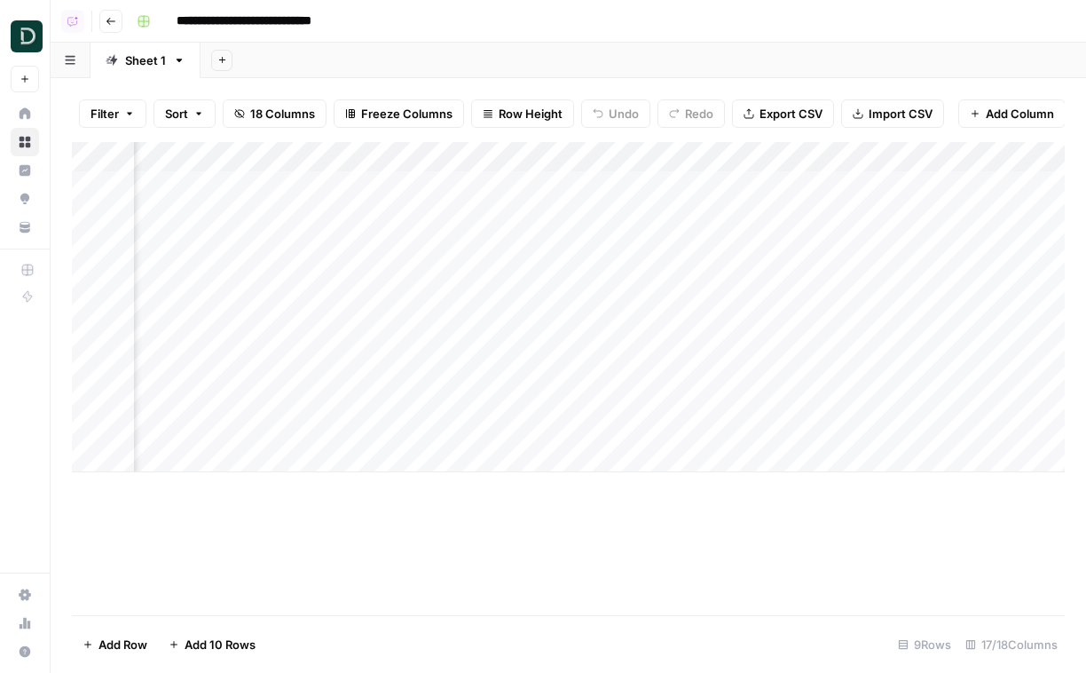
scroll to position [0, 1971]
click at [956, 242] on div "Add Column" at bounding box center [568, 307] width 993 height 330
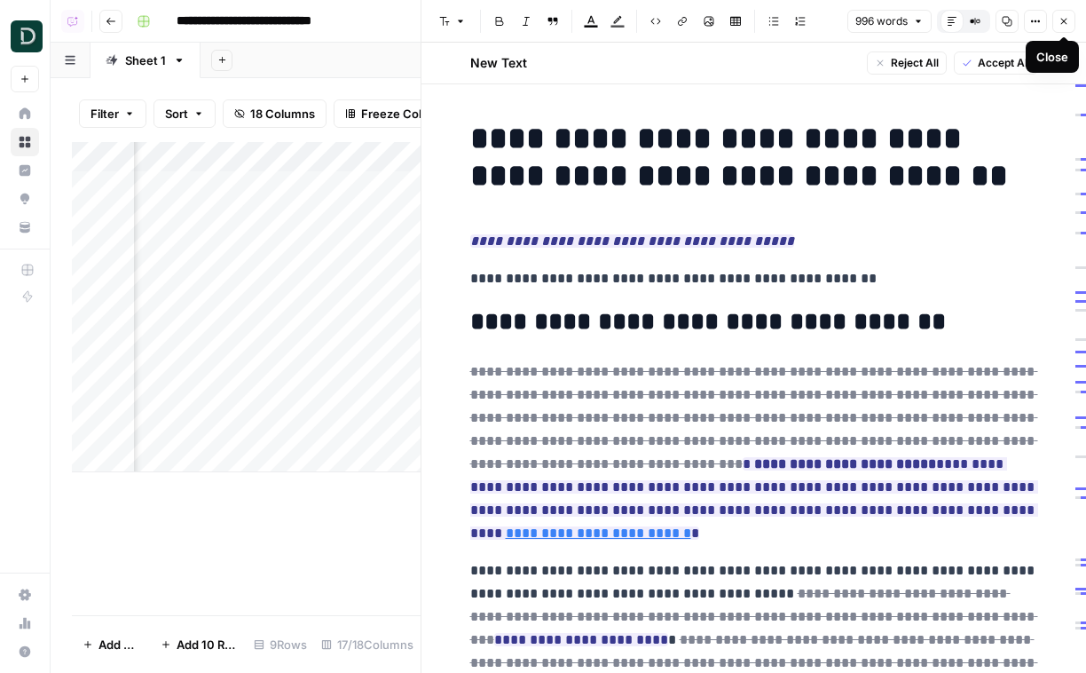
click at [1067, 23] on icon "button" at bounding box center [1063, 21] width 11 height 11
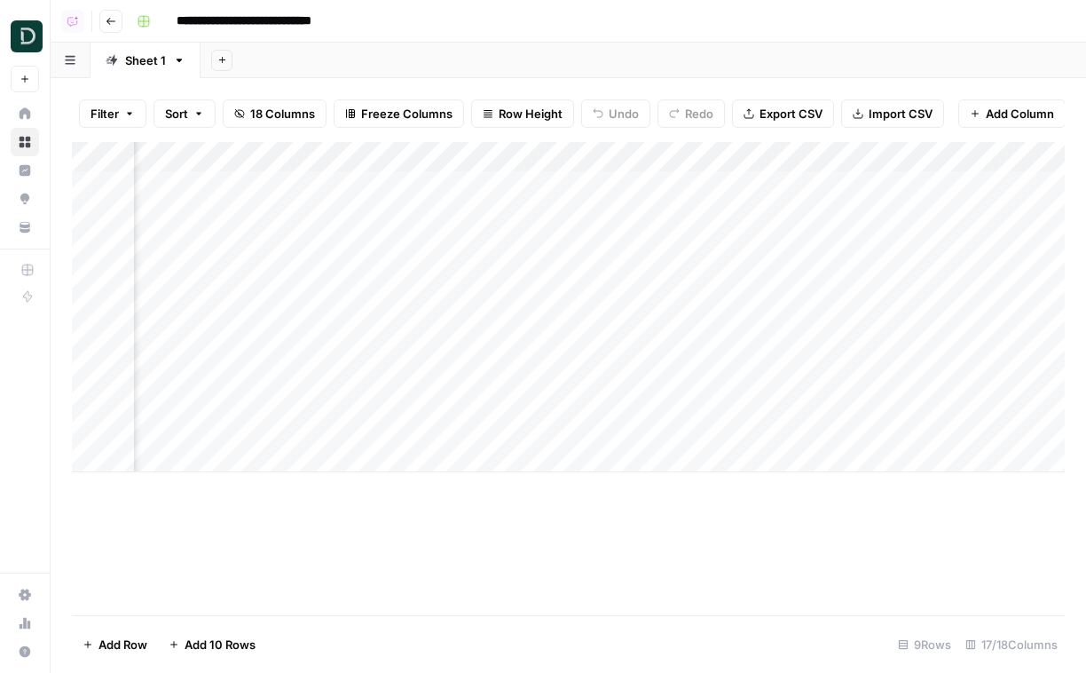
scroll to position [0, 2010]
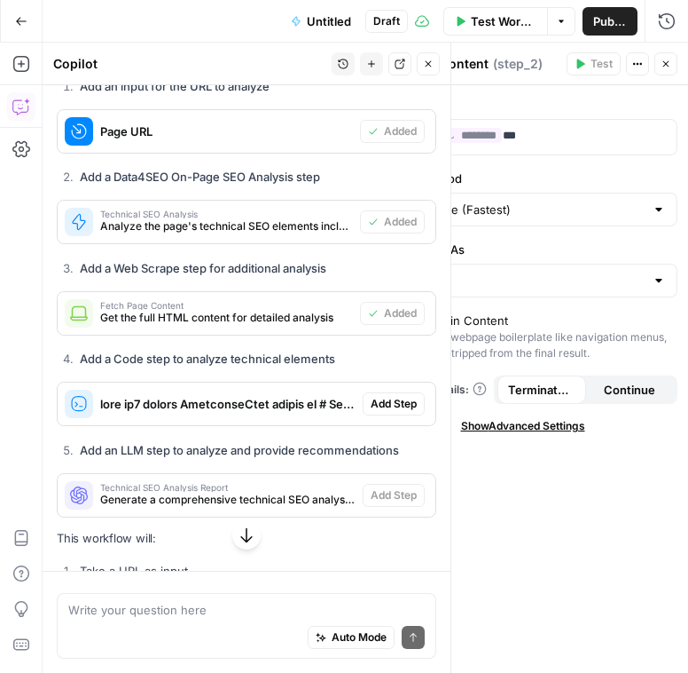
scroll to position [360, 0]
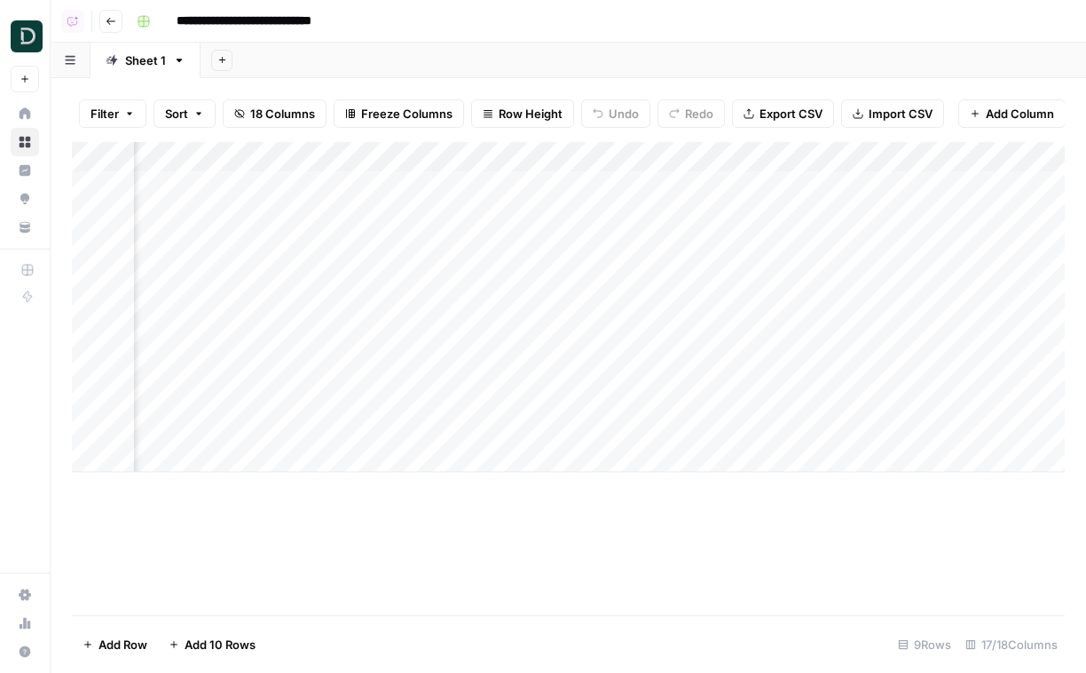
scroll to position [0, 1888]
drag, startPoint x: 75, startPoint y: 247, endPoint x: 74, endPoint y: 175, distance: 71.9
click at [75, 174] on div "Add Column" at bounding box center [568, 307] width 993 height 330
click at [531, 187] on div "Add Column" at bounding box center [568, 307] width 993 height 330
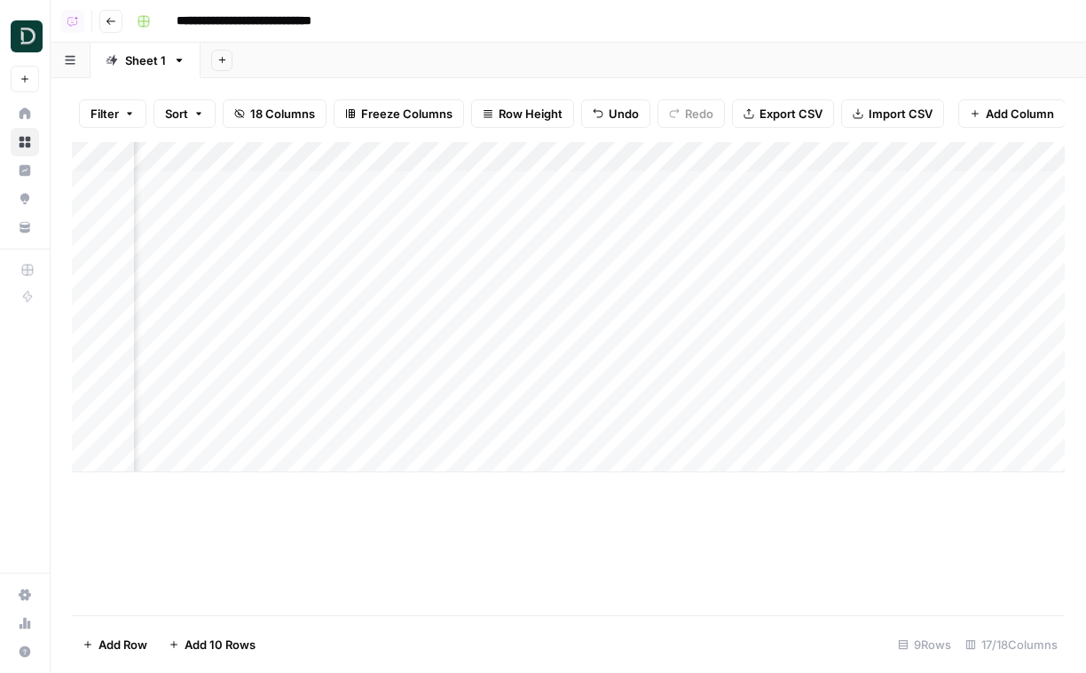
scroll to position [0, 1814]
click at [836, 214] on div "Add Column" at bounding box center [568, 307] width 993 height 330
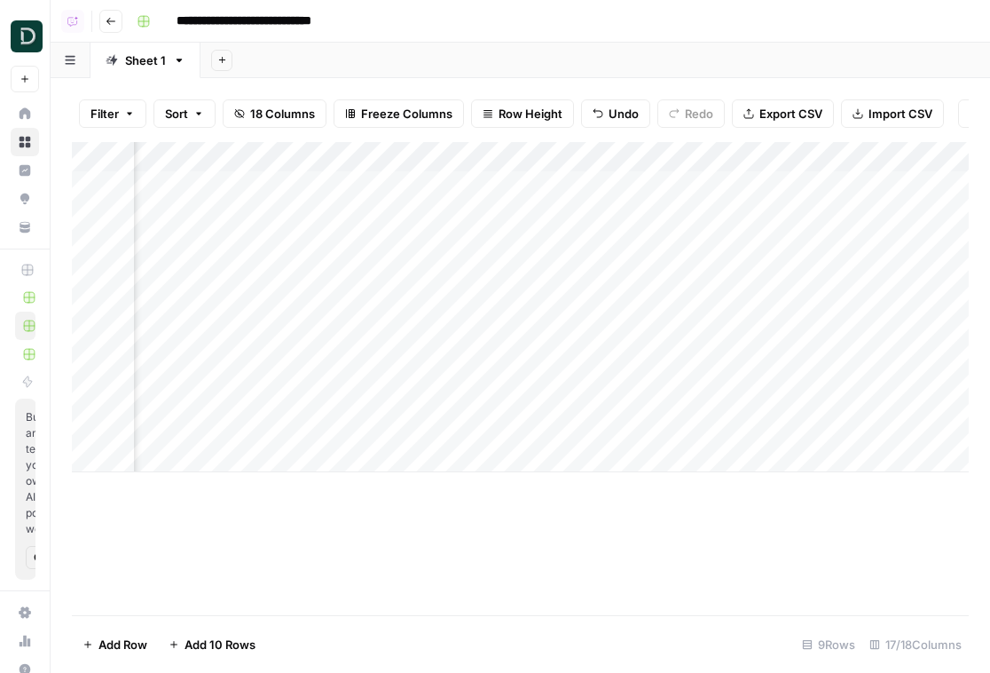
scroll to position [0, 1996]
click at [109, 13] on button "Go back" at bounding box center [110, 21] width 23 height 23
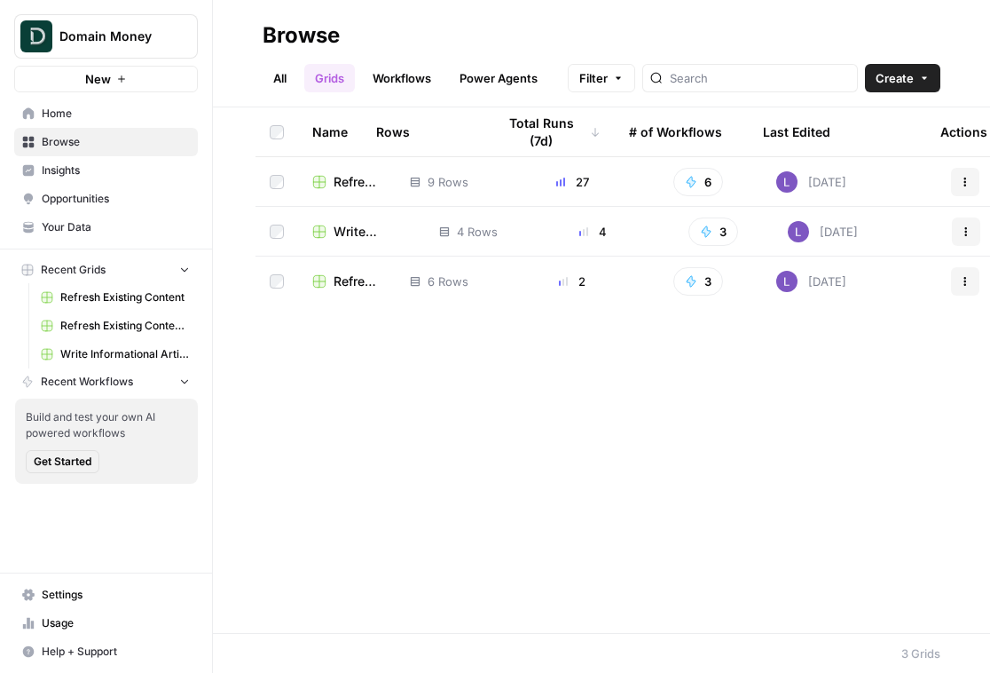
click at [342, 223] on span "Write Informational Article" at bounding box center [372, 232] width 77 height 18
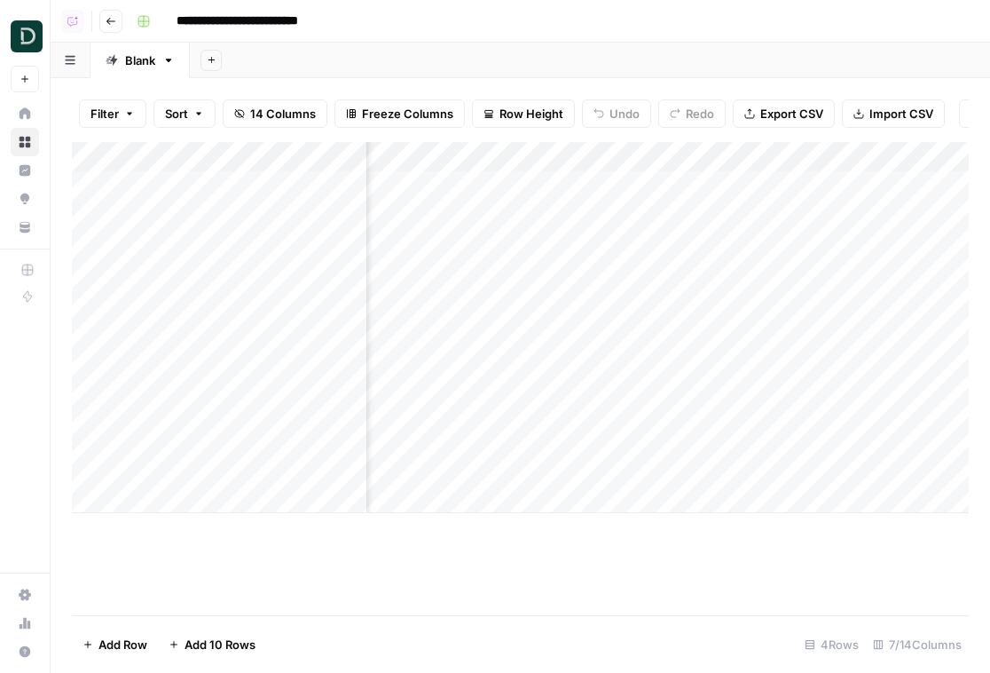
scroll to position [0, 311]
click at [618, 207] on div "Add Column" at bounding box center [520, 327] width 897 height 371
click at [618, 264] on div "Add Column" at bounding box center [520, 327] width 897 height 371
click at [609, 350] on div "Add Column" at bounding box center [520, 327] width 897 height 371
click at [613, 229] on div "Add Column" at bounding box center [520, 327] width 897 height 371
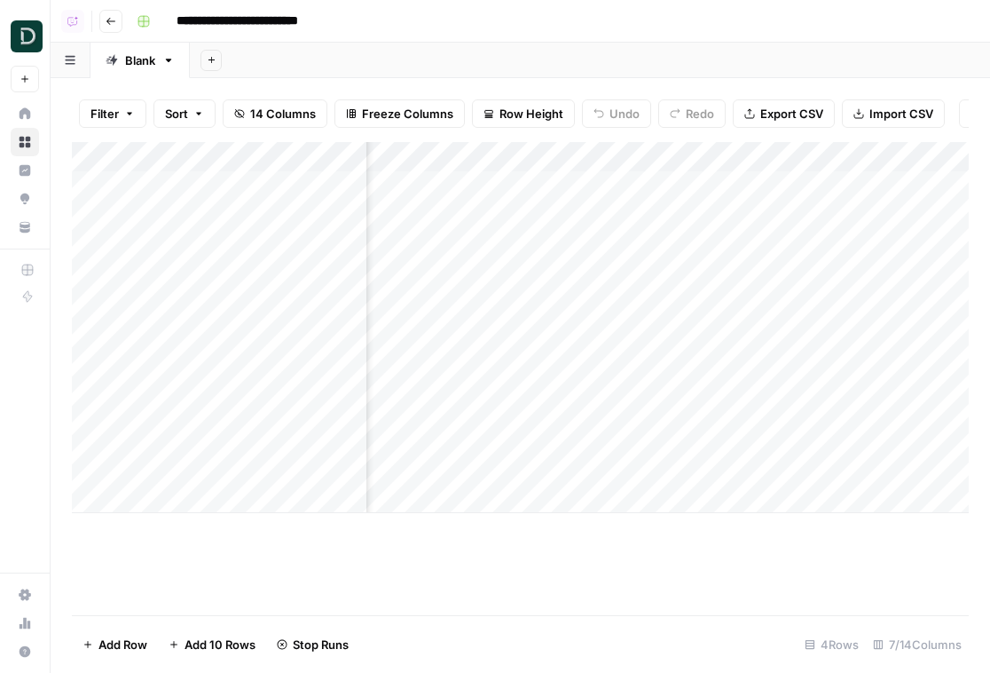
scroll to position [0, 0]
click at [109, 21] on icon "button" at bounding box center [111, 21] width 11 height 11
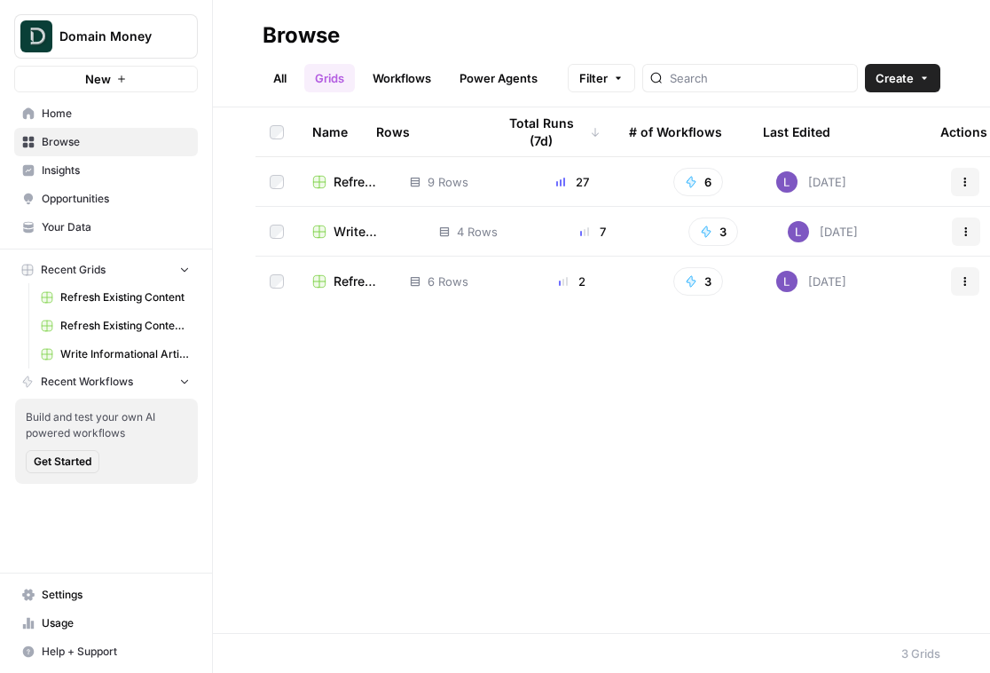
click at [338, 286] on span "Refresh Existing Content" at bounding box center [358, 281] width 48 height 18
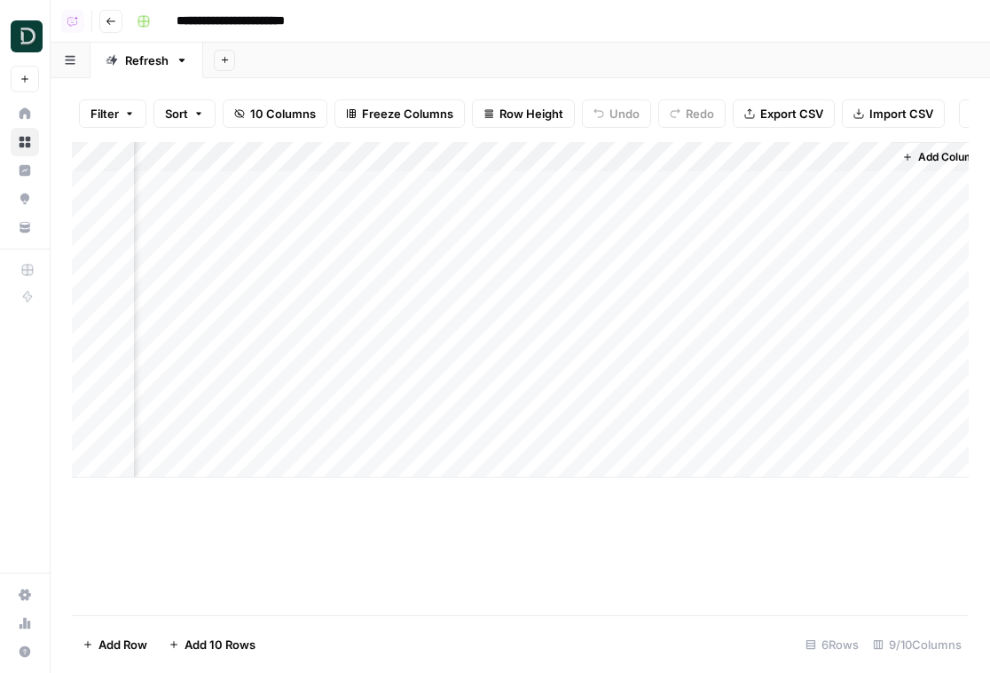
scroll to position [0, 989]
click at [103, 25] on button "Go back" at bounding box center [110, 21] width 23 height 23
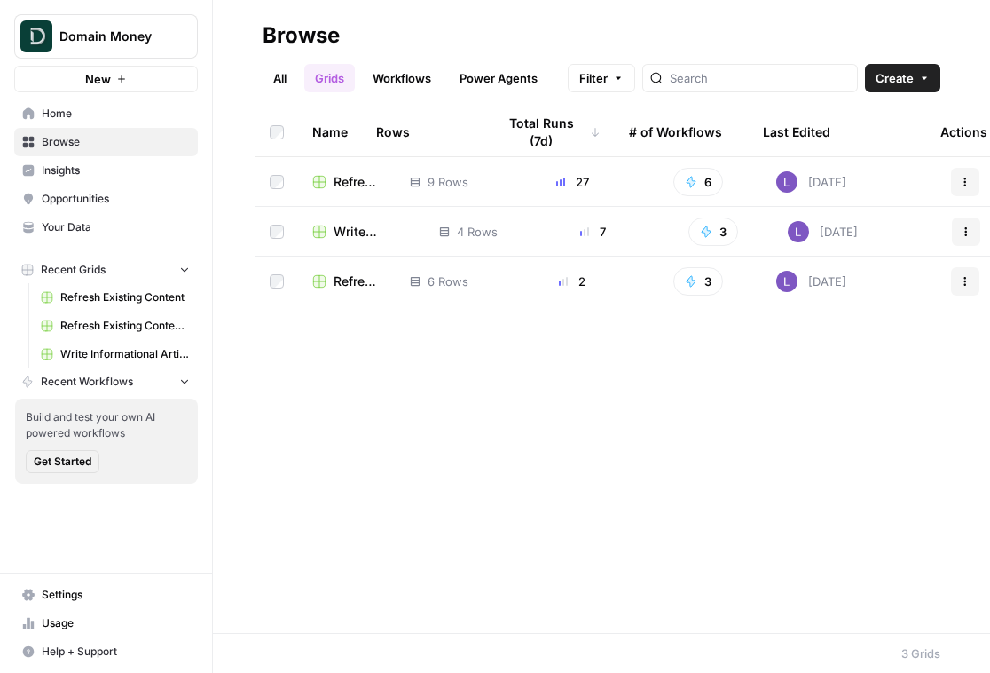
click at [351, 180] on span "Refresh Existing Content (CSV)" at bounding box center [358, 182] width 48 height 18
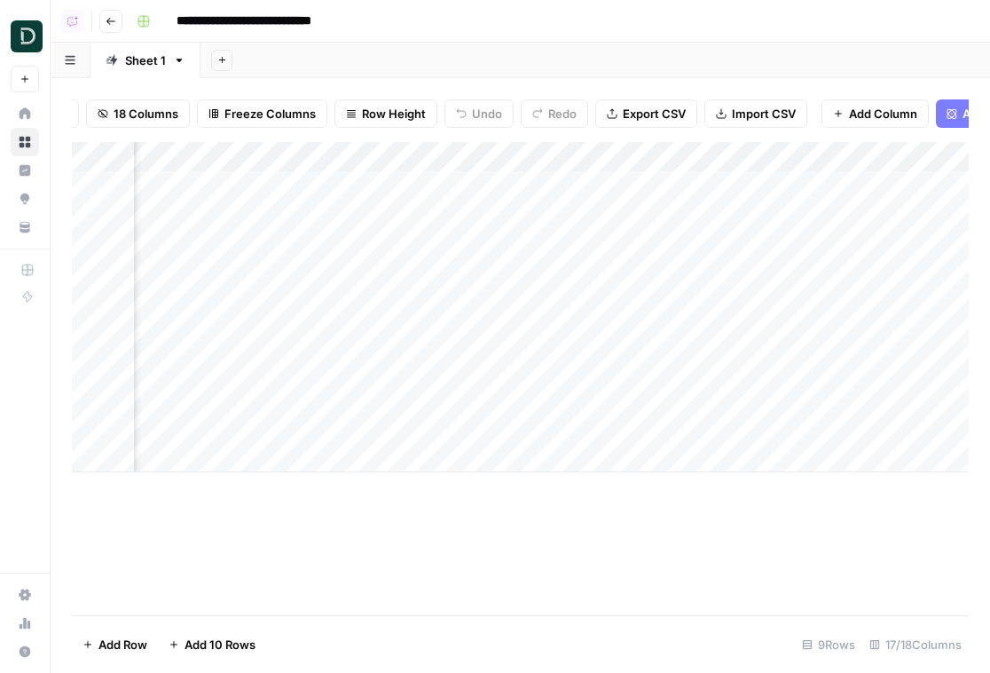
scroll to position [0, 1980]
click at [533, 215] on div "Add Column" at bounding box center [520, 307] width 897 height 330
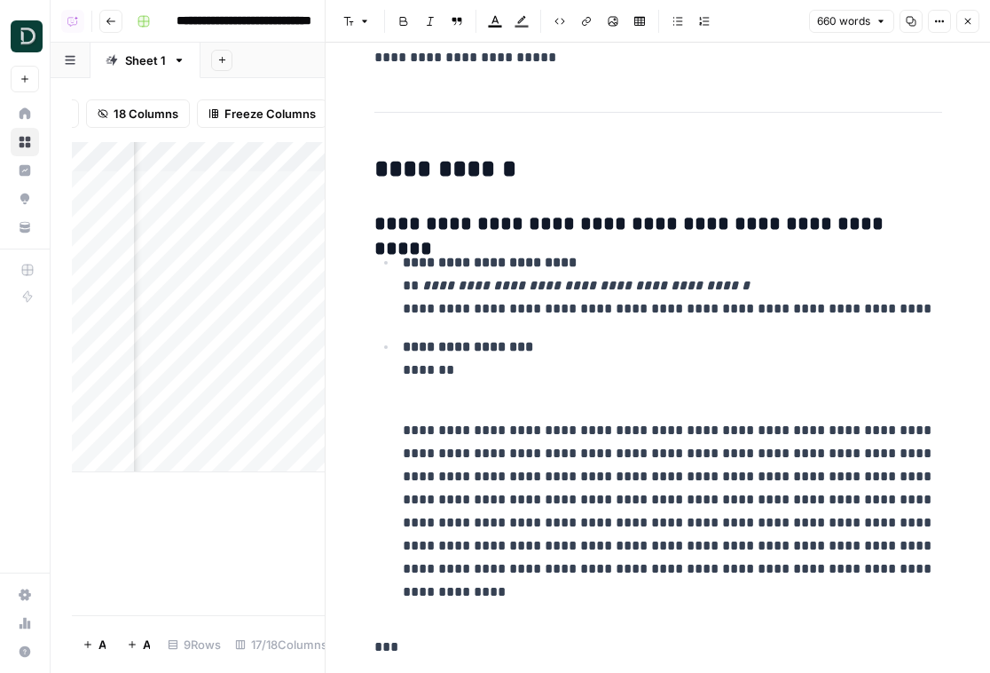
scroll to position [1499, 0]
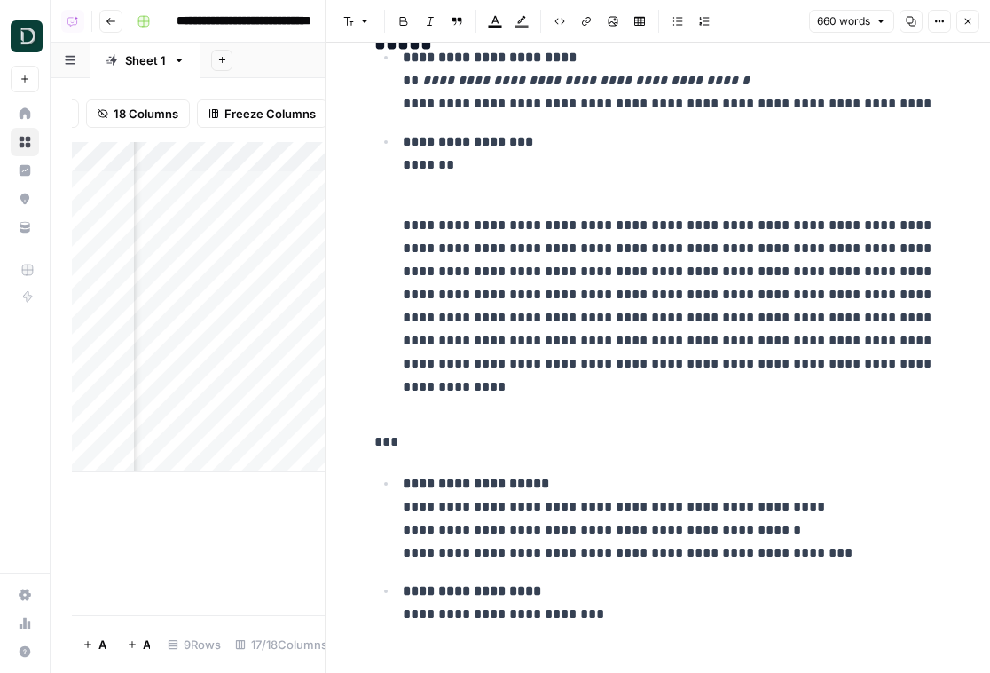
click at [966, 12] on button "Close" at bounding box center [967, 21] width 23 height 23
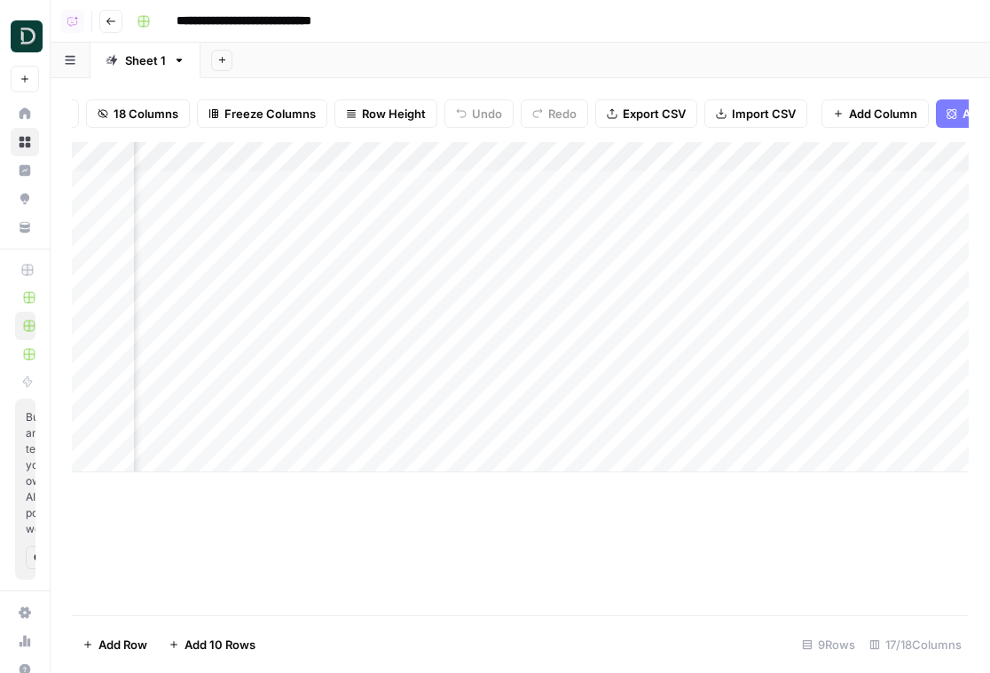
scroll to position [0, 916]
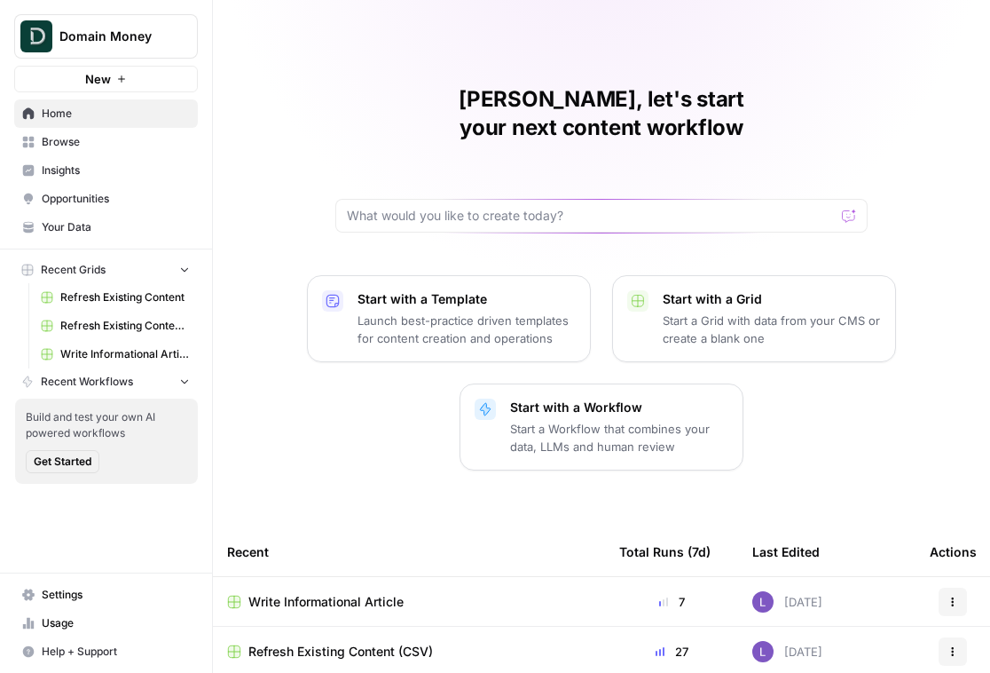
scroll to position [53, 0]
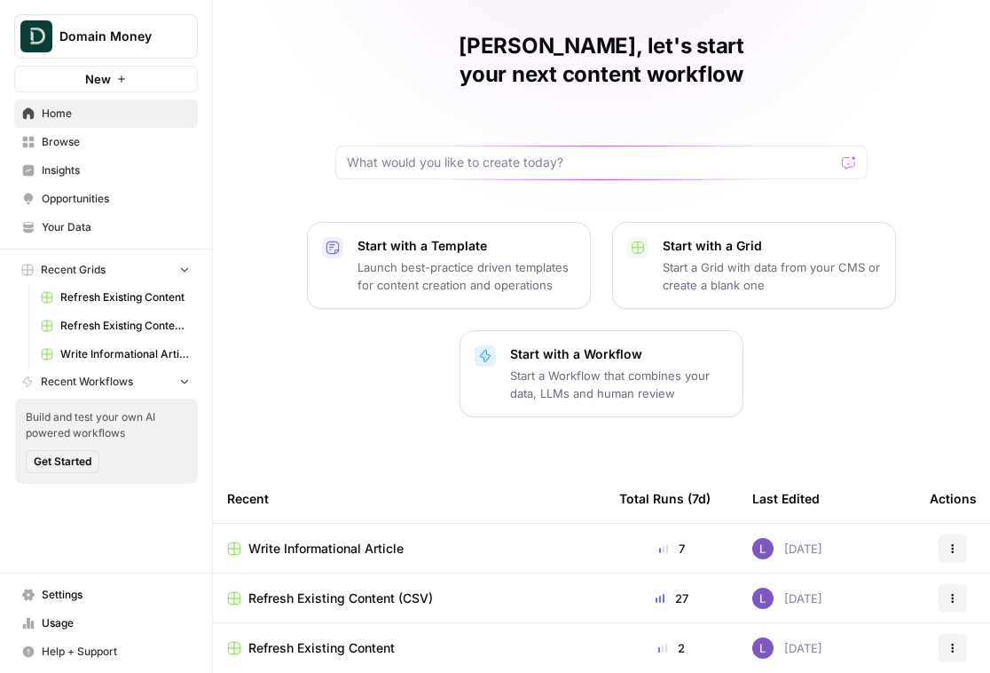
click at [344, 539] on span "Write Informational Article" at bounding box center [325, 548] width 155 height 18
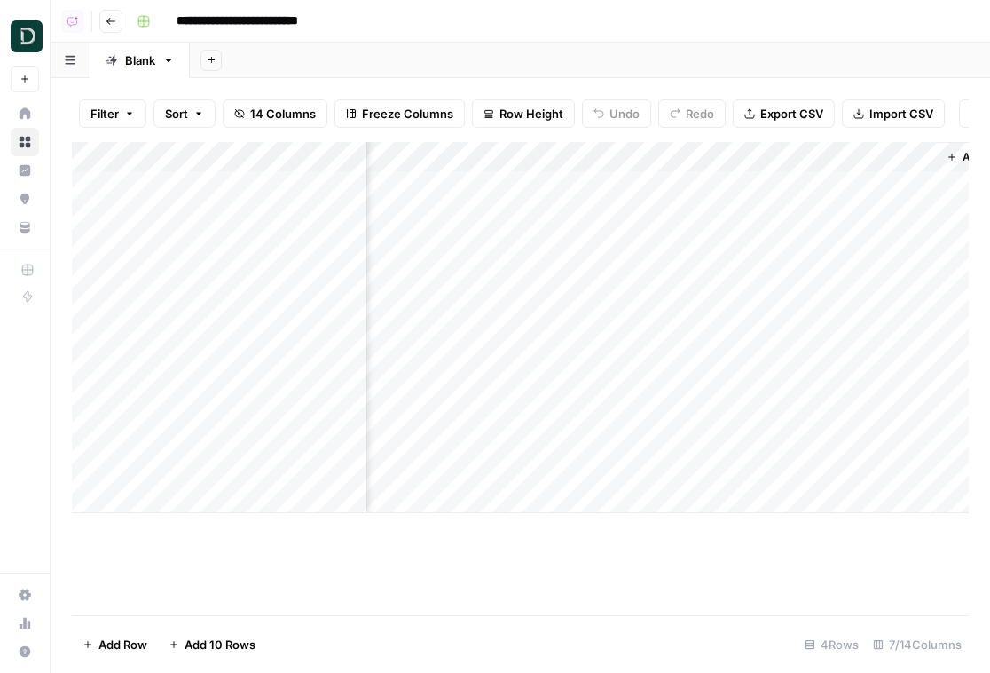
scroll to position [0, 744]
click at [617, 196] on div "Add Column" at bounding box center [520, 327] width 897 height 371
click at [616, 297] on div "Add Column" at bounding box center [520, 327] width 897 height 371
click at [617, 350] on div "Add Column" at bounding box center [520, 327] width 897 height 371
click at [916, 158] on span "Add Column" at bounding box center [928, 157] width 62 height 16
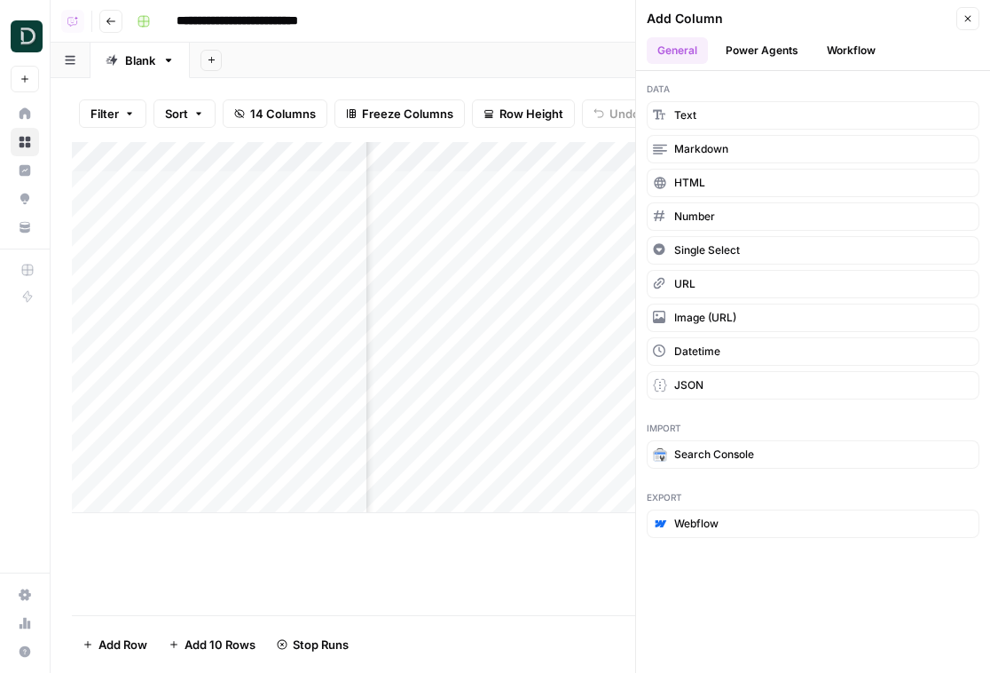
click at [768, 48] on button "Power Agents" at bounding box center [762, 50] width 94 height 27
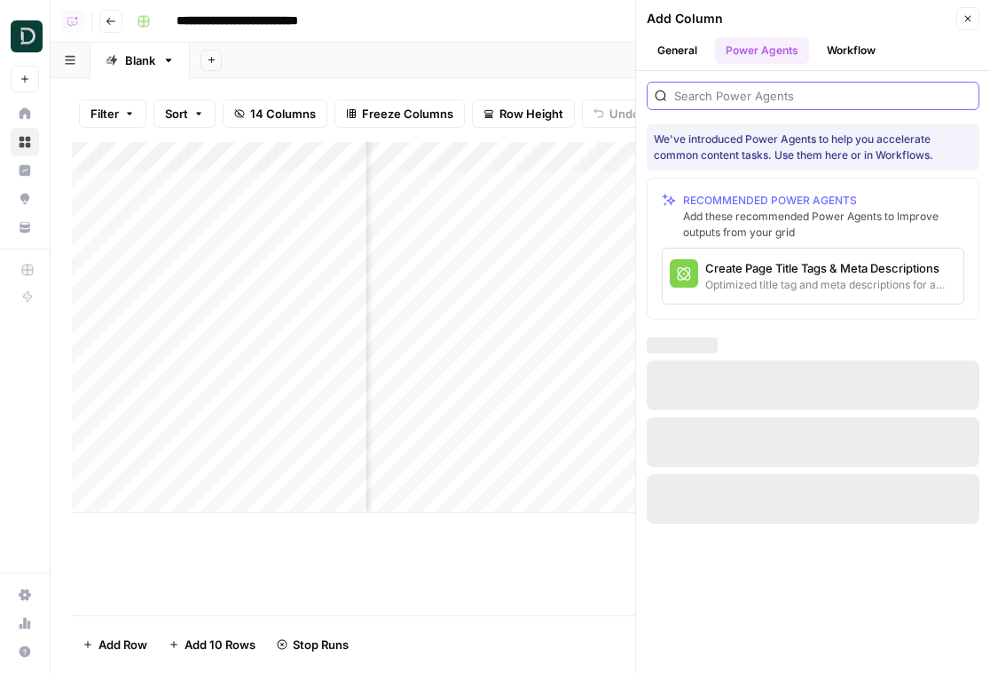
click at [768, 92] on input "search" at bounding box center [822, 96] width 297 height 18
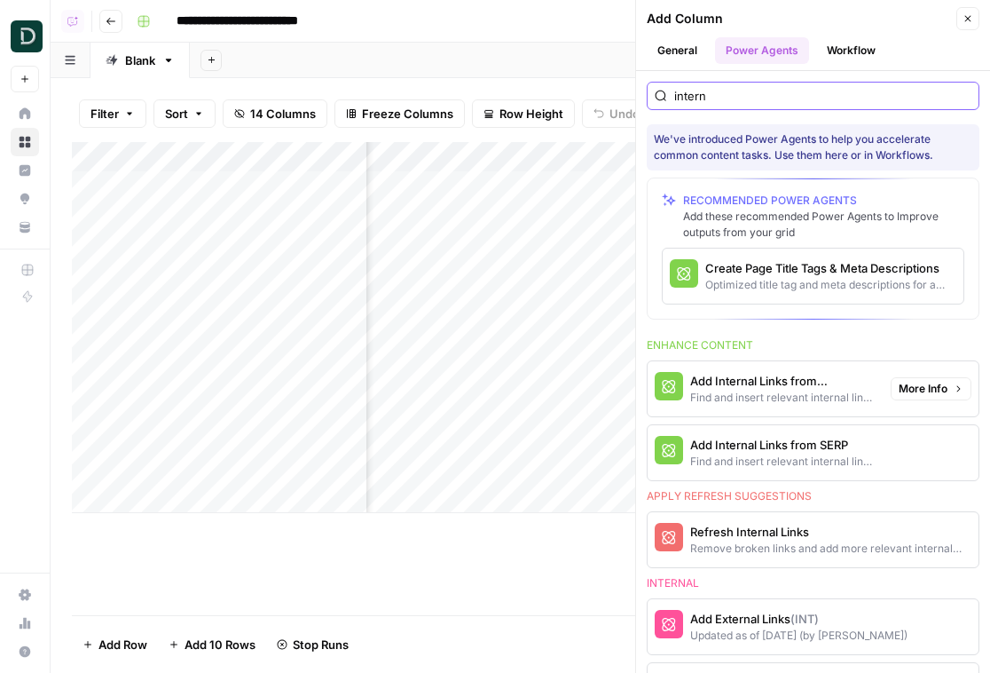
type input "intern"
click at [767, 400] on div "Find and insert relevant internal links from sitemap" at bounding box center [783, 397] width 186 height 16
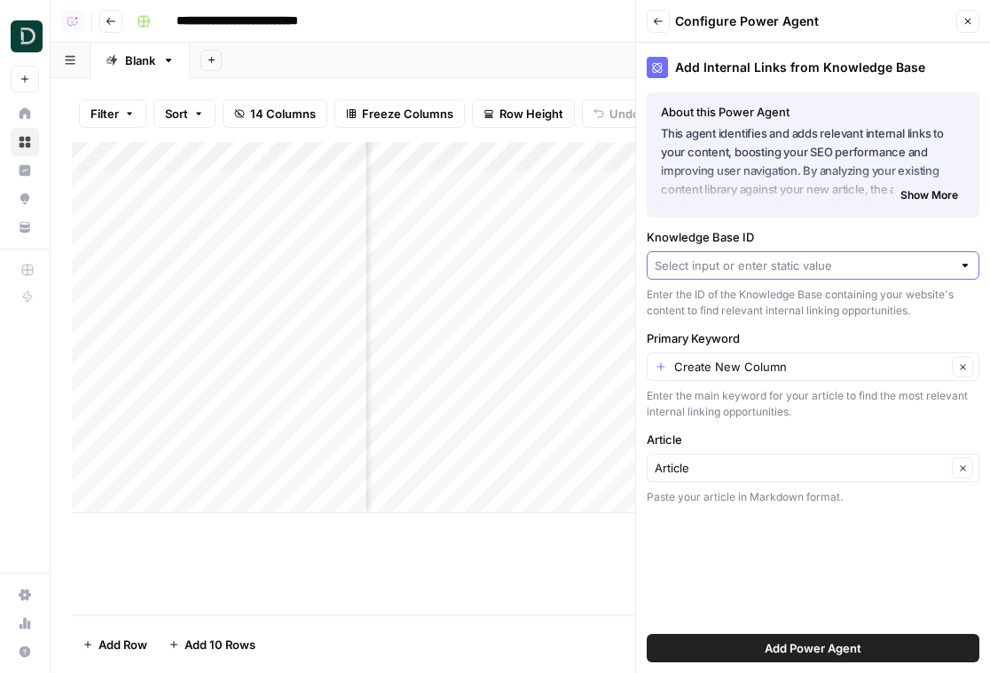
click at [784, 265] on input "Knowledge Base ID" at bounding box center [803, 265] width 297 height 18
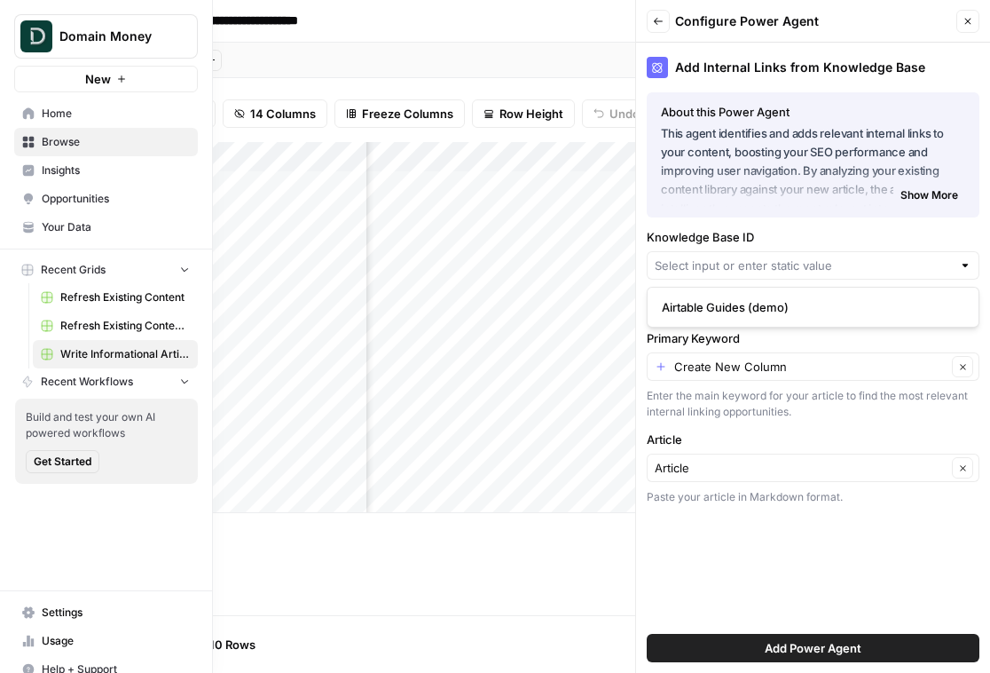
click at [14, 118] on link "Home" at bounding box center [106, 113] width 184 height 28
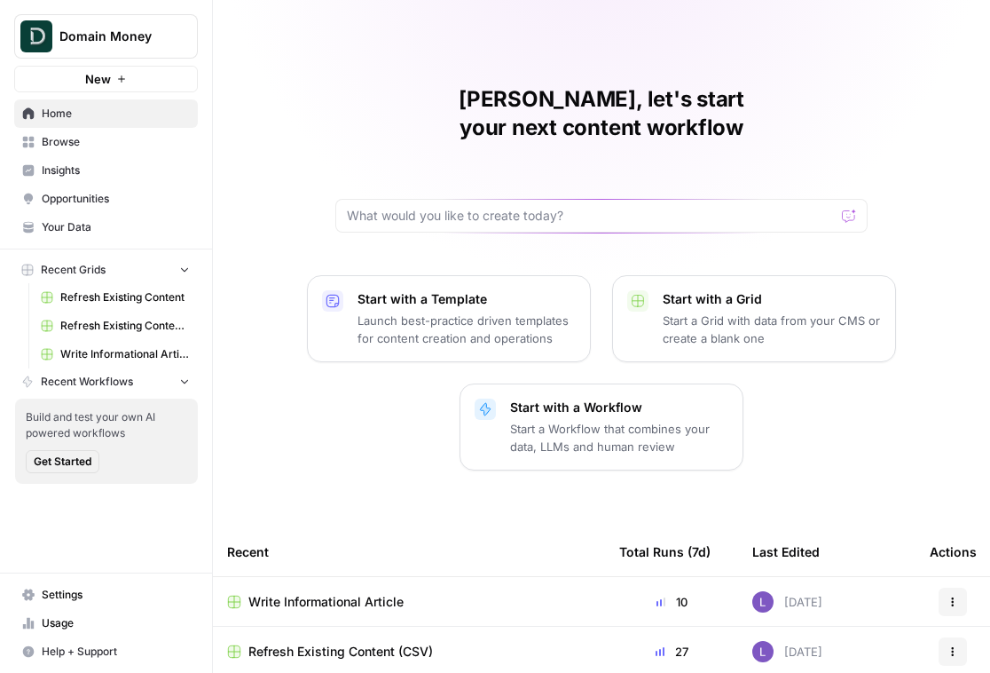
click at [102, 169] on span "Insights" at bounding box center [116, 170] width 148 height 16
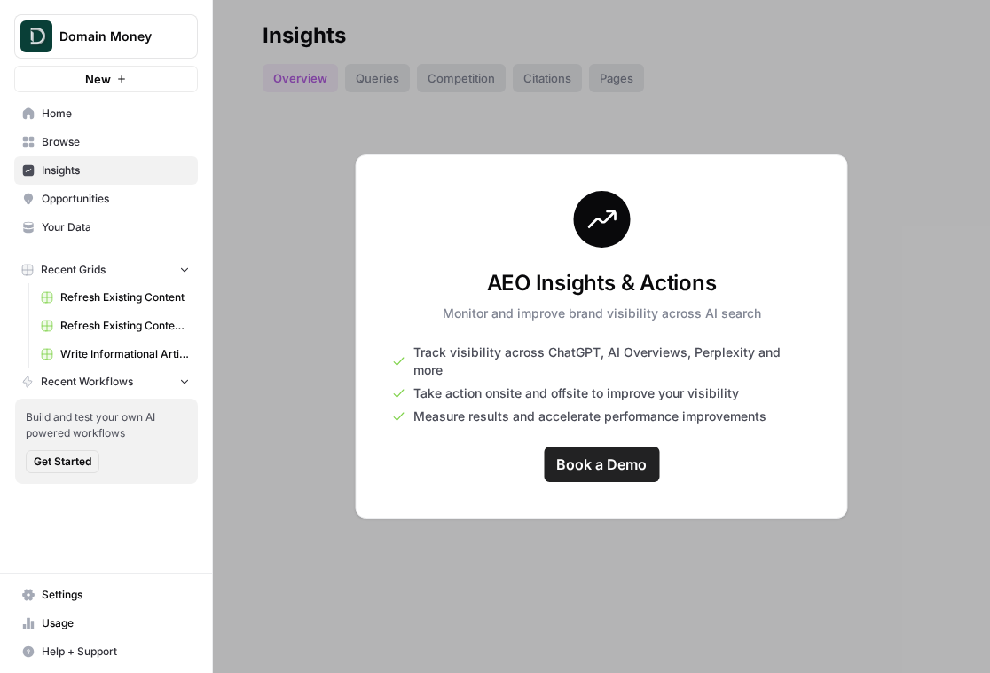
click at [109, 149] on span "Browse" at bounding box center [116, 142] width 148 height 16
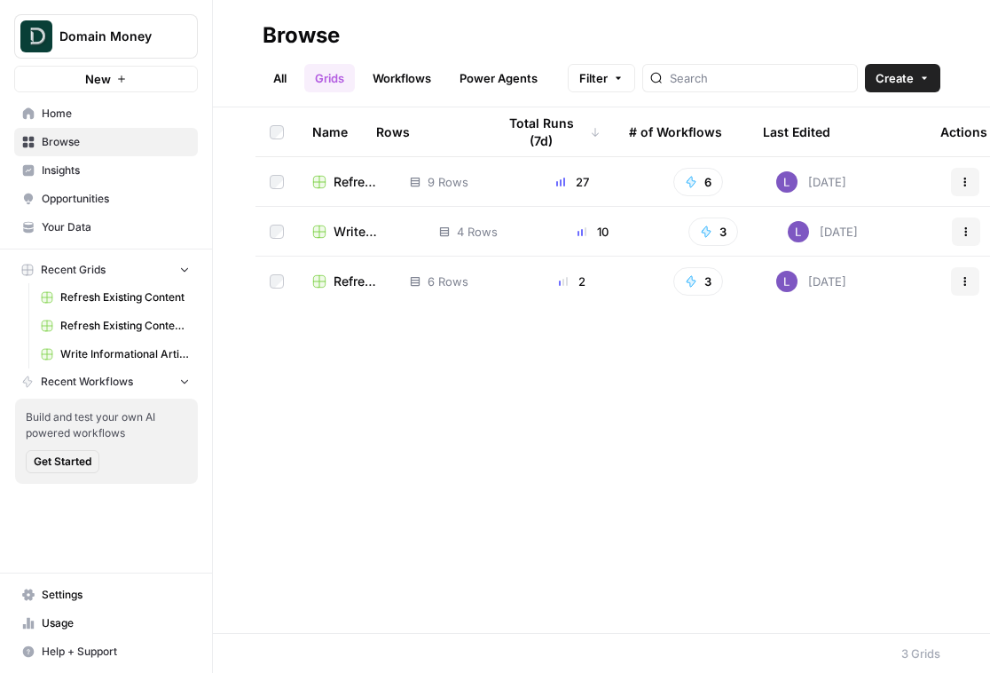
click at [118, 205] on span "Opportunities" at bounding box center [116, 199] width 148 height 16
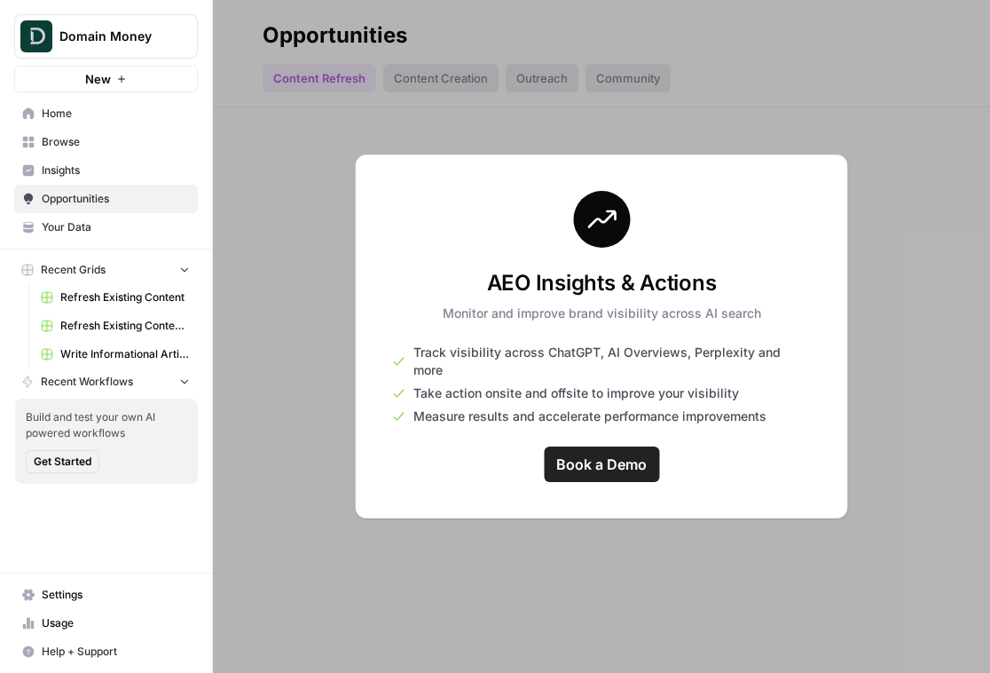
click at [116, 179] on link "Insights" at bounding box center [106, 170] width 184 height 28
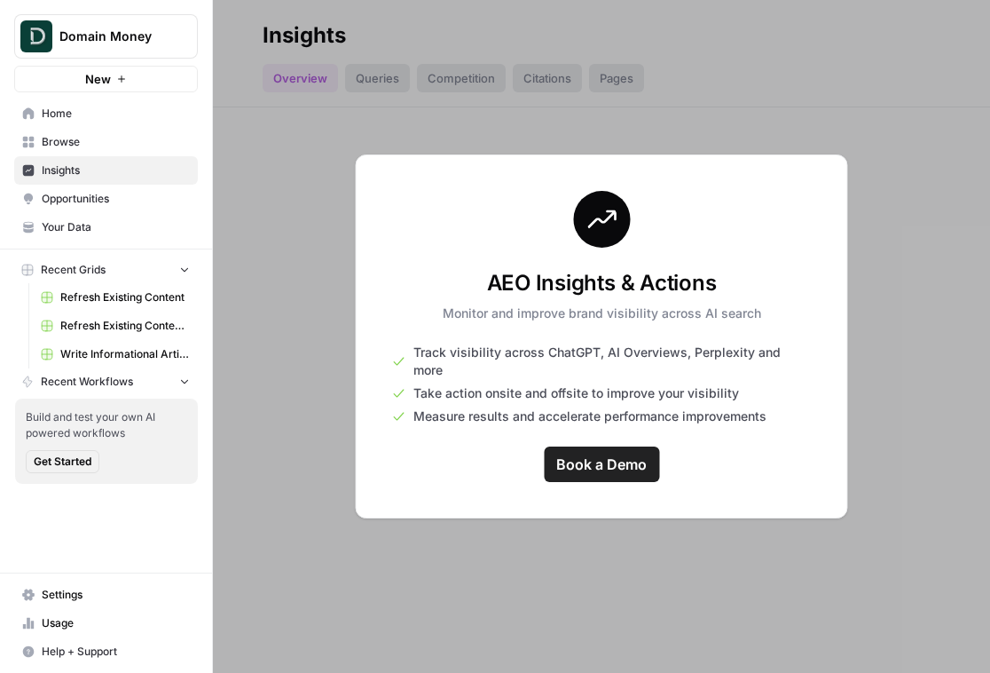
click at [111, 130] on link "Browse" at bounding box center [106, 142] width 184 height 28
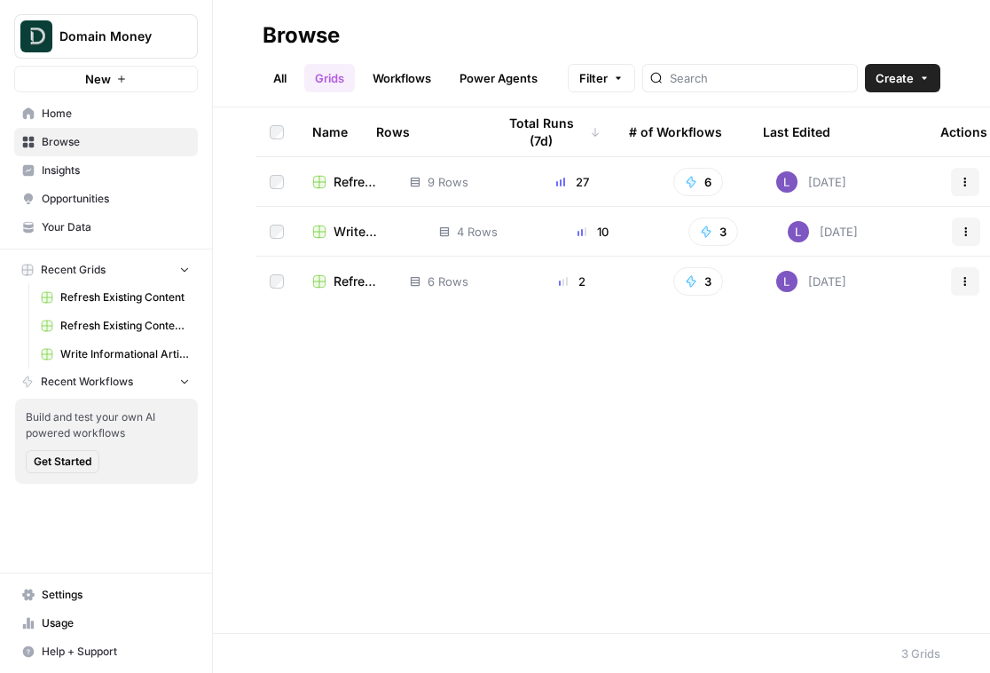
click at [349, 185] on span "Refresh Existing Content (CSV)" at bounding box center [358, 182] width 48 height 18
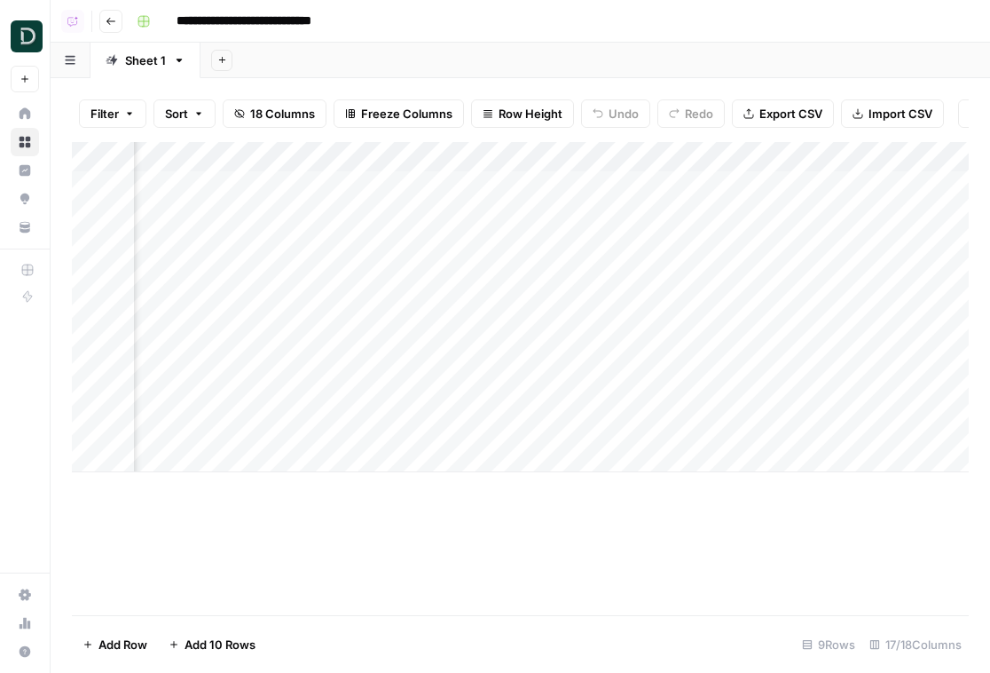
scroll to position [0, 2237]
click at [449, 244] on div "Add Column" at bounding box center [520, 307] width 897 height 330
click at [631, 215] on div "Add Column" at bounding box center [520, 307] width 897 height 330
click at [673, 185] on div "Add Column" at bounding box center [520, 307] width 897 height 330
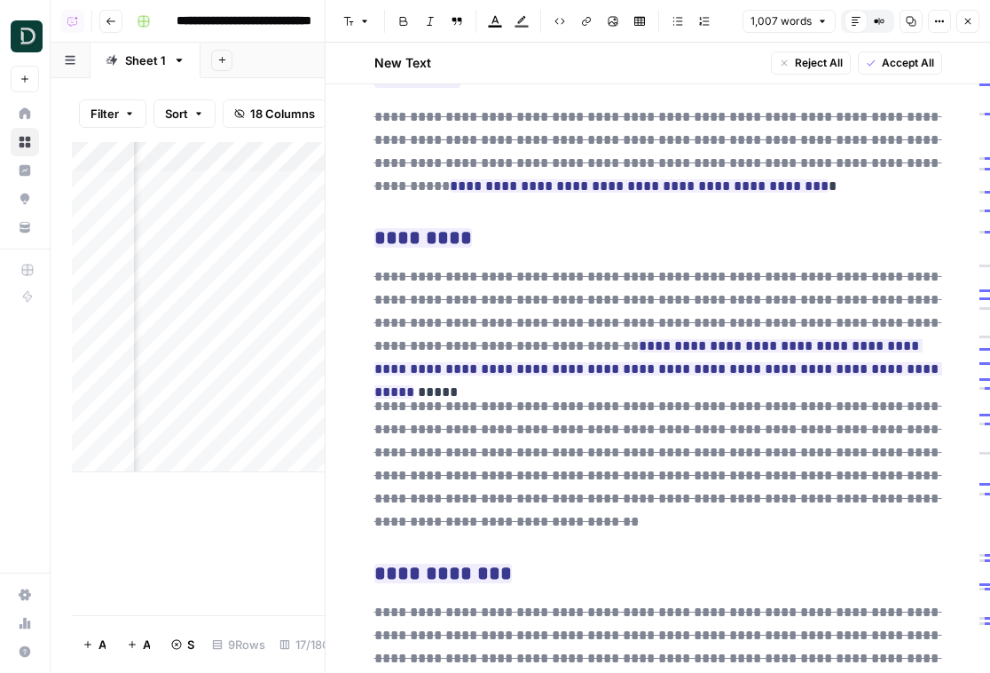
scroll to position [1856, 0]
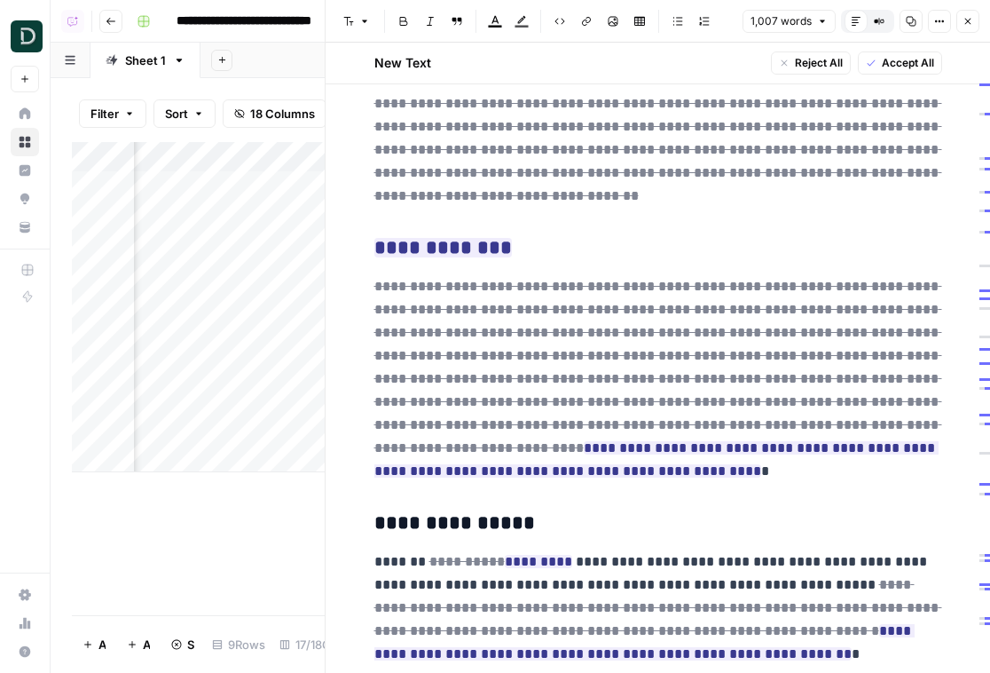
click at [966, 28] on button "Close" at bounding box center [967, 21] width 23 height 23
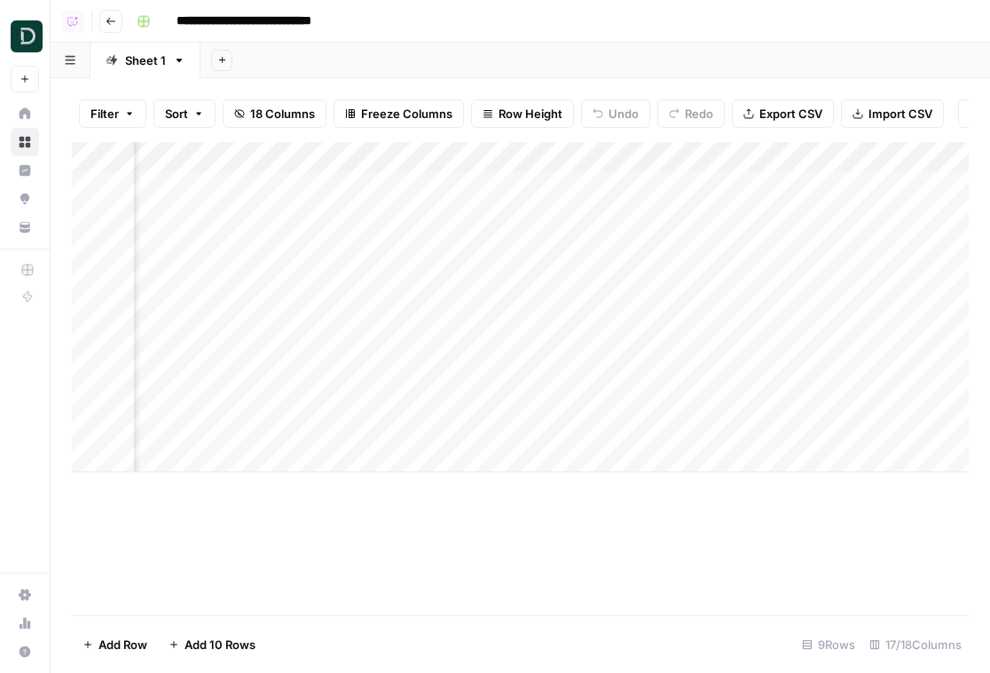
scroll to position [0, 717]
click at [113, 16] on icon "button" at bounding box center [111, 21] width 11 height 11
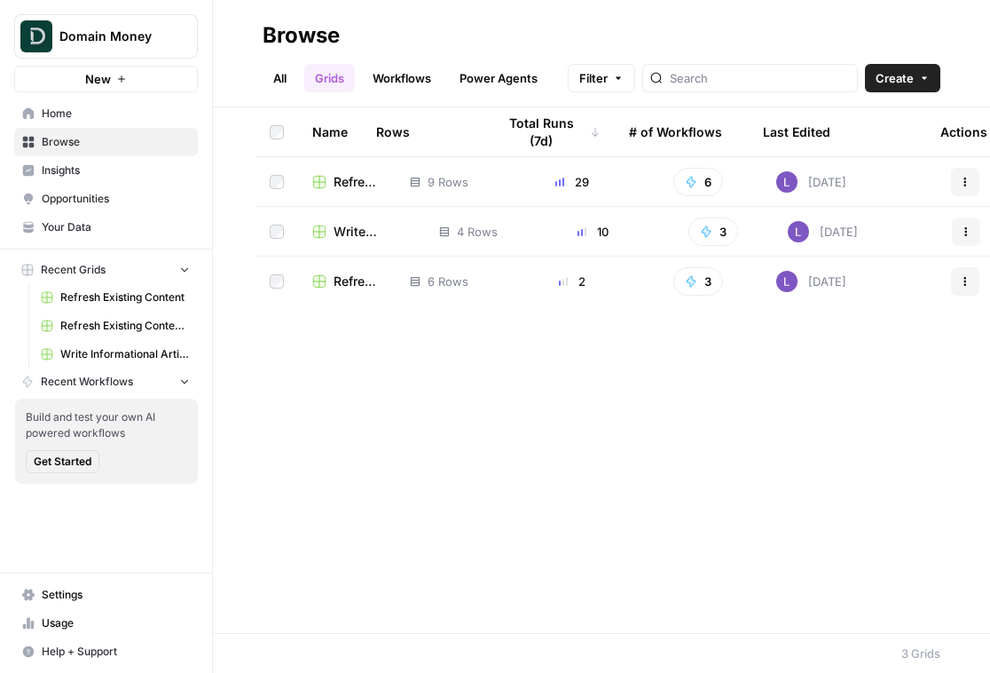
click at [351, 223] on span "Write Informational Article" at bounding box center [372, 232] width 77 height 18
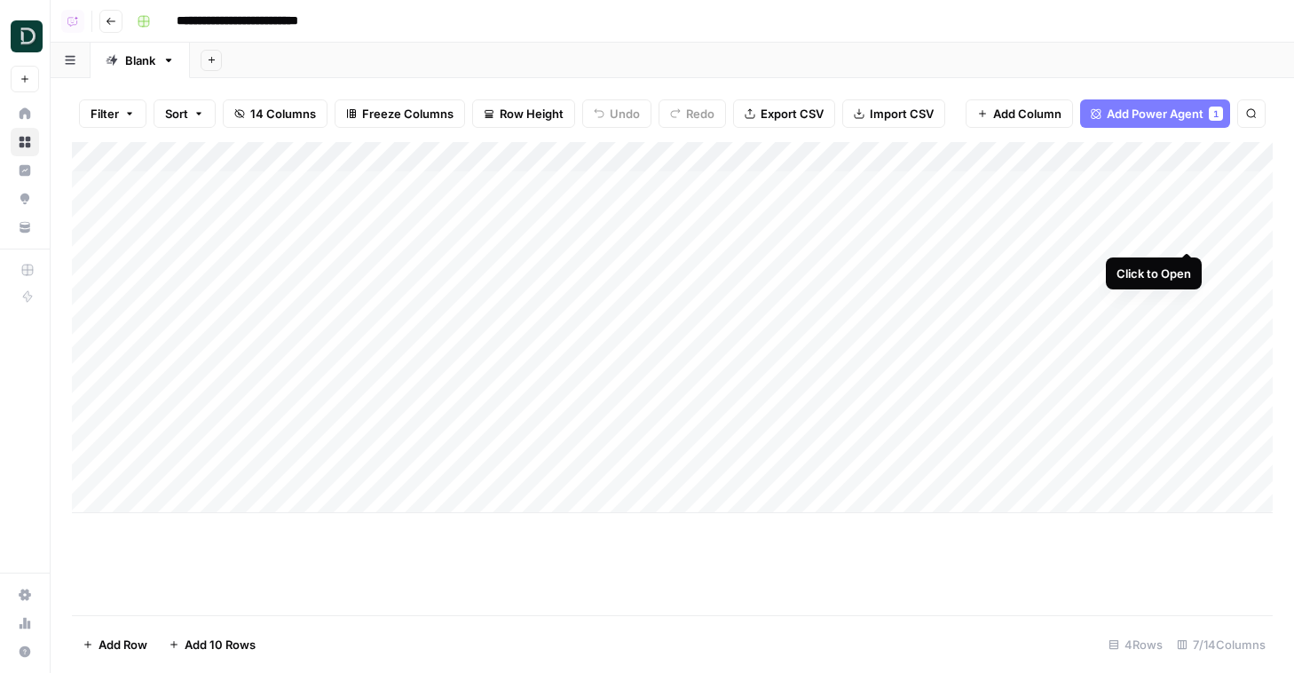
click at [989, 190] on div "Add Column" at bounding box center [672, 327] width 1200 height 371
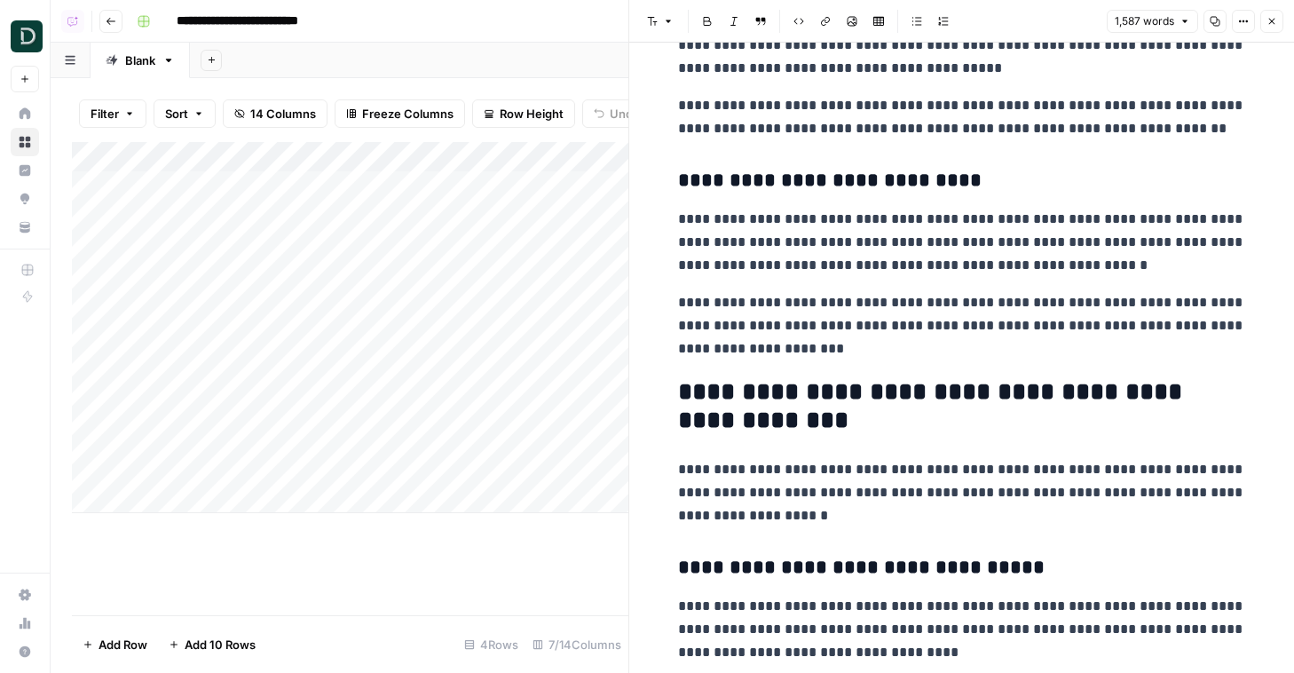
scroll to position [2233, 0]
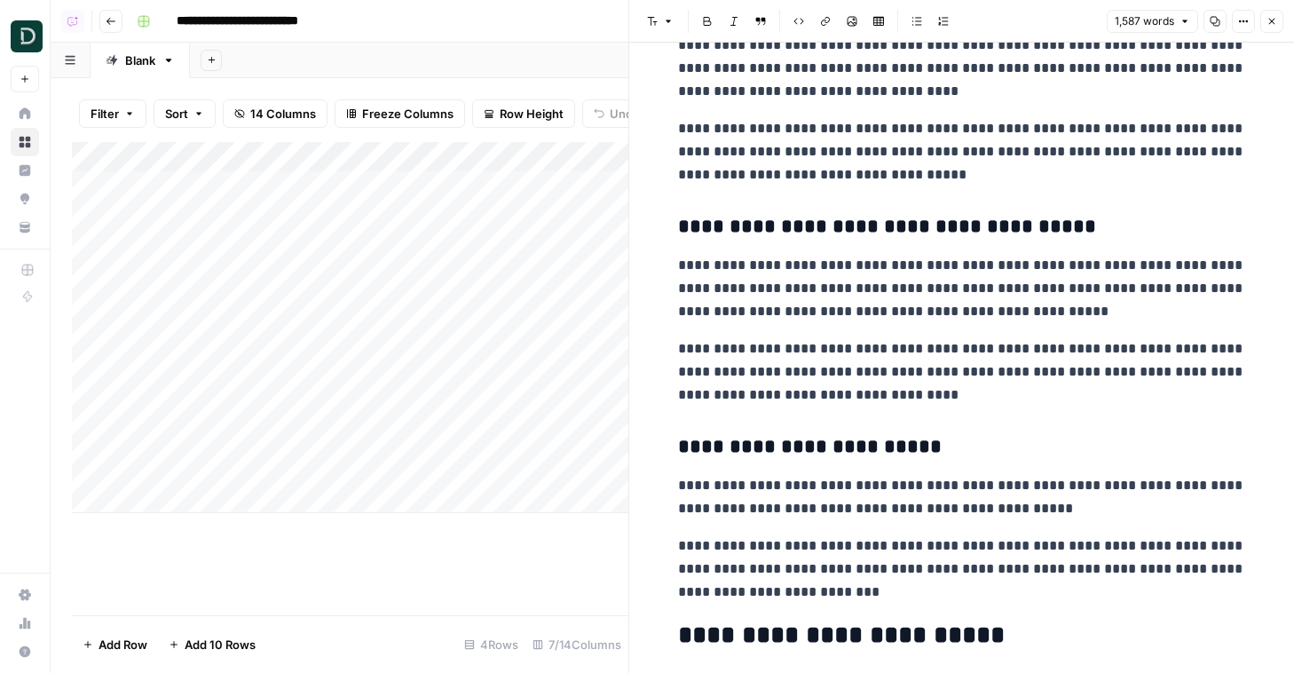
click at [989, 15] on button "Close" at bounding box center [1271, 21] width 23 height 23
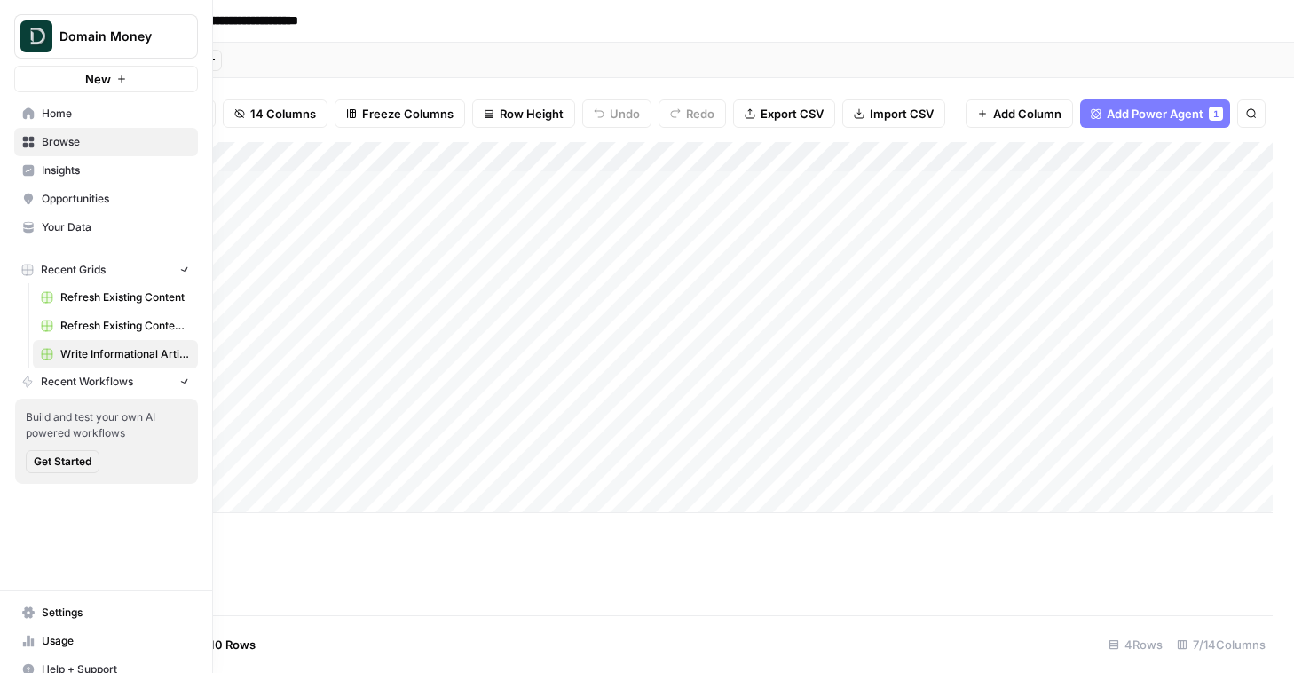
click at [14, 169] on link "Insights" at bounding box center [106, 170] width 184 height 28
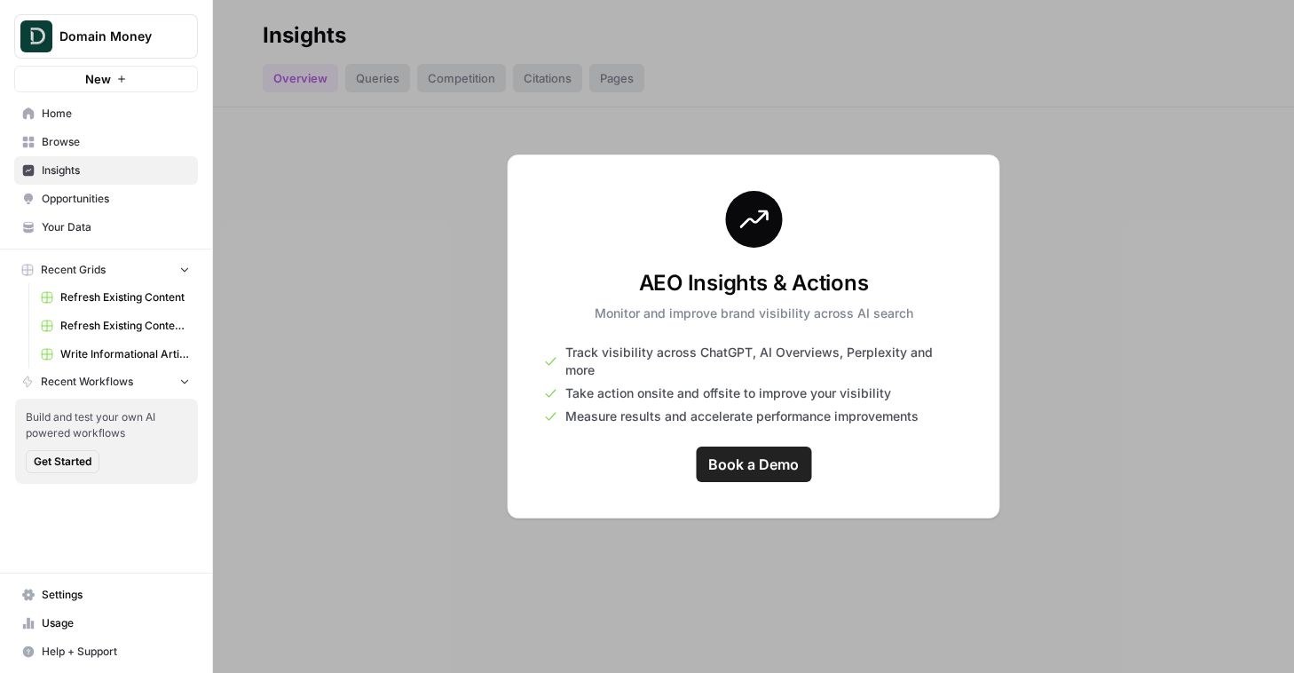
click at [41, 192] on link "Opportunities" at bounding box center [106, 199] width 184 height 28
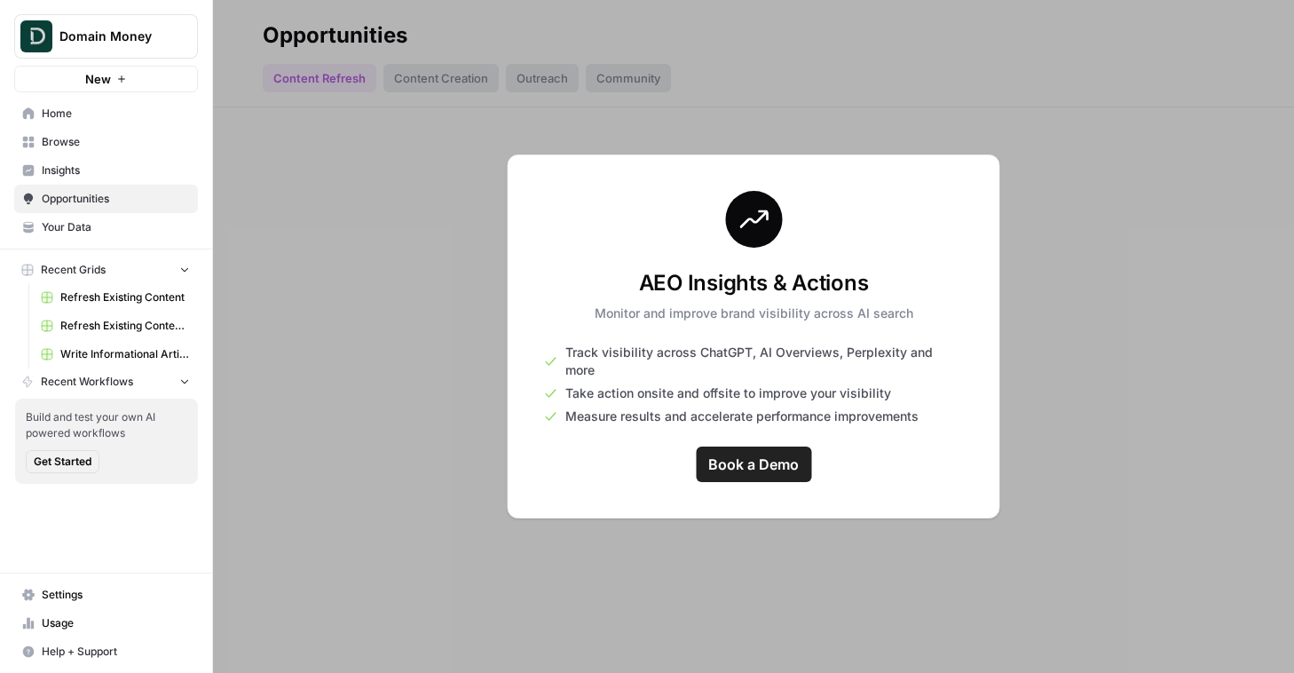
click at [51, 117] on span "Home" at bounding box center [116, 114] width 148 height 16
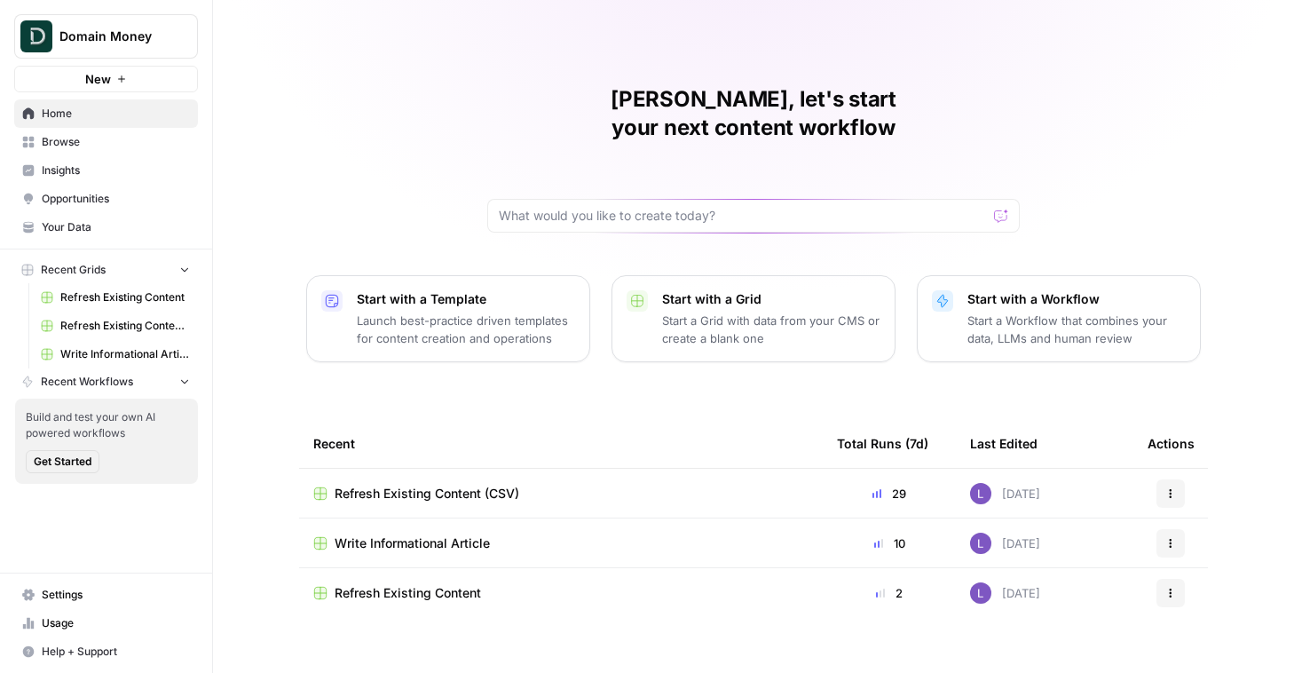
click at [59, 140] on span "Browse" at bounding box center [116, 142] width 148 height 16
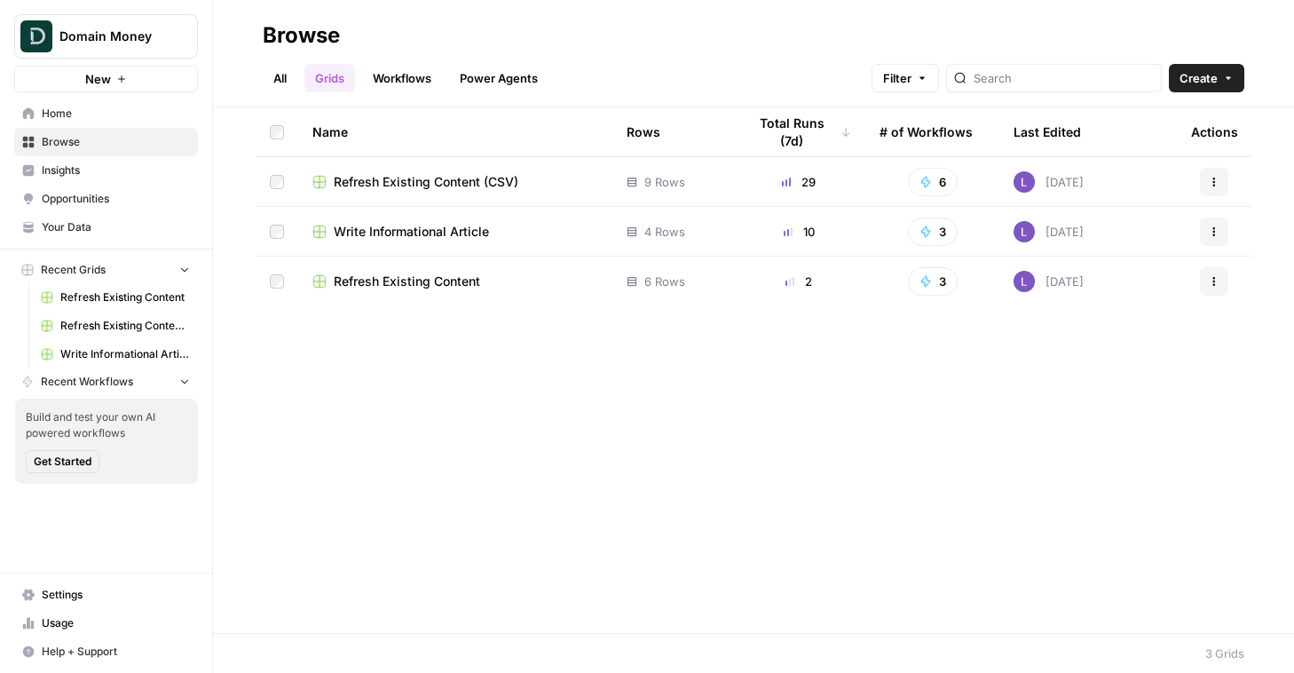
click at [51, 111] on span "Home" at bounding box center [116, 114] width 148 height 16
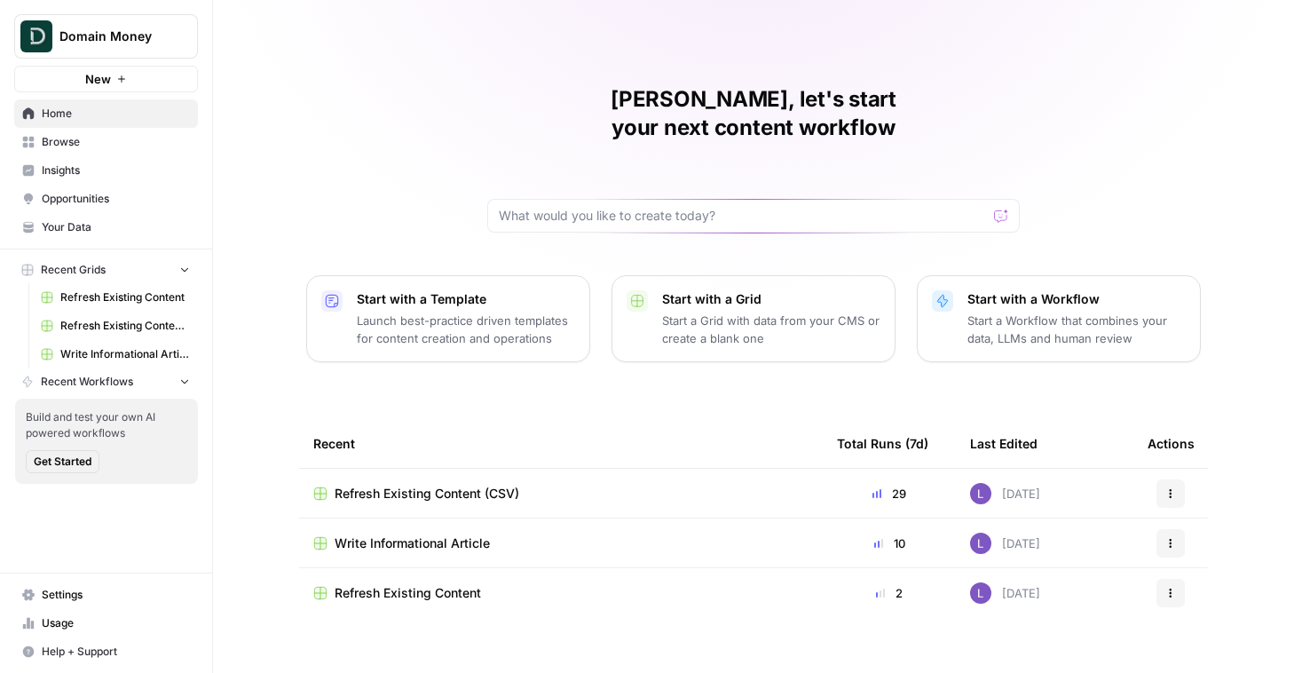
click at [443, 482] on td "Refresh Existing Content (CSV)" at bounding box center [560, 492] width 523 height 49
click at [444, 484] on span "Refresh Existing Content (CSV)" at bounding box center [426, 493] width 185 height 18
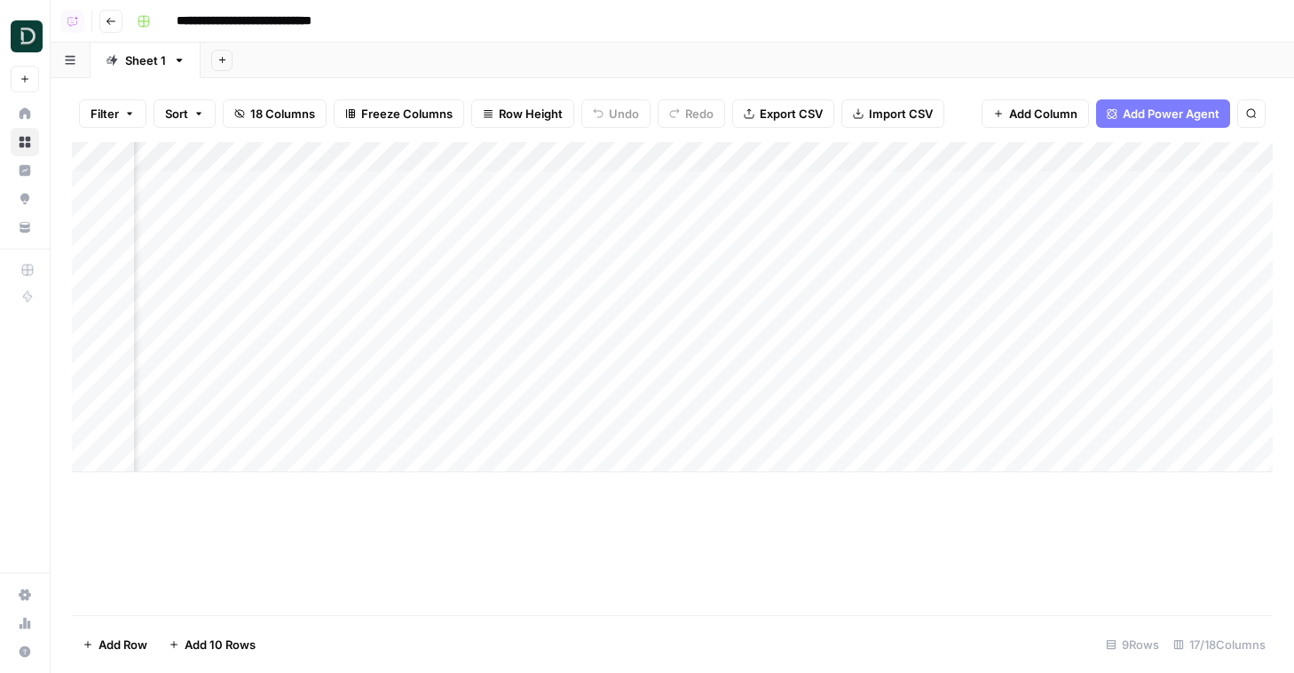
scroll to position [0, 1866]
click at [509, 117] on span "Row Height" at bounding box center [531, 114] width 64 height 18
click at [543, 248] on span "Extra Tall" at bounding box center [568, 249] width 128 height 18
click at [774, 185] on div "Add Column" at bounding box center [672, 378] width 1200 height 473
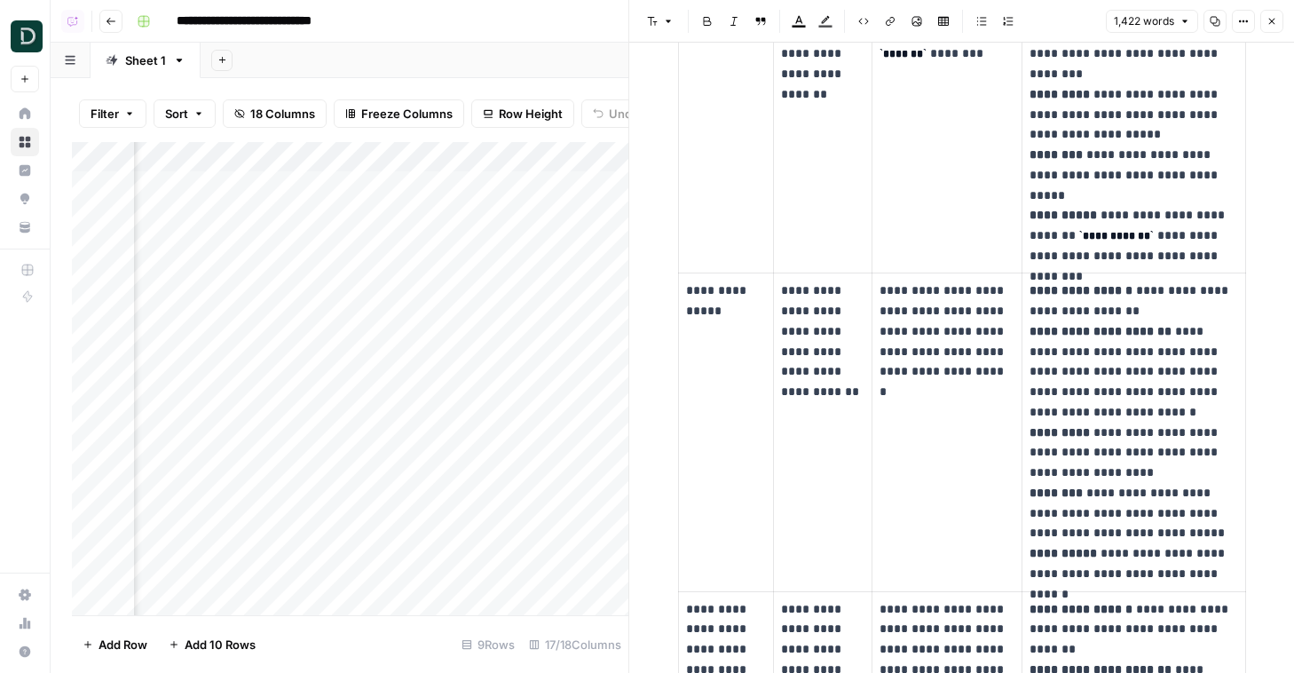
scroll to position [299, 0]
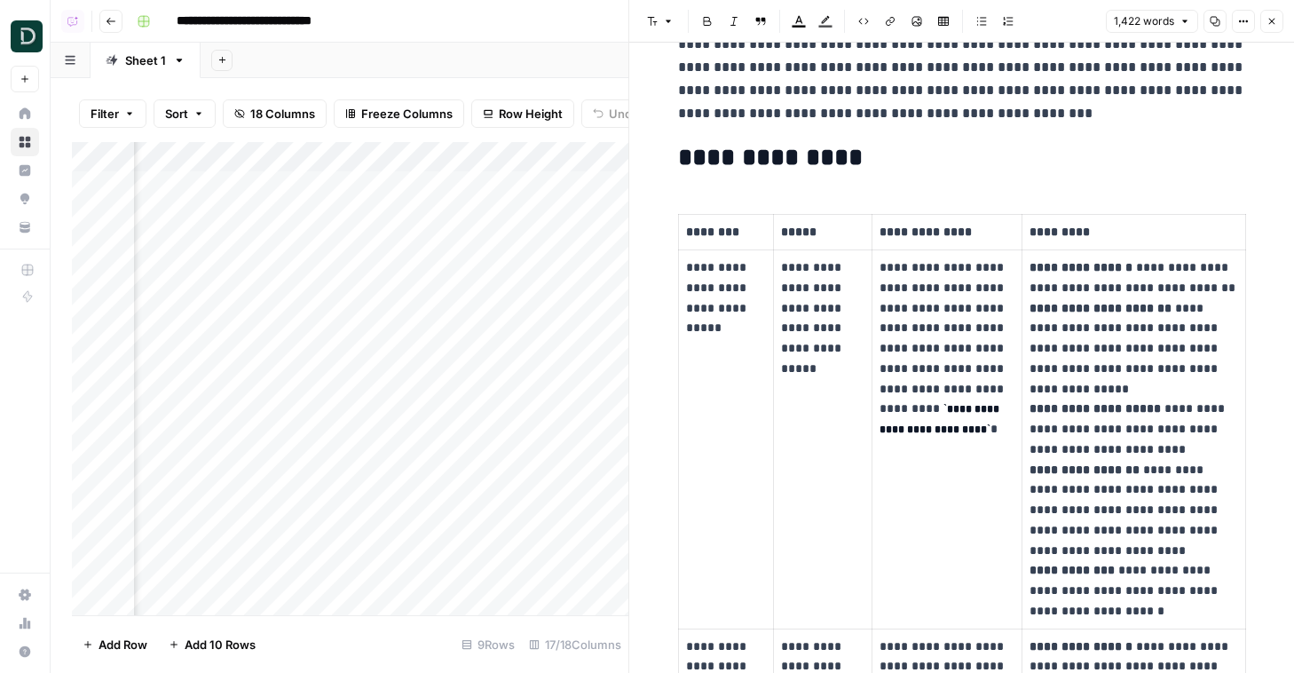
click at [989, 28] on div "1,422 words Copy Options Close" at bounding box center [1193, 21] width 177 height 23
click at [989, 21] on icon "button" at bounding box center [1271, 21] width 11 height 11
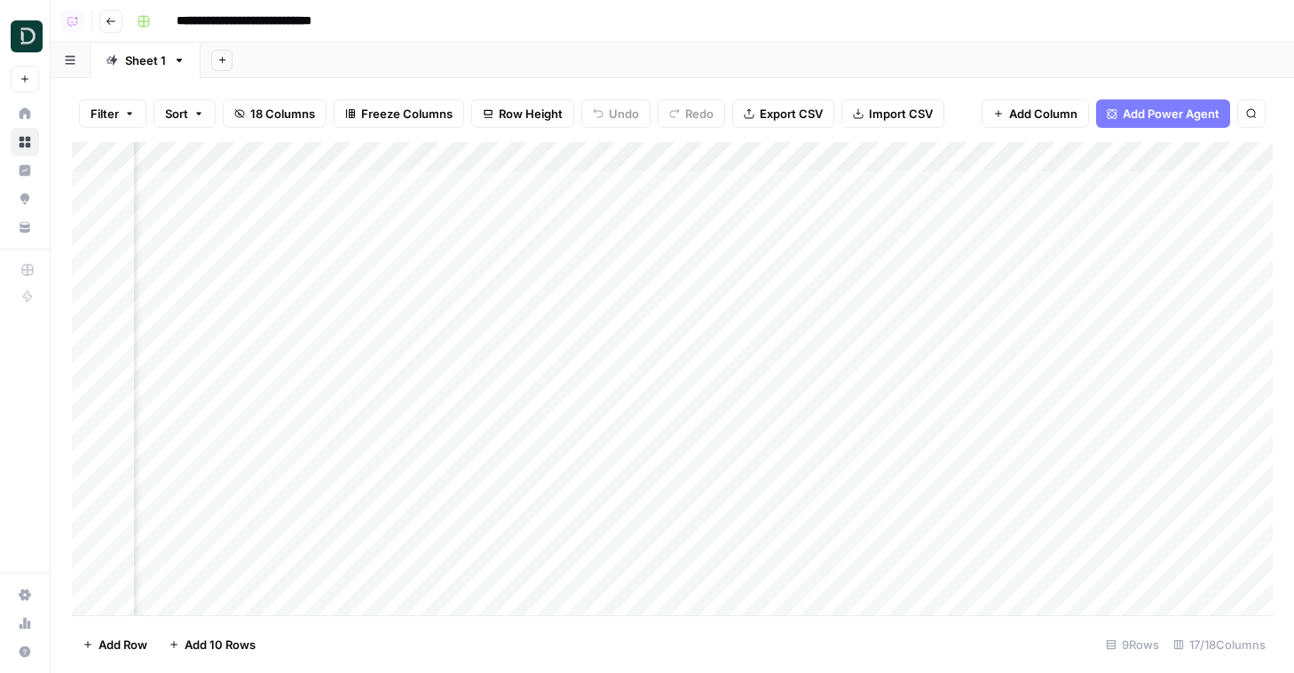
scroll to position [0, 1591]
click at [920, 182] on div "Add Column" at bounding box center [672, 378] width 1200 height 473
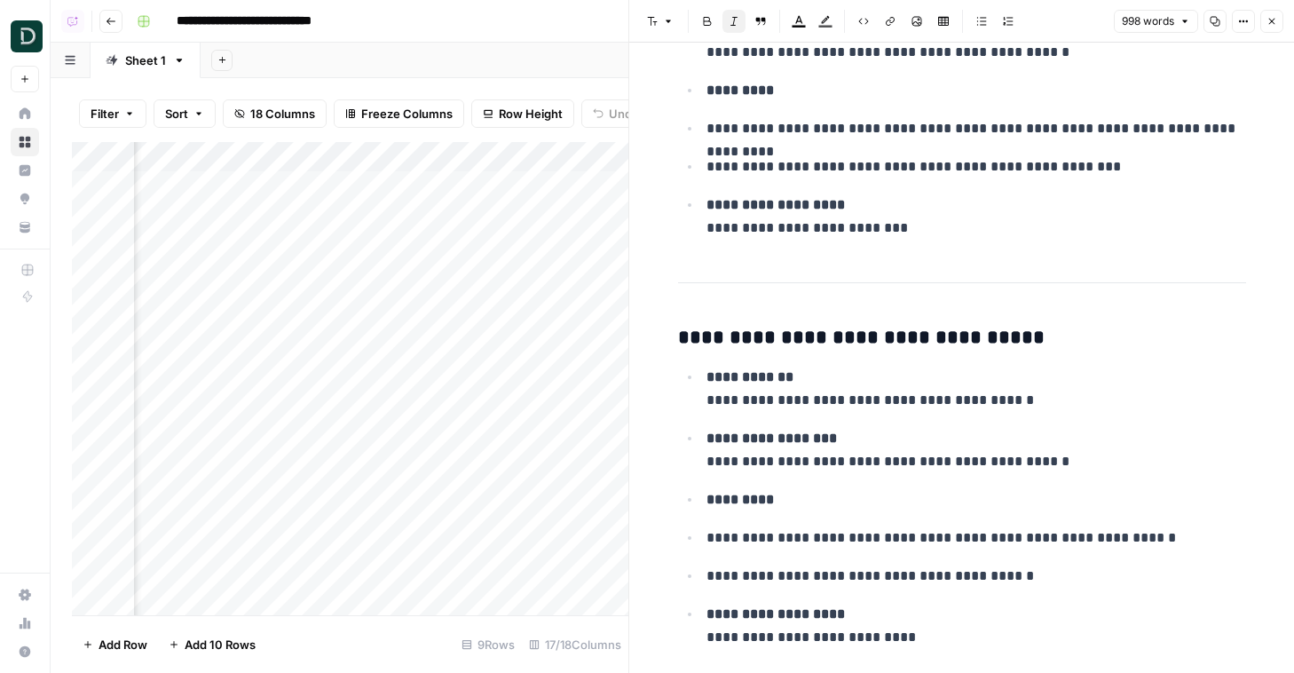
scroll to position [5235, 0]
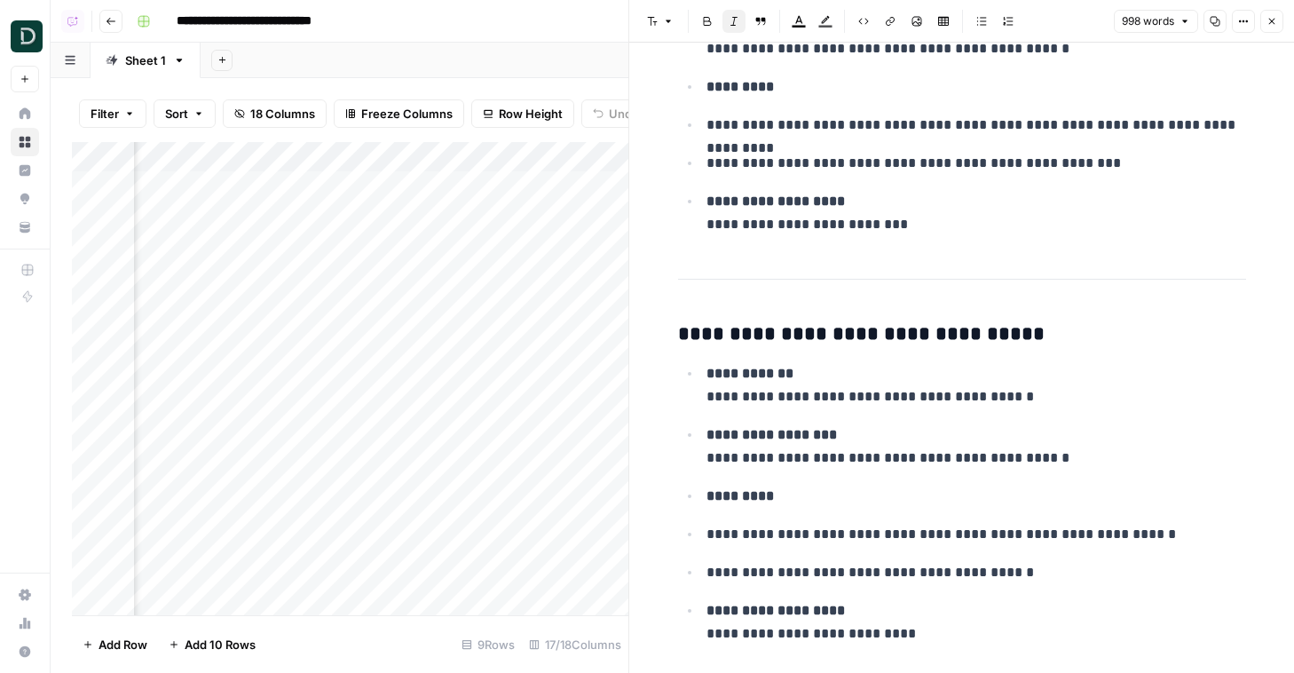
click at [989, 20] on button "Close" at bounding box center [1271, 21] width 23 height 23
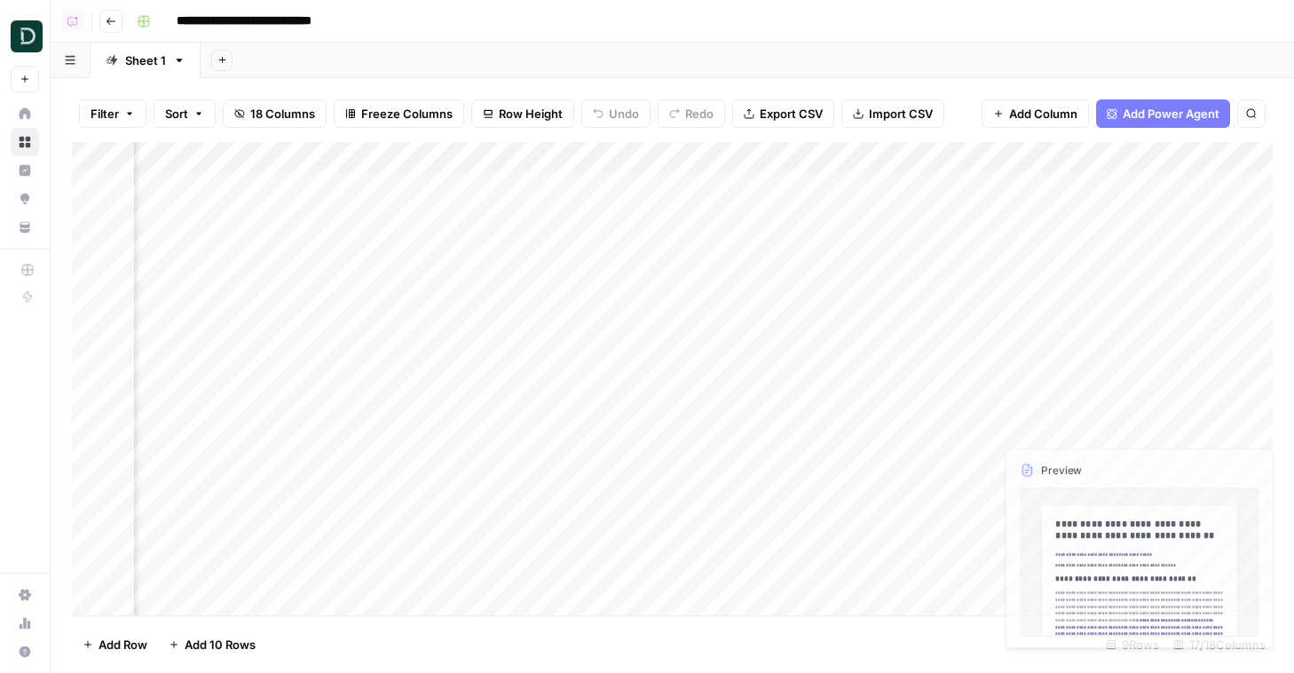
scroll to position [0, 1955]
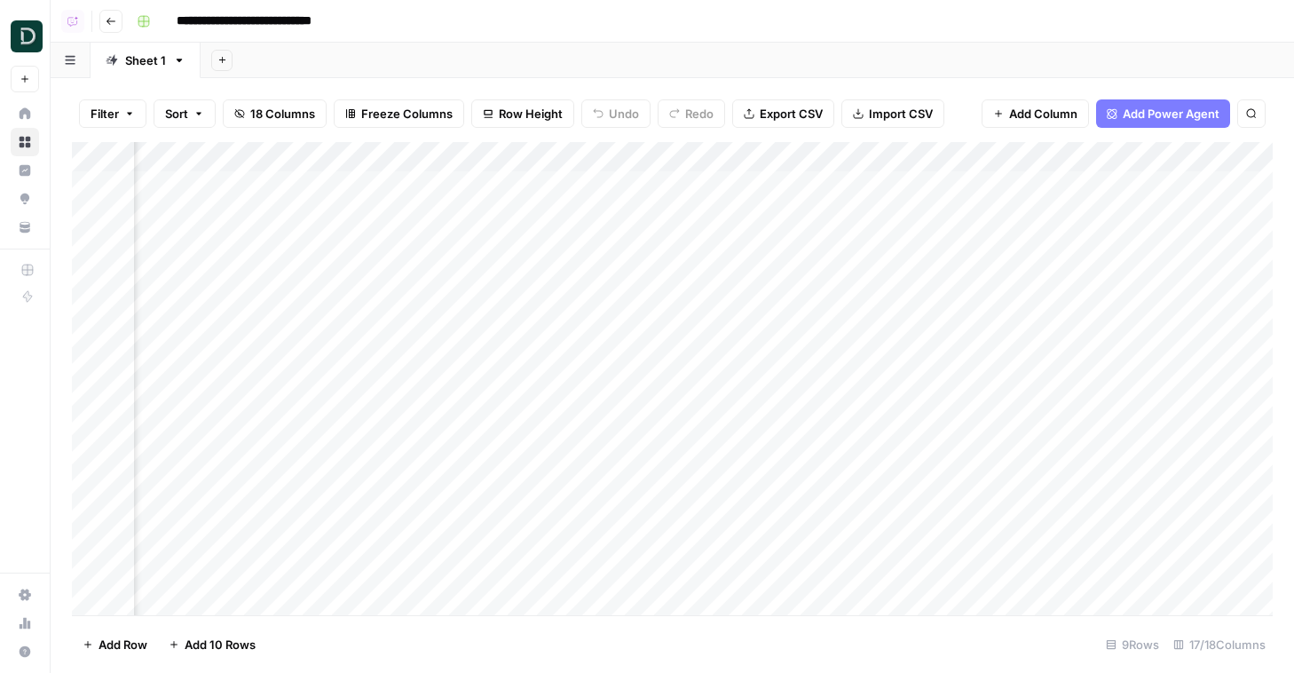
click at [966, 181] on div "Add Column" at bounding box center [672, 378] width 1200 height 473
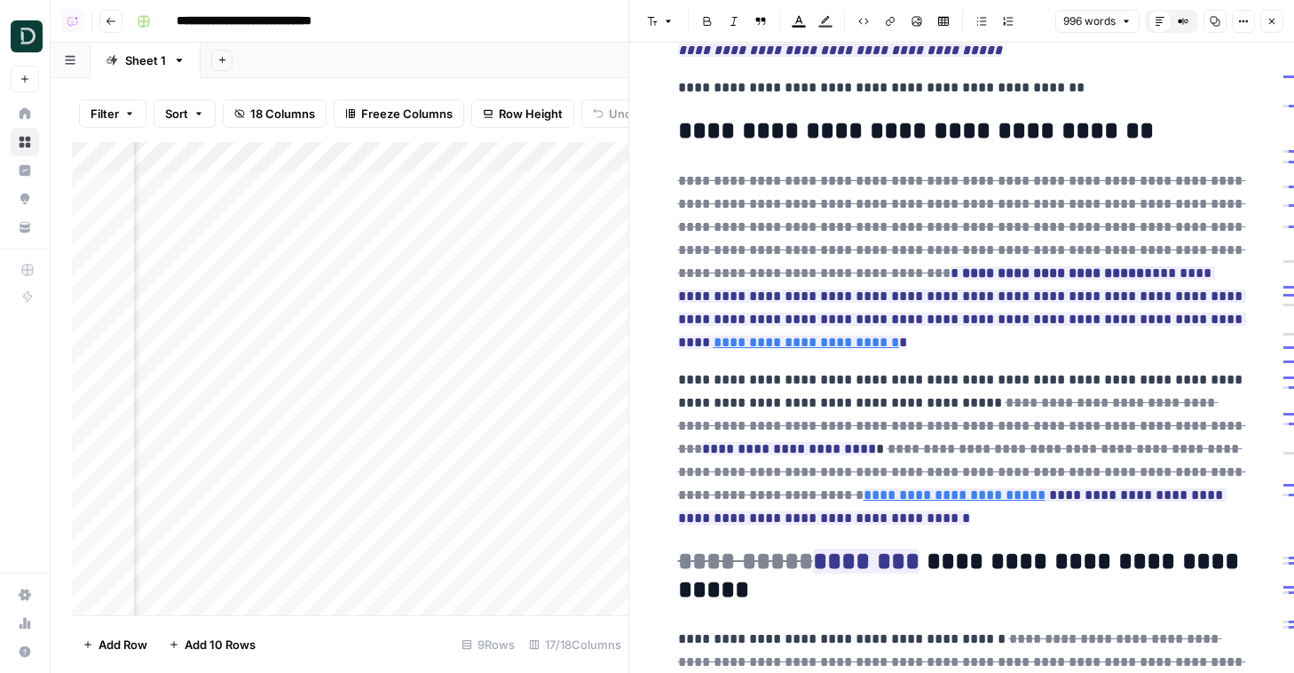
scroll to position [271, 0]
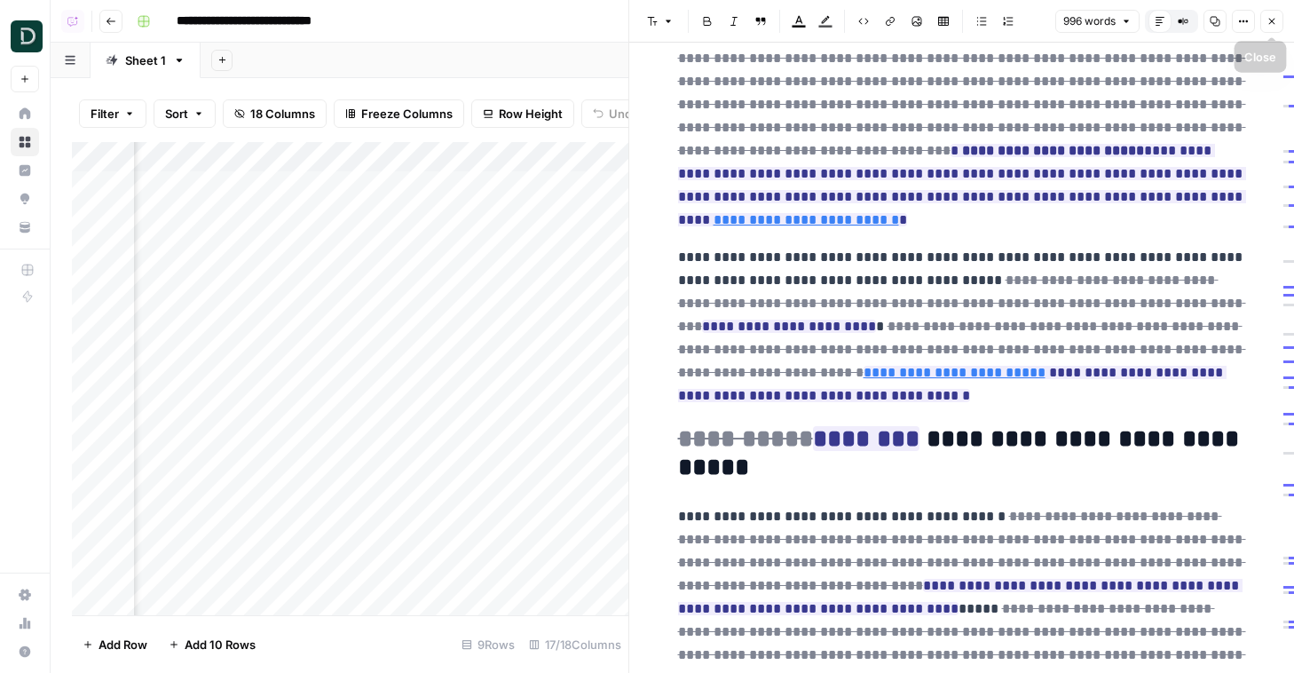
click at [989, 23] on icon "button" at bounding box center [1271, 21] width 11 height 11
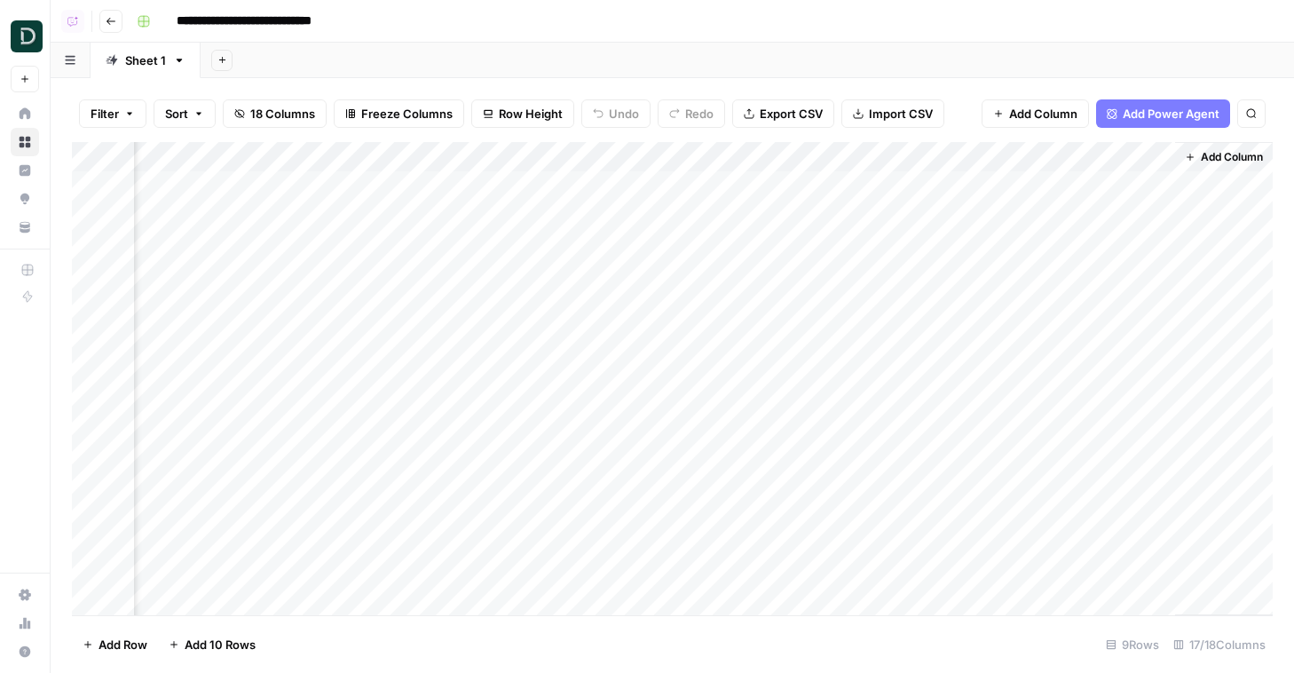
scroll to position [0, 2376]
click at [970, 182] on div "Add Column" at bounding box center [672, 378] width 1200 height 473
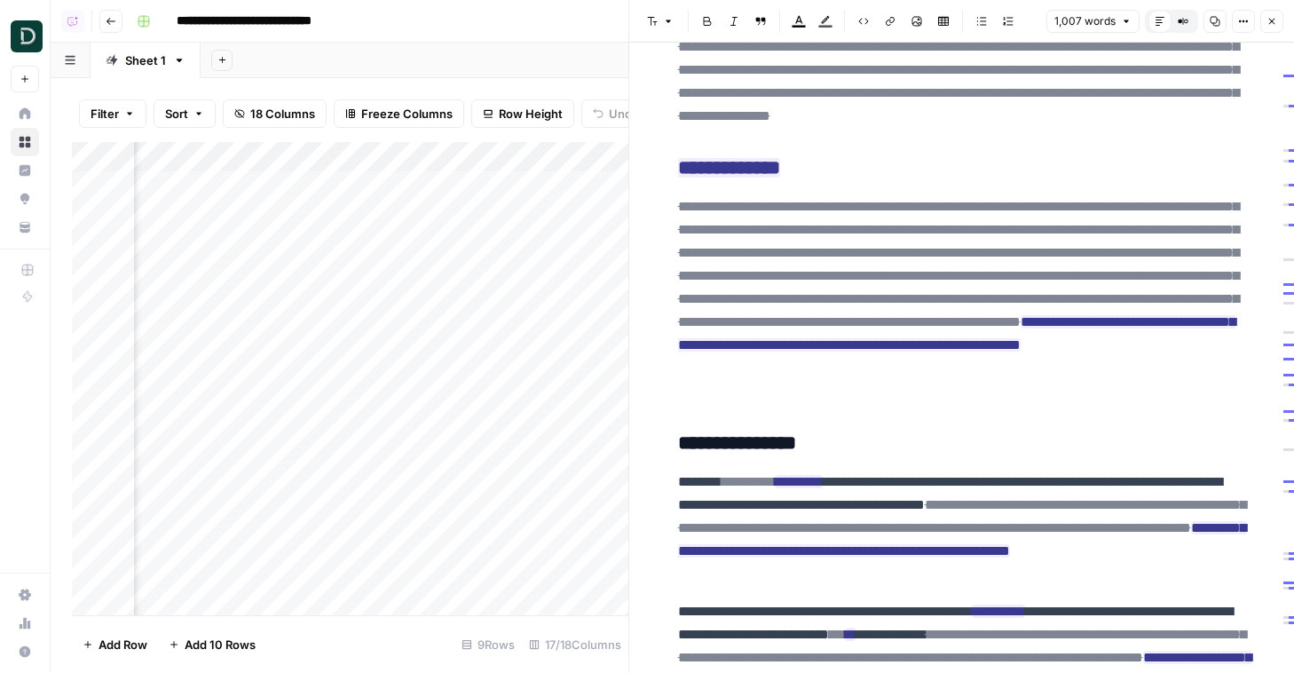
scroll to position [2153, 0]
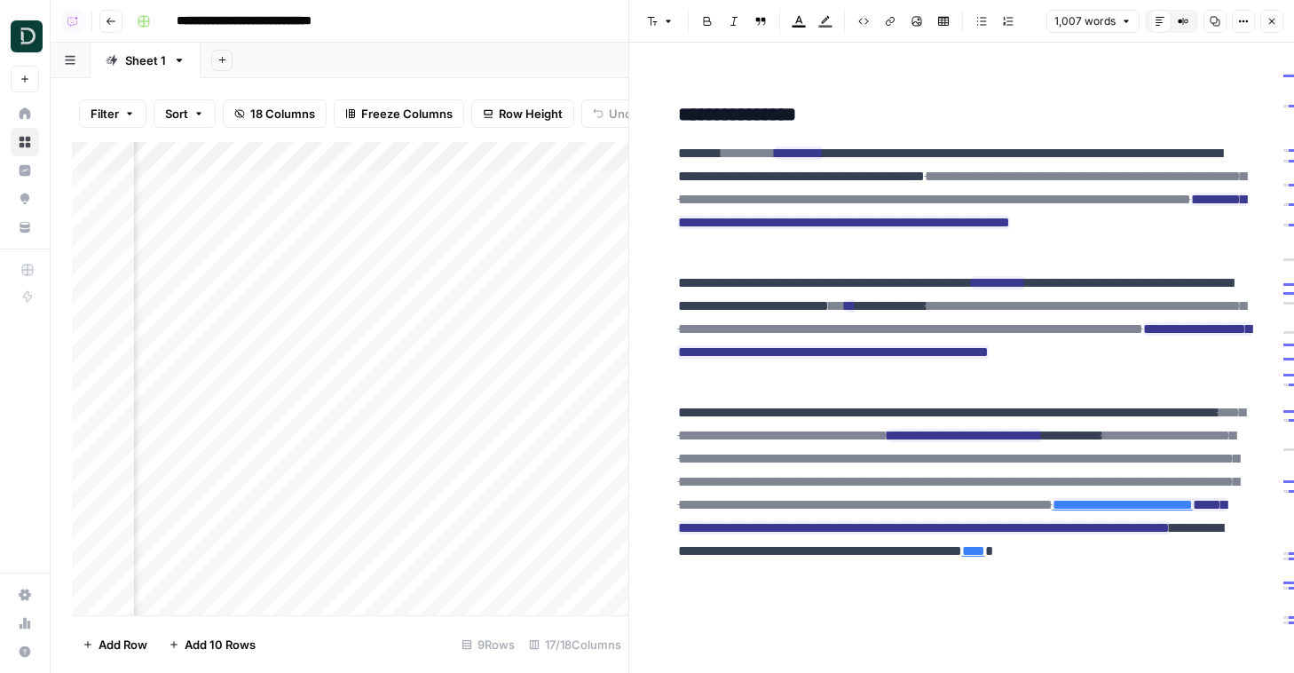
click at [989, 20] on icon "button" at bounding box center [1271, 21] width 11 height 11
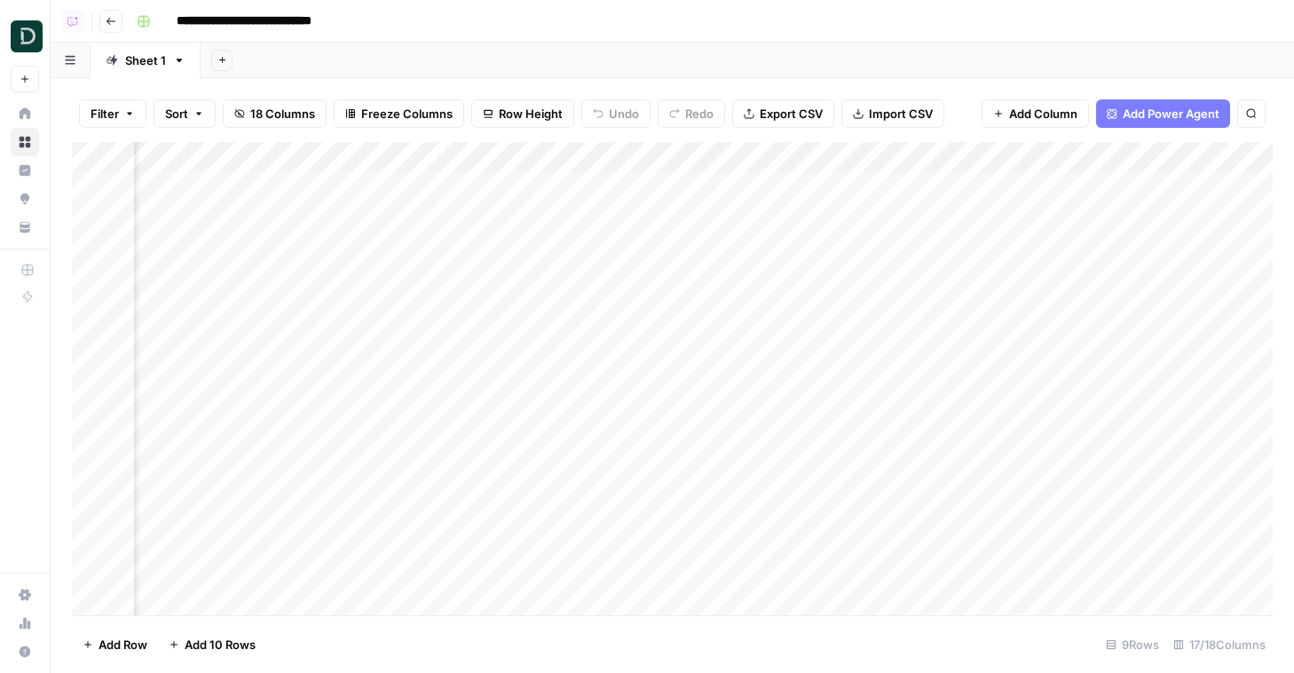
scroll to position [0, 128]
click at [877, 185] on div "Add Column" at bounding box center [672, 378] width 1200 height 473
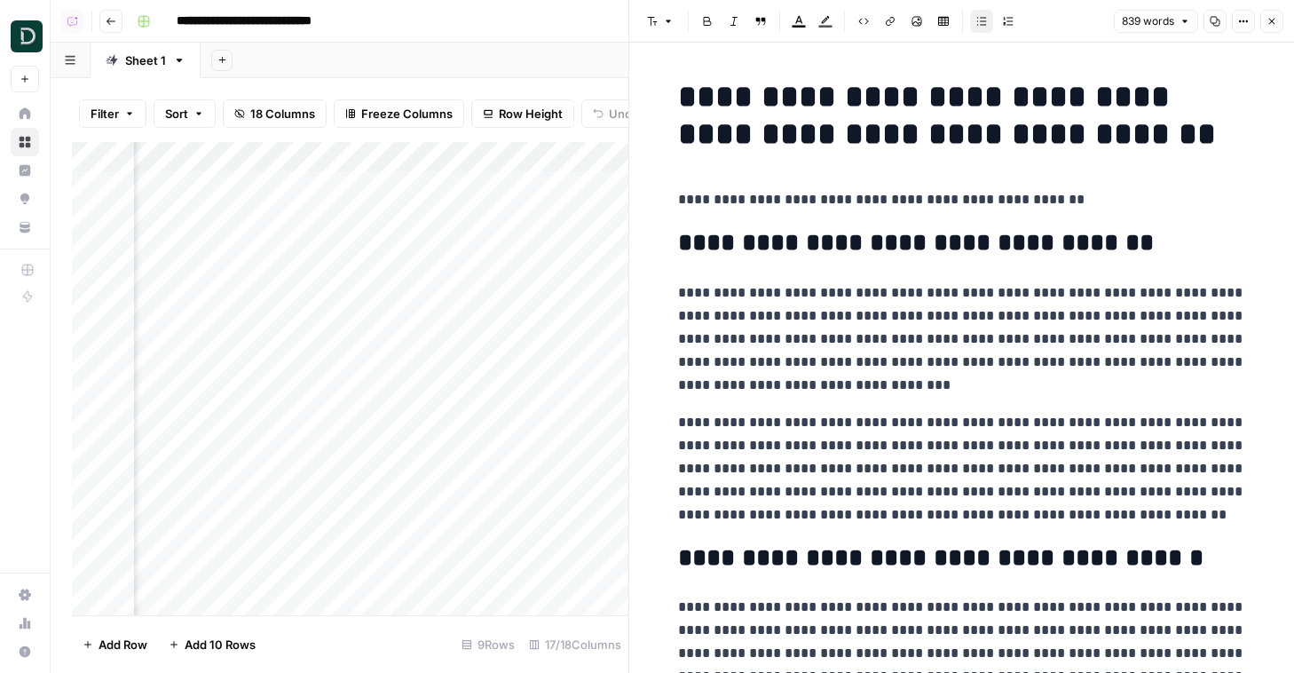
click at [989, 18] on button "Close" at bounding box center [1271, 21] width 23 height 23
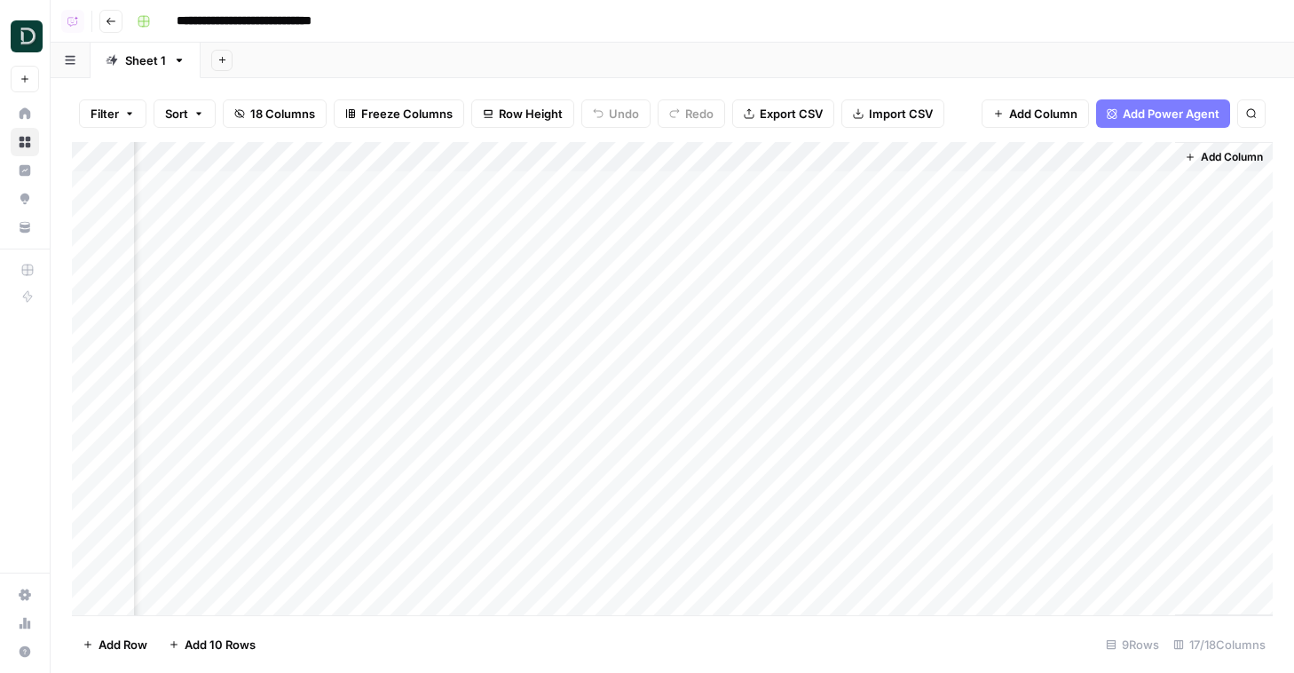
scroll to position [0, 2372]
click at [979, 184] on div "Add Column" at bounding box center [672, 378] width 1200 height 473
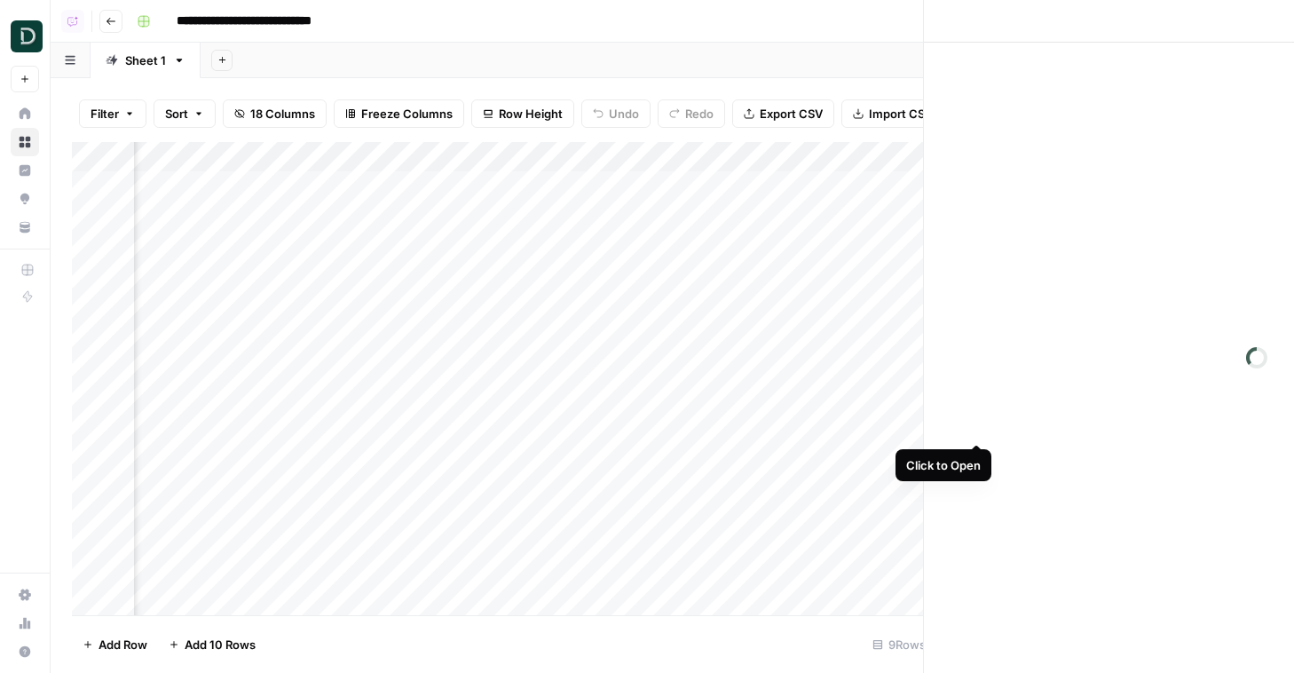
scroll to position [0, 2367]
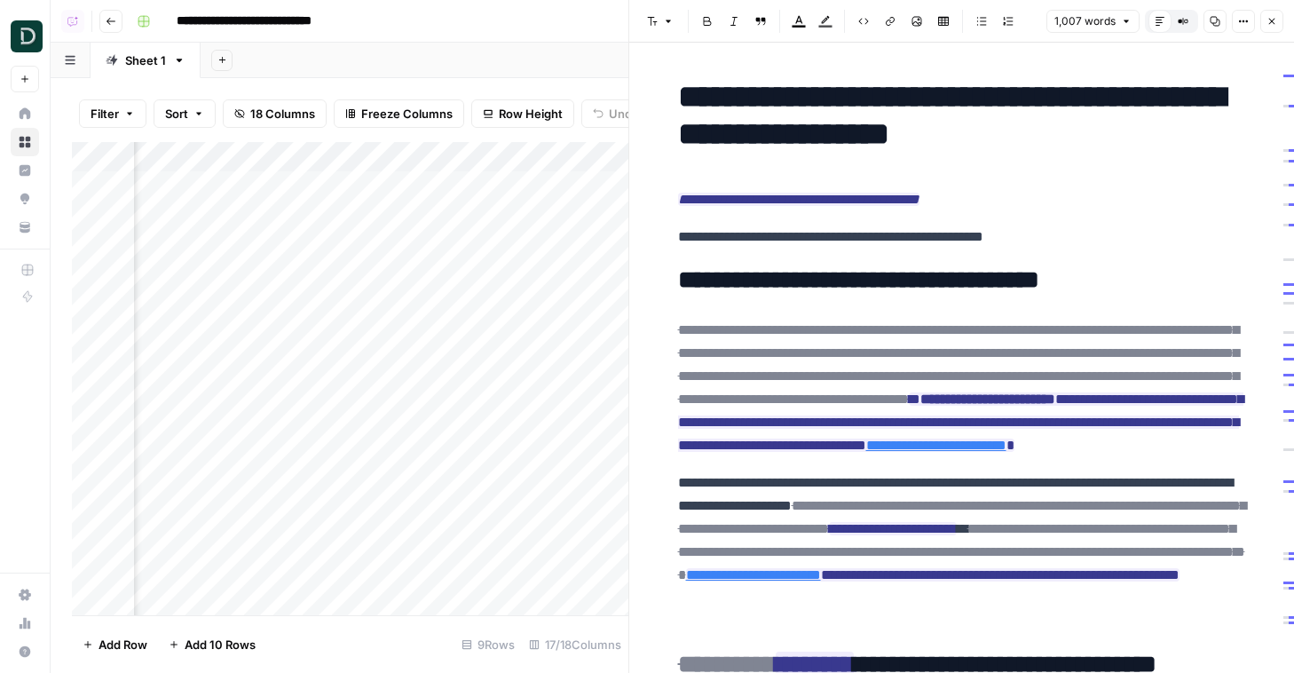
click at [561, 185] on div "Add Column" at bounding box center [350, 378] width 556 height 473
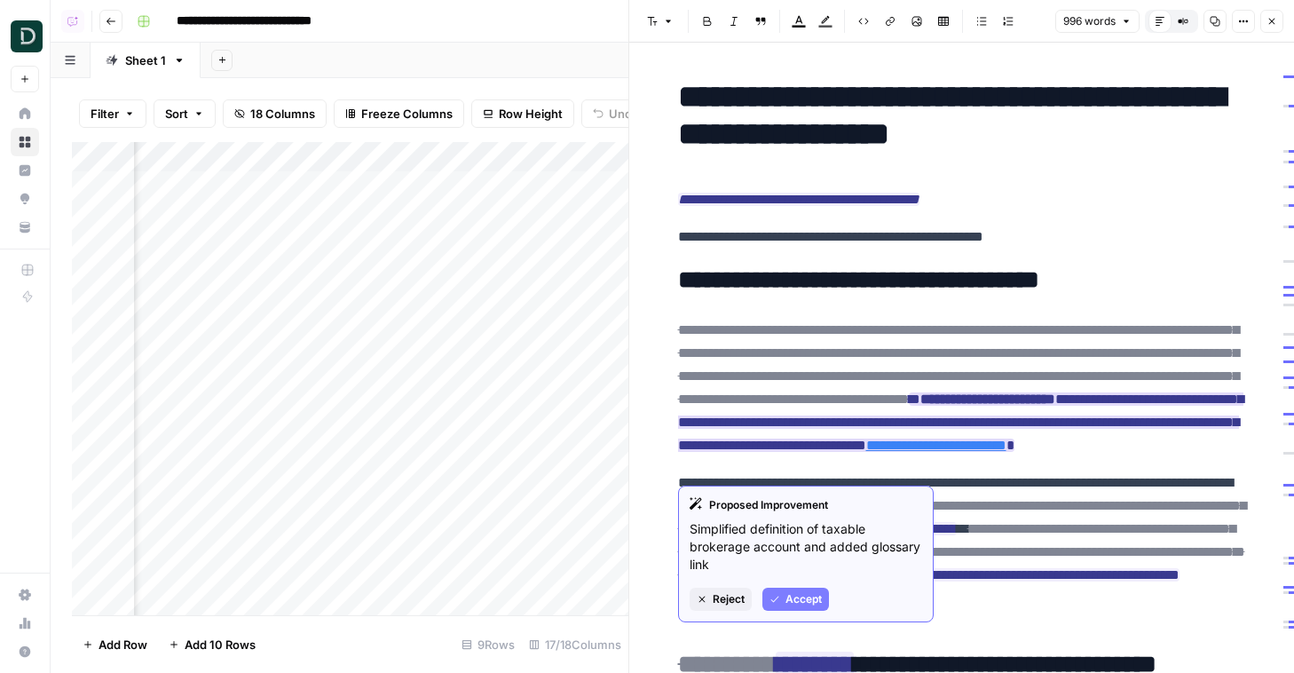
click at [807, 600] on span "Accept" at bounding box center [803, 599] width 36 height 16
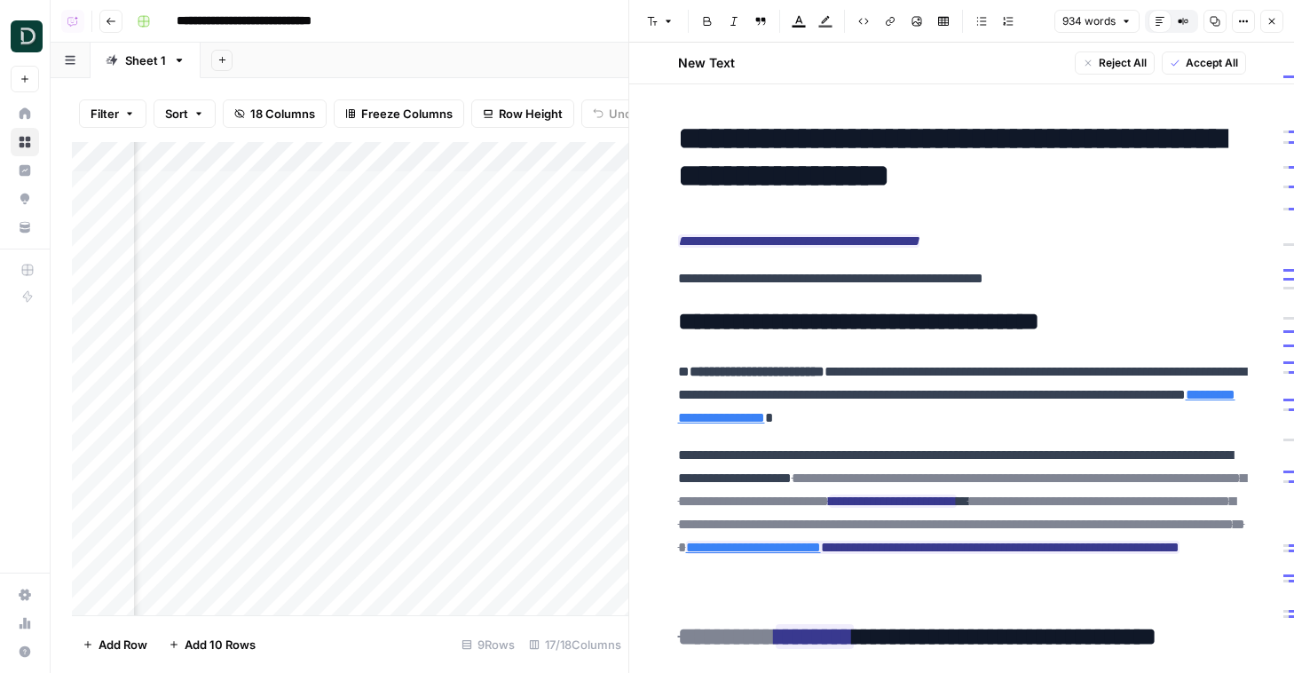
click at [989, 66] on span "Accept All" at bounding box center [1211, 63] width 52 height 16
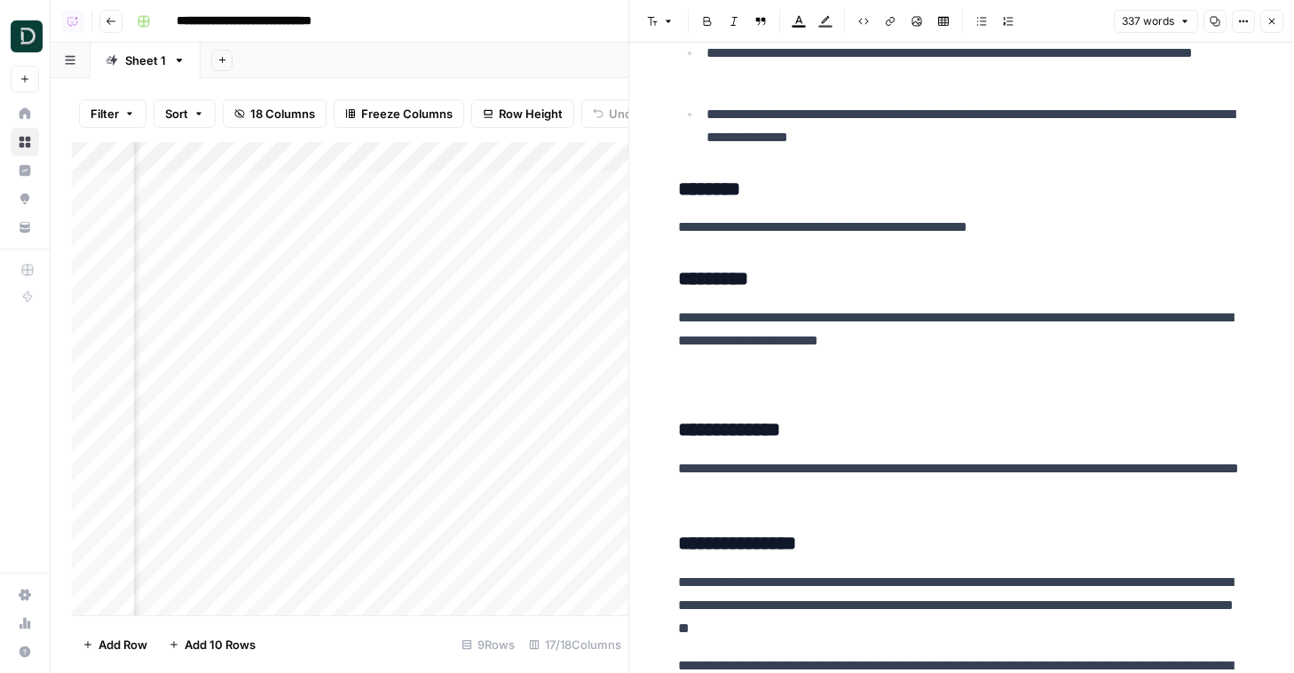
scroll to position [995, 0]
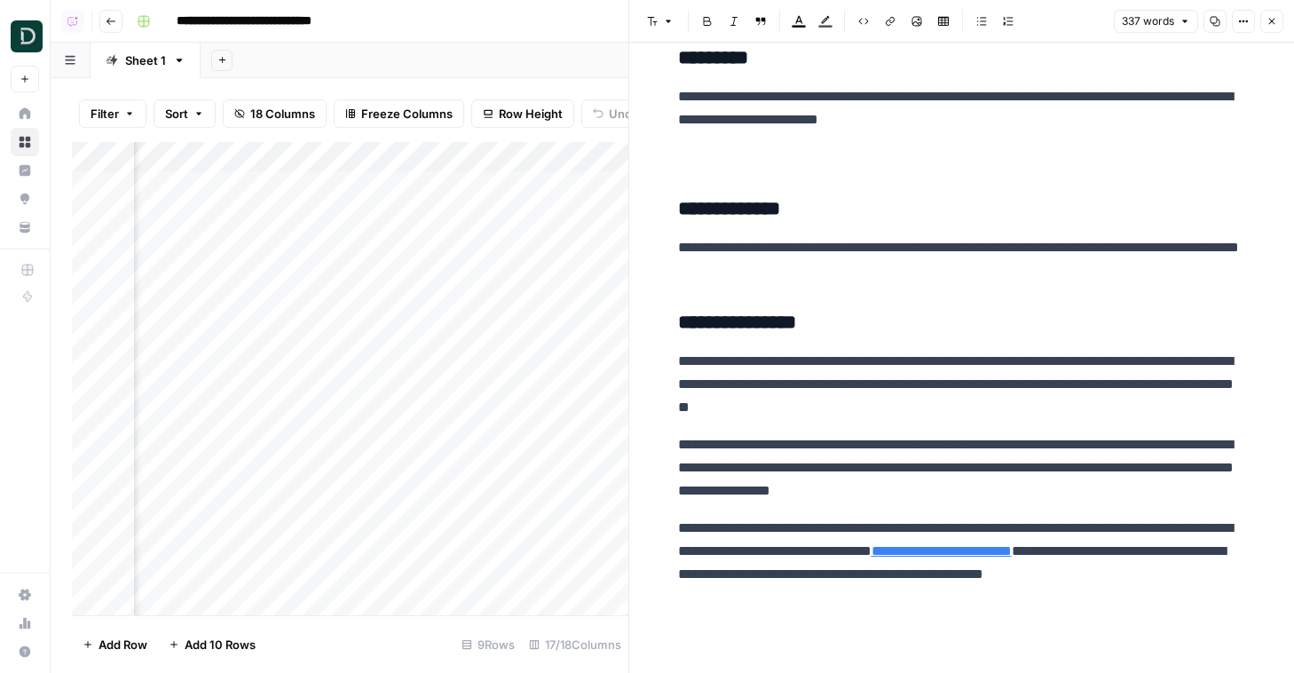
click at [989, 23] on icon "button" at bounding box center [1271, 21] width 11 height 11
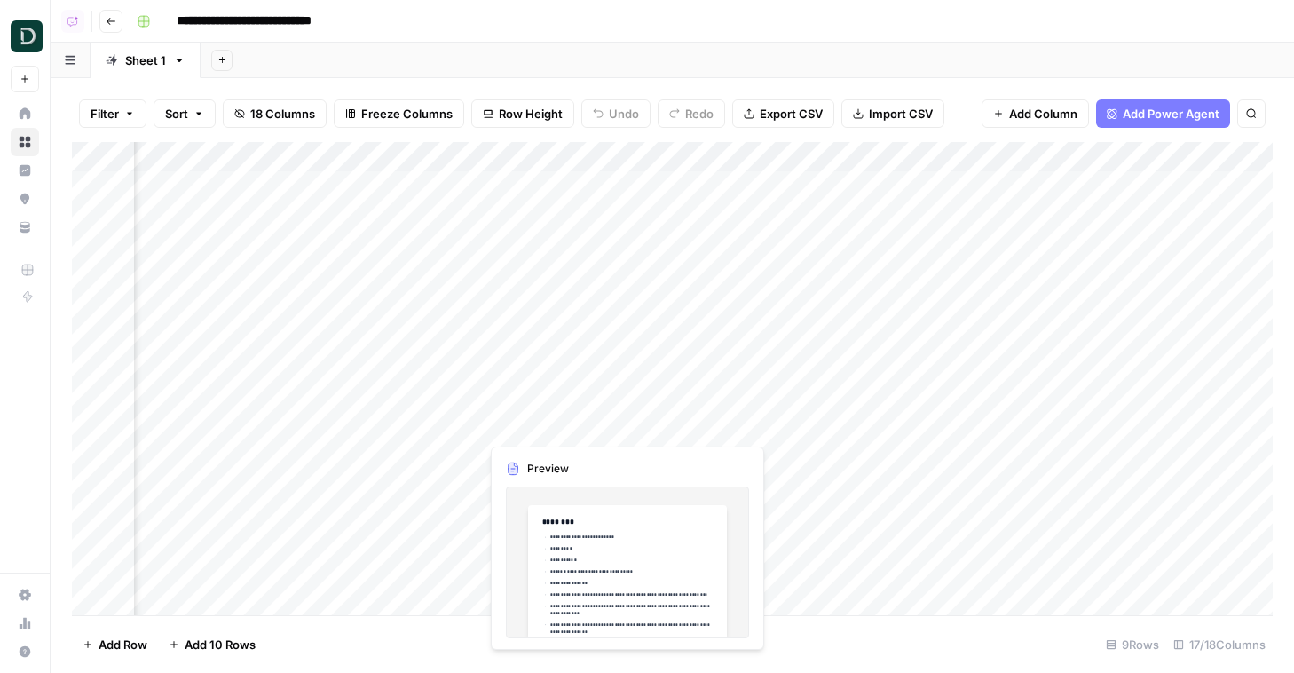
scroll to position [0, 1744]
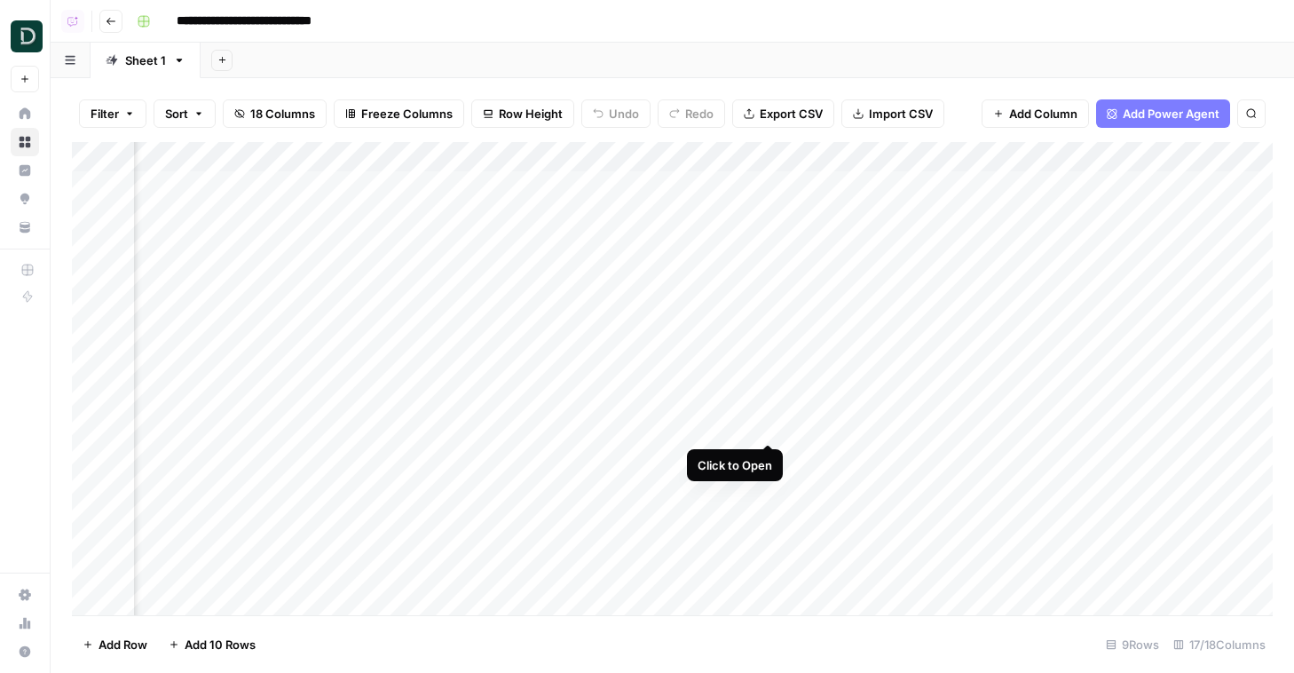
click at [766, 185] on div "Add Column" at bounding box center [672, 378] width 1200 height 473
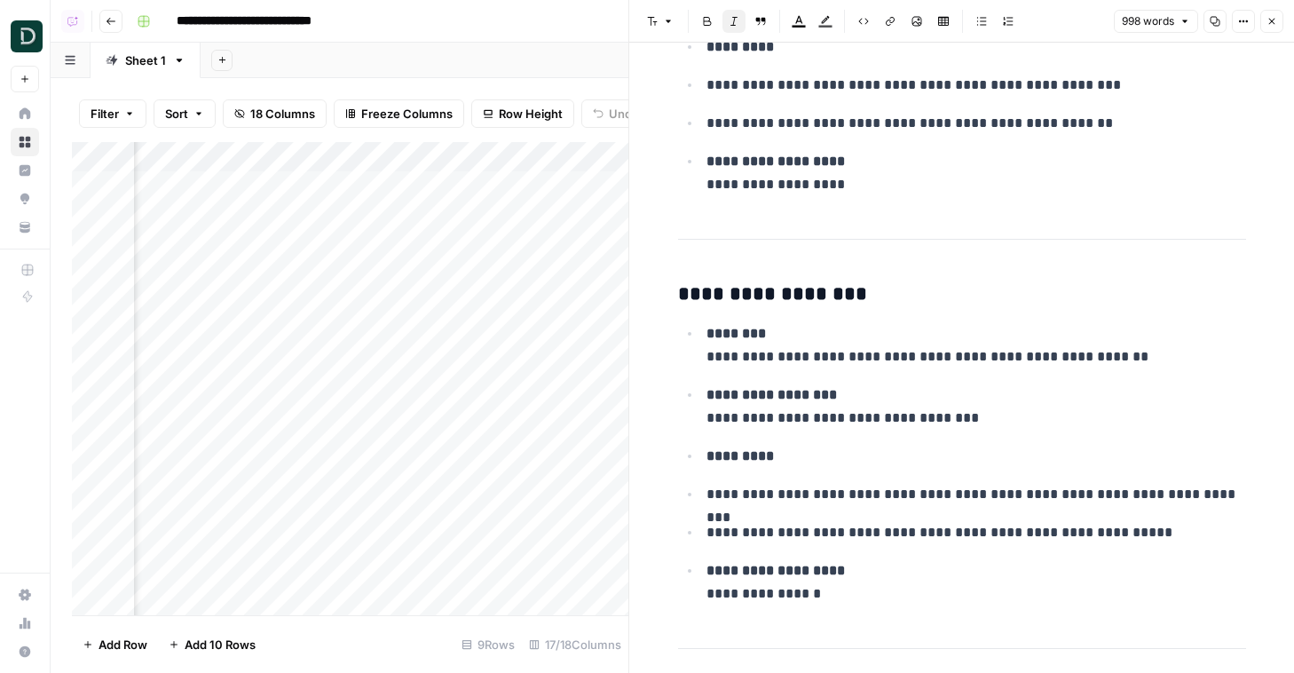
scroll to position [7063, 0]
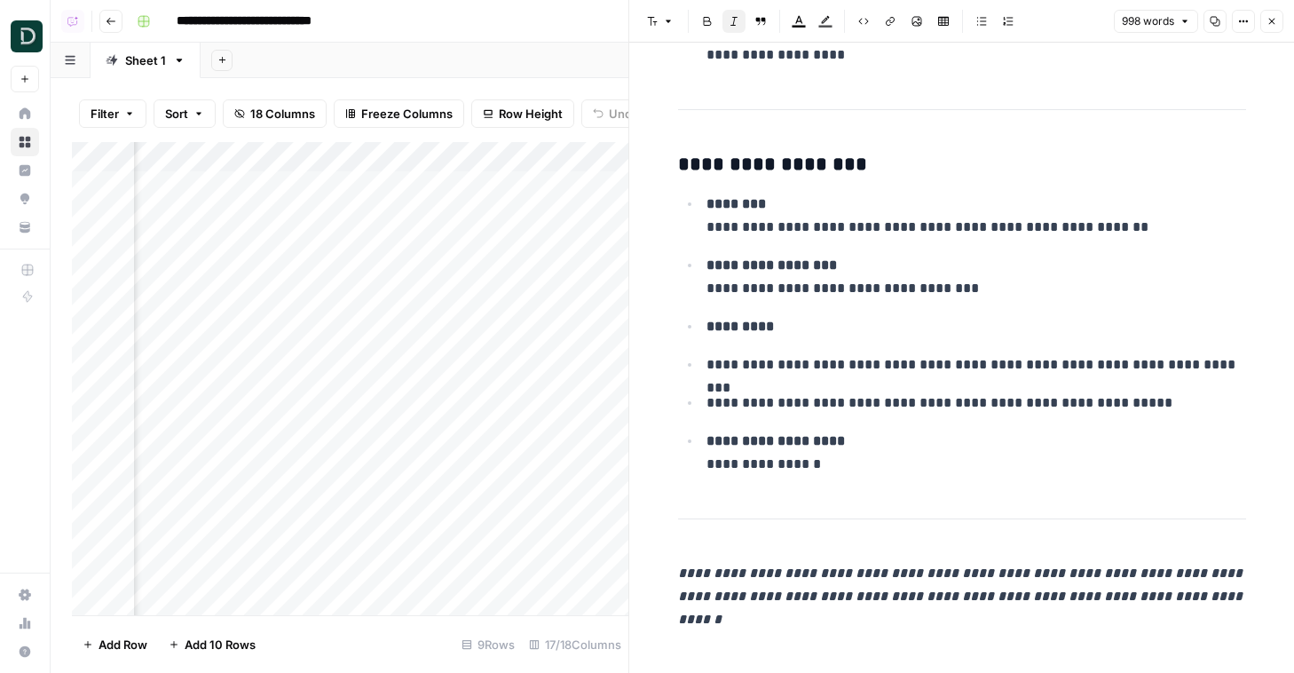
click at [989, 20] on icon "button" at bounding box center [1271, 21] width 11 height 11
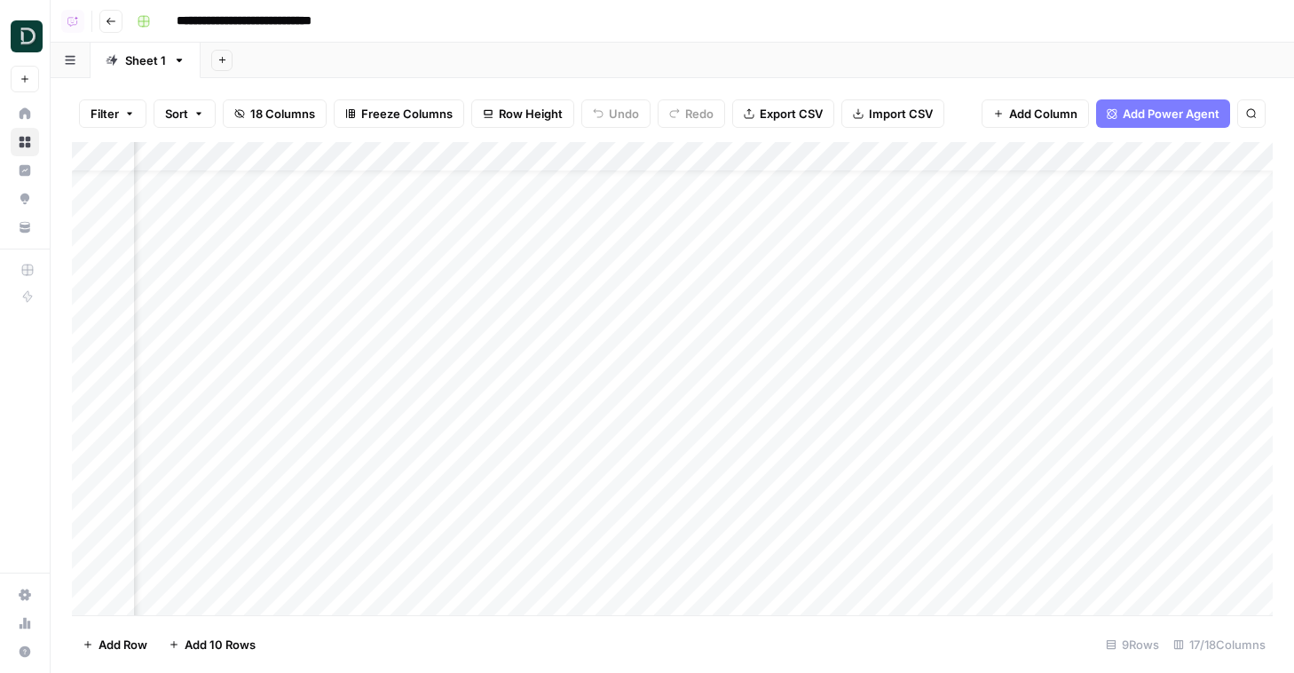
scroll to position [42, 1744]
click at [767, 421] on div "Add Column" at bounding box center [672, 378] width 1200 height 473
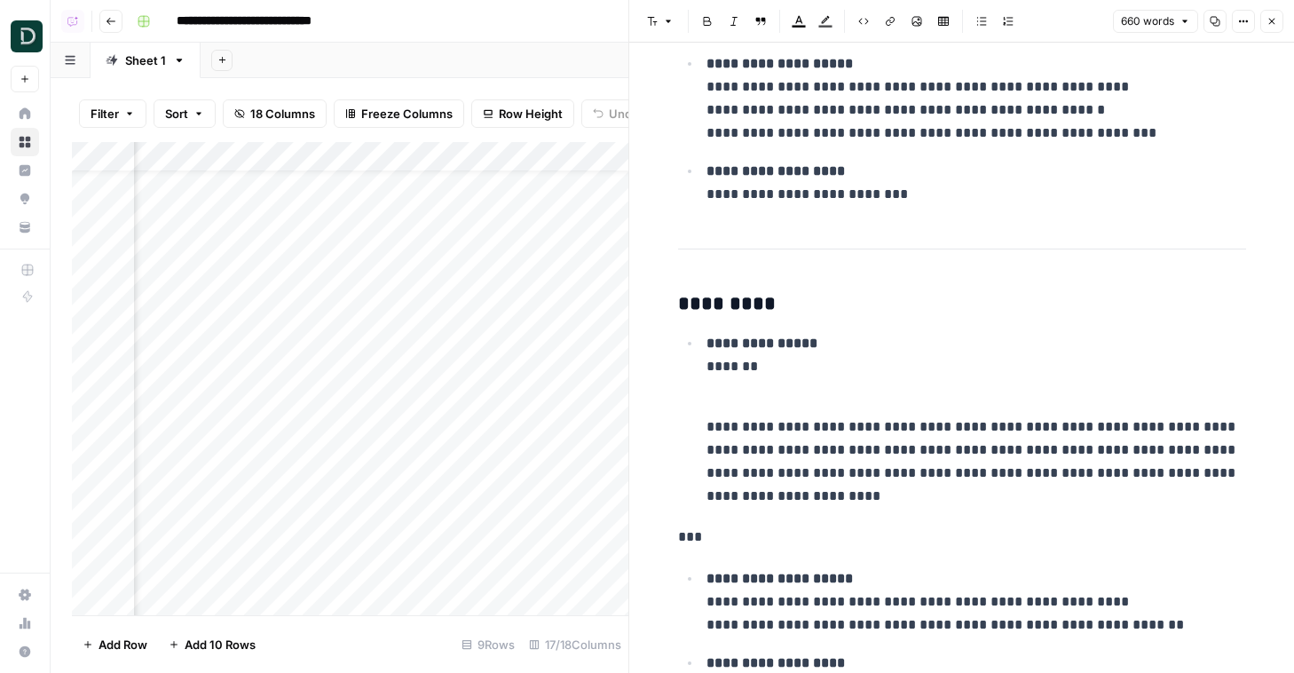
scroll to position [1571, 0]
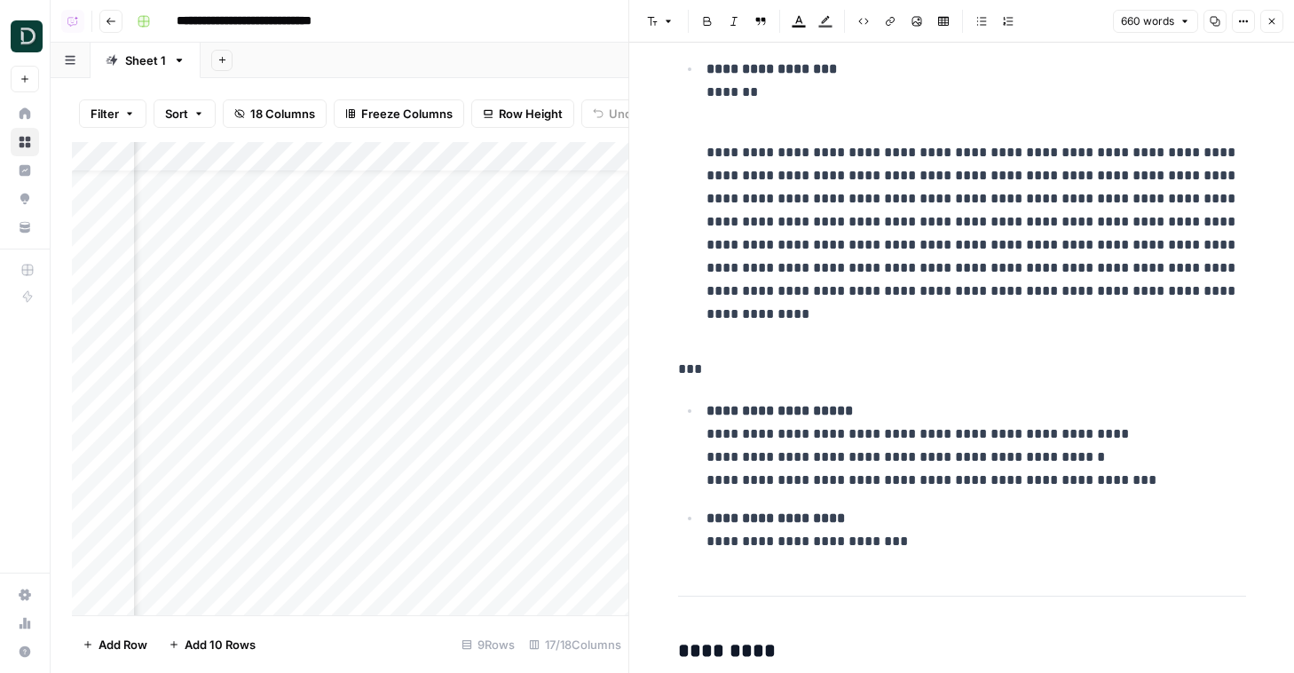
click at [989, 19] on icon "button" at bounding box center [1271, 21] width 11 height 11
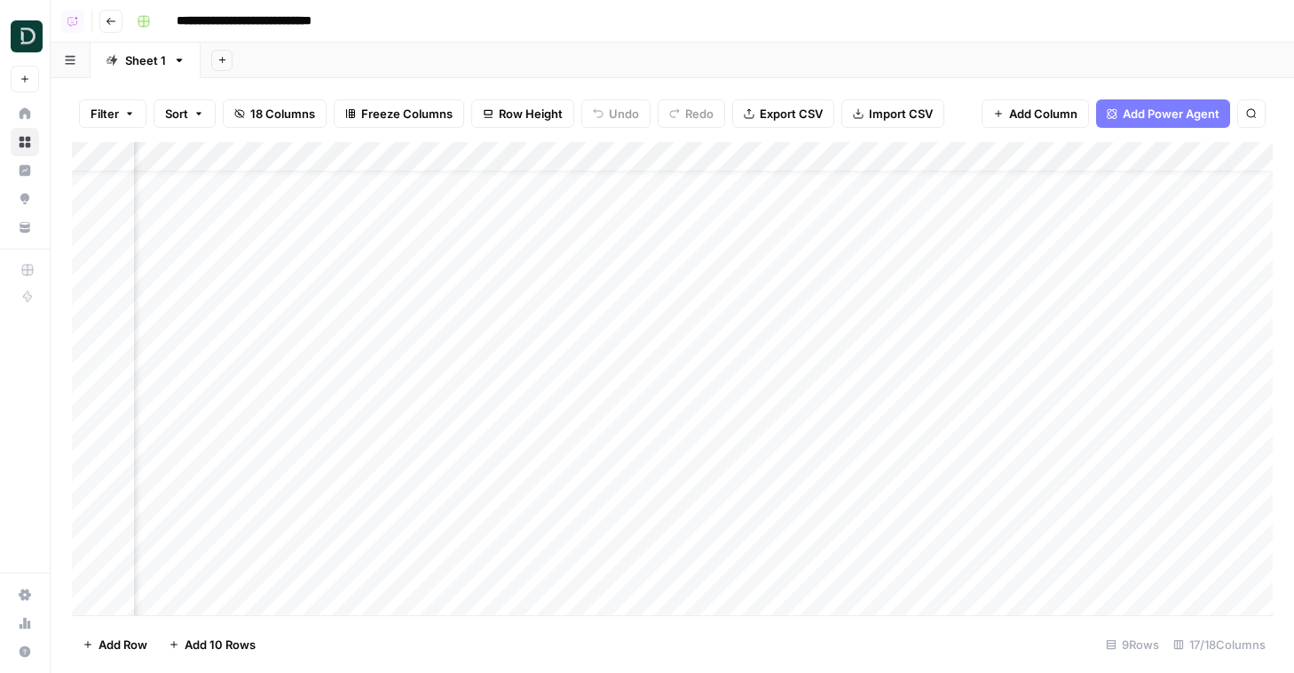
scroll to position [42, 421]
click at [989, 122] on button "Add Power Agent" at bounding box center [1163, 113] width 134 height 28
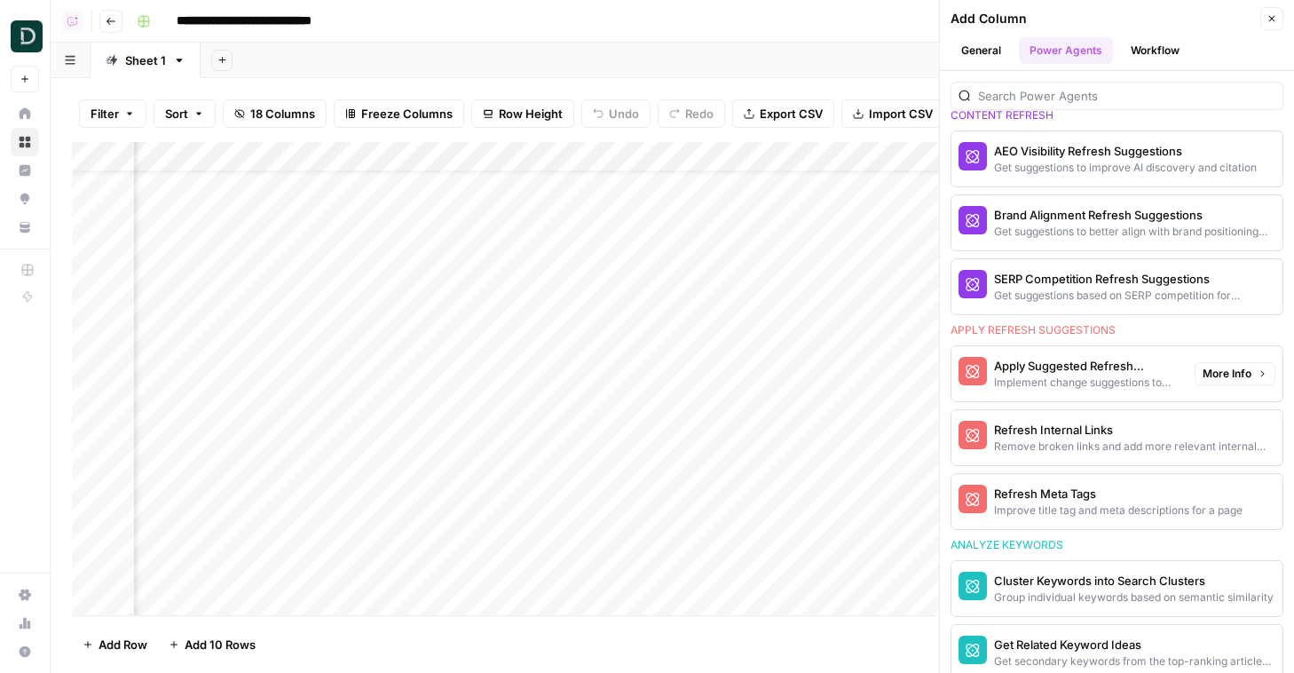
scroll to position [993, 0]
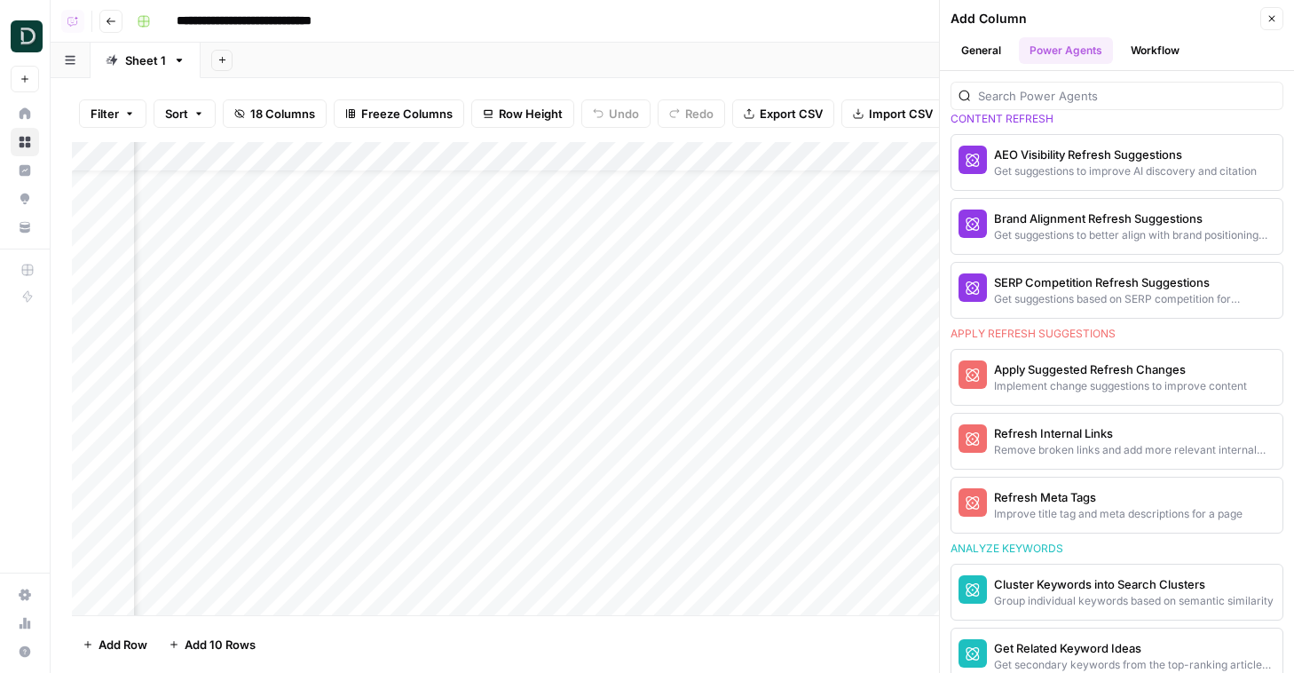
click at [989, 19] on button "Close" at bounding box center [1271, 18] width 23 height 23
